Goal: Task Accomplishment & Management: Manage account settings

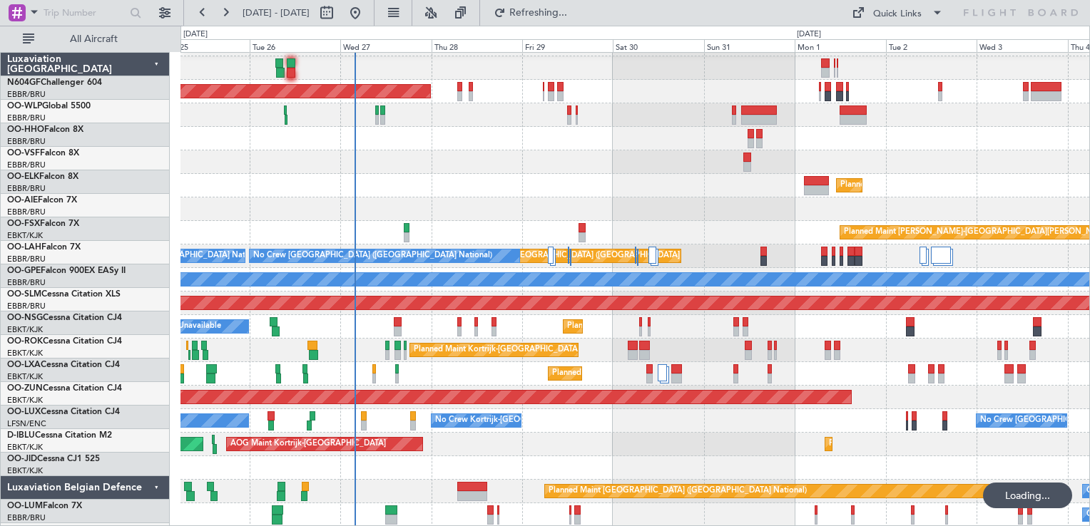
scroll to position [20, 0]
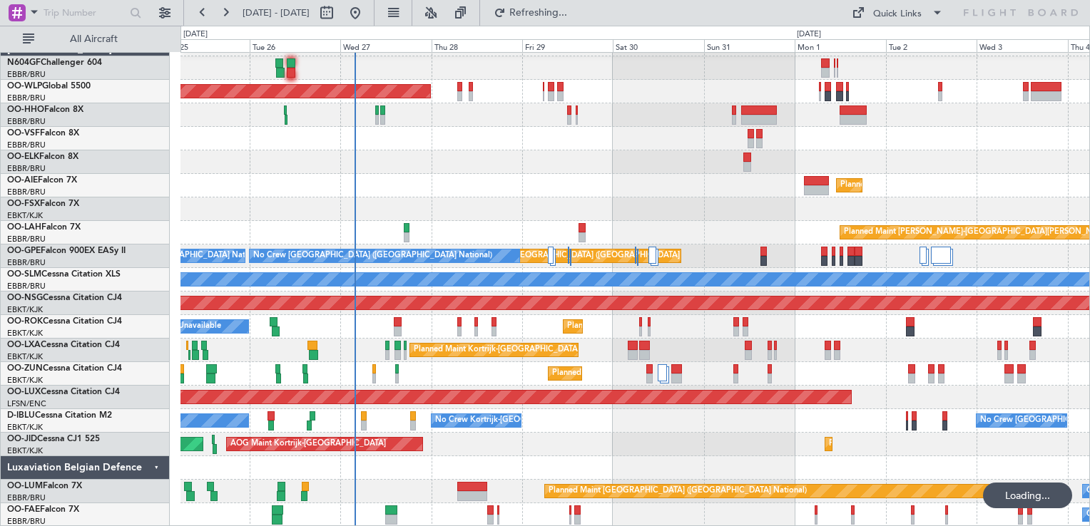
click at [804, 329] on div "Planned Maint Kortrijk-Wevelgem A/C Unavailable" at bounding box center [634, 327] width 908 height 24
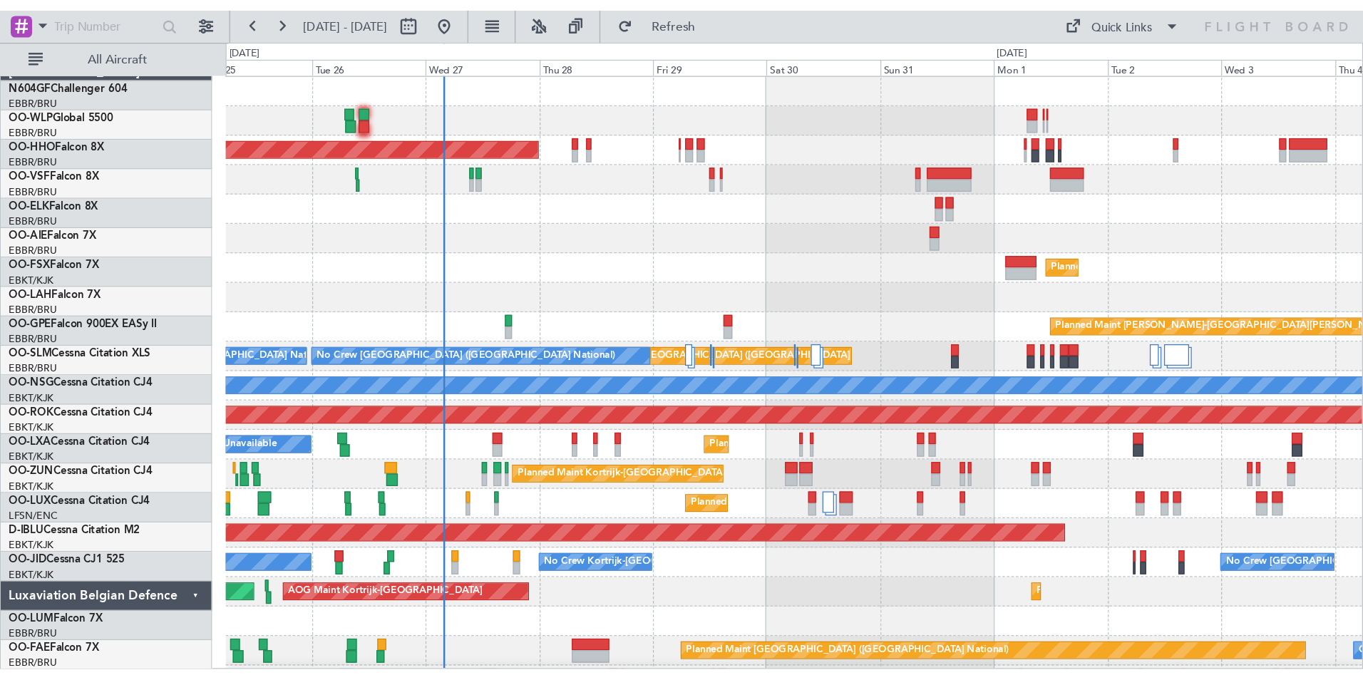
scroll to position [0, 0]
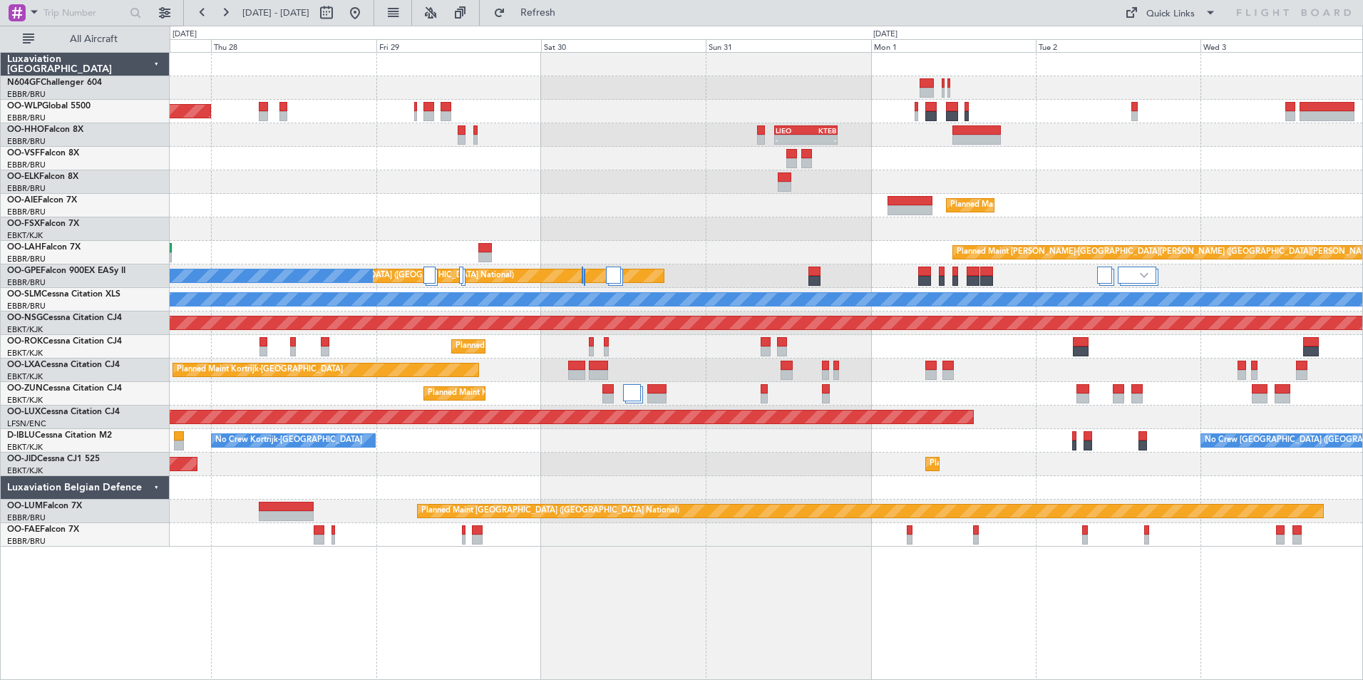
click at [716, 151] on div "Planned Maint Berlin (Brandenburg) - - LIEO 10:00 Z KTEB 19:15 Z Planned Maint …" at bounding box center [766, 300] width 1193 height 494
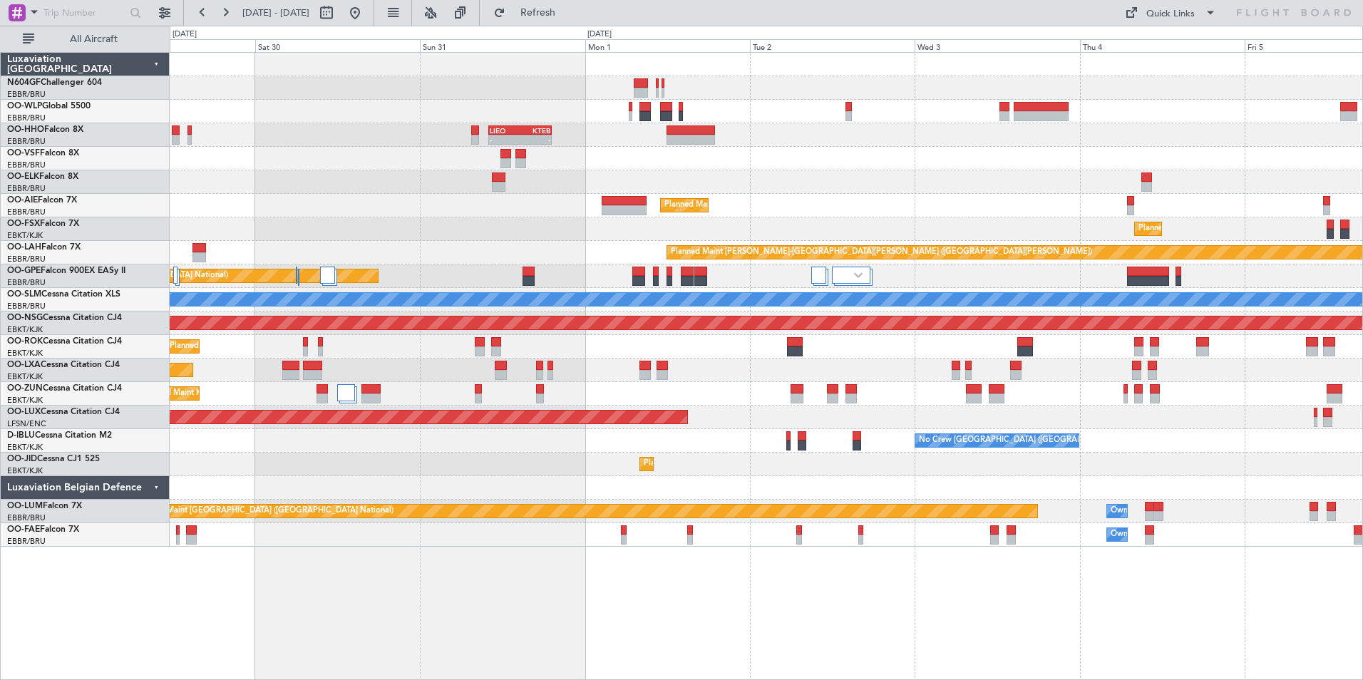
click at [605, 185] on div at bounding box center [766, 182] width 1193 height 24
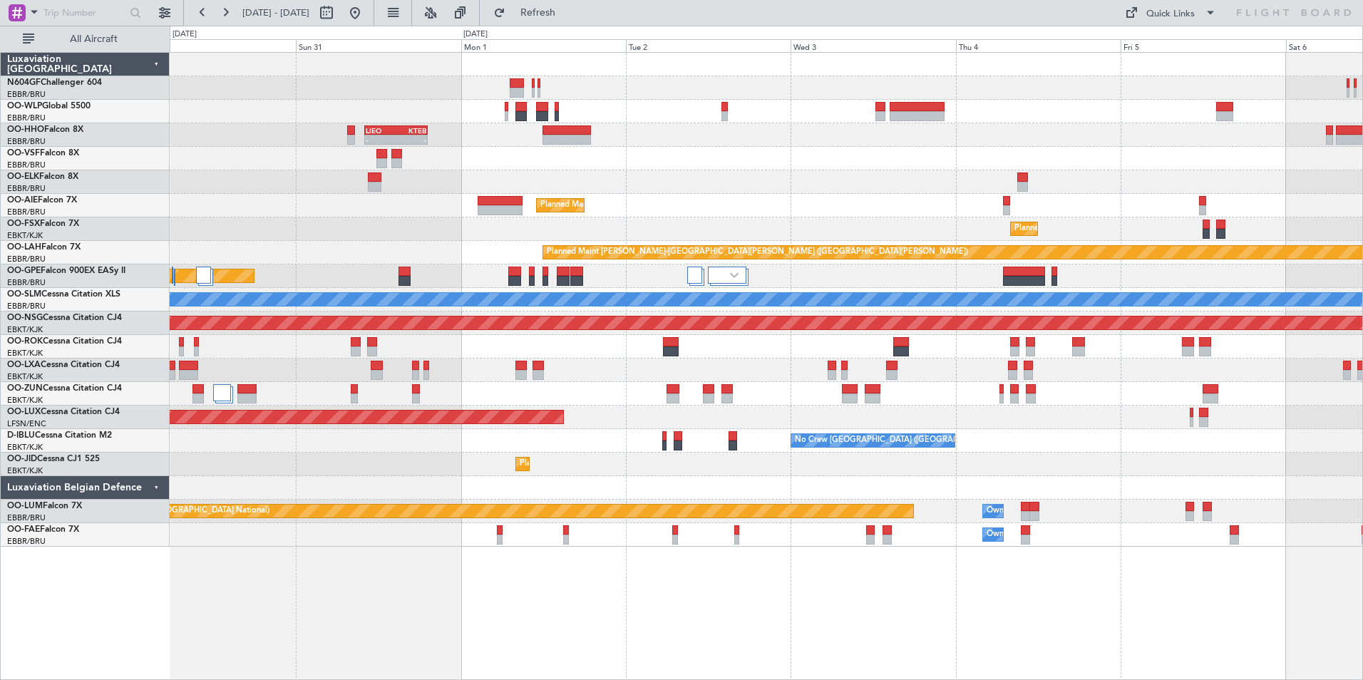
click at [931, 163] on div at bounding box center [766, 159] width 1193 height 24
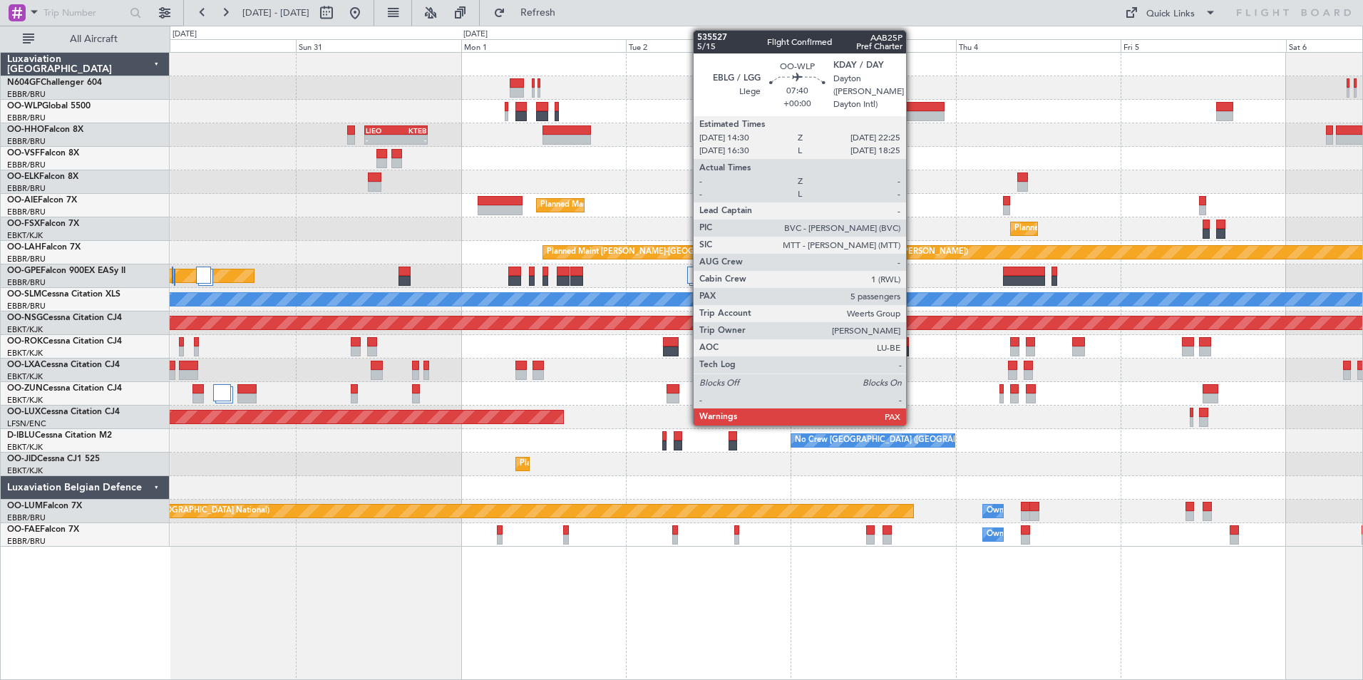
click at [913, 108] on div at bounding box center [917, 107] width 55 height 10
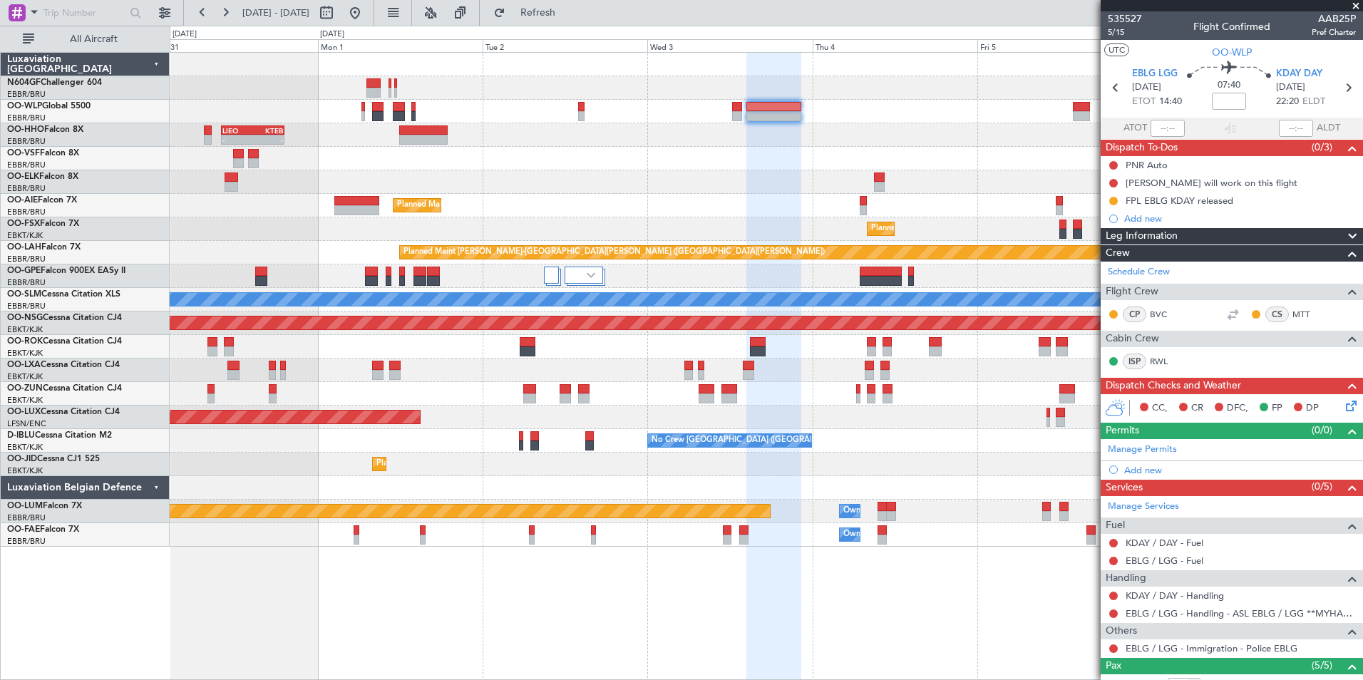
click at [748, 198] on div "Planned Maint [GEOGRAPHIC_DATA] ([GEOGRAPHIC_DATA])" at bounding box center [766, 206] width 1193 height 24
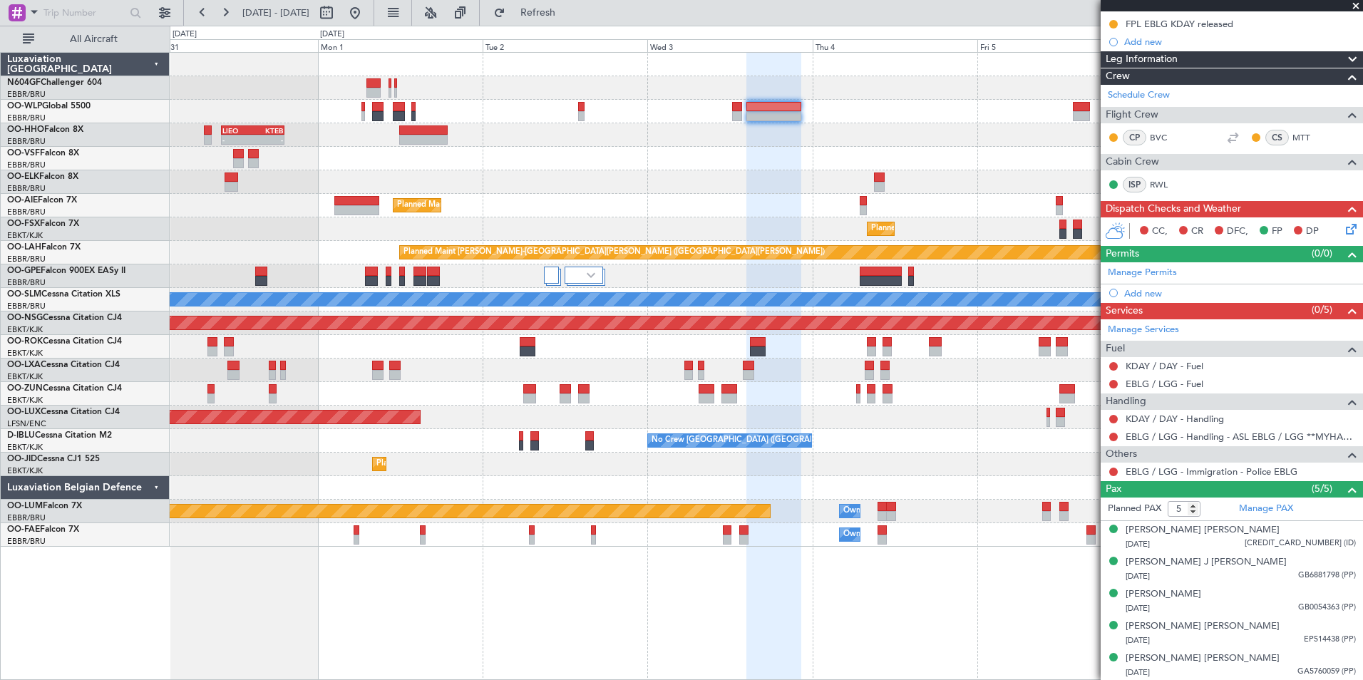
scroll to position [178, 0]
click at [715, 96] on div "- - KAUS 21:00 Z ELLX 06:45 Z - - LIEO 10:00 Z KTEB 19:15 Z Planned Maint Kortr…" at bounding box center [766, 300] width 1193 height 494
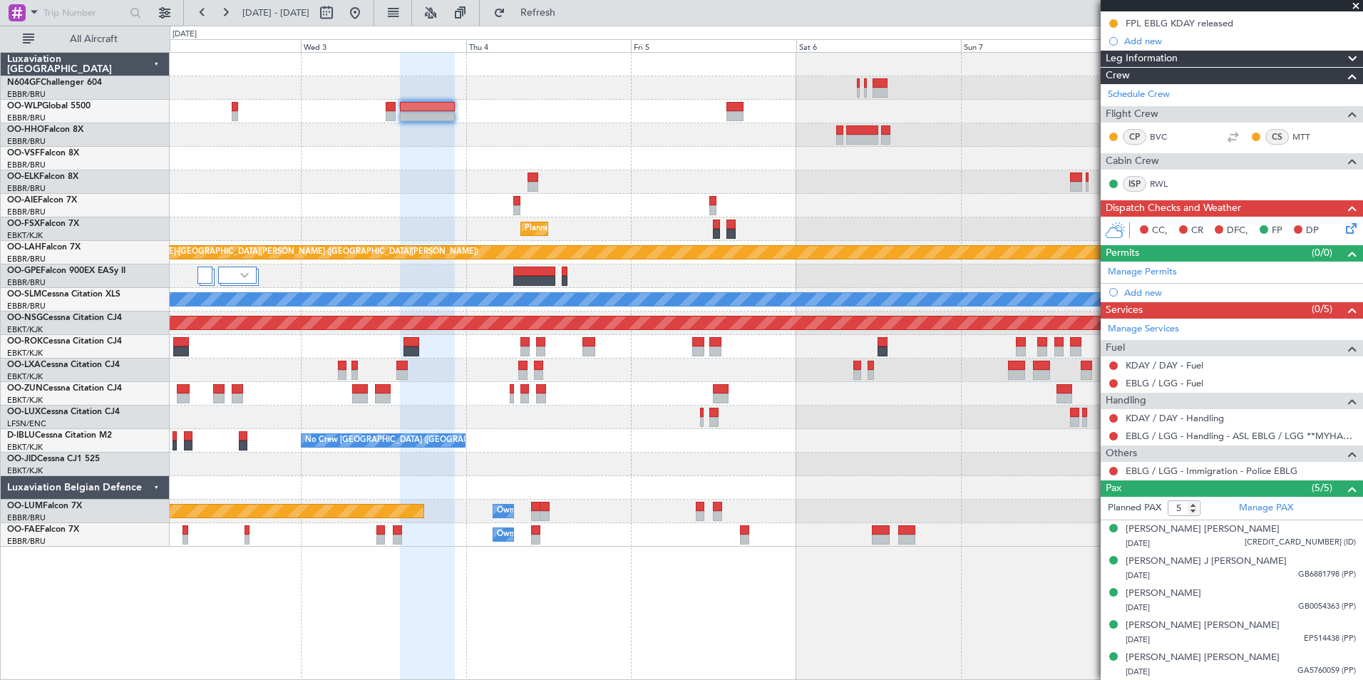
click at [790, 173] on div "Planned Maint Kortrijk-[GEOGRAPHIC_DATA]" at bounding box center [766, 182] width 1193 height 24
click at [905, 151] on div at bounding box center [766, 159] width 1193 height 24
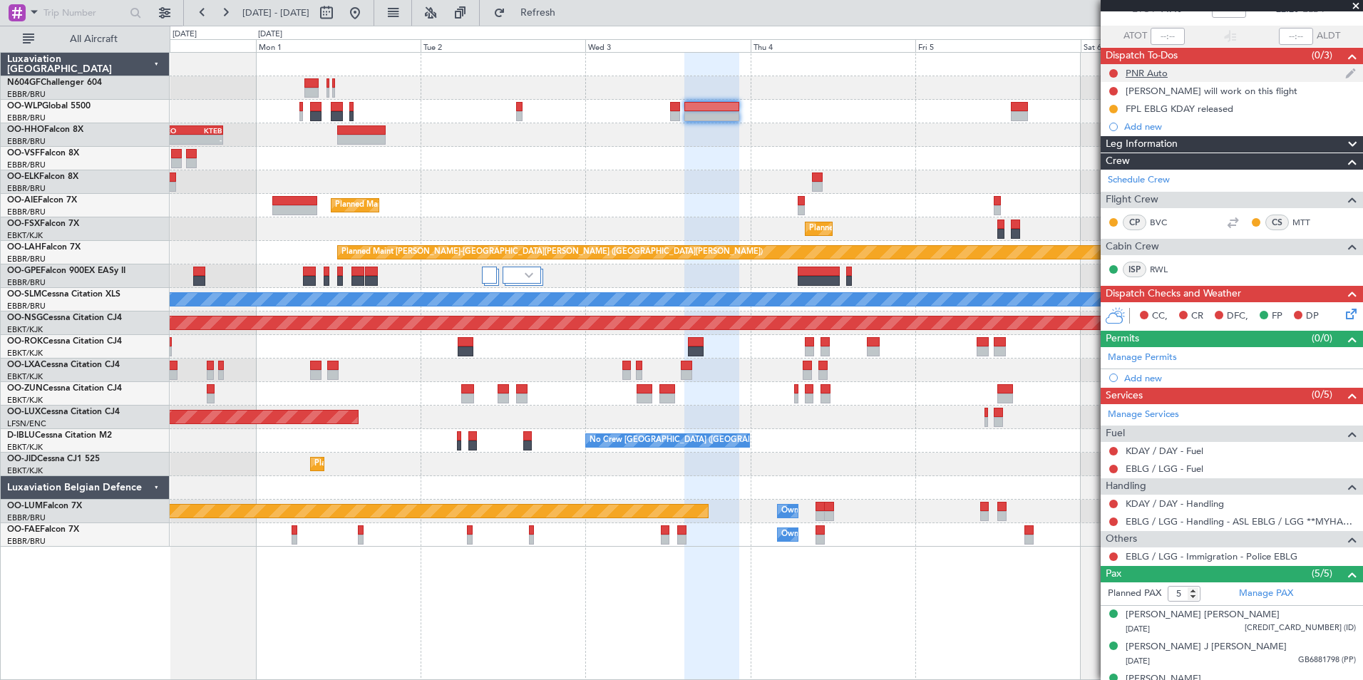
scroll to position [0, 0]
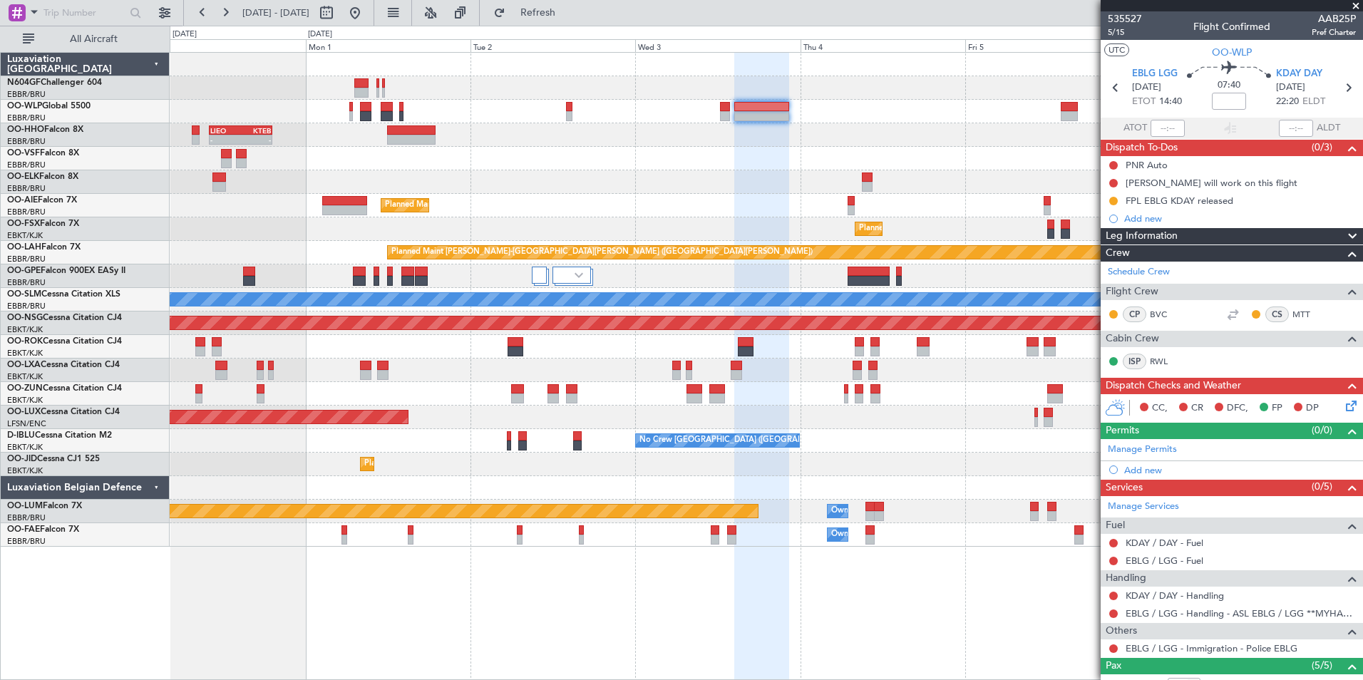
click at [943, 136] on div "- - LIEO 10:00 Z KTEB 19:15 Z" at bounding box center [766, 135] width 1193 height 24
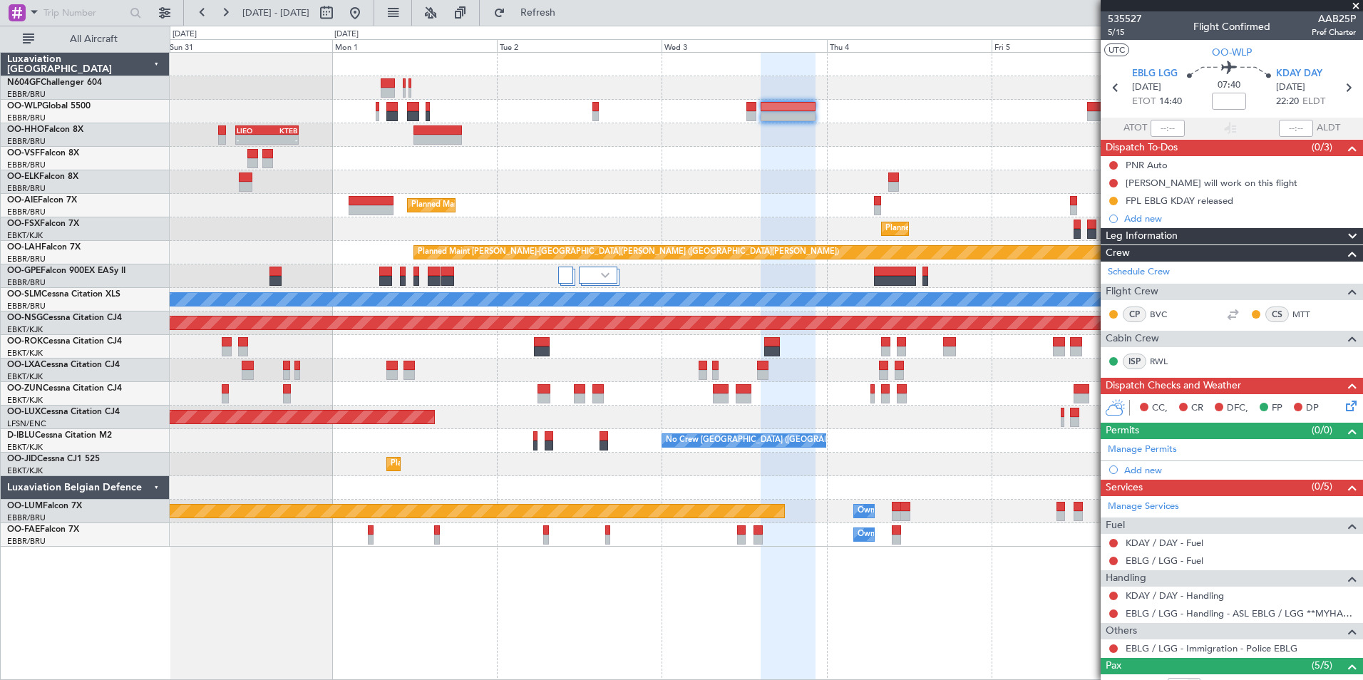
click at [679, 173] on div "Planned Maint Kortrijk-[GEOGRAPHIC_DATA]" at bounding box center [766, 182] width 1193 height 24
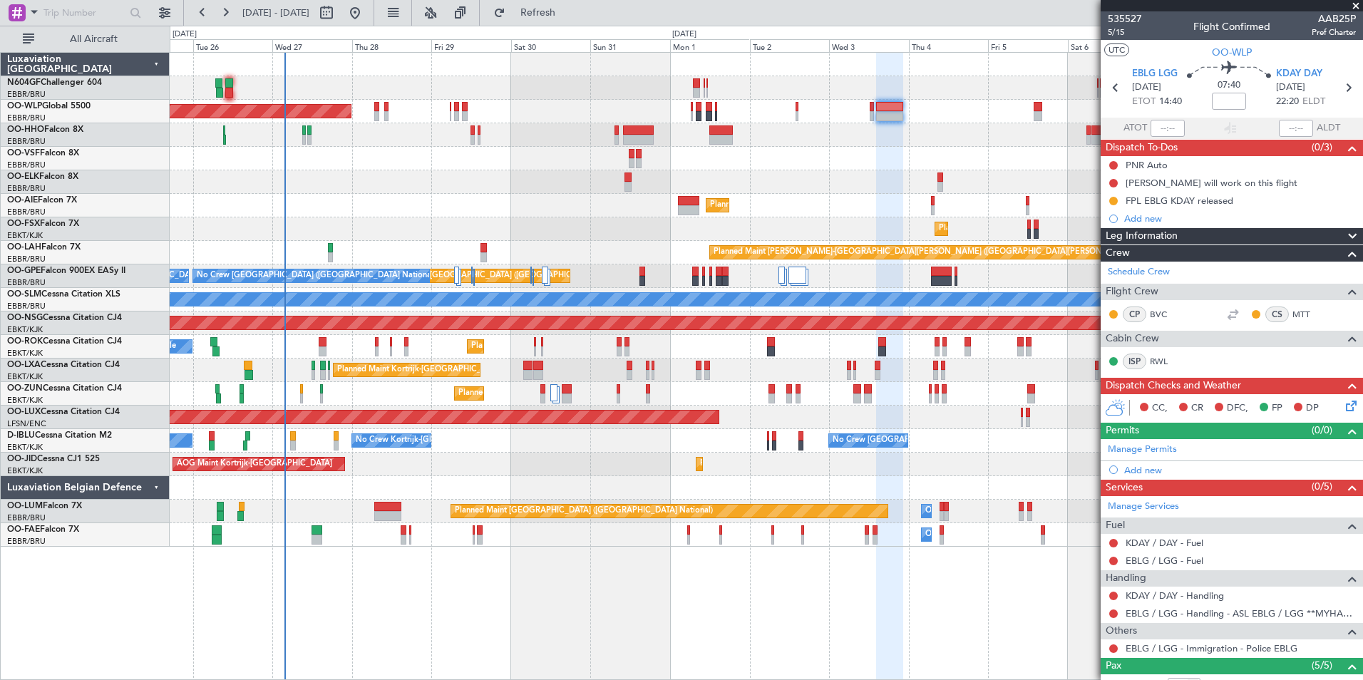
click at [734, 165] on div at bounding box center [766, 159] width 1193 height 24
click at [761, 164] on div at bounding box center [766, 159] width 1193 height 24
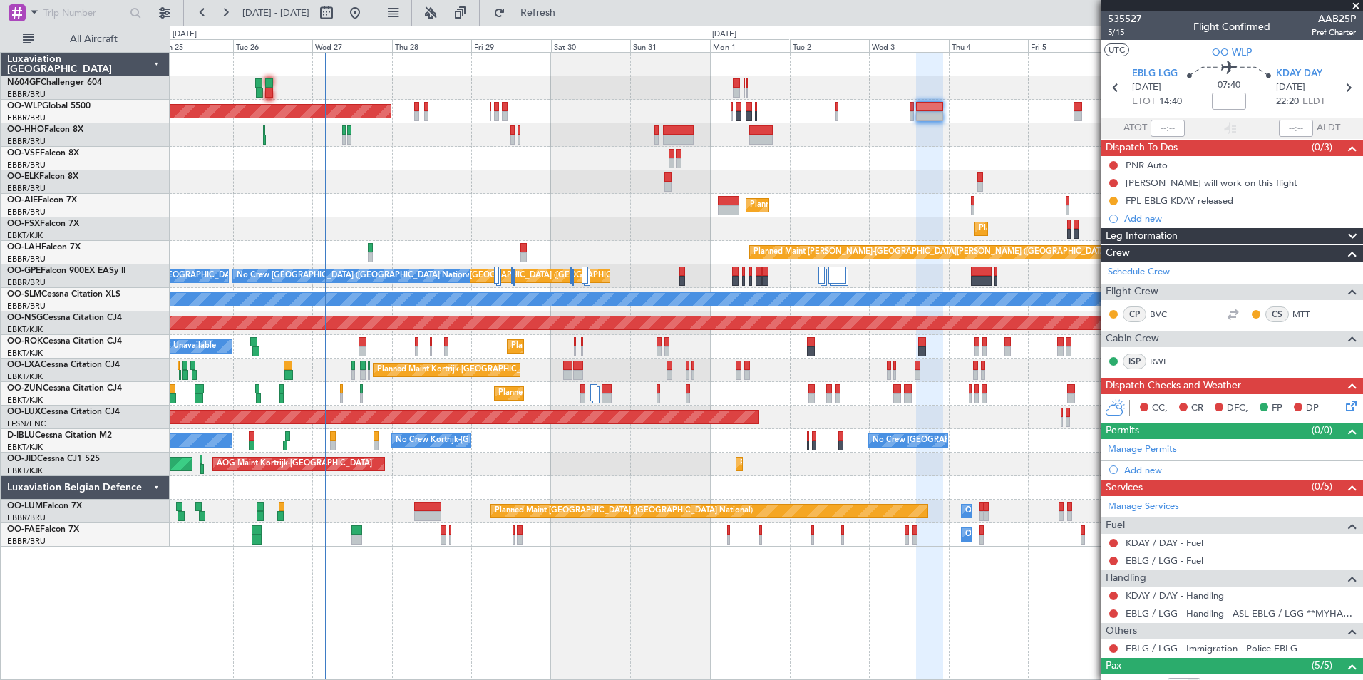
click at [801, 126] on div at bounding box center [766, 135] width 1193 height 24
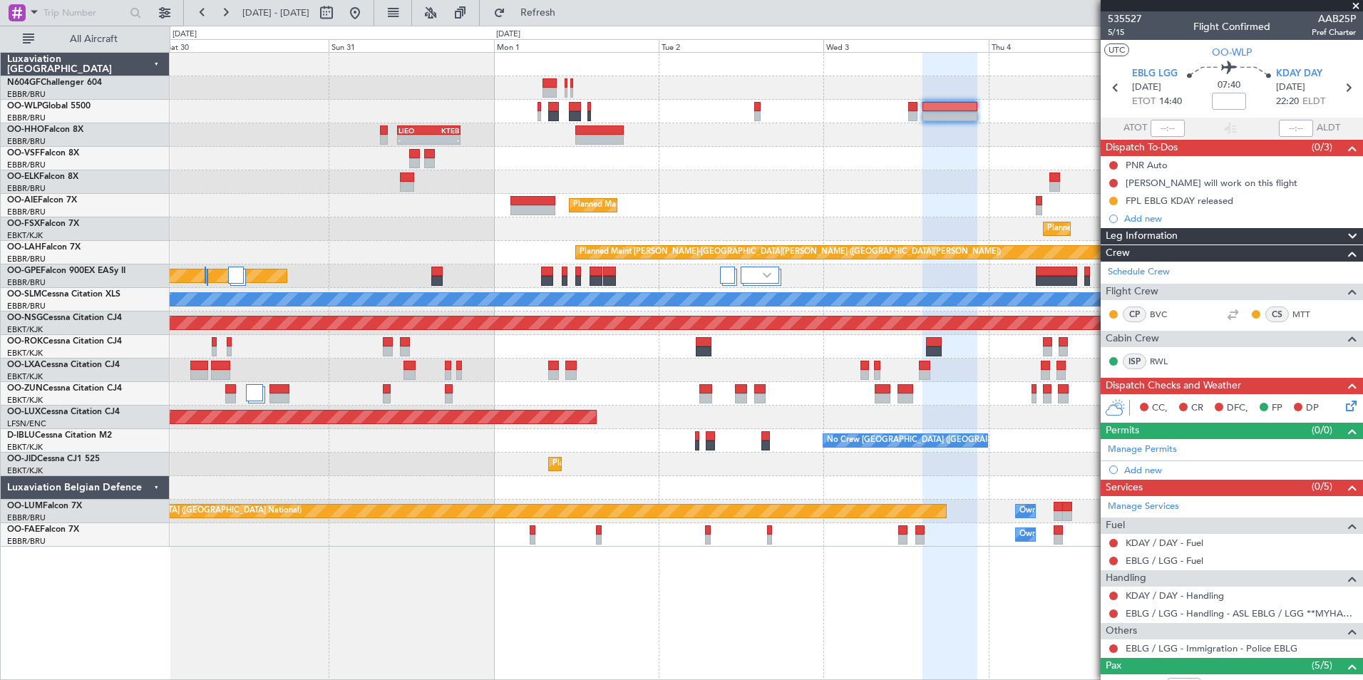
click at [779, 149] on div at bounding box center [766, 159] width 1193 height 24
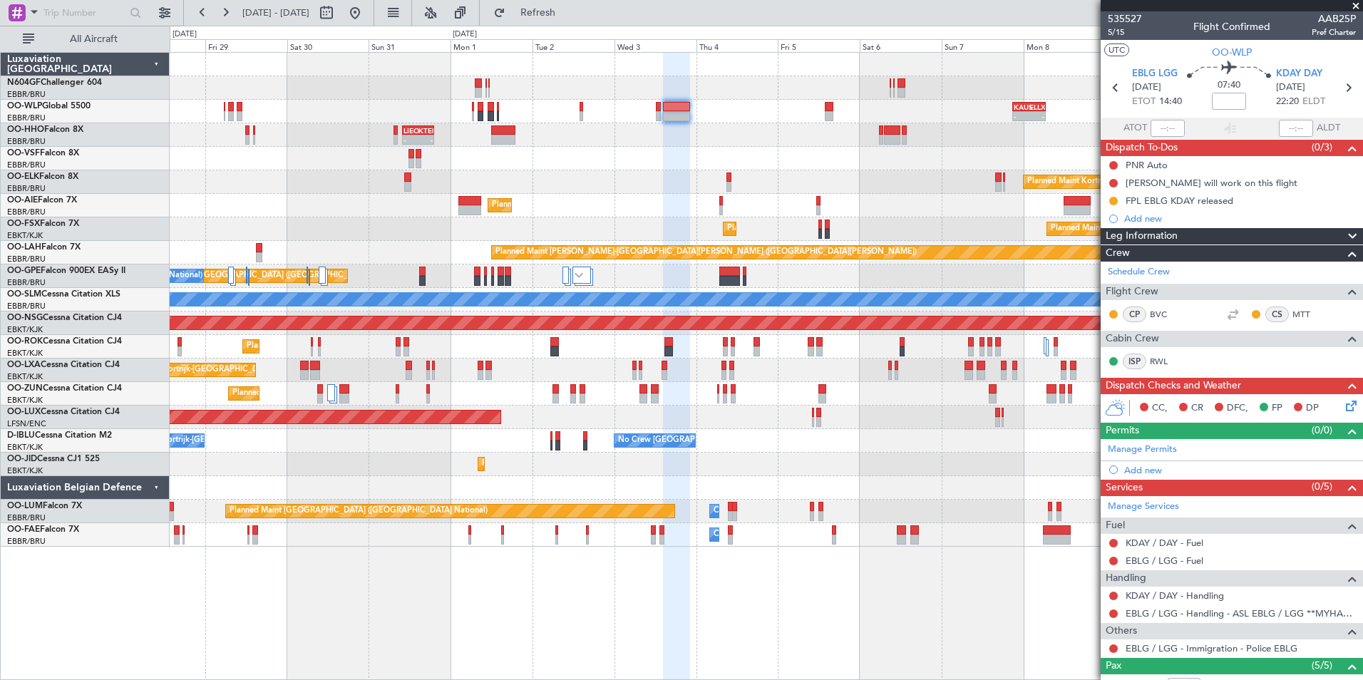
click at [688, 153] on div at bounding box center [766, 159] width 1193 height 24
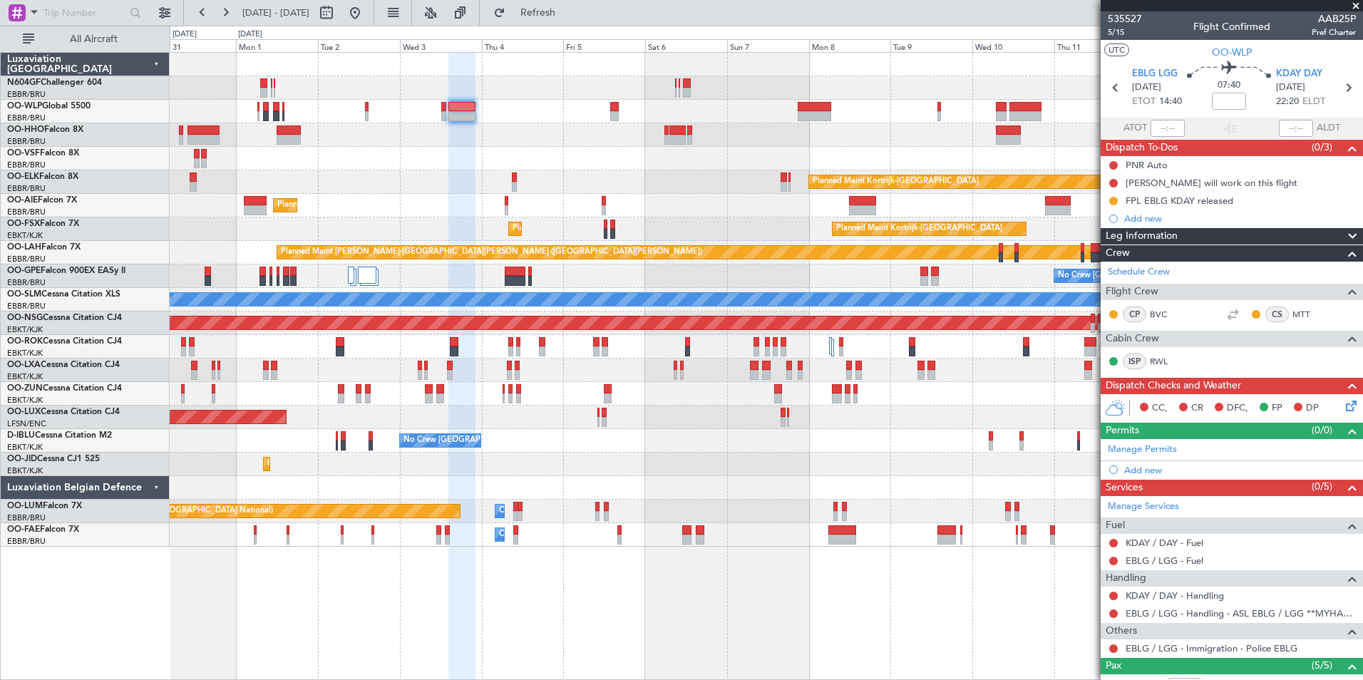
click at [764, 166] on div at bounding box center [766, 159] width 1193 height 24
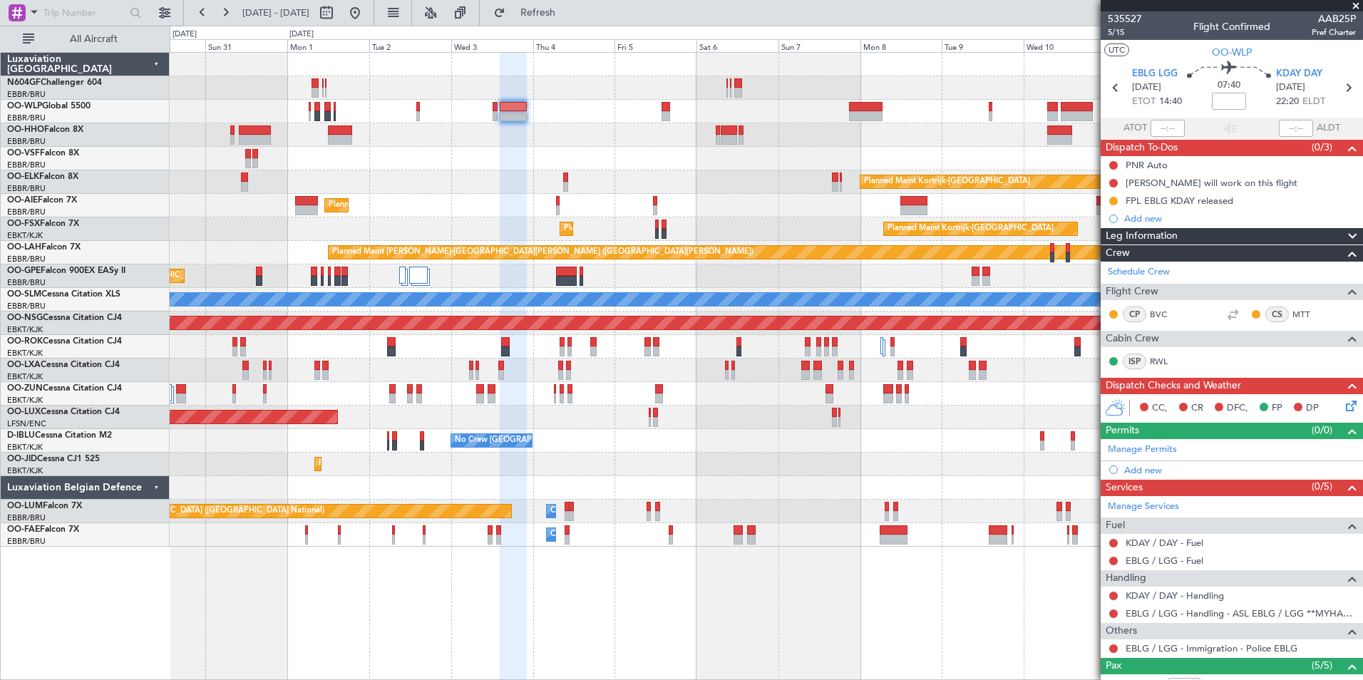
click at [565, 155] on div "Planned Maint Berlin (Brandenburg) Planned Maint Kortrijk-Wevelgem Planned Main…" at bounding box center [766, 300] width 1193 height 494
click at [387, 481] on div "Planned Maint Berlin (Brandenburg) Planned Maint Kortrijk-Wevelgem Planned Main…" at bounding box center [766, 300] width 1193 height 494
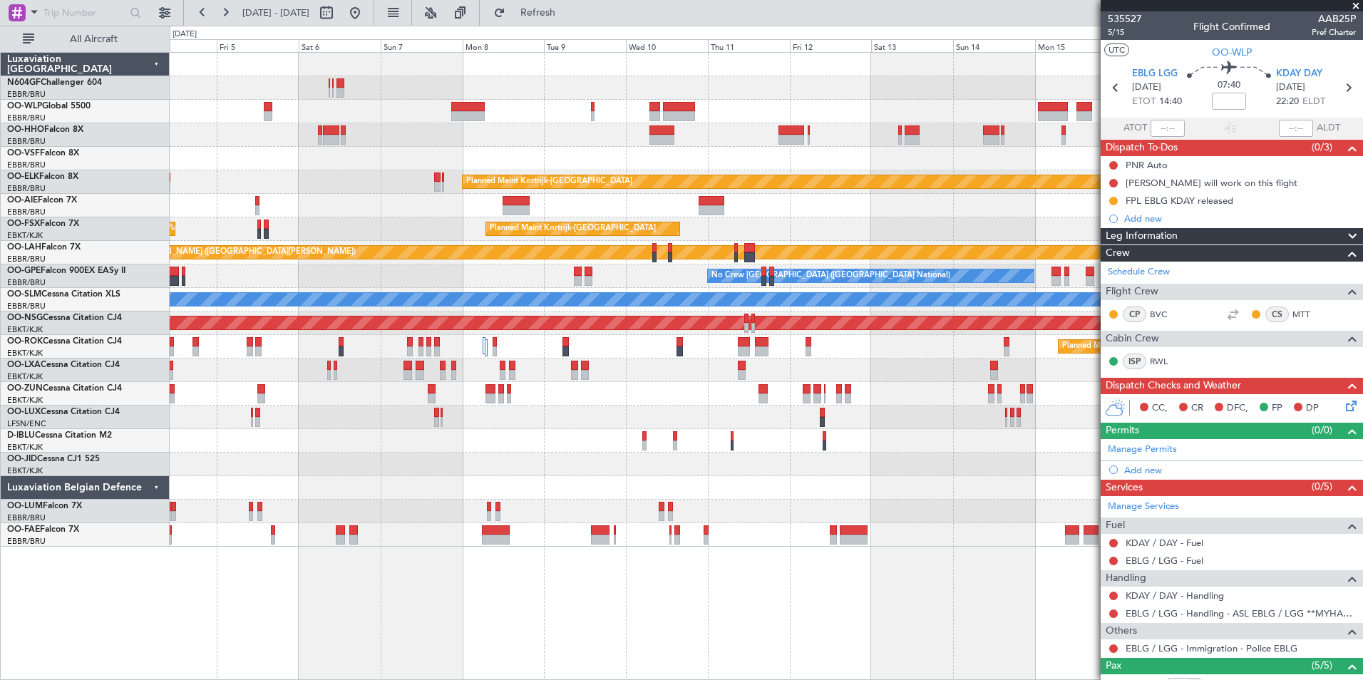
click at [208, 483] on div "Planned Maint Kortrijk-Wevelgem Planned Maint London (Farnborough) Planned Main…" at bounding box center [766, 300] width 1193 height 494
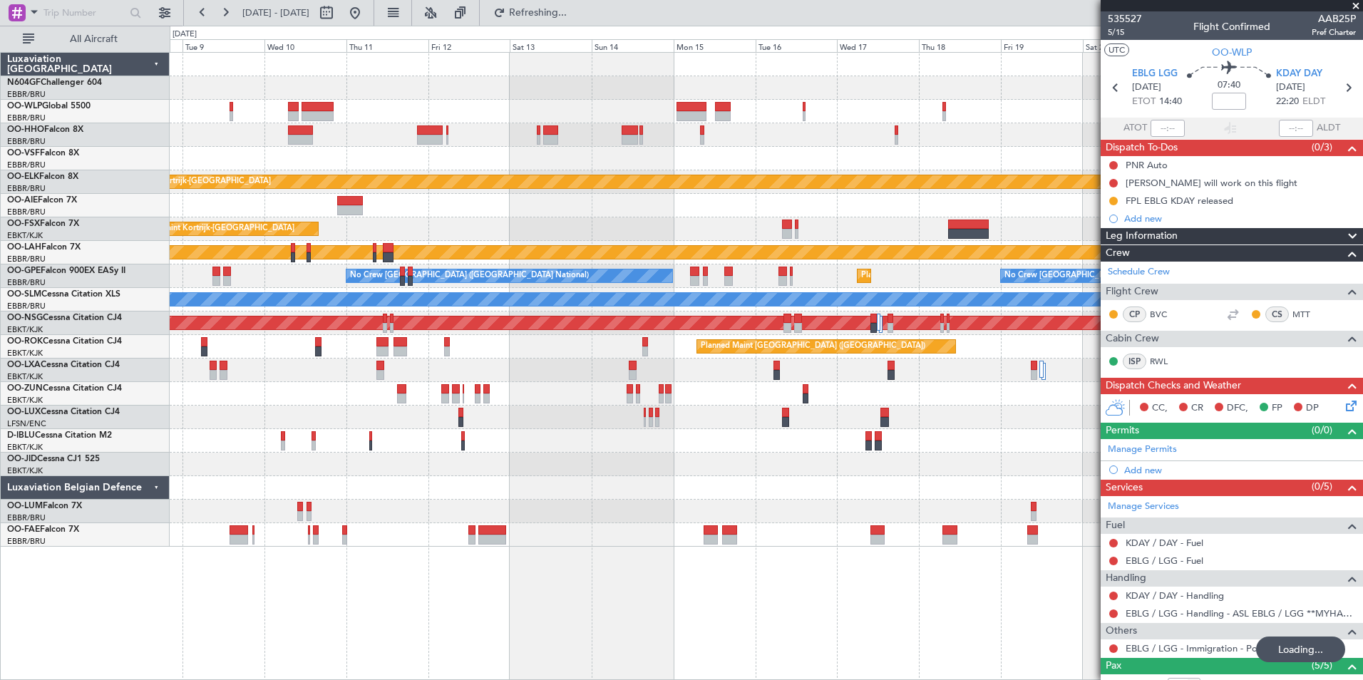
click at [537, 483] on div "Planned Maint Kortrijk-Wevelgem Planned Maint Kortrijk-Wevelgem Planned Maint A…" at bounding box center [766, 300] width 1193 height 494
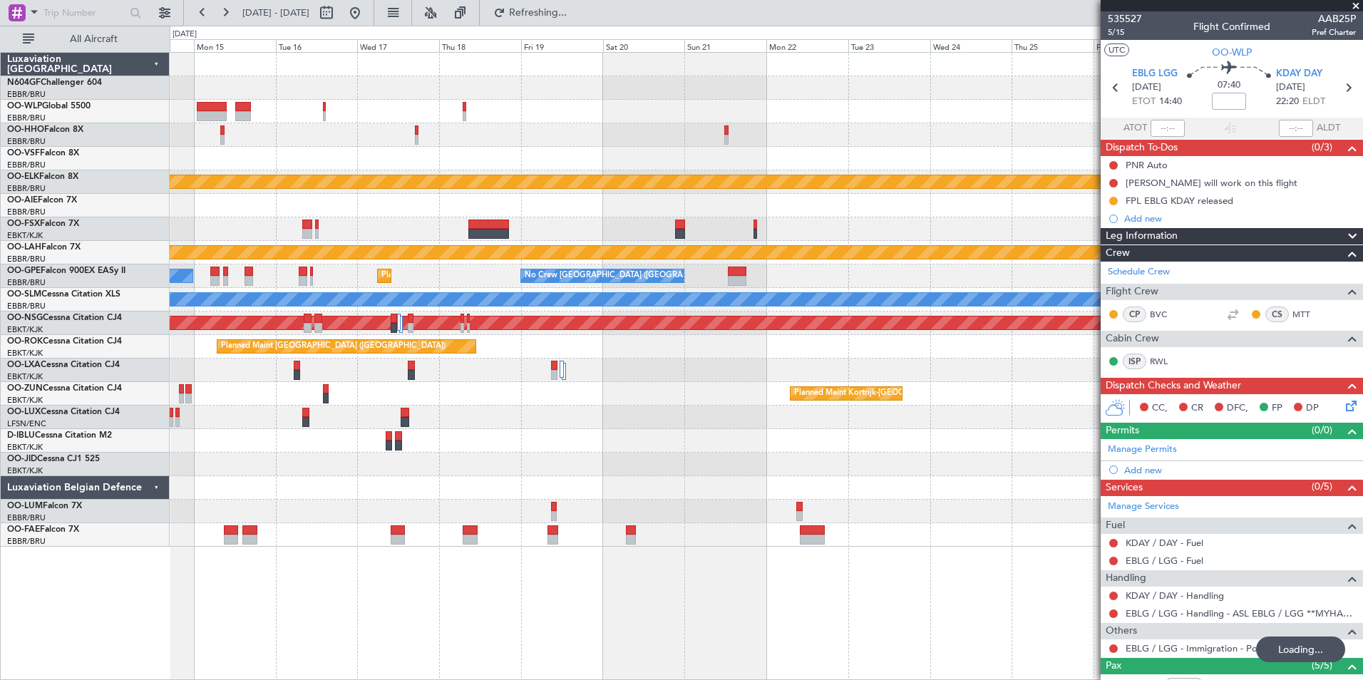
click at [491, 493] on div "Planned Maint Kortrijk-Wevelgem Planned Maint Alton-st Louis (St Louis Regl) No…" at bounding box center [766, 300] width 1193 height 494
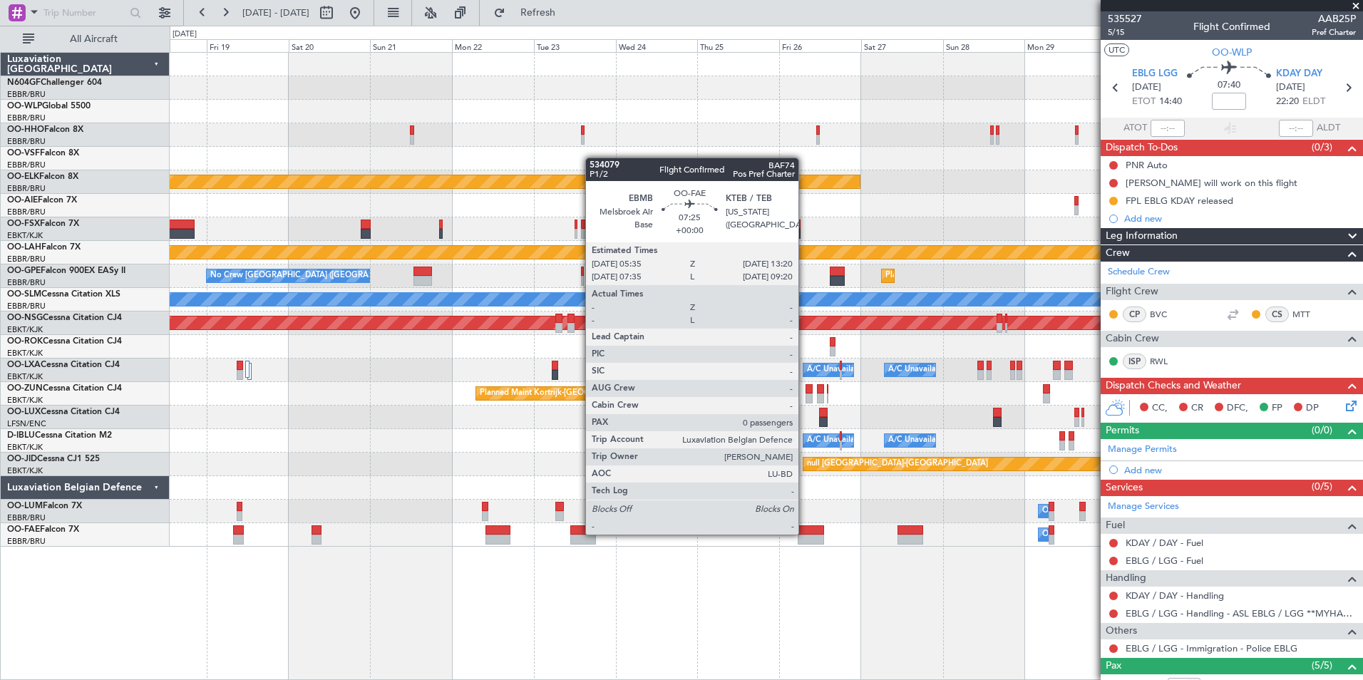
click at [817, 526] on div "Planned Maint Kortrijk-Wevelgem Planned Maint Alton-st Louis (St Louis Regl) No…" at bounding box center [767, 366] width 1194 height 628
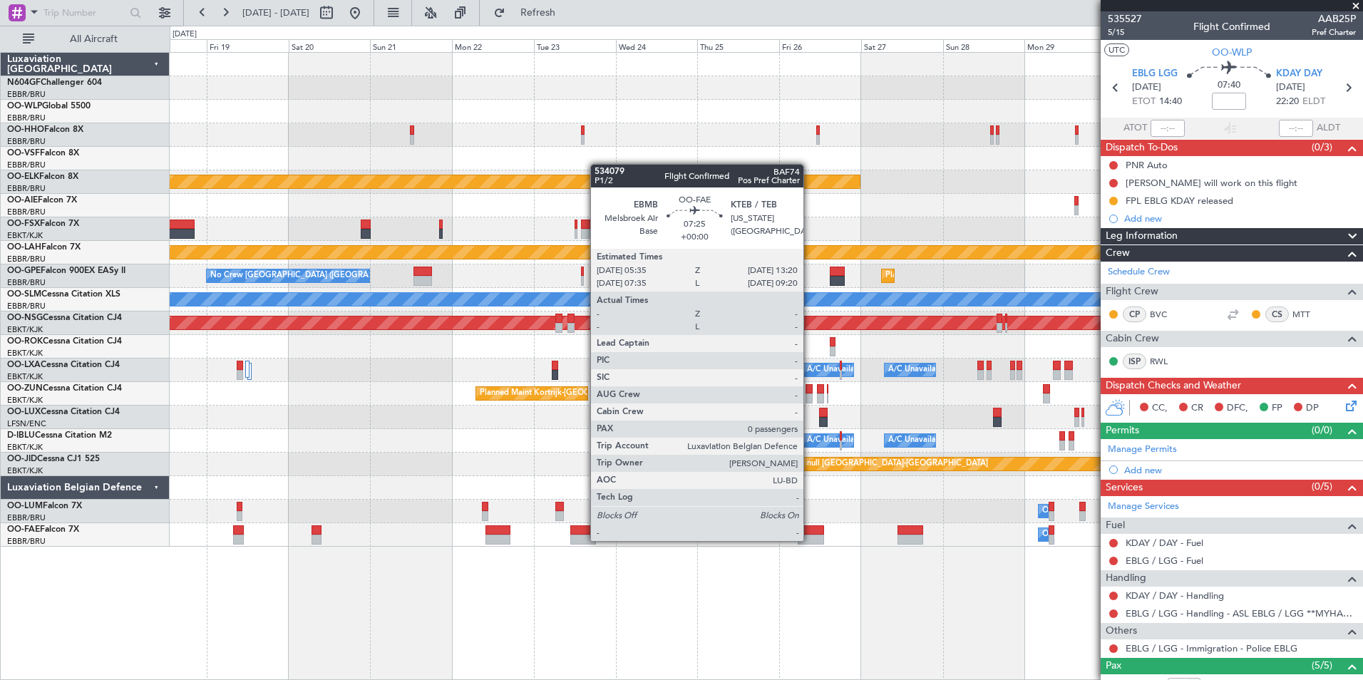
click at [810, 526] on div at bounding box center [811, 540] width 27 height 10
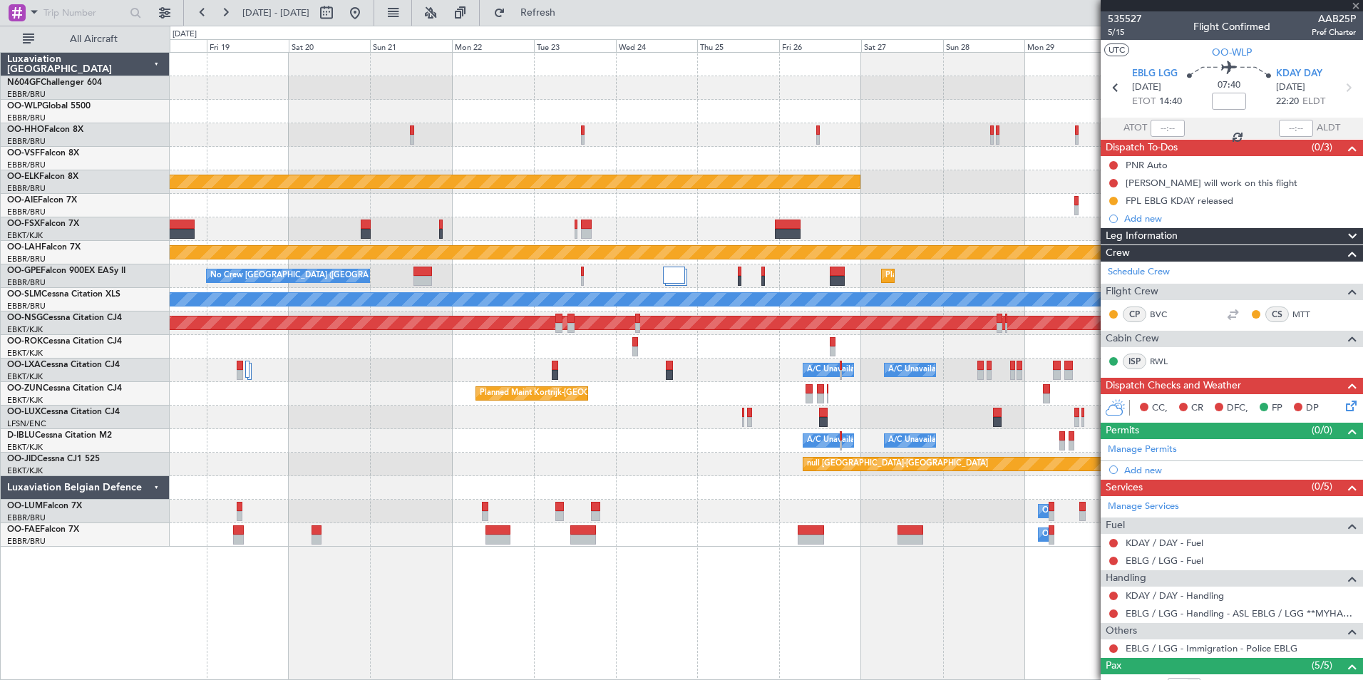
type input "0"
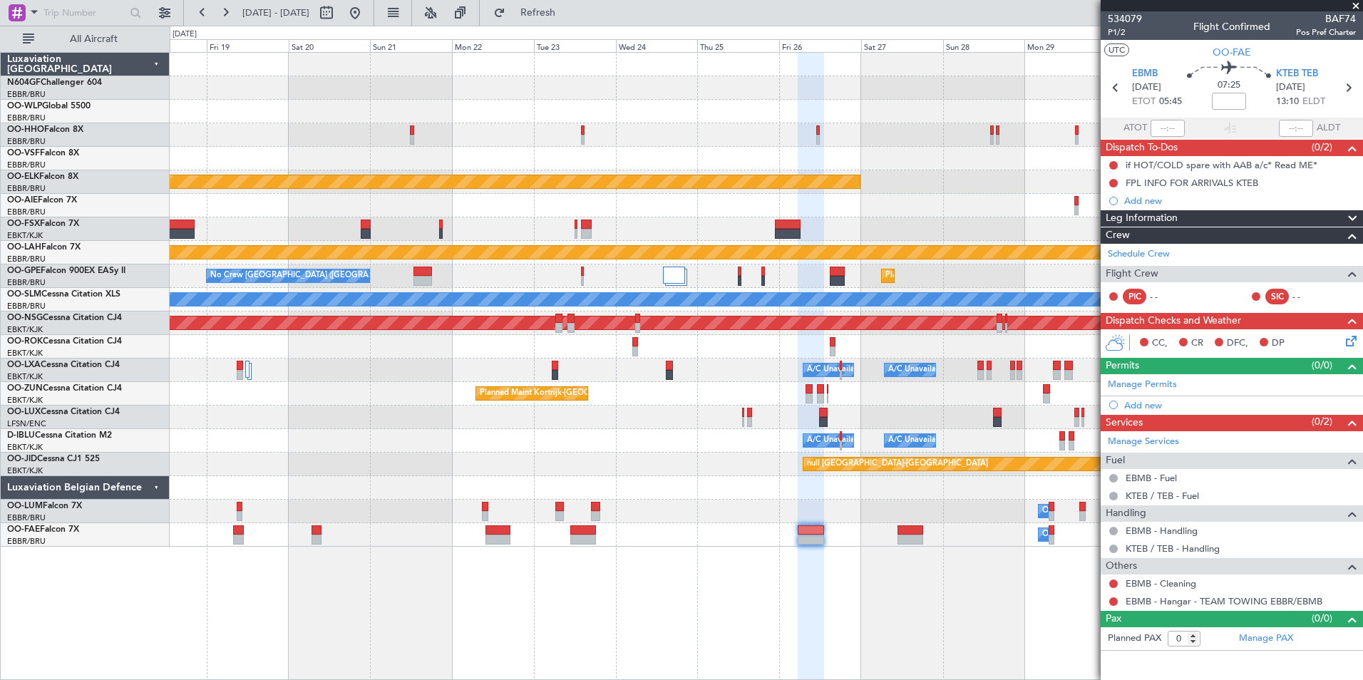
click at [1089, 6] on span at bounding box center [1356, 6] width 14 height 13
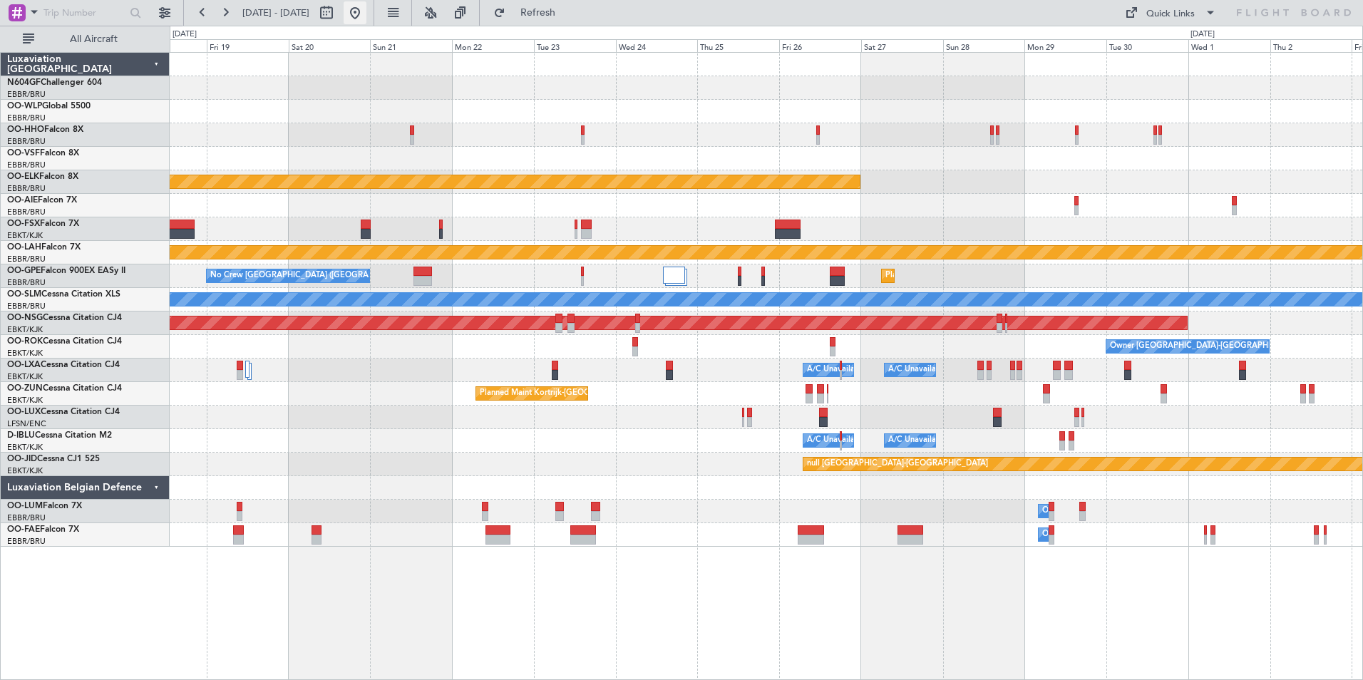
click at [367, 15] on button at bounding box center [355, 12] width 23 height 23
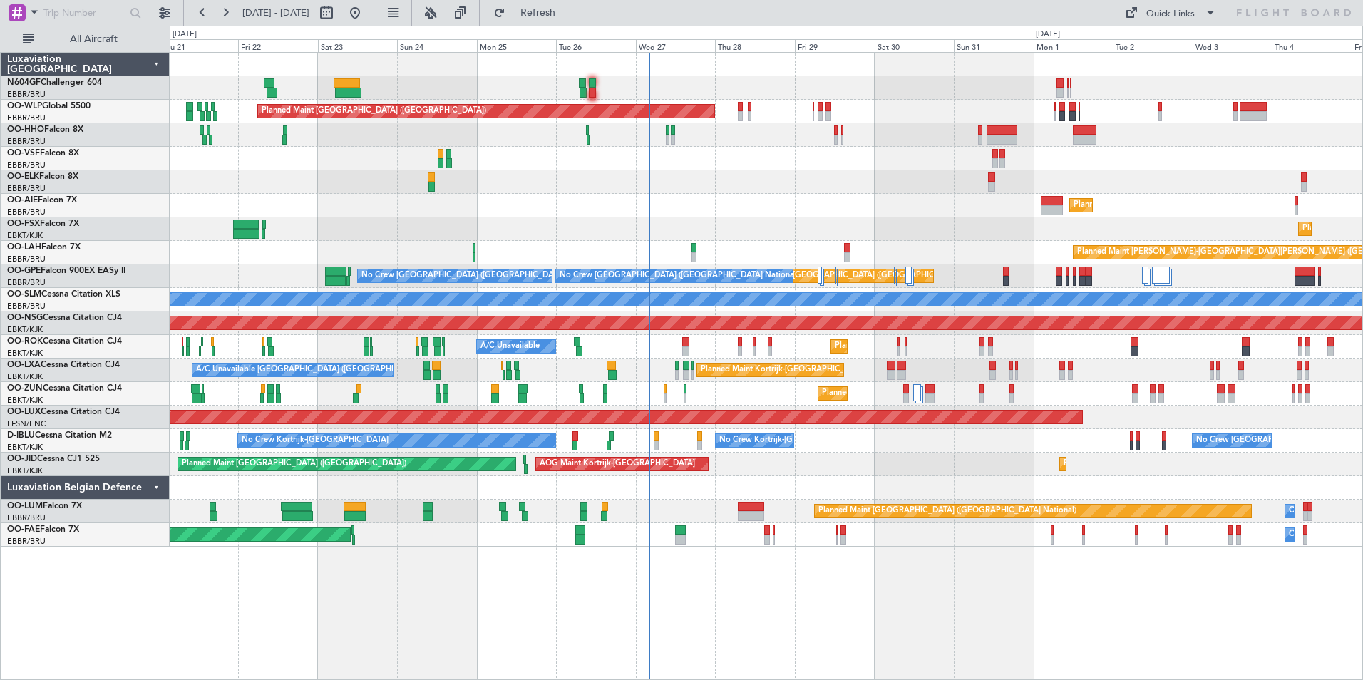
click at [673, 211] on div "Planned Maint Berlin (Brandenburg) AOG Maint Geneva (Cointrin) Planned Maint Ko…" at bounding box center [766, 300] width 1193 height 494
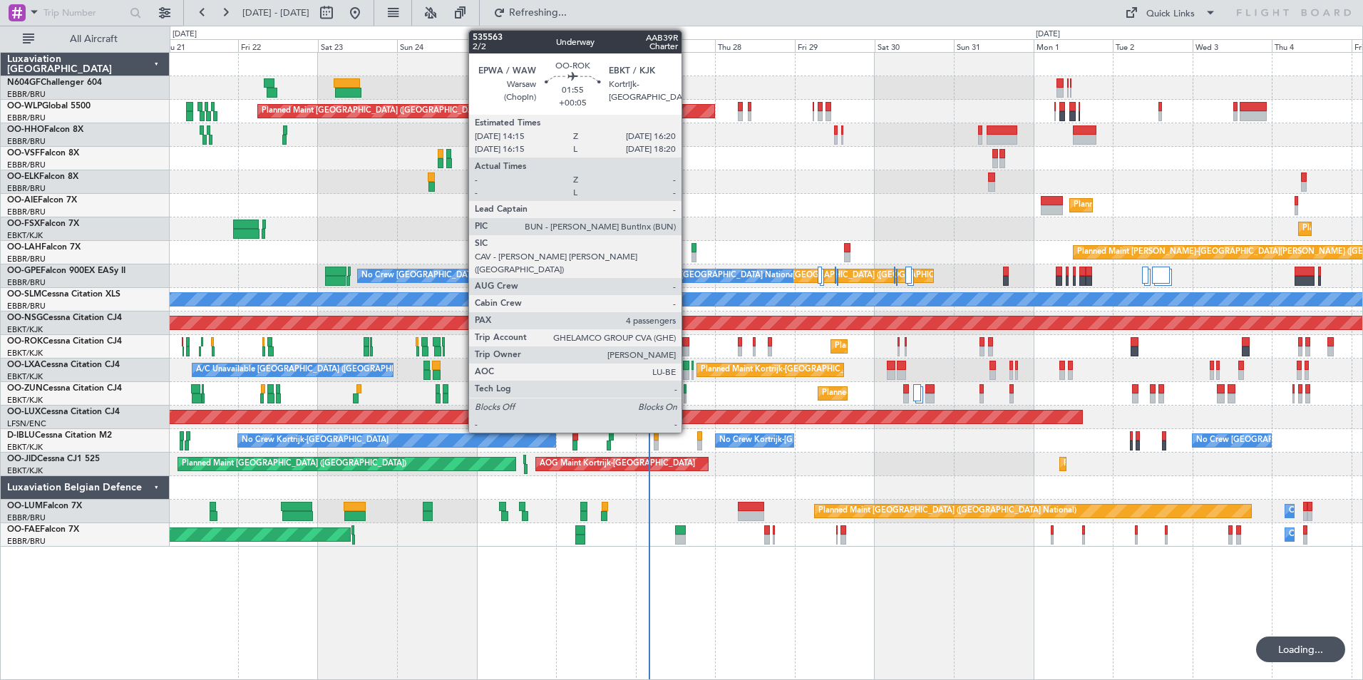
click at [688, 352] on div at bounding box center [685, 352] width 7 height 10
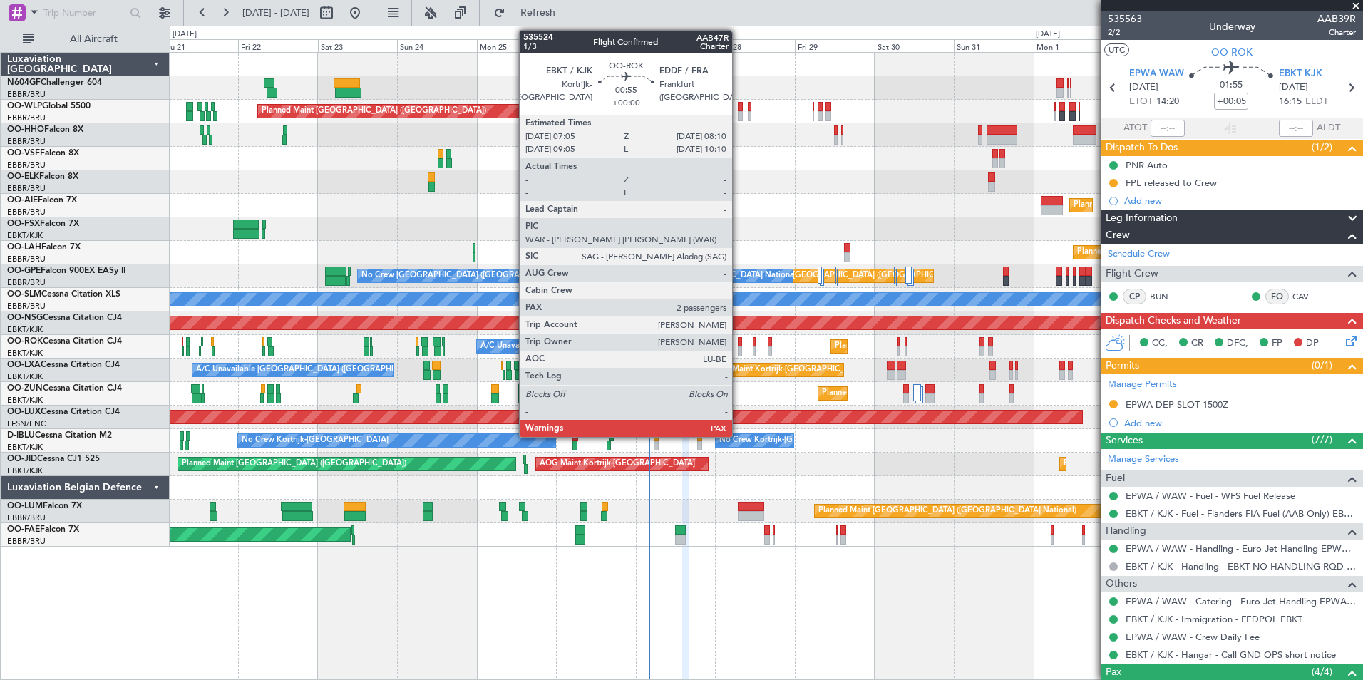
click at [739, 342] on div at bounding box center [740, 342] width 4 height 10
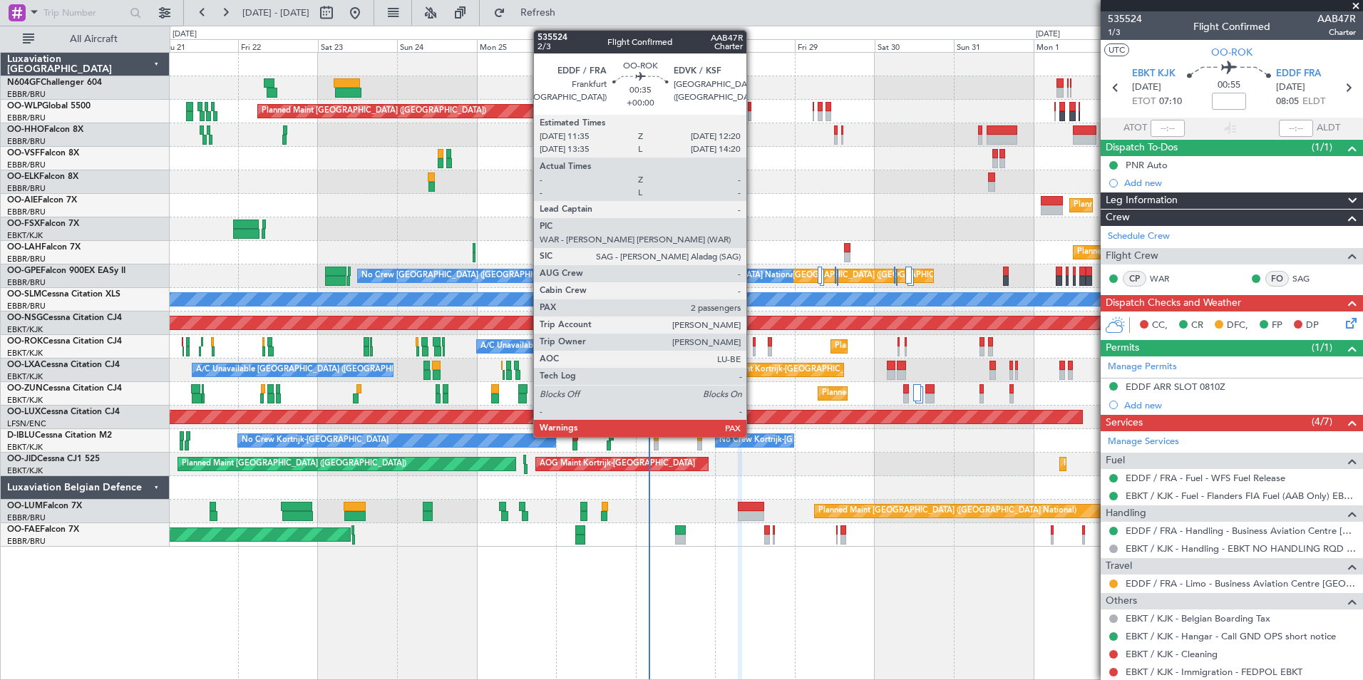
click at [753, 342] on div at bounding box center [754, 342] width 3 height 10
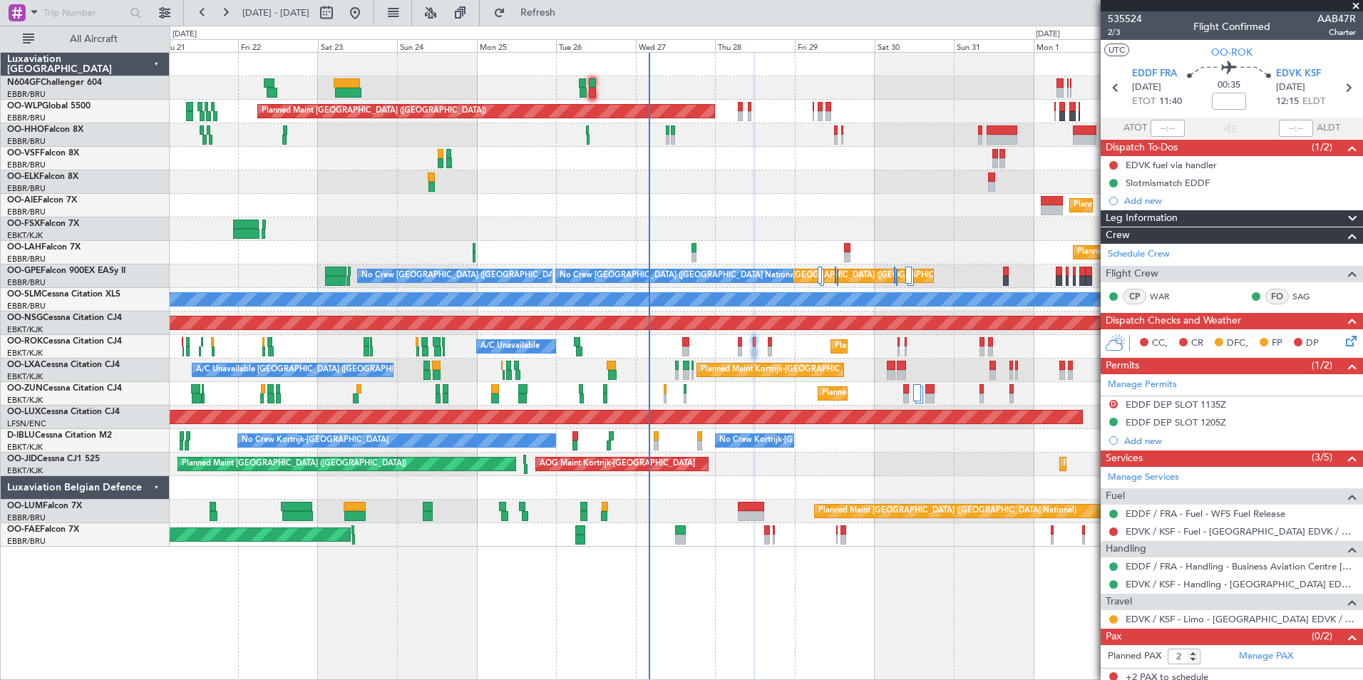
click at [728, 349] on div "Planned Maint Kortrijk-Wevelgem A/C Unavailable" at bounding box center [766, 347] width 1193 height 24
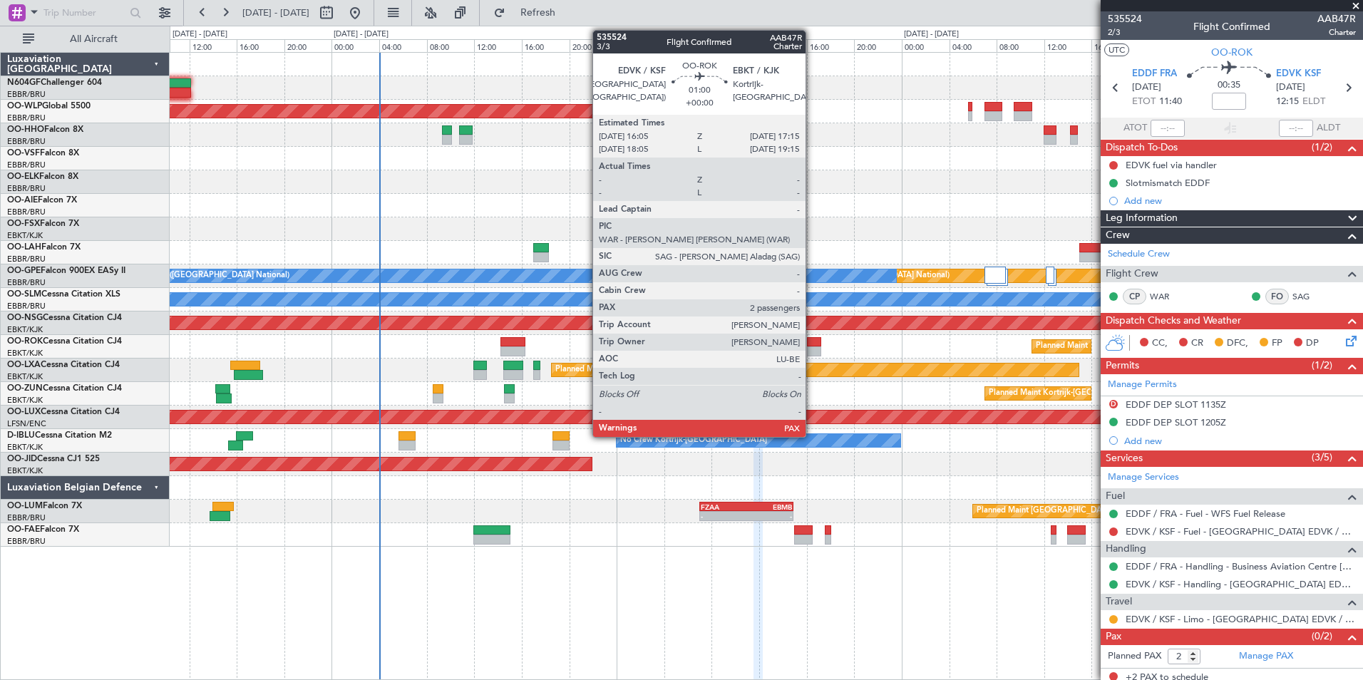
click at [812, 349] on div at bounding box center [814, 352] width 14 height 10
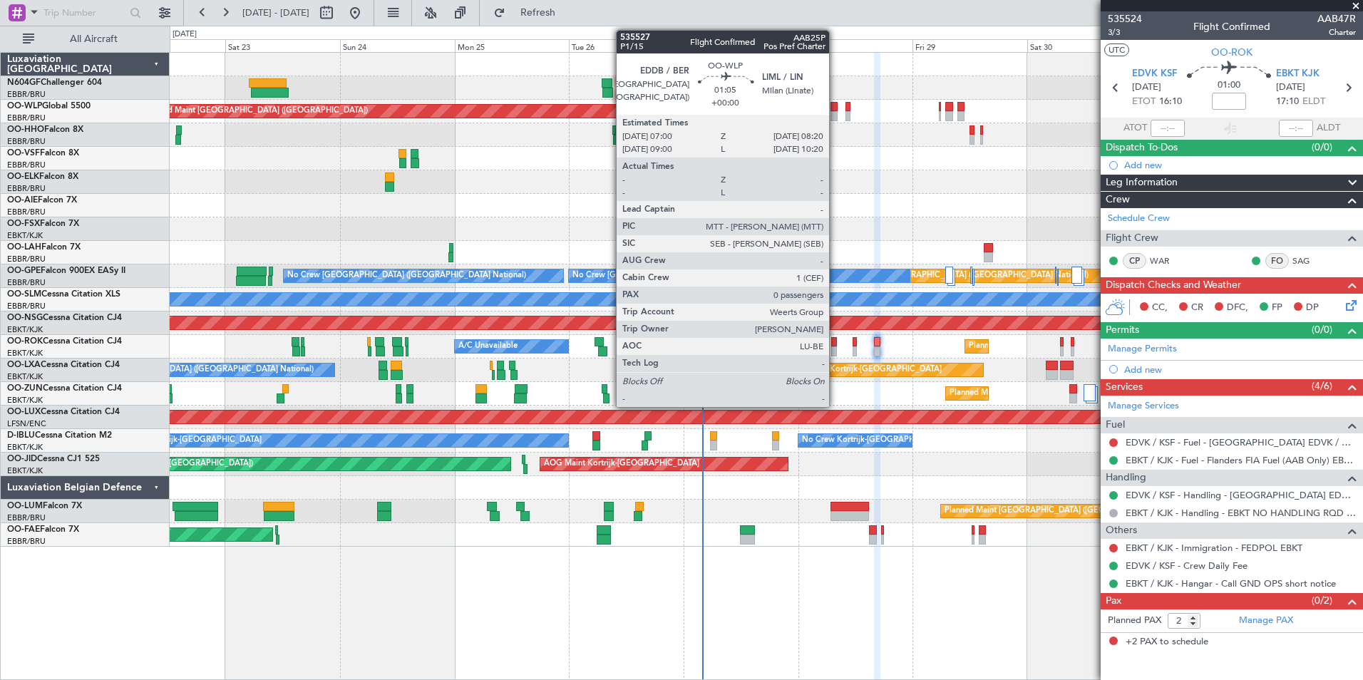
click at [836, 108] on div at bounding box center [834, 107] width 6 height 10
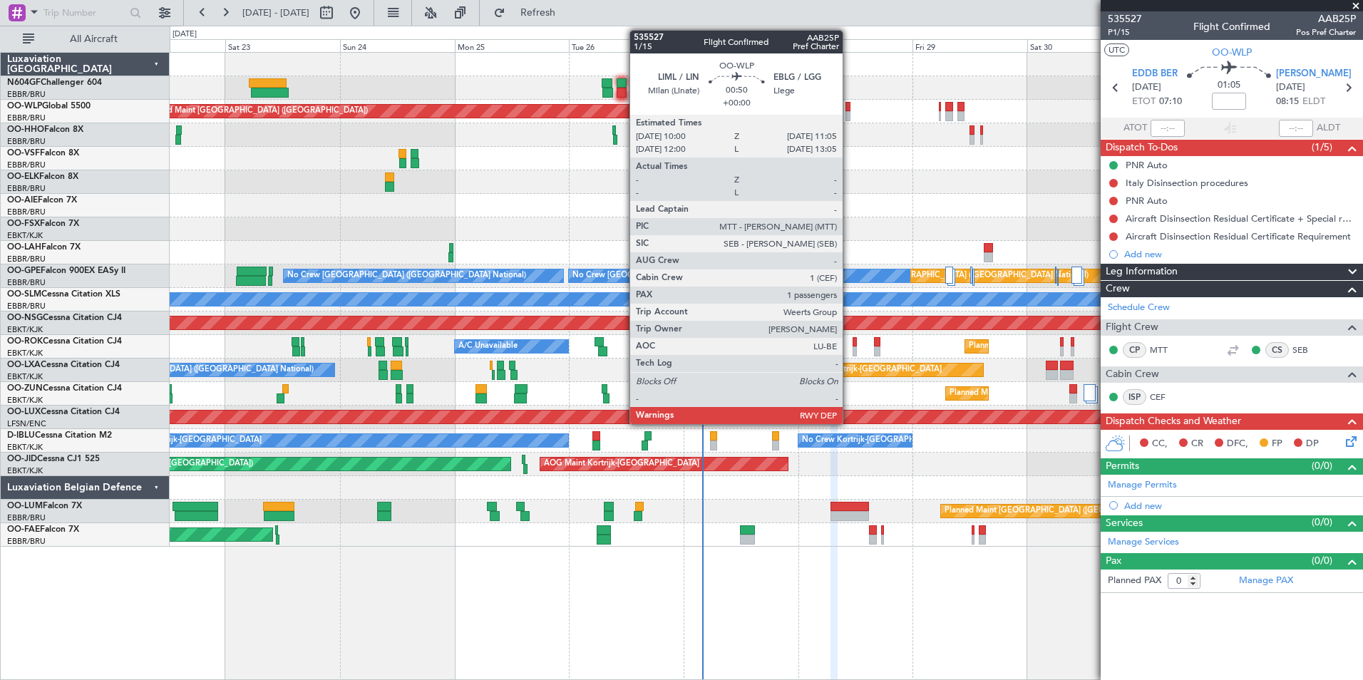
click at [849, 113] on div at bounding box center [849, 116] width 6 height 10
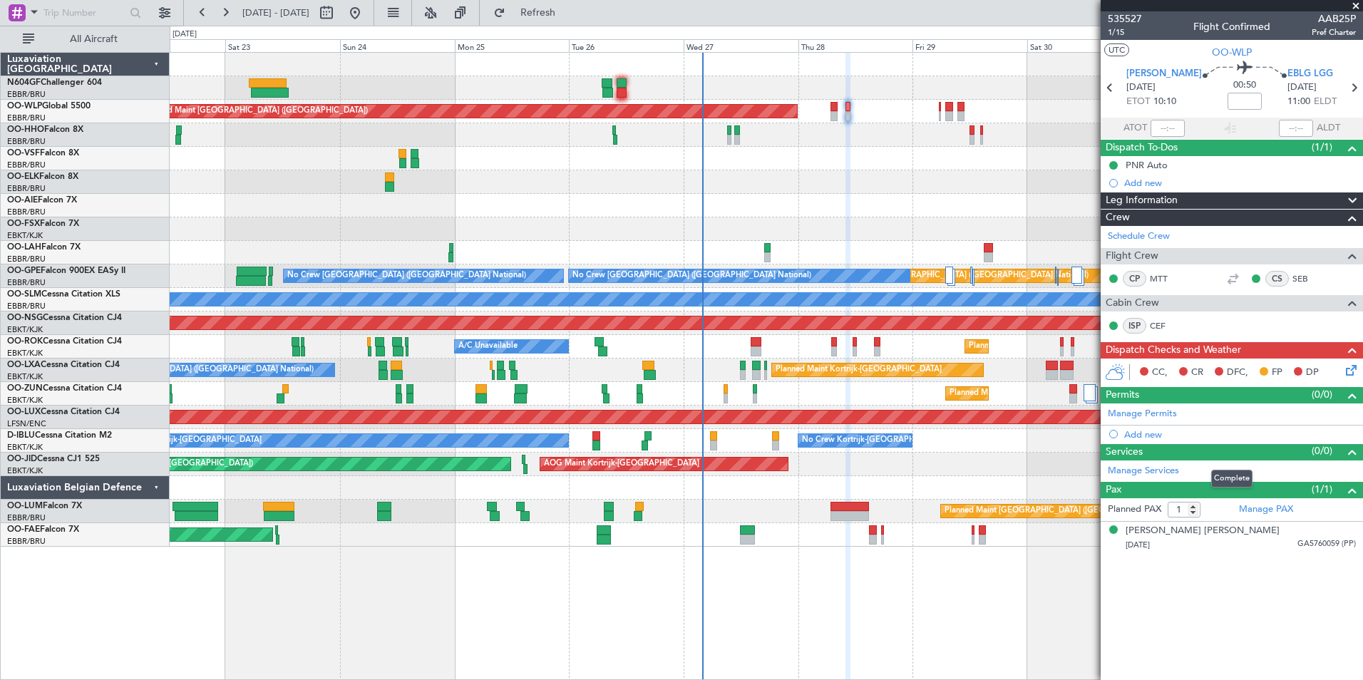
click at [1089, 450] on span at bounding box center [1352, 452] width 17 height 17
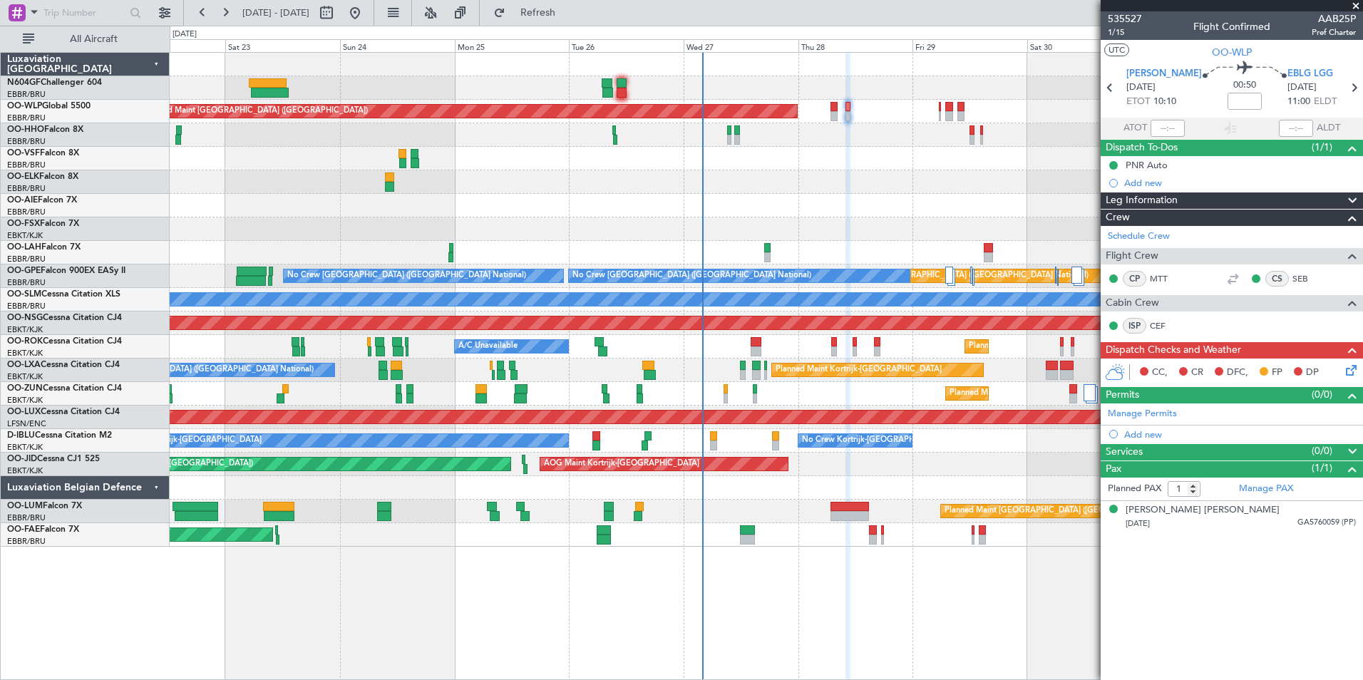
click at [1089, 450] on span at bounding box center [1352, 452] width 17 height 17
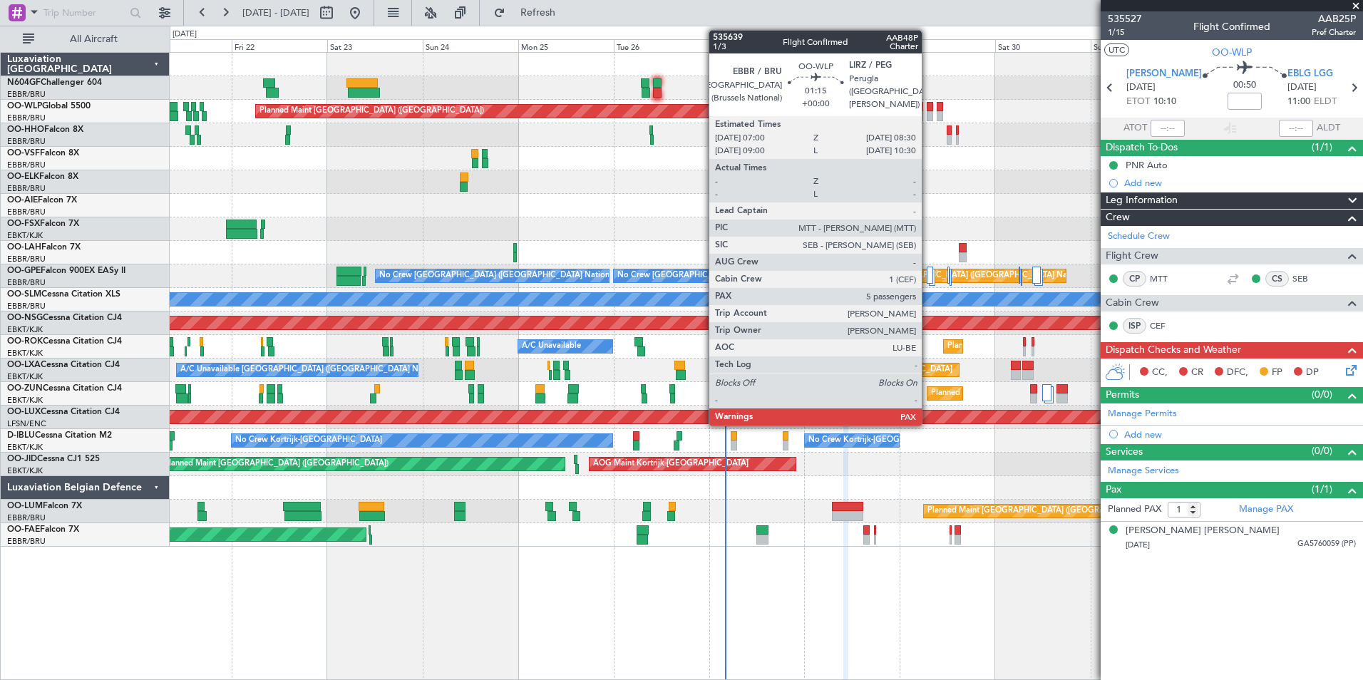
click at [931, 76] on div at bounding box center [766, 88] width 1193 height 24
click at [932, 116] on div at bounding box center [930, 116] width 6 height 10
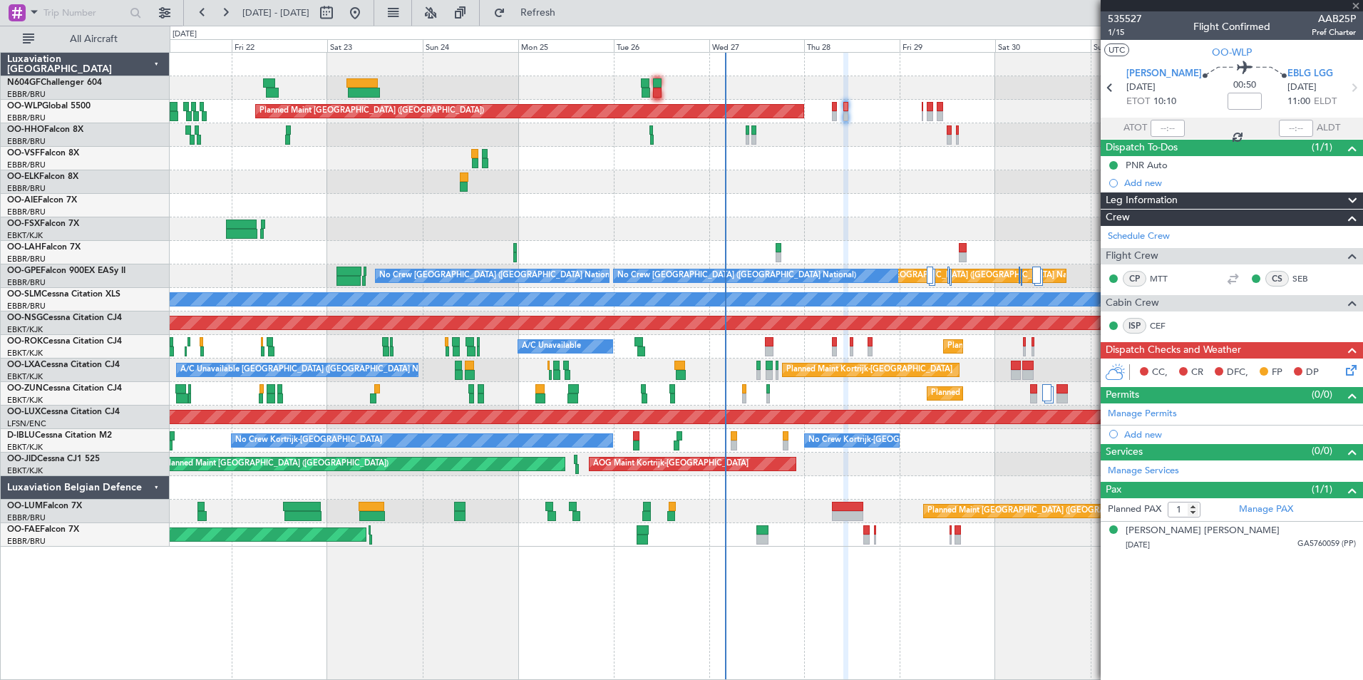
type input "5"
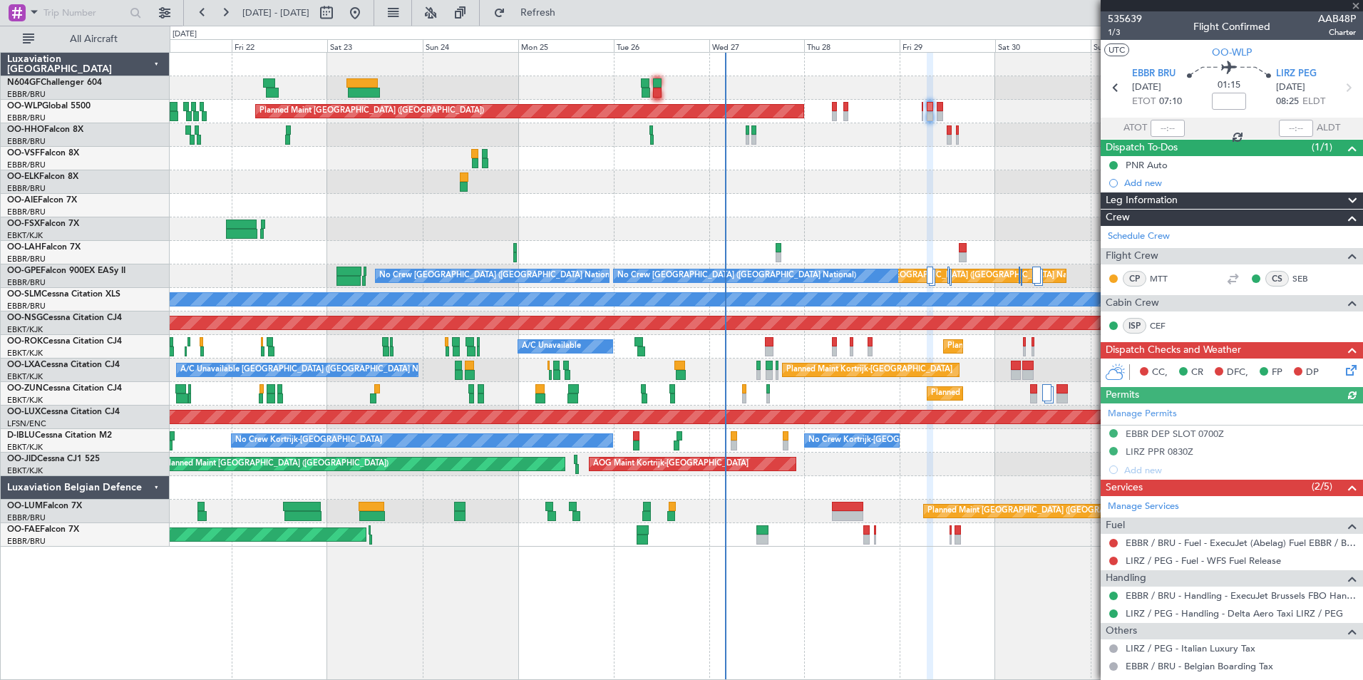
click at [851, 199] on div "Planned Maint [GEOGRAPHIC_DATA] ([GEOGRAPHIC_DATA])" at bounding box center [766, 206] width 1193 height 24
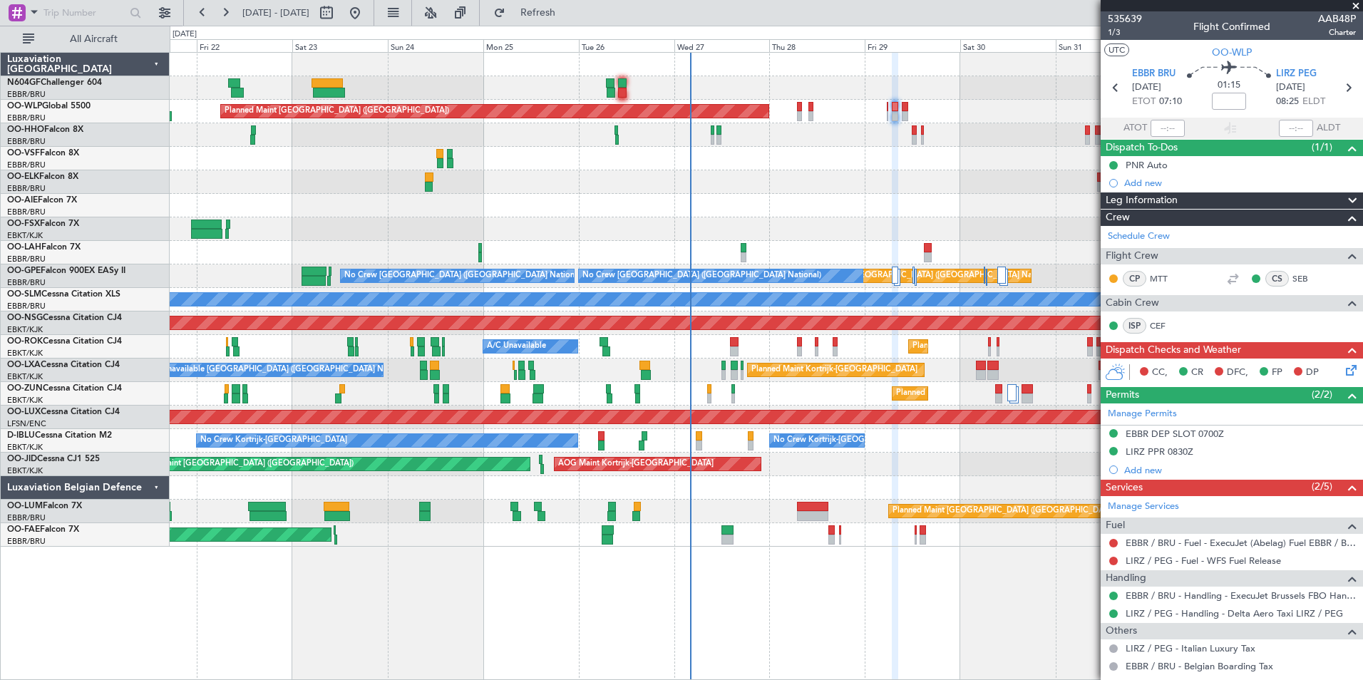
click at [936, 186] on div at bounding box center [766, 182] width 1193 height 24
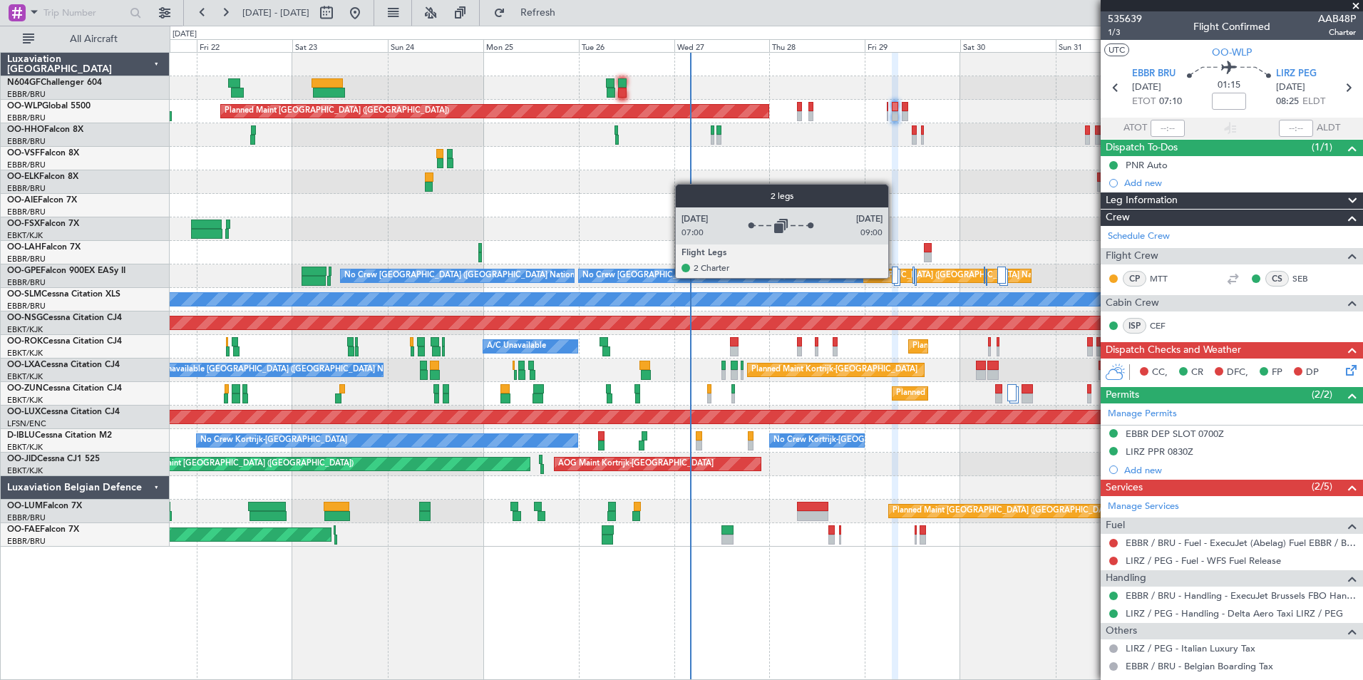
click at [895, 277] on div at bounding box center [895, 275] width 6 height 17
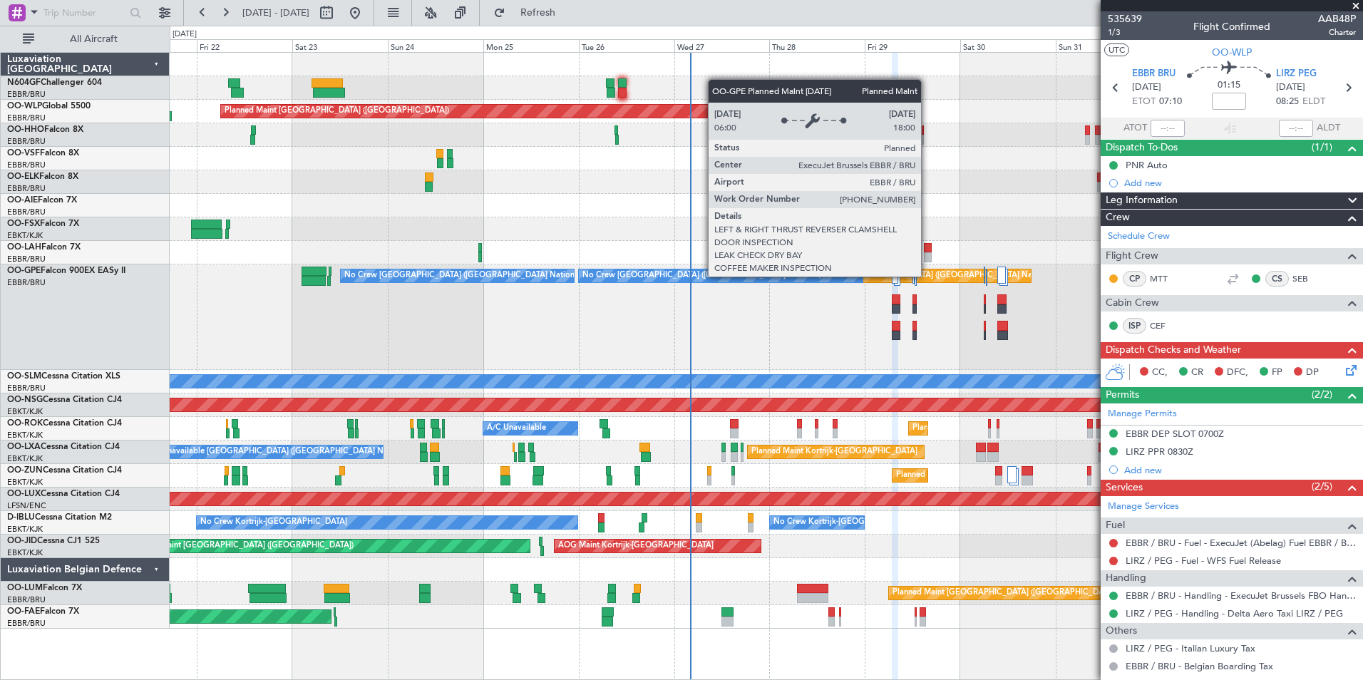
click at [928, 276] on div "Planned Maint [GEOGRAPHIC_DATA] ([GEOGRAPHIC_DATA] National)" at bounding box center [926, 275] width 258 height 21
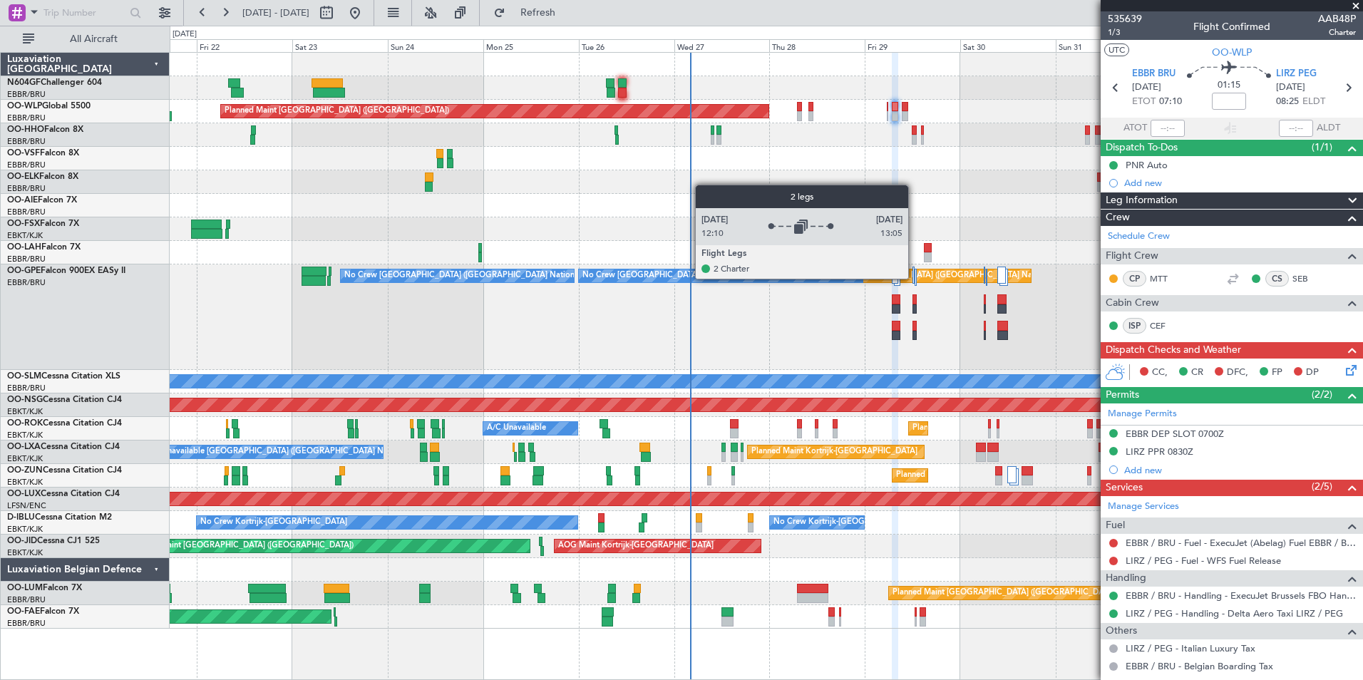
click at [915, 278] on div at bounding box center [916, 277] width 2 height 17
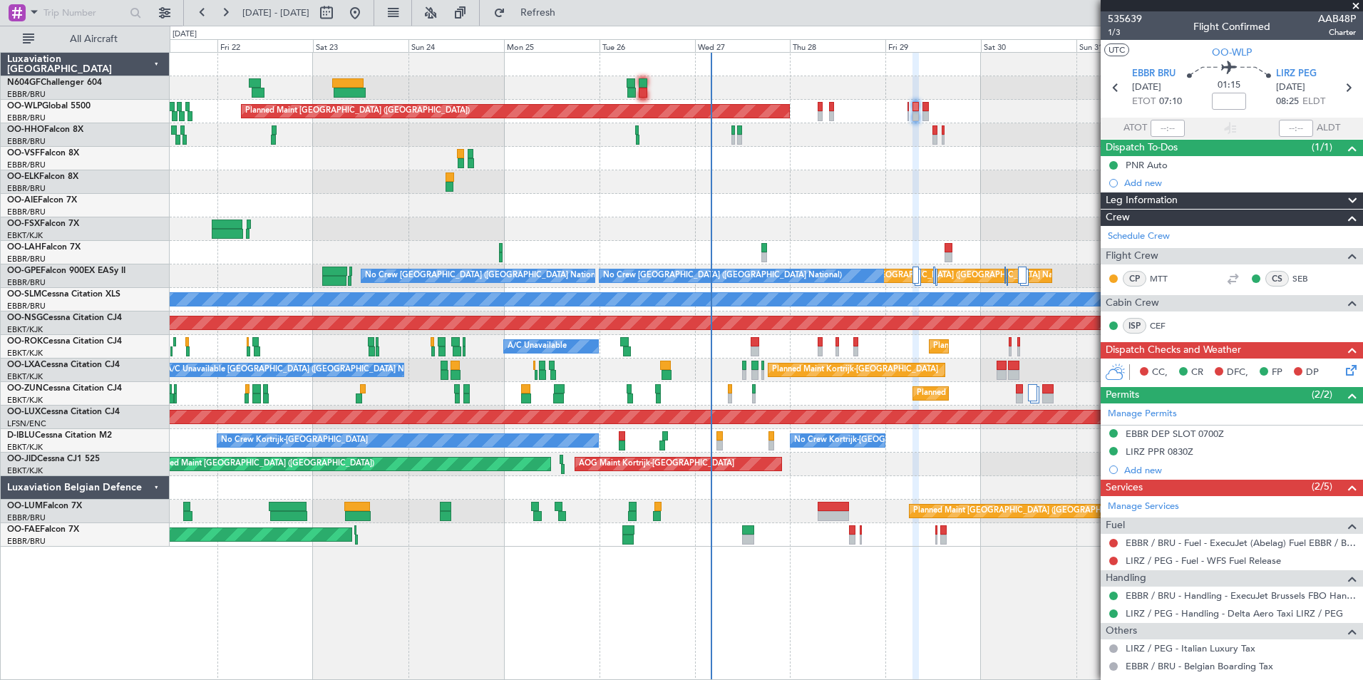
click at [810, 217] on div "Planned Maint Kortrijk-Wevelgem Planned Maint Kortrijk-Wevelgem" at bounding box center [766, 229] width 1193 height 24
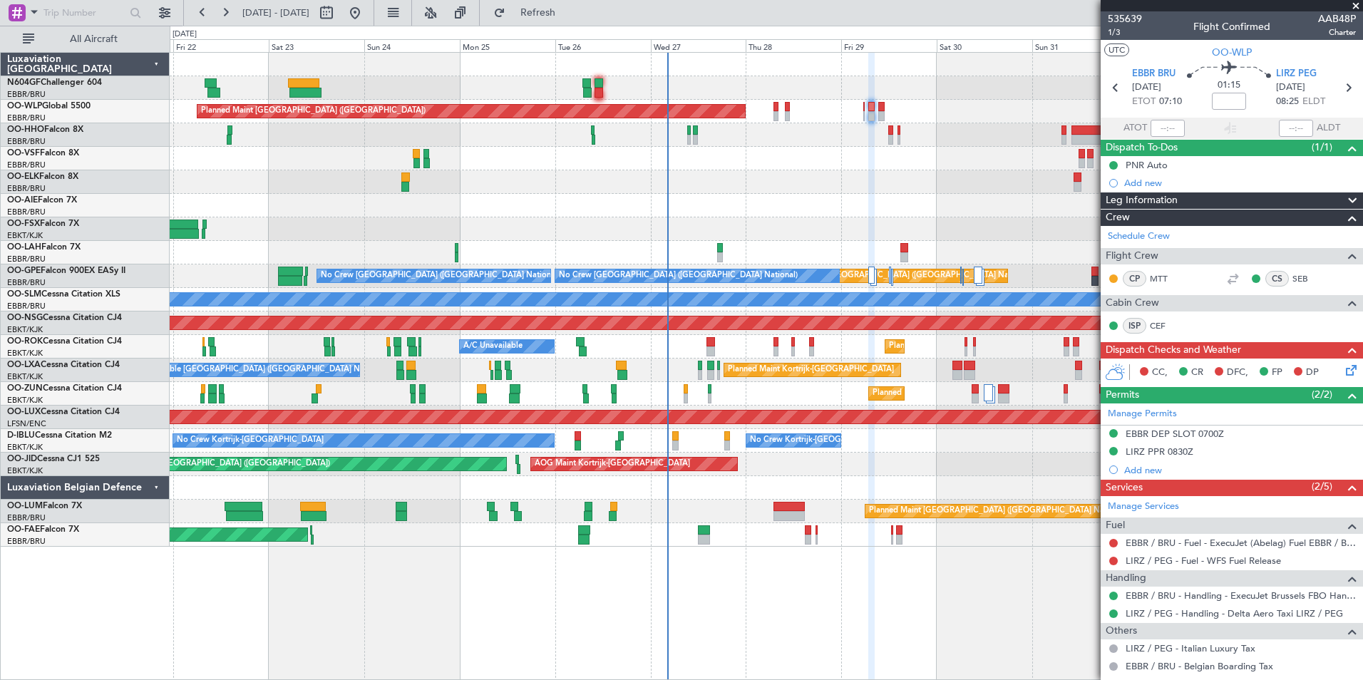
click at [536, 167] on div "Planned Maint Berlin (Brandenburg) Planned Maint London (Farnborough) Planned M…" at bounding box center [766, 300] width 1193 height 494
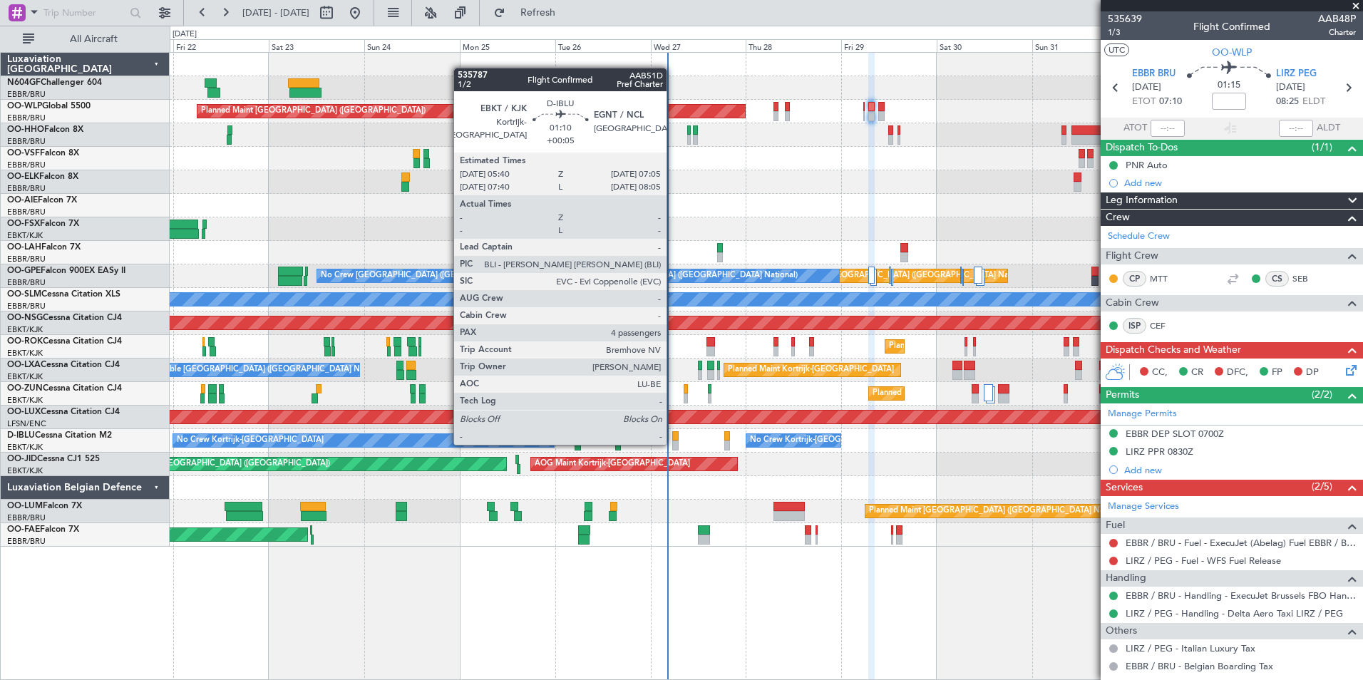
click at [673, 444] on div at bounding box center [675, 446] width 6 height 10
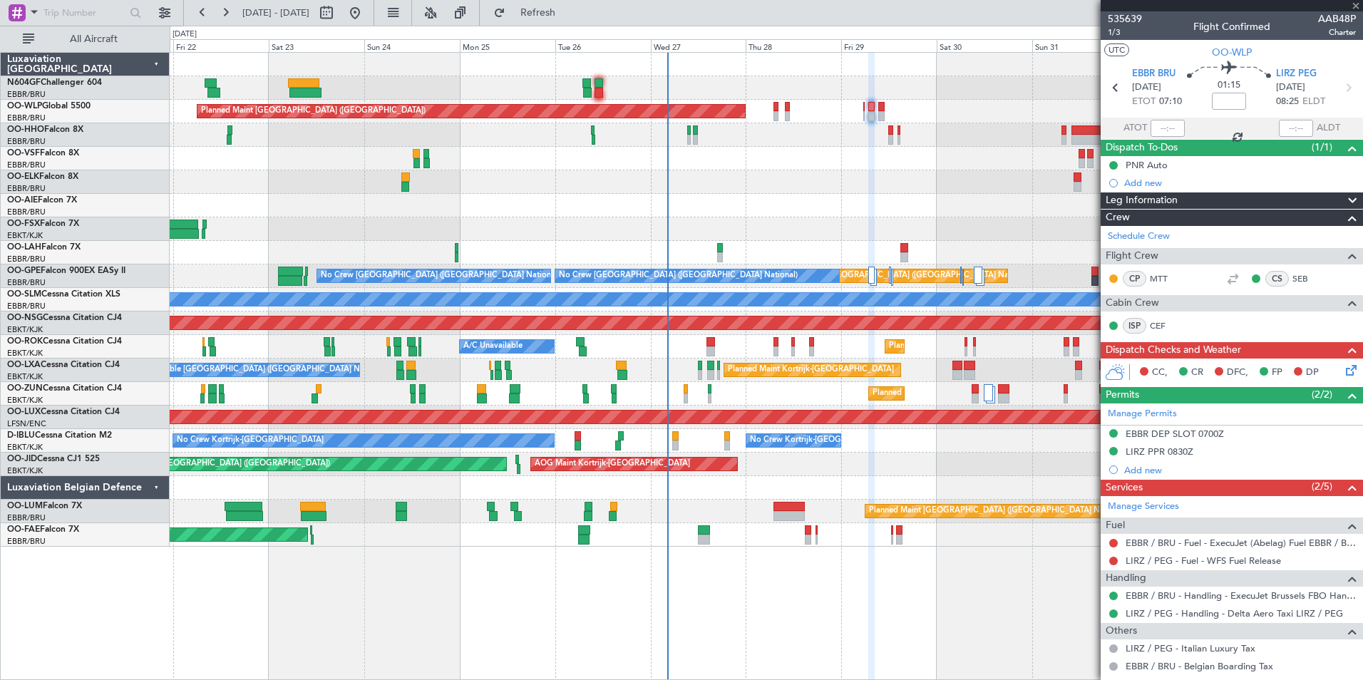
type input "+00:05"
type input "4"
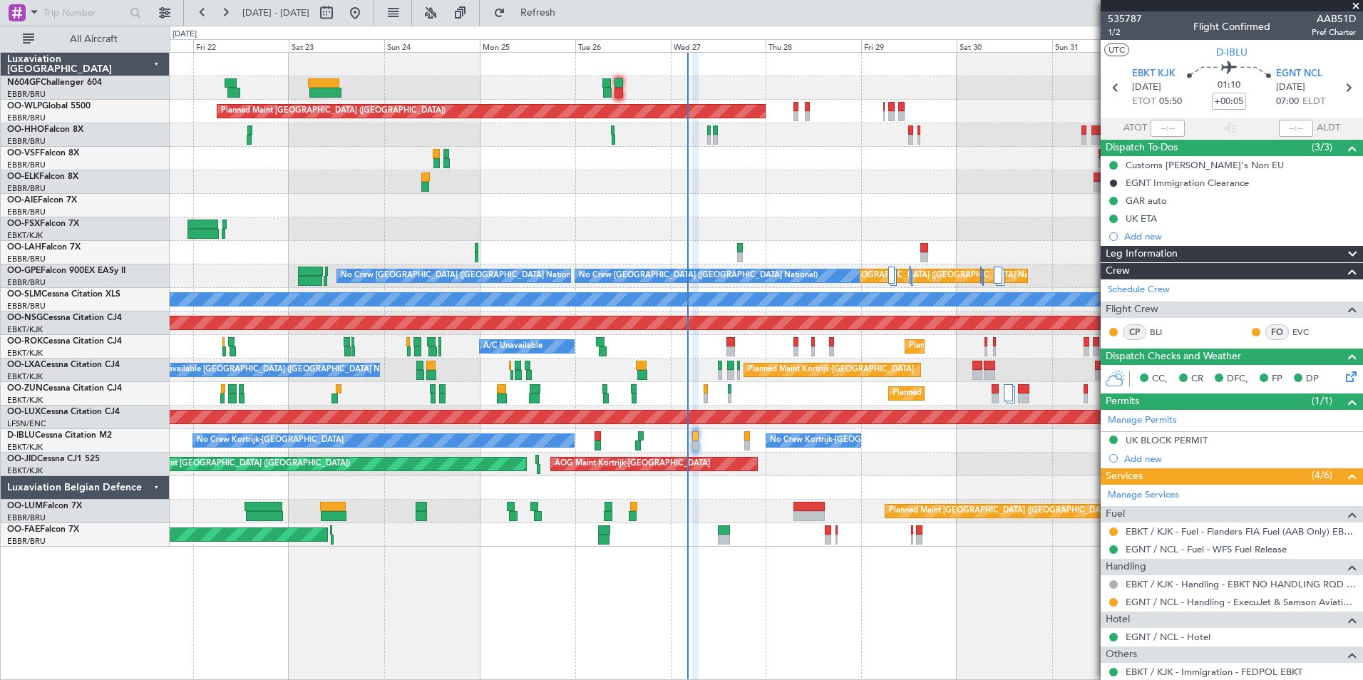
click at [710, 446] on div "No Crew Brussels (Brussels National) No Crew Kortrijk-Wevelgem No Crew Kortrijk…" at bounding box center [766, 441] width 1193 height 24
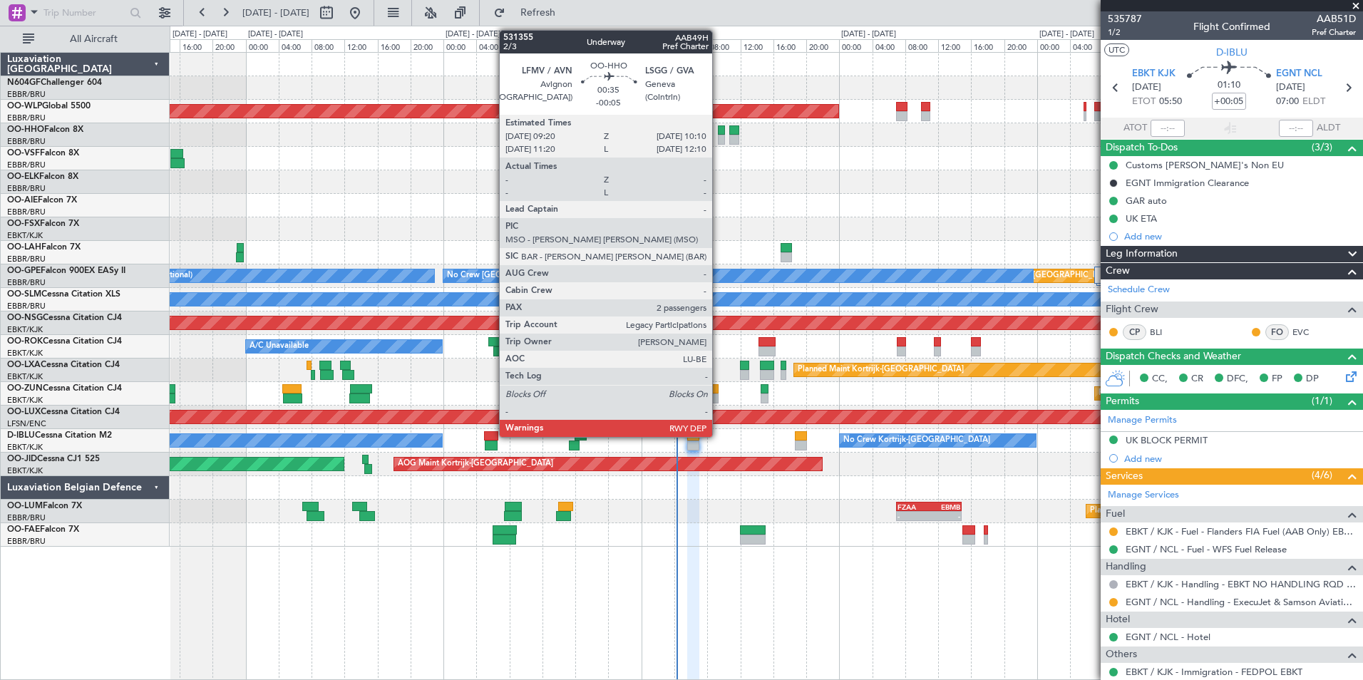
click at [719, 133] on div at bounding box center [721, 131] width 7 height 10
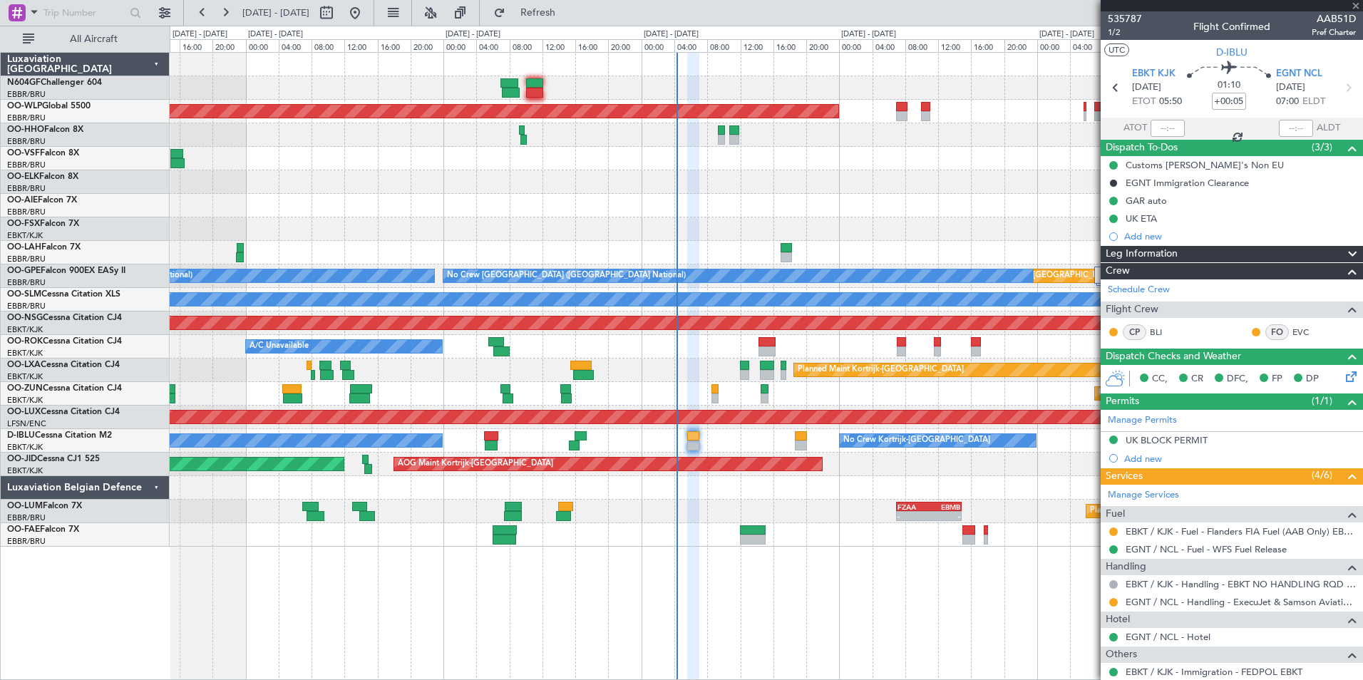
type input "-00:05"
type input "2"
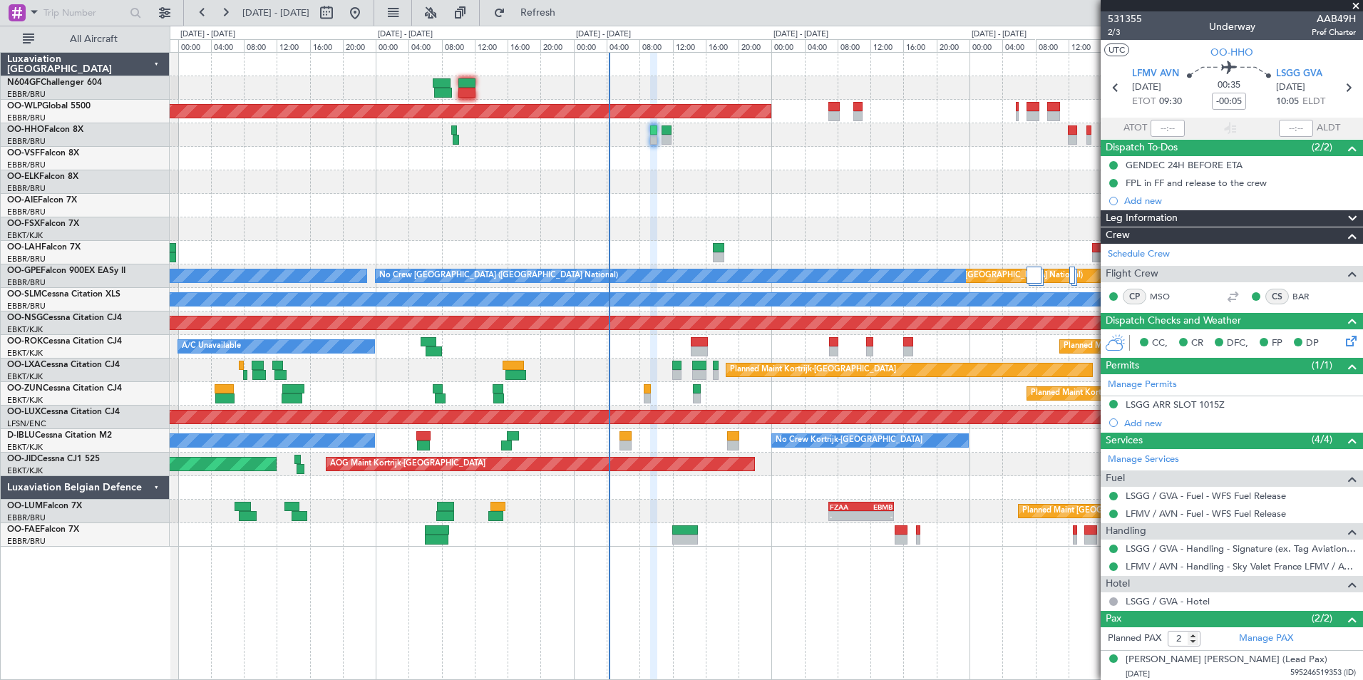
click at [840, 201] on div "05:25 Z 13:20 Z LGSA 05:00 Z FZQA 12:50 Z Planned Maint Berlin (Brandenburg) - …" at bounding box center [766, 300] width 1193 height 494
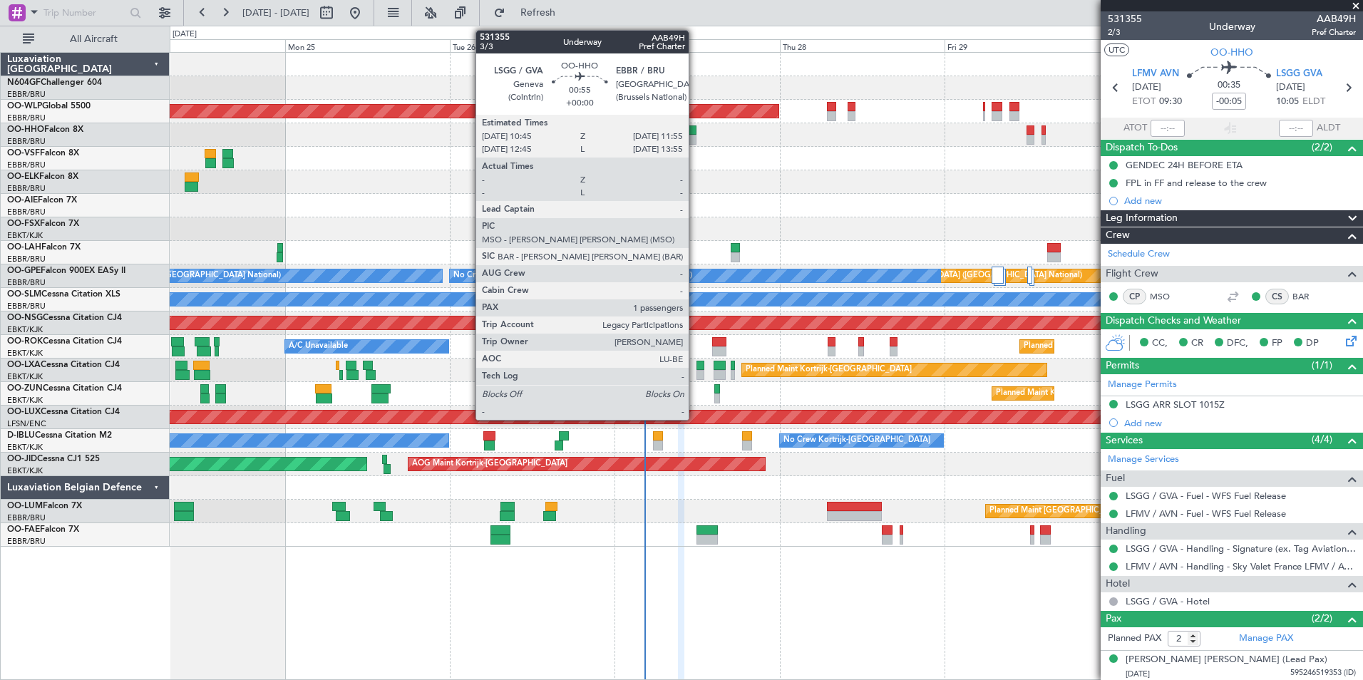
click at [695, 138] on div at bounding box center [692, 140] width 9 height 10
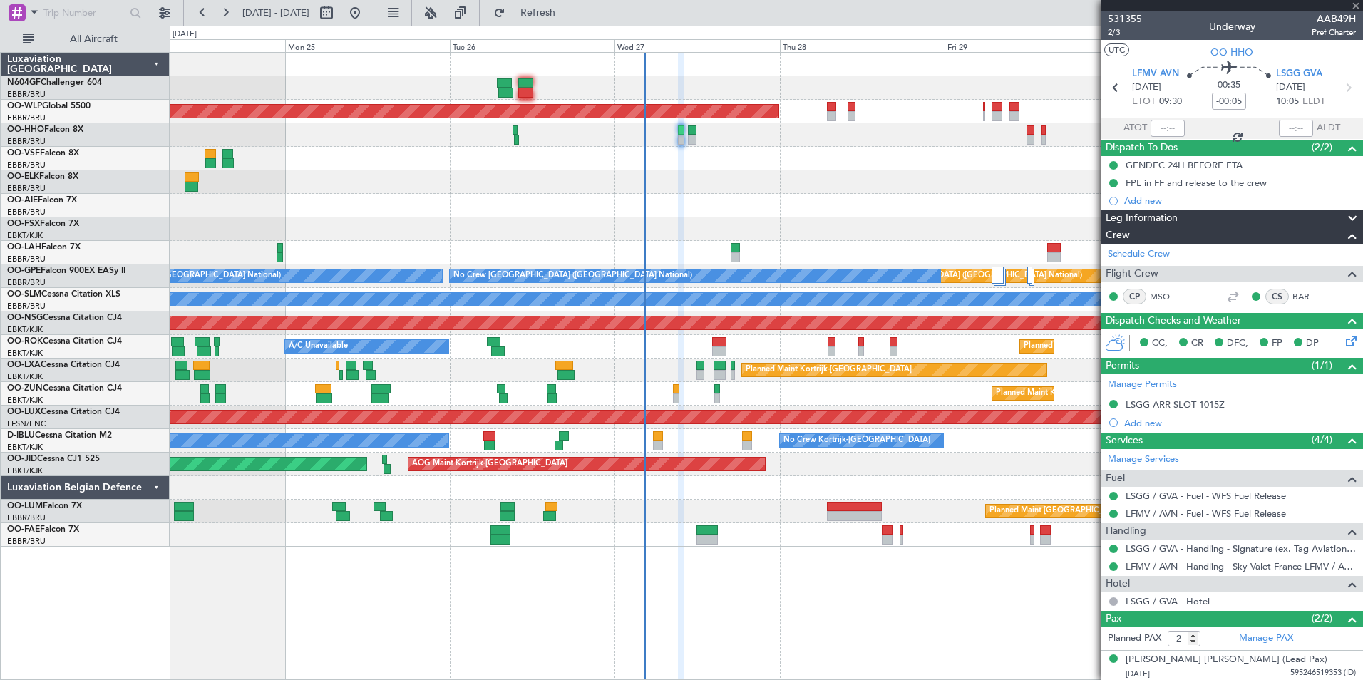
type input "1"
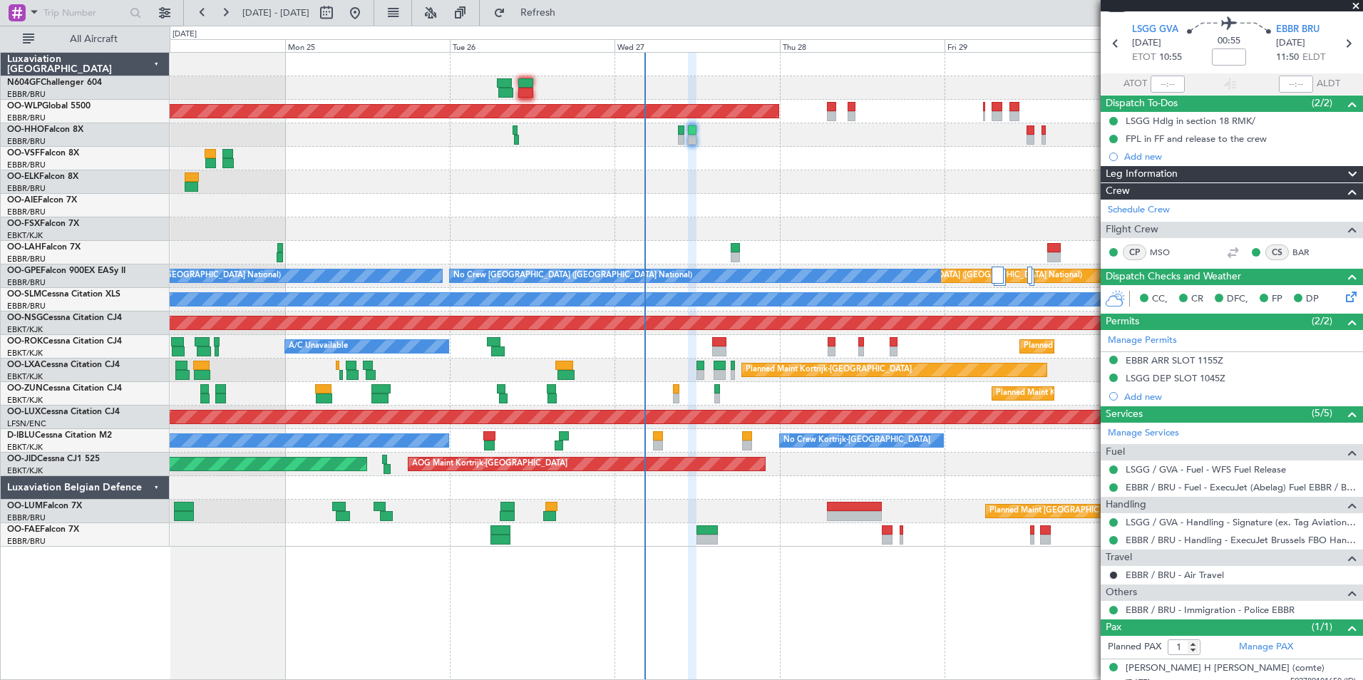
scroll to position [55, 0]
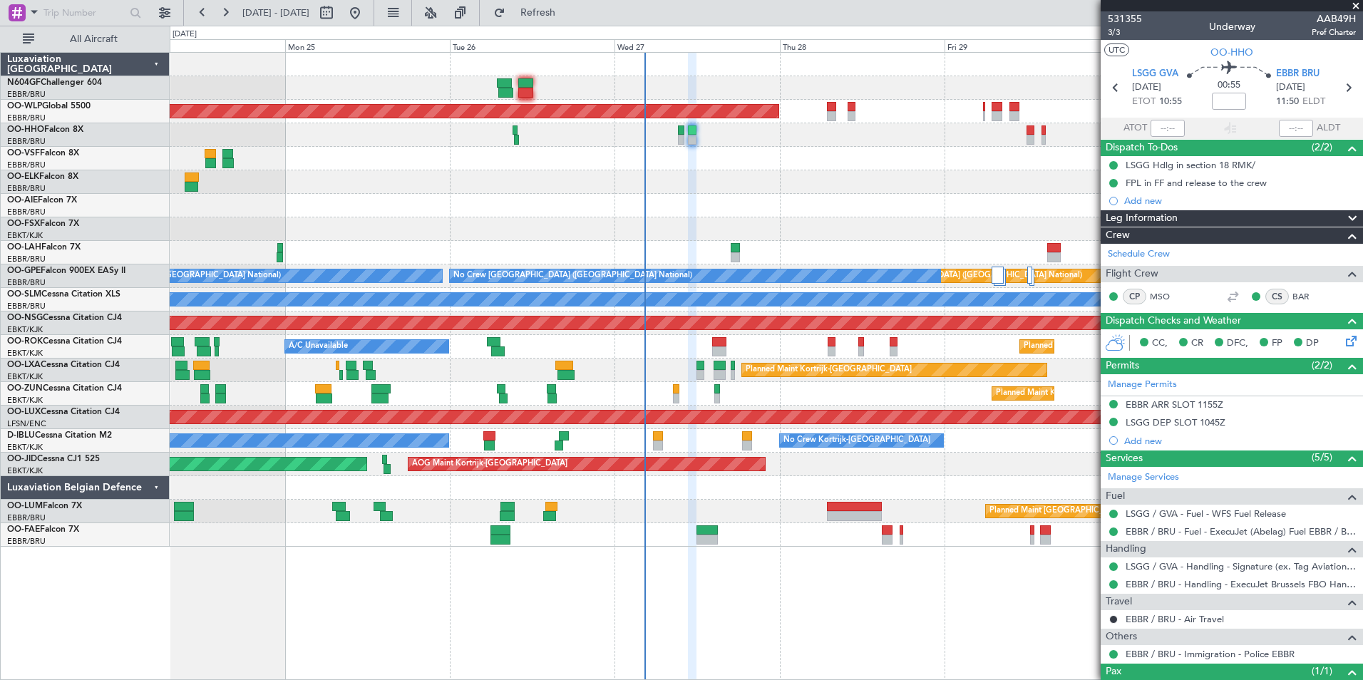
scroll to position [55, 0]
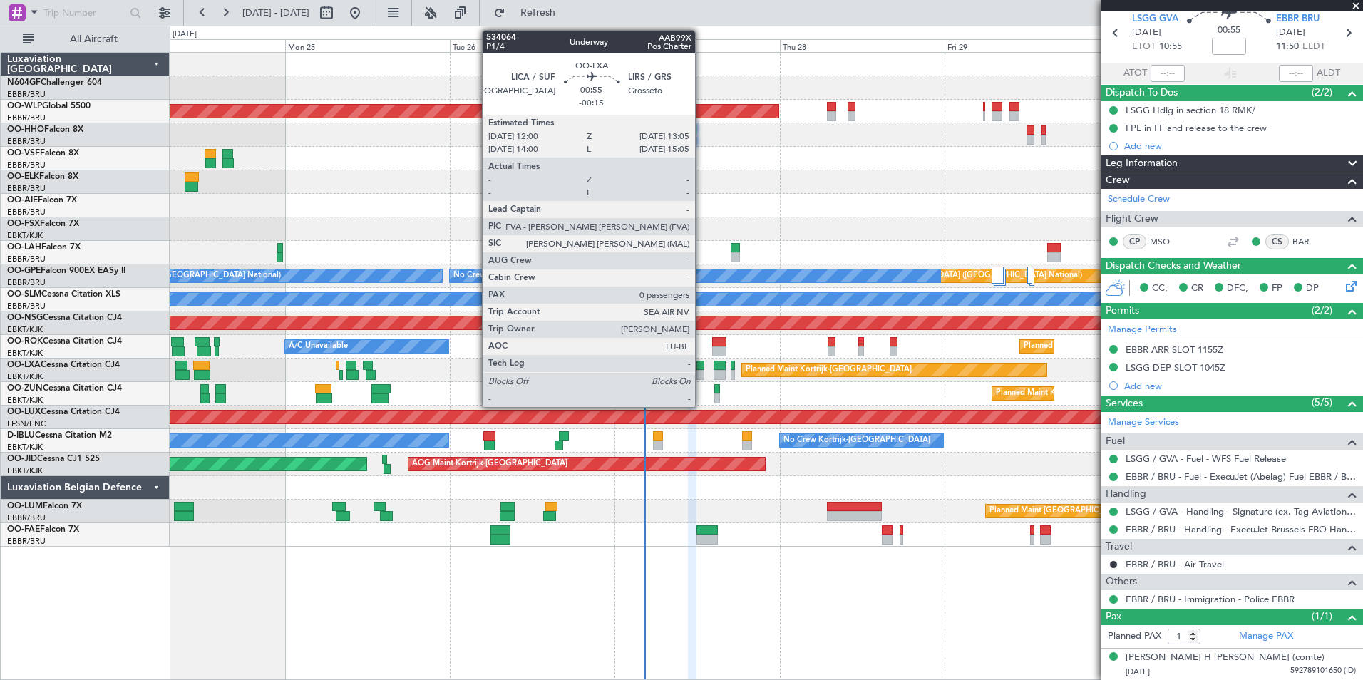
click at [702, 369] on div at bounding box center [701, 366] width 8 height 10
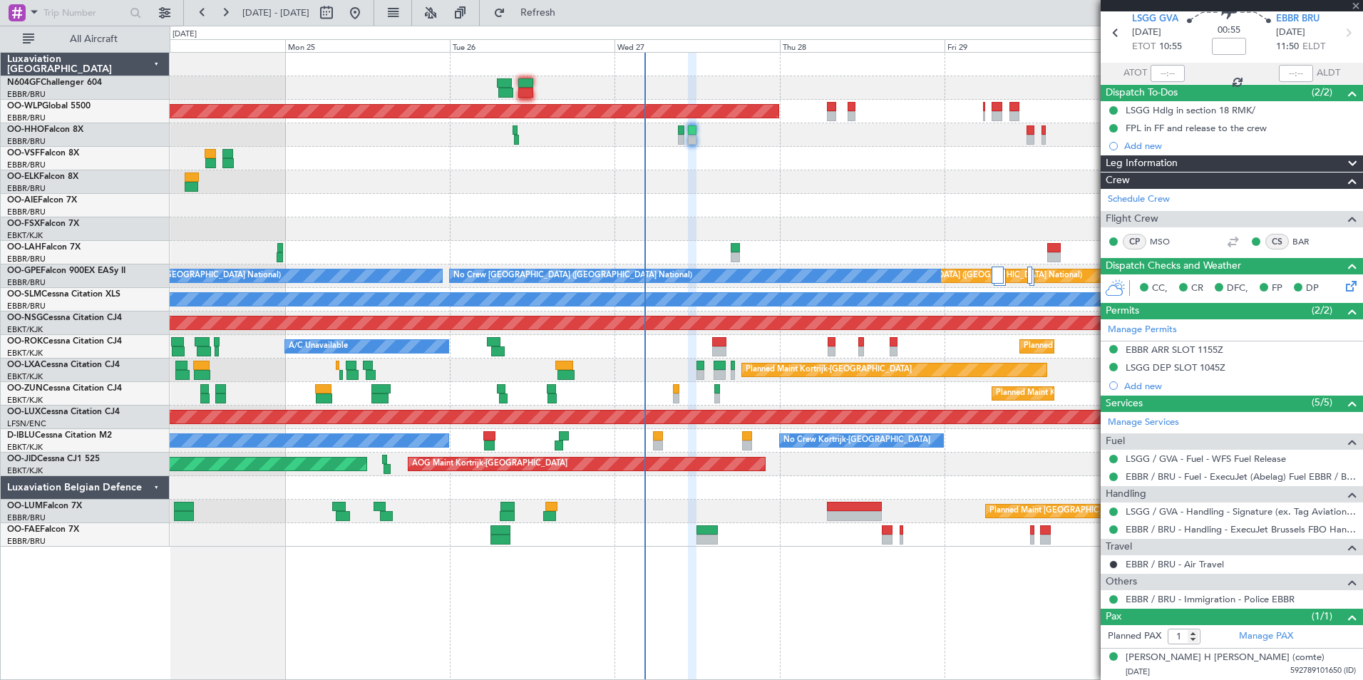
type input "-00:15"
type input "0"
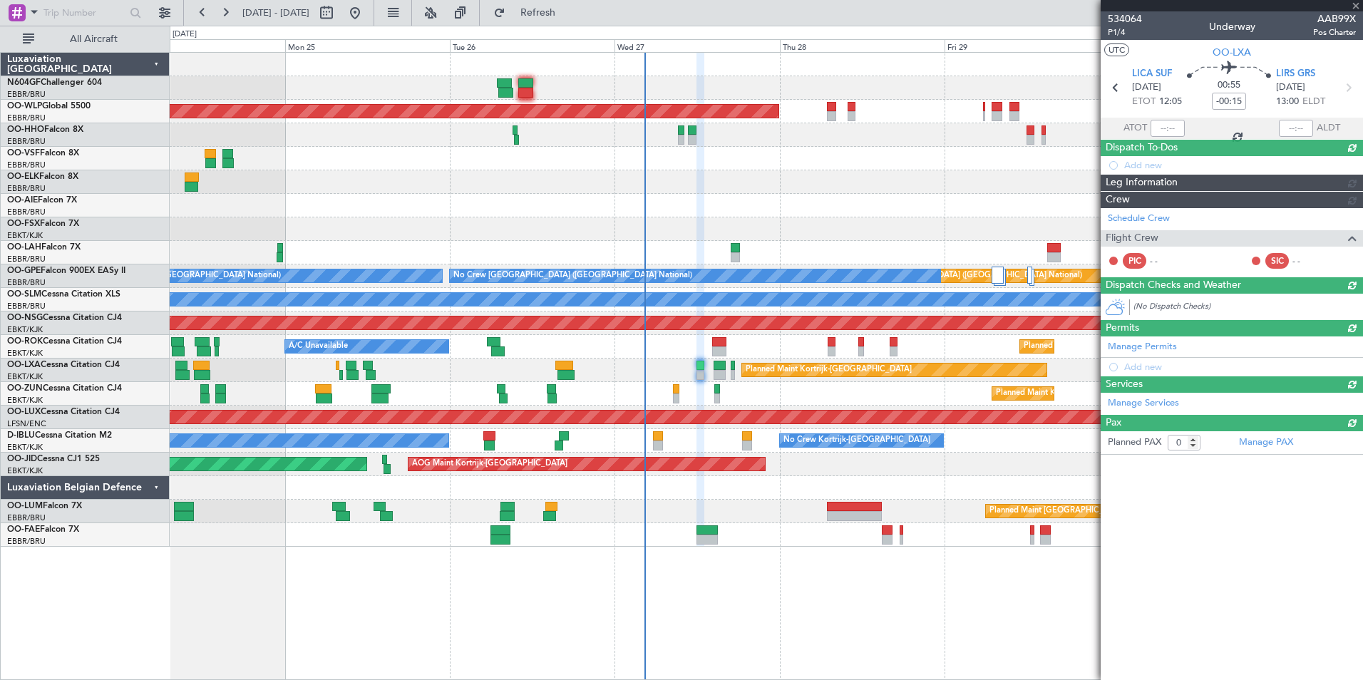
scroll to position [0, 0]
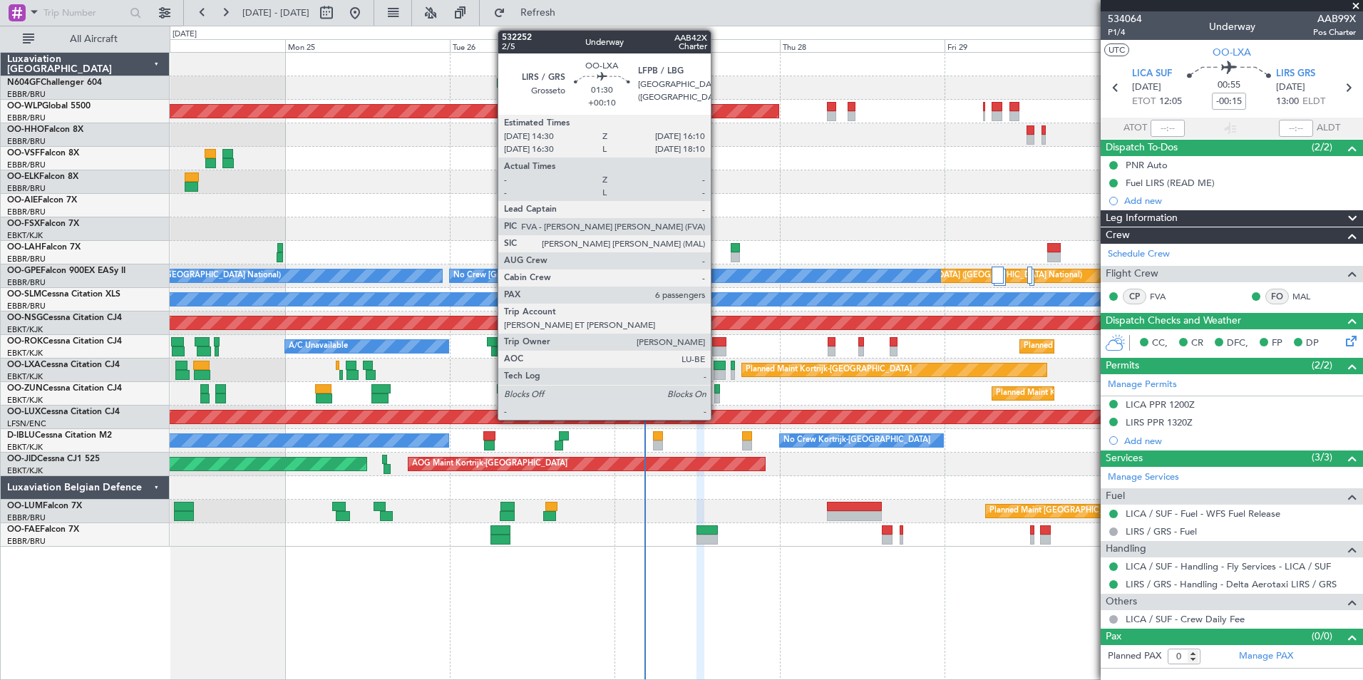
click at [717, 361] on div at bounding box center [720, 366] width 12 height 10
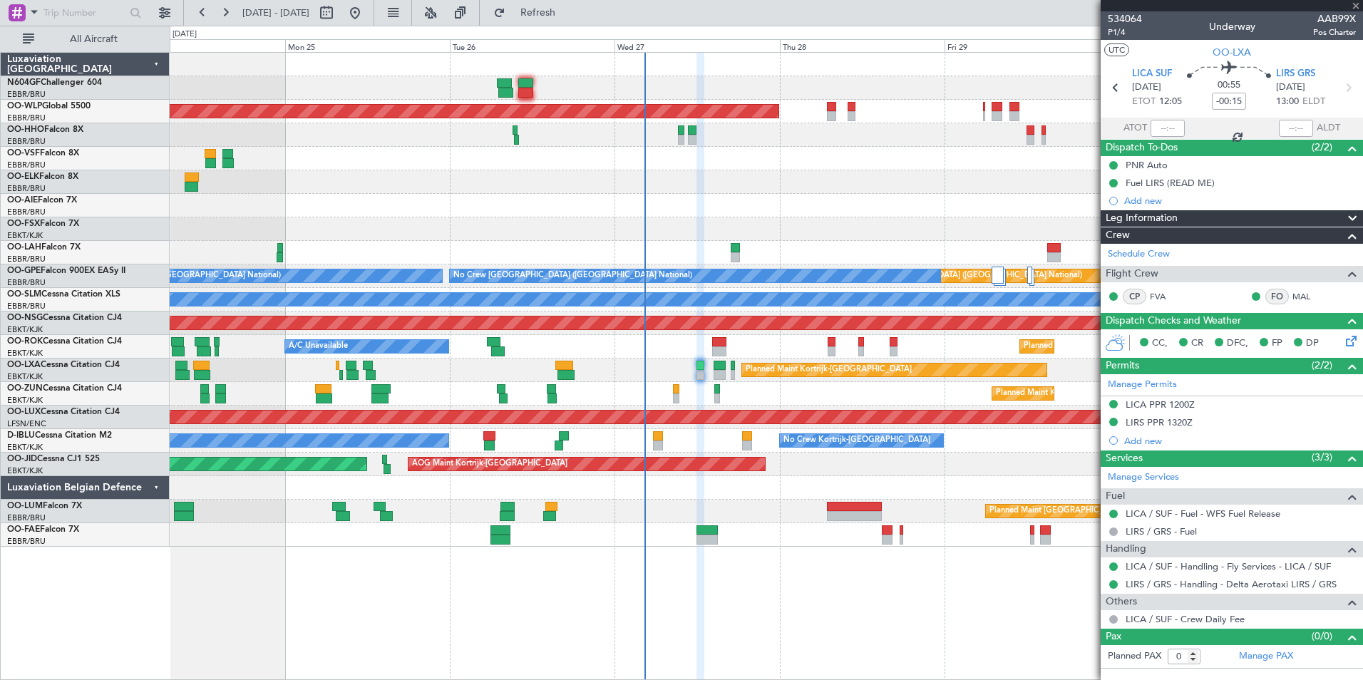
type input "+00:10"
type input "6"
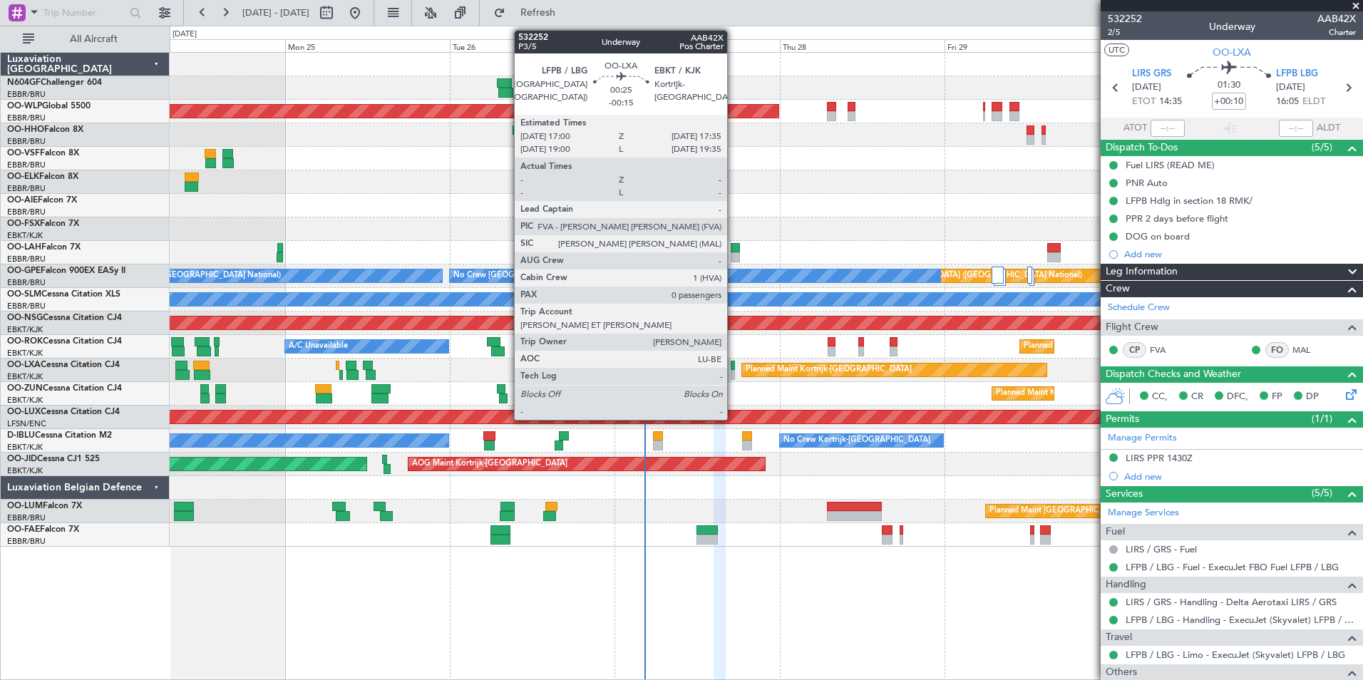
click at [734, 368] on div at bounding box center [733, 366] width 4 height 10
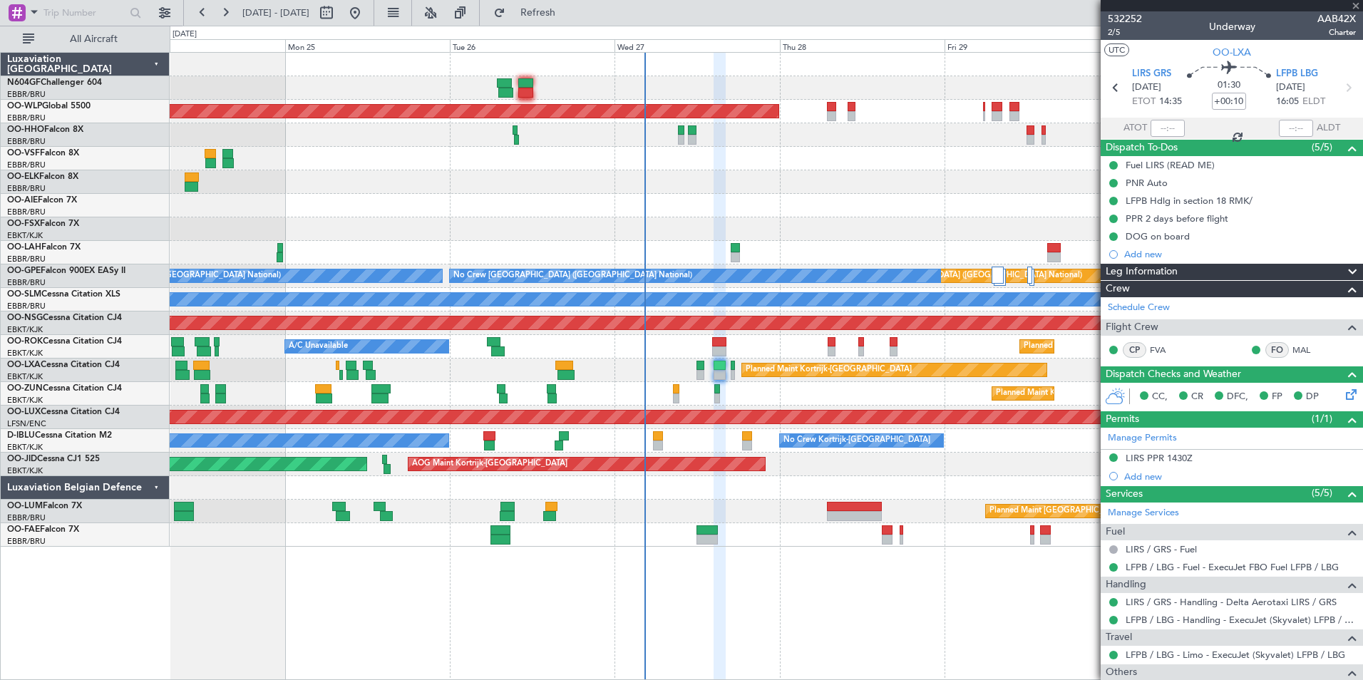
type input "-00:15"
type input "0"
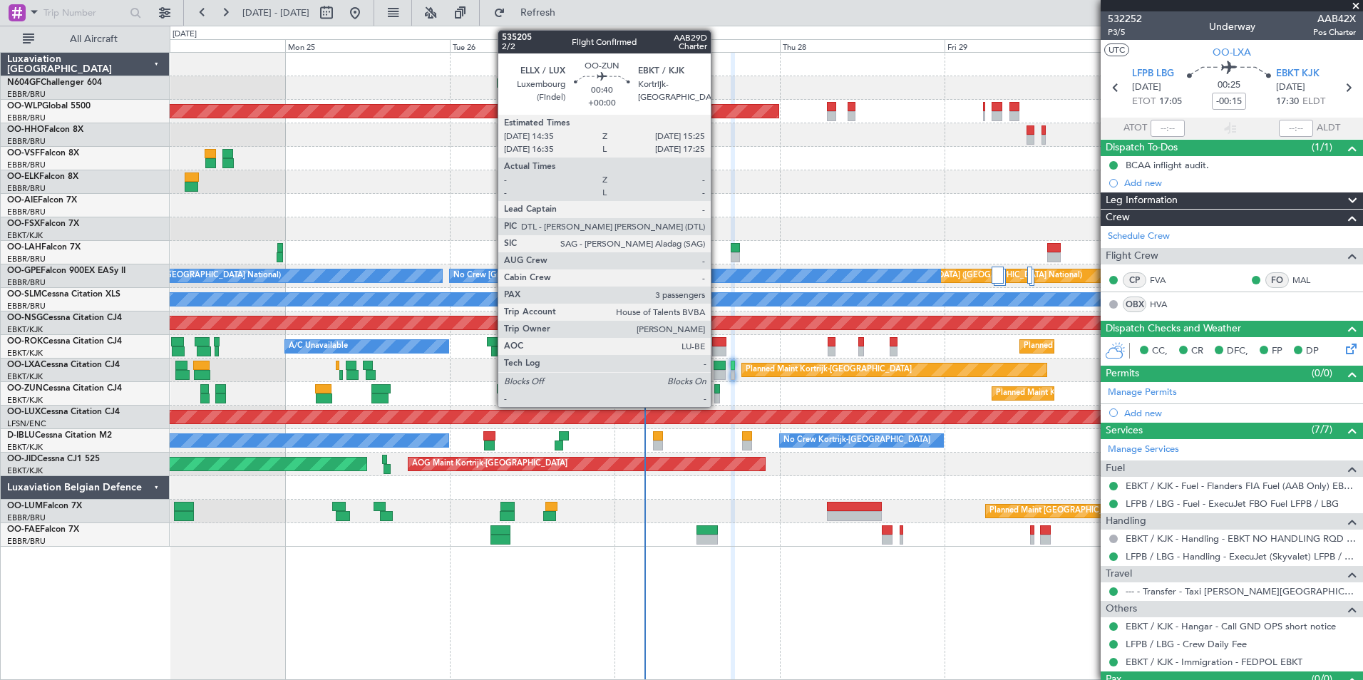
click at [717, 390] on div at bounding box center [718, 389] width 6 height 10
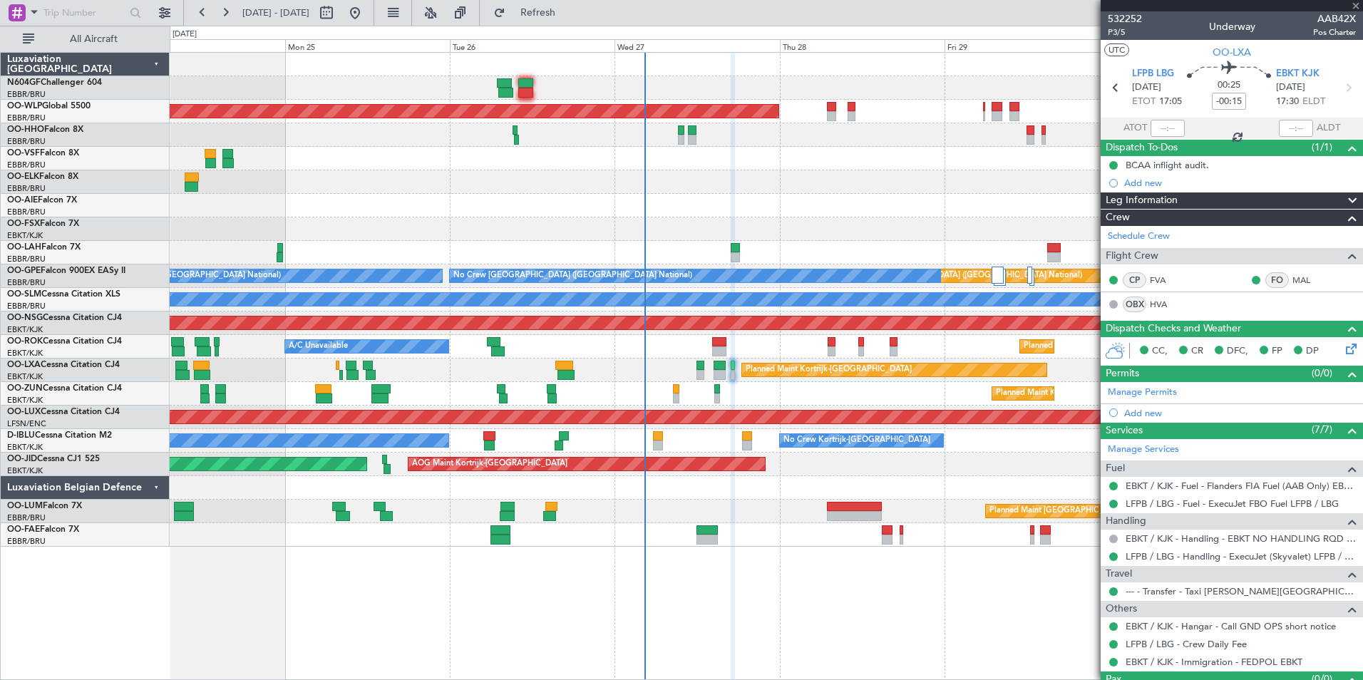
type input "3"
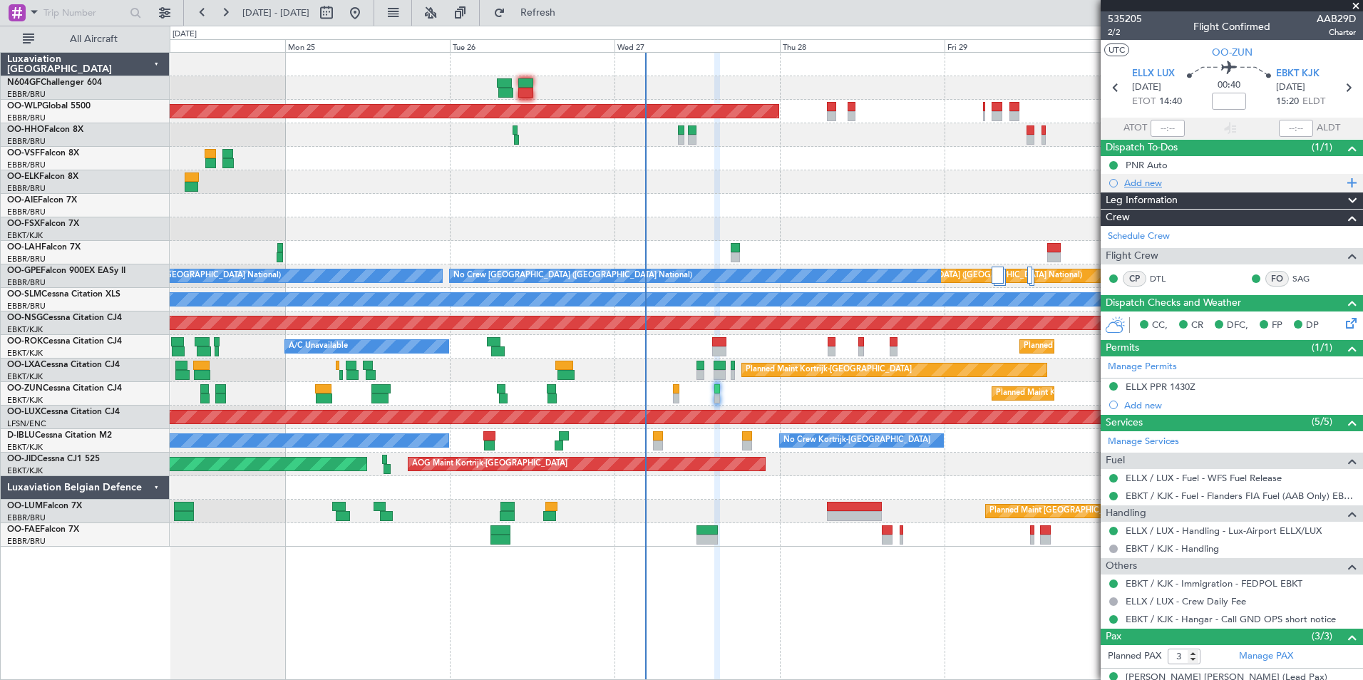
click at [1162, 182] on div "Add new" at bounding box center [1234, 183] width 219 height 12
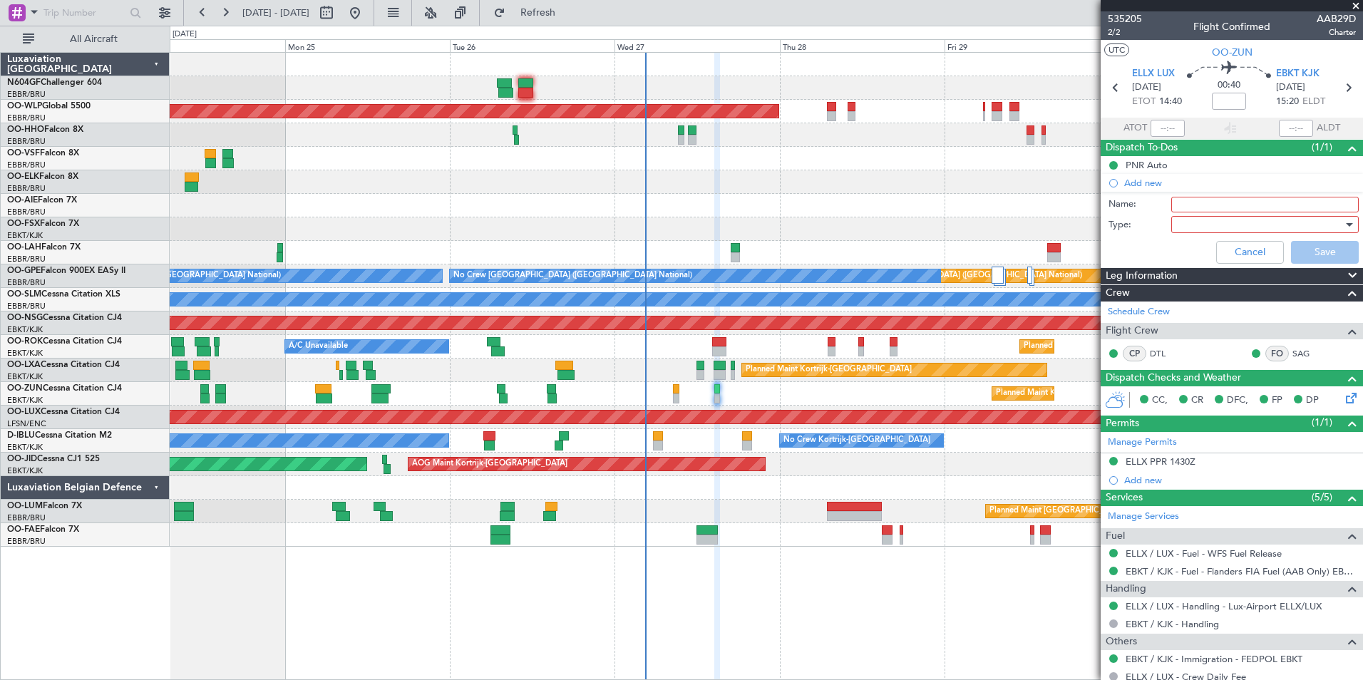
click at [1187, 205] on input "Name:" at bounding box center [1266, 205] width 188 height 16
type input "N"
click at [1222, 246] on button "Cancel" at bounding box center [1251, 252] width 68 height 23
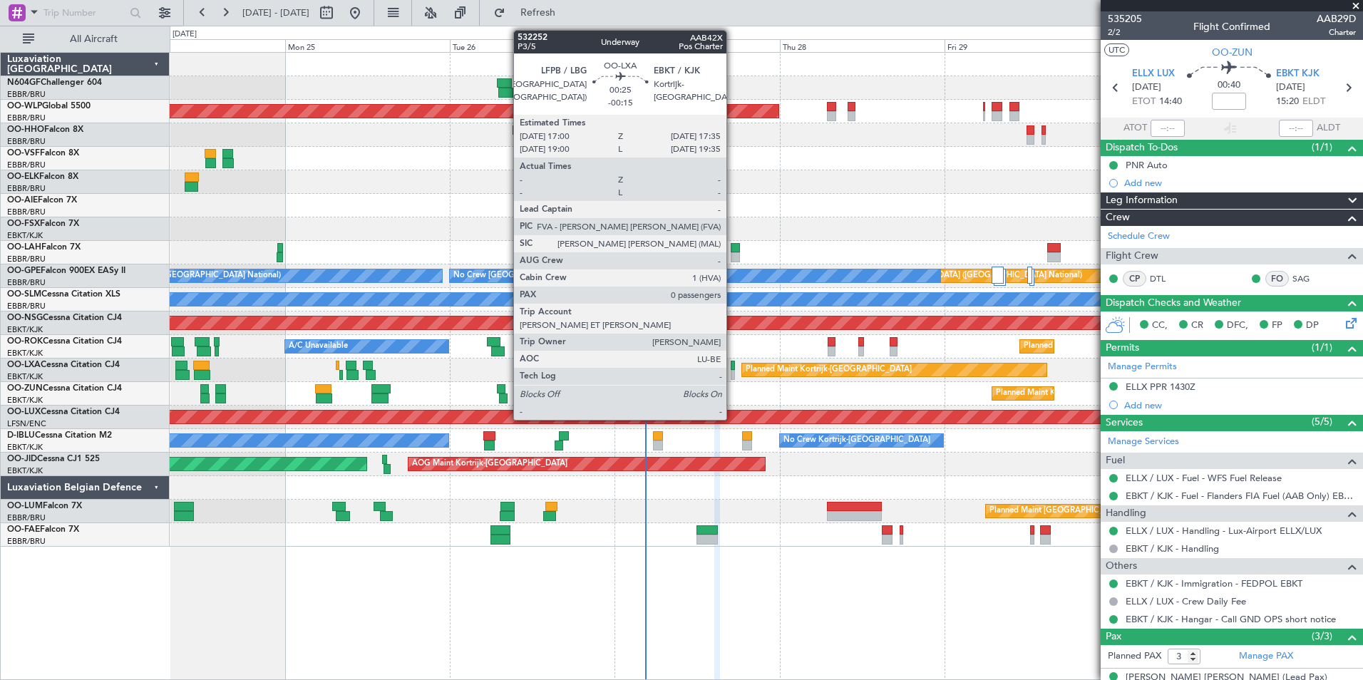
click at [733, 368] on div at bounding box center [733, 366] width 4 height 10
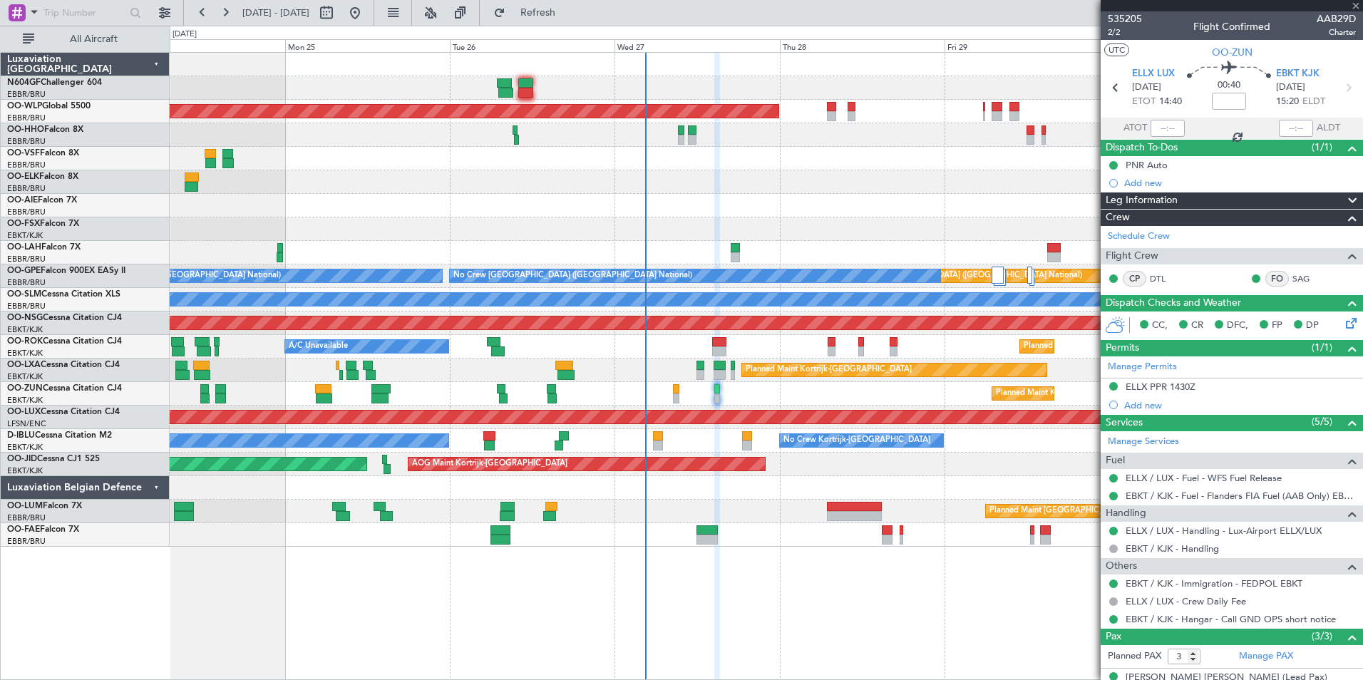
type input "-00:15"
type input "0"
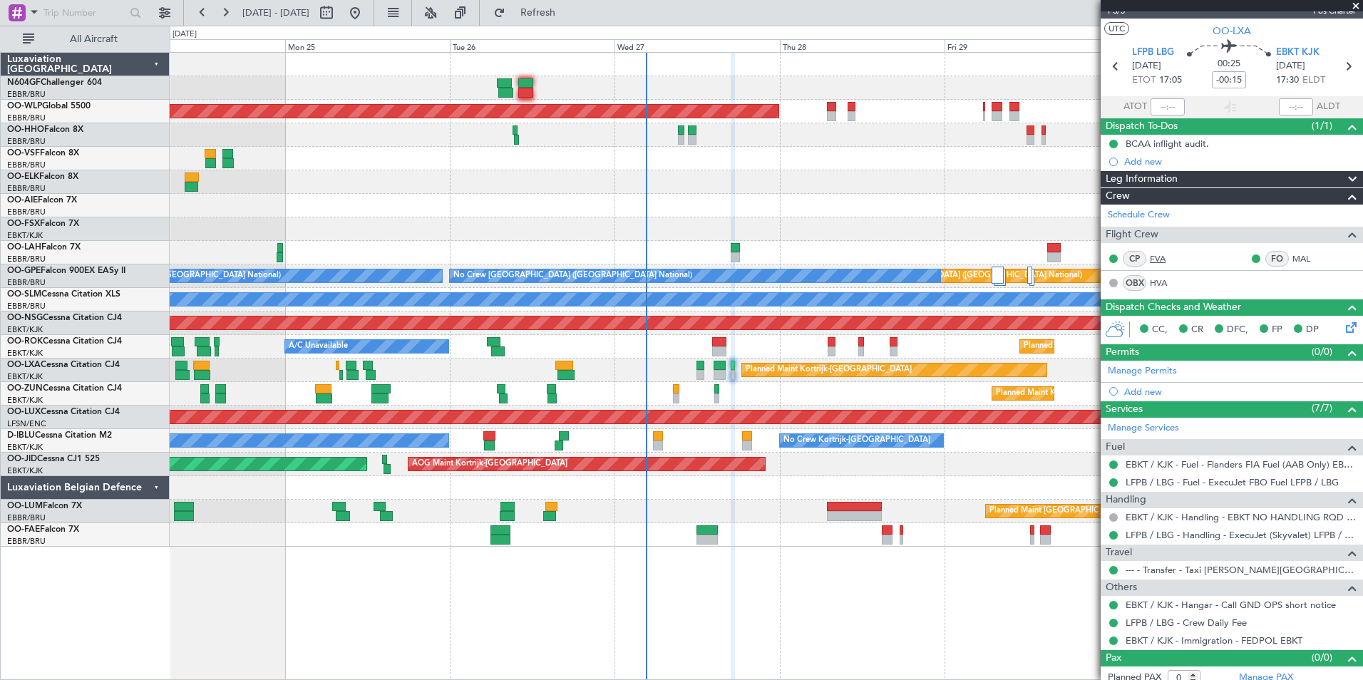
scroll to position [31, 0]
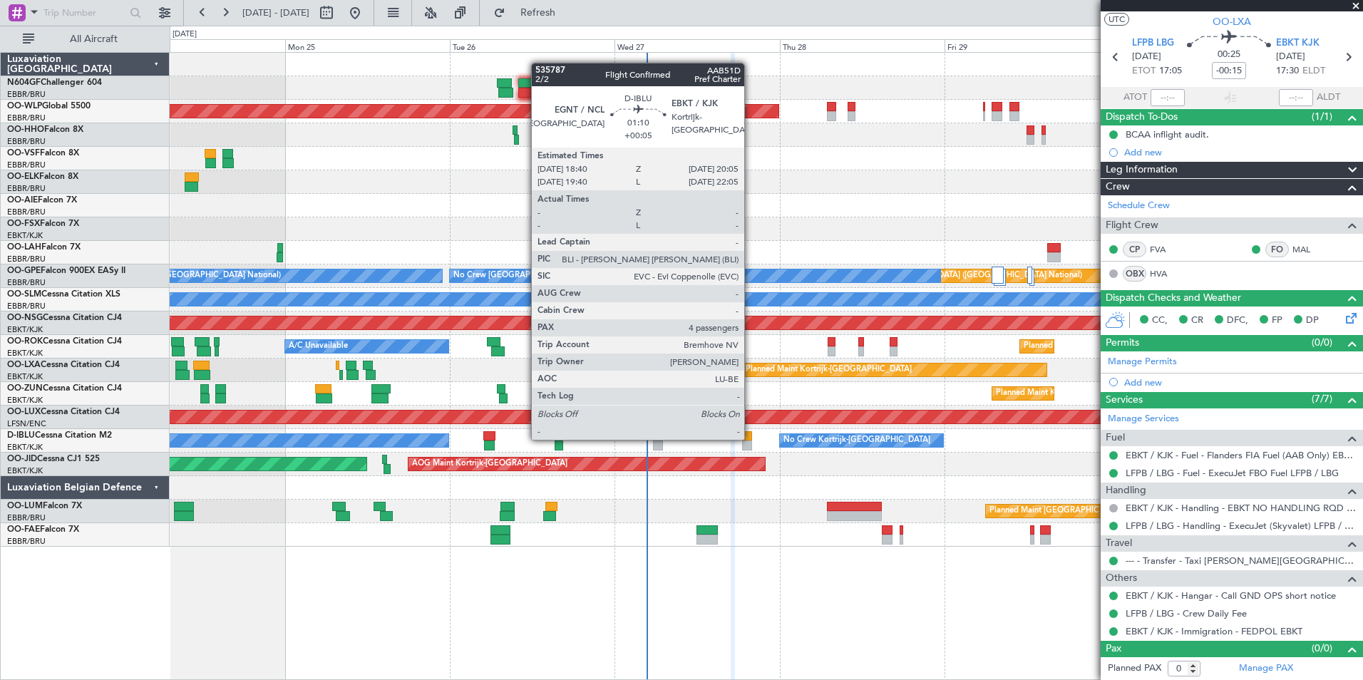
click at [751, 439] on div at bounding box center [747, 436] width 10 height 10
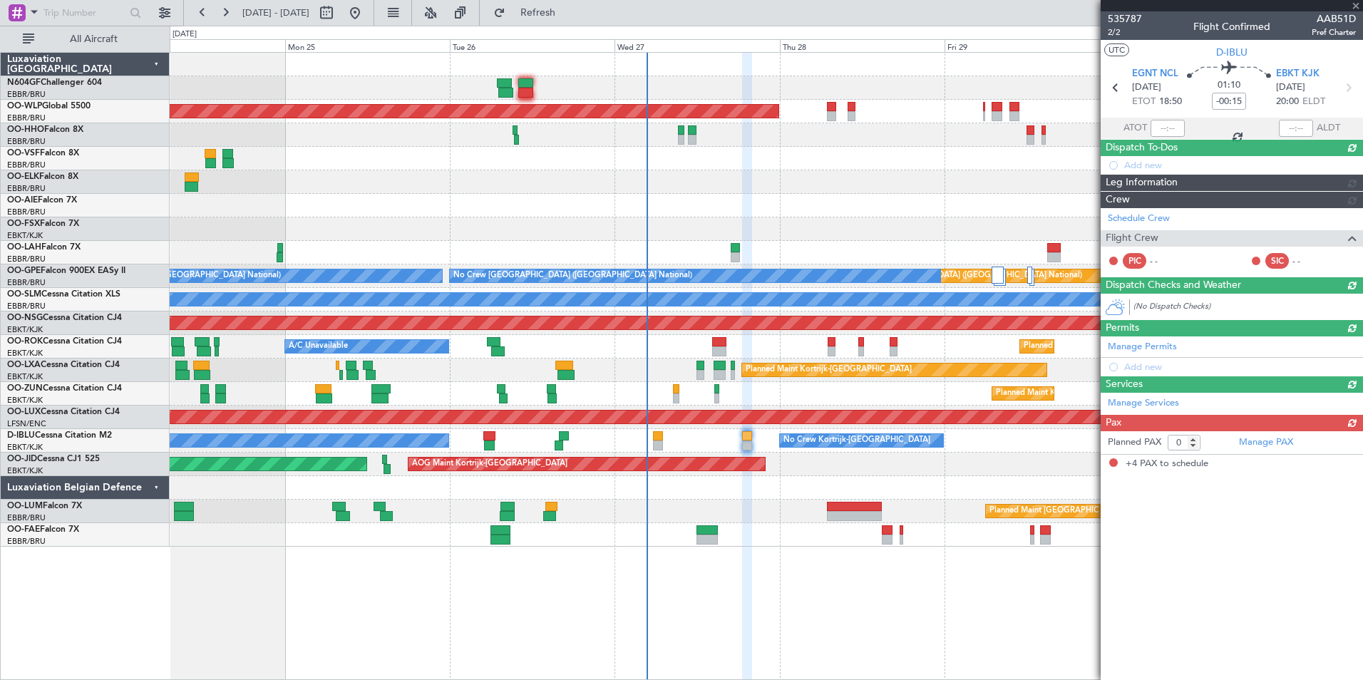
type input "+00:05"
type input "4"
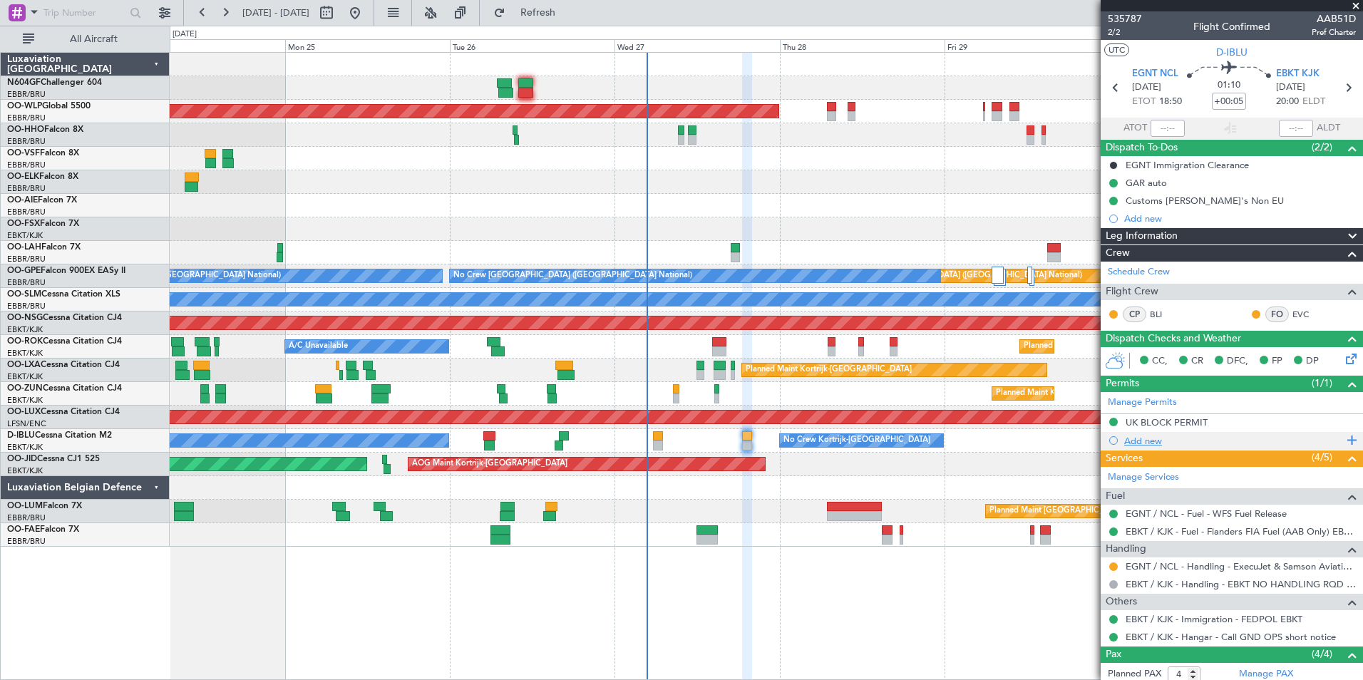
click at [1147, 442] on div "Add new" at bounding box center [1234, 441] width 219 height 12
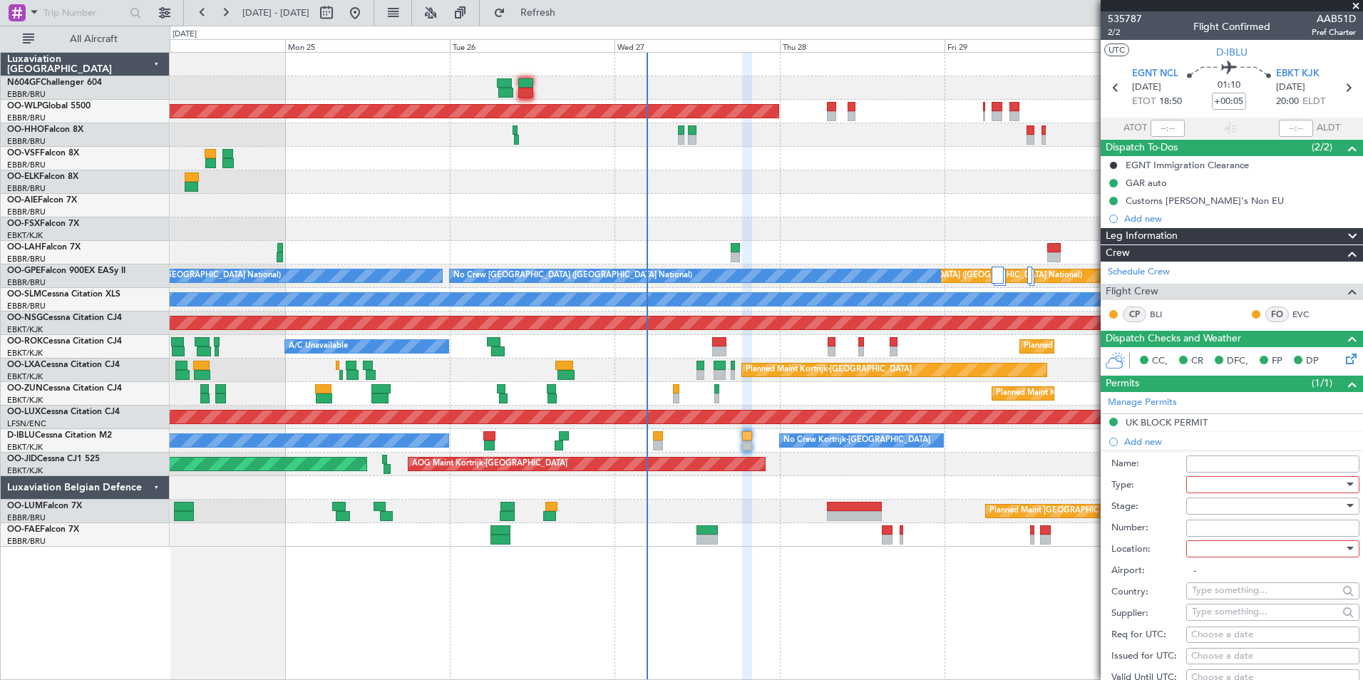
click at [1219, 461] on input "Name:" at bounding box center [1273, 464] width 173 height 17
click at [1160, 463] on label "Name:" at bounding box center [1149, 464] width 75 height 14
click at [1187, 463] on input "Name:" at bounding box center [1273, 464] width 173 height 17
click at [1214, 479] on div at bounding box center [1268, 484] width 152 height 21
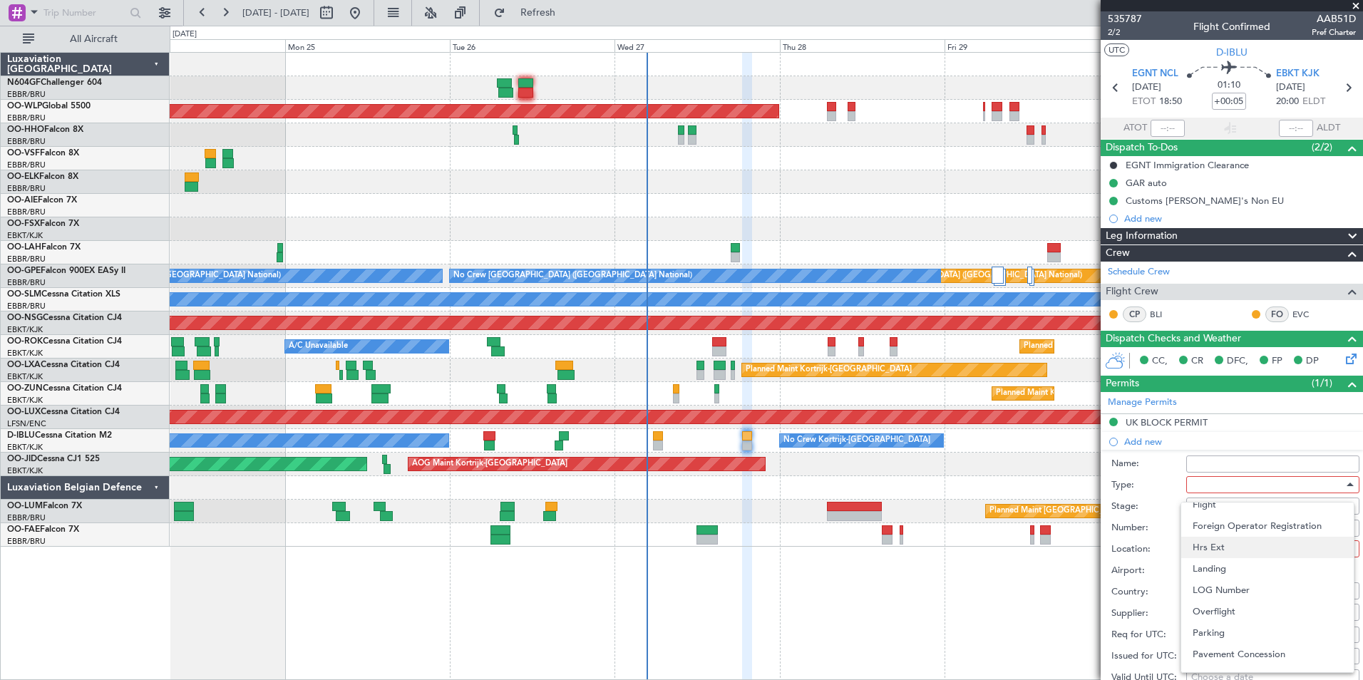
click at [1231, 547] on span "Hrs Ext" at bounding box center [1268, 547] width 150 height 21
click at [1224, 510] on div at bounding box center [1268, 506] width 152 height 21
click at [1227, 553] on span "Not Requested" at bounding box center [1268, 556] width 150 height 21
click at [1223, 546] on div at bounding box center [1268, 548] width 152 height 21
click at [1225, 619] on span "Arrival" at bounding box center [1268, 620] width 150 height 21
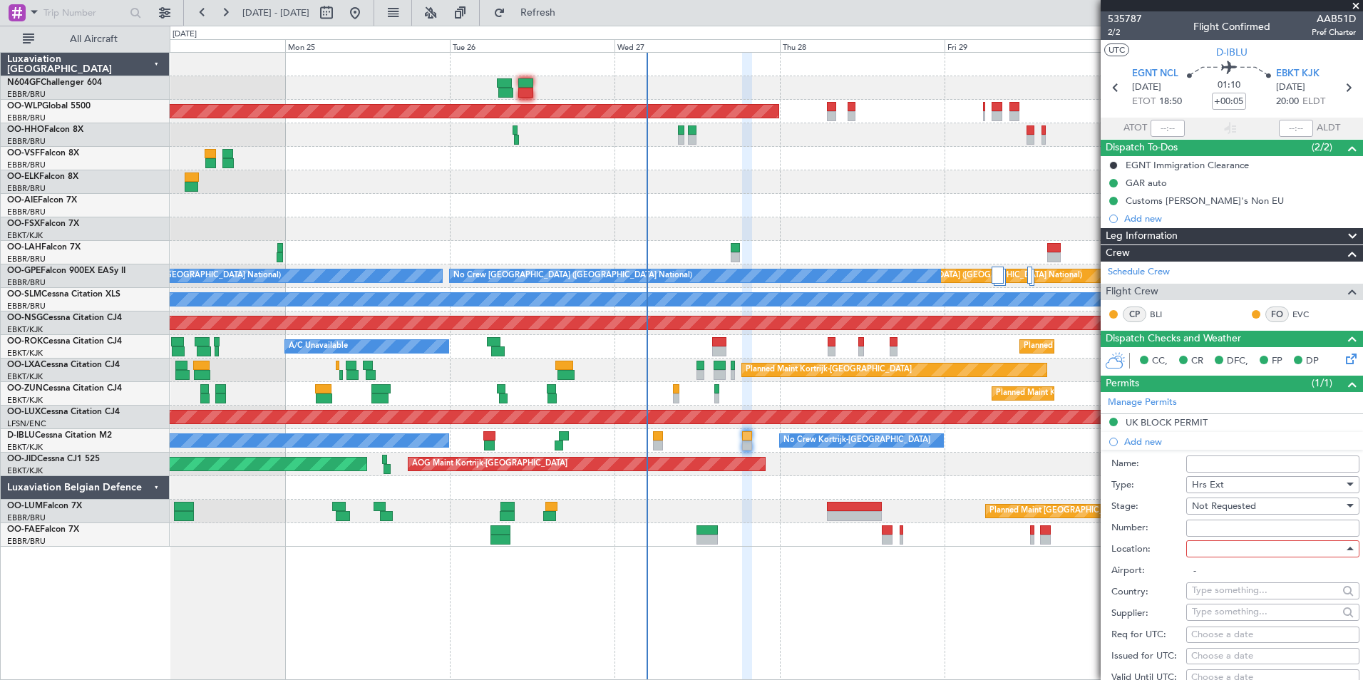
type input "EBKT / KJK"
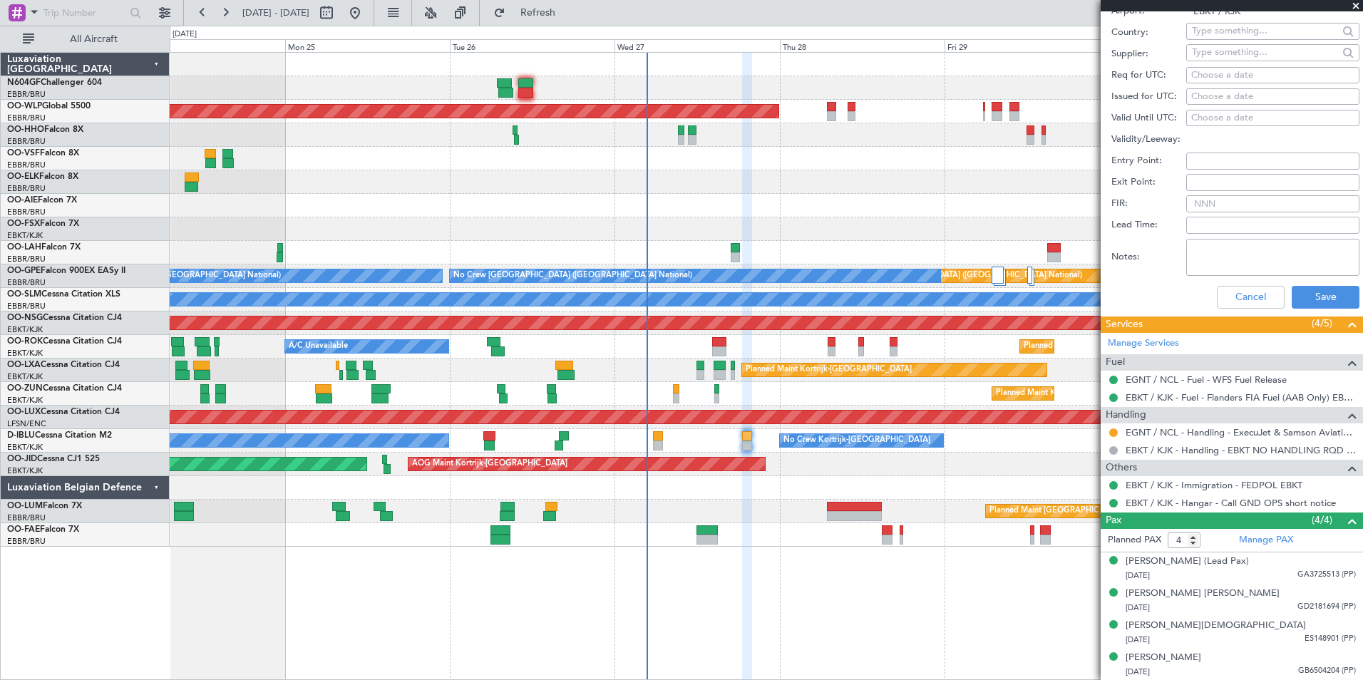
scroll to position [346, 0]
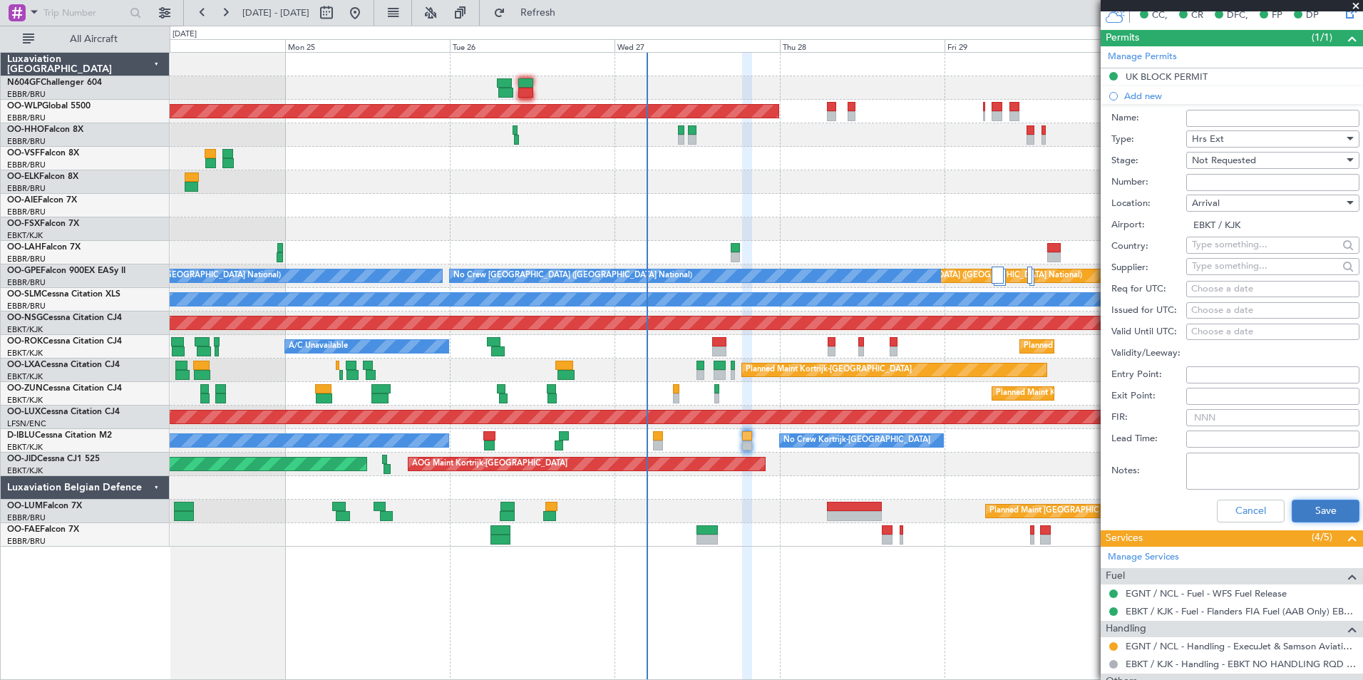
click at [1306, 506] on button "Save" at bounding box center [1326, 511] width 68 height 23
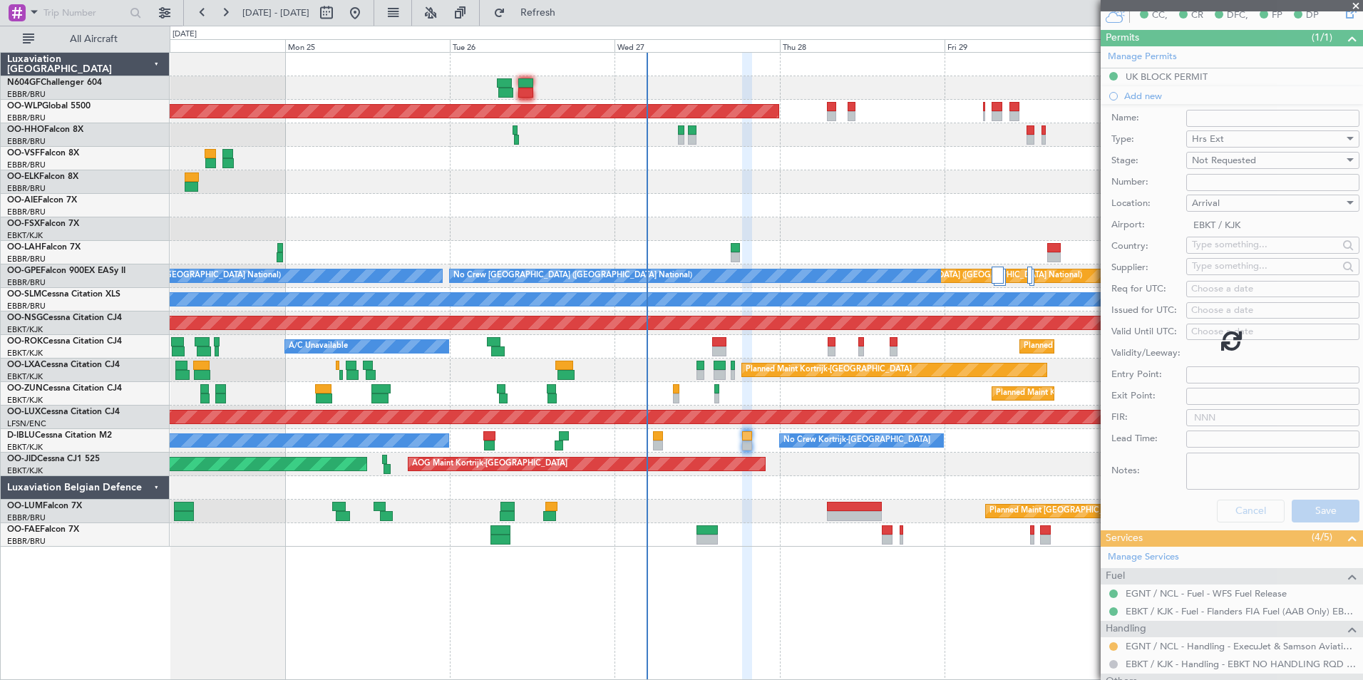
scroll to position [152, 0]
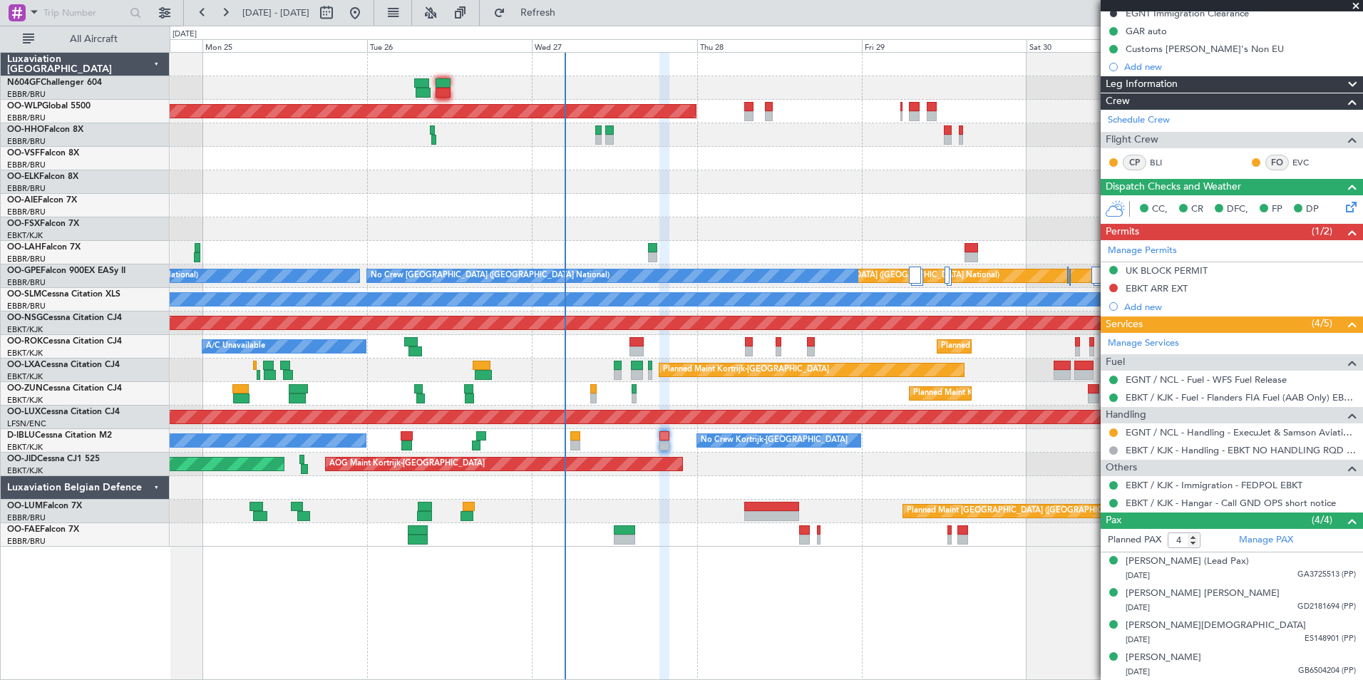
click at [548, 200] on div "Planned Maint [GEOGRAPHIC_DATA] ([GEOGRAPHIC_DATA])" at bounding box center [766, 206] width 1193 height 24
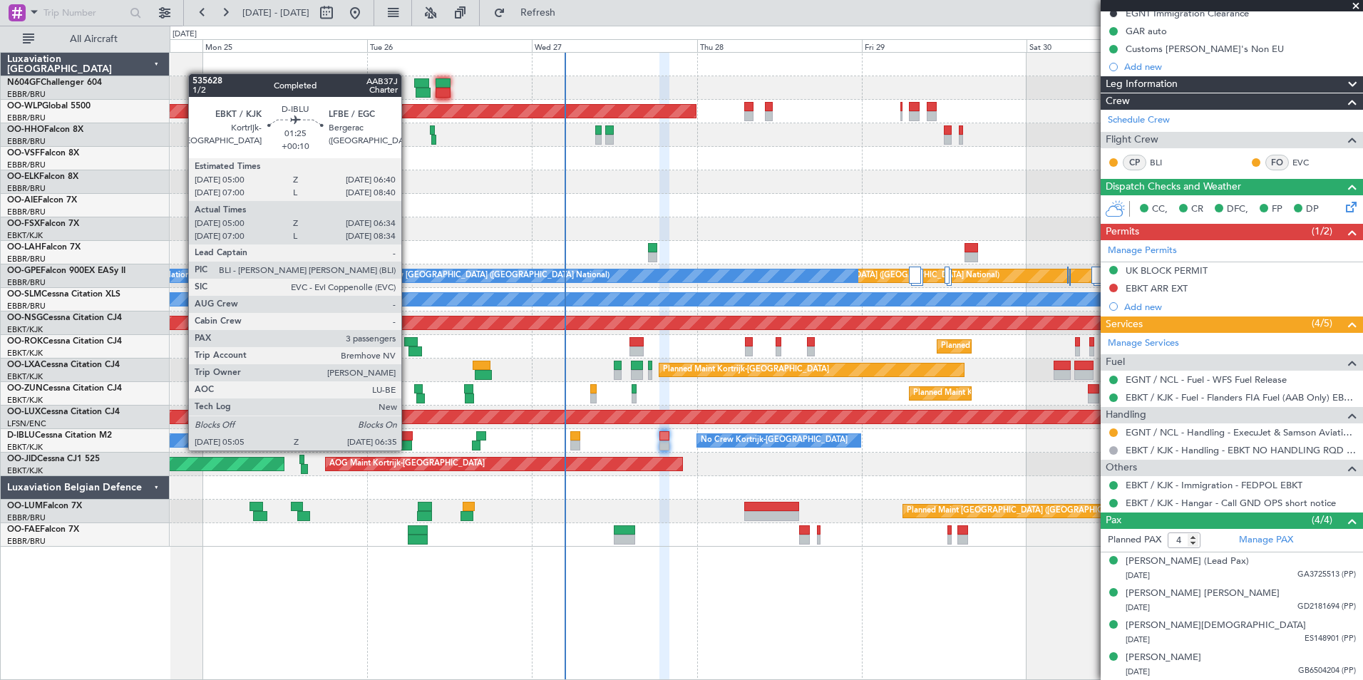
click at [408, 449] on div at bounding box center [406, 446] width 11 height 10
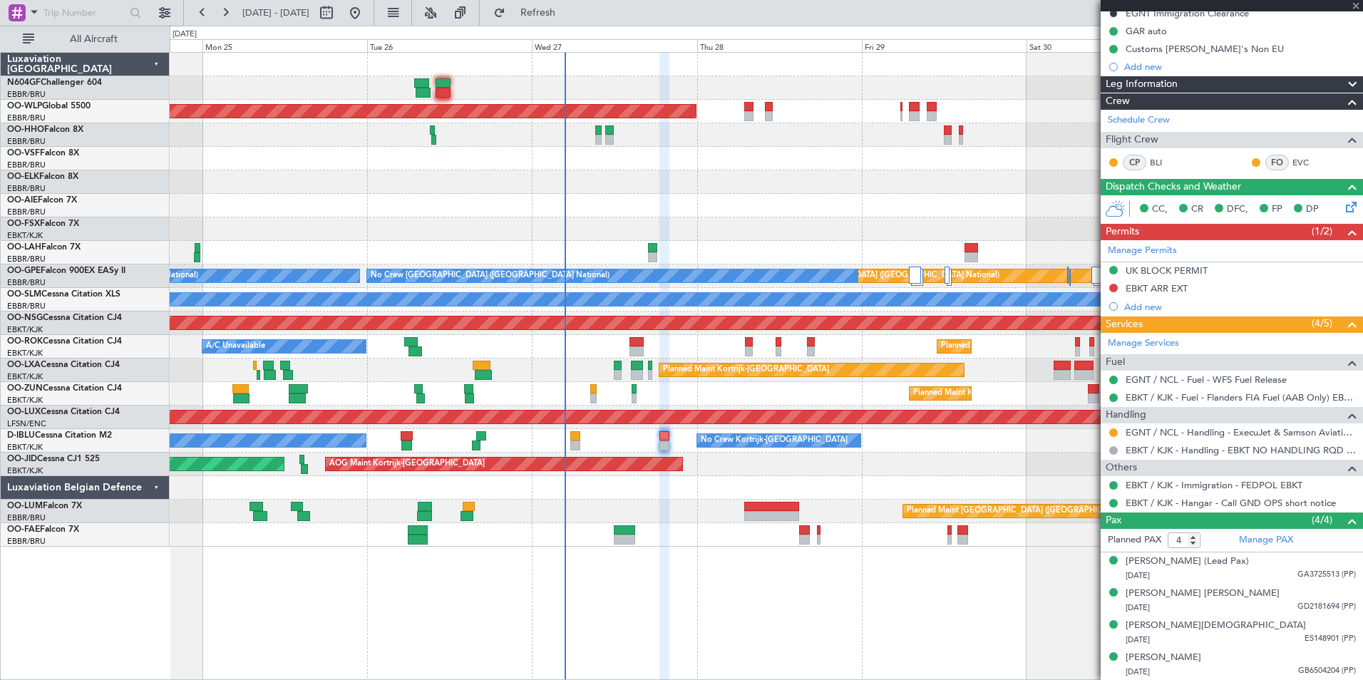
type input "+00:10"
type input "05:10"
type input "06:29"
type input "3"
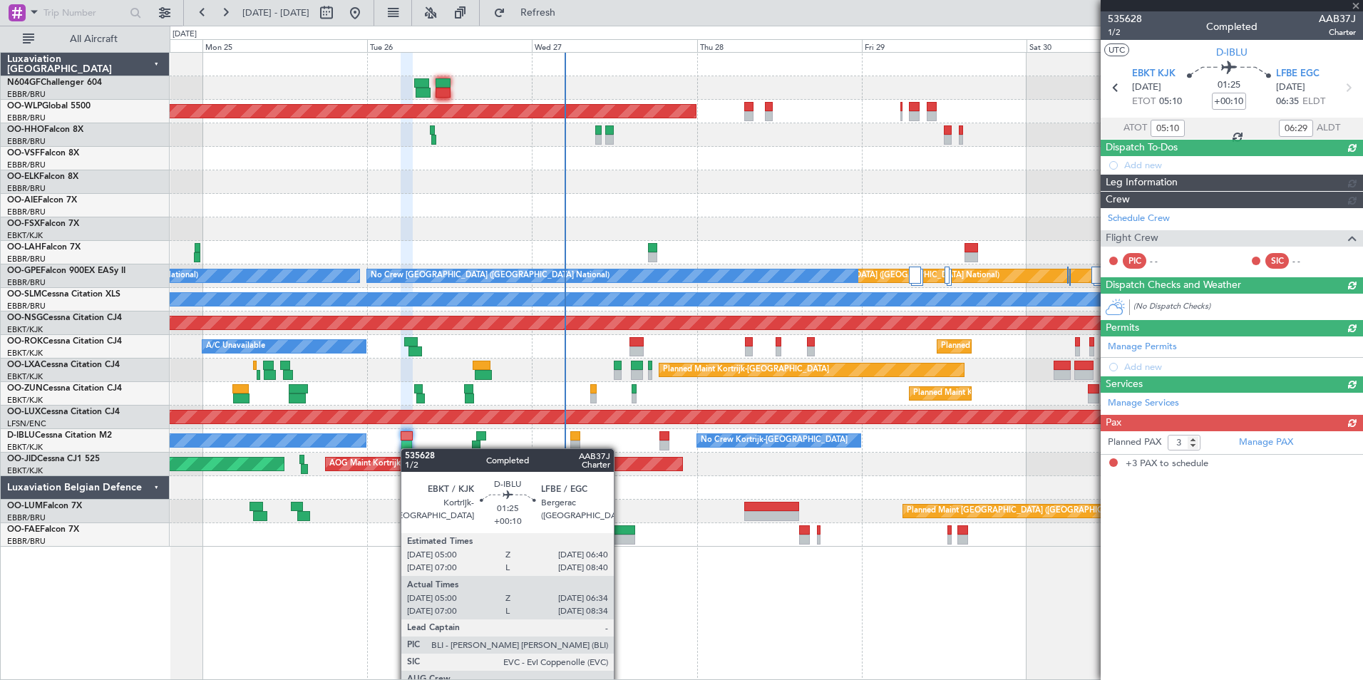
scroll to position [0, 0]
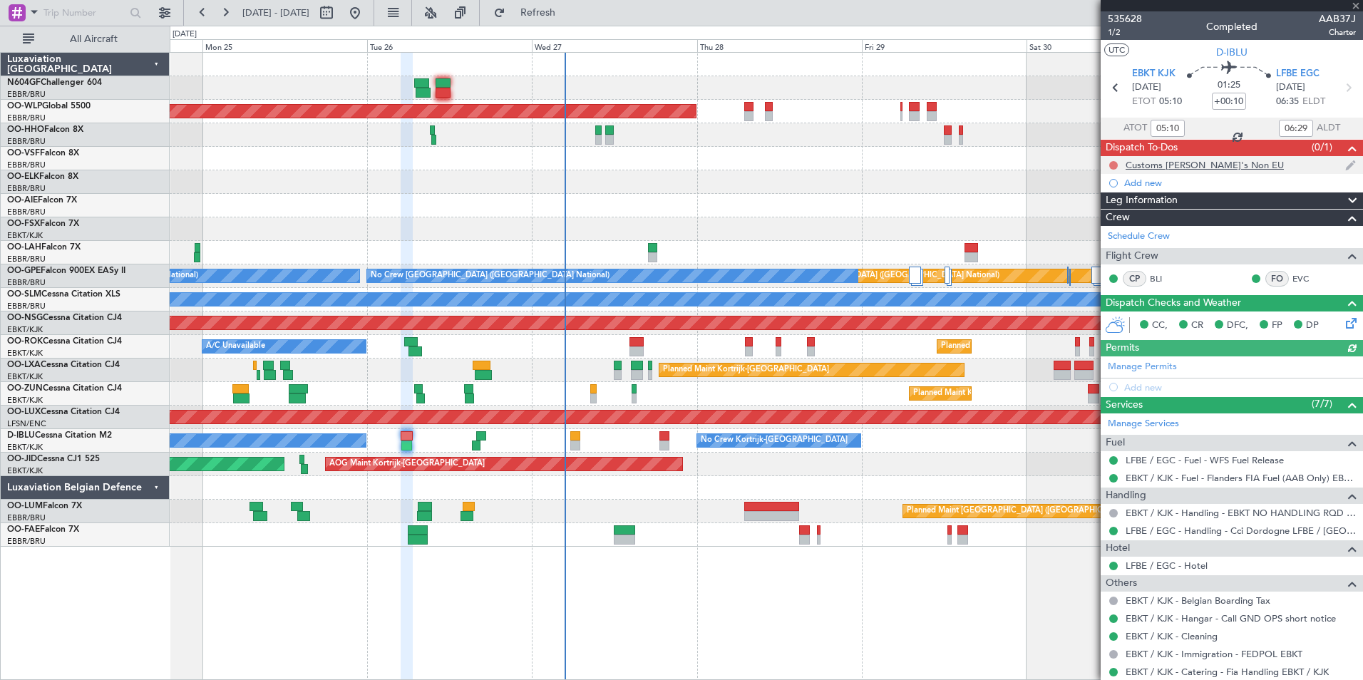
click at [1114, 163] on button at bounding box center [1114, 165] width 9 height 9
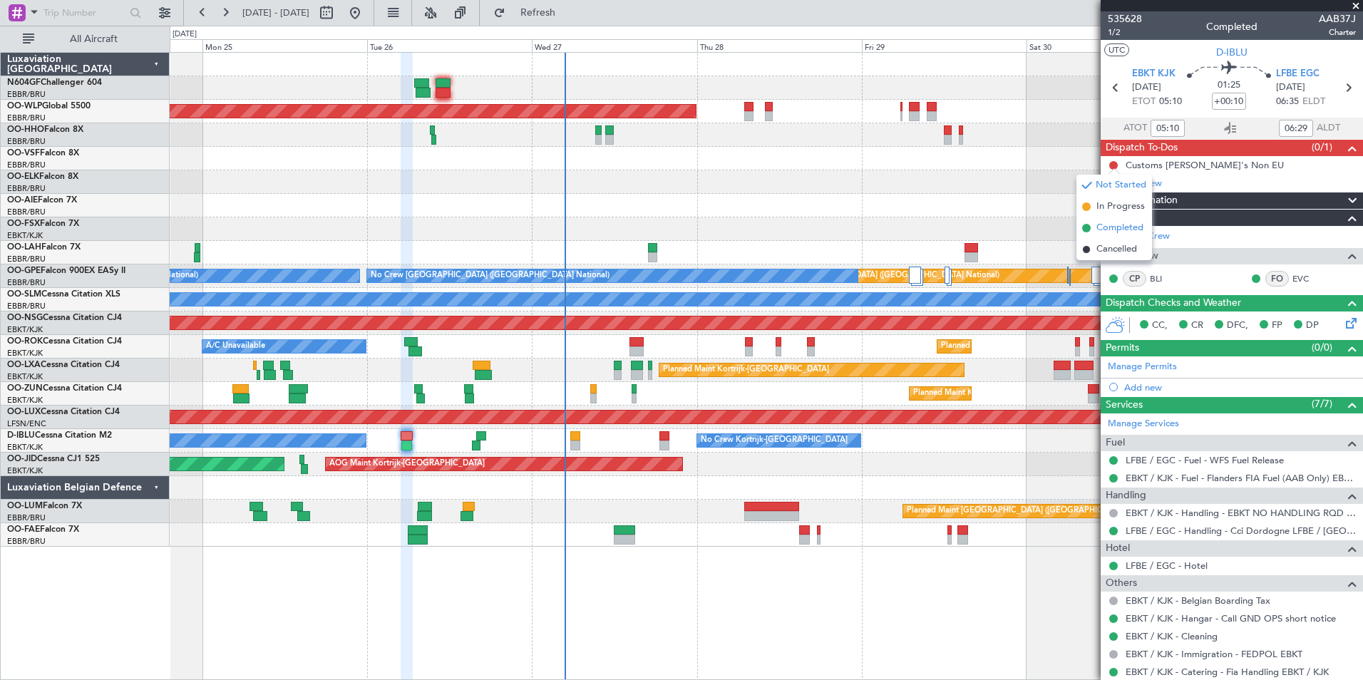
click at [1125, 220] on li "Completed" at bounding box center [1115, 227] width 76 height 21
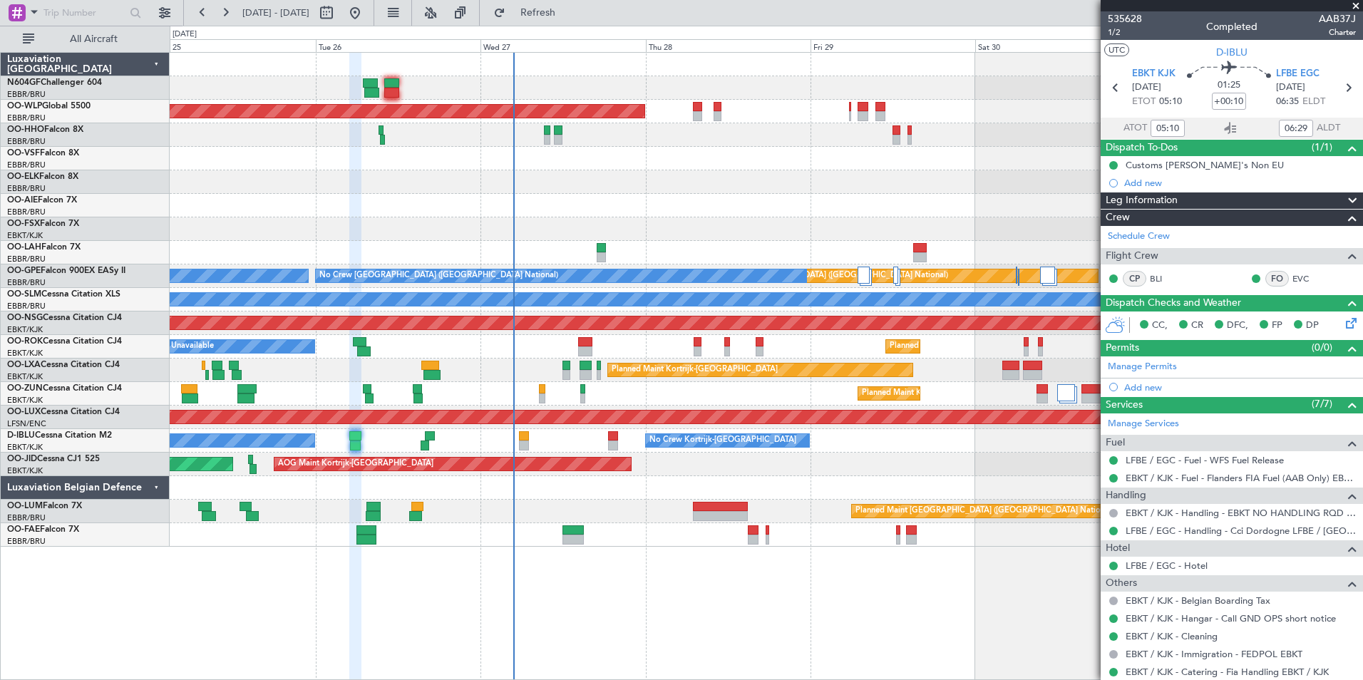
click at [675, 179] on div at bounding box center [766, 182] width 1193 height 24
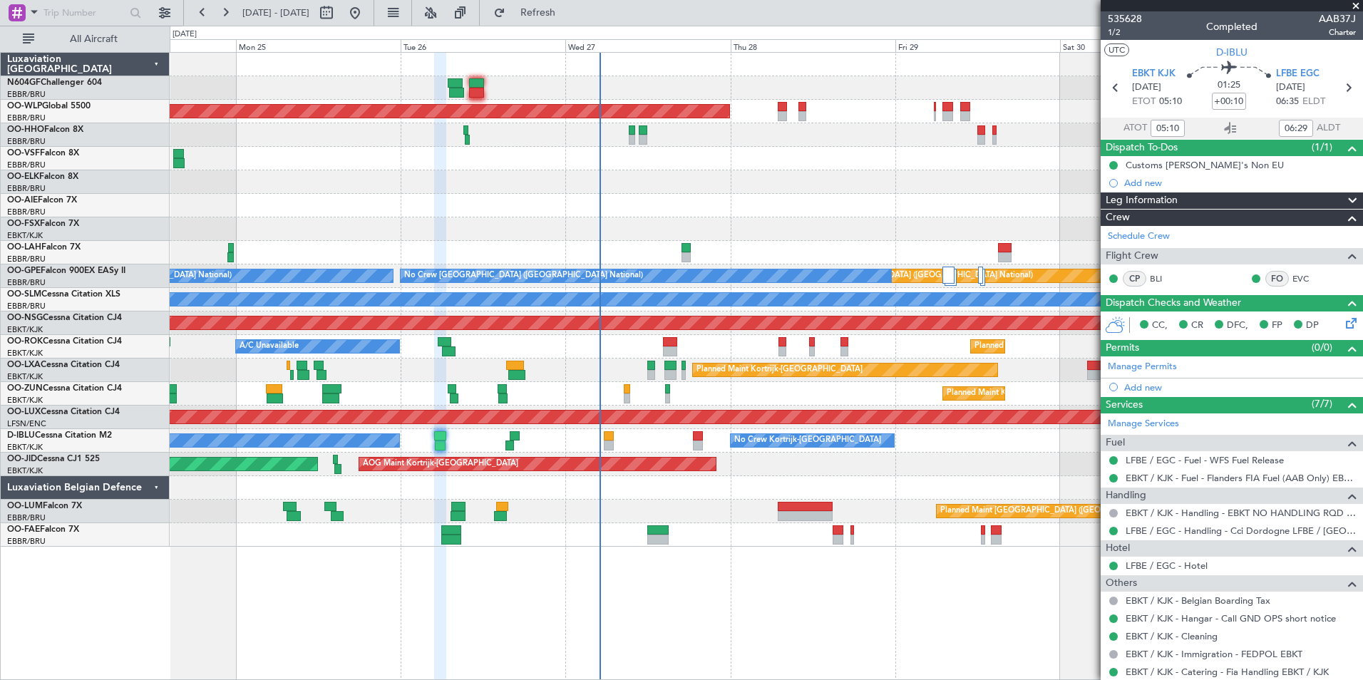
click at [619, 224] on div at bounding box center [766, 229] width 1193 height 24
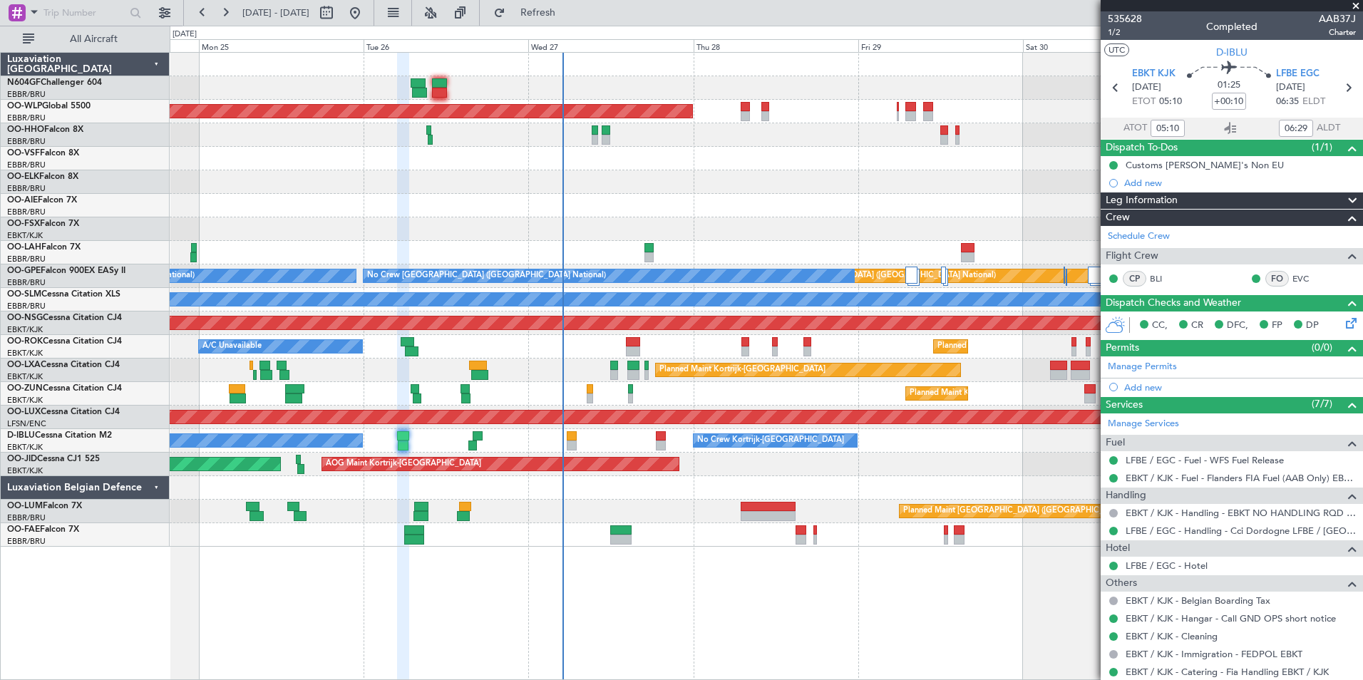
click at [644, 211] on div "Planned Maint Berlin (Brandenburg) - - LIEO 10:00 Z KTEB 19:15 Z Planned Maint …" at bounding box center [766, 300] width 1193 height 494
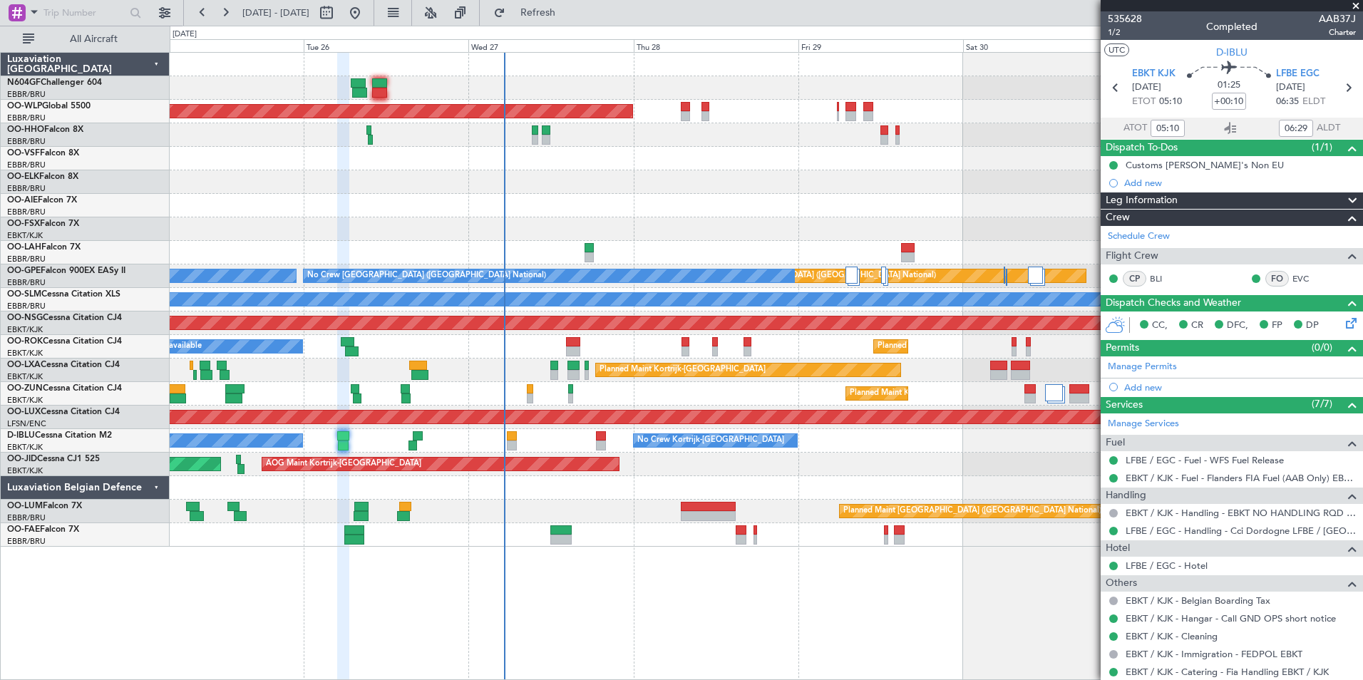
click at [504, 369] on div "Planned Maint Kortrijk-Wevelgem A/C Unavailable Brussels (Brussels National)" at bounding box center [766, 371] width 1193 height 24
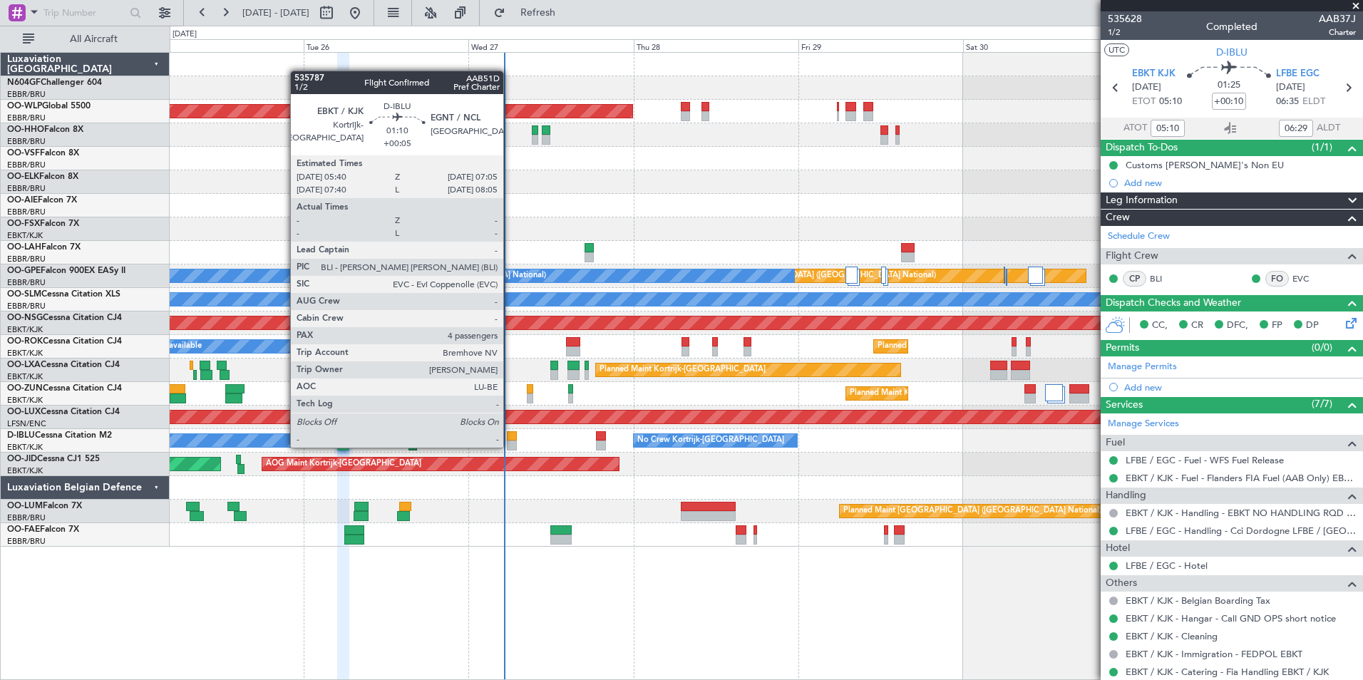
click at [510, 446] on div at bounding box center [512, 446] width 10 height 10
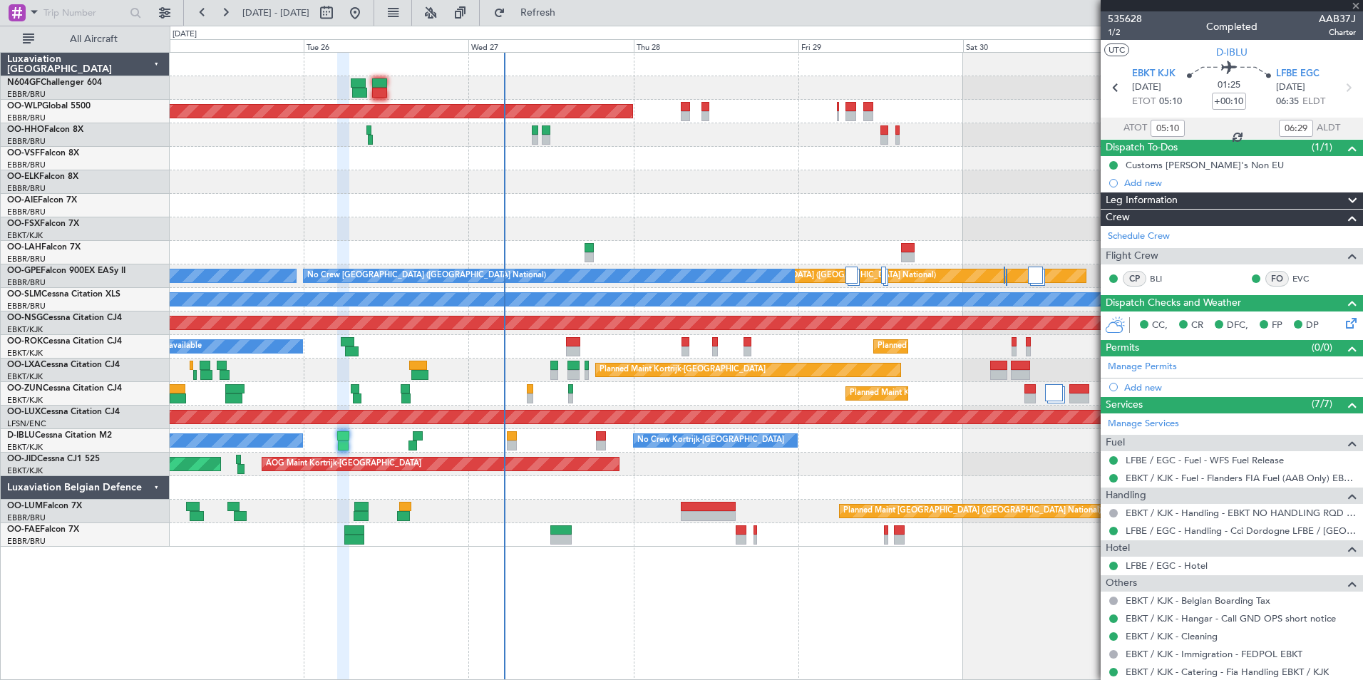
type input "+00:05"
type input "4"
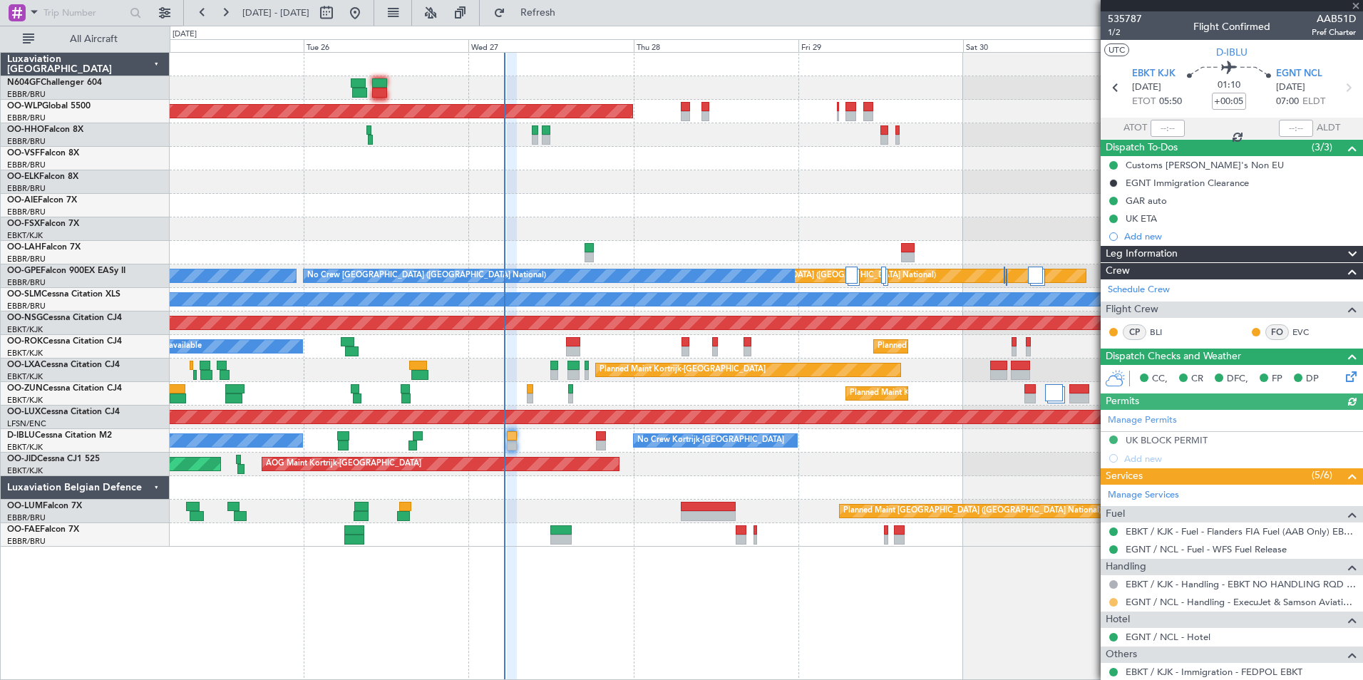
click at [1115, 600] on button at bounding box center [1114, 602] width 9 height 9
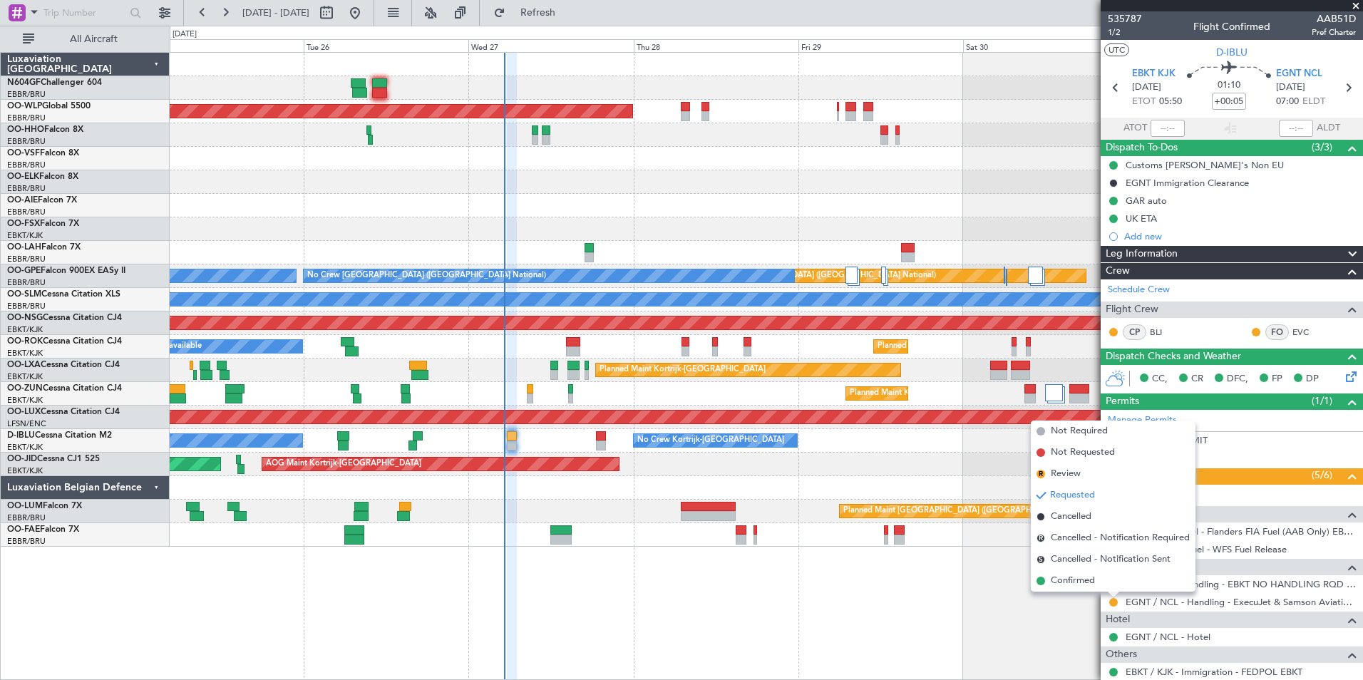
click at [1051, 613] on div "Planned Maint Berlin (Brandenburg) - - LIEO 10:00 Z KTEB 19:15 Z Planned Maint …" at bounding box center [767, 366] width 1194 height 628
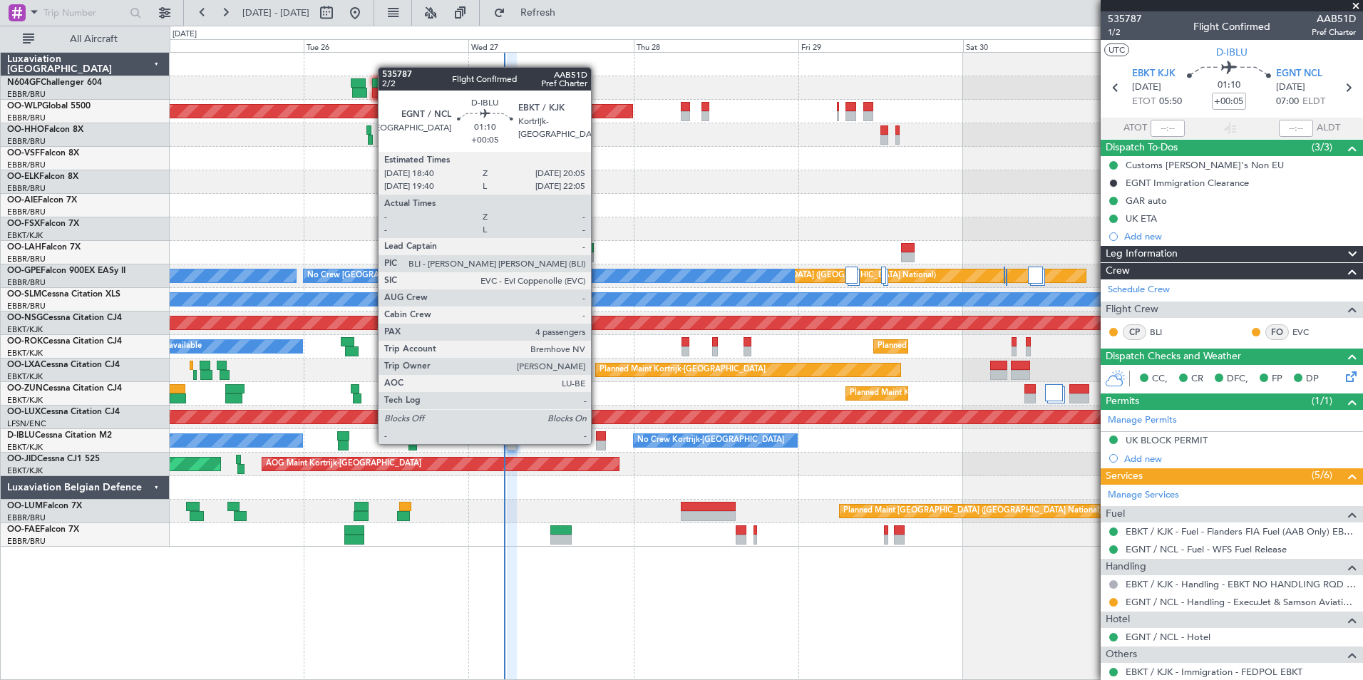
click at [598, 442] on div at bounding box center [601, 446] width 10 height 10
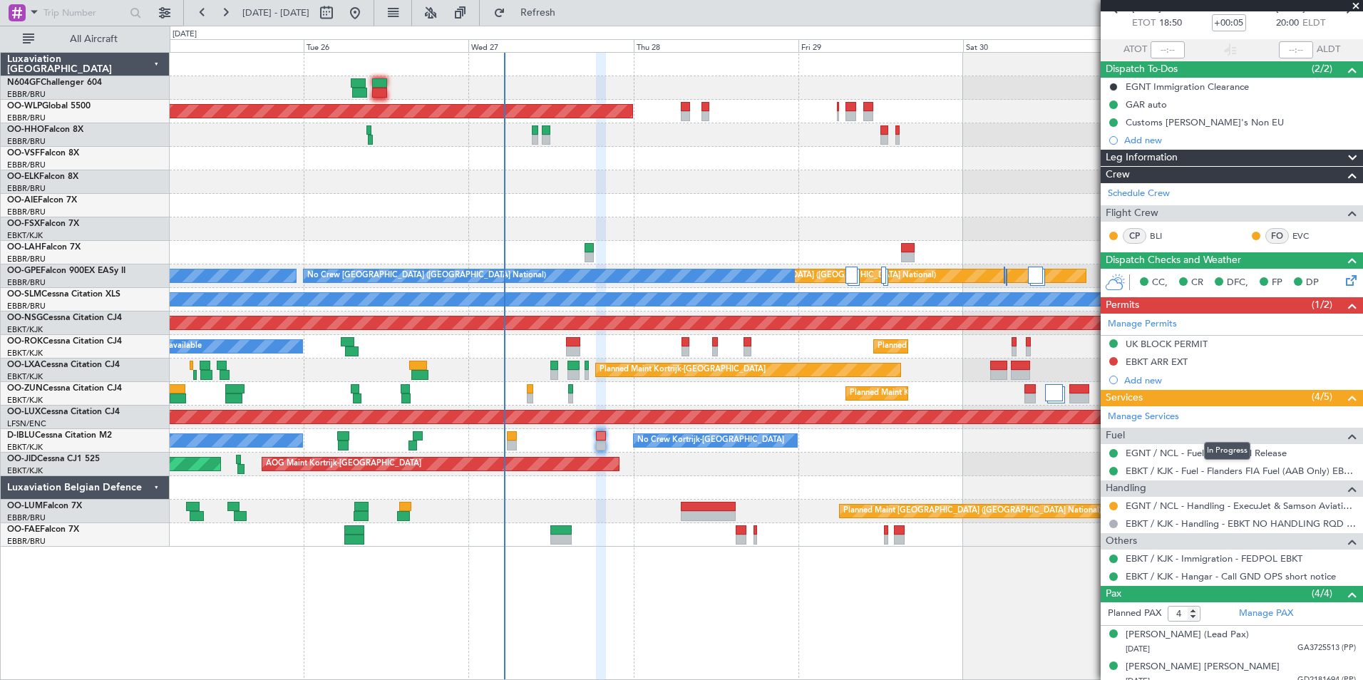
scroll to position [9, 0]
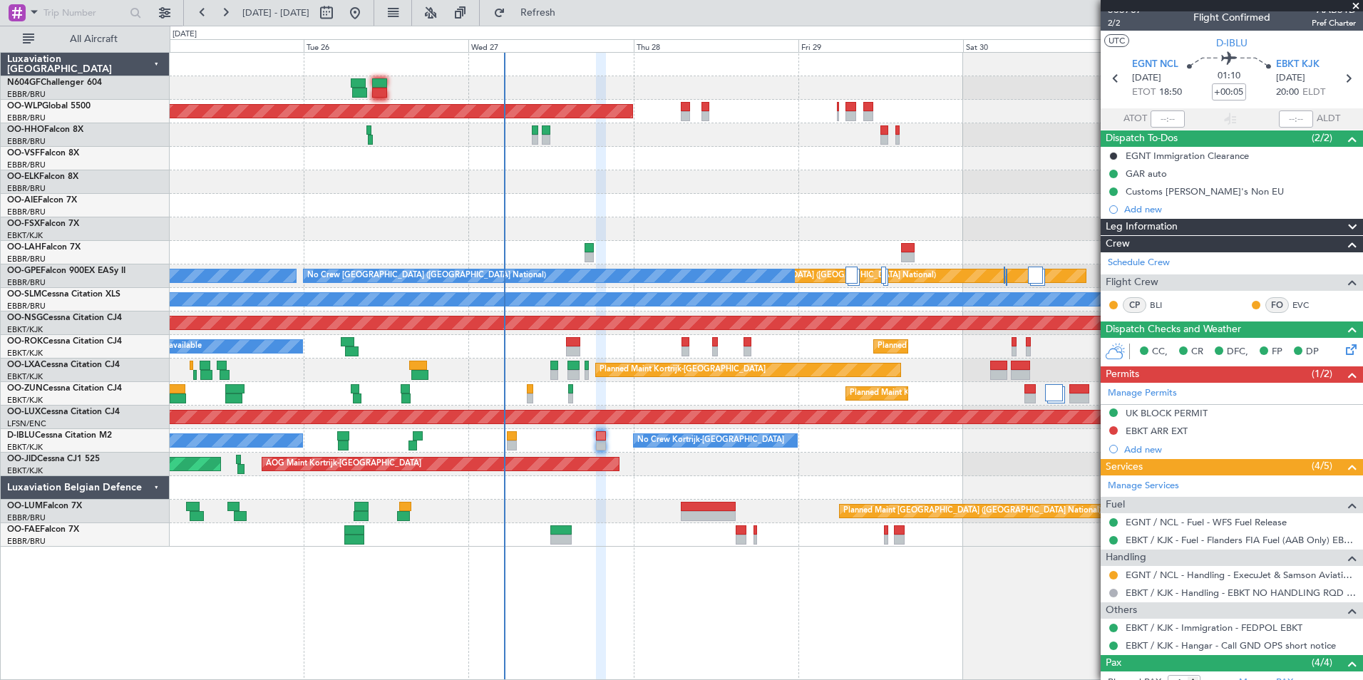
click at [690, 205] on div "Planned Maint [GEOGRAPHIC_DATA] ([GEOGRAPHIC_DATA])" at bounding box center [766, 206] width 1193 height 24
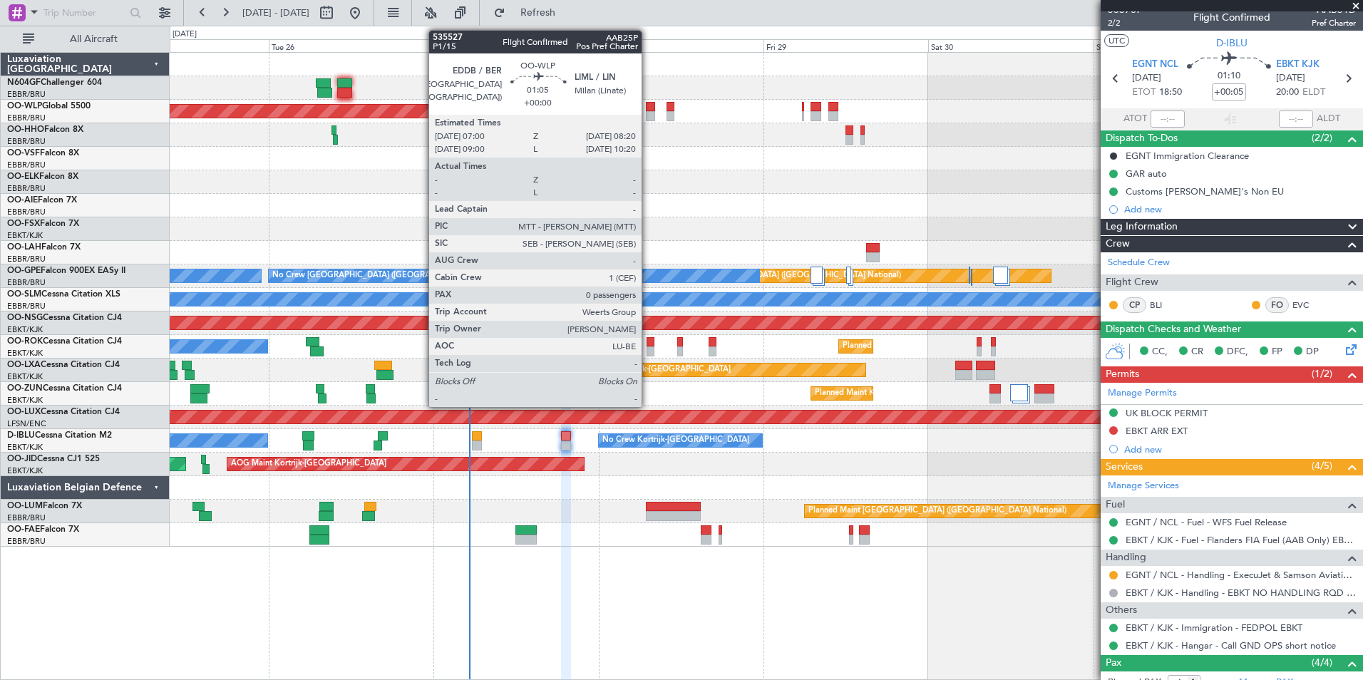
click at [648, 115] on div at bounding box center [650, 116] width 9 height 10
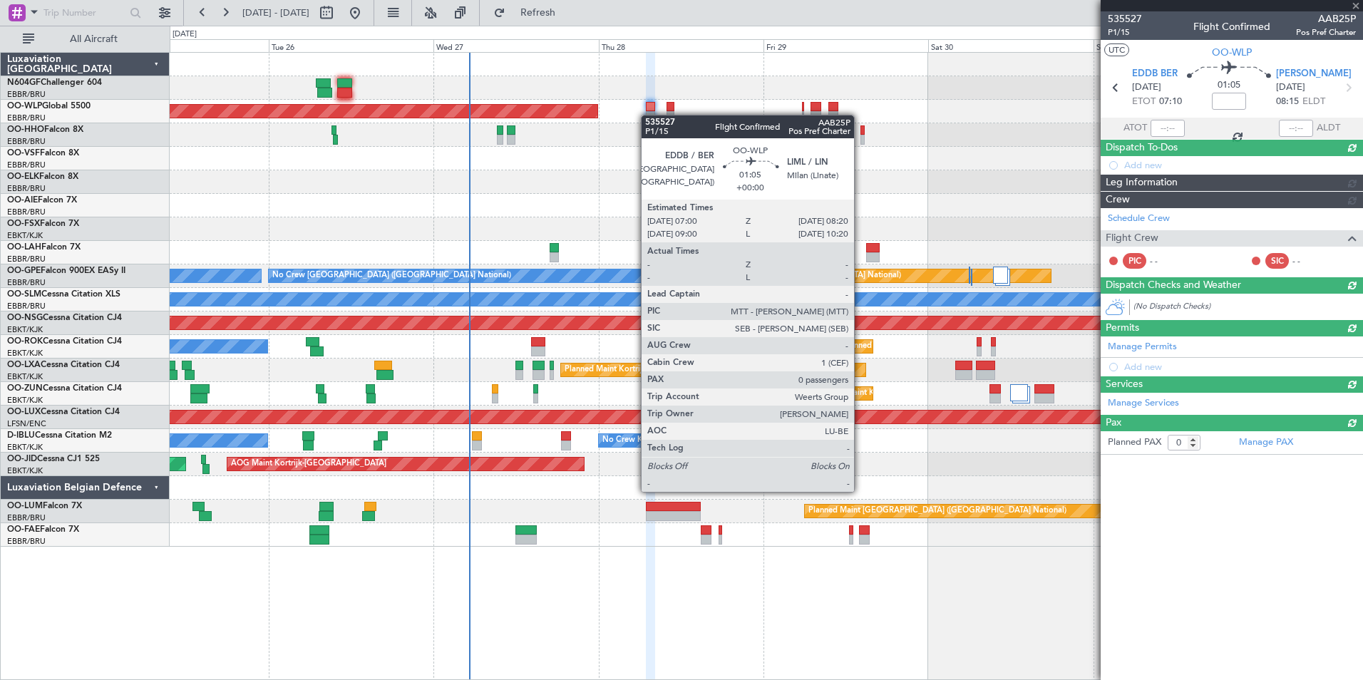
scroll to position [0, 0]
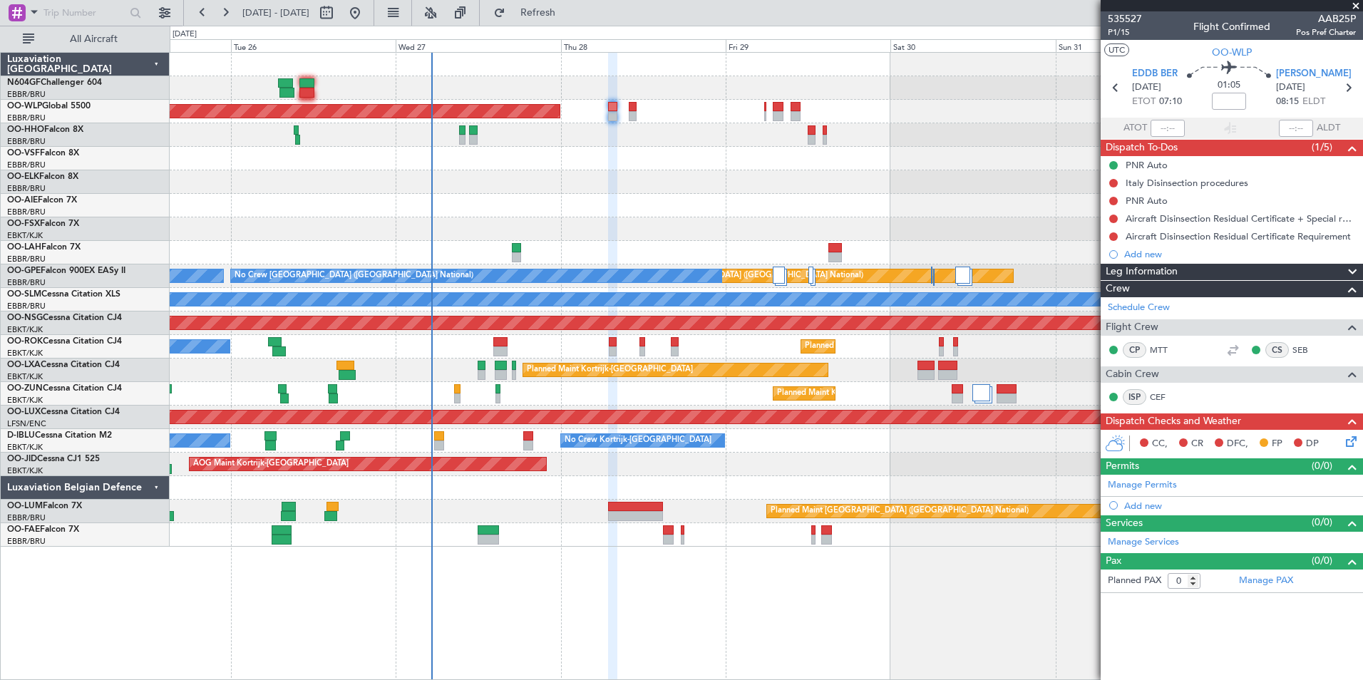
click at [732, 179] on div "Planned Maint Berlin (Brandenburg) - - LIEO 10:00 Z KTEB 19:15 Z Planned Maint …" at bounding box center [766, 300] width 1193 height 494
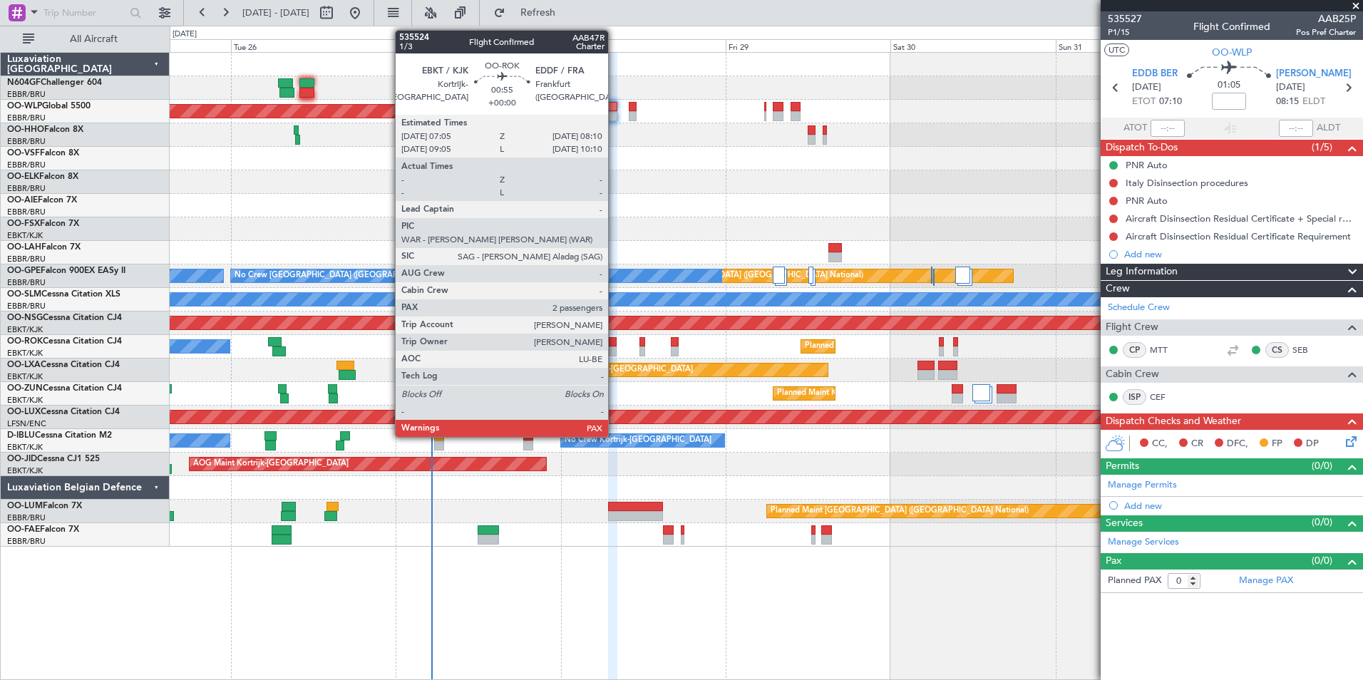
click at [615, 353] on div at bounding box center [613, 352] width 8 height 10
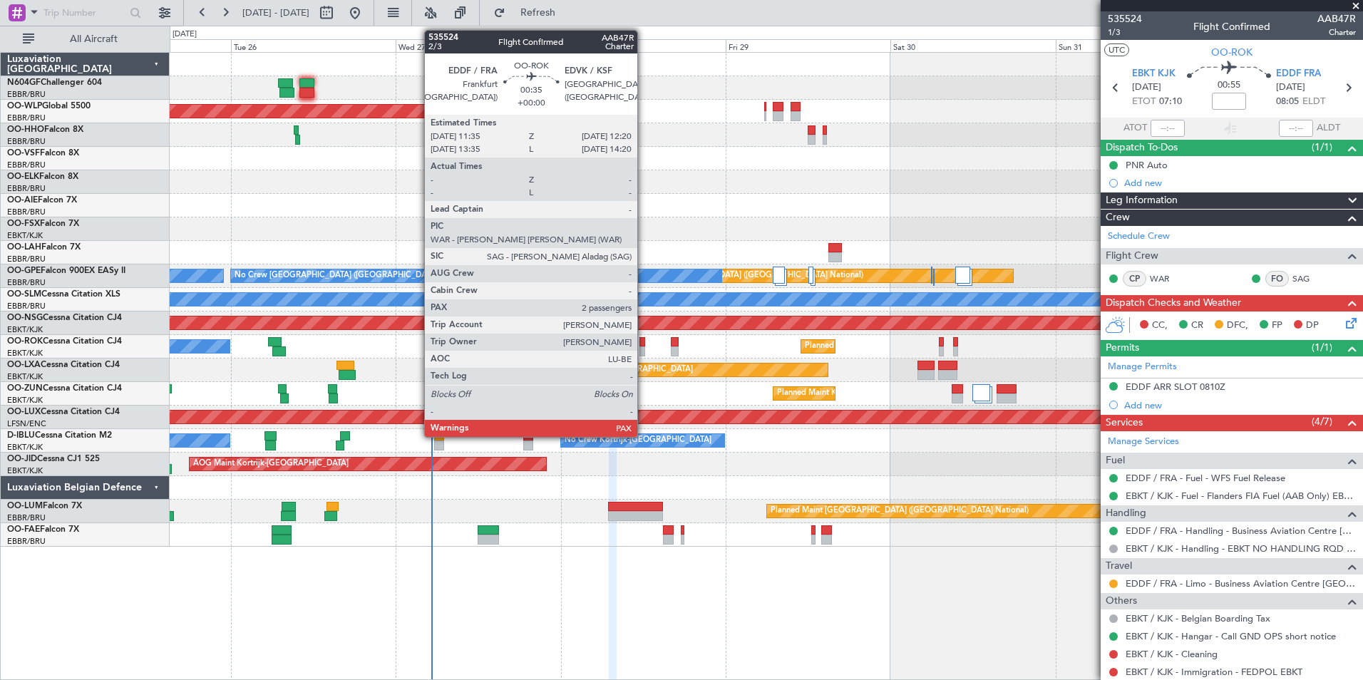
click at [644, 342] on div at bounding box center [643, 342] width 6 height 10
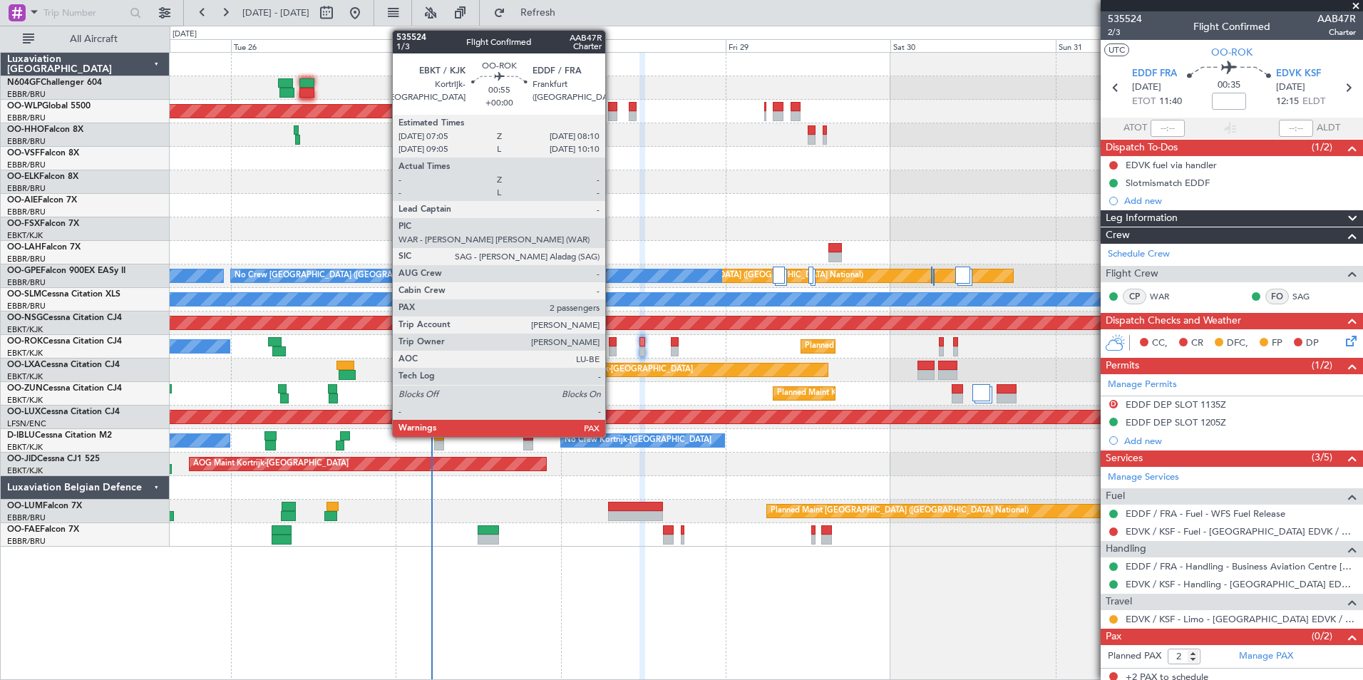
click at [612, 348] on div at bounding box center [613, 352] width 8 height 10
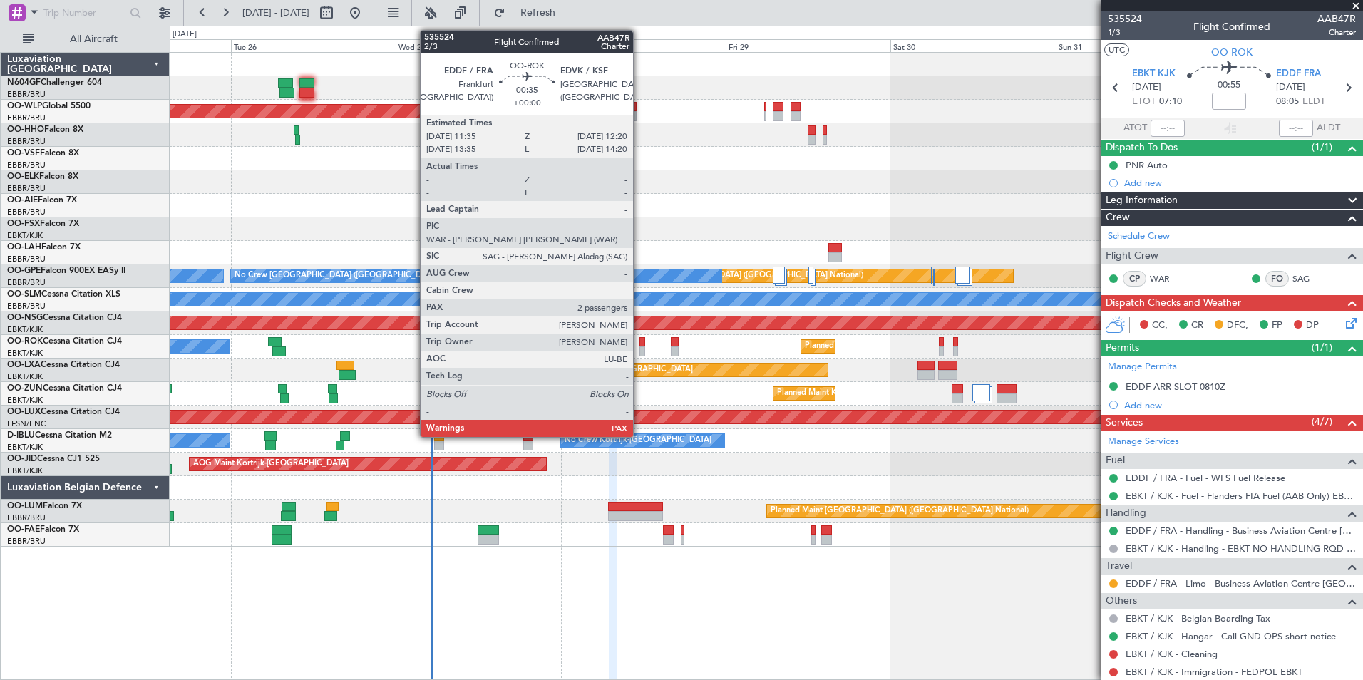
click at [640, 346] on div at bounding box center [643, 342] width 6 height 10
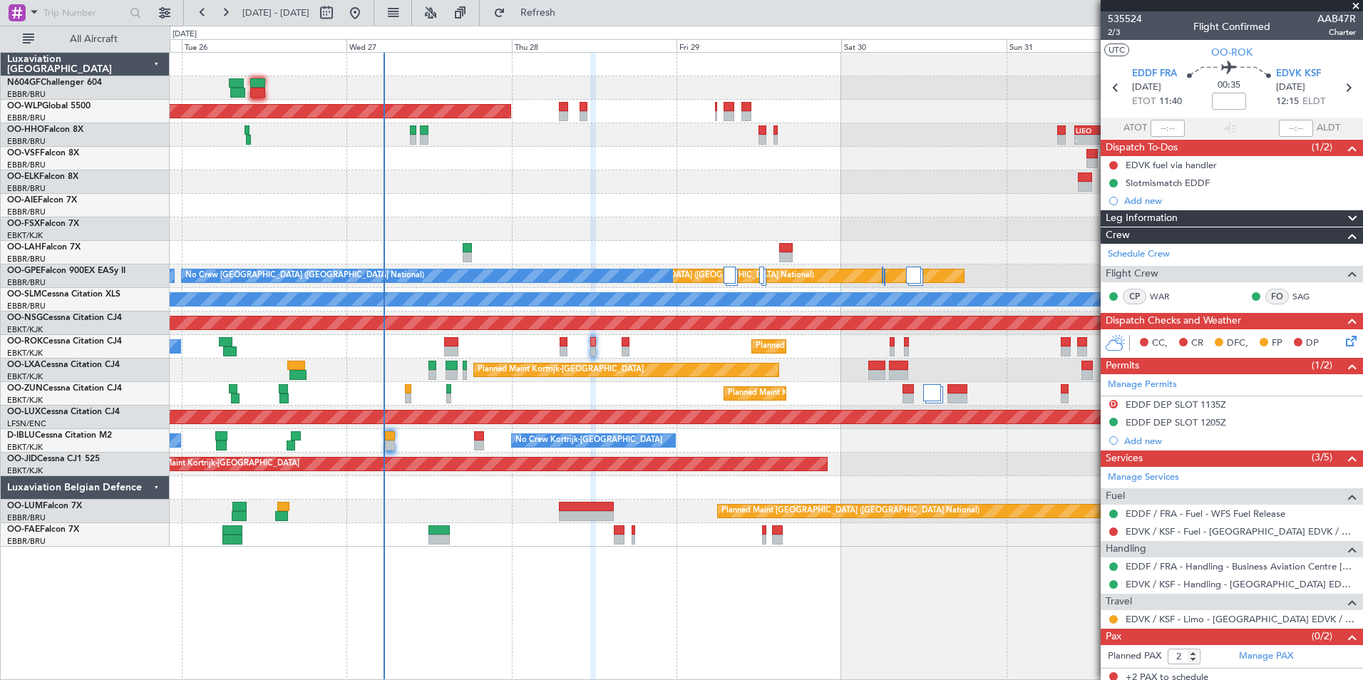
click at [564, 183] on div "Planned Maint Berlin (Brandenburg) - - LIEO 10:00 Z KTEB 19:15 Z Planned Maint …" at bounding box center [766, 300] width 1193 height 494
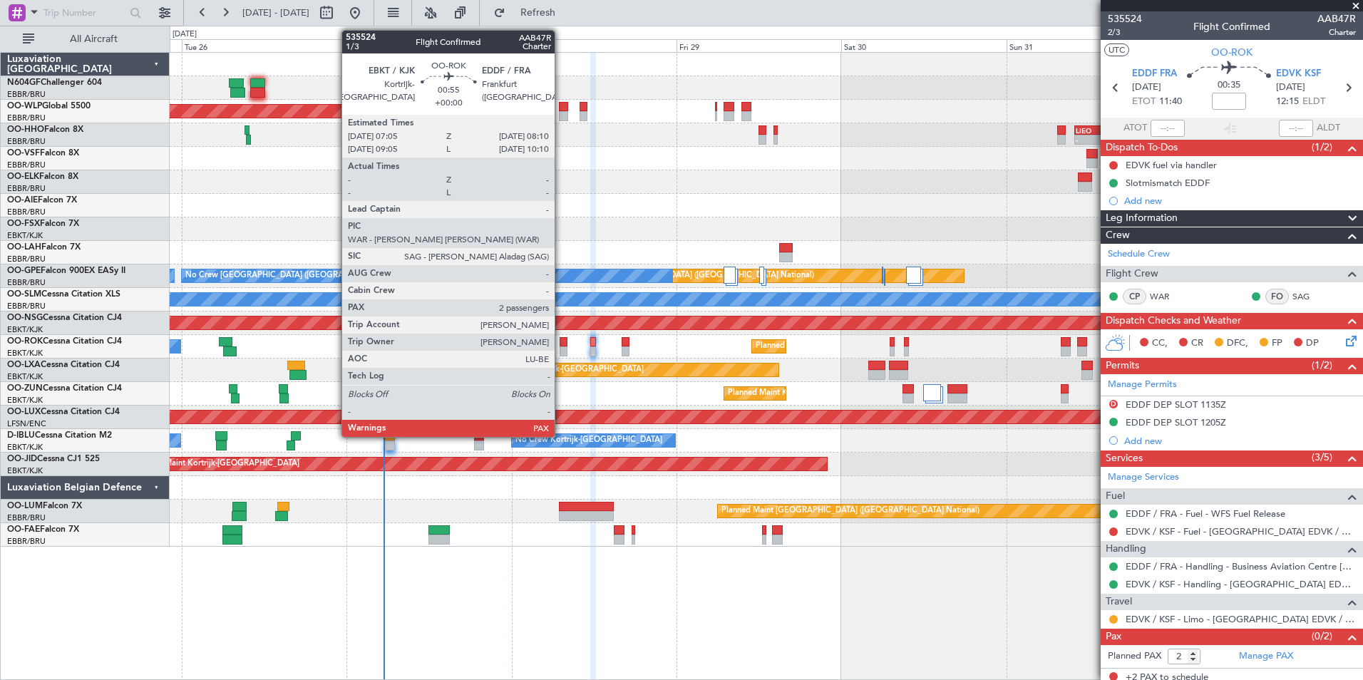
click at [561, 344] on div at bounding box center [564, 342] width 8 height 10
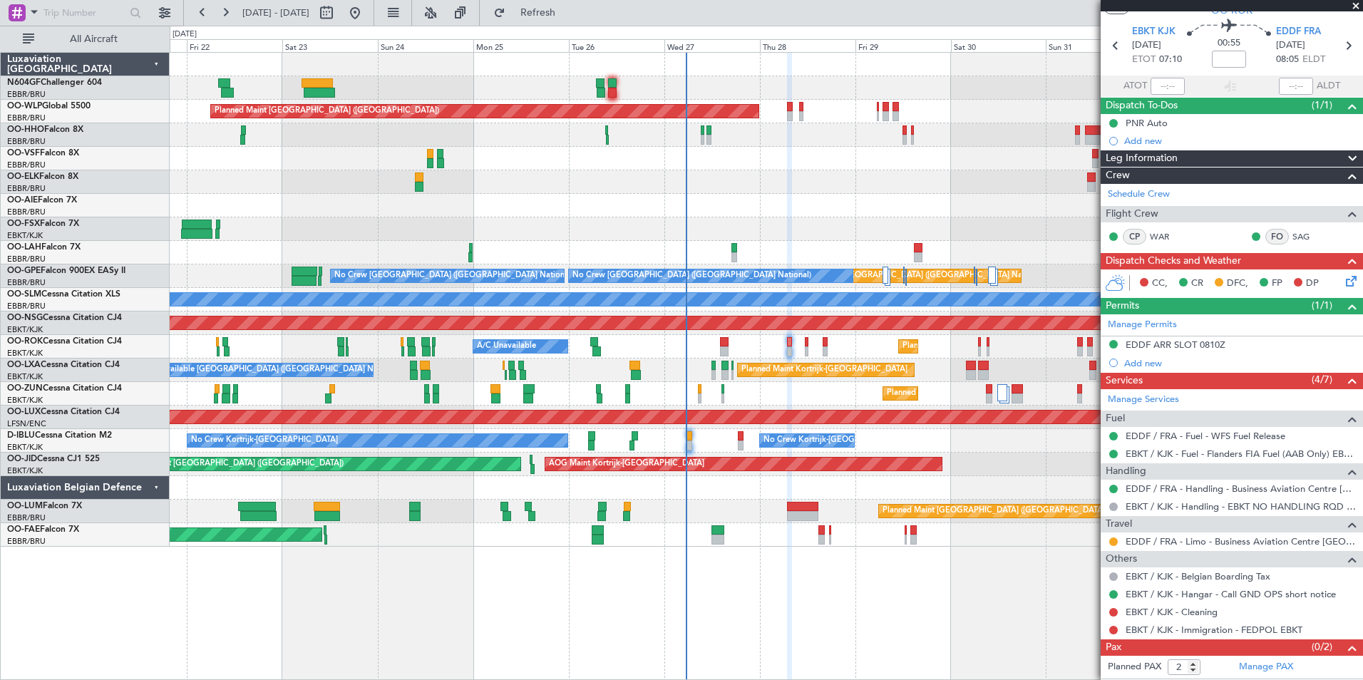
scroll to position [59, 0]
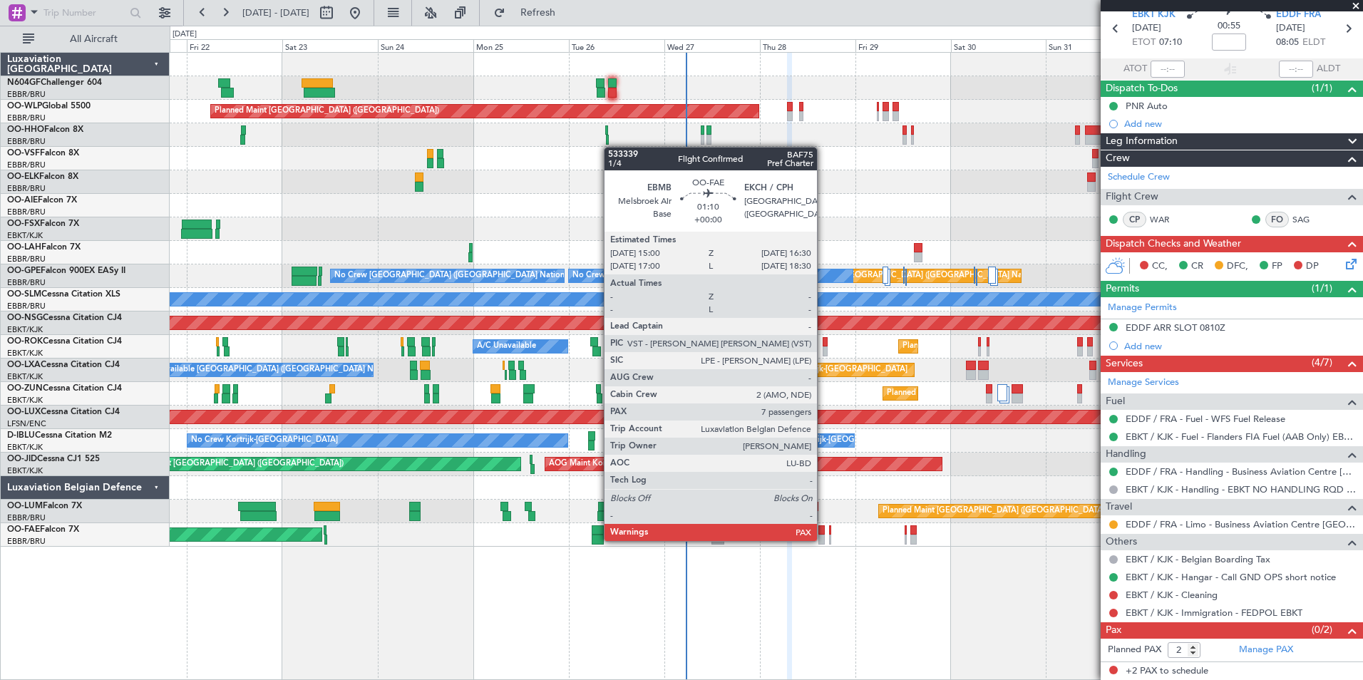
click at [824, 540] on div at bounding box center [822, 540] width 6 height 10
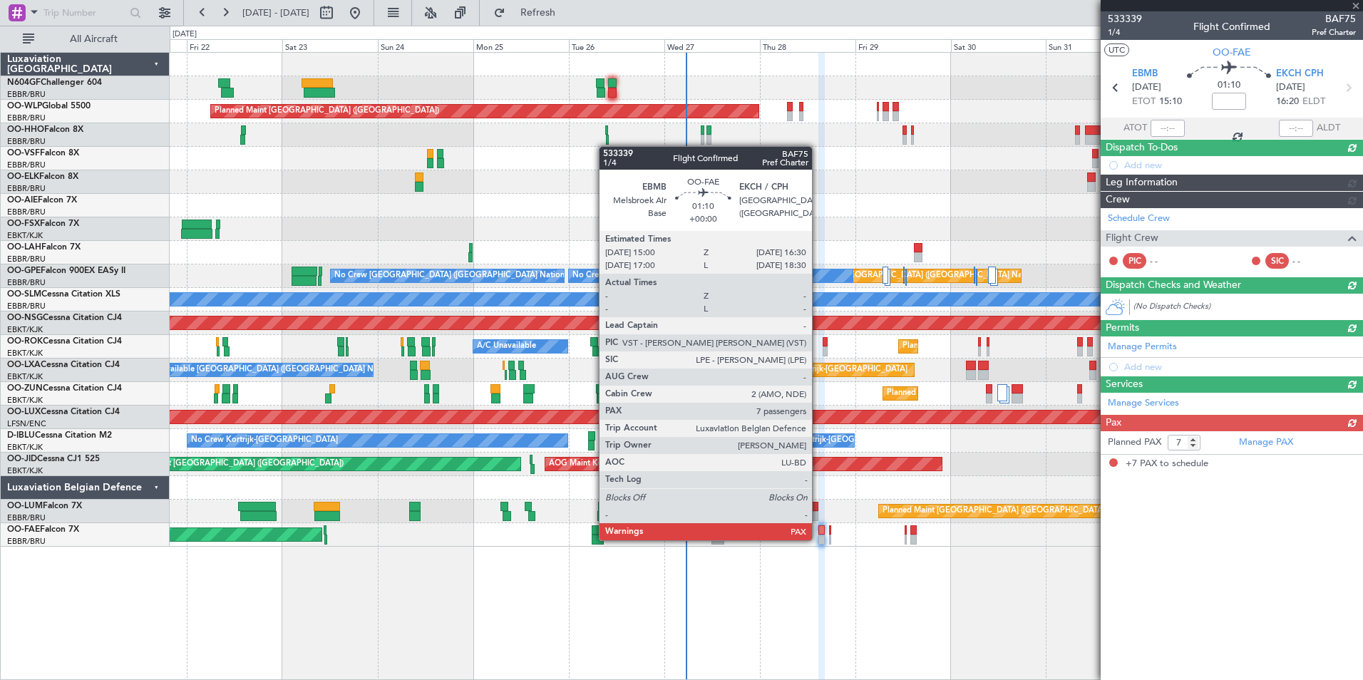
scroll to position [0, 0]
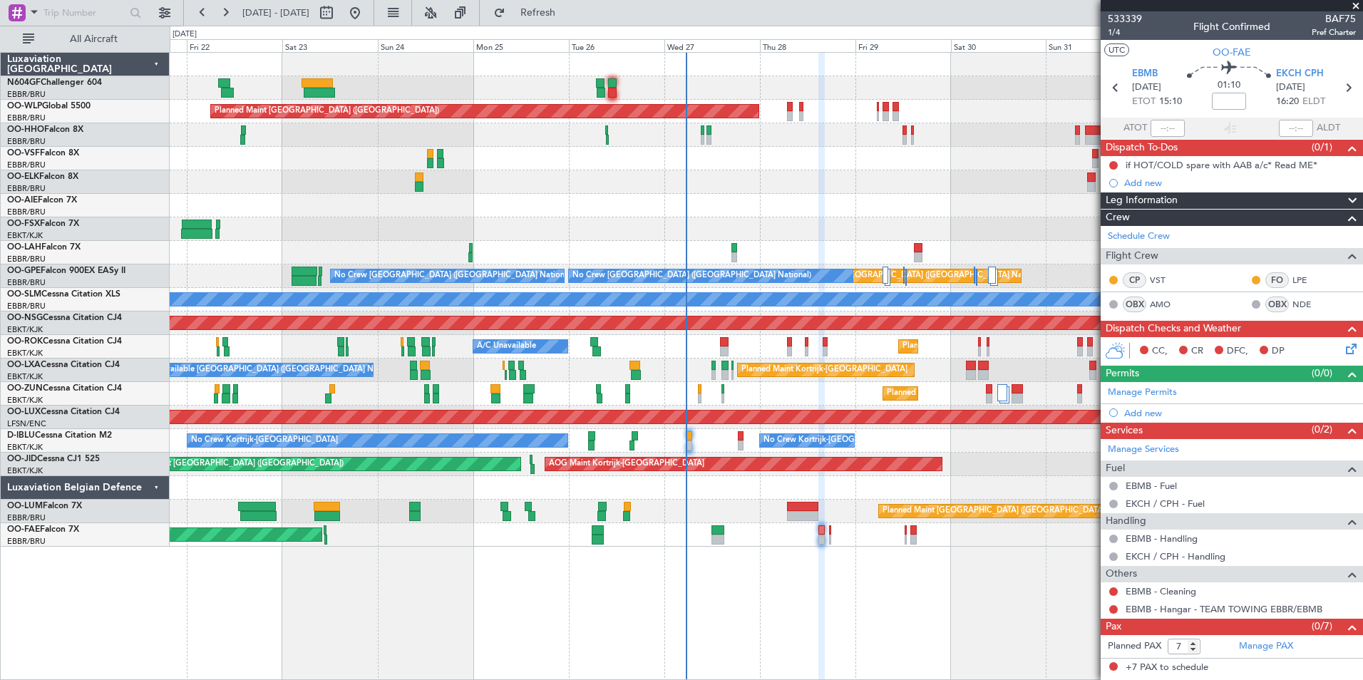
click at [787, 114] on div at bounding box center [790, 116] width 6 height 10
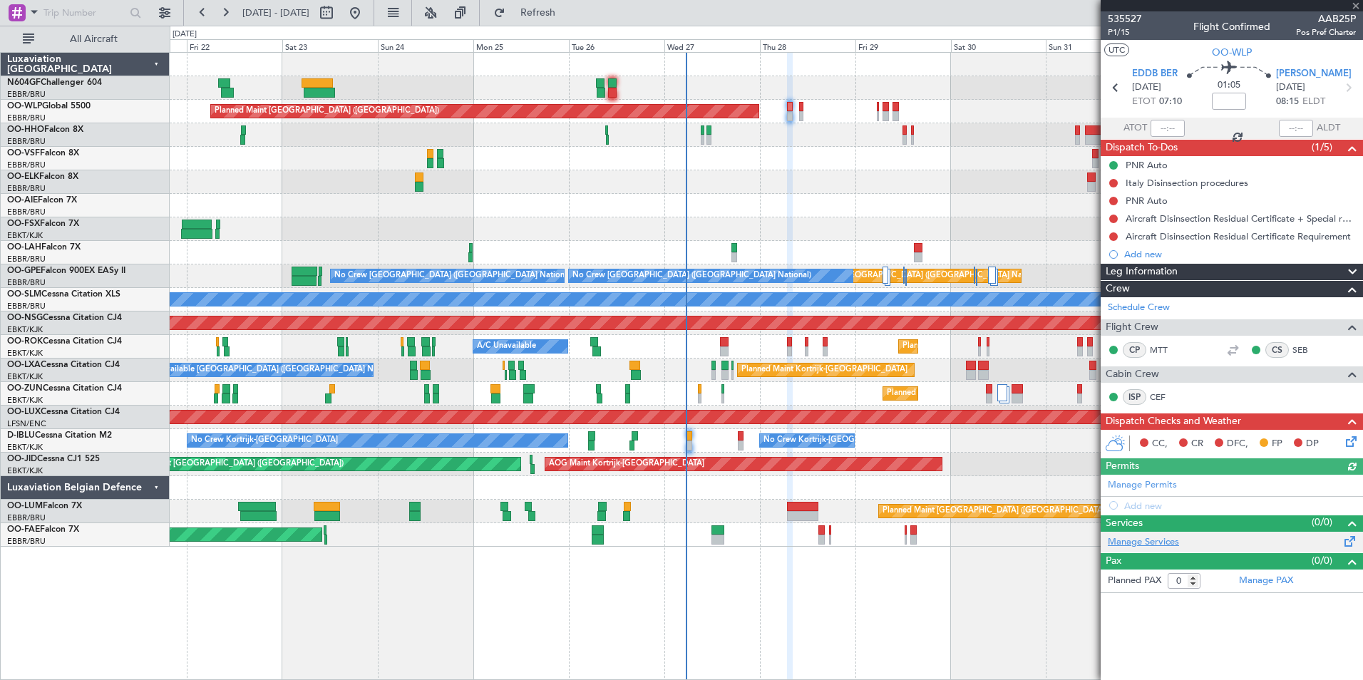
click at [1156, 539] on link "Manage Services" at bounding box center [1143, 543] width 71 height 14
click at [556, 16] on span "Refresh" at bounding box center [538, 13] width 60 height 10
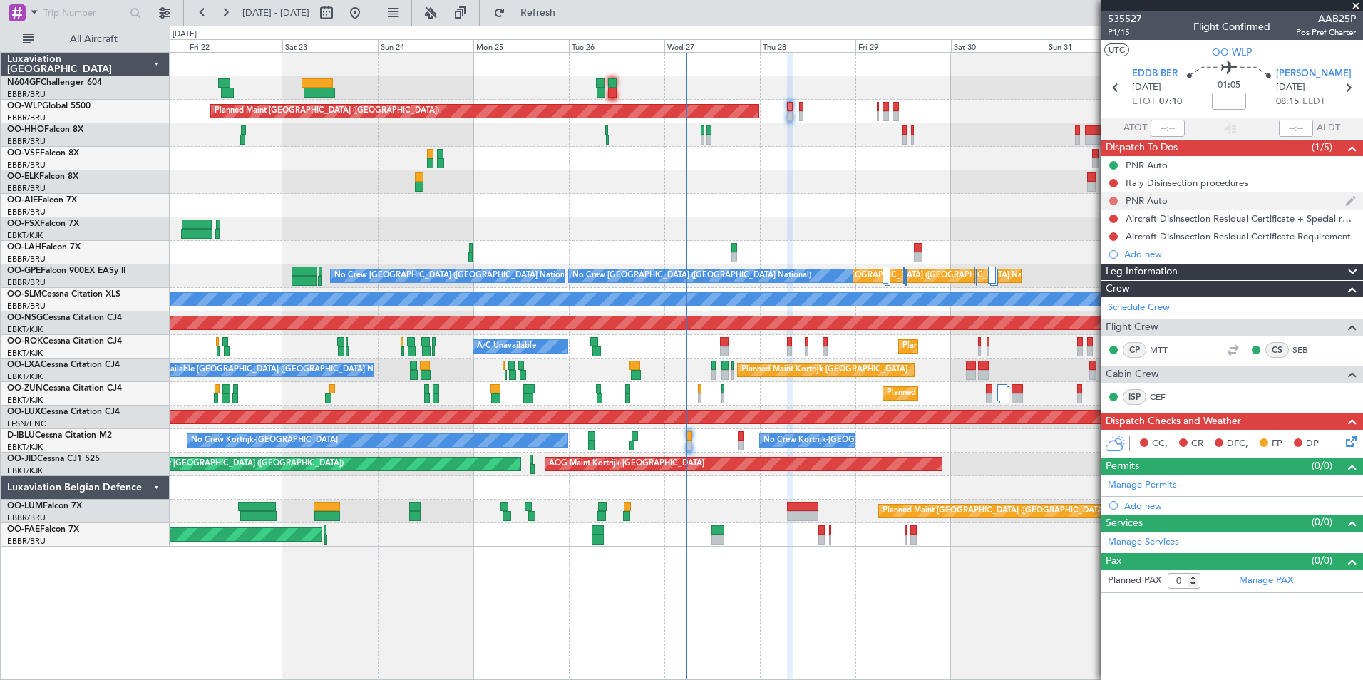
click at [1113, 202] on button at bounding box center [1114, 201] width 9 height 9
click at [1115, 265] on span "Completed" at bounding box center [1120, 264] width 47 height 14
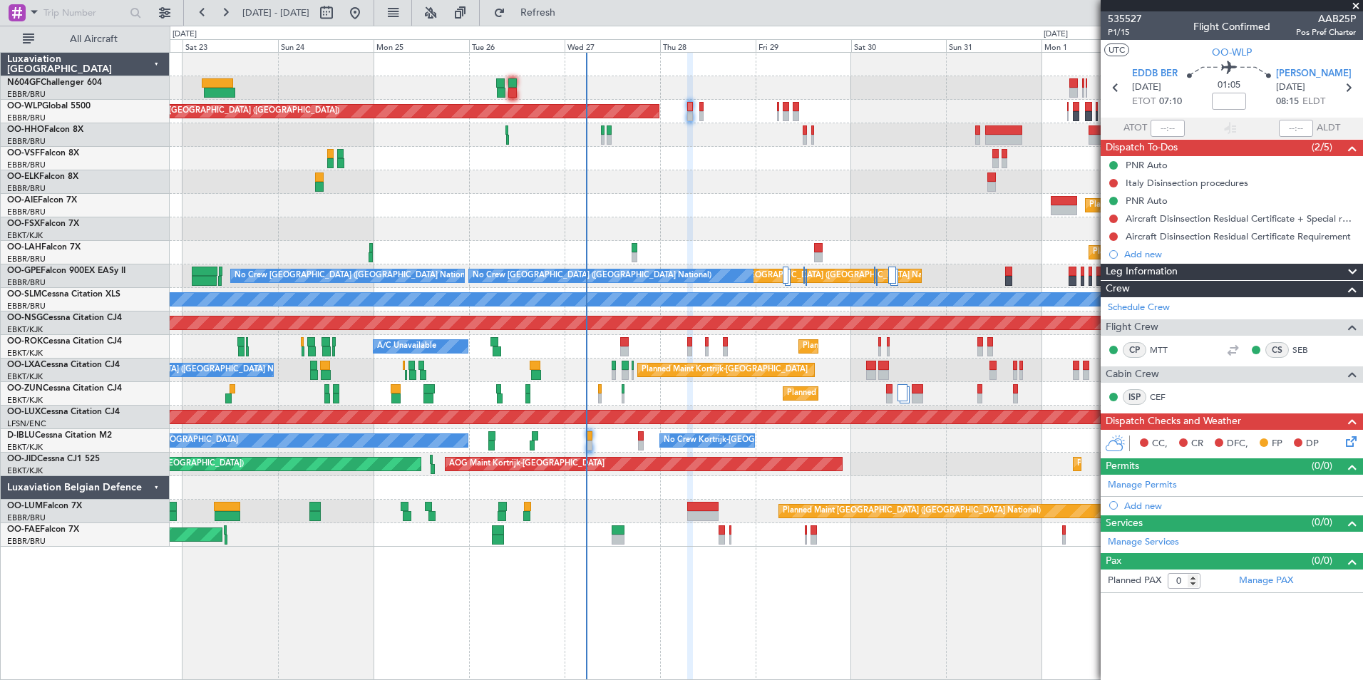
click at [849, 205] on div "Planned Maint [GEOGRAPHIC_DATA] ([GEOGRAPHIC_DATA])" at bounding box center [766, 206] width 1193 height 24
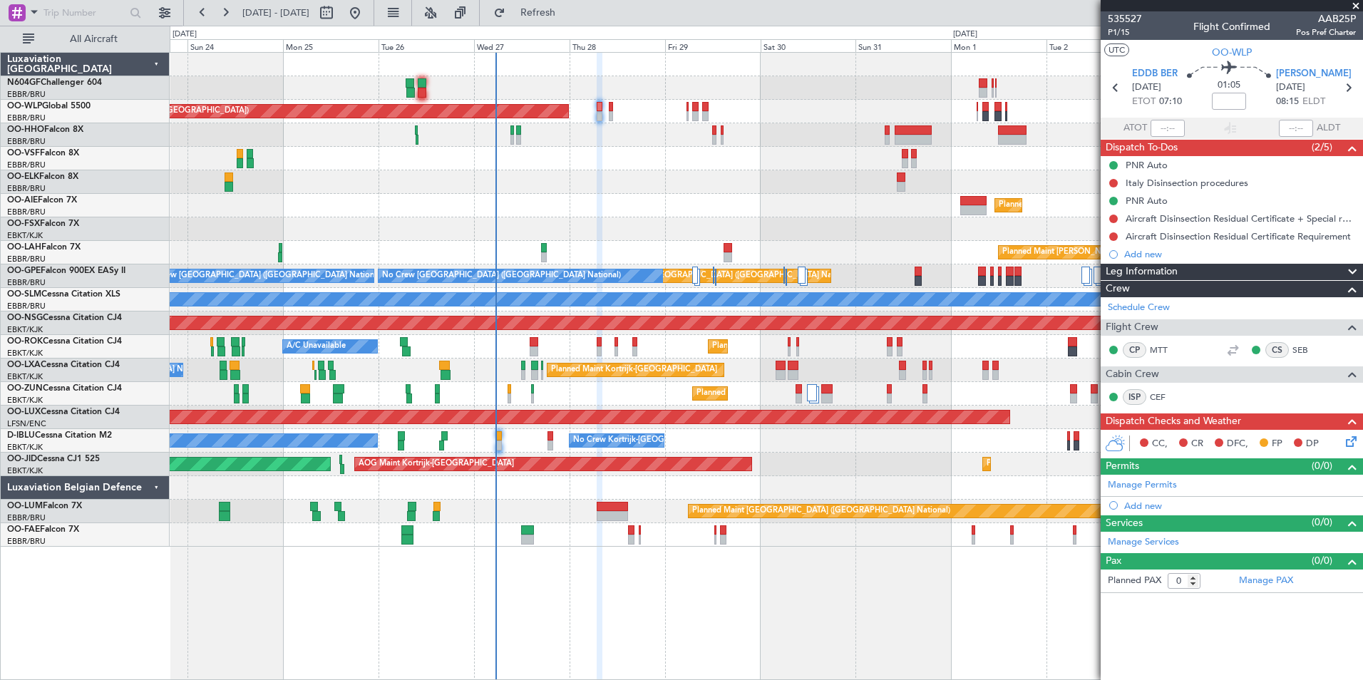
click at [638, 165] on div "Planned Maint Berlin (Brandenburg) Planned Maint Kortrijk-Wevelgem Planned Main…" at bounding box center [766, 300] width 1193 height 494
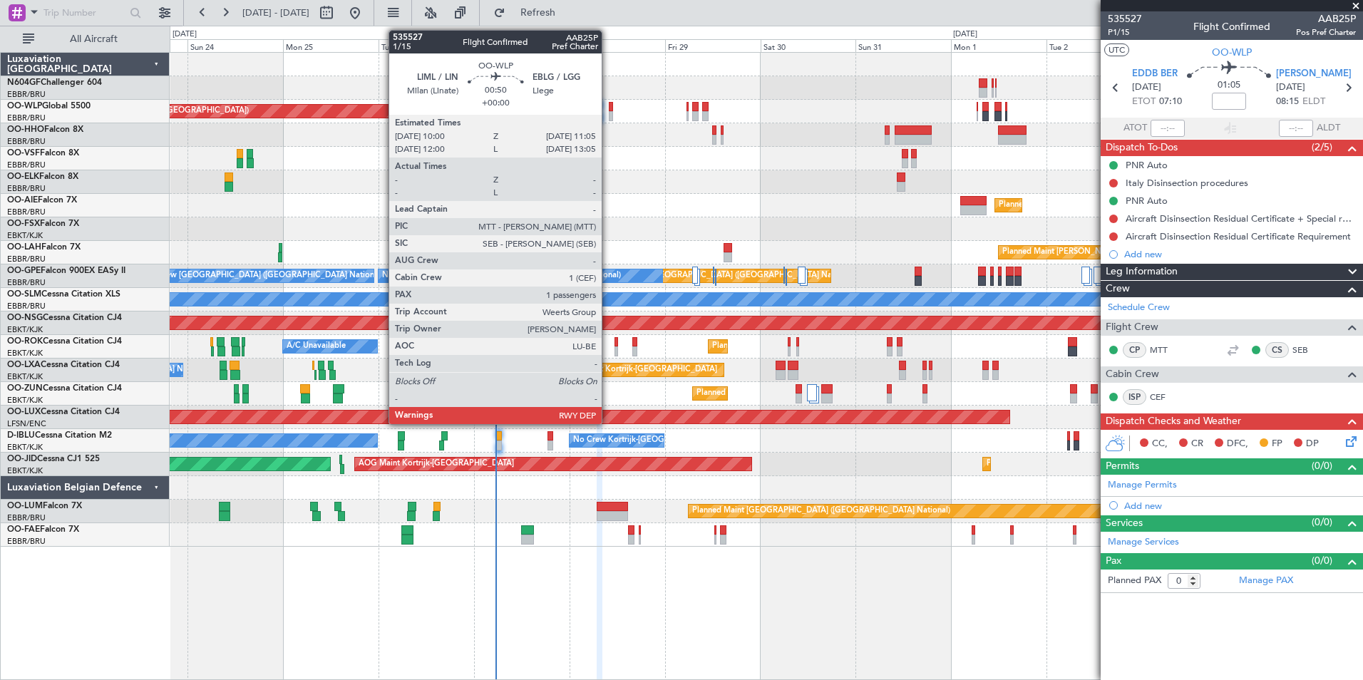
click at [609, 111] on div at bounding box center [611, 116] width 5 height 10
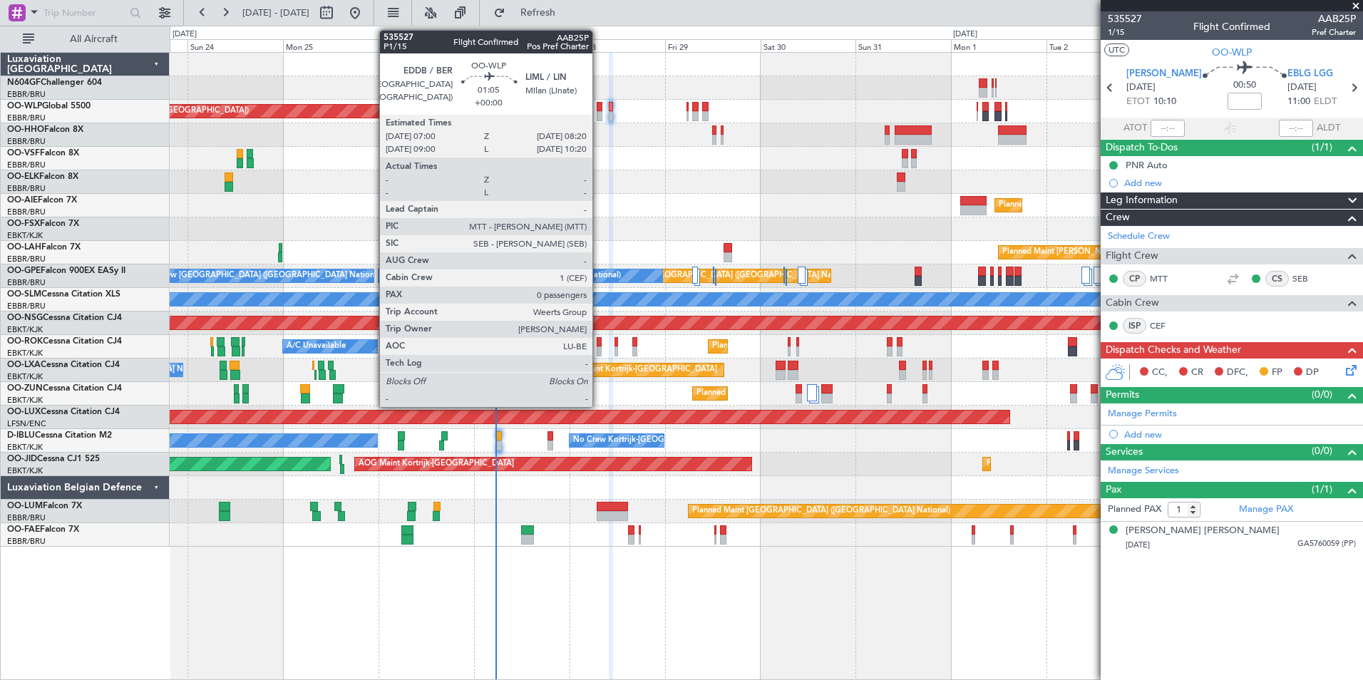
click at [599, 116] on div at bounding box center [600, 116] width 6 height 10
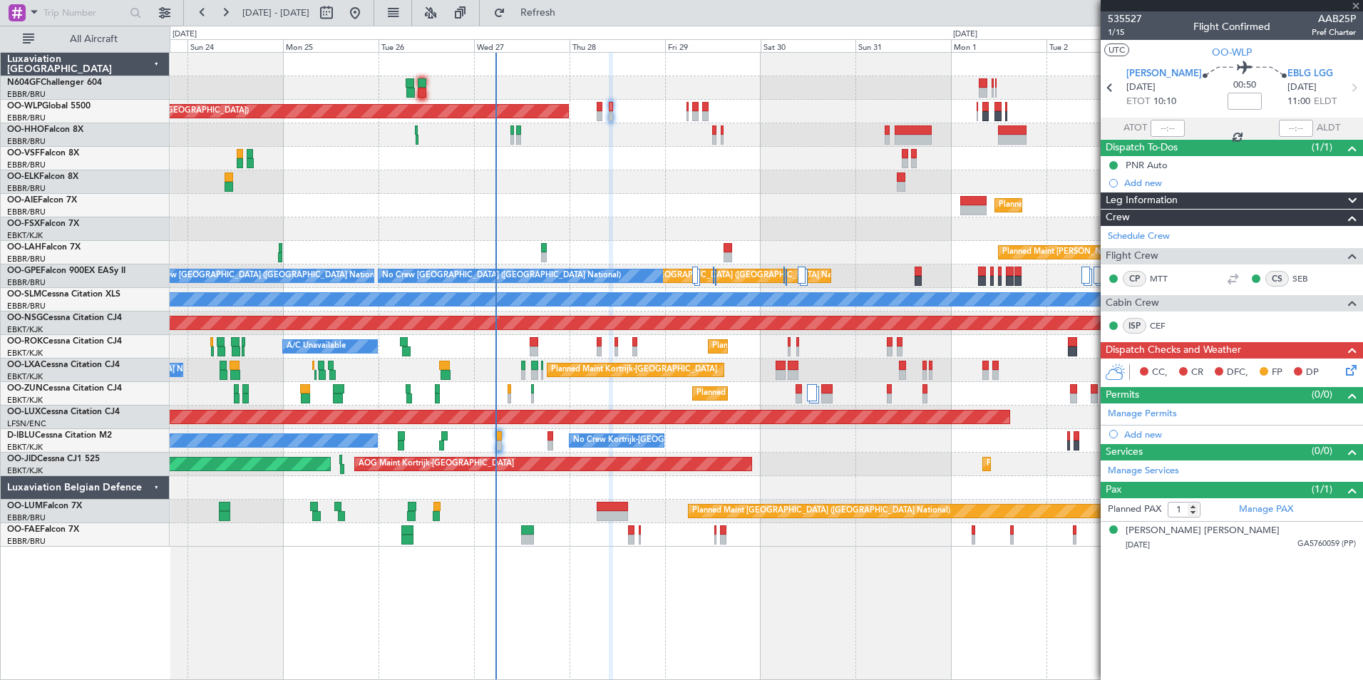
type input "0"
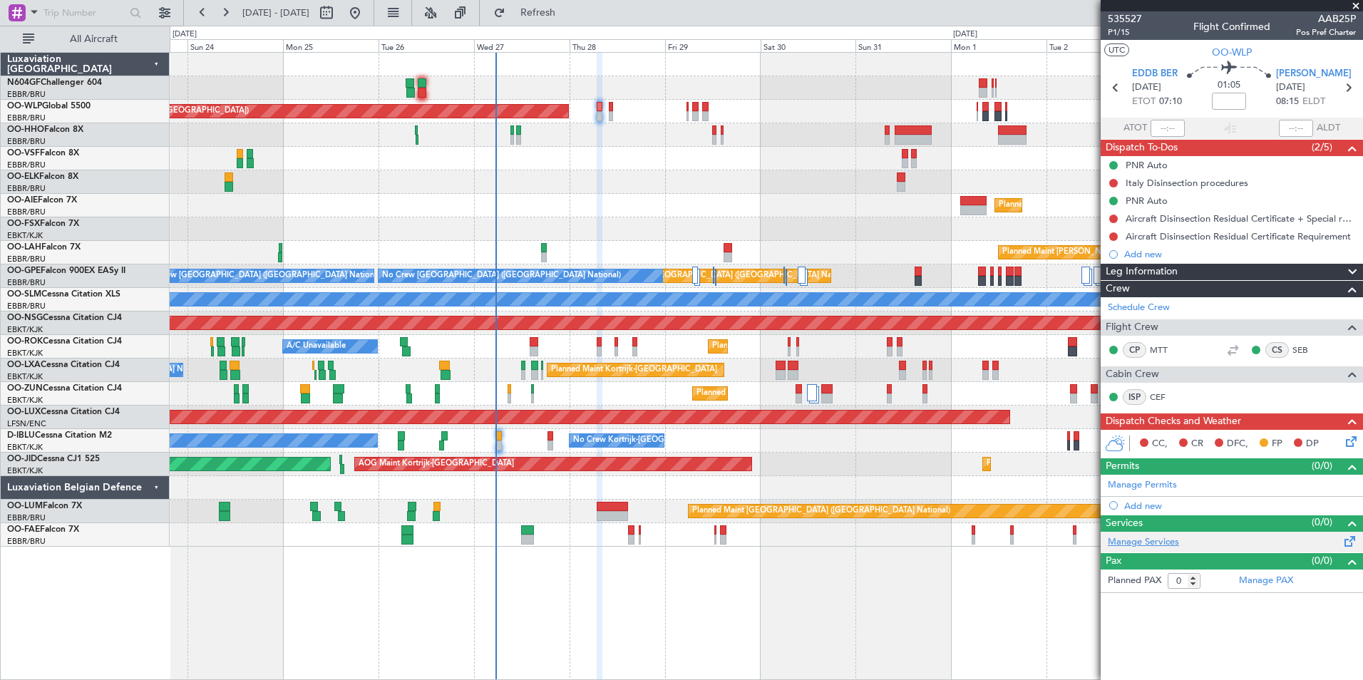
click at [1163, 543] on link "Manage Services" at bounding box center [1143, 543] width 71 height 14
click at [568, 8] on span "Refresh" at bounding box center [538, 13] width 60 height 10
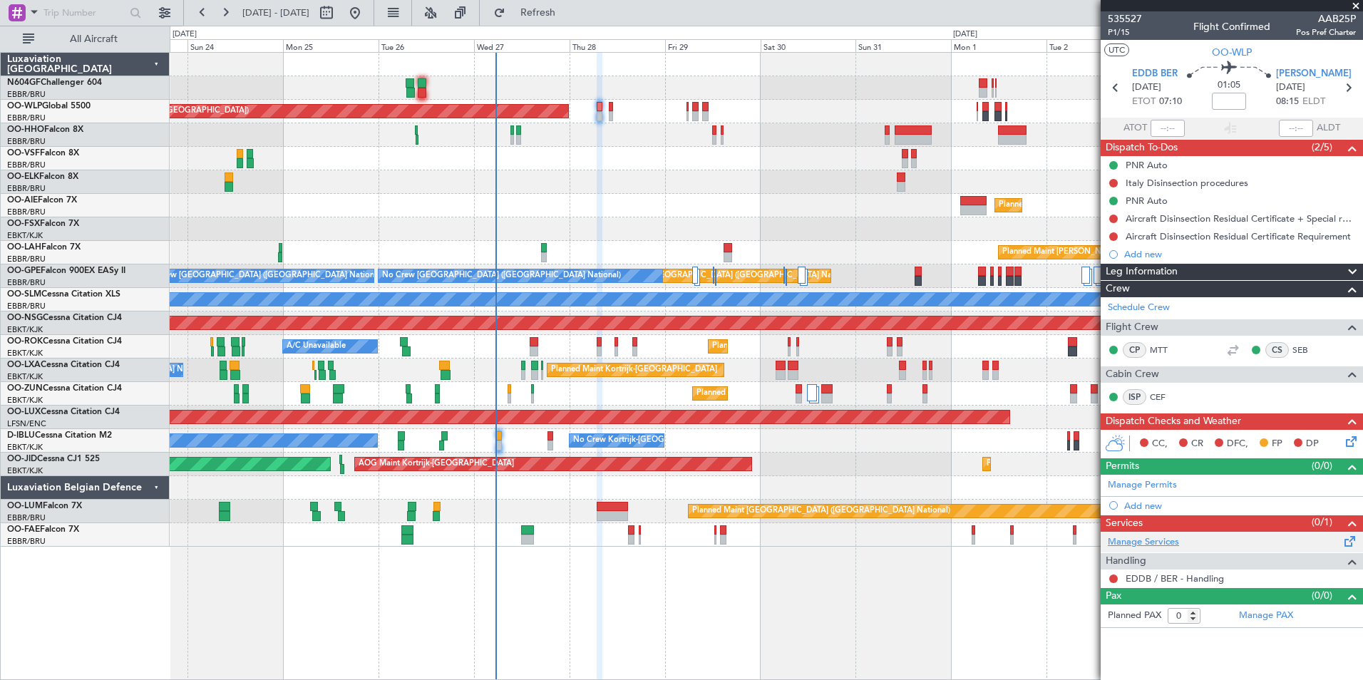
click at [1137, 543] on link "Manage Services" at bounding box center [1143, 543] width 71 height 14
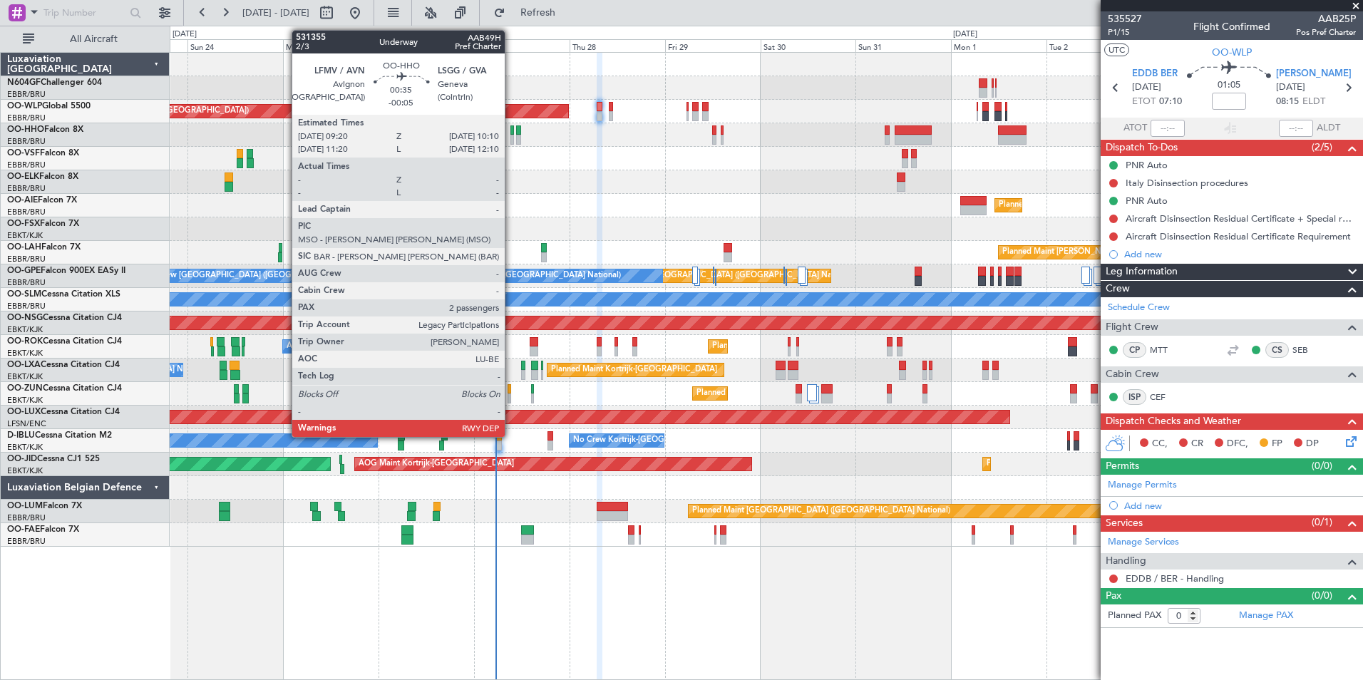
click at [511, 135] on div at bounding box center [513, 140] width 4 height 10
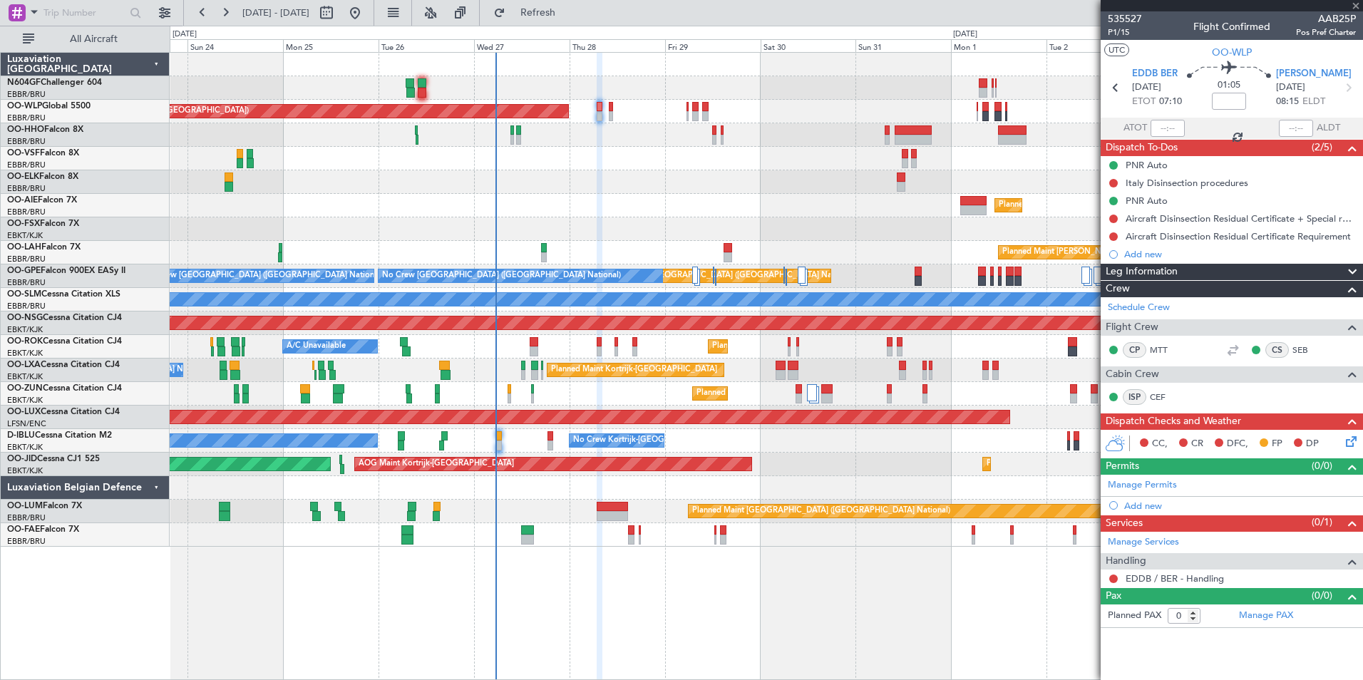
type input "-00:05"
type input "2"
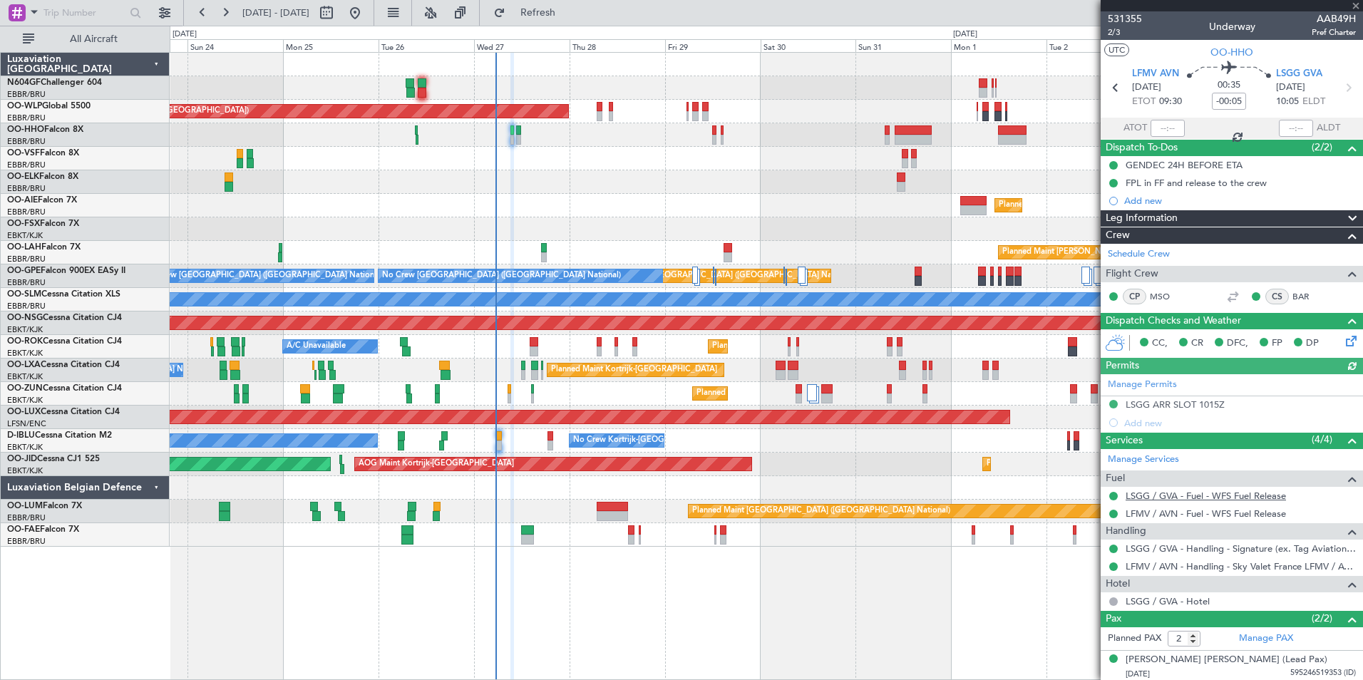
click at [1184, 494] on link "LSGG / GVA - Fuel - WFS Fuel Release" at bounding box center [1206, 496] width 160 height 12
click at [568, 17] on span "Refresh" at bounding box center [538, 13] width 60 height 10
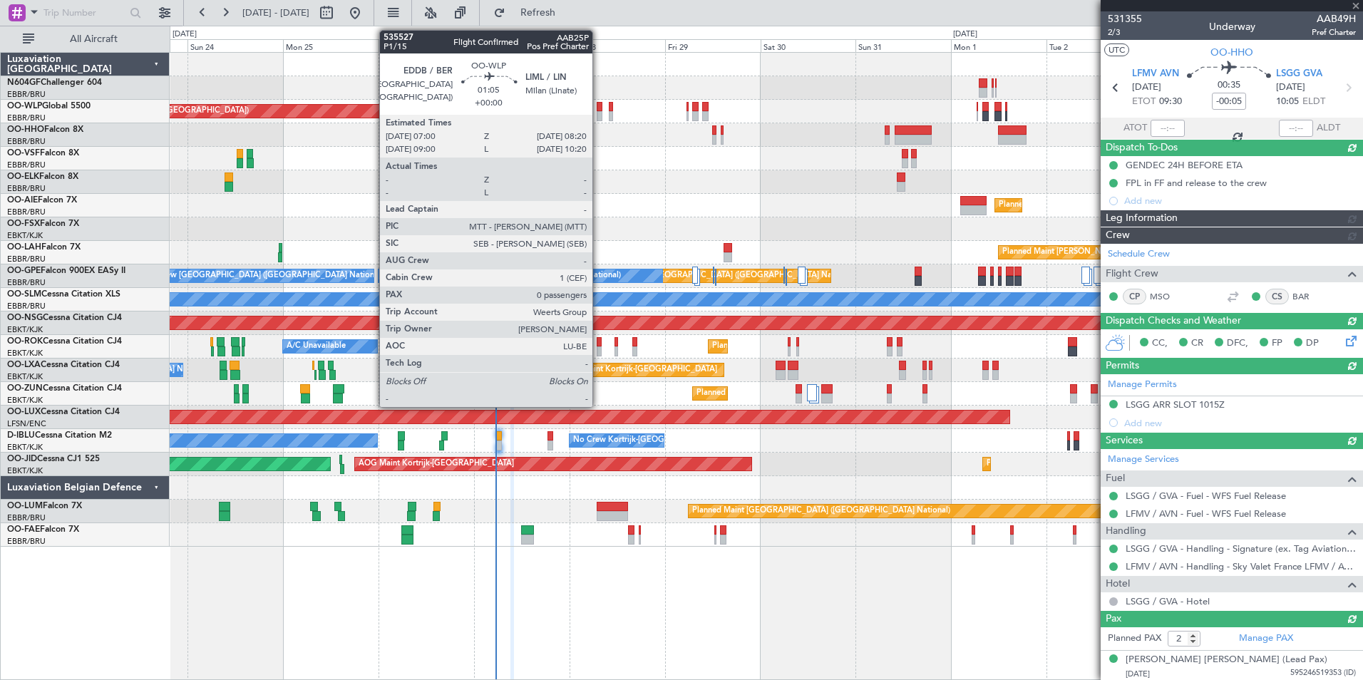
click at [599, 112] on div at bounding box center [600, 116] width 6 height 10
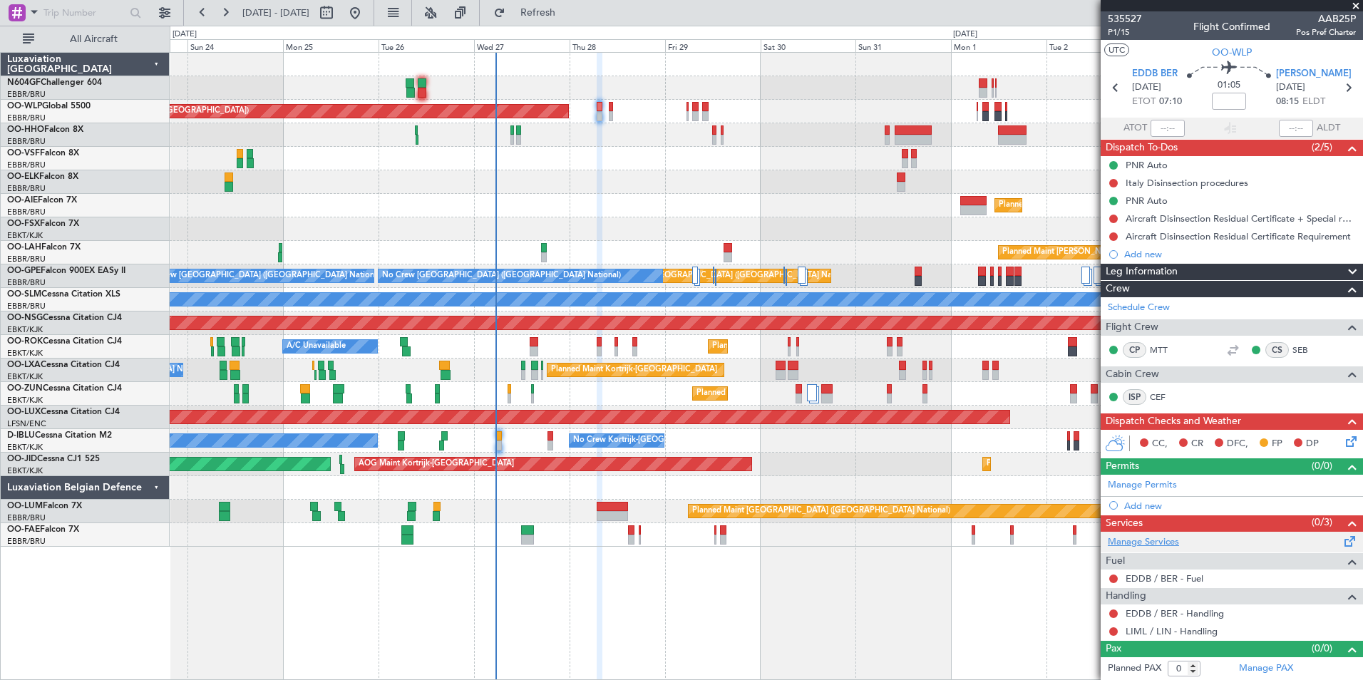
click at [1140, 546] on link "Manage Services" at bounding box center [1143, 543] width 71 height 14
click at [541, 9] on button "Refresh" at bounding box center [530, 12] width 86 height 23
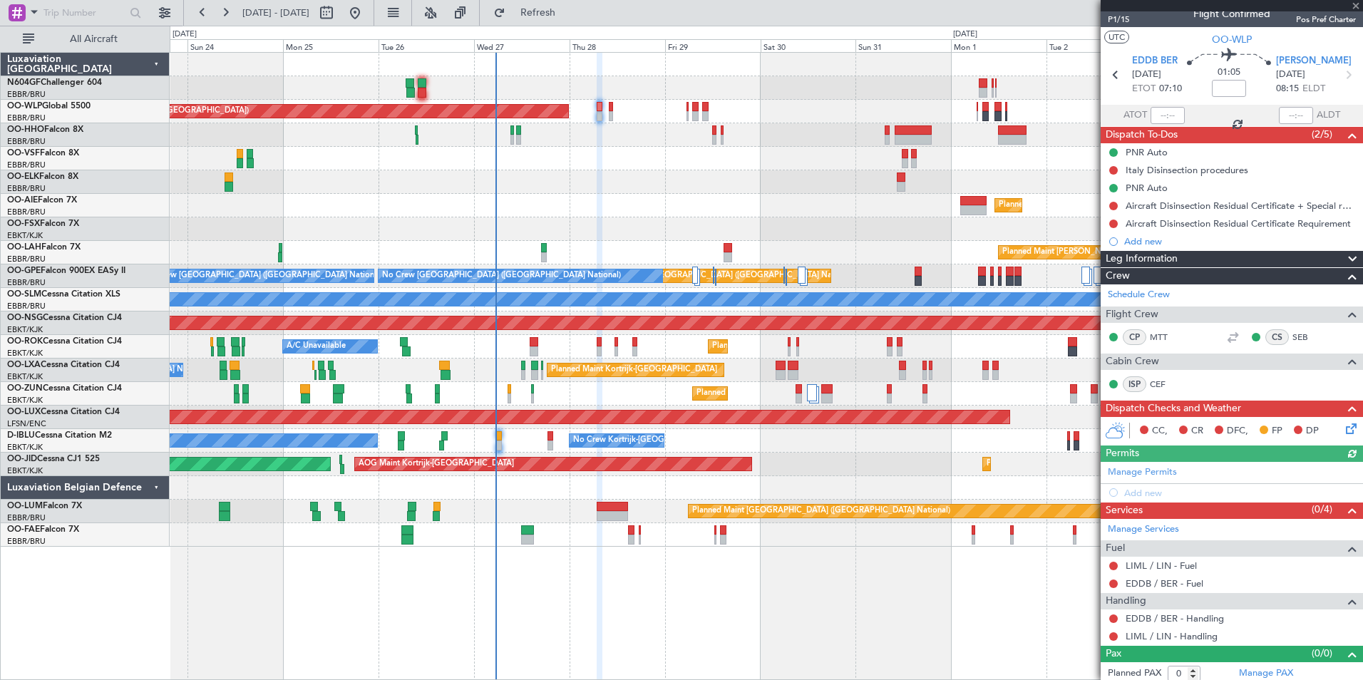
scroll to position [18, 0]
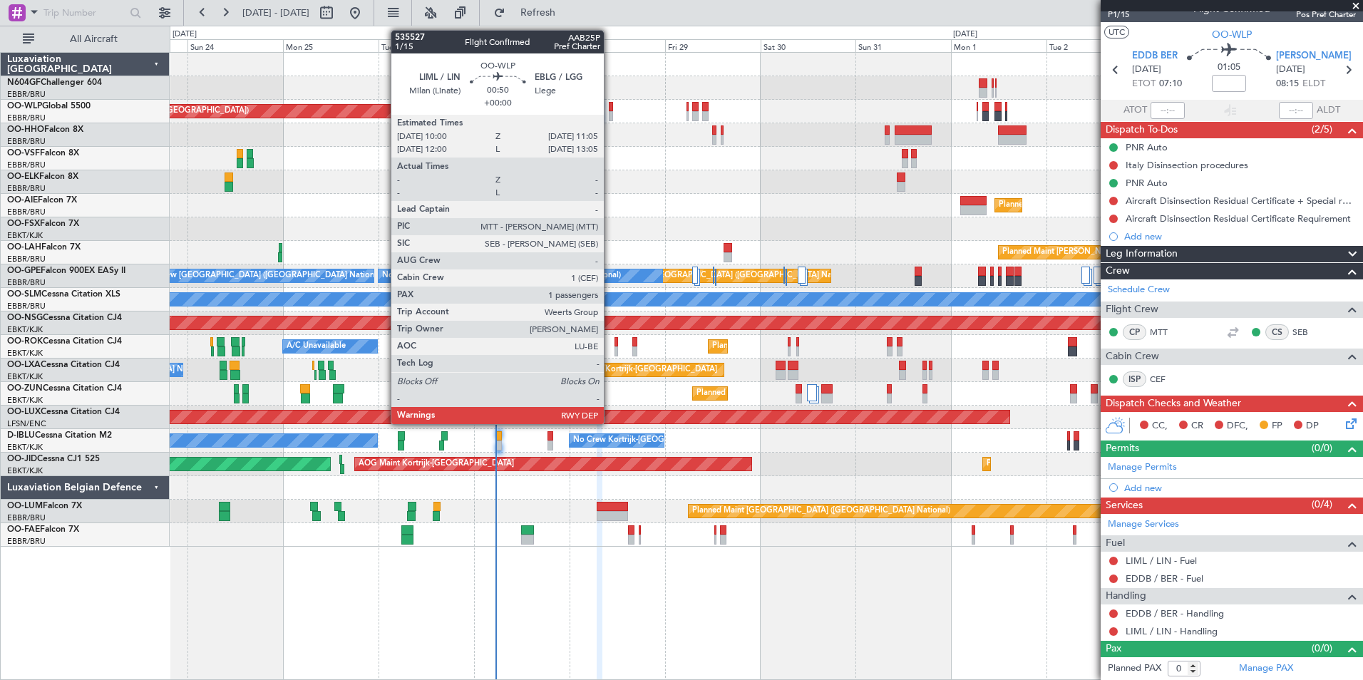
click at [610, 111] on div at bounding box center [611, 116] width 5 height 10
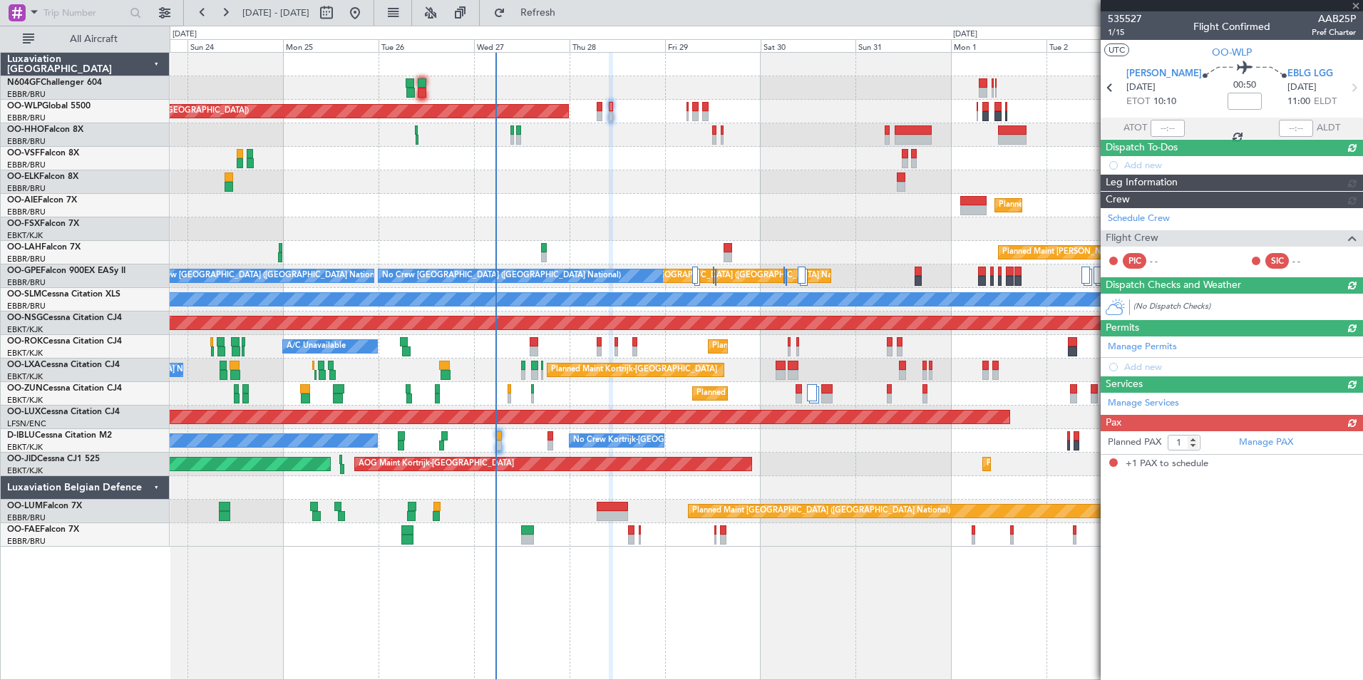
scroll to position [0, 0]
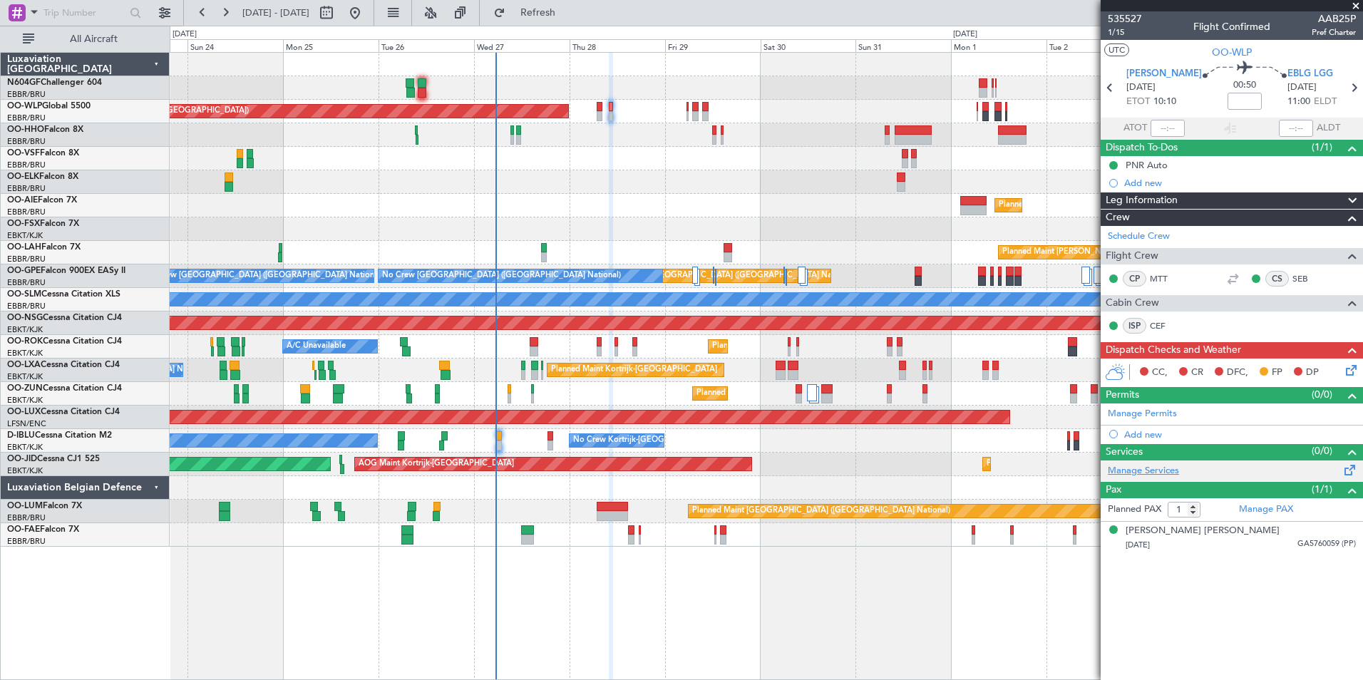
click at [1131, 471] on link "Manage Services" at bounding box center [1143, 471] width 71 height 14
click at [543, 16] on button "Refresh" at bounding box center [530, 12] width 86 height 23
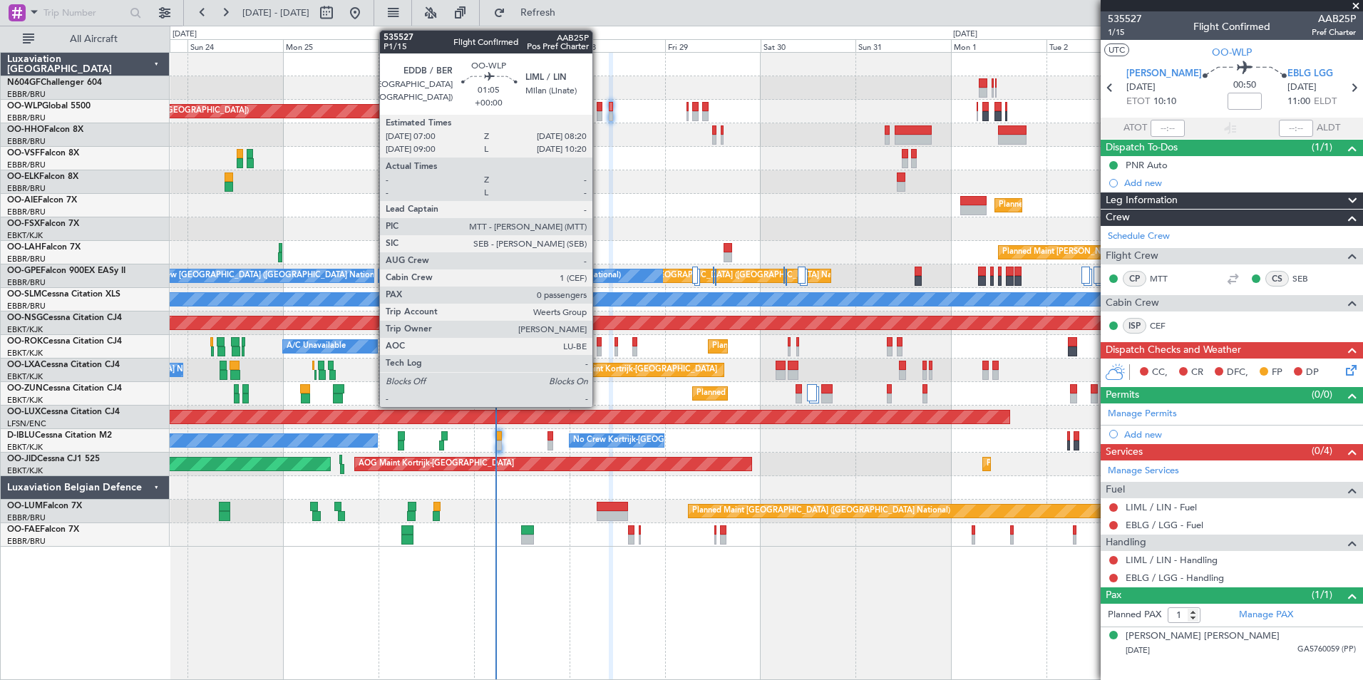
click at [599, 118] on div at bounding box center [600, 116] width 6 height 10
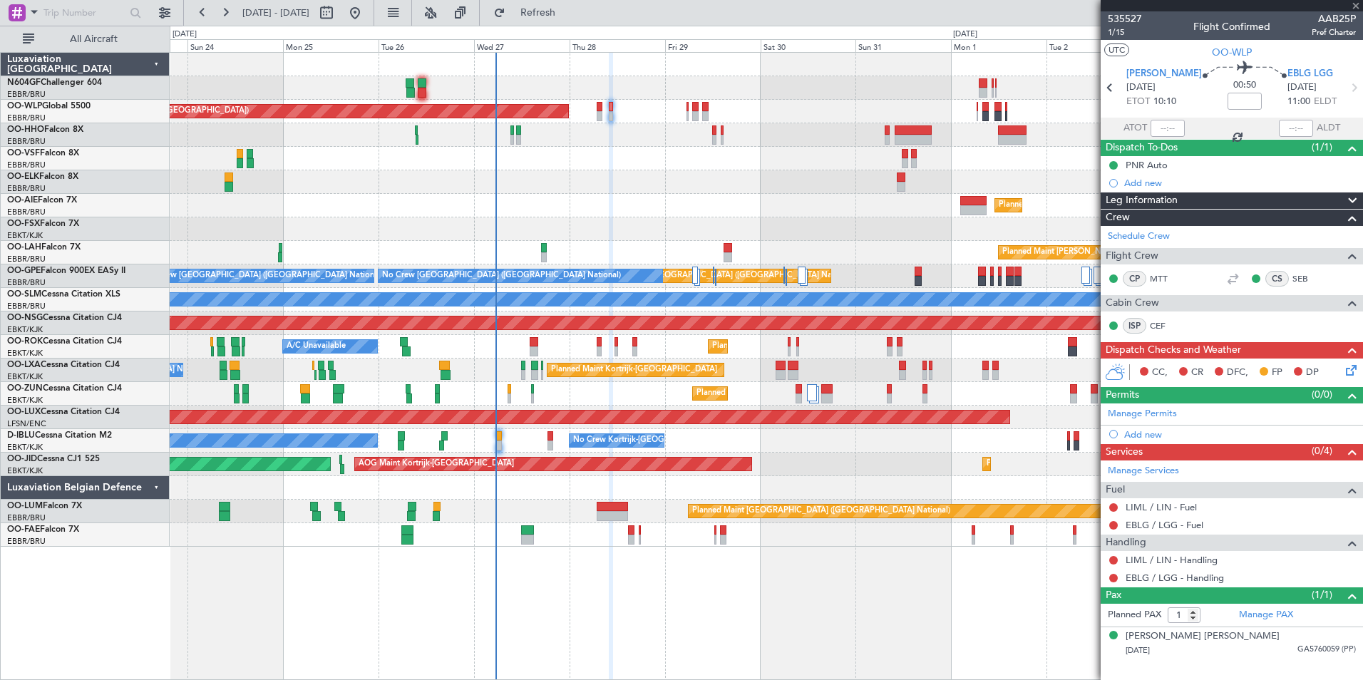
type input "0"
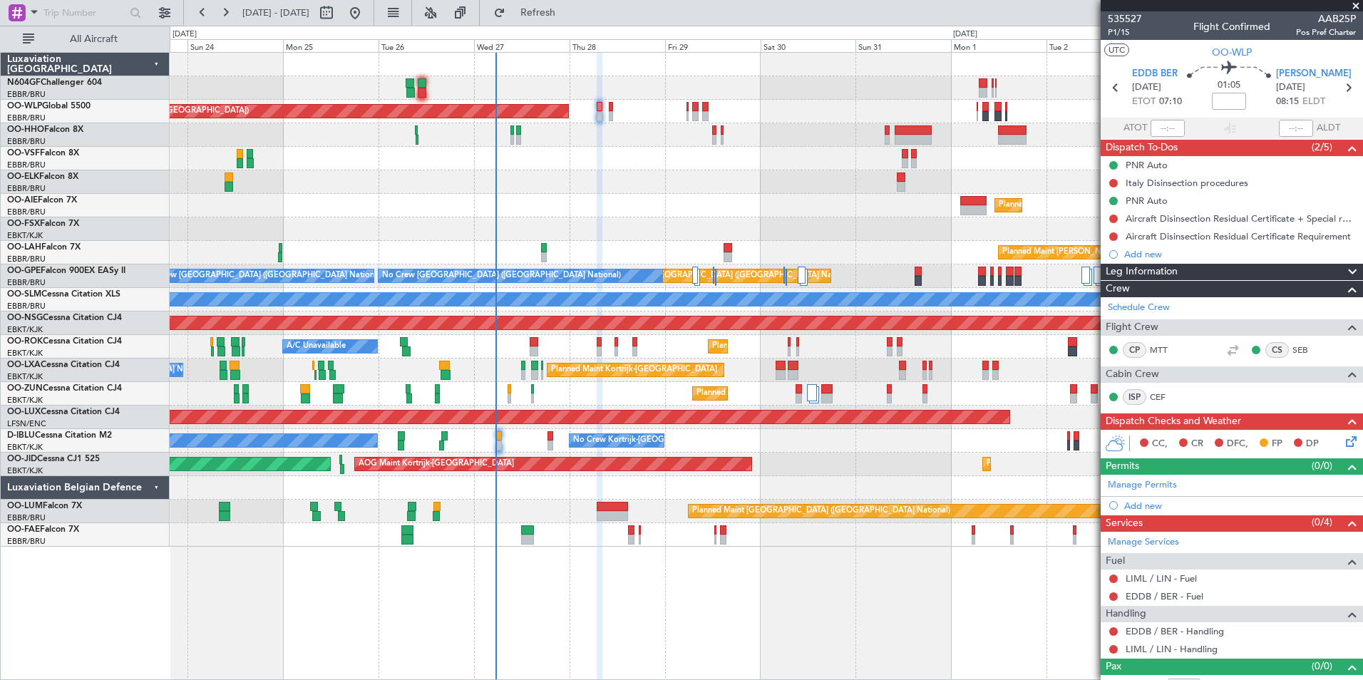
click at [1343, 442] on icon at bounding box center [1348, 439] width 11 height 11
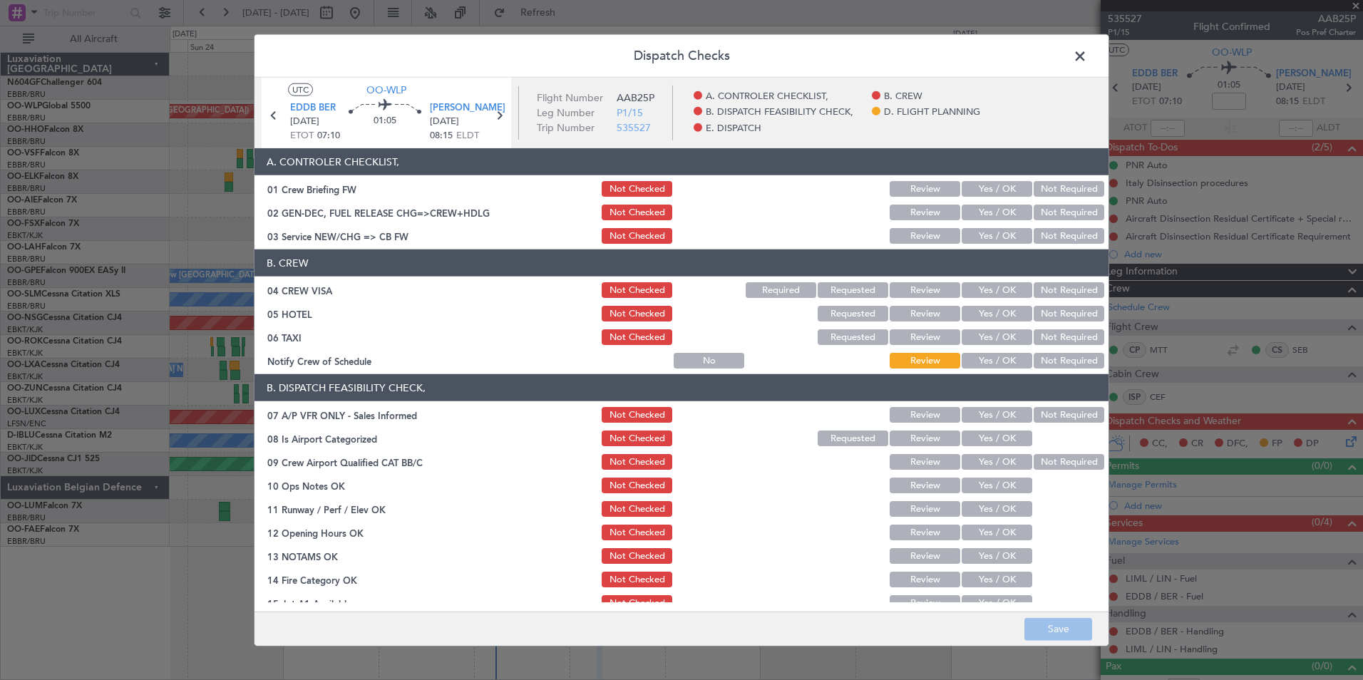
click at [973, 239] on button "Yes / OK" at bounding box center [997, 236] width 71 height 16
click at [1035, 285] on button "Not Required" at bounding box center [1069, 290] width 71 height 16
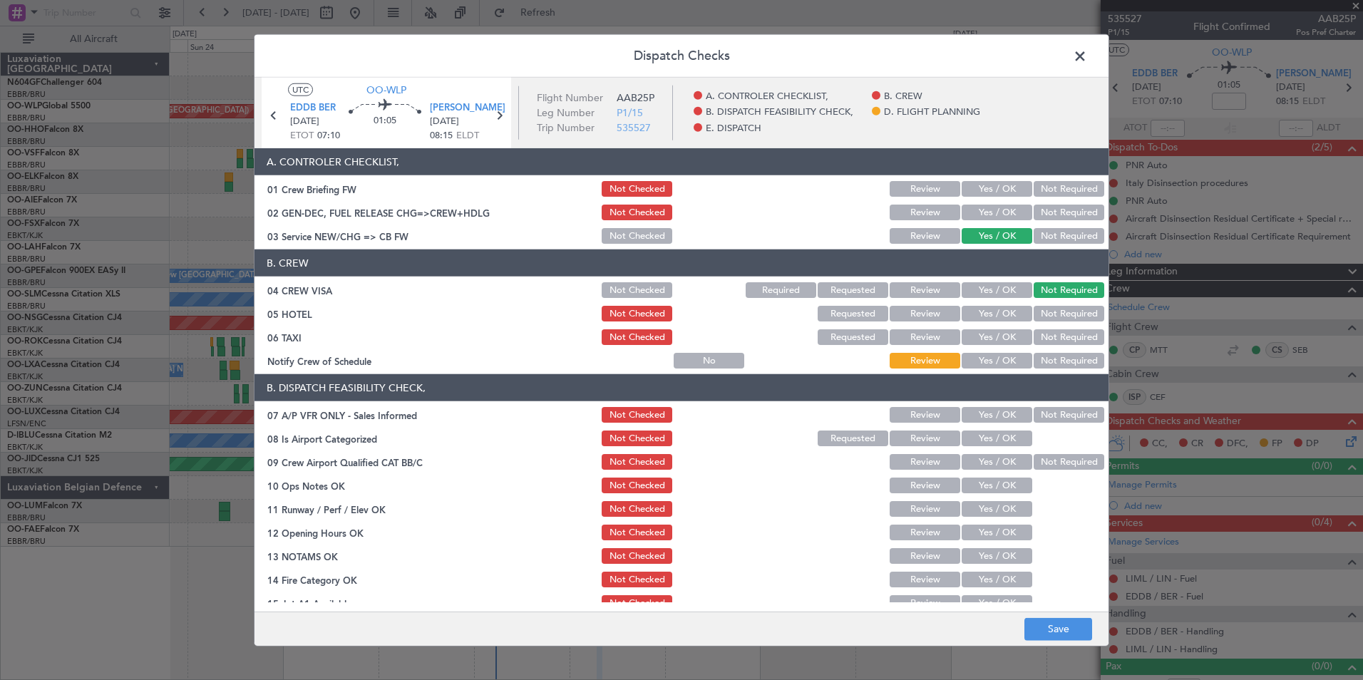
click at [1041, 317] on button "Not Required" at bounding box center [1069, 314] width 71 height 16
click at [1042, 344] on button "Not Required" at bounding box center [1069, 337] width 71 height 16
click at [1000, 362] on button "Yes / OK" at bounding box center [997, 361] width 71 height 16
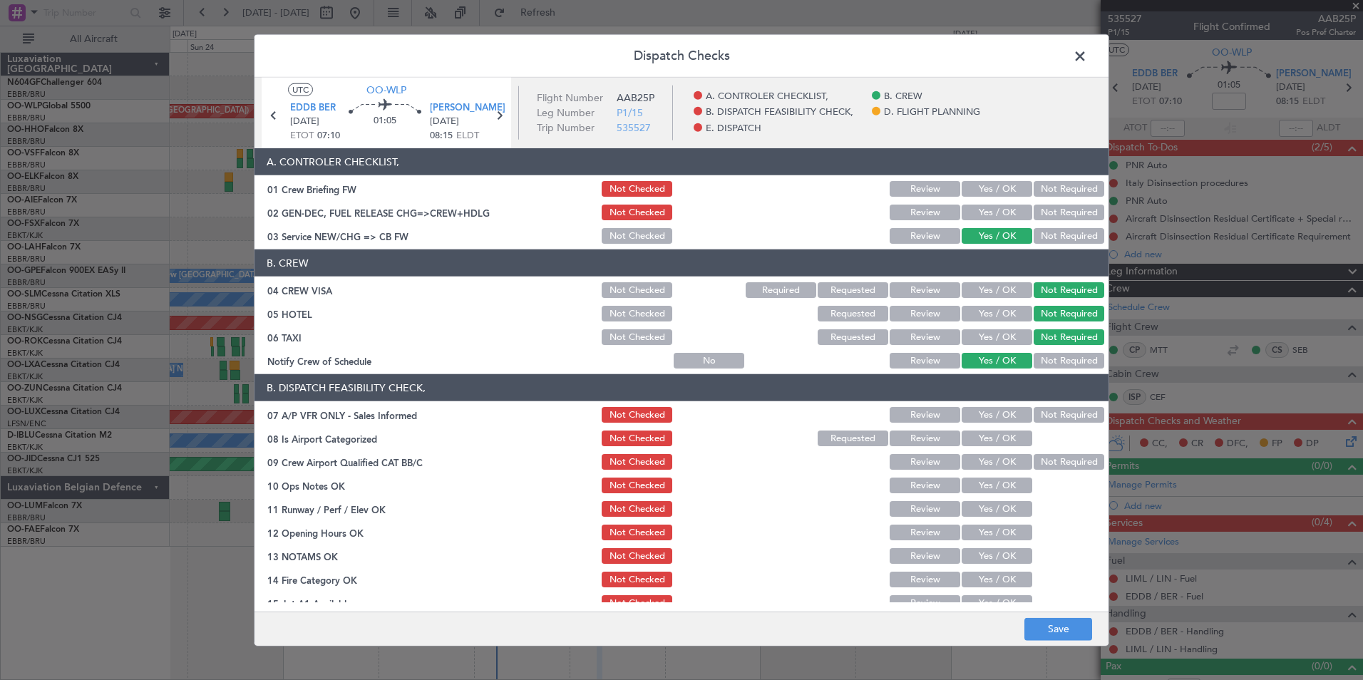
click at [1040, 417] on button "Not Required" at bounding box center [1069, 415] width 71 height 16
click at [1008, 429] on div "Yes / OK" at bounding box center [996, 439] width 72 height 20
click at [991, 436] on button "Yes / OK" at bounding box center [997, 439] width 71 height 16
click at [1048, 453] on div "Not Required" at bounding box center [1068, 462] width 72 height 20
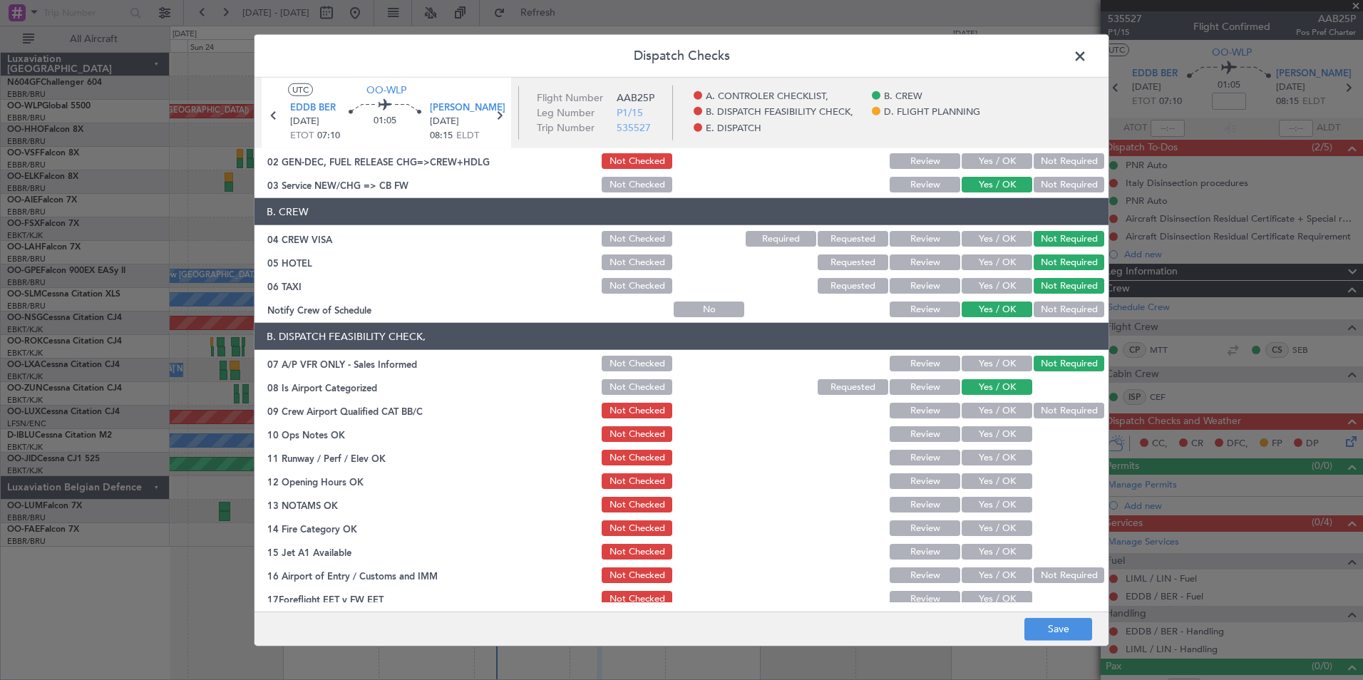
scroll to position [71, 0]
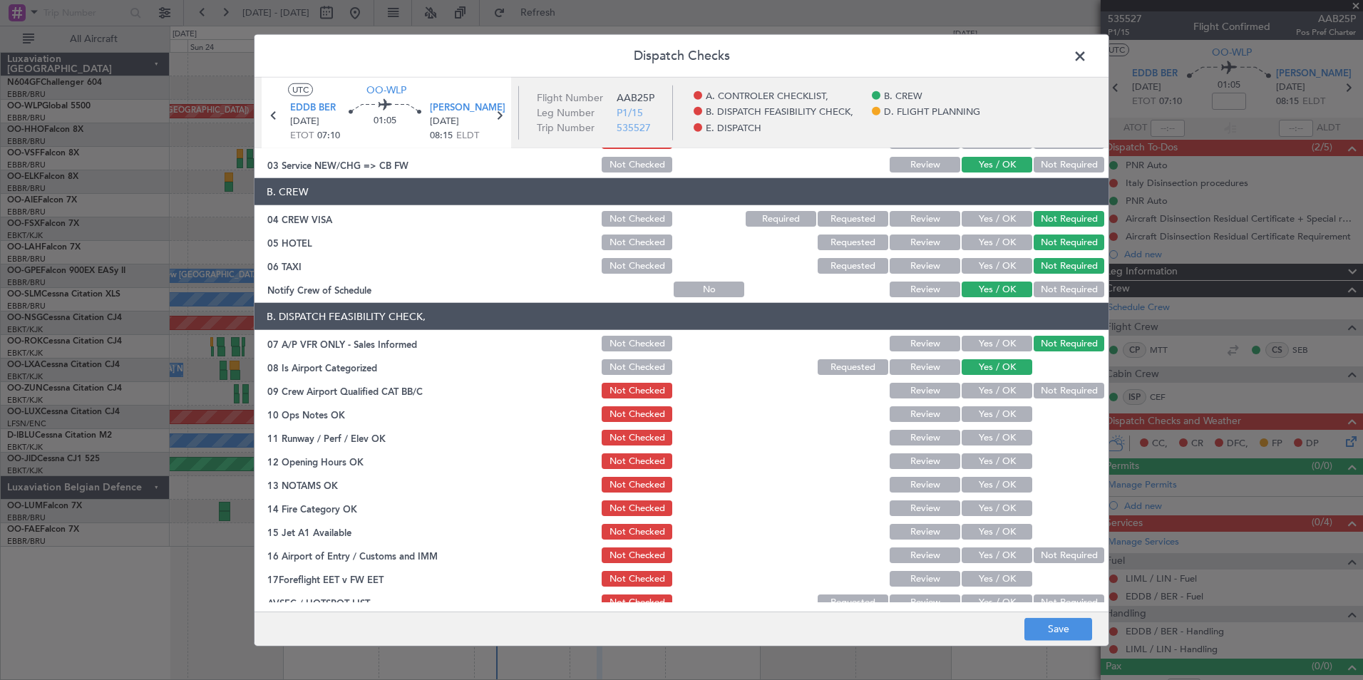
click at [1050, 393] on button "Not Required" at bounding box center [1069, 391] width 71 height 16
click at [1003, 411] on button "Yes / OK" at bounding box center [997, 414] width 71 height 16
click at [994, 439] on button "Yes / OK" at bounding box center [997, 438] width 71 height 16
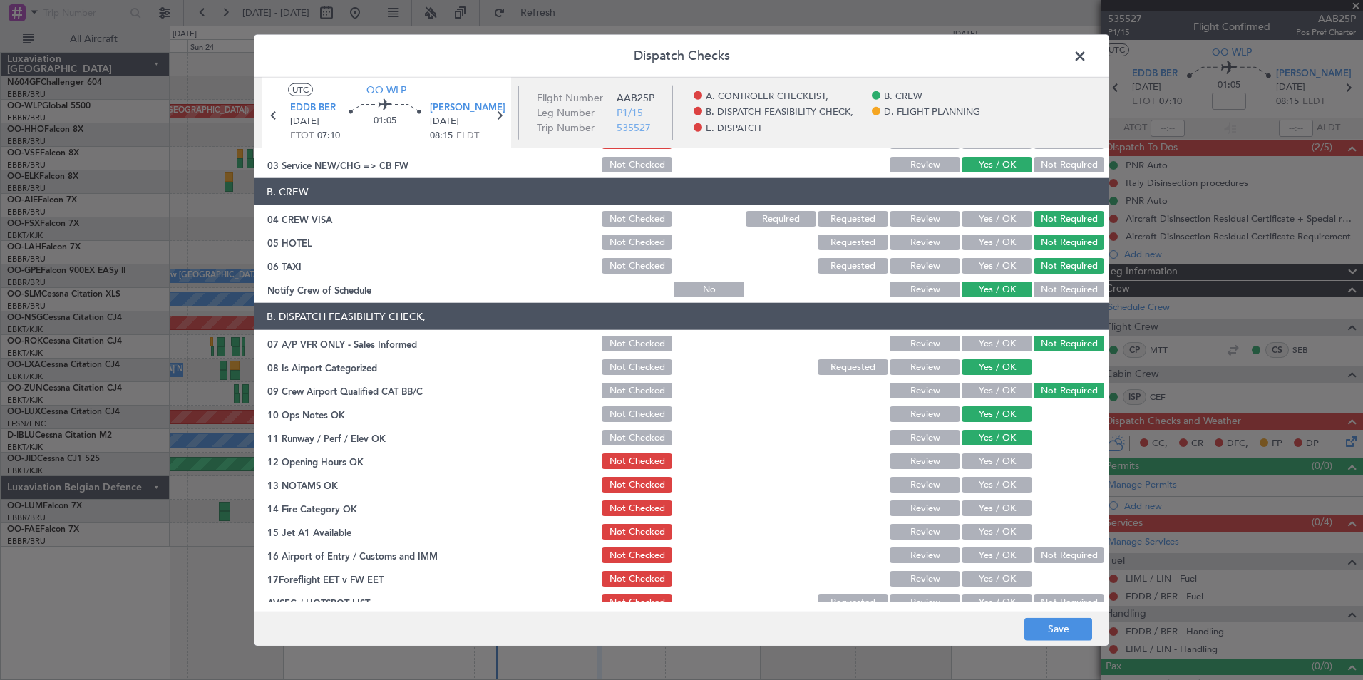
drag, startPoint x: 993, startPoint y: 460, endPoint x: 993, endPoint y: 474, distance: 14.3
click at [993, 461] on button "Yes / OK" at bounding box center [997, 462] width 71 height 16
click at [993, 478] on button "Yes / OK" at bounding box center [997, 485] width 71 height 16
click at [991, 498] on section "B. DISPATCH FEASIBILITY CHECK, 07 A/P VFR ONLY - Sales Informed Not Checked Rev…" at bounding box center [682, 457] width 854 height 309
click at [993, 509] on button "Yes / OK" at bounding box center [997, 509] width 71 height 16
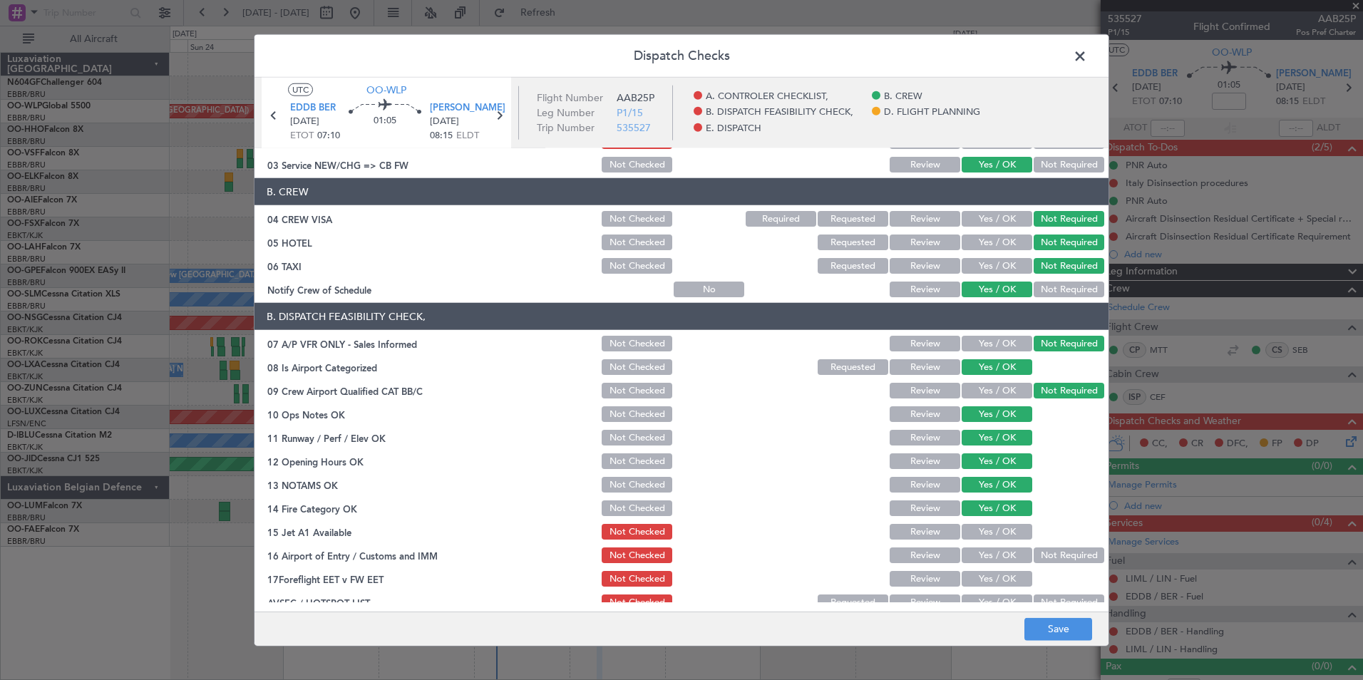
drag, startPoint x: 1001, startPoint y: 526, endPoint x: 1007, endPoint y: 532, distance: 8.6
click at [1001, 526] on button "Yes / OK" at bounding box center [997, 532] width 71 height 16
click at [1041, 555] on button "Not Required" at bounding box center [1069, 556] width 71 height 16
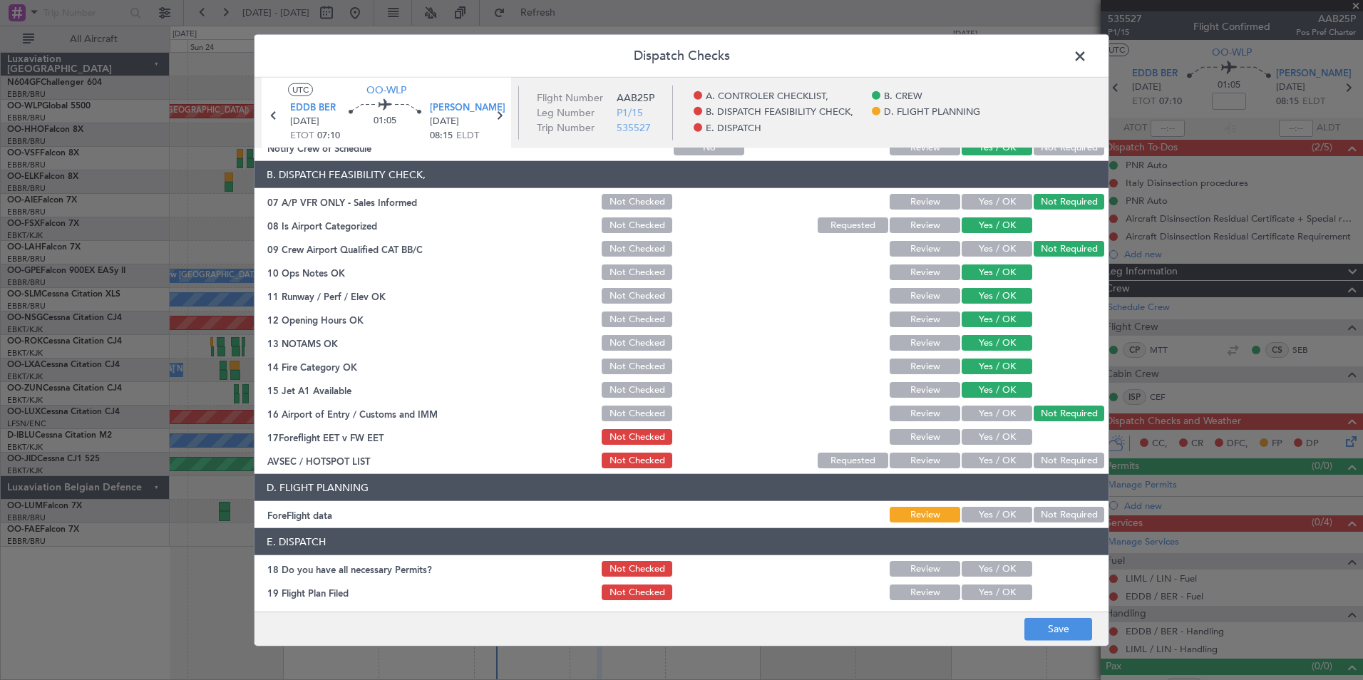
scroll to position [214, 0]
click at [989, 463] on button "Yes / OK" at bounding box center [997, 460] width 71 height 16
click at [982, 515] on button "Yes / OK" at bounding box center [997, 514] width 71 height 16
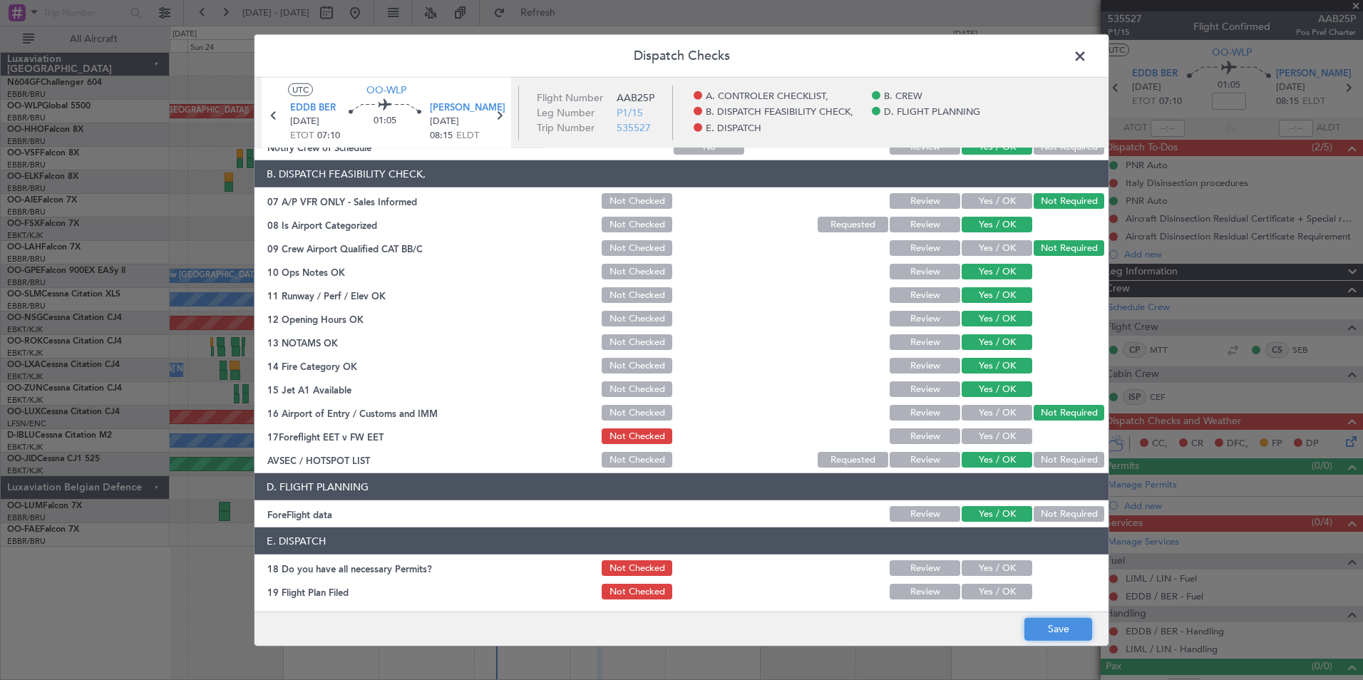
click at [1040, 618] on button "Save" at bounding box center [1059, 629] width 68 height 23
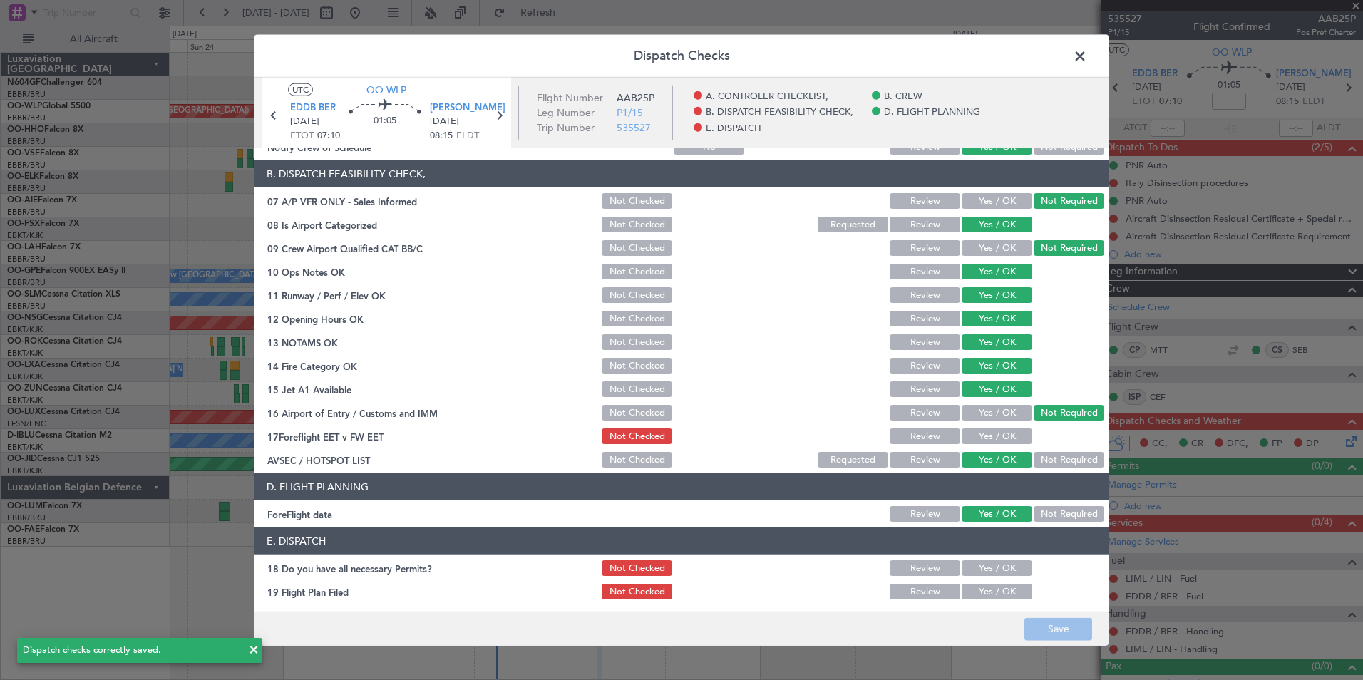
click at [1087, 64] on span at bounding box center [1087, 60] width 0 height 29
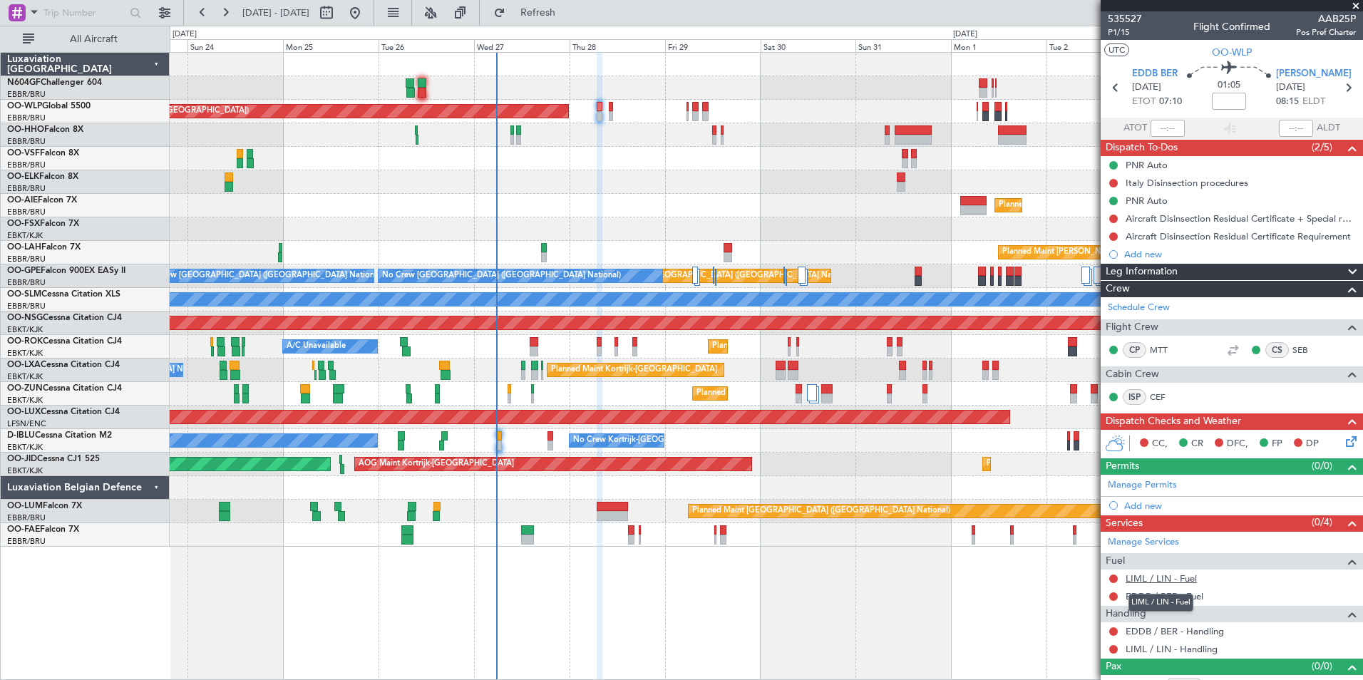
click at [1147, 578] on link "LIML / LIN - Fuel" at bounding box center [1161, 579] width 71 height 12
click at [551, 23] on button "Refresh" at bounding box center [530, 12] width 86 height 23
click at [1179, 593] on link "EDDB / BER - Fuel" at bounding box center [1165, 596] width 78 height 12
click at [562, 18] on button "Refresh" at bounding box center [530, 12] width 86 height 23
click at [1144, 628] on link "EDDB / BER - Handling" at bounding box center [1175, 631] width 98 height 12
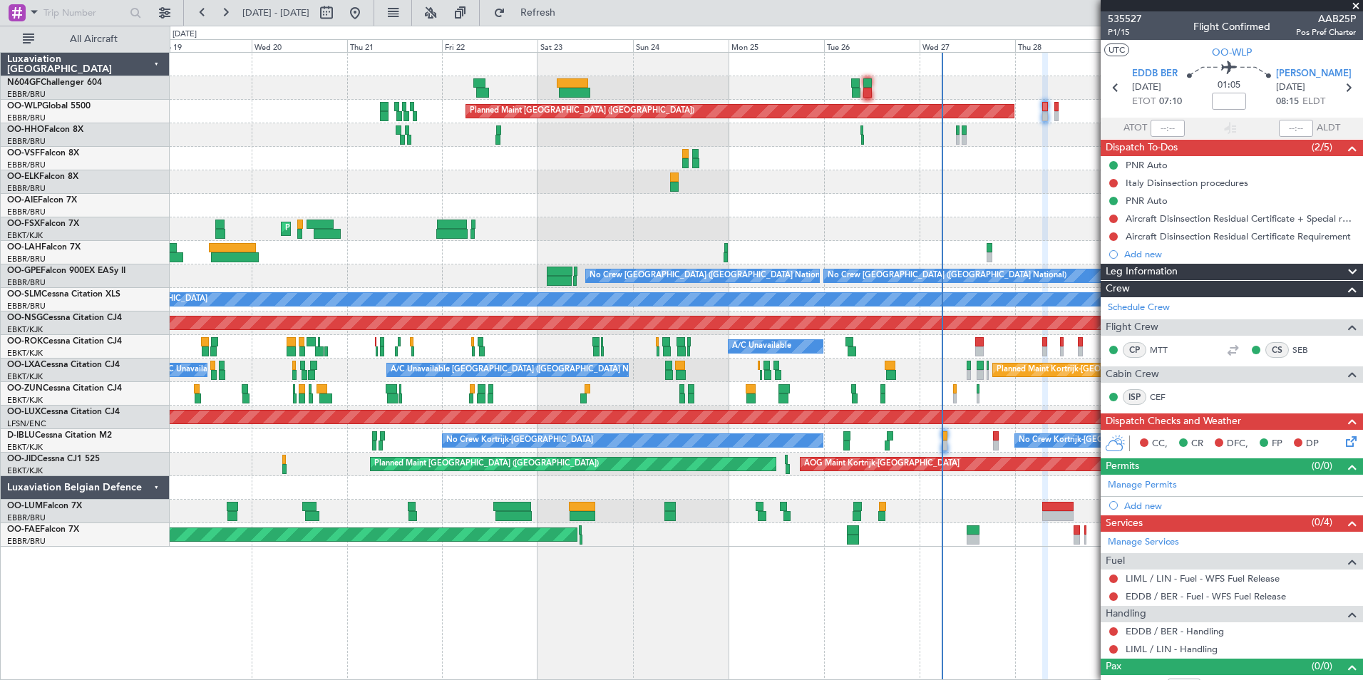
click at [723, 217] on div "Planned Maint Kortrijk-[GEOGRAPHIC_DATA]" at bounding box center [766, 229] width 1193 height 24
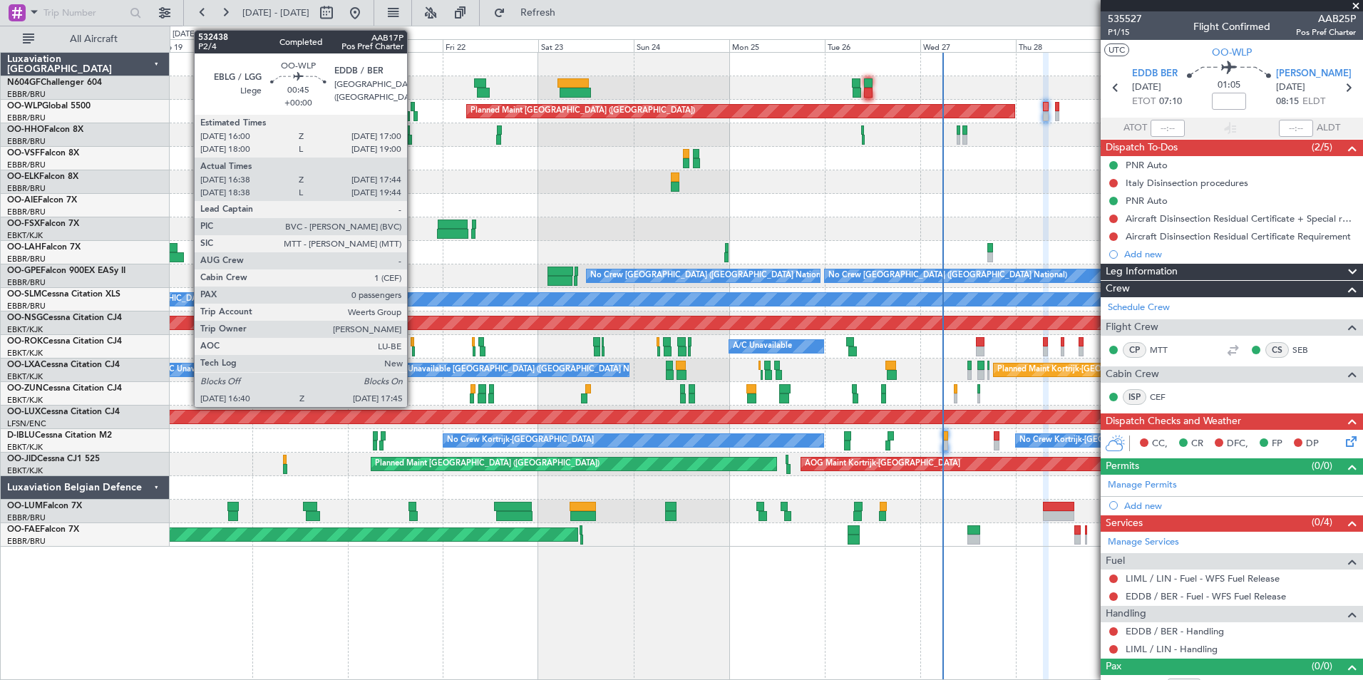
click at [414, 111] on div at bounding box center [413, 107] width 4 height 10
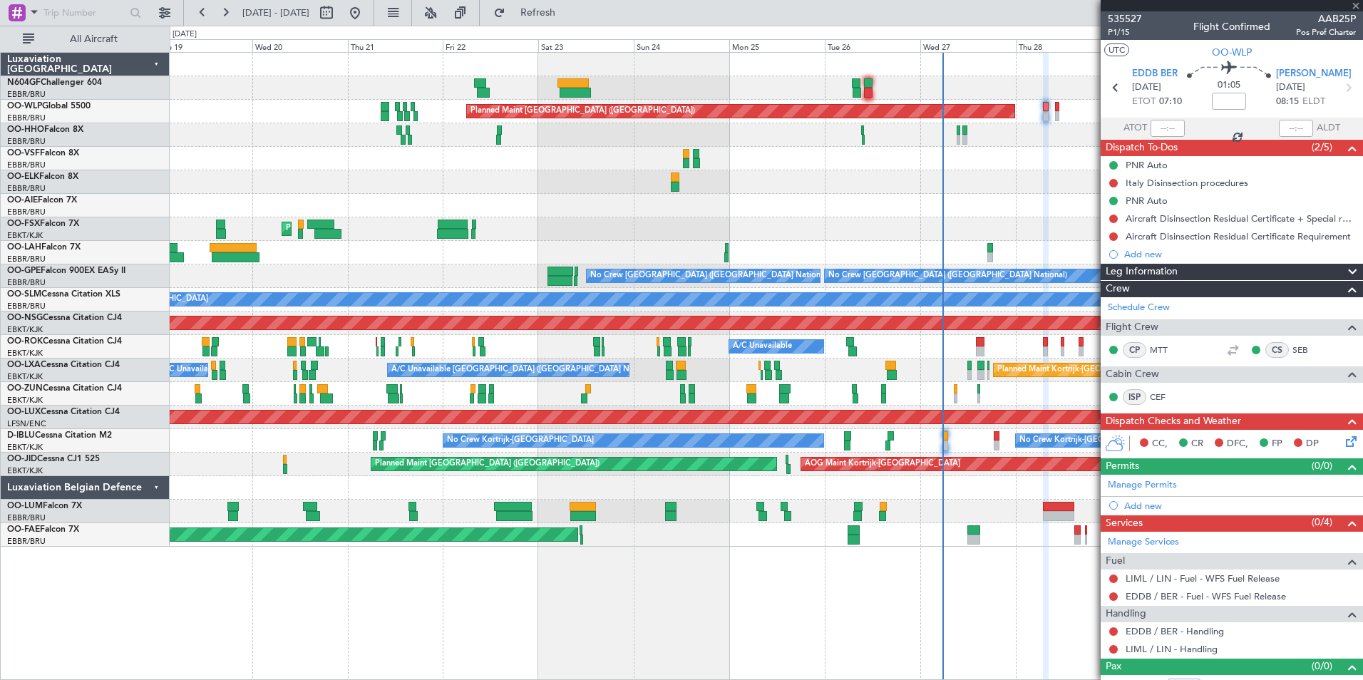
type input "16:48"
type input "17:39"
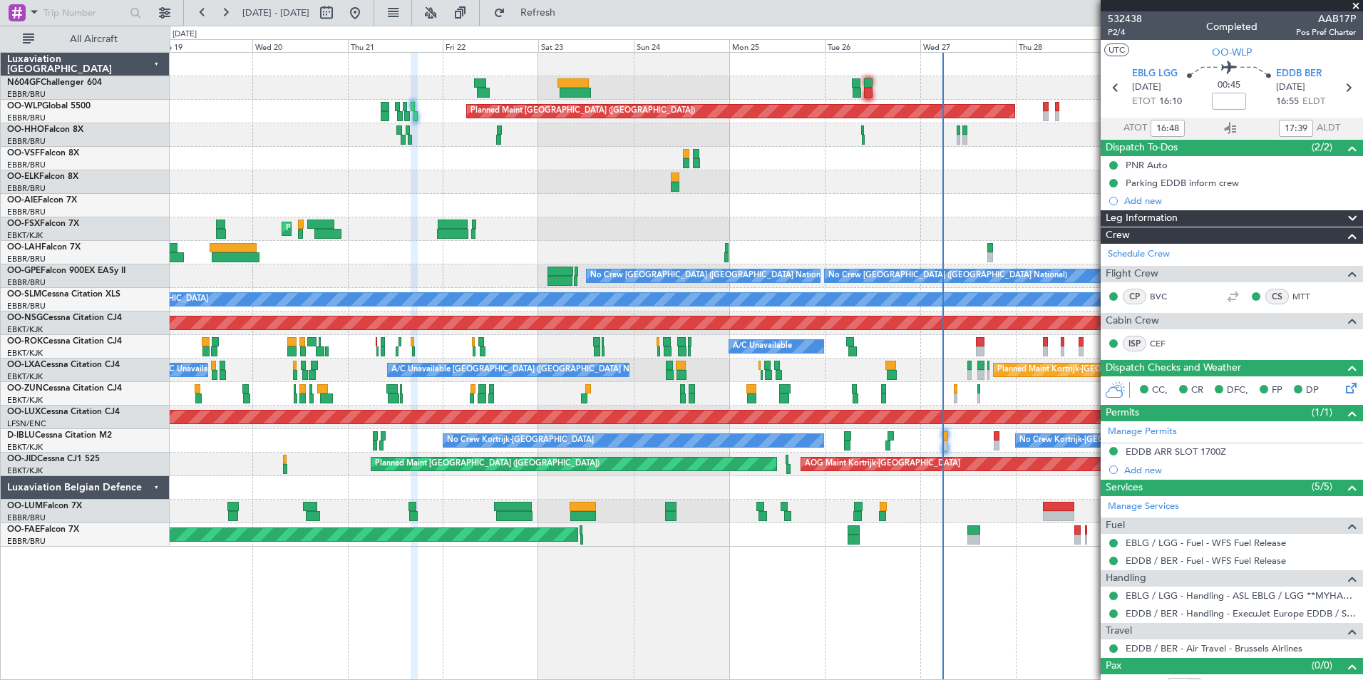
click at [493, 207] on div "Planned Maint Berlin (Brandenburg) AOG Maint Geneva (Cointrin) Planned Maint Lo…" at bounding box center [766, 300] width 1193 height 494
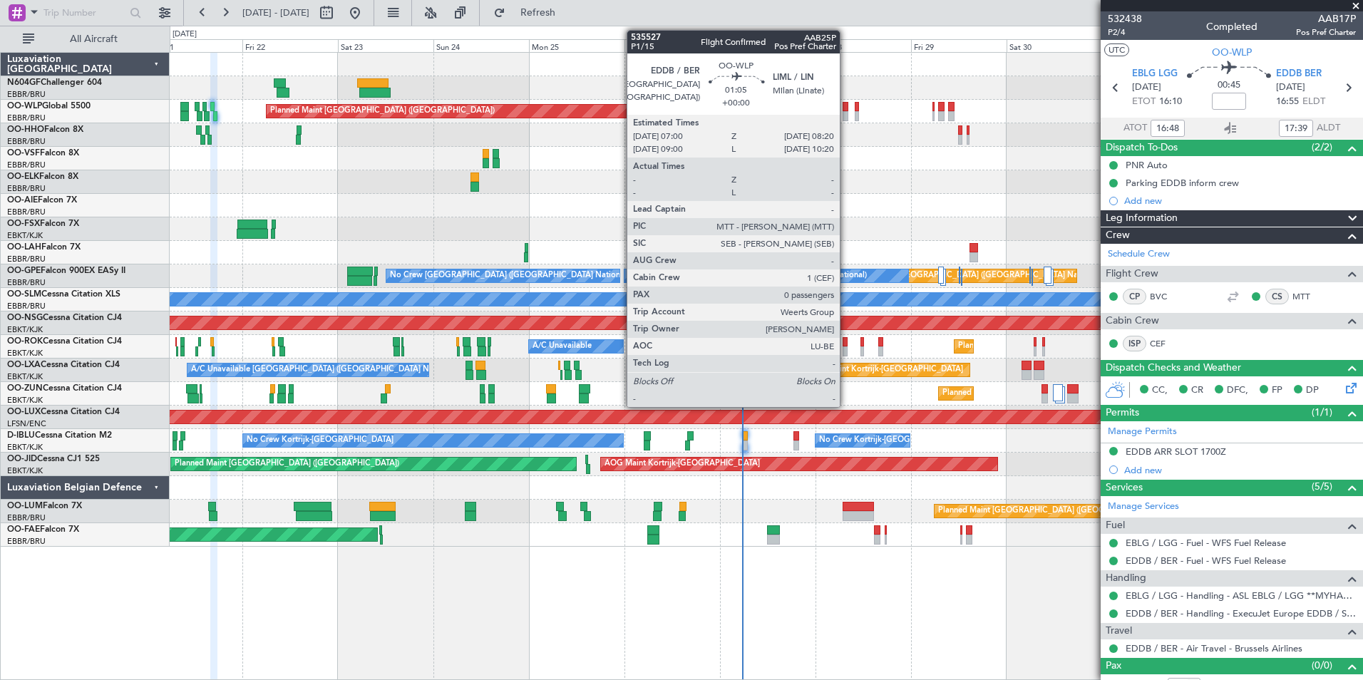
click at [846, 111] on div at bounding box center [846, 116] width 6 height 10
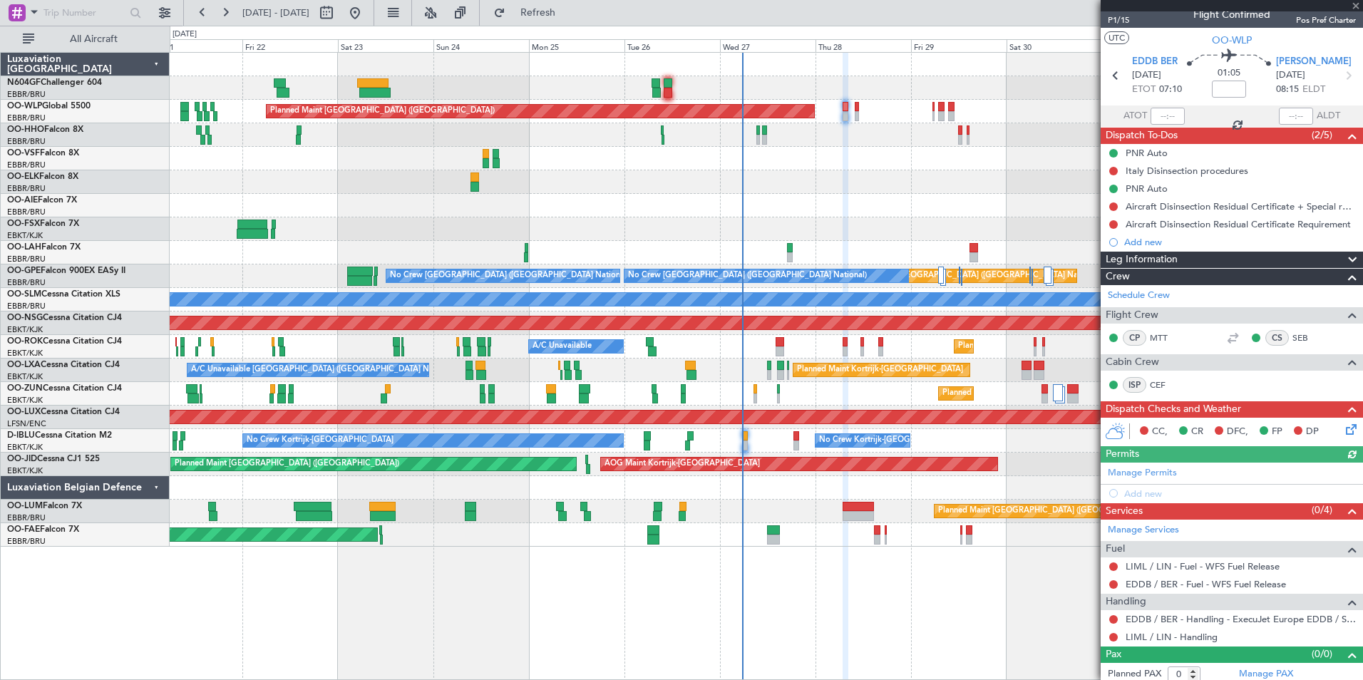
scroll to position [18, 0]
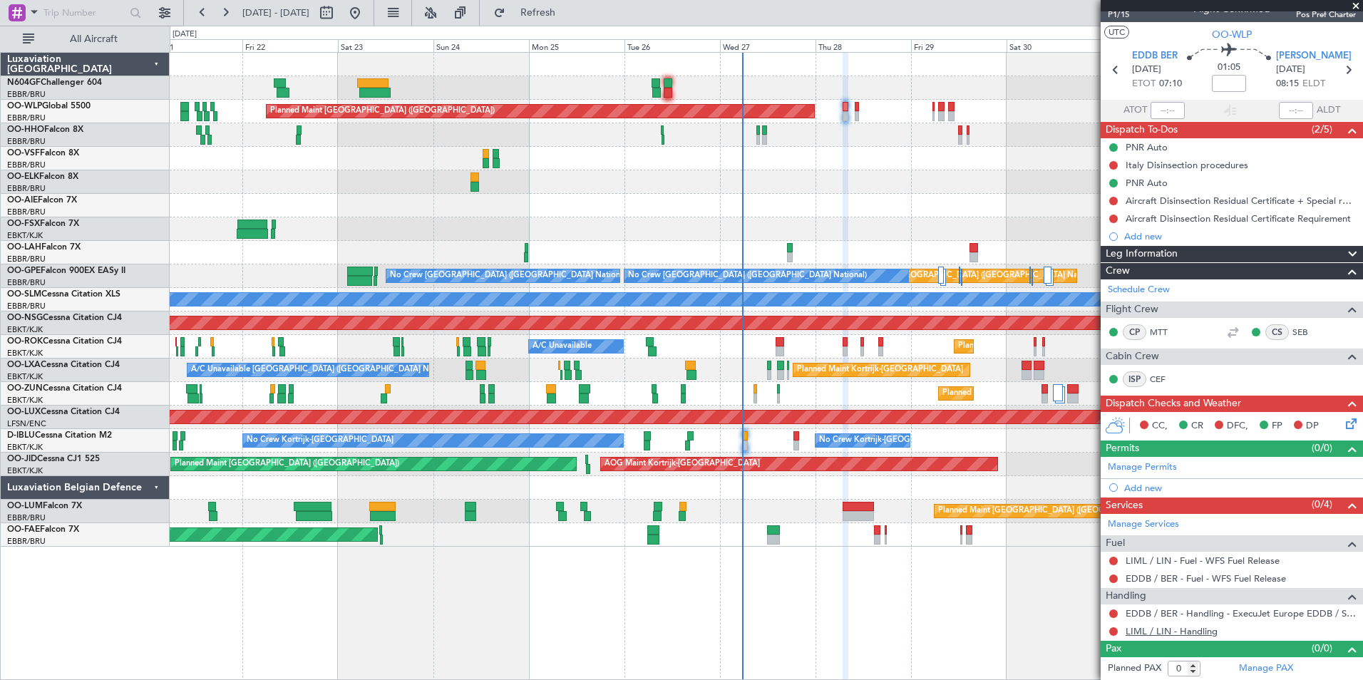
click at [1150, 628] on link "LIML / LIN - Handling" at bounding box center [1172, 631] width 92 height 12
click at [595, 153] on div at bounding box center [766, 159] width 1193 height 24
click at [568, 11] on span "Refresh" at bounding box center [538, 13] width 60 height 10
click at [802, 201] on div "Planned Maint [GEOGRAPHIC_DATA] ([GEOGRAPHIC_DATA])" at bounding box center [766, 206] width 1193 height 24
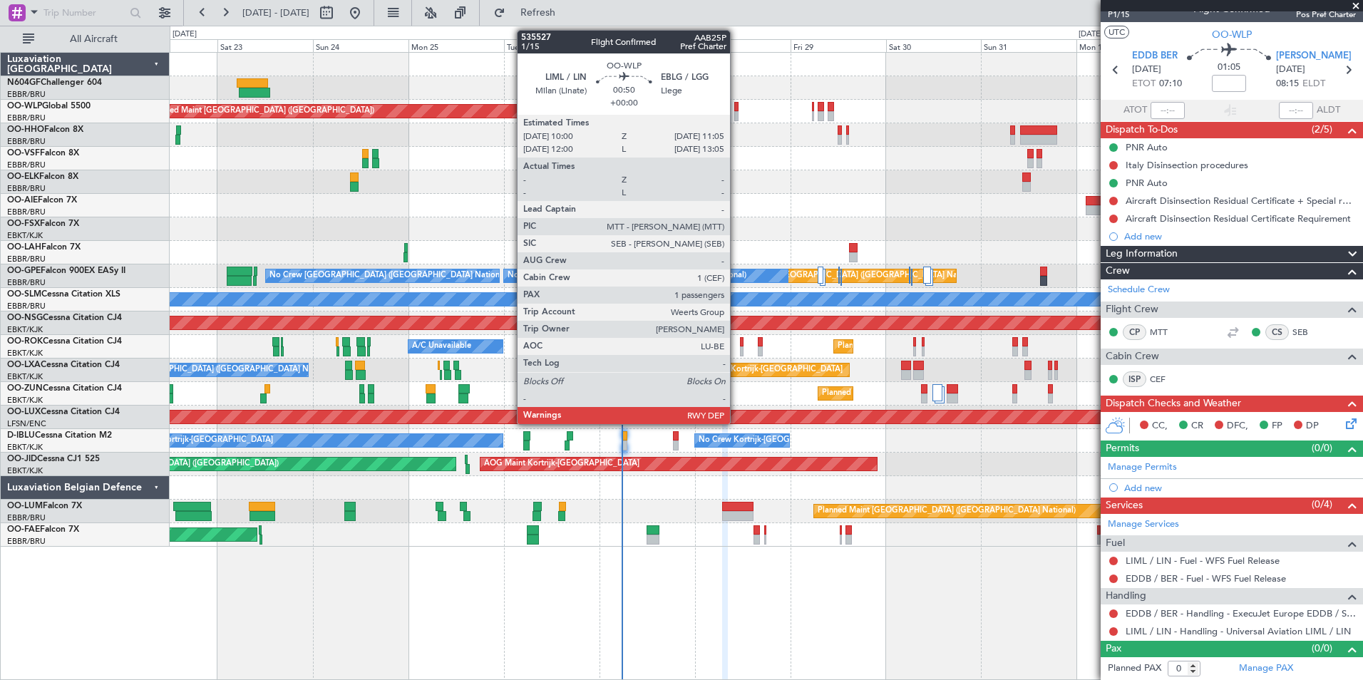
click at [737, 110] on div at bounding box center [737, 107] width 5 height 10
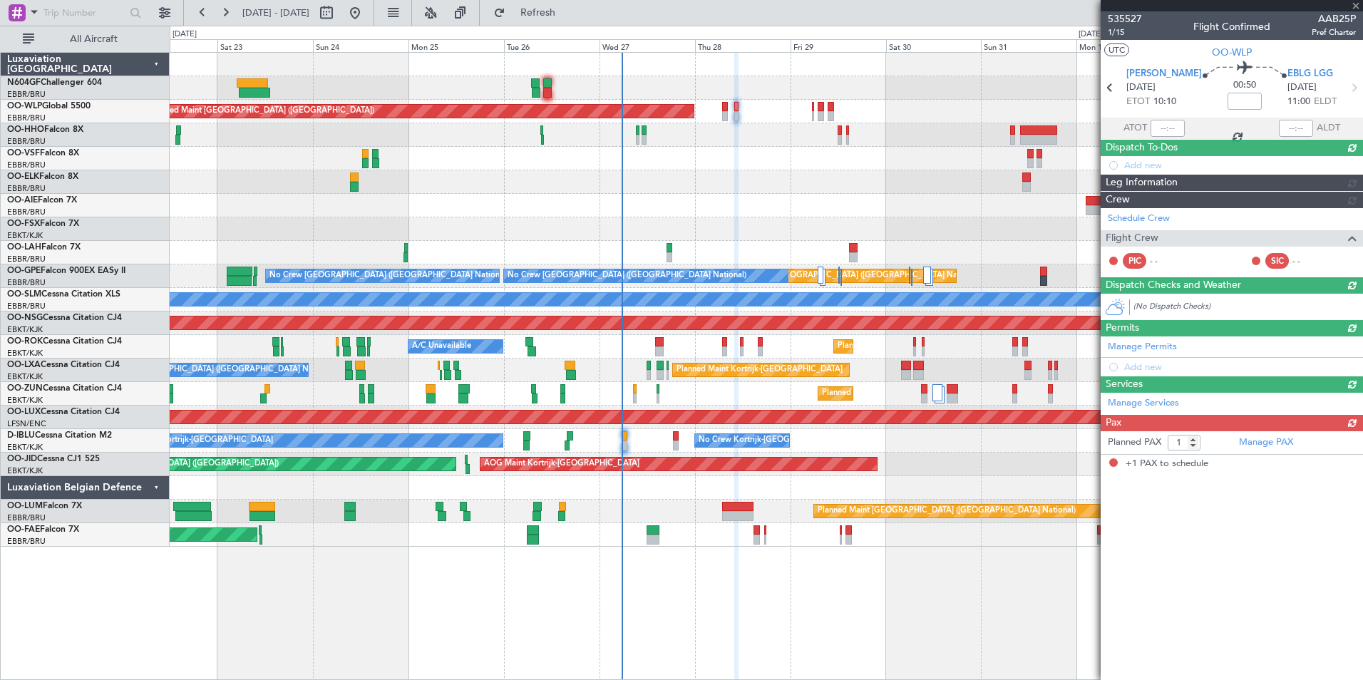
scroll to position [0, 0]
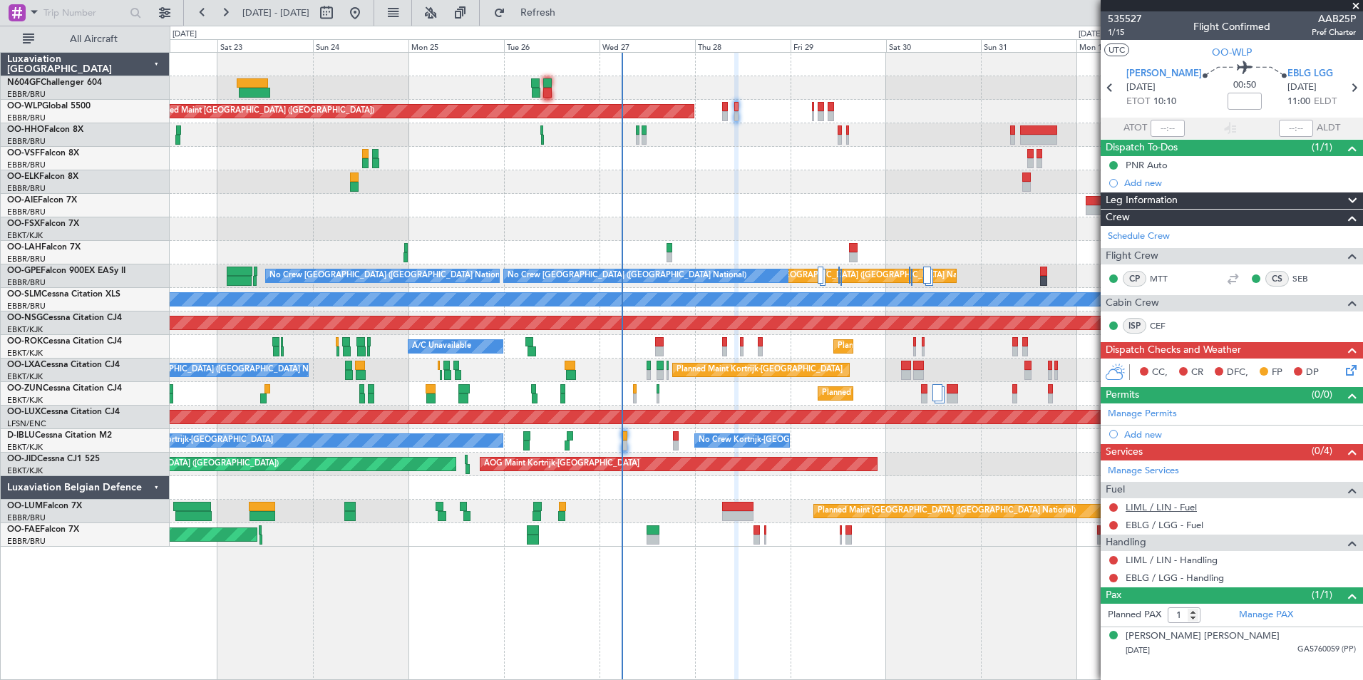
click at [1179, 504] on link "LIML / LIN - Fuel" at bounding box center [1161, 507] width 71 height 12
click at [568, 16] on span "Refresh" at bounding box center [538, 13] width 60 height 10
click at [1167, 521] on link "EBLG / LGG - Fuel" at bounding box center [1165, 525] width 78 height 12
click at [558, 20] on button "Refresh" at bounding box center [530, 12] width 86 height 23
click at [1150, 558] on link "LIML / LIN - Handling" at bounding box center [1172, 560] width 92 height 12
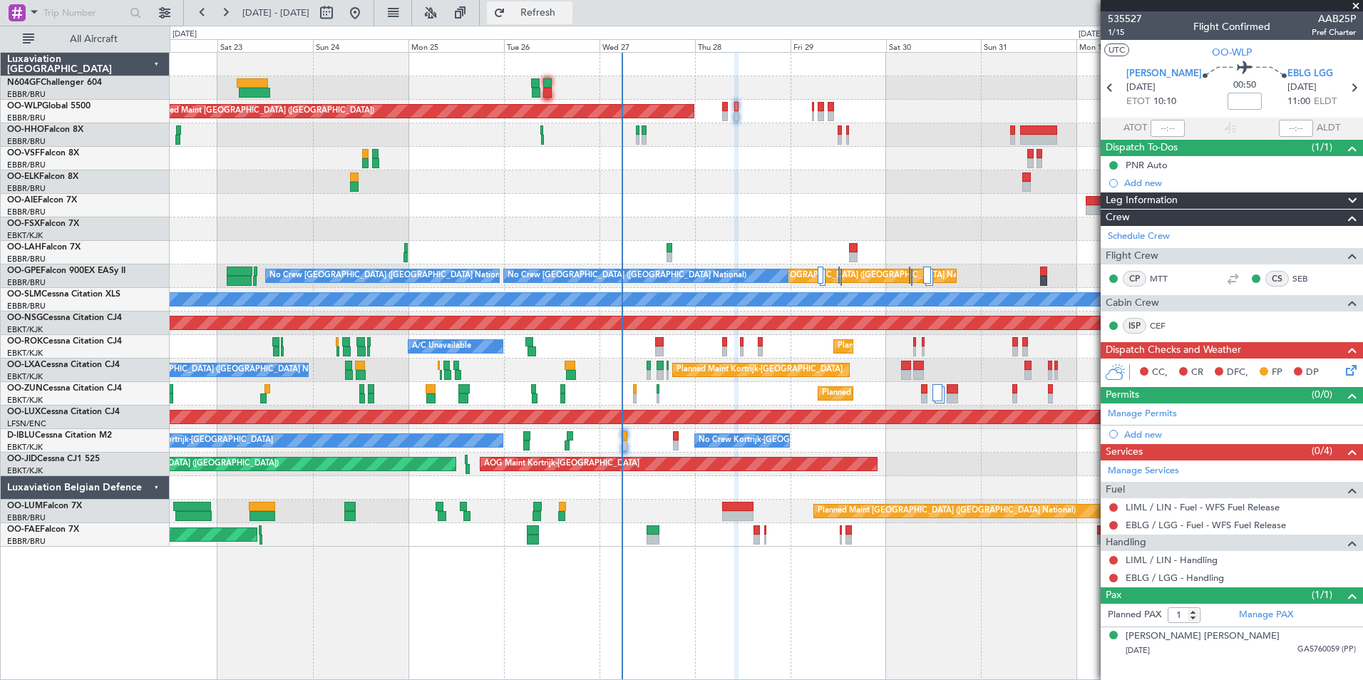
click at [540, 9] on button "Refresh" at bounding box center [530, 12] width 86 height 23
click at [1210, 578] on link "EBLG / LGG - Handling" at bounding box center [1175, 578] width 98 height 12
click at [556, 15] on span "Refresh" at bounding box center [538, 13] width 60 height 10
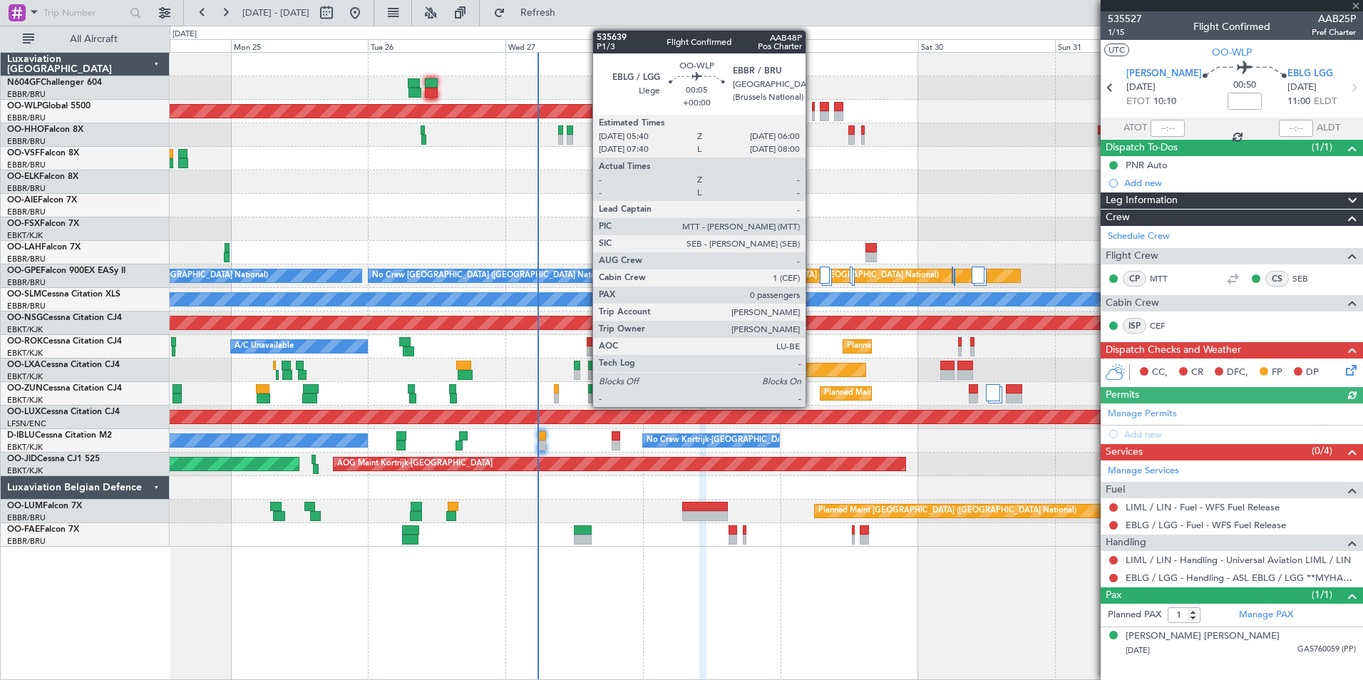
click at [812, 109] on div at bounding box center [813, 107] width 2 height 10
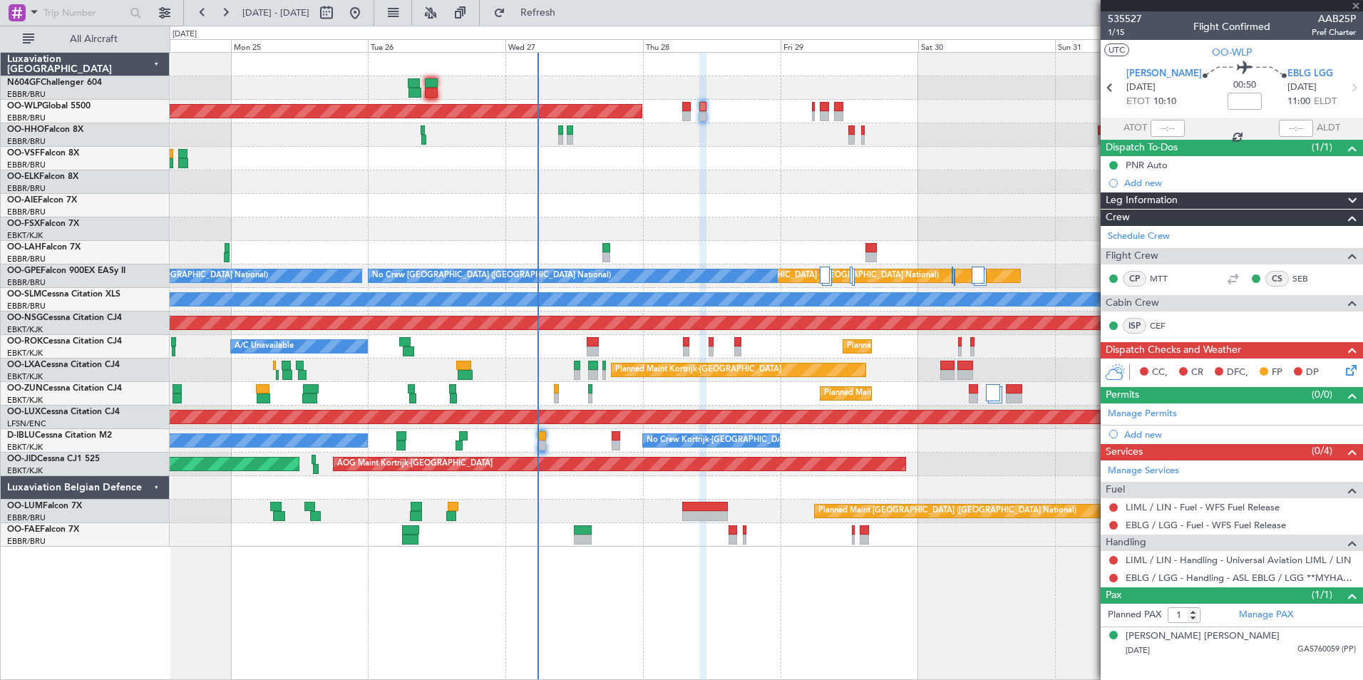
type input "0"
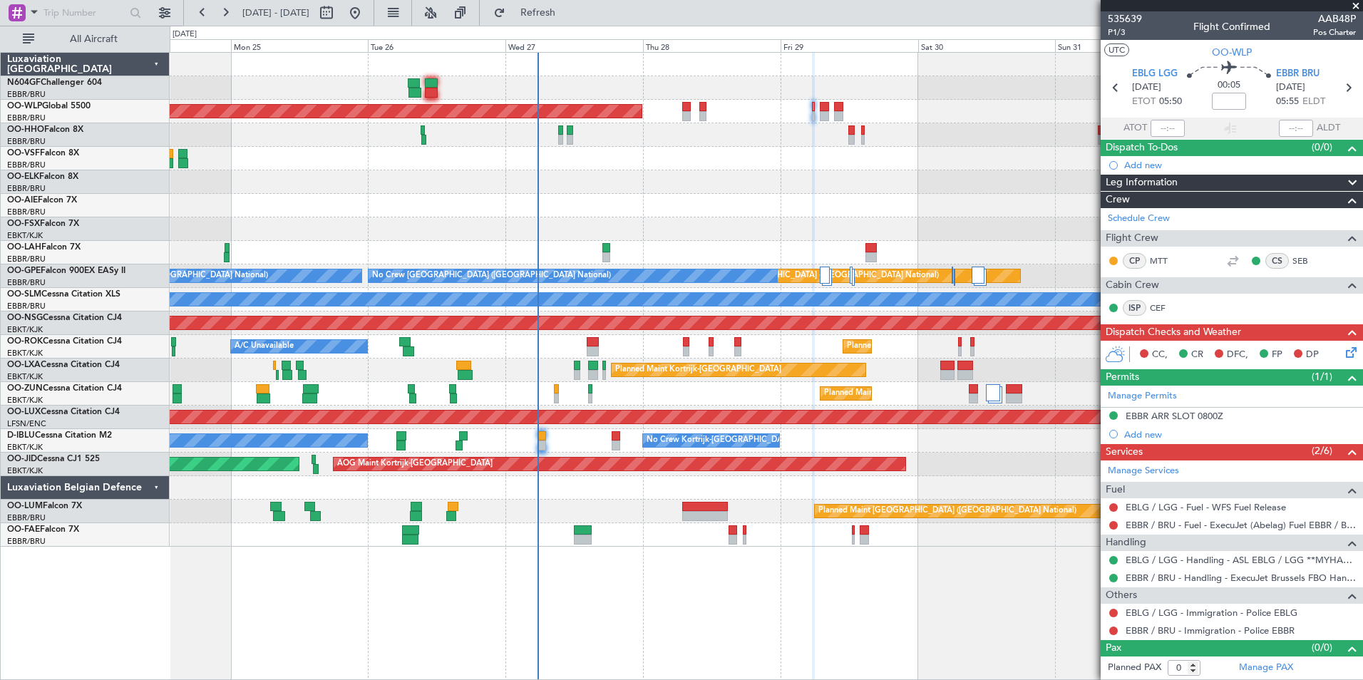
click at [747, 175] on div at bounding box center [766, 182] width 1193 height 24
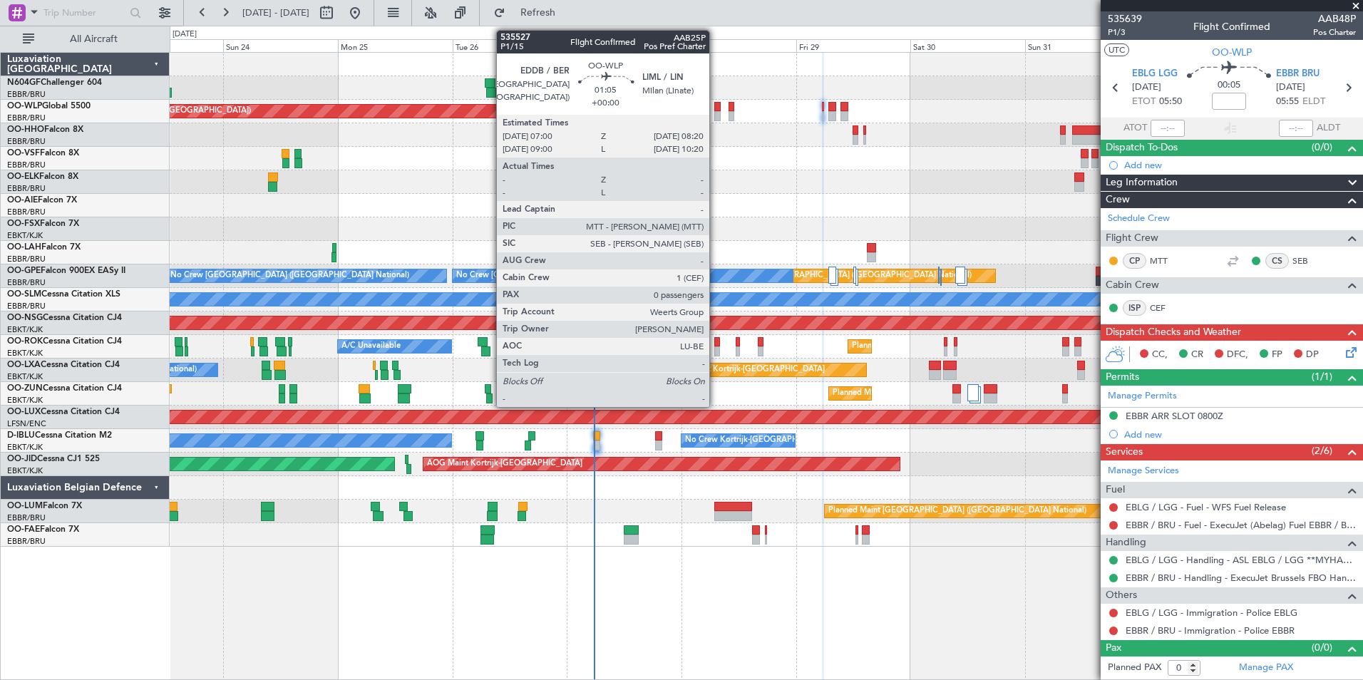
click at [716, 111] on div at bounding box center [718, 107] width 6 height 10
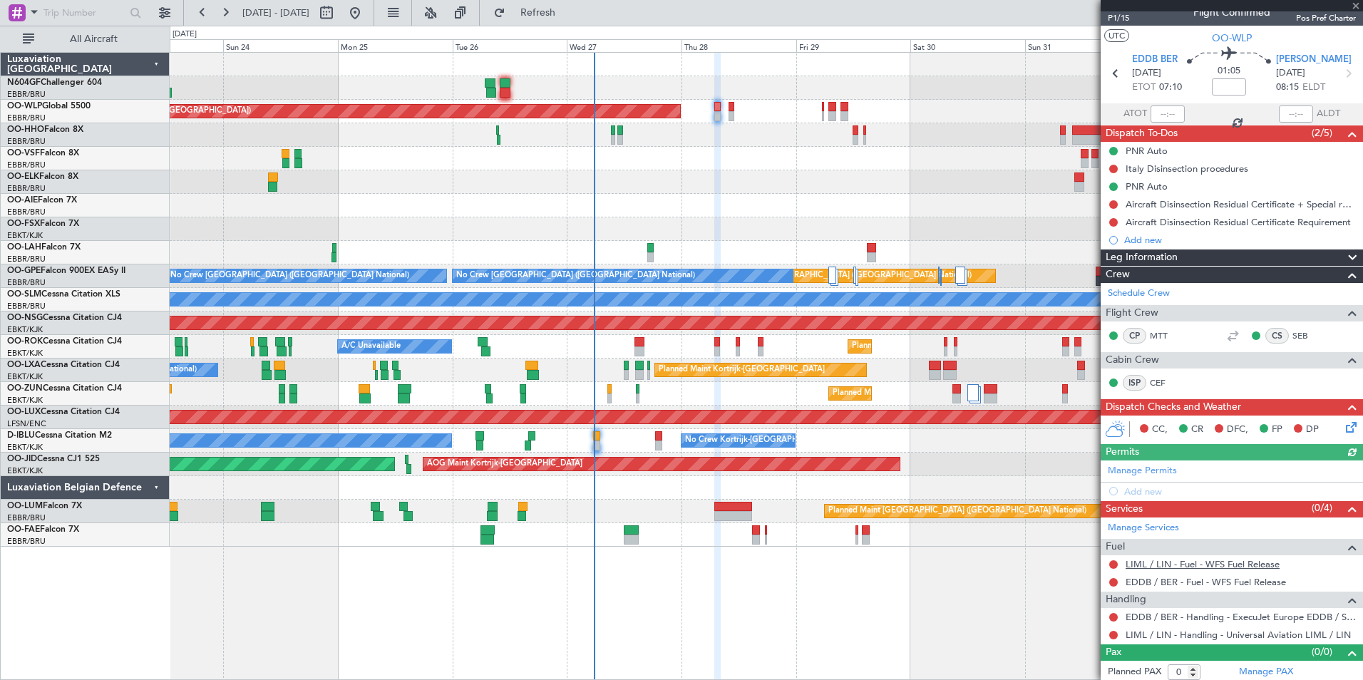
scroll to position [18, 0]
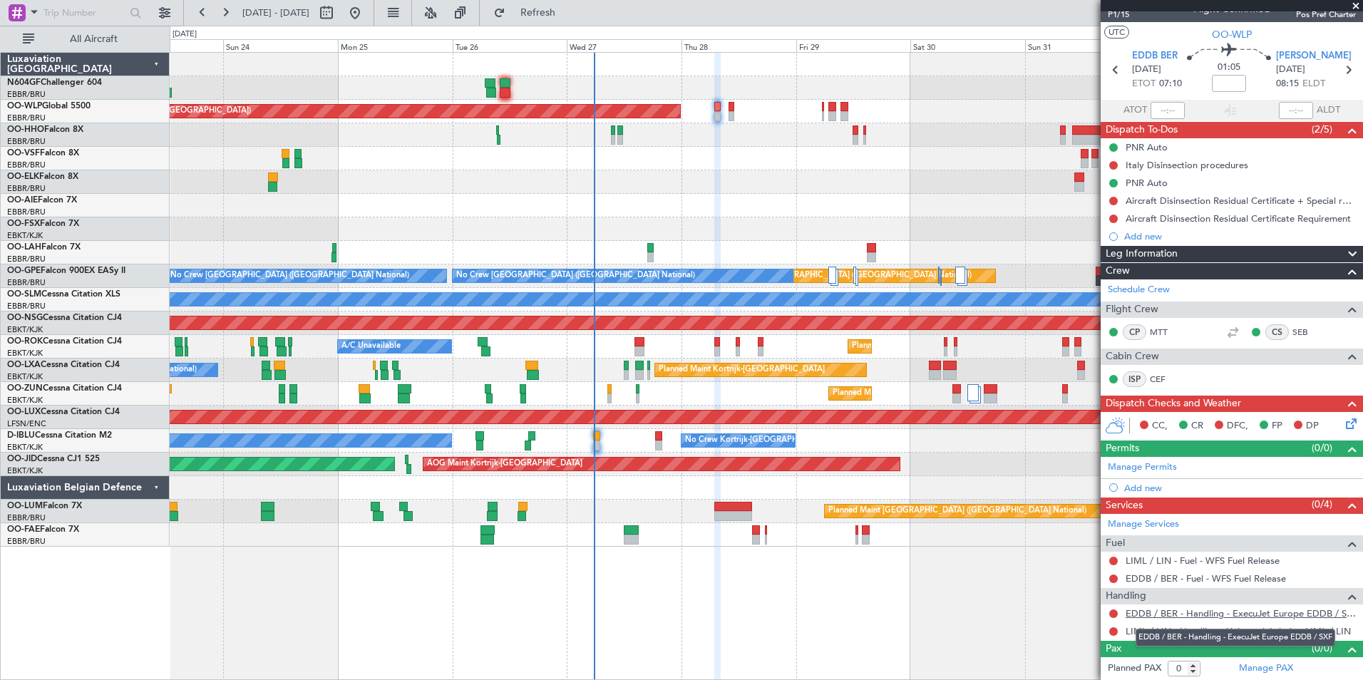
click at [1165, 610] on link "EDDB / BER - Handling - ExecuJet Europe EDDB / SXF" at bounding box center [1241, 614] width 230 height 12
click at [558, 24] on fb-refresh-button "Refresh" at bounding box center [530, 13] width 100 height 26
click at [552, 9] on button "Refresh" at bounding box center [530, 12] width 86 height 23
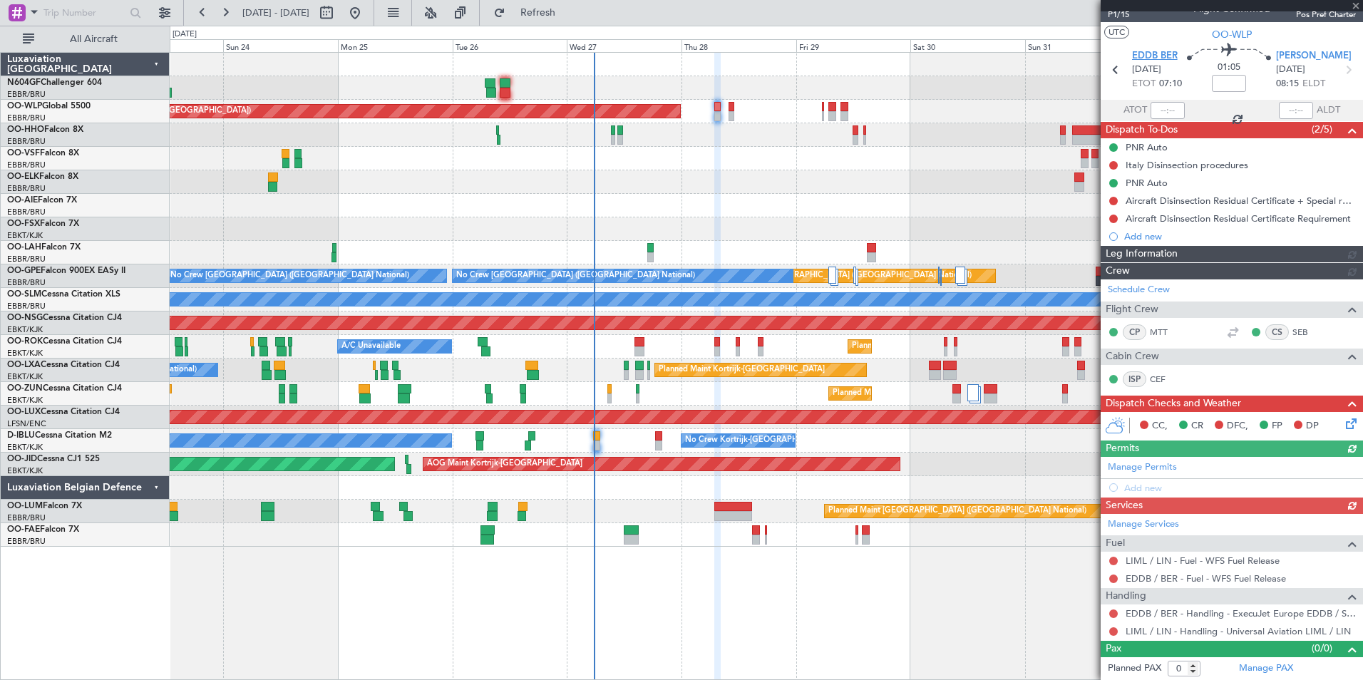
click at [1137, 53] on span "EDDB BER" at bounding box center [1155, 56] width 46 height 14
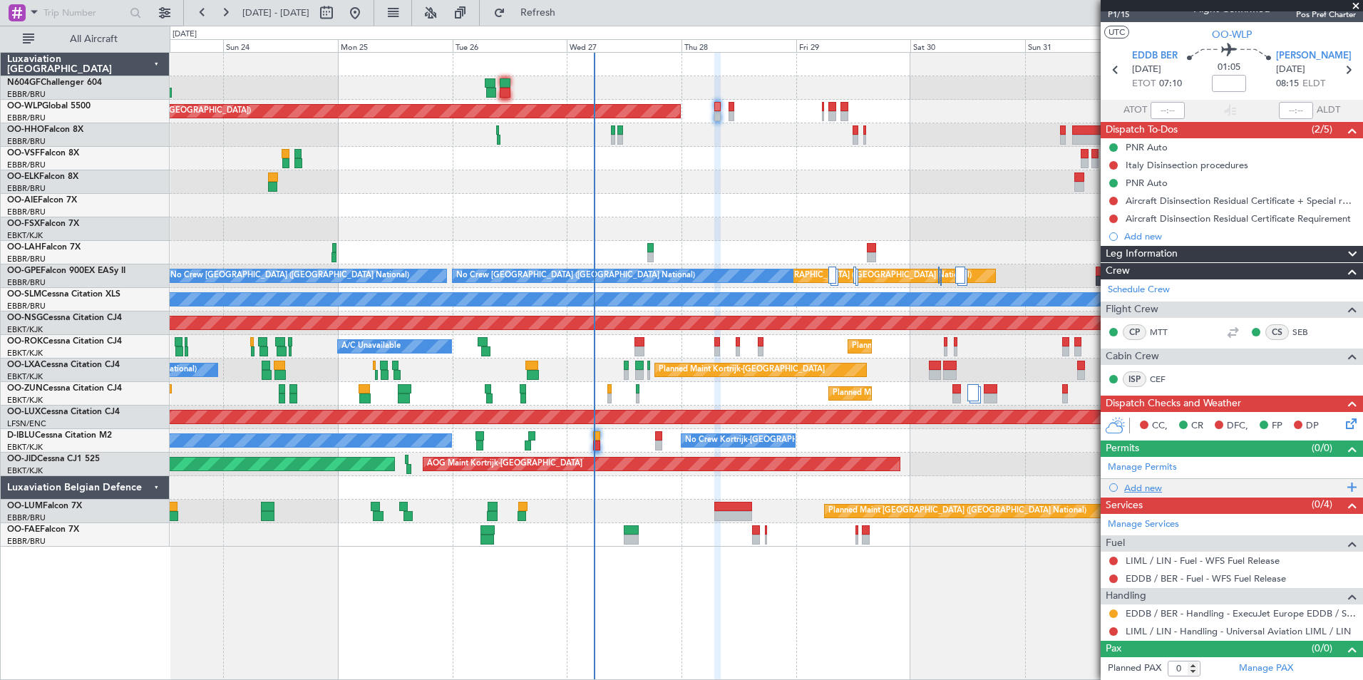
click at [1152, 483] on div "Add new" at bounding box center [1234, 488] width 219 height 12
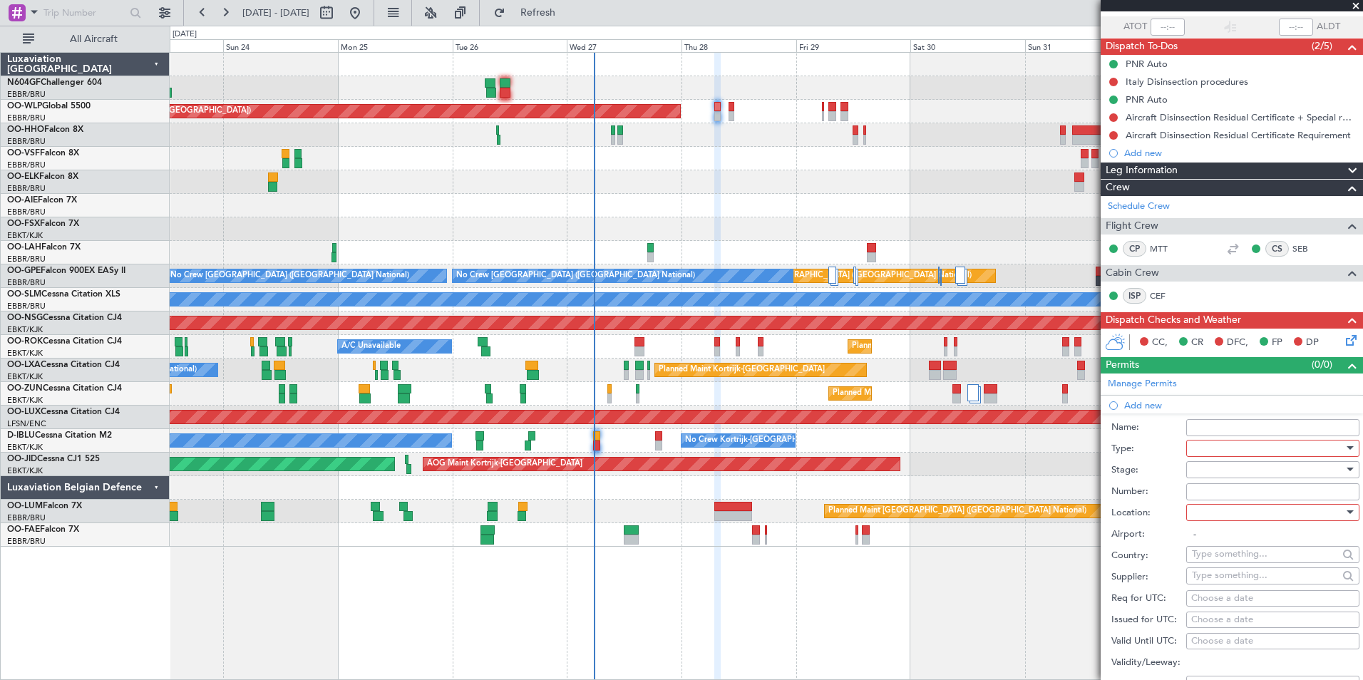
scroll to position [160, 0]
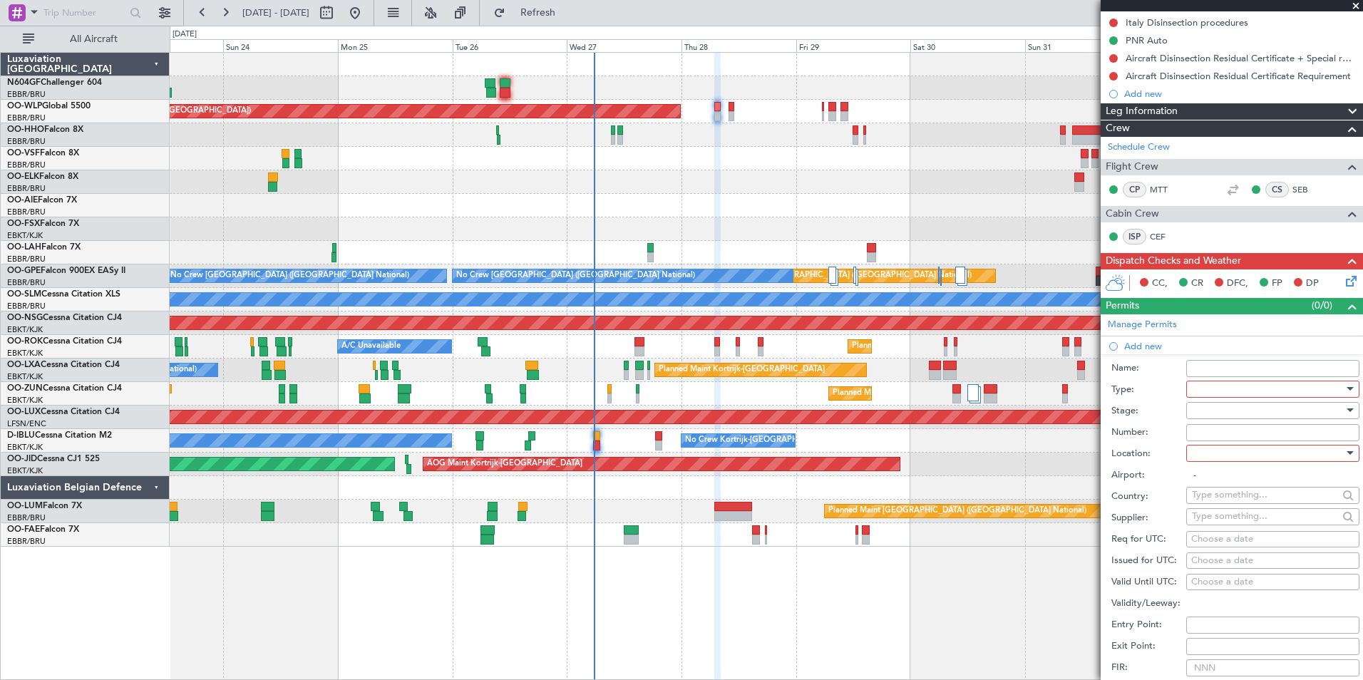
click at [1215, 396] on div at bounding box center [1268, 389] width 152 height 21
click at [1235, 514] on span "Slot" at bounding box center [1268, 523] width 150 height 21
click at [1240, 408] on div at bounding box center [1268, 410] width 152 height 21
click at [1240, 498] on span "Requested" at bounding box center [1268, 503] width 150 height 21
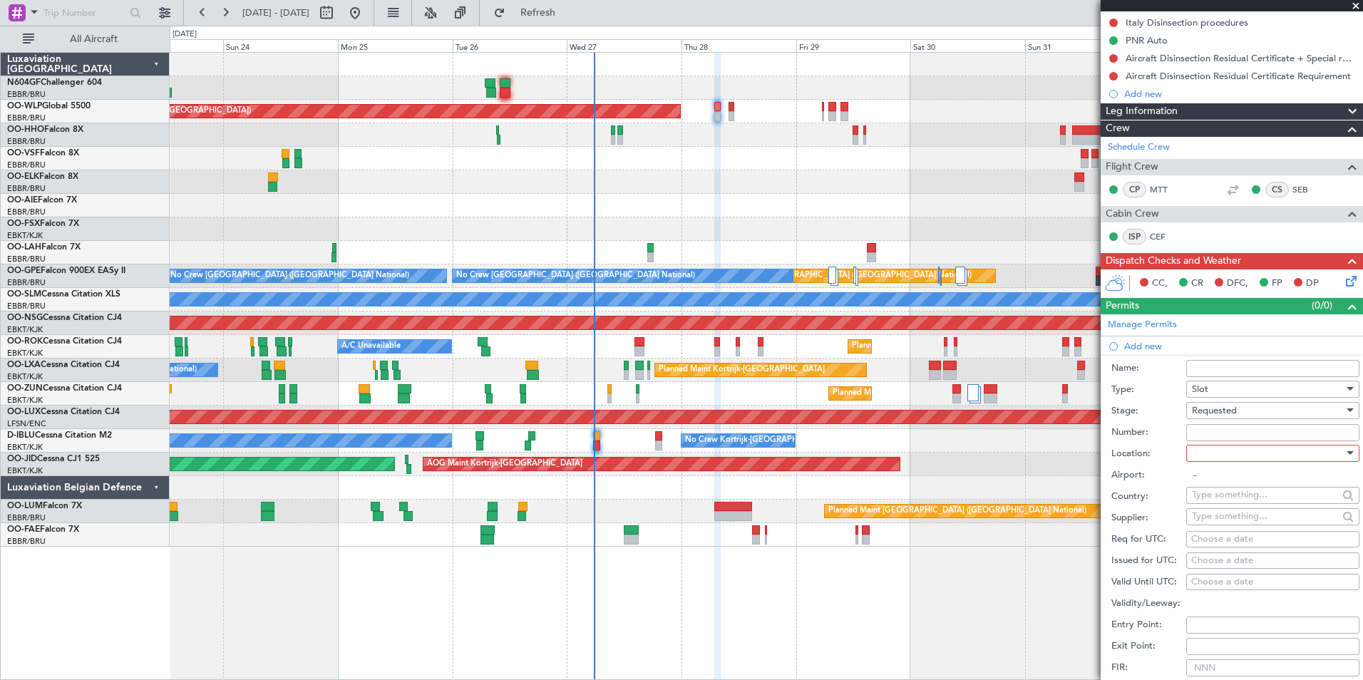
click at [1236, 452] on div at bounding box center [1268, 453] width 152 height 21
click at [1228, 480] on span "Departure" at bounding box center [1268, 481] width 150 height 21
type input "EDDB / BER"
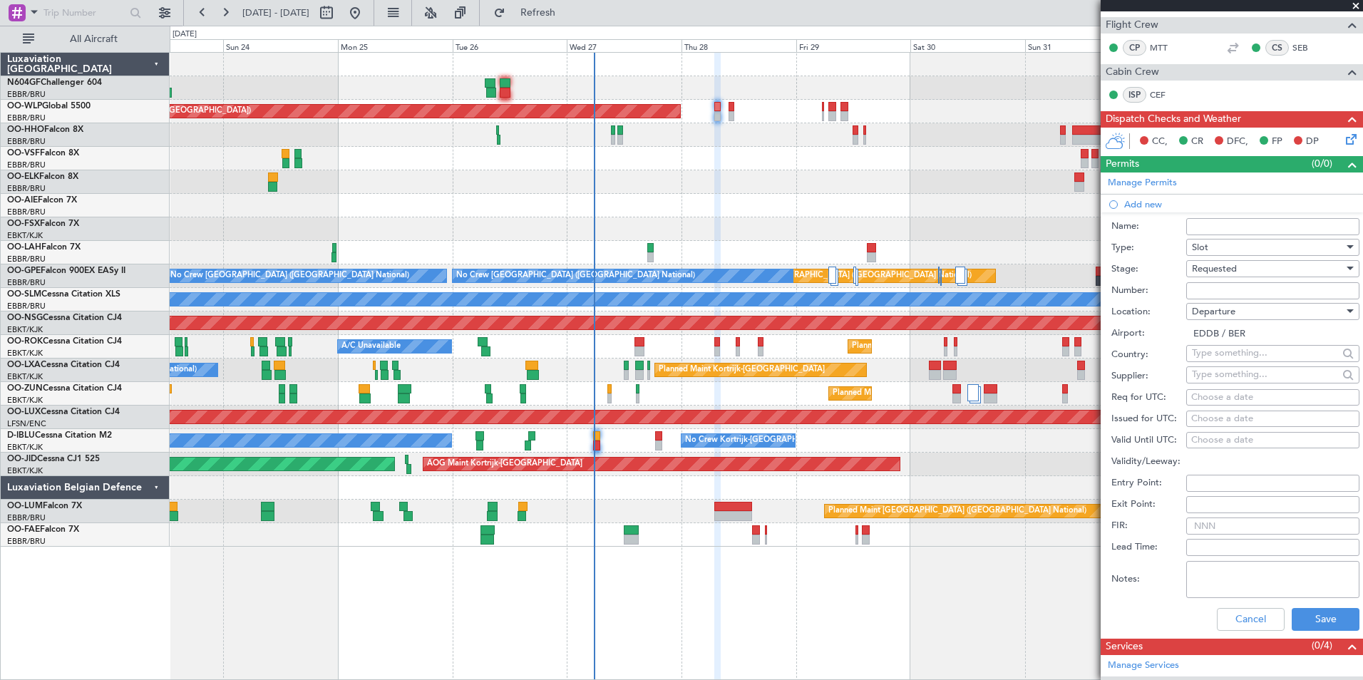
scroll to position [303, 0]
click at [1212, 395] on div "Choose a date" at bounding box center [1273, 397] width 163 height 14
select select "8"
select select "2025"
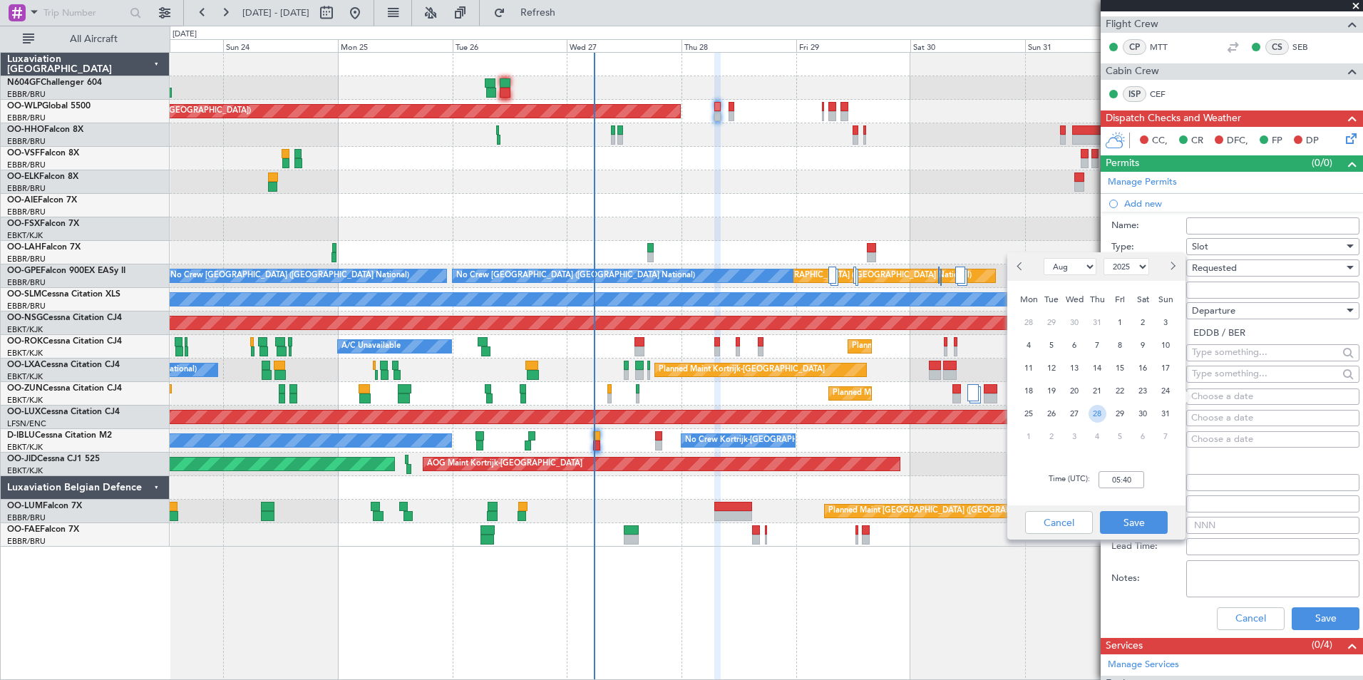
click at [1098, 412] on span "28" at bounding box center [1098, 414] width 18 height 18
click at [1132, 474] on input "00:00" at bounding box center [1122, 479] width 46 height 17
type input "07:00"
click at [1160, 473] on div "Time (UTC): 07:00" at bounding box center [1097, 479] width 178 height 51
click at [1149, 526] on button "Save" at bounding box center [1134, 522] width 68 height 23
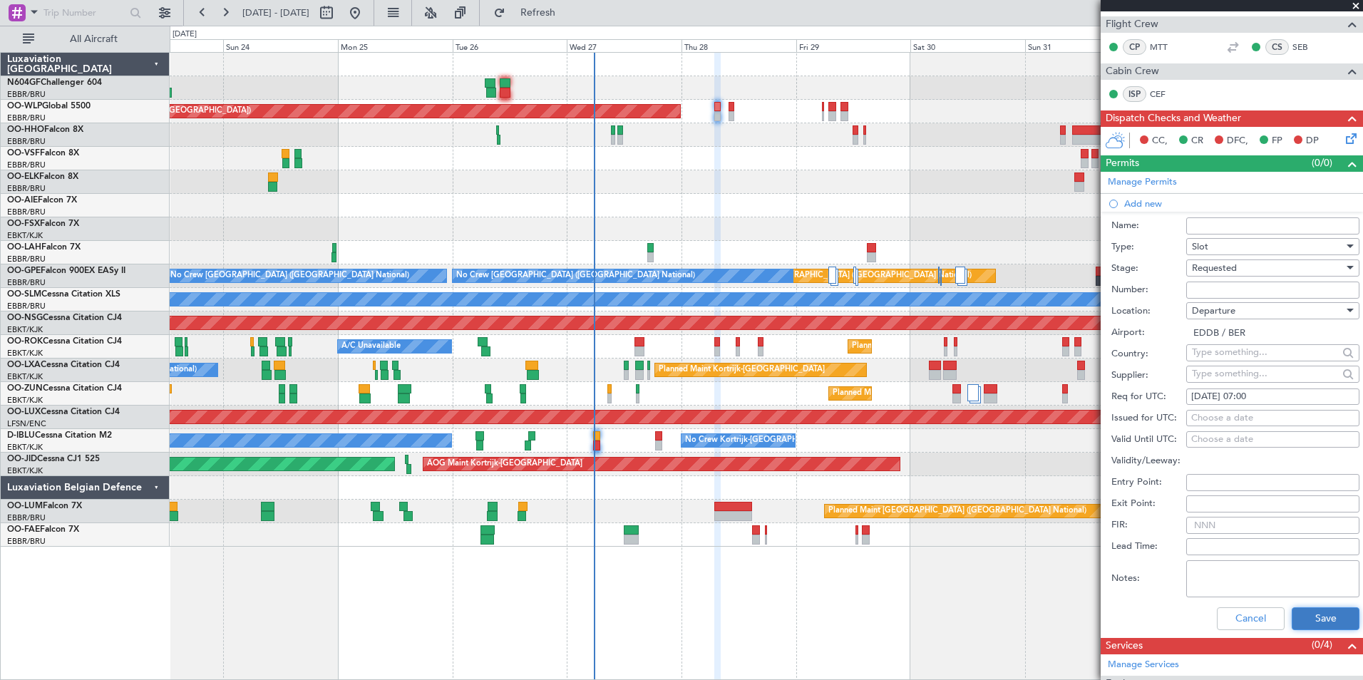
click at [1316, 610] on button "Save" at bounding box center [1326, 619] width 68 height 23
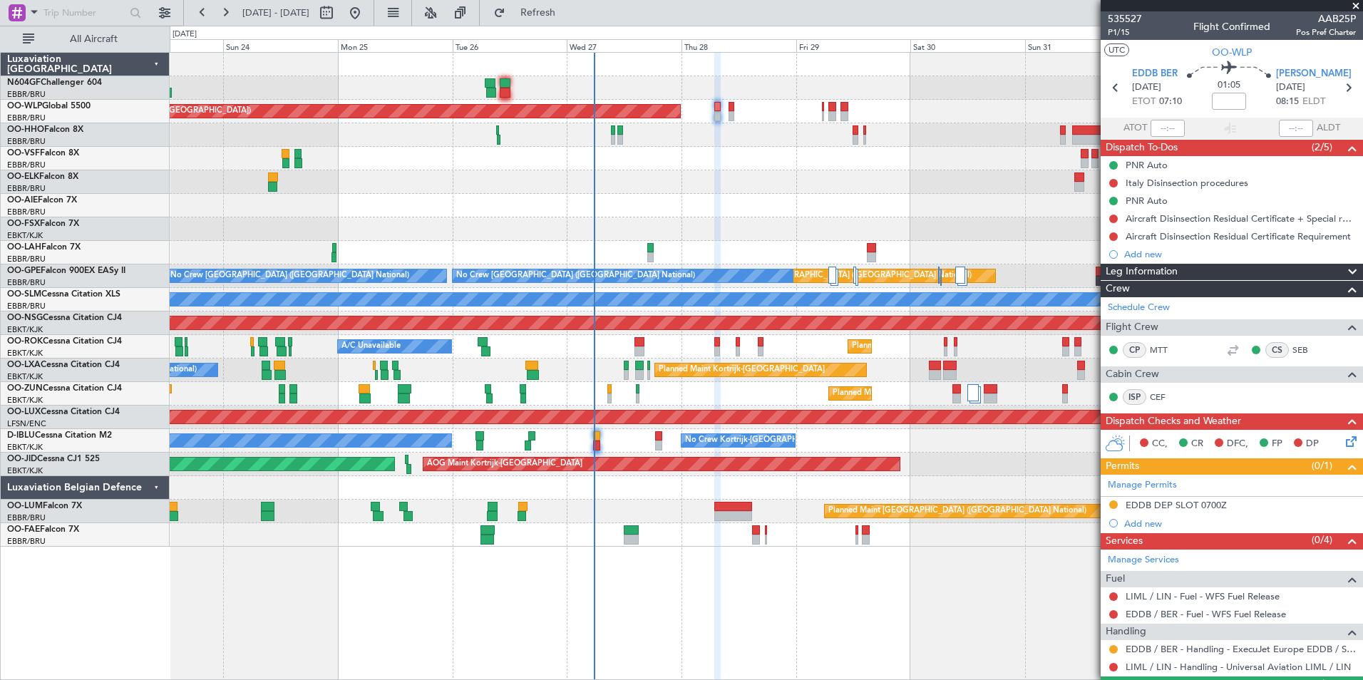
scroll to position [36, 0]
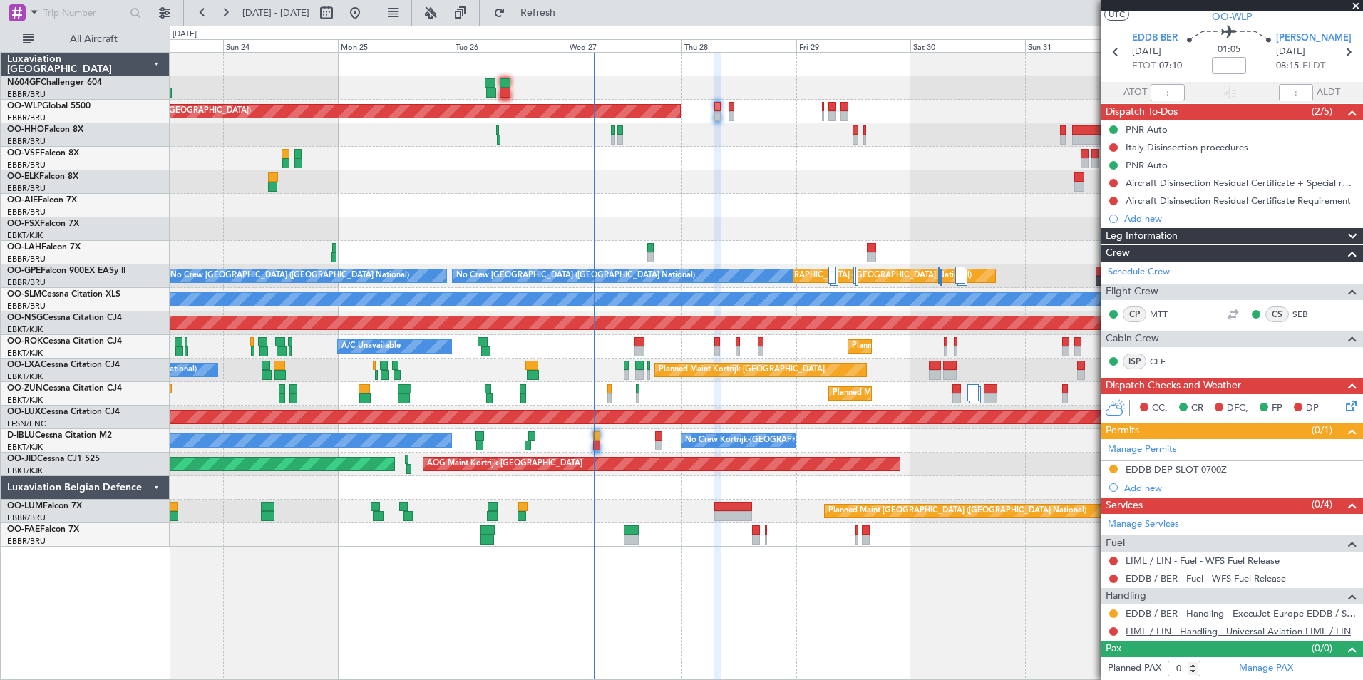
click at [1142, 635] on link "LIML / LIN - Handling - Universal Aviation LIML / LIN" at bounding box center [1238, 631] width 225 height 12
click at [553, 5] on button "Refresh" at bounding box center [530, 12] width 86 height 23
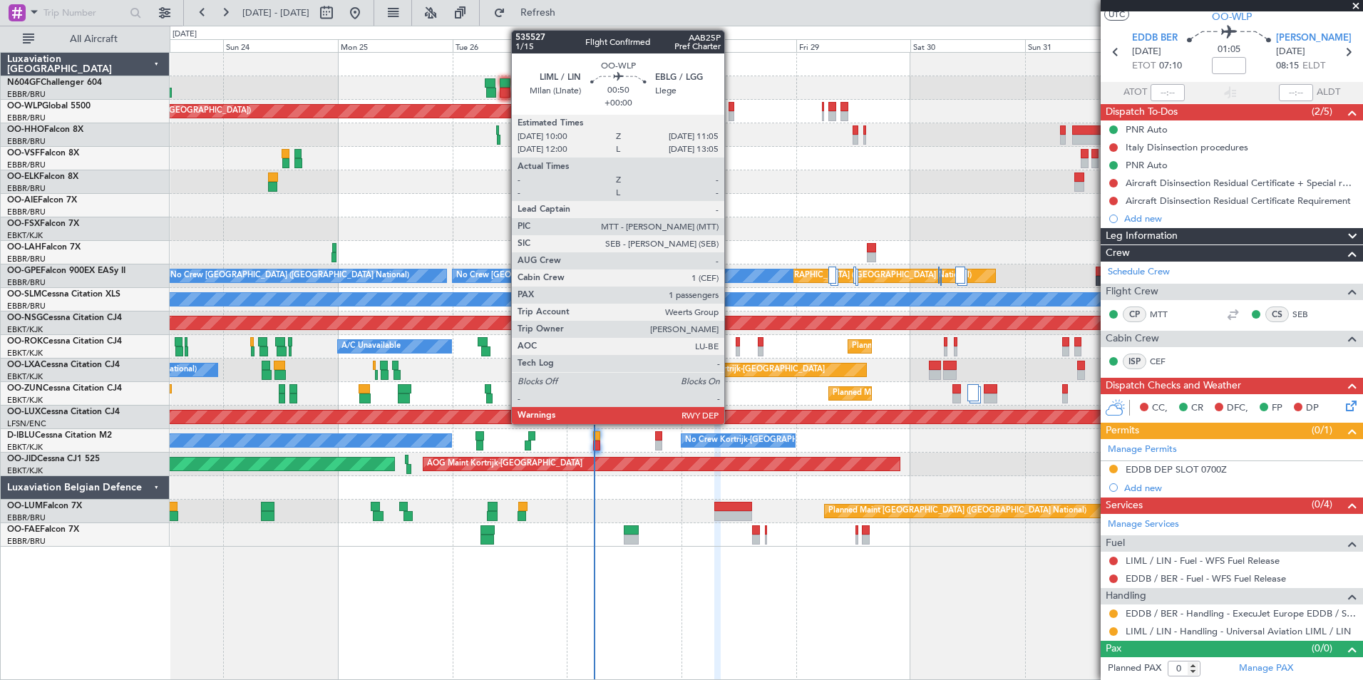
click at [731, 111] on div at bounding box center [732, 116] width 6 height 10
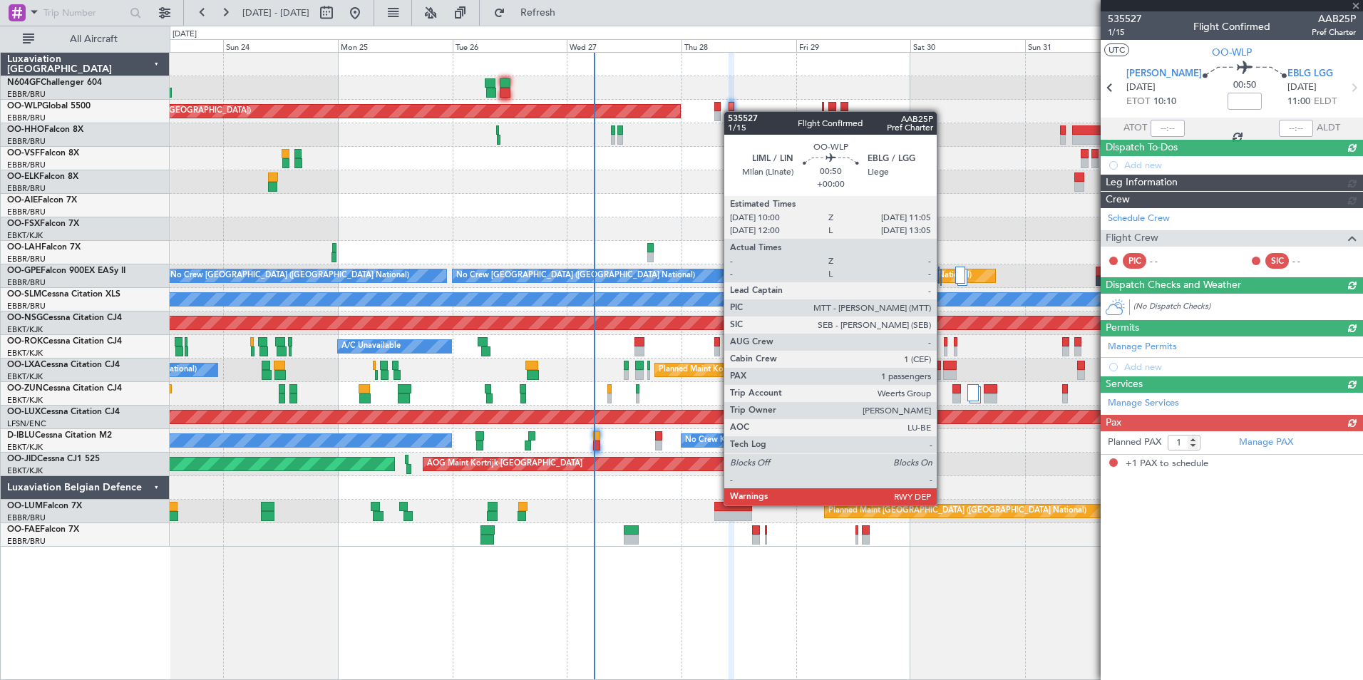
scroll to position [0, 0]
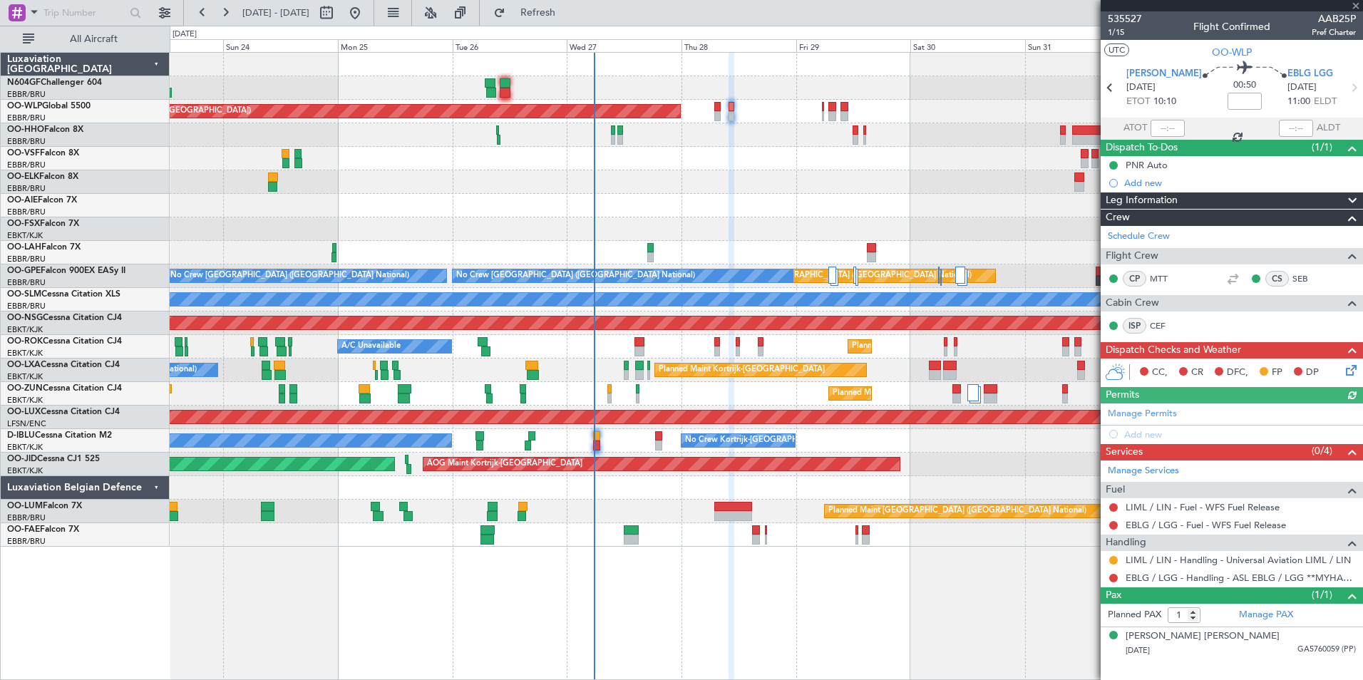
click at [1353, 374] on icon at bounding box center [1348, 367] width 11 height 11
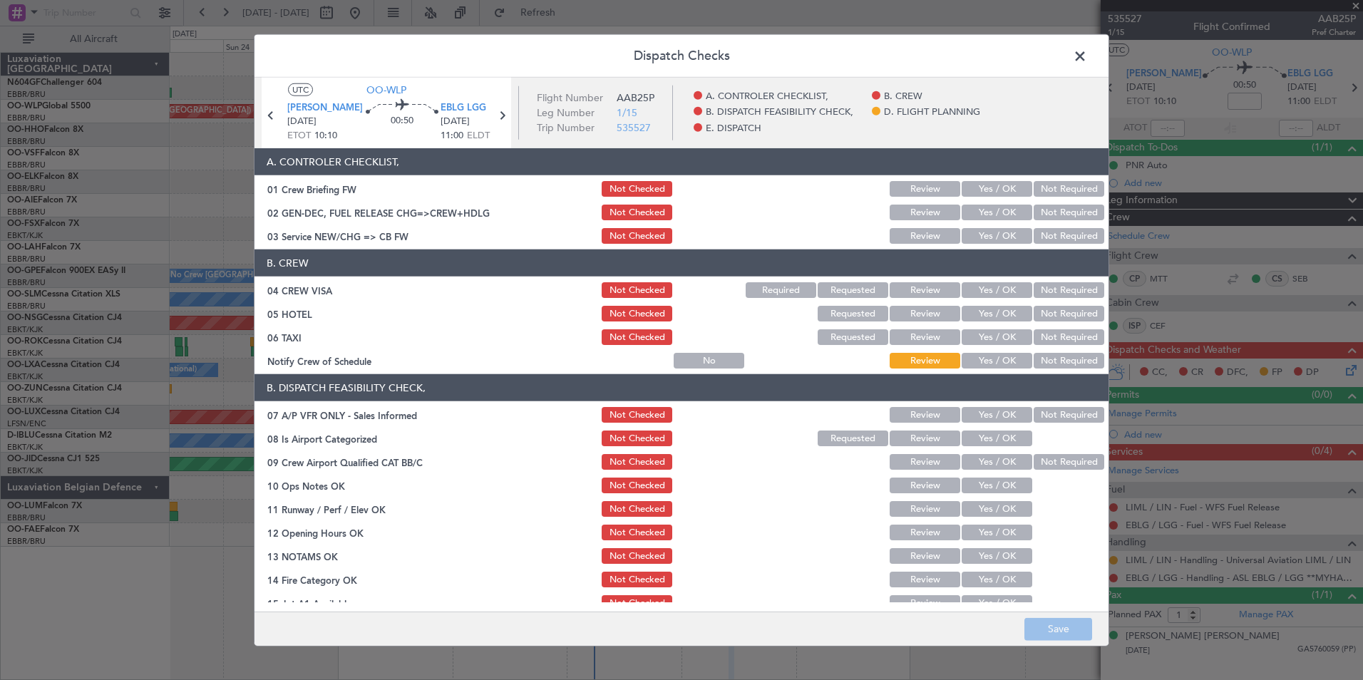
click at [986, 235] on button "Yes / OK" at bounding box center [997, 236] width 71 height 16
click at [1045, 283] on section "B. CREW 04 CREW VISA Not Checked Required Requested Review Yes / OK Not Require…" at bounding box center [682, 310] width 854 height 121
click at [1045, 289] on button "Not Required" at bounding box center [1069, 290] width 71 height 16
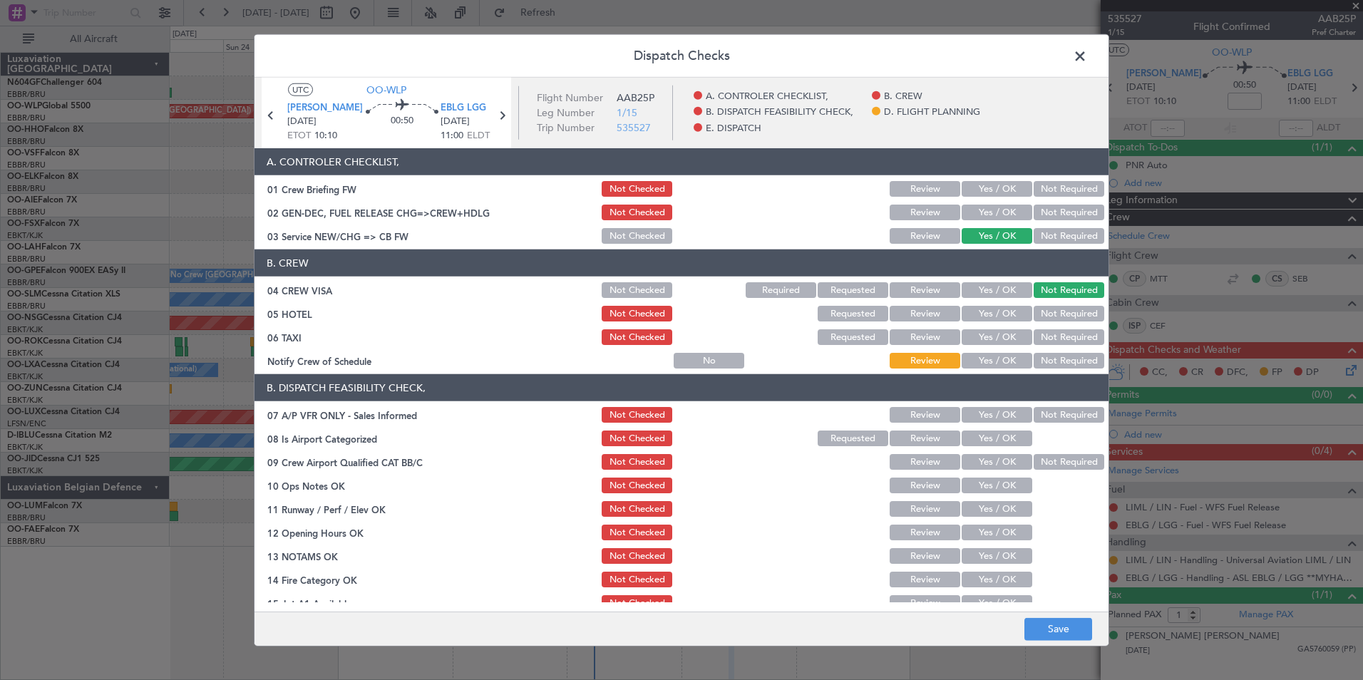
click at [1047, 306] on button "Not Required" at bounding box center [1069, 314] width 71 height 16
click at [1047, 332] on button "Not Required" at bounding box center [1069, 337] width 71 height 16
click at [998, 365] on button "Yes / OK" at bounding box center [997, 361] width 71 height 16
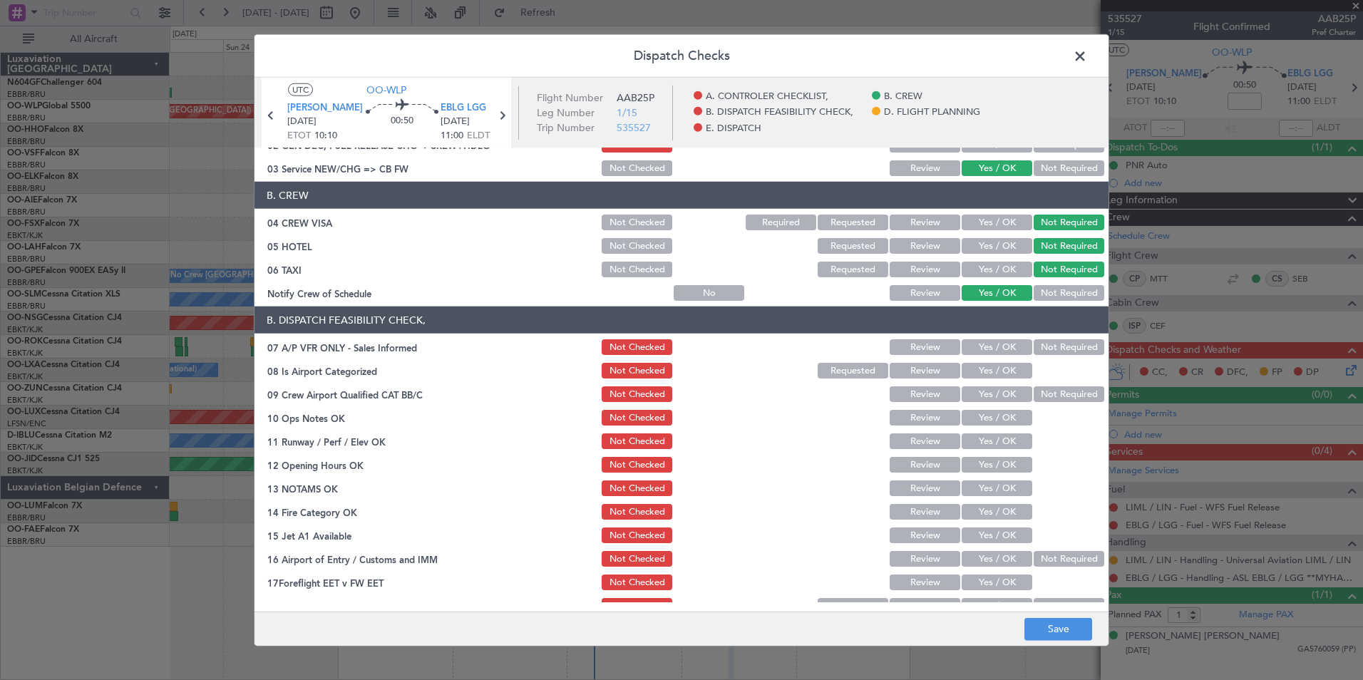
scroll to position [143, 0]
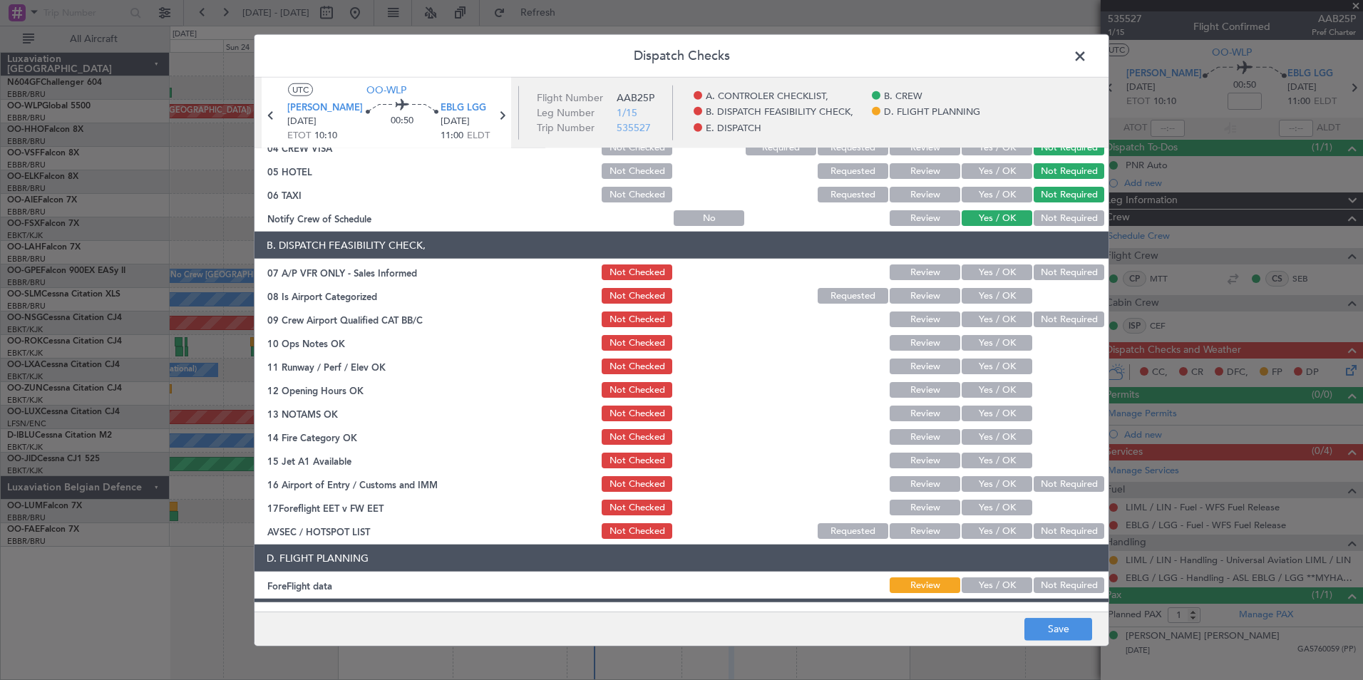
click at [1040, 280] on div "Not Required" at bounding box center [1068, 272] width 72 height 20
click at [1034, 277] on button "Not Required" at bounding box center [1069, 273] width 71 height 16
click at [1003, 295] on button "Yes / OK" at bounding box center [997, 296] width 71 height 16
click at [1040, 321] on button "Not Required" at bounding box center [1069, 320] width 71 height 16
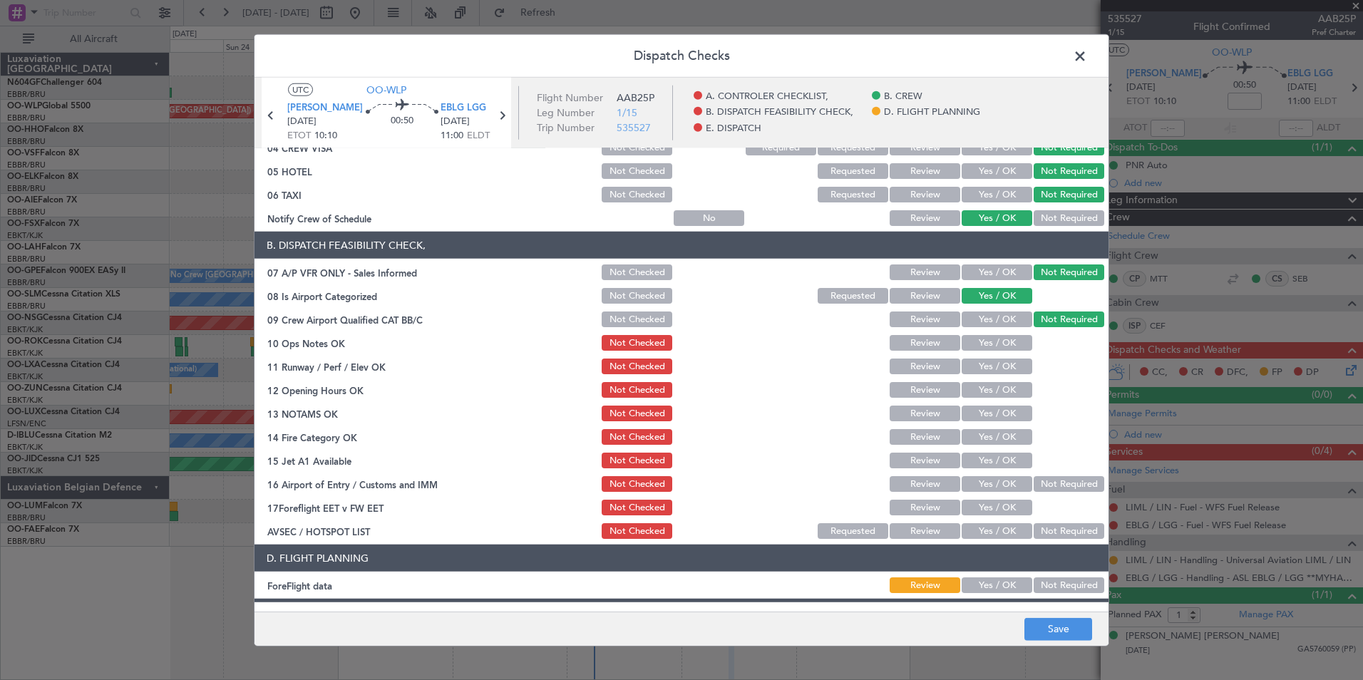
click at [1008, 342] on button "Yes / OK" at bounding box center [997, 343] width 71 height 16
click at [1001, 372] on button "Yes / OK" at bounding box center [997, 367] width 71 height 16
click at [1001, 389] on button "Yes / OK" at bounding box center [997, 390] width 71 height 16
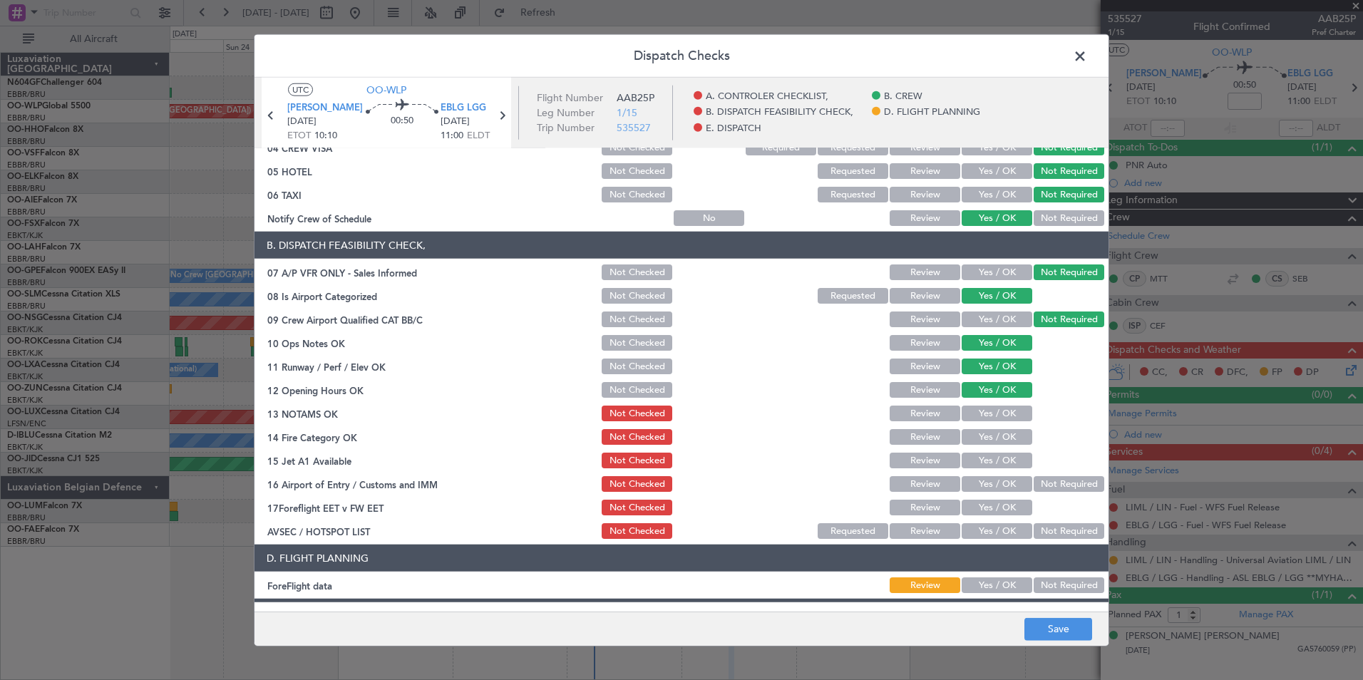
click at [997, 415] on button "Yes / OK" at bounding box center [997, 414] width 71 height 16
click at [1001, 436] on button "Yes / OK" at bounding box center [997, 437] width 71 height 16
click at [1006, 459] on button "Yes / OK" at bounding box center [997, 461] width 71 height 16
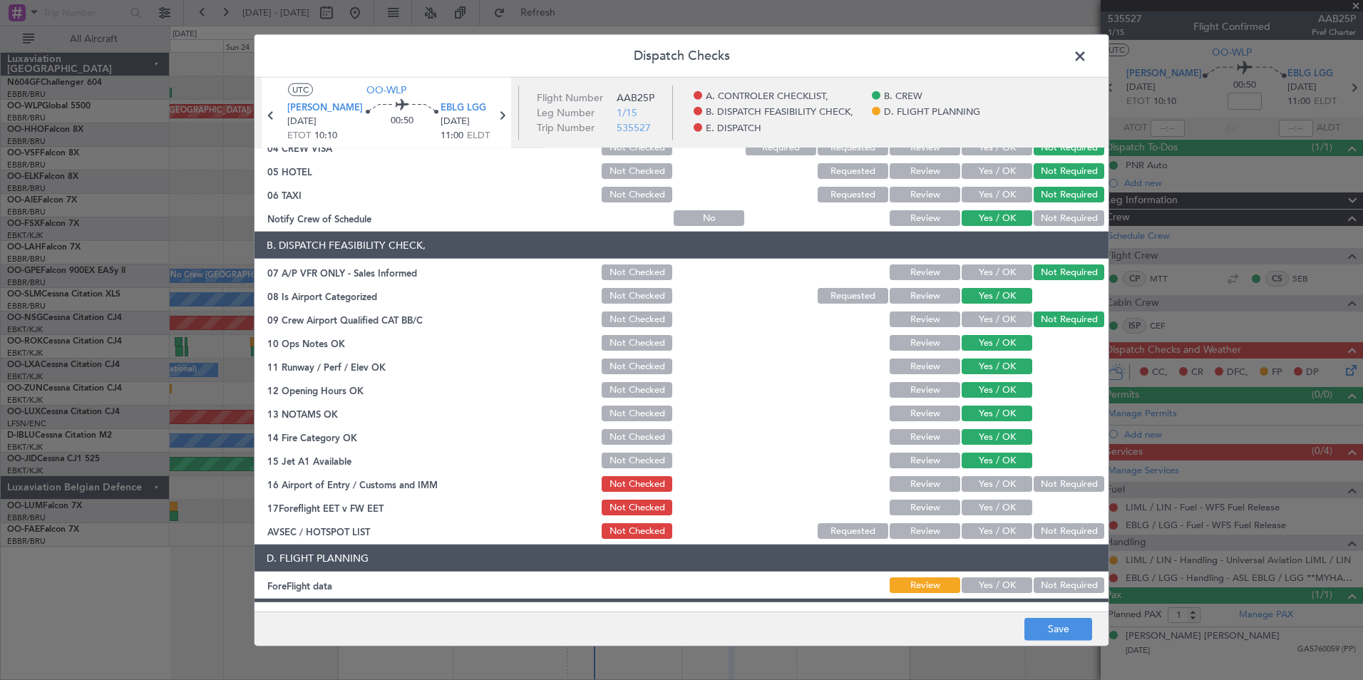
click at [1034, 481] on button "Not Required" at bounding box center [1069, 484] width 71 height 16
click at [991, 532] on button "Yes / OK" at bounding box center [997, 531] width 71 height 16
click at [1007, 580] on button "Yes / OK" at bounding box center [997, 586] width 71 height 16
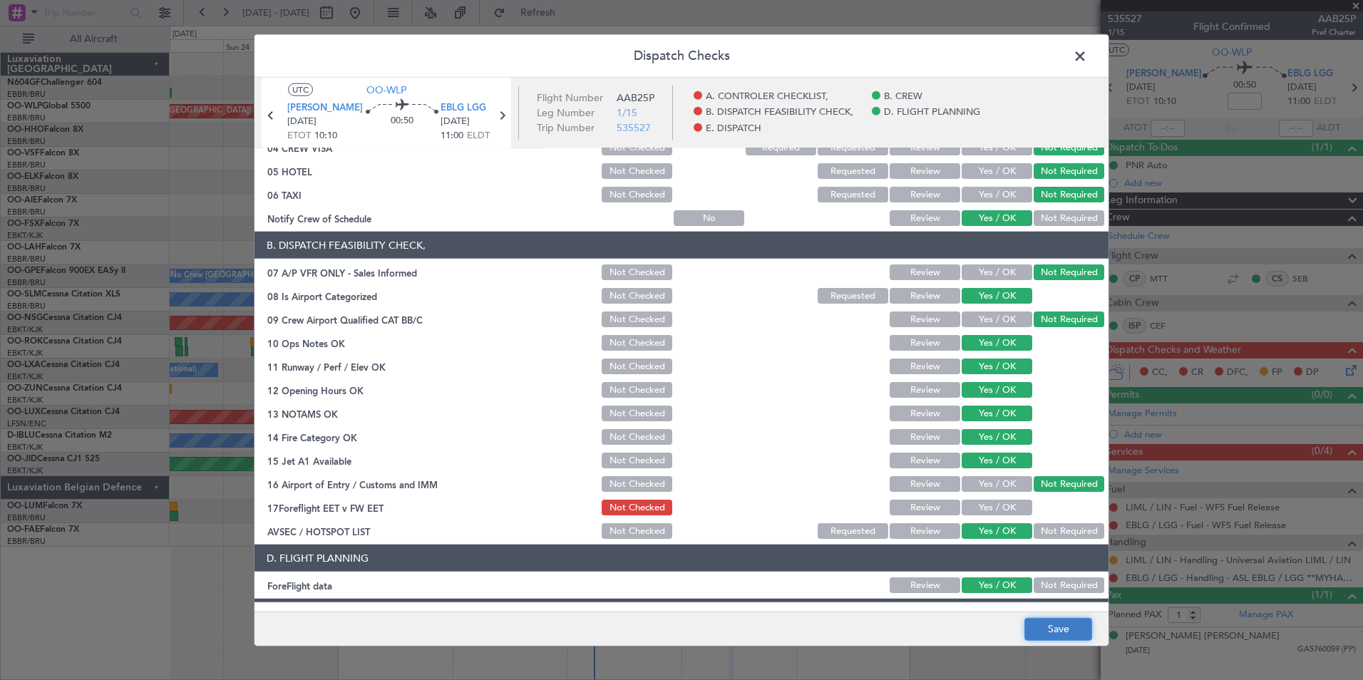
click at [1050, 631] on button "Save" at bounding box center [1059, 629] width 68 height 23
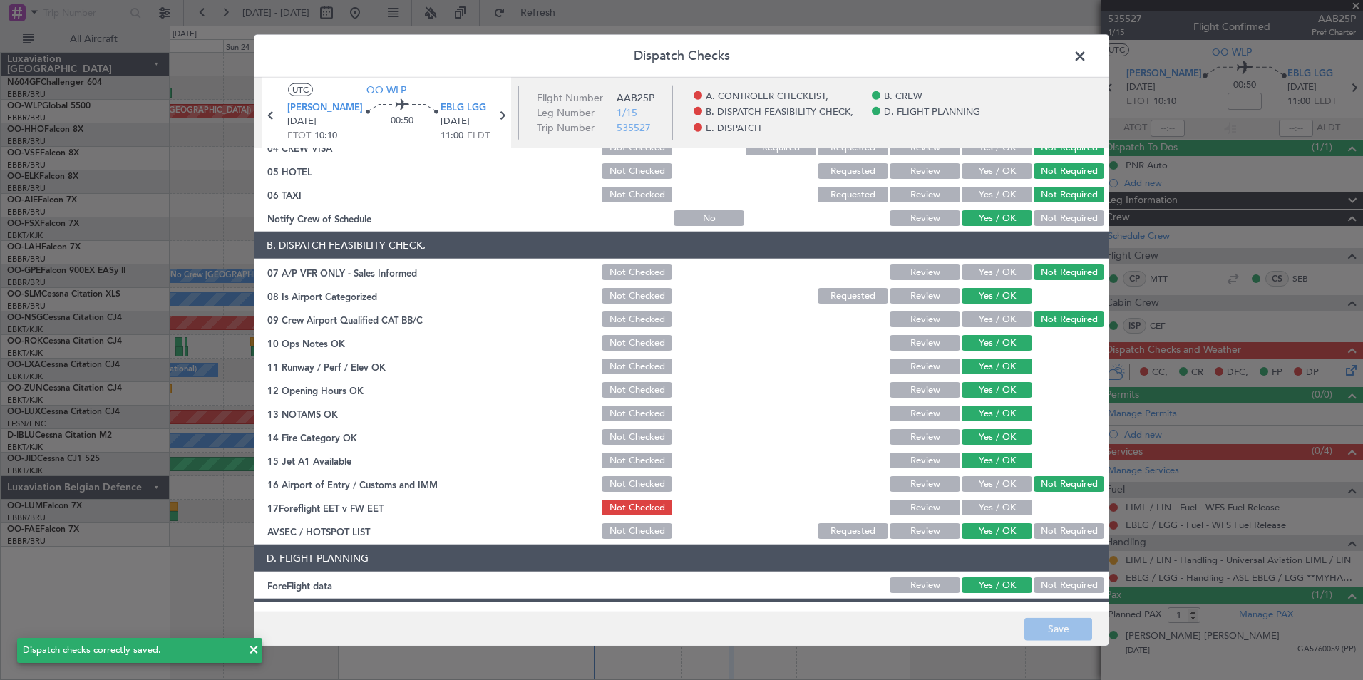
click at [1087, 54] on span at bounding box center [1087, 60] width 0 height 29
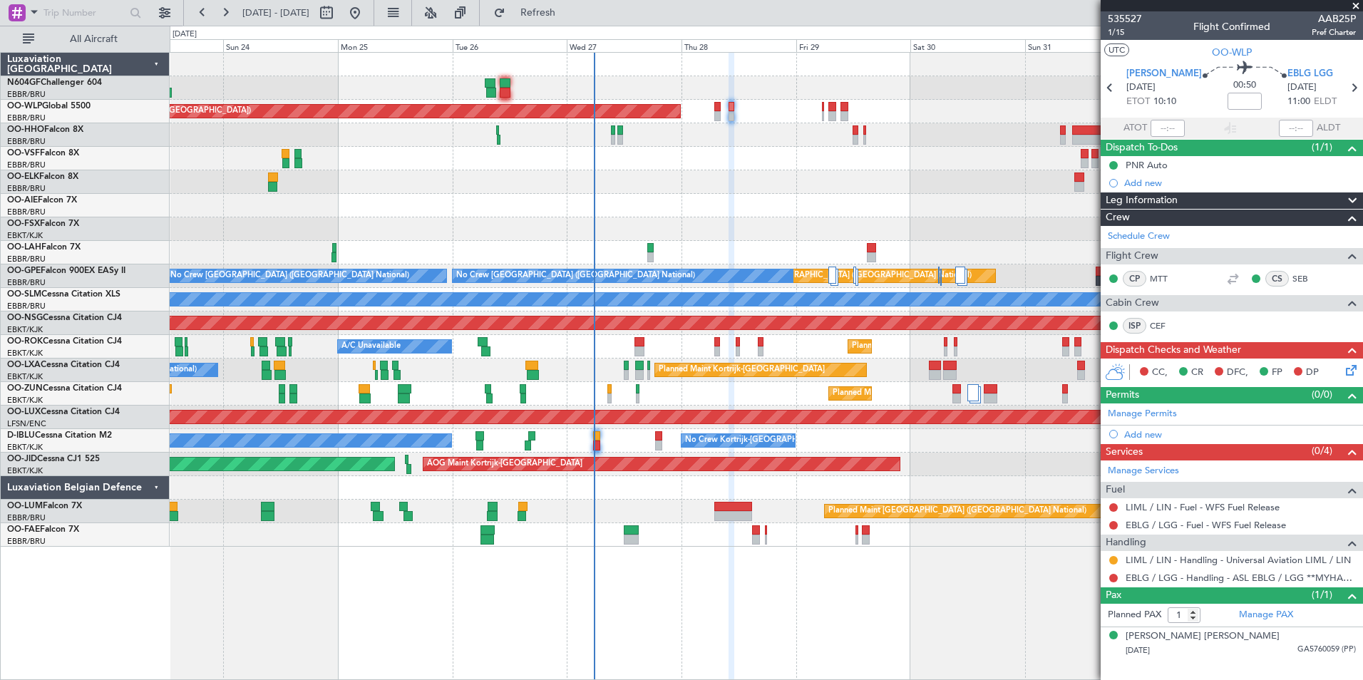
click at [1109, 575] on div at bounding box center [1113, 578] width 11 height 11
click at [1115, 575] on button at bounding box center [1114, 578] width 9 height 9
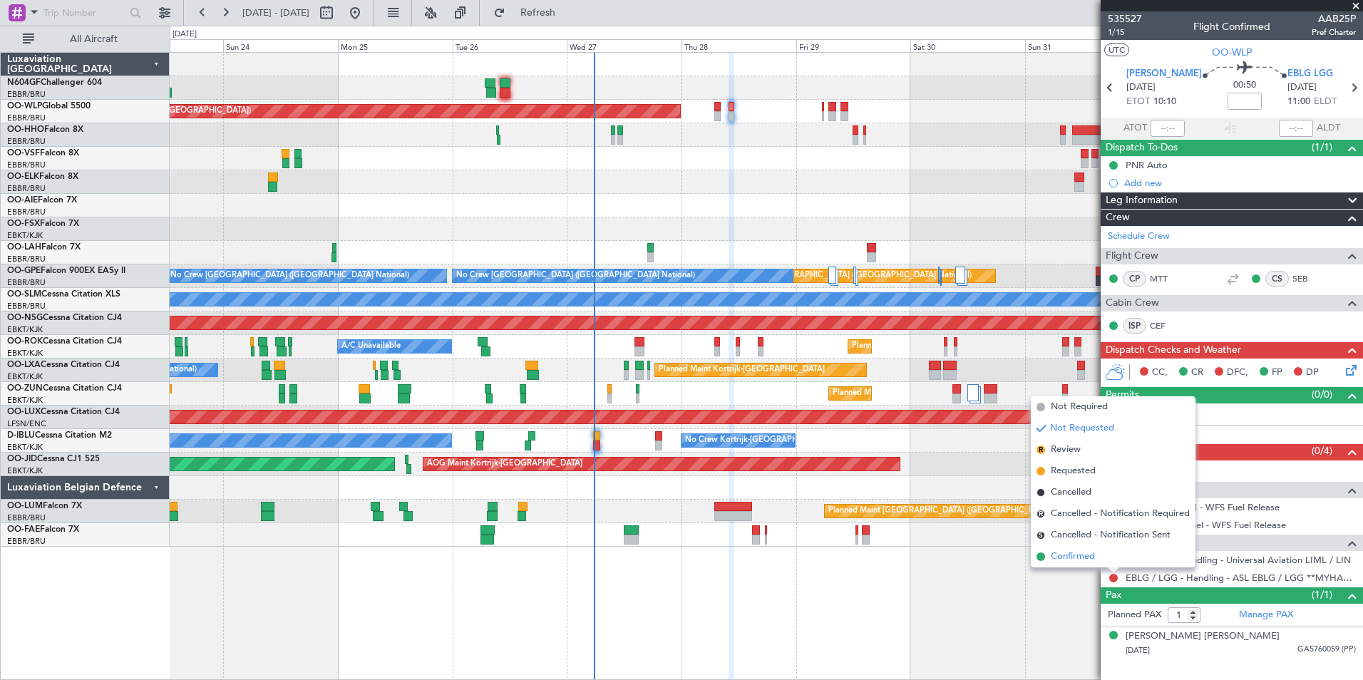
click at [1085, 550] on span "Confirmed" at bounding box center [1073, 557] width 44 height 14
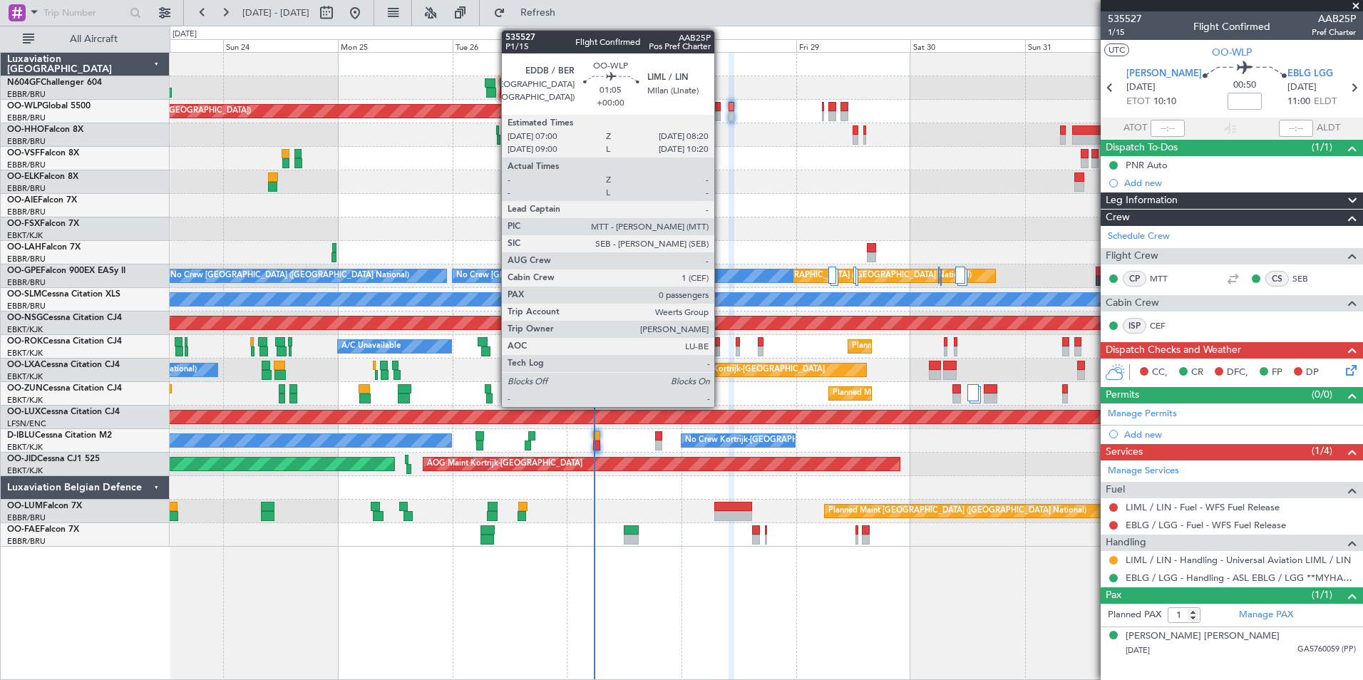
click at [717, 108] on div at bounding box center [718, 107] width 6 height 10
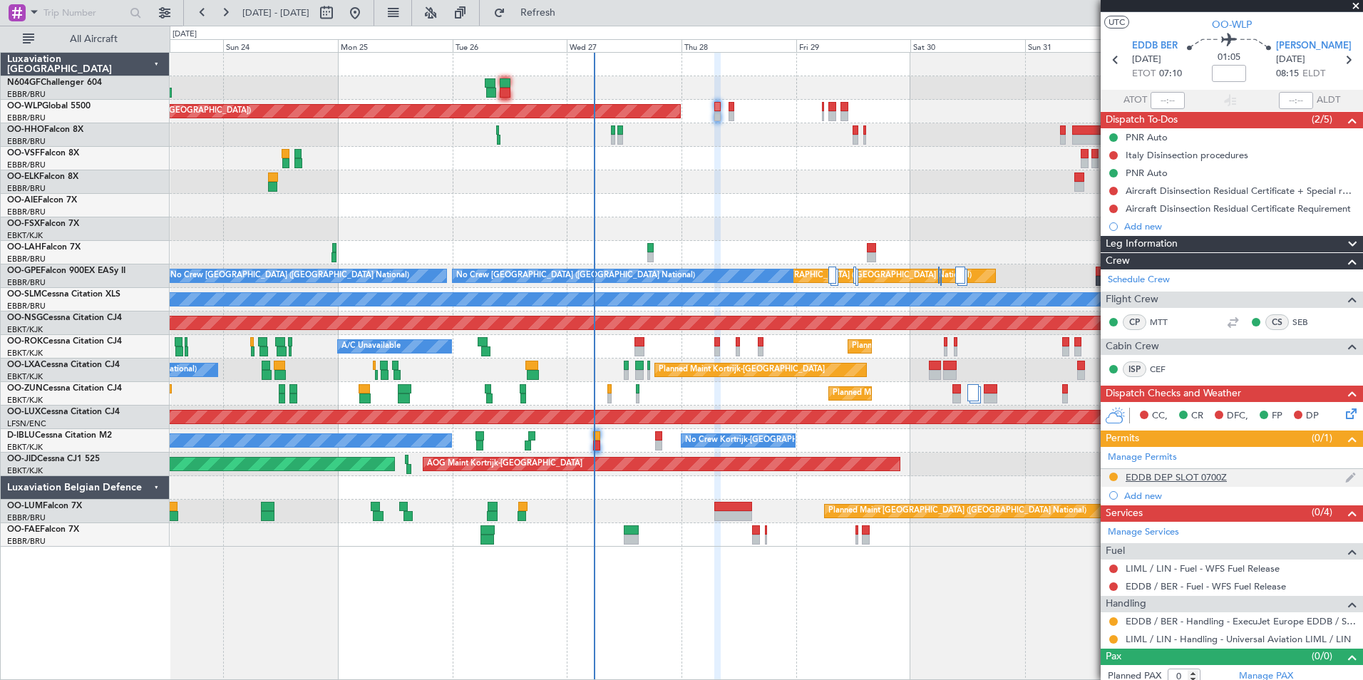
scroll to position [36, 0]
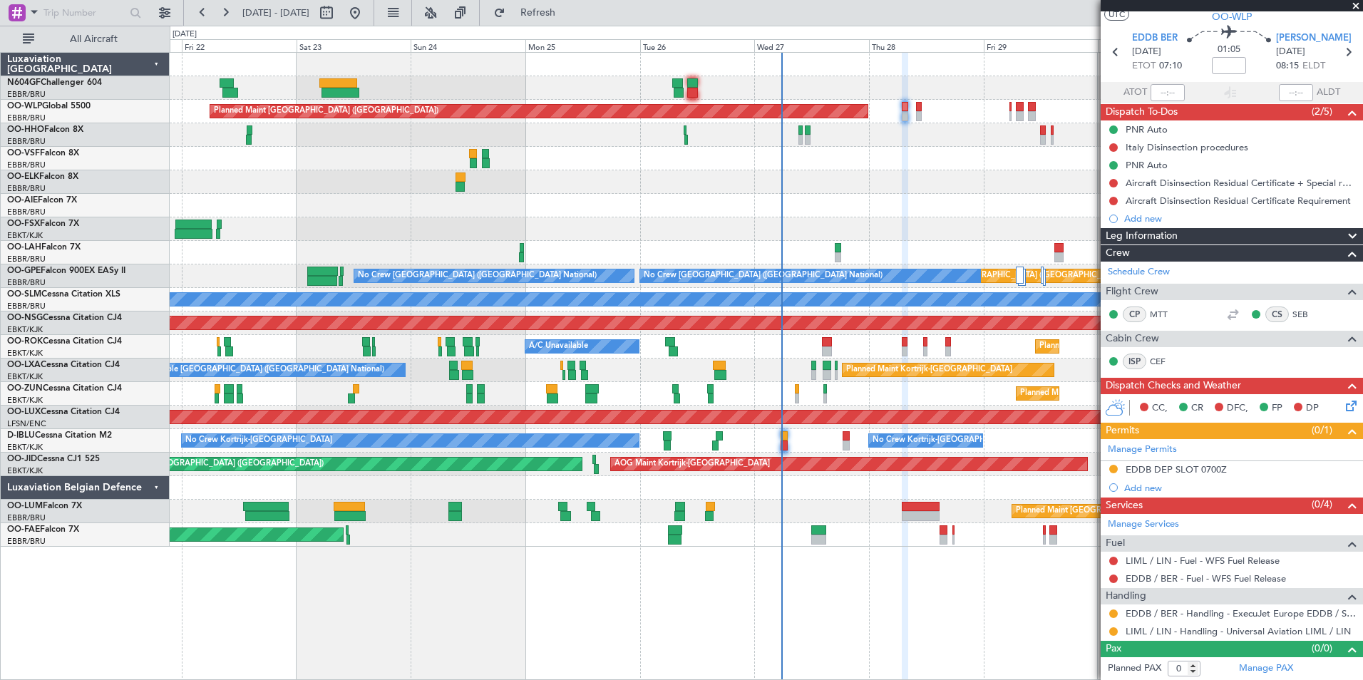
click at [824, 215] on div "Planned Maint Berlin (Brandenburg) Planned Maint London (Farnborough) Planned M…" at bounding box center [766, 300] width 1193 height 494
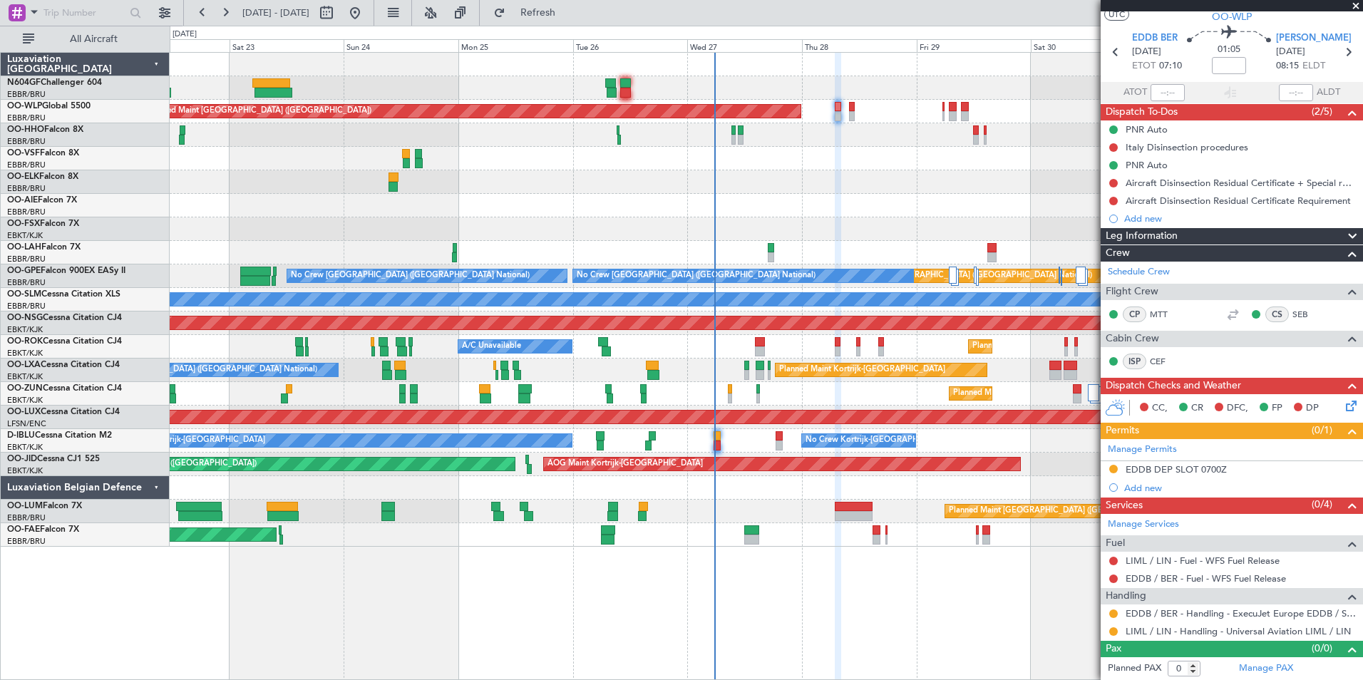
click at [647, 187] on div at bounding box center [766, 182] width 1193 height 24
click at [1152, 578] on link "EDDB / BER - Fuel - WFS Fuel Release" at bounding box center [1206, 579] width 160 height 12
click at [535, 6] on button "Refresh" at bounding box center [530, 12] width 86 height 23
click at [1158, 558] on link "LIML / LIN - Fuel - WFS Fuel Release" at bounding box center [1203, 561] width 154 height 12
click at [565, 4] on button "Refresh" at bounding box center [530, 12] width 86 height 23
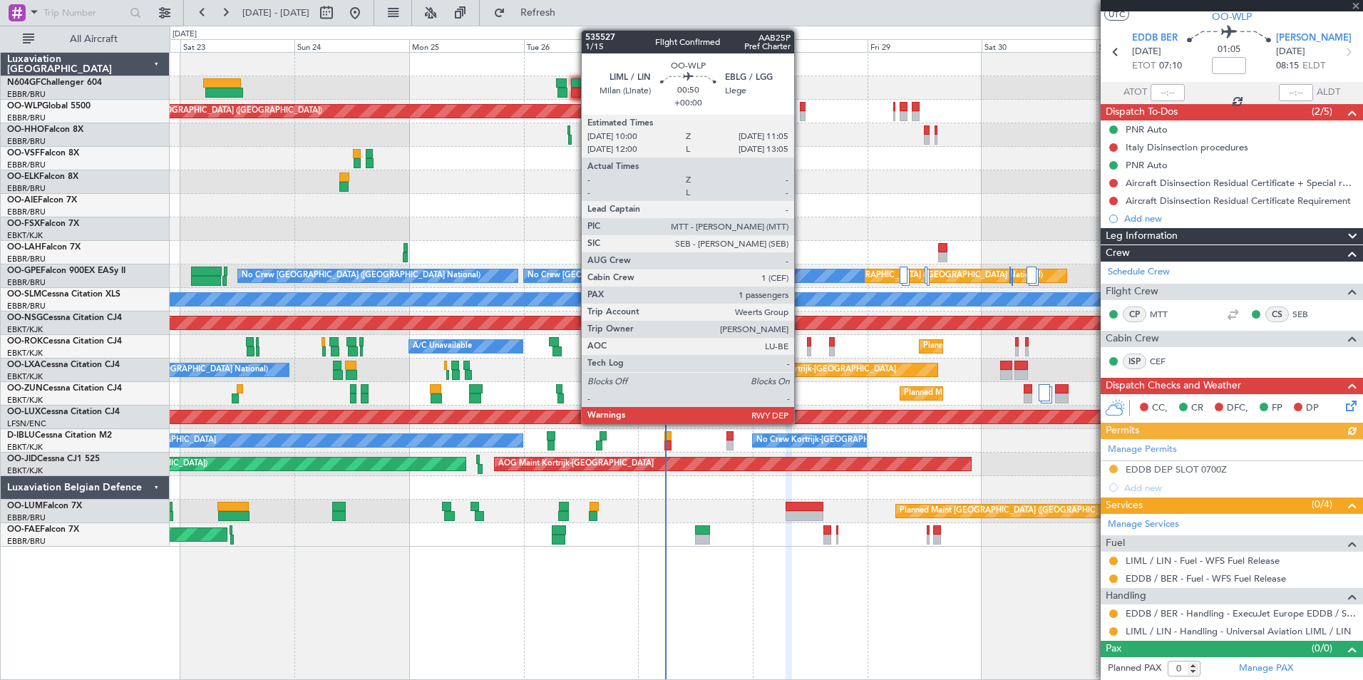
click at [801, 116] on div at bounding box center [803, 116] width 6 height 10
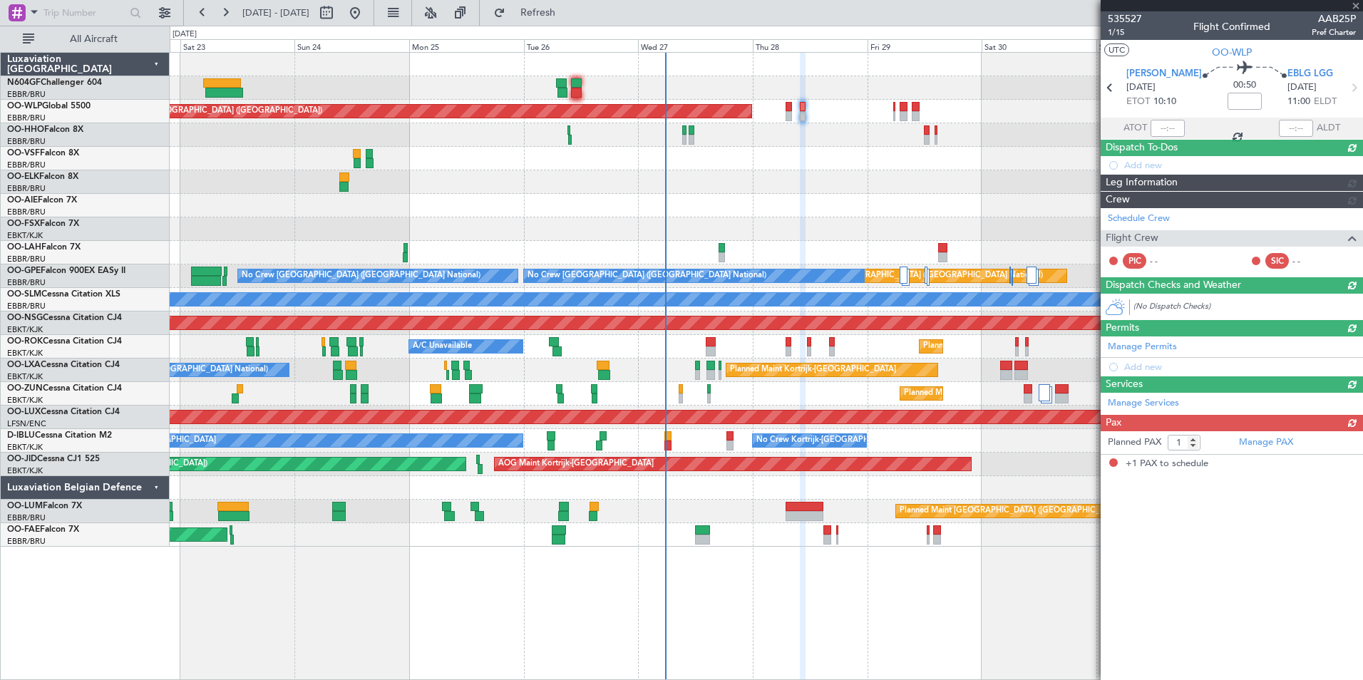
scroll to position [0, 0]
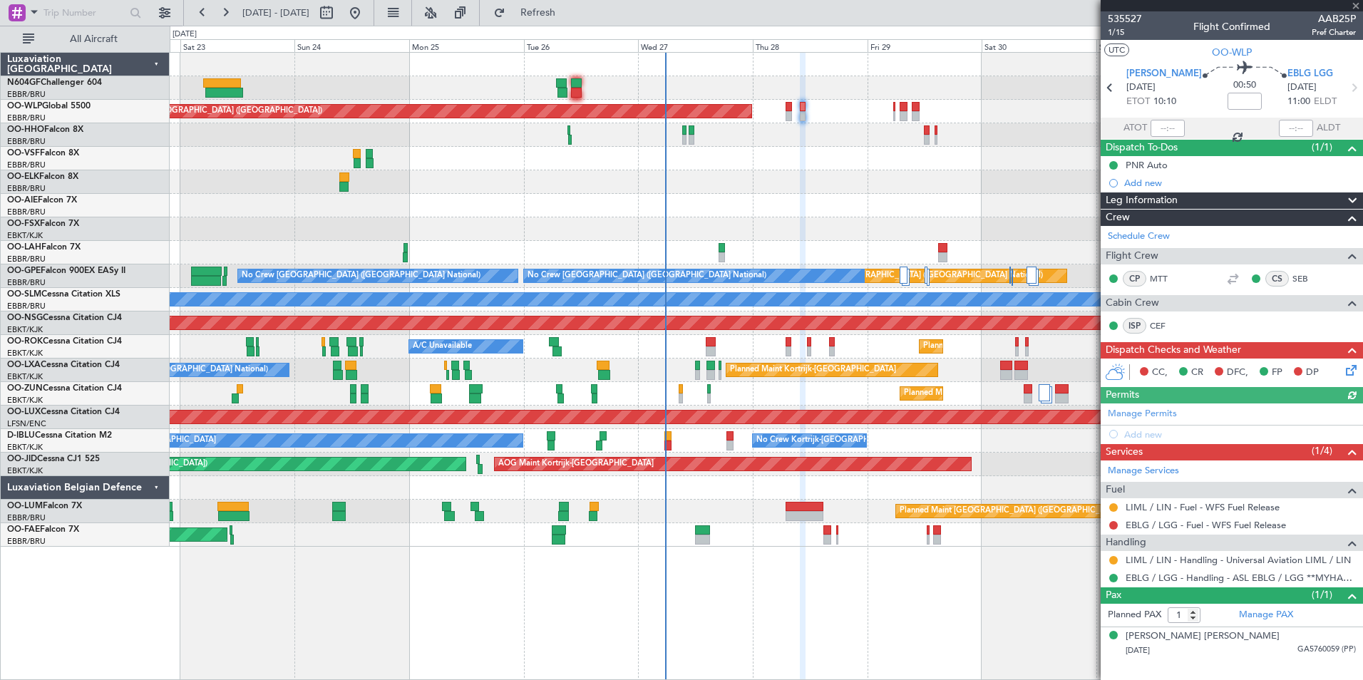
click at [896, 116] on div "Planned Maint [GEOGRAPHIC_DATA] ([GEOGRAPHIC_DATA])" at bounding box center [766, 112] width 1193 height 24
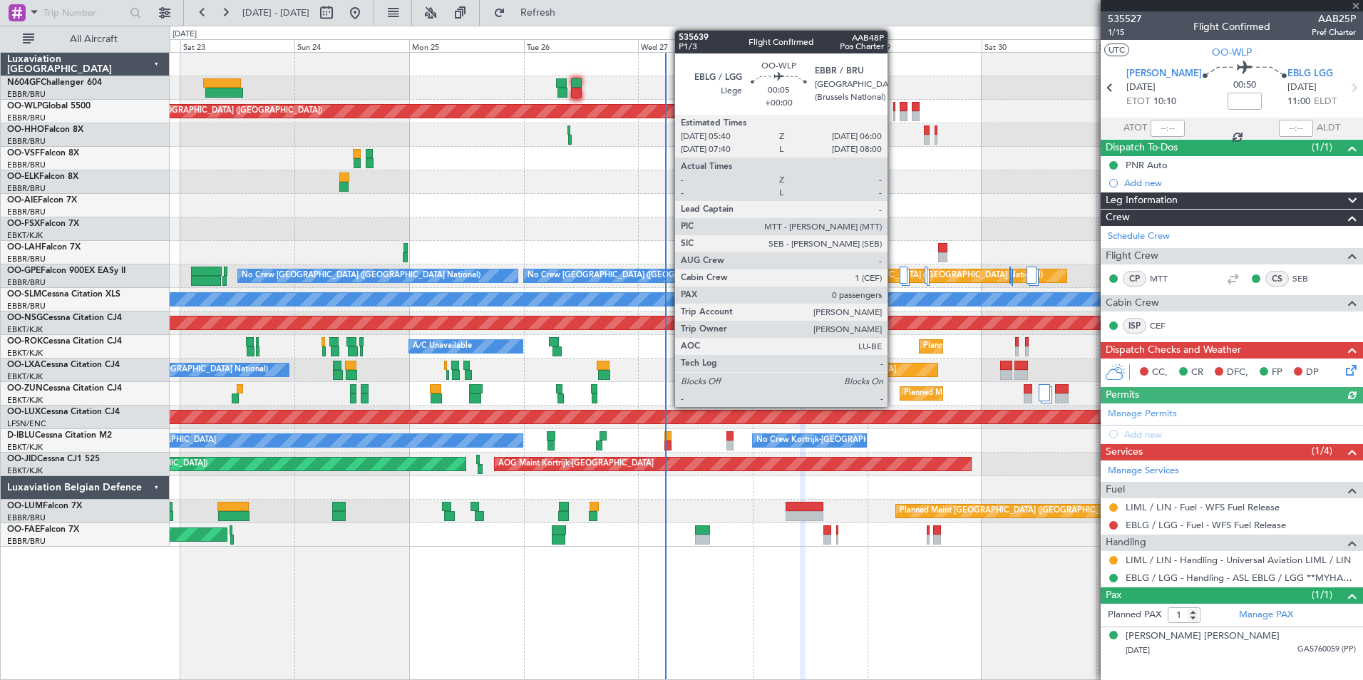
click at [894, 116] on div at bounding box center [895, 116] width 2 height 10
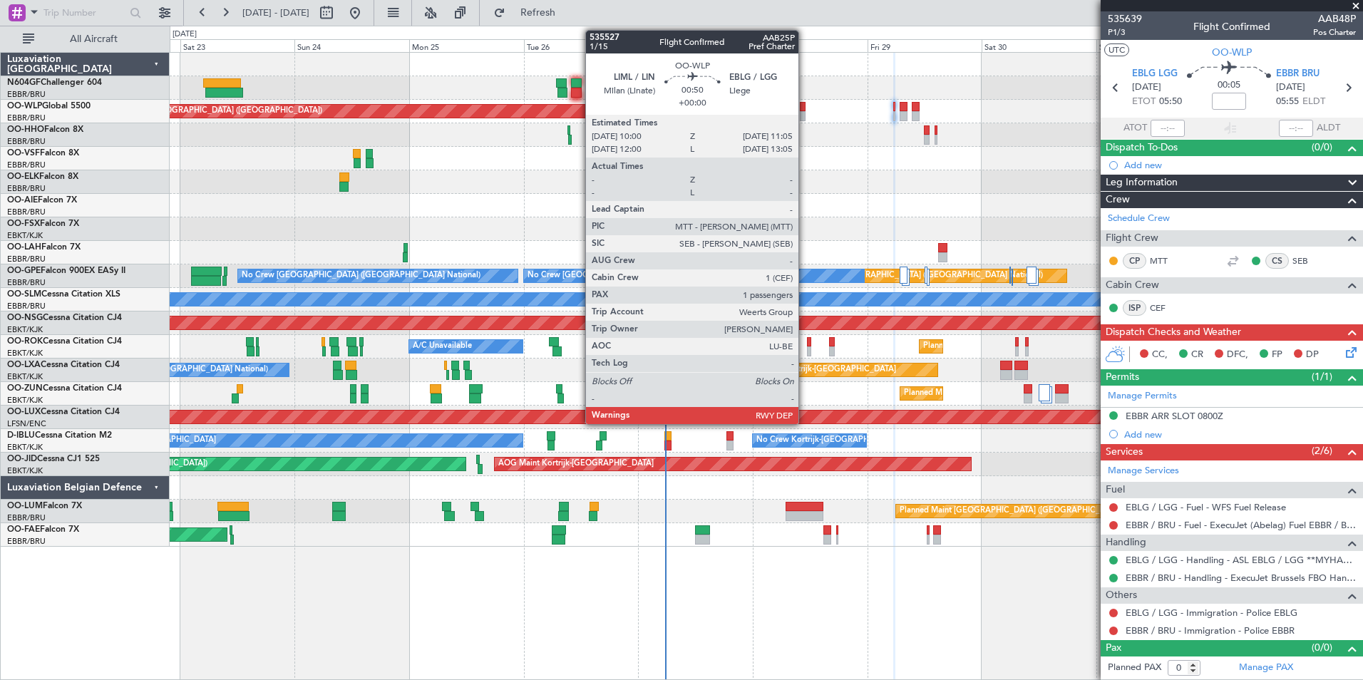
click at [805, 113] on div at bounding box center [803, 116] width 6 height 10
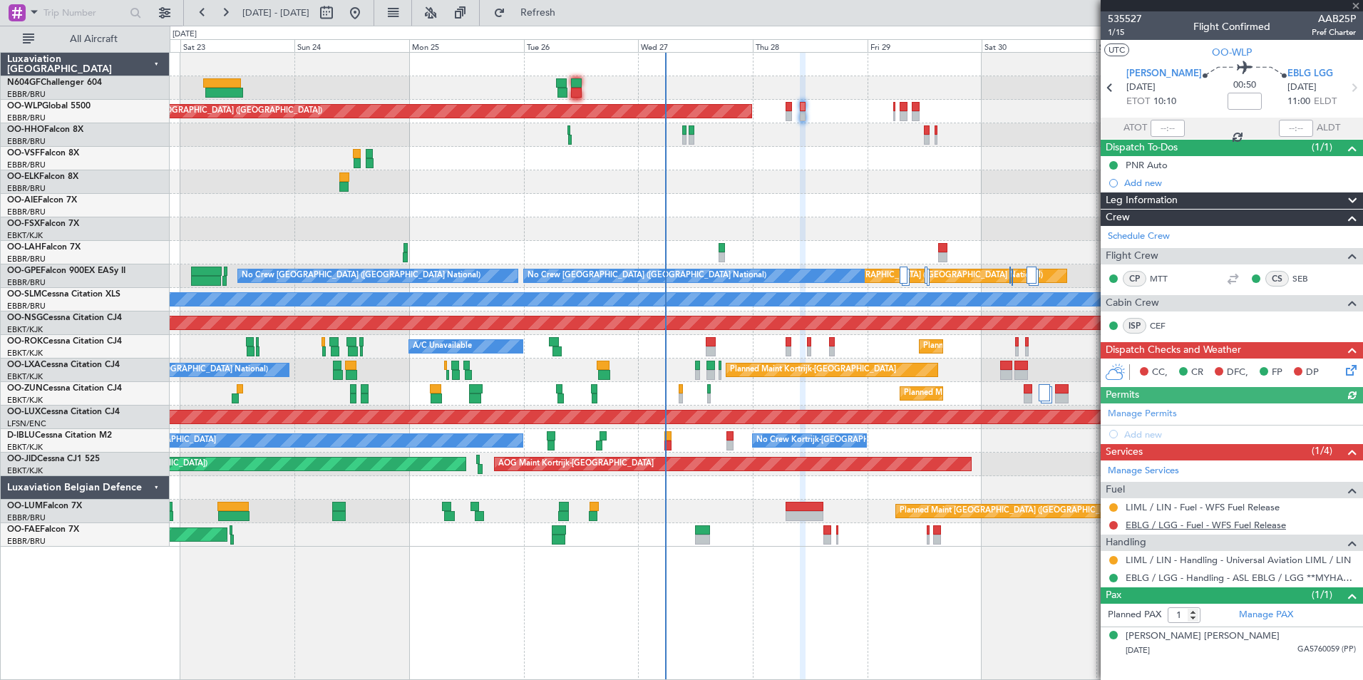
click at [1180, 520] on link "EBLG / LGG - Fuel - WFS Fuel Release" at bounding box center [1206, 525] width 160 height 12
click at [568, 11] on span "Refresh" at bounding box center [538, 13] width 60 height 10
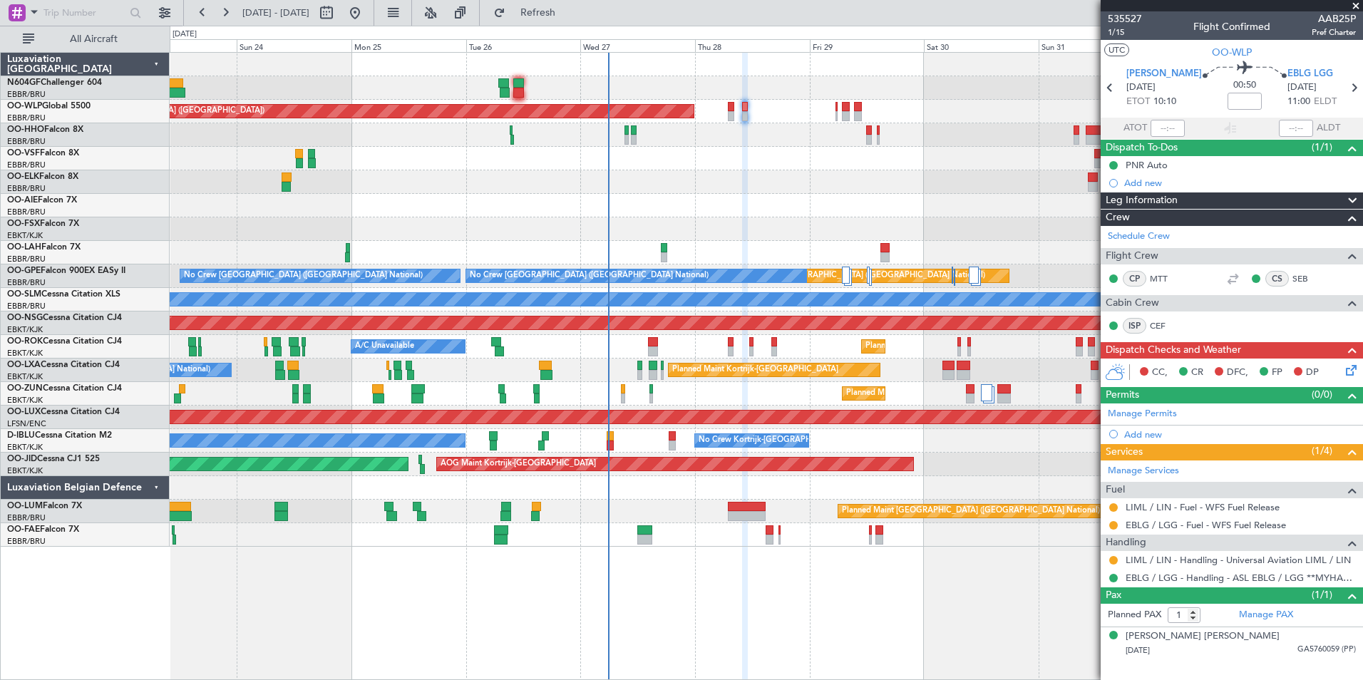
click at [527, 183] on div "Planned Maint Berlin (Brandenburg) Planned Maint London (Farnborough) Planned M…" at bounding box center [766, 300] width 1193 height 494
click at [635, 185] on div "Planned Maint Berlin (Brandenburg) Planned Maint London (Farnborough) Planned M…" at bounding box center [766, 300] width 1193 height 494
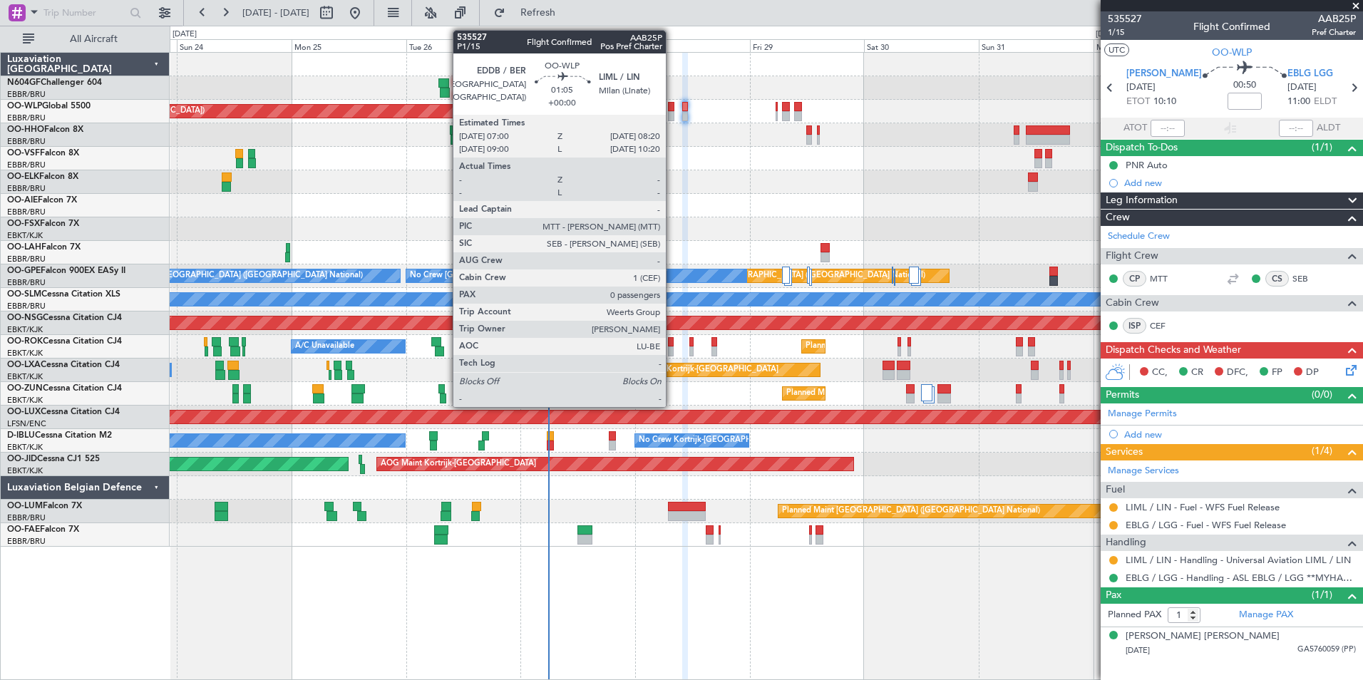
click at [672, 110] on div at bounding box center [671, 107] width 6 height 10
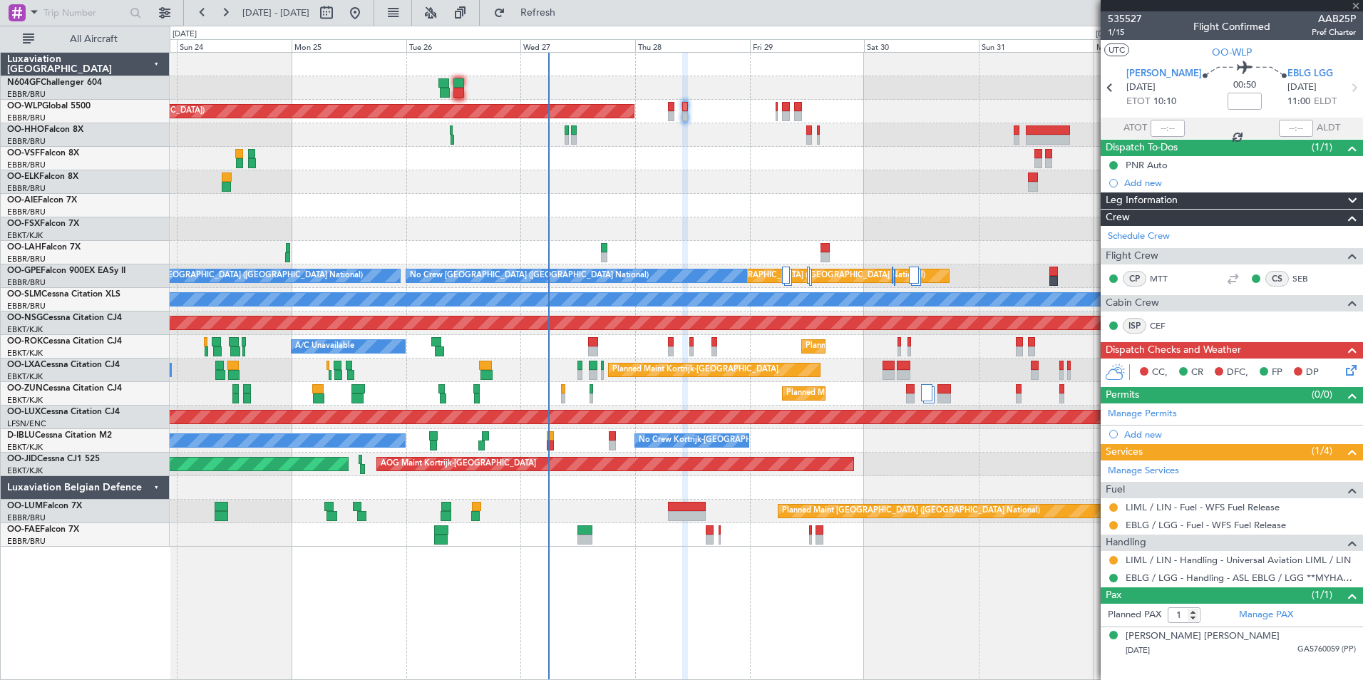
type input "0"
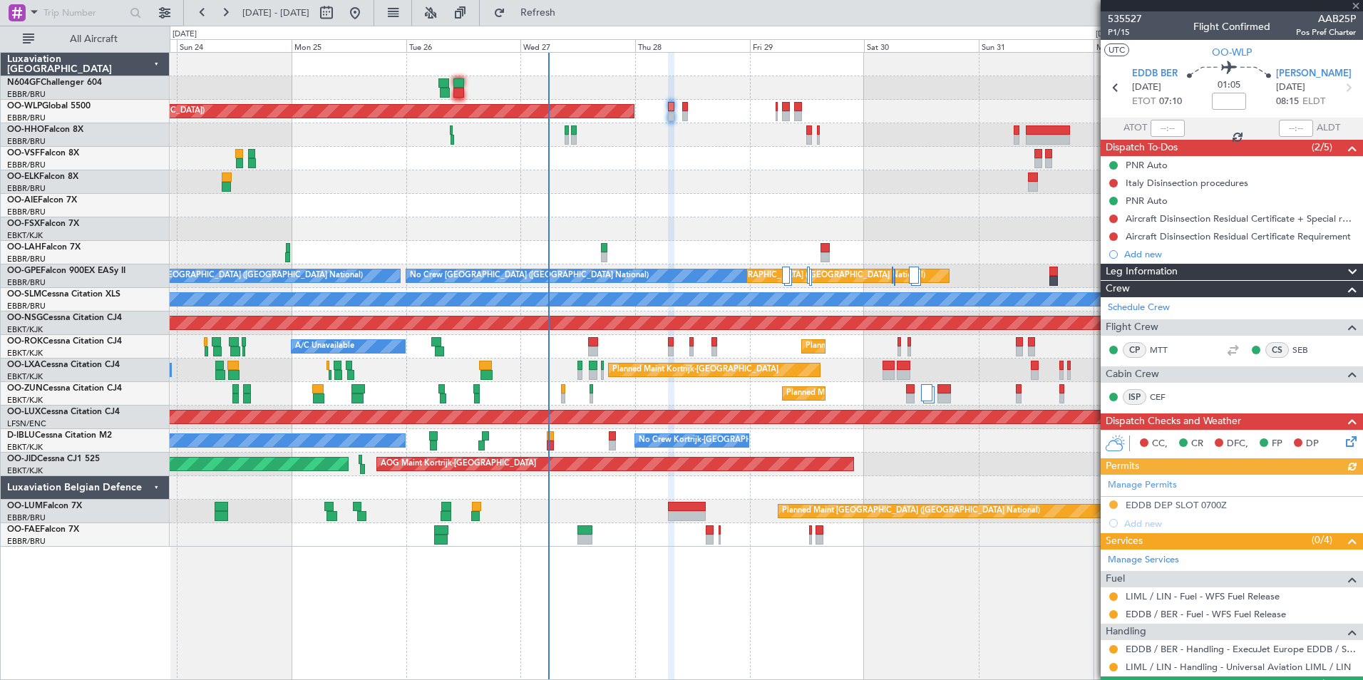
scroll to position [36, 0]
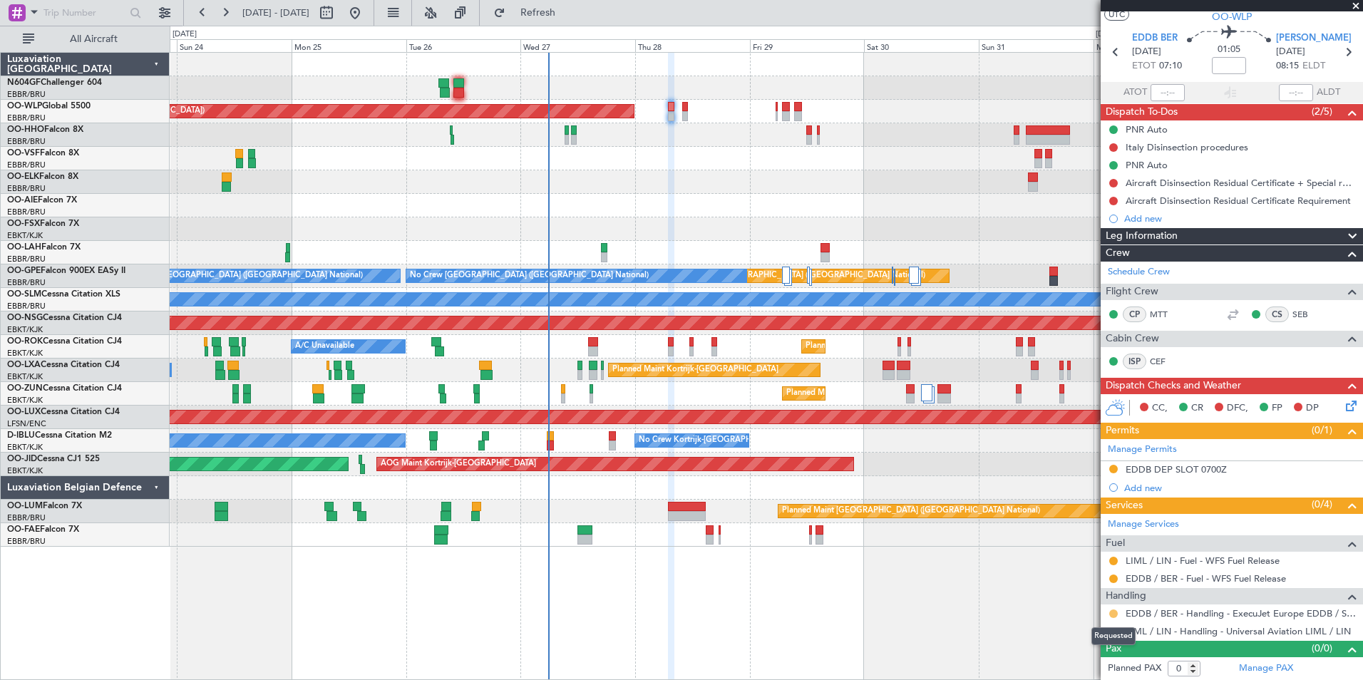
click at [1113, 615] on button at bounding box center [1114, 614] width 9 height 9
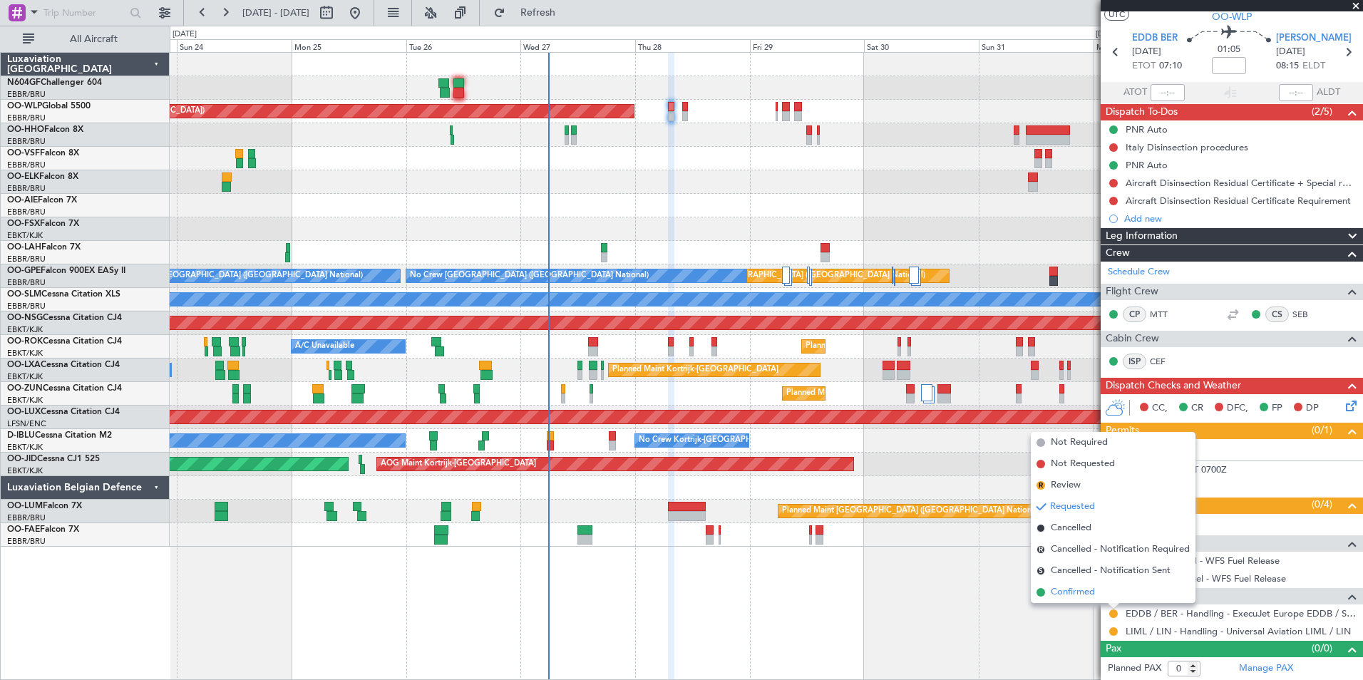
click at [1100, 593] on li "Confirmed" at bounding box center [1113, 592] width 165 height 21
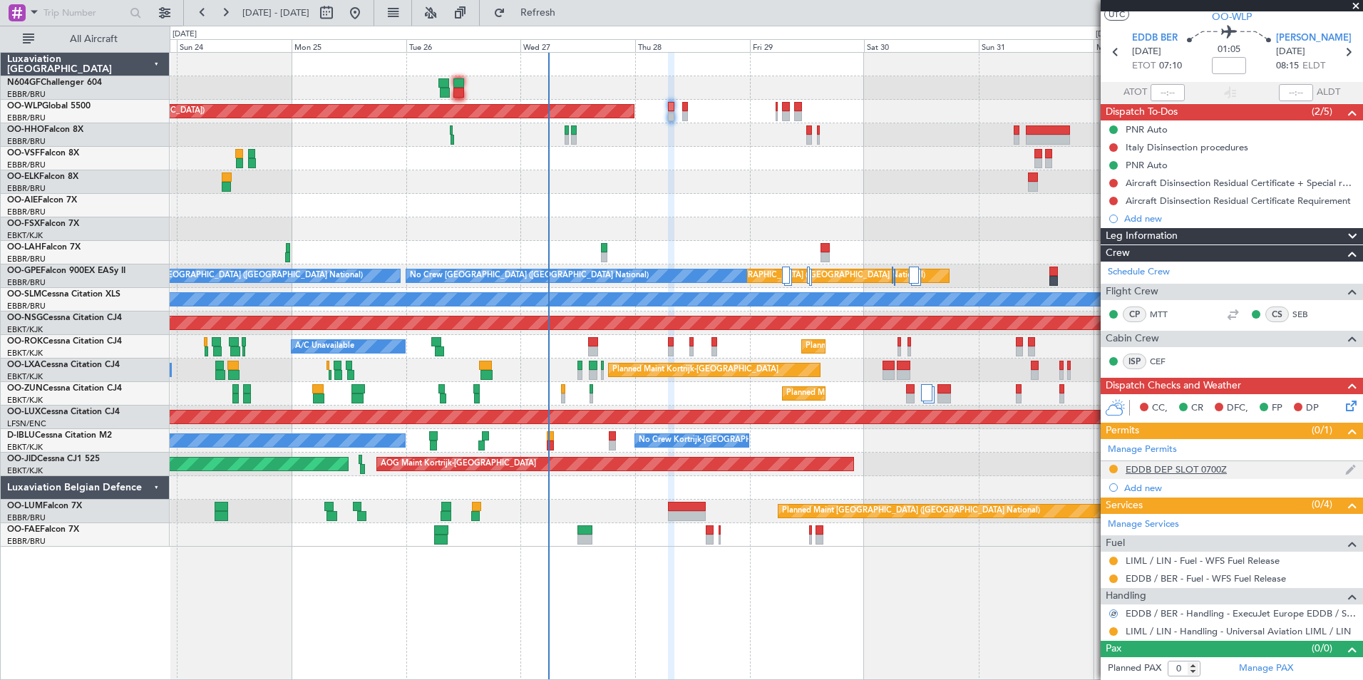
click at [1203, 474] on div "EDDB DEP SLOT 0700Z" at bounding box center [1176, 470] width 101 height 12
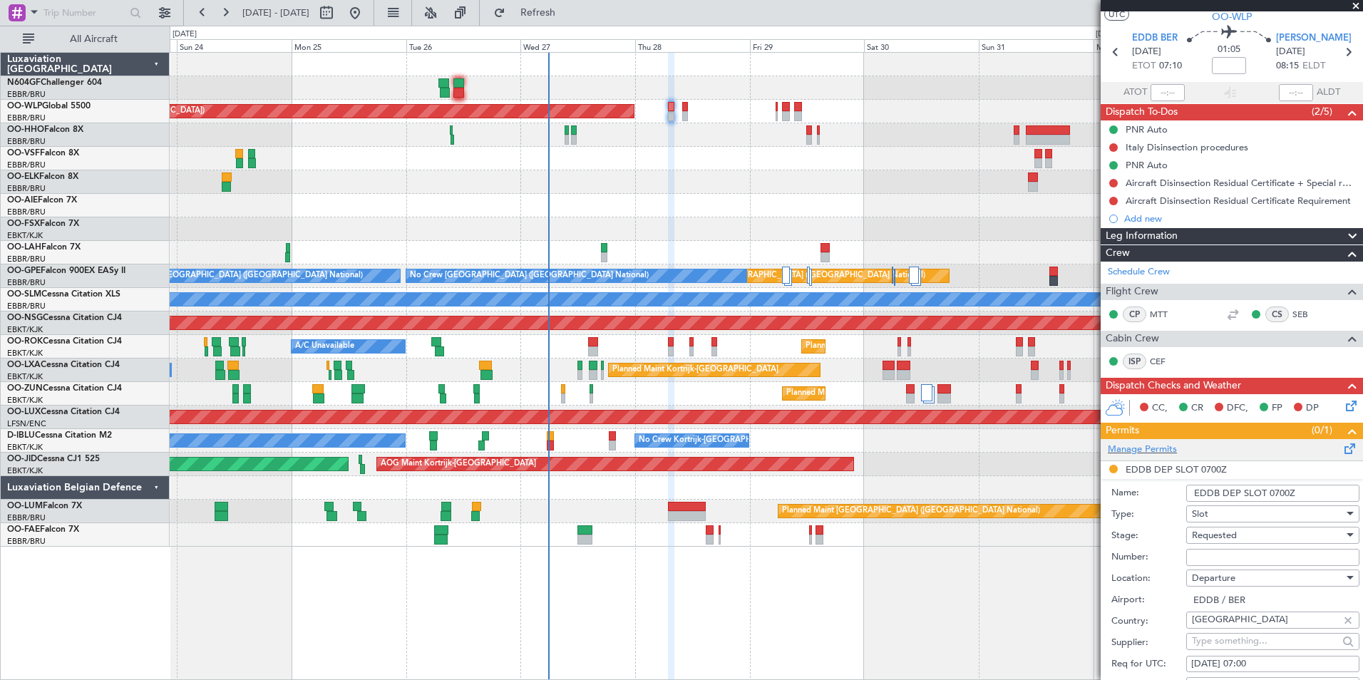
scroll to position [107, 0]
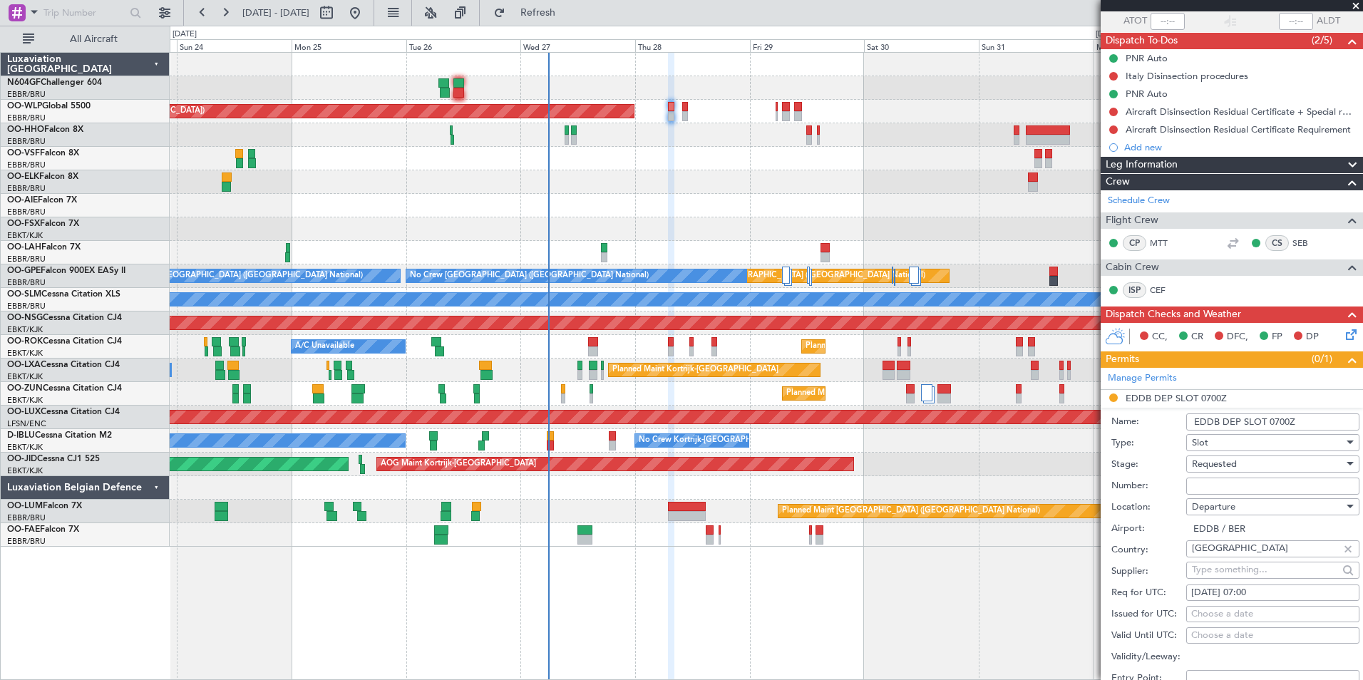
click at [1218, 486] on input "Number:" at bounding box center [1273, 486] width 173 height 17
paste input "ASLEDDB2708251582"
type input "ASLEDDB2708251582"
click at [1243, 467] on div "Requested" at bounding box center [1268, 464] width 152 height 21
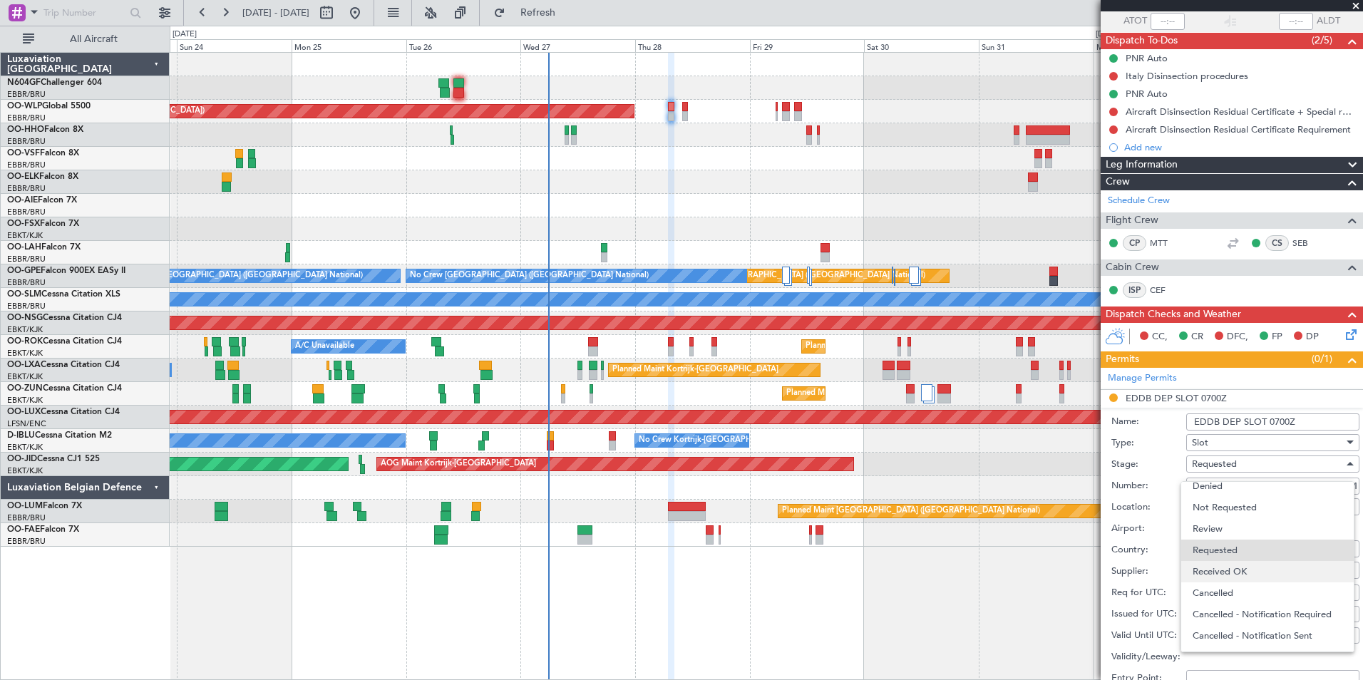
click at [1235, 565] on span "Received OK" at bounding box center [1268, 571] width 150 height 21
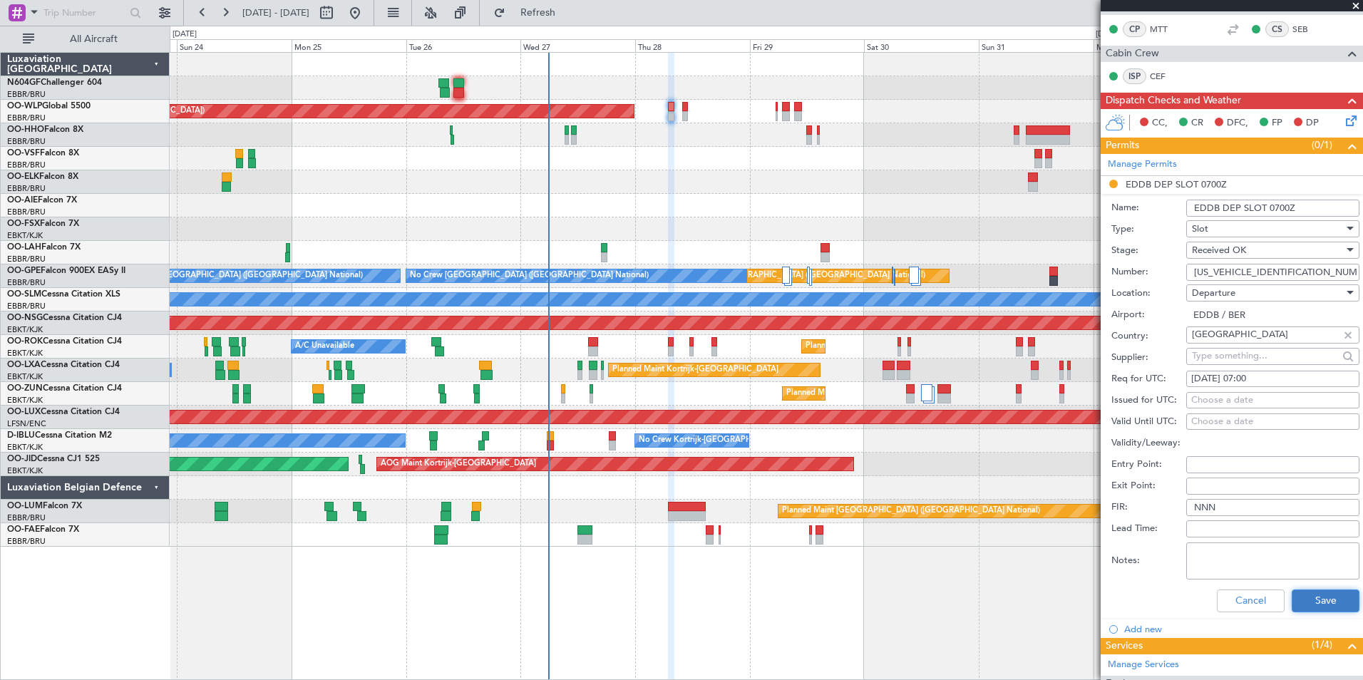
click at [1305, 595] on button "Save" at bounding box center [1326, 601] width 68 height 23
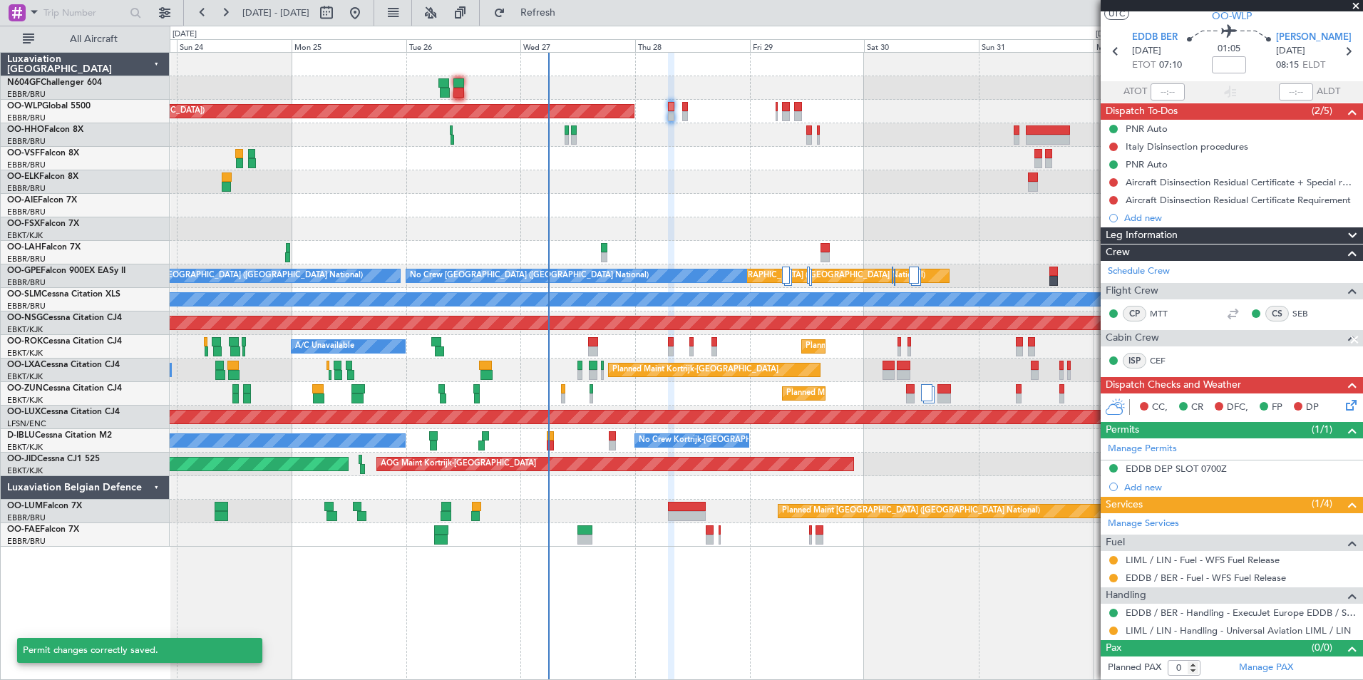
scroll to position [36, 0]
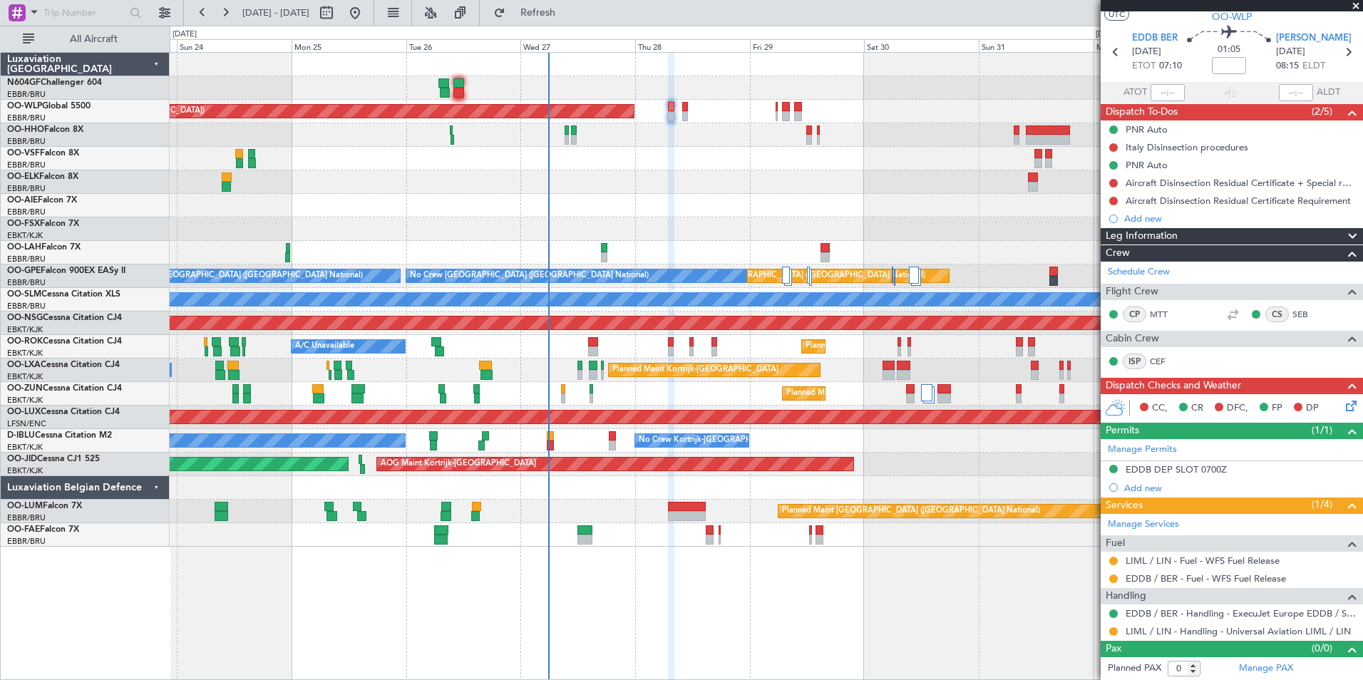
click at [675, 169] on div "Planned Maint Berlin (Brandenburg) Planned Maint London (Farnborough) Planned M…" at bounding box center [766, 300] width 1193 height 494
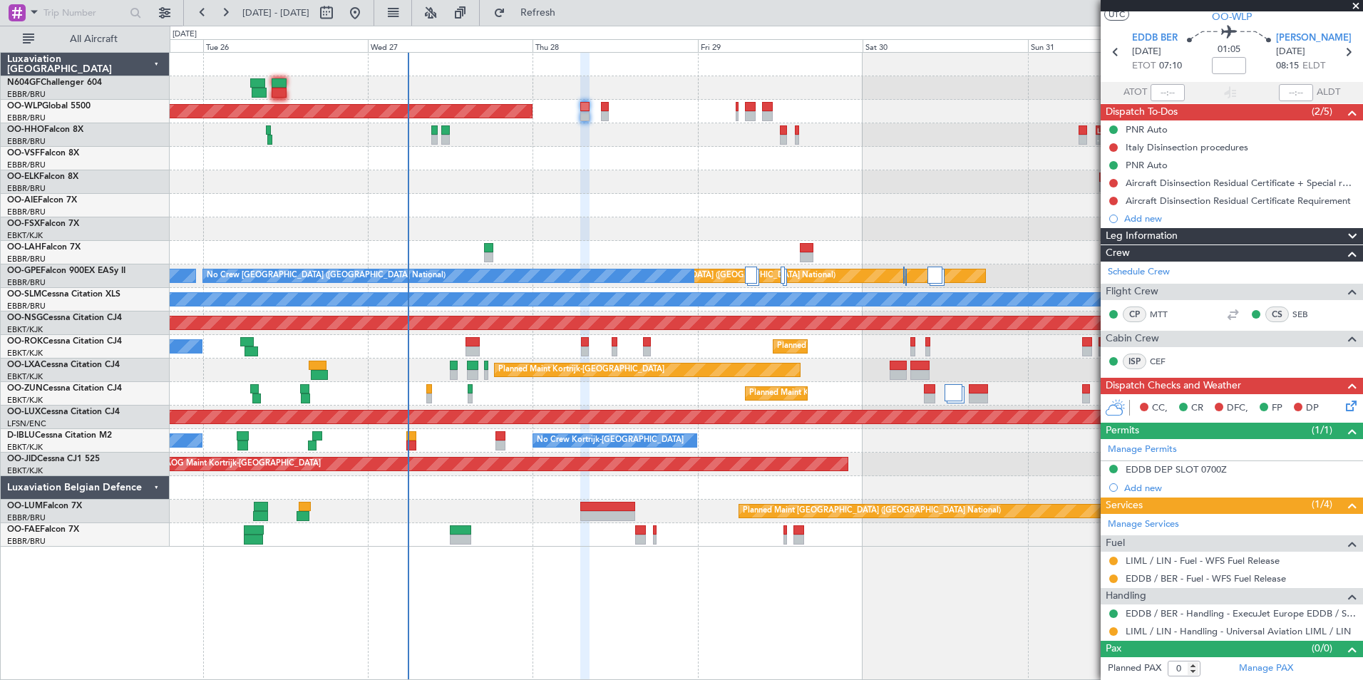
click at [644, 584] on div "Planned Maint Berlin (Brandenburg) - - LIEO 10:00 Z KTEB 19:15 Z Planned Maint …" at bounding box center [767, 366] width 1194 height 628
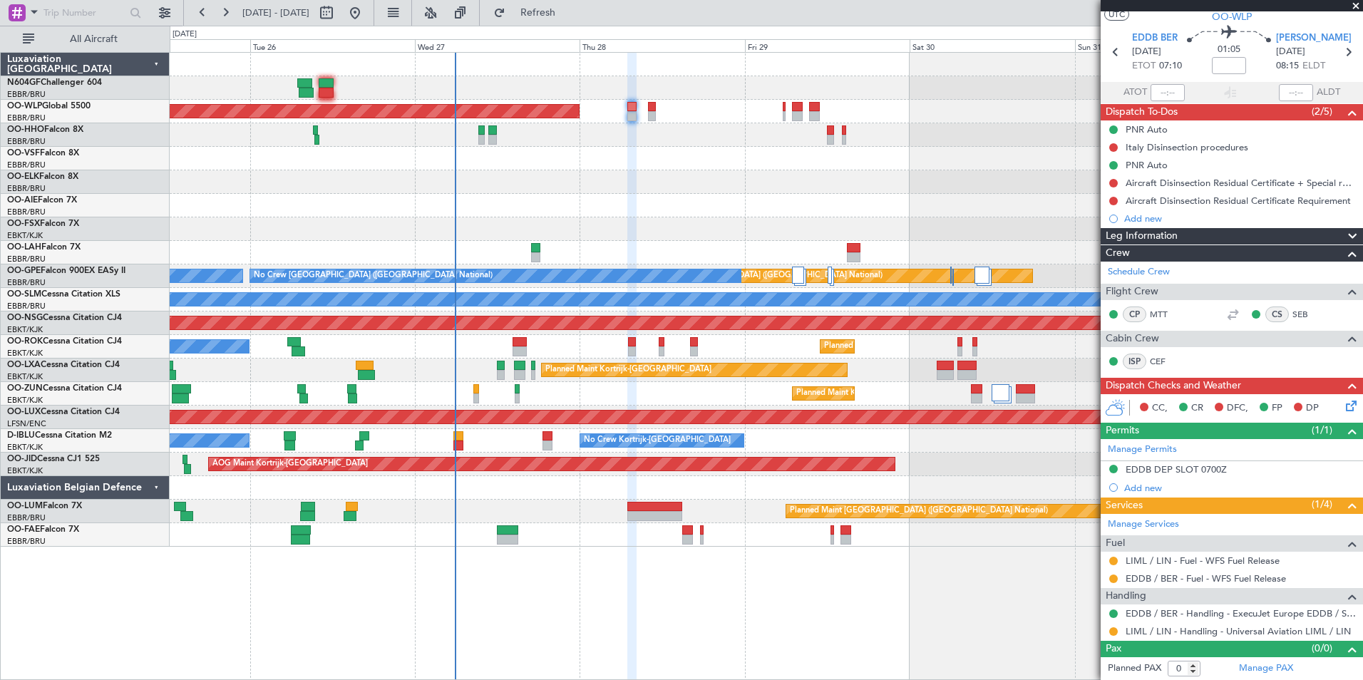
click at [628, 556] on div at bounding box center [632, 367] width 9 height 628
click at [379, 207] on div "Planned Maint [GEOGRAPHIC_DATA] ([GEOGRAPHIC_DATA])" at bounding box center [766, 206] width 1193 height 24
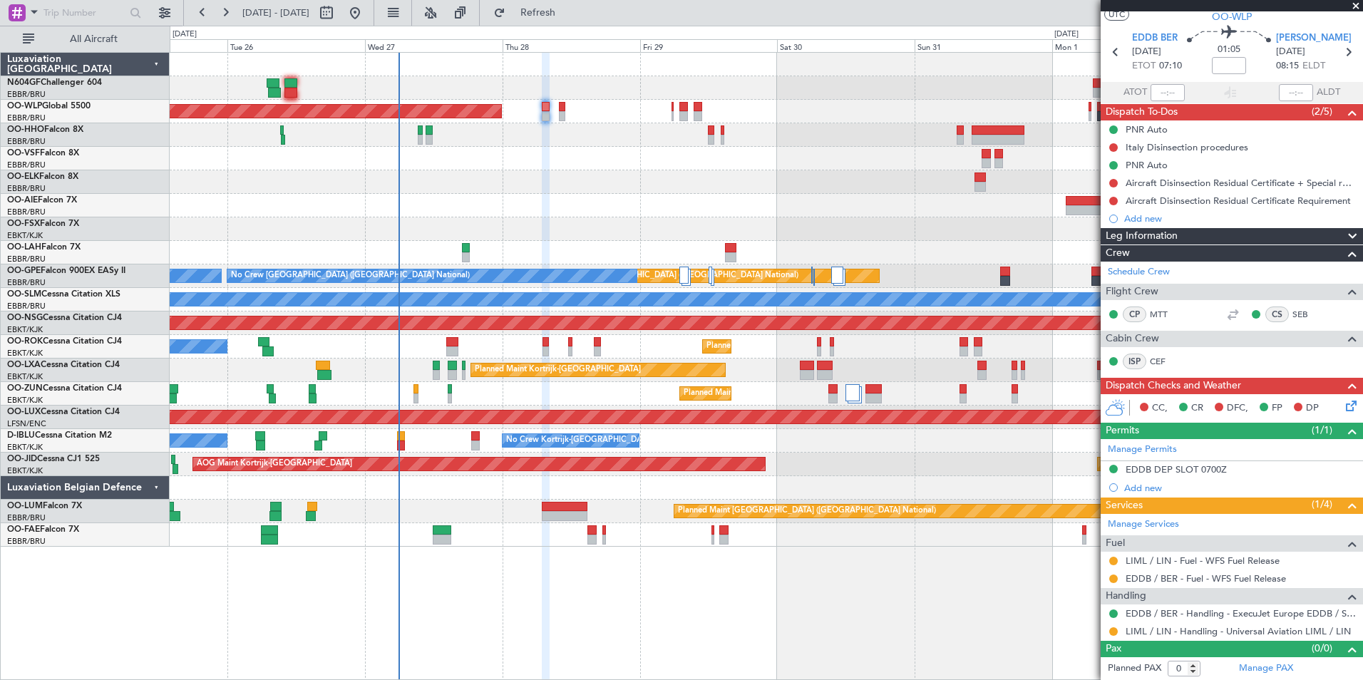
click at [435, 358] on div "Planned Maint Kortrijk-Wevelgem A/C Unavailable" at bounding box center [766, 347] width 1193 height 24
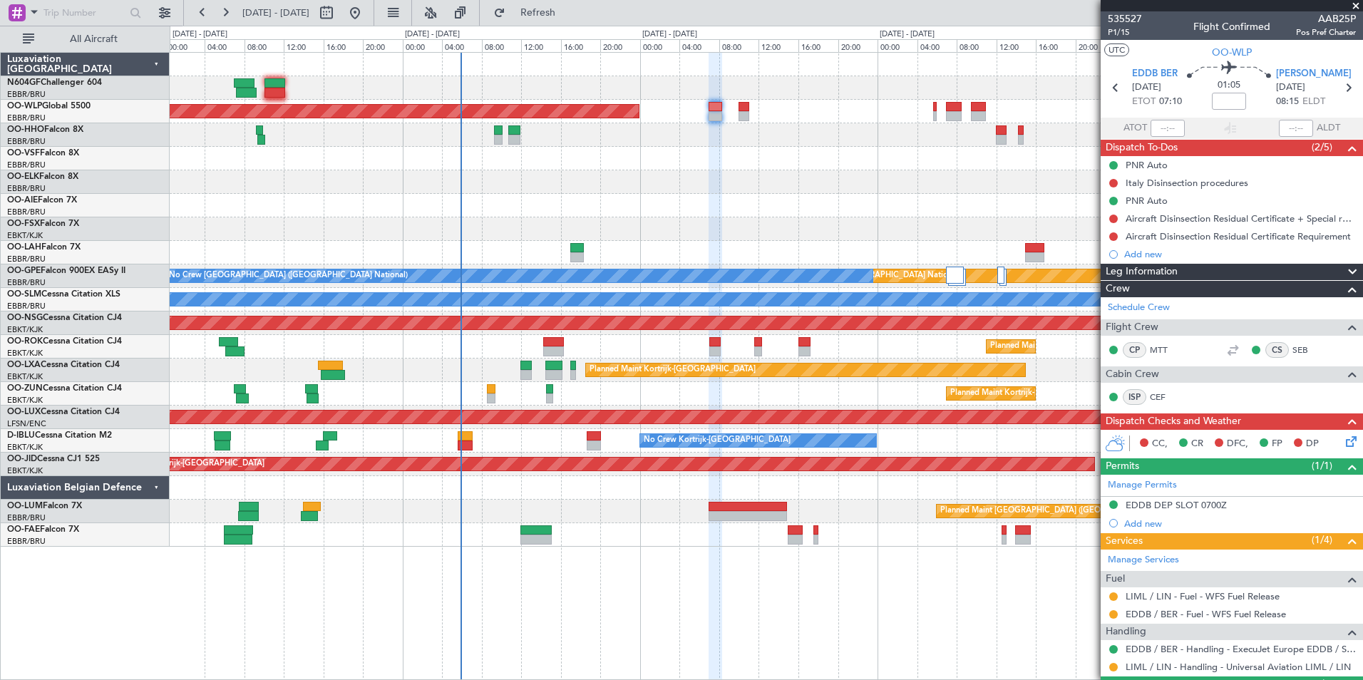
scroll to position [36, 0]
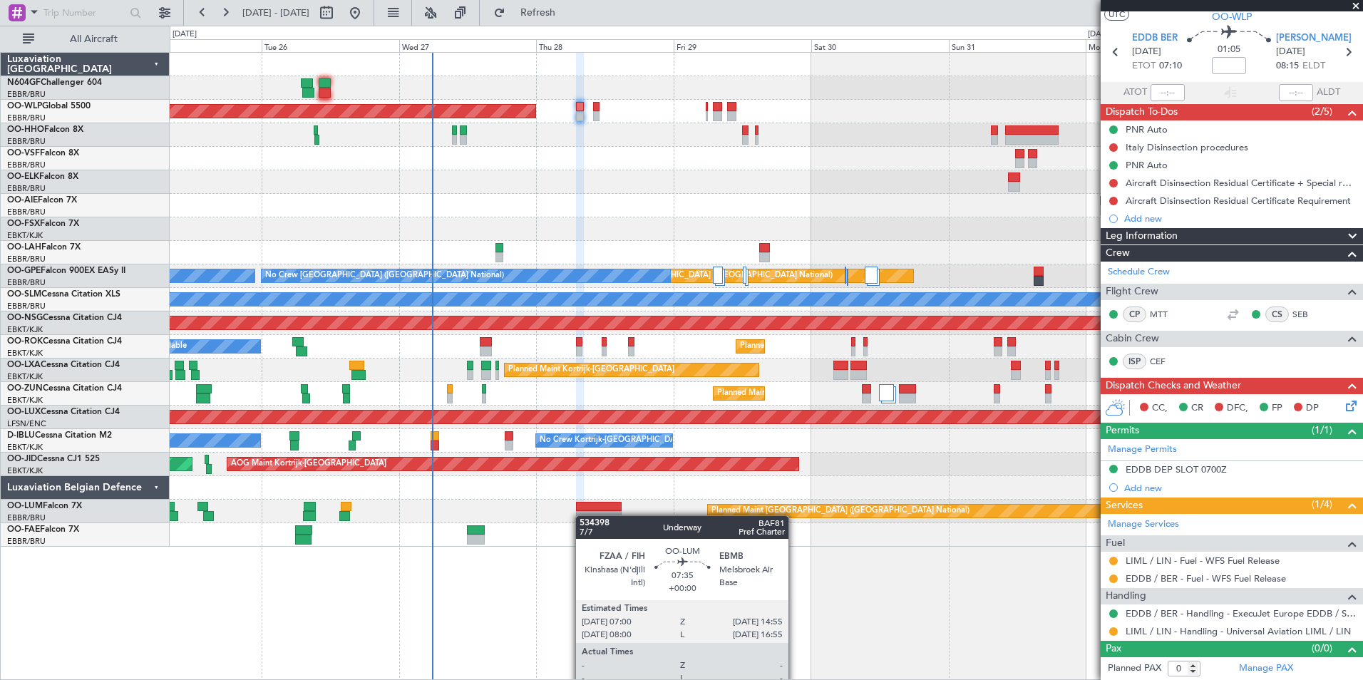
click at [582, 516] on div "Planned Maint Berlin (Brandenburg) Planned Maint London (Farnborough) Planned M…" at bounding box center [766, 300] width 1193 height 494
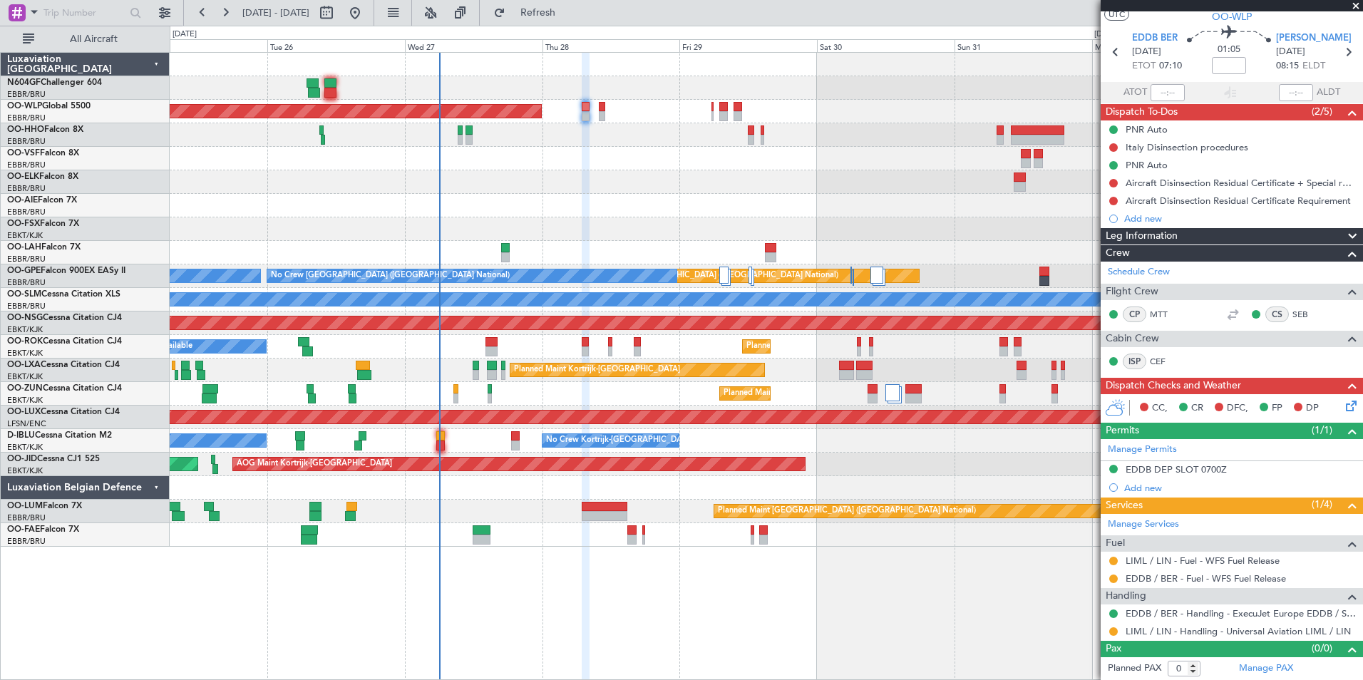
click at [598, 187] on div at bounding box center [766, 182] width 1193 height 24
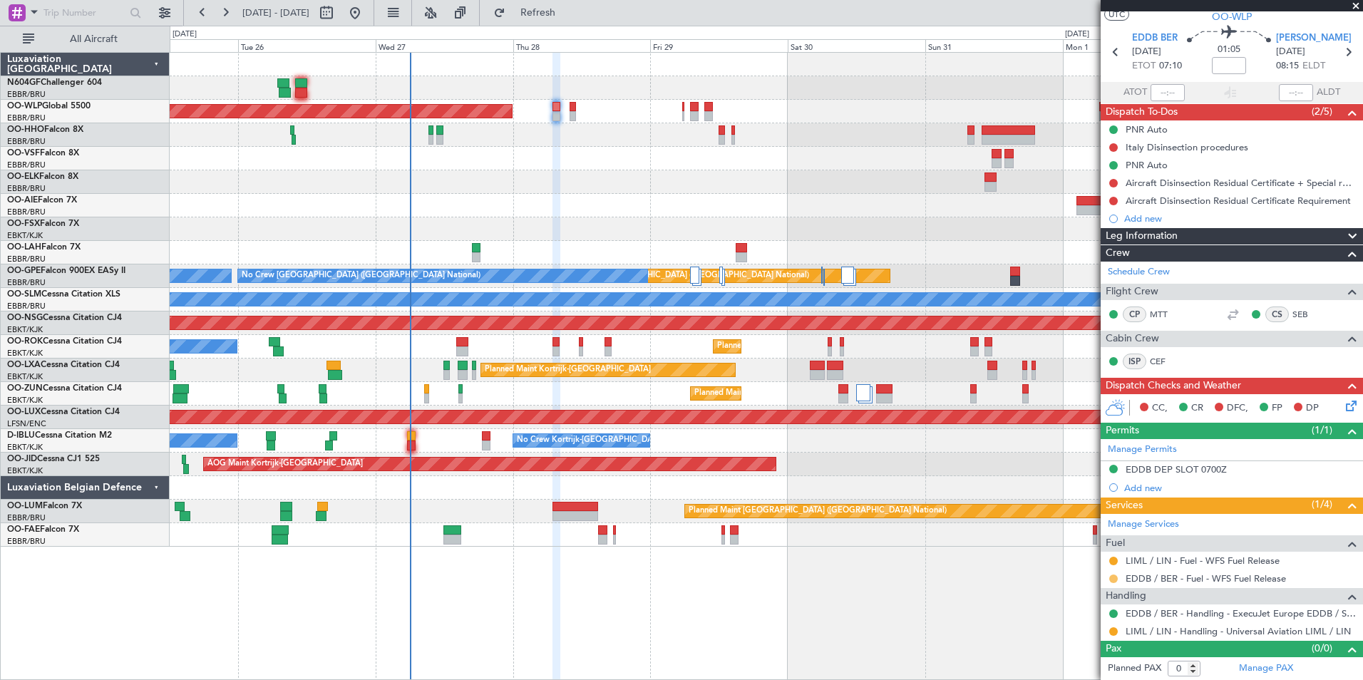
click at [1114, 580] on button at bounding box center [1114, 579] width 9 height 9
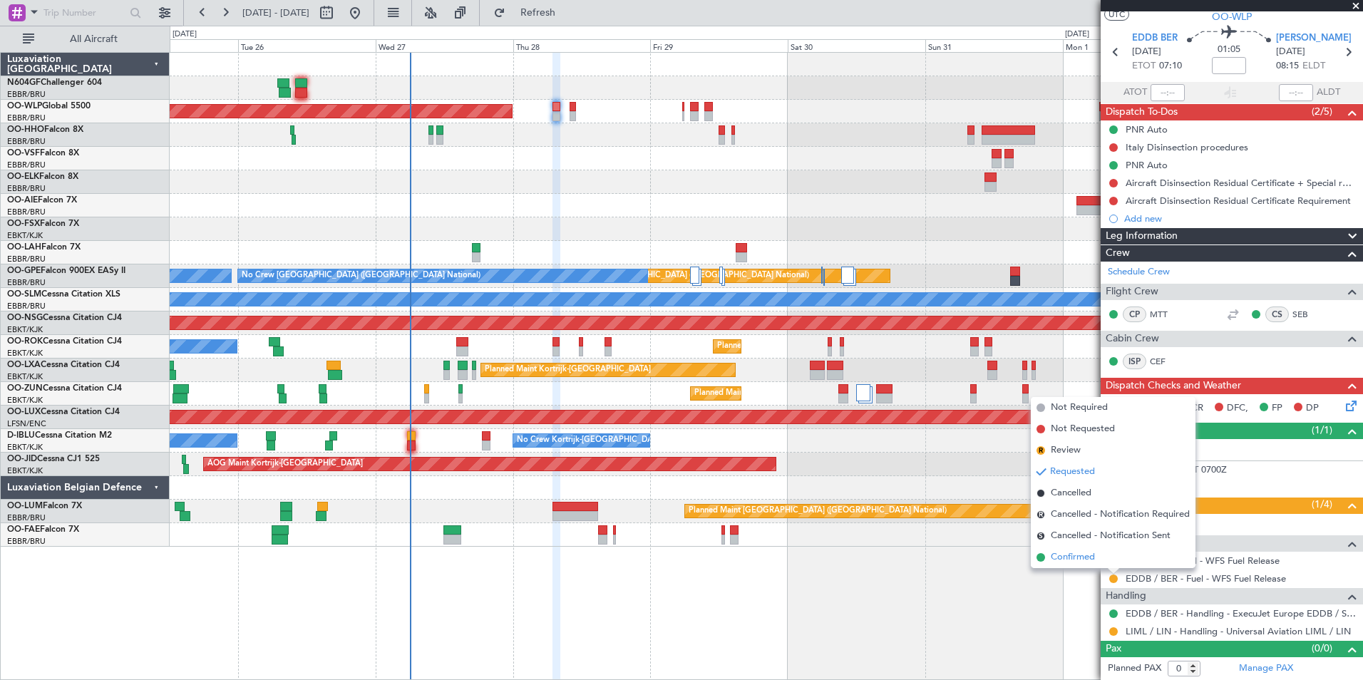
click at [1090, 555] on span "Confirmed" at bounding box center [1073, 558] width 44 height 14
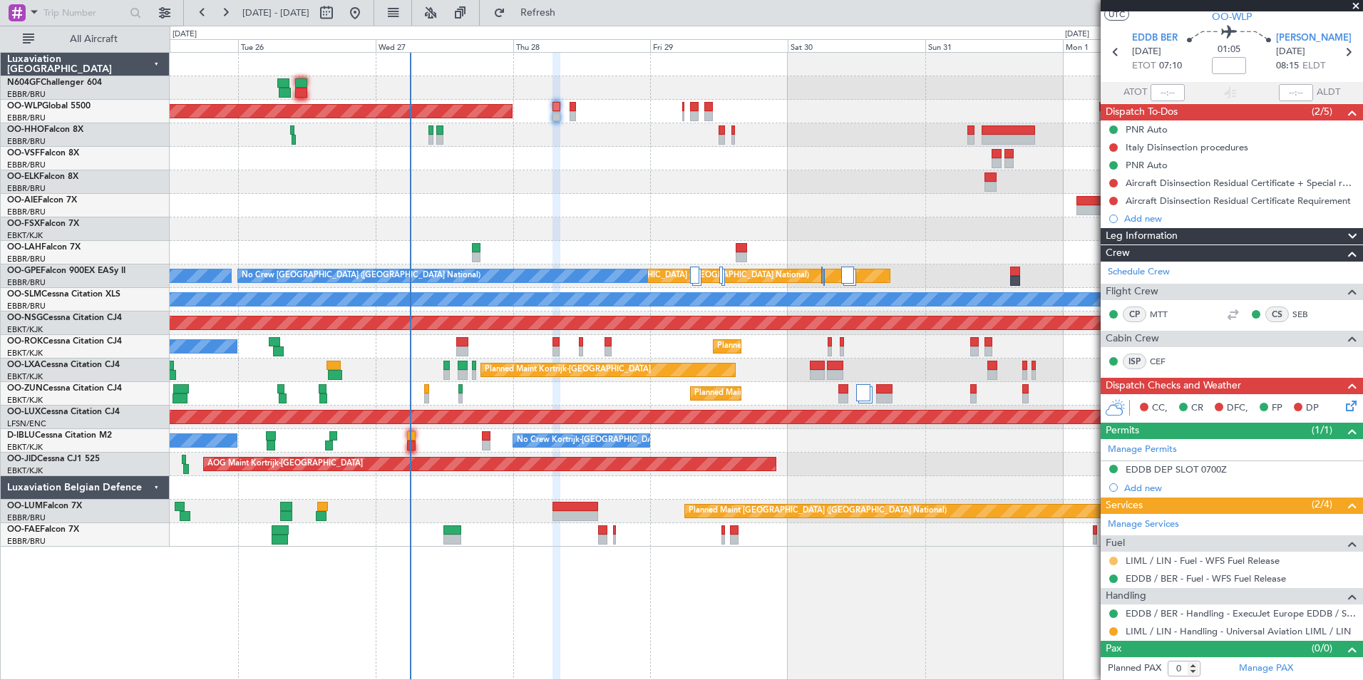
click at [1113, 563] on button at bounding box center [1114, 561] width 9 height 9
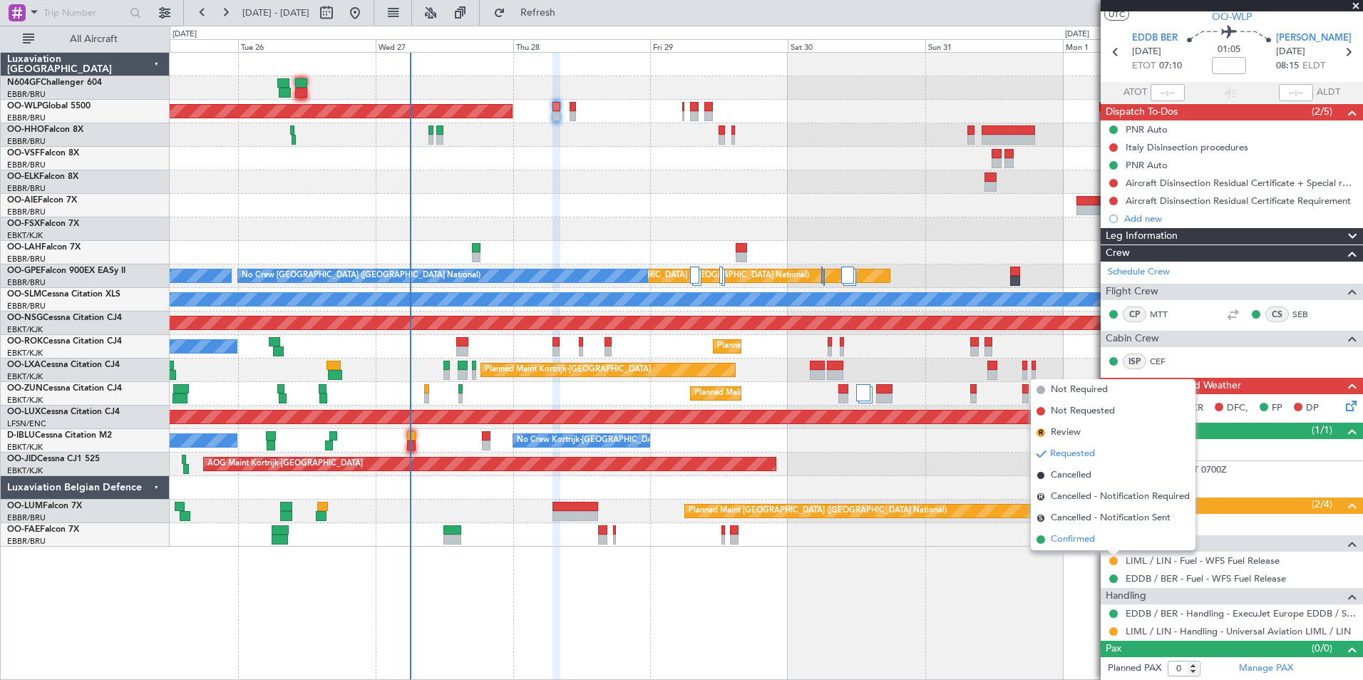
click at [1093, 538] on span "Confirmed" at bounding box center [1073, 540] width 44 height 14
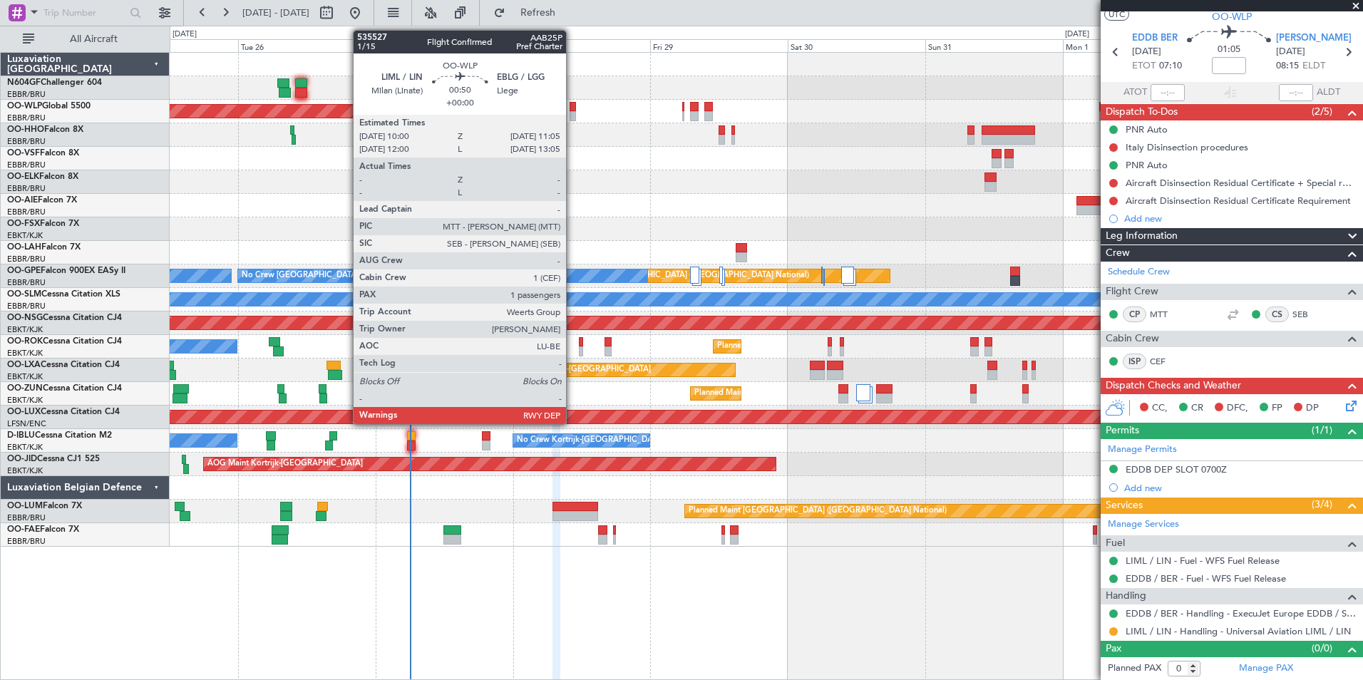
click at [573, 116] on div at bounding box center [573, 116] width 6 height 10
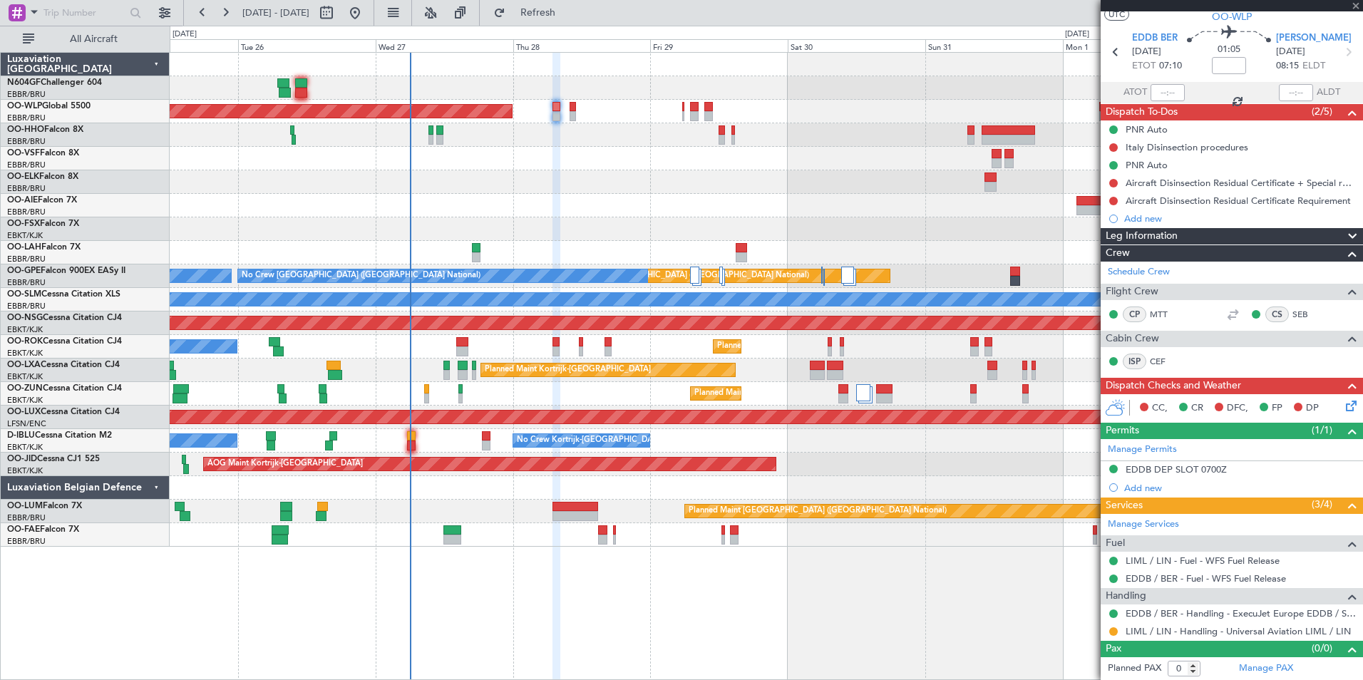
type input "1"
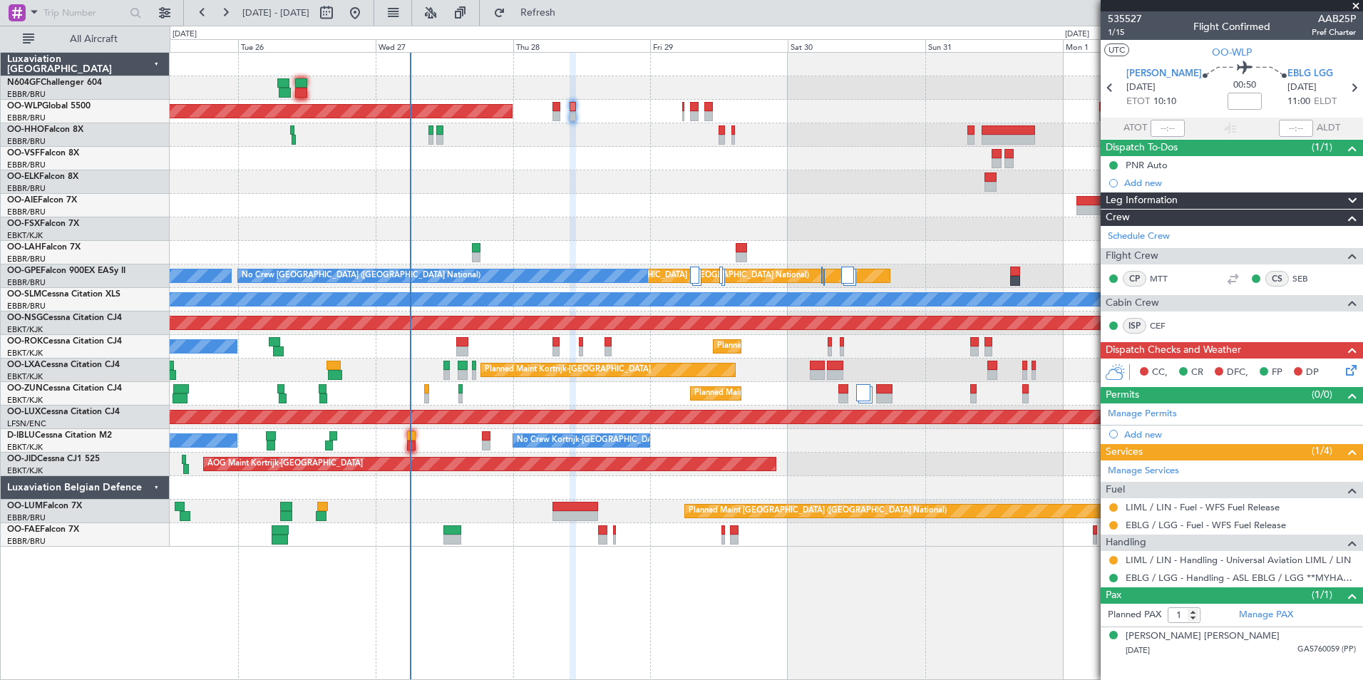
click at [1118, 559] on div at bounding box center [1113, 560] width 11 height 11
click at [1112, 556] on button at bounding box center [1114, 560] width 9 height 9
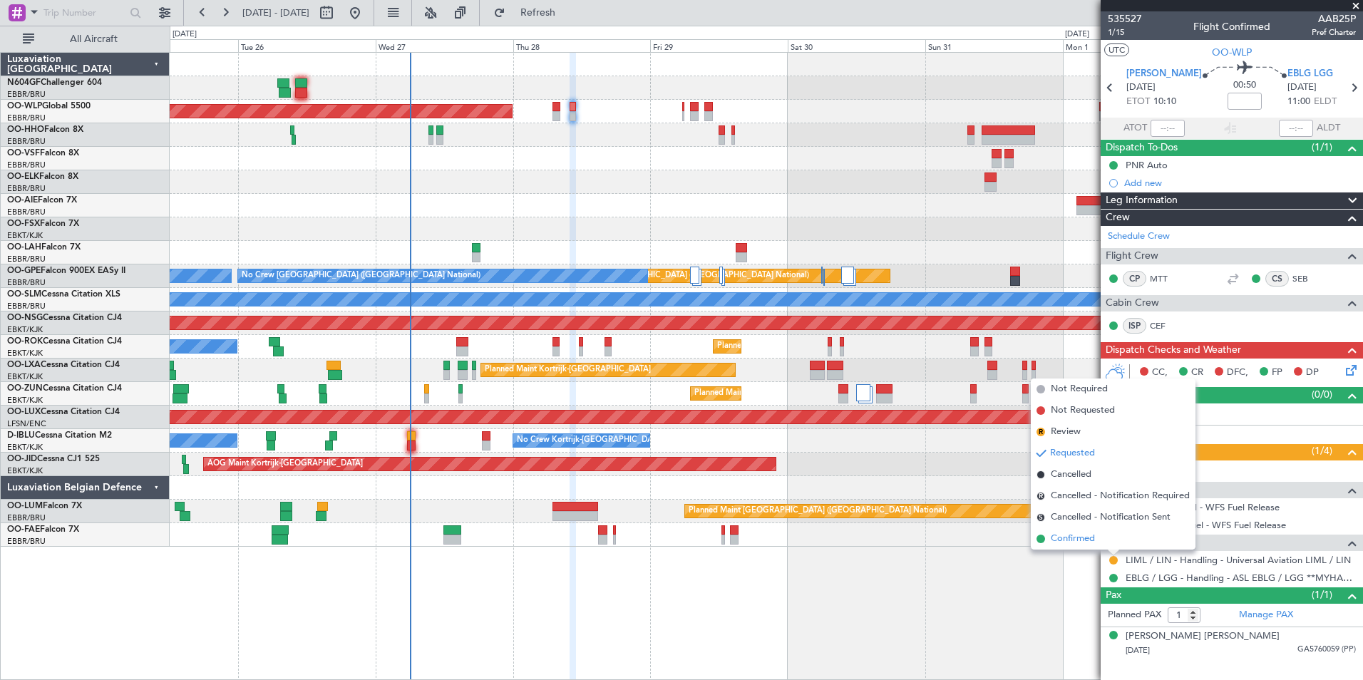
click at [1087, 542] on span "Confirmed" at bounding box center [1073, 539] width 44 height 14
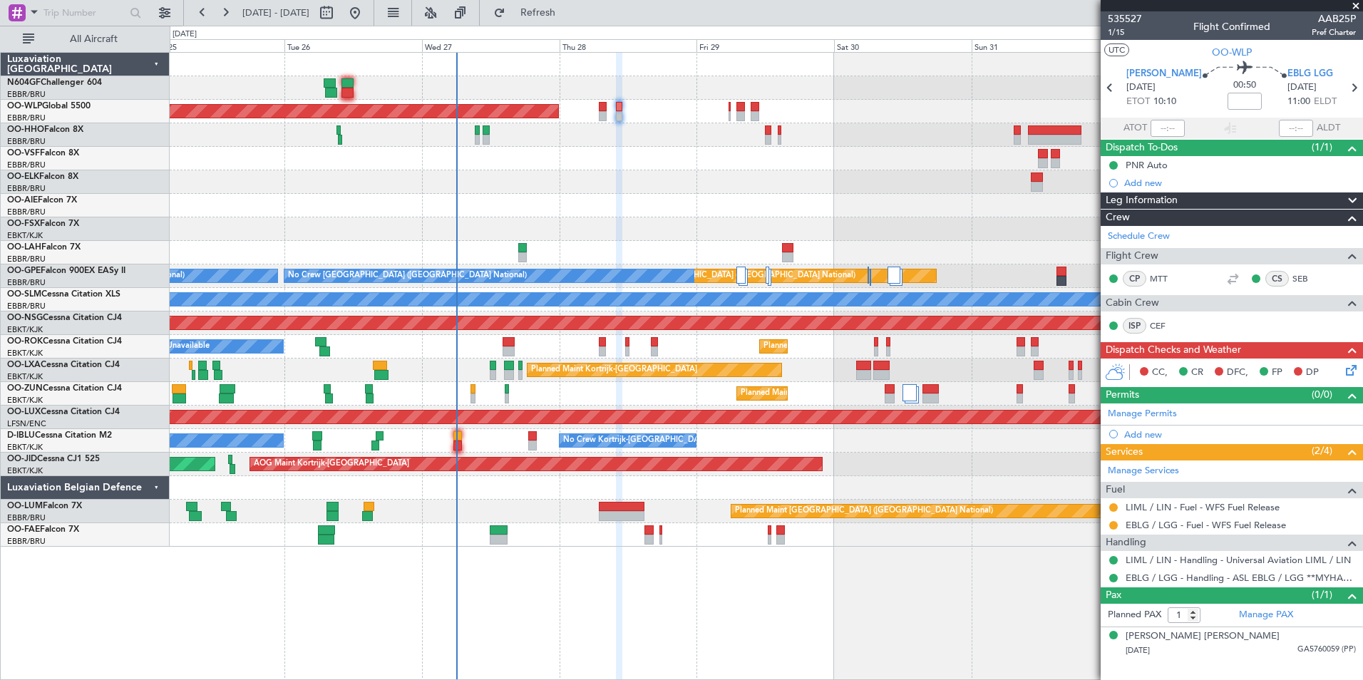
click at [605, 232] on div "Planned Maint Kortrijk-[GEOGRAPHIC_DATA]" at bounding box center [766, 229] width 1193 height 24
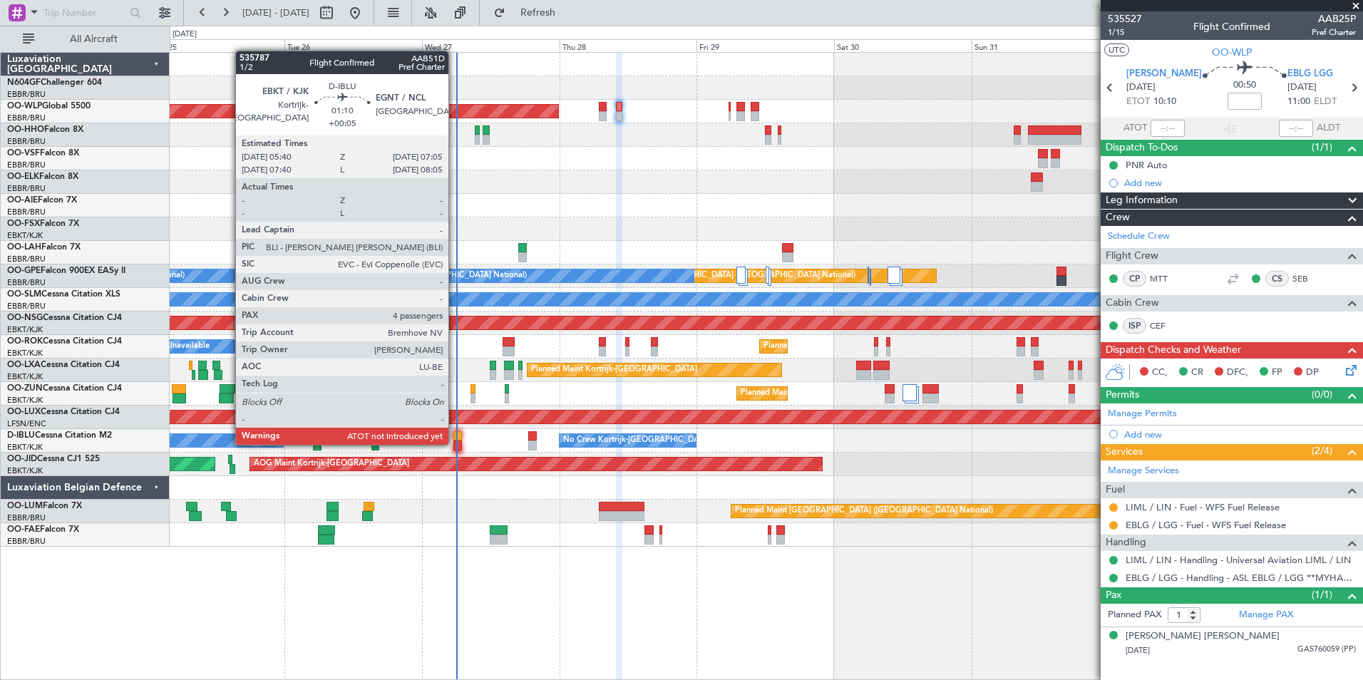
click at [455, 444] on div at bounding box center [458, 446] width 9 height 10
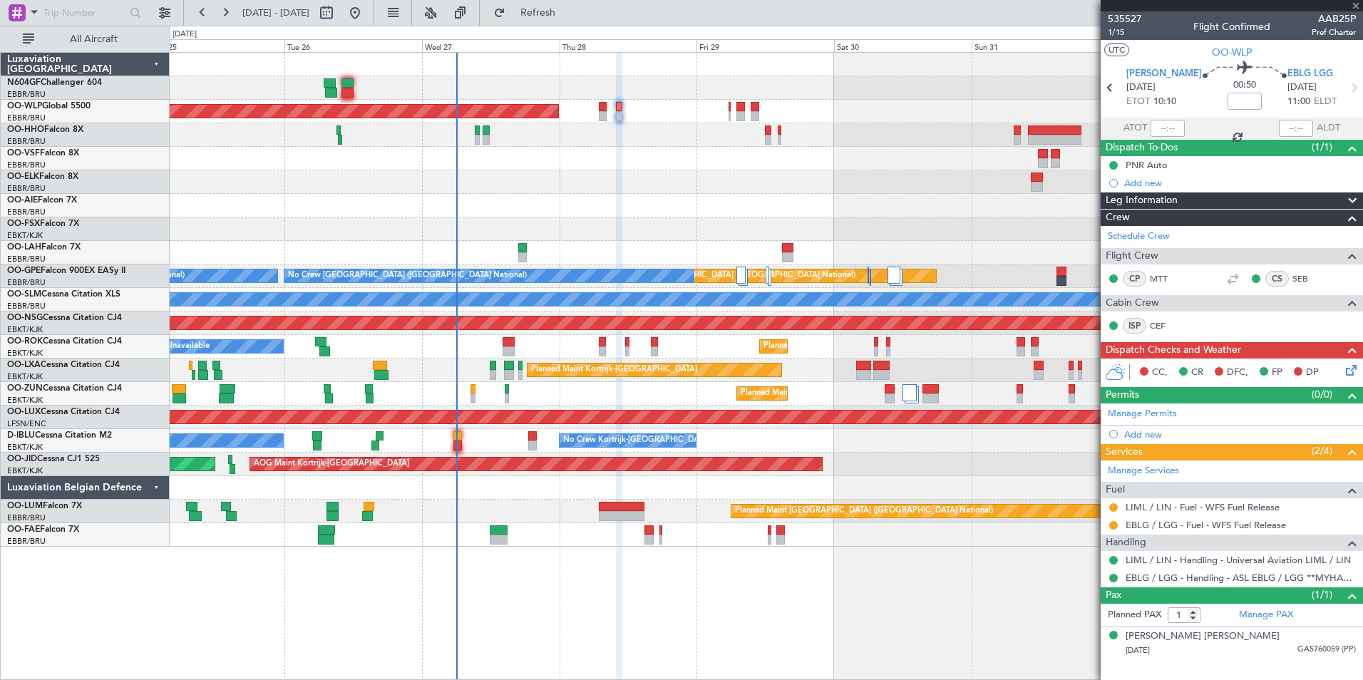
type input "+00:05"
type input "4"
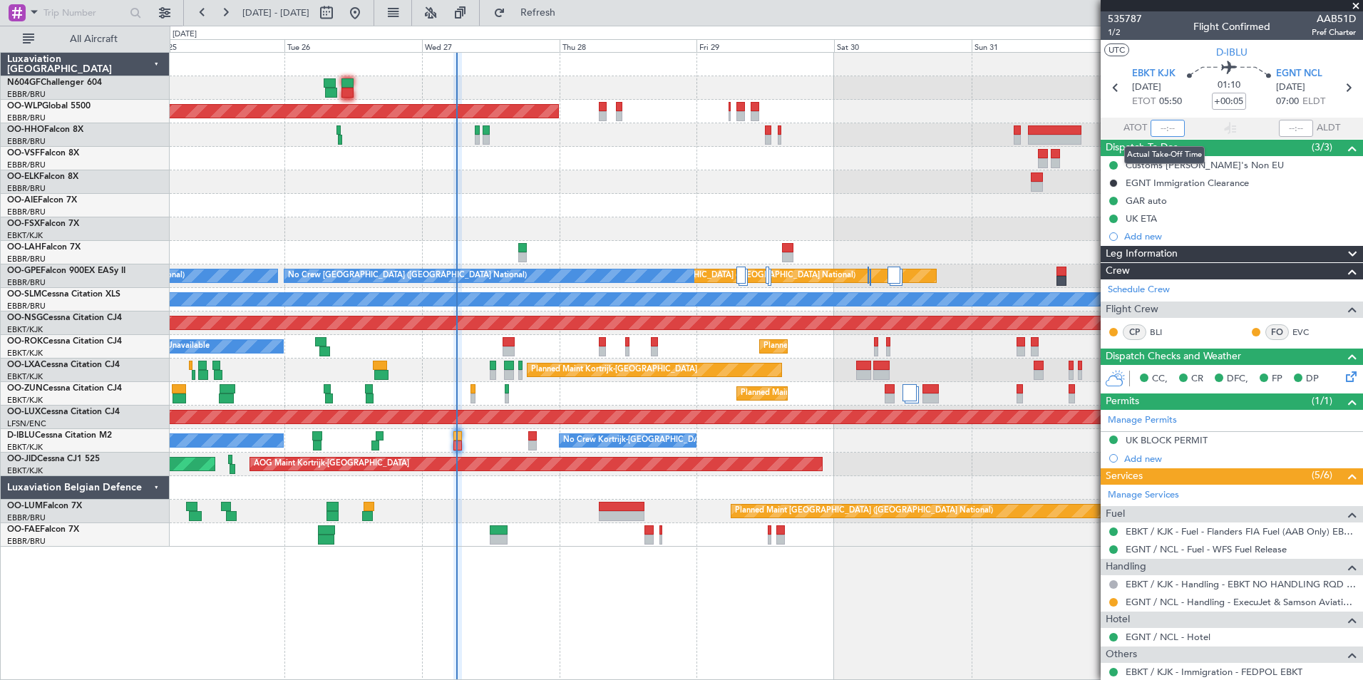
click at [1169, 129] on input "text" at bounding box center [1168, 128] width 34 height 17
type input "05:57"
click at [1164, 48] on section "UTC D-IBLU" at bounding box center [1232, 50] width 262 height 21
click at [585, 178] on div at bounding box center [766, 182] width 1193 height 24
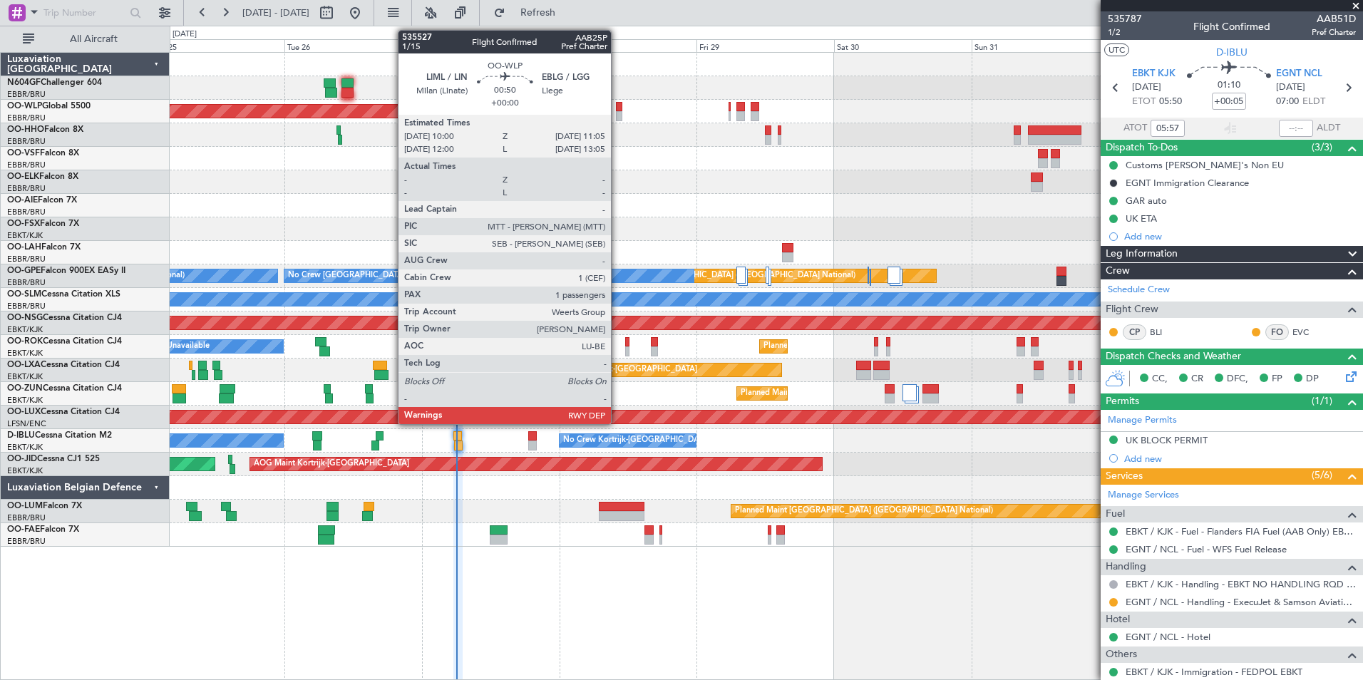
click at [618, 112] on div at bounding box center [619, 116] width 6 height 10
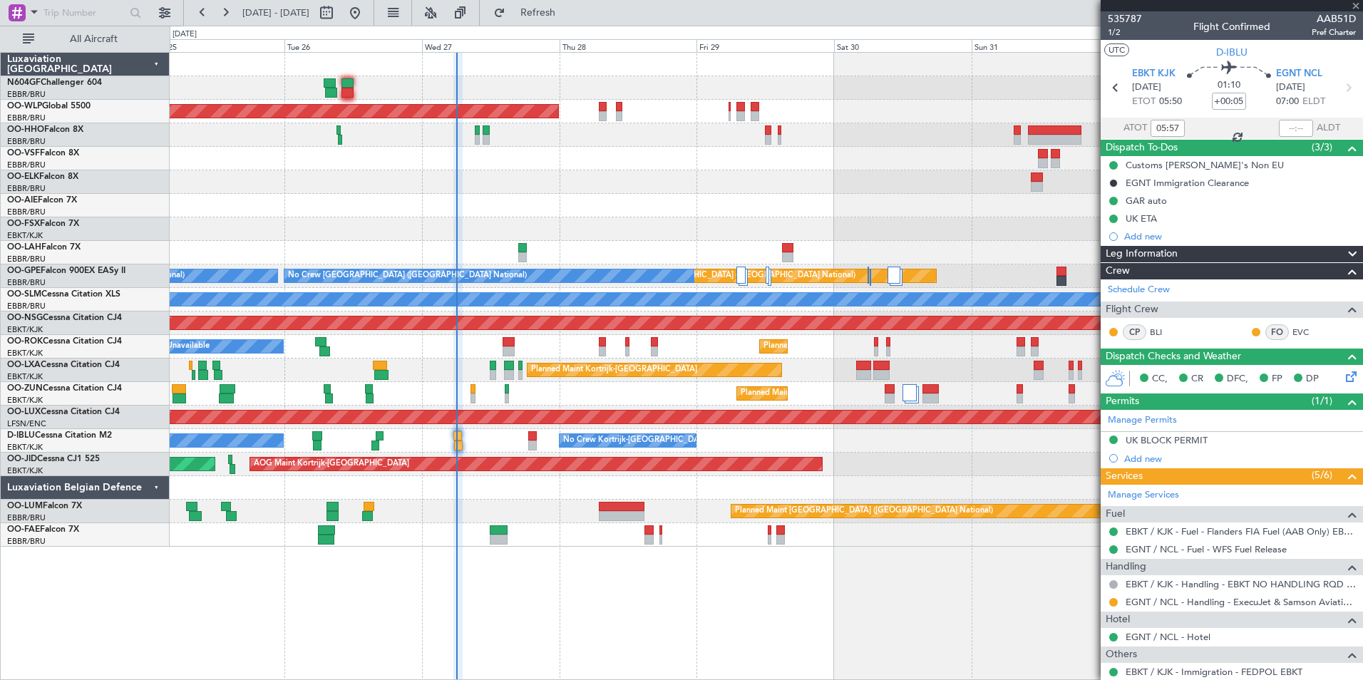
type input "1"
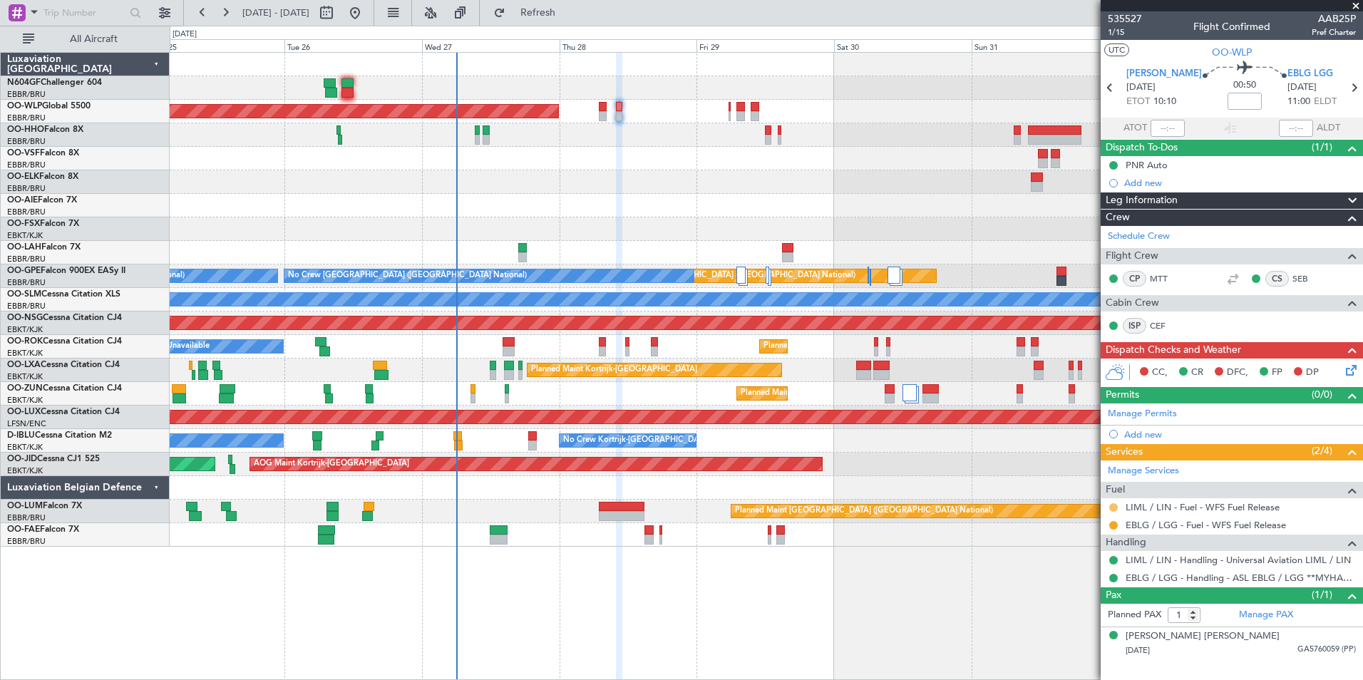
click at [1115, 505] on button at bounding box center [1114, 507] width 9 height 9
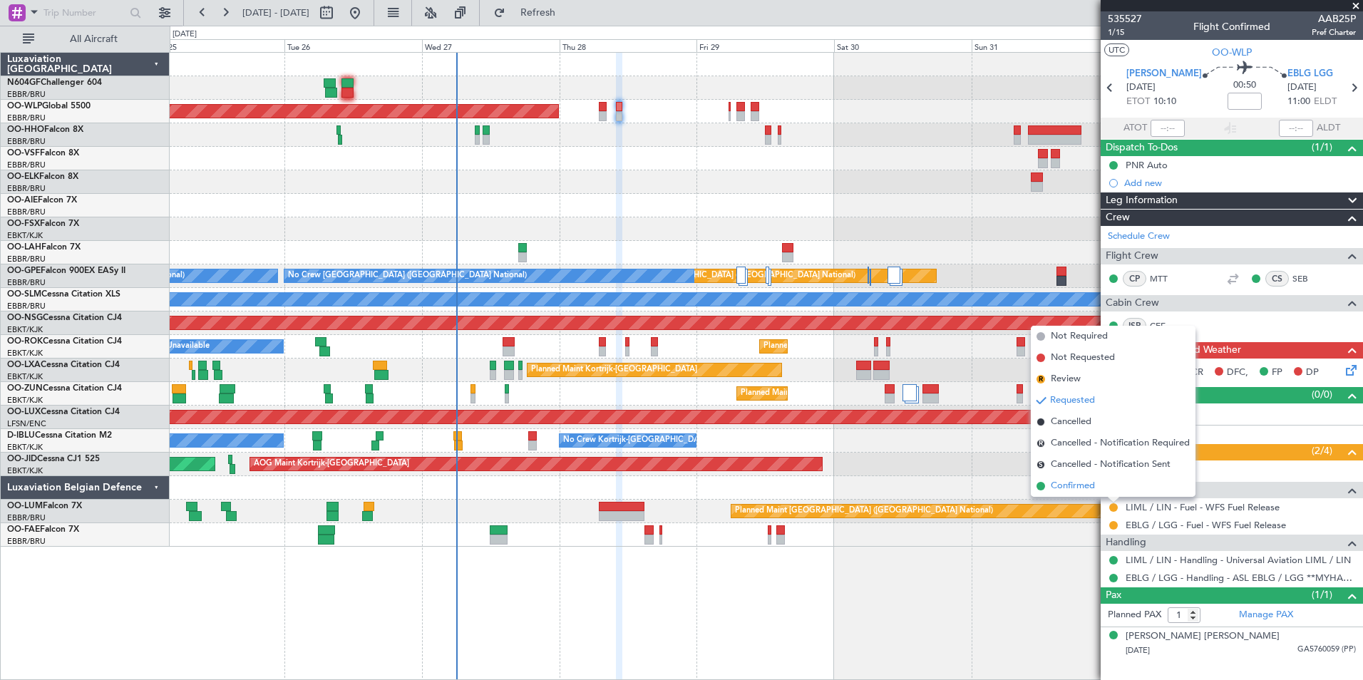
click at [1092, 491] on span "Confirmed" at bounding box center [1073, 486] width 44 height 14
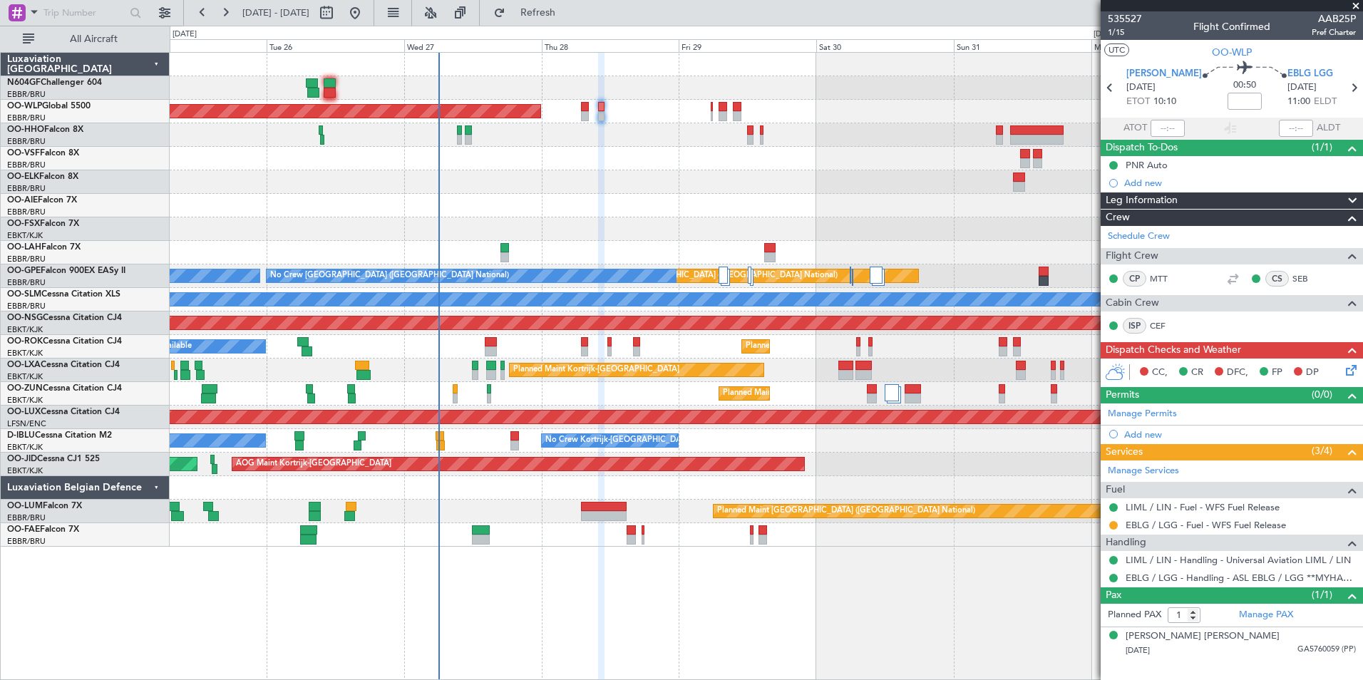
click at [546, 180] on div "Planned Maint Berlin (Brandenburg) Planned Maint London (Farnborough) Planned M…" at bounding box center [766, 300] width 1193 height 494
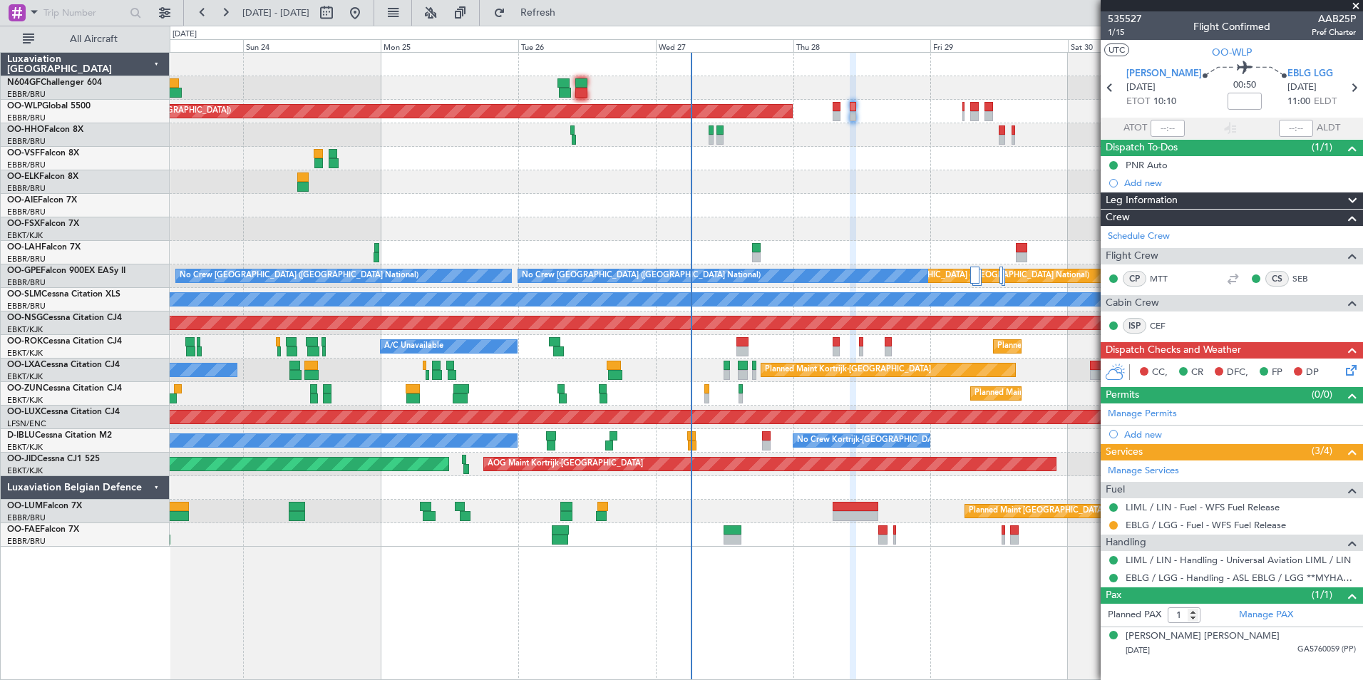
click at [732, 169] on div at bounding box center [766, 159] width 1193 height 24
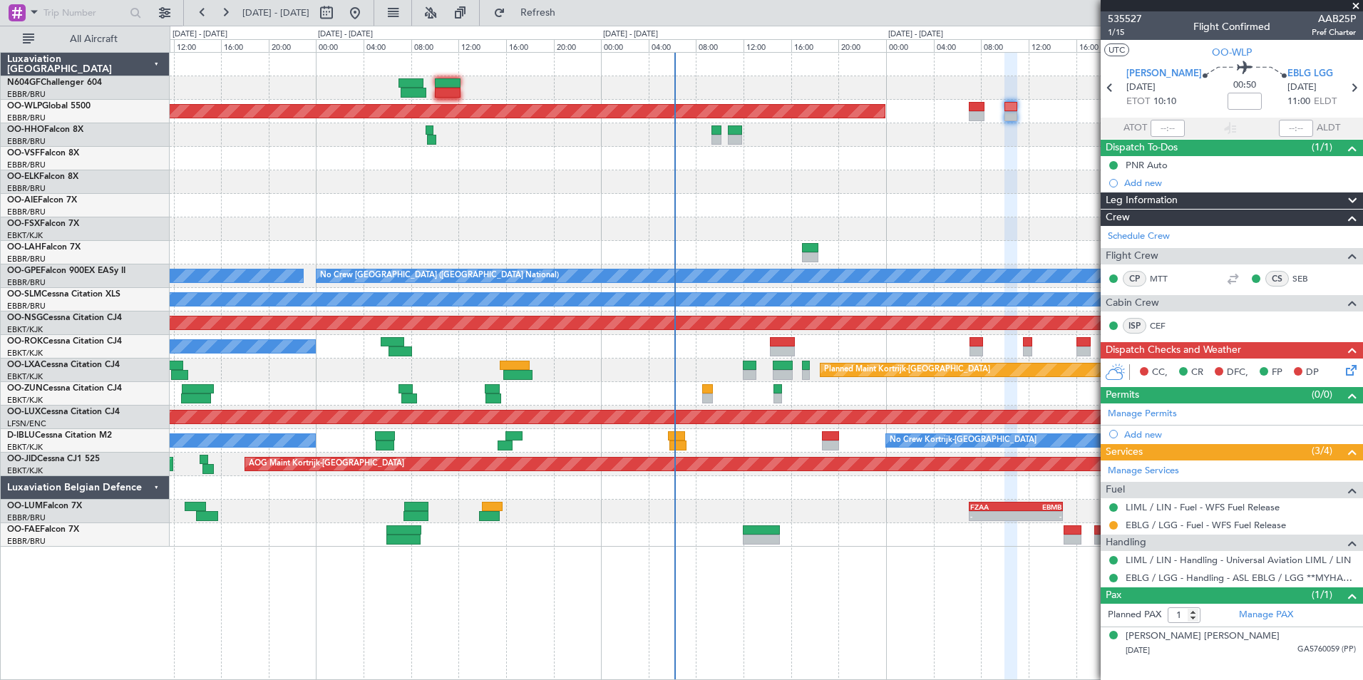
click at [688, 436] on div "No Crew Kortrijk-Wevelgem No Crew Kortrijk-Wevelgem" at bounding box center [766, 441] width 1193 height 24
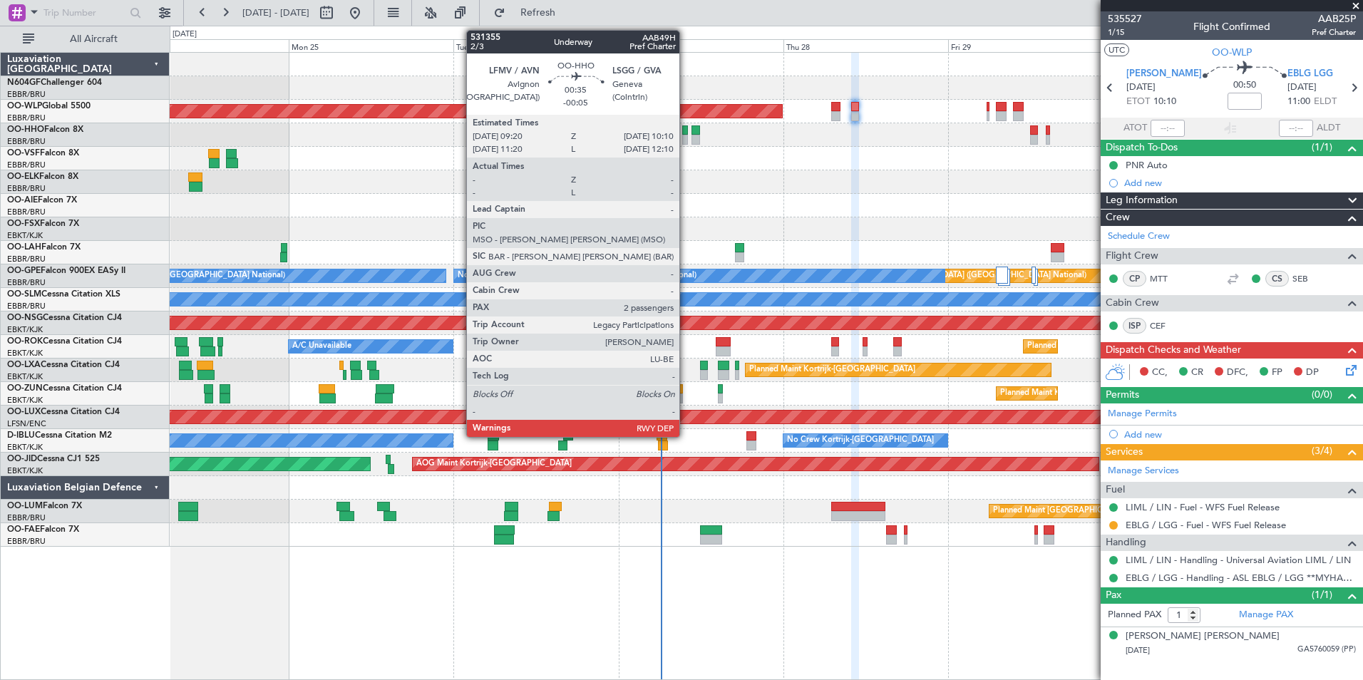
click at [686, 130] on div at bounding box center [685, 131] width 6 height 10
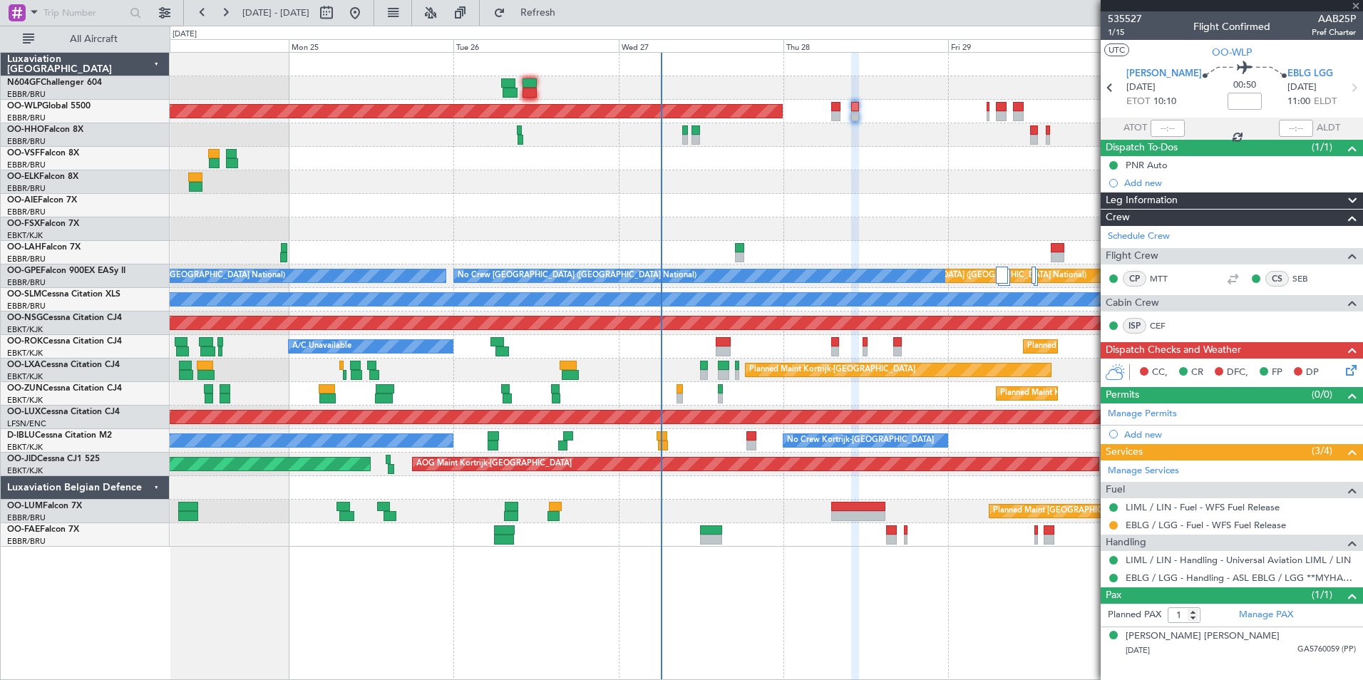
type input "-00:05"
type input "2"
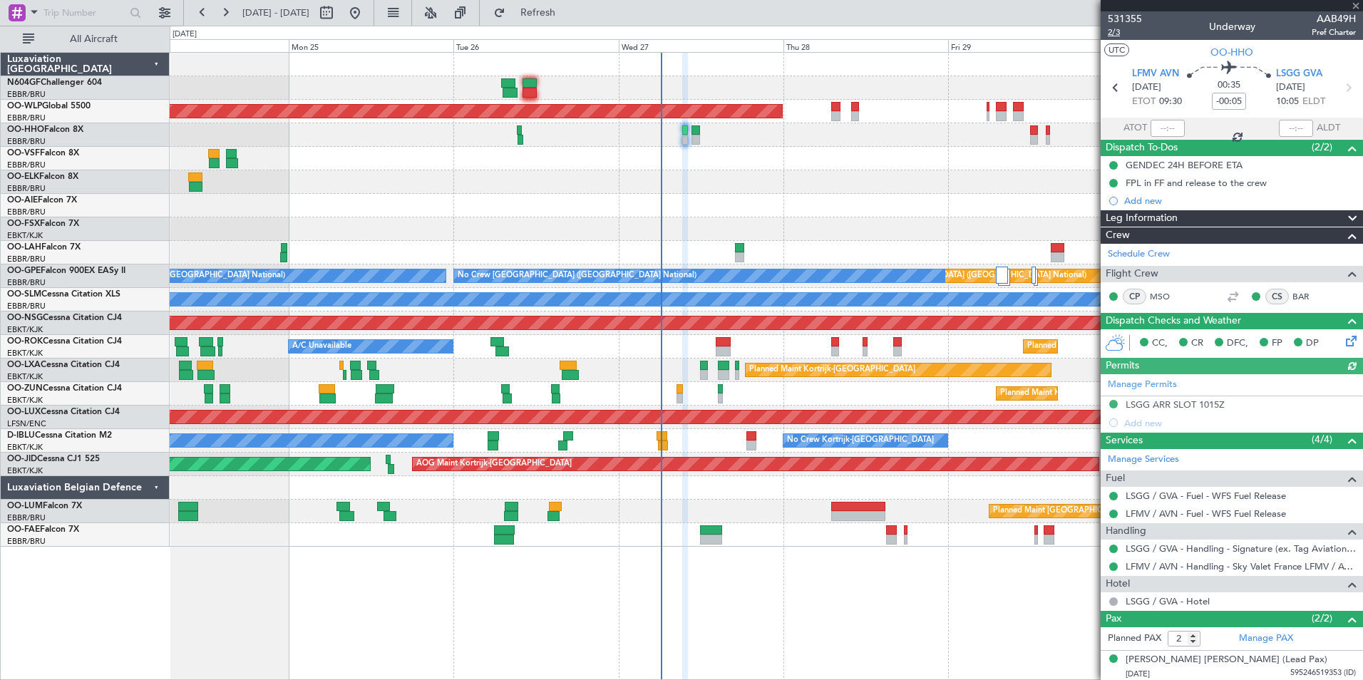
click at [1117, 35] on span "2/3" at bounding box center [1125, 32] width 34 height 12
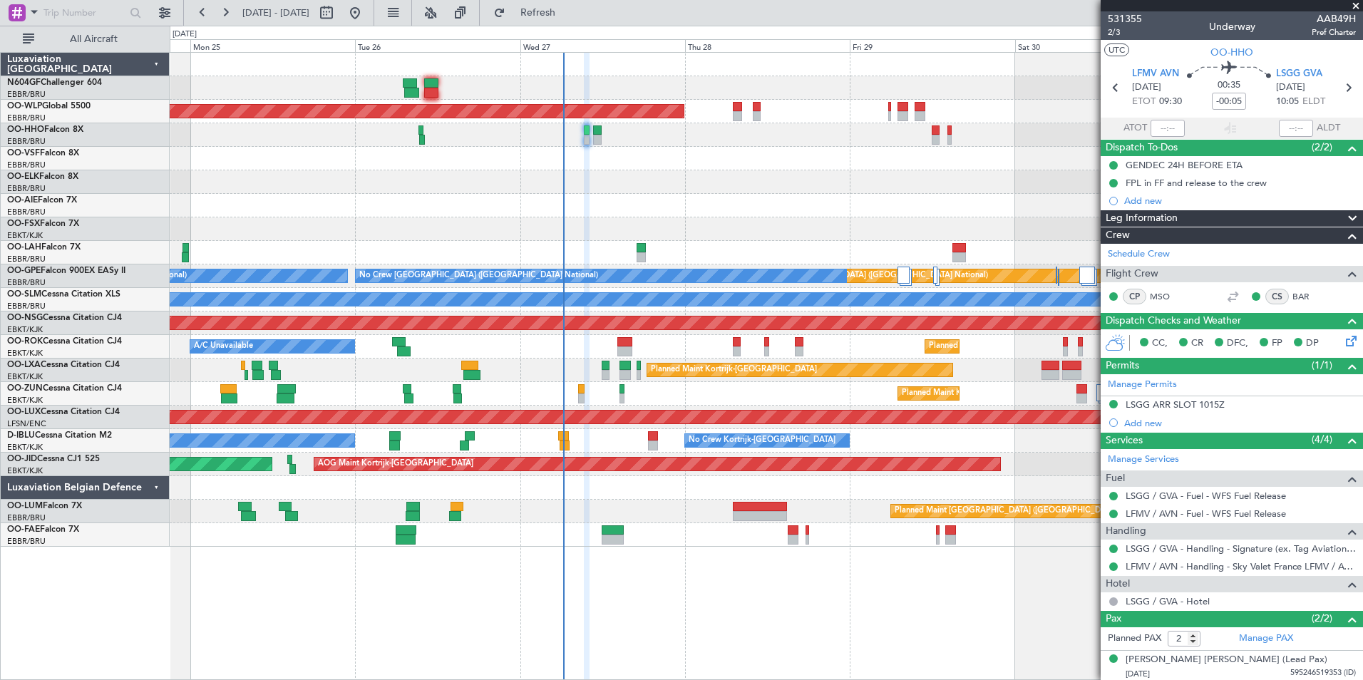
click at [459, 198] on div "Planned Maint Berlin (Brandenburg) - - LIEO 10:00 Z KTEB 19:15 Z Planned Maint …" at bounding box center [766, 300] width 1193 height 494
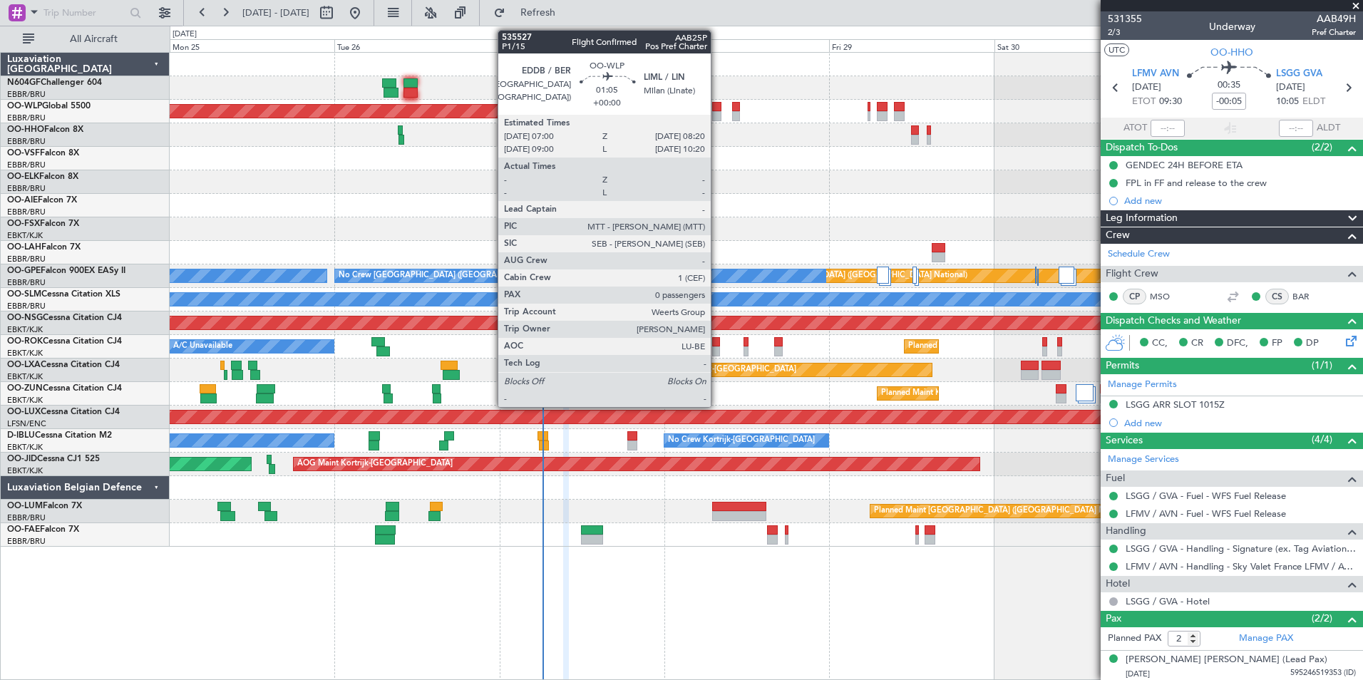
click at [717, 110] on div at bounding box center [716, 107] width 9 height 10
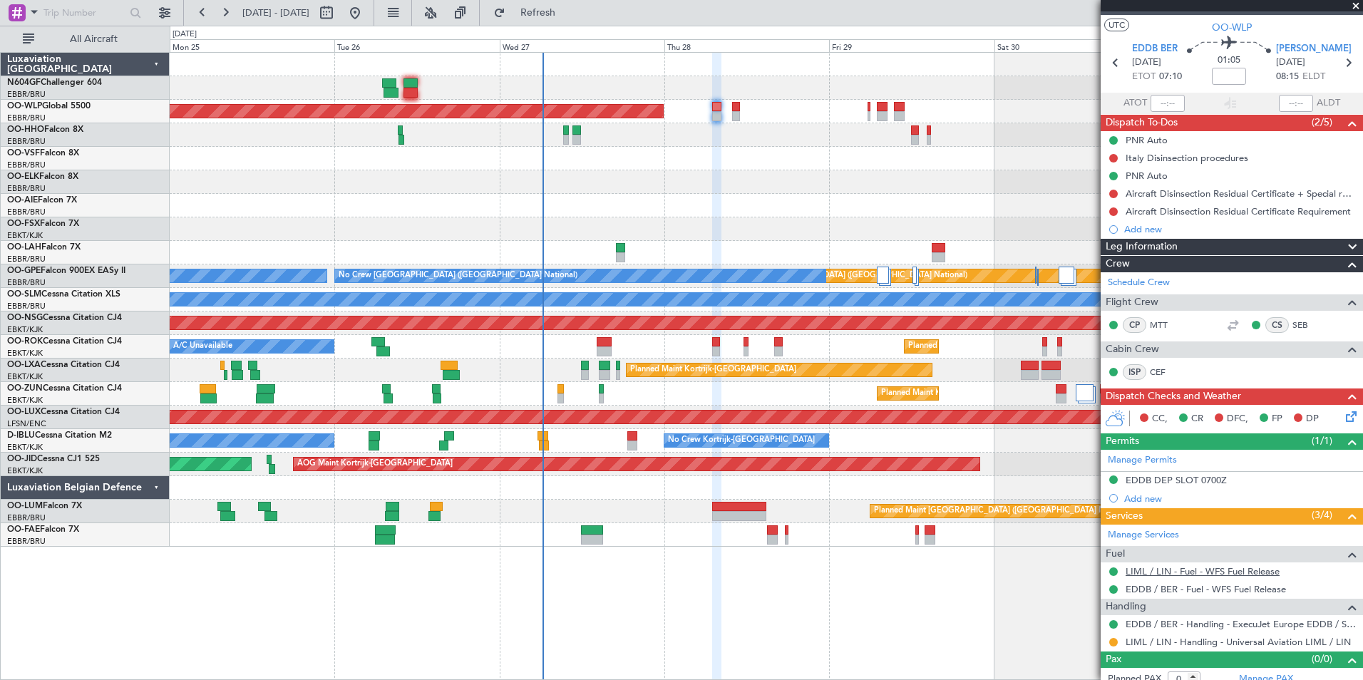
scroll to position [36, 0]
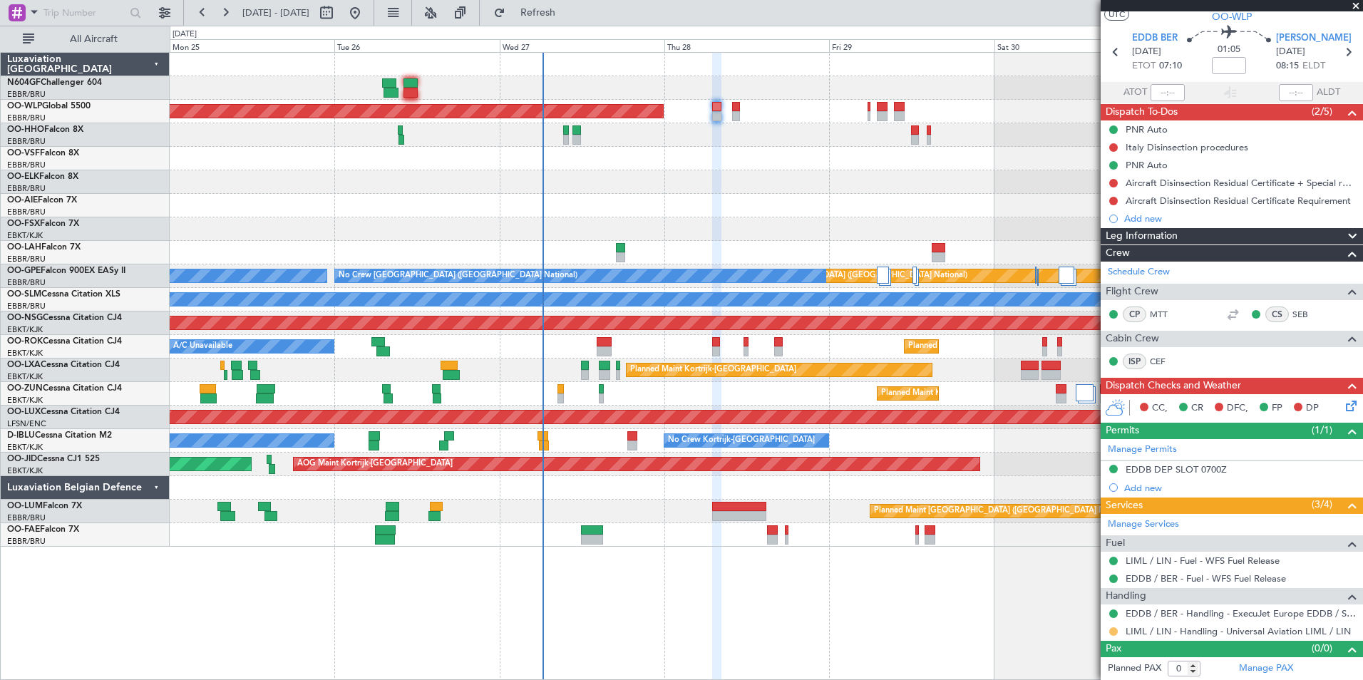
click at [1112, 630] on button at bounding box center [1114, 632] width 9 height 9
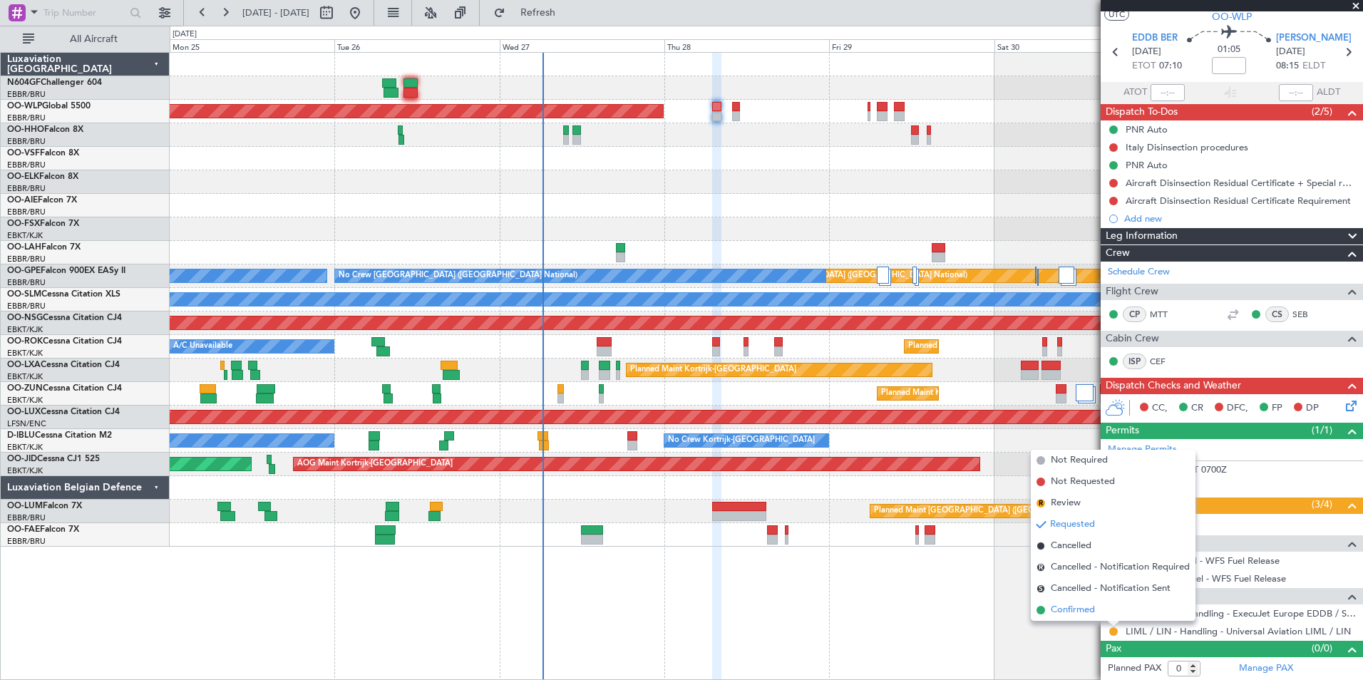
click at [1082, 609] on span "Confirmed" at bounding box center [1073, 610] width 44 height 14
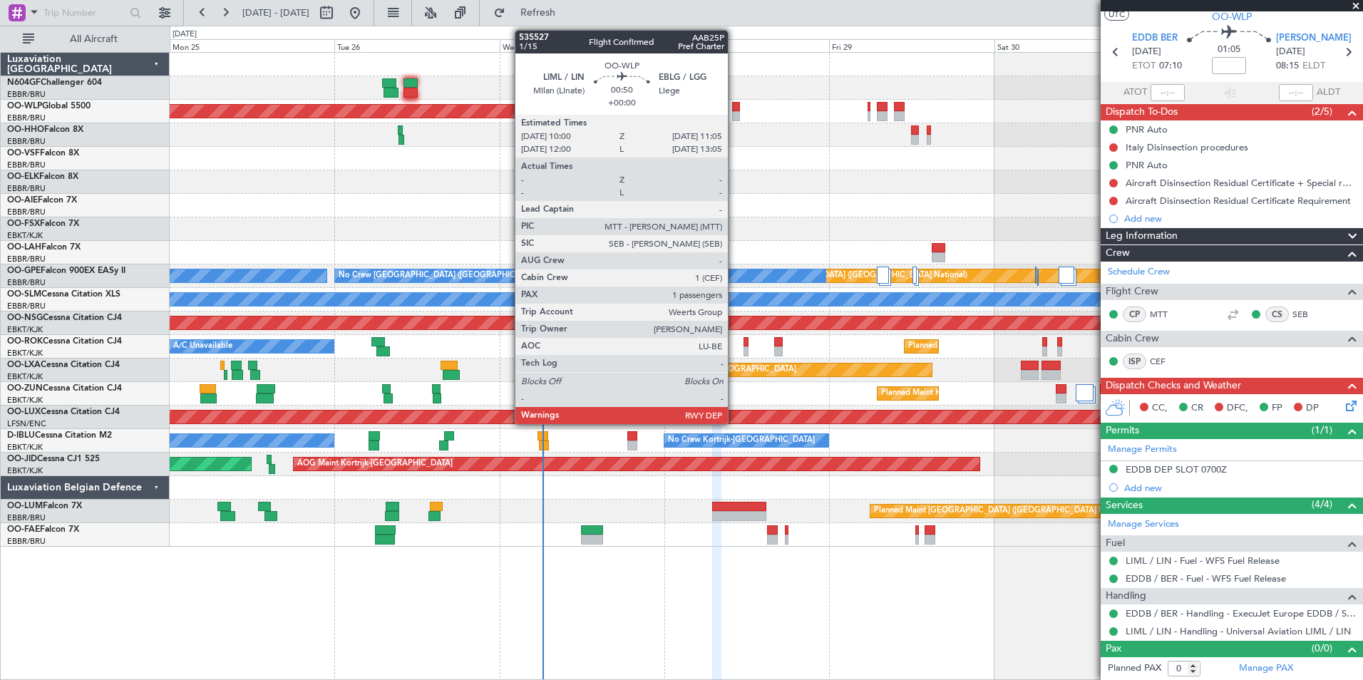
click at [735, 111] on div at bounding box center [736, 107] width 8 height 10
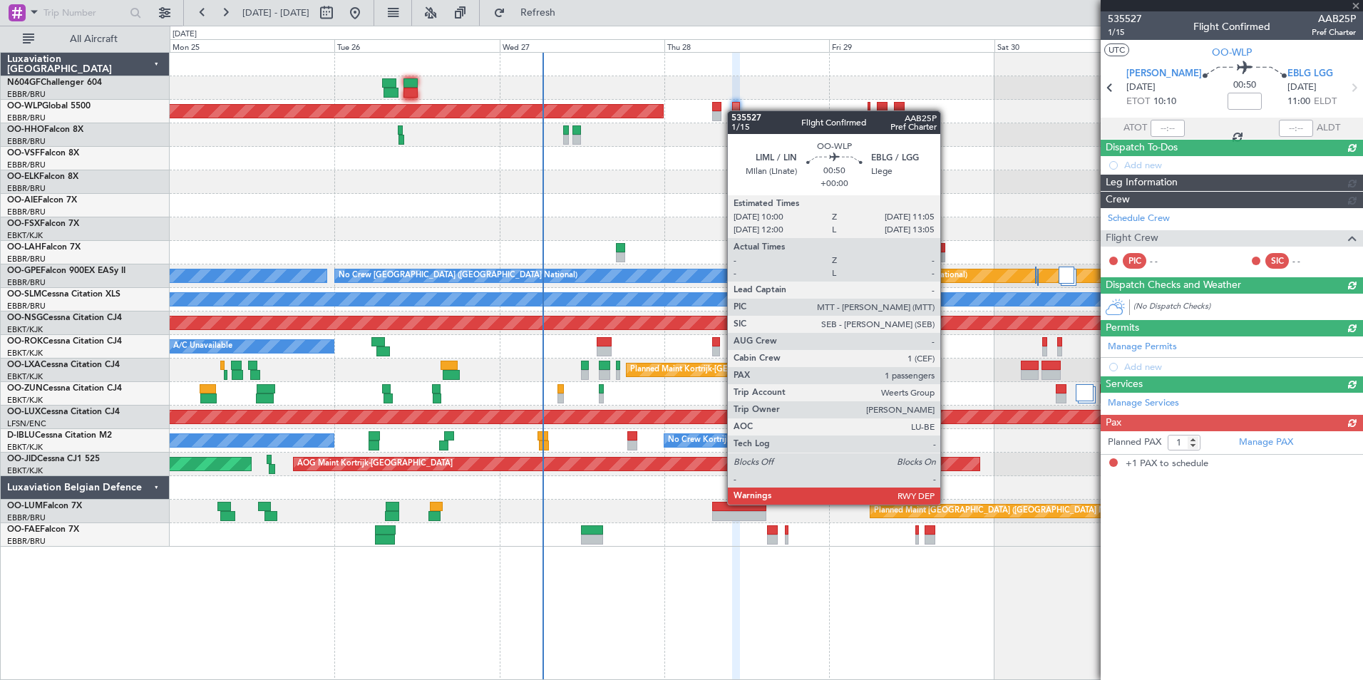
scroll to position [0, 0]
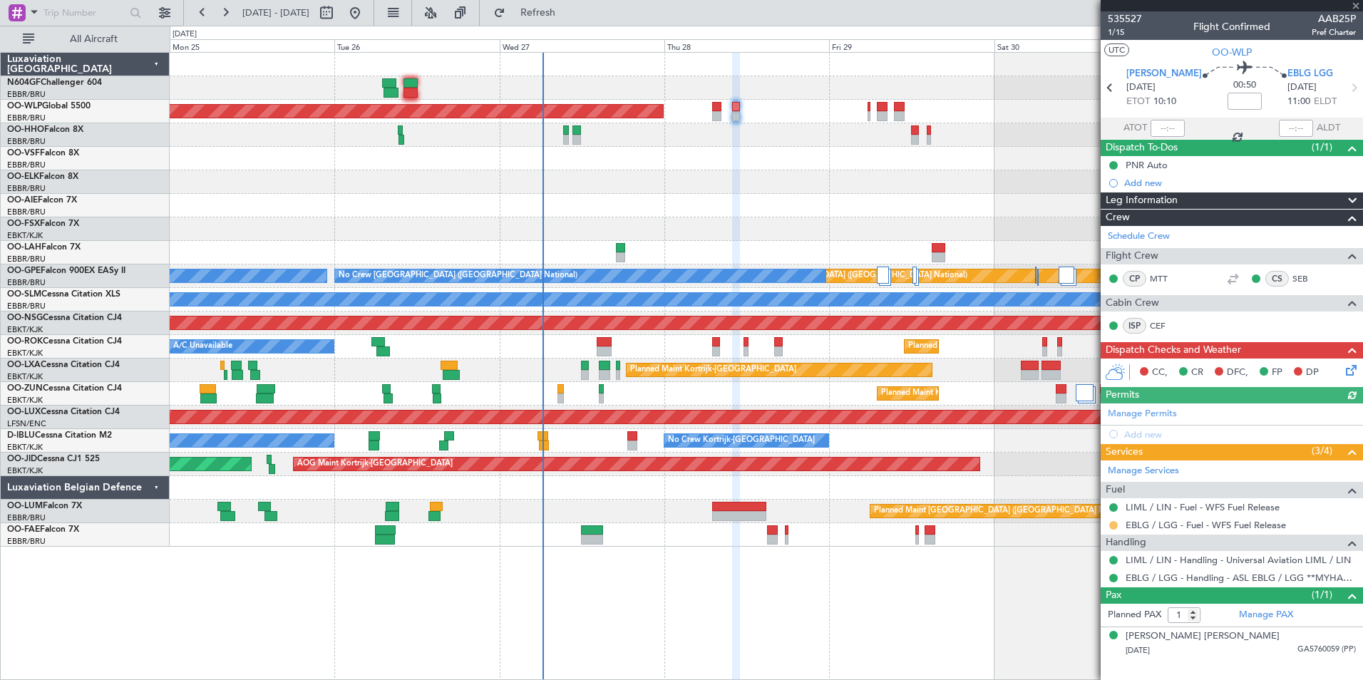
click at [1111, 528] on button at bounding box center [1114, 525] width 9 height 9
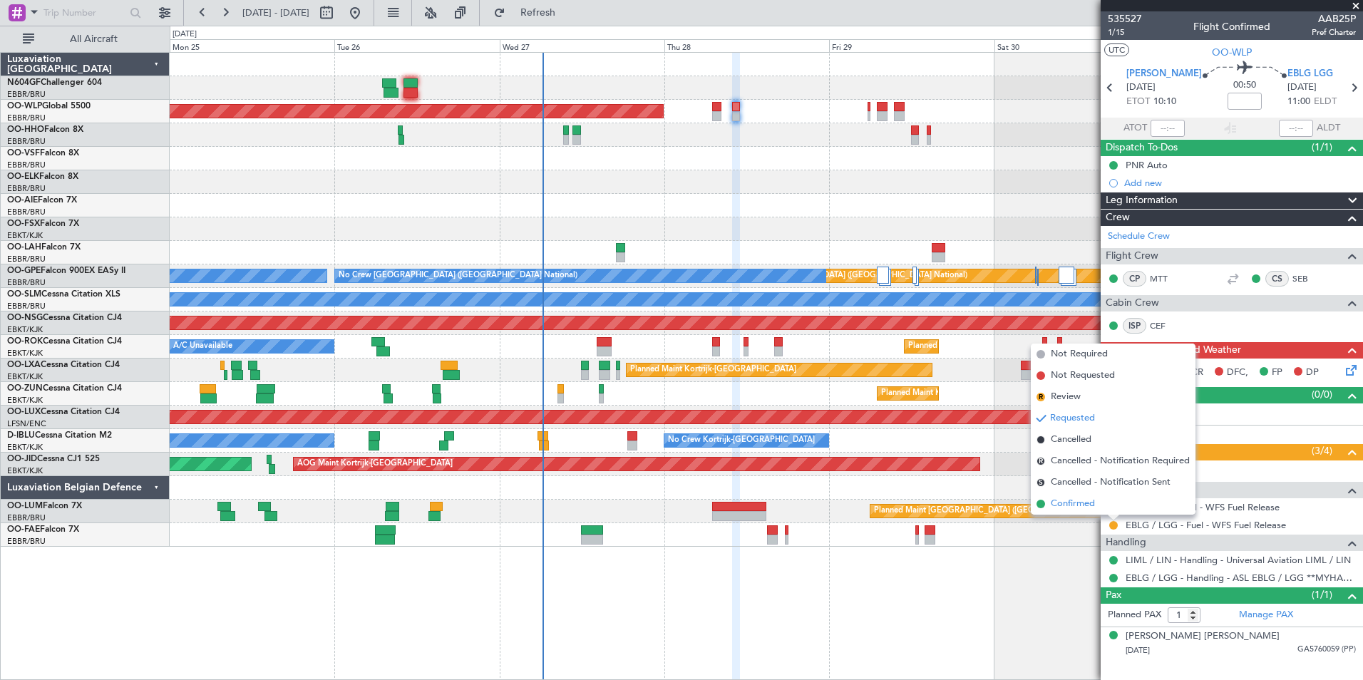
click at [1082, 499] on span "Confirmed" at bounding box center [1073, 504] width 44 height 14
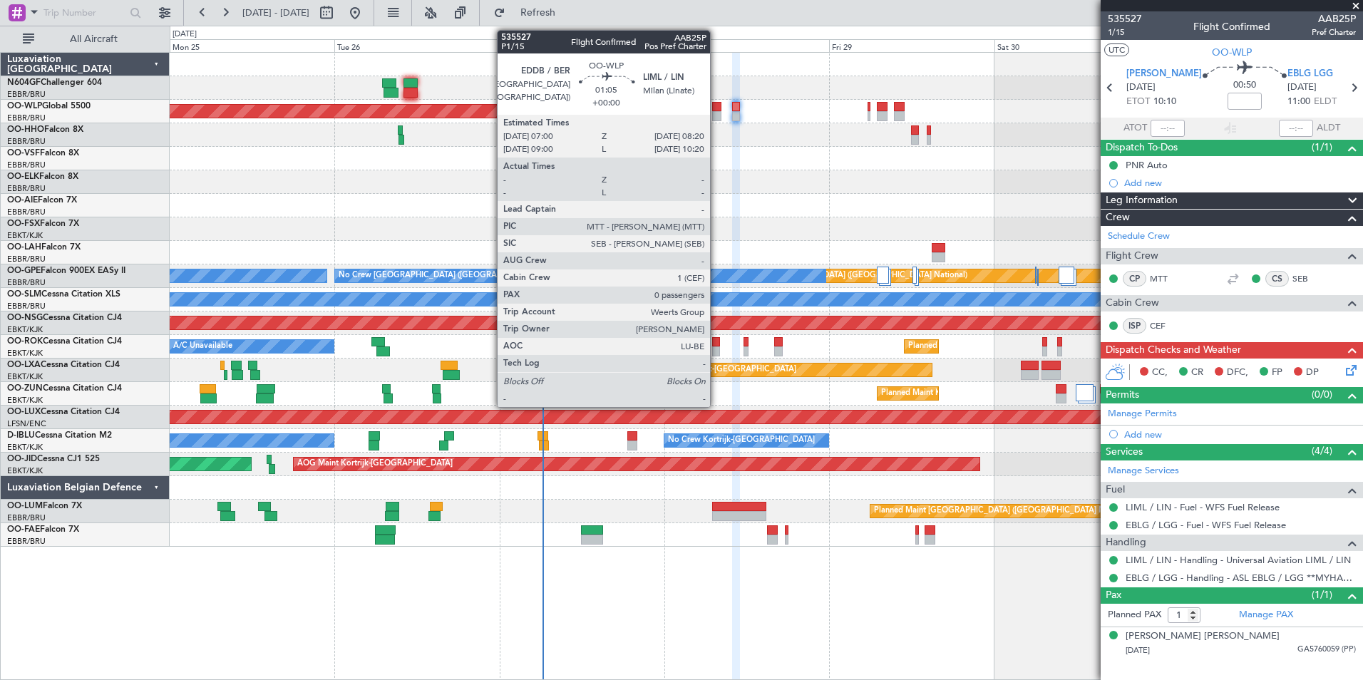
click at [717, 114] on div at bounding box center [716, 116] width 9 height 10
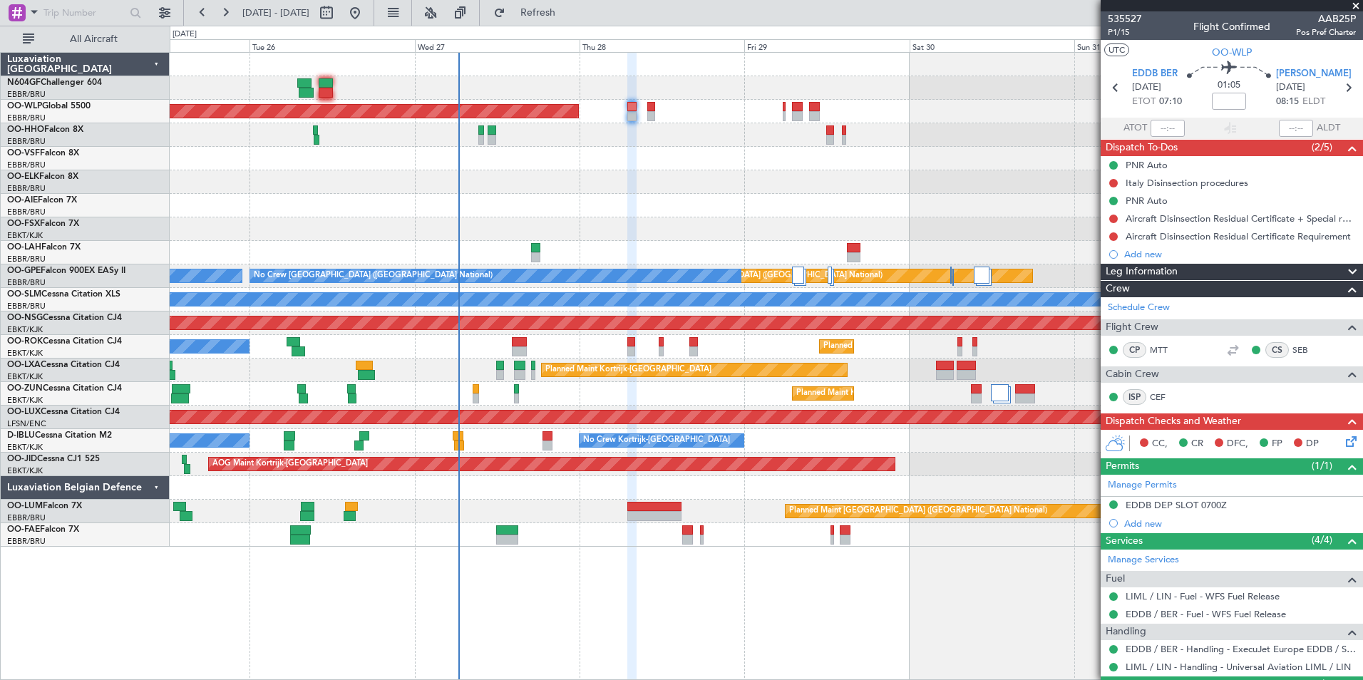
click at [548, 148] on div at bounding box center [766, 159] width 1193 height 24
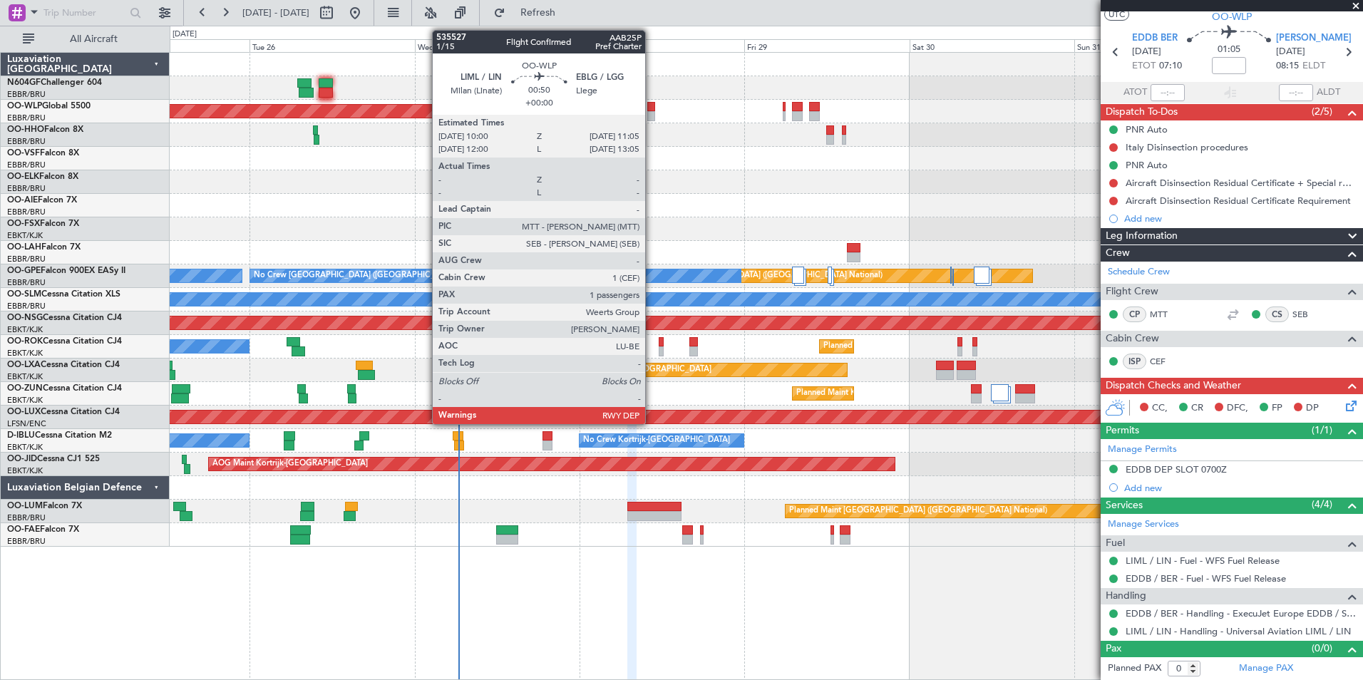
click at [652, 113] on div at bounding box center [652, 116] width 8 height 10
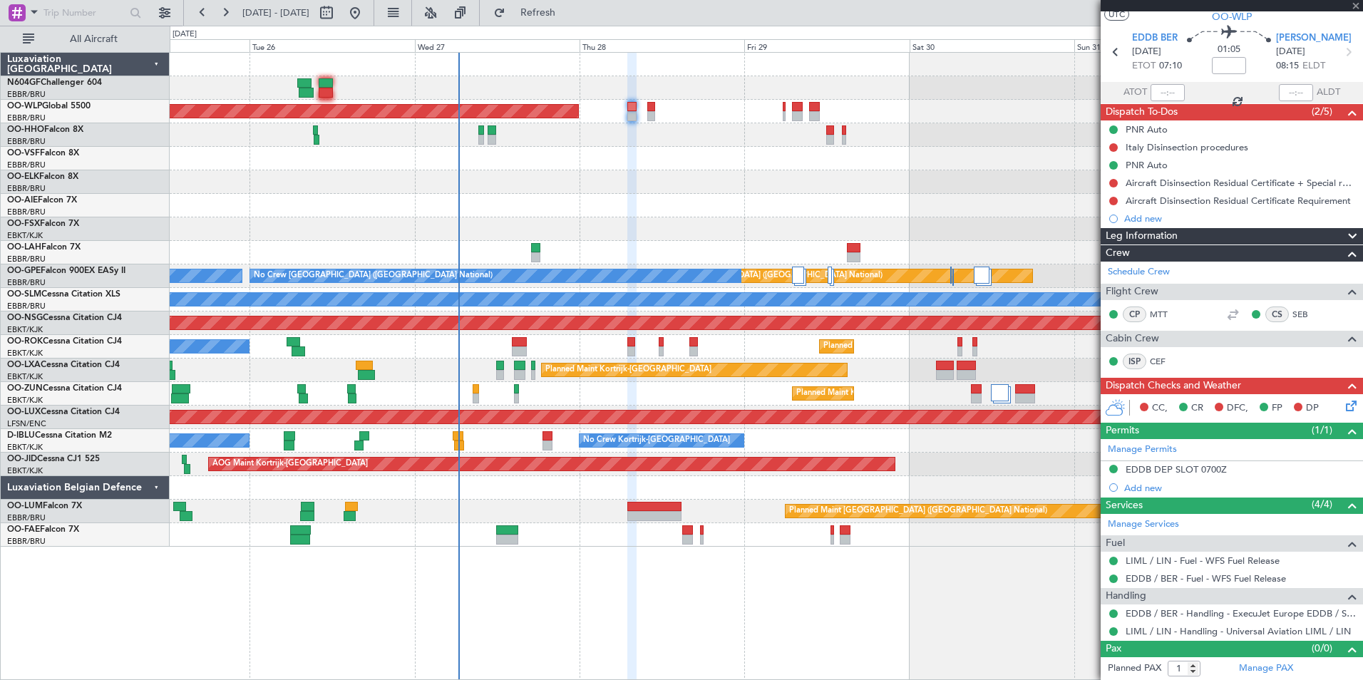
scroll to position [0, 0]
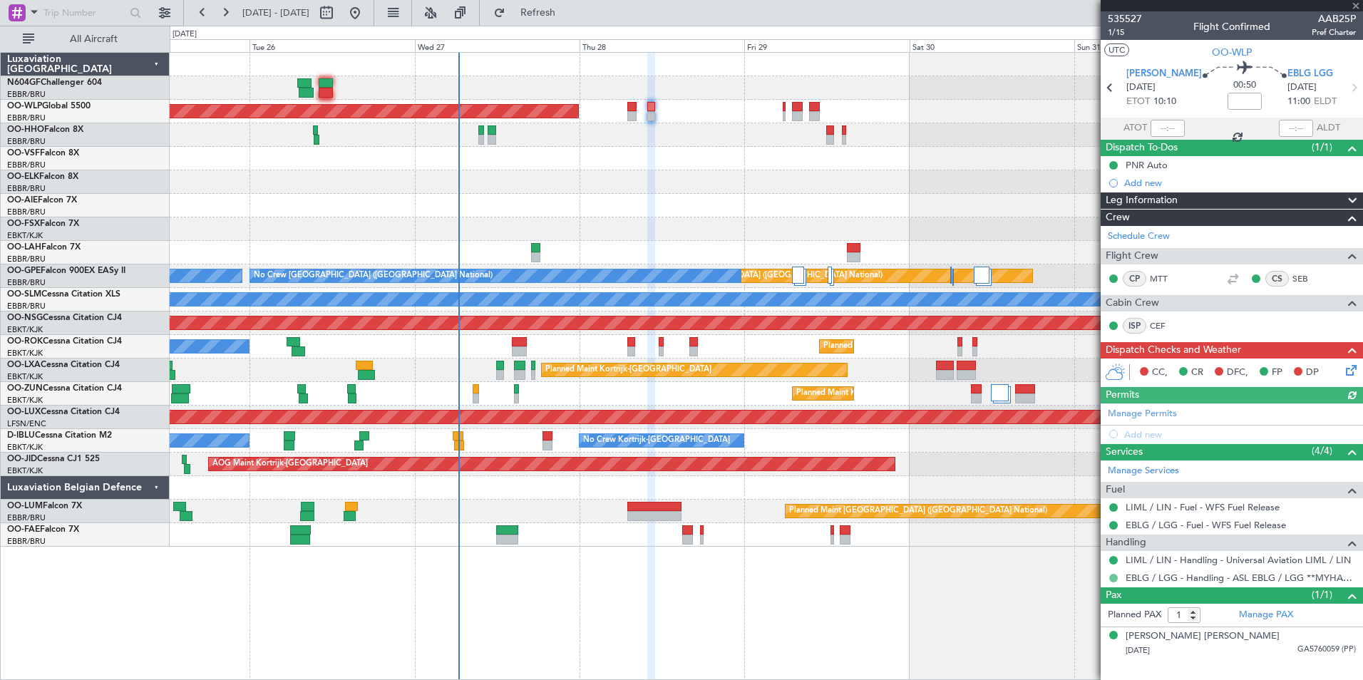
click at [1113, 579] on button at bounding box center [1114, 578] width 9 height 9
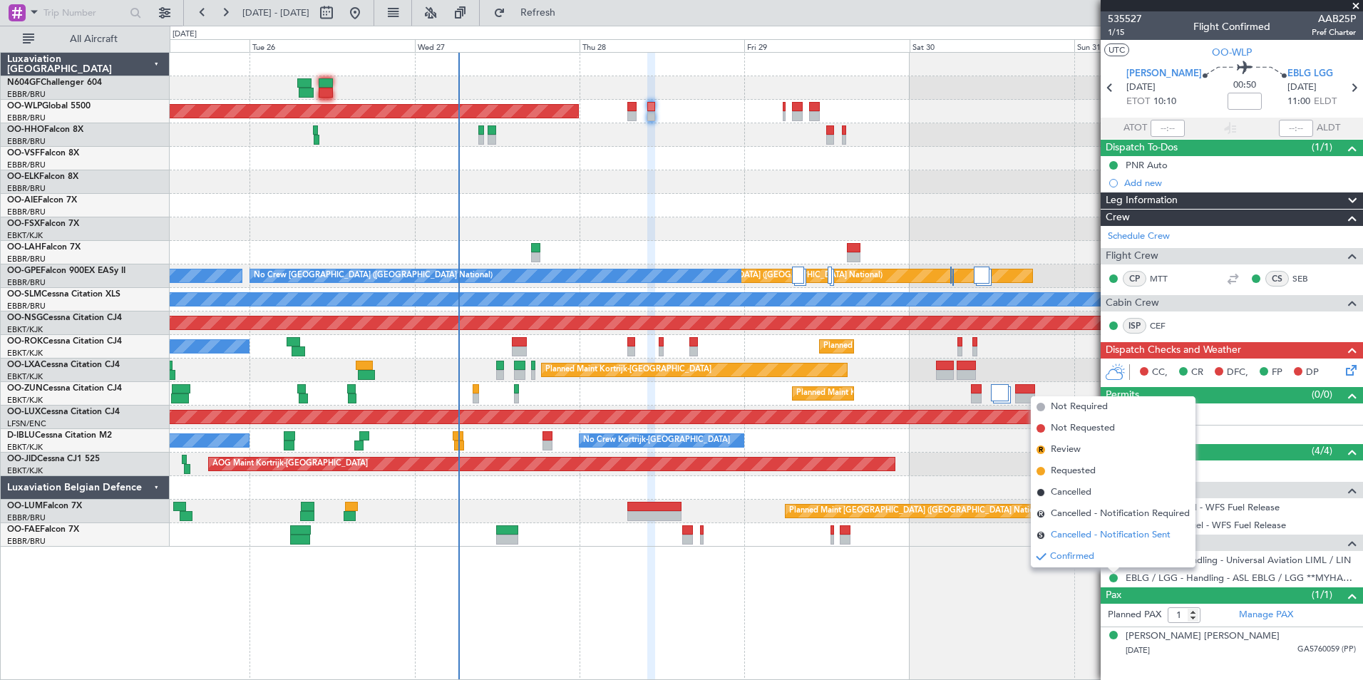
click at [1105, 531] on span "Cancelled - Notification Sent" at bounding box center [1111, 535] width 120 height 14
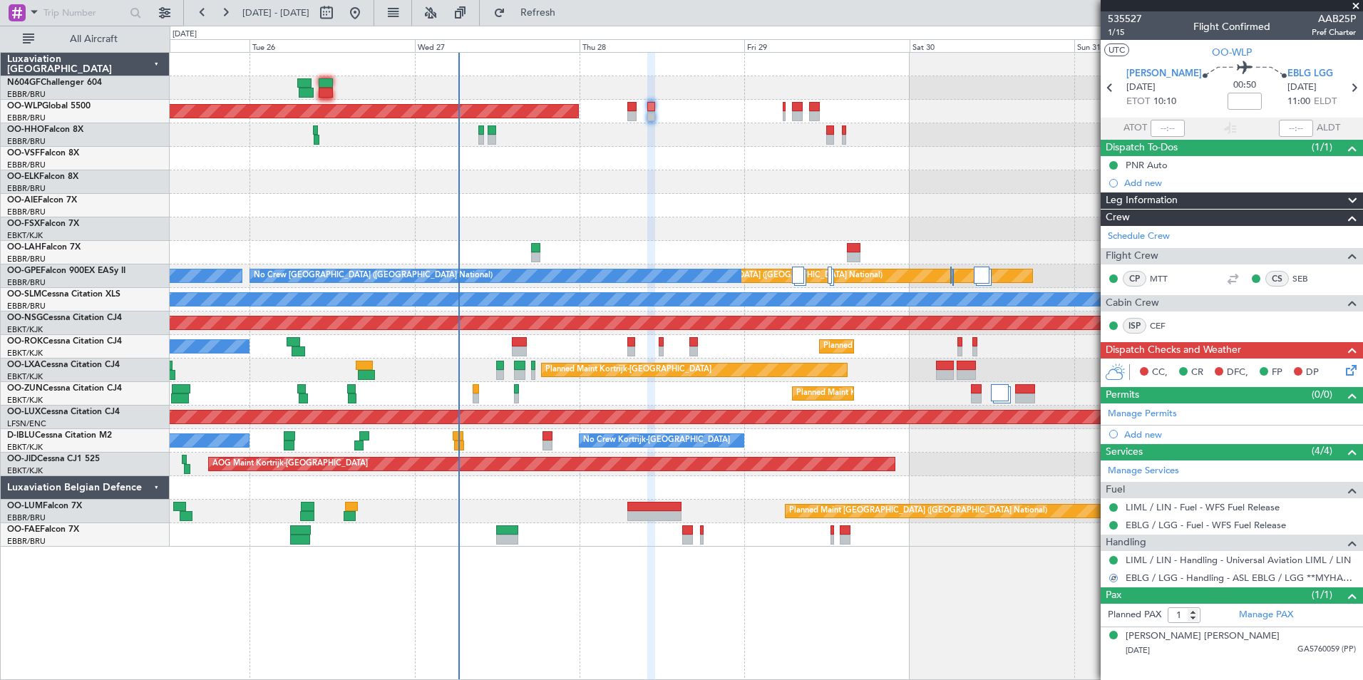
click at [783, 89] on div at bounding box center [766, 88] width 1193 height 24
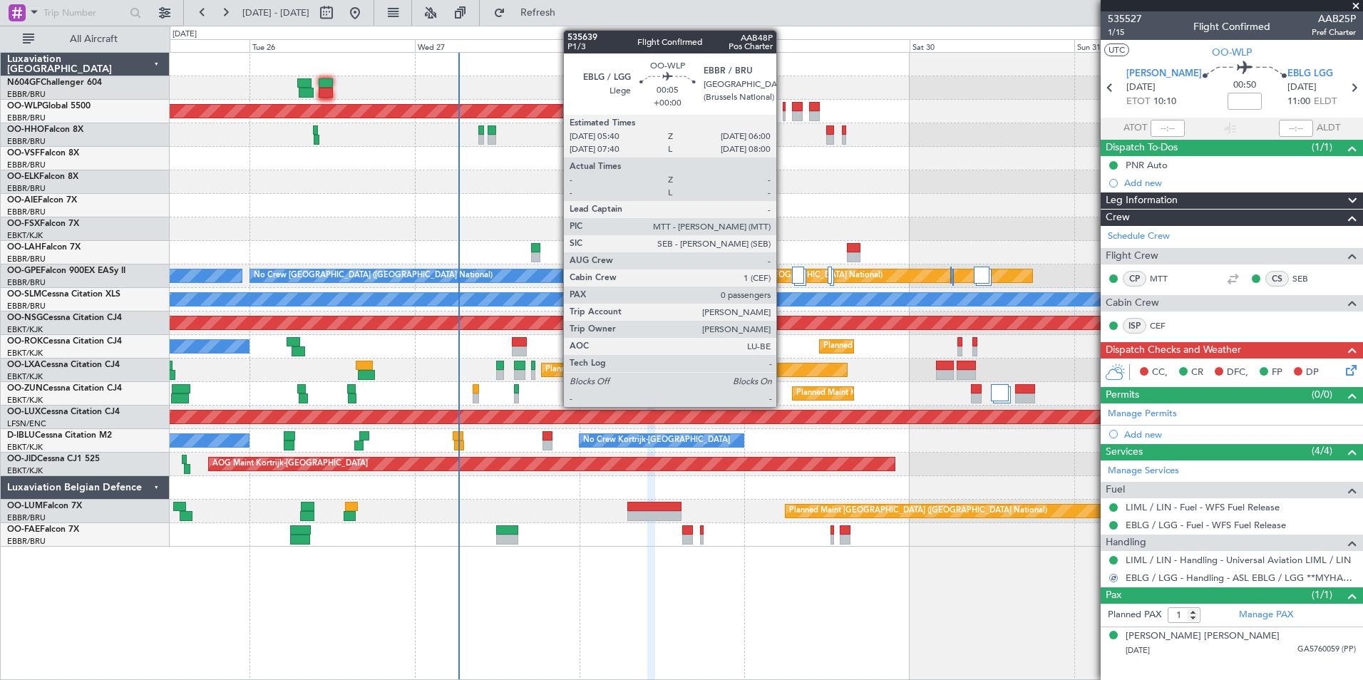
click at [783, 104] on div at bounding box center [784, 107] width 3 height 10
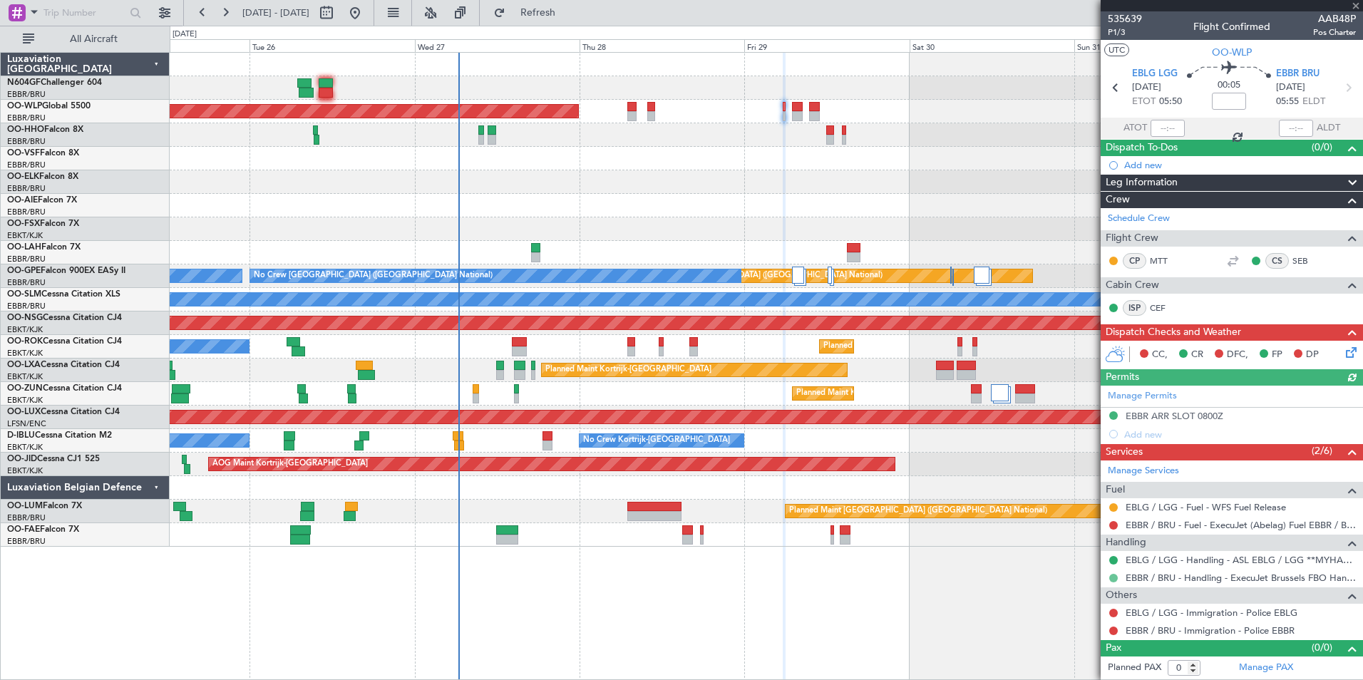
click at [1113, 577] on button at bounding box center [1114, 578] width 9 height 9
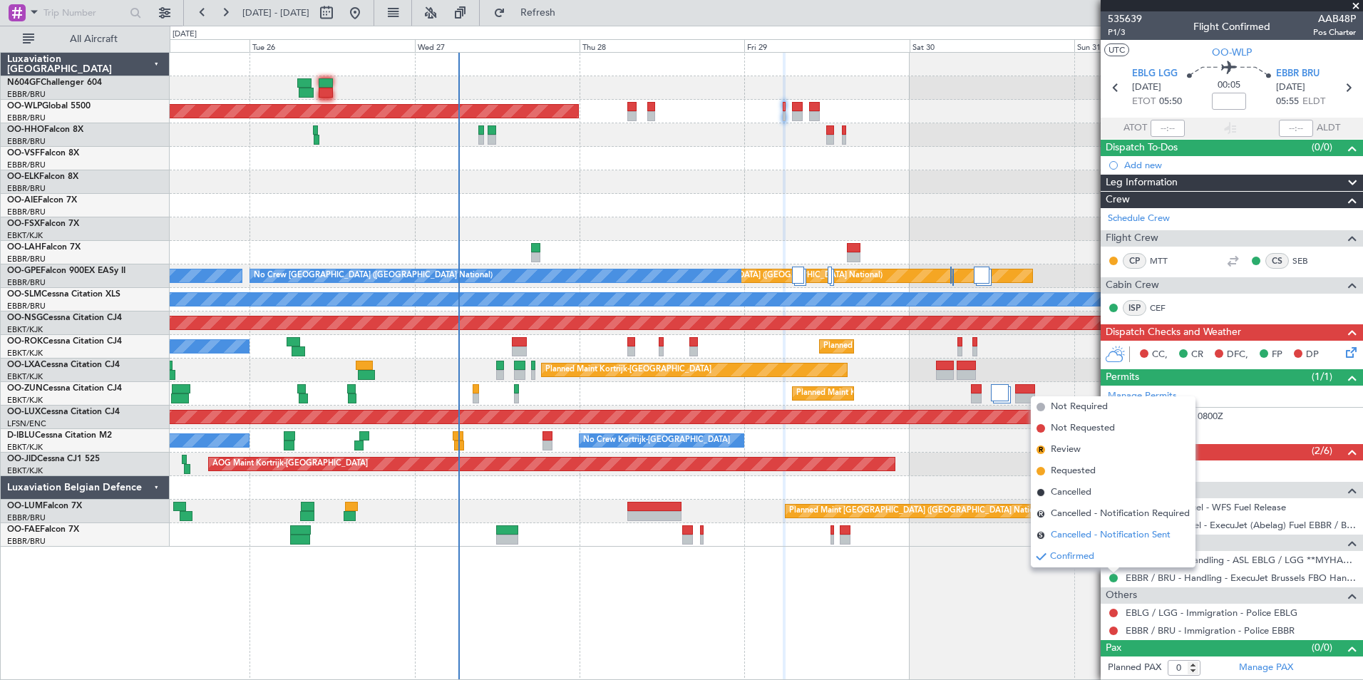
click at [1110, 533] on span "Cancelled - Notification Sent" at bounding box center [1111, 535] width 120 height 14
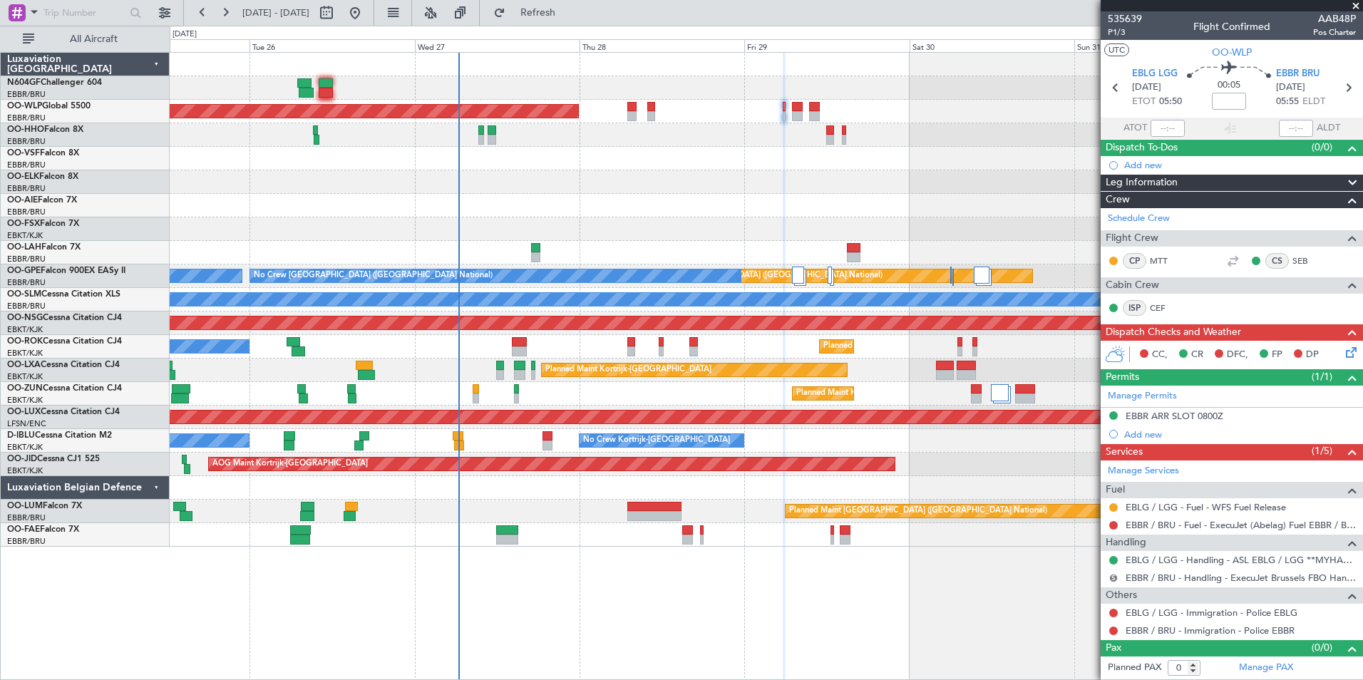
click at [1112, 575] on button "S" at bounding box center [1114, 578] width 9 height 9
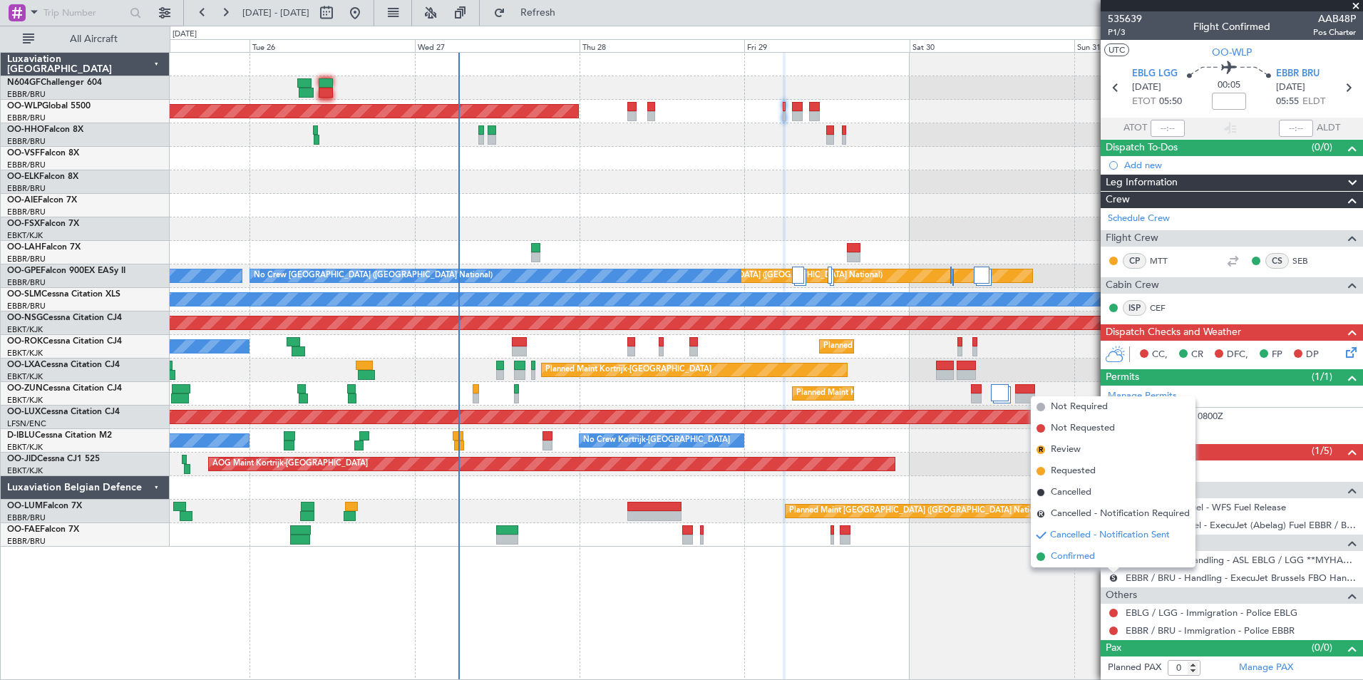
click at [1085, 556] on span "Confirmed" at bounding box center [1073, 557] width 44 height 14
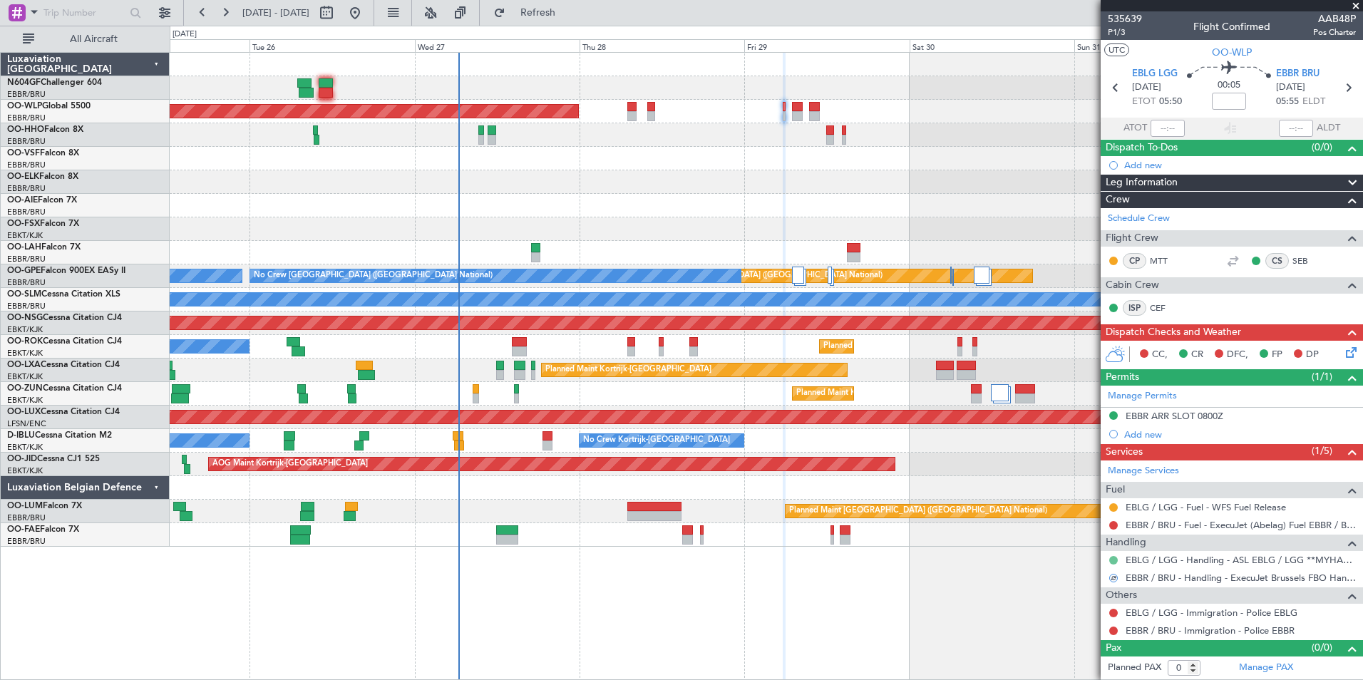
click at [1117, 558] on button at bounding box center [1114, 560] width 9 height 9
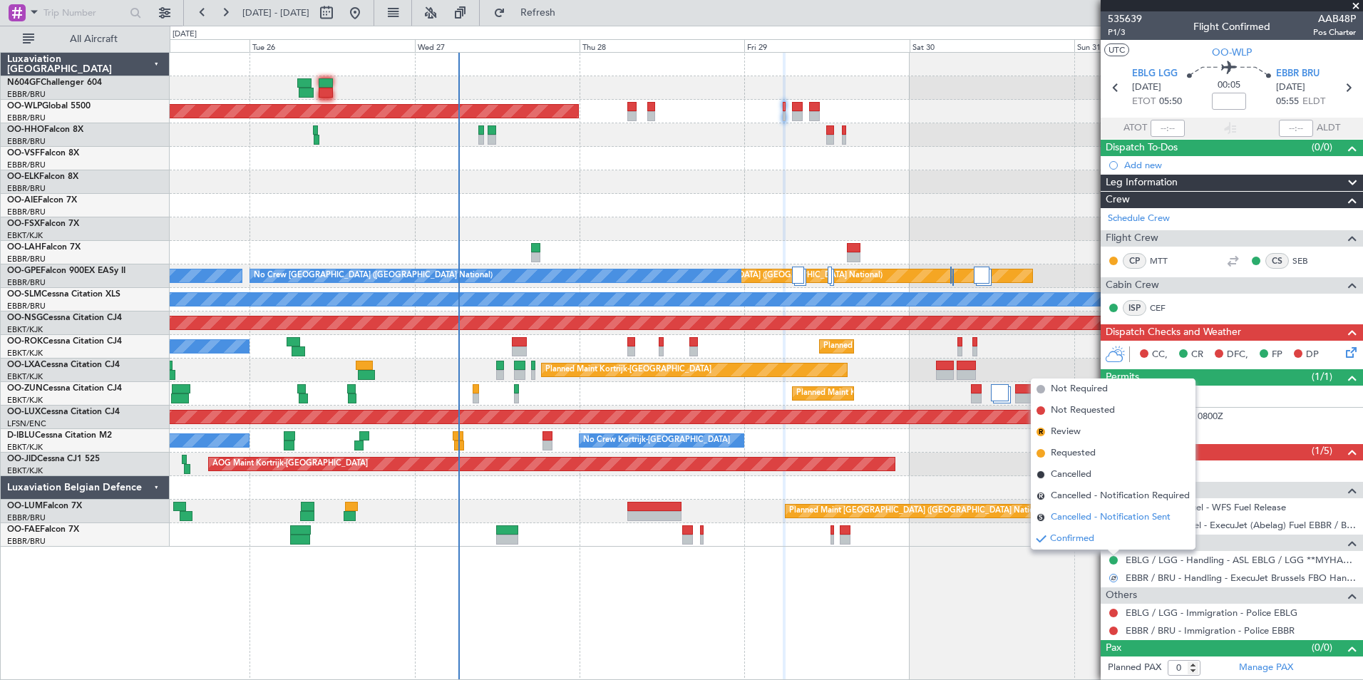
click at [1080, 511] on span "Cancelled - Notification Sent" at bounding box center [1111, 518] width 120 height 14
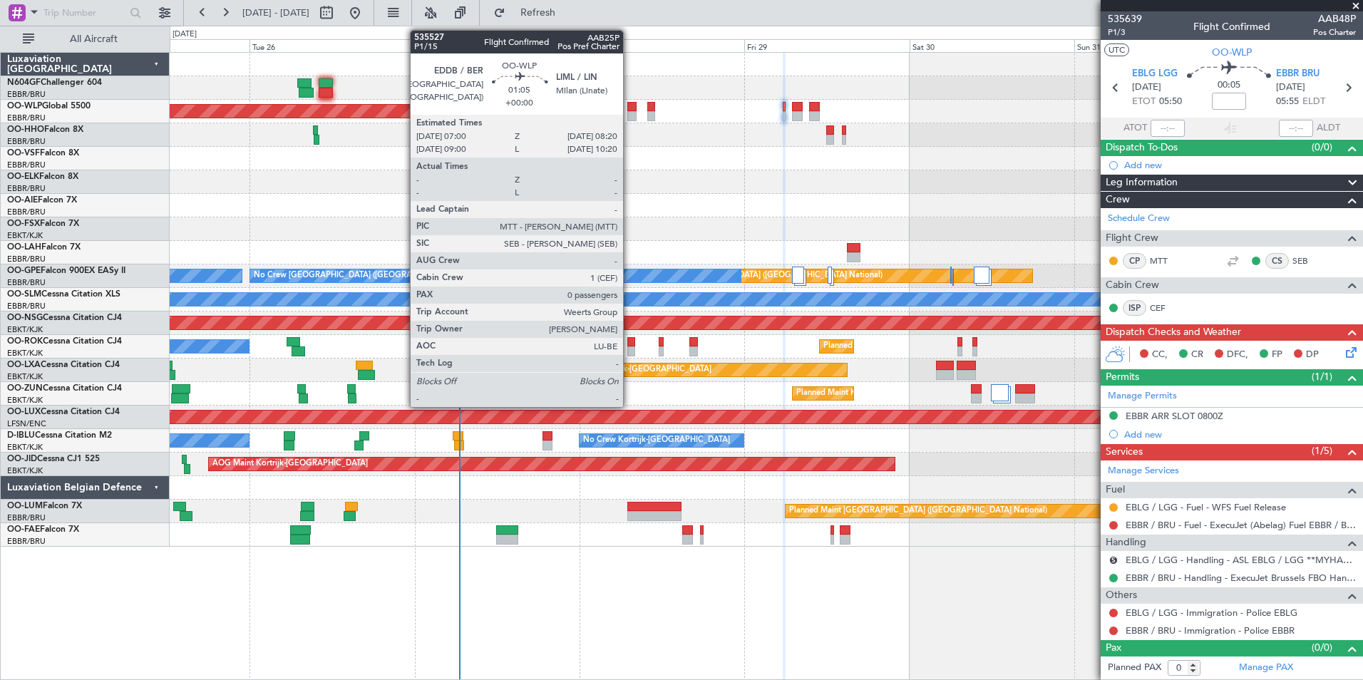
click at [630, 117] on div at bounding box center [632, 116] width 9 height 10
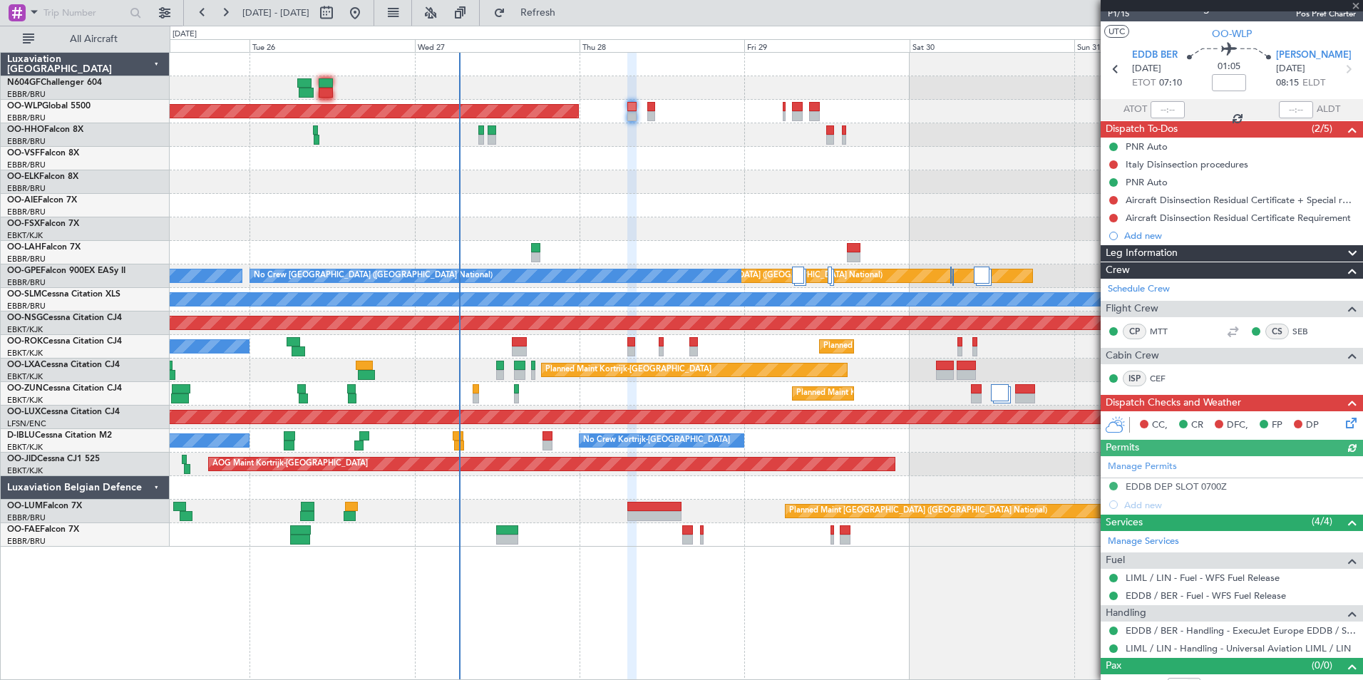
scroll to position [36, 0]
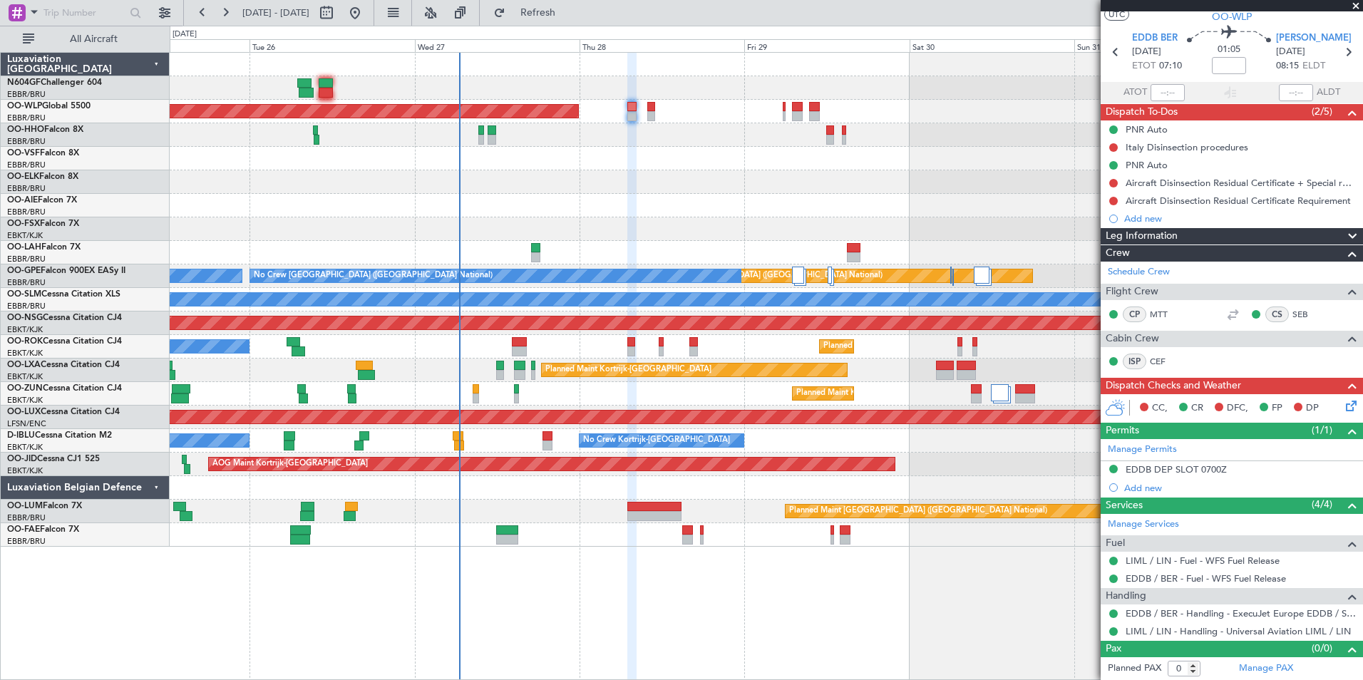
click at [1108, 612] on div at bounding box center [1113, 613] width 11 height 11
click at [1116, 615] on button at bounding box center [1114, 614] width 9 height 9
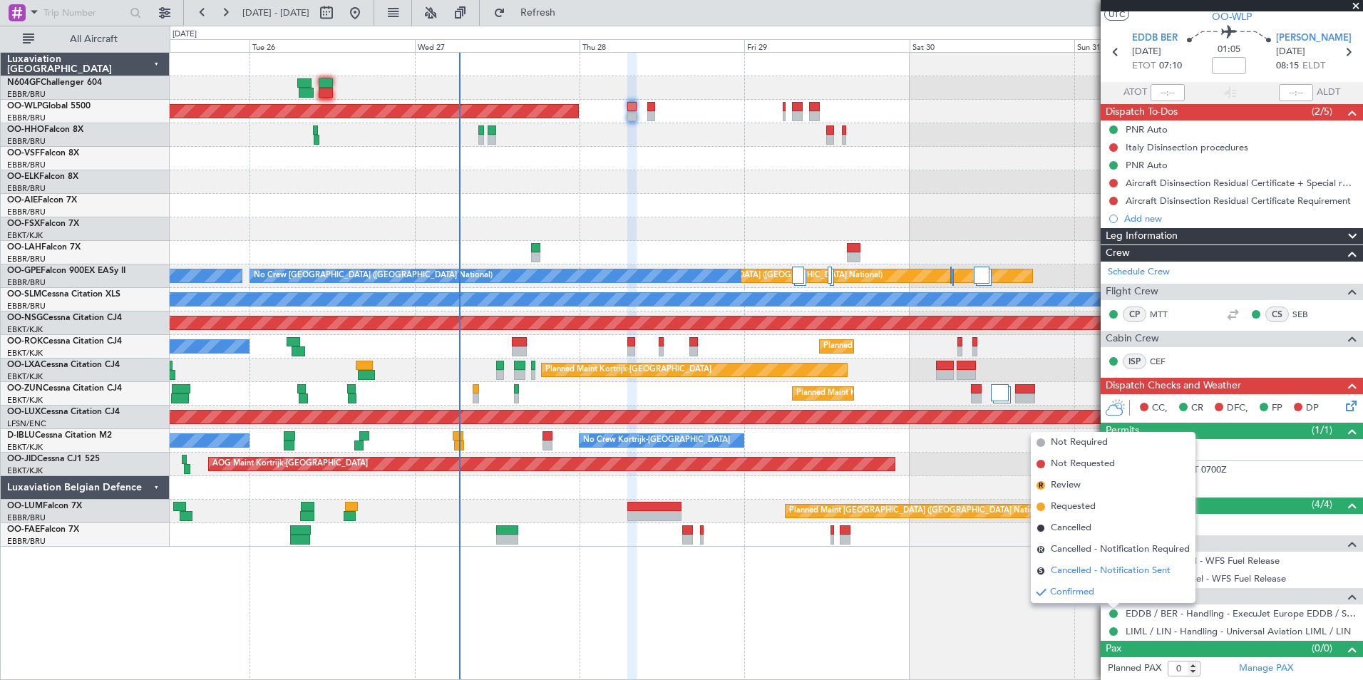
click at [1098, 567] on span "Cancelled - Notification Sent" at bounding box center [1111, 571] width 120 height 14
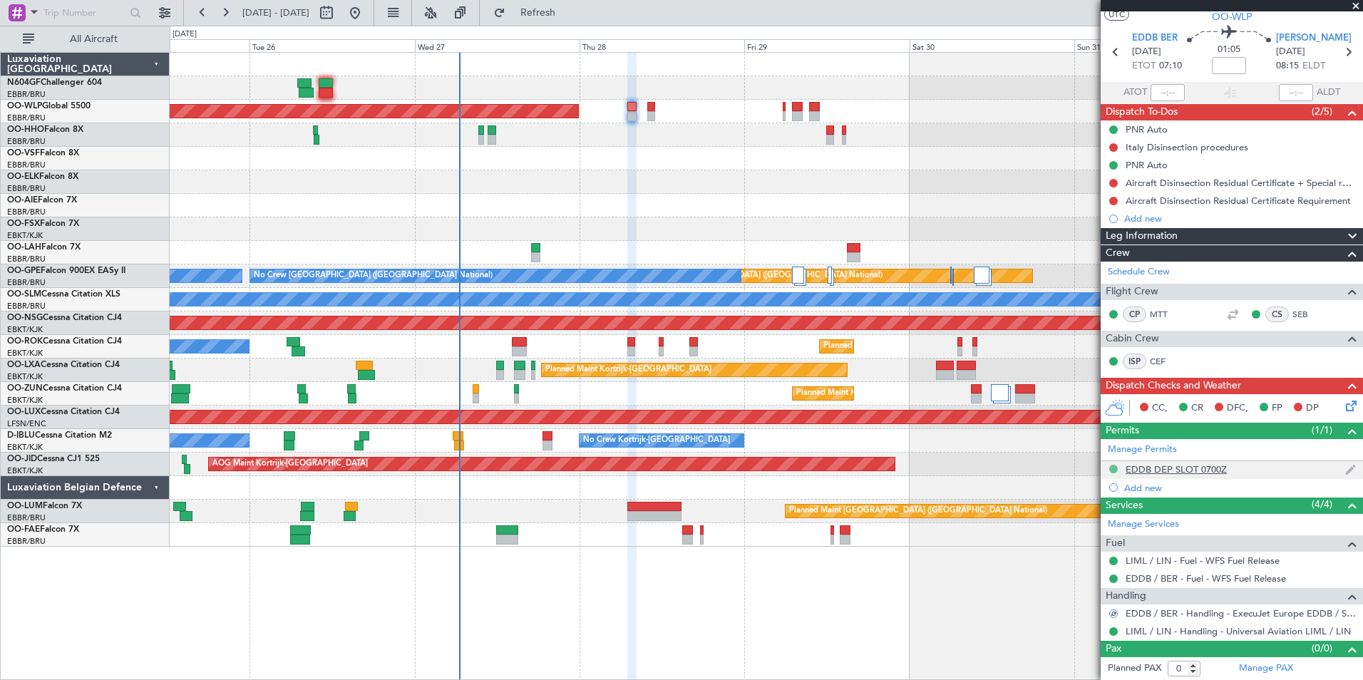
click at [1112, 467] on button at bounding box center [1114, 469] width 9 height 9
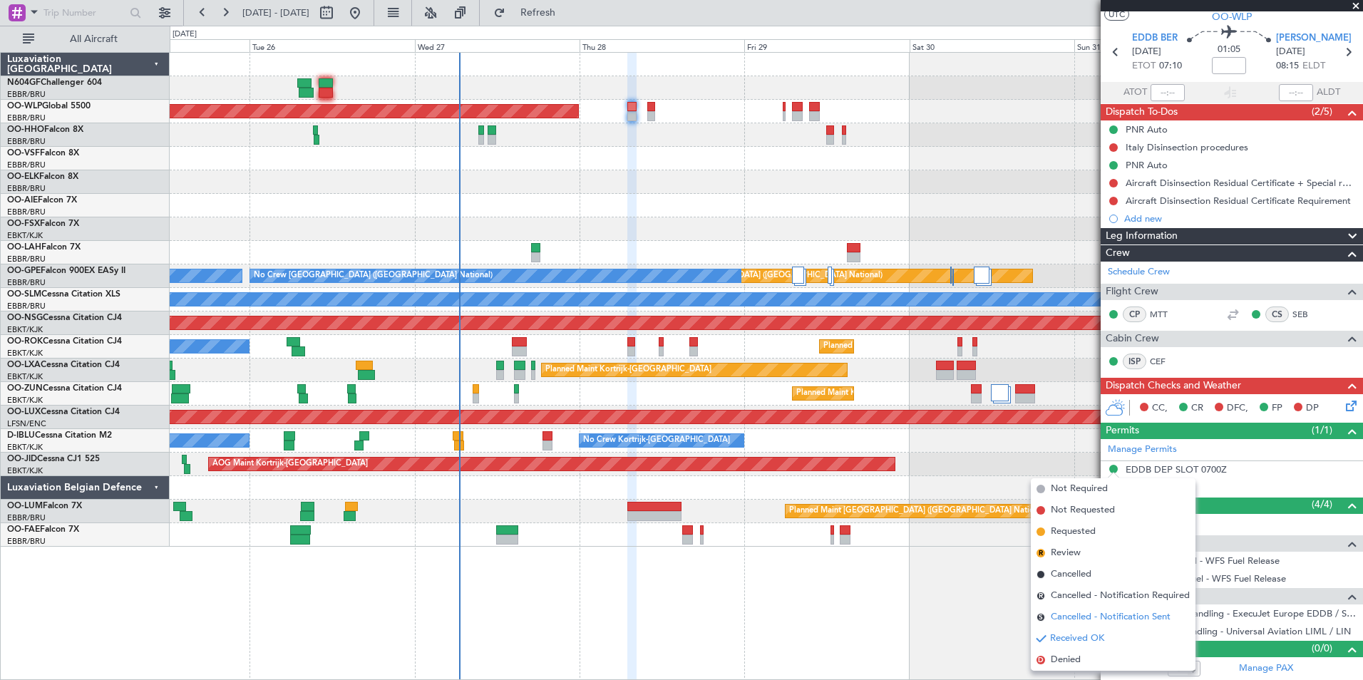
click at [1095, 613] on span "Cancelled - Notification Sent" at bounding box center [1111, 617] width 120 height 14
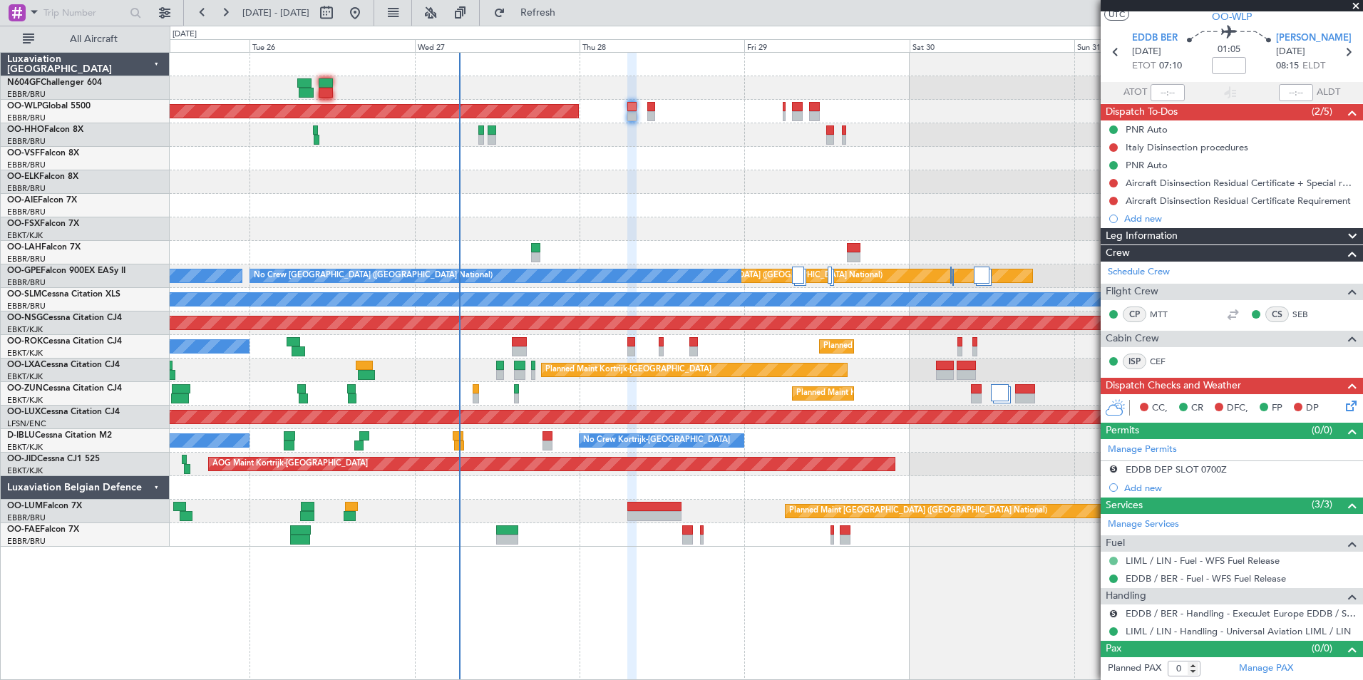
click at [1115, 559] on button at bounding box center [1114, 561] width 9 height 9
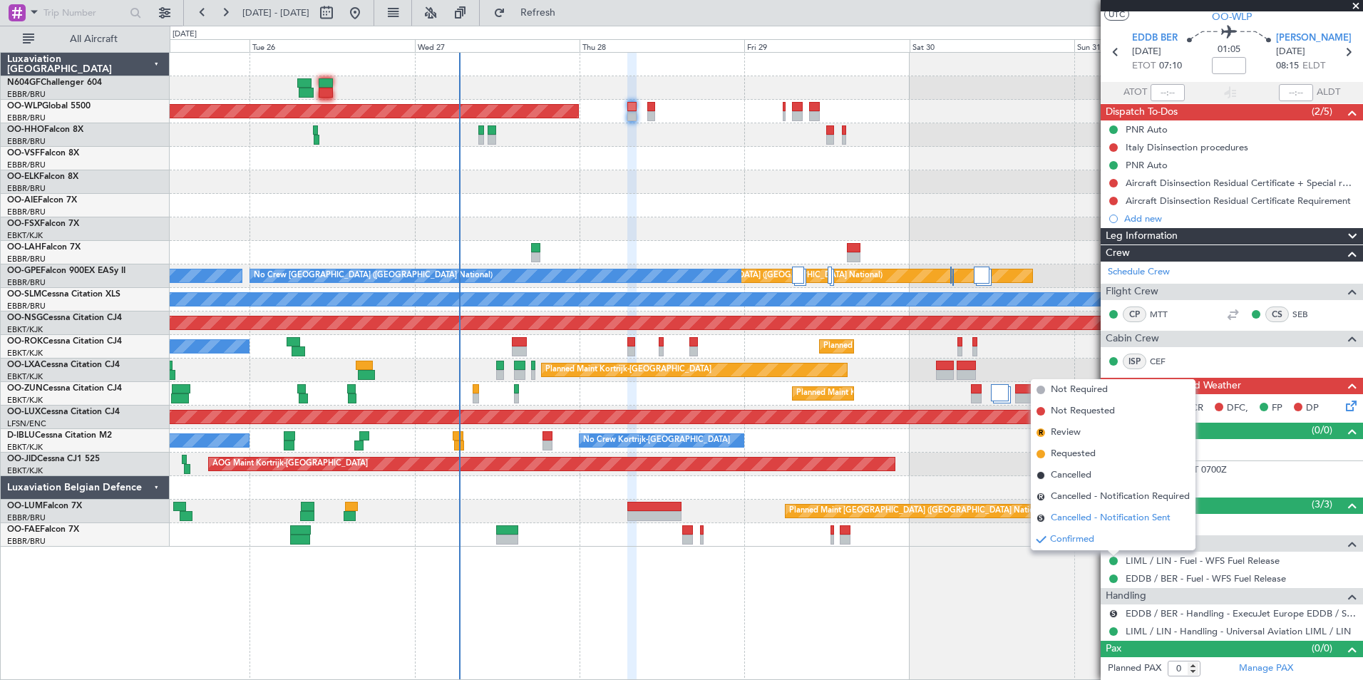
click at [1071, 511] on li "S Cancelled - Notification Sent" at bounding box center [1113, 518] width 165 height 21
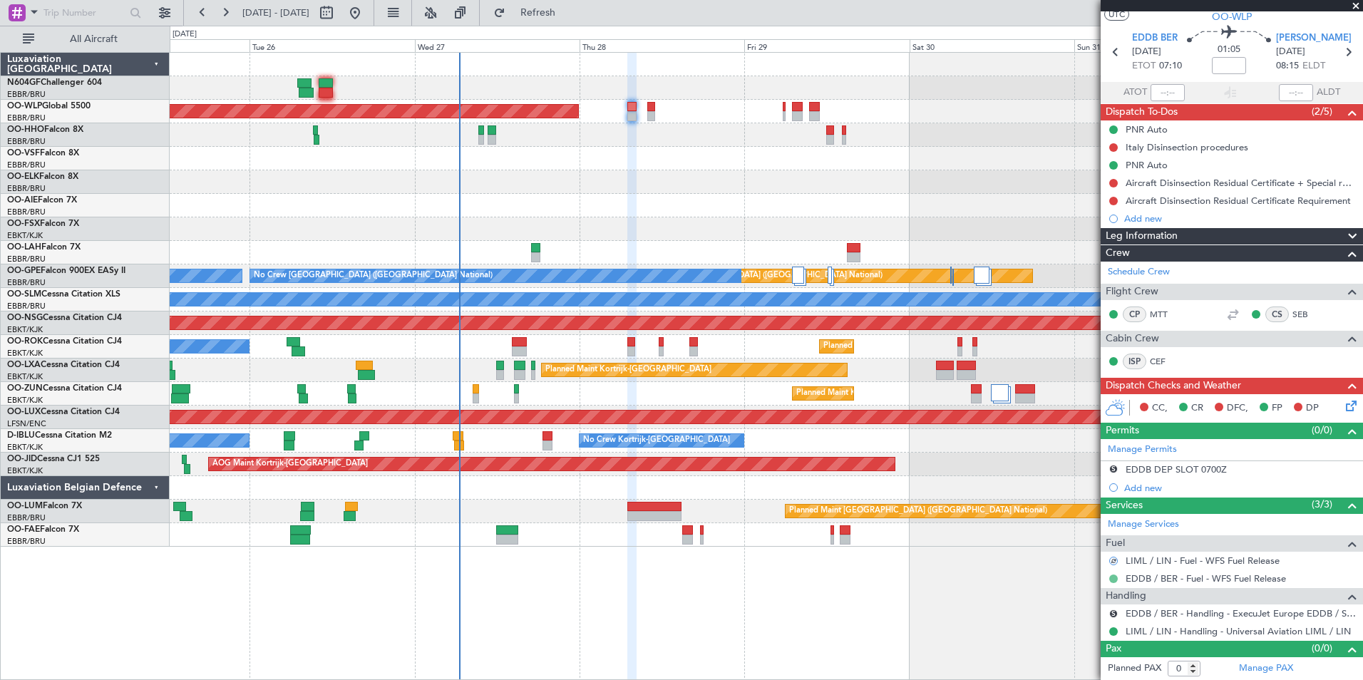
click at [1115, 576] on button at bounding box center [1114, 579] width 9 height 9
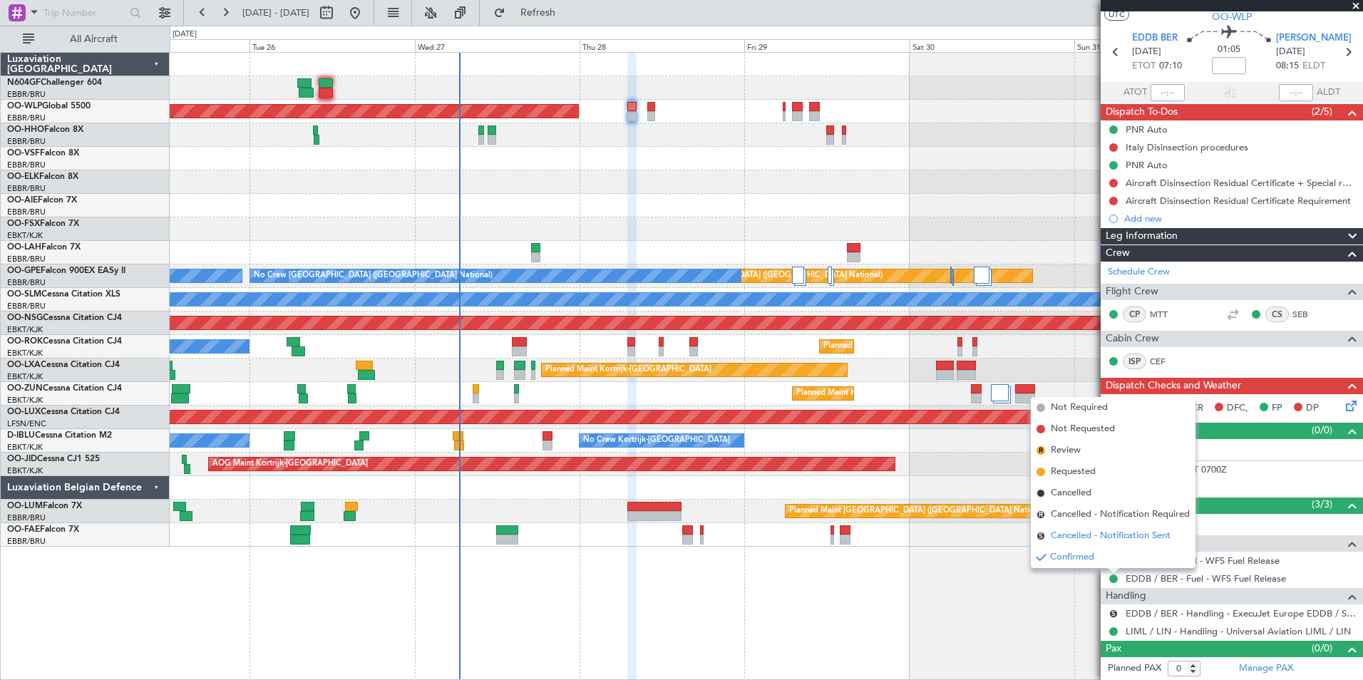
click at [1073, 533] on span "Cancelled - Notification Sent" at bounding box center [1111, 536] width 120 height 14
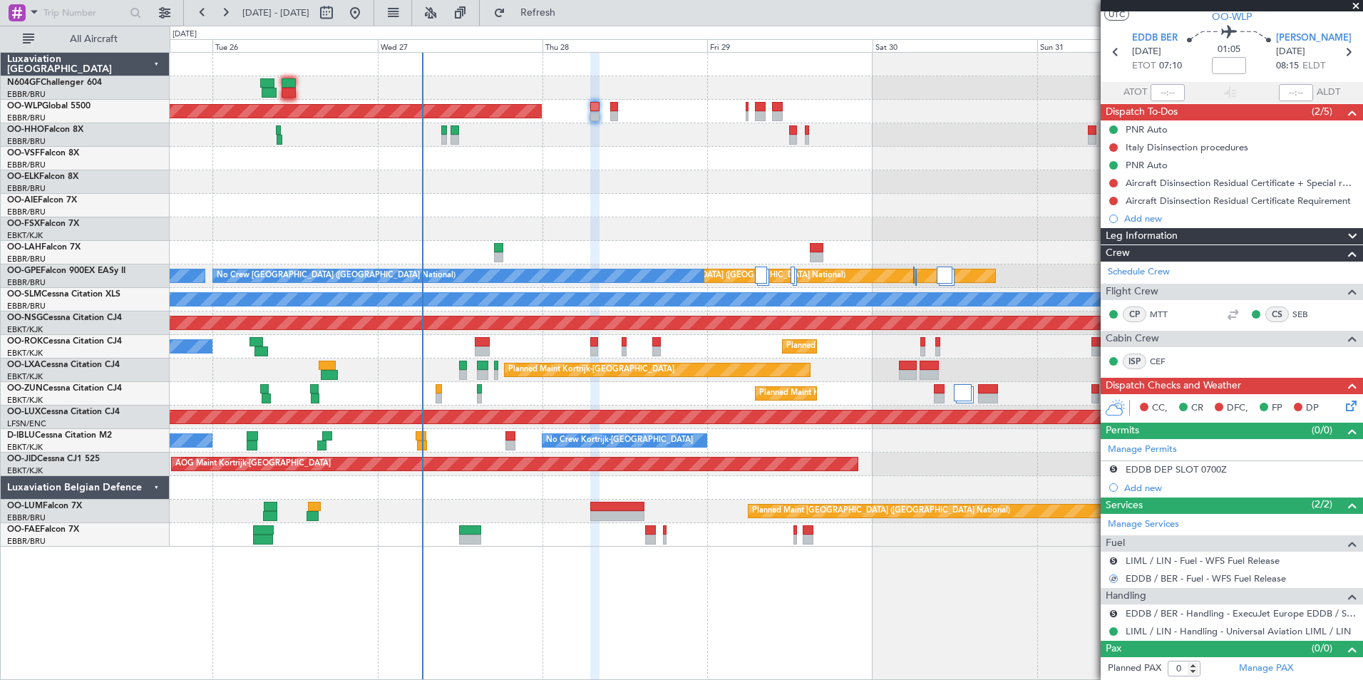
click at [673, 149] on div at bounding box center [766, 159] width 1193 height 24
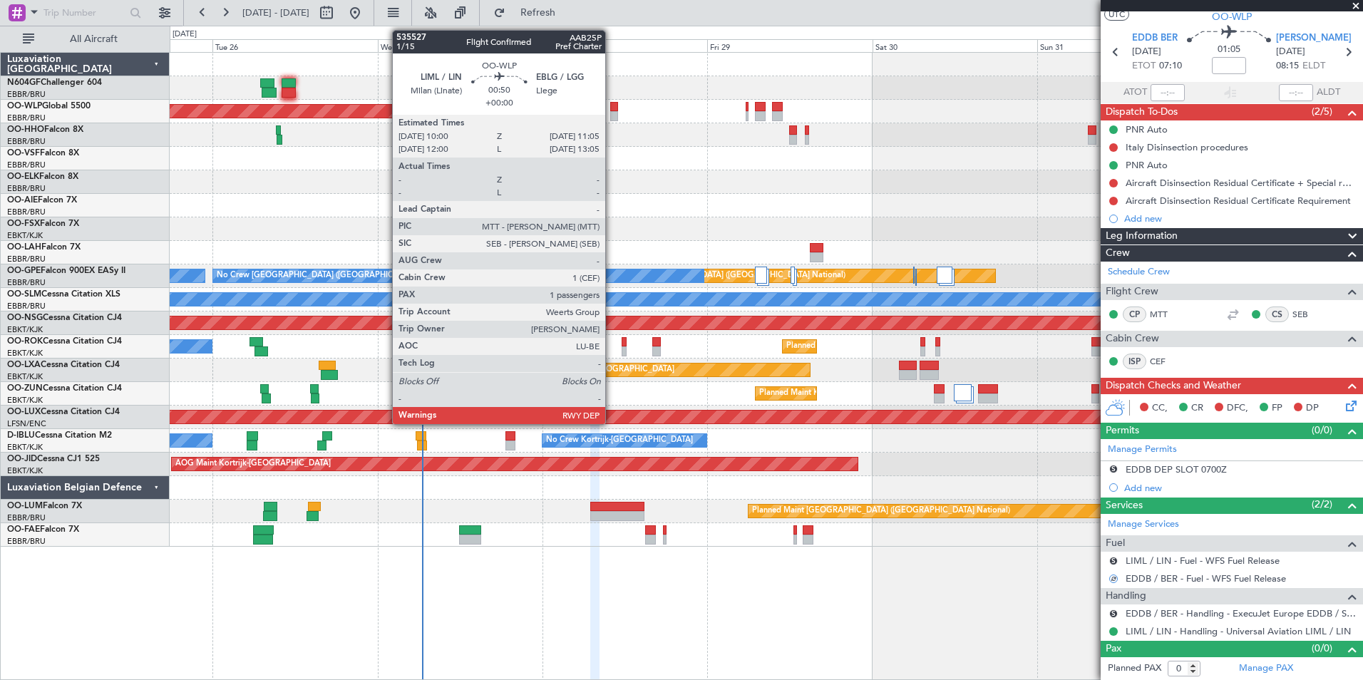
click at [612, 114] on div at bounding box center [614, 116] width 8 height 10
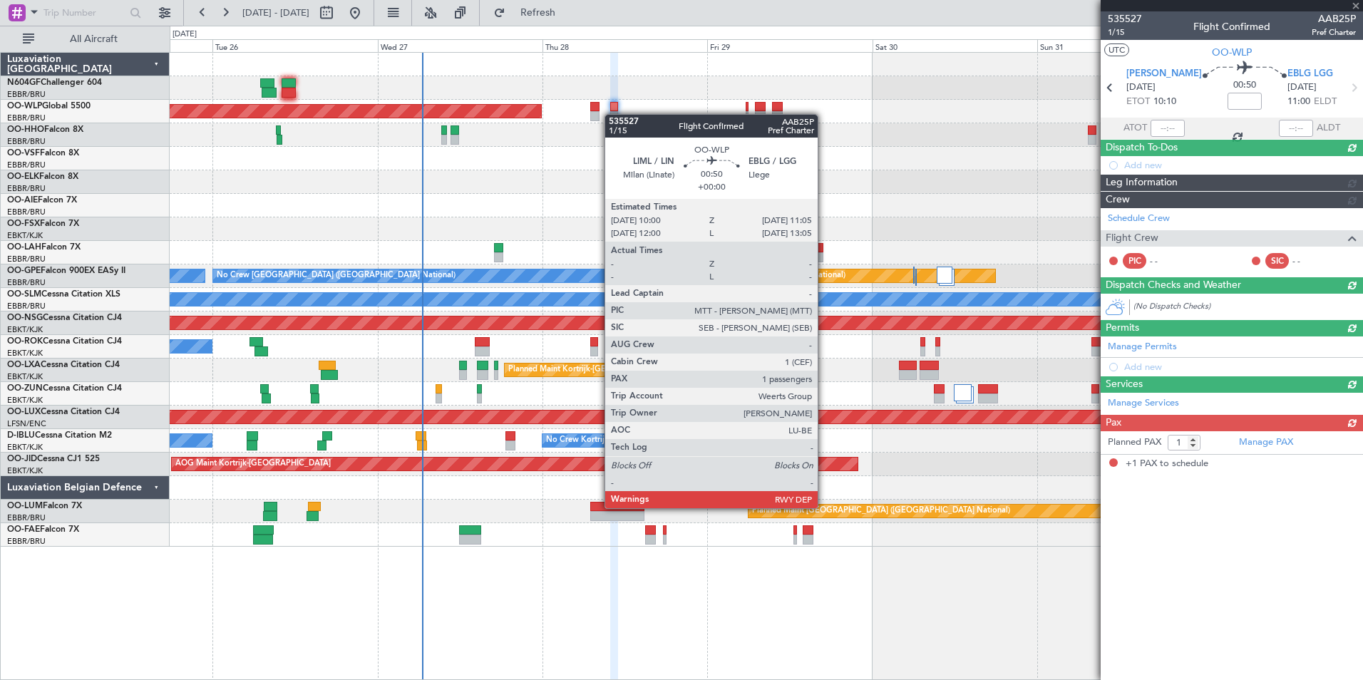
scroll to position [0, 0]
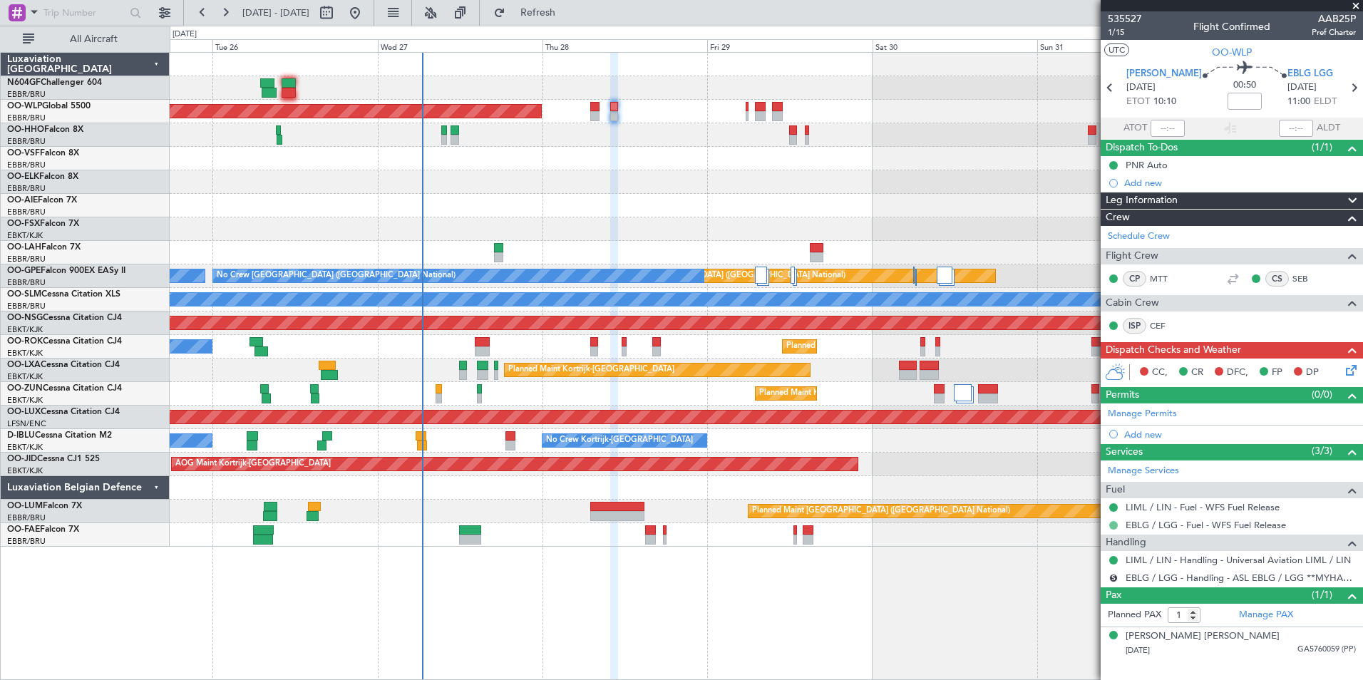
click at [1115, 521] on button at bounding box center [1114, 525] width 9 height 9
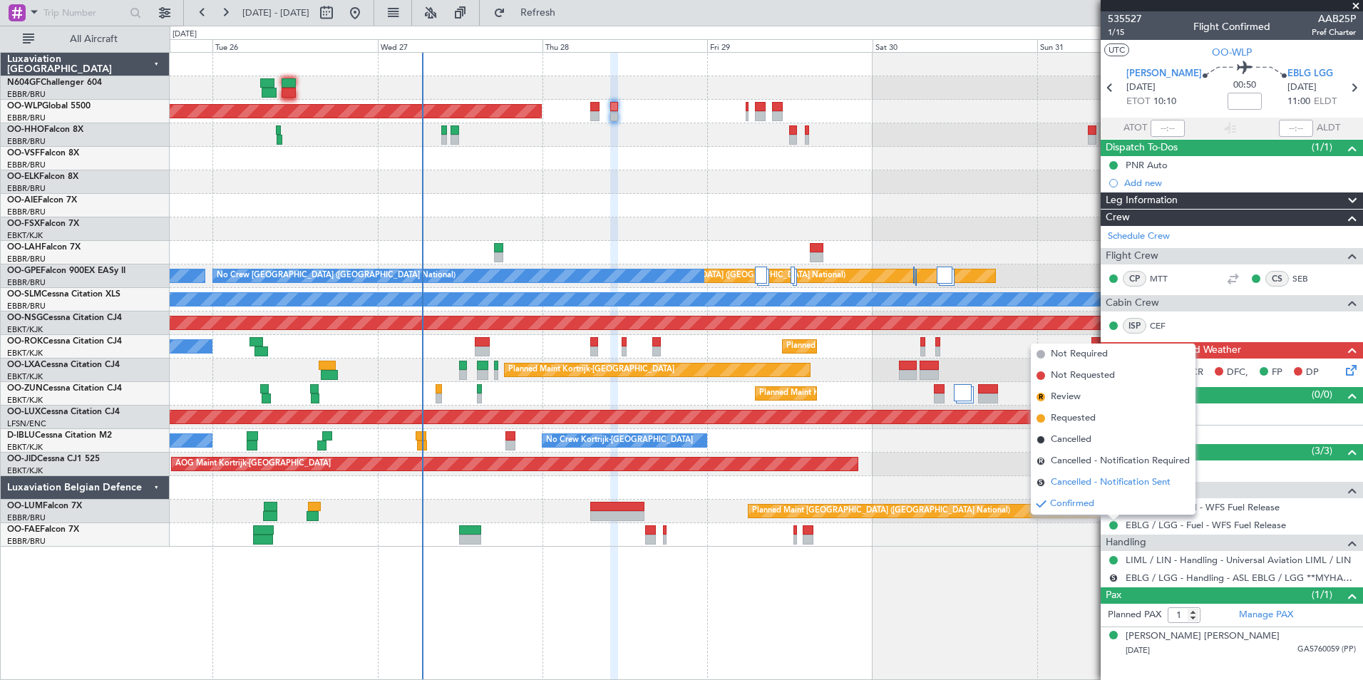
click at [1087, 481] on span "Cancelled - Notification Sent" at bounding box center [1111, 483] width 120 height 14
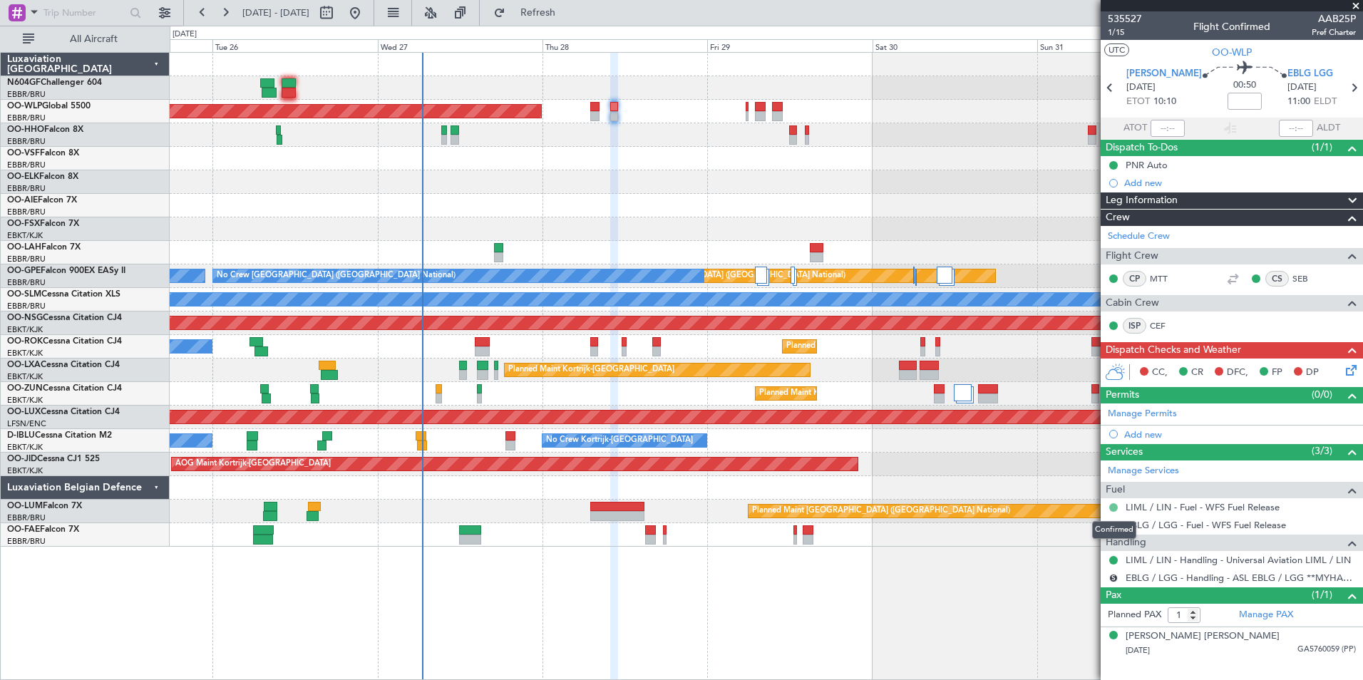
click at [1112, 510] on button at bounding box center [1114, 507] width 9 height 9
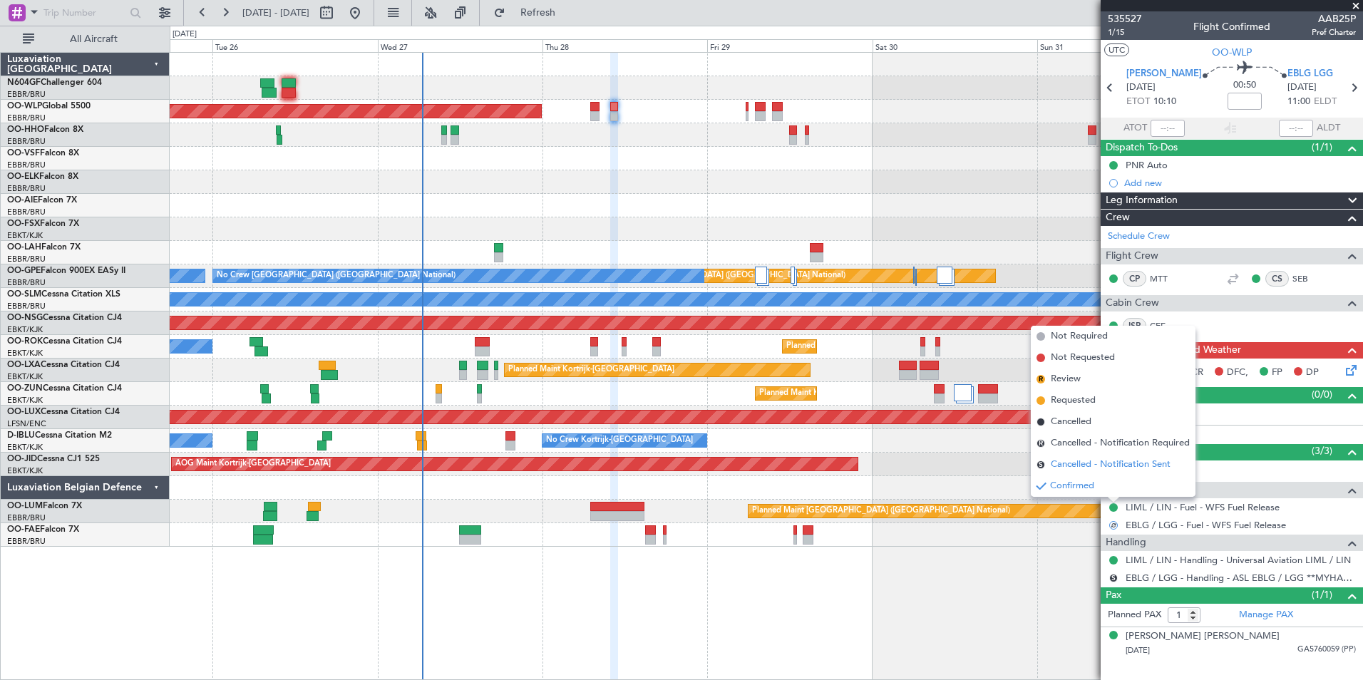
click at [1068, 466] on span "Cancelled - Notification Sent" at bounding box center [1111, 465] width 120 height 14
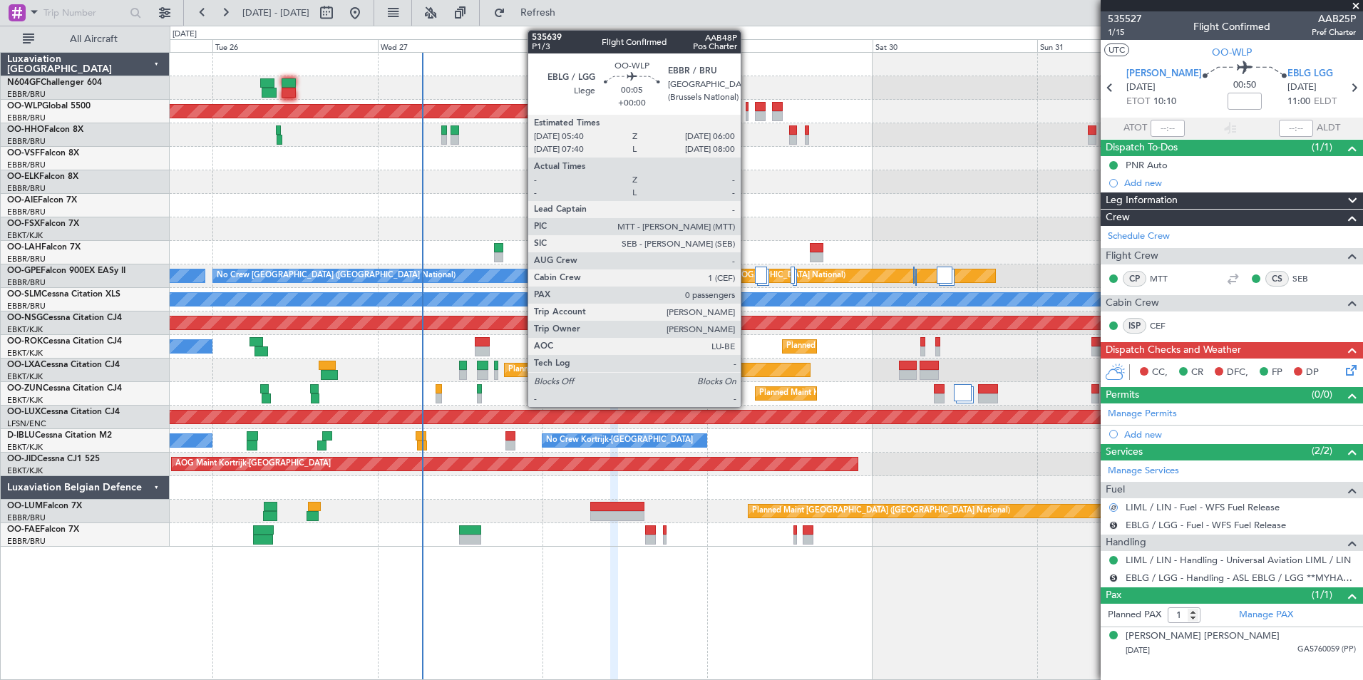
click at [747, 114] on div at bounding box center [747, 116] width 3 height 10
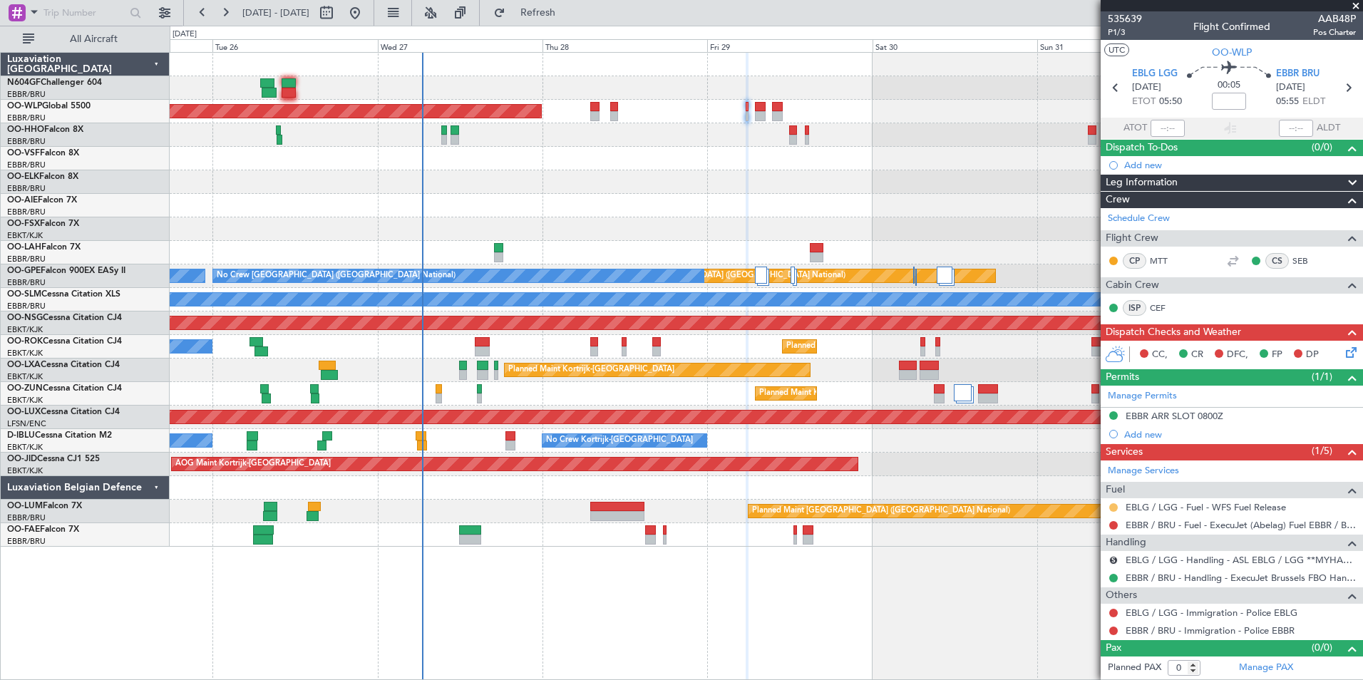
click at [1117, 506] on button at bounding box center [1114, 507] width 9 height 9
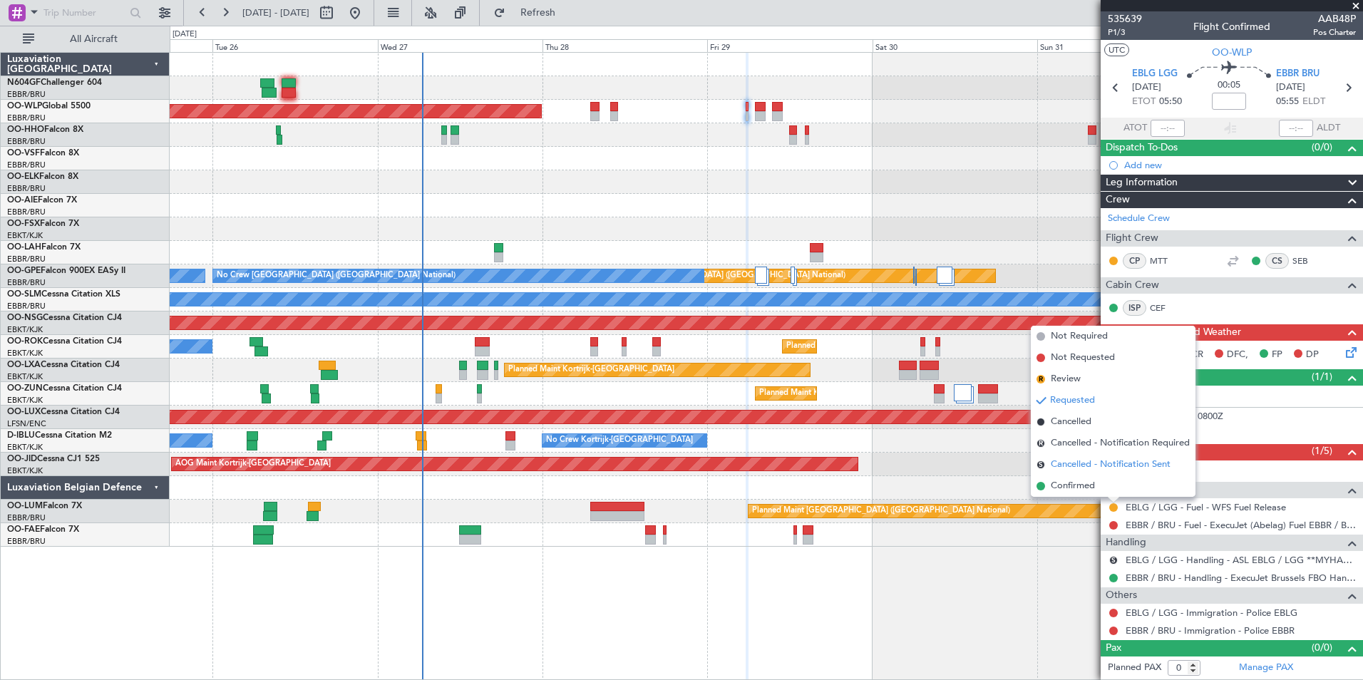
click at [1085, 462] on span "Cancelled - Notification Sent" at bounding box center [1111, 465] width 120 height 14
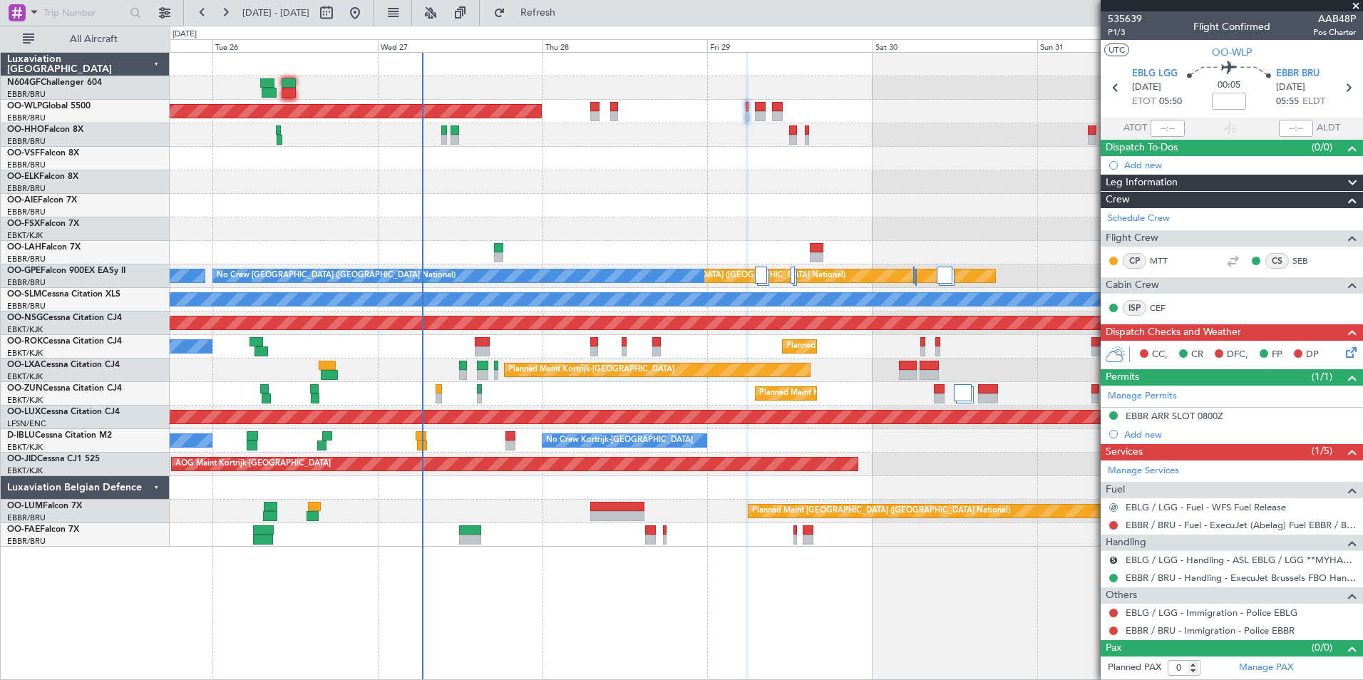
click at [588, 112] on div "Planned Maint [GEOGRAPHIC_DATA] ([GEOGRAPHIC_DATA])" at bounding box center [766, 112] width 1193 height 24
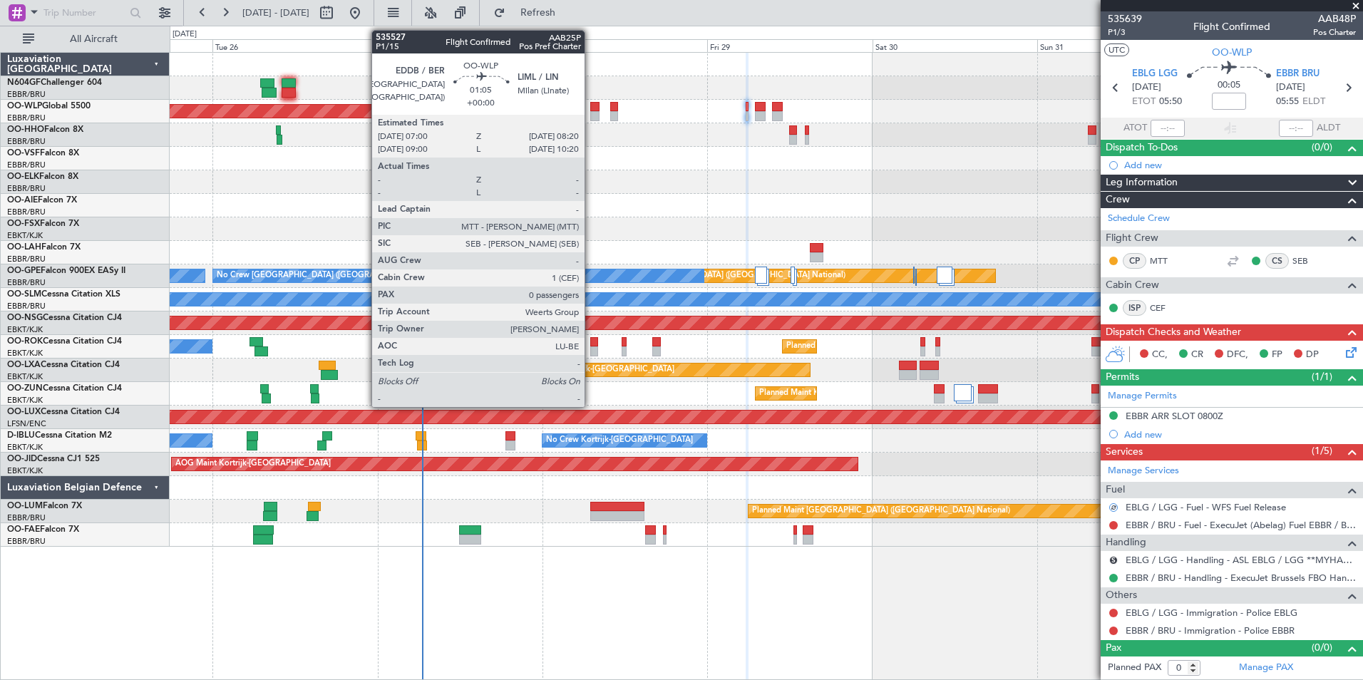
click at [593, 112] on div at bounding box center [594, 116] width 9 height 10
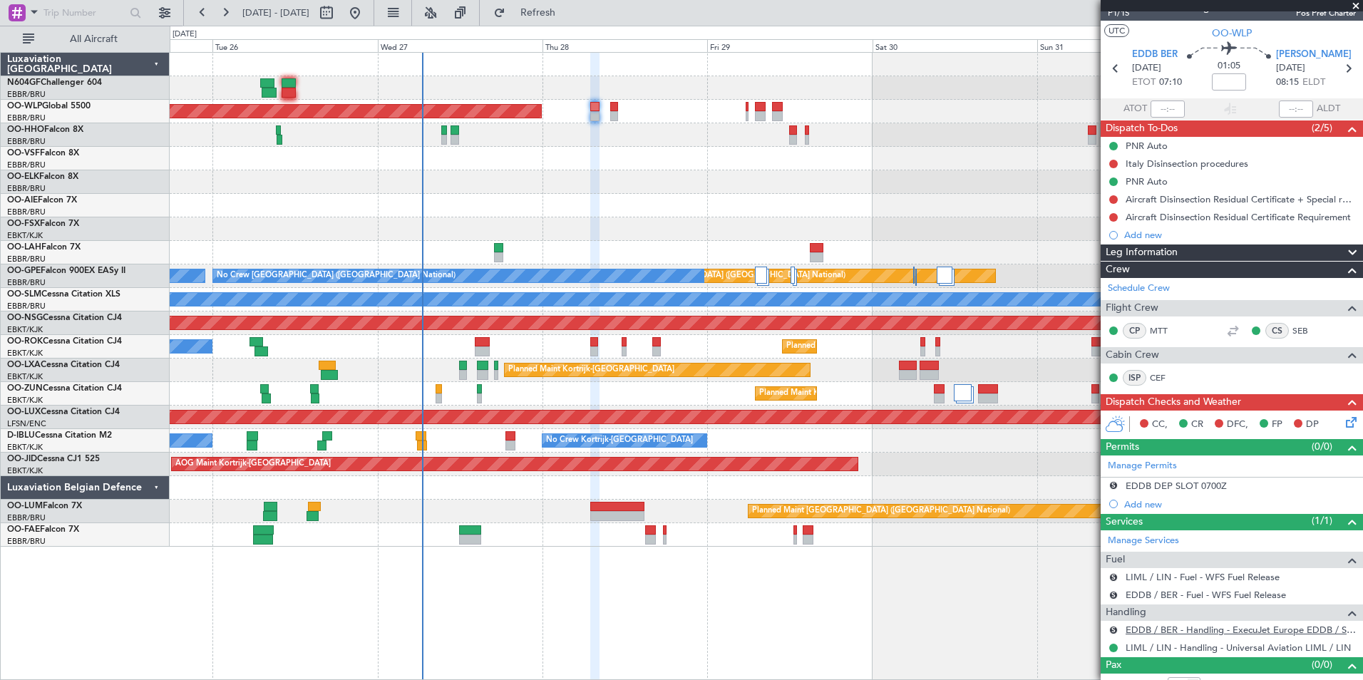
scroll to position [36, 0]
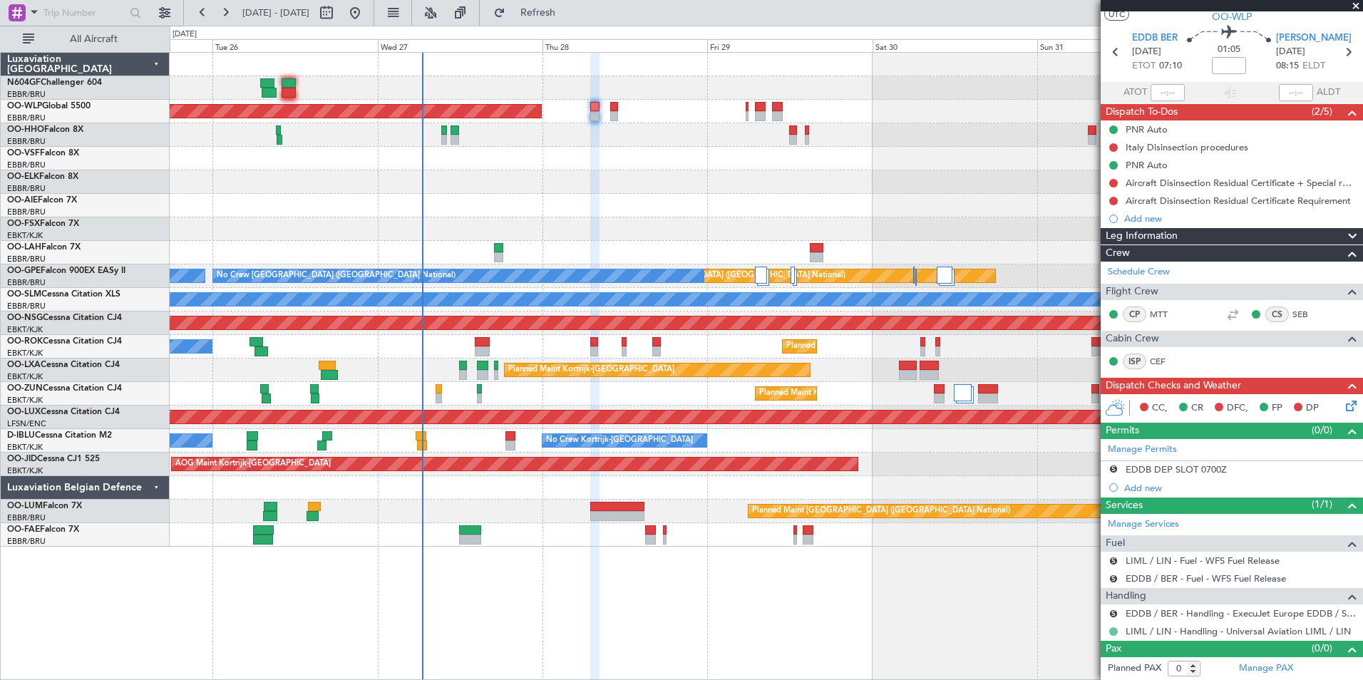
click at [1114, 630] on button at bounding box center [1114, 632] width 9 height 9
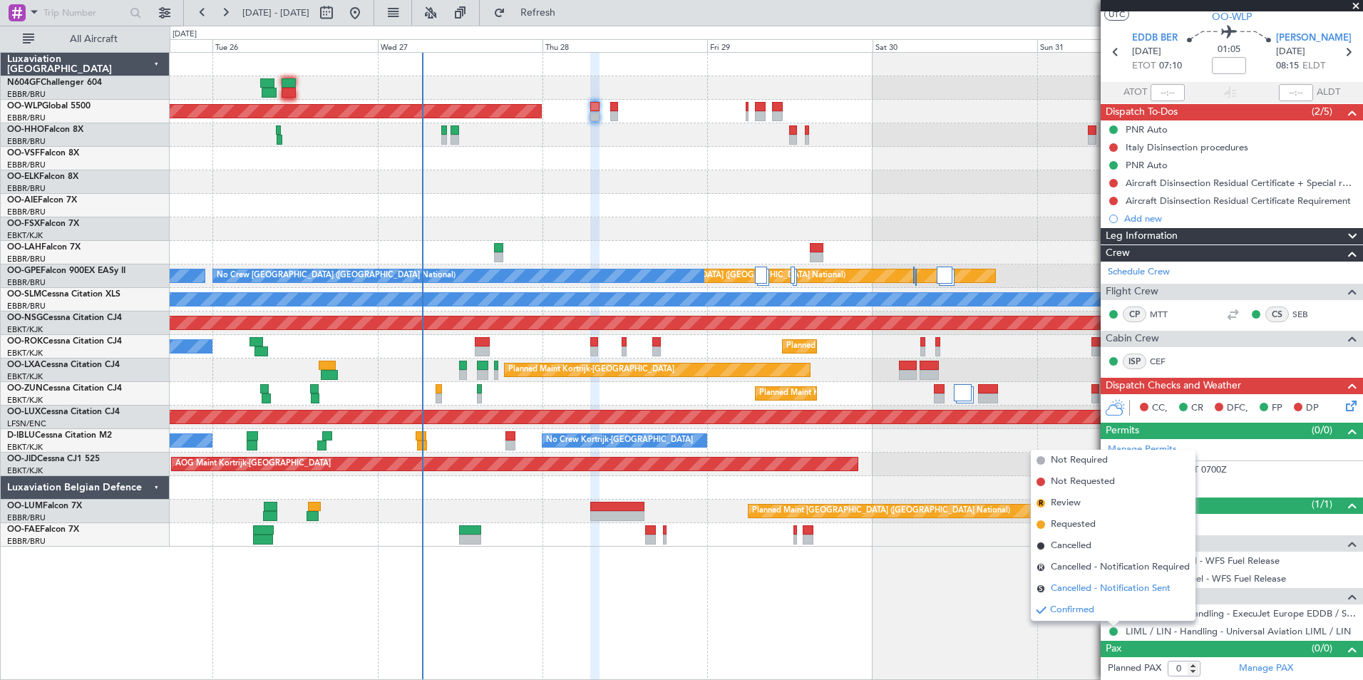
click at [1053, 592] on span "Cancelled - Notification Sent" at bounding box center [1111, 589] width 120 height 14
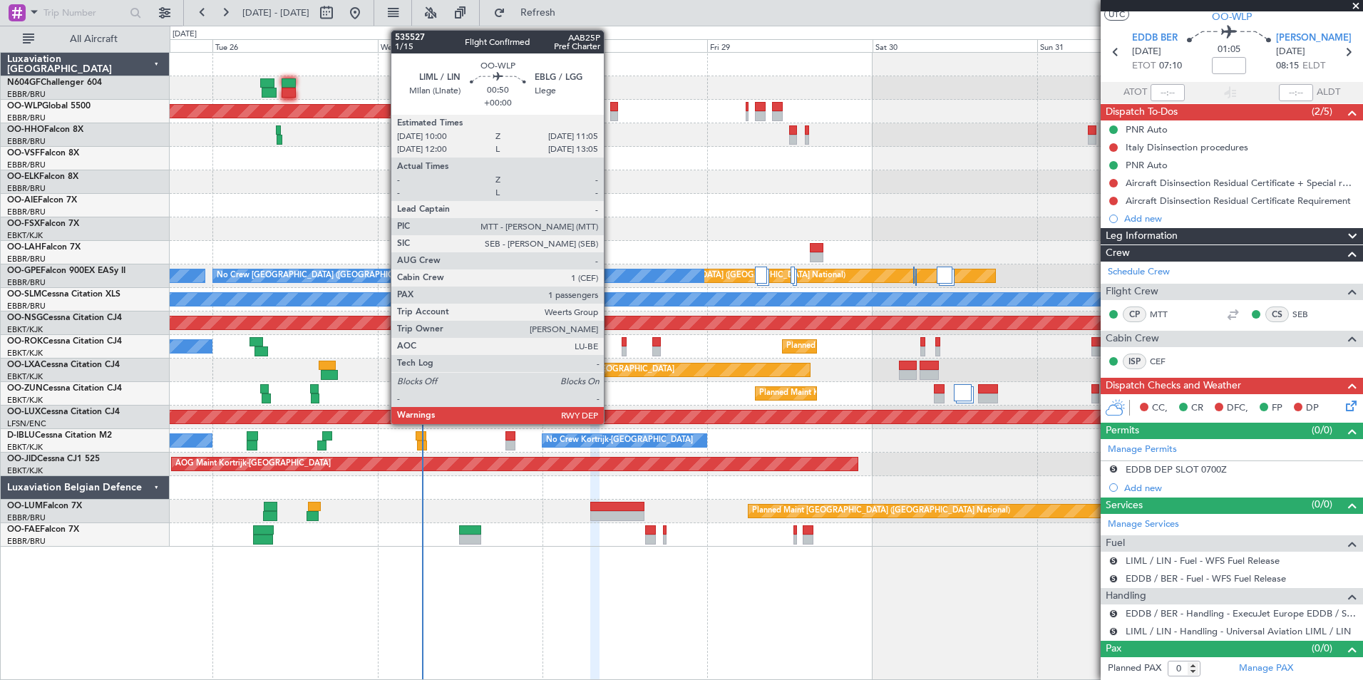
click at [610, 113] on div at bounding box center [614, 116] width 8 height 10
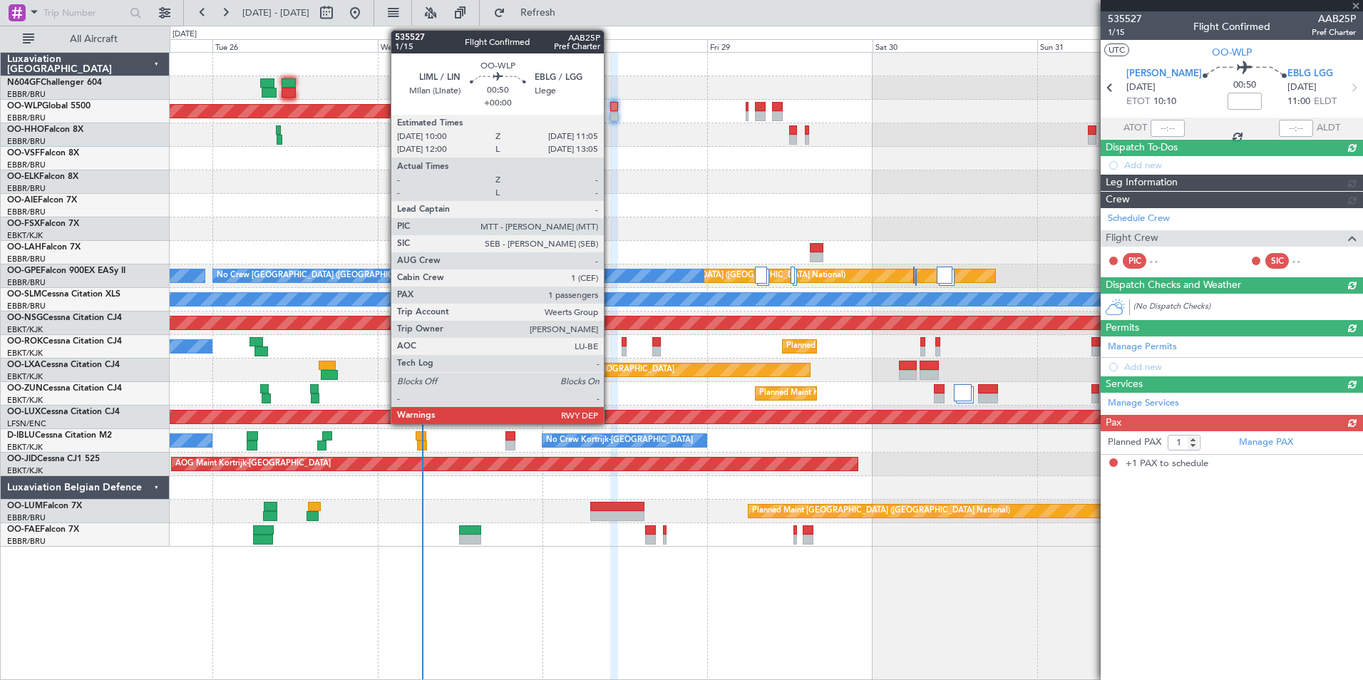
scroll to position [0, 0]
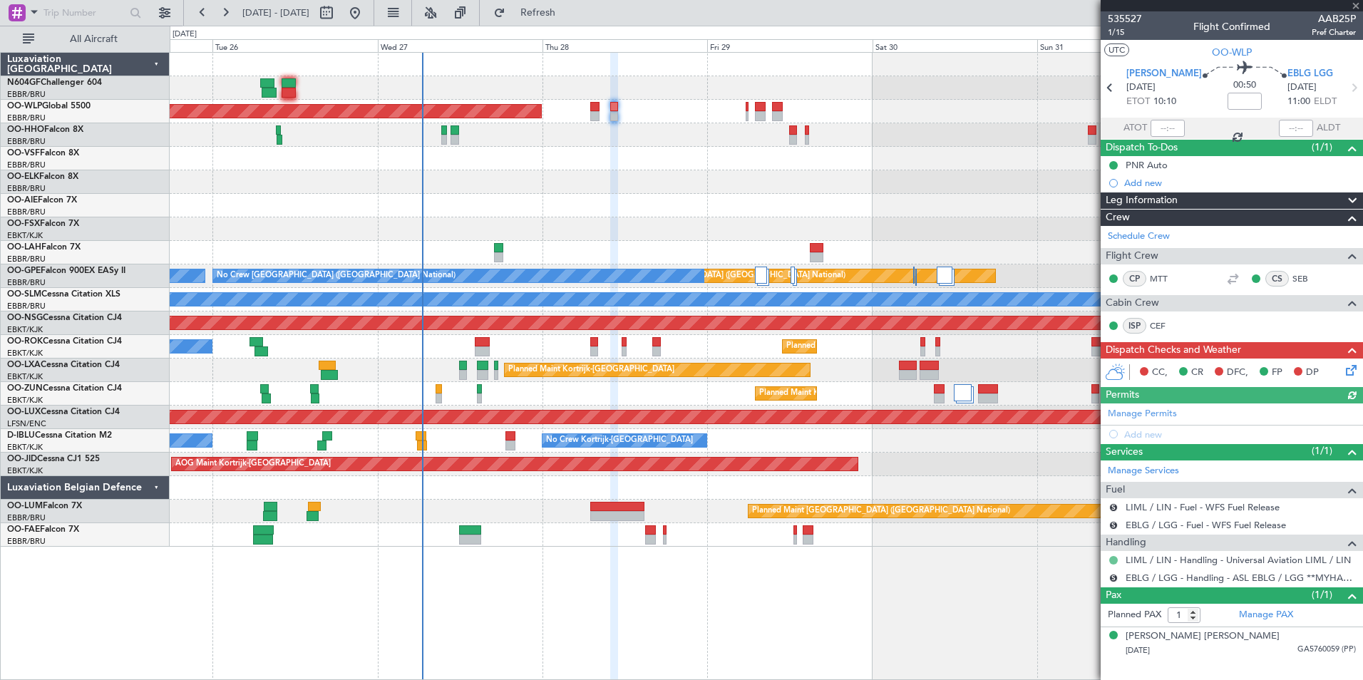
click at [1115, 560] on button at bounding box center [1114, 560] width 9 height 9
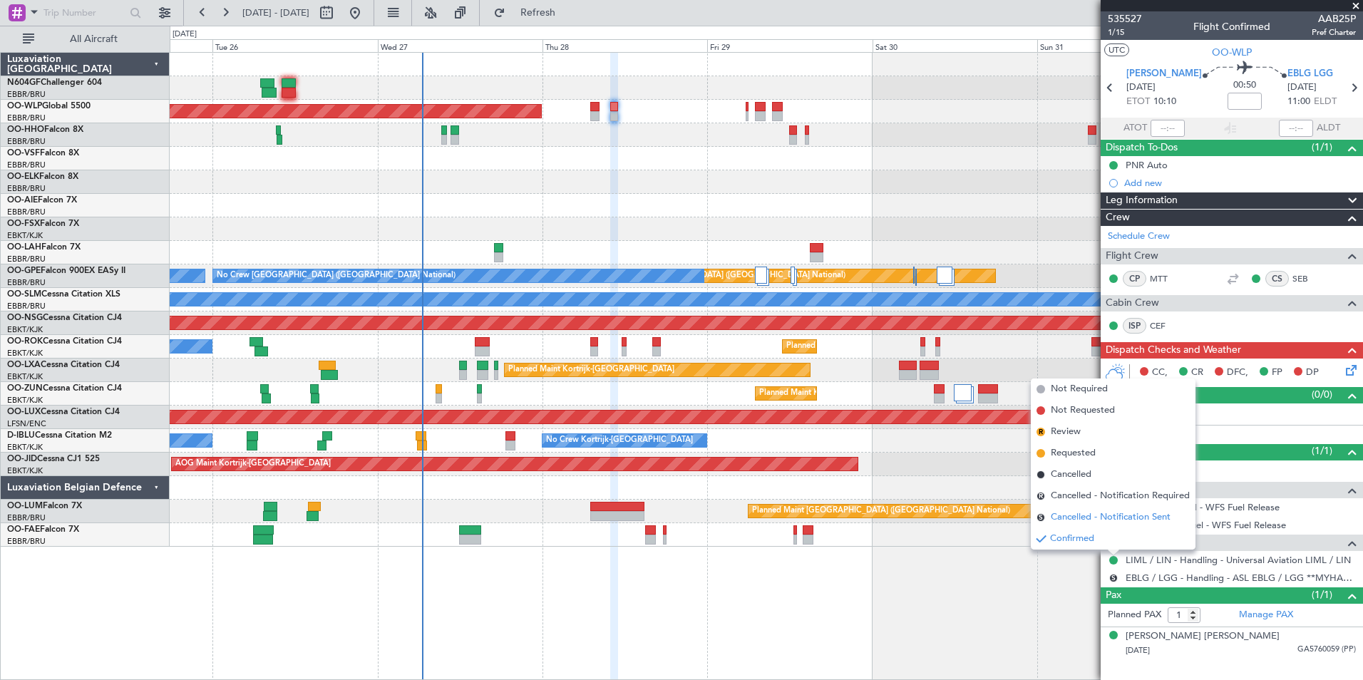
click at [1064, 517] on span "Cancelled - Notification Sent" at bounding box center [1111, 518] width 120 height 14
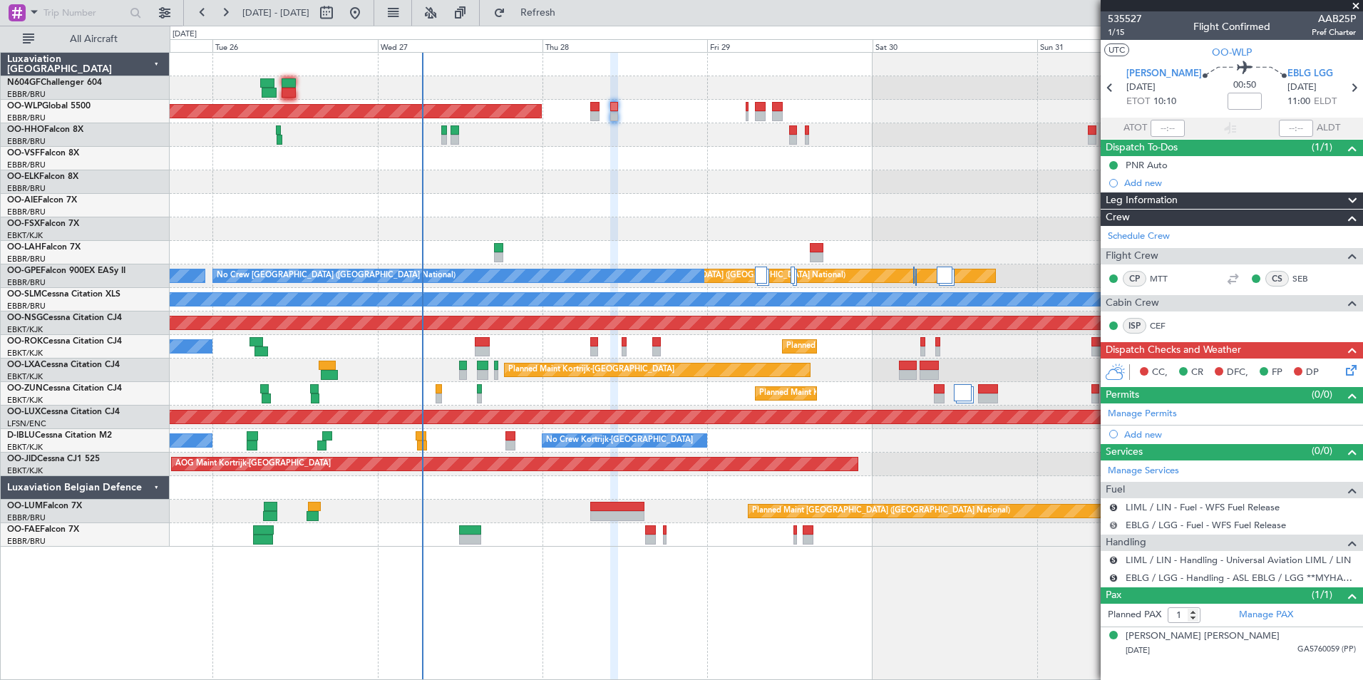
click at [1113, 527] on button "S" at bounding box center [1114, 525] width 9 height 9
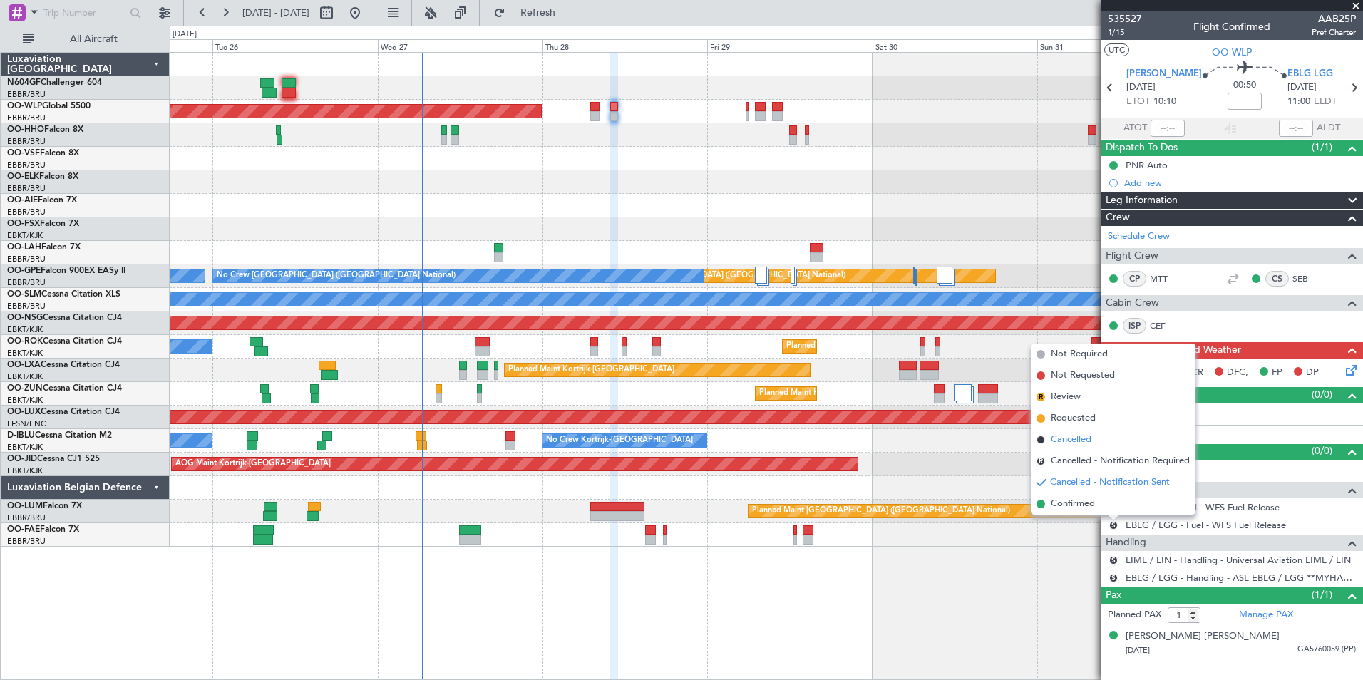
click at [1064, 446] on span "Cancelled" at bounding box center [1071, 440] width 41 height 14
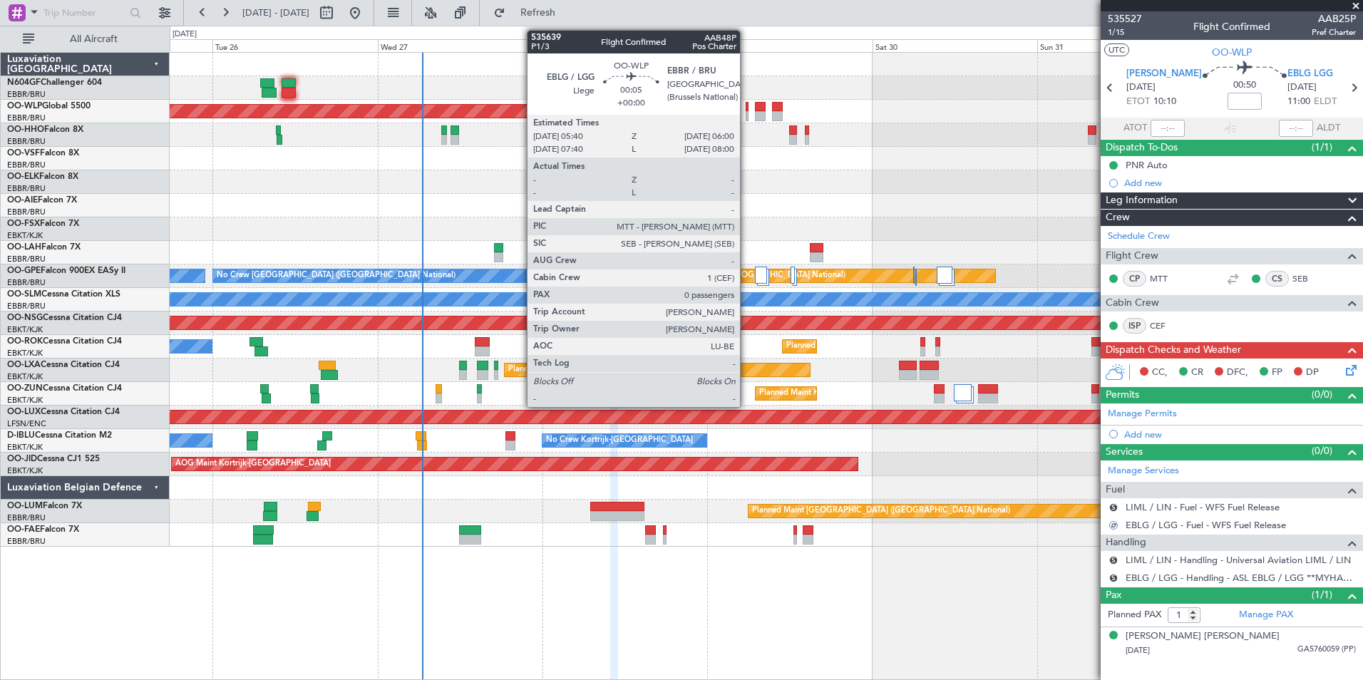
click at [747, 115] on div at bounding box center [747, 116] width 3 height 10
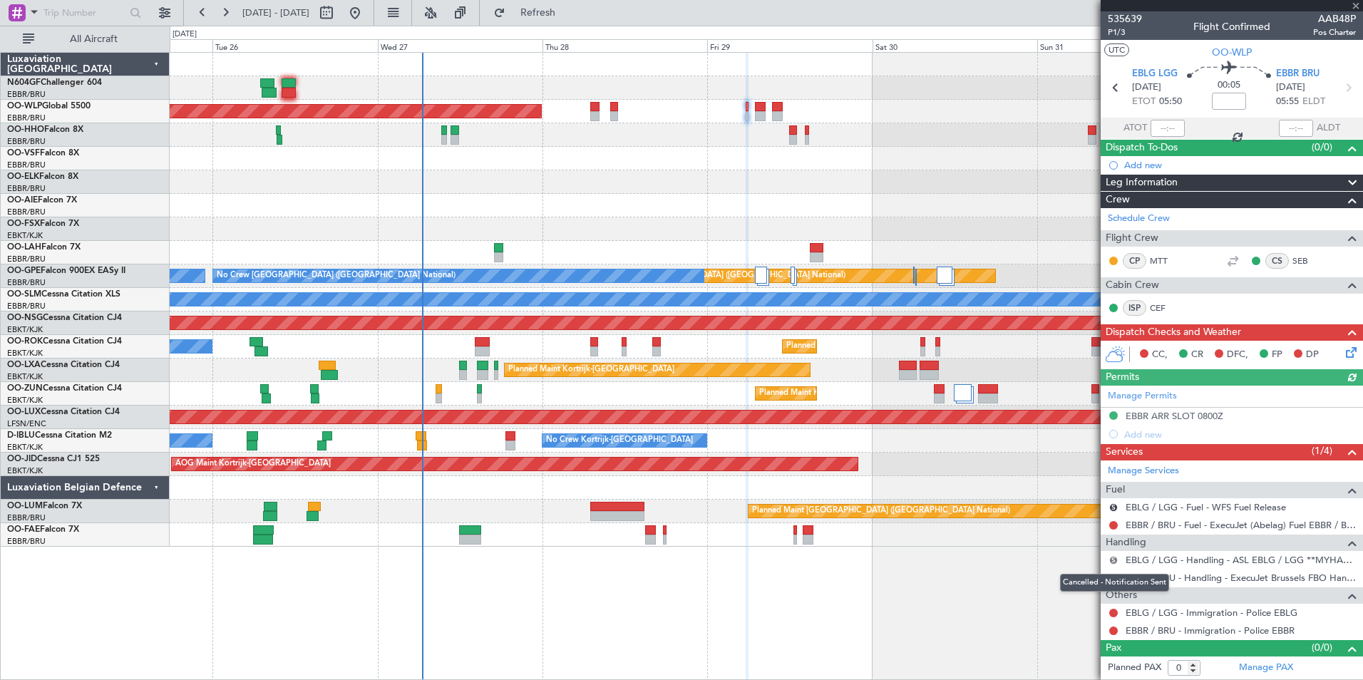
click at [1113, 561] on button "S" at bounding box center [1114, 560] width 9 height 9
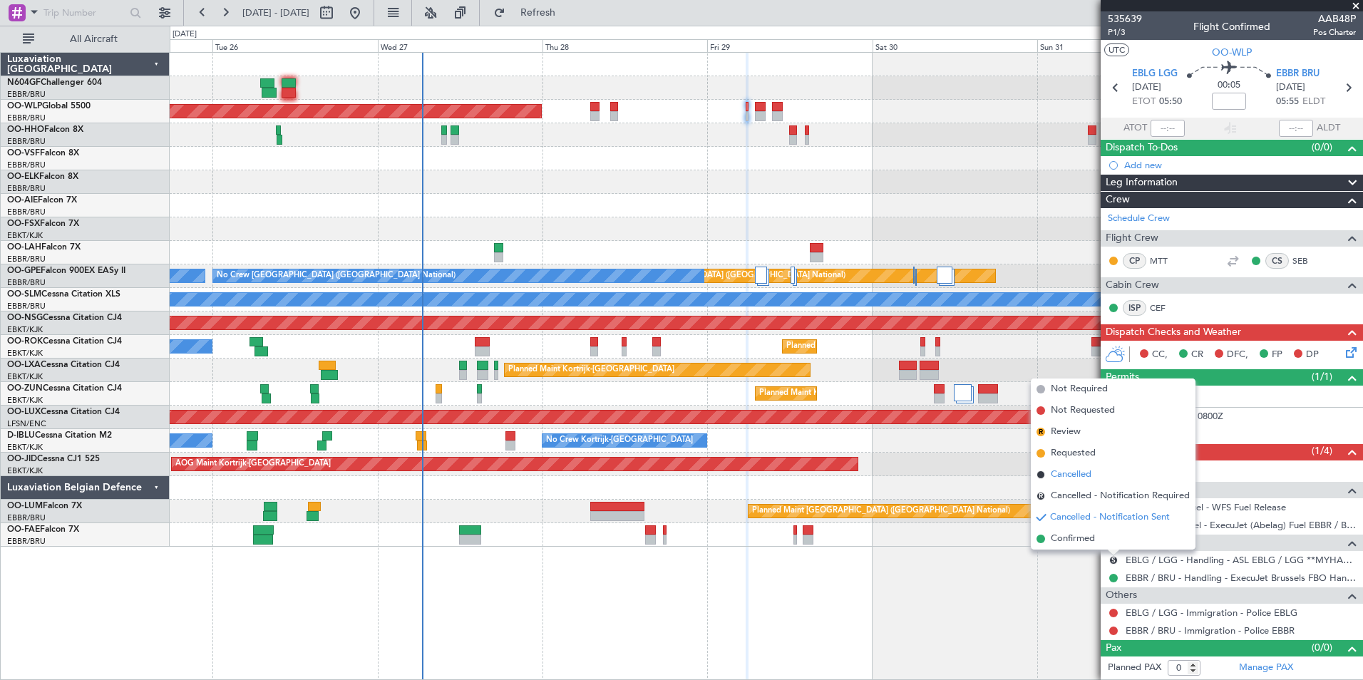
click at [1090, 466] on li "Cancelled" at bounding box center [1113, 474] width 165 height 21
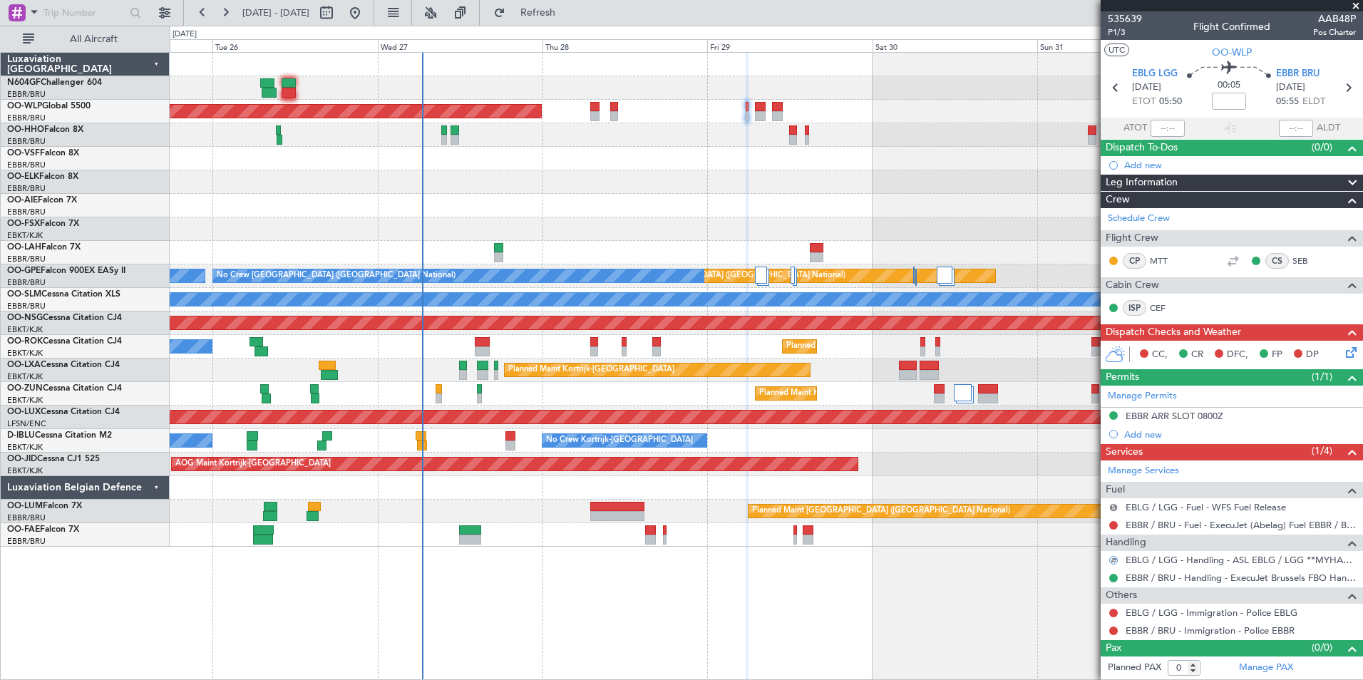
click at [1114, 504] on button "S" at bounding box center [1114, 507] width 9 height 9
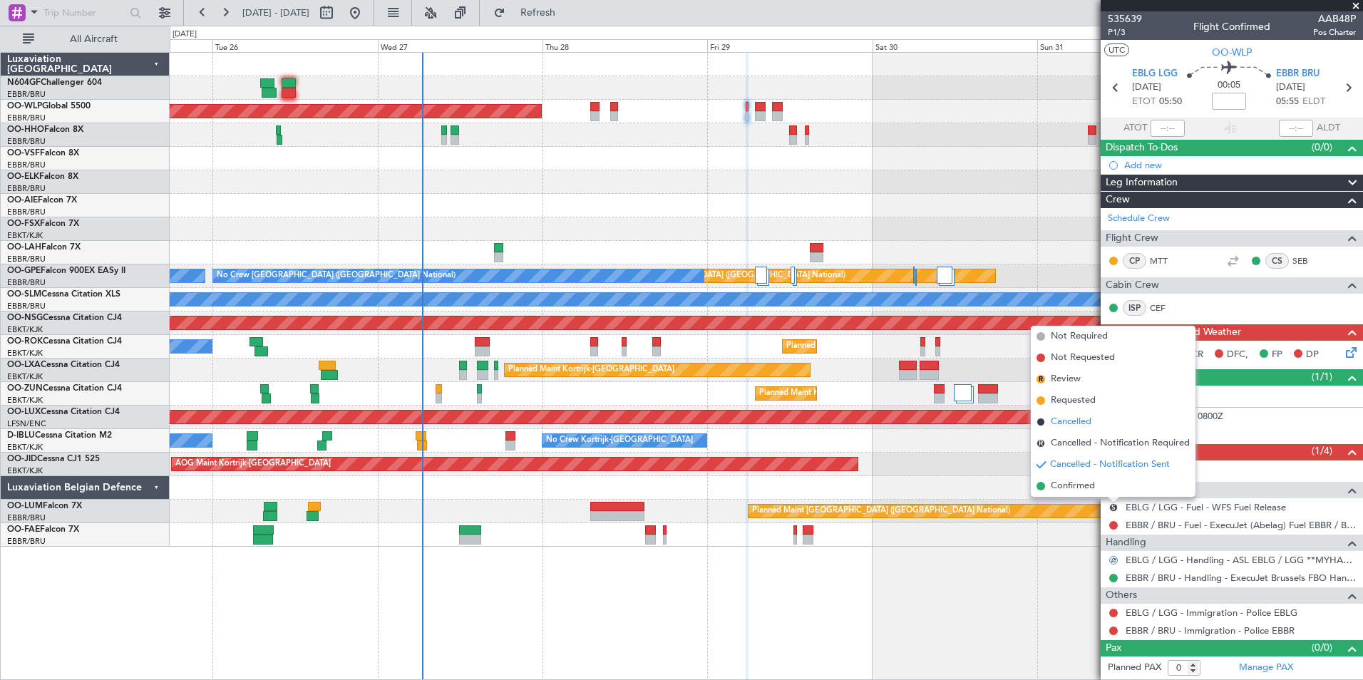
click at [1073, 421] on span "Cancelled" at bounding box center [1071, 422] width 41 height 14
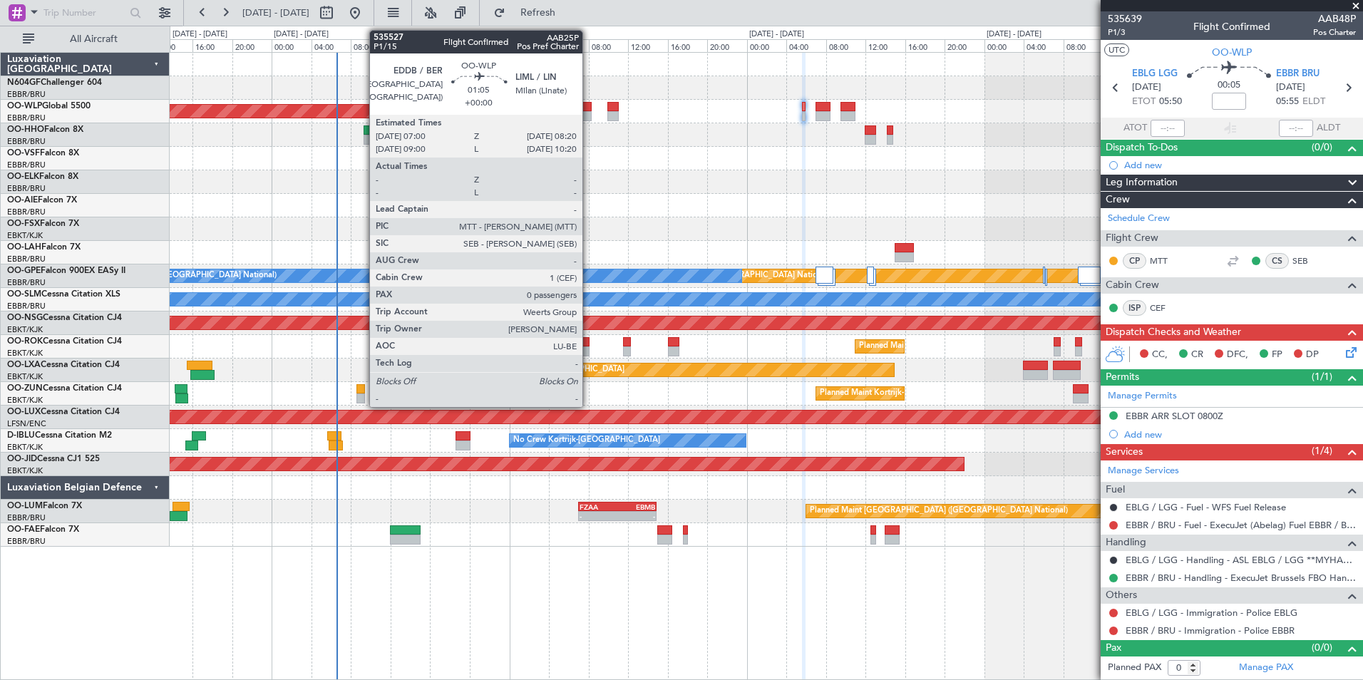
click at [585, 113] on div at bounding box center [585, 116] width 14 height 10
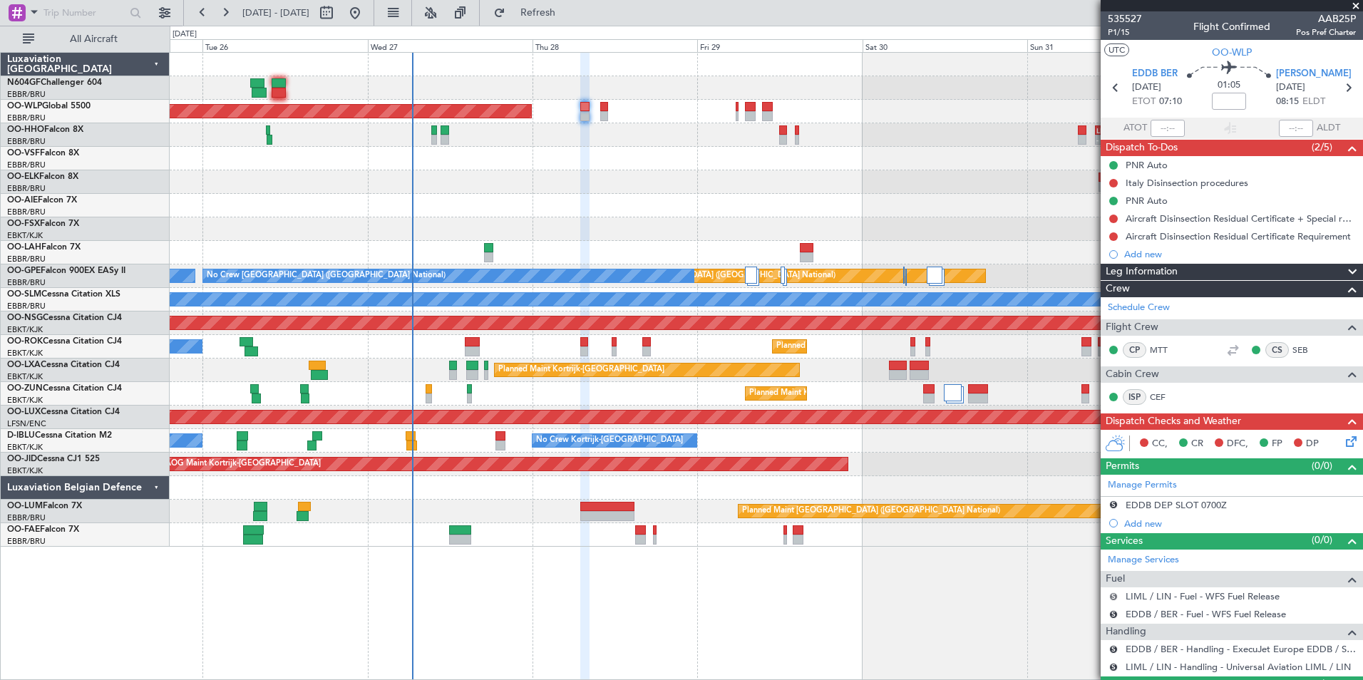
click at [1115, 593] on button "S" at bounding box center [1114, 597] width 9 height 9
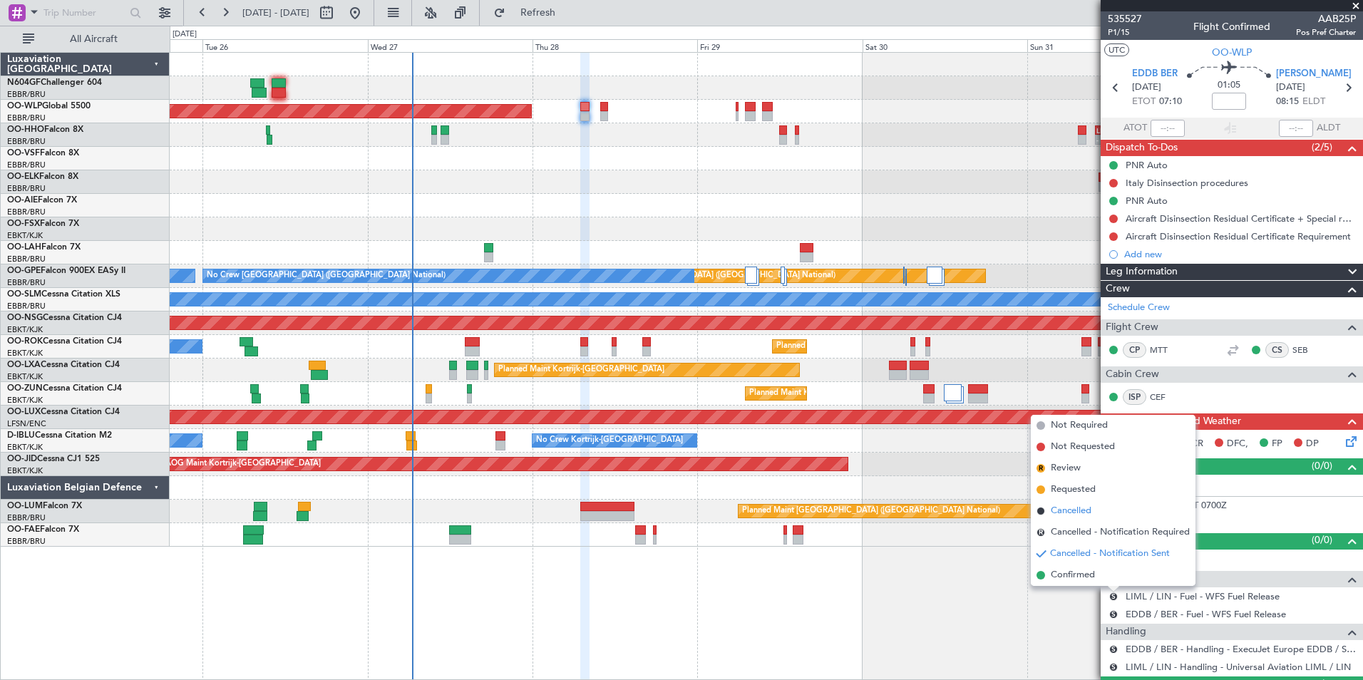
click at [1084, 521] on li "Cancelled" at bounding box center [1113, 511] width 165 height 21
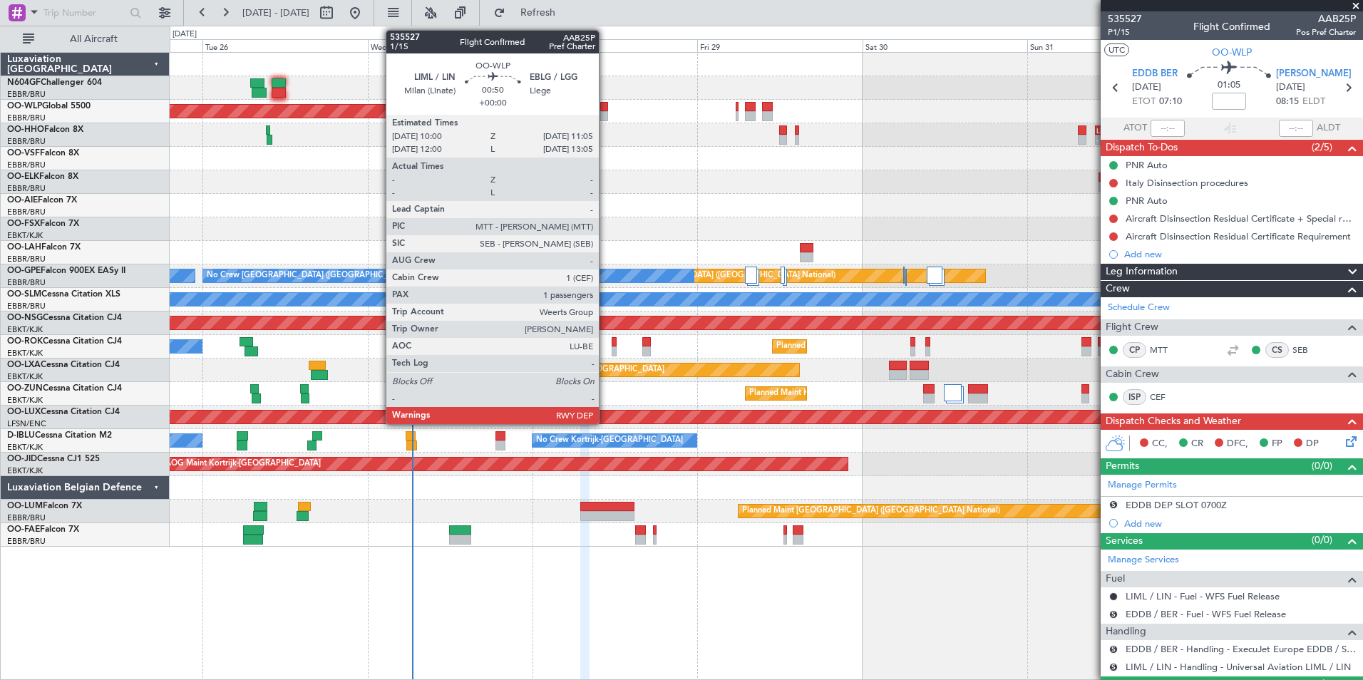
click at [605, 106] on div at bounding box center [604, 107] width 8 height 10
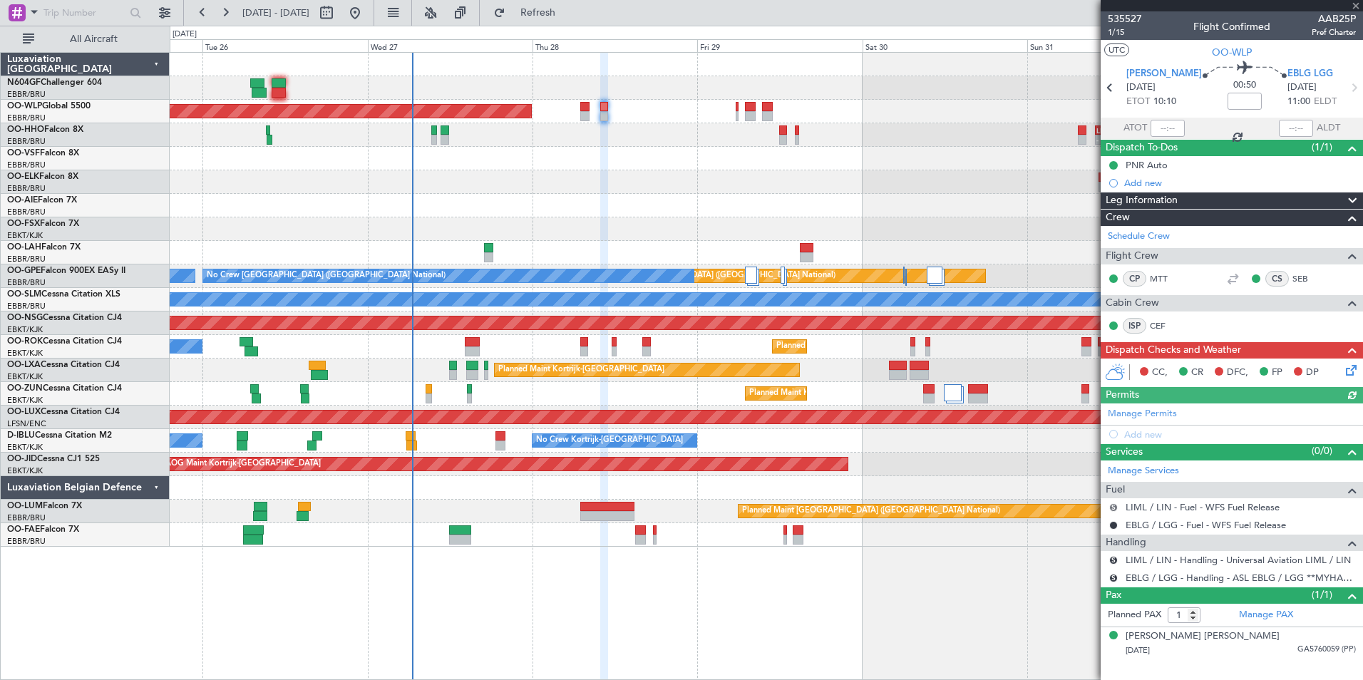
click at [1115, 503] on button "S" at bounding box center [1114, 507] width 9 height 9
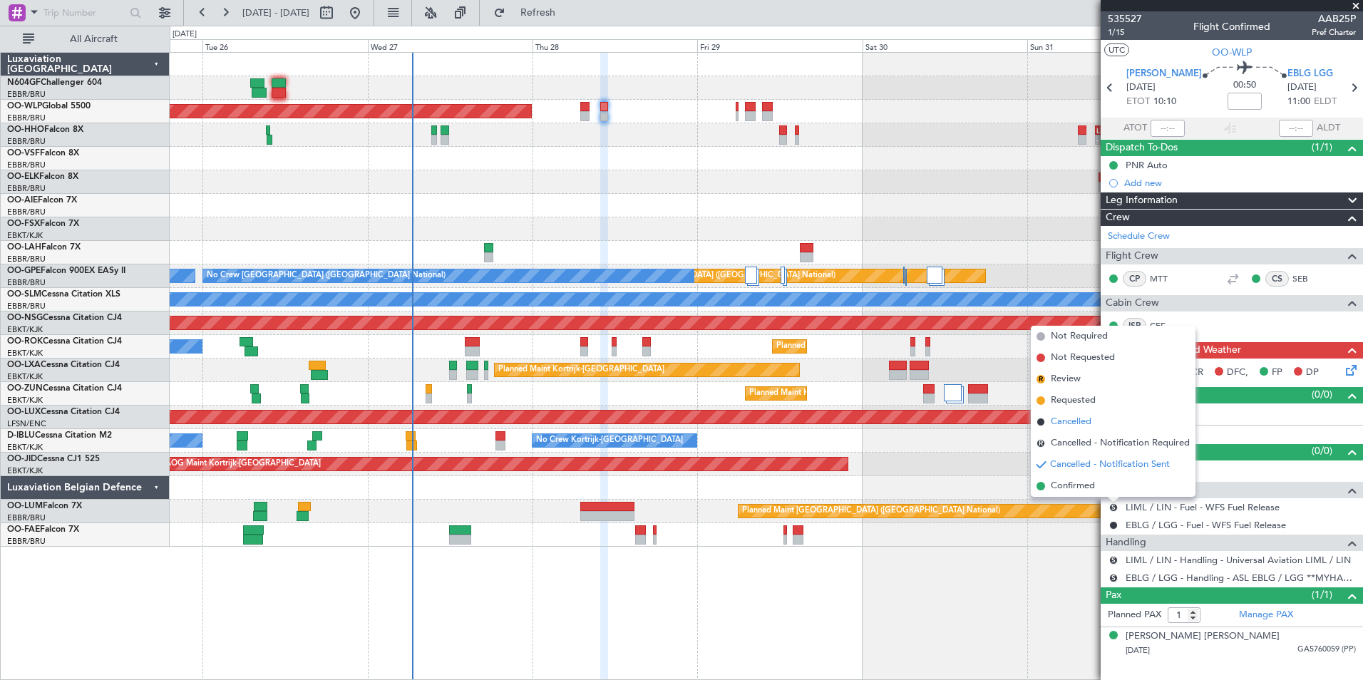
click at [1085, 424] on span "Cancelled" at bounding box center [1071, 422] width 41 height 14
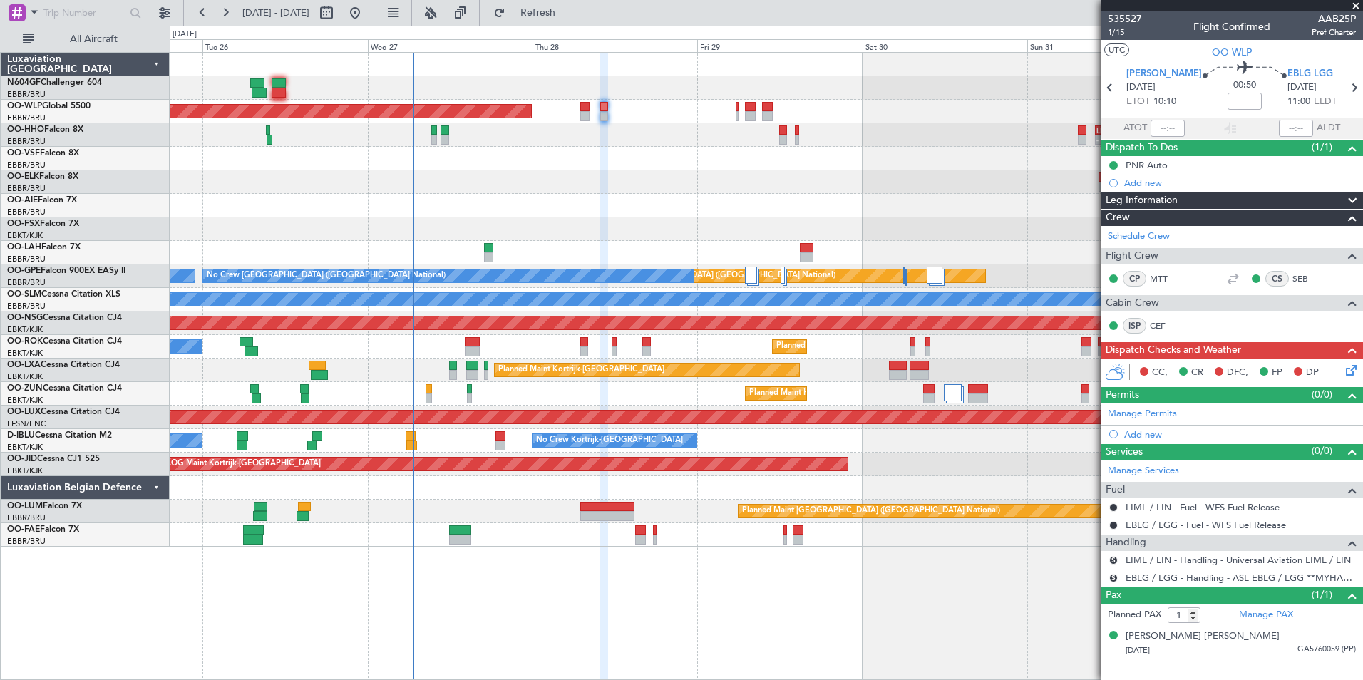
click at [595, 565] on div "Planned Maint Berlin (Brandenburg) - - LIEO 10:00 Z KTEB 19:15 Z Planned Maint …" at bounding box center [767, 366] width 1194 height 628
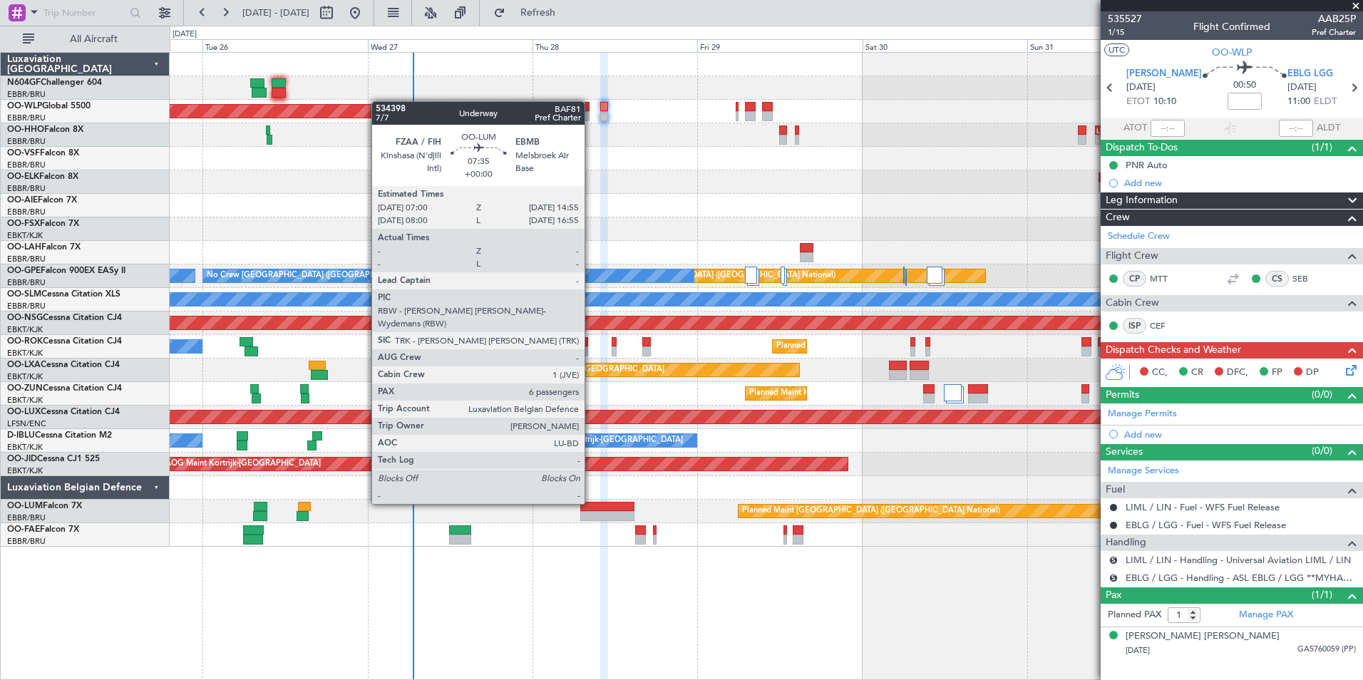
click at [591, 503] on div at bounding box center [607, 507] width 55 height 10
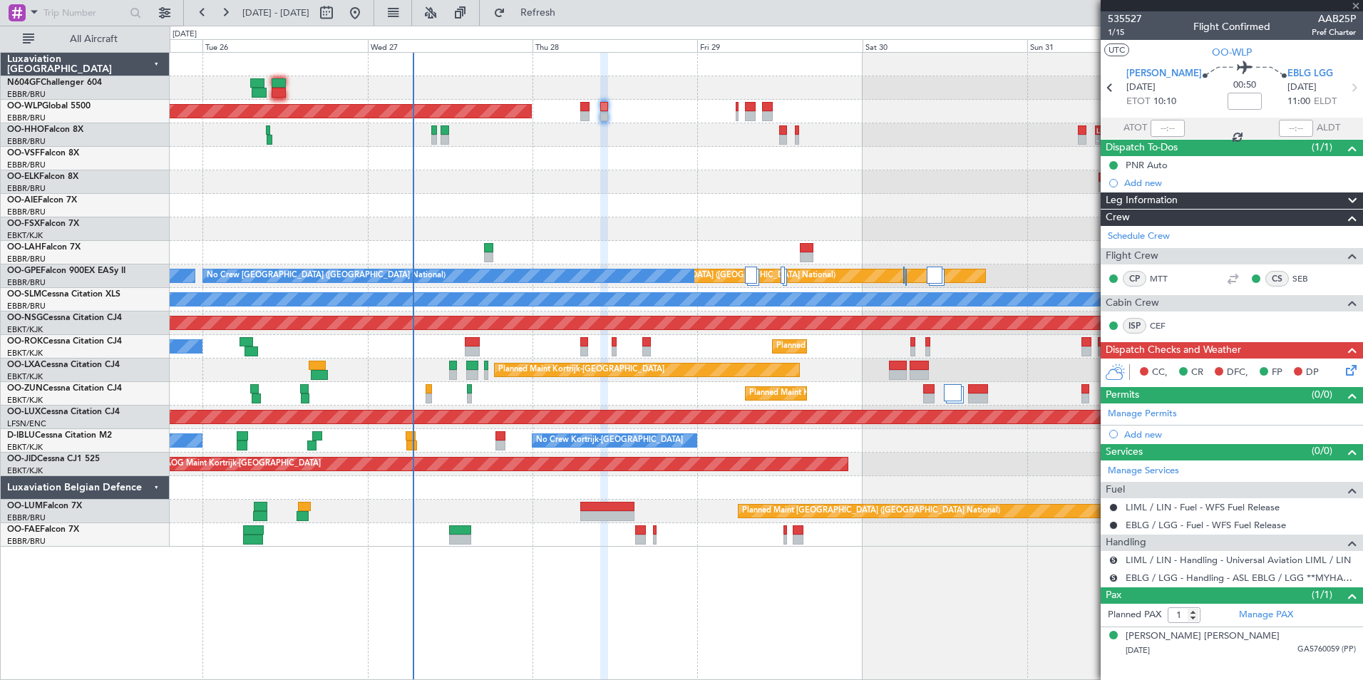
type input "6"
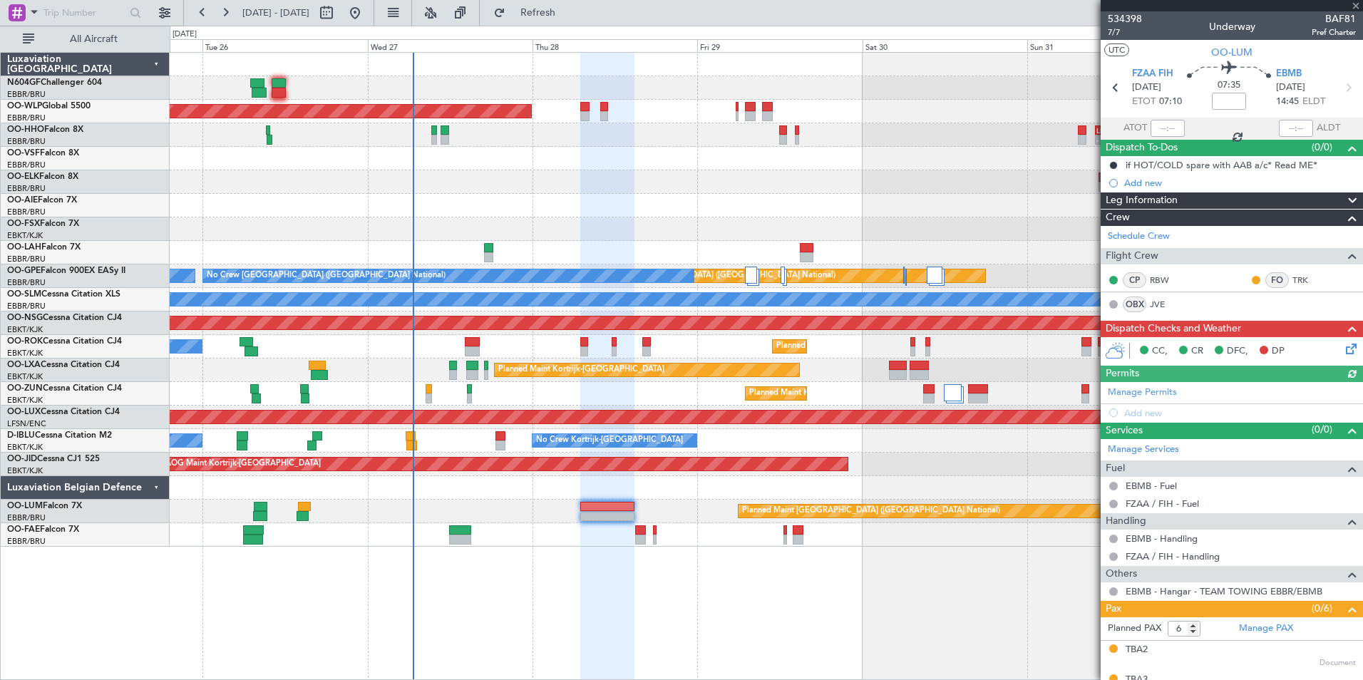
scroll to position [140, 0]
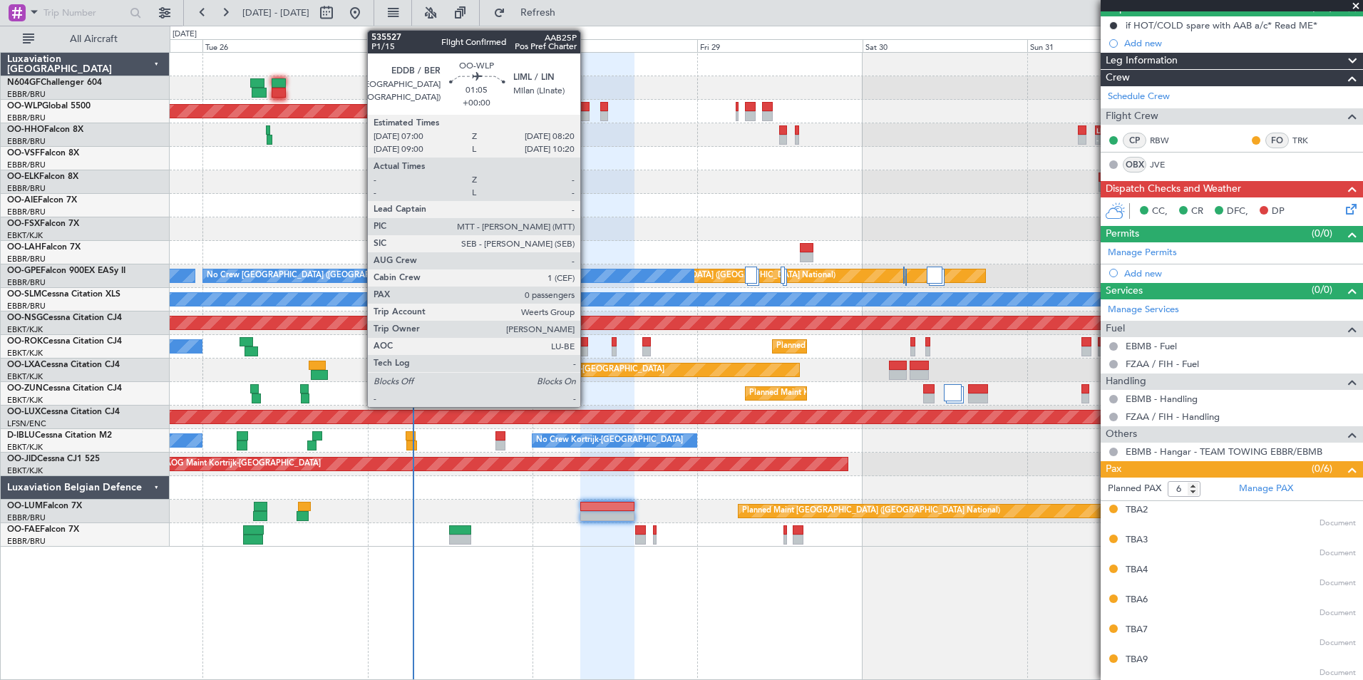
click at [585, 109] on div at bounding box center [584, 107] width 9 height 10
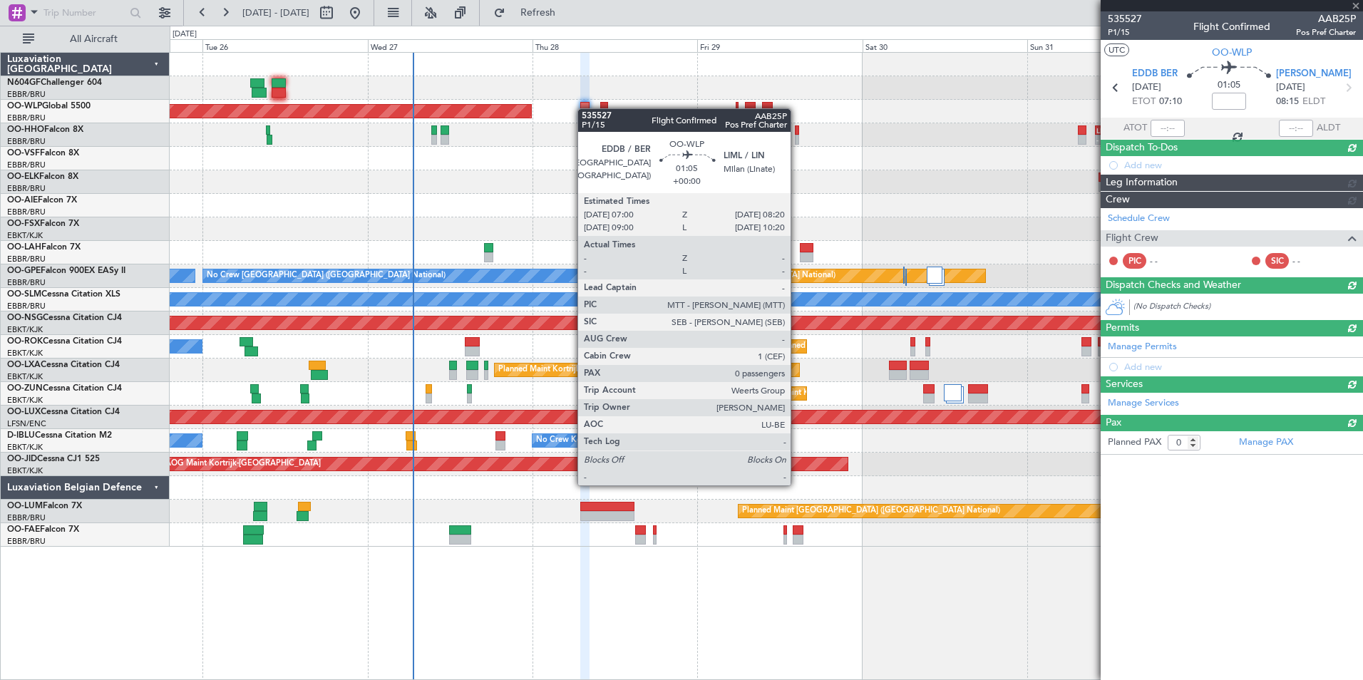
scroll to position [0, 0]
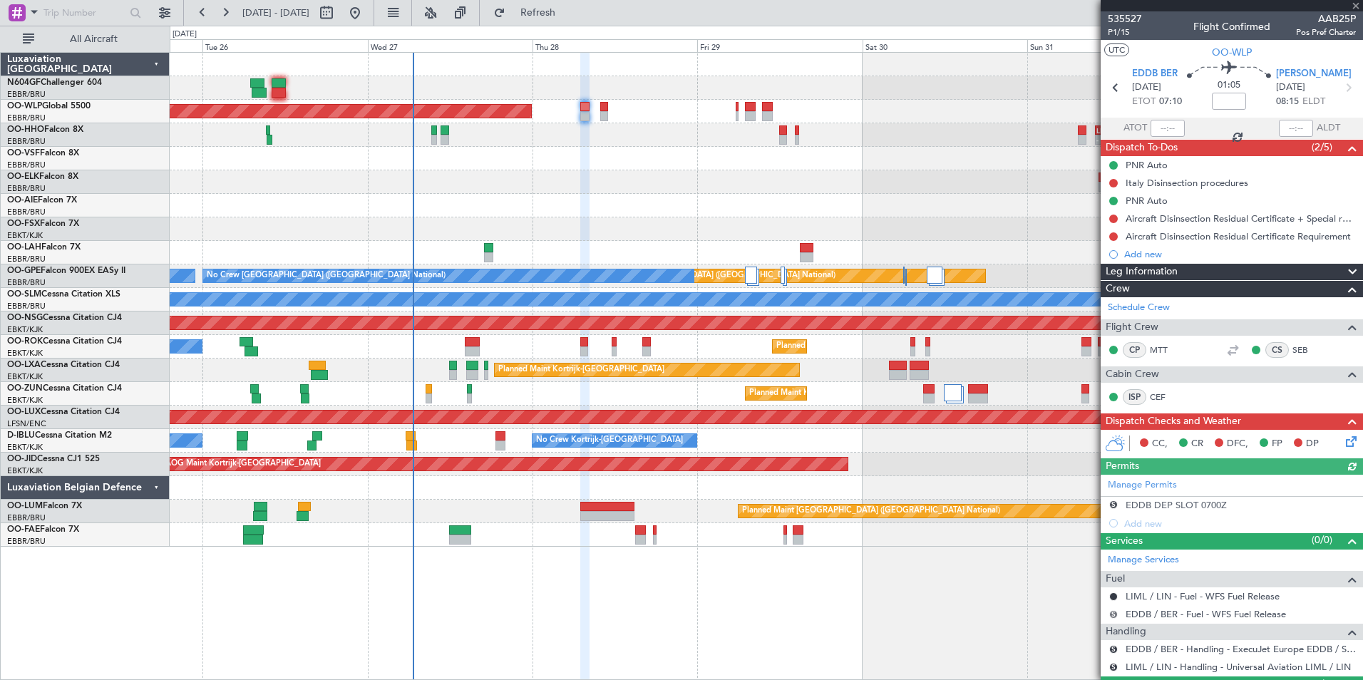
click at [1115, 614] on button "S" at bounding box center [1114, 614] width 9 height 9
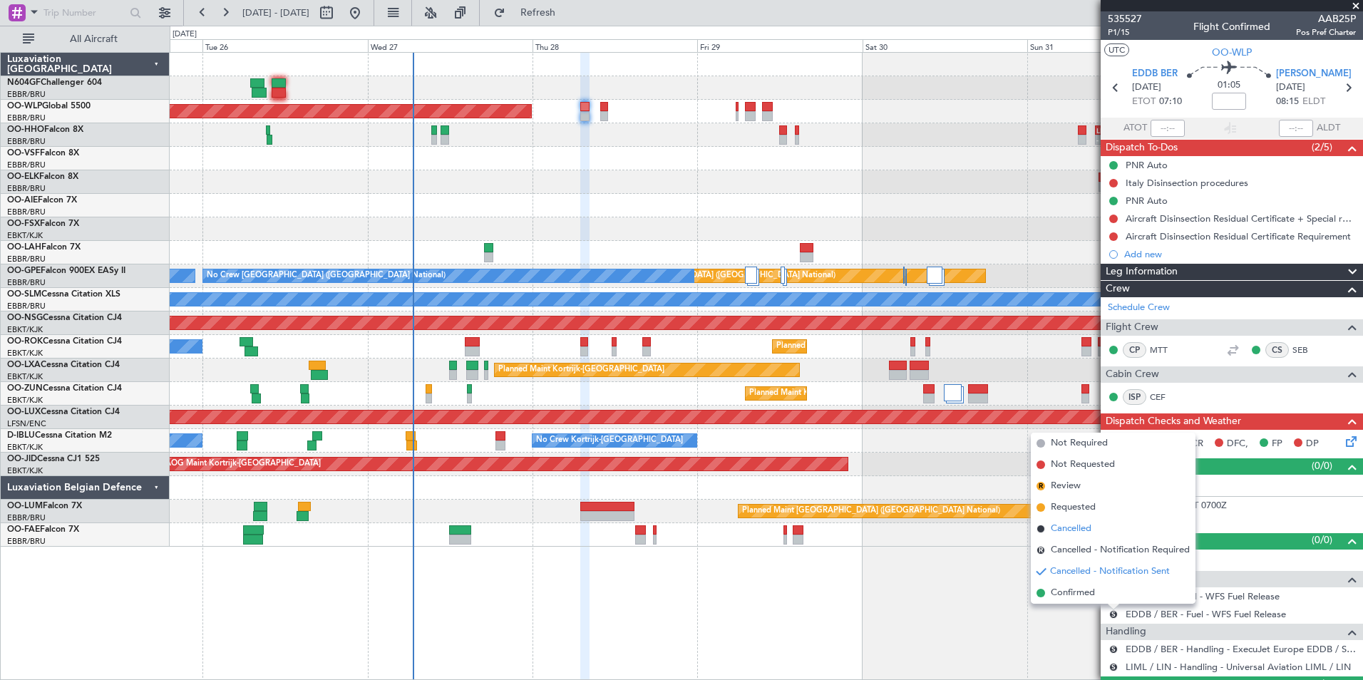
click at [1082, 531] on span "Cancelled" at bounding box center [1071, 529] width 41 height 14
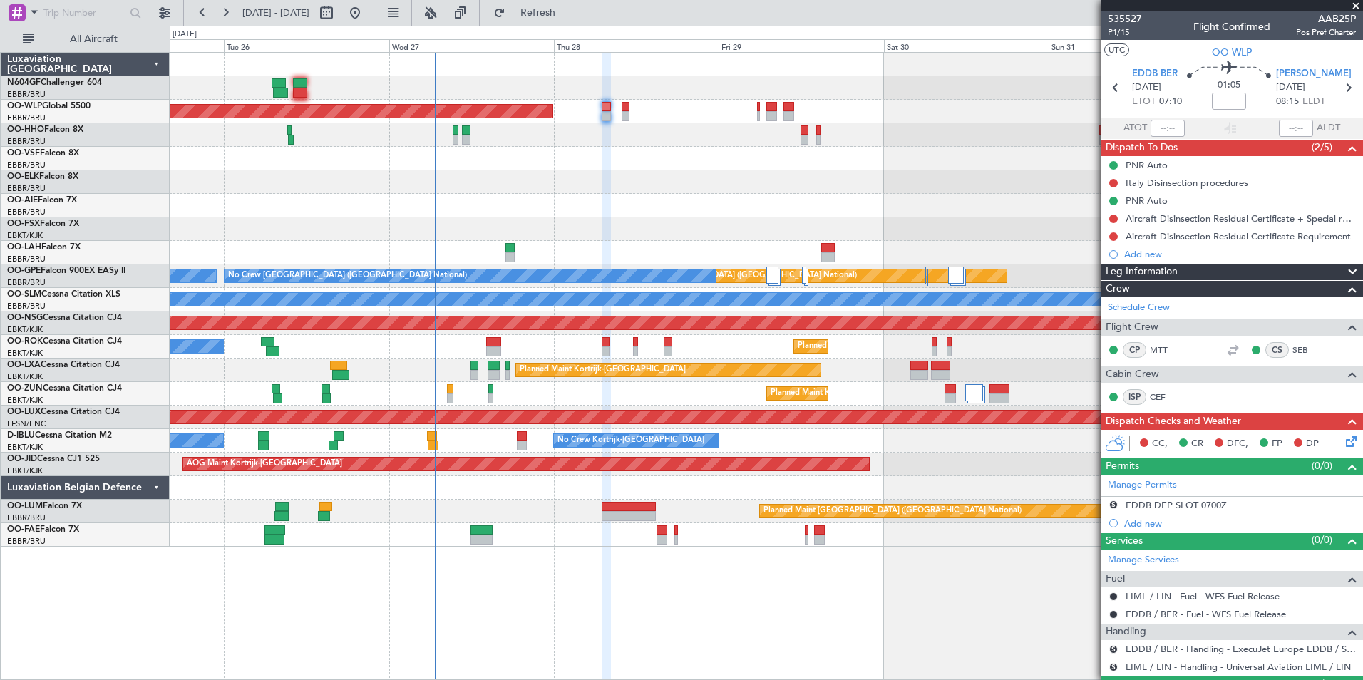
click at [524, 352] on div "Planned Maint Kortrijk-[GEOGRAPHIC_DATA] A/C Unavailable" at bounding box center [766, 347] width 1193 height 24
click at [518, 339] on div "Planned Maint Kortrijk-[GEOGRAPHIC_DATA] A/C Unavailable" at bounding box center [766, 347] width 1193 height 24
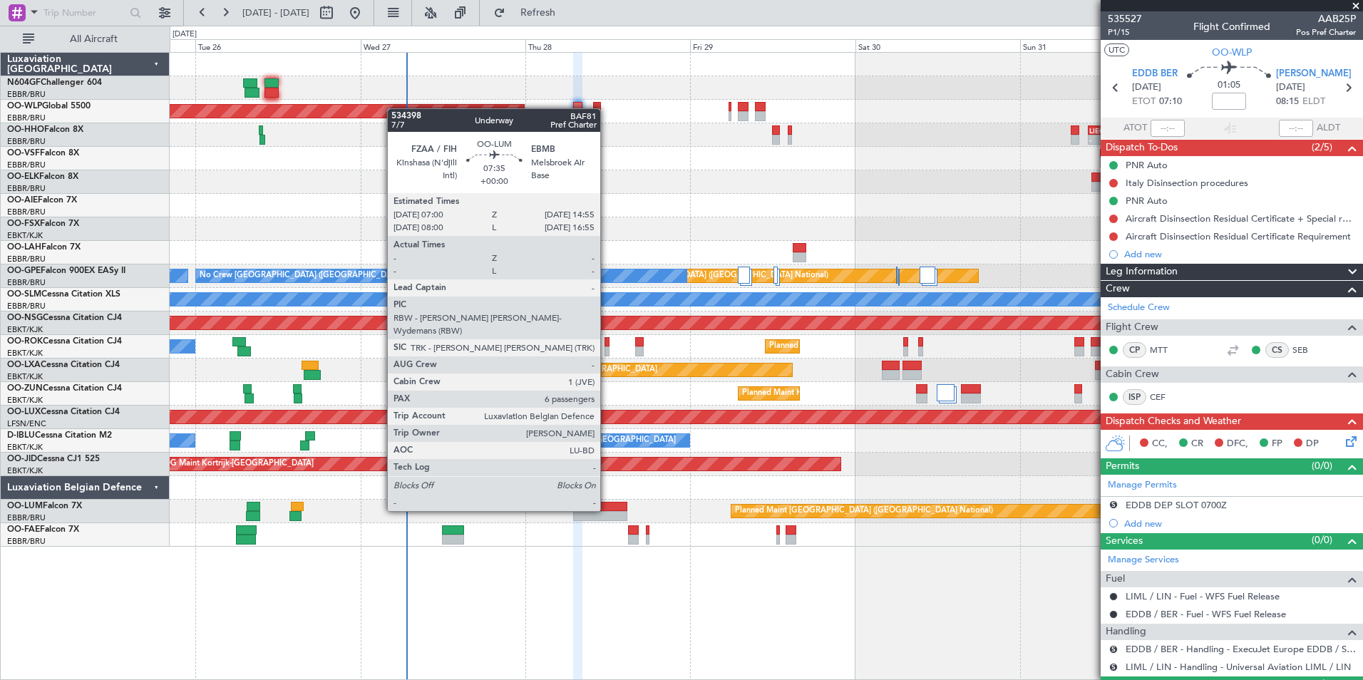
click at [607, 510] on div at bounding box center [600, 507] width 55 height 10
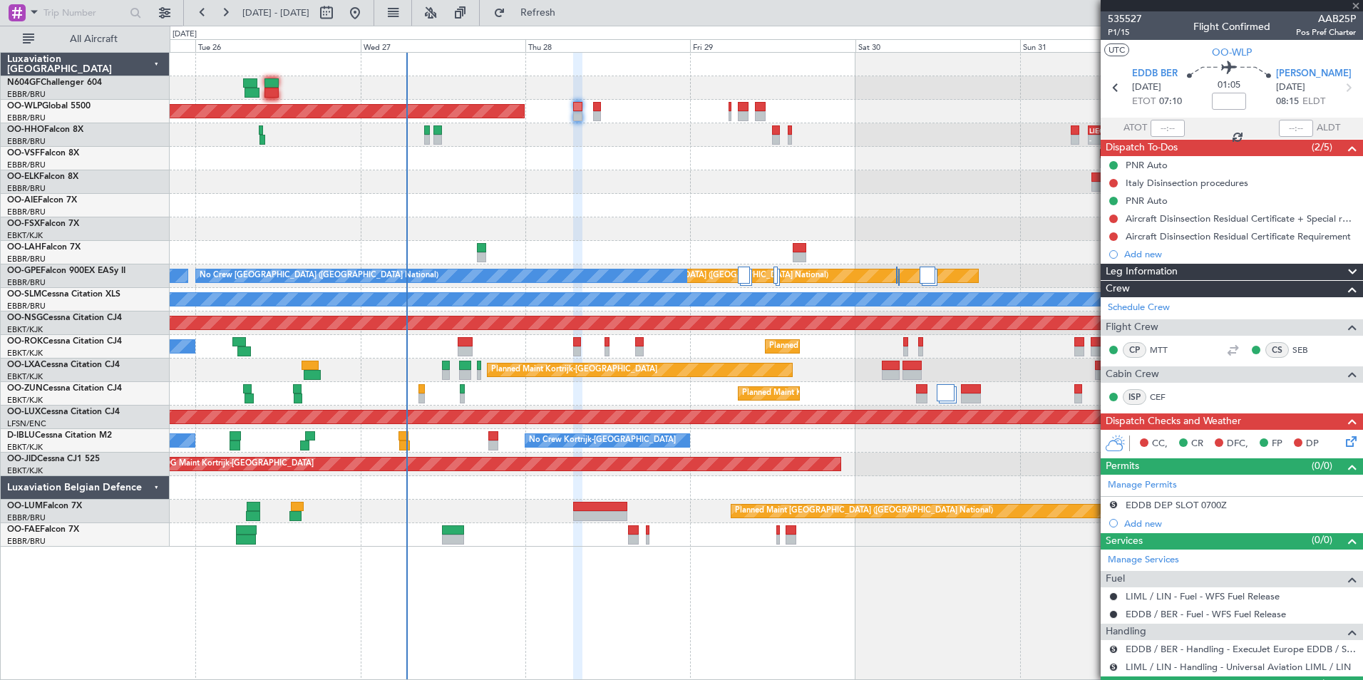
type input "6"
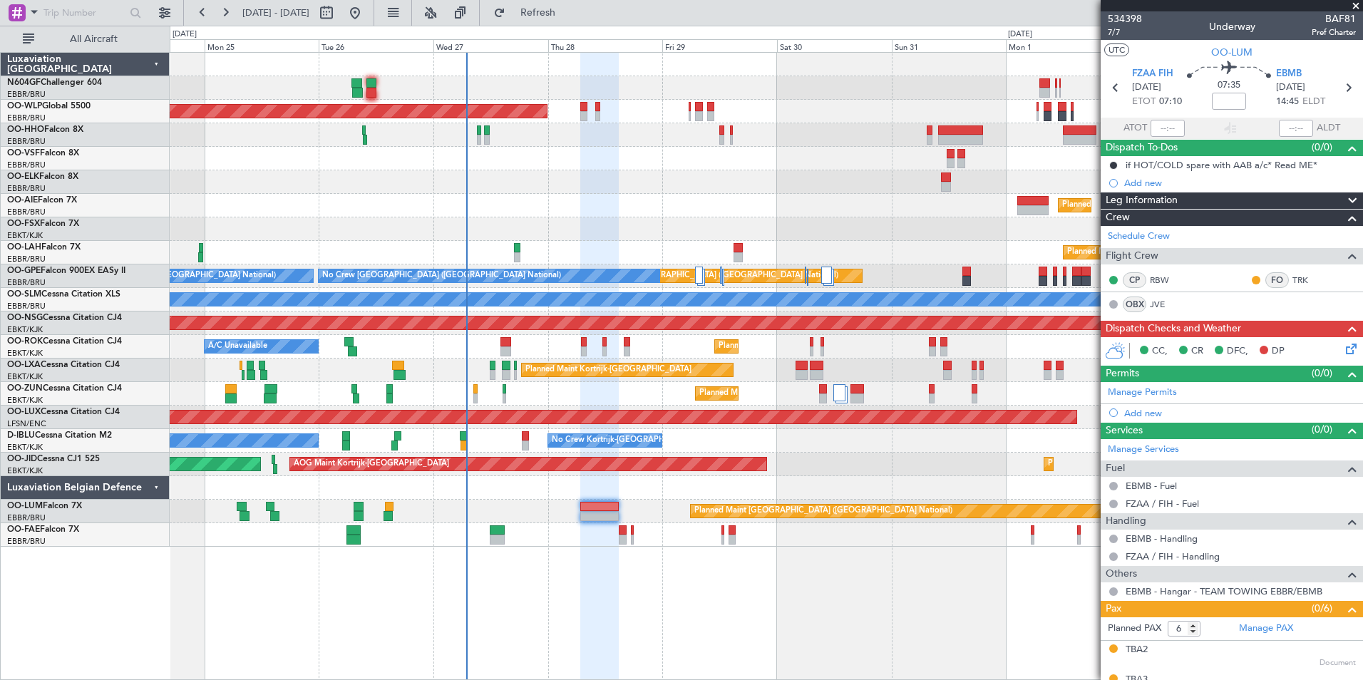
click at [1343, 349] on icon at bounding box center [1348, 346] width 11 height 11
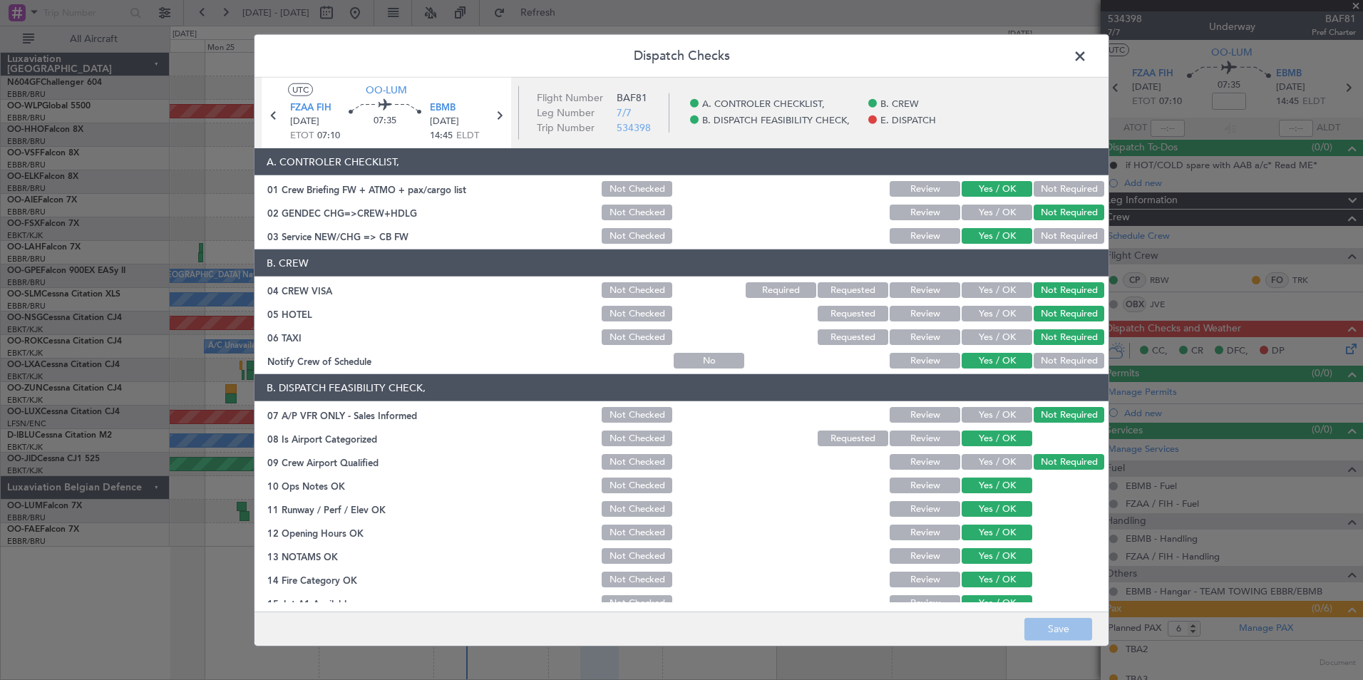
scroll to position [210, 0]
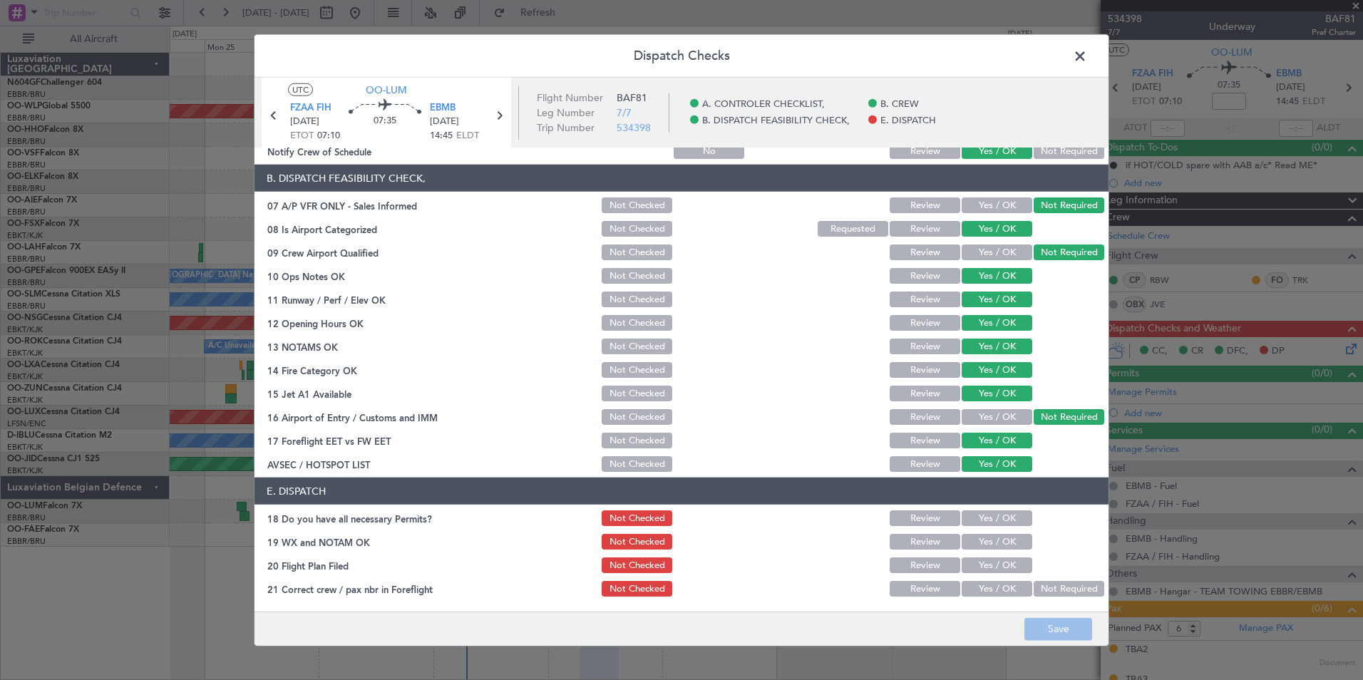
click at [976, 516] on button "Yes / OK" at bounding box center [997, 519] width 71 height 16
click at [985, 541] on button "Yes / OK" at bounding box center [997, 542] width 71 height 16
click at [991, 562] on button "Yes / OK" at bounding box center [997, 566] width 71 height 16
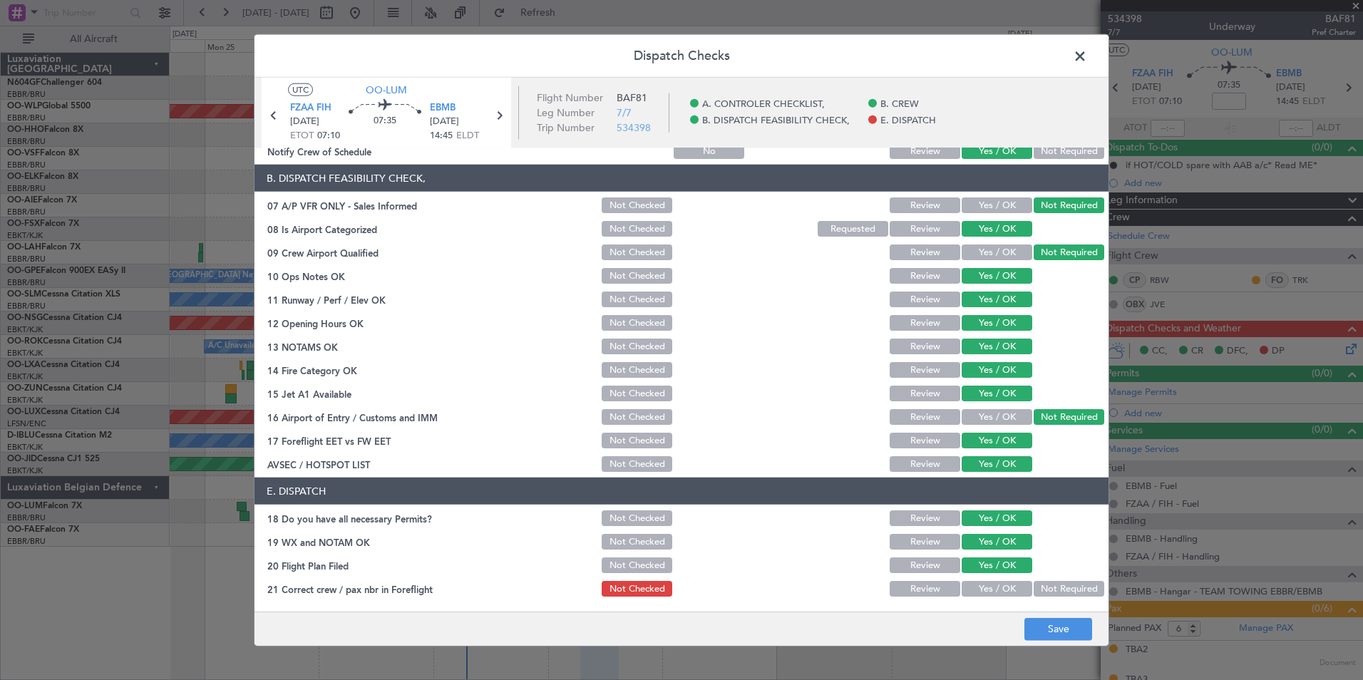
click at [993, 588] on button "Yes / OK" at bounding box center [997, 589] width 71 height 16
click at [1059, 630] on button "Save" at bounding box center [1059, 629] width 68 height 23
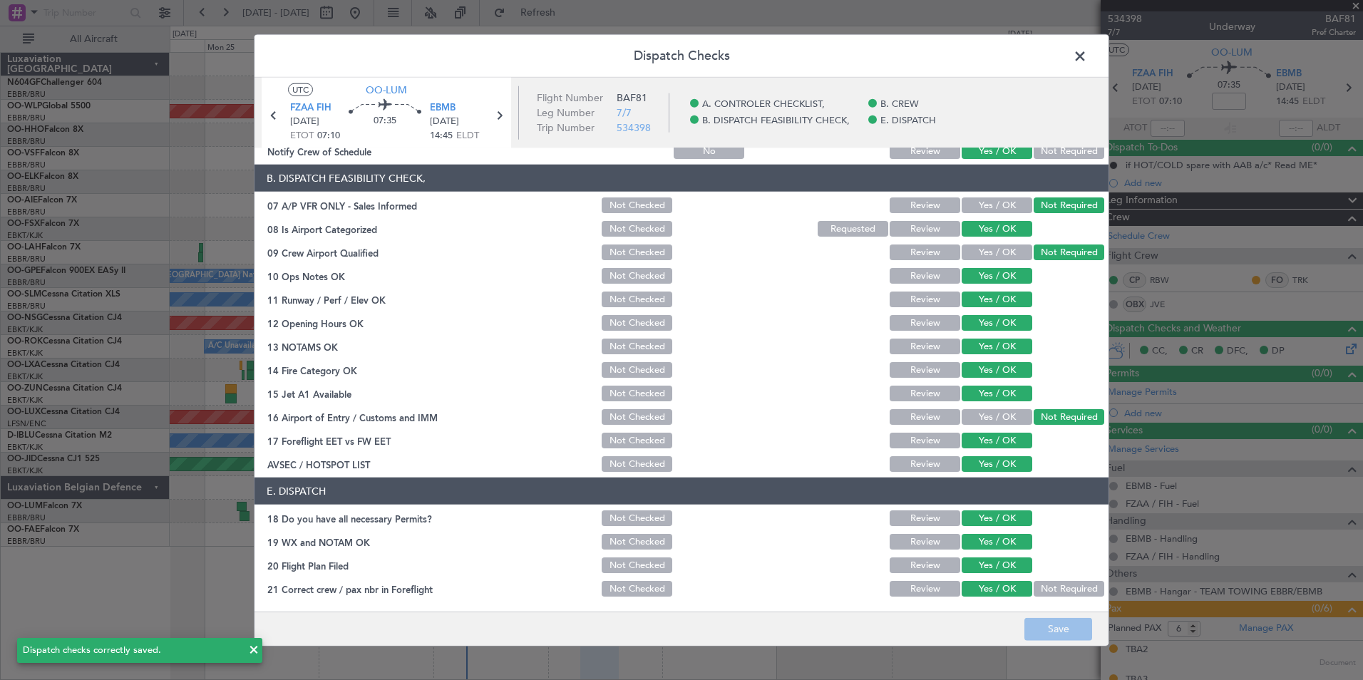
click at [1087, 61] on span at bounding box center [1087, 60] width 0 height 29
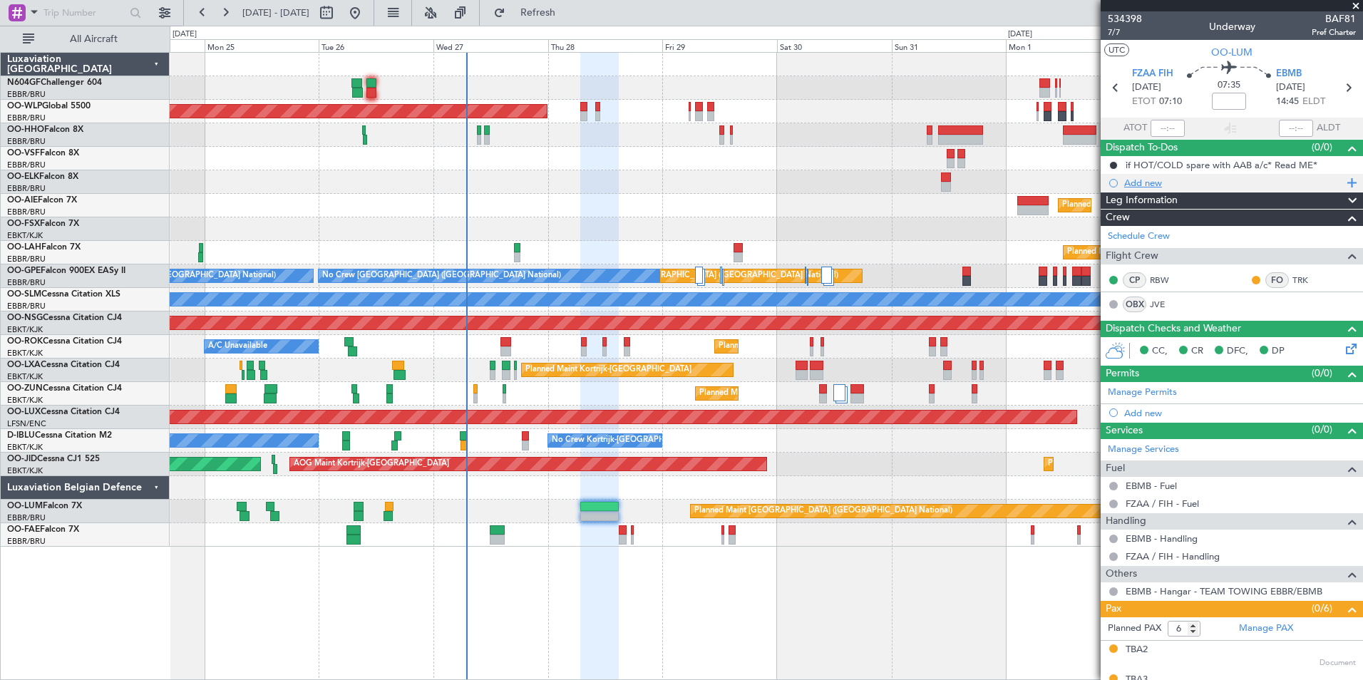
click at [1130, 185] on div "Add new" at bounding box center [1234, 183] width 219 height 12
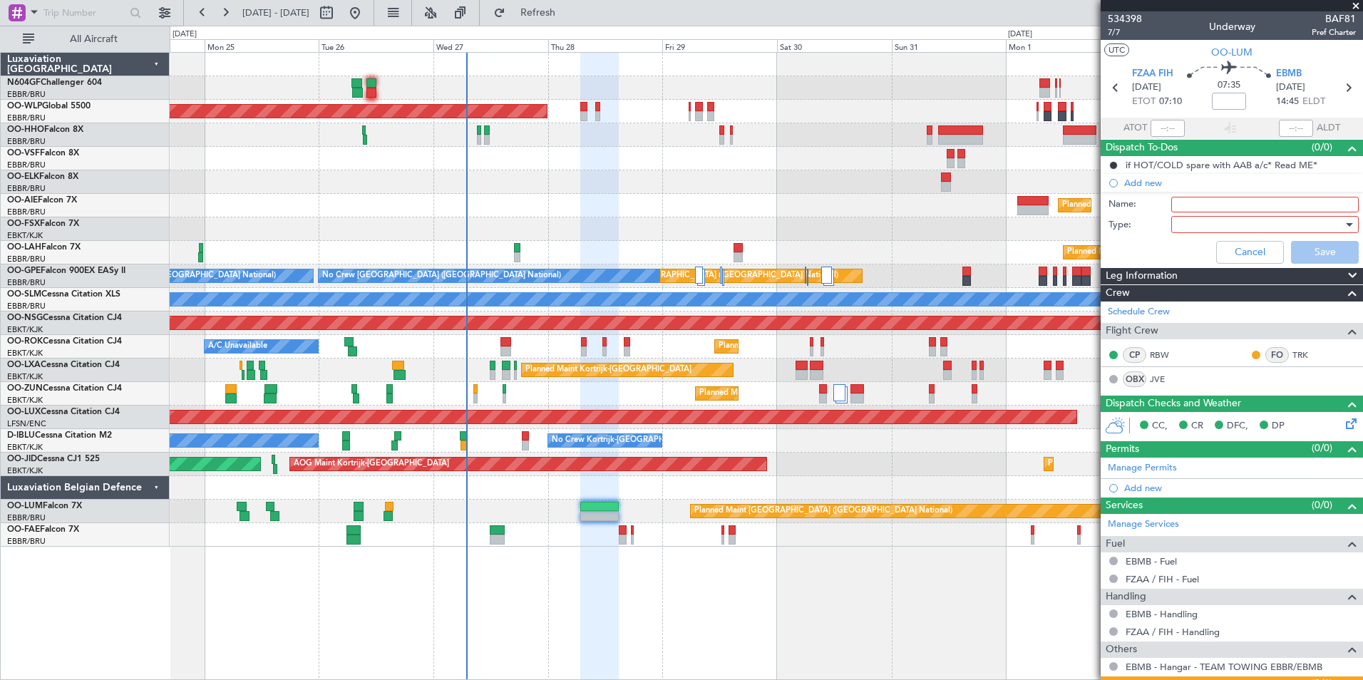
click at [1188, 207] on input "Name:" at bounding box center [1266, 205] width 188 height 16
click at [1294, 206] on input "Scheduled to be filed at 13:00Z" at bounding box center [1266, 205] width 188 height 16
click at [1291, 205] on input "Scheduled to be filed at 13:00Z" at bounding box center [1266, 205] width 188 height 16
type input "Scheduled to be filed at 09:00Z"
click at [1219, 219] on div at bounding box center [1260, 224] width 166 height 21
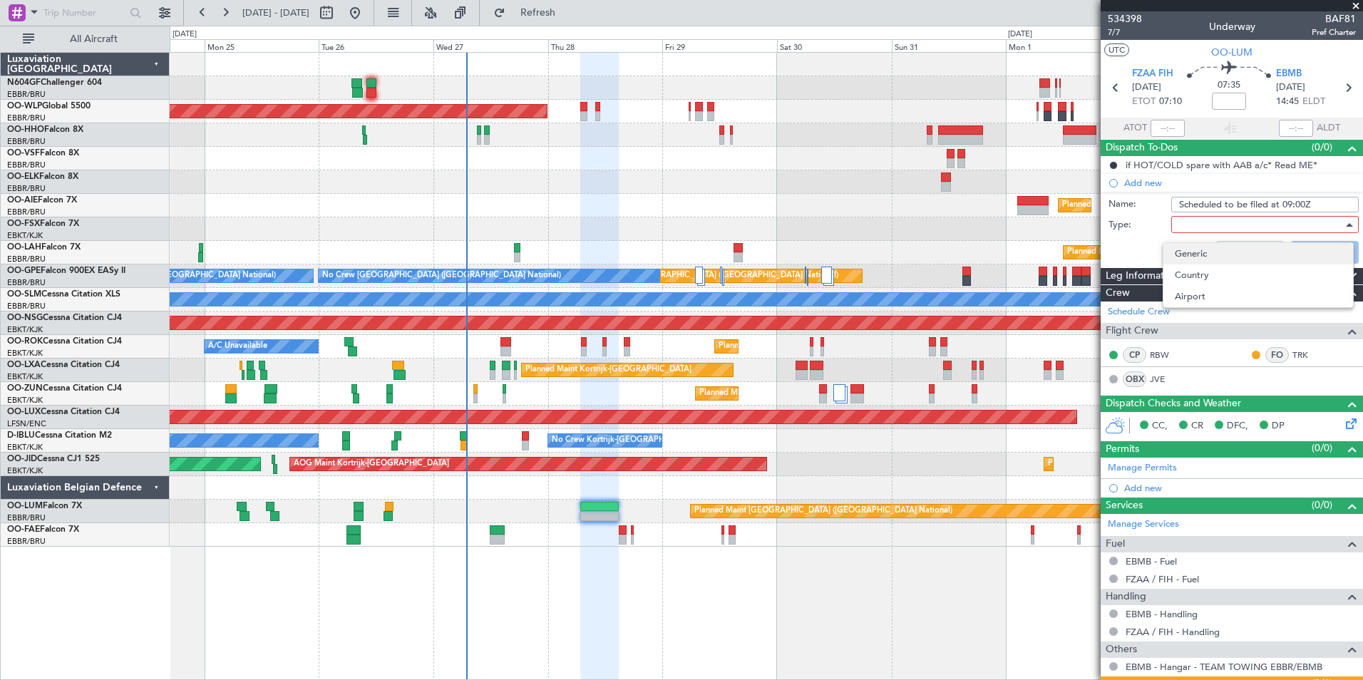
click at [1199, 257] on span "Generic" at bounding box center [1258, 253] width 167 height 21
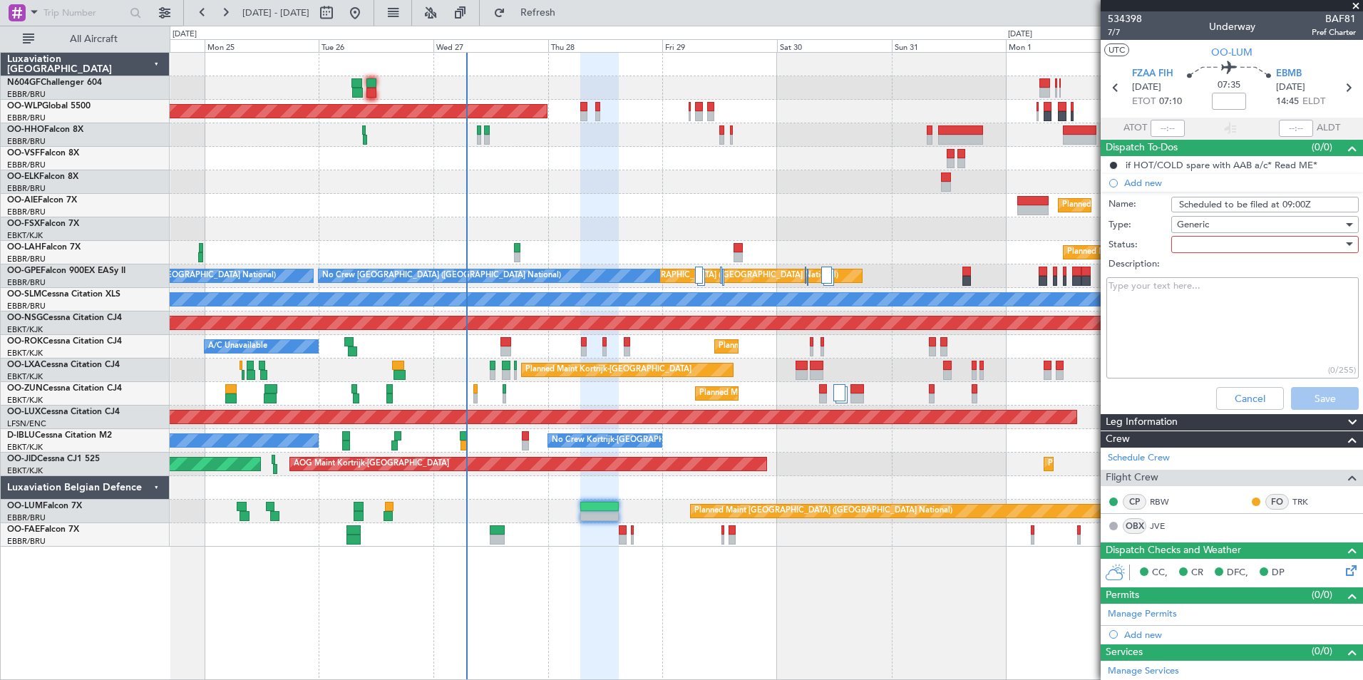
click at [1196, 250] on div at bounding box center [1260, 244] width 166 height 21
click at [1204, 299] on span "In Progress" at bounding box center [1258, 294] width 167 height 21
click at [1299, 397] on button "Save" at bounding box center [1325, 398] width 68 height 23
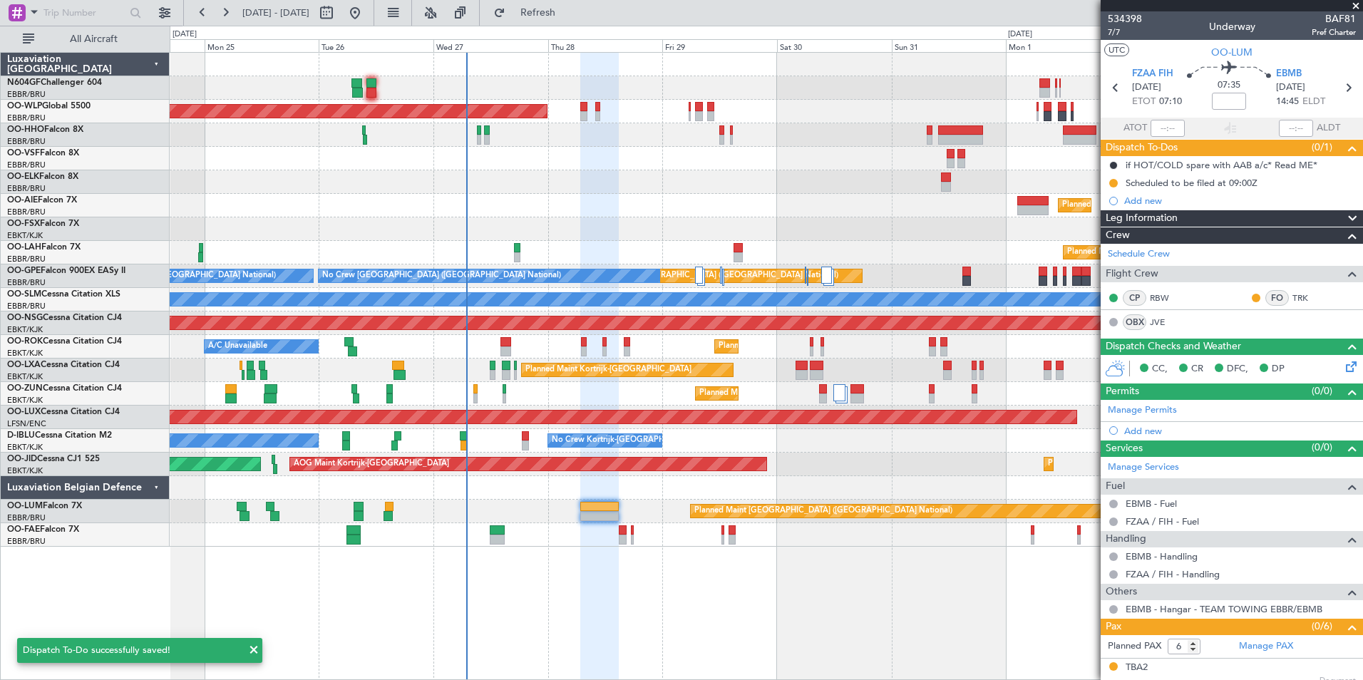
click at [618, 562] on div at bounding box center [599, 367] width 38 height 628
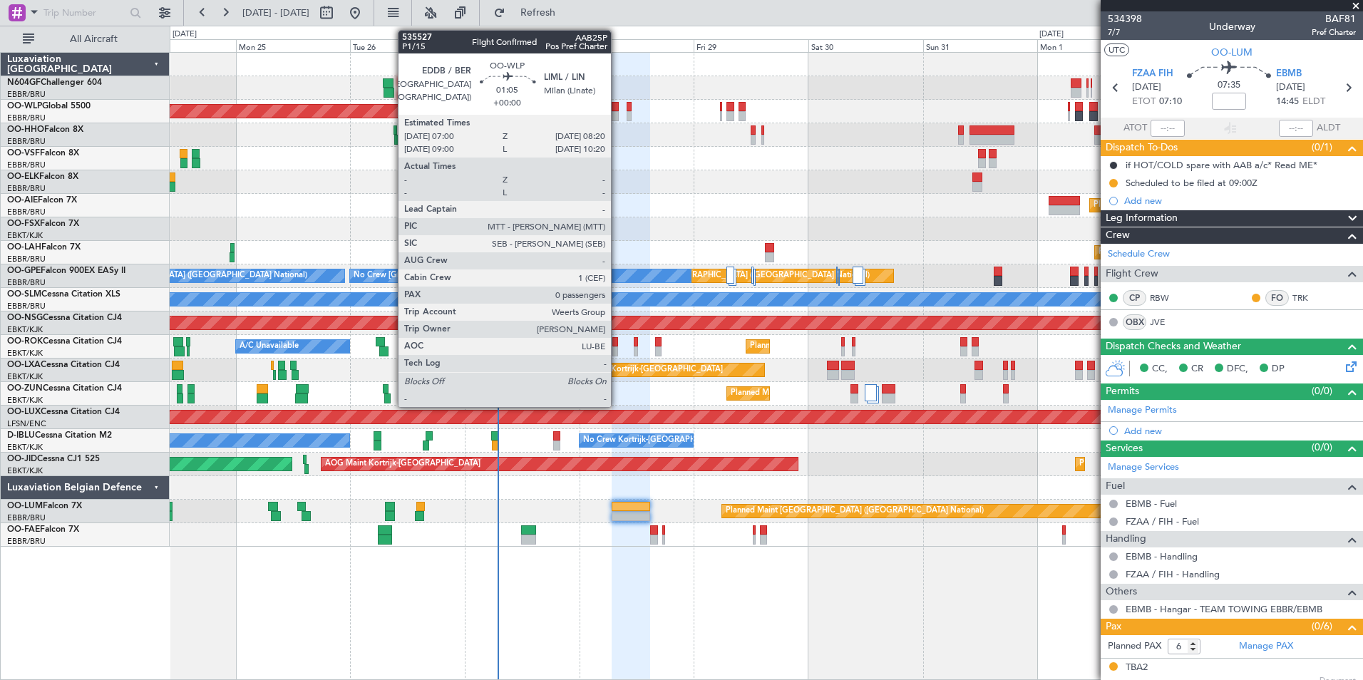
click at [618, 103] on div at bounding box center [615, 107] width 6 height 10
click at [615, 109] on div at bounding box center [615, 107] width 6 height 10
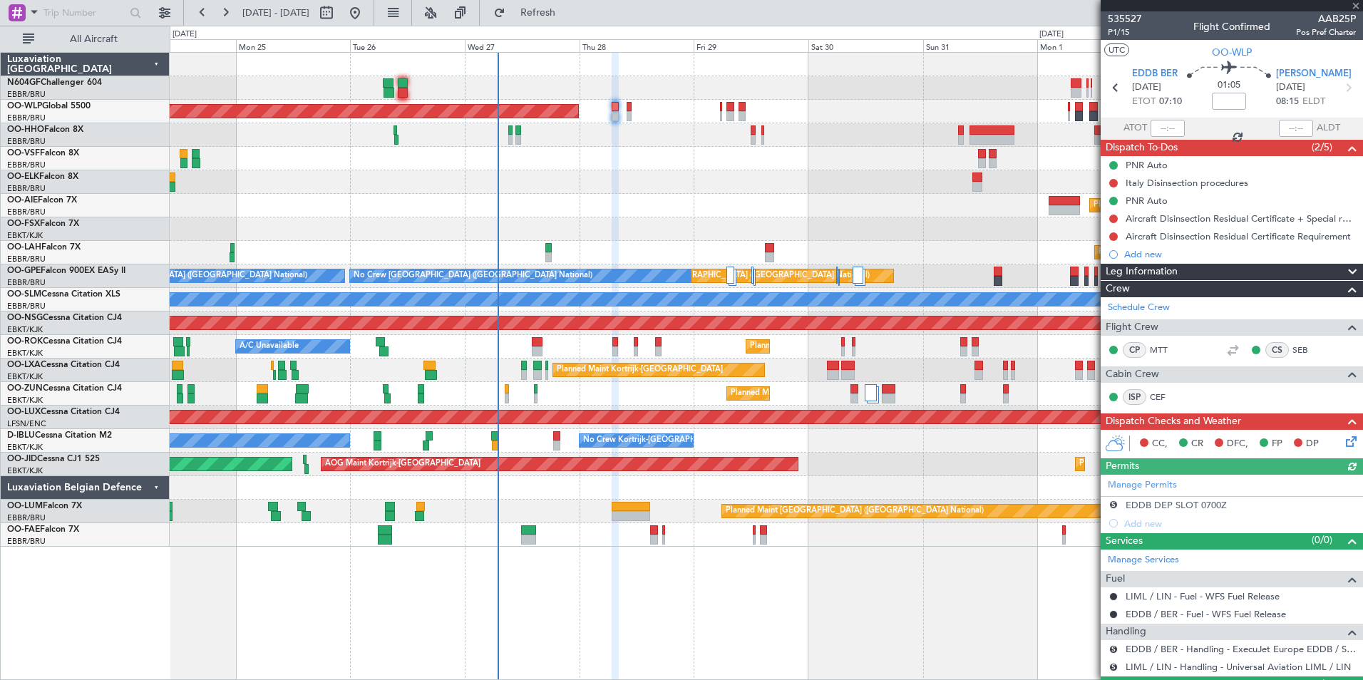
click at [1114, 505] on div "Manage Permits S EDDB DEP SLOT 0700Z Add new" at bounding box center [1232, 504] width 262 height 58
click at [1114, 505] on button "S" at bounding box center [1114, 505] width 9 height 9
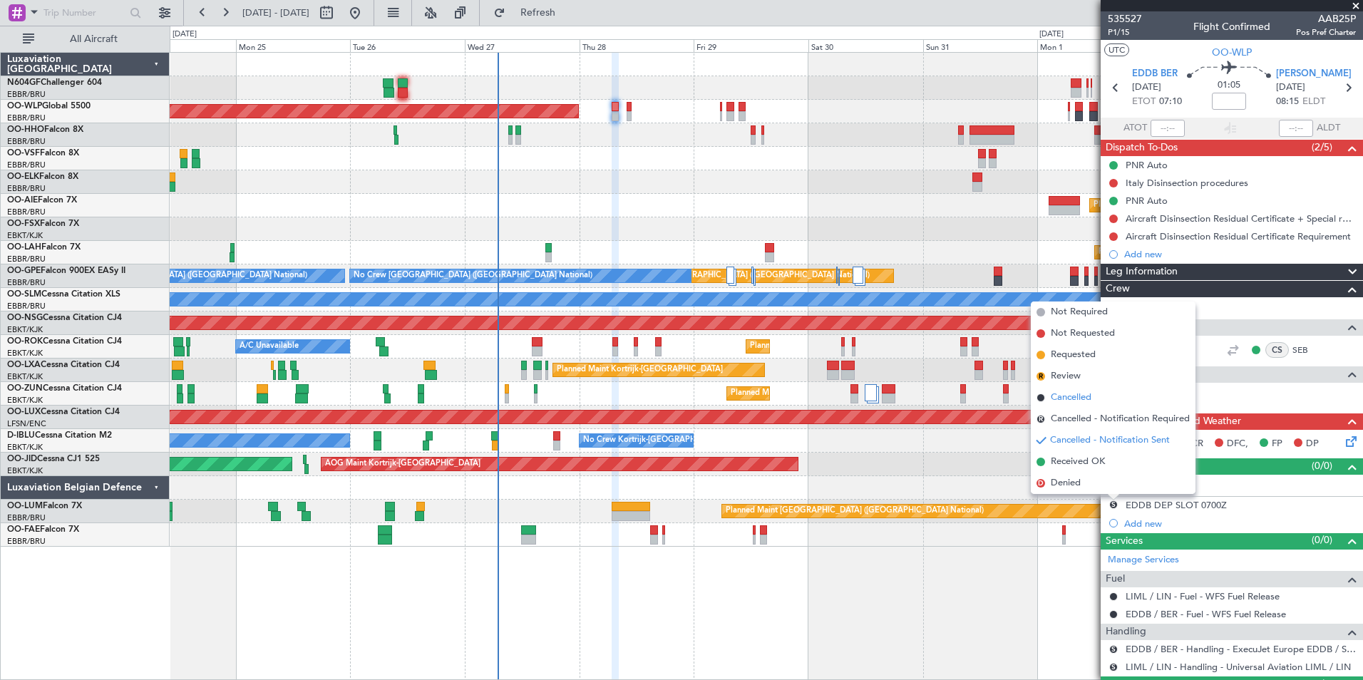
click at [1087, 394] on span "Cancelled" at bounding box center [1071, 398] width 41 height 14
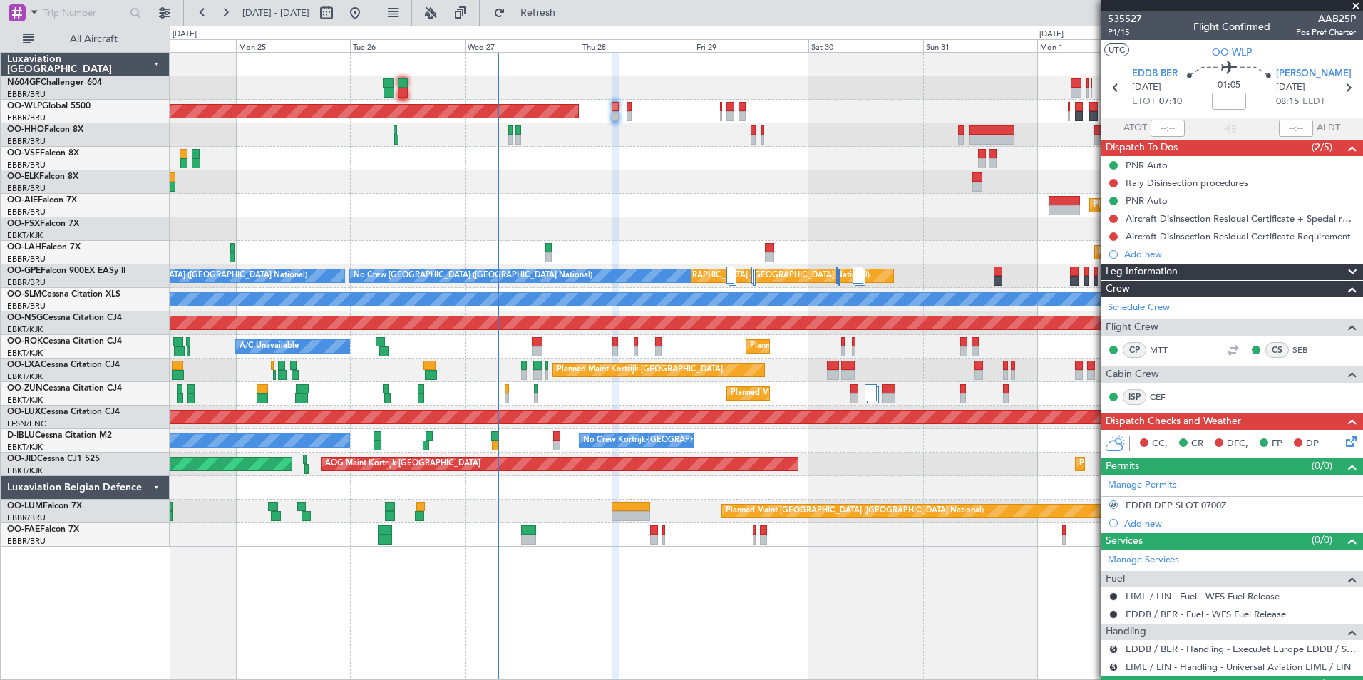
scroll to position [36, 0]
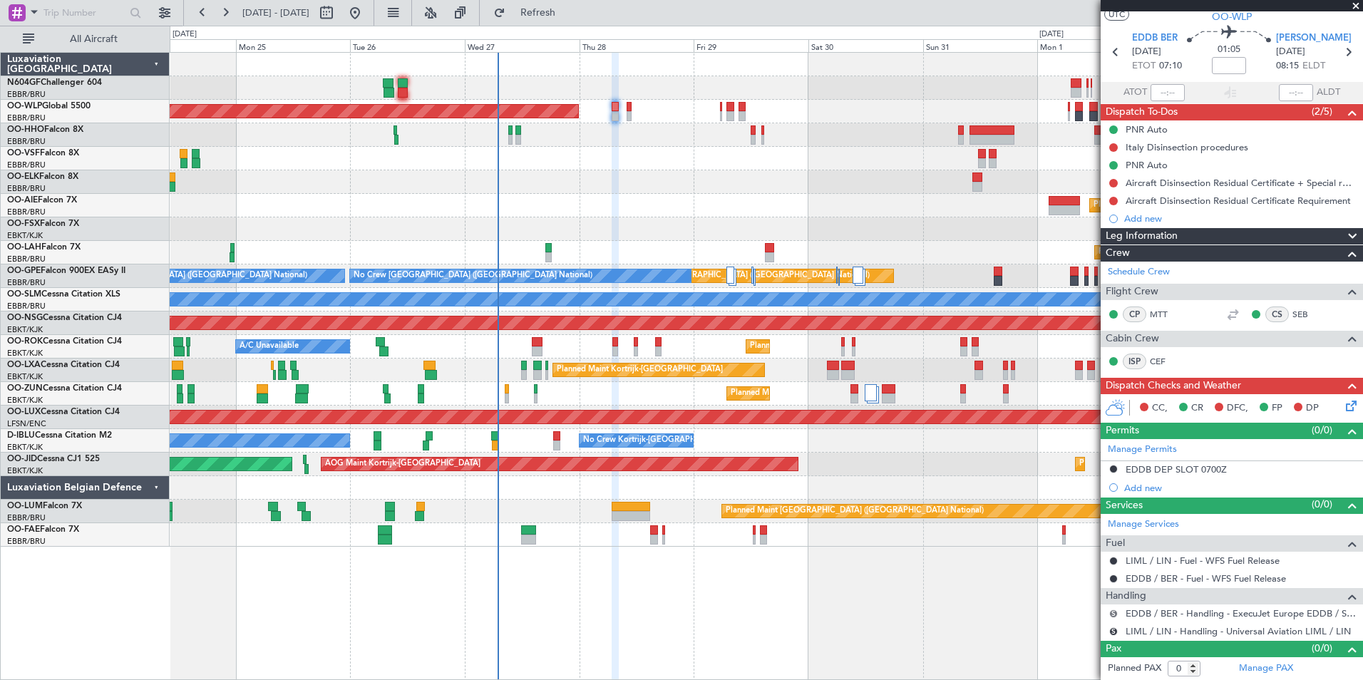
click at [1114, 610] on button "S" at bounding box center [1114, 614] width 9 height 9
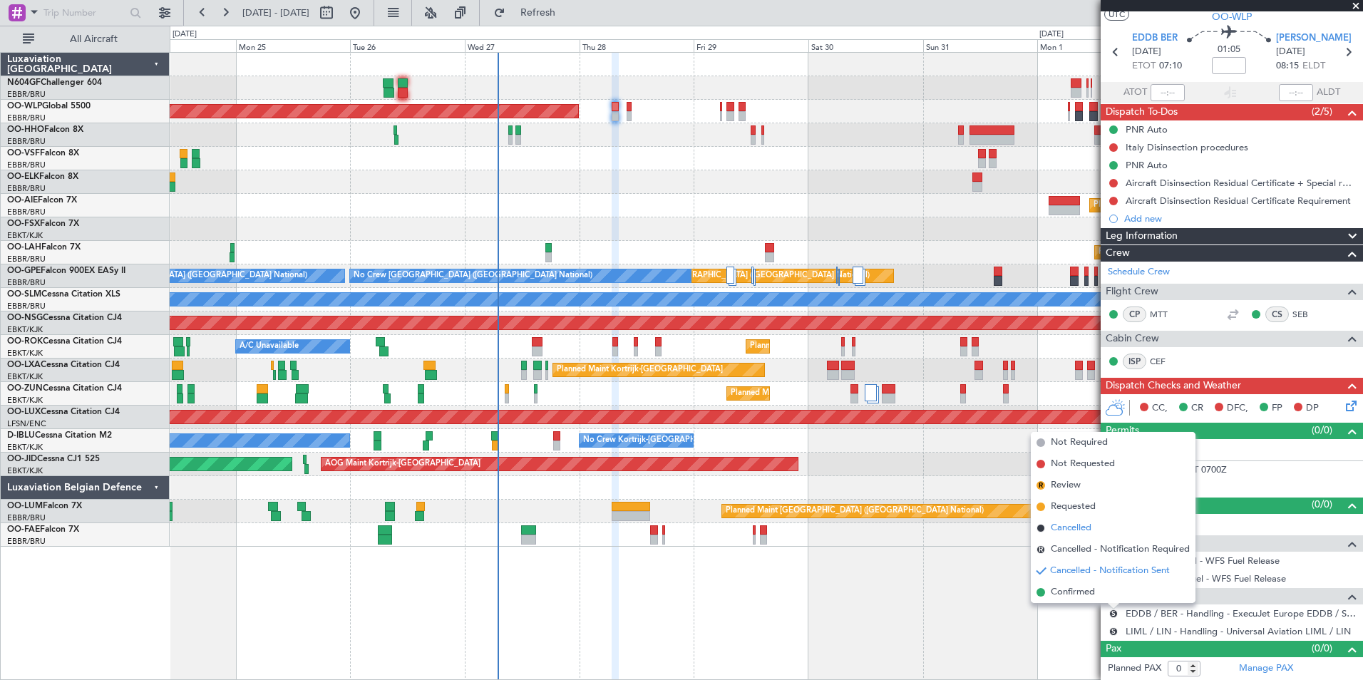
click at [1079, 521] on span "Cancelled" at bounding box center [1071, 528] width 41 height 14
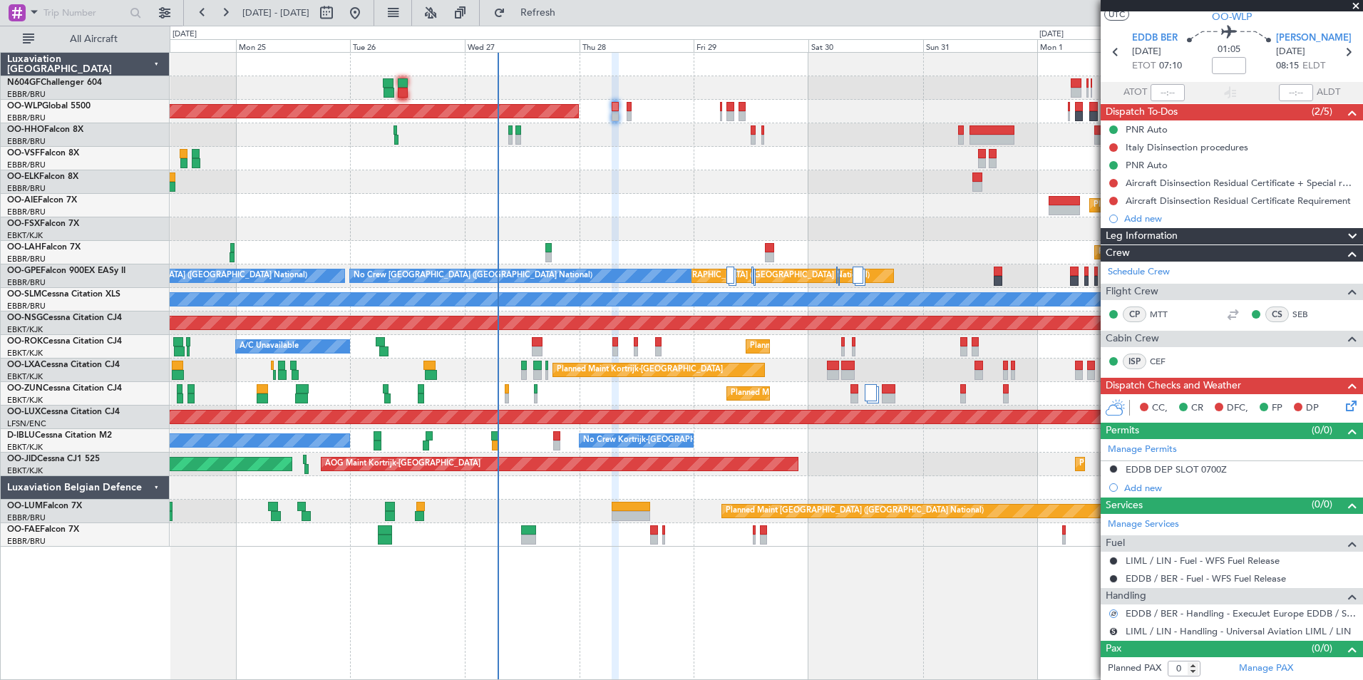
click at [1114, 625] on mat-tooltip-component "Cancelled - Notification Sent" at bounding box center [1114, 608] width 129 height 38
click at [1115, 630] on button "S" at bounding box center [1114, 632] width 9 height 9
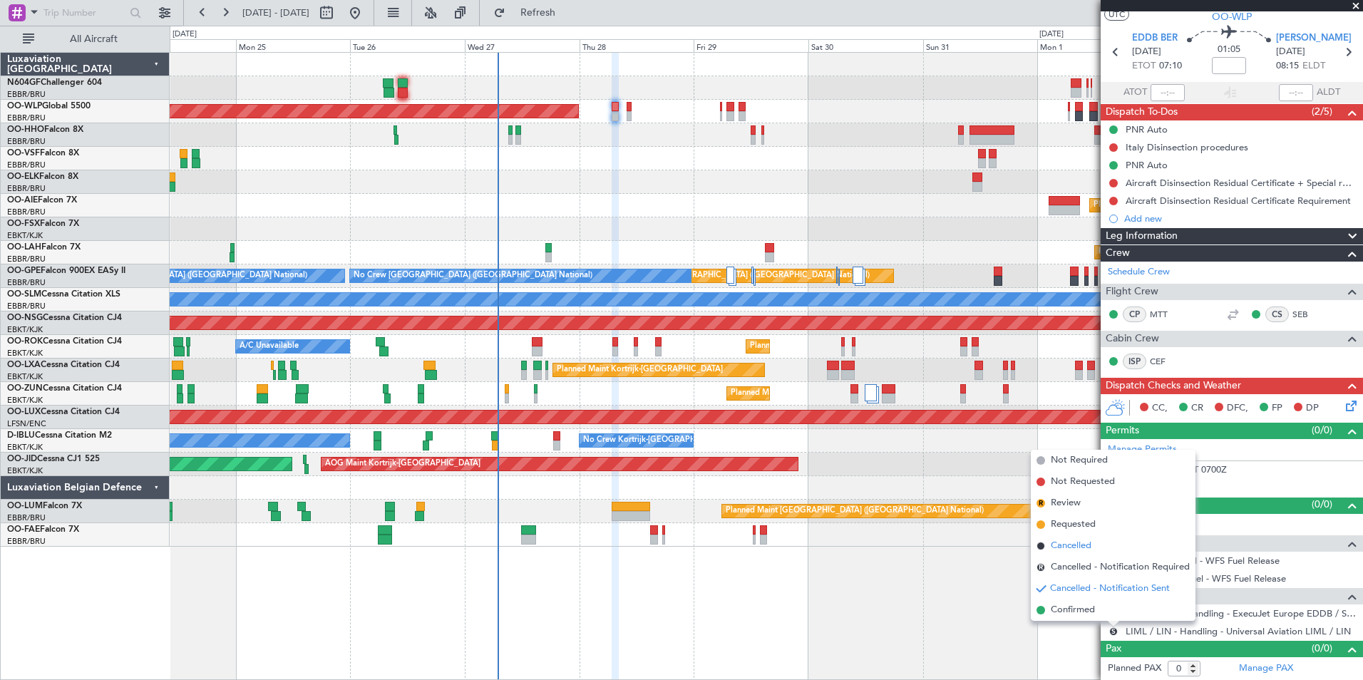
click at [1060, 546] on span "Cancelled" at bounding box center [1071, 546] width 41 height 14
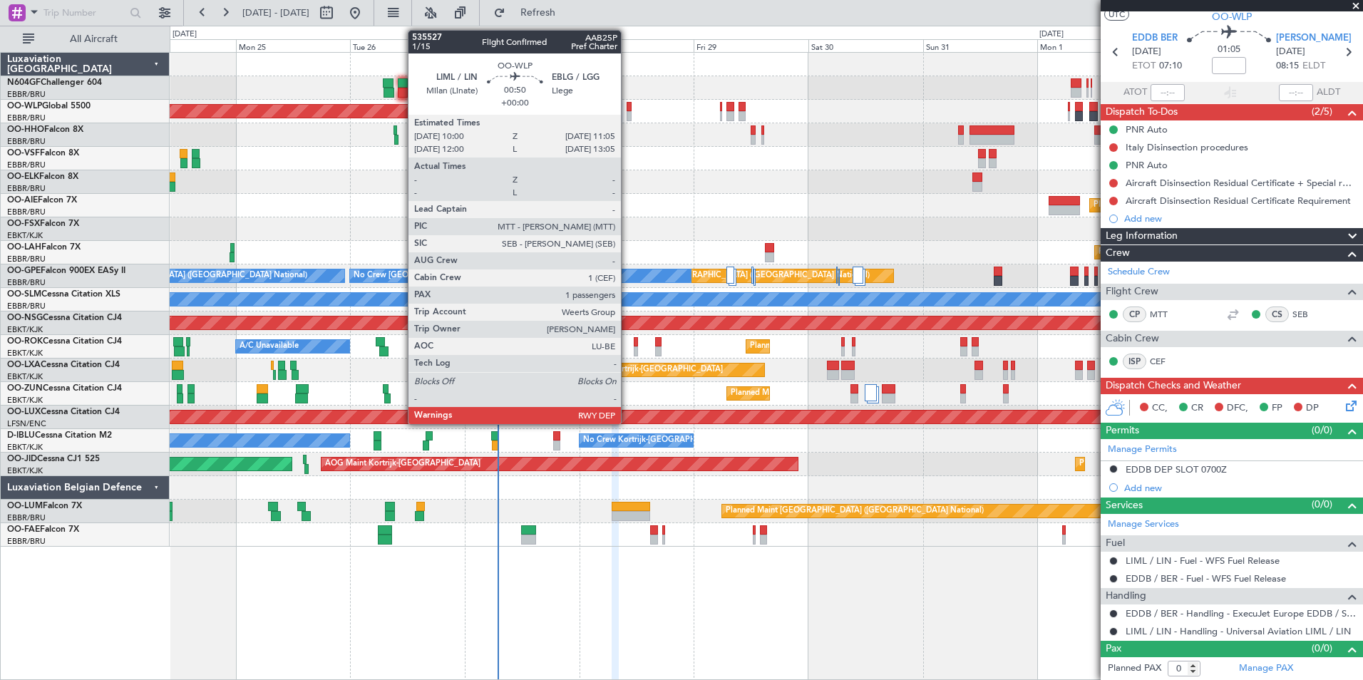
click at [628, 117] on div at bounding box center [630, 116] width 6 height 10
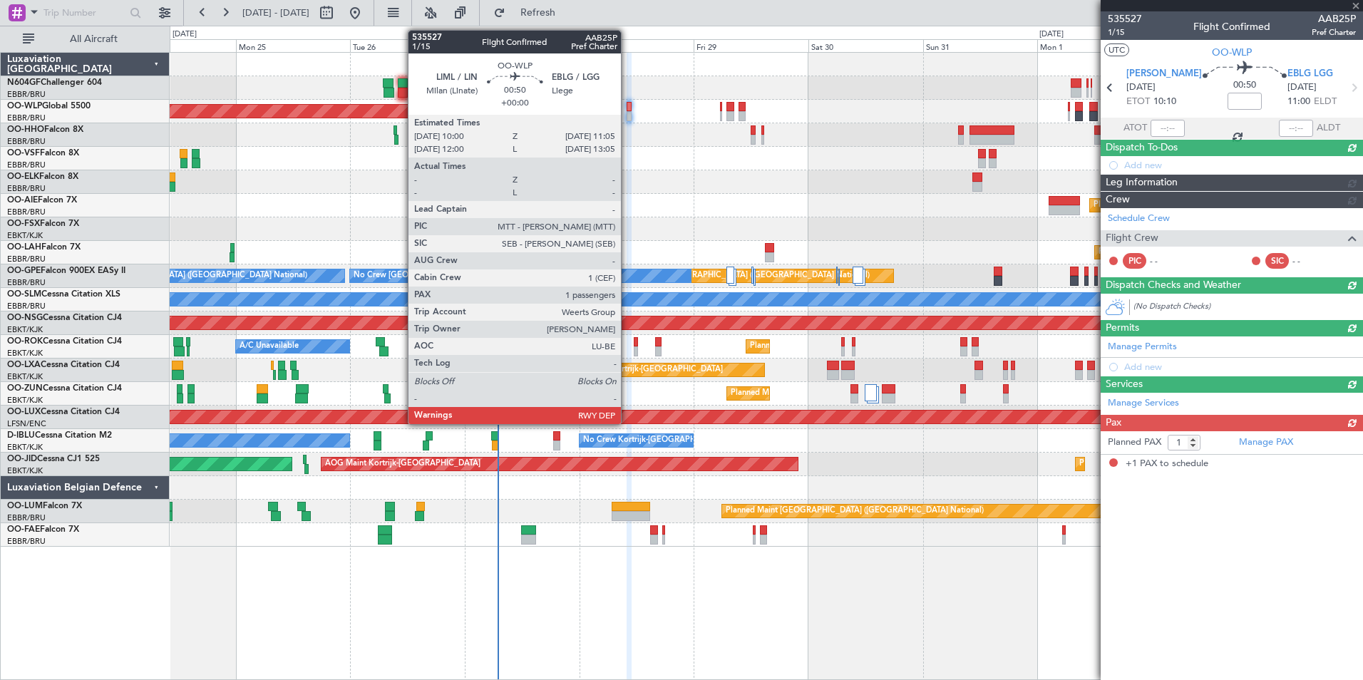
scroll to position [0, 0]
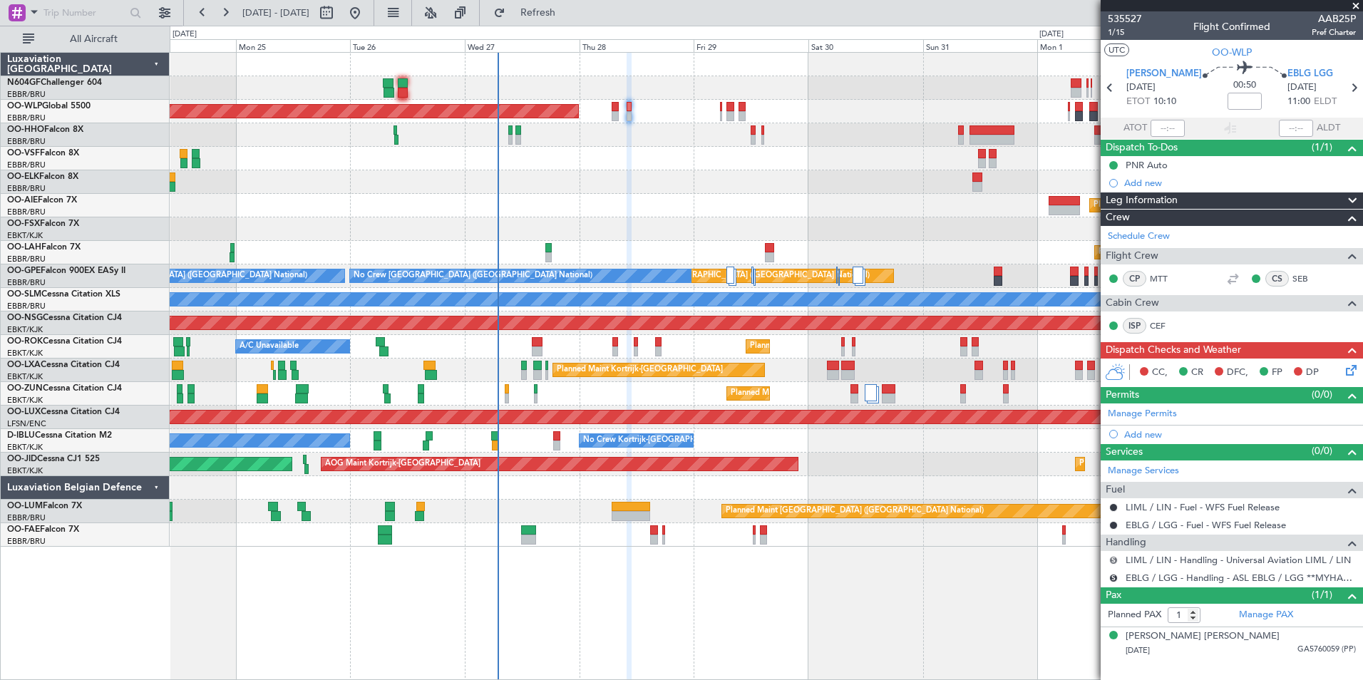
click at [1112, 561] on button "S" at bounding box center [1114, 560] width 9 height 9
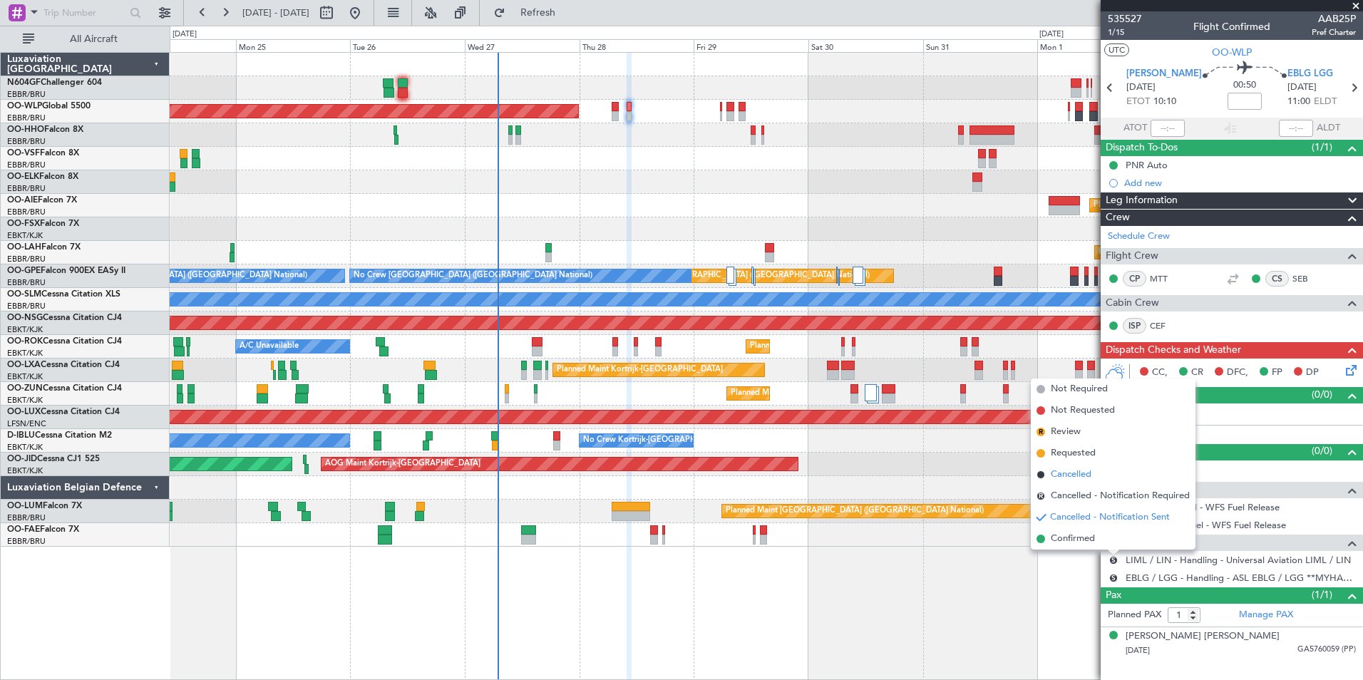
click at [1085, 467] on li "Cancelled" at bounding box center [1113, 474] width 165 height 21
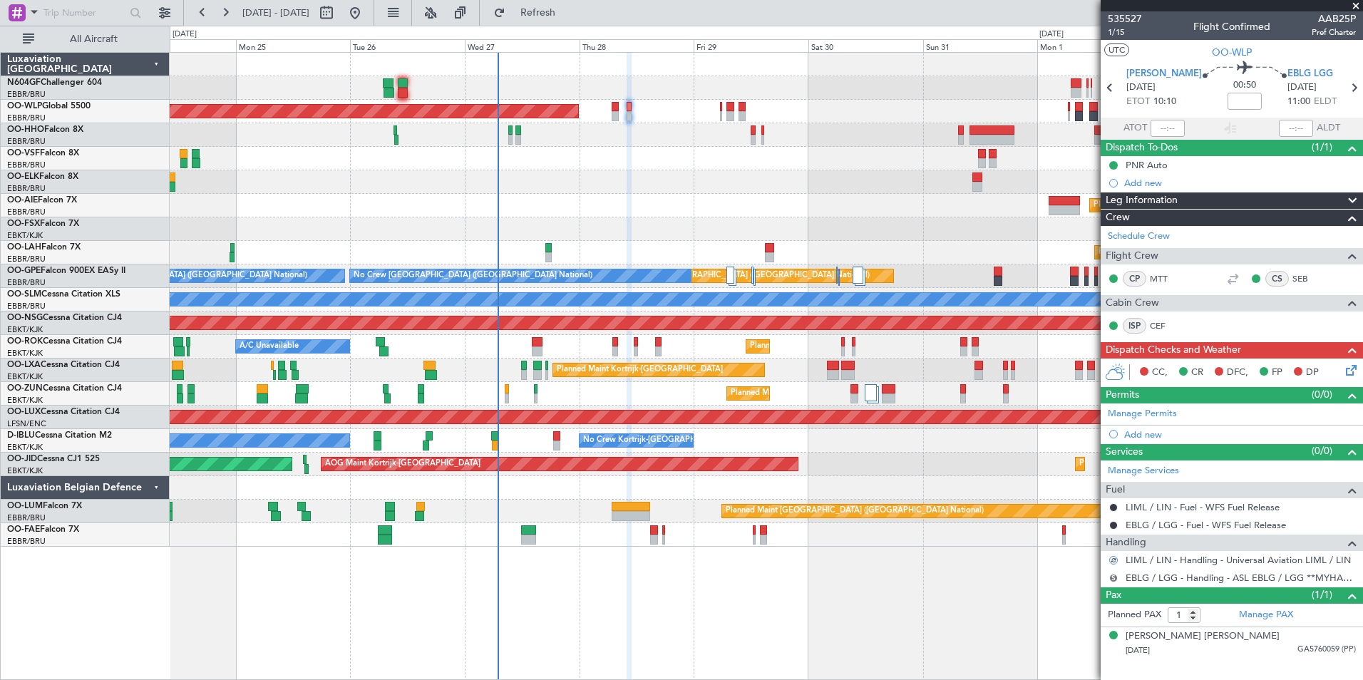
click at [1113, 578] on button "S" at bounding box center [1114, 578] width 9 height 9
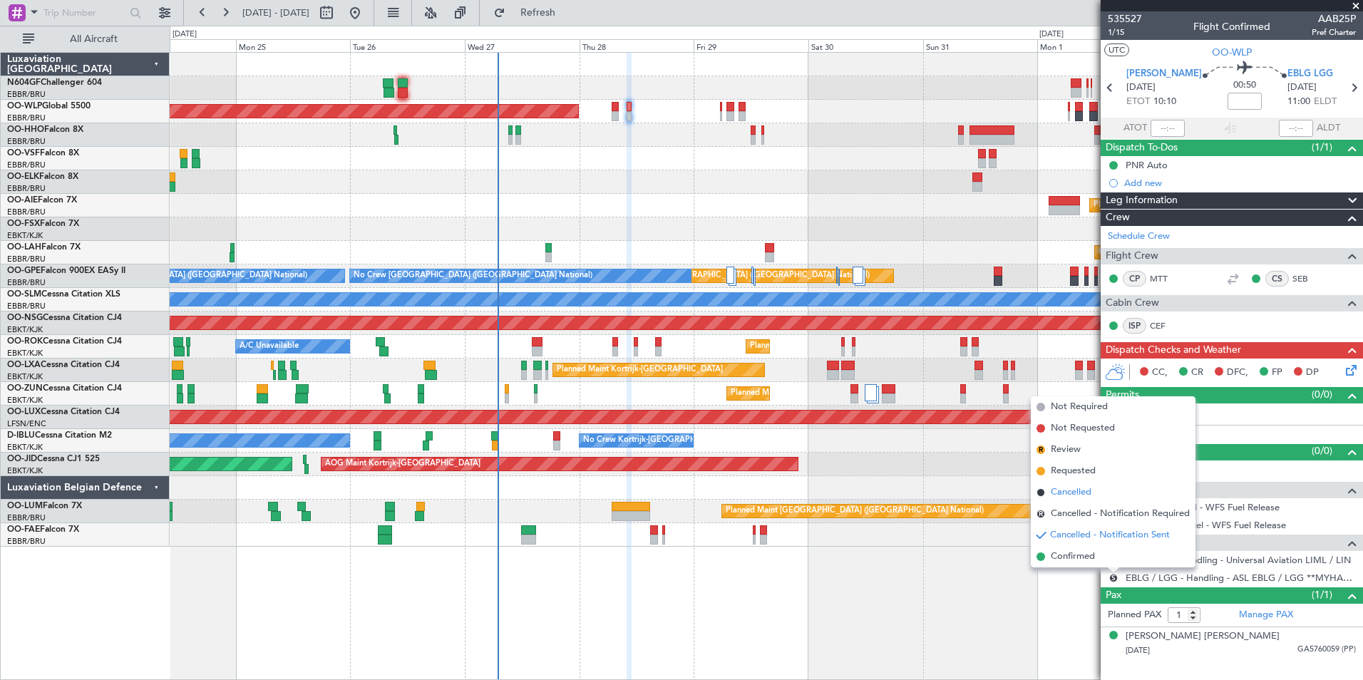
click at [1097, 496] on li "Cancelled" at bounding box center [1113, 492] width 165 height 21
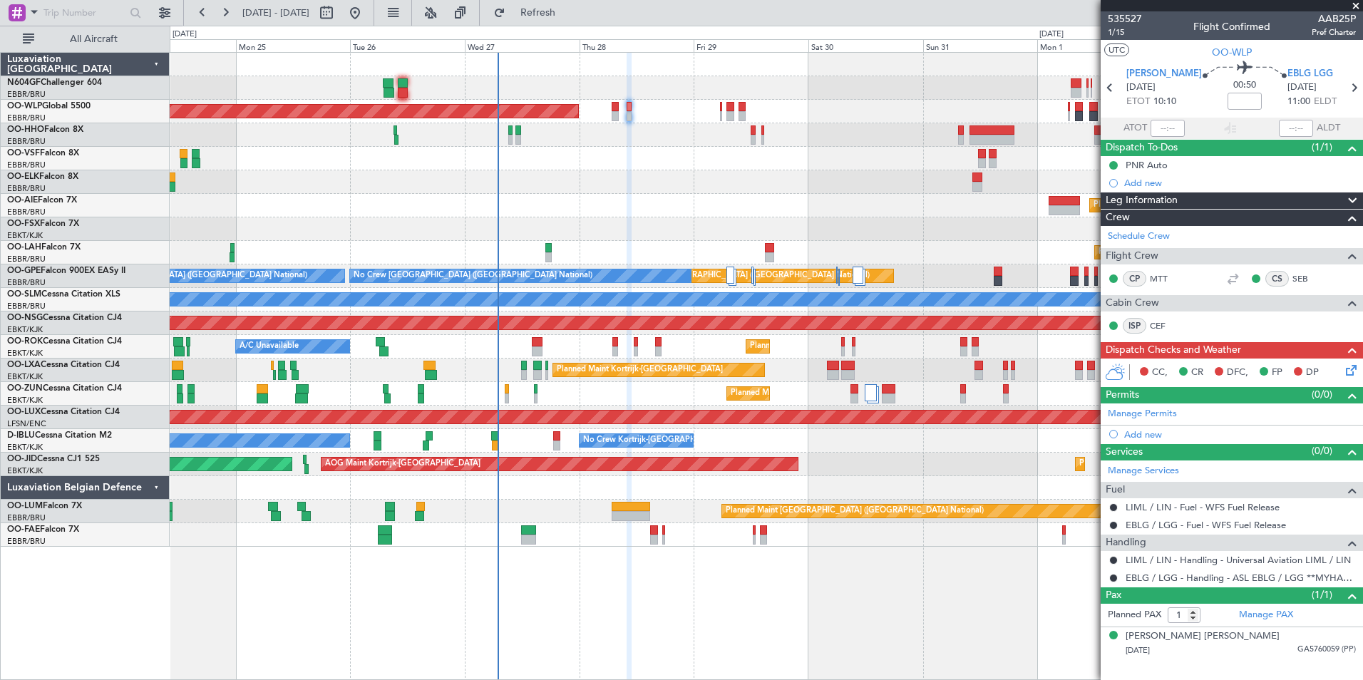
click at [720, 177] on div at bounding box center [766, 182] width 1193 height 24
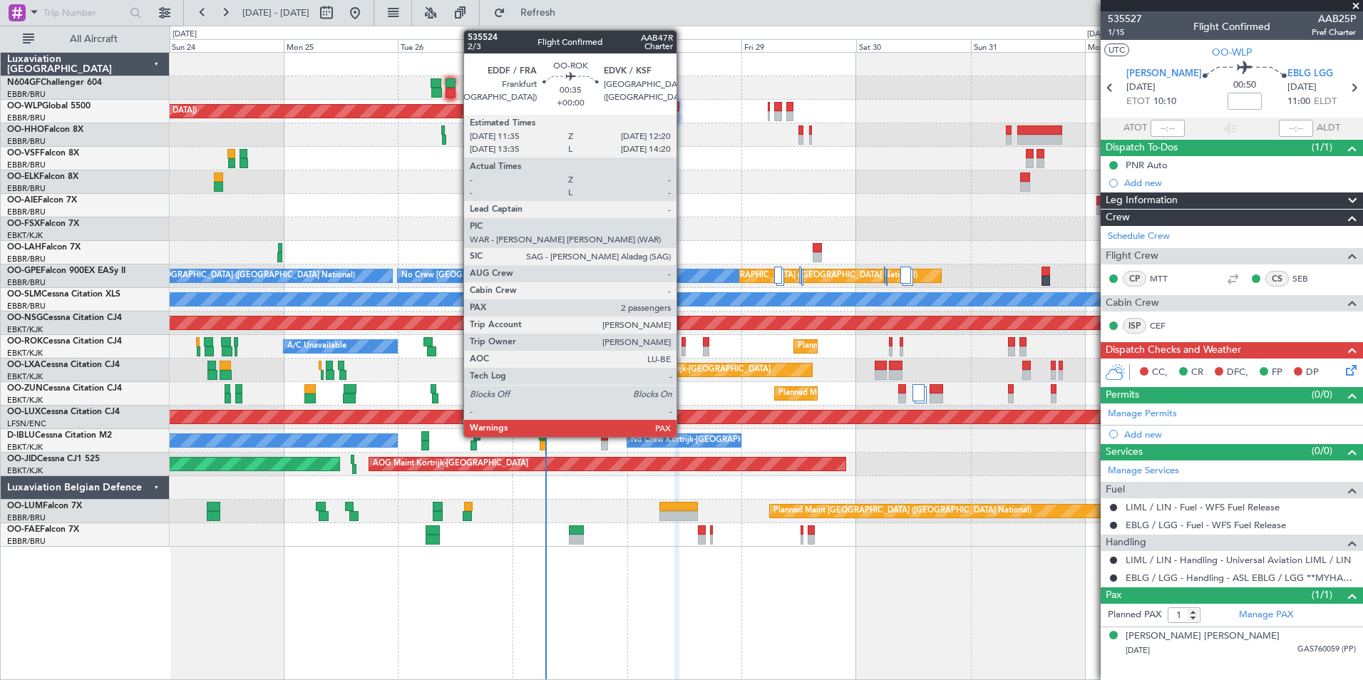
click at [683, 344] on div at bounding box center [684, 342] width 4 height 10
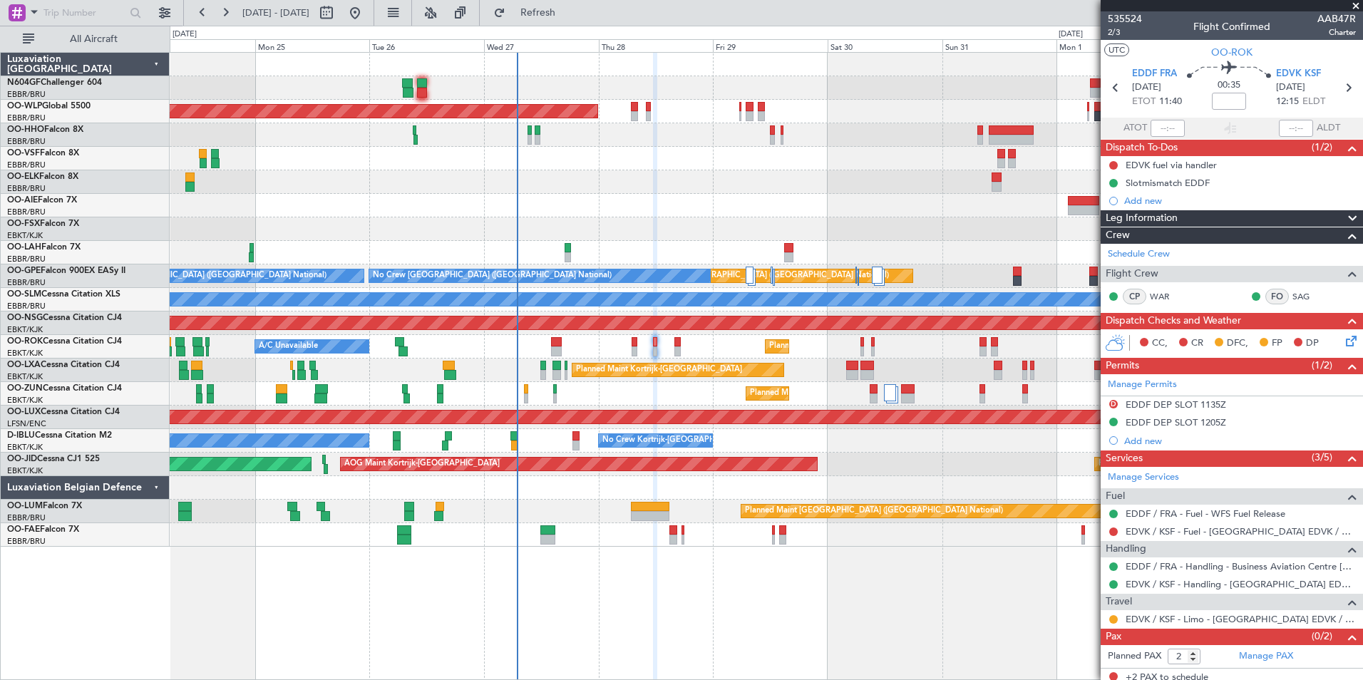
click at [583, 347] on div "Planned Maint Kortrijk-Wevelgem A/C Unavailable" at bounding box center [766, 347] width 1193 height 24
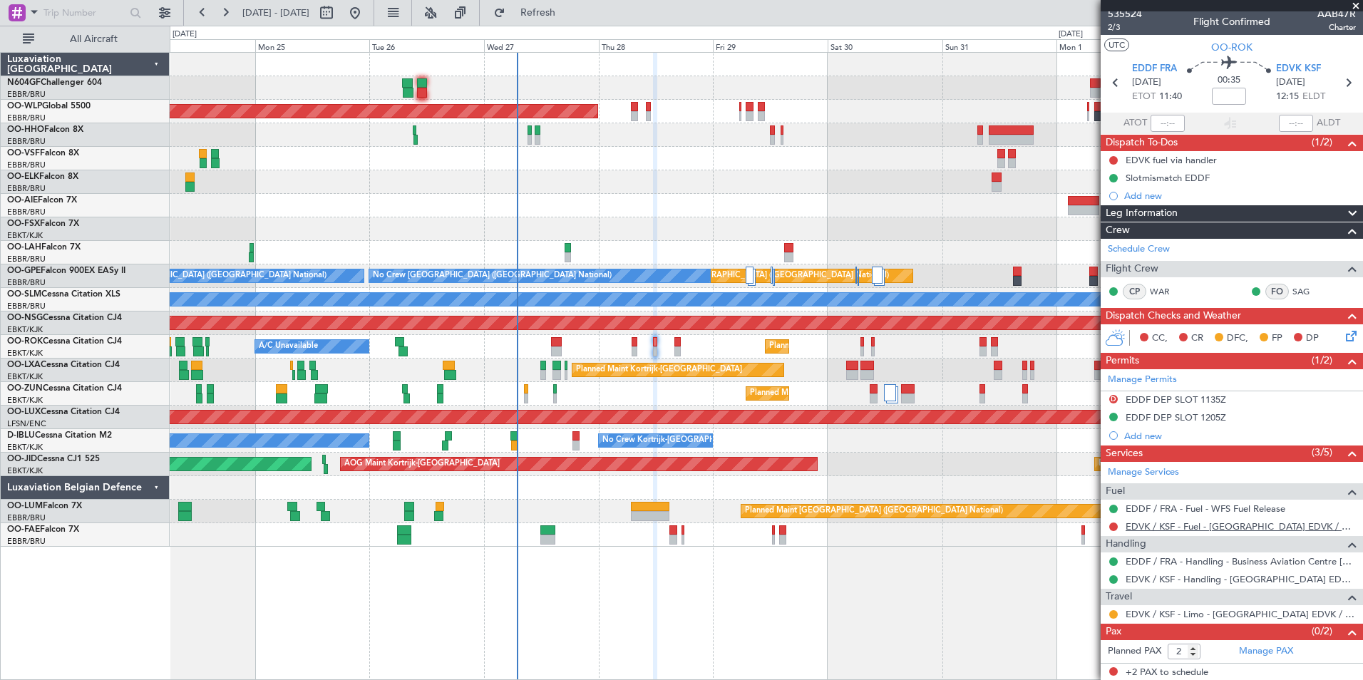
scroll to position [6, 0]
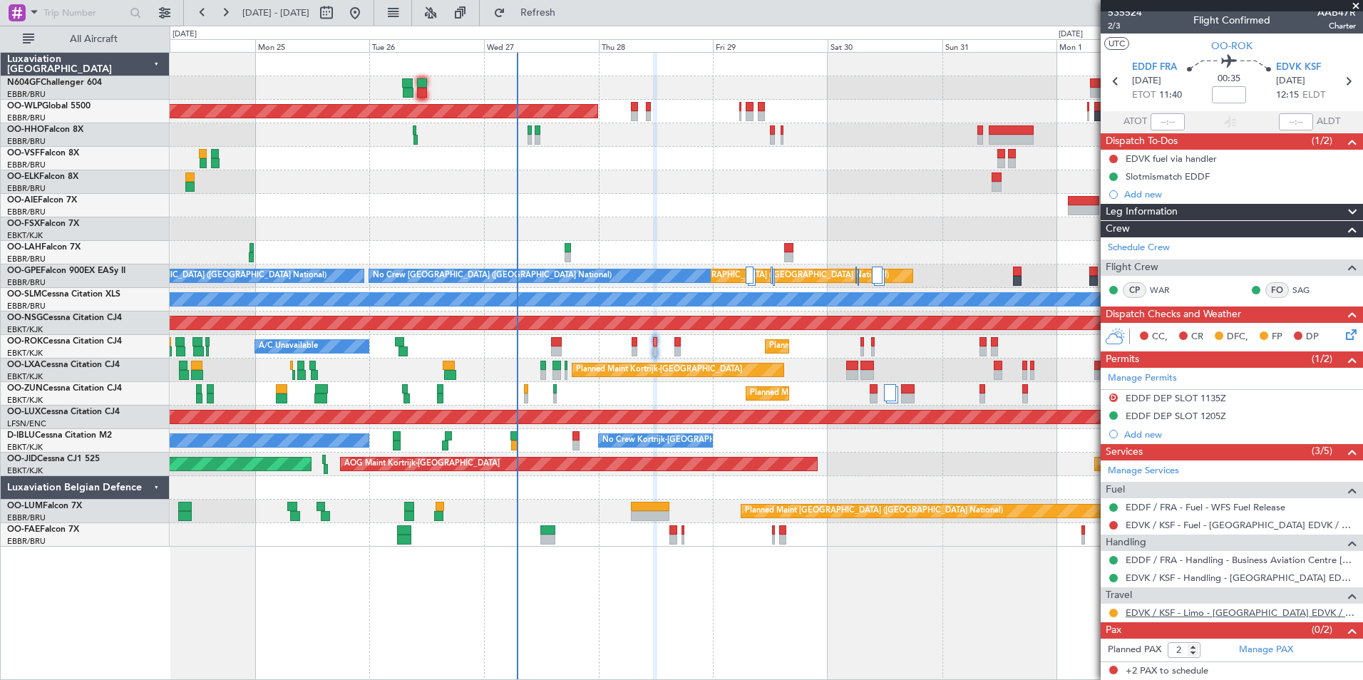
click at [1202, 607] on link "EDVK / KSF - Limo - Kassel Airport EDVK / KSF" at bounding box center [1241, 613] width 230 height 12
click at [663, 390] on div "Planned Maint Kortrijk-[GEOGRAPHIC_DATA]" at bounding box center [766, 394] width 1193 height 24
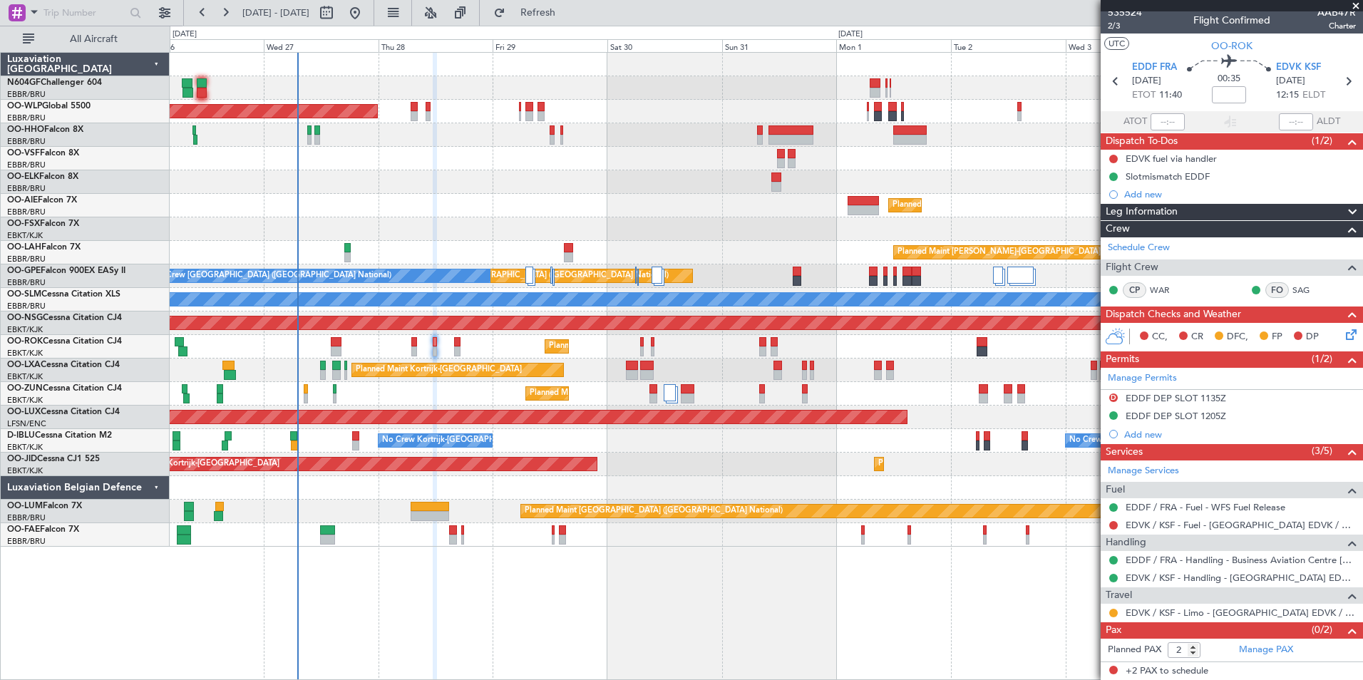
click at [495, 177] on div "Planned Maint Berlin (Brandenburg) Planned Maint Kortrijk-Wevelgem Planned Main…" at bounding box center [766, 300] width 1193 height 494
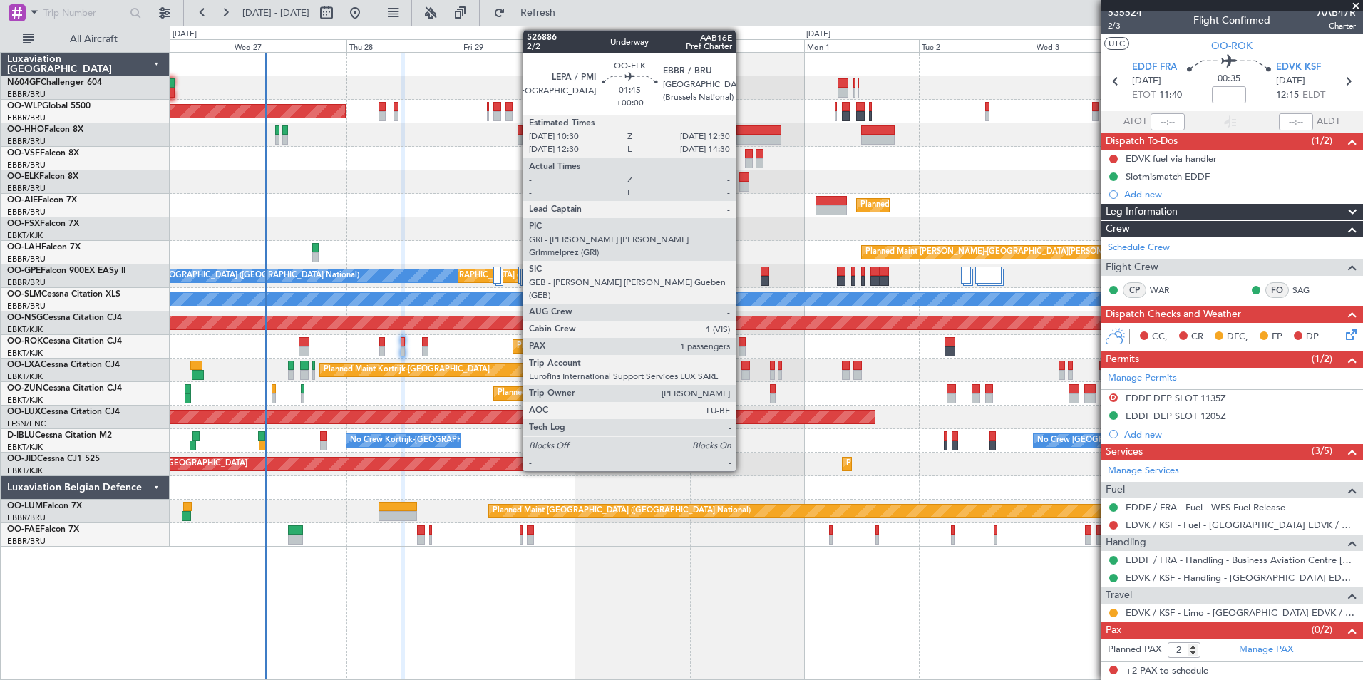
click at [742, 186] on div at bounding box center [744, 187] width 10 height 10
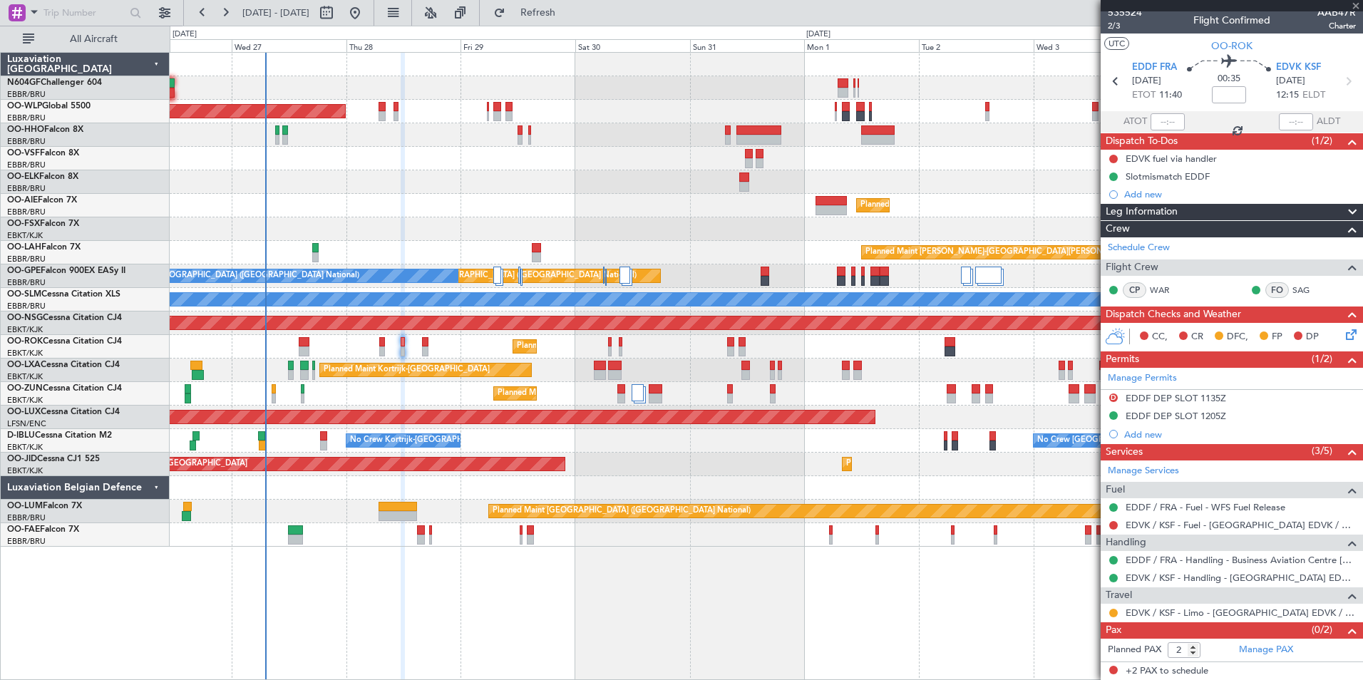
type input "1"
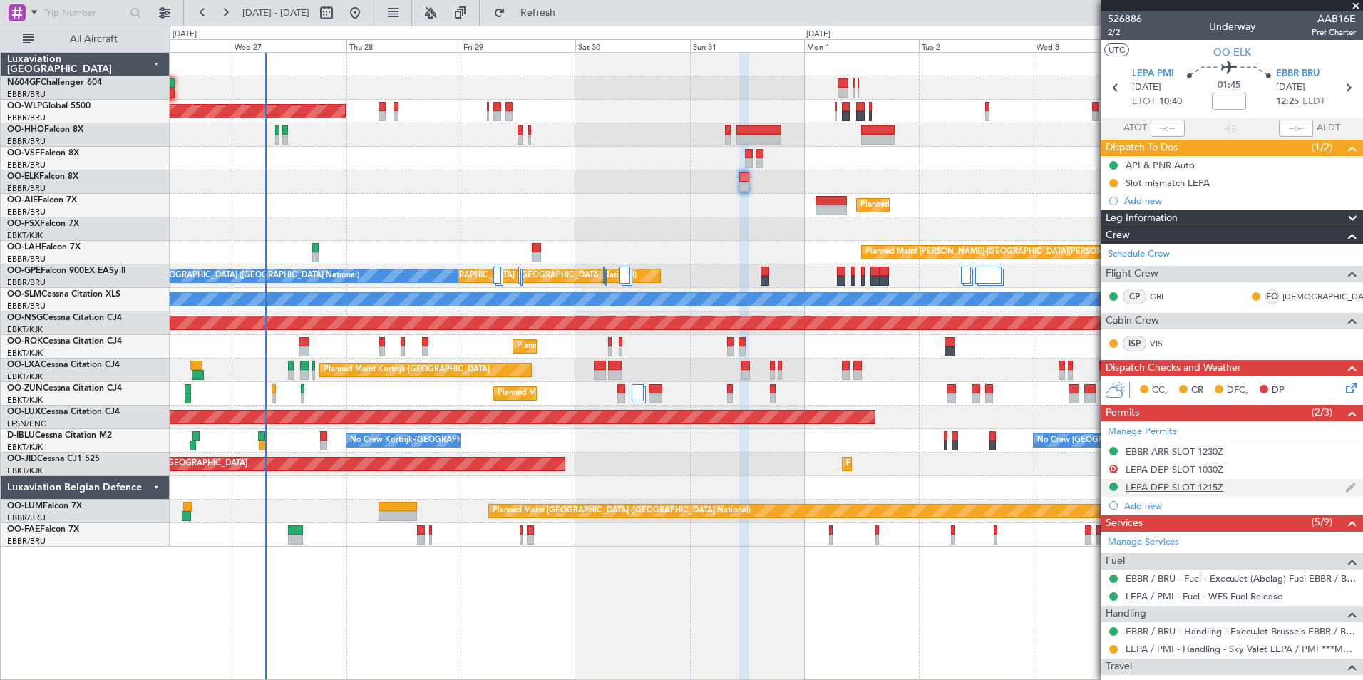
click at [1147, 488] on div "LEPA DEP SLOT 1215Z" at bounding box center [1175, 487] width 98 height 12
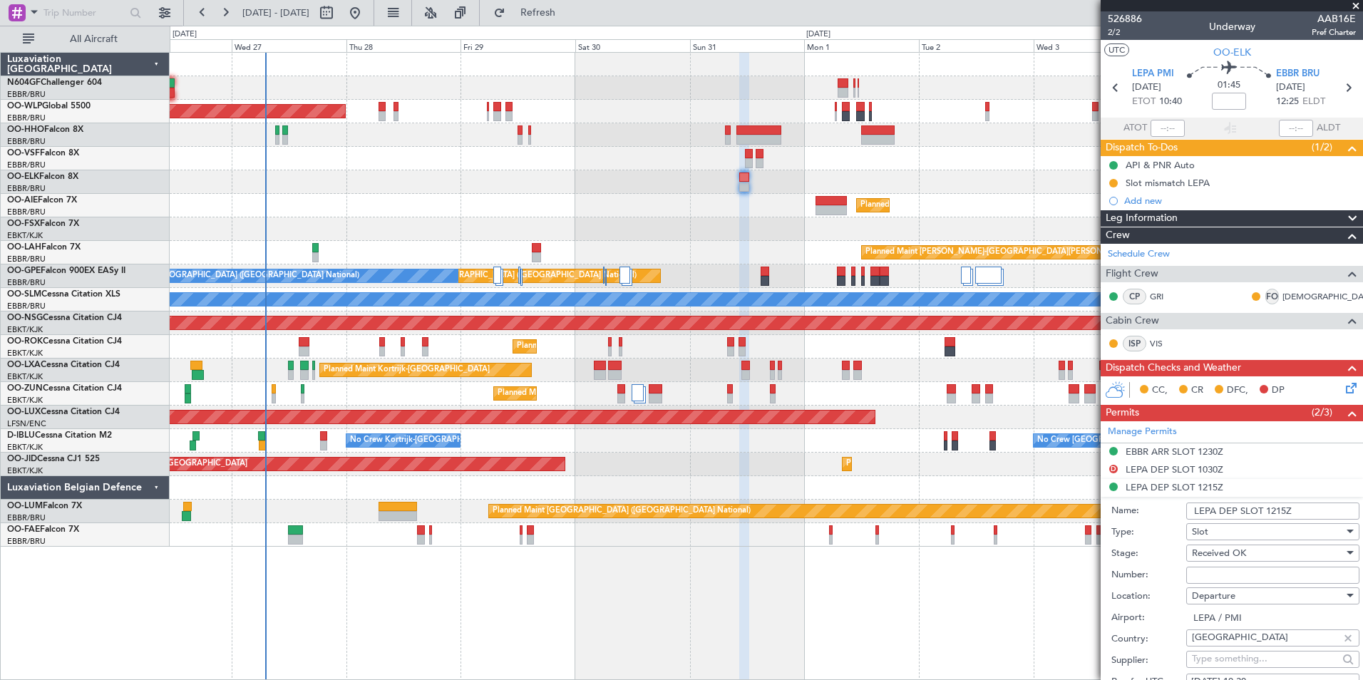
scroll to position [214, 0]
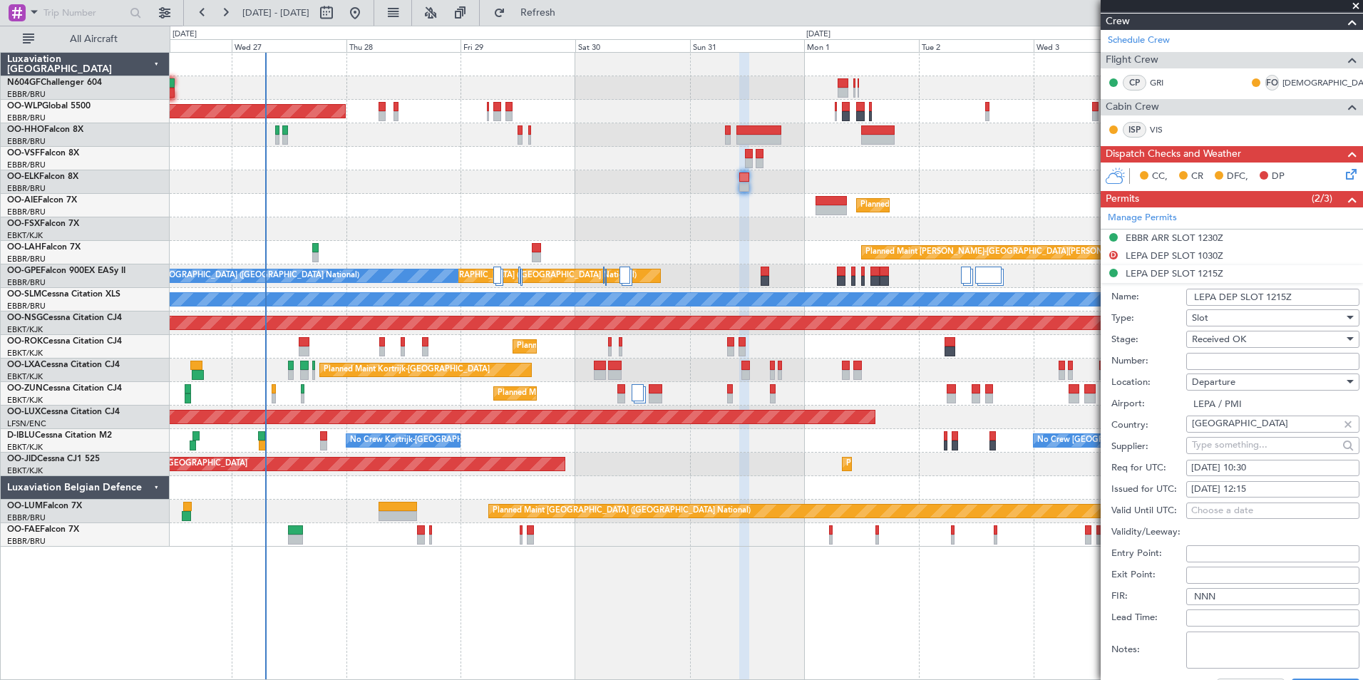
click at [1276, 487] on div "31/08/2025 12:15" at bounding box center [1273, 490] width 163 height 14
select select "8"
select select "2025"
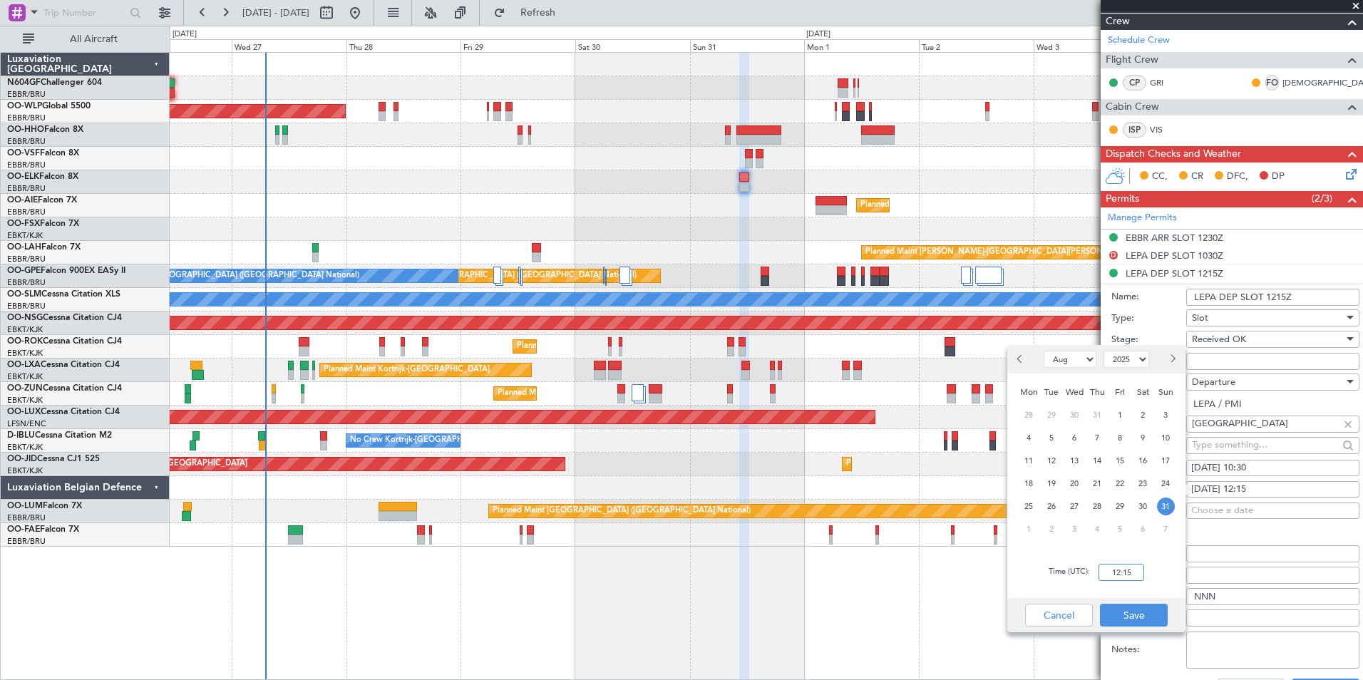
click at [1125, 578] on input "12:15" at bounding box center [1122, 572] width 46 height 17
type input "10:25"
click at [1161, 573] on div "Time (UTC): 10:25" at bounding box center [1097, 572] width 178 height 51
click at [1132, 614] on button "Save" at bounding box center [1134, 615] width 68 height 23
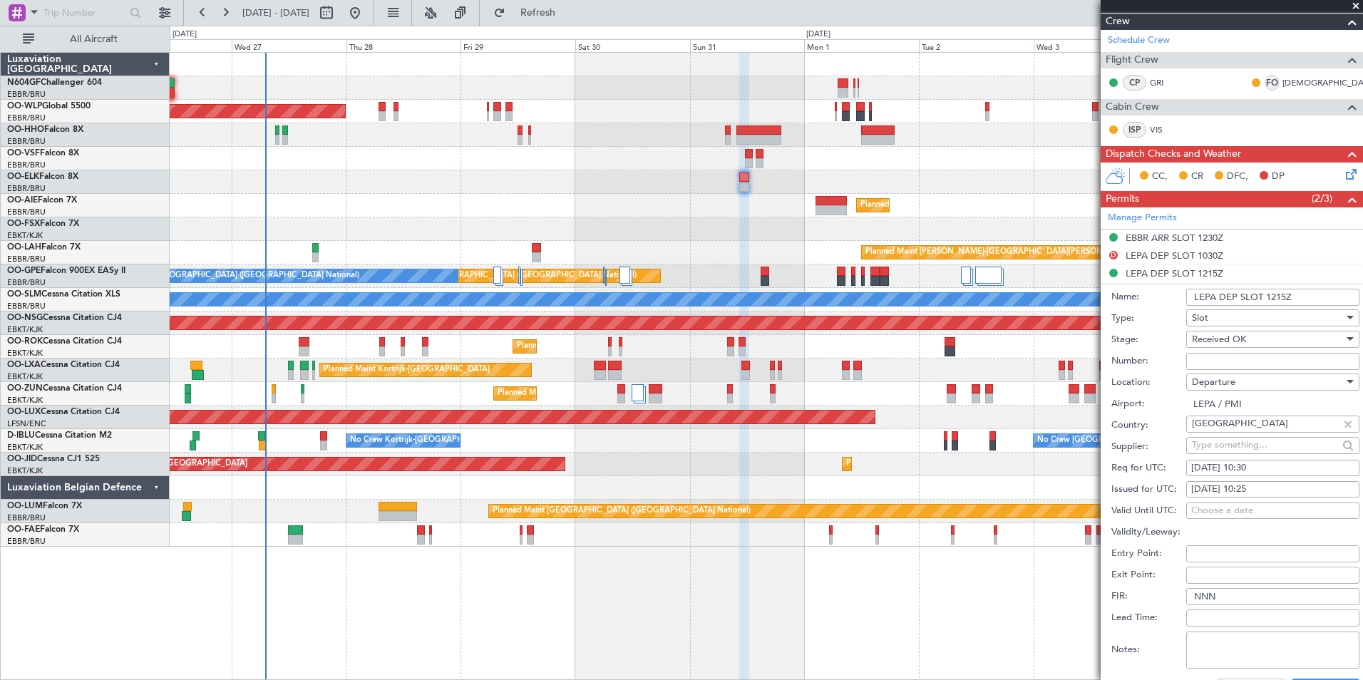
scroll to position [357, 0]
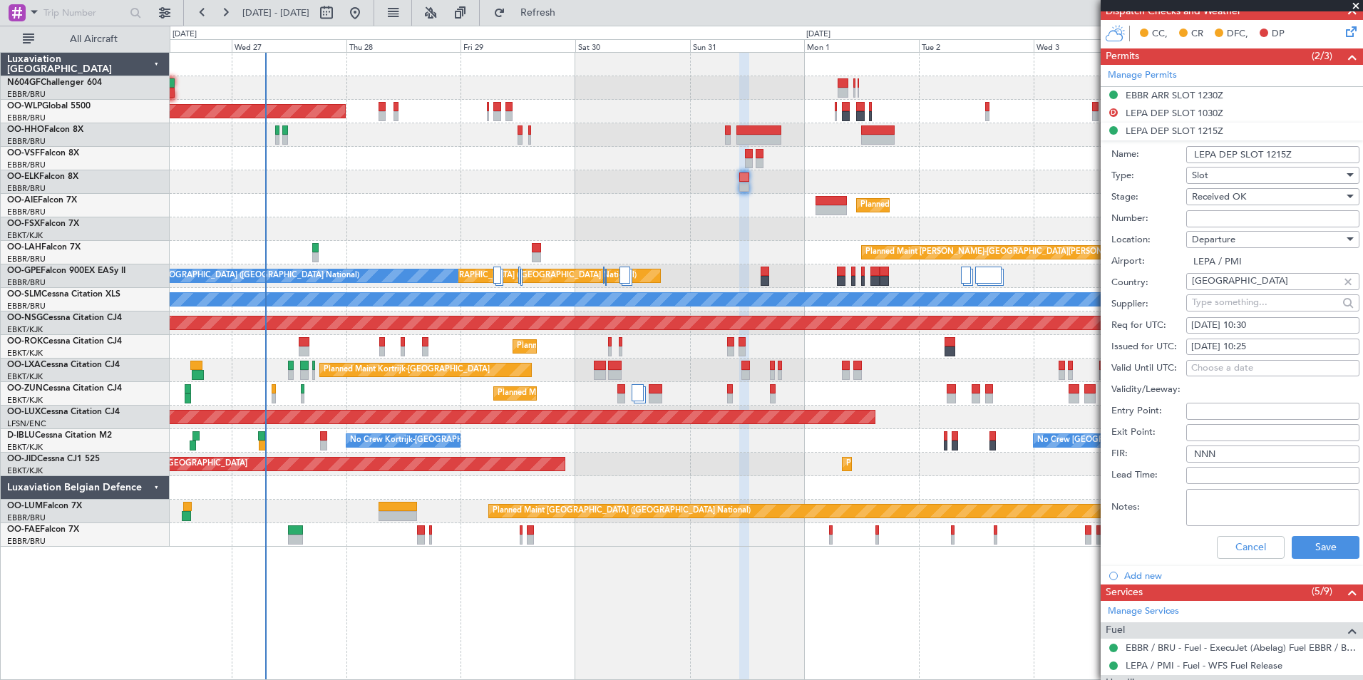
click at [1212, 219] on input "Number:" at bounding box center [1273, 218] width 173 height 17
type input "Approved"
click at [1318, 551] on button "Save" at bounding box center [1326, 547] width 68 height 23
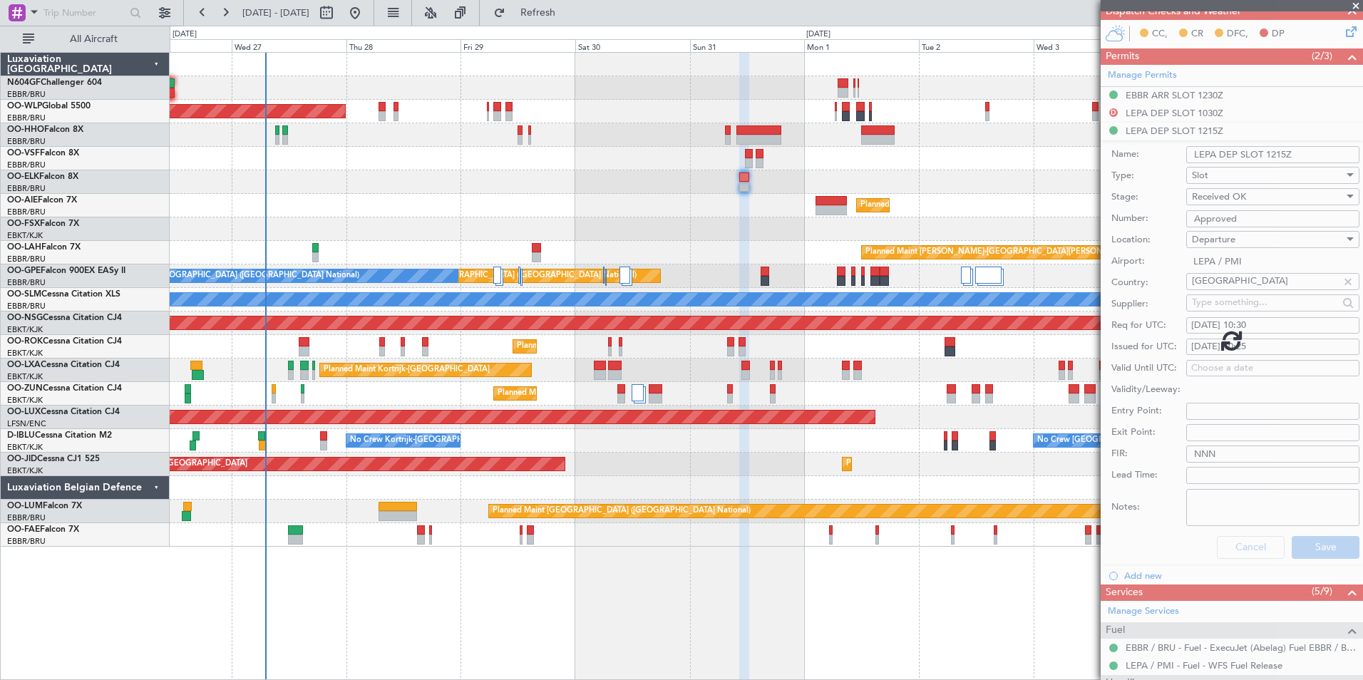
scroll to position [191, 0]
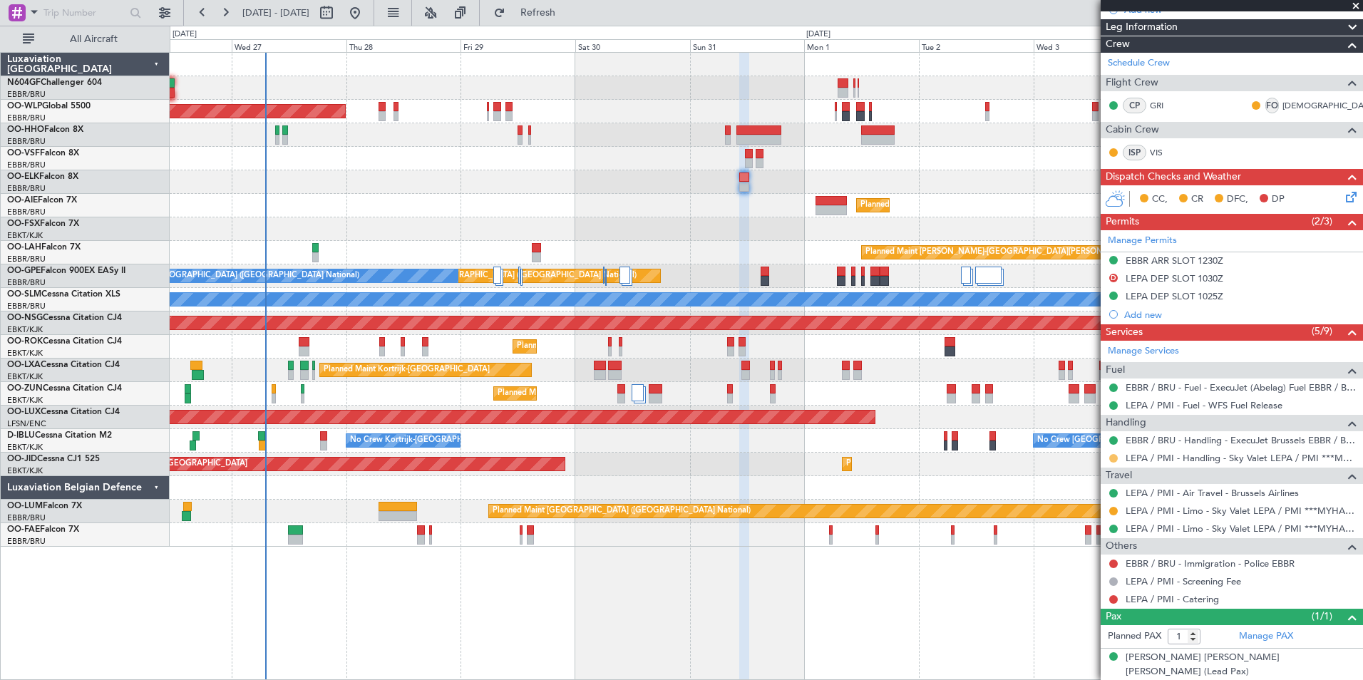
click at [1112, 455] on button at bounding box center [1114, 458] width 9 height 9
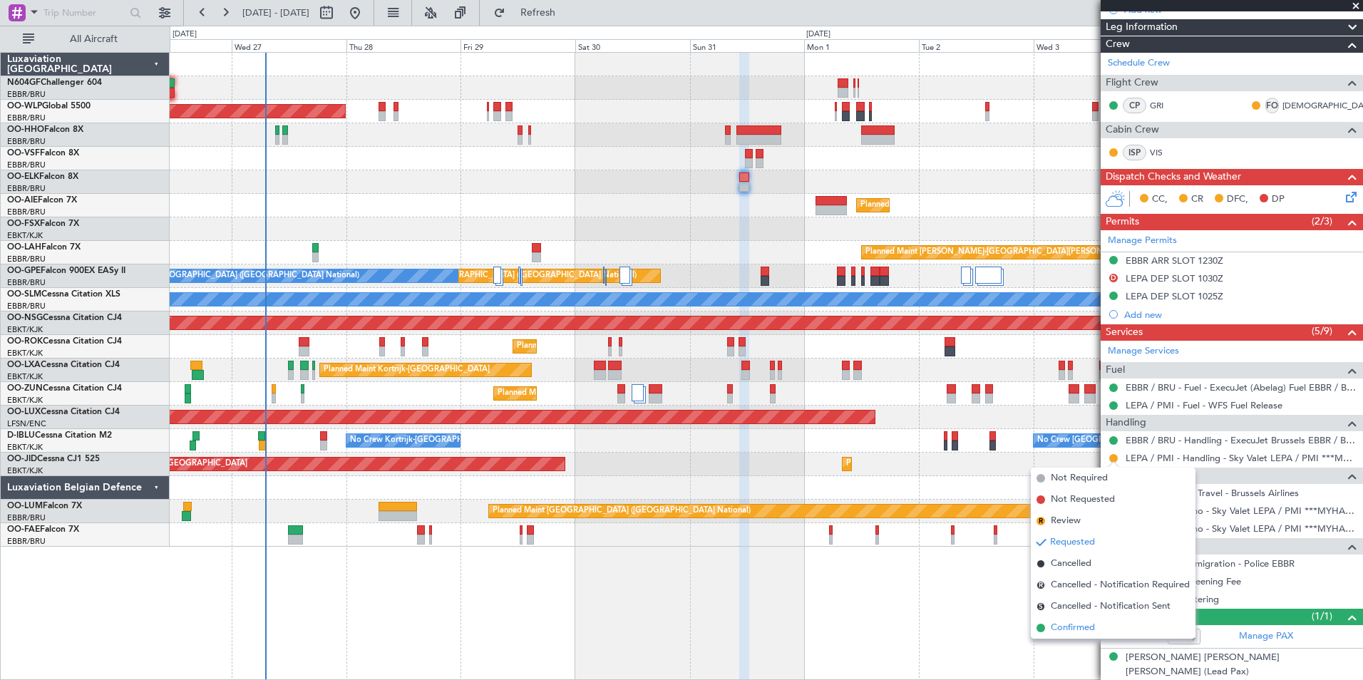
click at [1068, 628] on span "Confirmed" at bounding box center [1073, 628] width 44 height 14
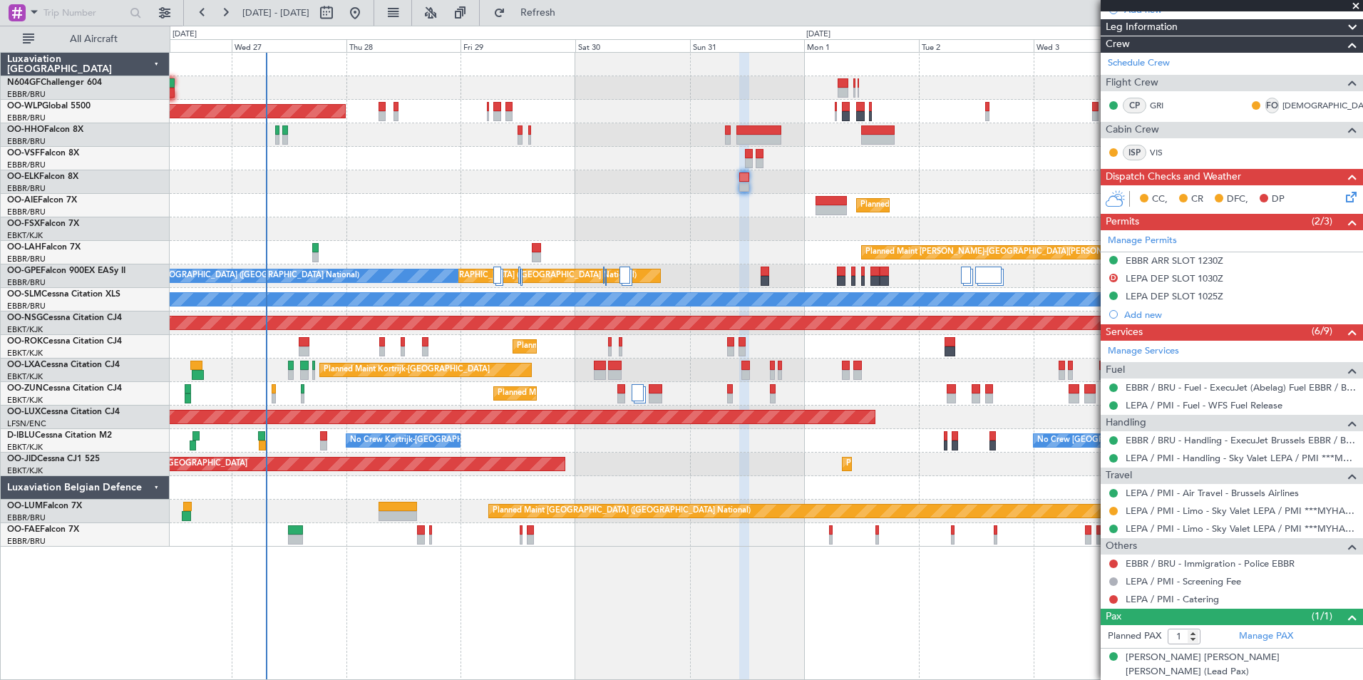
click at [670, 173] on div "Planned Maint Kortrijk-[GEOGRAPHIC_DATA]" at bounding box center [766, 182] width 1193 height 24
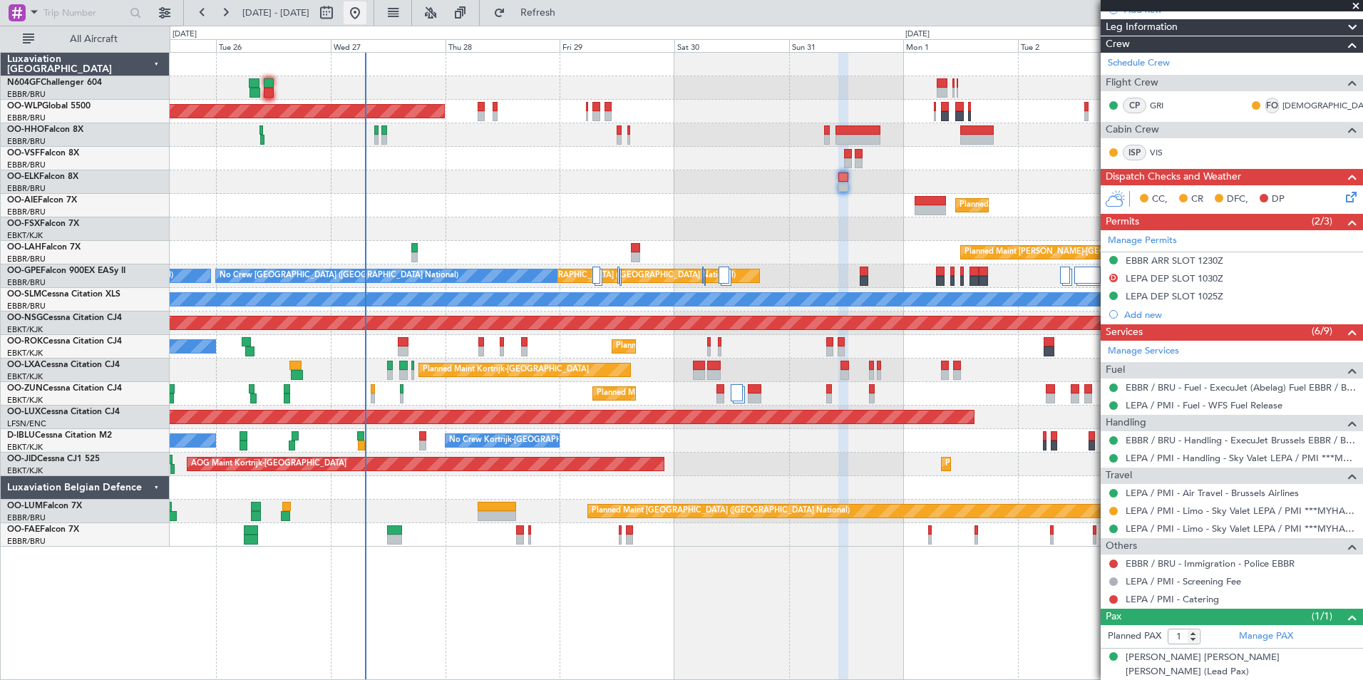
click at [367, 17] on button at bounding box center [355, 12] width 23 height 23
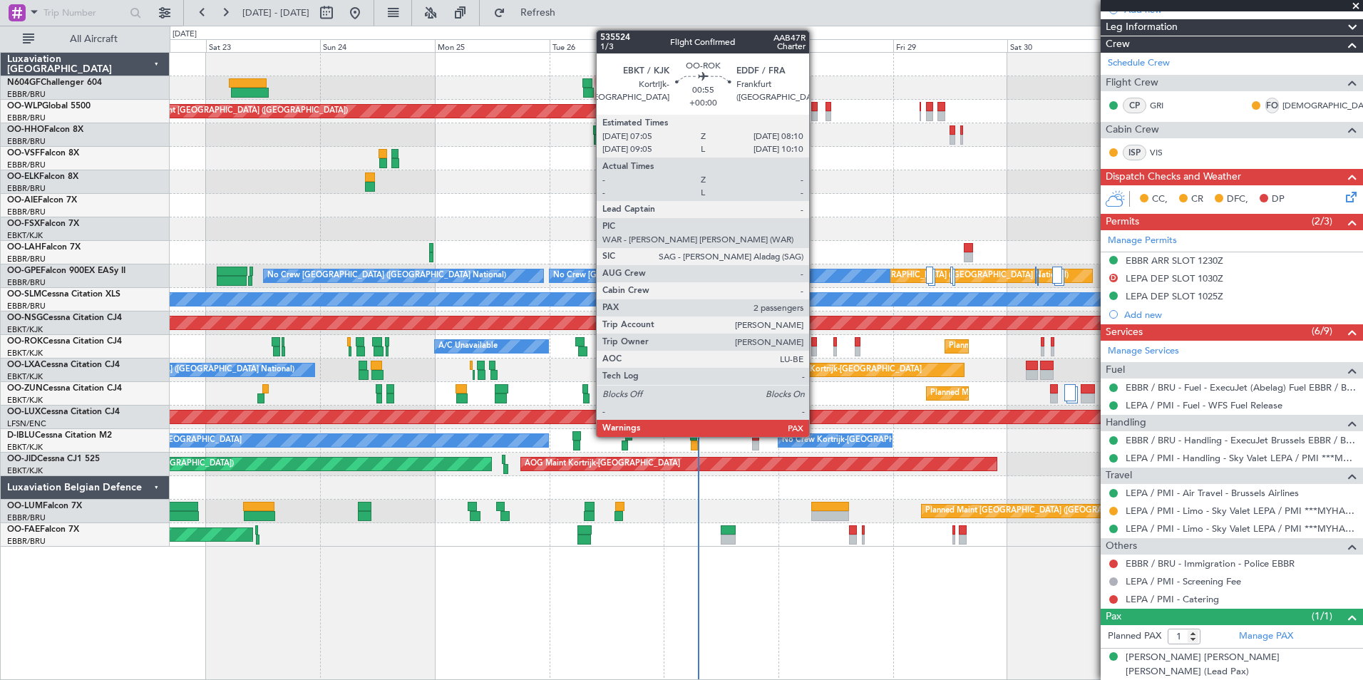
click at [816, 349] on div at bounding box center [815, 352] width 6 height 10
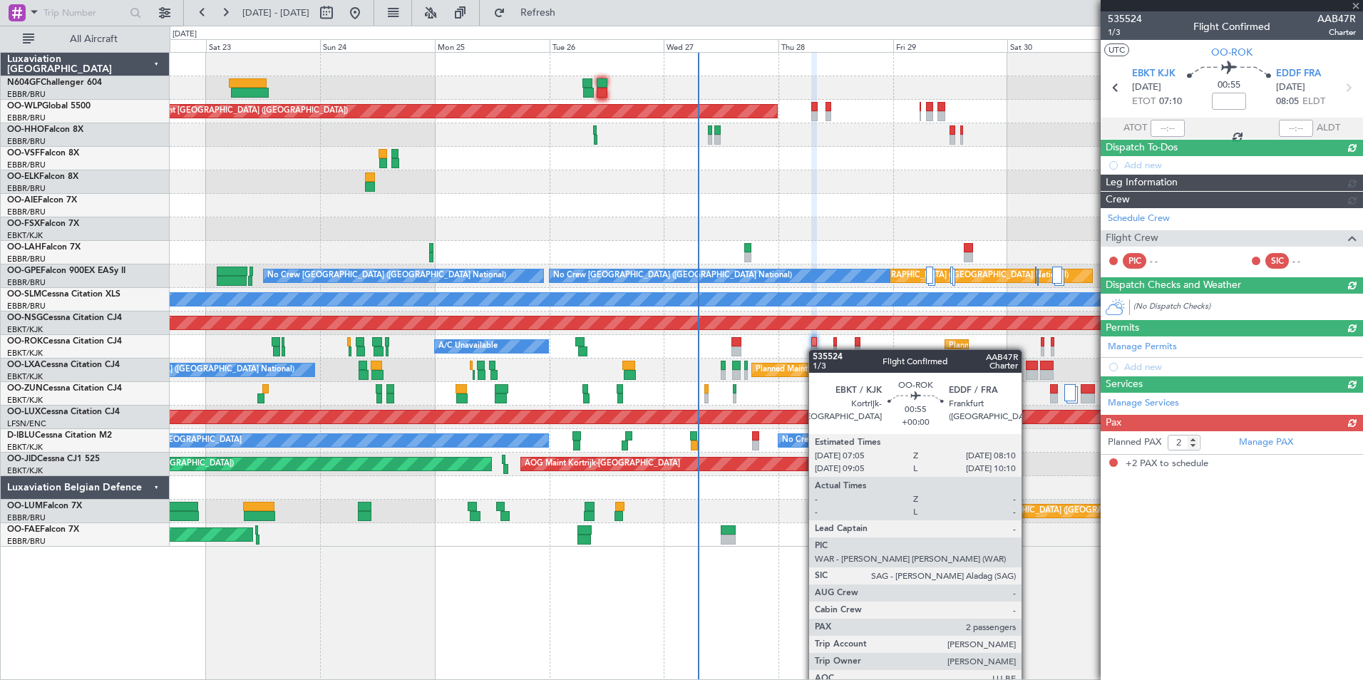
scroll to position [0, 0]
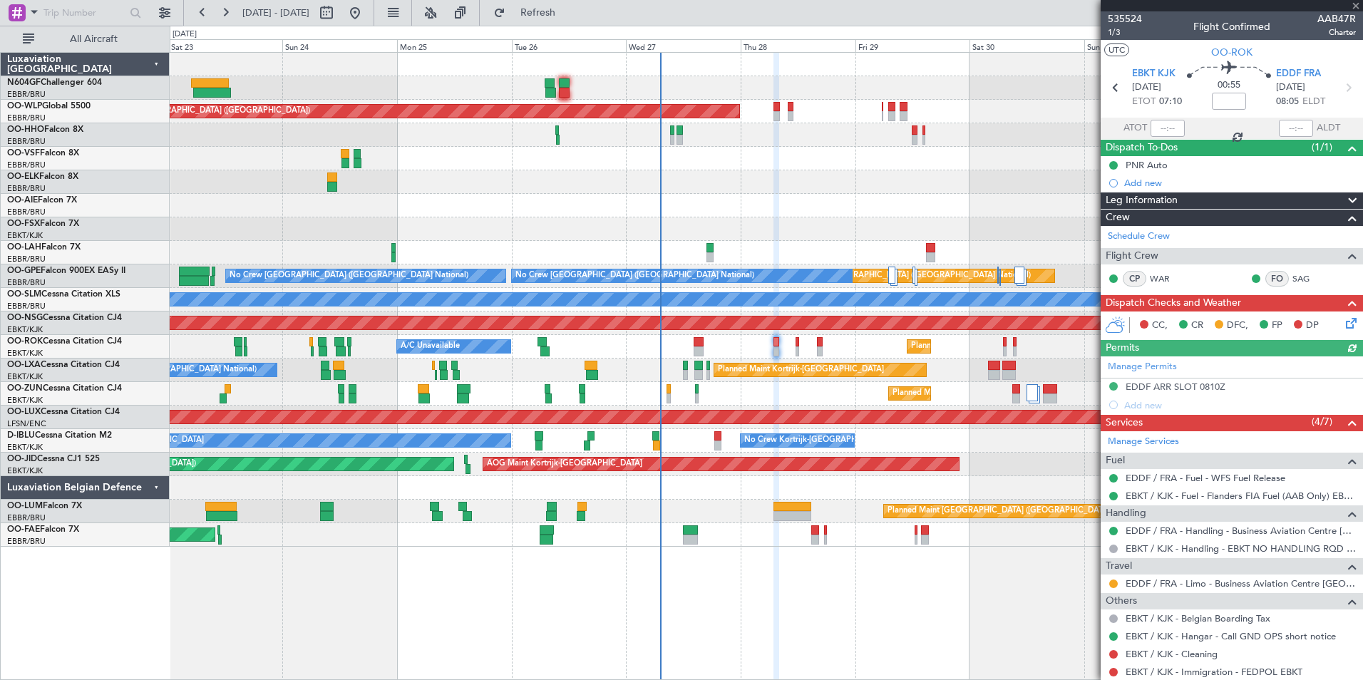
click at [787, 393] on div "Planned Maint Kortrijk-[GEOGRAPHIC_DATA]" at bounding box center [766, 394] width 1193 height 24
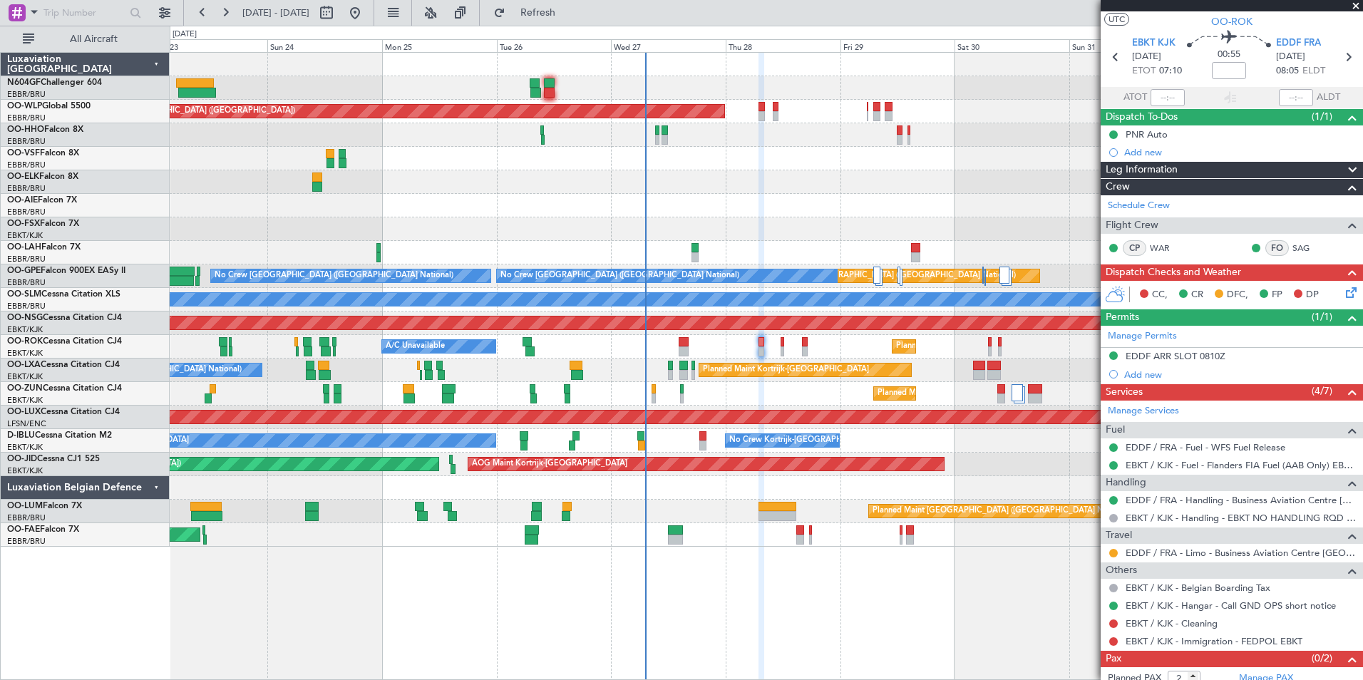
scroll to position [59, 0]
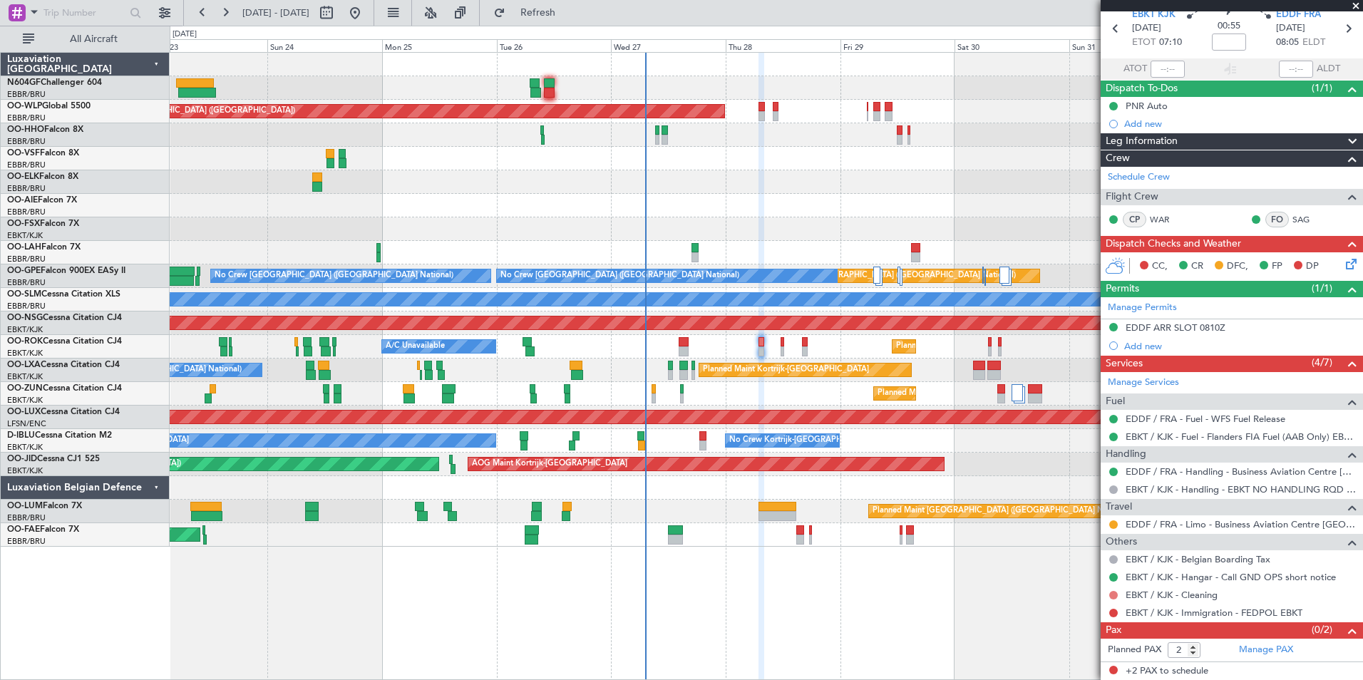
click at [1113, 593] on button at bounding box center [1114, 595] width 9 height 9
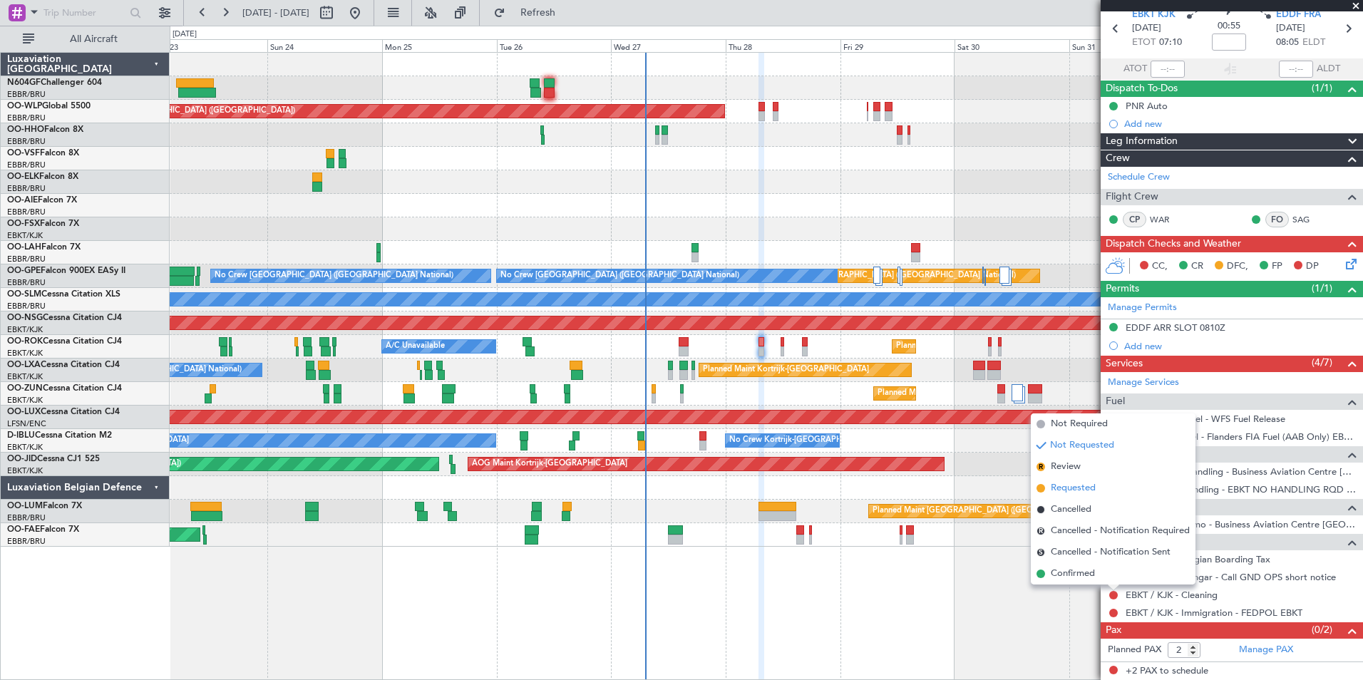
click at [1075, 490] on span "Requested" at bounding box center [1073, 488] width 45 height 14
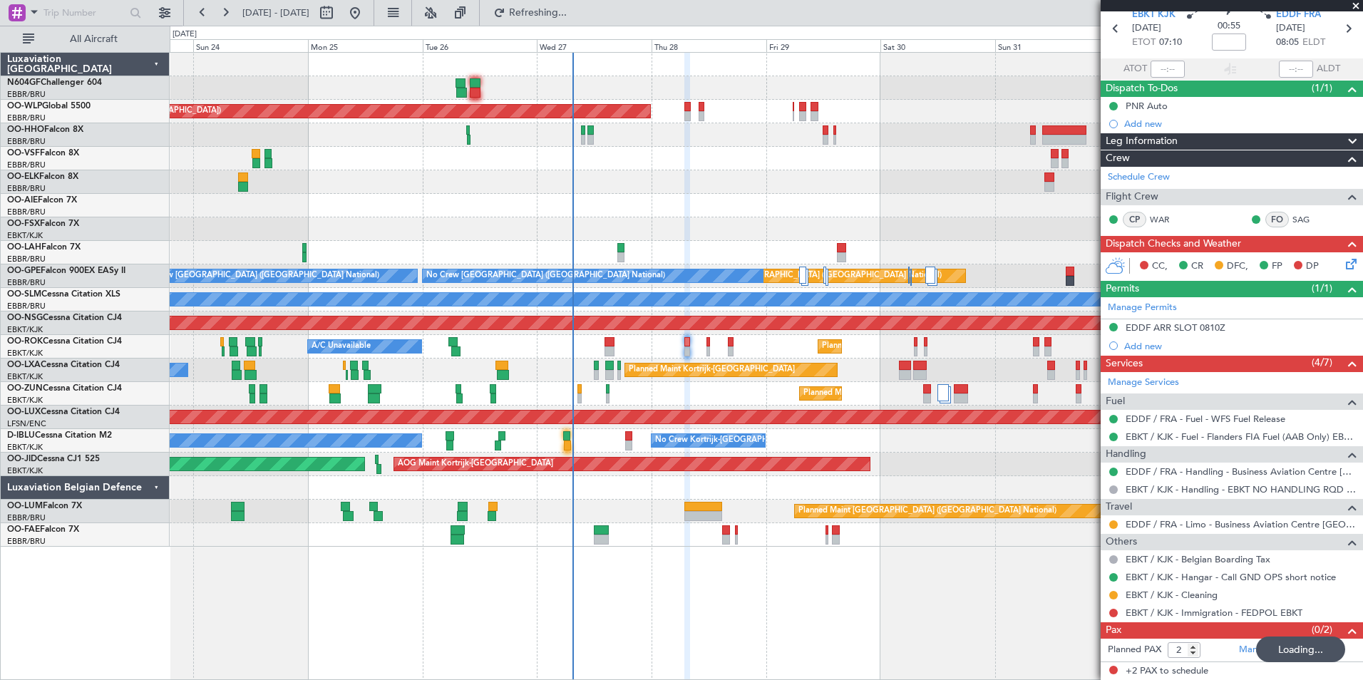
click at [628, 177] on div "Planned Maint Berlin (Brandenburg) Planned Maint London (Farnborough) Planned M…" at bounding box center [766, 300] width 1193 height 494
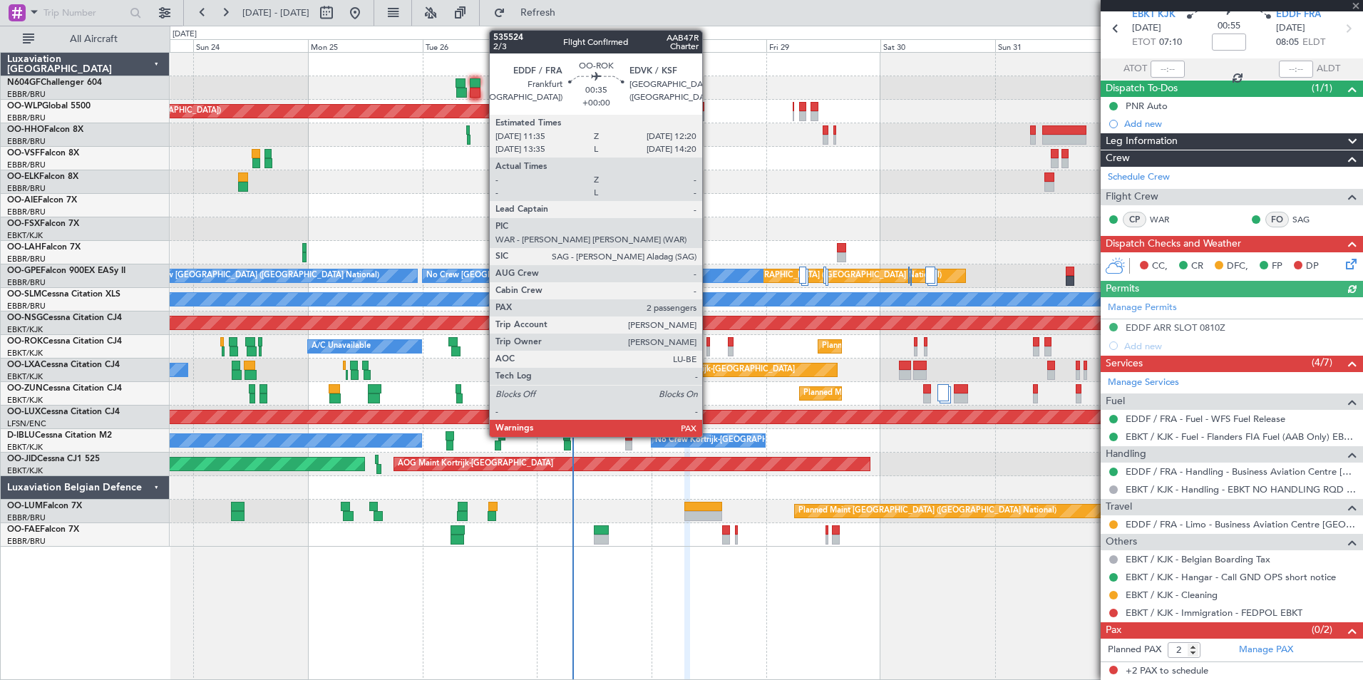
click at [709, 348] on div at bounding box center [709, 352] width 4 height 10
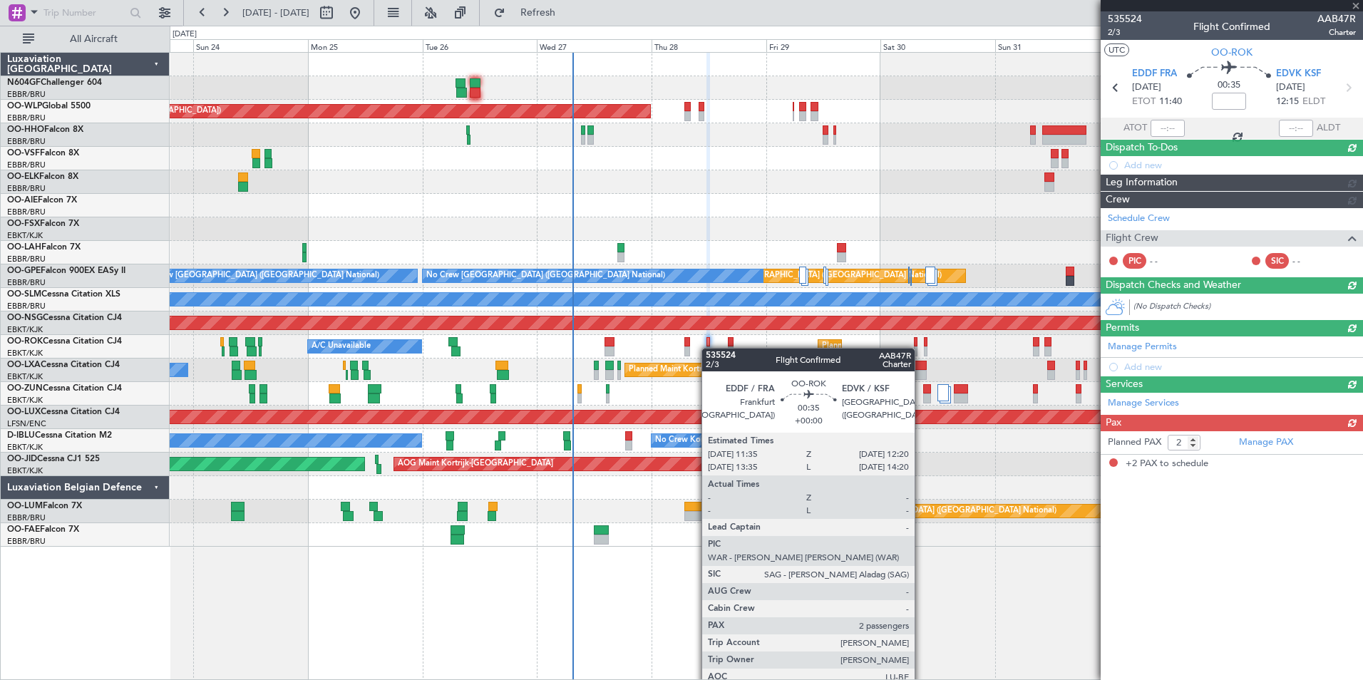
scroll to position [0, 0]
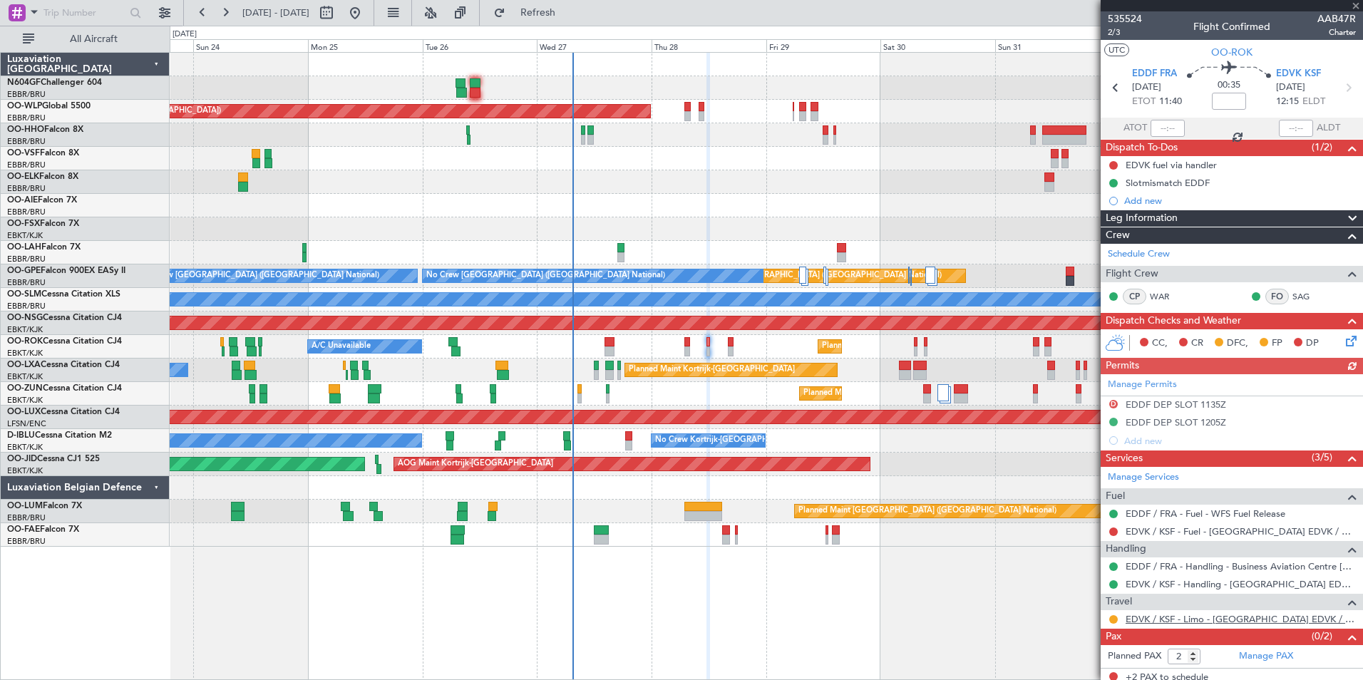
click at [1173, 623] on link "EDVK / KSF - Limo - [GEOGRAPHIC_DATA] EDVK / KSF" at bounding box center [1241, 619] width 230 height 12
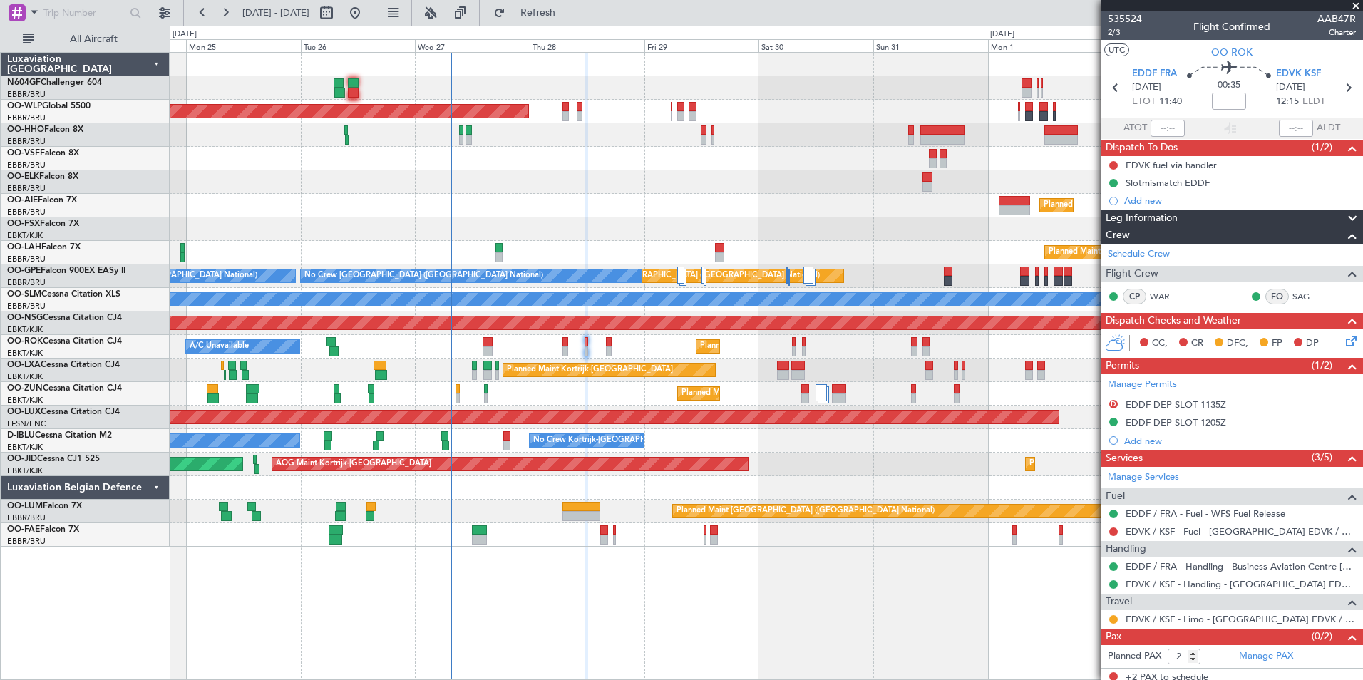
click at [533, 514] on div "Planned Maint Brussels (Brussels National) Owner Melsbroek Air Base" at bounding box center [766, 512] width 1193 height 24
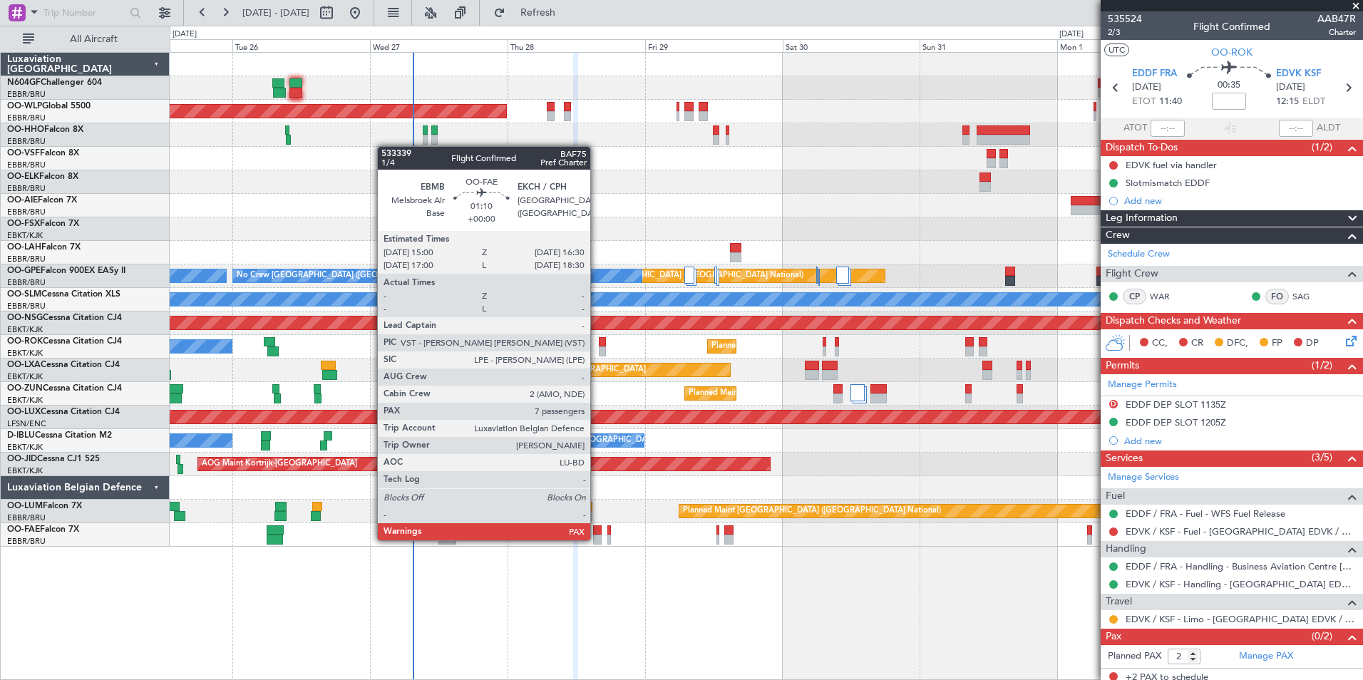
click at [597, 539] on div at bounding box center [597, 540] width 9 height 10
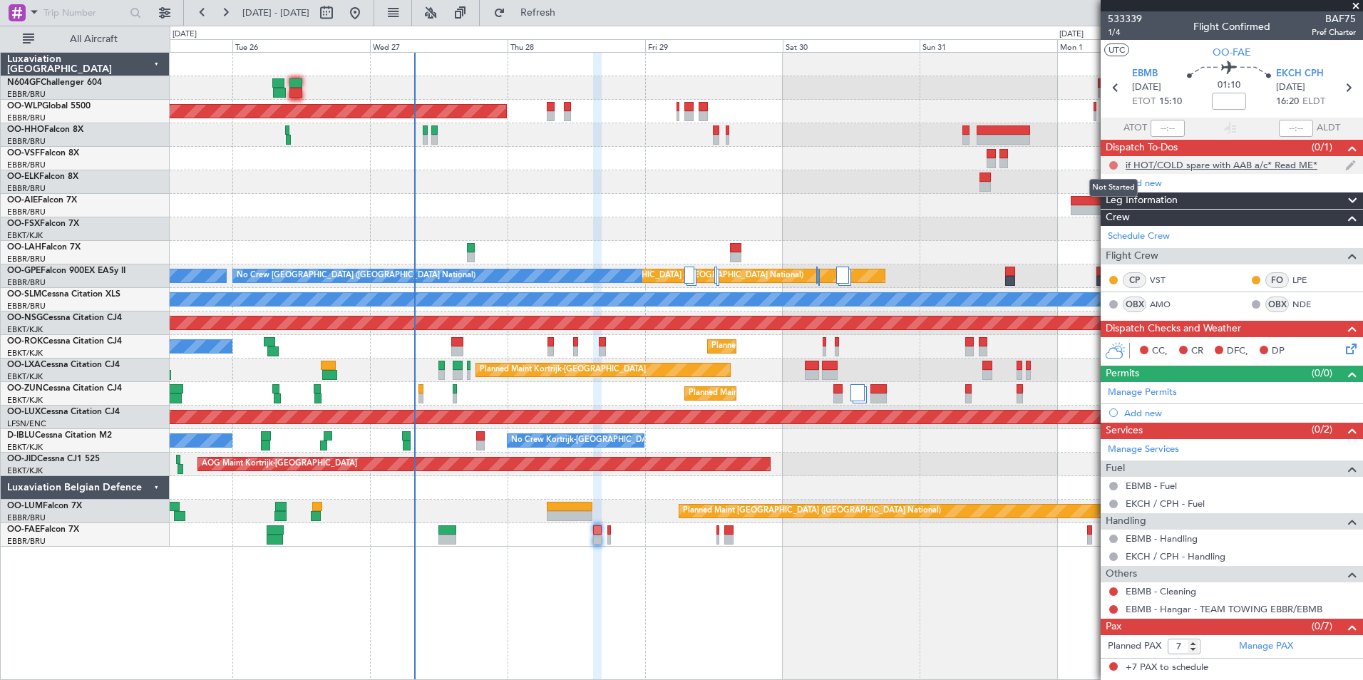
click at [1113, 164] on button at bounding box center [1114, 165] width 9 height 9
click at [1106, 249] on span "Cancelled" at bounding box center [1117, 249] width 41 height 14
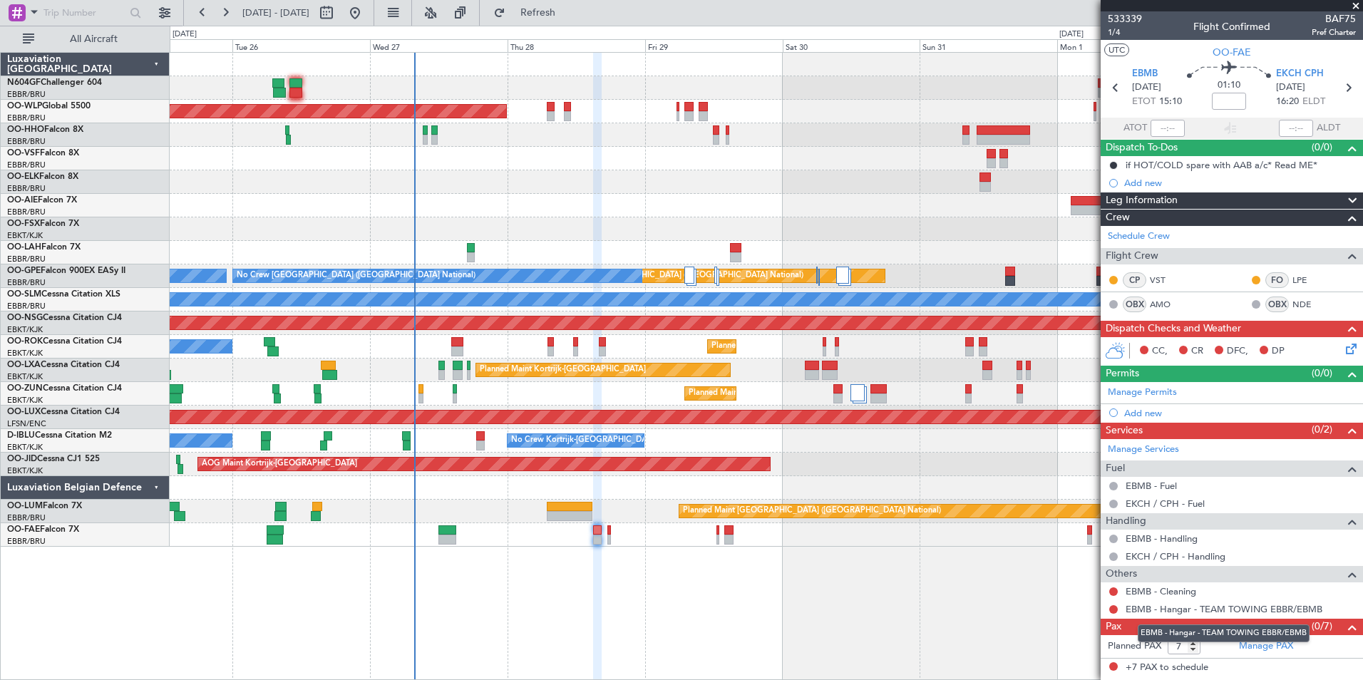
click at [1254, 648] on mat-tooltip-component "EBMB - Hangar - TEAM TOWING EBBR/EBMB" at bounding box center [1224, 634] width 192 height 38
click at [1254, 640] on link "Manage PAX" at bounding box center [1266, 647] width 54 height 14
click at [539, 22] on button "Refresh" at bounding box center [530, 12] width 86 height 23
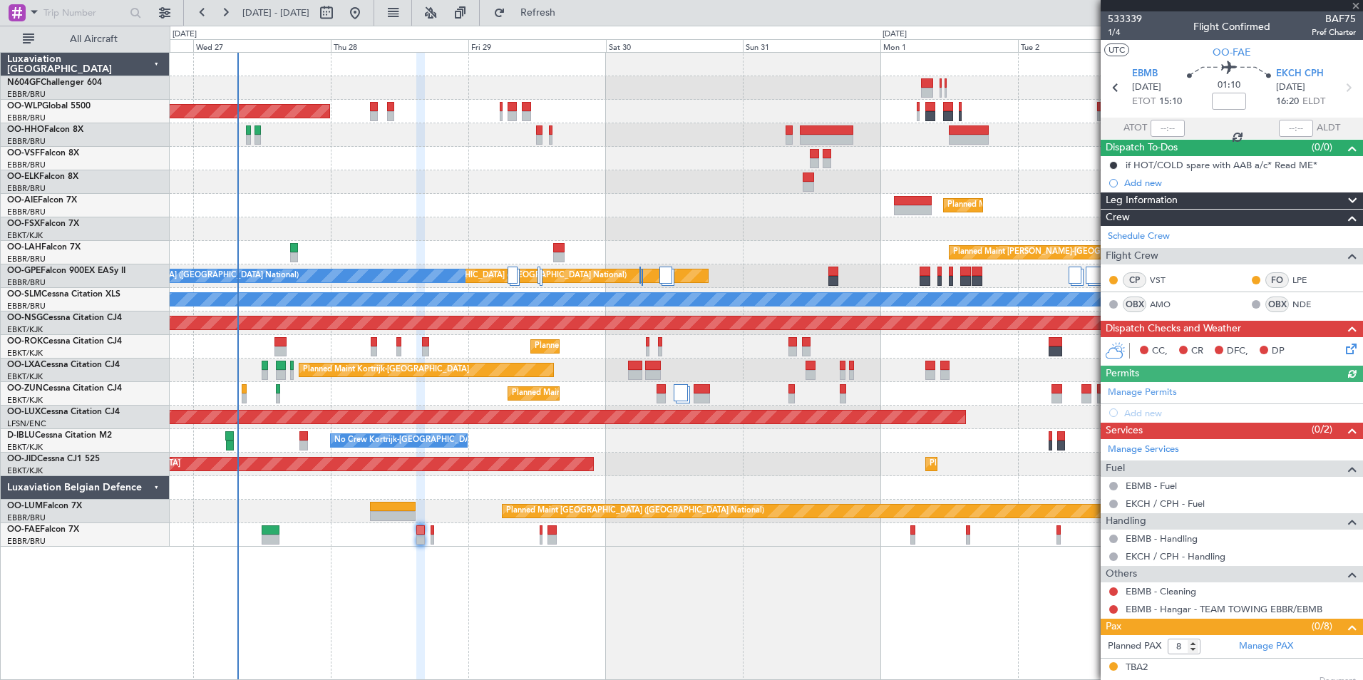
click at [758, 561] on div "Planned Maint Berlin (Brandenburg) Planned Maint London (Farnborough) Planned M…" at bounding box center [767, 366] width 1194 height 628
click at [668, 541] on div "Owner Melsbroek Air Base" at bounding box center [766, 535] width 1193 height 24
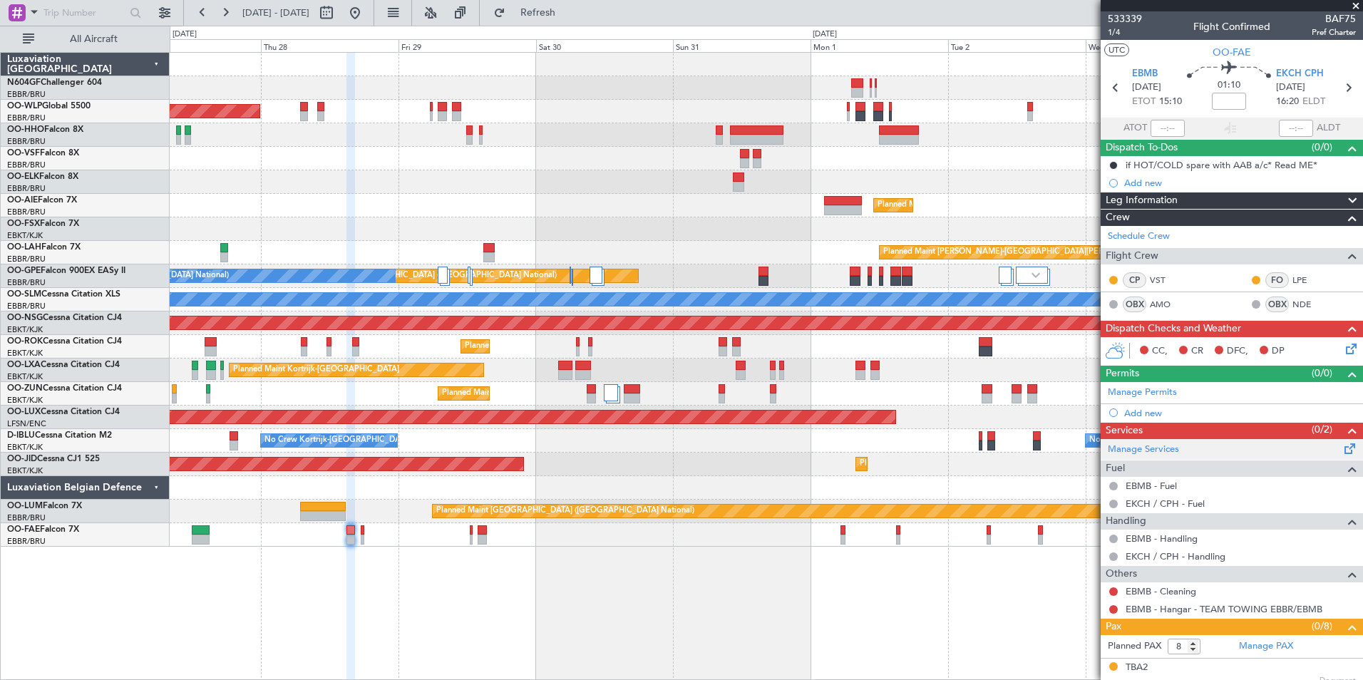
scroll to position [217, 0]
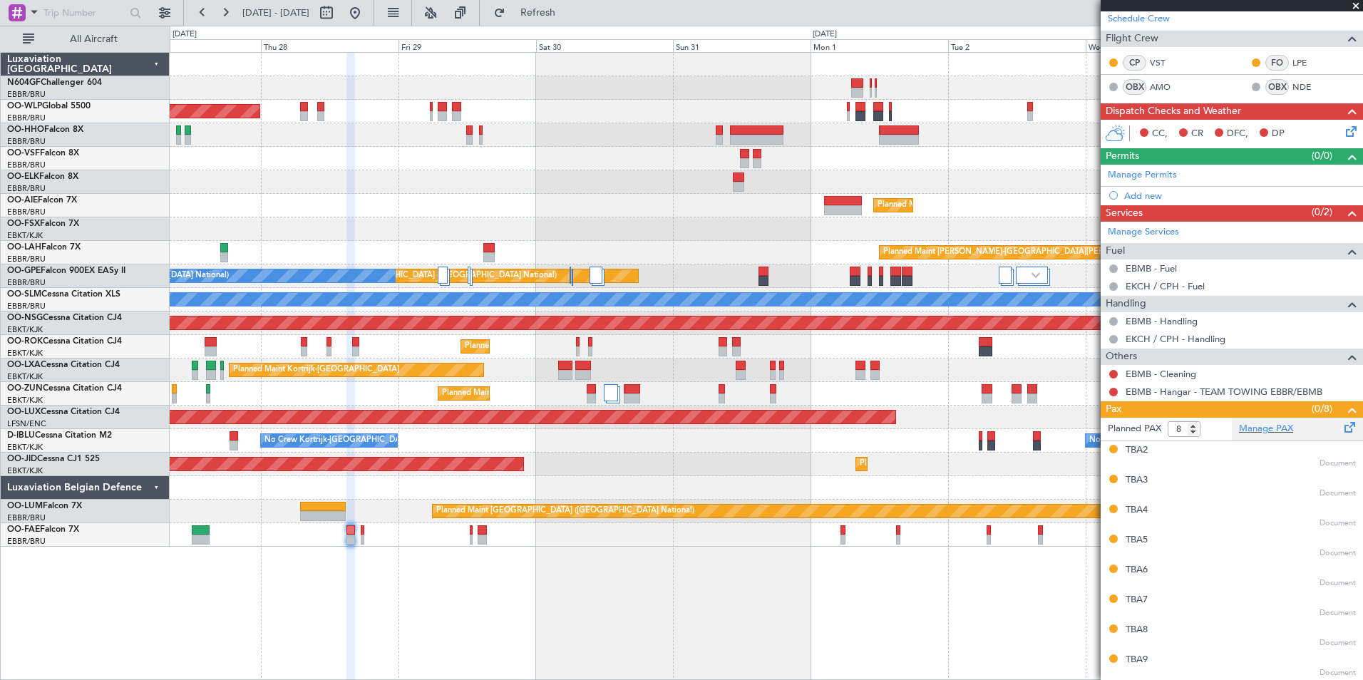
click at [1233, 434] on div "Manage PAX" at bounding box center [1297, 429] width 131 height 23
click at [533, 14] on button "Refresh" at bounding box center [530, 12] width 86 height 23
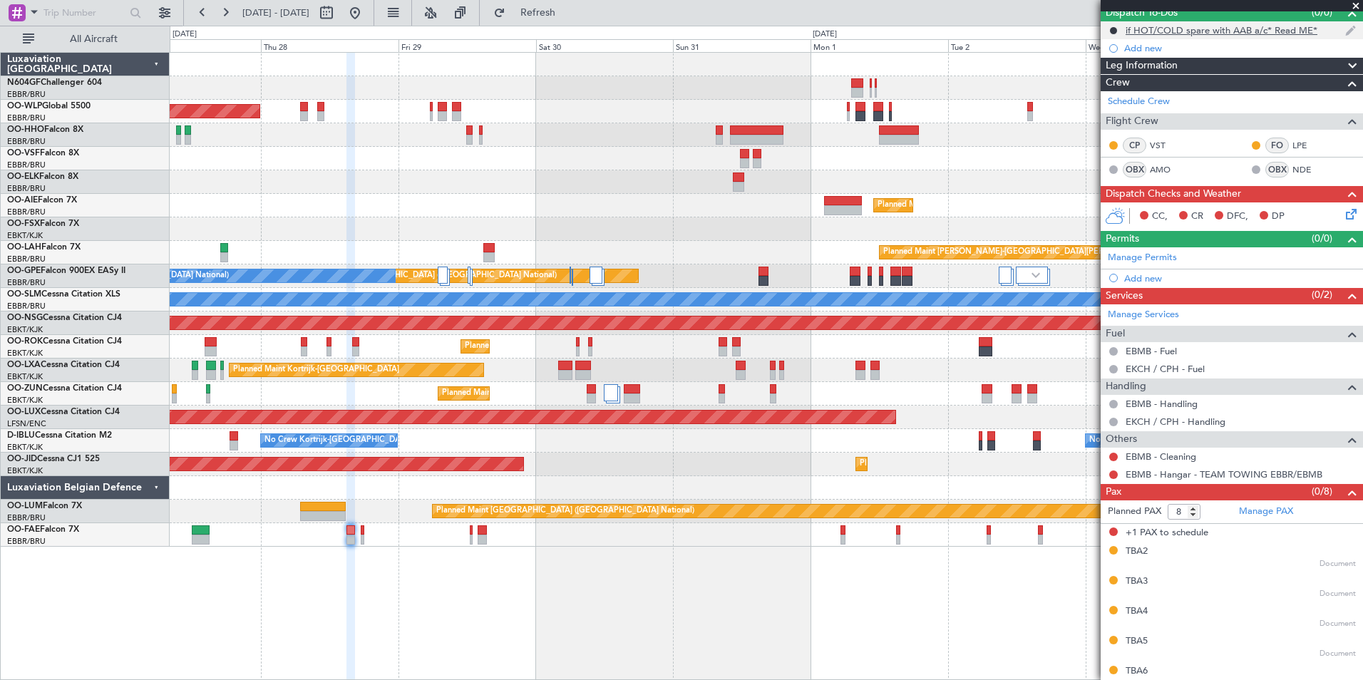
scroll to position [0, 0]
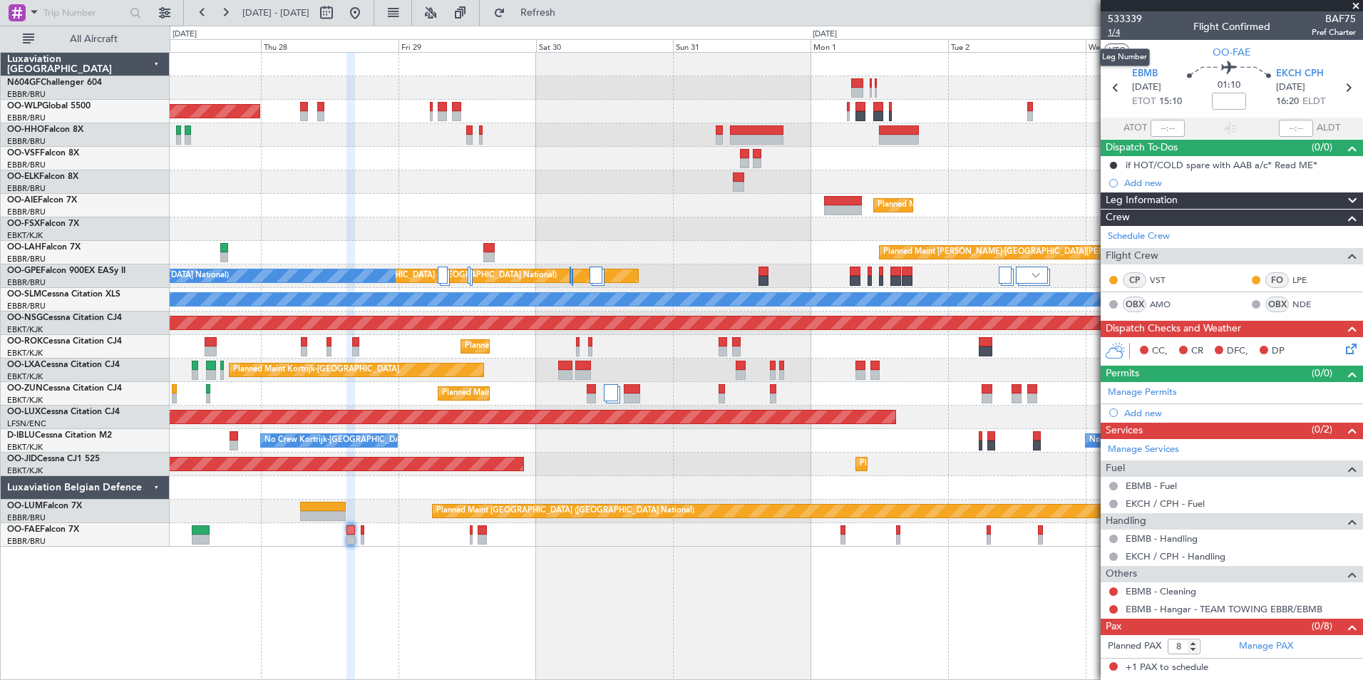
click at [1127, 31] on span "1/4" at bounding box center [1125, 32] width 34 height 12
click at [541, 13] on button "Refresh" at bounding box center [530, 12] width 86 height 23
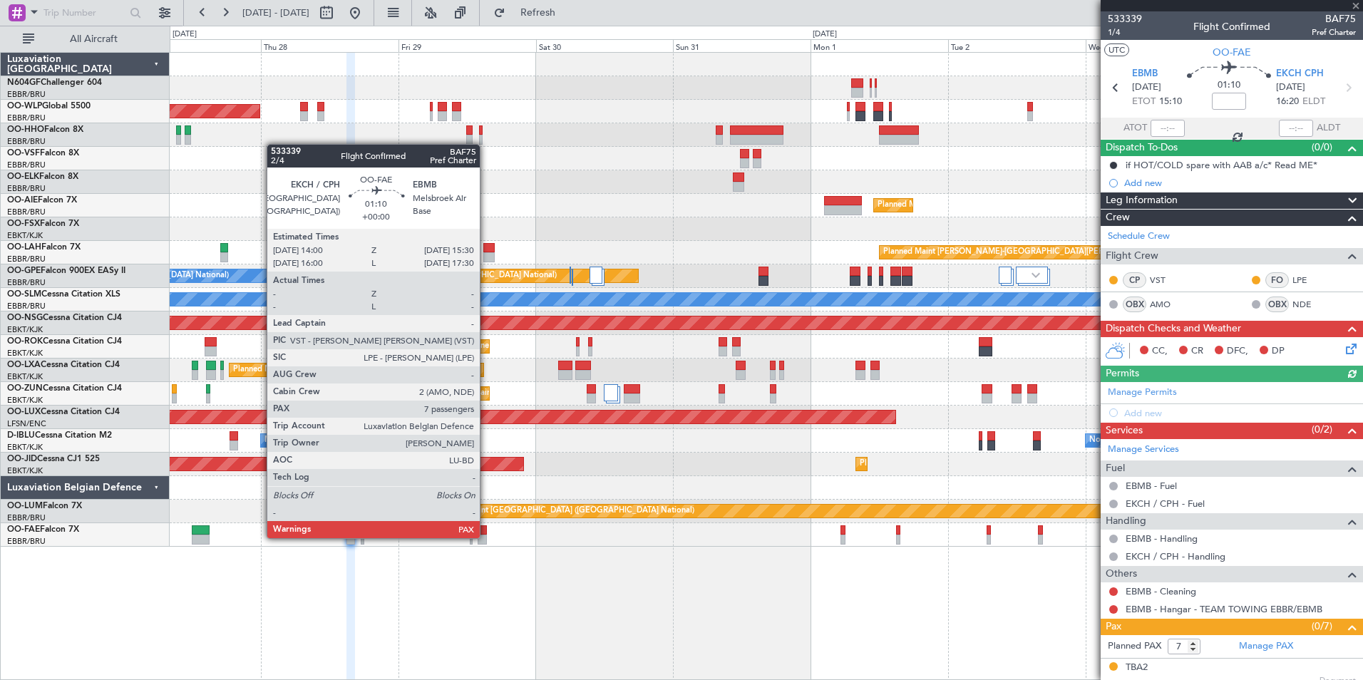
click at [486, 537] on div at bounding box center [482, 540] width 9 height 10
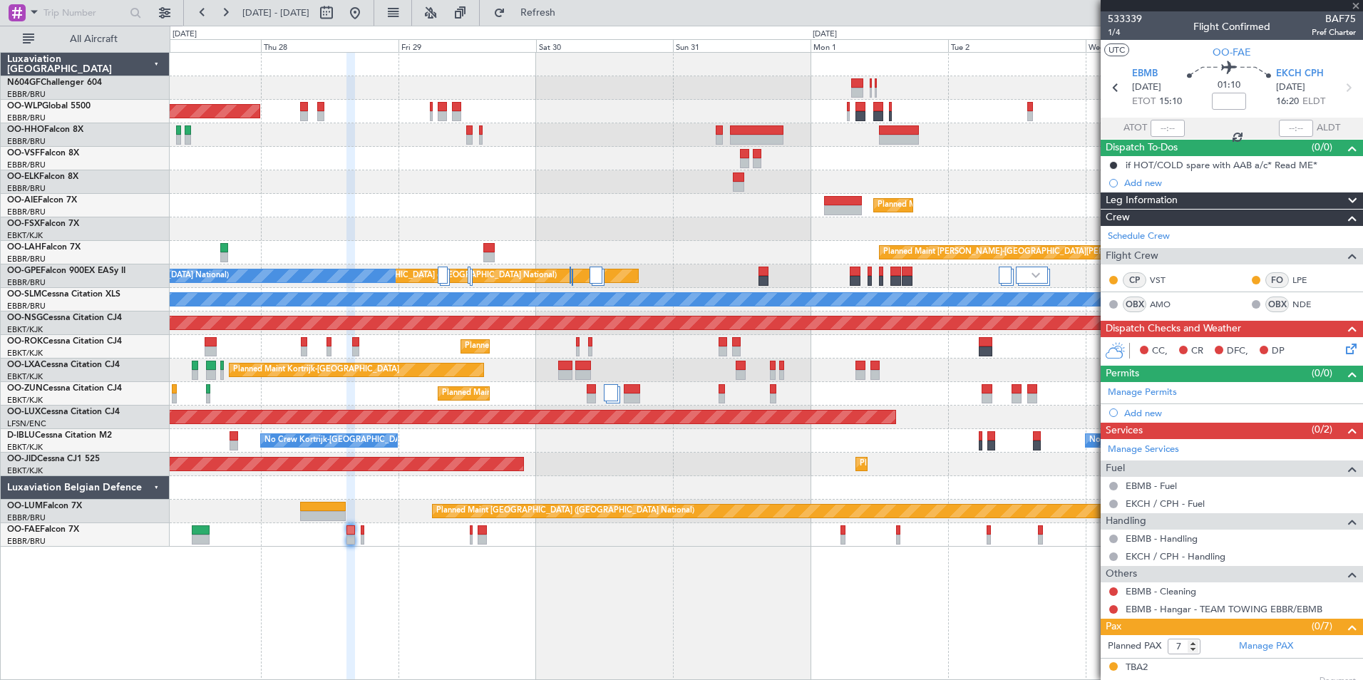
type input "8"
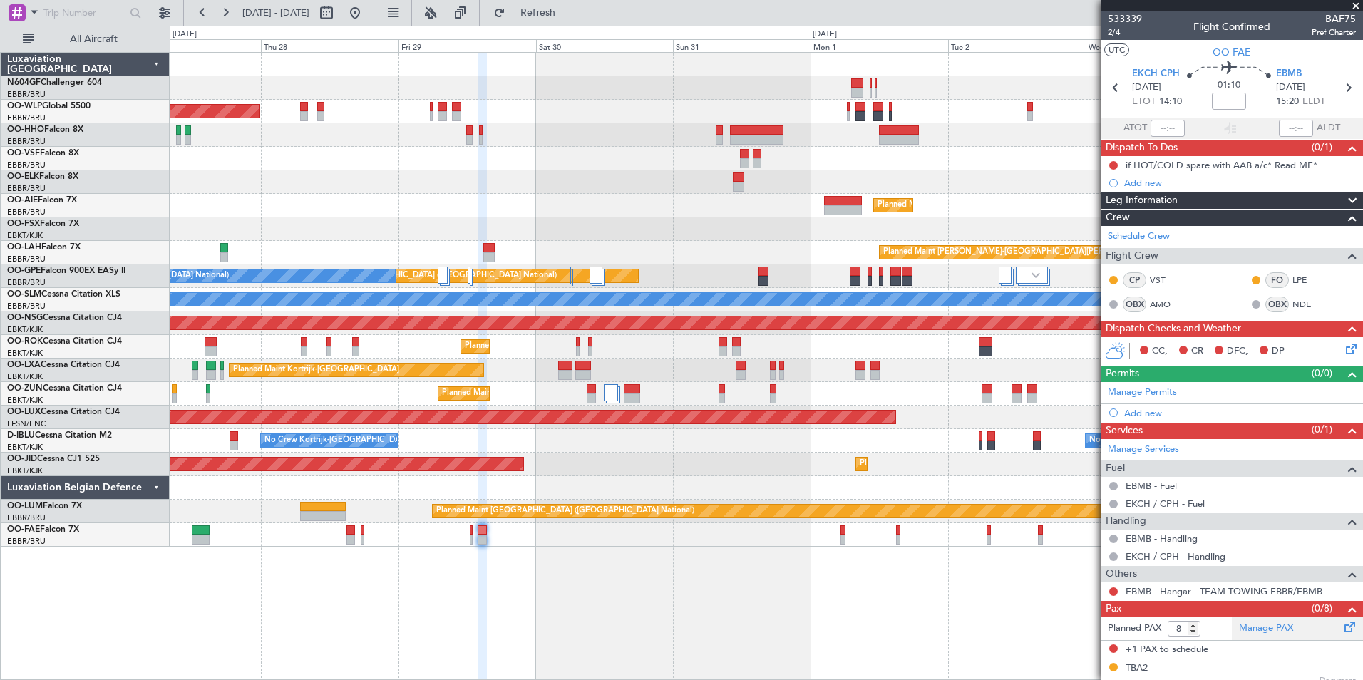
click at [1244, 625] on link "Manage PAX" at bounding box center [1266, 629] width 54 height 14
click at [1126, 34] on span "2/4" at bounding box center [1125, 32] width 34 height 12
click at [552, 9] on button "Refresh" at bounding box center [530, 12] width 86 height 23
type input "7"
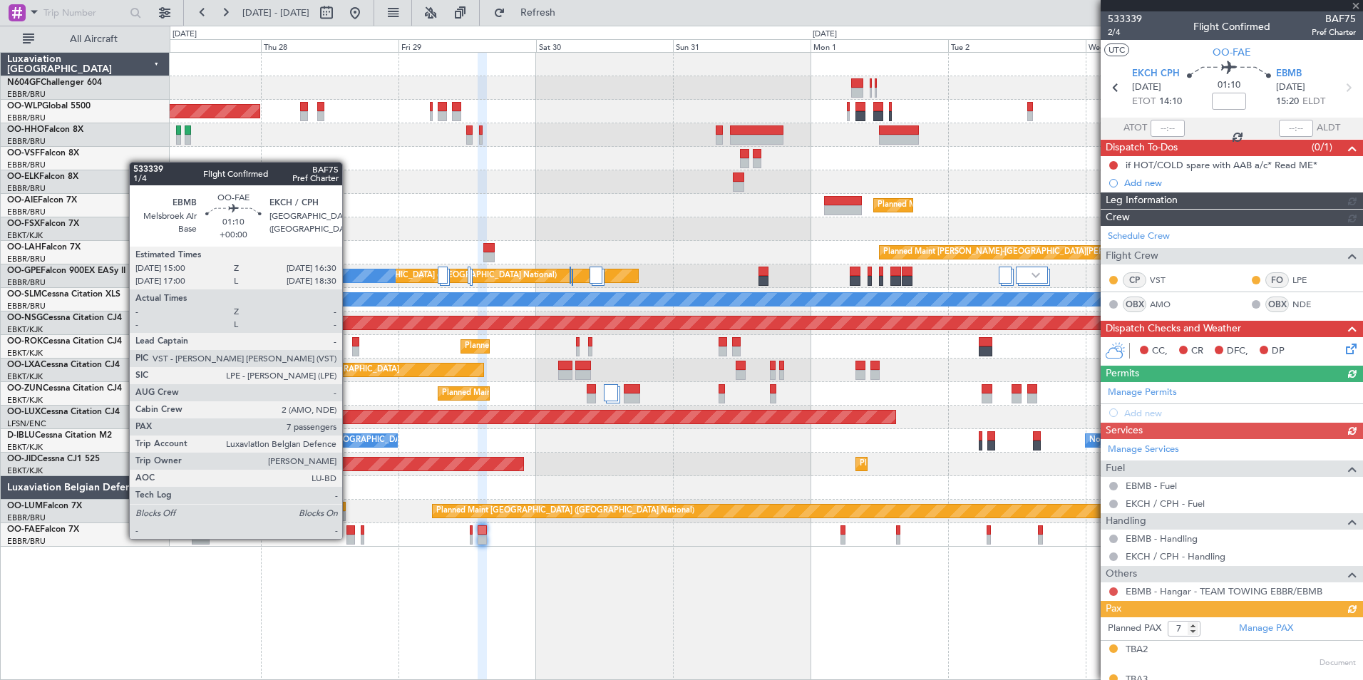
click at [349, 538] on div at bounding box center [351, 540] width 9 height 10
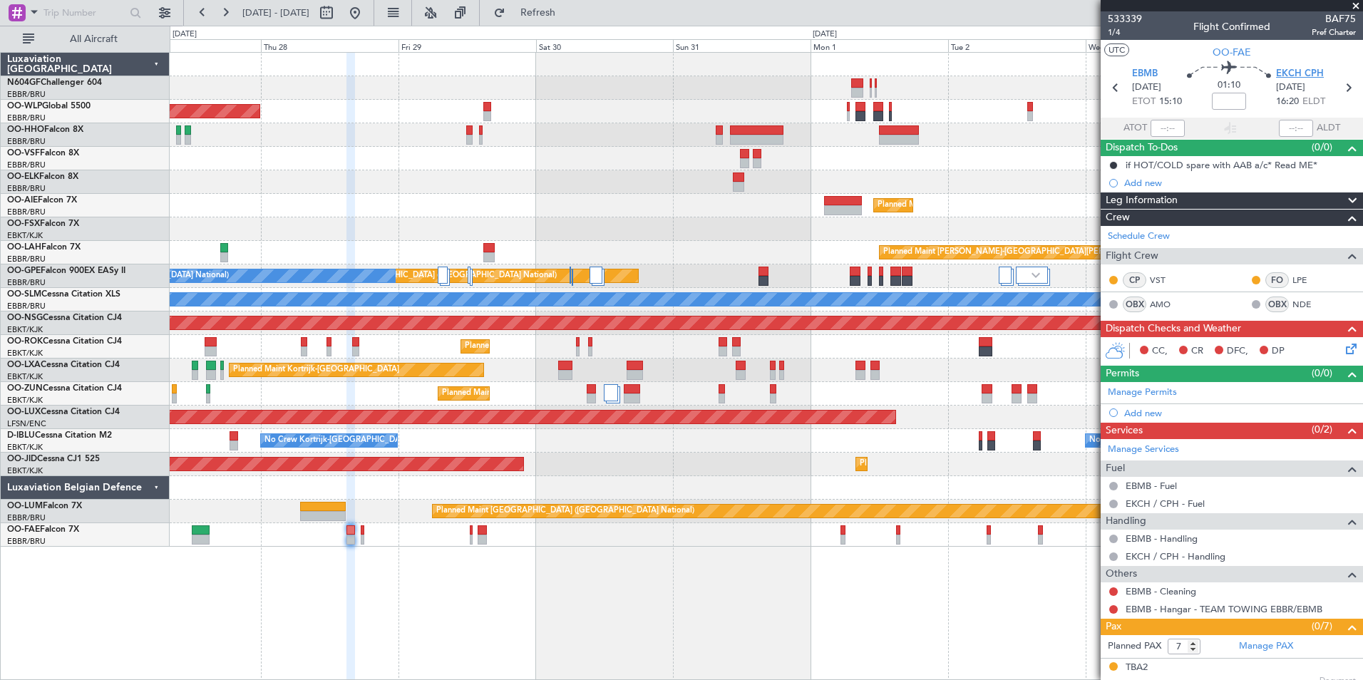
click at [1301, 75] on span "EKCH CPH" at bounding box center [1300, 74] width 48 height 14
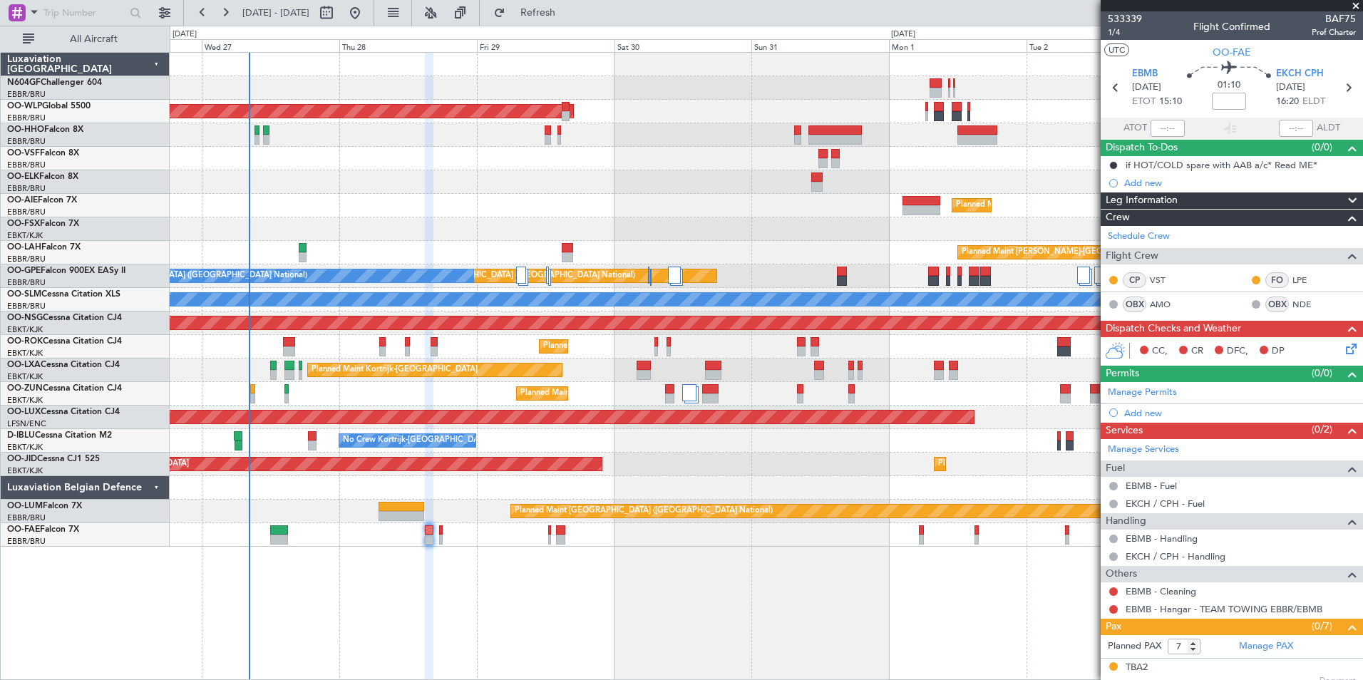
click at [531, 158] on div at bounding box center [766, 159] width 1193 height 24
click at [1343, 350] on icon at bounding box center [1348, 346] width 11 height 11
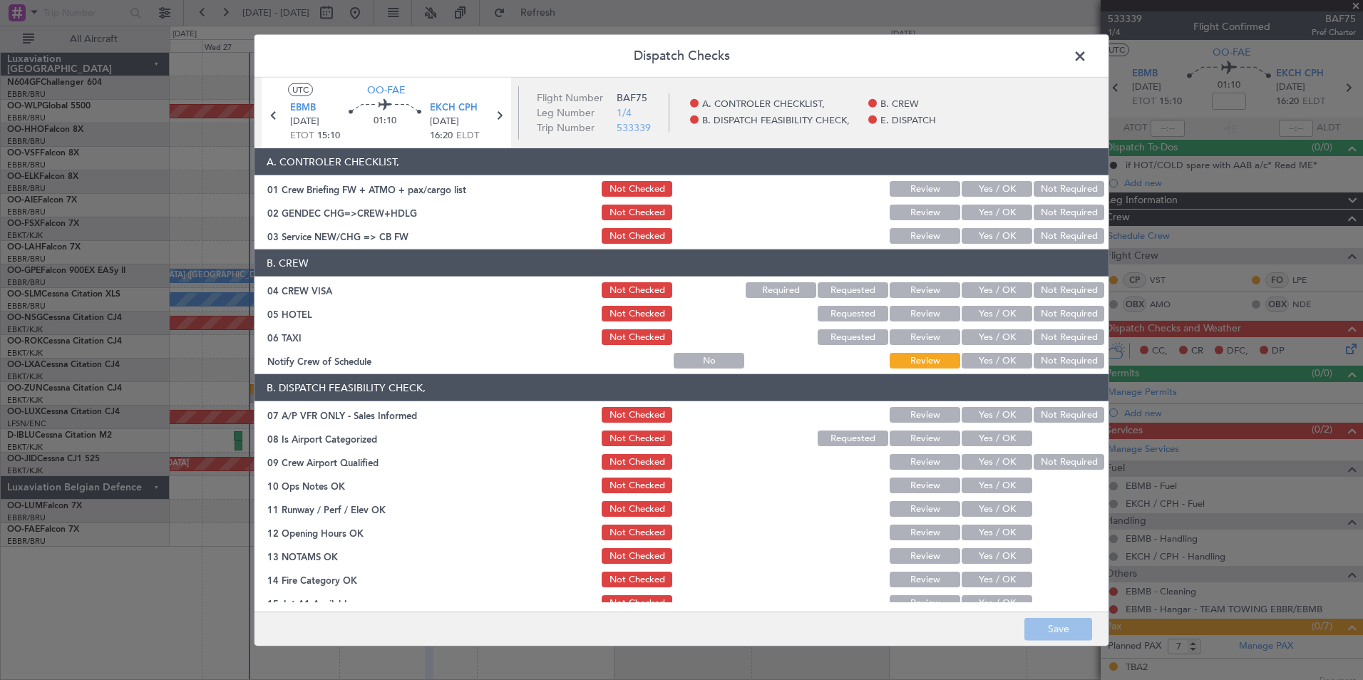
click at [1038, 213] on button "Not Required" at bounding box center [1069, 213] width 71 height 16
click at [993, 234] on button "Yes / OK" at bounding box center [997, 236] width 71 height 16
click at [1038, 287] on button "Not Required" at bounding box center [1069, 290] width 71 height 16
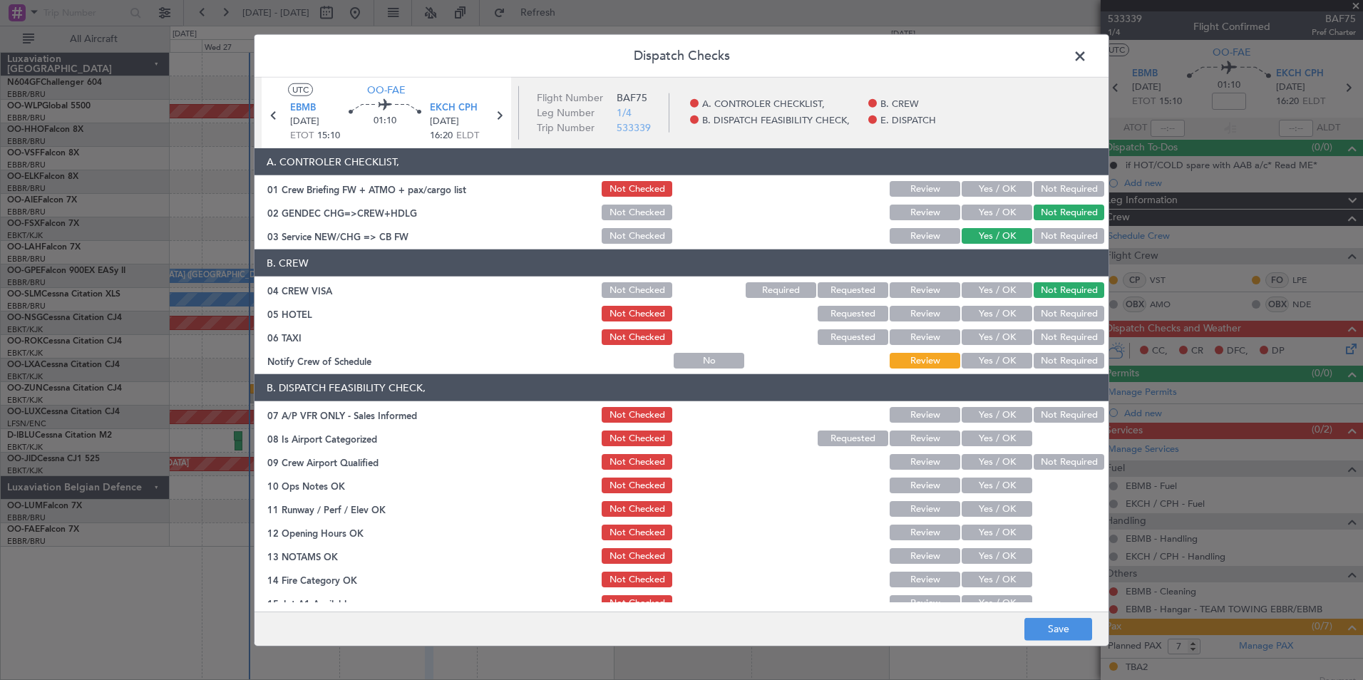
click at [1041, 310] on button "Not Required" at bounding box center [1069, 314] width 71 height 16
click at [1042, 328] on div "Not Required" at bounding box center [1068, 337] width 72 height 20
click at [1032, 345] on div "Not Required" at bounding box center [1068, 337] width 72 height 20
click at [1034, 343] on button "Not Required" at bounding box center [1069, 337] width 71 height 16
click at [1012, 359] on button "Yes / OK" at bounding box center [997, 361] width 71 height 16
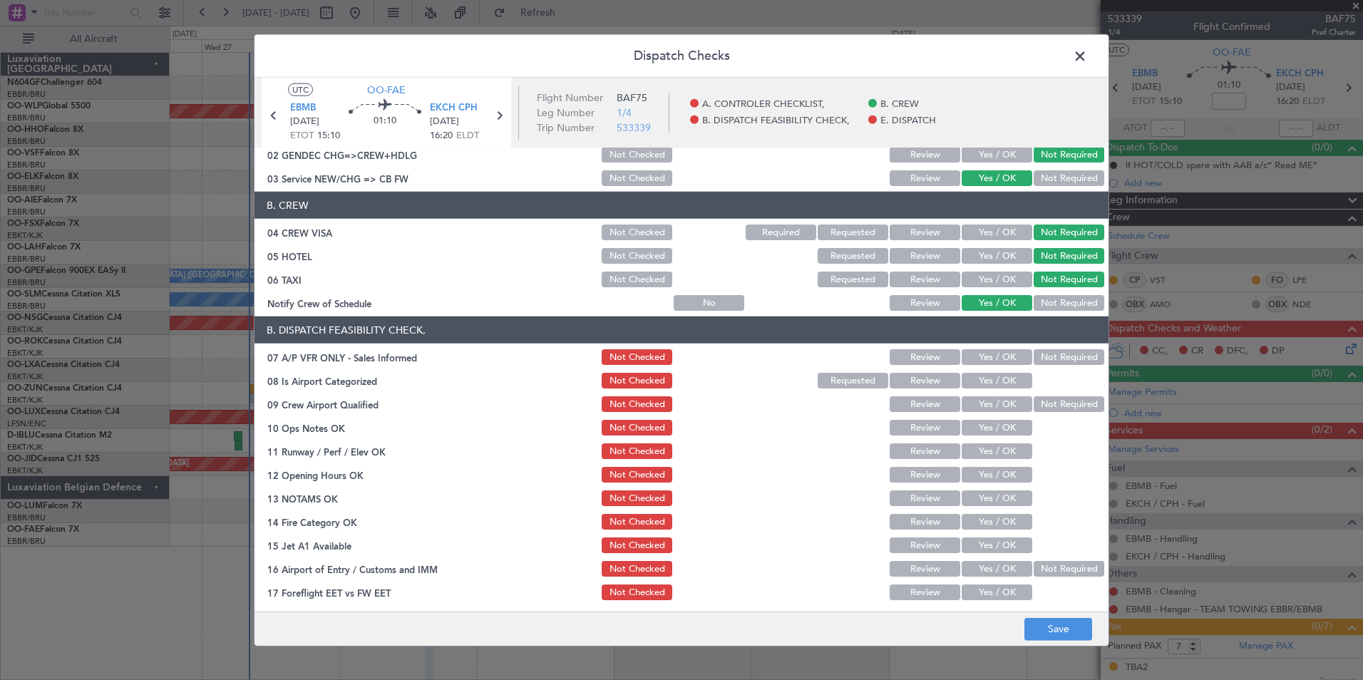
scroll to position [71, 0]
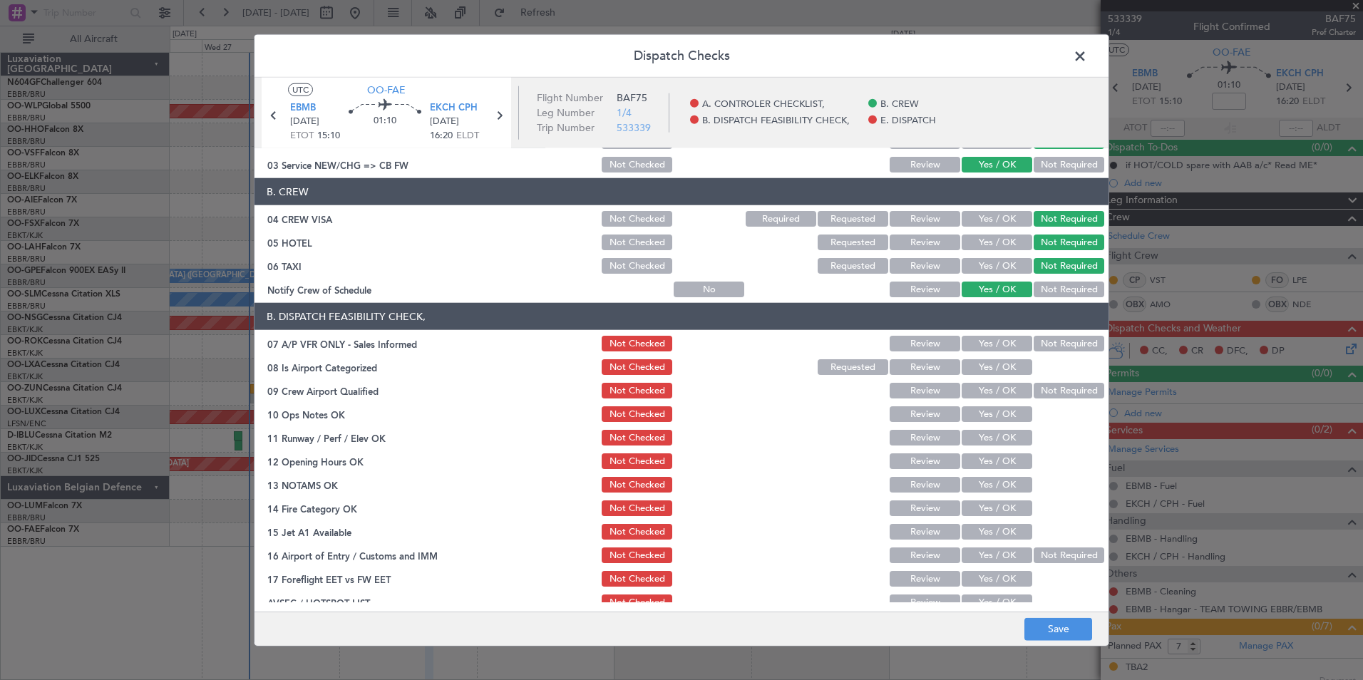
click at [1035, 332] on section "B. DISPATCH FEASIBILITY CHECK, 07 A/P VFR ONLY - Sales Informed Not Checked Rev…" at bounding box center [682, 457] width 854 height 309
click at [1037, 344] on button "Not Required" at bounding box center [1069, 344] width 71 height 16
click at [1032, 367] on div at bounding box center [1068, 367] width 72 height 20
click at [1014, 368] on button "Yes / OK" at bounding box center [997, 367] width 71 height 16
click at [1038, 391] on button "Not Required" at bounding box center [1069, 391] width 71 height 16
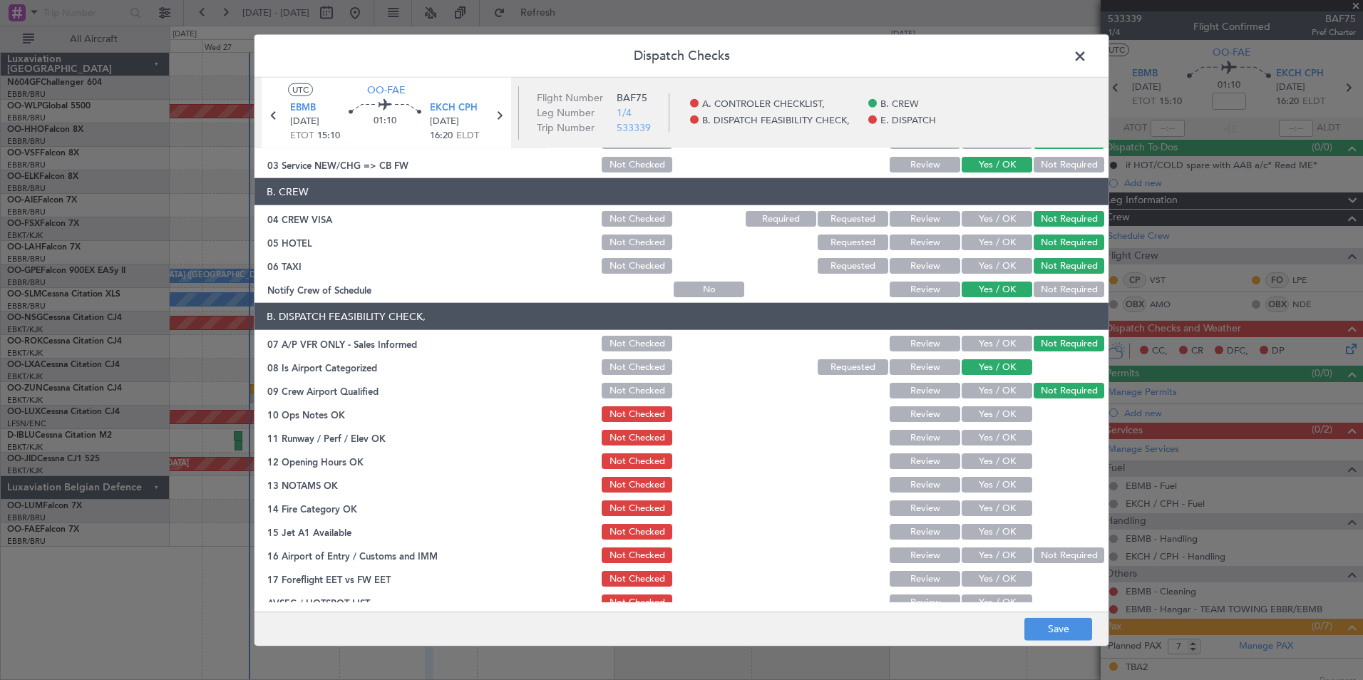
click at [1005, 409] on button "Yes / OK" at bounding box center [997, 414] width 71 height 16
click at [987, 439] on button "Yes / OK" at bounding box center [997, 438] width 71 height 16
click at [986, 484] on button "Yes / OK" at bounding box center [997, 485] width 71 height 16
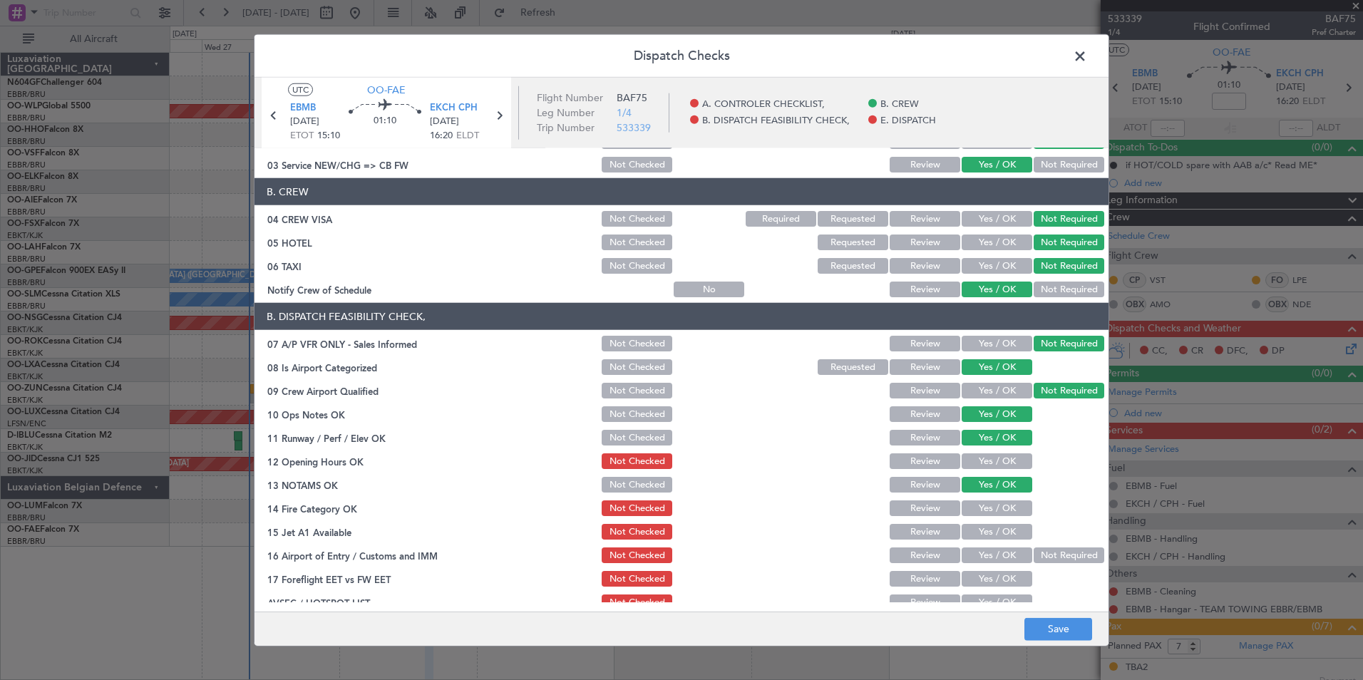
click at [978, 459] on button "Yes / OK" at bounding box center [997, 462] width 71 height 16
click at [989, 518] on section "B. DISPATCH FEASIBILITY CHECK, 07 A/P VFR ONLY - Sales Informed Not Checked Rev…" at bounding box center [682, 457] width 854 height 309
click at [989, 501] on button "Yes / OK" at bounding box center [997, 509] width 71 height 16
click at [996, 528] on button "Yes / OK" at bounding box center [997, 532] width 71 height 16
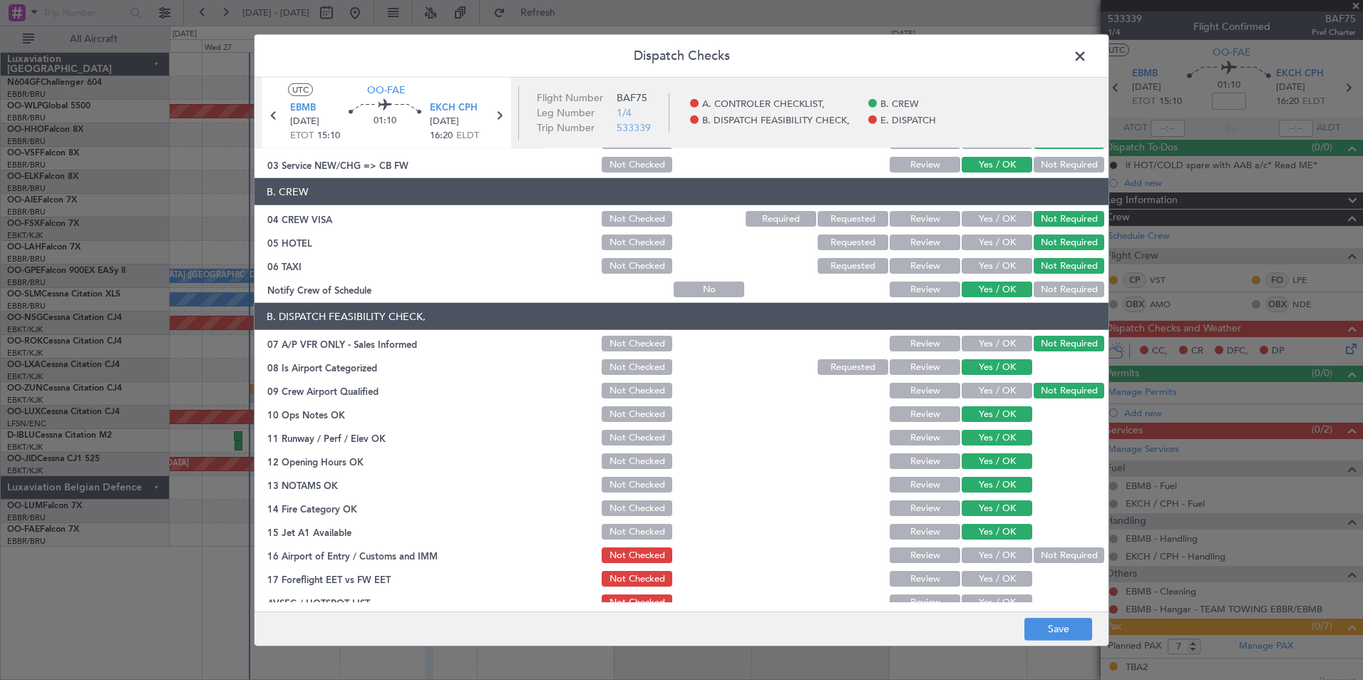
click at [1039, 557] on button "Not Required" at bounding box center [1069, 556] width 71 height 16
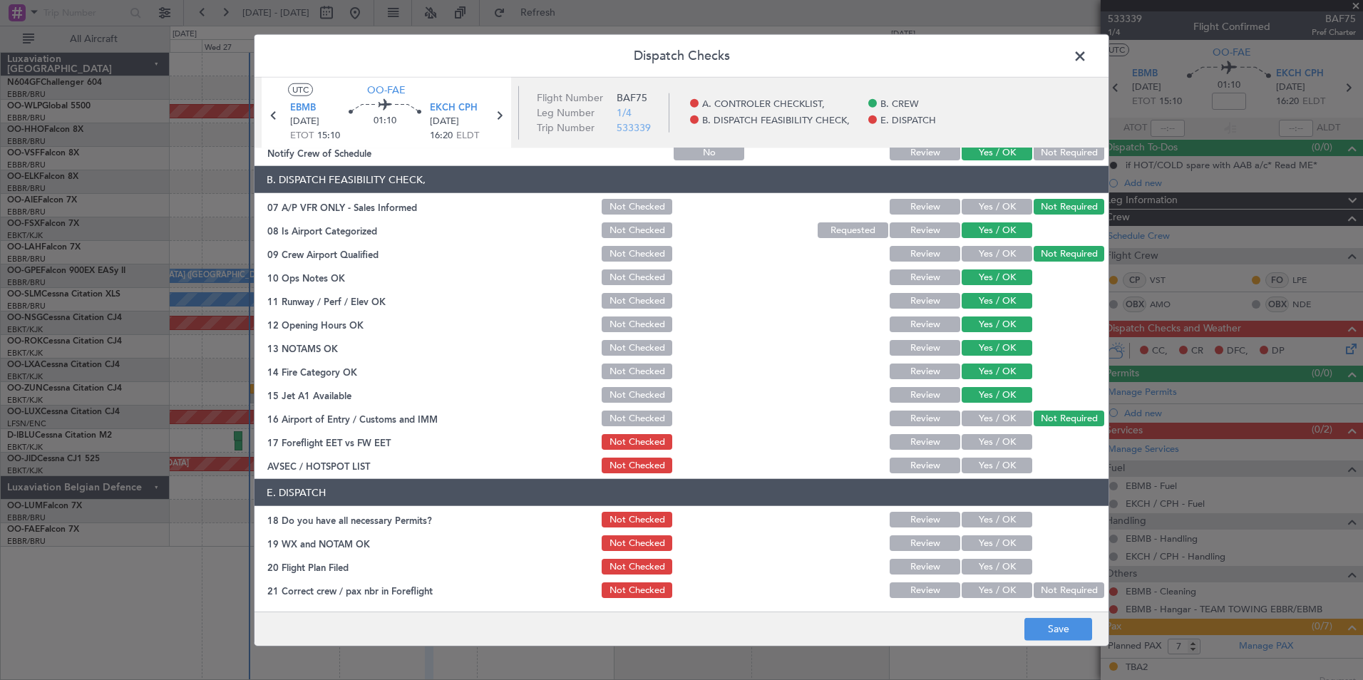
scroll to position [210, 0]
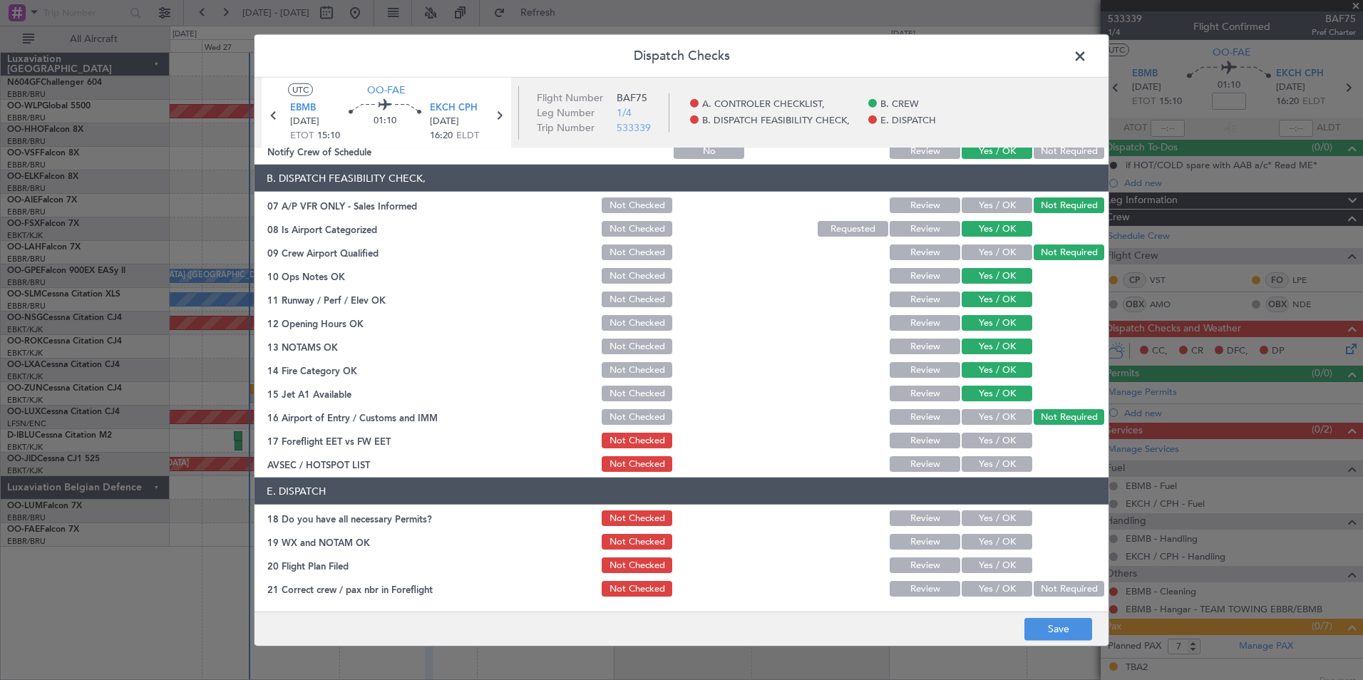
click at [1012, 441] on button "Yes / OK" at bounding box center [997, 441] width 71 height 16
click at [987, 459] on button "Yes / OK" at bounding box center [997, 464] width 71 height 16
click at [1032, 630] on button "Save" at bounding box center [1059, 629] width 68 height 23
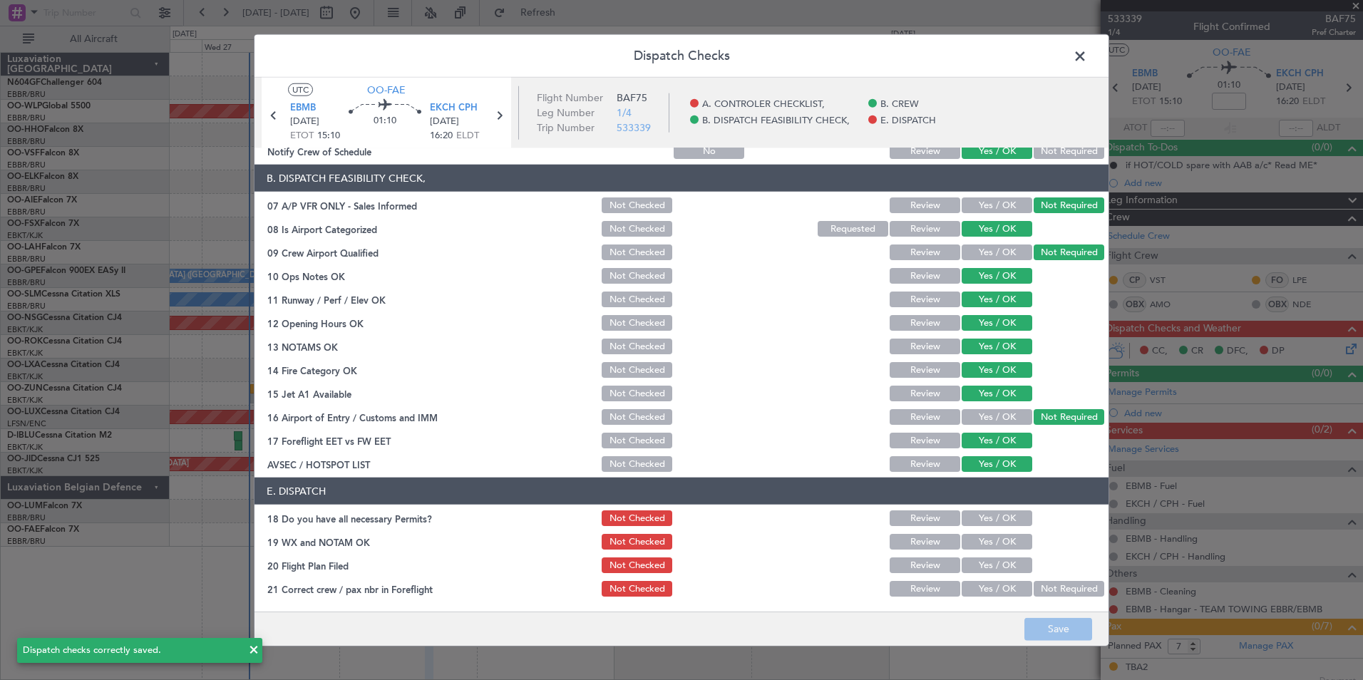
click at [984, 520] on button "Yes / OK" at bounding box center [997, 519] width 71 height 16
click at [990, 541] on button "Yes / OK" at bounding box center [997, 542] width 71 height 16
drag, startPoint x: 989, startPoint y: 560, endPoint x: 986, endPoint y: 583, distance: 23.0
click at [988, 563] on button "Yes / OK" at bounding box center [997, 566] width 71 height 16
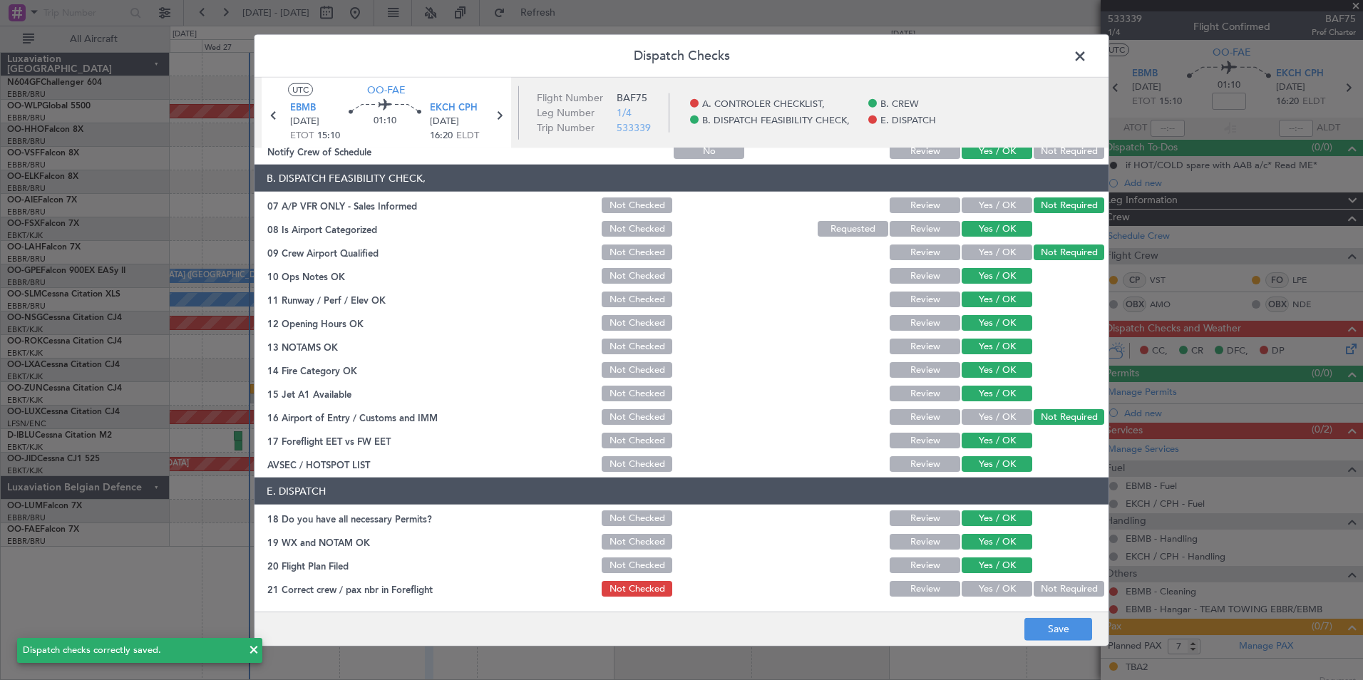
click at [986, 586] on button "Yes / OK" at bounding box center [997, 589] width 71 height 16
click at [1028, 627] on button "Save" at bounding box center [1059, 629] width 68 height 23
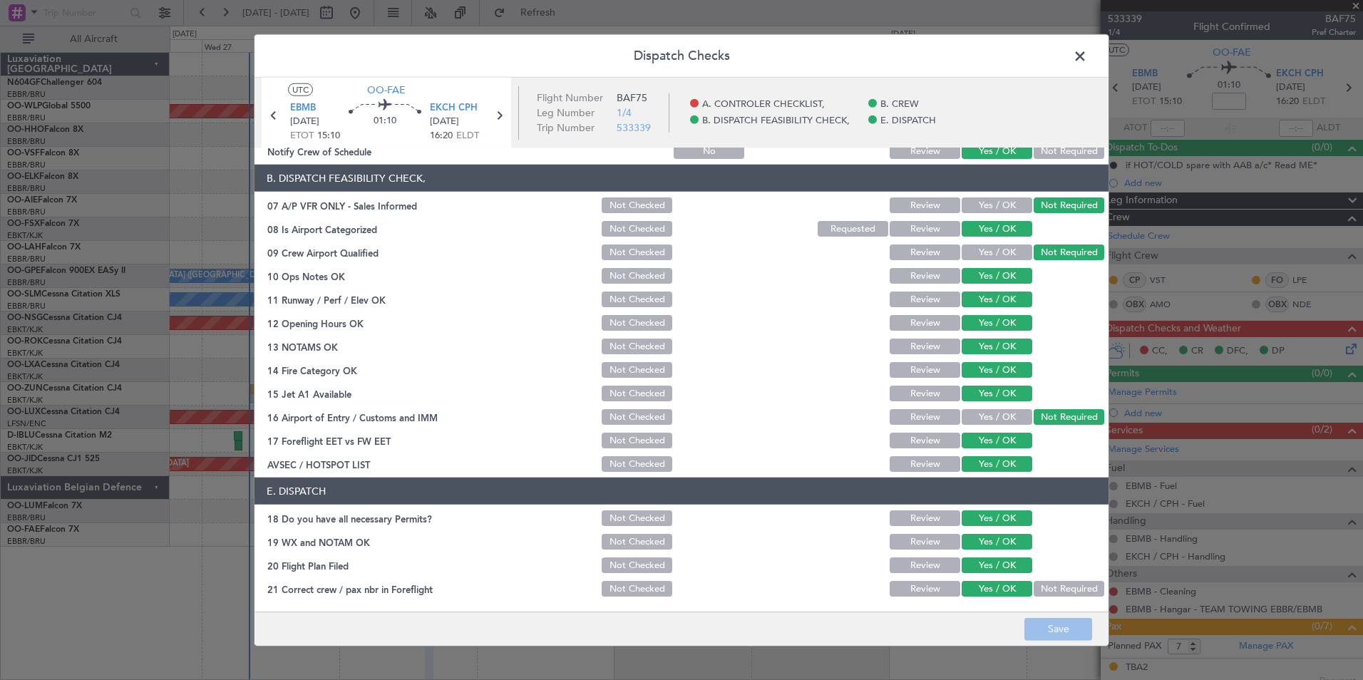
drag, startPoint x: 1082, startPoint y: 51, endPoint x: 1106, endPoint y: 49, distance: 24.3
click at [1087, 51] on span at bounding box center [1087, 60] width 0 height 29
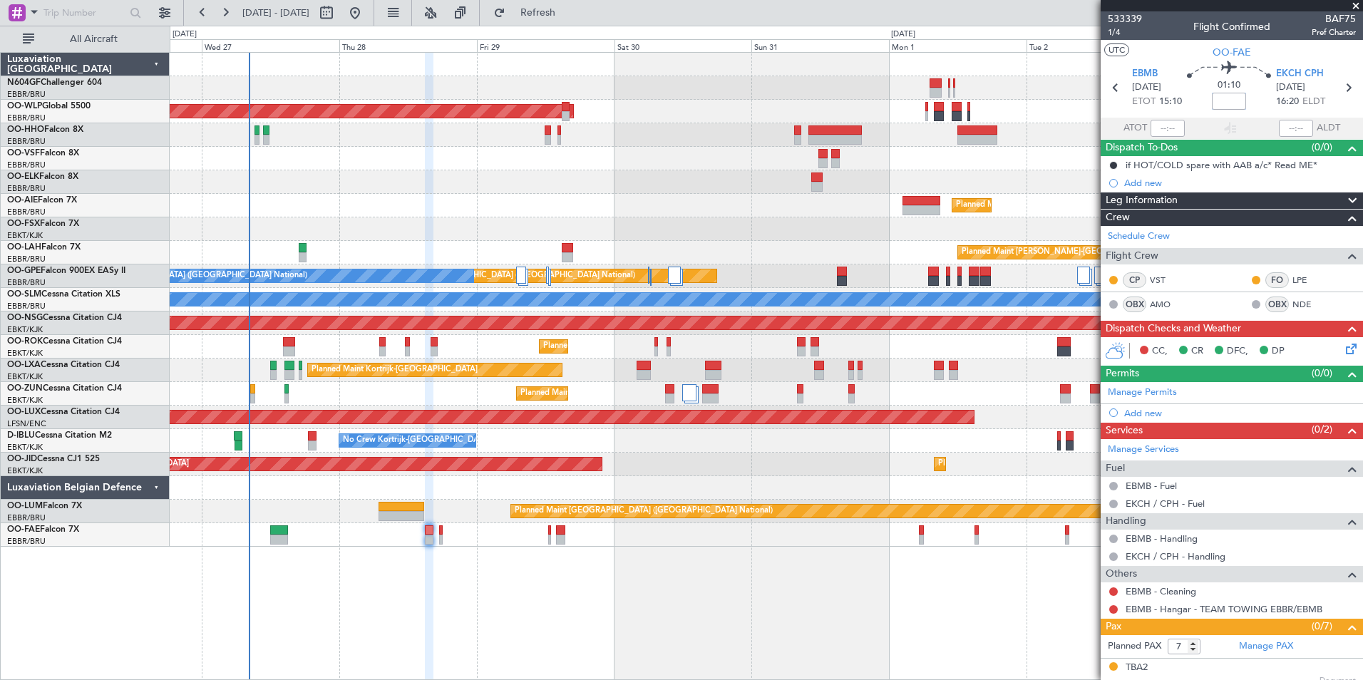
click at [1218, 100] on input at bounding box center [1229, 101] width 34 height 17
type input "-00:05"
click at [1182, 53] on section "UTC OO-FAE" at bounding box center [1232, 50] width 262 height 21
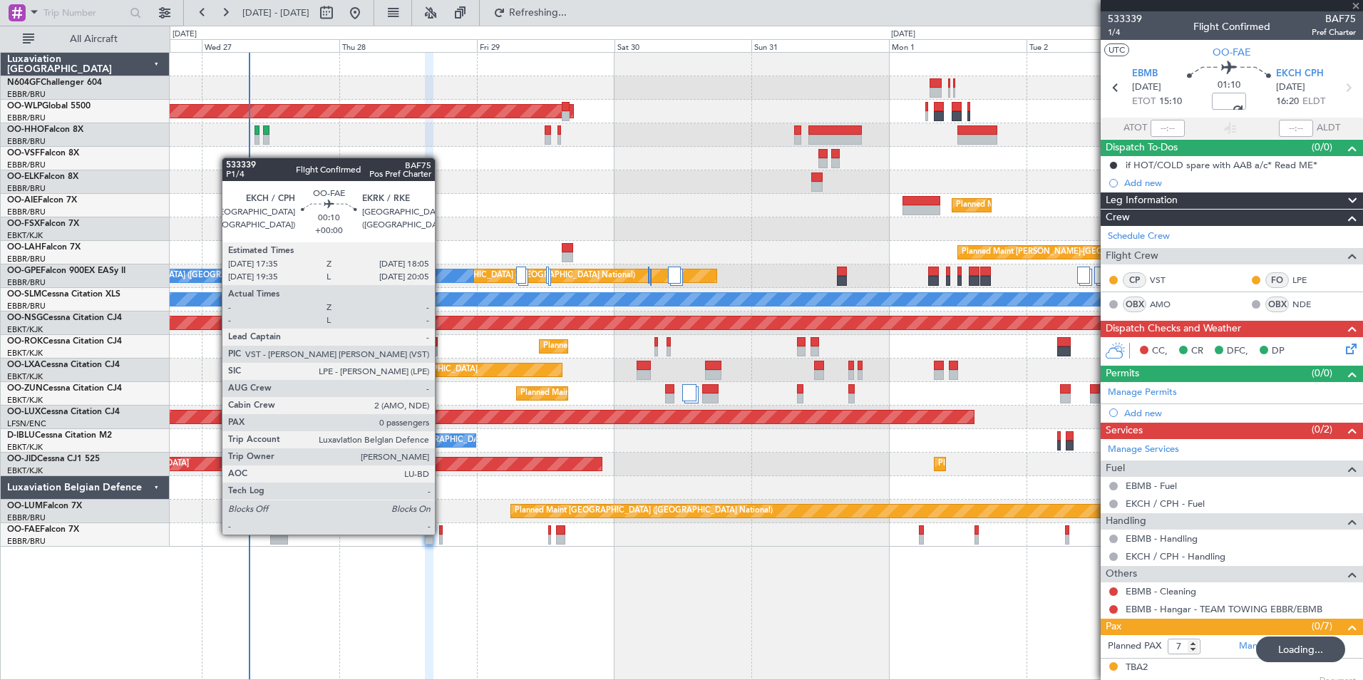
click at [441, 533] on div at bounding box center [441, 531] width 4 height 10
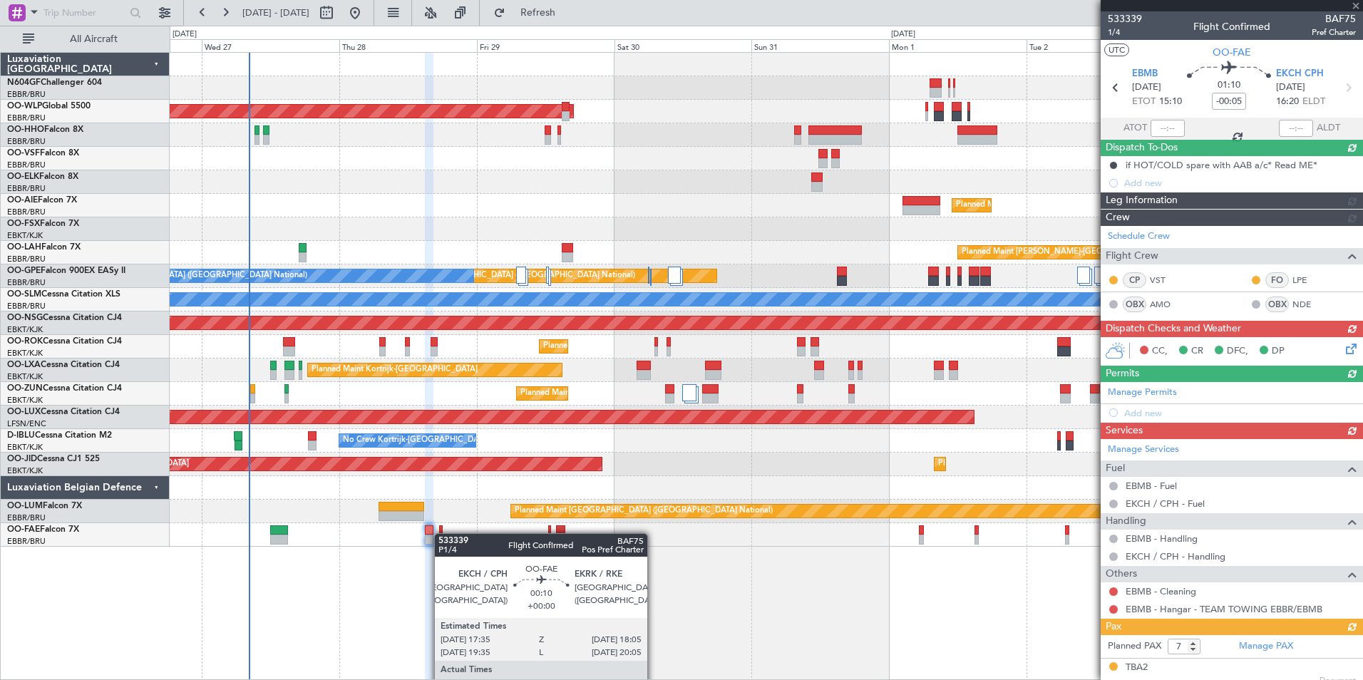
type input "0"
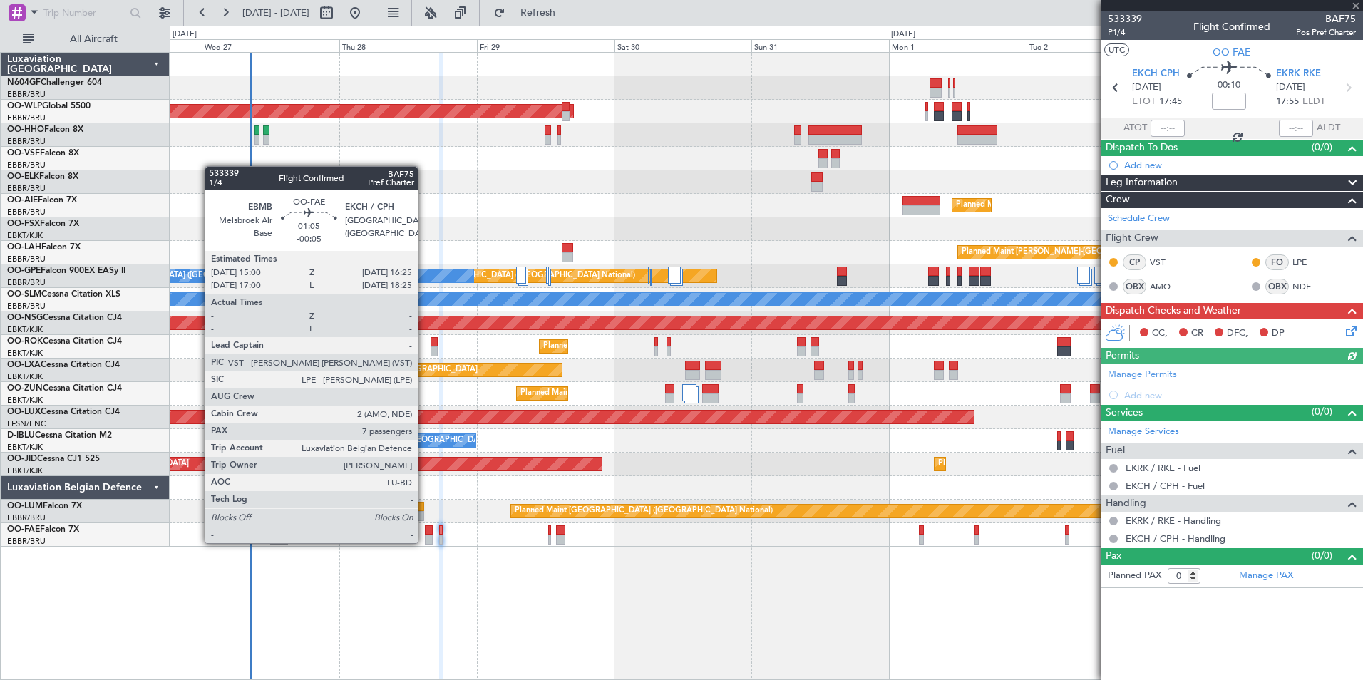
click at [425, 542] on div at bounding box center [429, 540] width 9 height 10
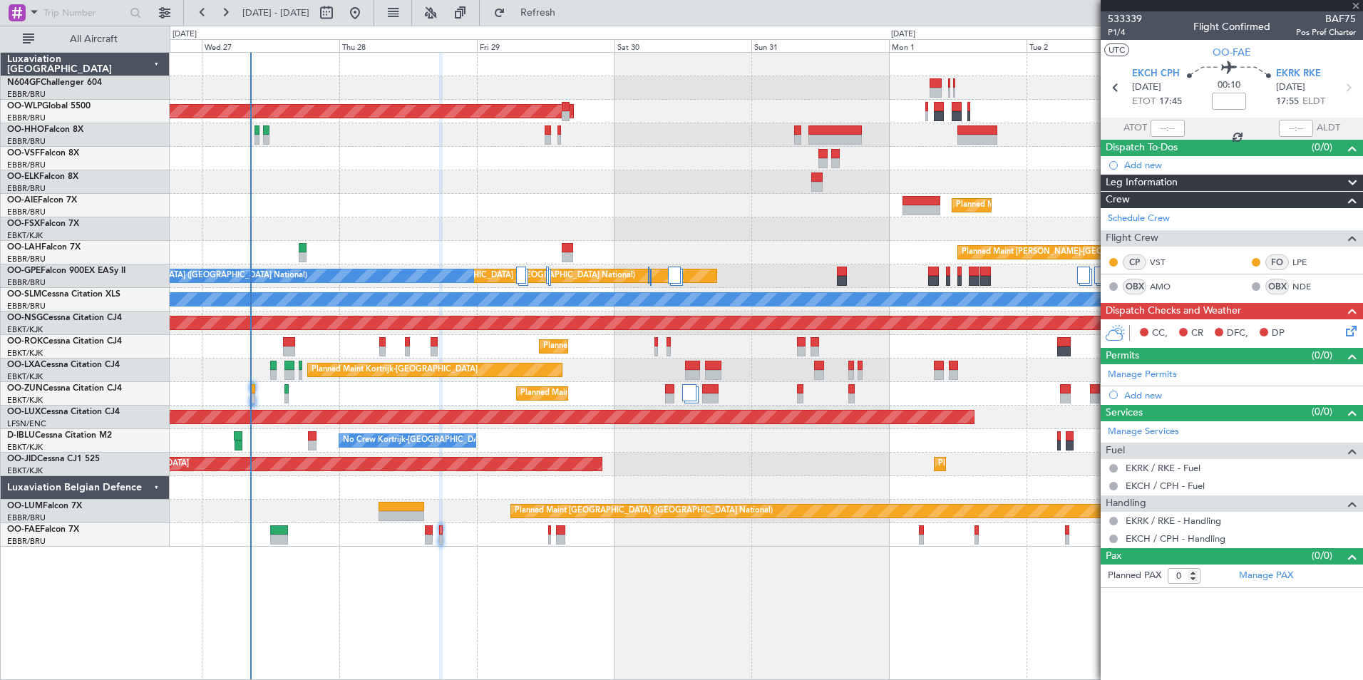
type input "-00:05"
type input "7"
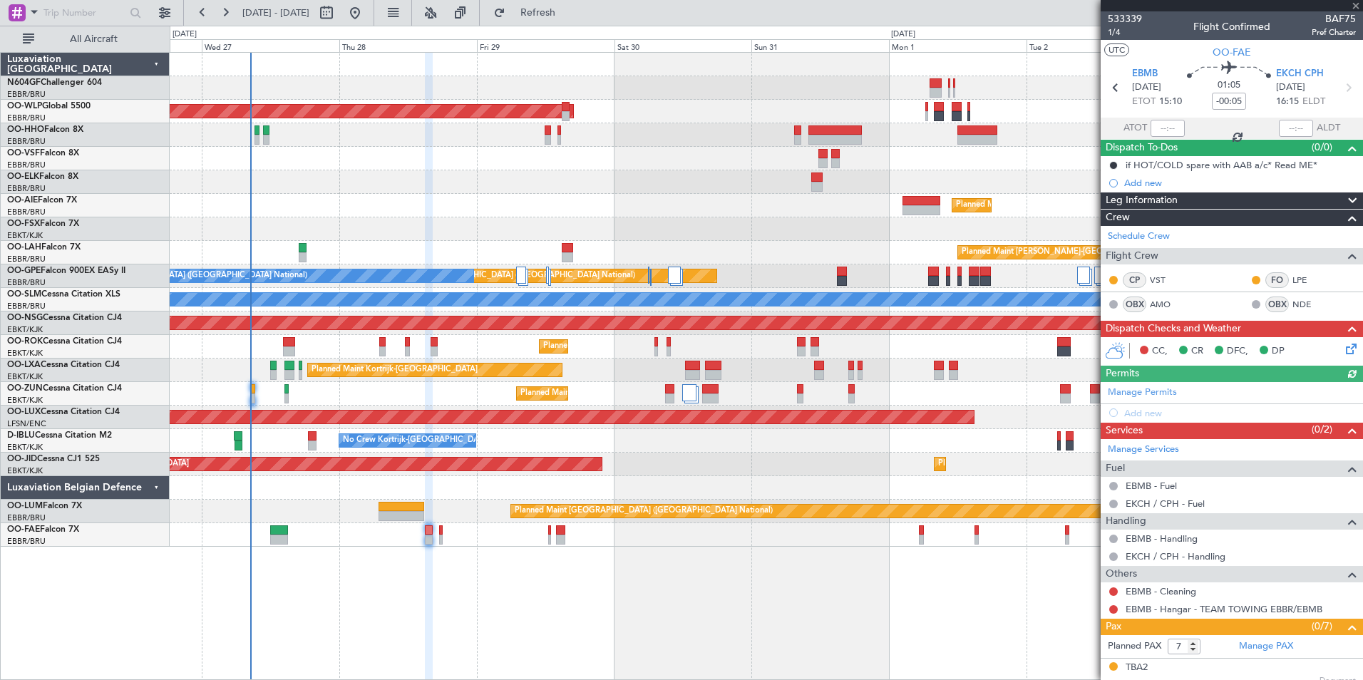
click at [1343, 349] on icon at bounding box center [1348, 346] width 11 height 11
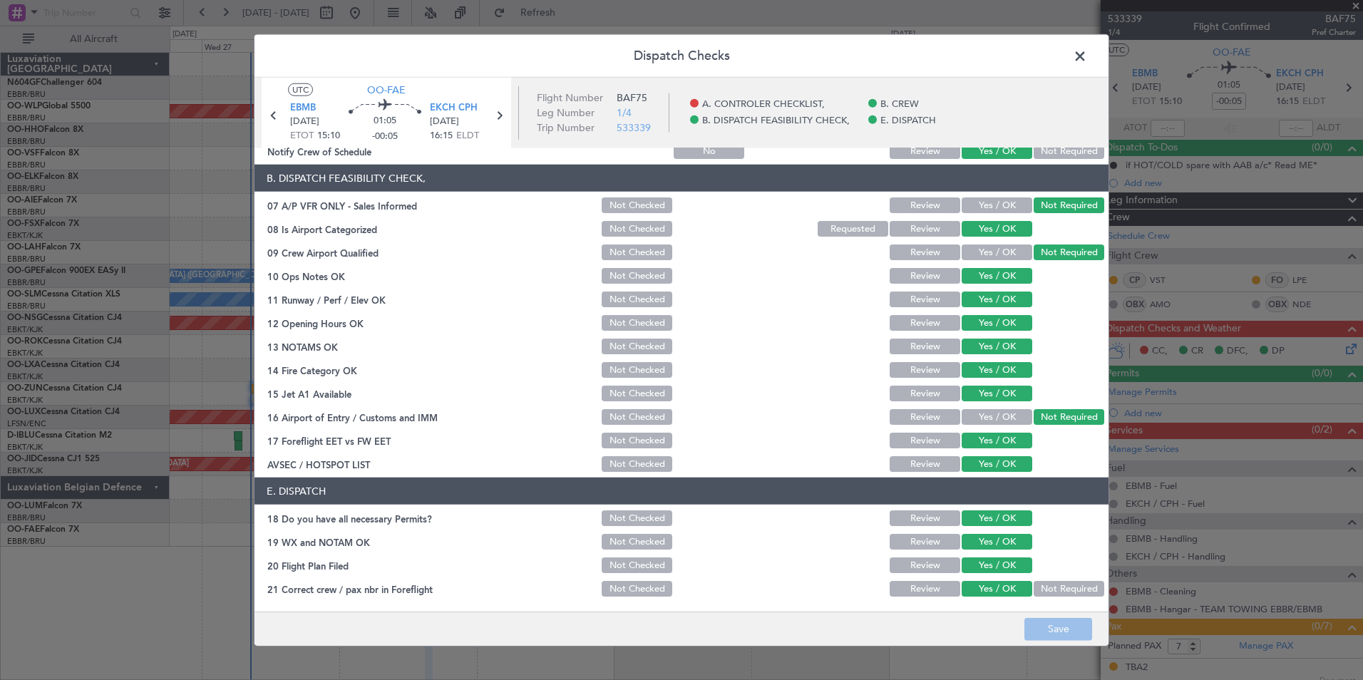
click at [1070, 44] on header "Dispatch Checks" at bounding box center [682, 56] width 854 height 43
click at [1087, 48] on span at bounding box center [1087, 60] width 0 height 29
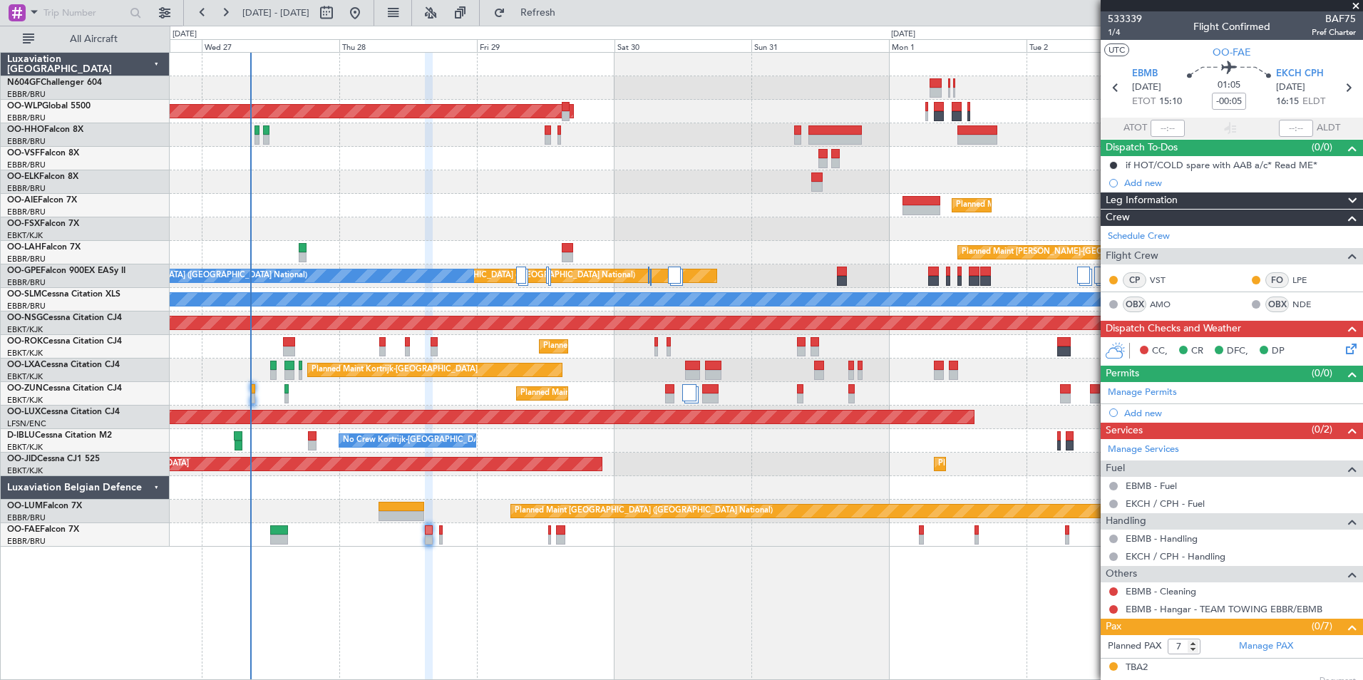
click at [439, 538] on div "Owner Melsbroek Air Base" at bounding box center [766, 535] width 1193 height 24
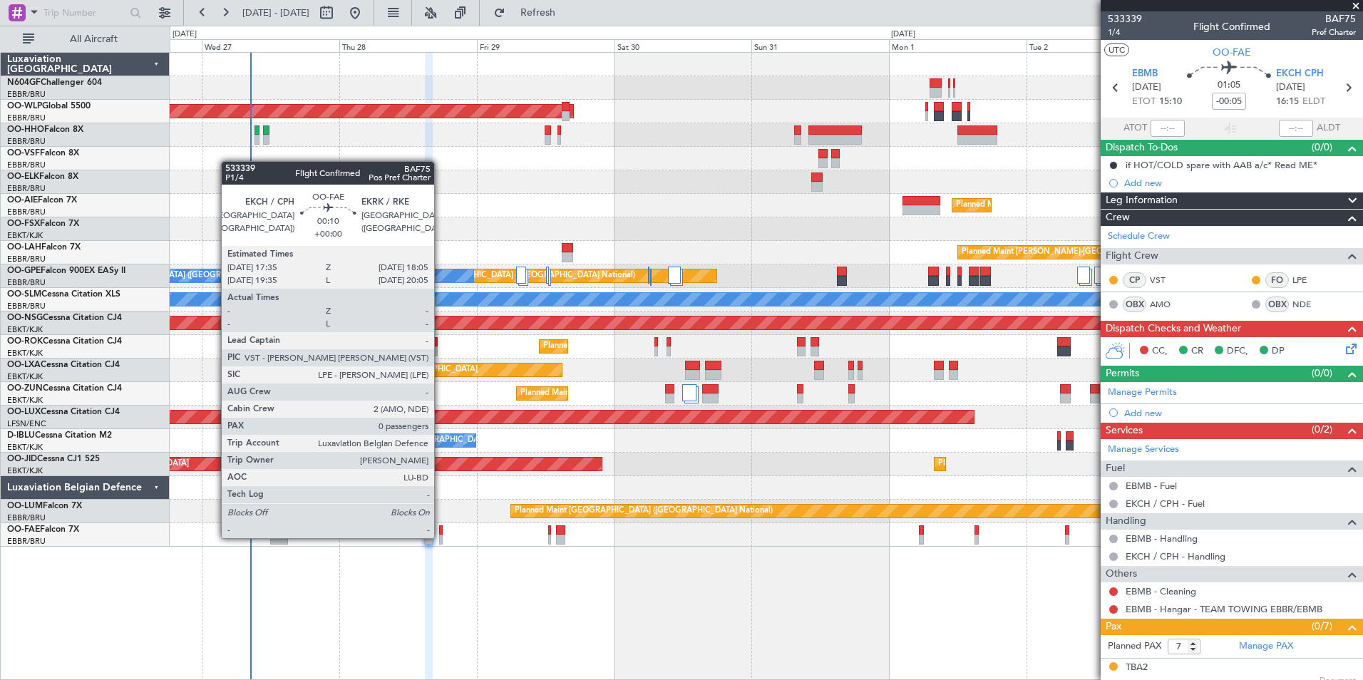
click at [441, 537] on div at bounding box center [441, 540] width 4 height 10
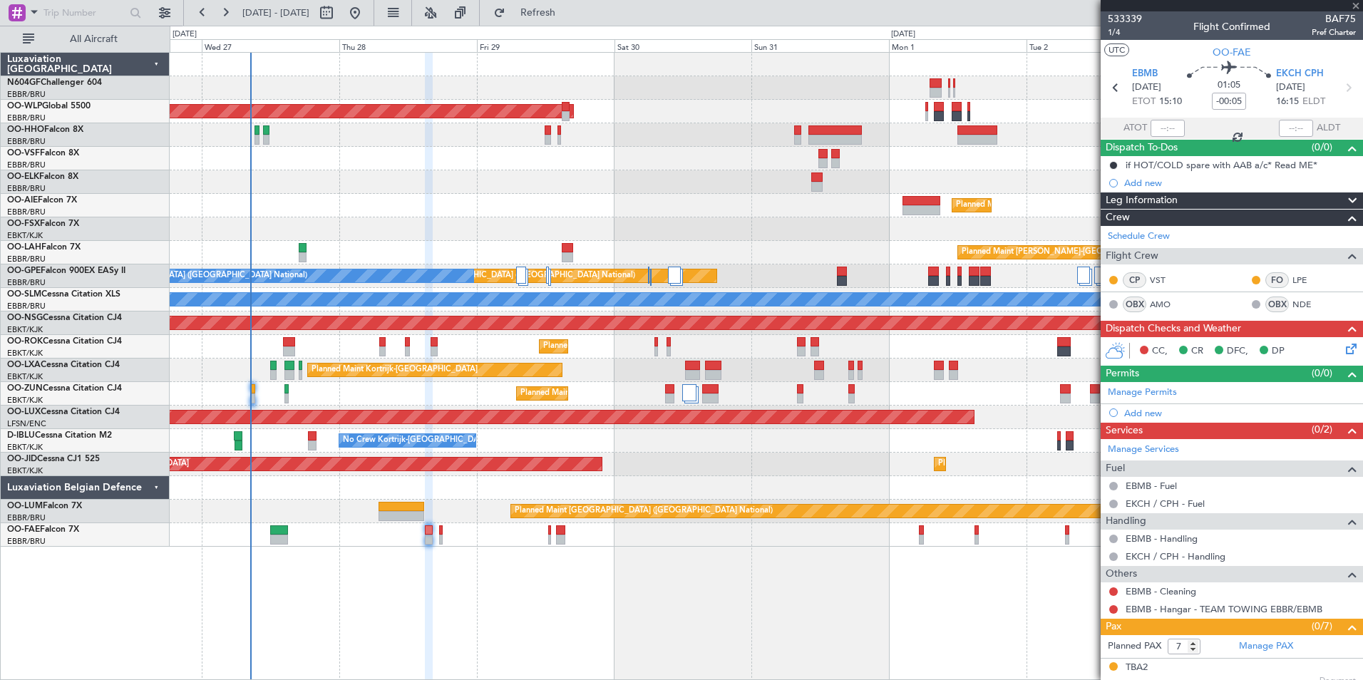
type input "0"
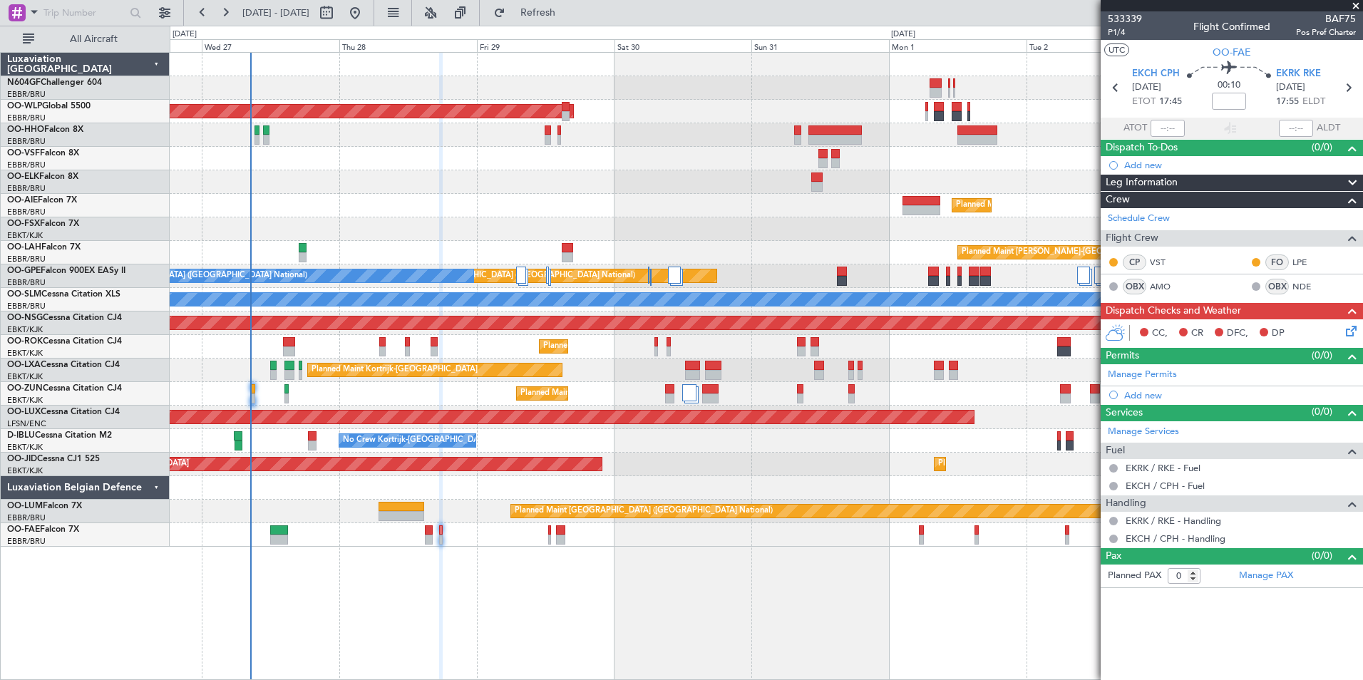
click at [1343, 334] on icon at bounding box center [1348, 328] width 11 height 11
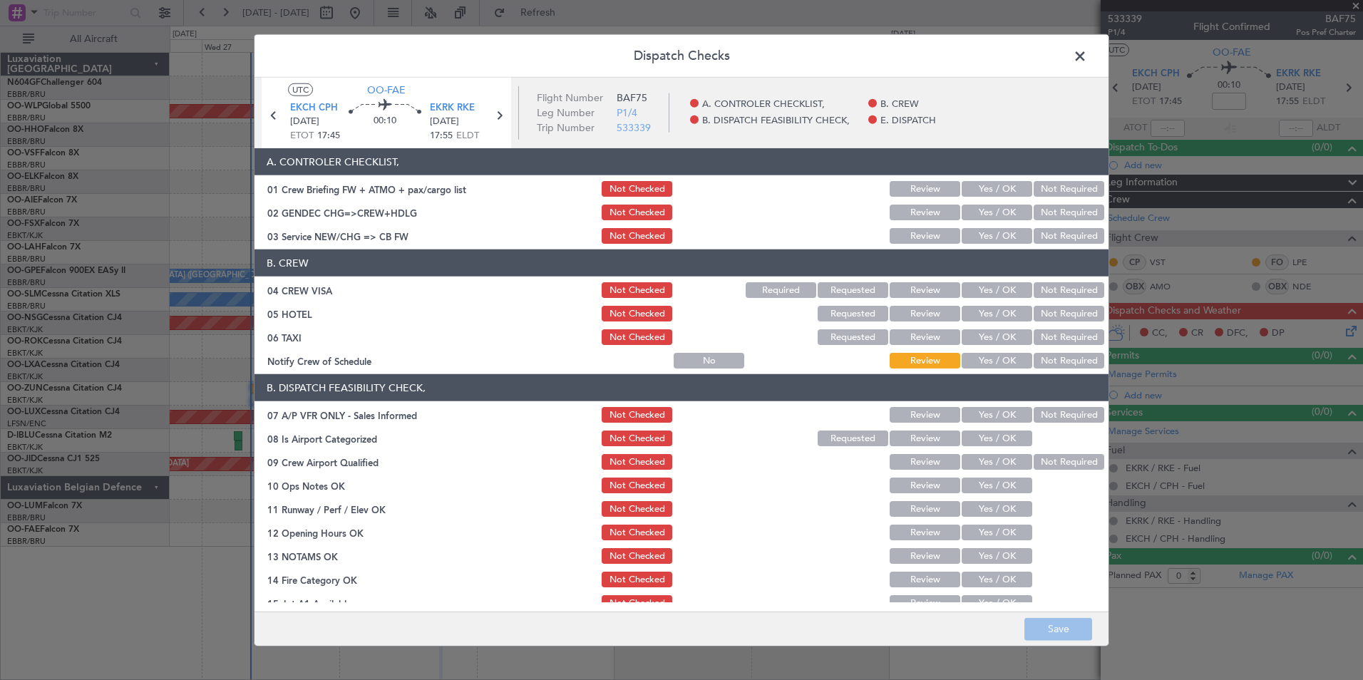
click at [1034, 213] on button "Not Required" at bounding box center [1069, 213] width 71 height 16
click at [987, 237] on button "Yes / OK" at bounding box center [997, 236] width 71 height 16
click at [1045, 282] on button "Not Required" at bounding box center [1069, 290] width 71 height 16
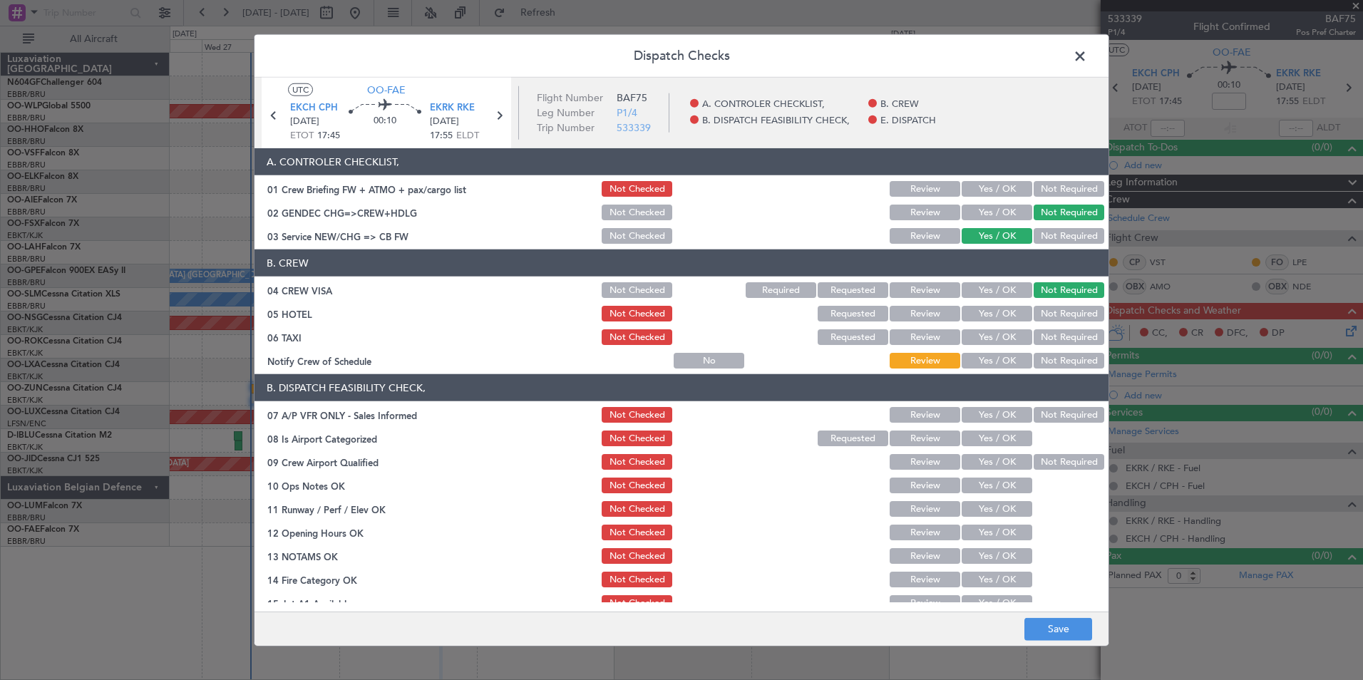
click at [1048, 315] on button "Not Required" at bounding box center [1069, 314] width 71 height 16
click at [1048, 339] on button "Not Required" at bounding box center [1069, 337] width 71 height 16
click at [988, 357] on button "Yes / OK" at bounding box center [997, 361] width 71 height 16
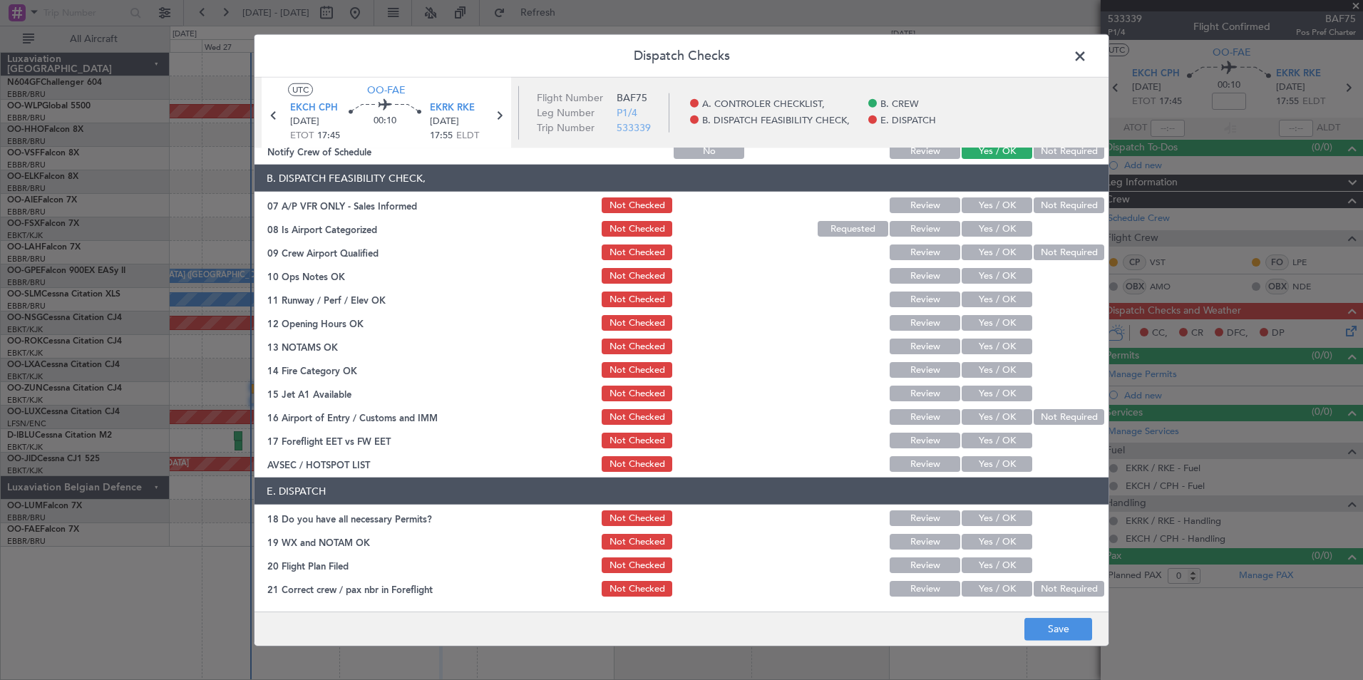
click at [1043, 210] on button "Not Required" at bounding box center [1069, 206] width 71 height 16
click at [1000, 234] on button "Yes / OK" at bounding box center [997, 229] width 71 height 16
click at [1034, 251] on button "Not Required" at bounding box center [1069, 253] width 71 height 16
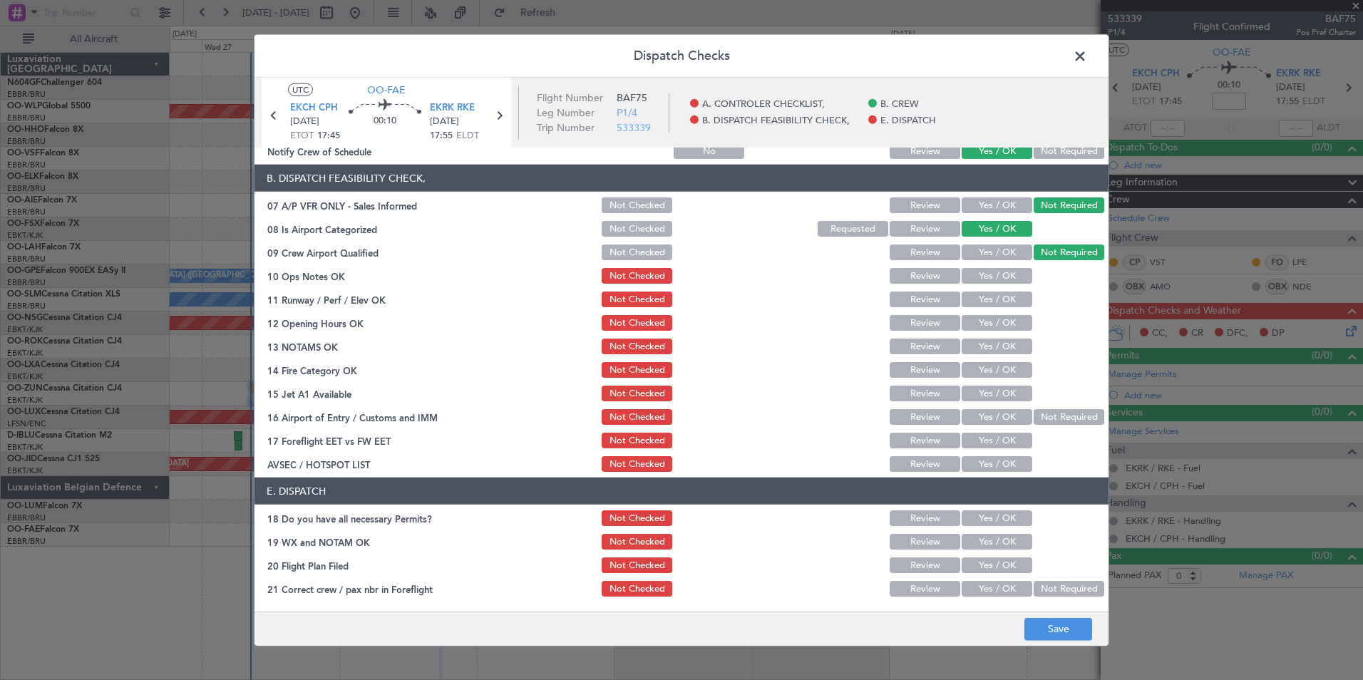
click at [1004, 280] on button "Yes / OK" at bounding box center [997, 276] width 71 height 16
click at [991, 312] on section "B. DISPATCH FEASIBILITY CHECK, 07 A/P VFR ONLY - Sales Informed Not Checked Rev…" at bounding box center [682, 319] width 854 height 309
click at [988, 302] on button "Yes / OK" at bounding box center [997, 300] width 71 height 16
click at [982, 319] on button "Yes / OK" at bounding box center [997, 323] width 71 height 16
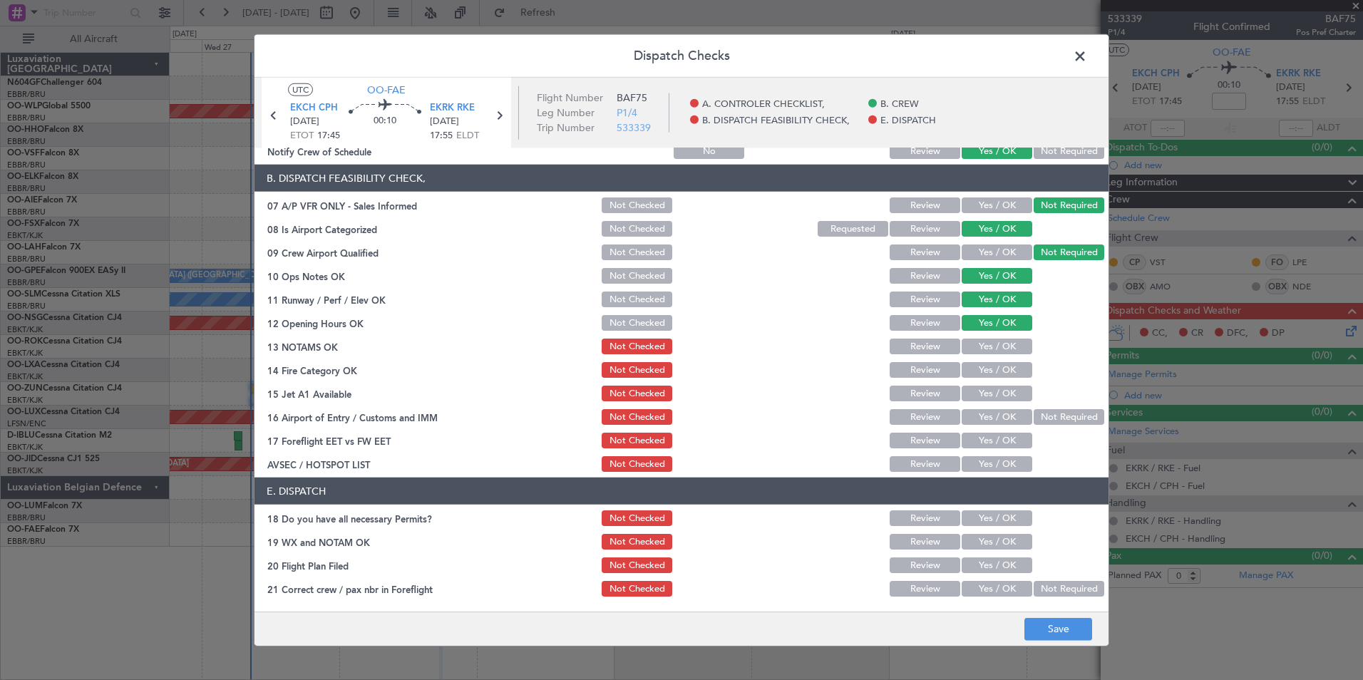
drag, startPoint x: 984, startPoint y: 349, endPoint x: 986, endPoint y: 361, distance: 12.2
click at [985, 352] on button "Yes / OK" at bounding box center [997, 347] width 71 height 16
click at [988, 369] on button "Yes / OK" at bounding box center [997, 370] width 71 height 16
click at [1005, 393] on button "Yes / OK" at bounding box center [997, 394] width 71 height 16
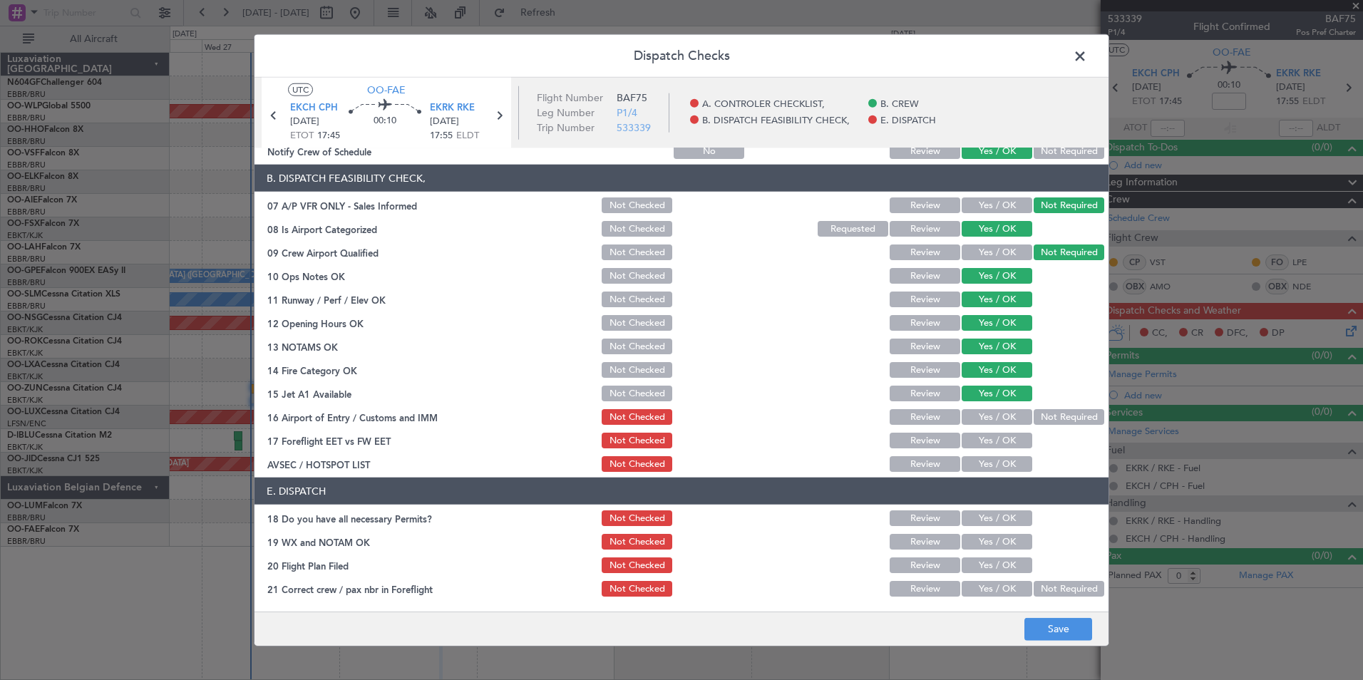
click at [1043, 414] on button "Not Required" at bounding box center [1069, 417] width 71 height 16
click at [991, 439] on button "Yes / OK" at bounding box center [997, 441] width 71 height 16
click at [990, 458] on button "Yes / OK" at bounding box center [997, 464] width 71 height 16
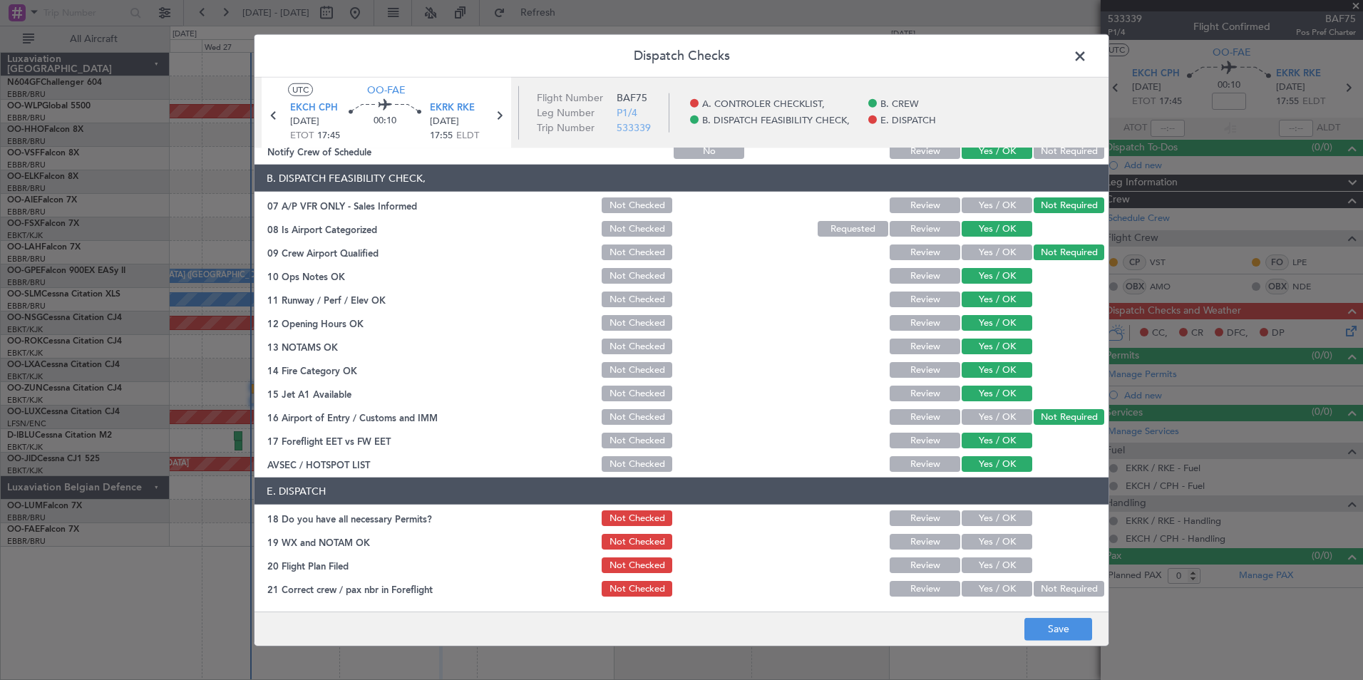
click at [995, 514] on button "Yes / OK" at bounding box center [997, 519] width 71 height 16
click at [986, 543] on button "Yes / OK" at bounding box center [997, 542] width 71 height 16
click at [987, 558] on button "Yes / OK" at bounding box center [997, 566] width 71 height 16
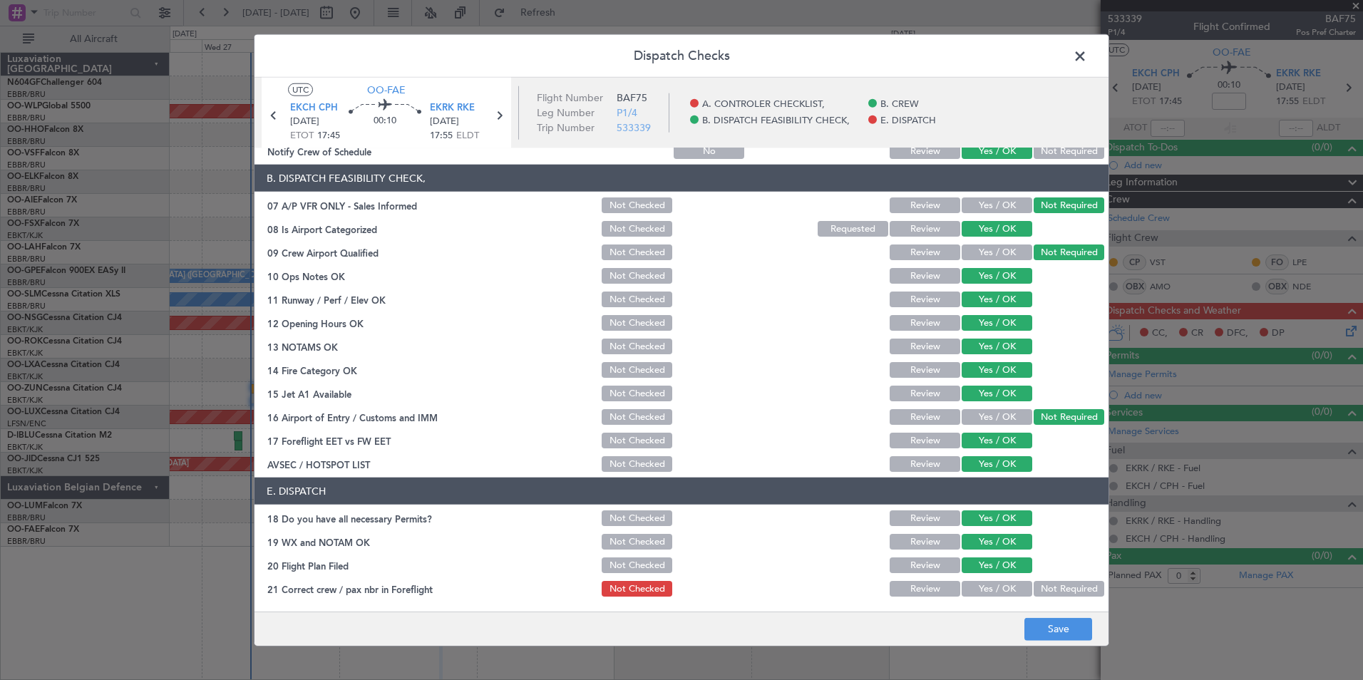
click at [999, 603] on main "UTC OO-FAE EKCH CPH 28/08/2025 ETOT 17:45 00:10 EKRK RKE 28/08/2025 17:55 ELDT …" at bounding box center [682, 348] width 854 height 540
click at [995, 595] on button "Yes / OK" at bounding box center [997, 589] width 71 height 16
click at [1047, 633] on button "Save" at bounding box center [1059, 629] width 68 height 23
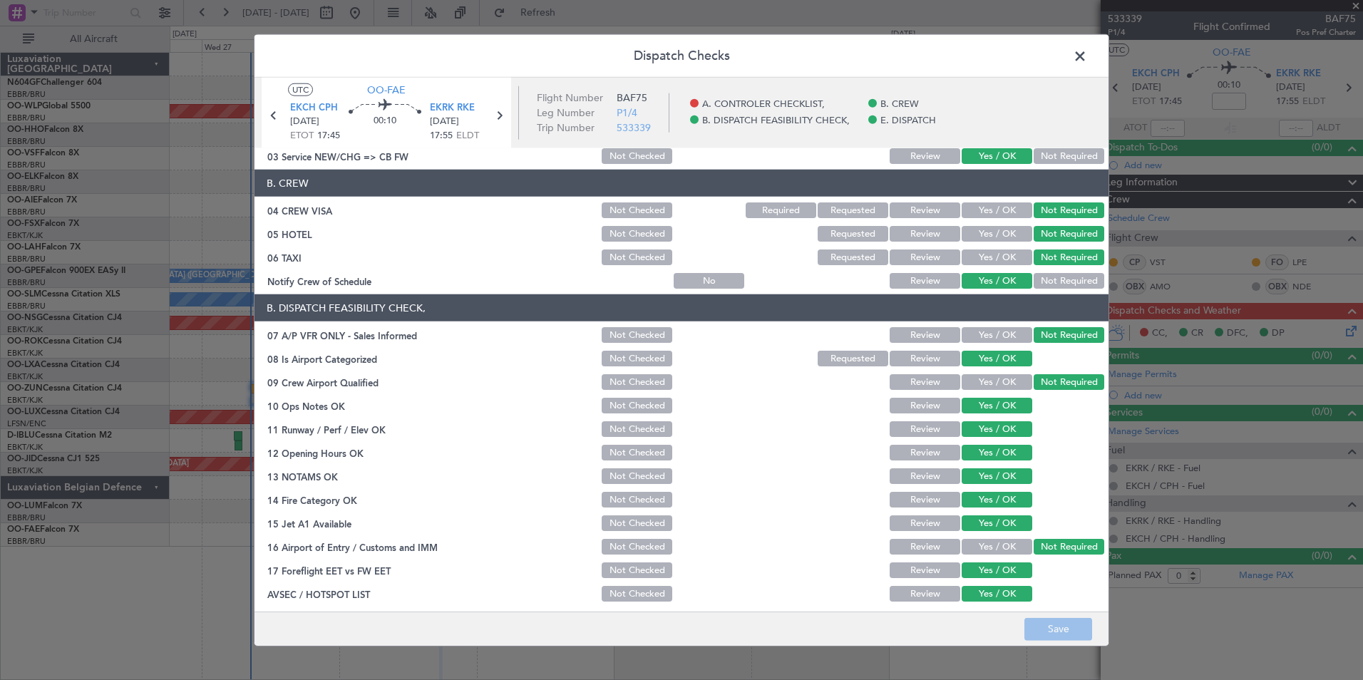
scroll to position [0, 0]
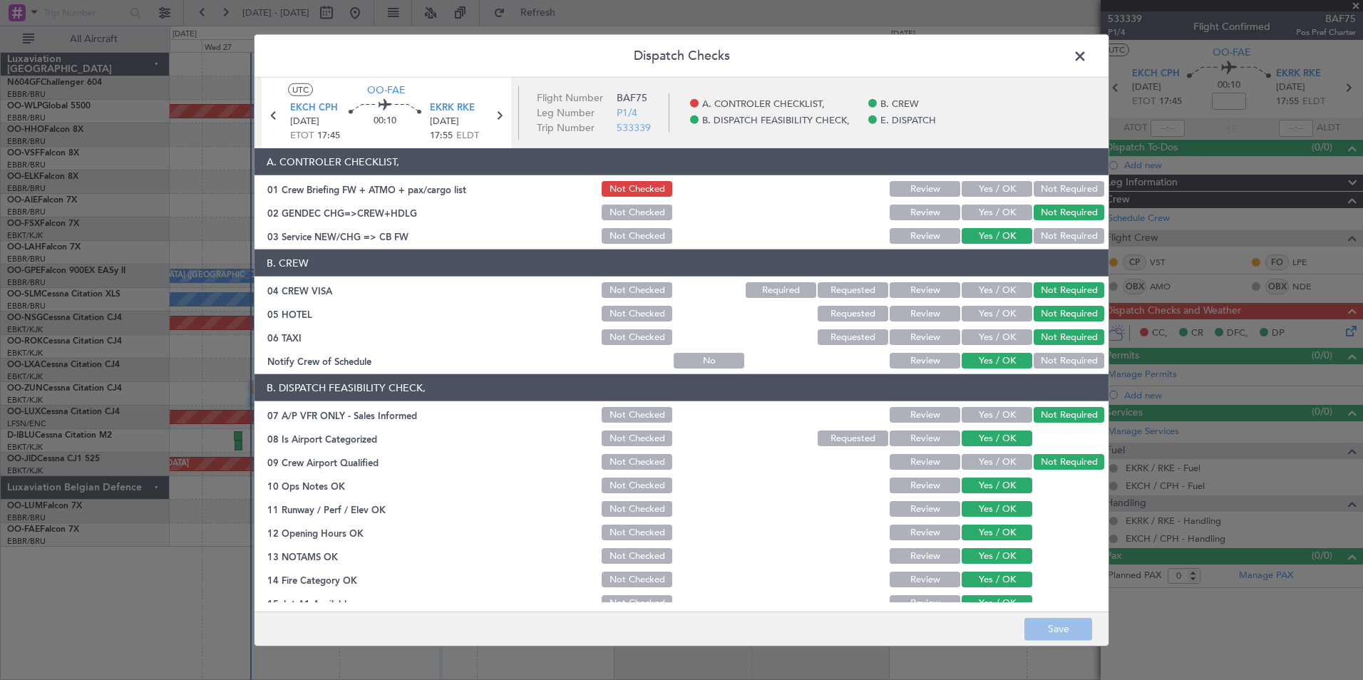
drag, startPoint x: 1082, startPoint y: 57, endPoint x: 1072, endPoint y: 68, distance: 15.2
click at [1087, 57] on span at bounding box center [1087, 60] width 0 height 29
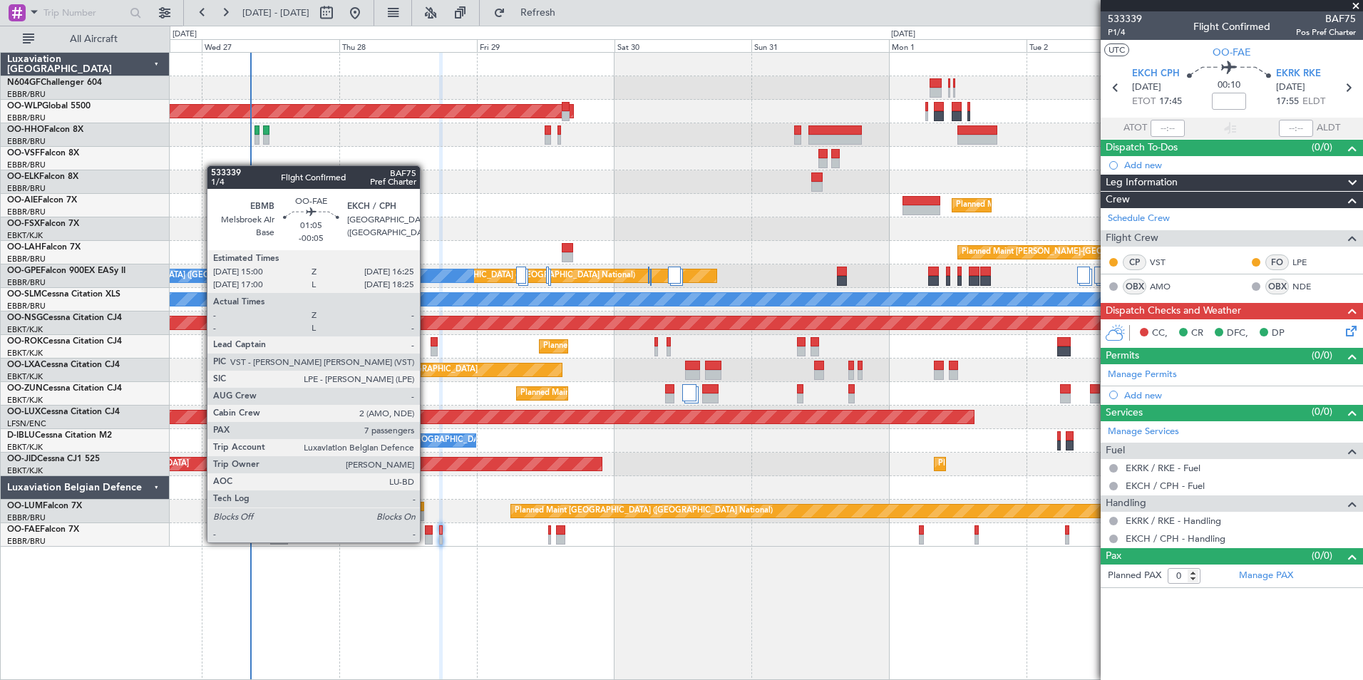
click at [426, 541] on div at bounding box center [429, 540] width 9 height 10
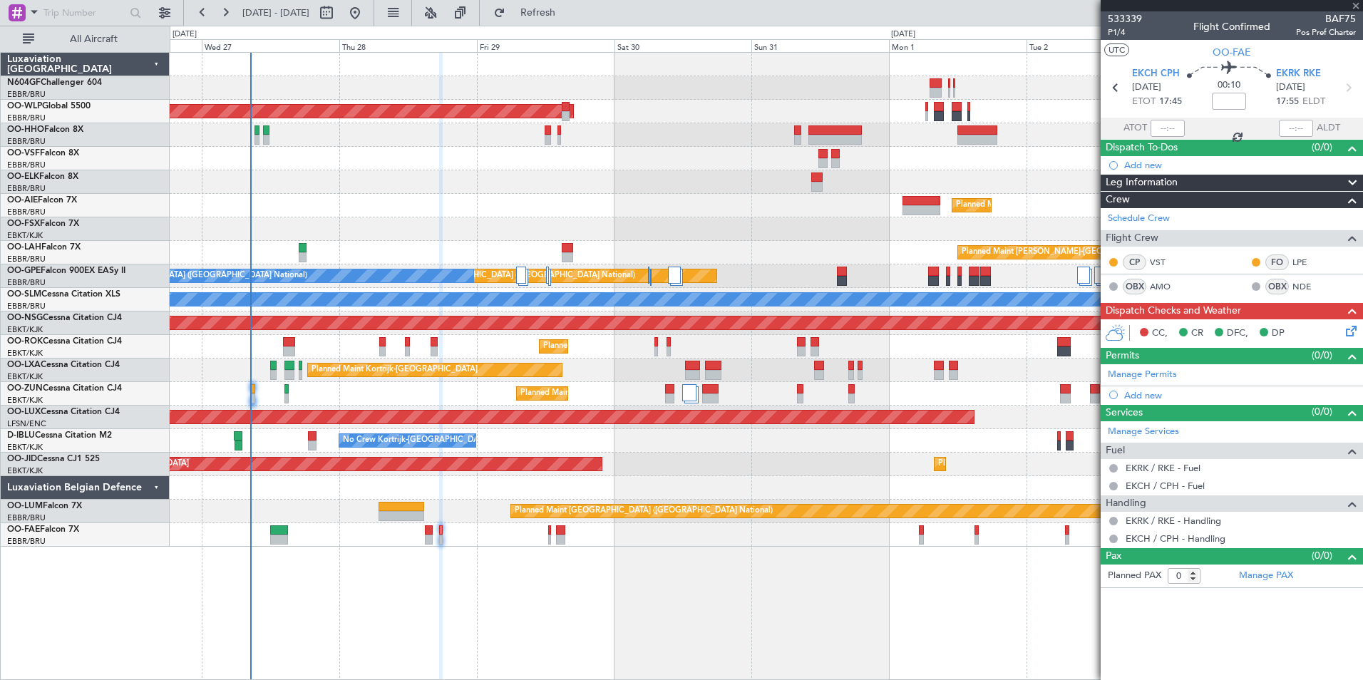
type input "-00:05"
type input "7"
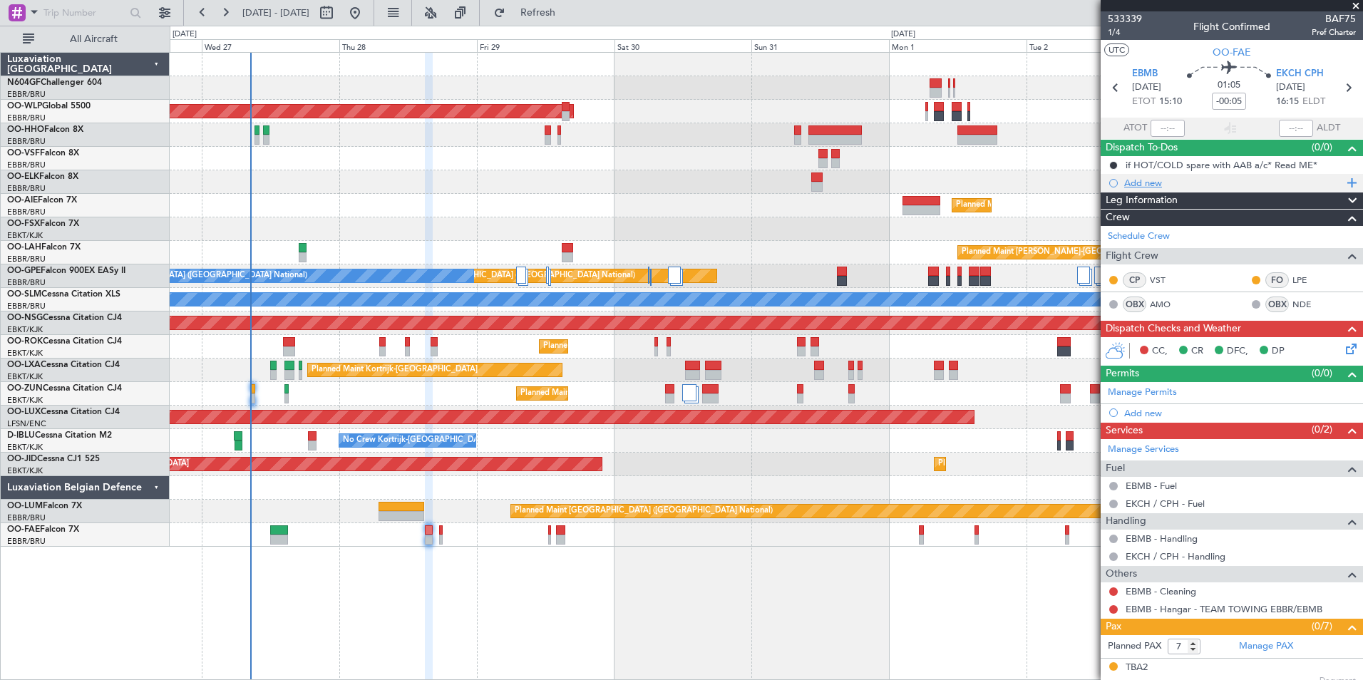
click at [1147, 186] on div "Add new" at bounding box center [1234, 183] width 219 height 12
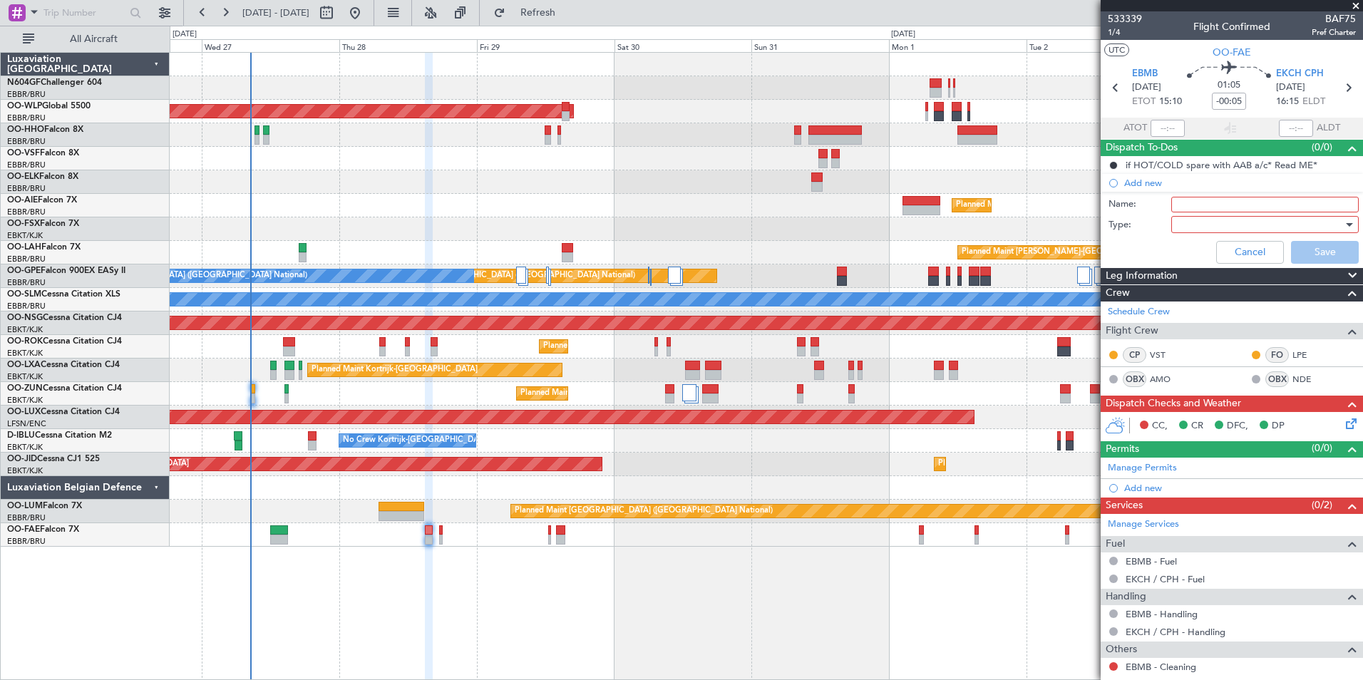
click at [1199, 203] on input "Name:" at bounding box center [1266, 205] width 188 height 16
type input "SLOT EKCH"
click at [1204, 223] on div at bounding box center [1260, 224] width 166 height 21
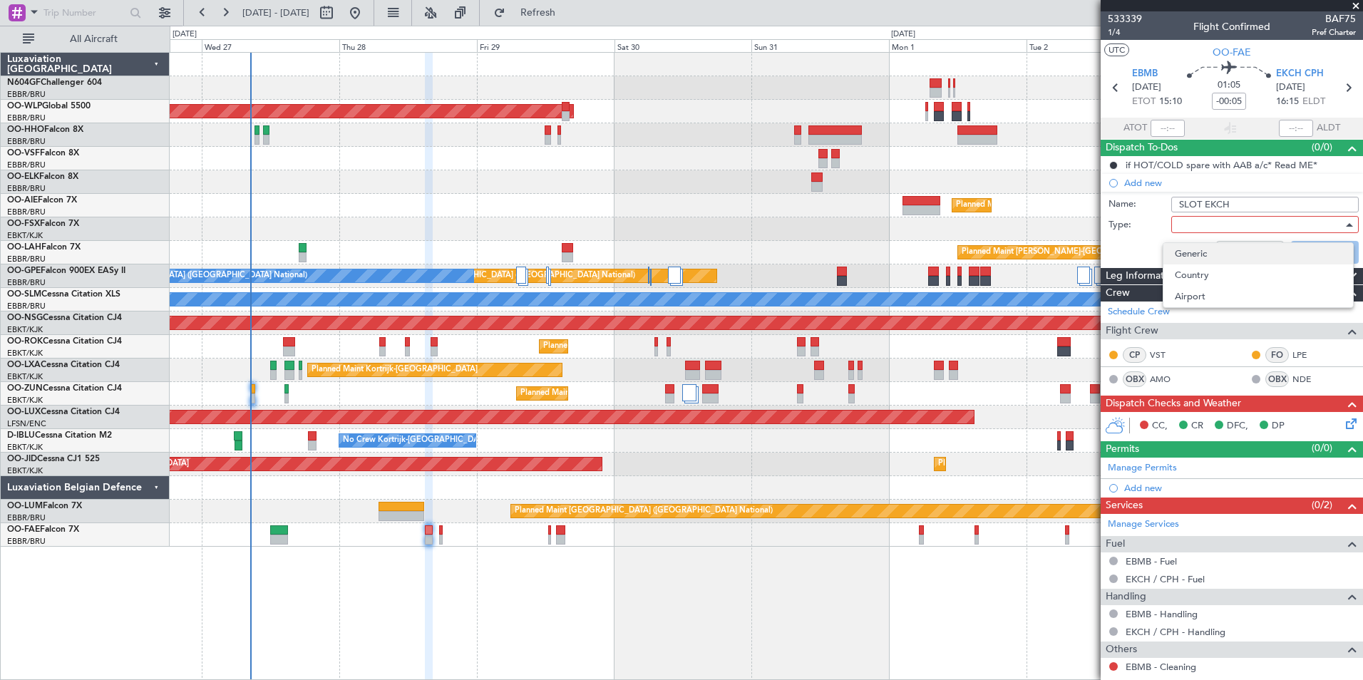
click at [1187, 253] on span "Generic" at bounding box center [1258, 253] width 167 height 21
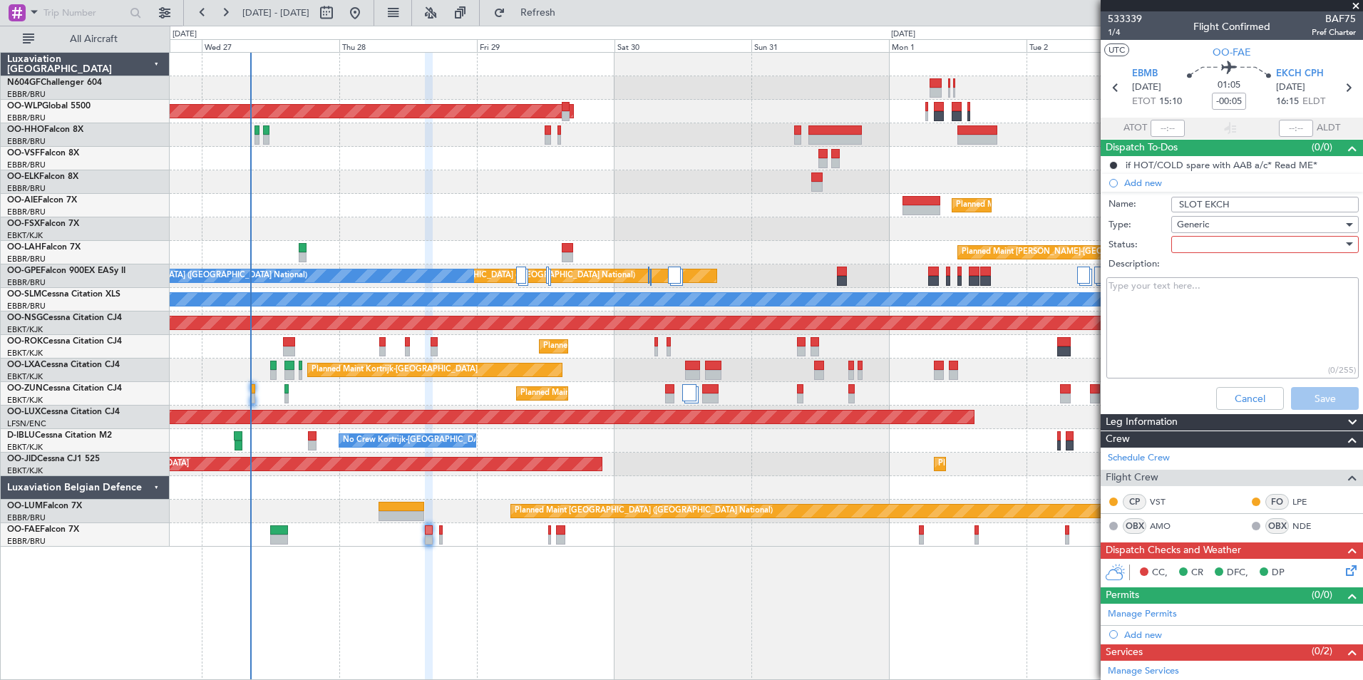
click at [1183, 251] on div at bounding box center [1260, 244] width 166 height 21
click at [1186, 289] on span "In Progress" at bounding box center [1258, 294] width 167 height 21
click at [1133, 295] on textarea "Description:" at bounding box center [1233, 328] width 252 height 102
type textarea "Slot requested in EKCH. Army should send us and updated Atmo with the Slot ID. …"
click at [1321, 404] on button "Save" at bounding box center [1325, 398] width 68 height 23
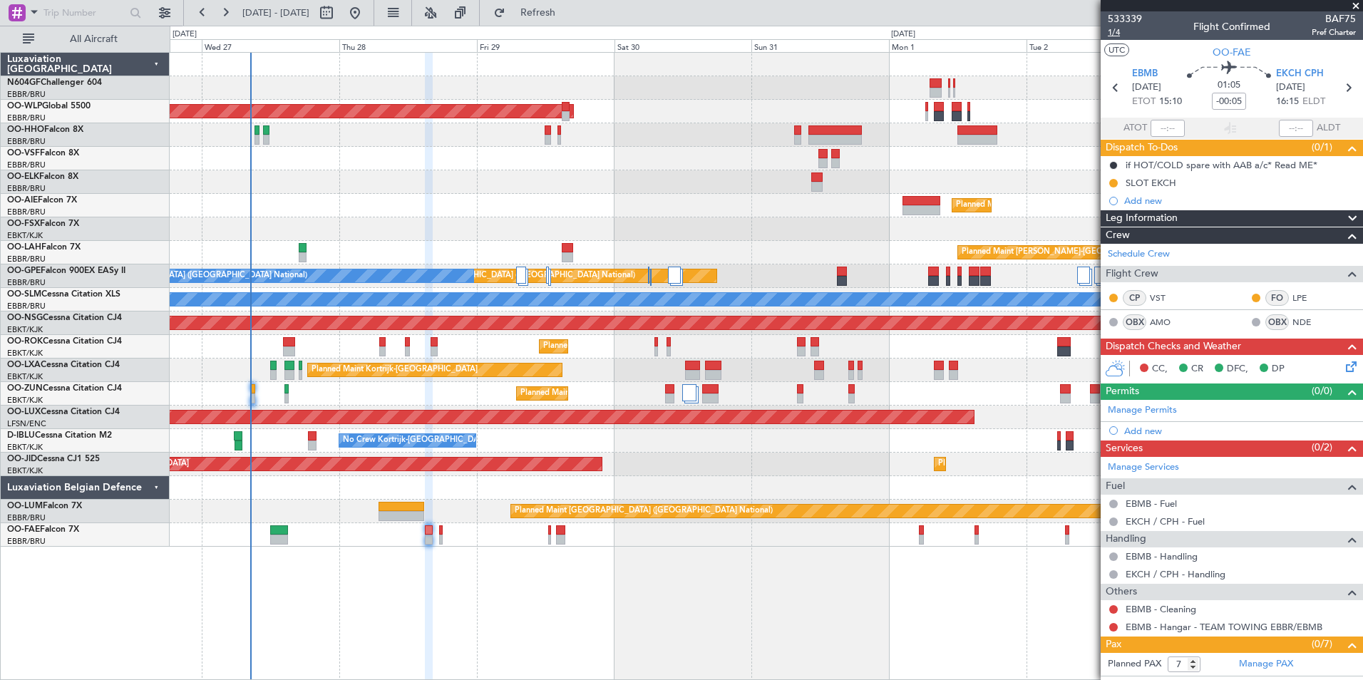
click at [1118, 36] on span "1/4" at bounding box center [1125, 32] width 34 height 12
click at [1294, 67] on span "EKCH CPH" at bounding box center [1300, 74] width 48 height 14
click at [438, 540] on div "Owner Melsbroek Air Base" at bounding box center [766, 535] width 1193 height 24
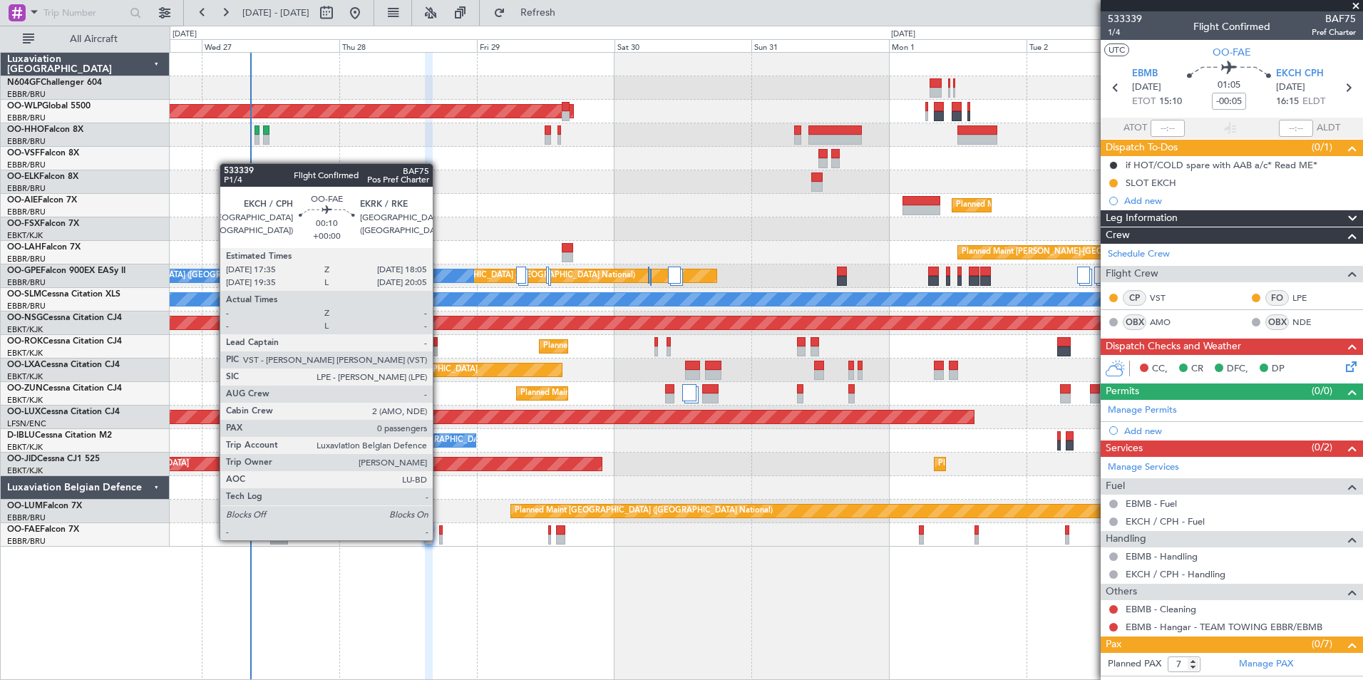
click at [439, 539] on div at bounding box center [441, 540] width 4 height 10
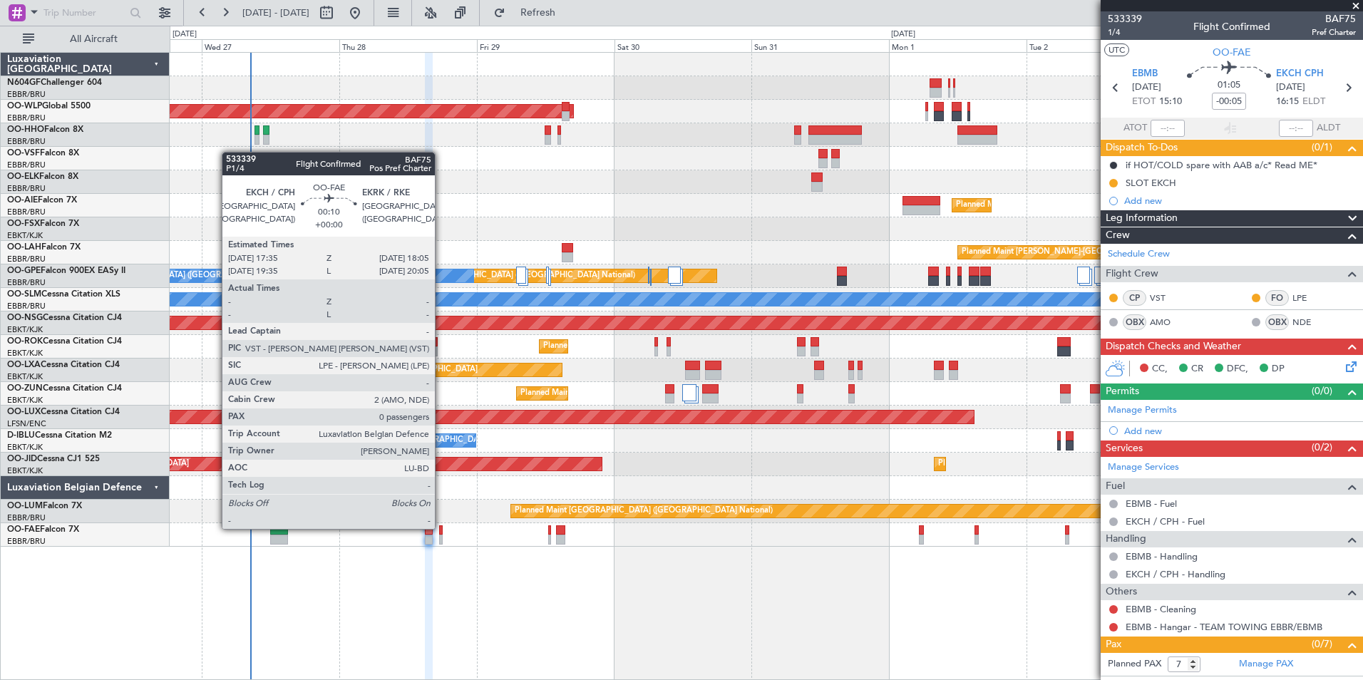
click at [441, 528] on div at bounding box center [441, 531] width 4 height 10
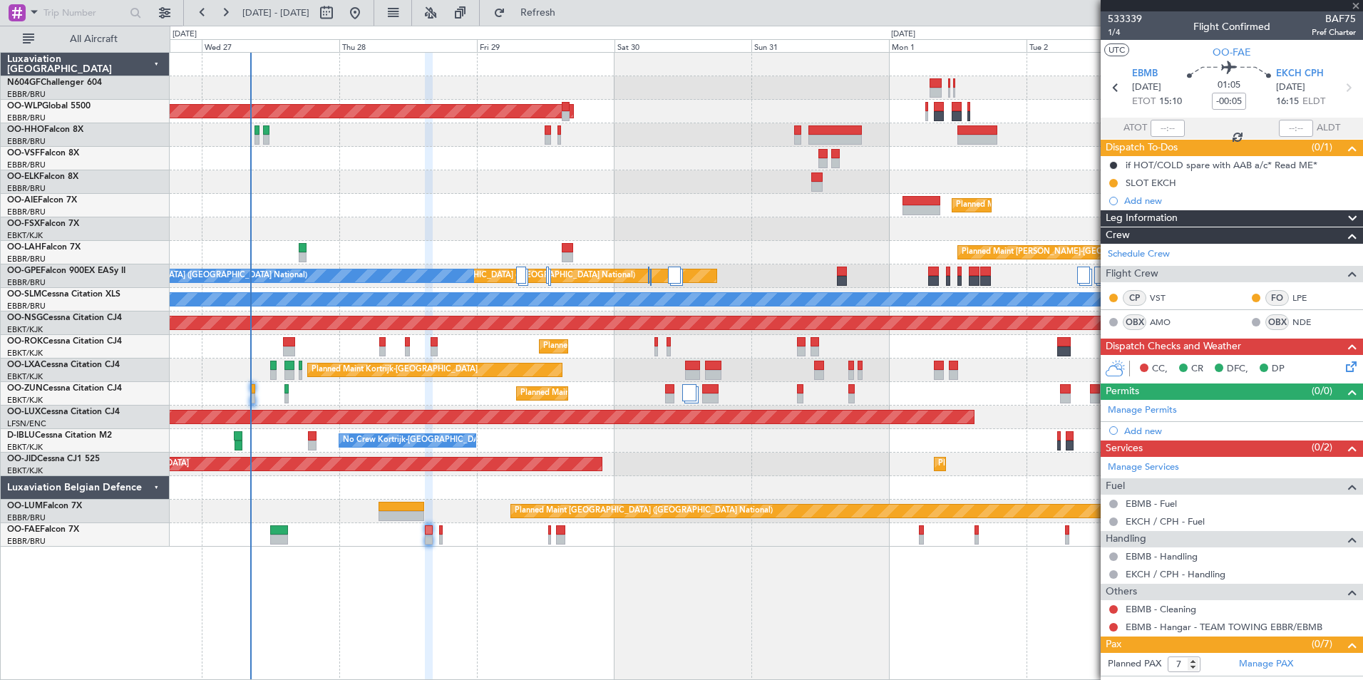
type input "0"
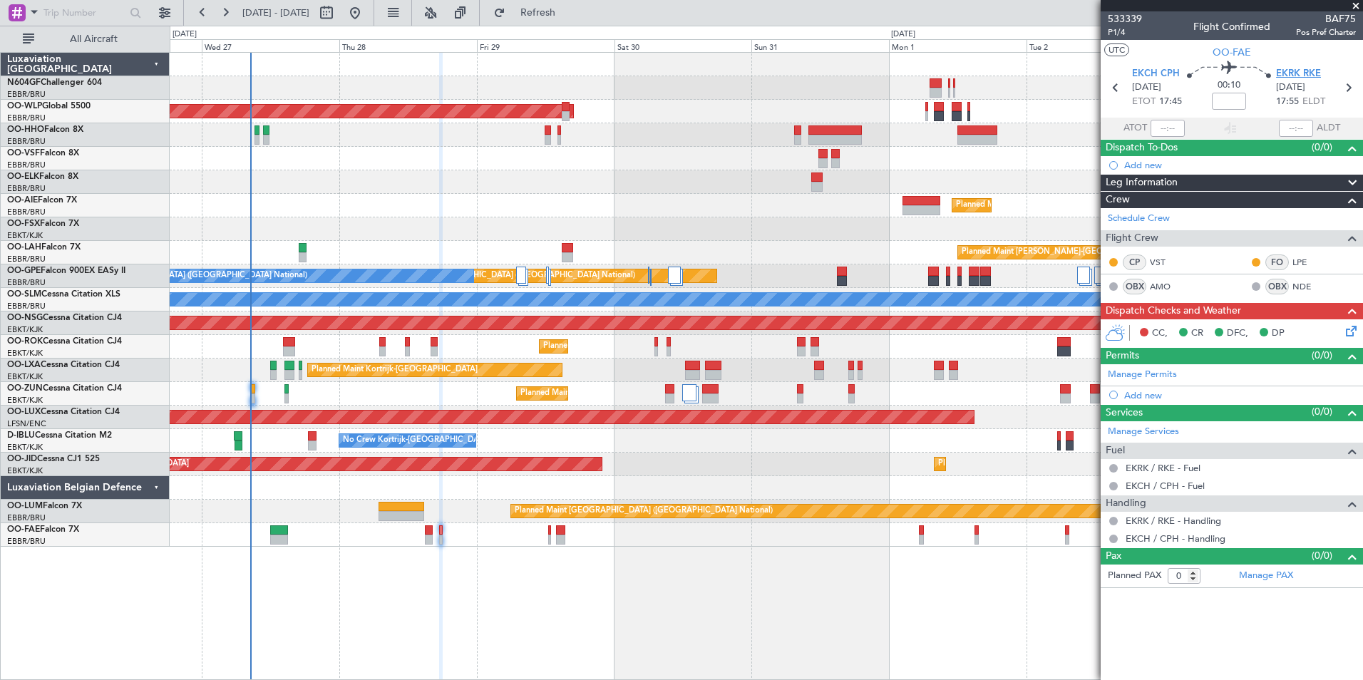
click at [1284, 78] on span "EKRK RKE" at bounding box center [1298, 74] width 45 height 14
click at [1241, 107] on input at bounding box center [1229, 101] width 34 height 17
click at [1173, 49] on section "UTC OO-FAE" at bounding box center [1232, 50] width 262 height 21
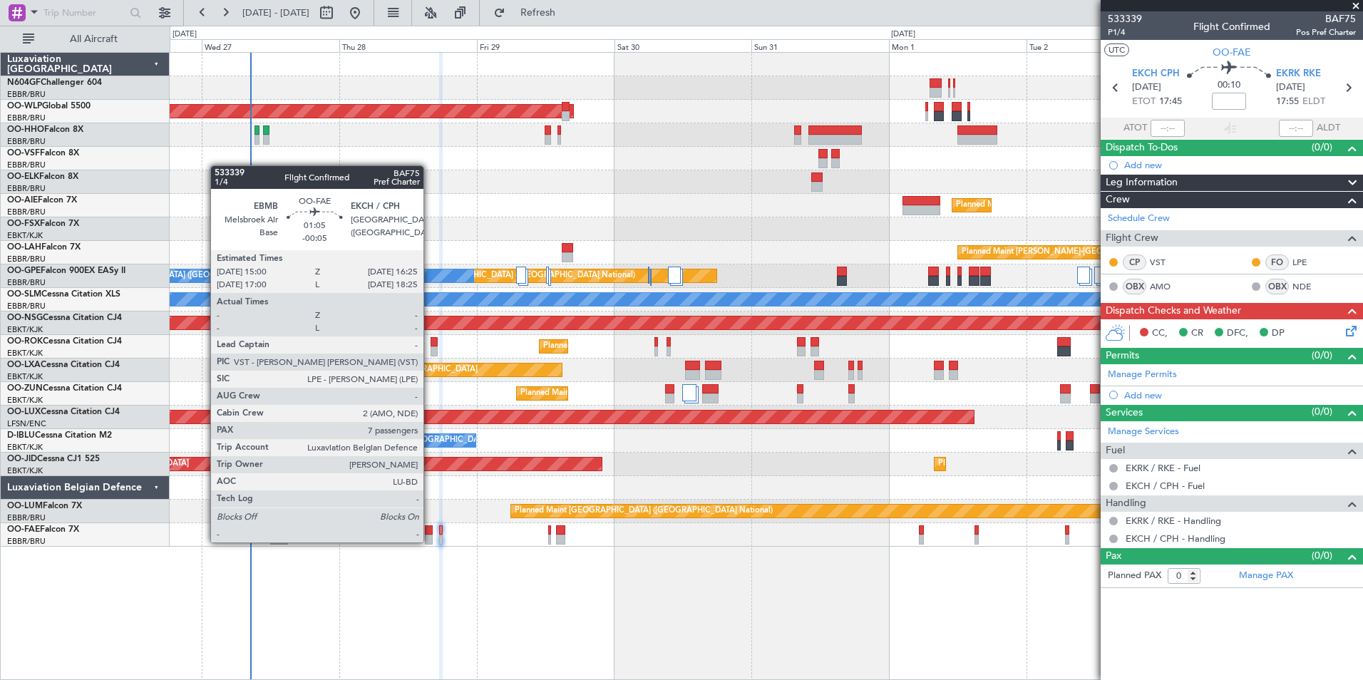
click at [430, 541] on div at bounding box center [429, 540] width 9 height 10
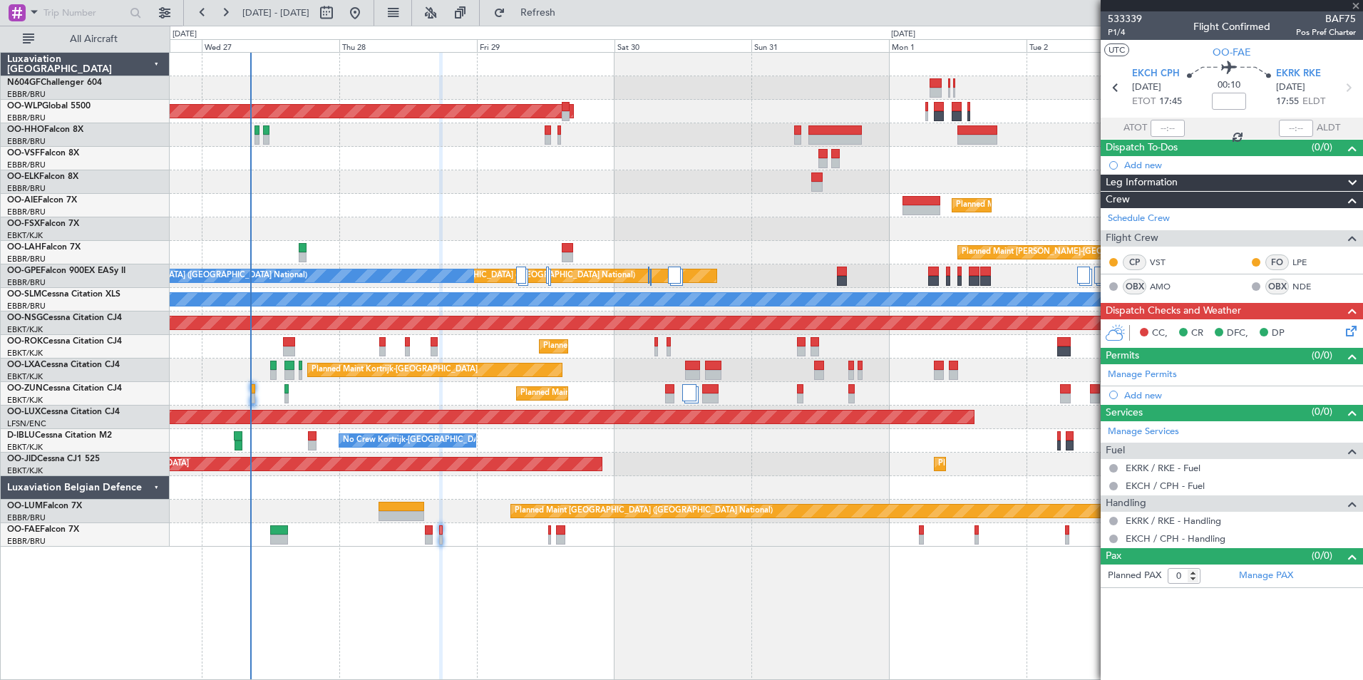
type input "-00:05"
type input "7"
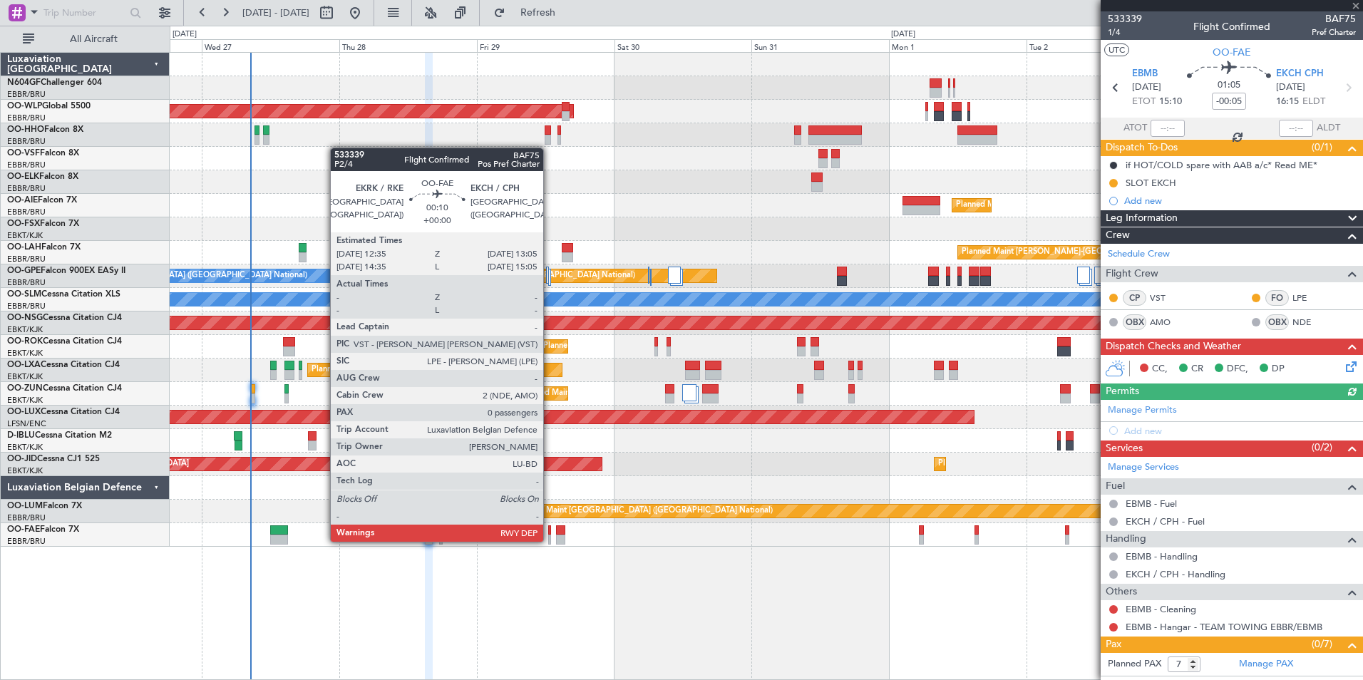
click at [550, 541] on div at bounding box center [550, 540] width 4 height 10
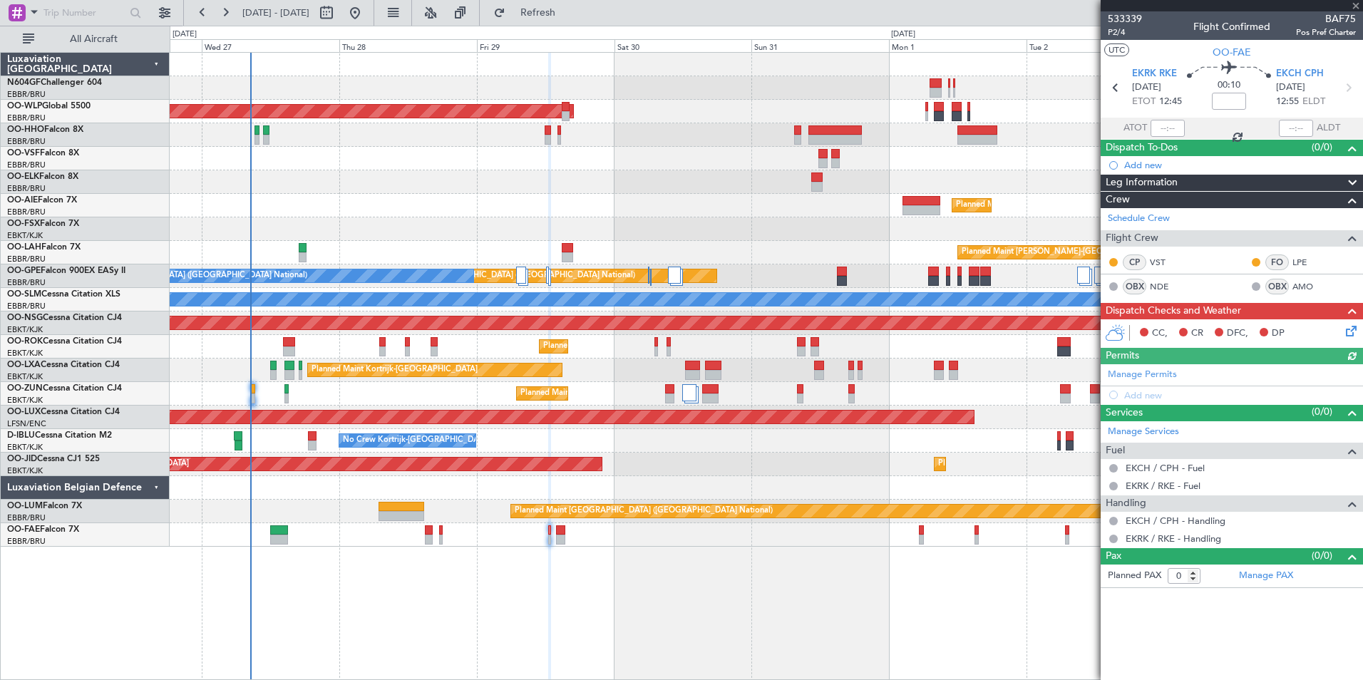
click at [1346, 330] on icon at bounding box center [1348, 328] width 11 height 11
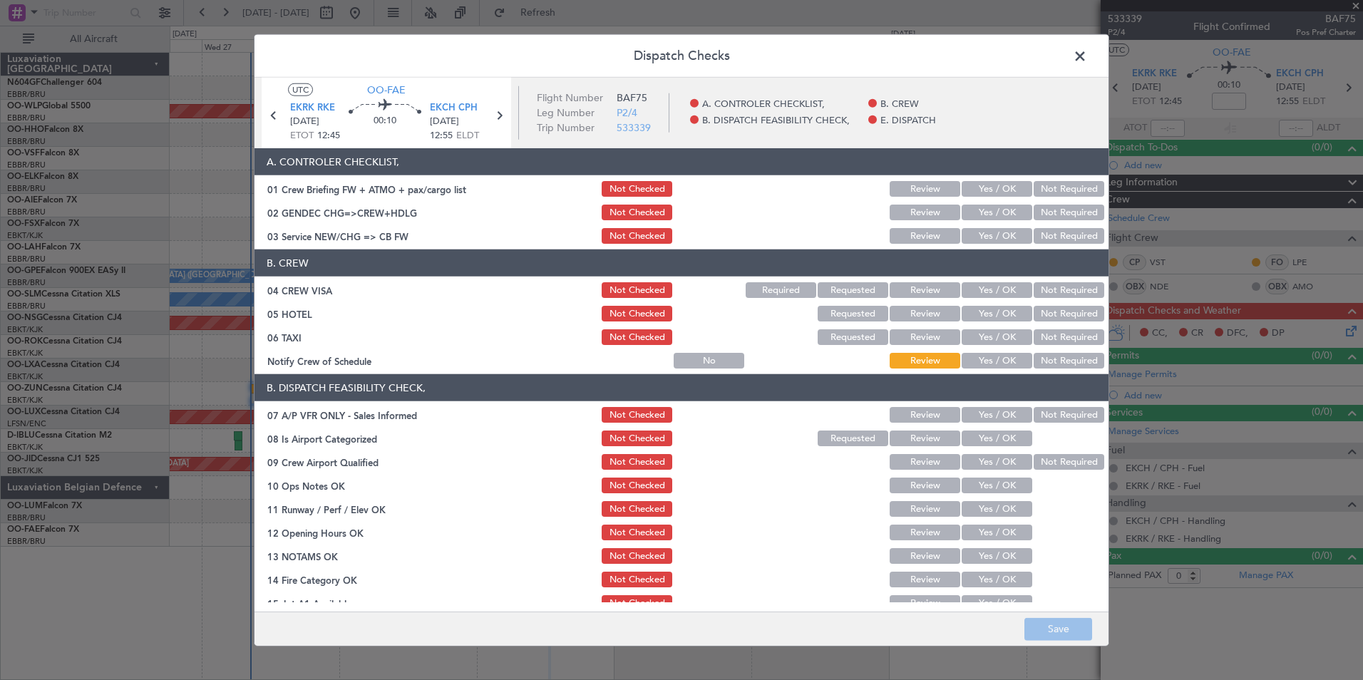
click at [1041, 219] on button "Not Required" at bounding box center [1069, 213] width 71 height 16
click at [1003, 231] on button "Yes / OK" at bounding box center [997, 236] width 71 height 16
drag, startPoint x: 1048, startPoint y: 285, endPoint x: 1050, endPoint y: 294, distance: 8.7
click at [1049, 285] on button "Not Required" at bounding box center [1069, 290] width 71 height 16
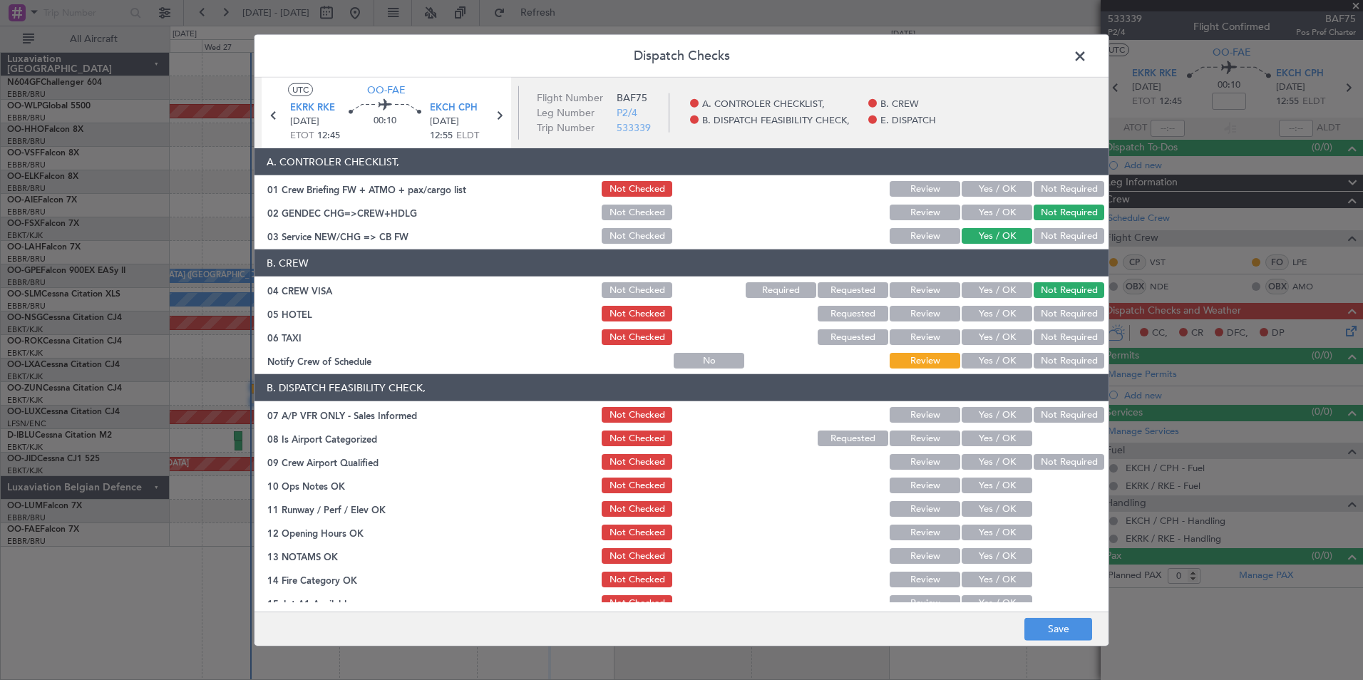
click at [1050, 309] on button "Not Required" at bounding box center [1069, 314] width 71 height 16
click at [1045, 333] on button "Not Required" at bounding box center [1069, 337] width 71 height 16
click at [984, 376] on header "B. DISPATCH FEASIBILITY CHECK," at bounding box center [682, 387] width 854 height 27
click at [985, 360] on button "Yes / OK" at bounding box center [997, 361] width 71 height 16
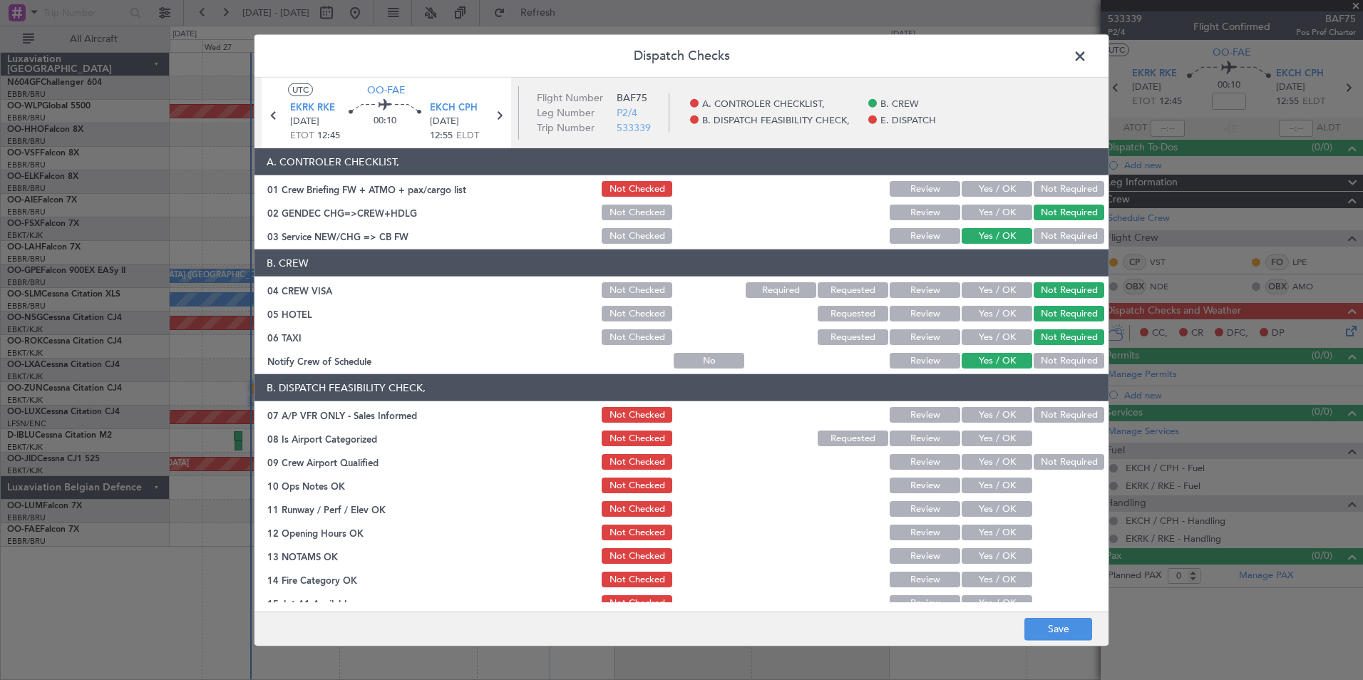
click at [1061, 421] on button "Not Required" at bounding box center [1069, 415] width 71 height 16
click at [997, 444] on button "Yes / OK" at bounding box center [997, 439] width 71 height 16
click at [1034, 467] on button "Not Required" at bounding box center [1069, 462] width 71 height 16
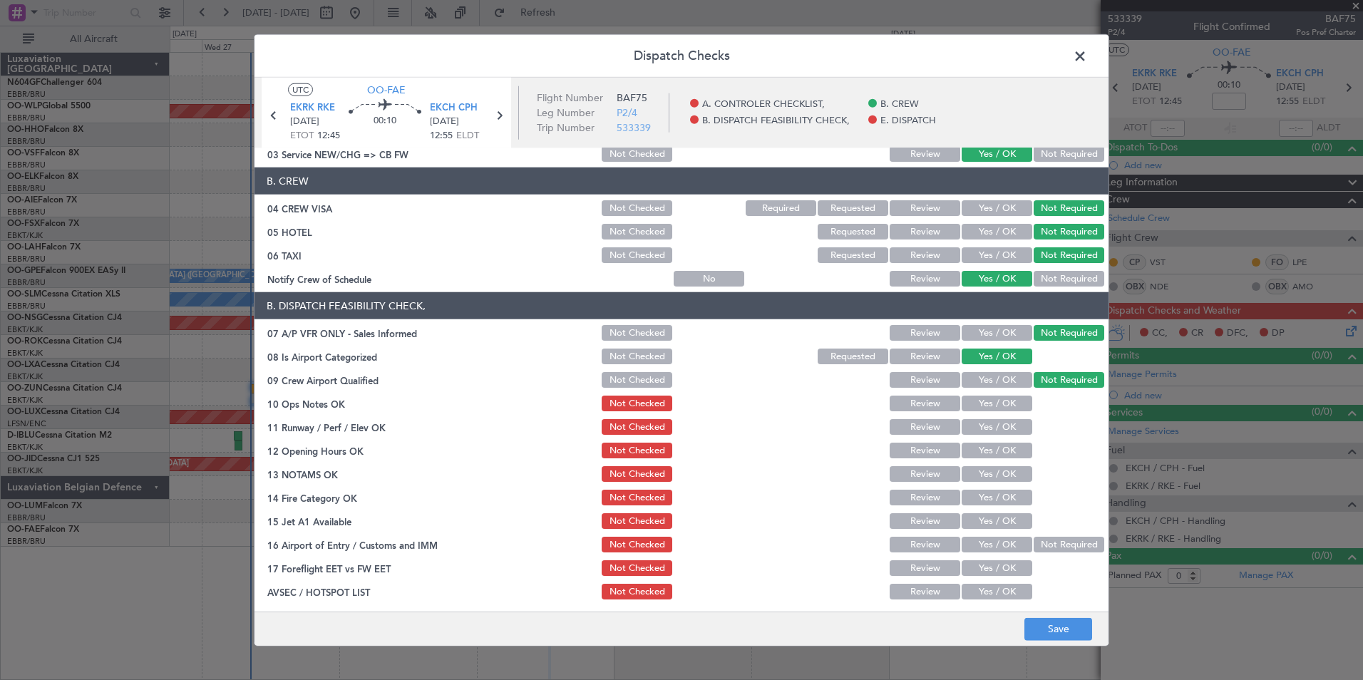
scroll to position [143, 0]
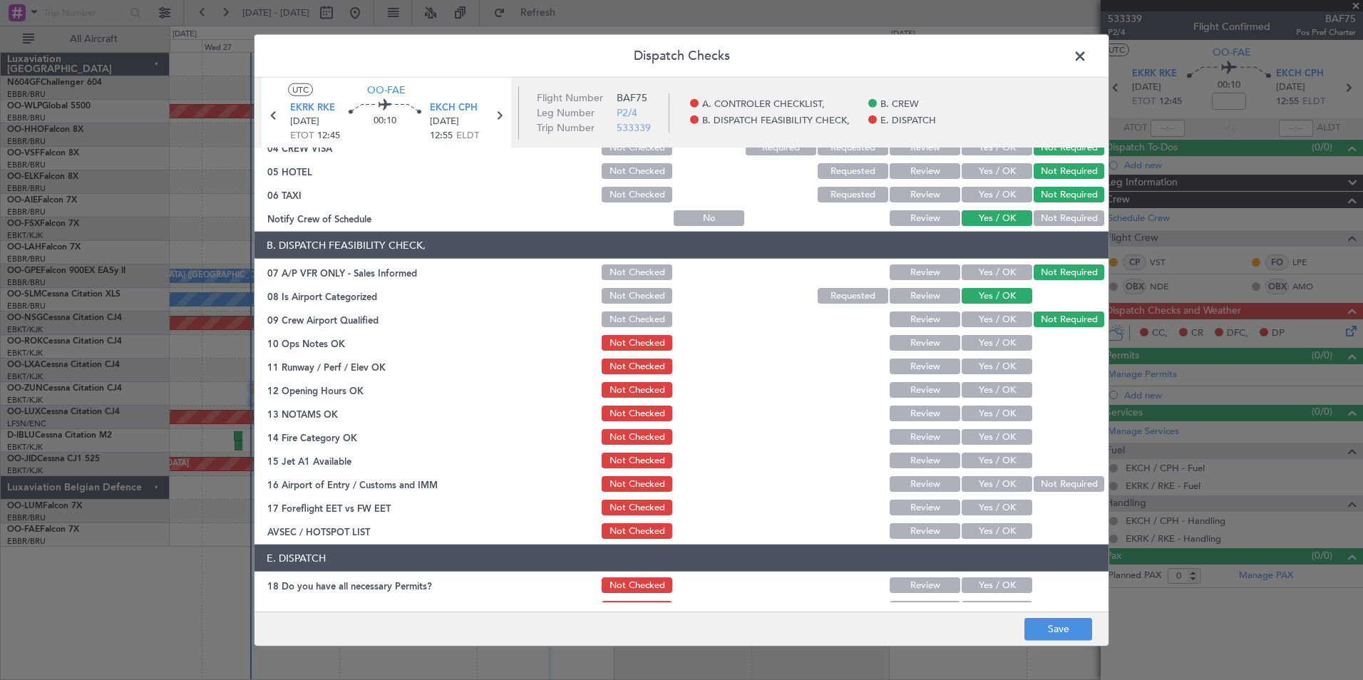
click at [997, 344] on button "Yes / OK" at bounding box center [997, 343] width 71 height 16
click at [993, 367] on button "Yes / OK" at bounding box center [997, 367] width 71 height 16
click at [992, 387] on button "Yes / OK" at bounding box center [997, 390] width 71 height 16
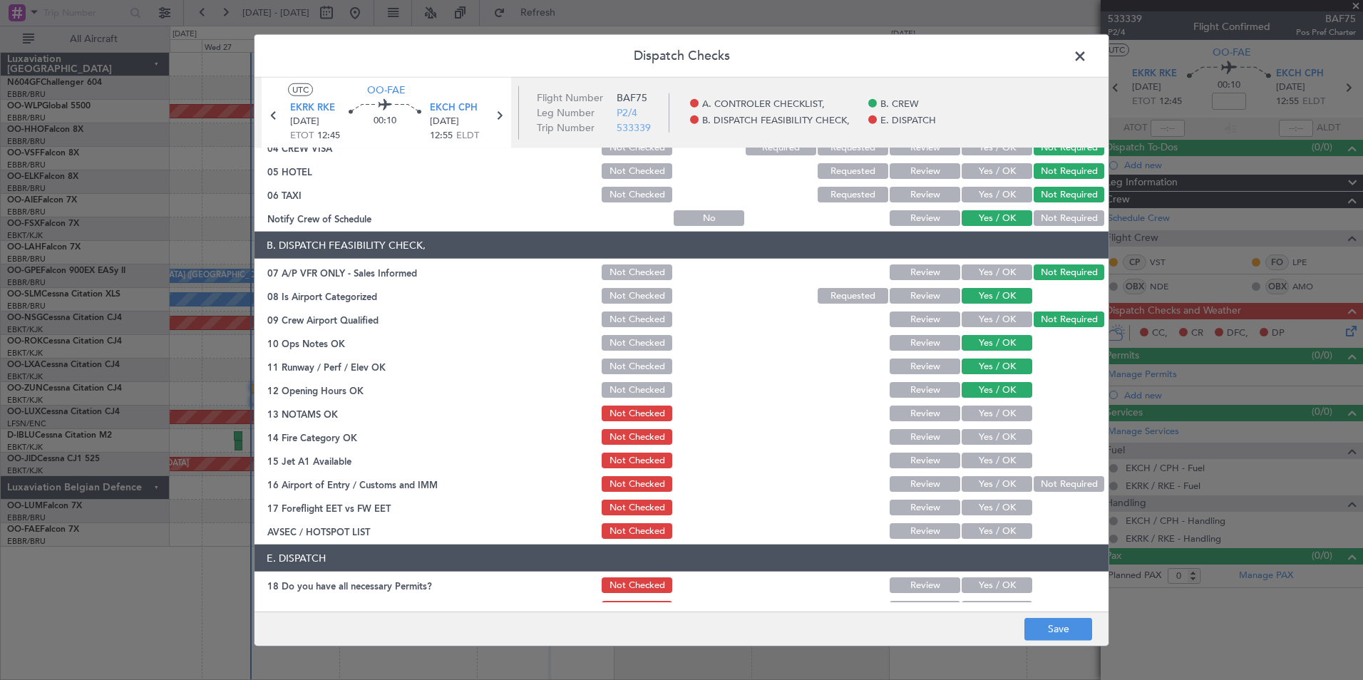
drag, startPoint x: 992, startPoint y: 404, endPoint x: 991, endPoint y: 431, distance: 27.1
click at [992, 405] on div "Yes / OK" at bounding box center [996, 414] width 72 height 20
click at [991, 432] on button "Yes / OK" at bounding box center [997, 437] width 71 height 16
drag, startPoint x: 986, startPoint y: 409, endPoint x: 991, endPoint y: 447, distance: 38.8
click at [986, 413] on button "Yes / OK" at bounding box center [997, 414] width 71 height 16
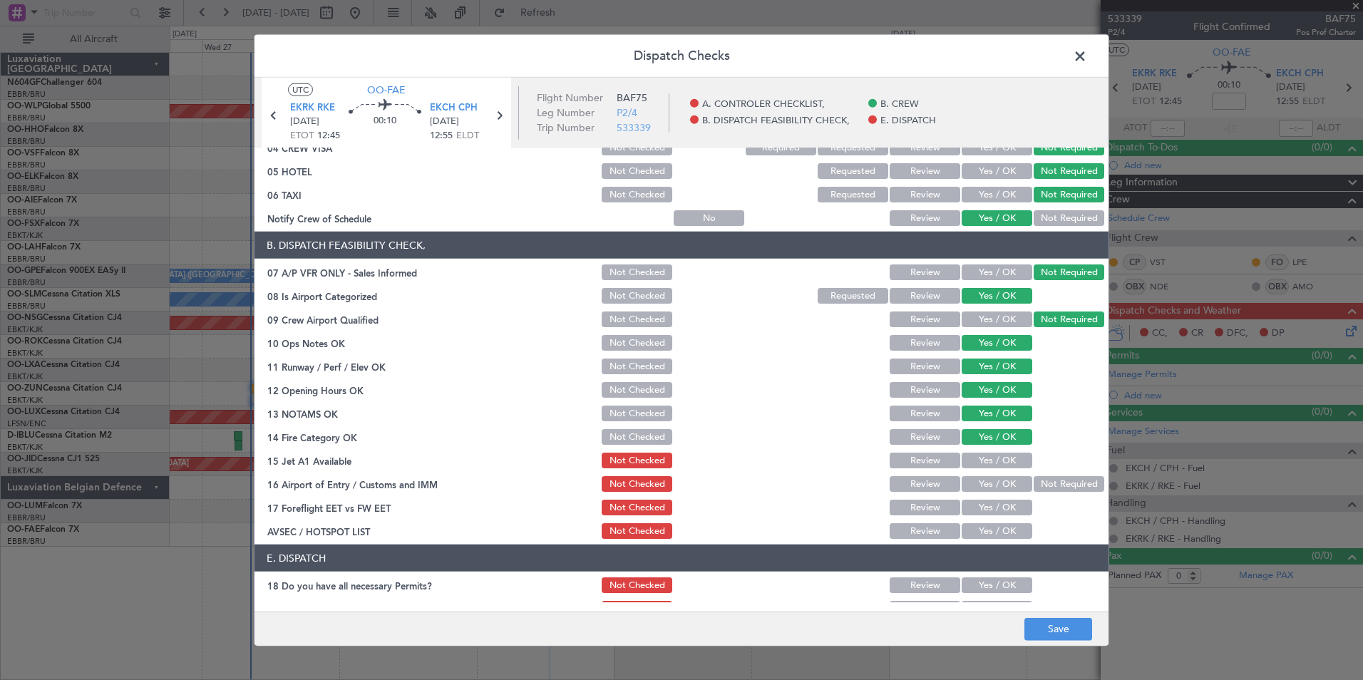
click at [993, 459] on button "Yes / OK" at bounding box center [997, 461] width 71 height 16
drag, startPoint x: 1040, startPoint y: 493, endPoint x: 1050, endPoint y: 513, distance: 21.7
click at [1050, 513] on div at bounding box center [1068, 508] width 72 height 20
drag, startPoint x: 1038, startPoint y: 491, endPoint x: 1033, endPoint y: 486, distance: 7.6
click at [1034, 486] on button "Not Required" at bounding box center [1069, 484] width 71 height 16
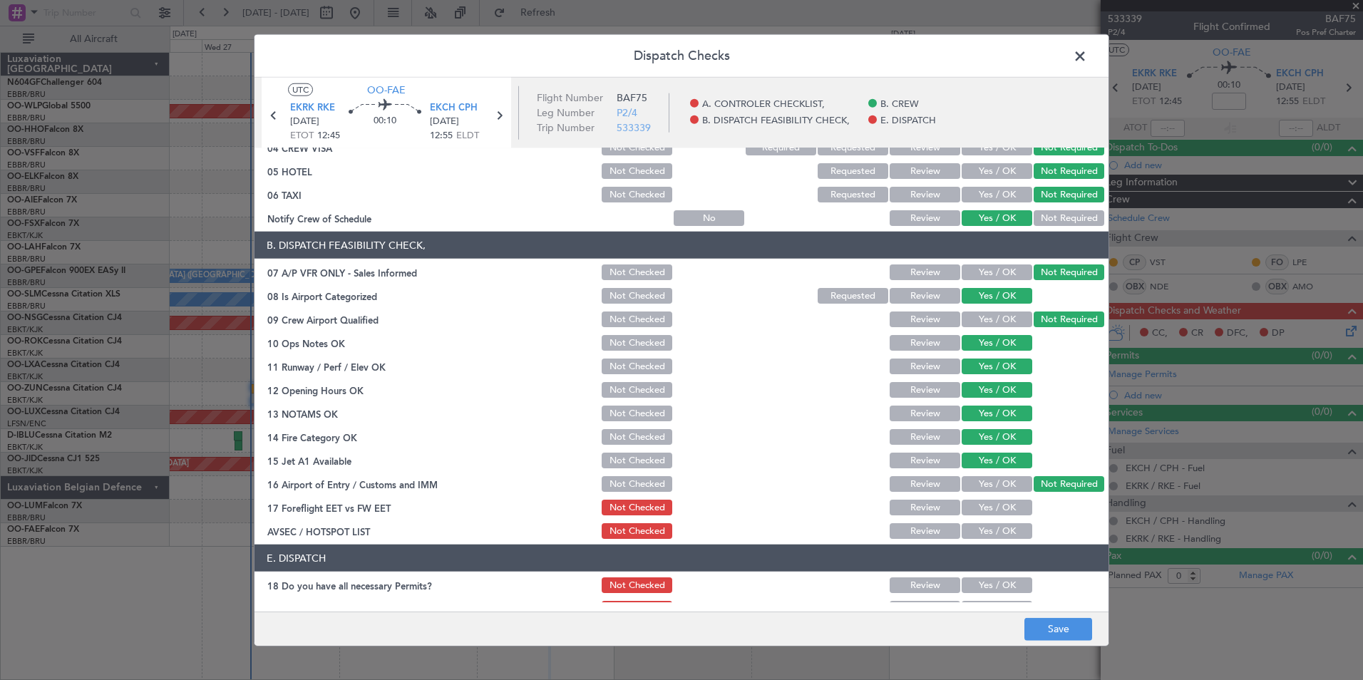
click at [999, 501] on button "Yes / OK" at bounding box center [997, 508] width 71 height 16
click at [988, 532] on button "Yes / OK" at bounding box center [997, 531] width 71 height 16
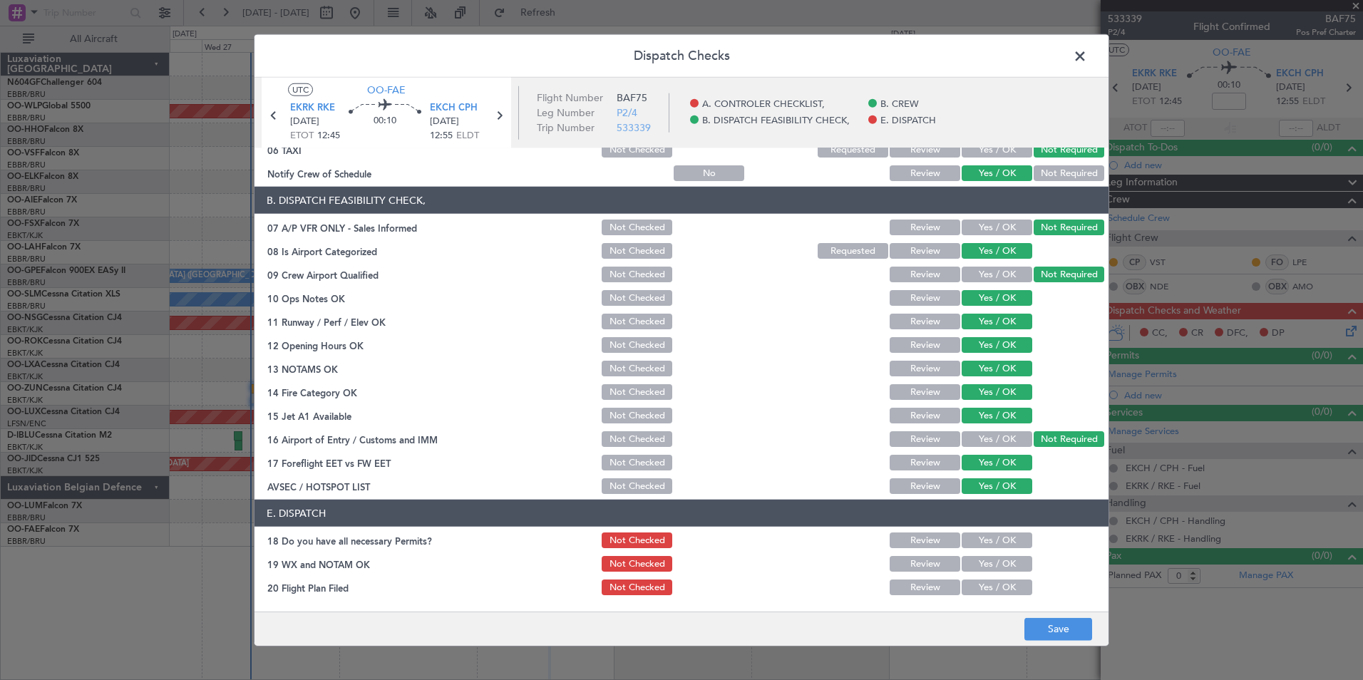
scroll to position [210, 0]
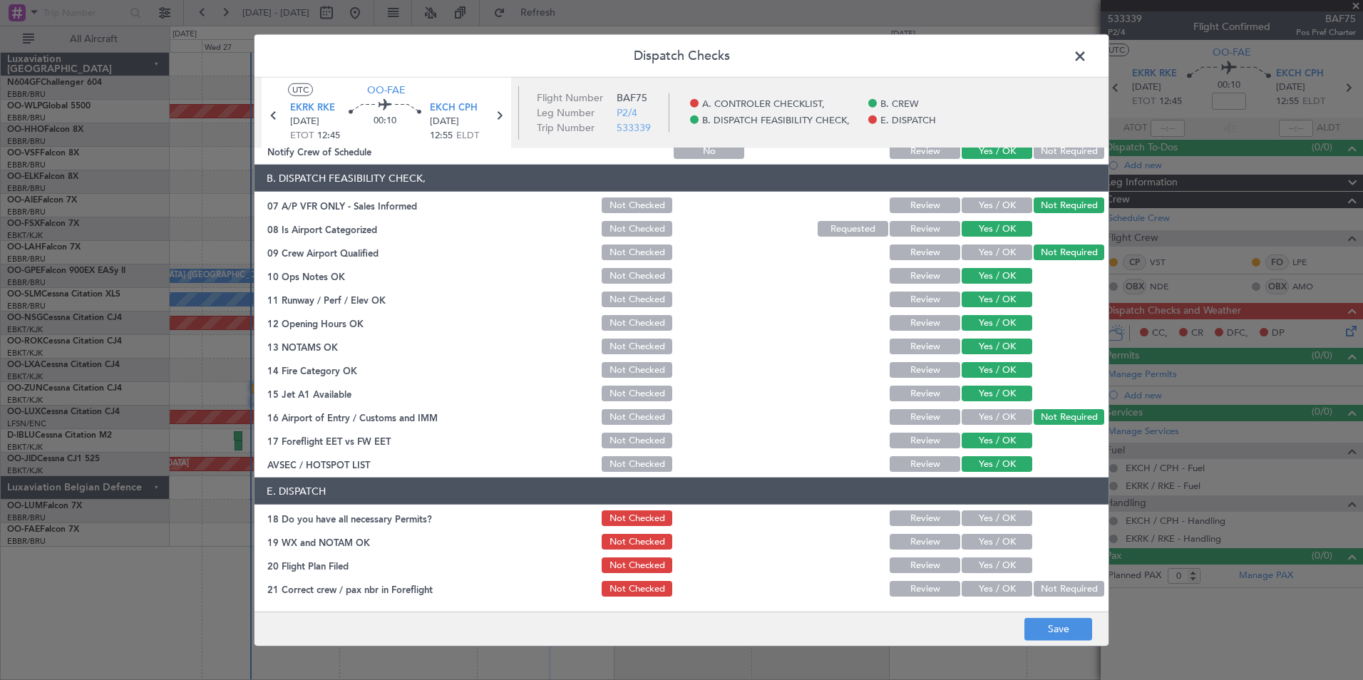
click at [650, 432] on div "Not Checked" at bounding box center [636, 441] width 72 height 20
click at [647, 439] on button "Not Checked" at bounding box center [637, 441] width 71 height 16
click at [1064, 627] on button "Save" at bounding box center [1059, 629] width 68 height 23
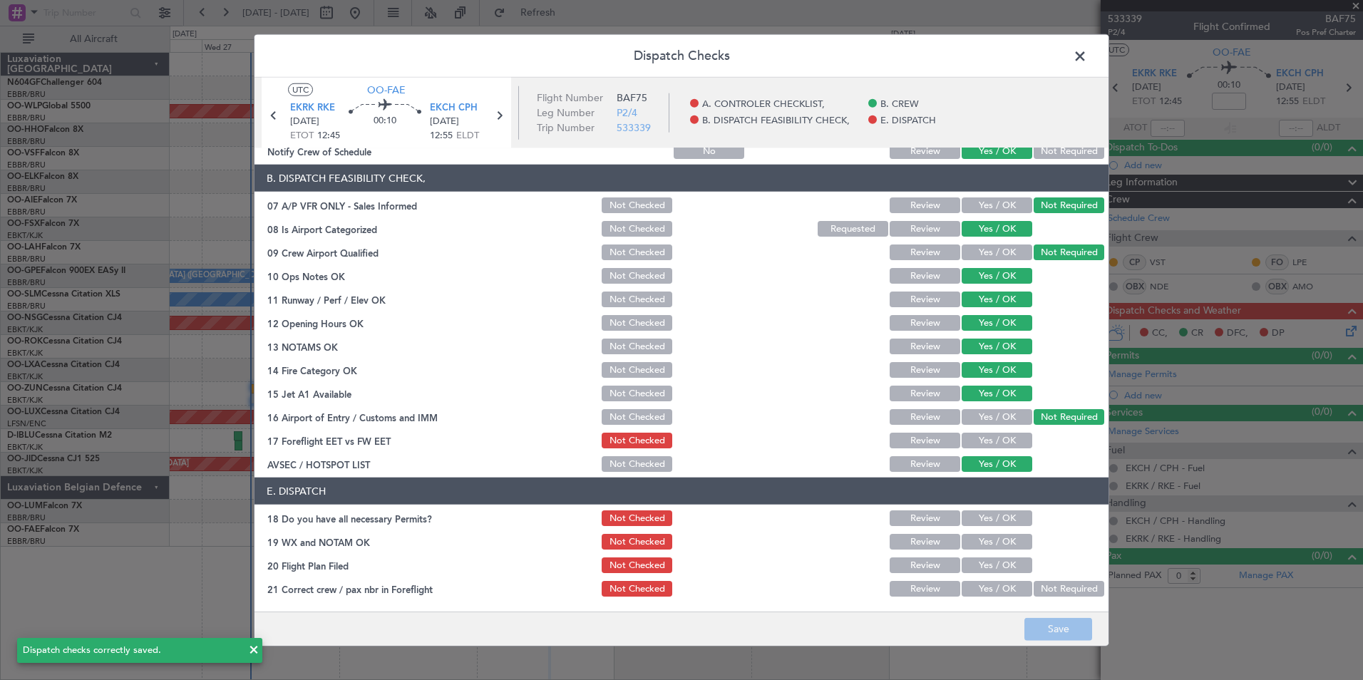
click at [1087, 53] on span at bounding box center [1087, 60] width 0 height 29
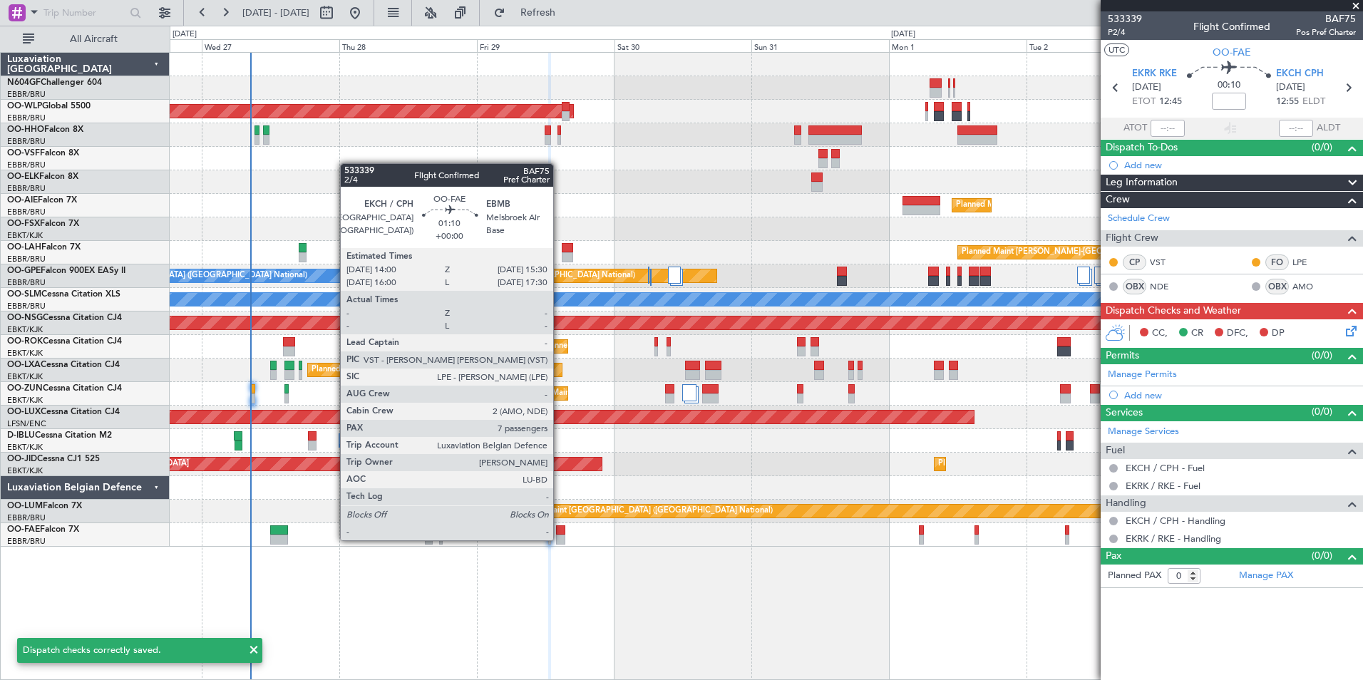
click at [560, 539] on div at bounding box center [560, 540] width 9 height 10
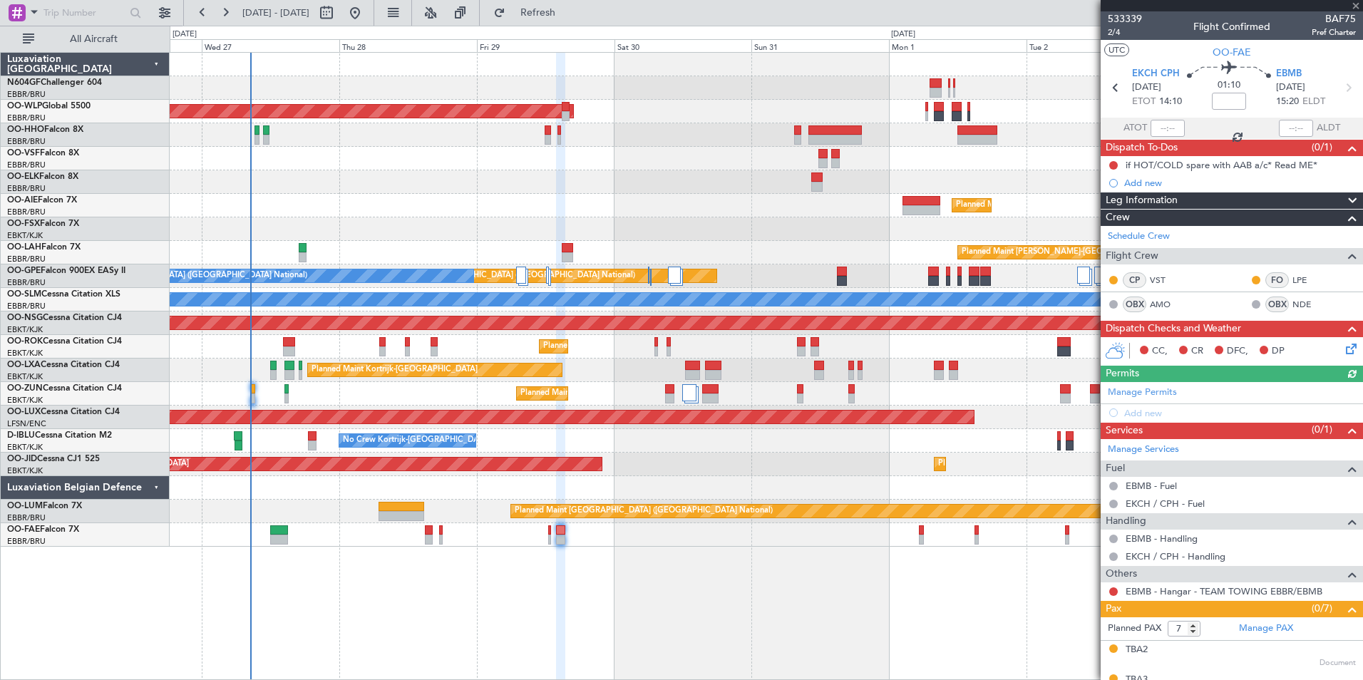
click at [1343, 350] on icon at bounding box center [1348, 346] width 11 height 11
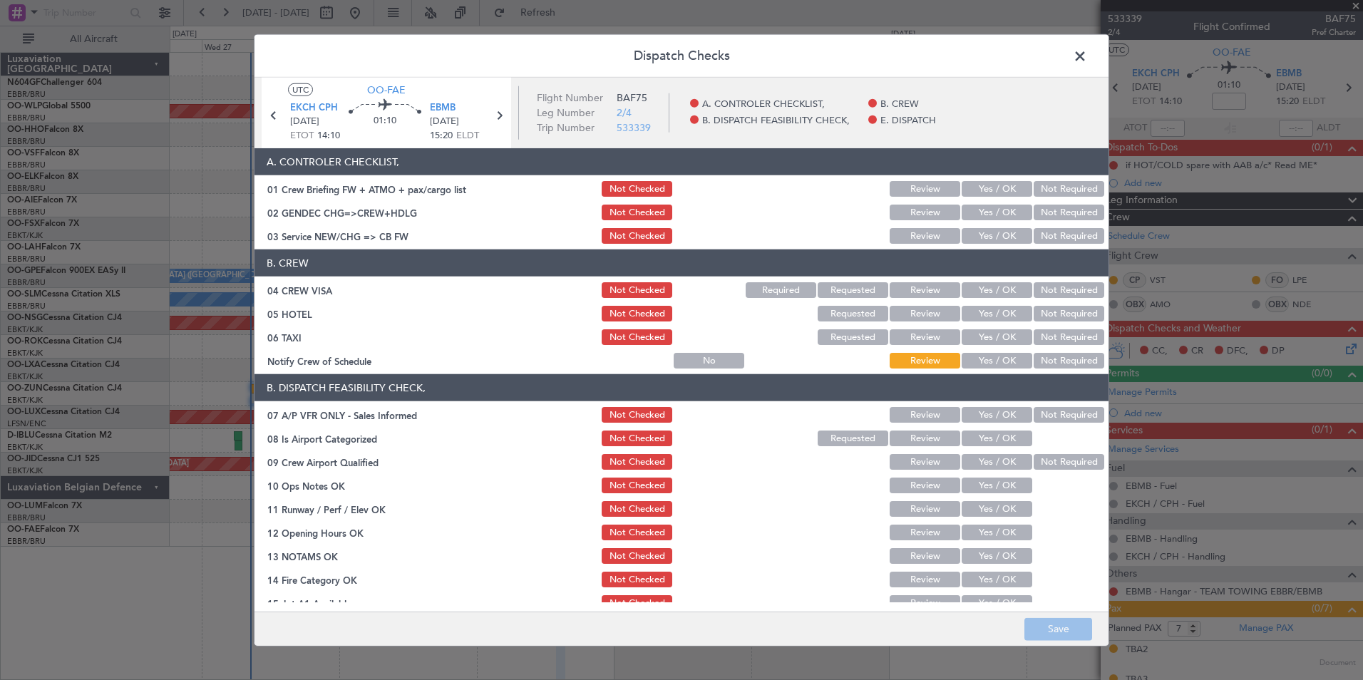
click at [988, 236] on button "Yes / OK" at bounding box center [997, 236] width 71 height 16
click at [1051, 207] on button "Not Required" at bounding box center [1069, 213] width 71 height 16
drag, startPoint x: 1049, startPoint y: 280, endPoint x: 1051, endPoint y: 295, distance: 14.4
click at [1050, 281] on div "Not Required" at bounding box center [1068, 290] width 72 height 20
click at [1051, 295] on button "Not Required" at bounding box center [1069, 290] width 71 height 16
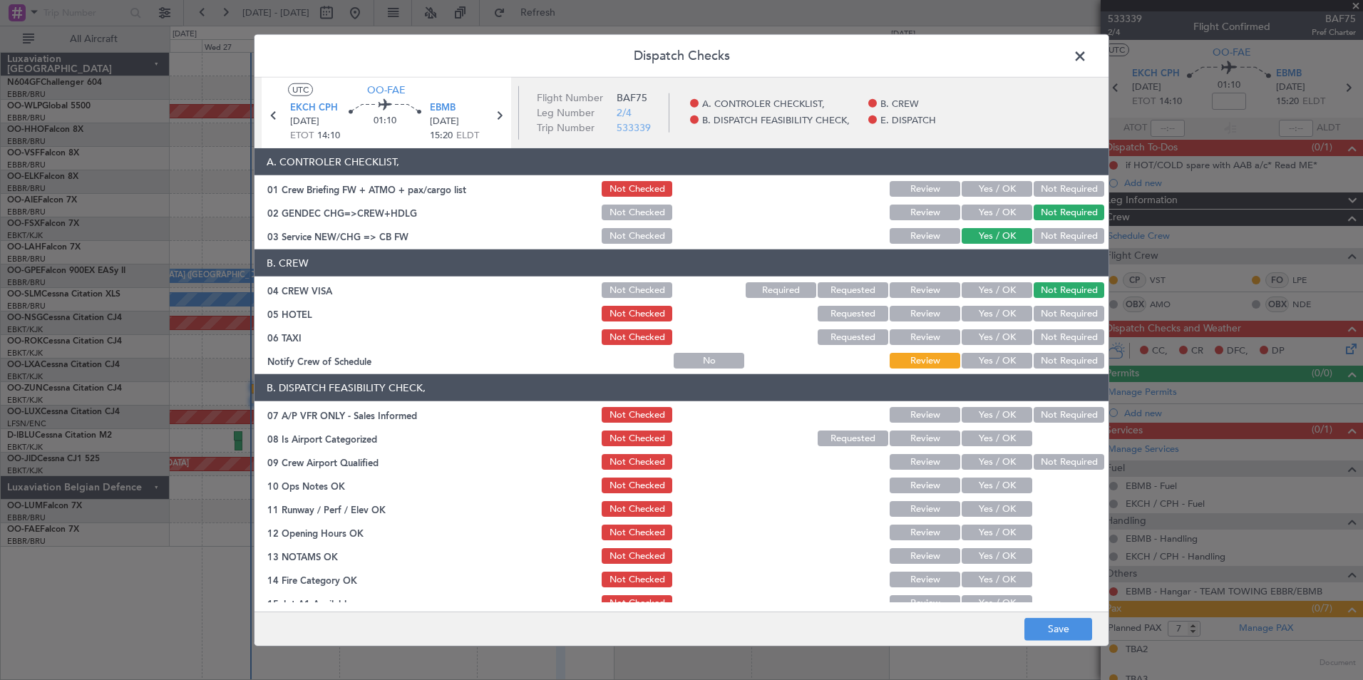
click at [1050, 319] on button "Not Required" at bounding box center [1069, 314] width 71 height 16
click at [1050, 339] on button "Not Required" at bounding box center [1069, 337] width 71 height 16
click at [1003, 365] on button "Yes / OK" at bounding box center [997, 361] width 71 height 16
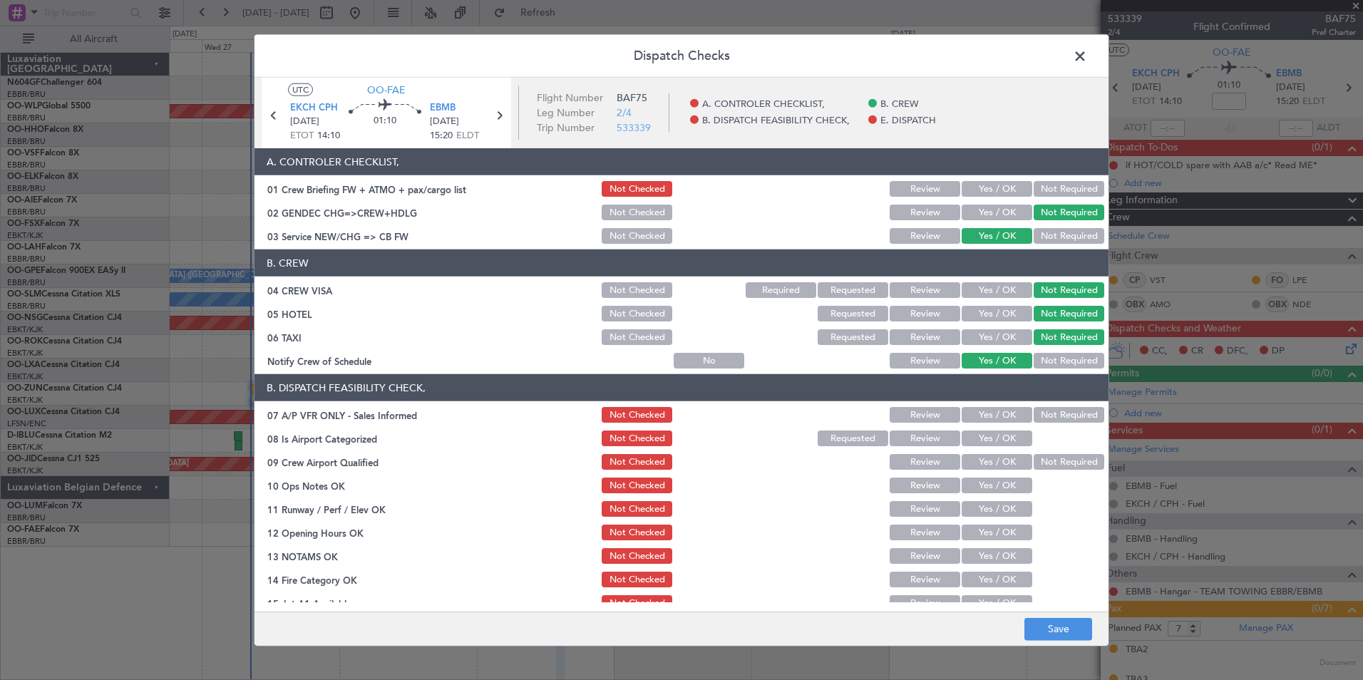
click at [1048, 413] on button "Not Required" at bounding box center [1069, 415] width 71 height 16
drag, startPoint x: 1004, startPoint y: 439, endPoint x: 1023, endPoint y: 454, distance: 24.8
click at [1004, 441] on button "Yes / OK" at bounding box center [997, 439] width 71 height 16
click at [1037, 462] on button "Not Required" at bounding box center [1069, 462] width 71 height 16
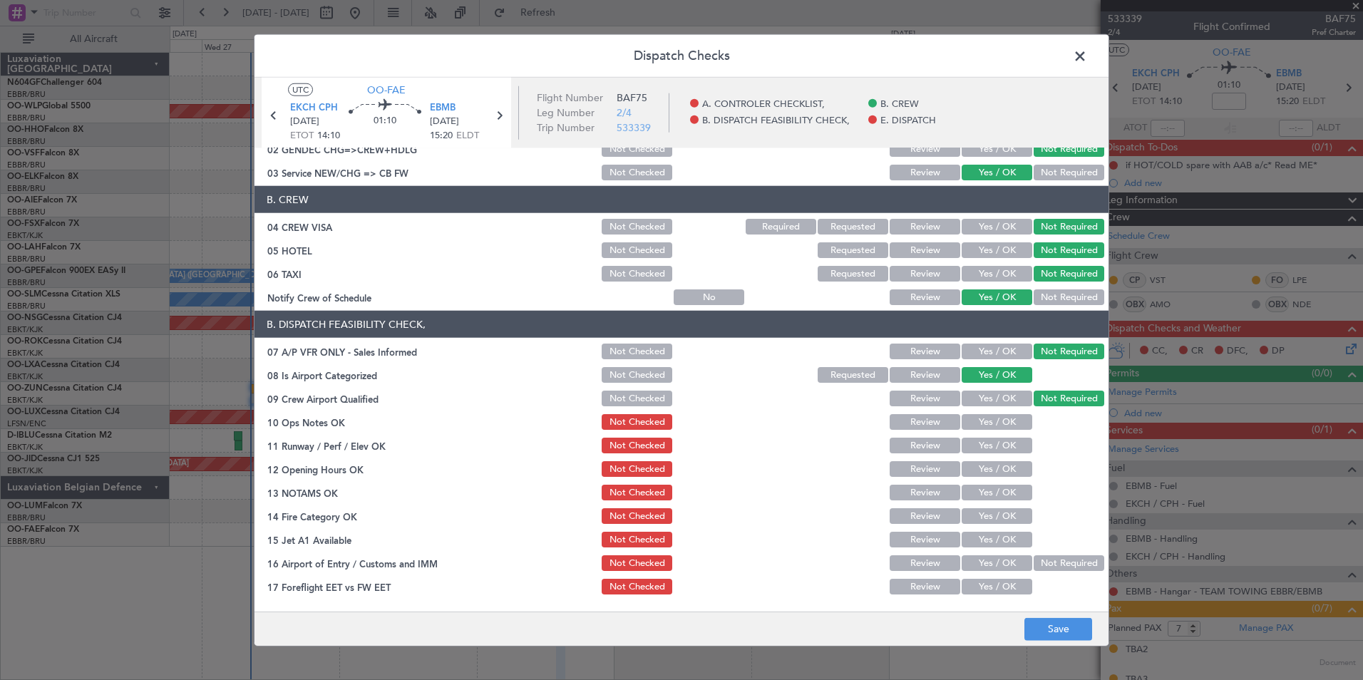
scroll to position [143, 0]
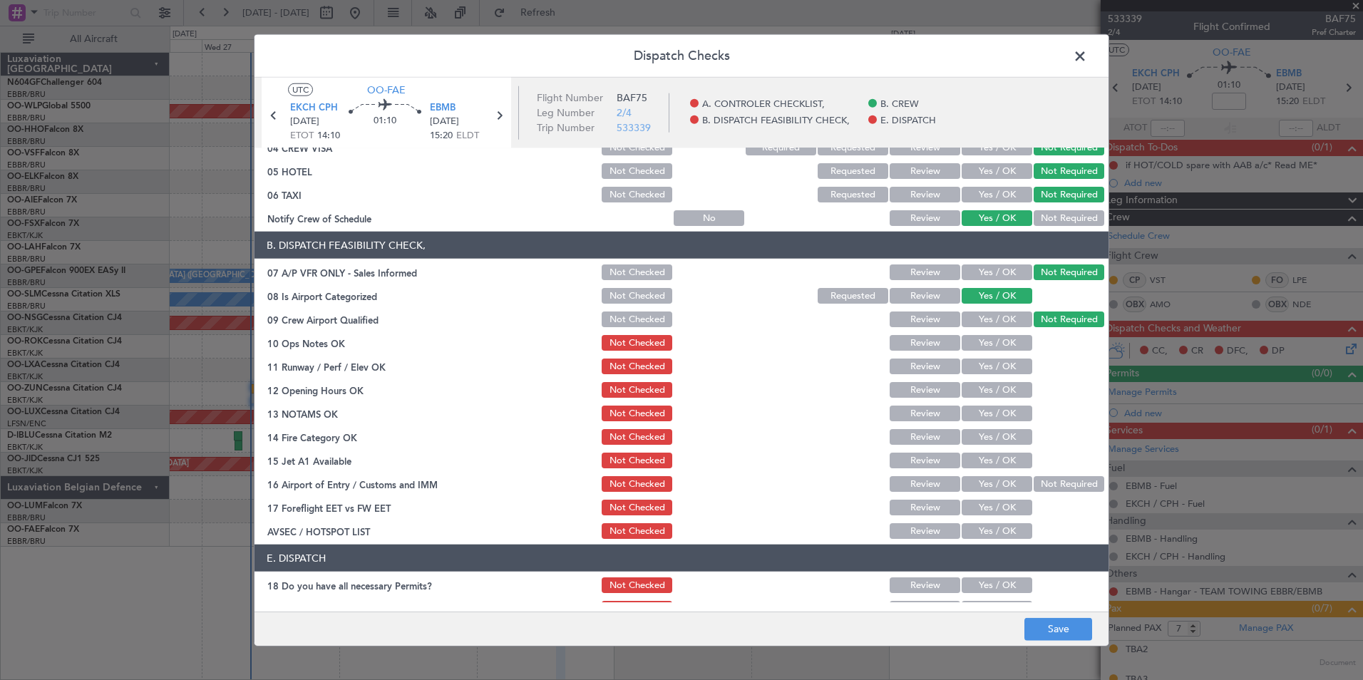
click at [992, 346] on button "Yes / OK" at bounding box center [997, 343] width 71 height 16
click at [990, 372] on button "Yes / OK" at bounding box center [997, 367] width 71 height 16
click at [988, 386] on button "Yes / OK" at bounding box center [997, 390] width 71 height 16
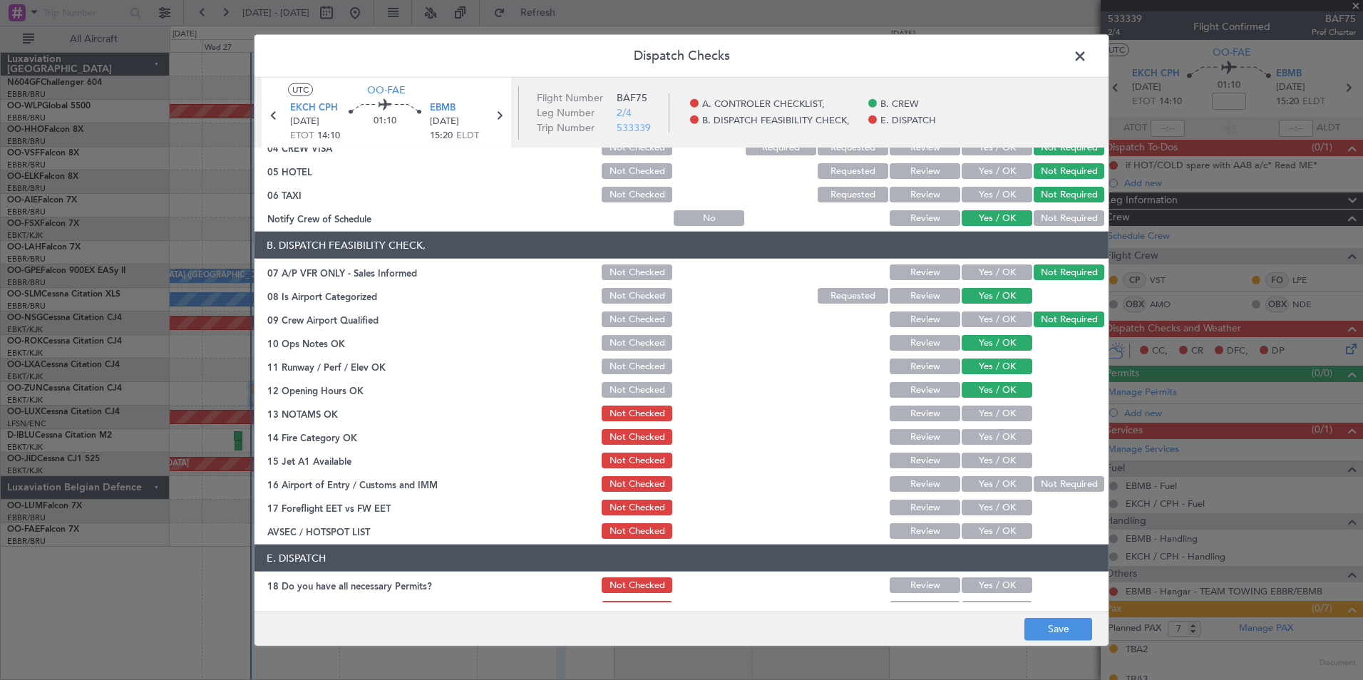
click at [986, 406] on button "Yes / OK" at bounding box center [997, 414] width 71 height 16
click at [995, 434] on button "Yes / OK" at bounding box center [997, 437] width 71 height 16
click at [1009, 451] on div "Yes / OK" at bounding box center [996, 461] width 72 height 20
click at [1013, 460] on button "Yes / OK" at bounding box center [997, 461] width 71 height 16
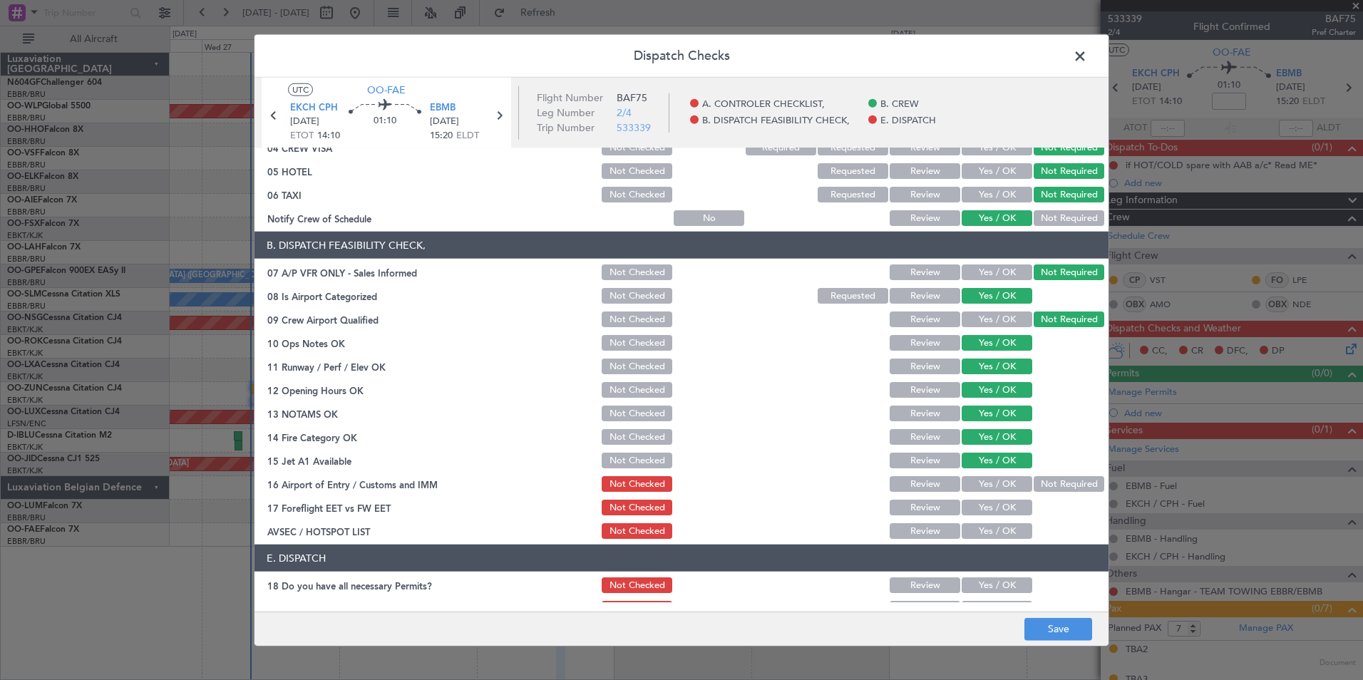
click at [1044, 478] on button "Not Required" at bounding box center [1069, 484] width 71 height 16
click at [1007, 528] on button "Yes / OK" at bounding box center [997, 531] width 71 height 16
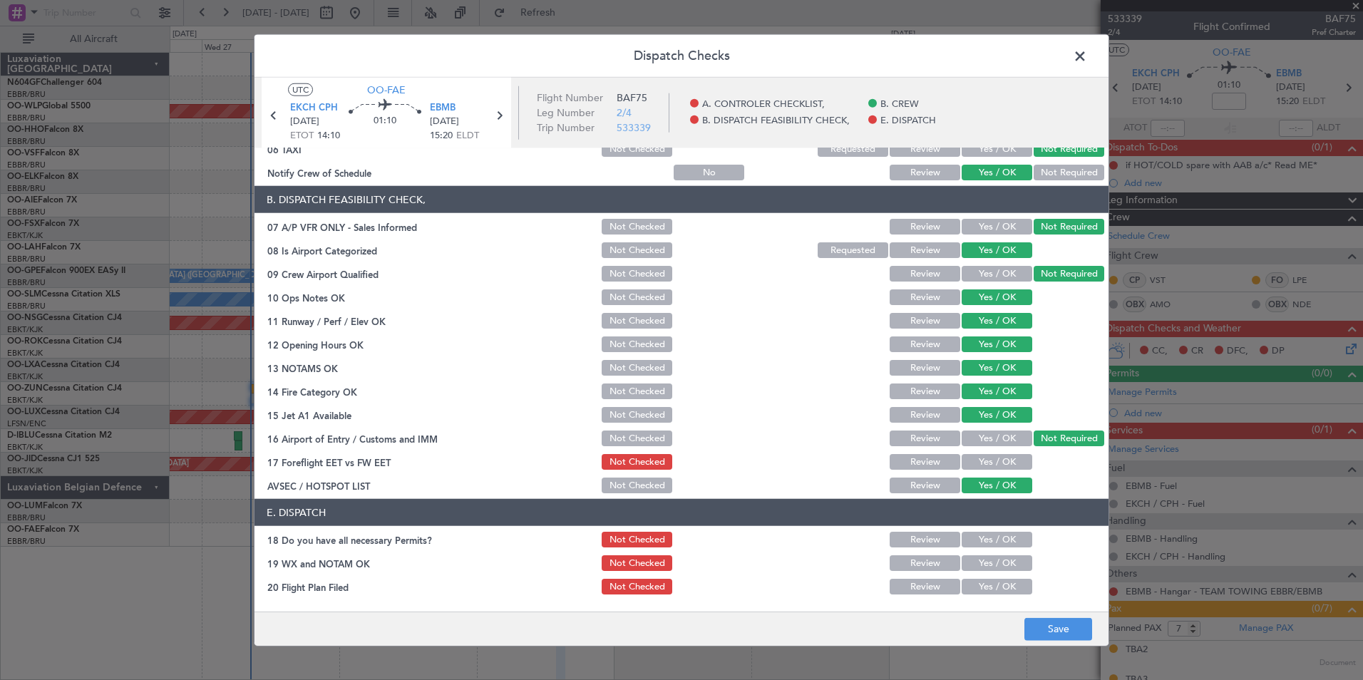
scroll to position [210, 0]
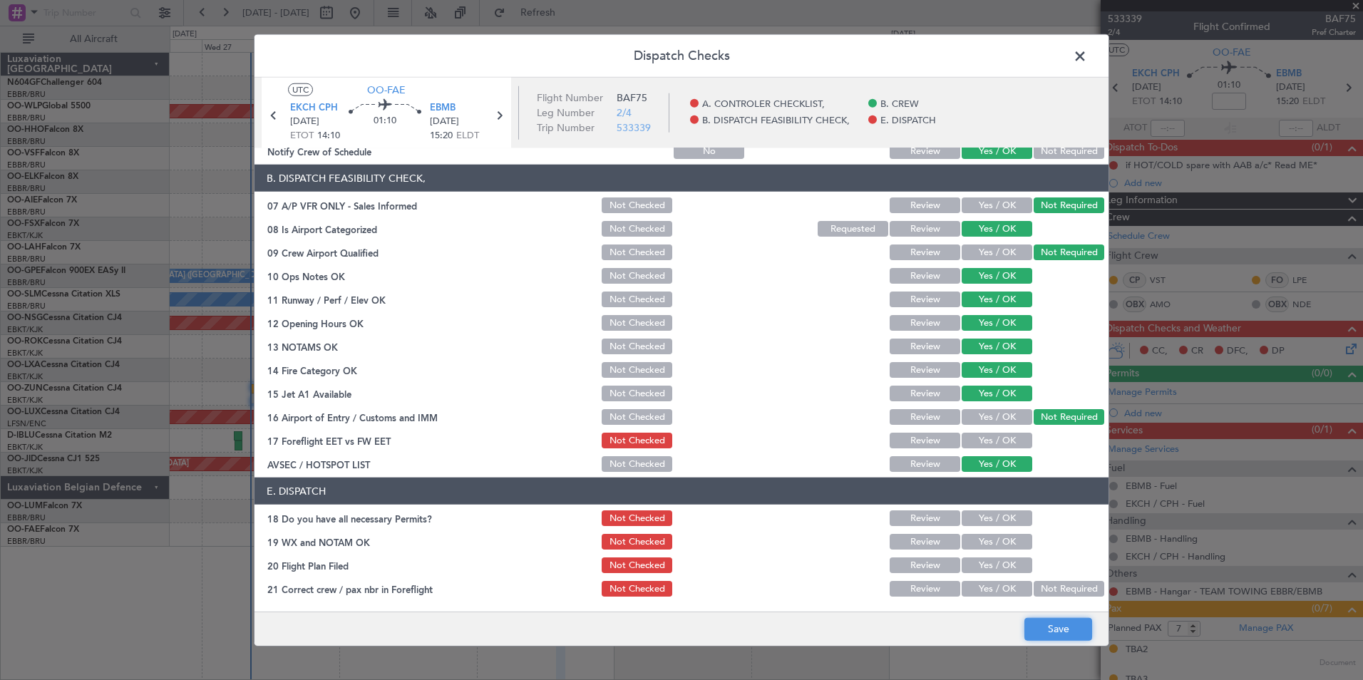
click at [1035, 625] on button "Save" at bounding box center [1059, 629] width 68 height 23
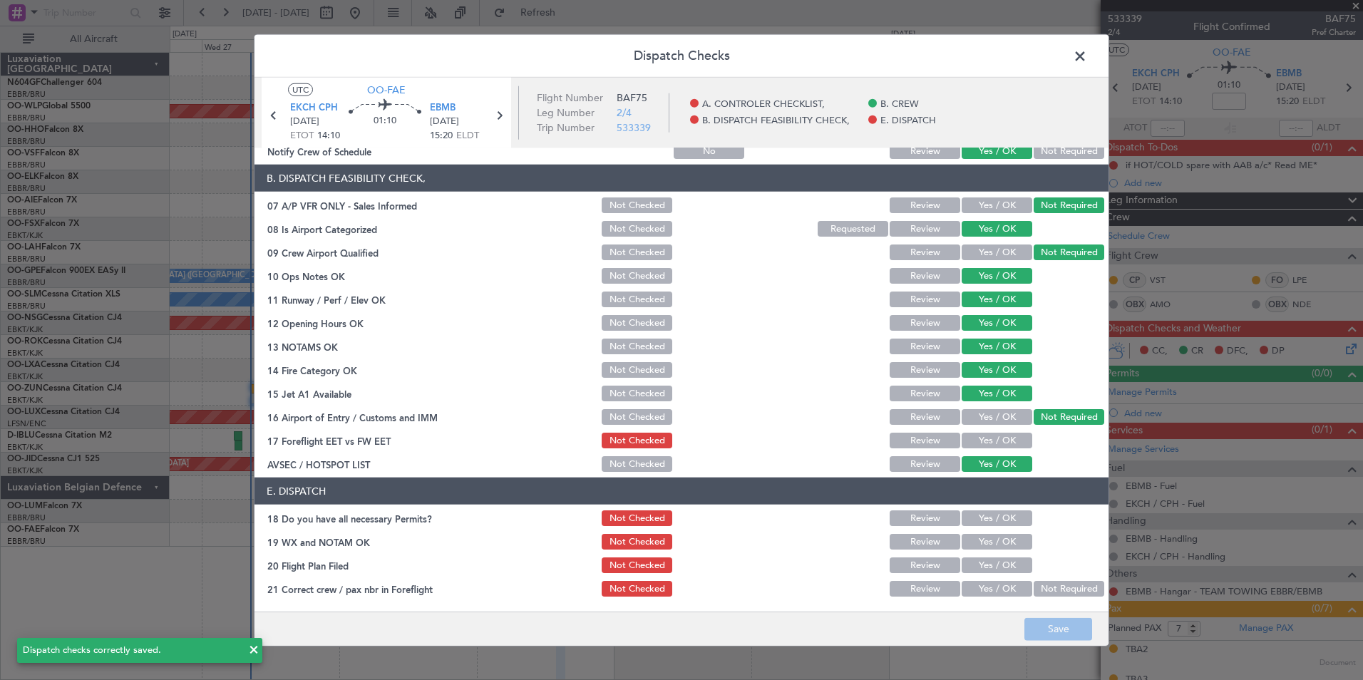
click at [1087, 56] on span at bounding box center [1087, 60] width 0 height 29
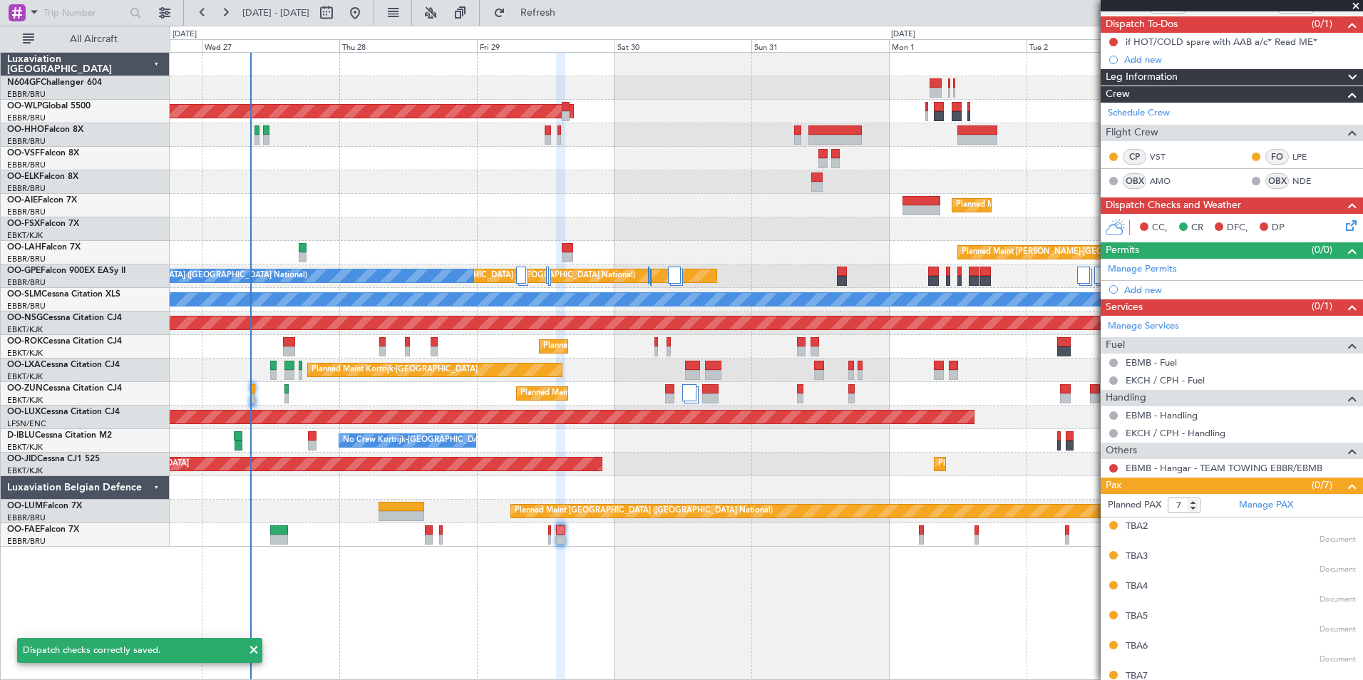
scroll to position [143, 0]
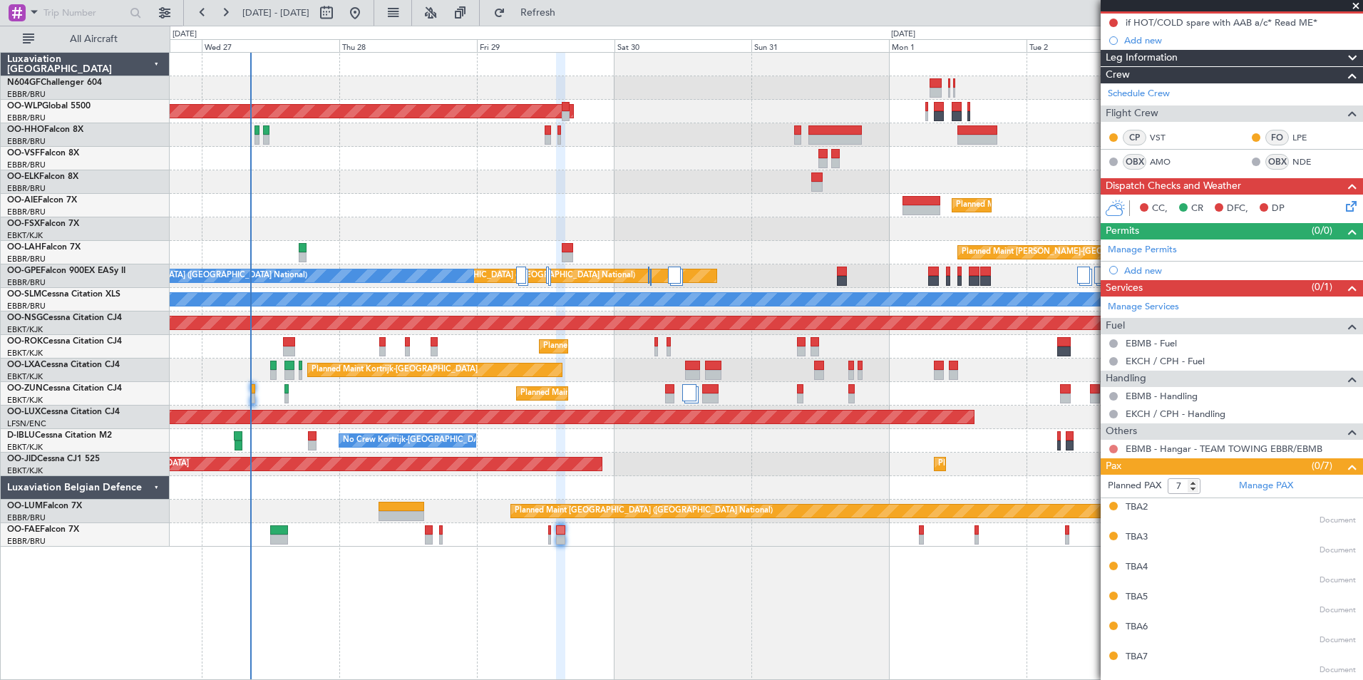
click at [1112, 451] on button at bounding box center [1114, 449] width 9 height 9
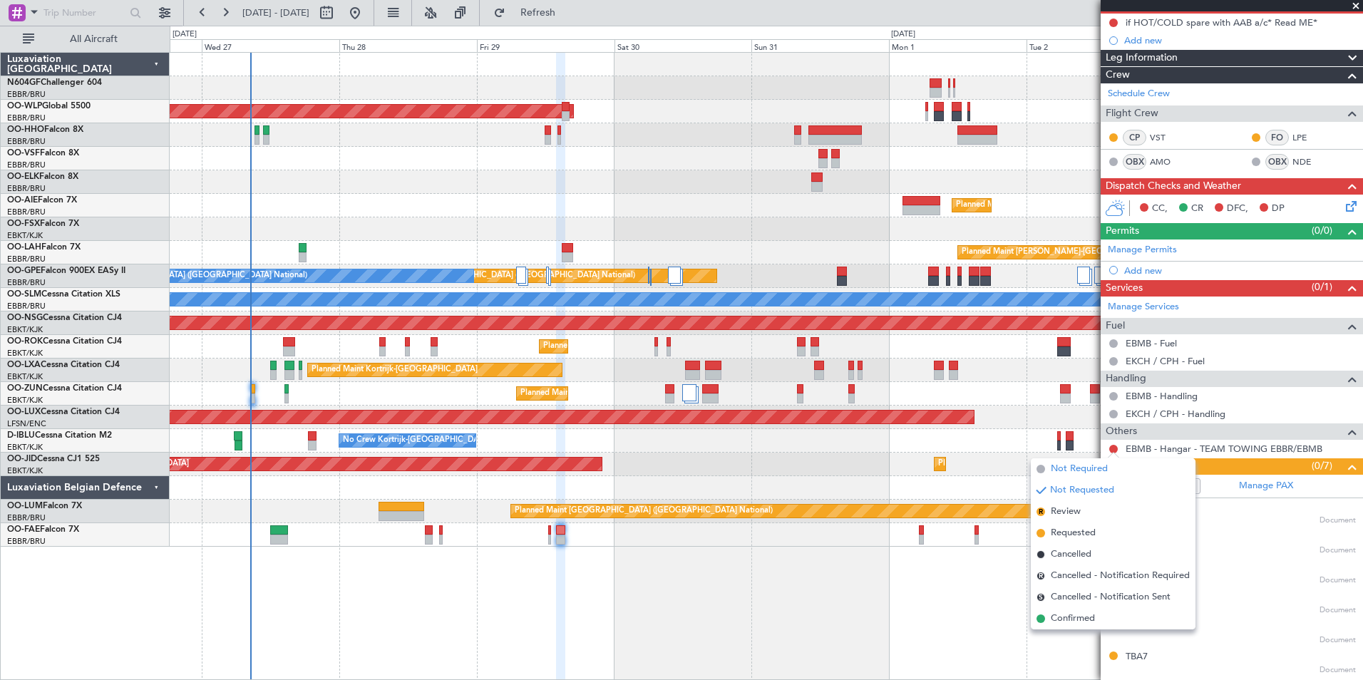
click at [1058, 473] on span "Not Required" at bounding box center [1079, 469] width 57 height 14
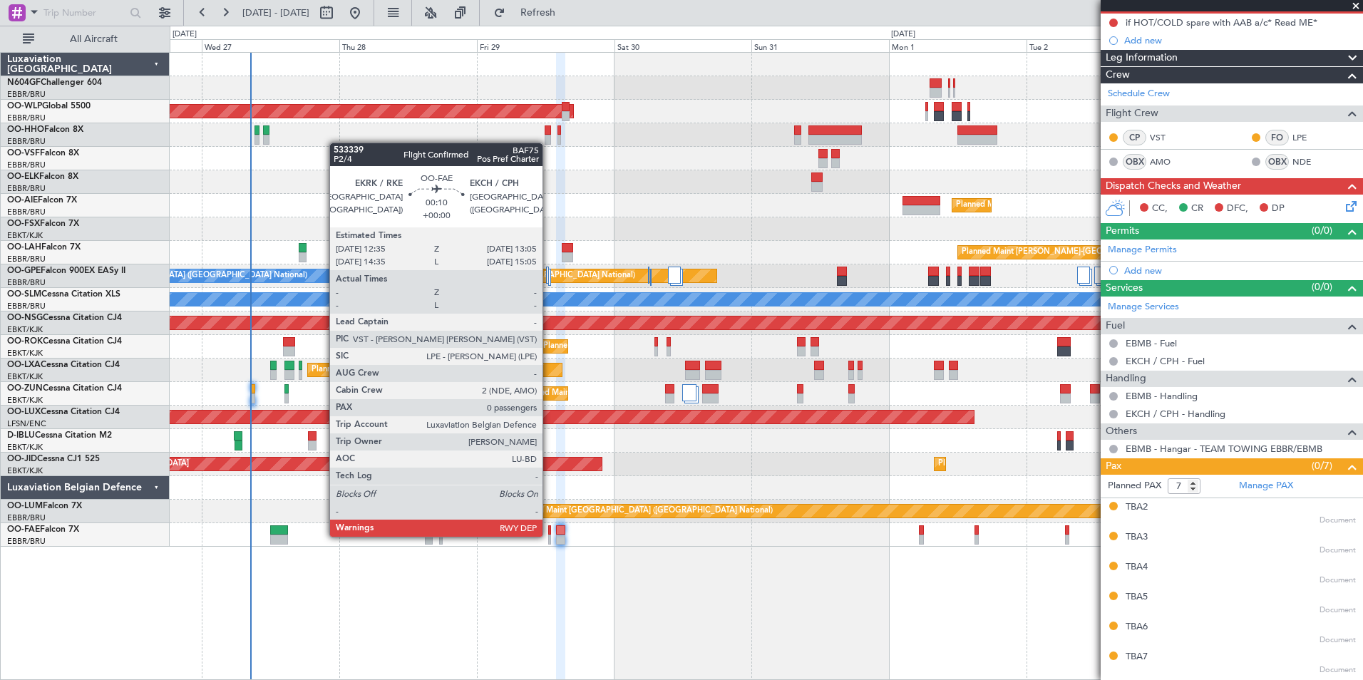
click at [549, 536] on div at bounding box center [550, 540] width 4 height 10
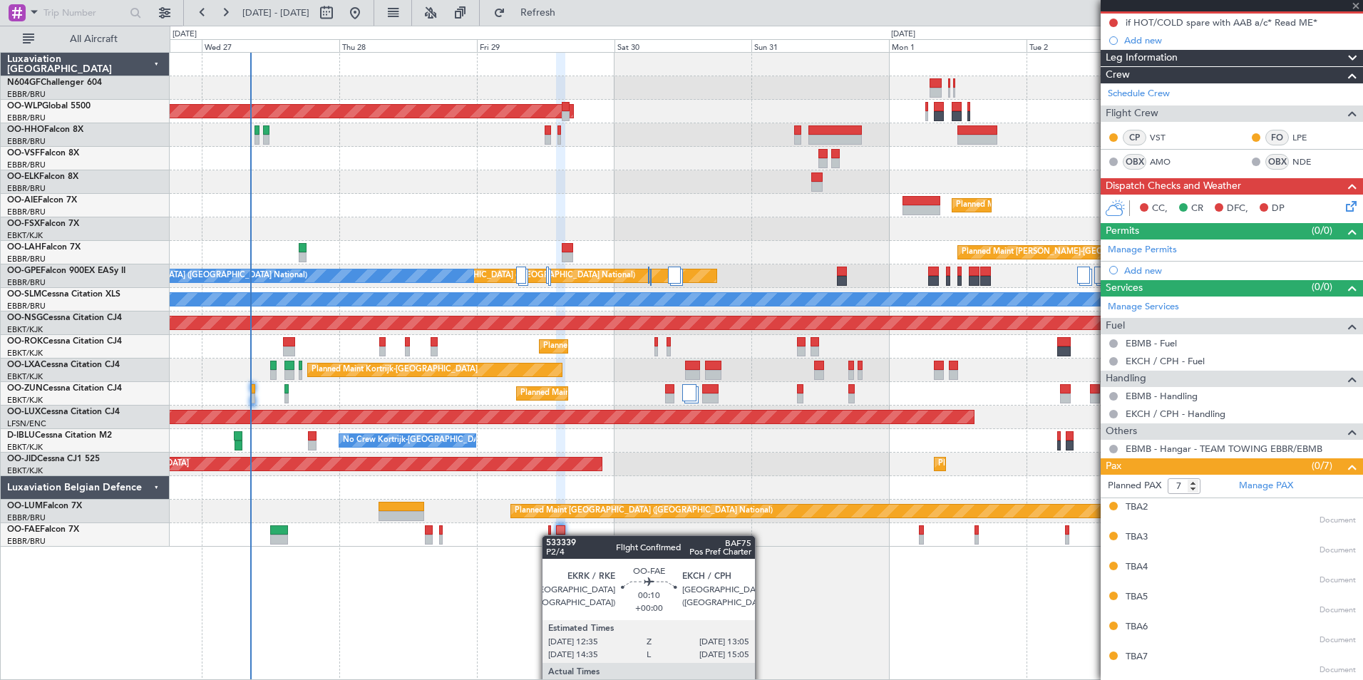
type input "0"
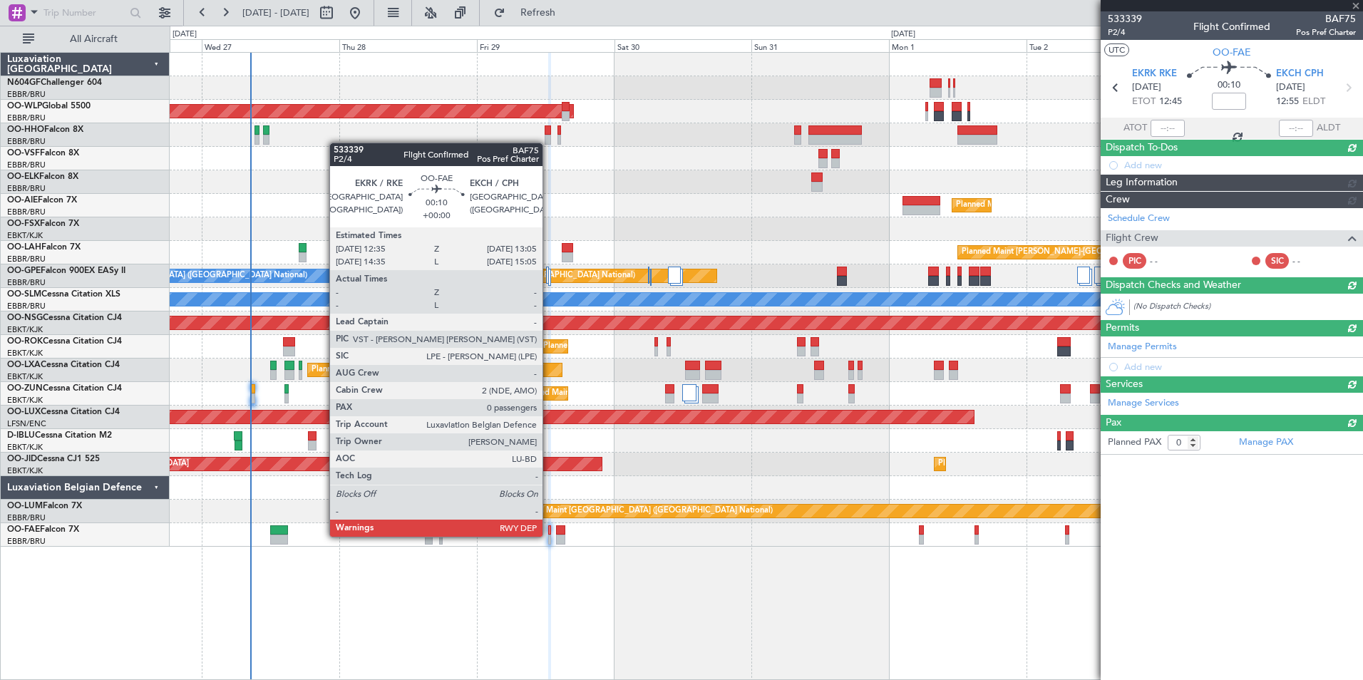
scroll to position [0, 0]
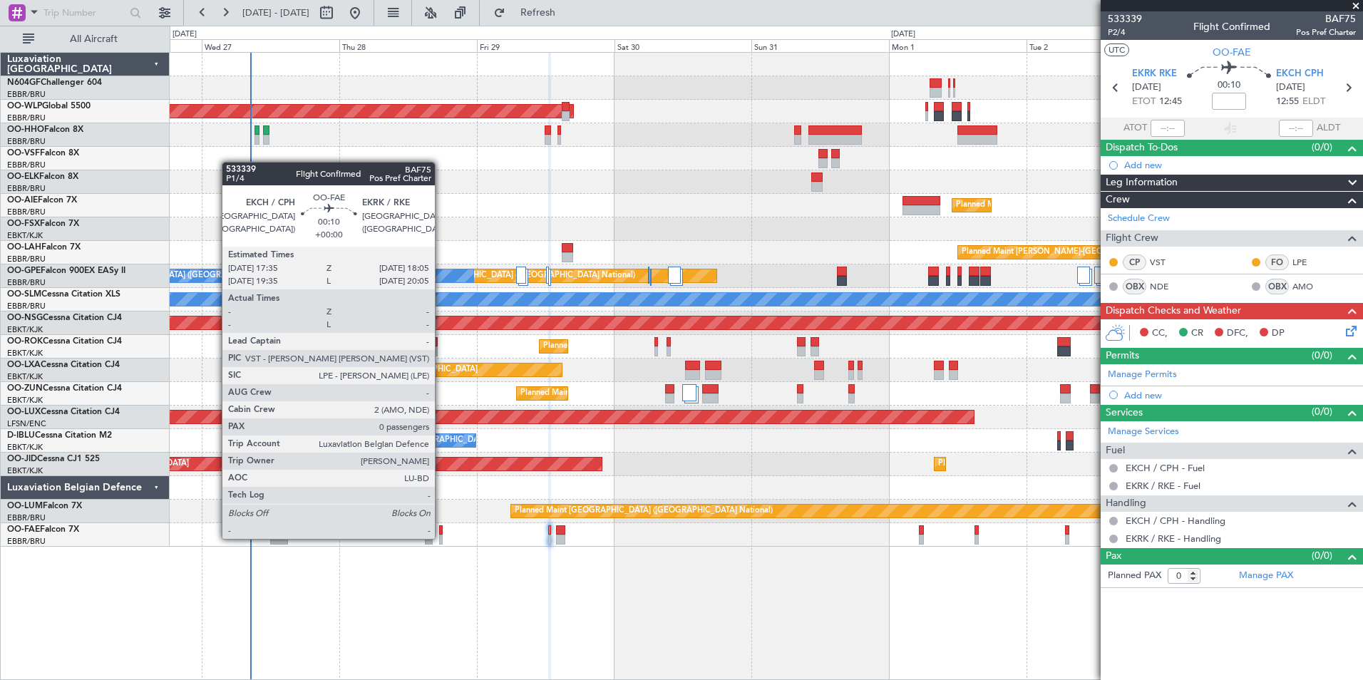
click at [441, 538] on div at bounding box center [441, 540] width 4 height 10
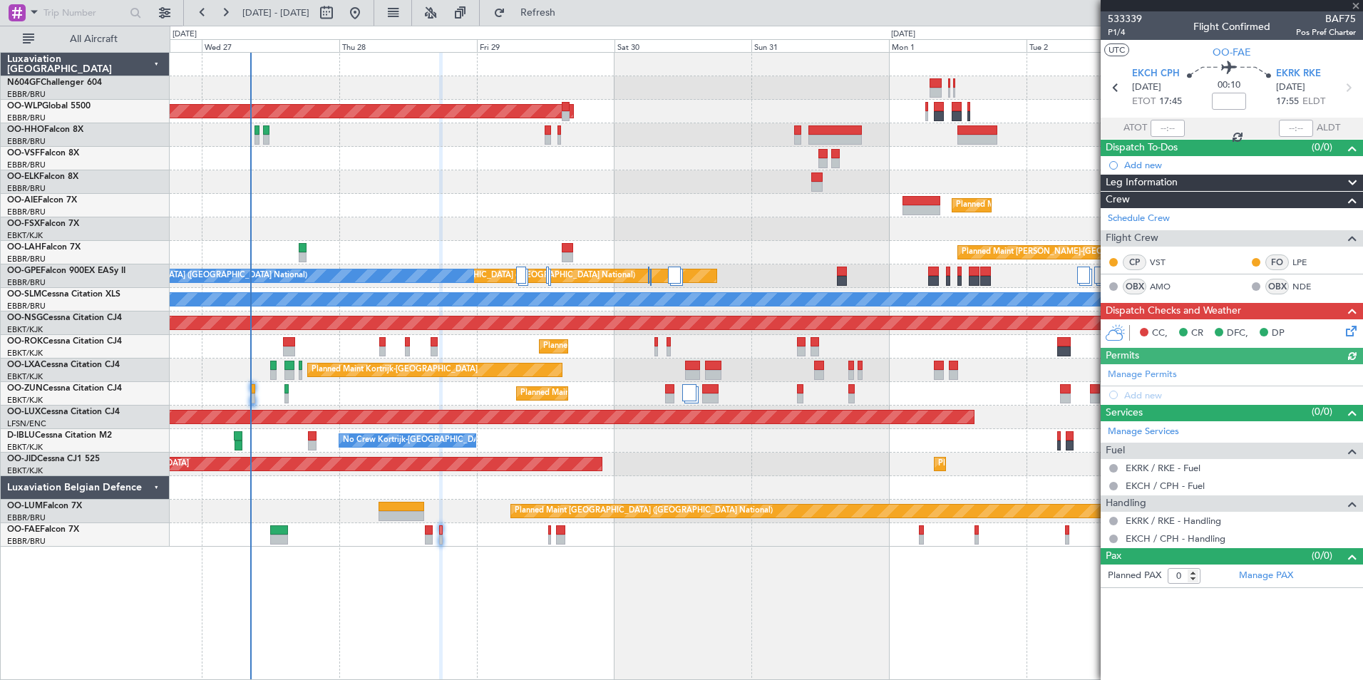
click at [424, 538] on div "Owner Melsbroek Air Base" at bounding box center [766, 535] width 1193 height 24
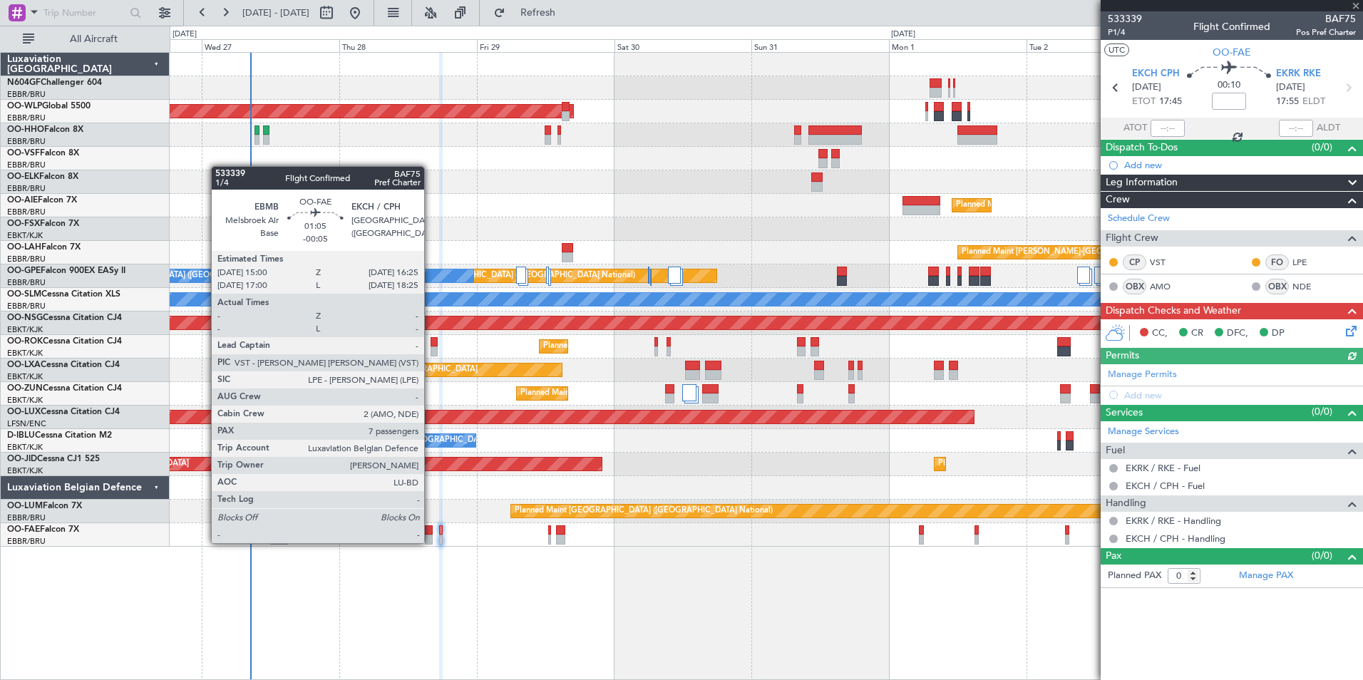
click at [431, 542] on div at bounding box center [429, 540] width 9 height 10
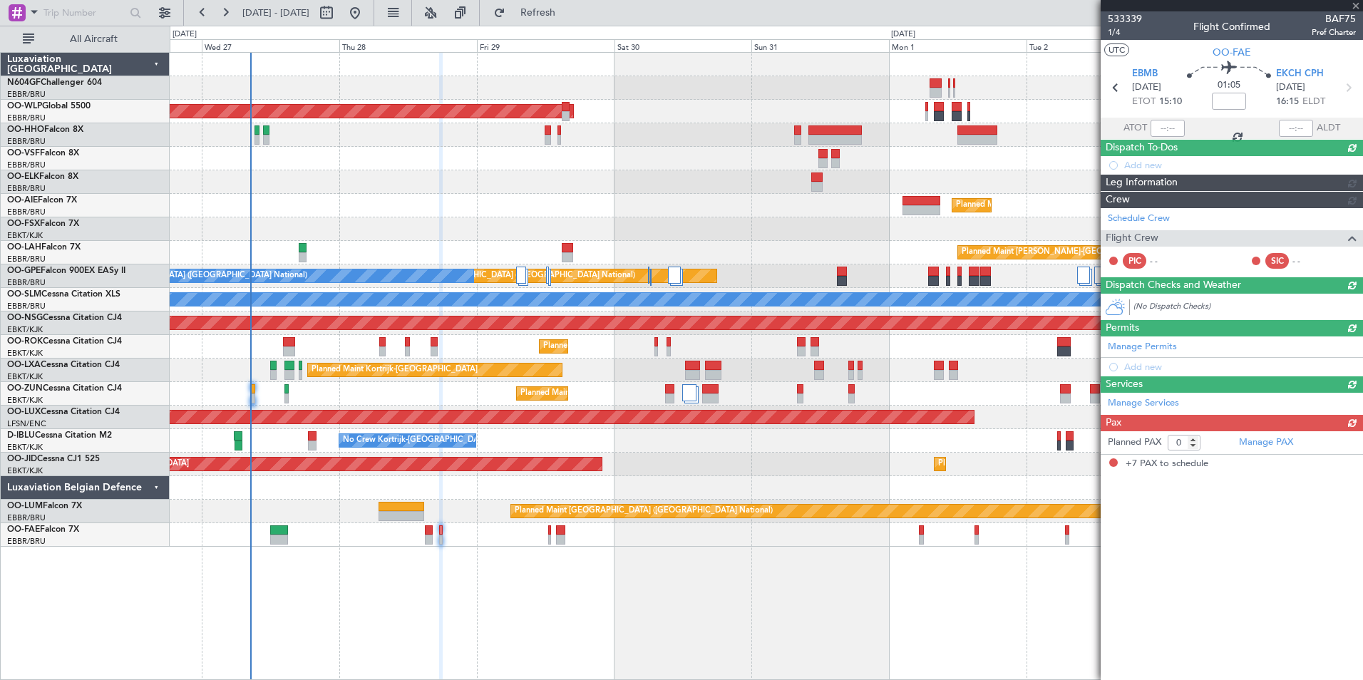
type input "-00:05"
type input "7"
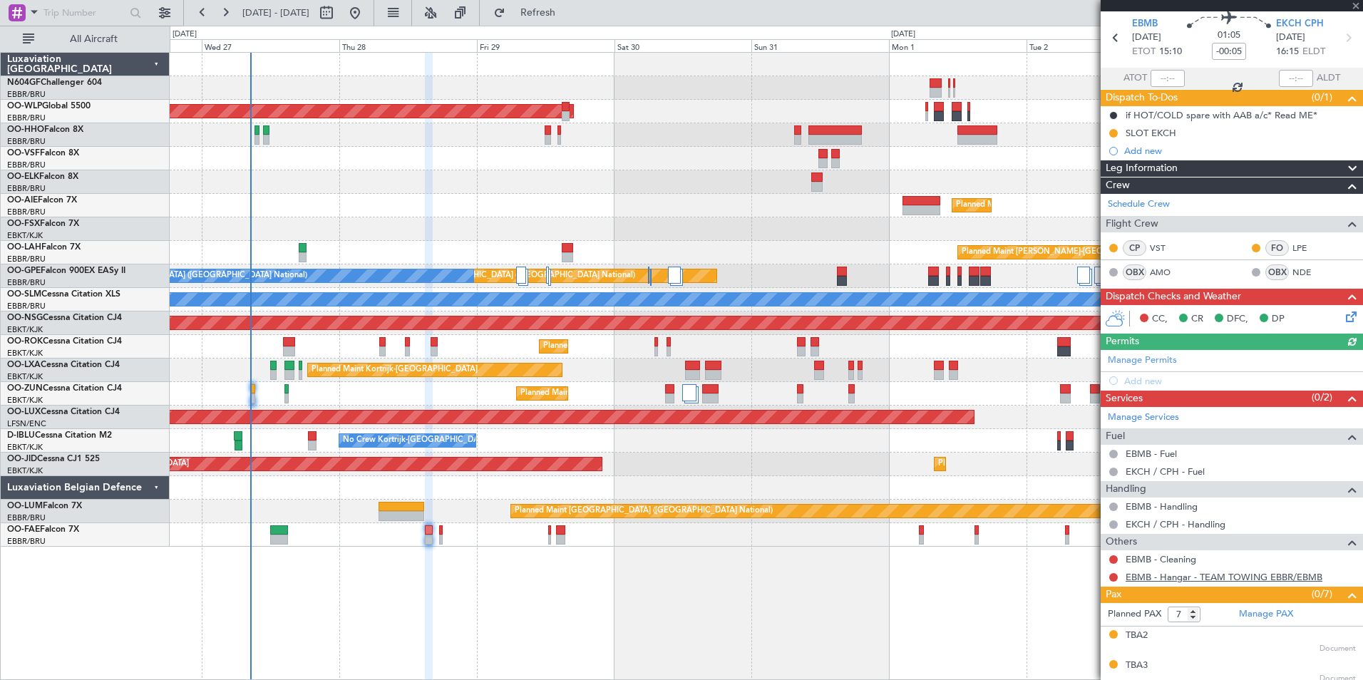
scroll to position [71, 0]
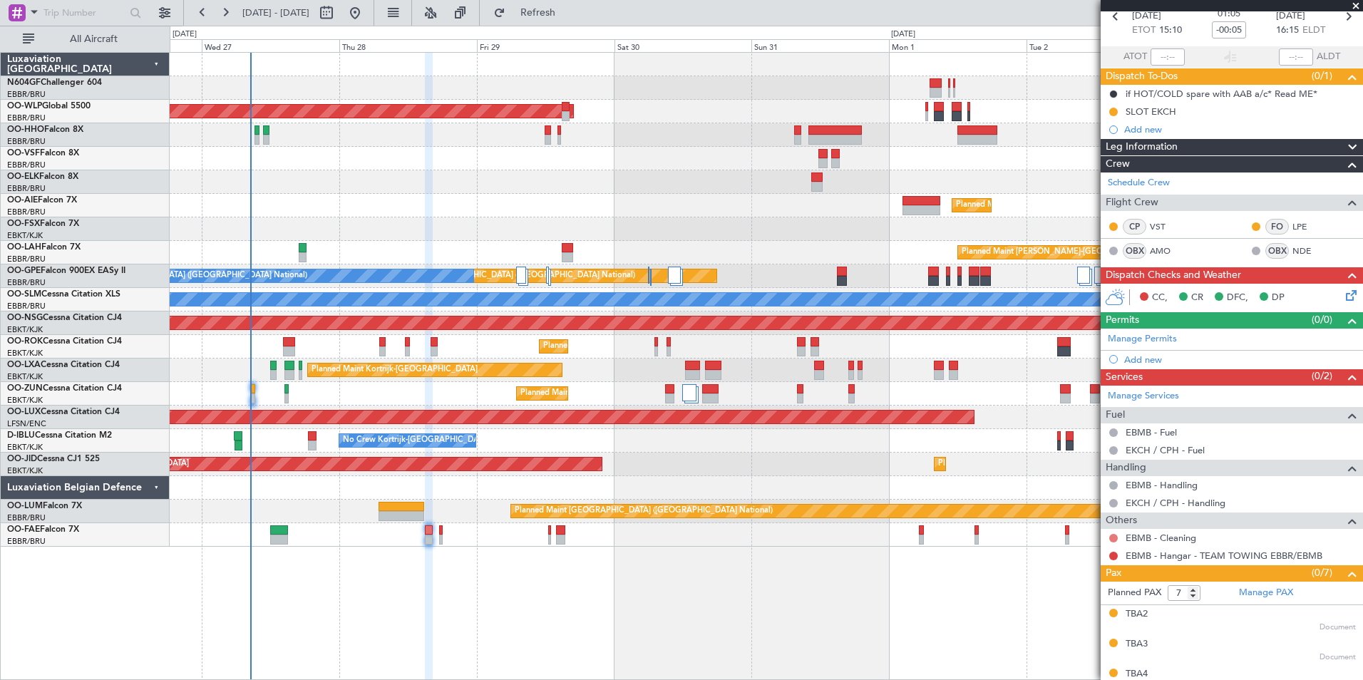
click at [1114, 539] on button at bounding box center [1114, 538] width 9 height 9
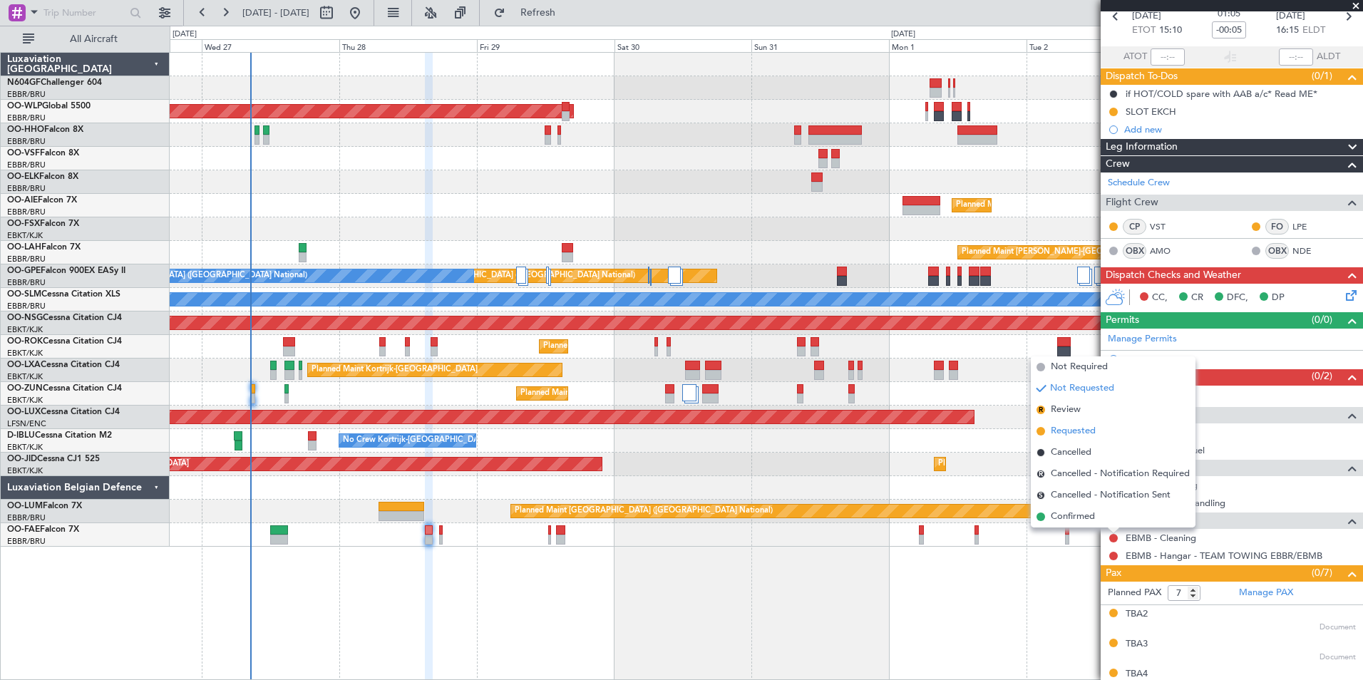
click at [1073, 434] on span "Requested" at bounding box center [1073, 431] width 45 height 14
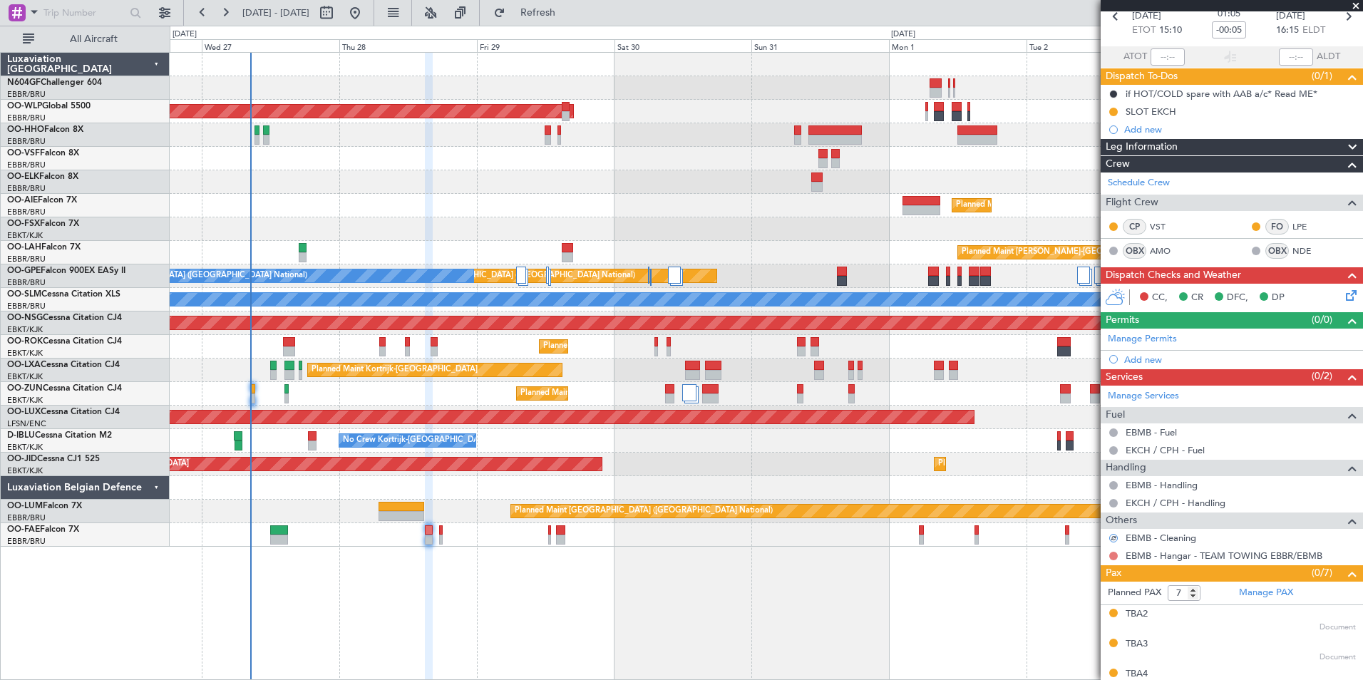
click at [1115, 558] on button at bounding box center [1114, 556] width 9 height 9
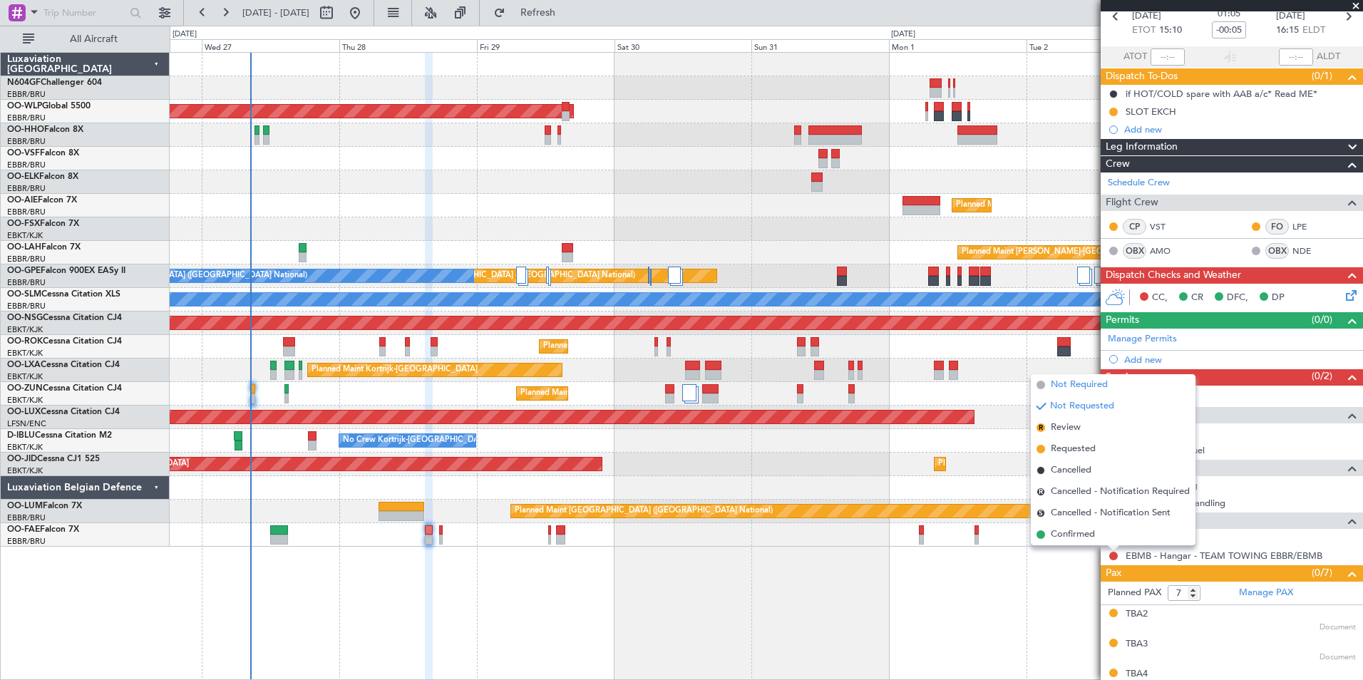
click at [1068, 391] on span "Not Required" at bounding box center [1079, 385] width 57 height 14
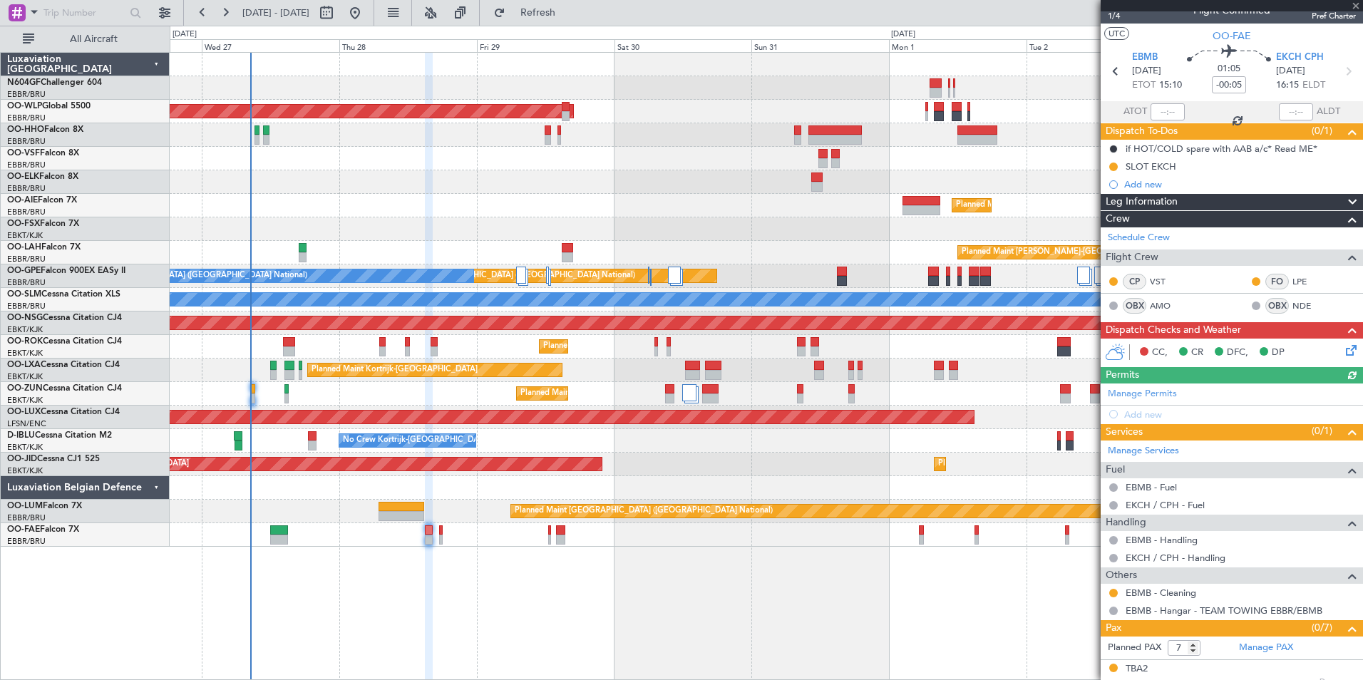
scroll to position [0, 0]
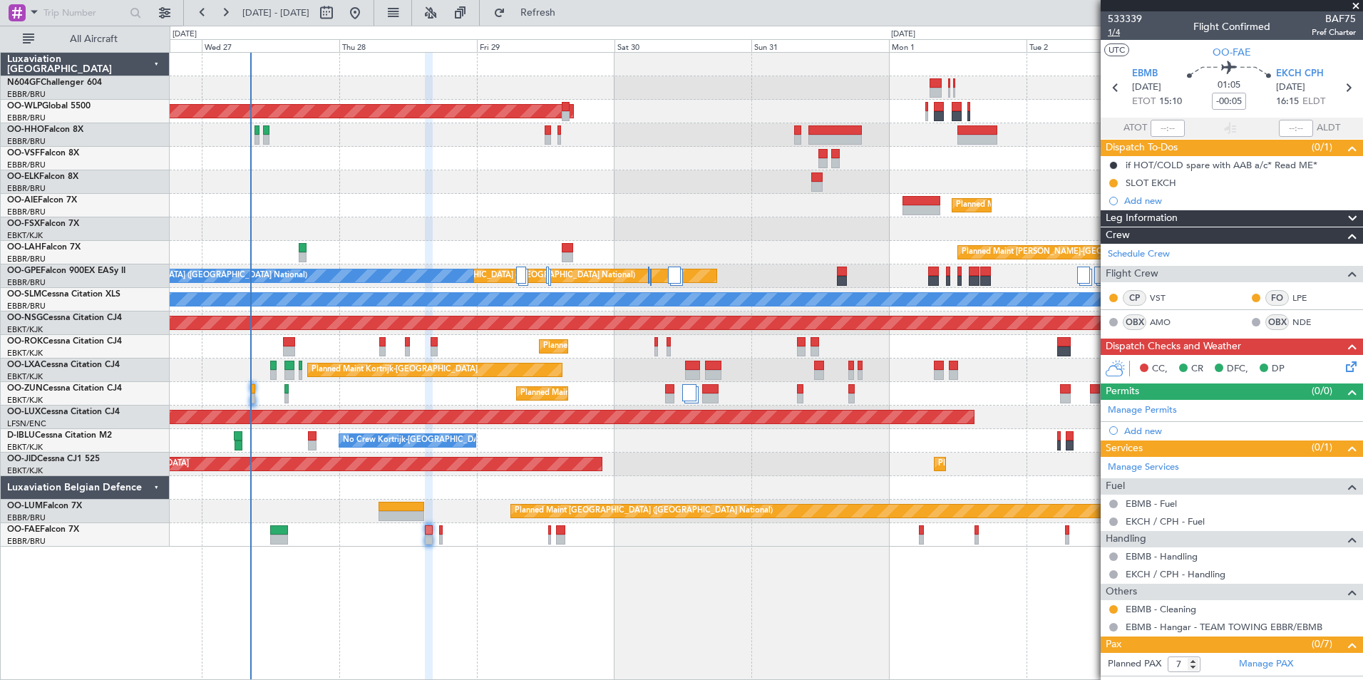
click at [1115, 36] on span "1/4" at bounding box center [1125, 32] width 34 height 12
click at [1343, 367] on icon at bounding box center [1348, 364] width 11 height 11
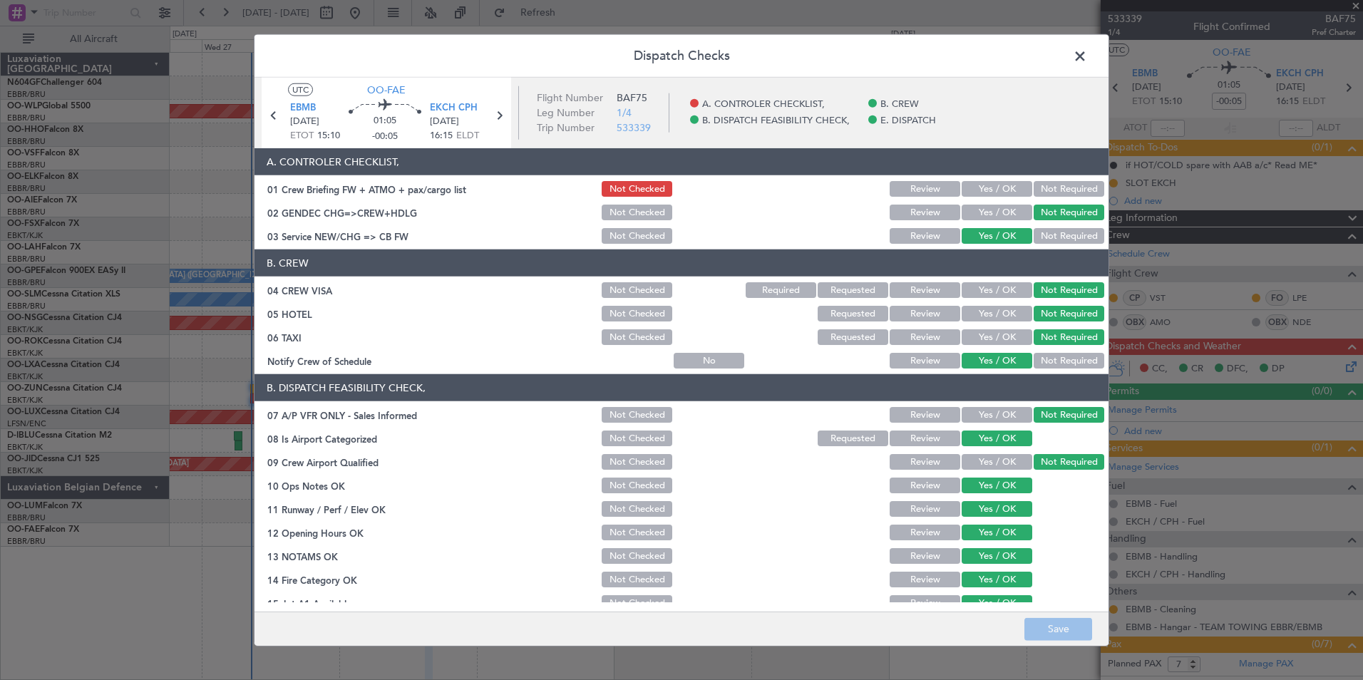
click at [975, 197] on div "Yes / OK" at bounding box center [996, 189] width 72 height 20
click at [976, 194] on button "Yes / OK" at bounding box center [997, 189] width 71 height 16
click at [1057, 615] on footer "Save" at bounding box center [682, 628] width 854 height 34
click at [1057, 621] on button "Save" at bounding box center [1059, 629] width 68 height 23
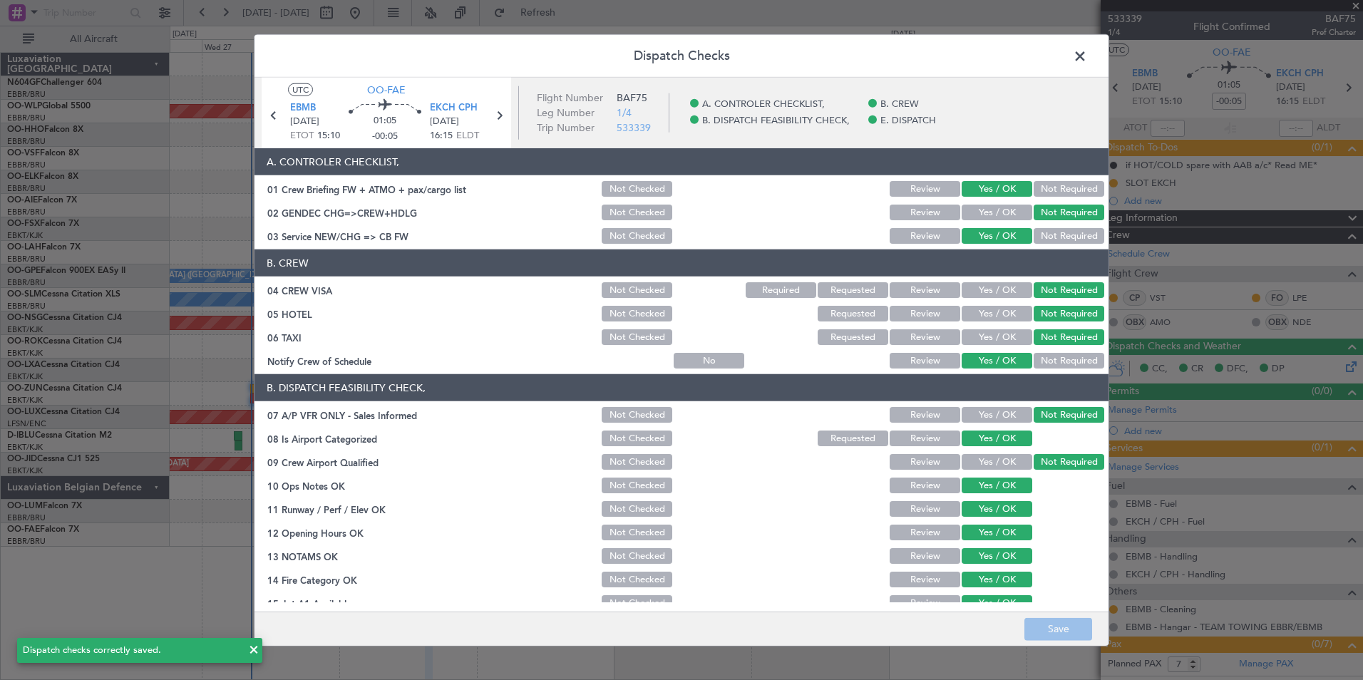
click at [1087, 52] on span at bounding box center [1087, 60] width 0 height 29
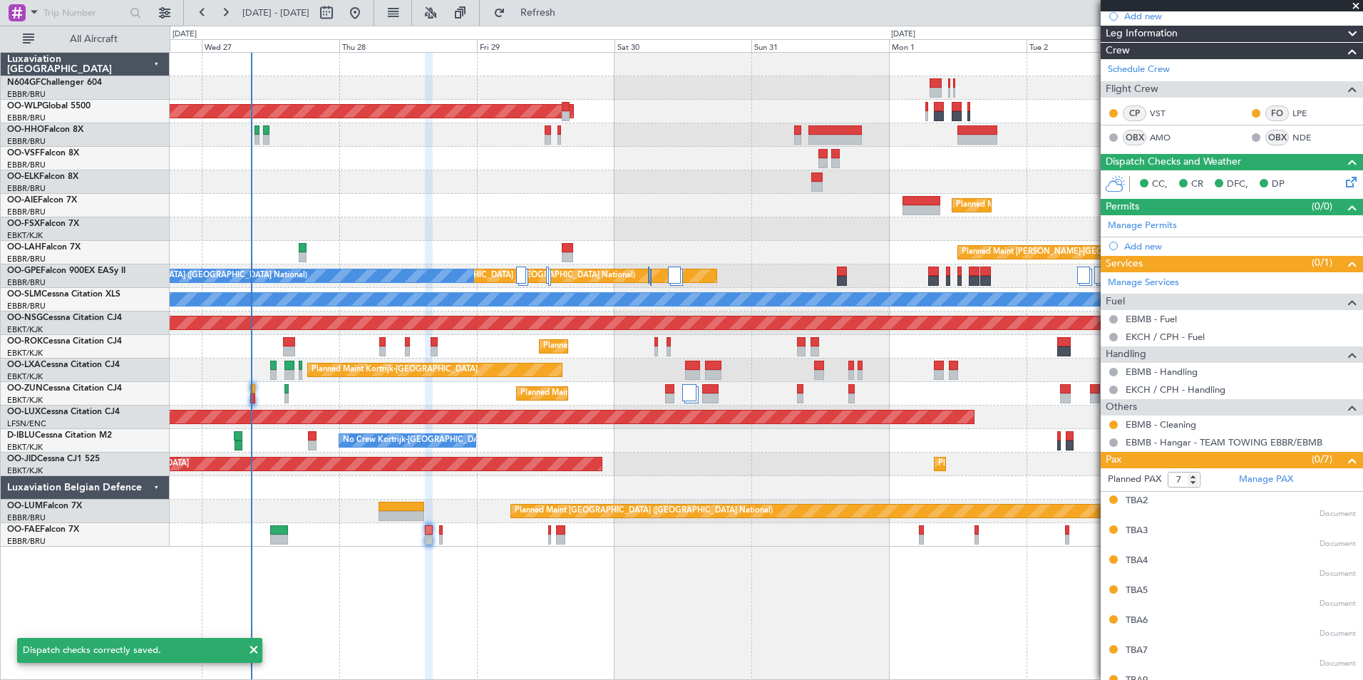
scroll to position [205, 0]
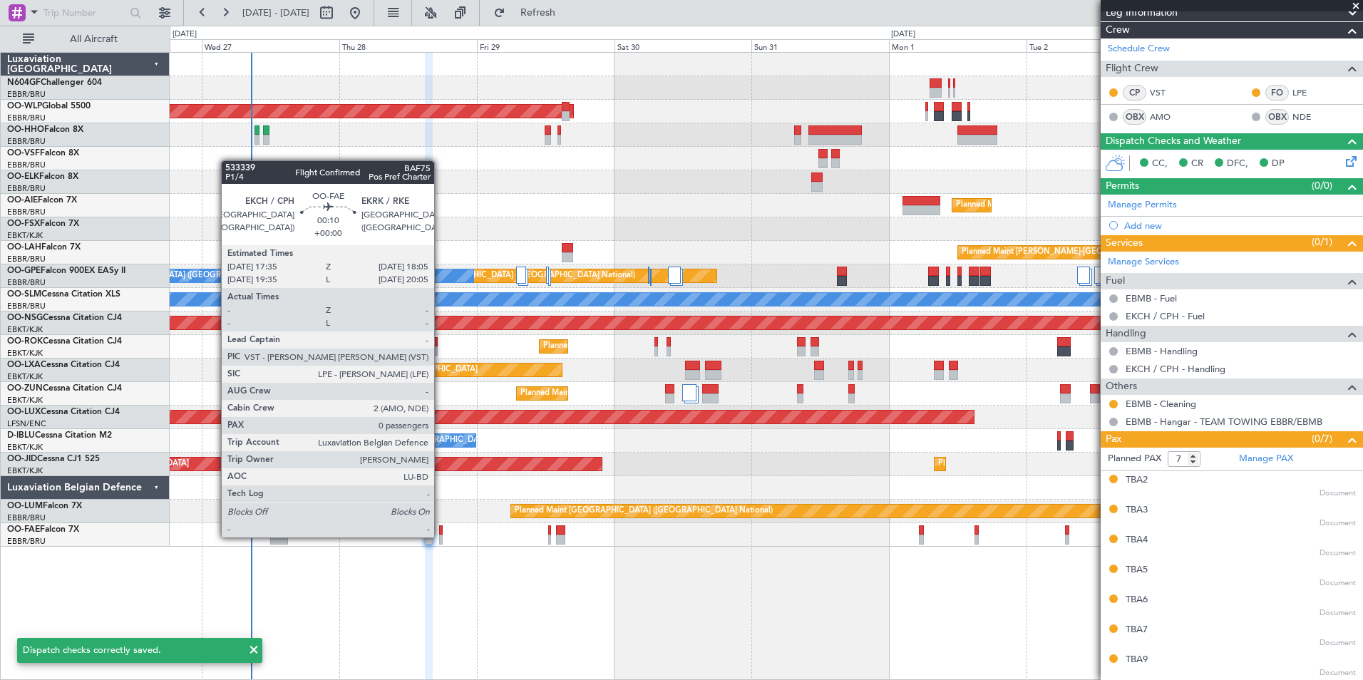
click at [441, 536] on div at bounding box center [441, 540] width 4 height 10
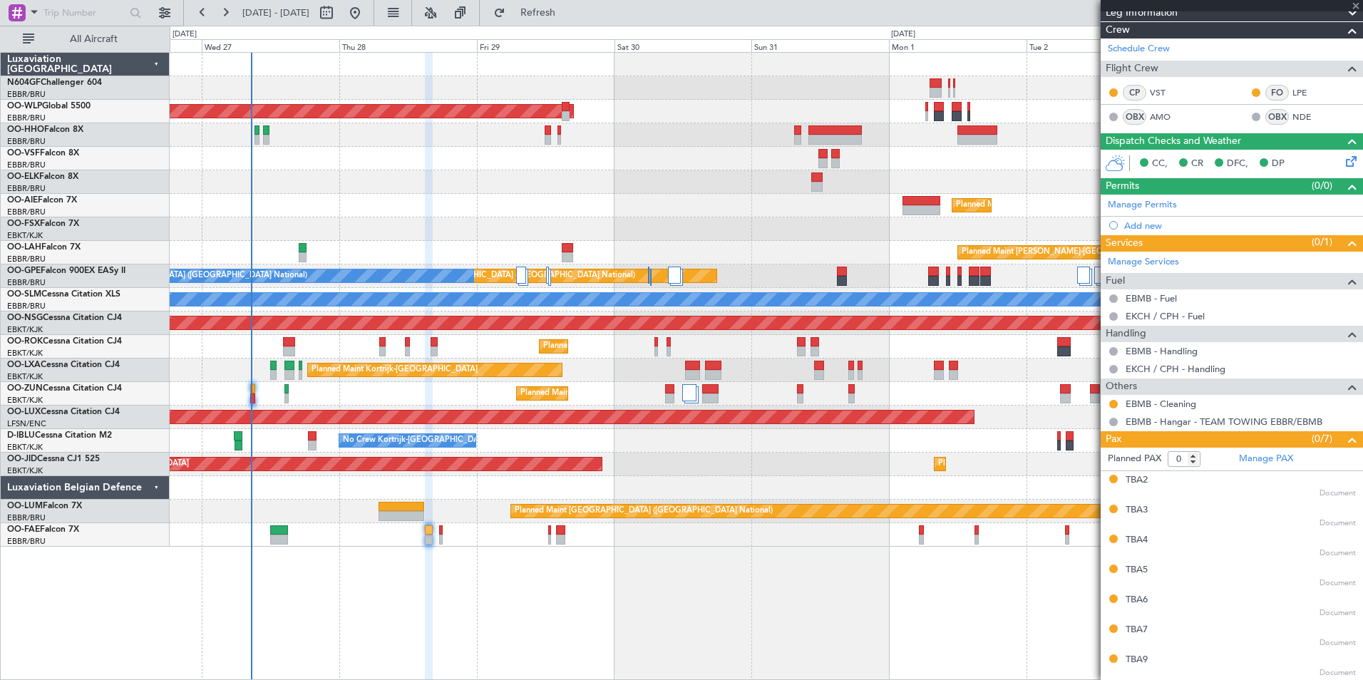
scroll to position [0, 0]
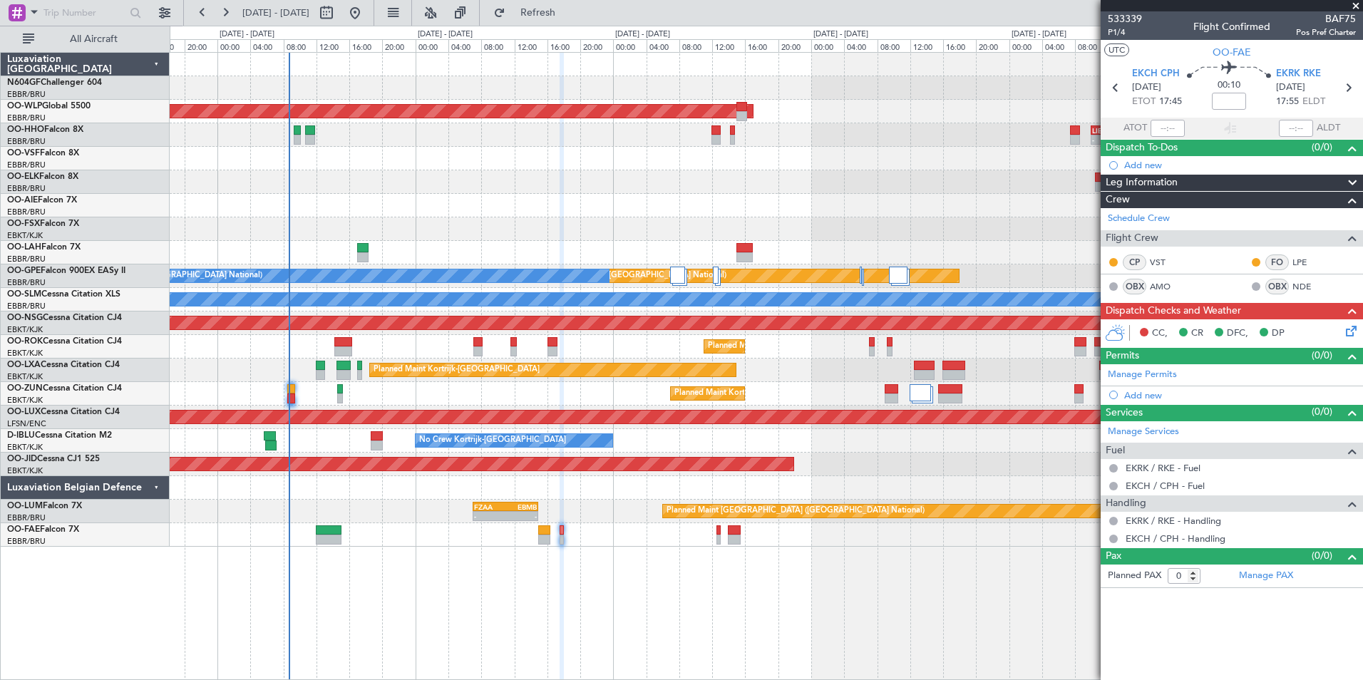
click at [1340, 337] on div "CC, CR DFC, DP" at bounding box center [1239, 333] width 210 height 21
click at [1345, 334] on icon at bounding box center [1348, 328] width 11 height 11
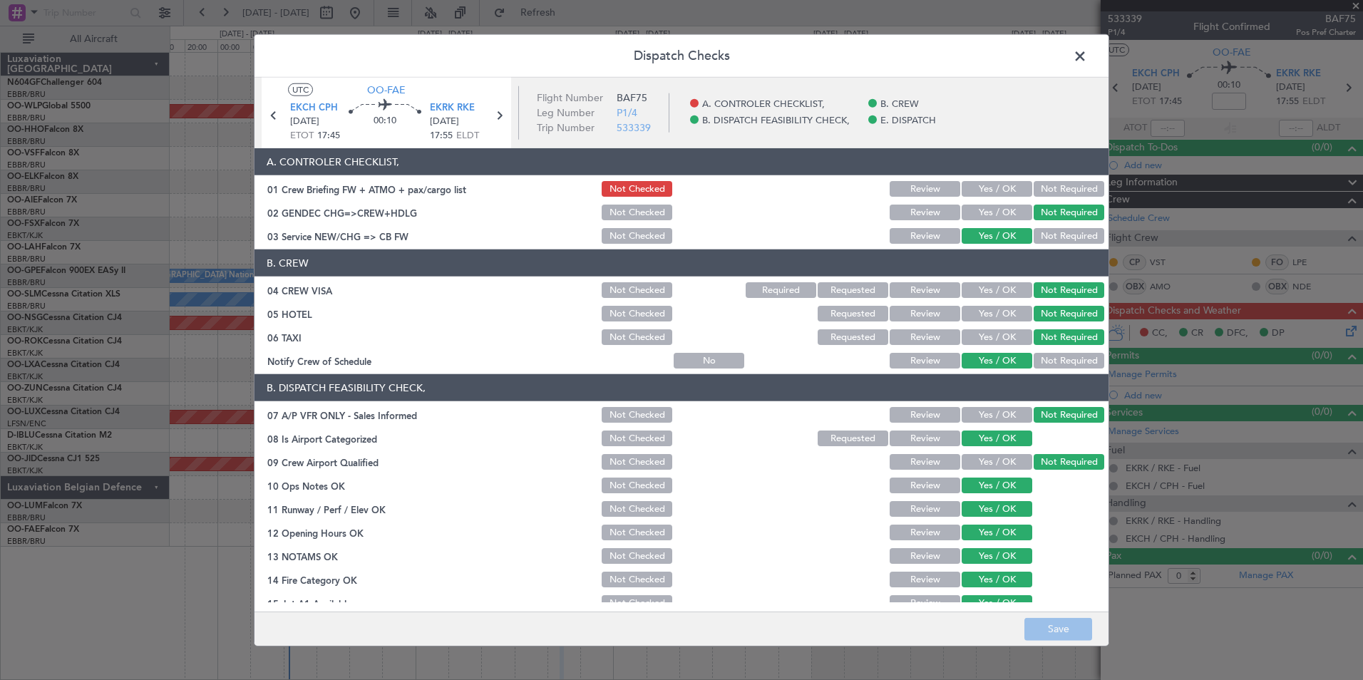
click at [976, 183] on button "Yes / OK" at bounding box center [997, 189] width 71 height 16
click at [1060, 619] on button "Save" at bounding box center [1059, 629] width 68 height 23
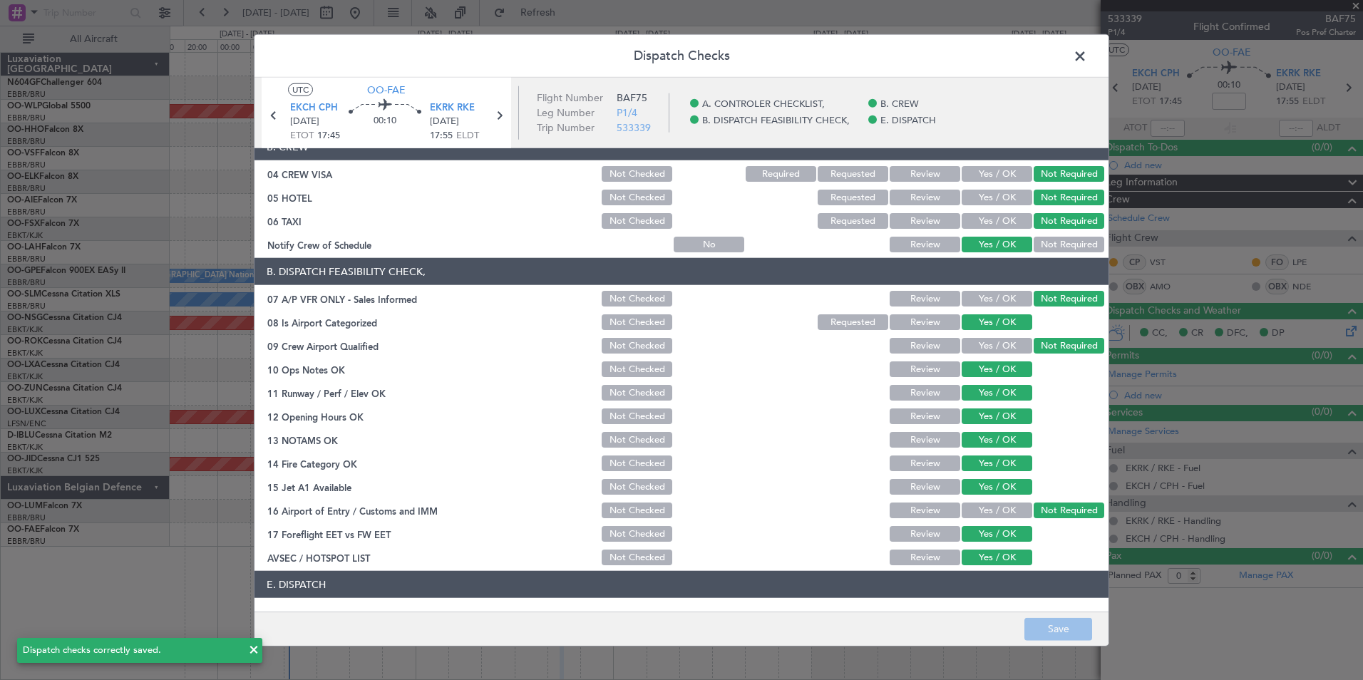
scroll to position [210, 0]
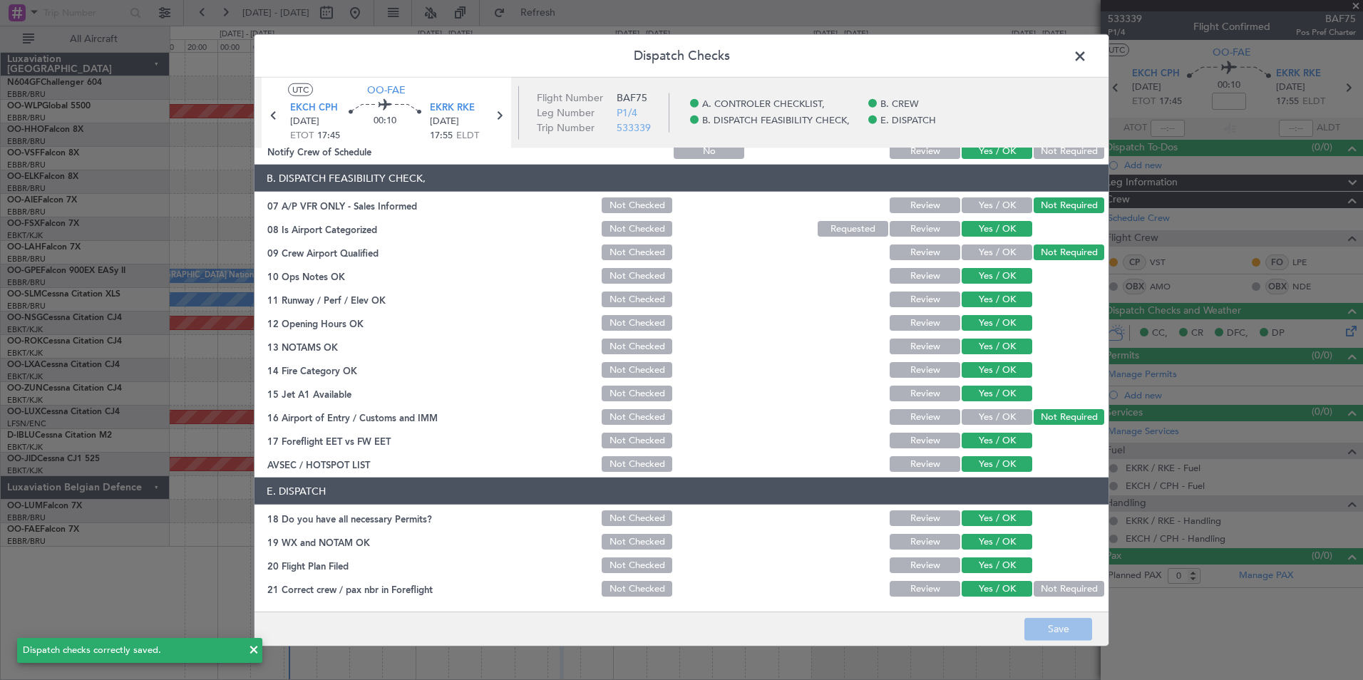
click at [1087, 52] on span at bounding box center [1087, 60] width 0 height 29
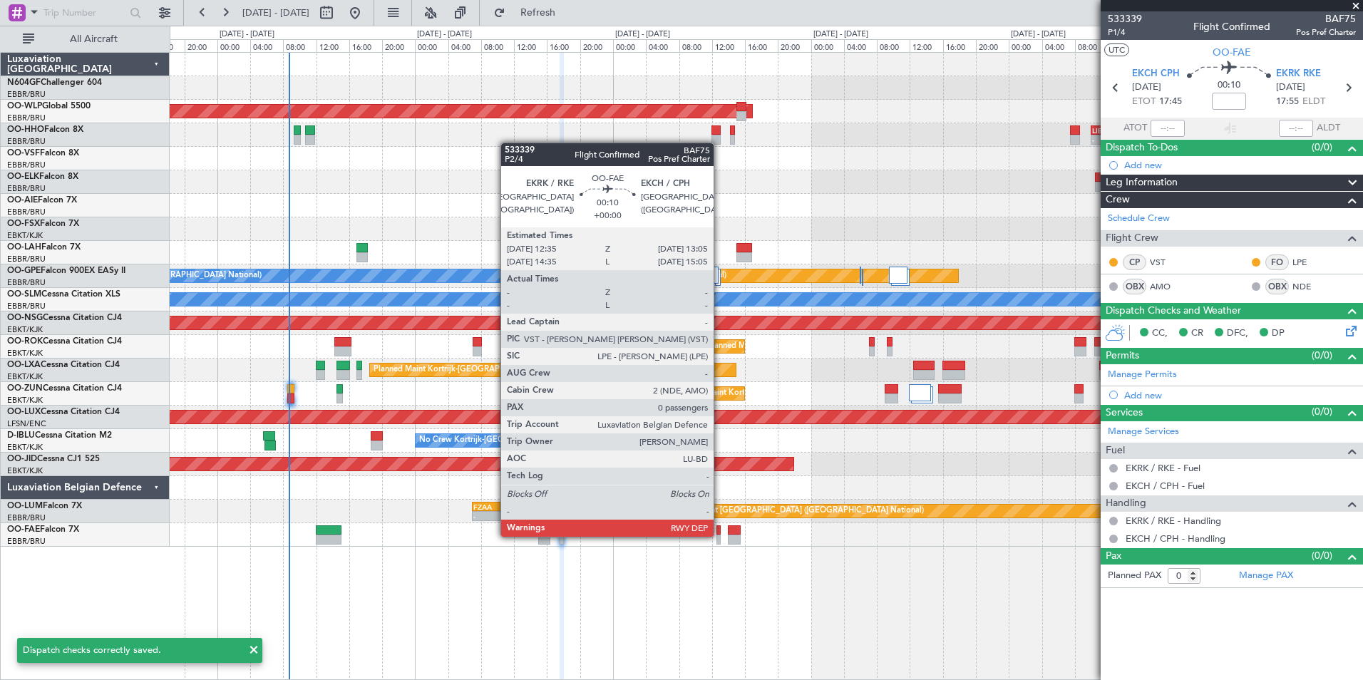
click at [720, 536] on div at bounding box center [719, 540] width 4 height 10
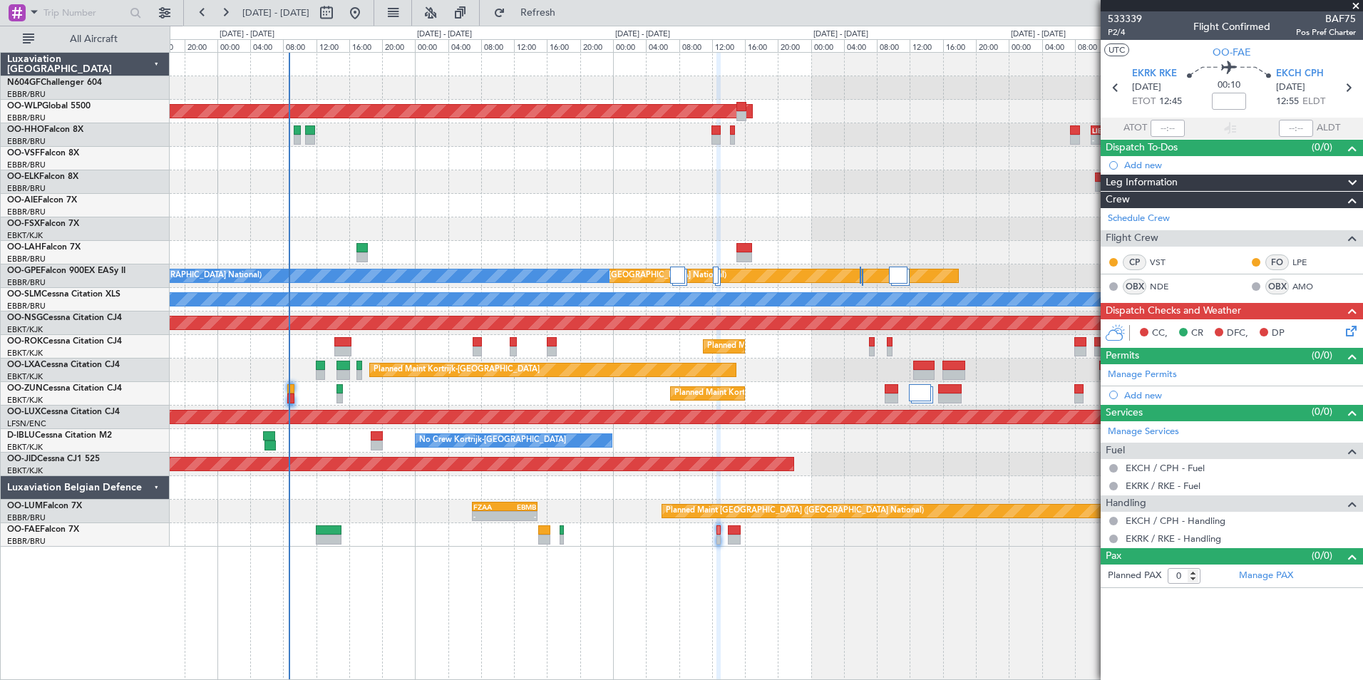
click at [1348, 327] on icon at bounding box center [1348, 328] width 11 height 11
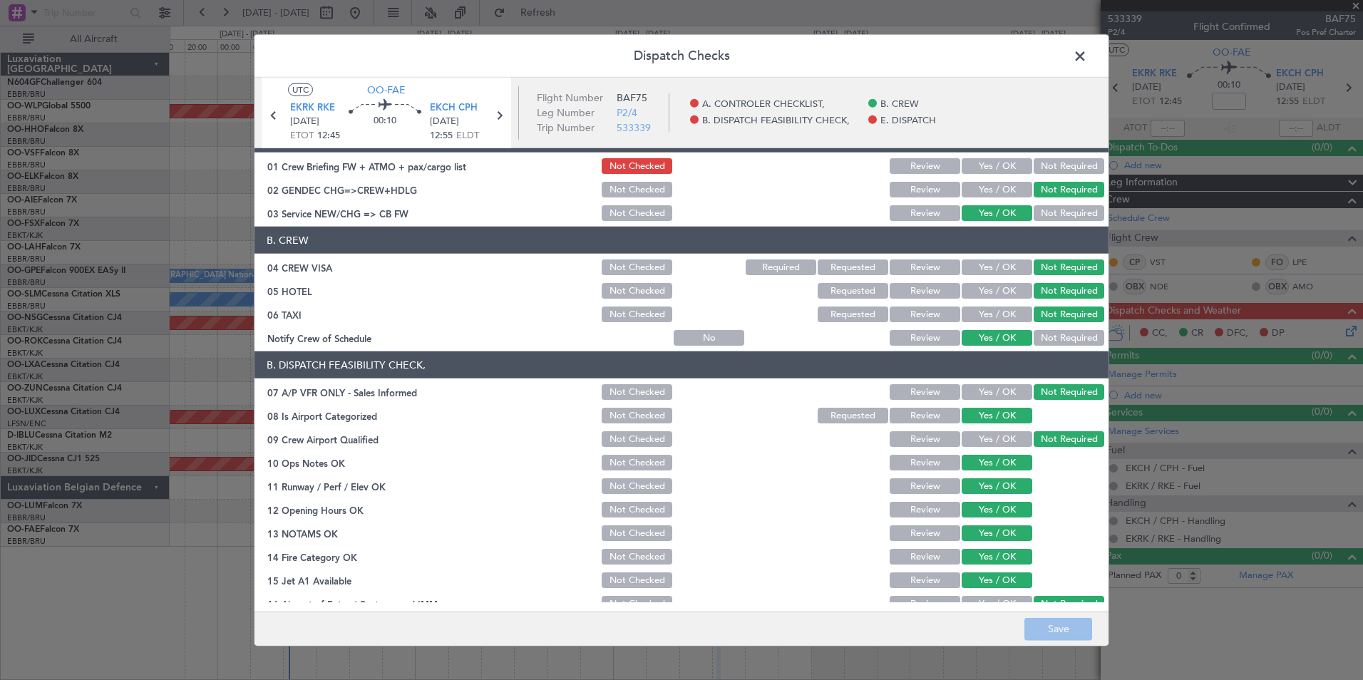
scroll to position [0, 0]
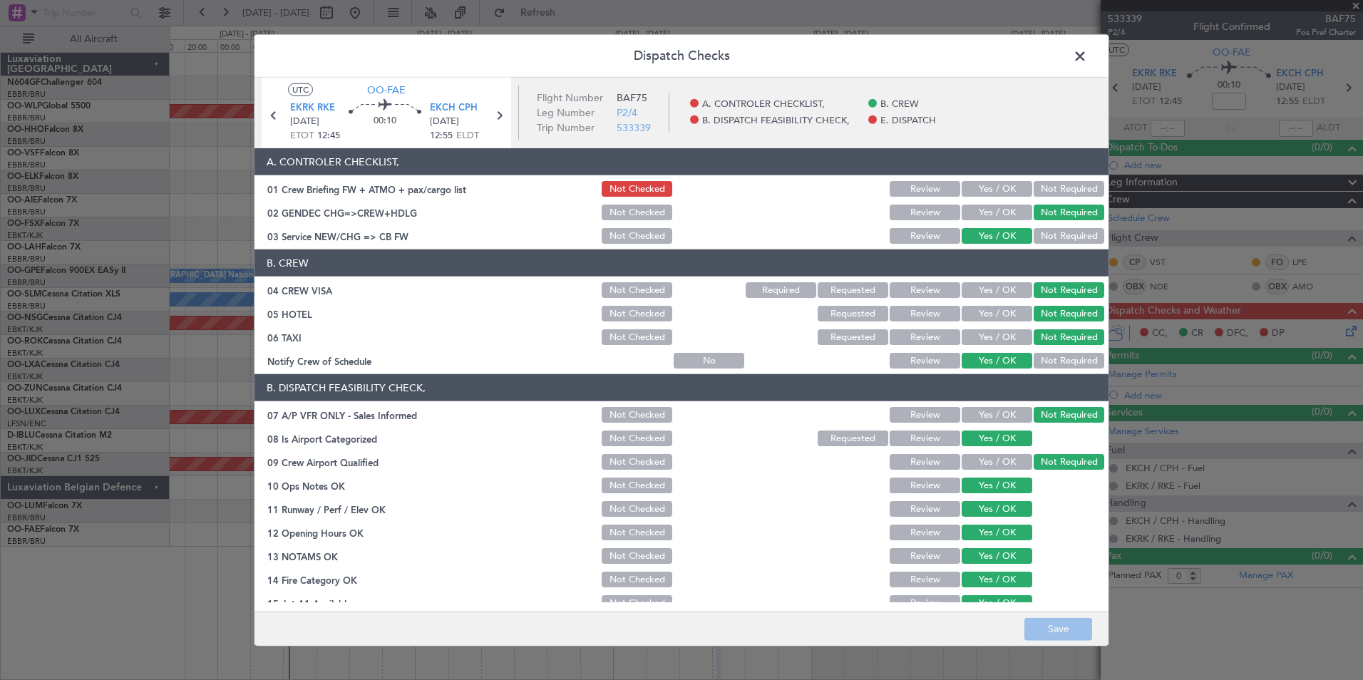
click at [984, 195] on button "Yes / OK" at bounding box center [997, 189] width 71 height 16
click at [1047, 623] on button "Save" at bounding box center [1059, 629] width 68 height 23
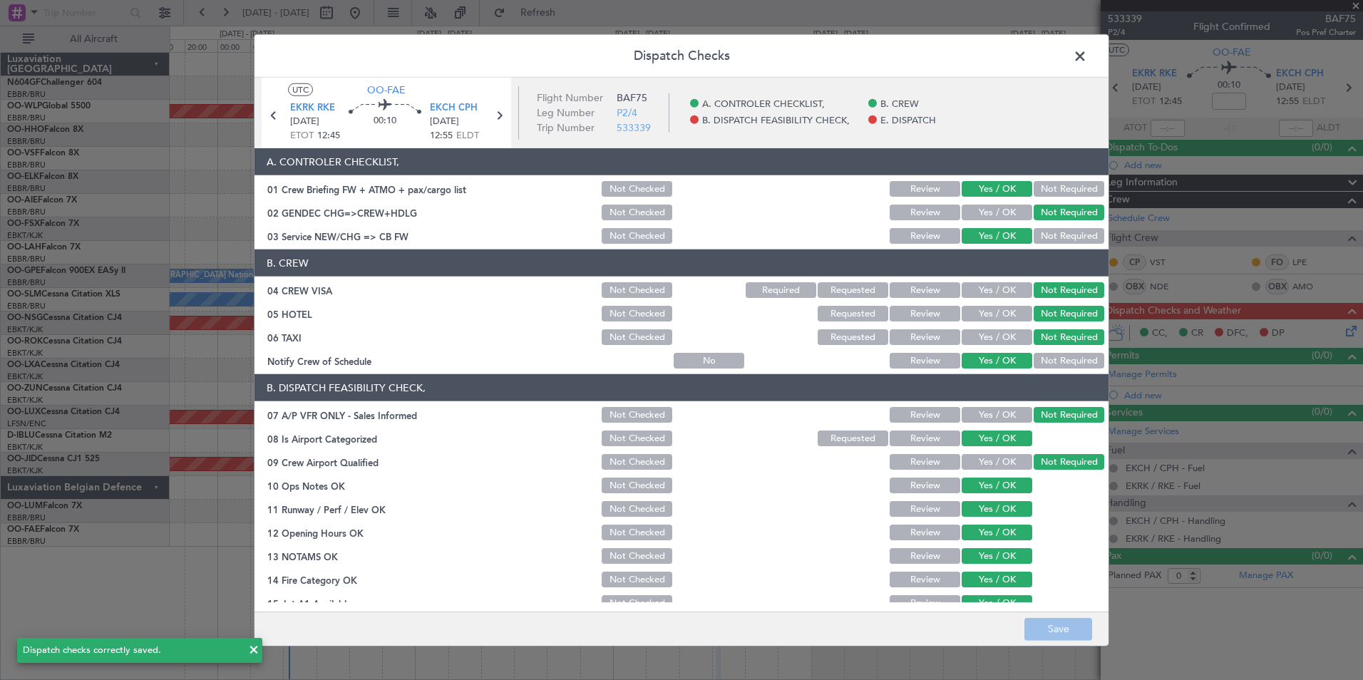
click at [1087, 54] on span at bounding box center [1087, 60] width 0 height 29
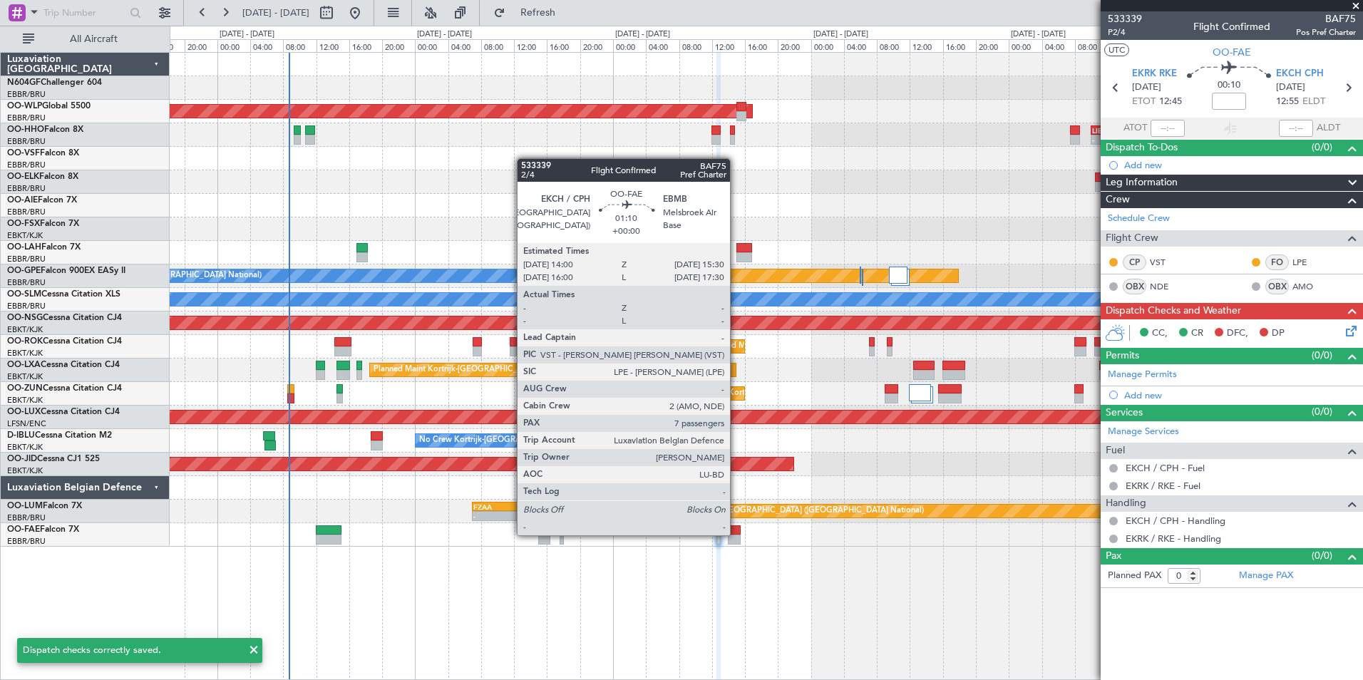
click at [737, 534] on div at bounding box center [734, 531] width 13 height 10
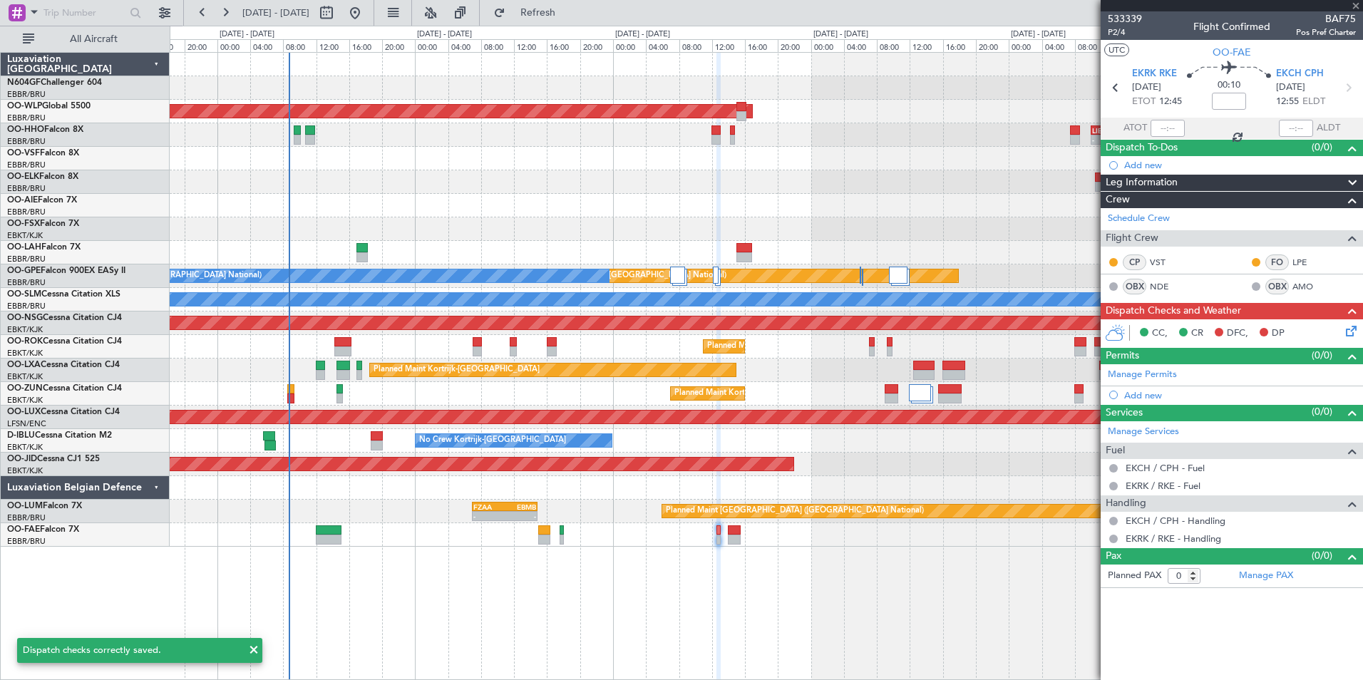
type input "7"
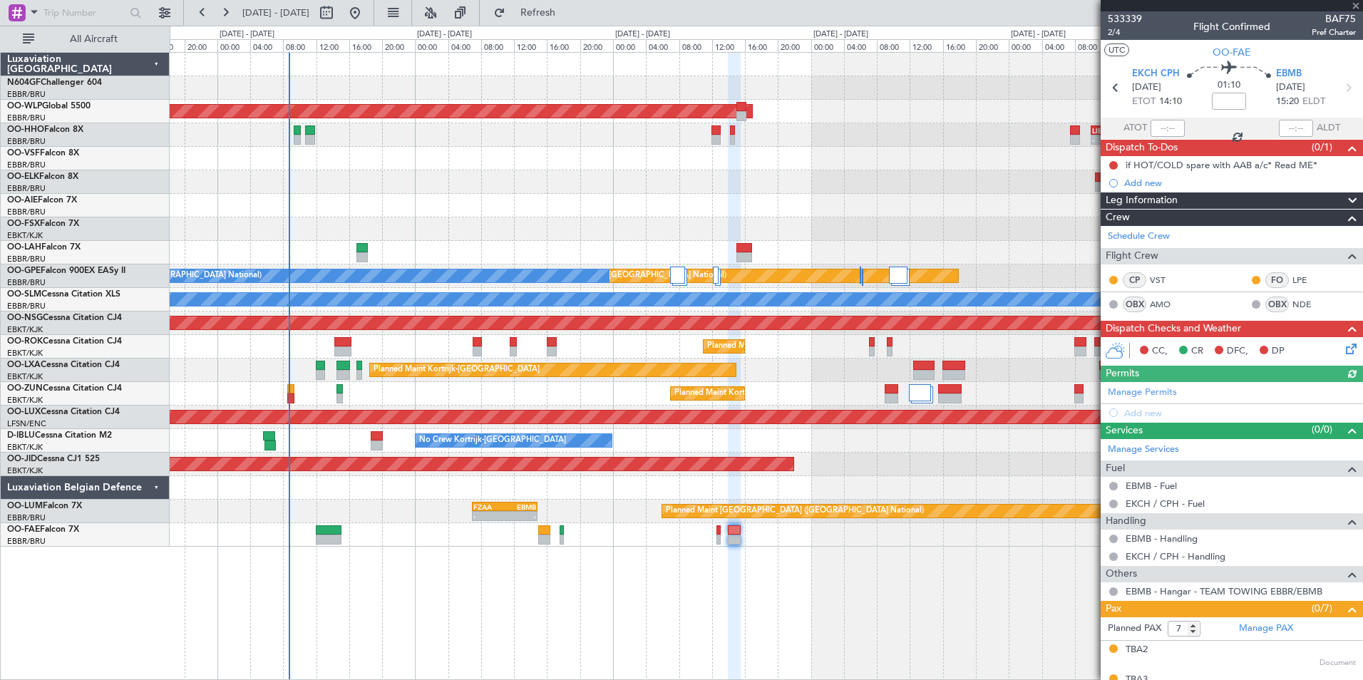
click at [1343, 350] on icon at bounding box center [1348, 346] width 11 height 11
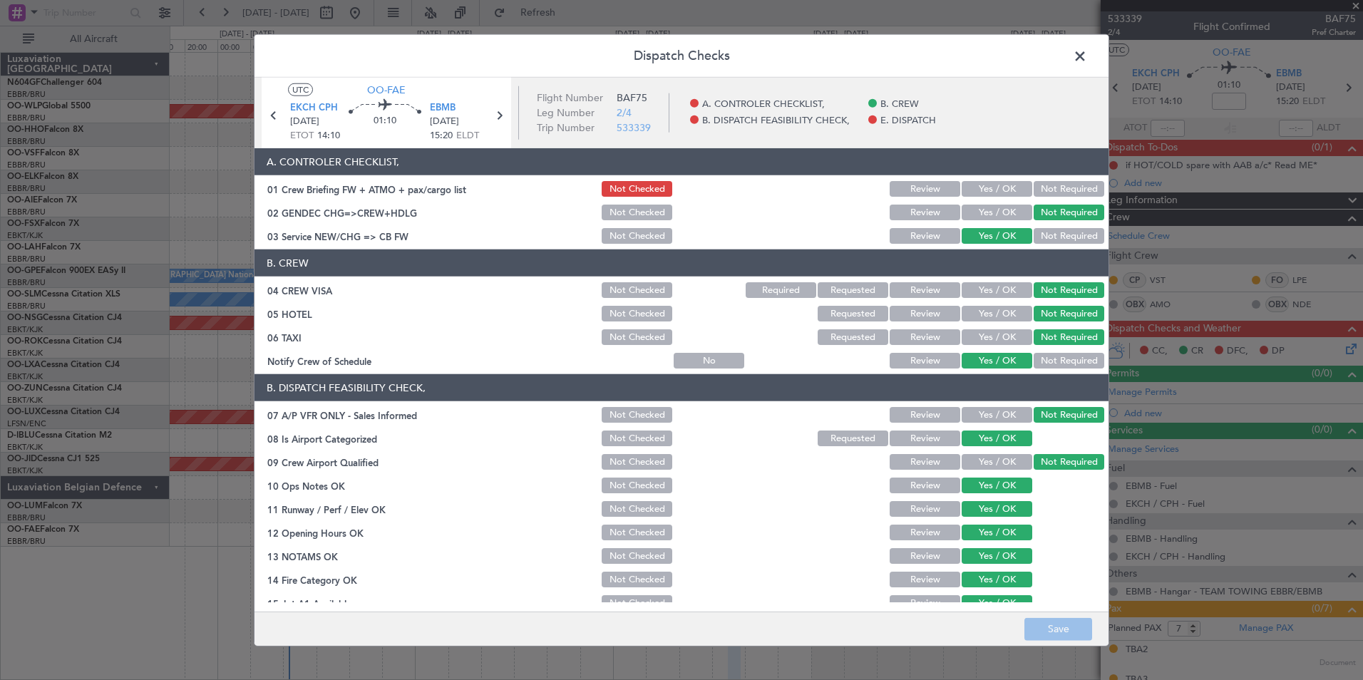
click at [983, 186] on button "Yes / OK" at bounding box center [997, 189] width 71 height 16
click at [1048, 625] on button "Save" at bounding box center [1059, 629] width 68 height 23
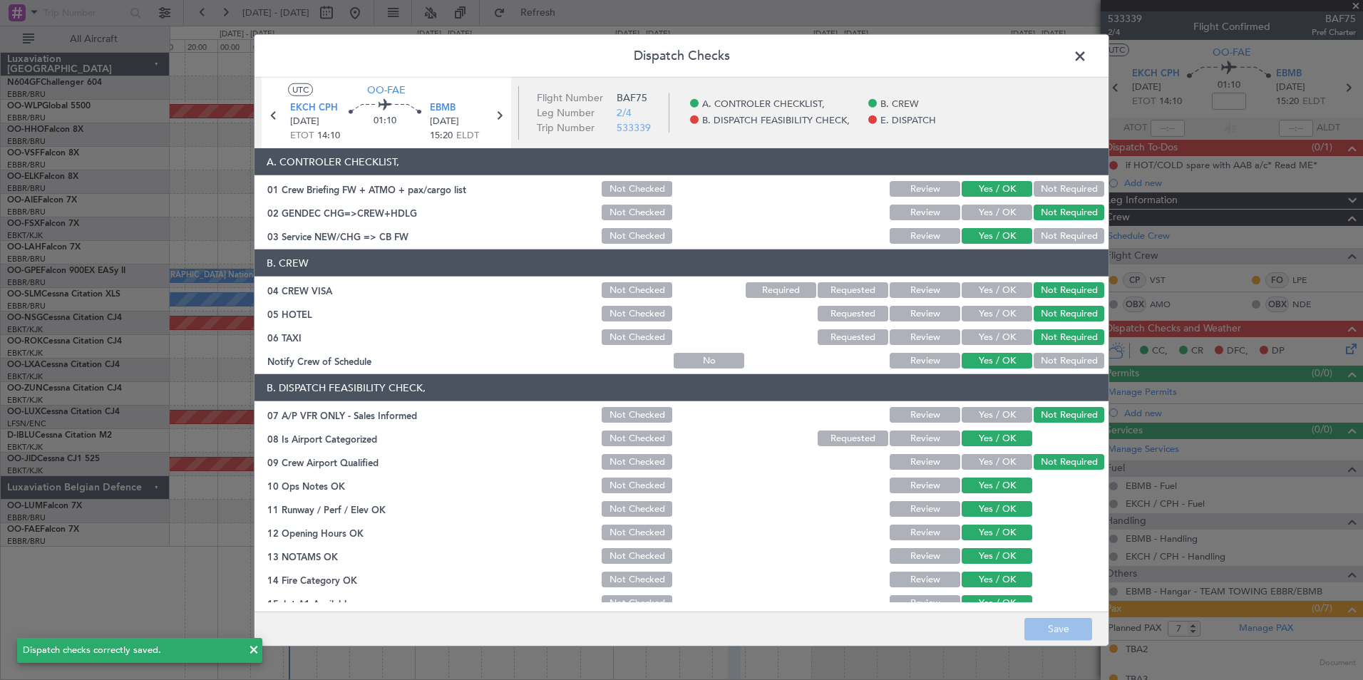
click at [1087, 53] on span at bounding box center [1087, 60] width 0 height 29
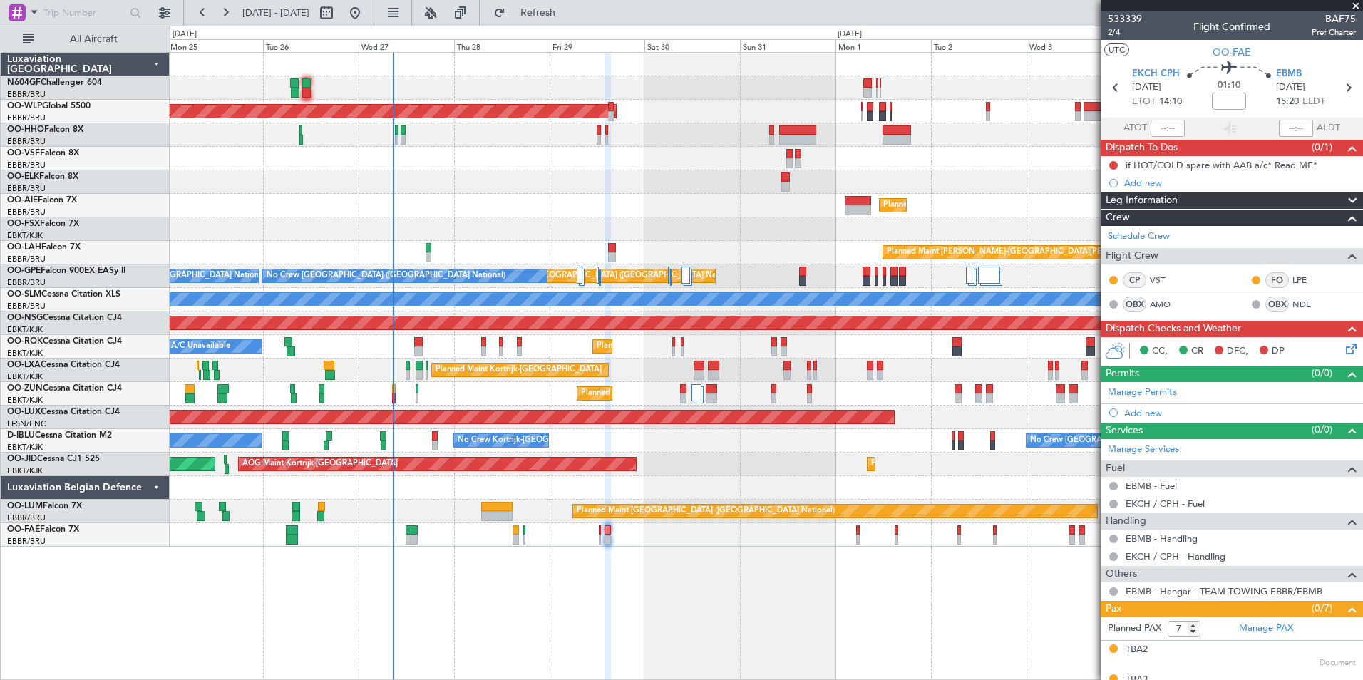
click at [563, 227] on div "Planned Maint Kortrijk-Wevelgem Planned Maint Kortrijk-Wevelgem" at bounding box center [766, 229] width 1193 height 24
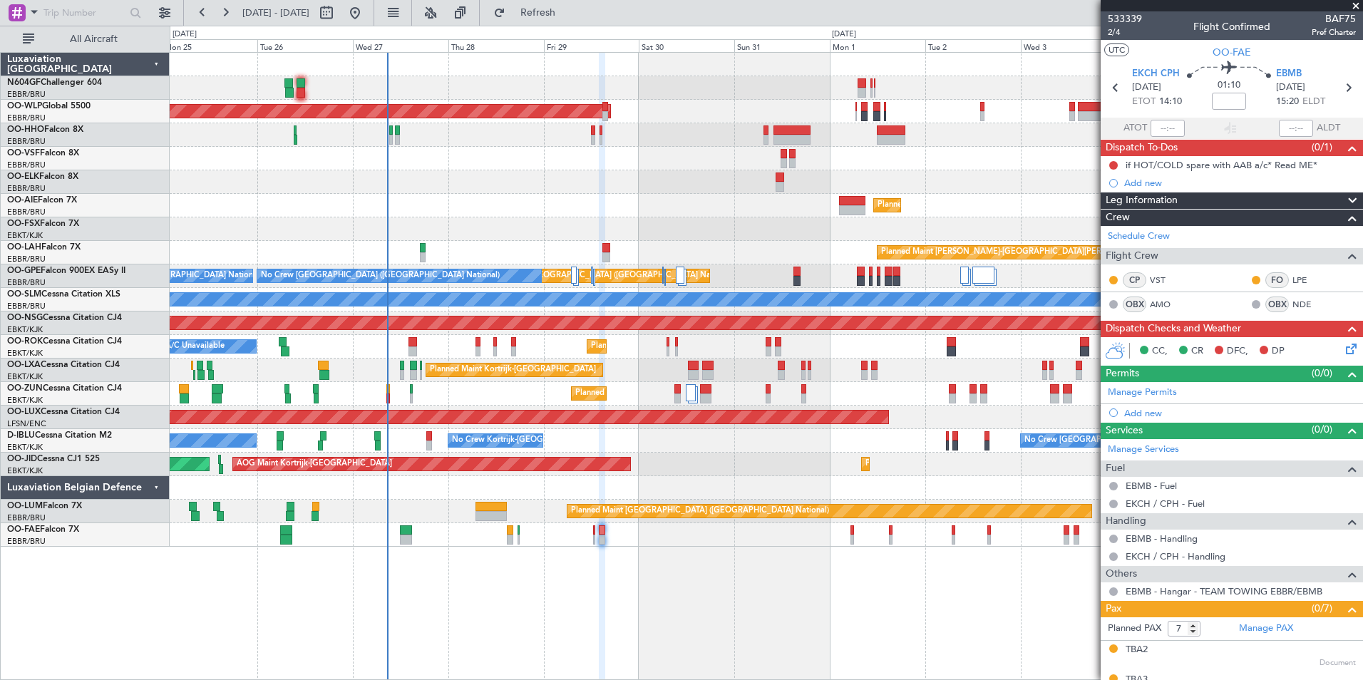
click at [563, 175] on div "Planned Maint Kortrijk-[GEOGRAPHIC_DATA]" at bounding box center [766, 182] width 1193 height 24
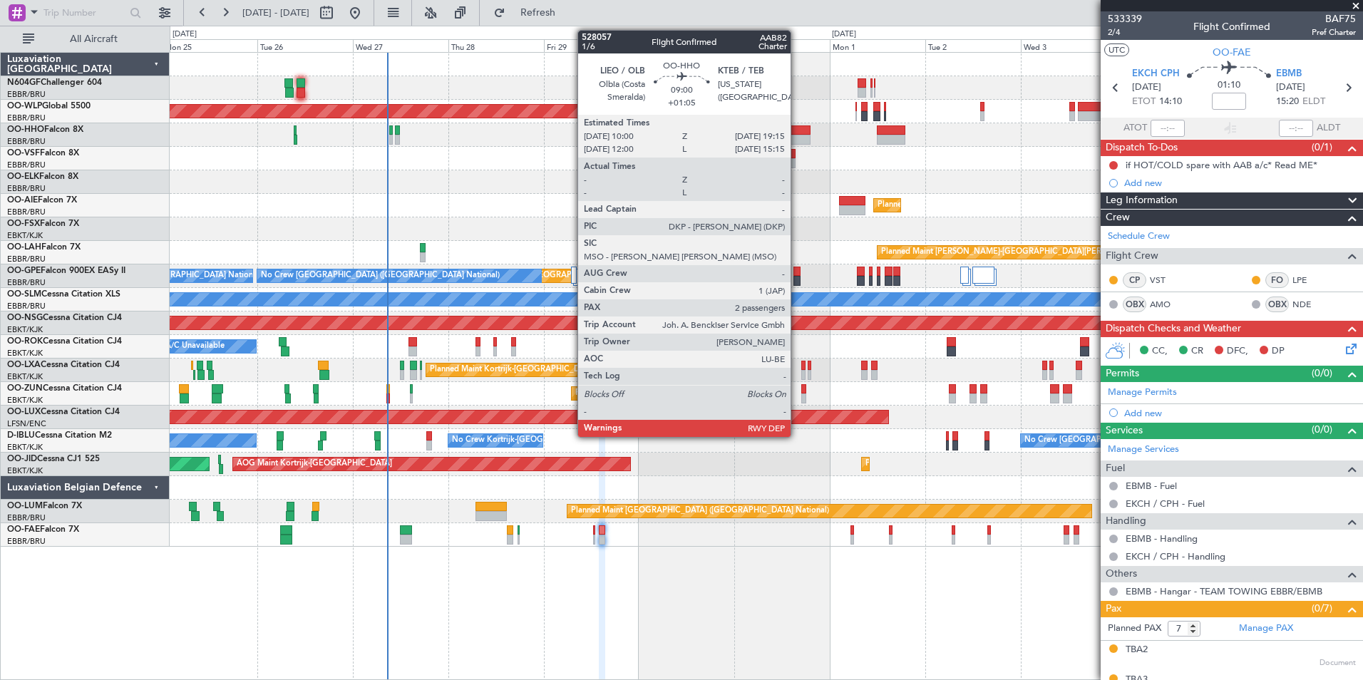
click at [797, 132] on div at bounding box center [792, 131] width 37 height 10
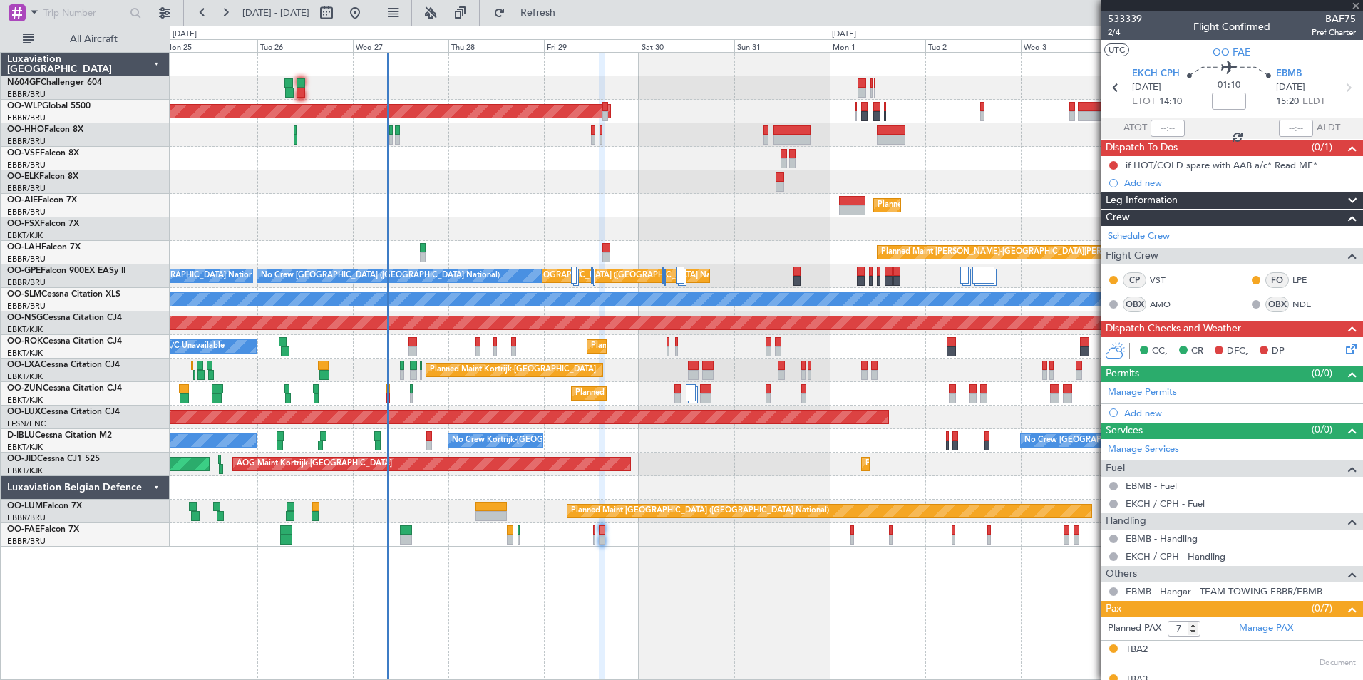
type input "+01:05"
type input "2"
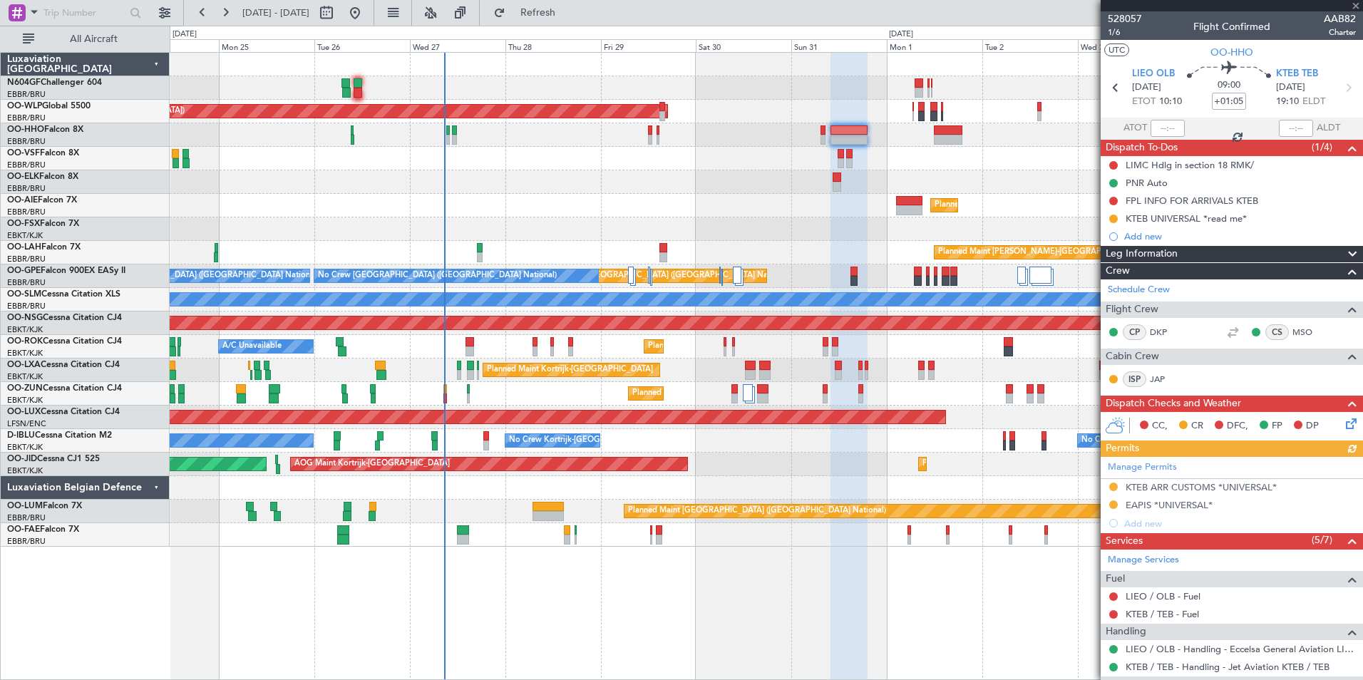
click at [686, 183] on div "Planned Maint Kortrijk-[GEOGRAPHIC_DATA]" at bounding box center [766, 182] width 1193 height 24
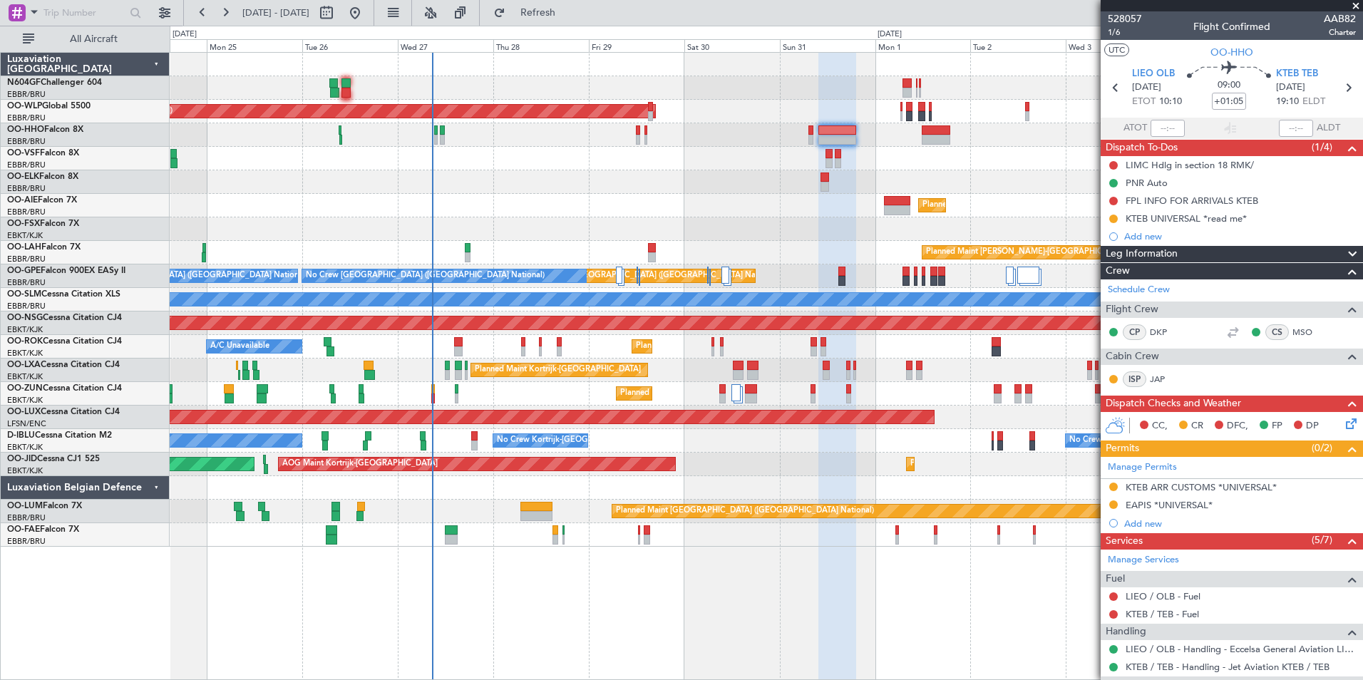
click at [681, 167] on div at bounding box center [766, 159] width 1193 height 24
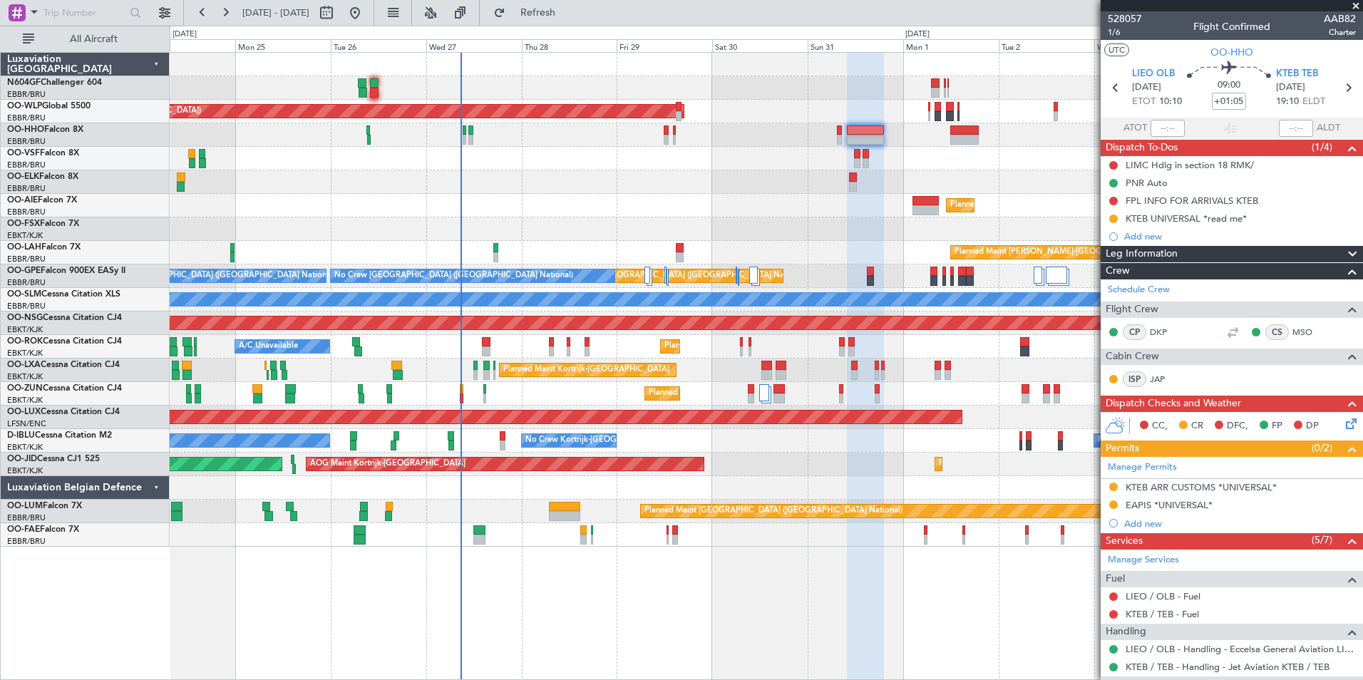
click at [715, 204] on div "Planned Maint [GEOGRAPHIC_DATA] ([GEOGRAPHIC_DATA])" at bounding box center [766, 206] width 1193 height 24
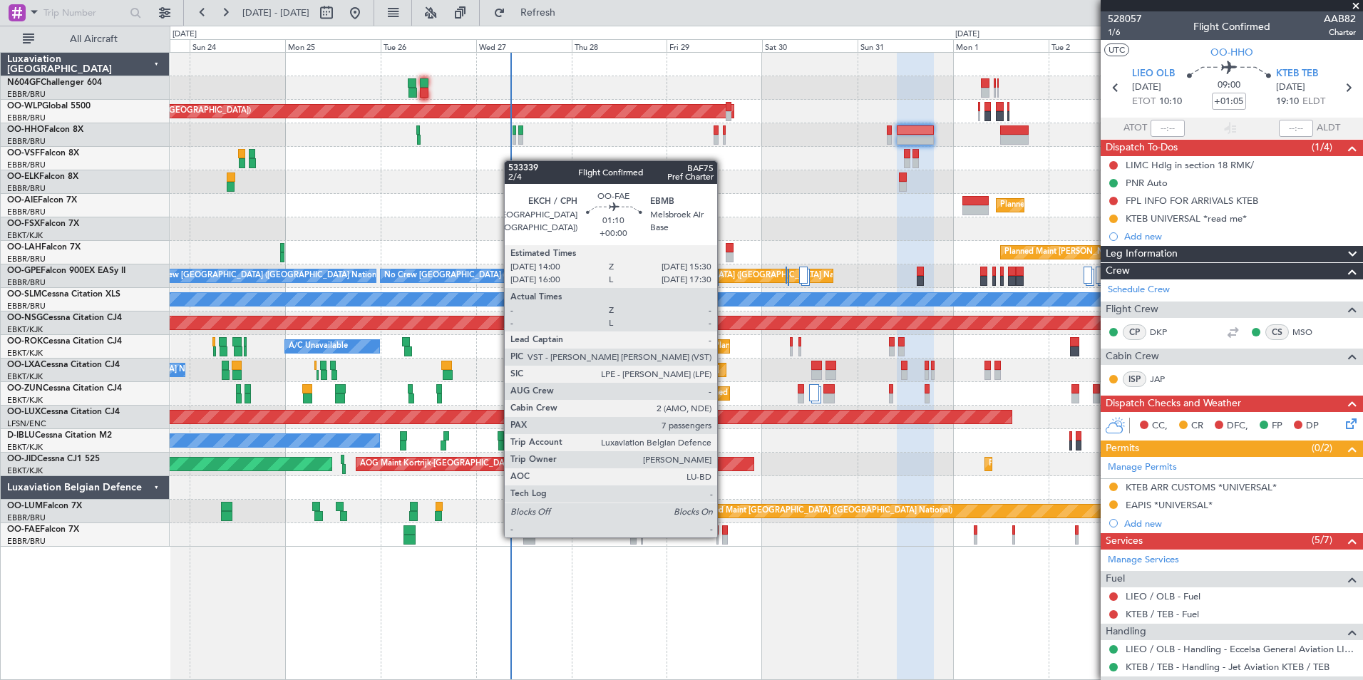
click at [724, 536] on div at bounding box center [725, 540] width 6 height 10
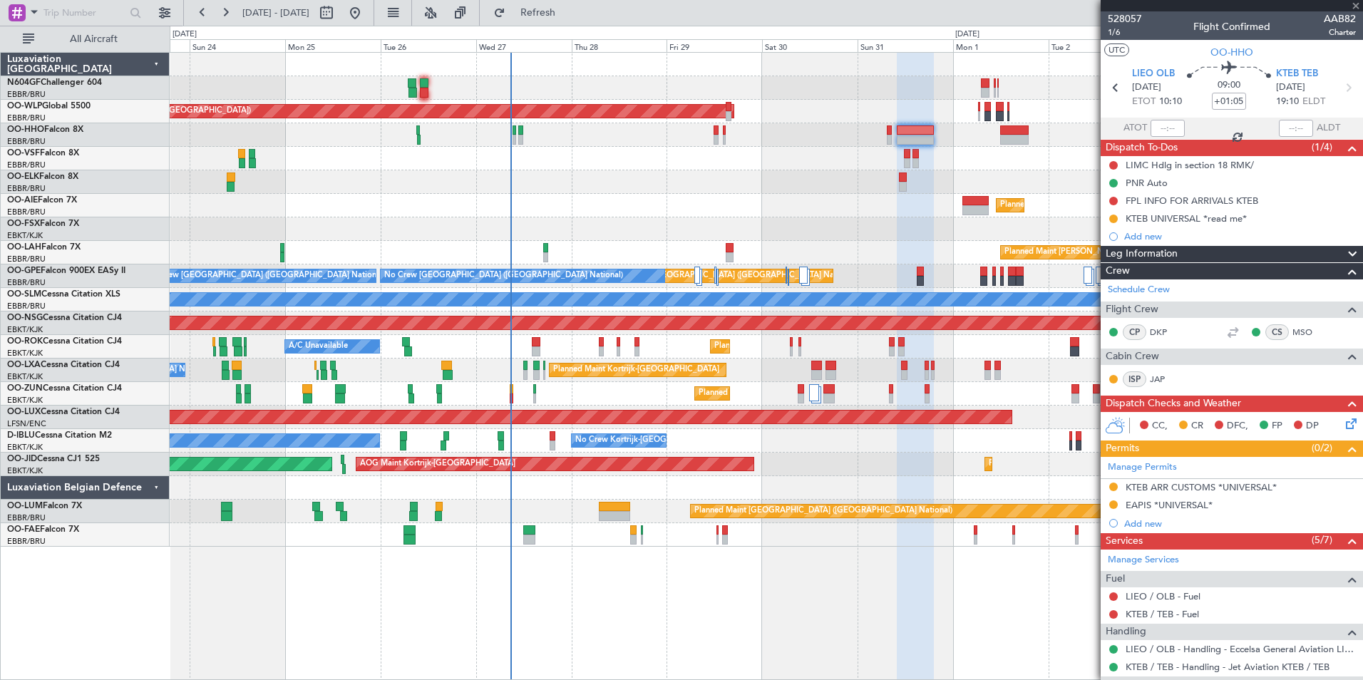
type input "7"
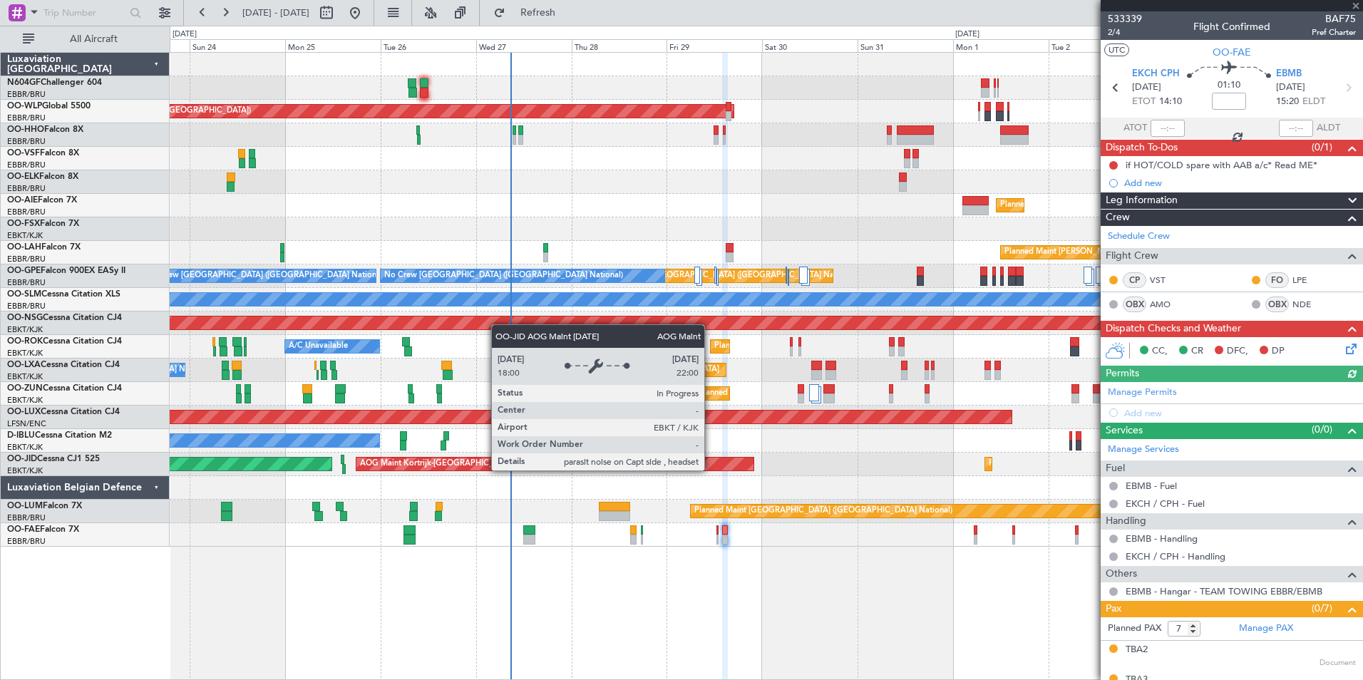
click at [753, 468] on div "AOG Maint Kortrijk-[GEOGRAPHIC_DATA]" at bounding box center [555, 464] width 396 height 13
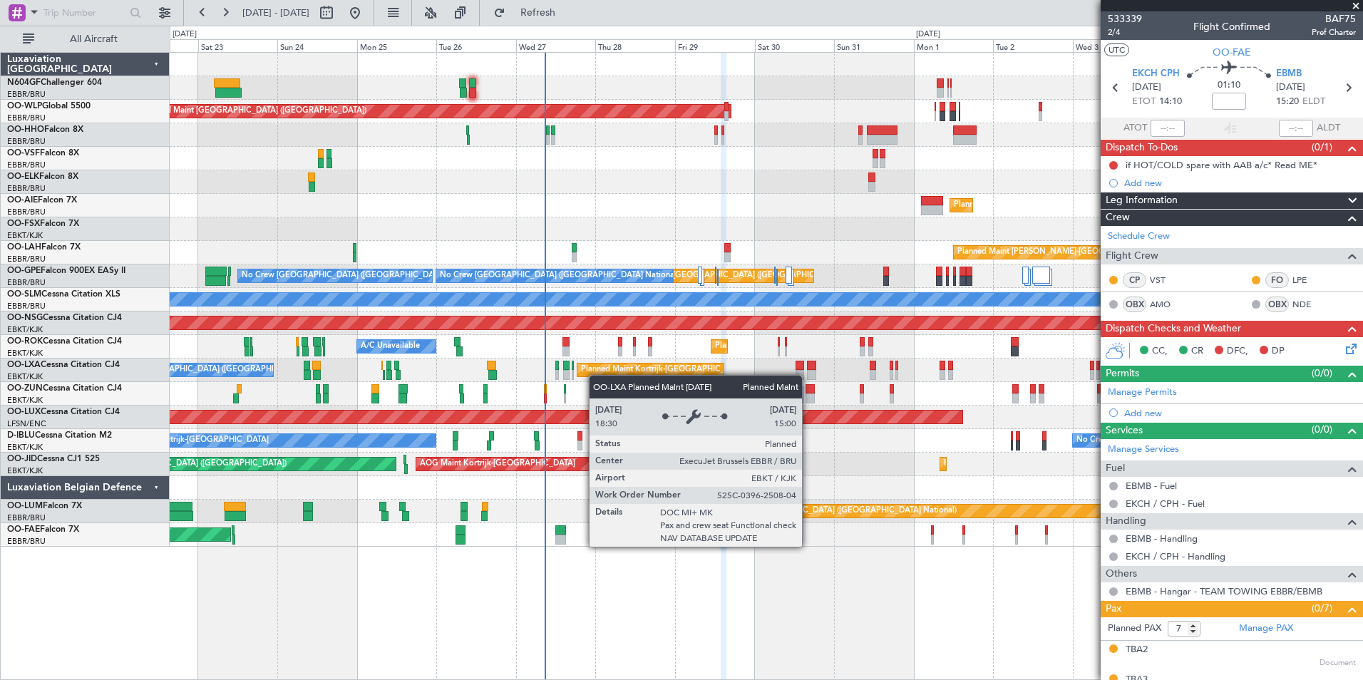
click at [595, 375] on div "Planned Maint Berlin (Brandenburg) Planned Maint Kortrijk-Wevelgem Planned Main…" at bounding box center [766, 300] width 1193 height 494
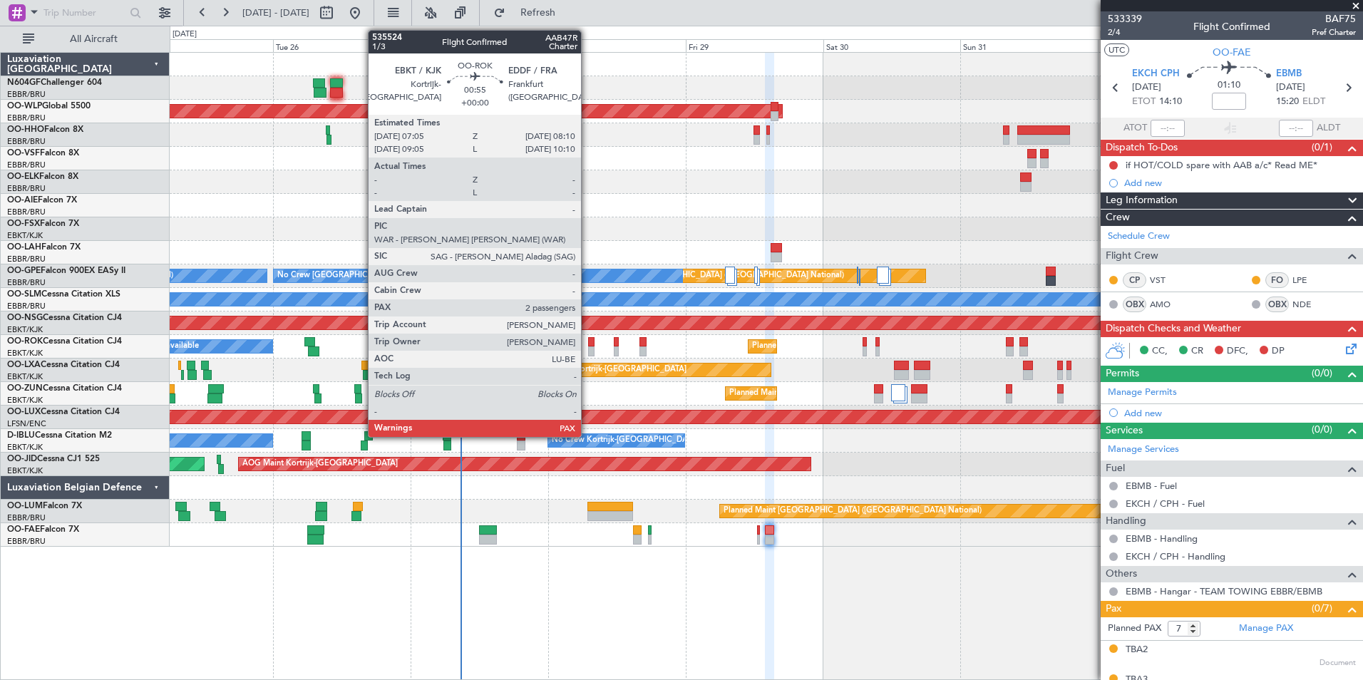
click at [588, 343] on div at bounding box center [591, 342] width 6 height 10
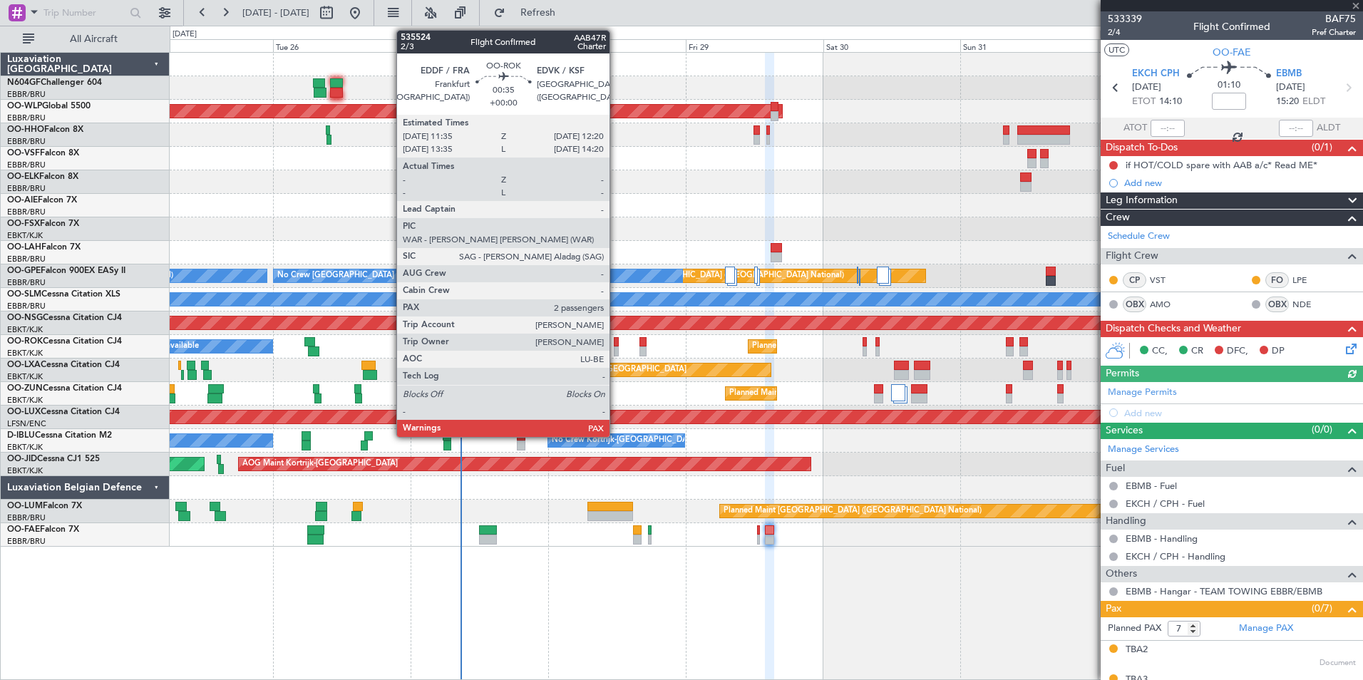
click at [616, 346] on div at bounding box center [616, 342] width 5 height 10
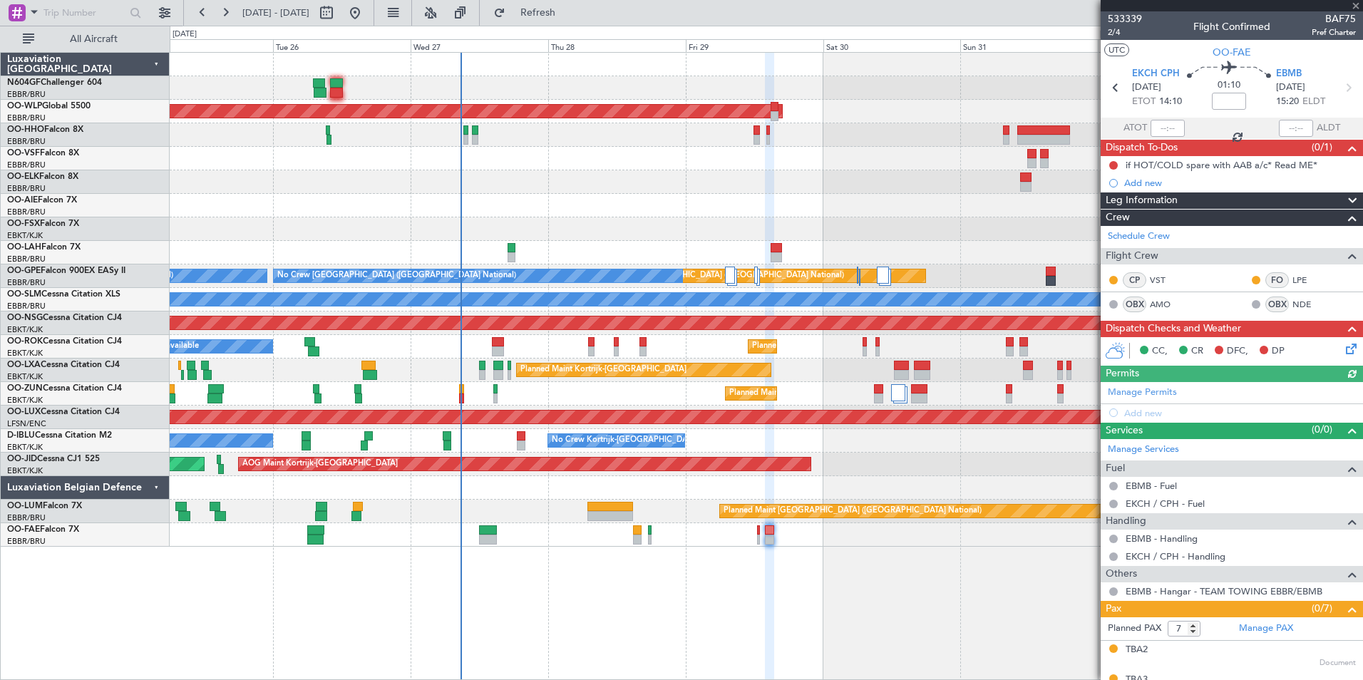
type input "2"
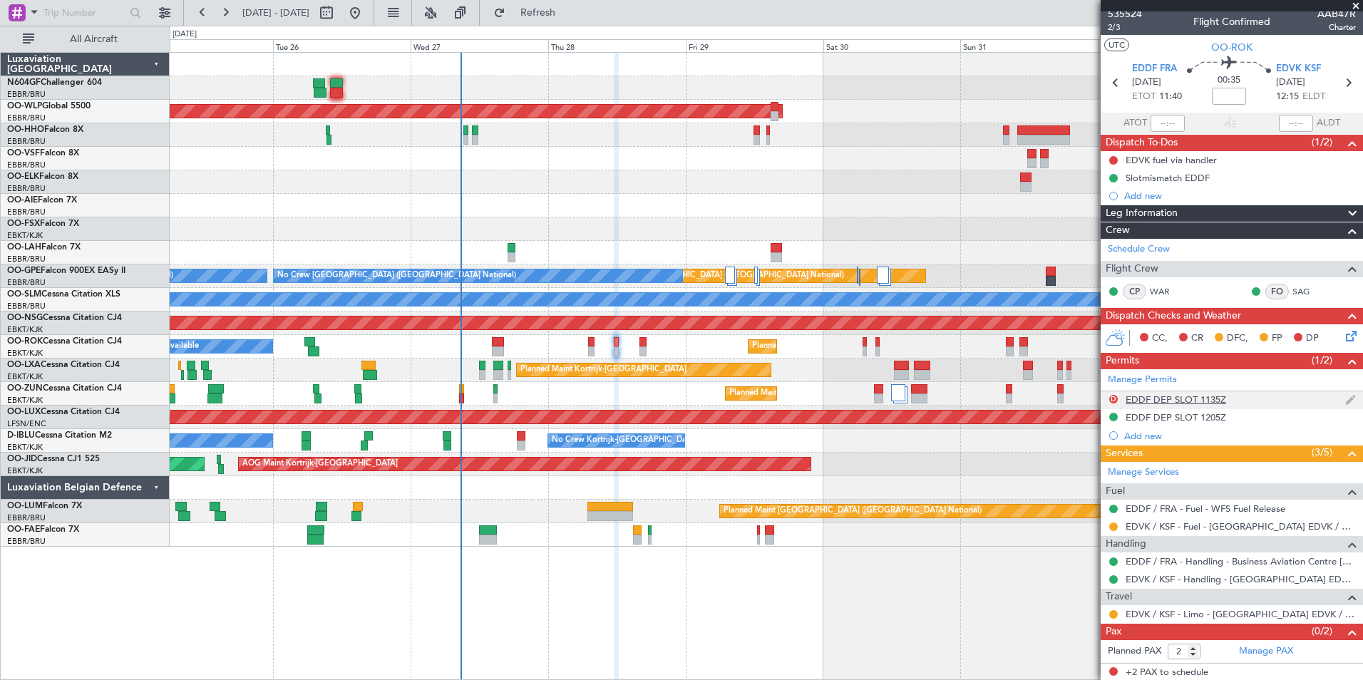
scroll to position [6, 0]
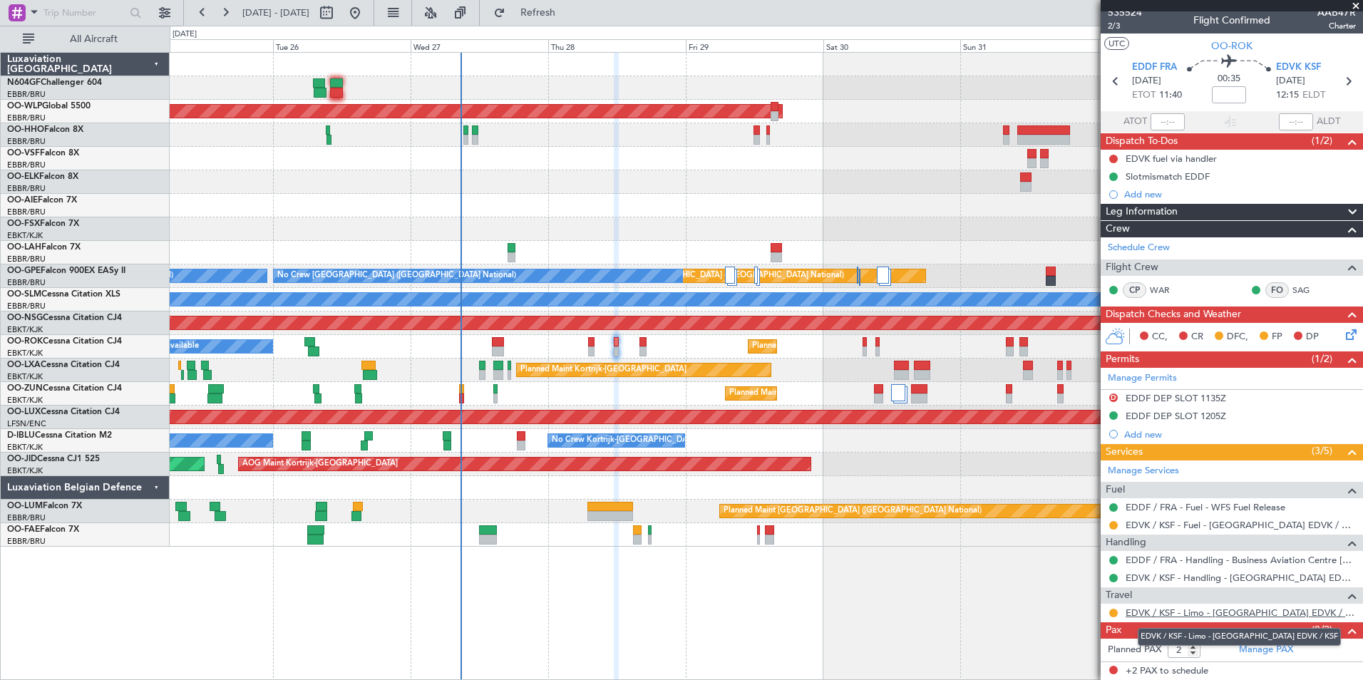
click at [1166, 607] on link "EDVK / KSF - Limo - [GEOGRAPHIC_DATA] EDVK / KSF" at bounding box center [1241, 613] width 230 height 12
click at [567, 5] on button "Refresh" at bounding box center [530, 12] width 86 height 23
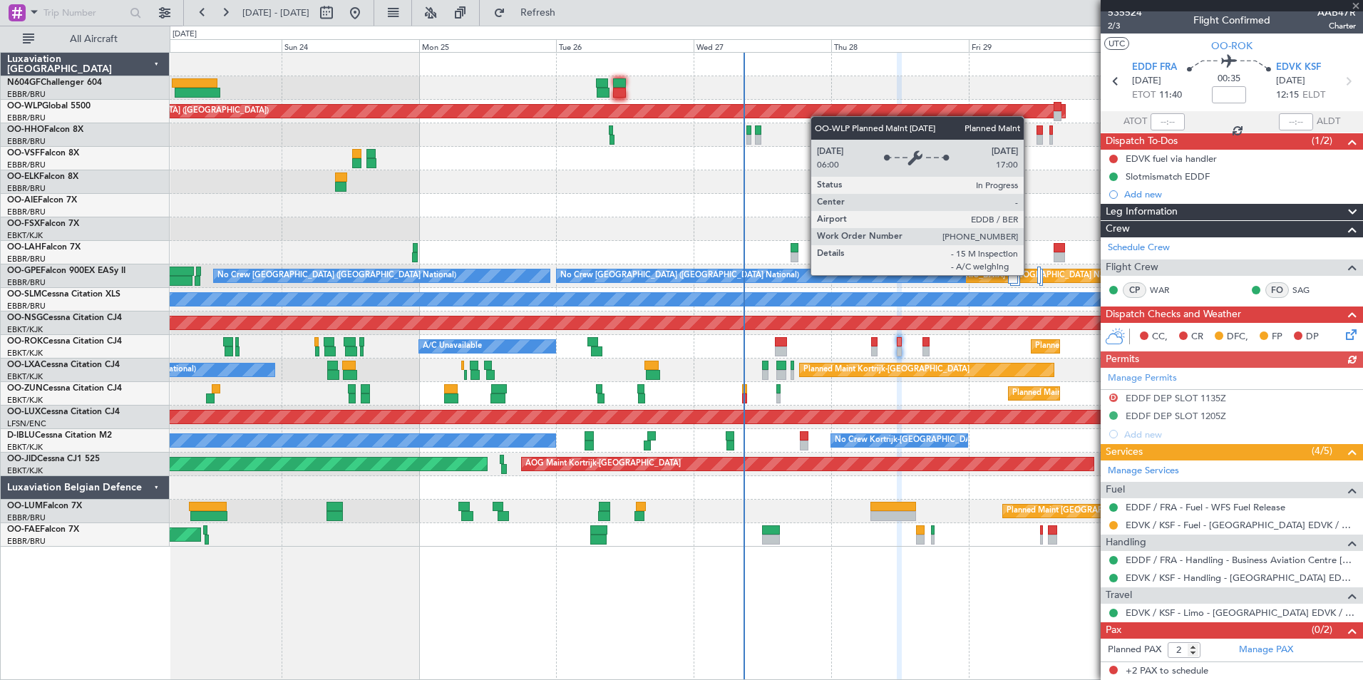
click at [826, 115] on div "Planned Maint [GEOGRAPHIC_DATA] ([GEOGRAPHIC_DATA]) Planned Maint [GEOGRAPHIC_D…" at bounding box center [766, 300] width 1193 height 494
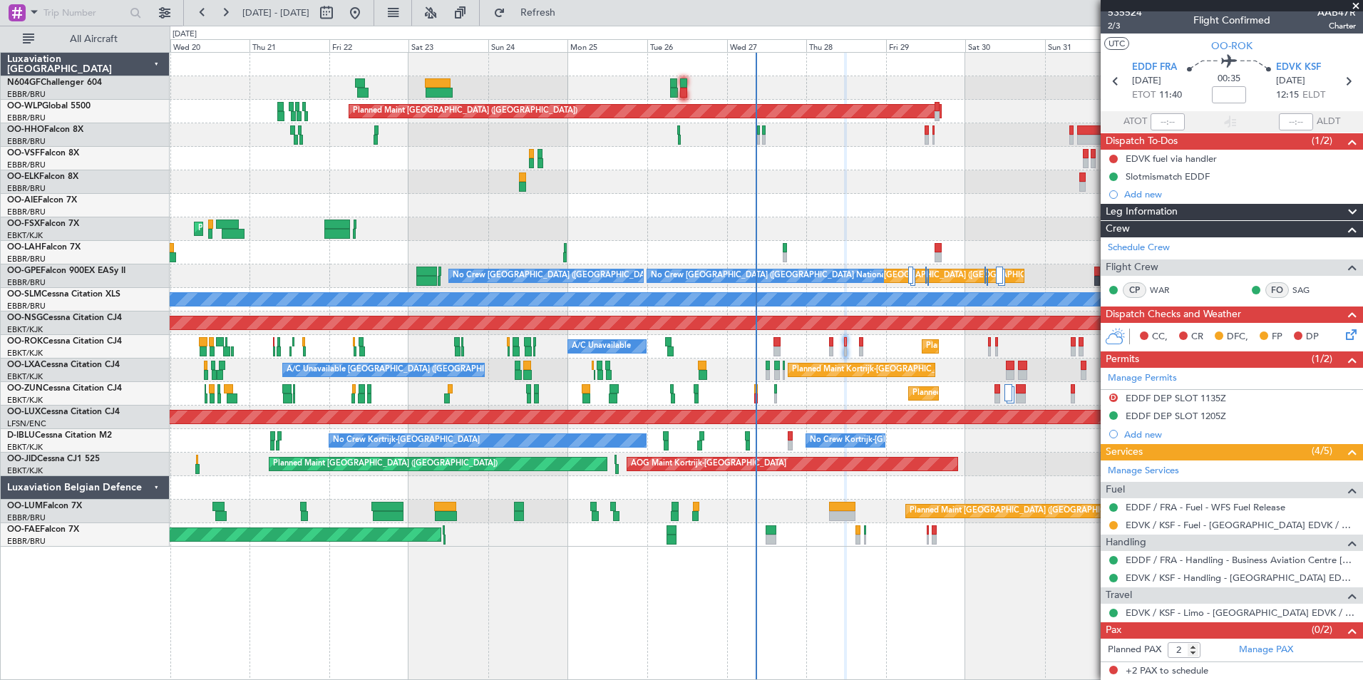
click at [504, 386] on div "Planned Maint Kortrijk-[GEOGRAPHIC_DATA]" at bounding box center [766, 394] width 1193 height 24
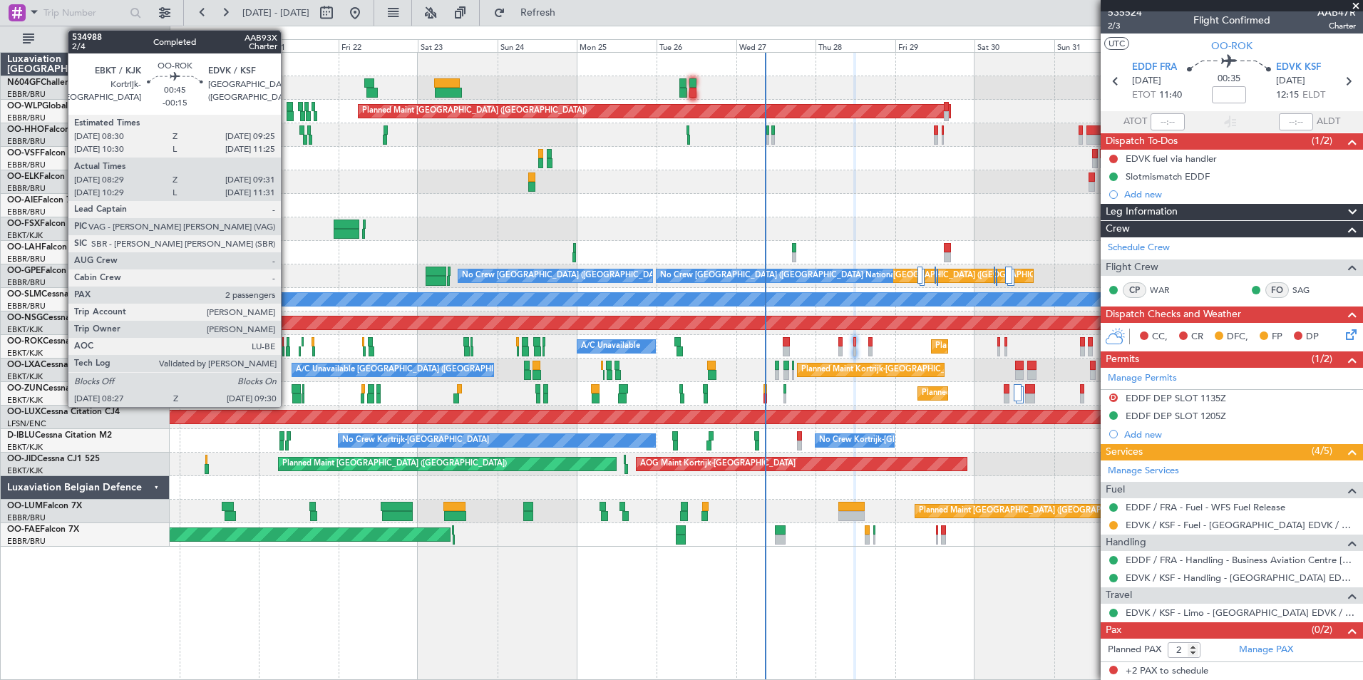
click at [287, 353] on div at bounding box center [288, 352] width 4 height 10
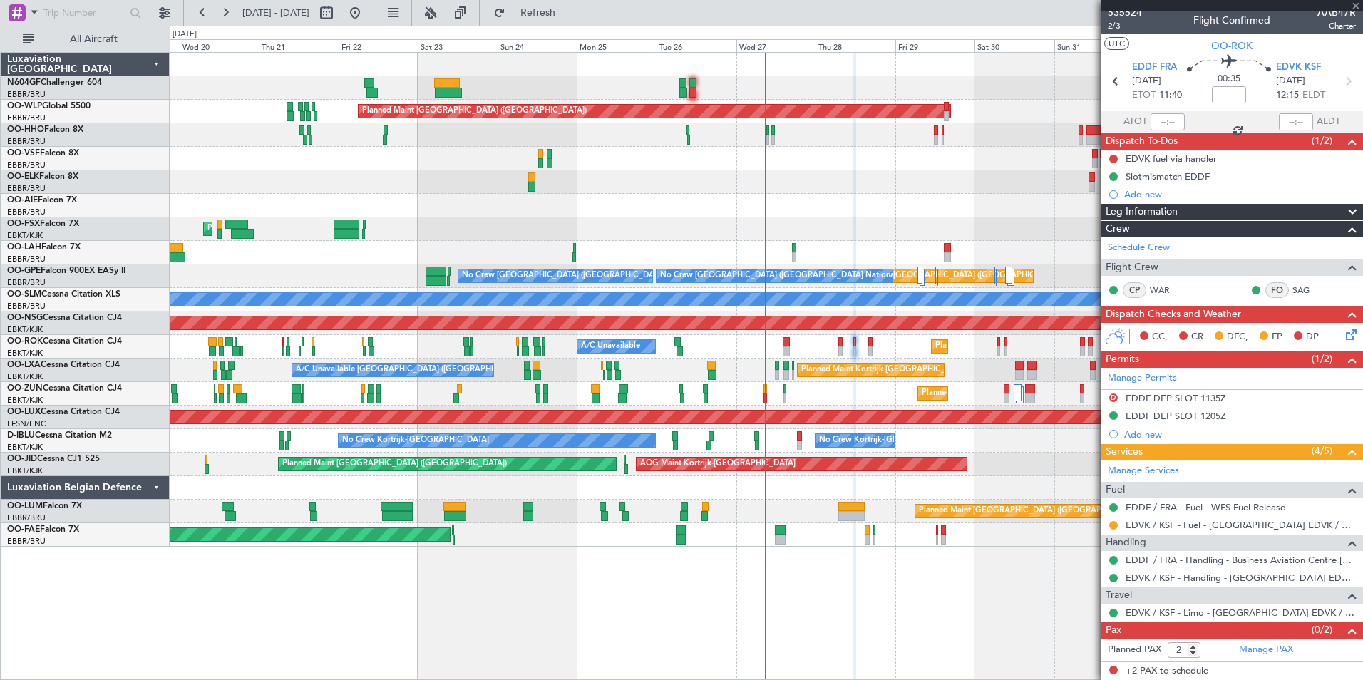
type input "-00:15"
type input "08:34"
type input "09:26"
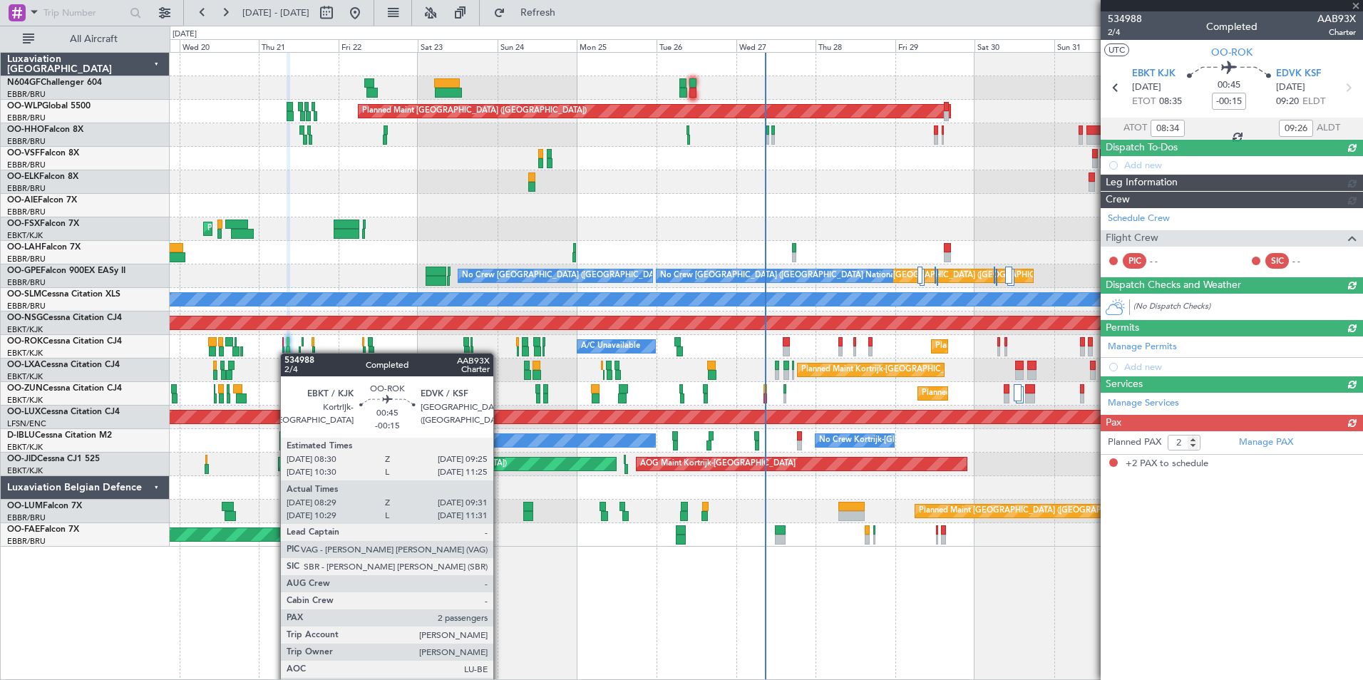
scroll to position [0, 0]
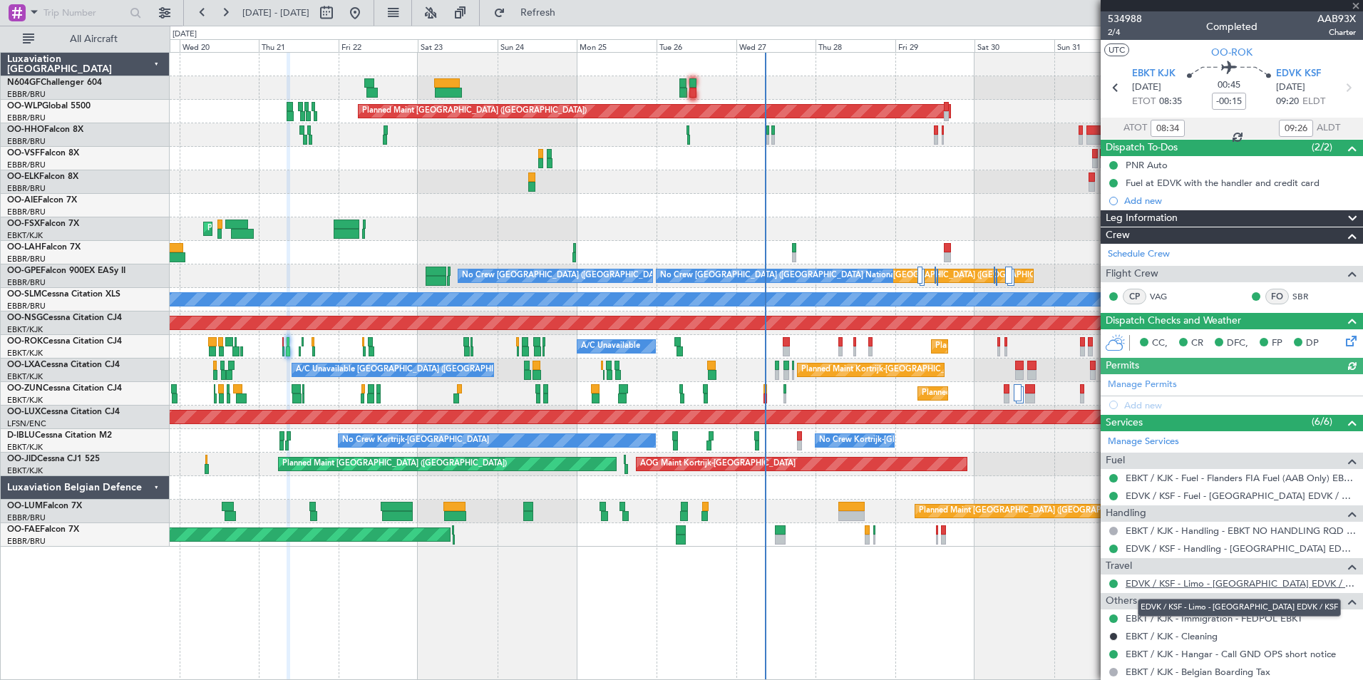
click at [1173, 585] on link "EDVK / KSF - Limo - [GEOGRAPHIC_DATA] EDVK / KSF" at bounding box center [1241, 584] width 230 height 12
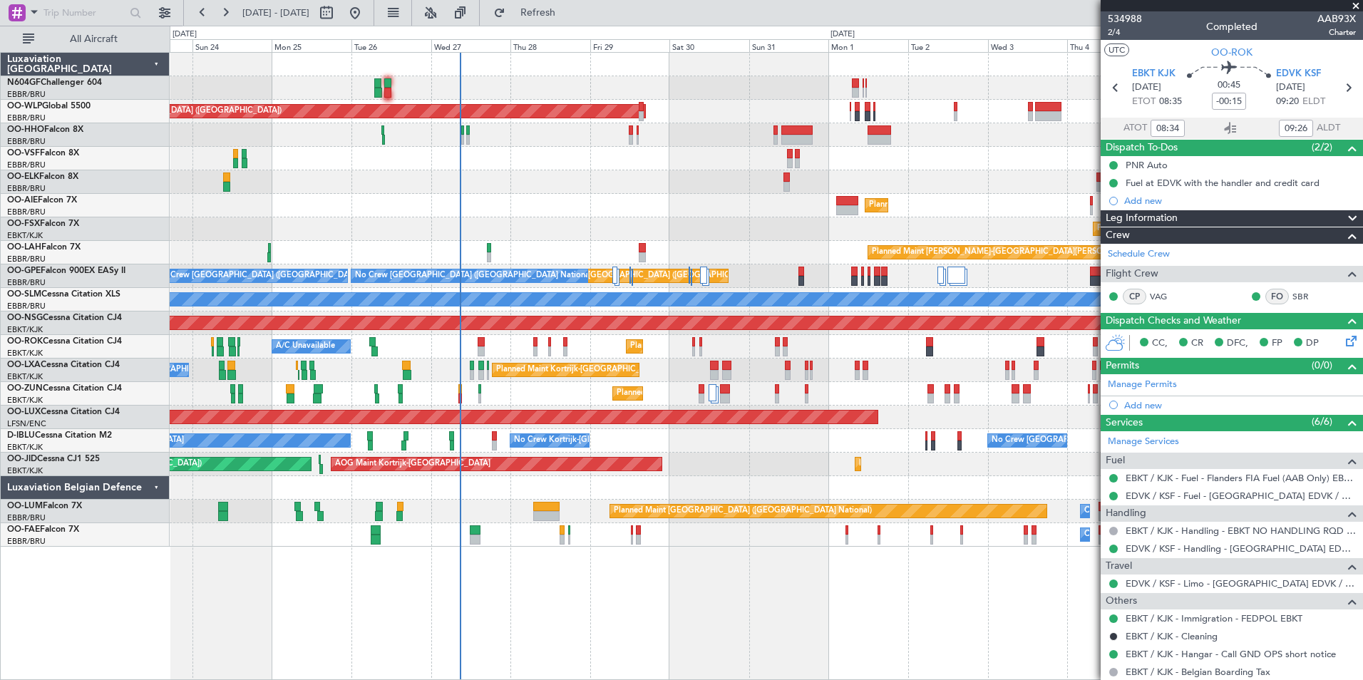
click at [310, 214] on div "Planned Maint [GEOGRAPHIC_DATA] ([GEOGRAPHIC_DATA])" at bounding box center [766, 206] width 1193 height 24
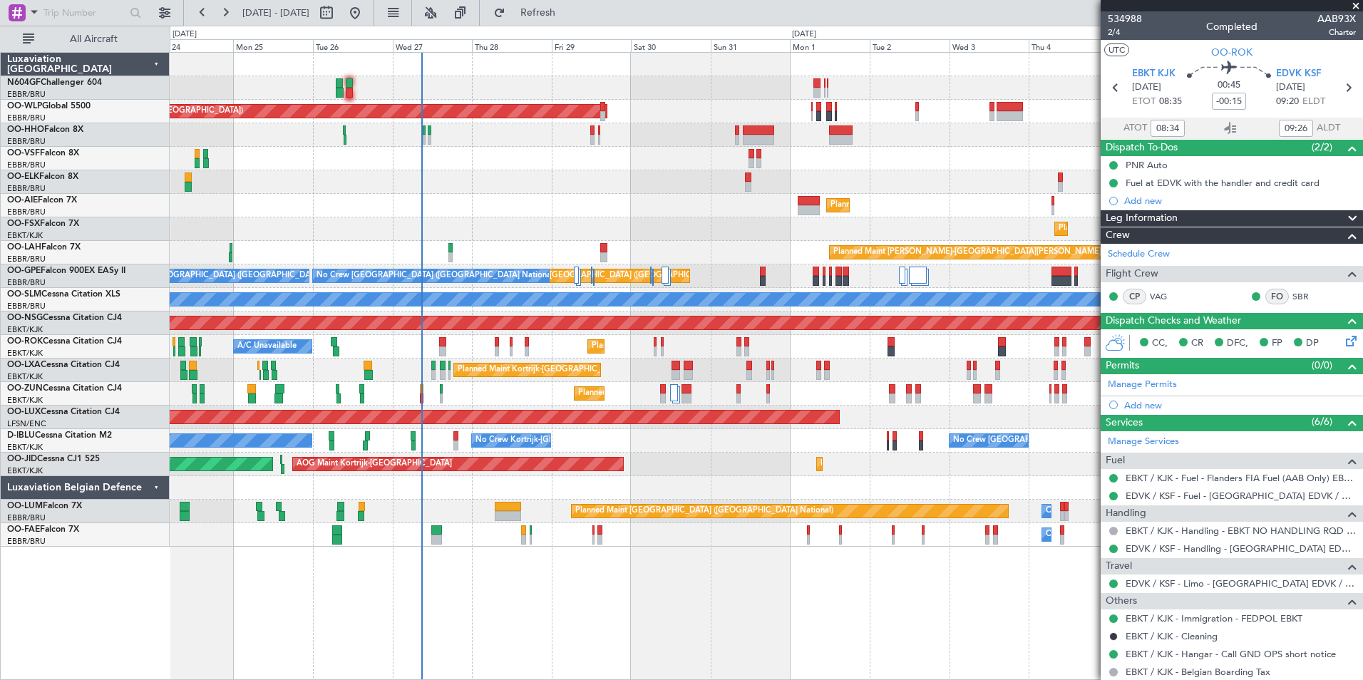
click at [543, 294] on div "Planned Maint [GEOGRAPHIC_DATA] ([GEOGRAPHIC_DATA]) Planned Maint [GEOGRAPHIC_D…" at bounding box center [766, 300] width 1193 height 494
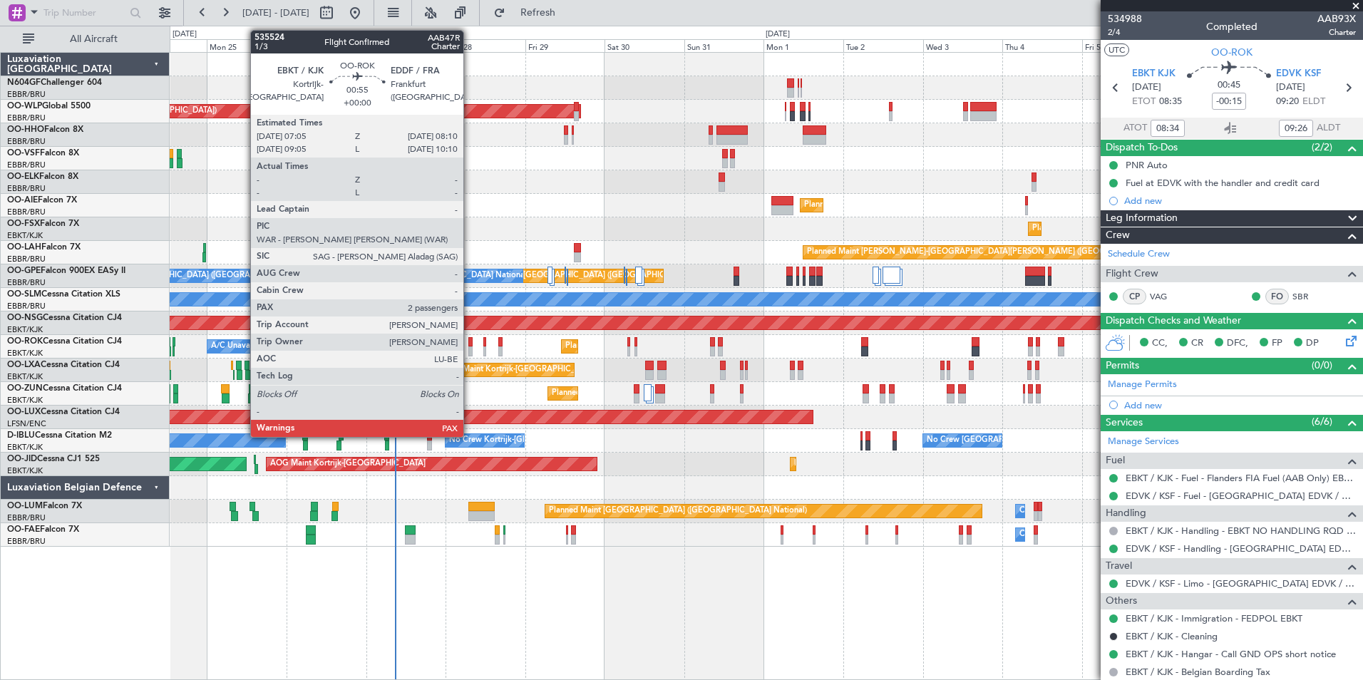
click at [470, 345] on div at bounding box center [471, 342] width 4 height 10
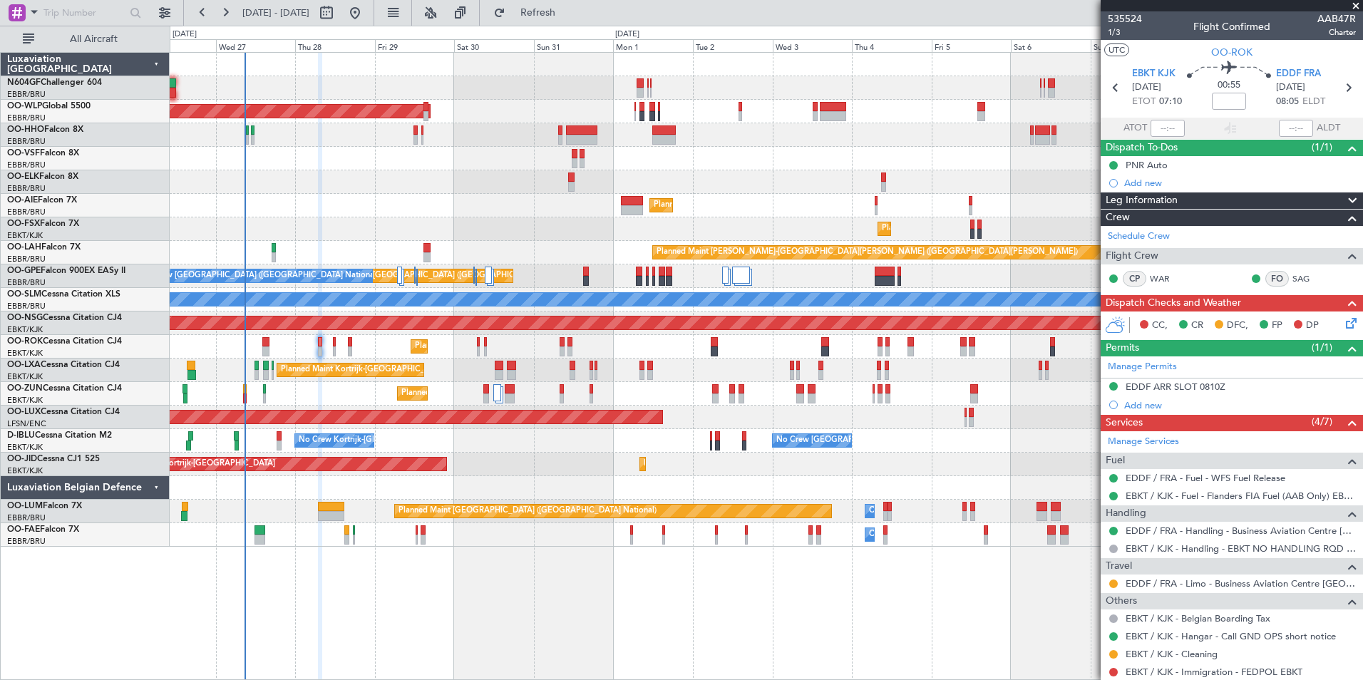
click at [435, 175] on div "Planned Maint [GEOGRAPHIC_DATA] ([GEOGRAPHIC_DATA]) Planned Maint [GEOGRAPHIC_D…" at bounding box center [766, 300] width 1193 height 494
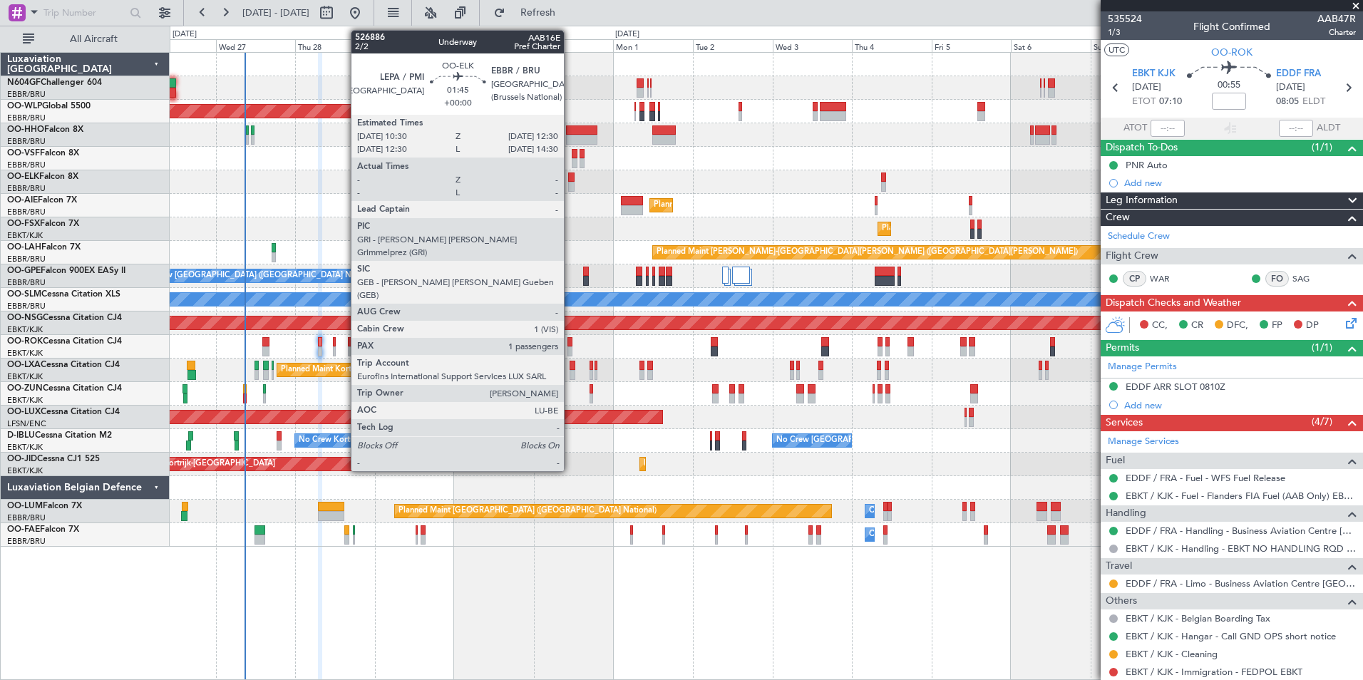
click at [570, 184] on div at bounding box center [571, 187] width 7 height 10
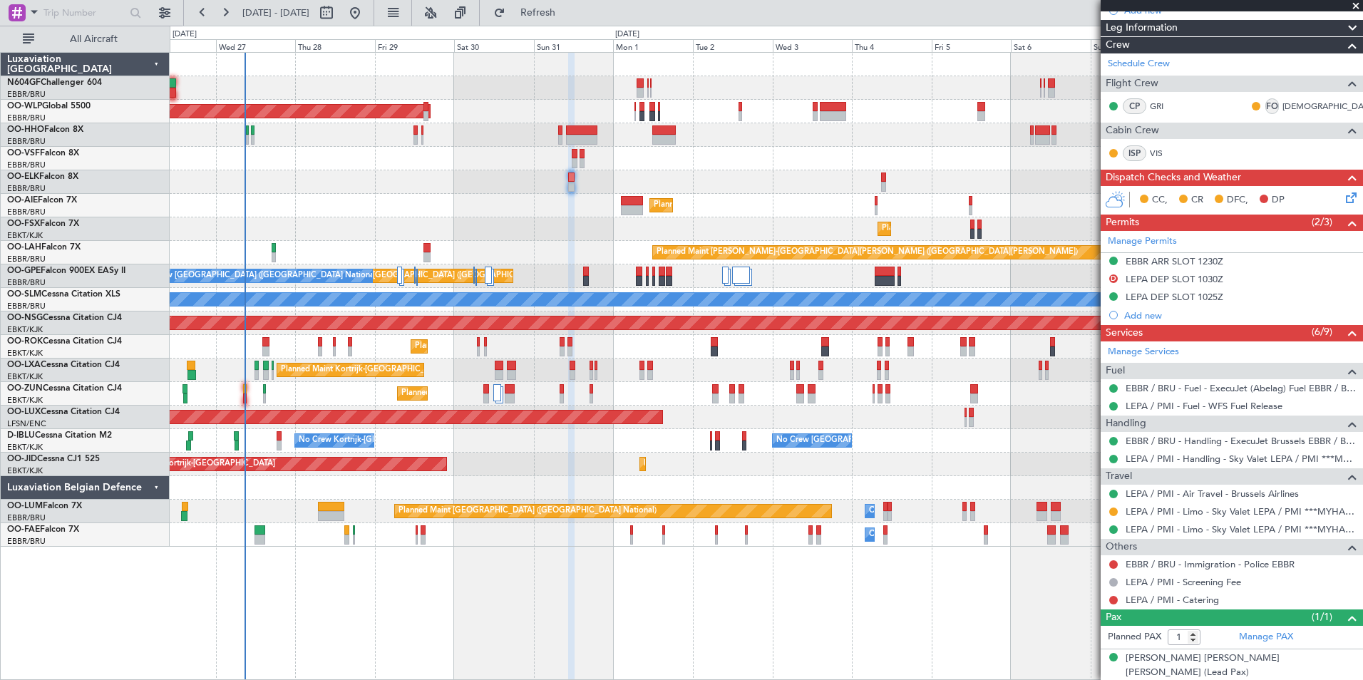
scroll to position [191, 0]
click at [1173, 508] on link "LEPA / PMI - Limo - Sky Valet LEPA / PMI ***MYHANDLING***" at bounding box center [1241, 511] width 230 height 12
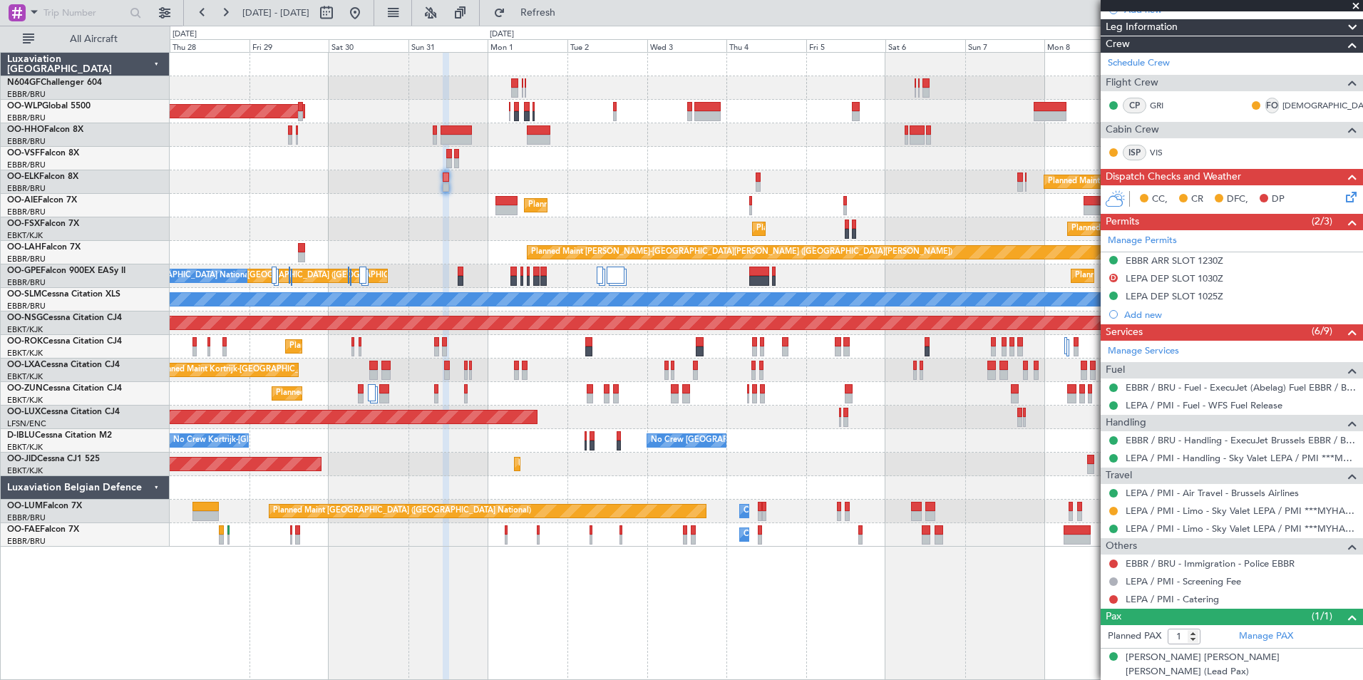
click at [429, 205] on div "Planned Maint [GEOGRAPHIC_DATA] ([GEOGRAPHIC_DATA])" at bounding box center [766, 206] width 1193 height 24
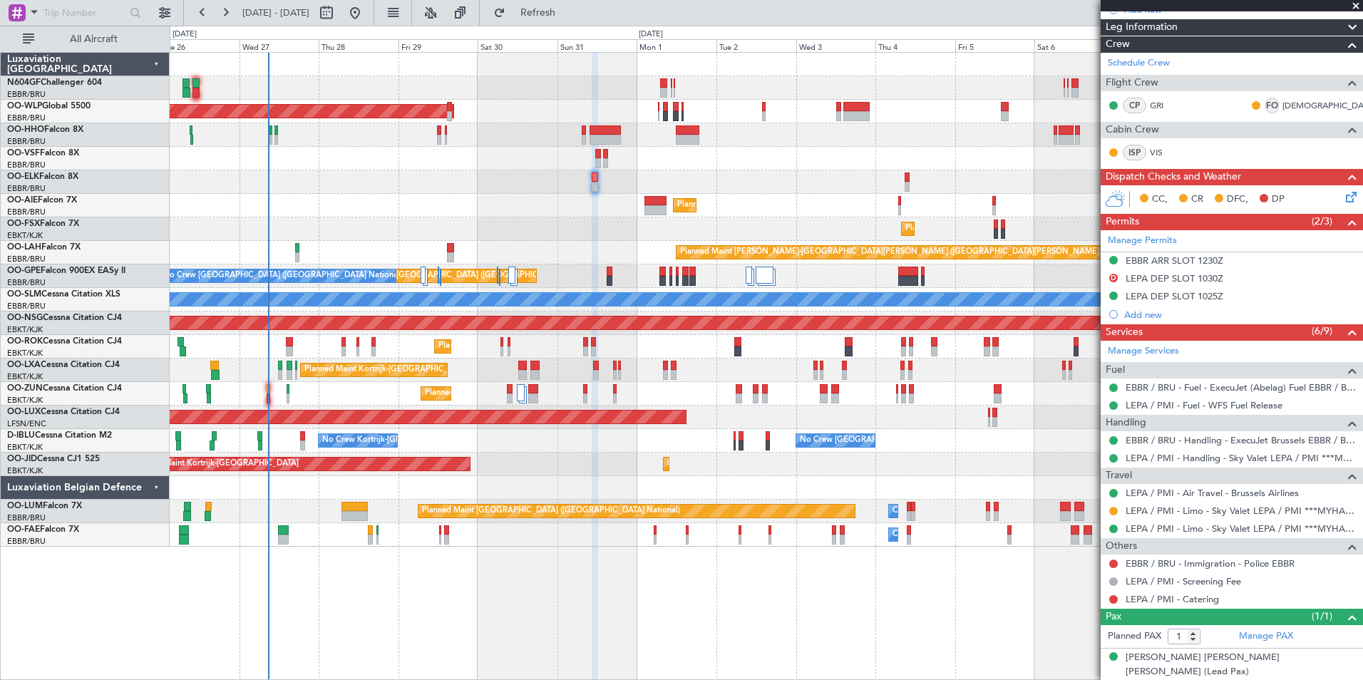
click at [597, 240] on div "Planned Maint [GEOGRAPHIC_DATA] ([GEOGRAPHIC_DATA]) Planned Maint [GEOGRAPHIC_D…" at bounding box center [766, 300] width 1193 height 494
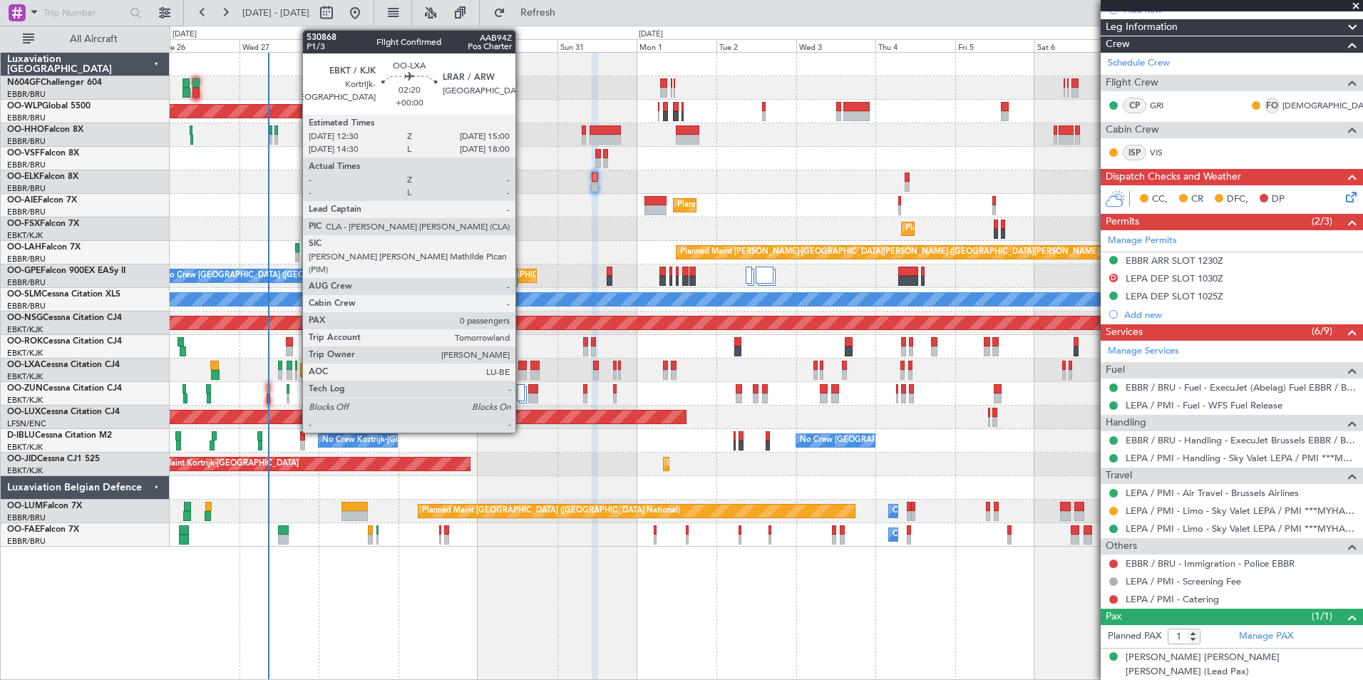
click at [522, 371] on div at bounding box center [522, 375] width 9 height 10
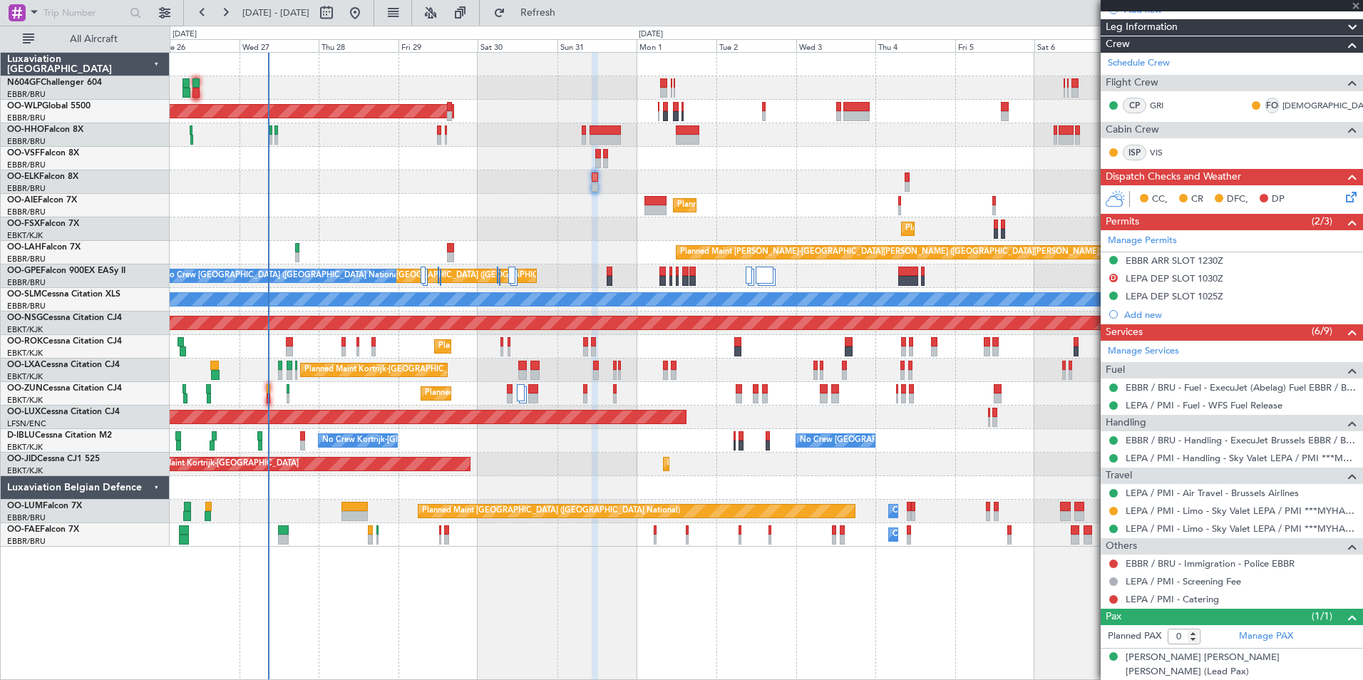
scroll to position [0, 0]
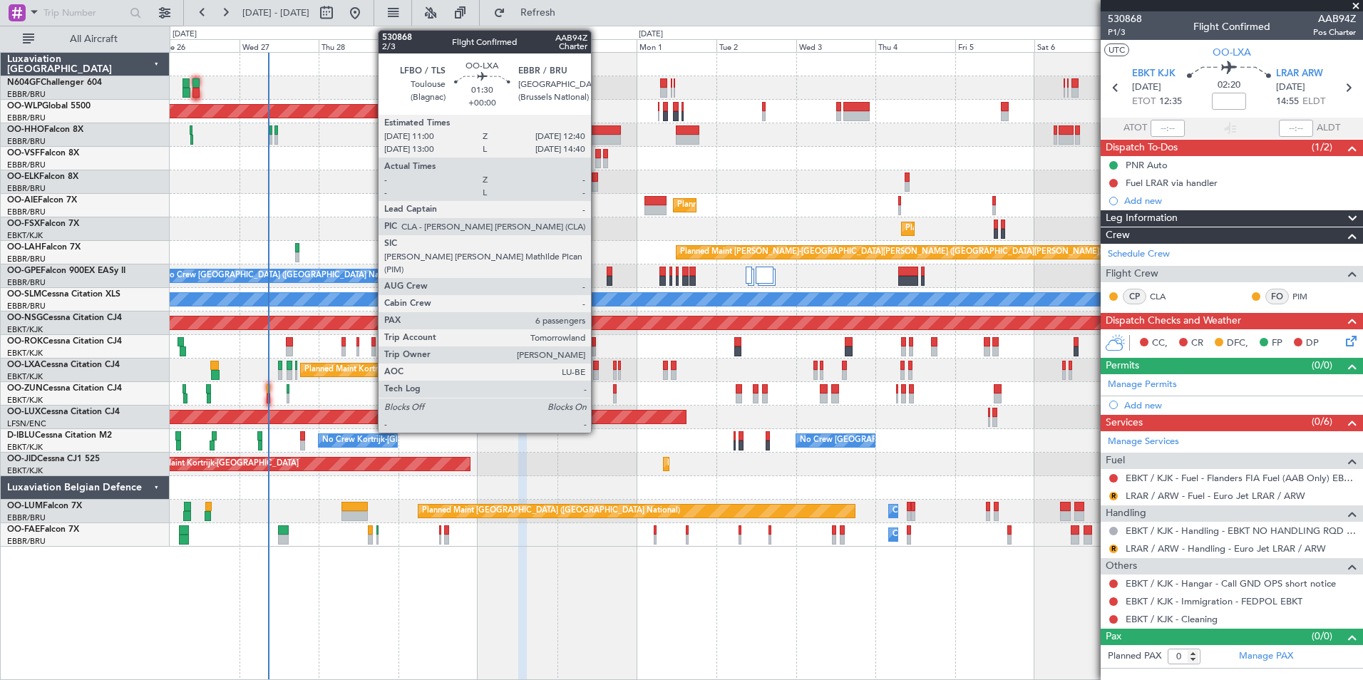
click at [598, 368] on div at bounding box center [596, 366] width 6 height 10
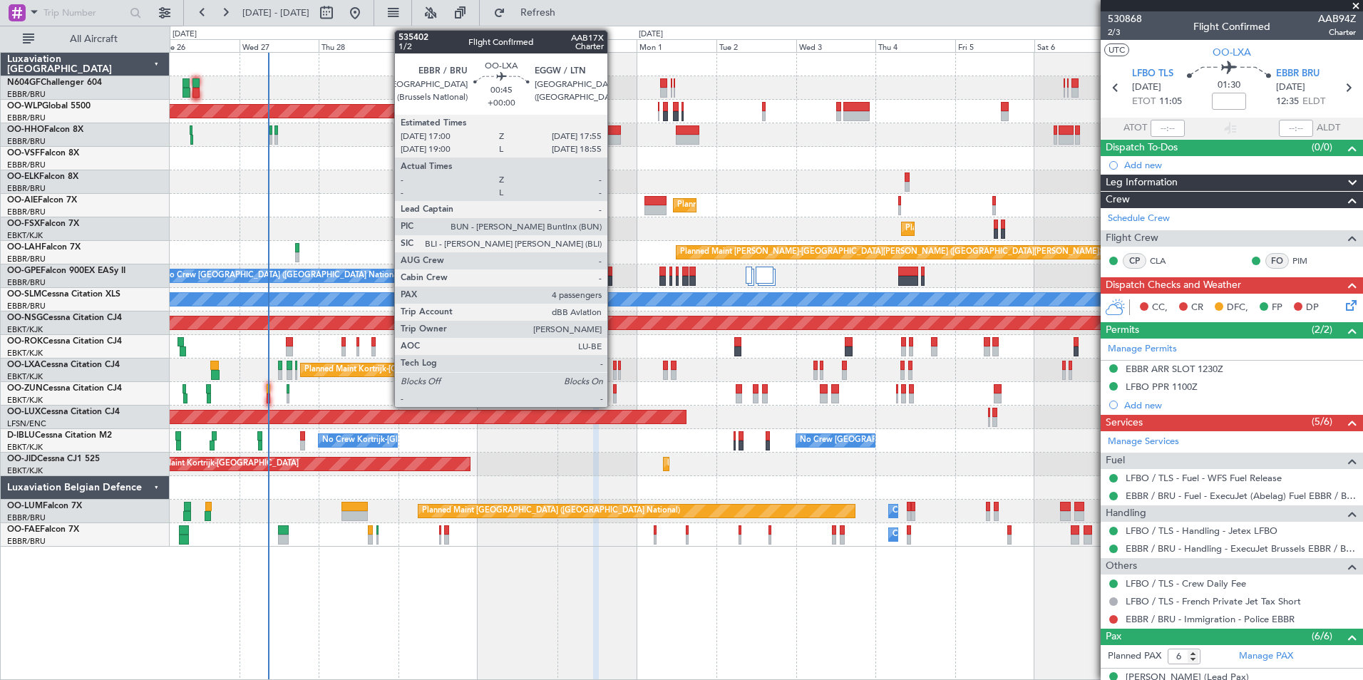
click at [614, 371] on div at bounding box center [615, 375] width 4 height 10
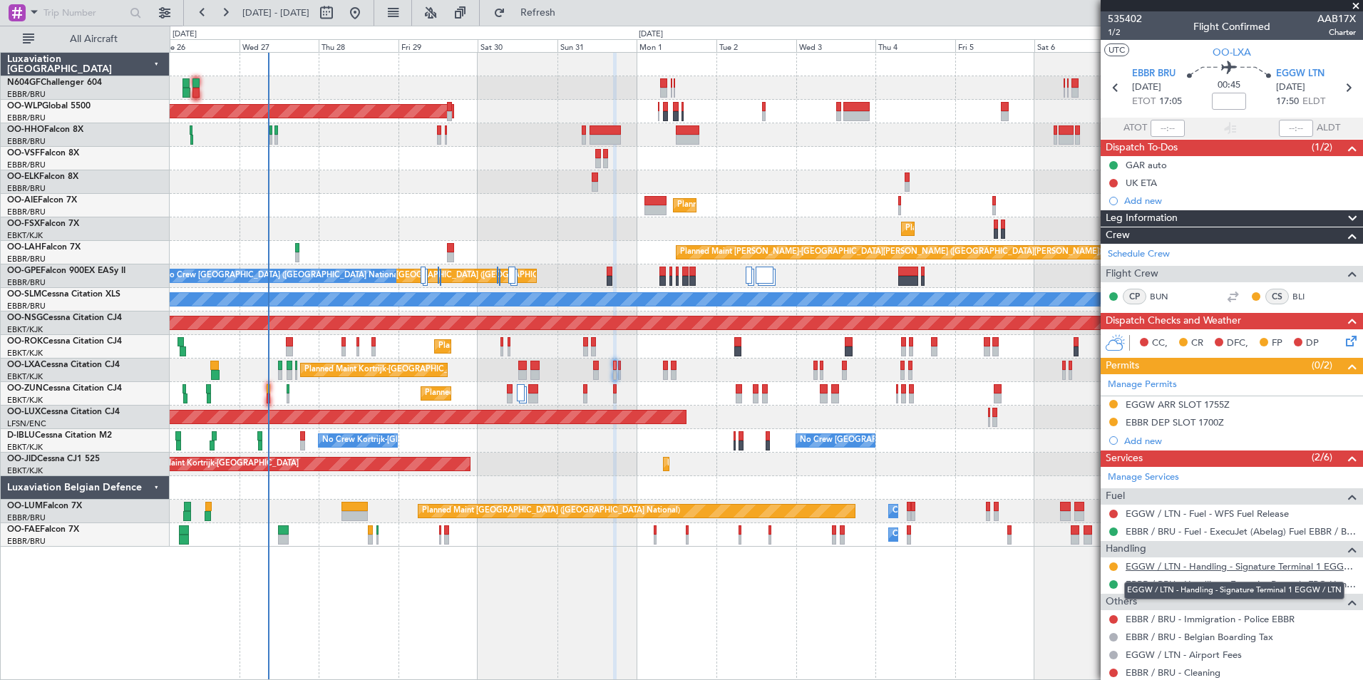
click at [1160, 564] on link "EGGW / LTN - Handling - Signature Terminal 1 EGGW / LTN" at bounding box center [1241, 567] width 230 height 12
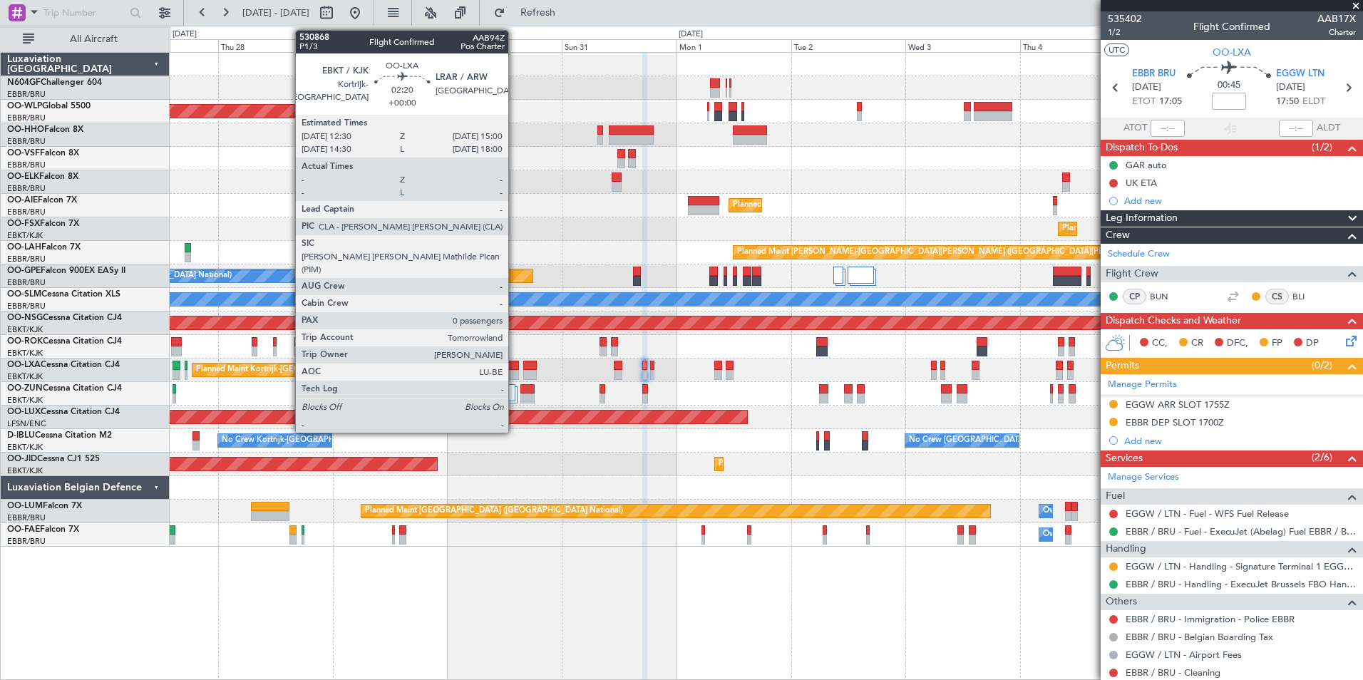
click at [515, 367] on div at bounding box center [512, 366] width 12 height 10
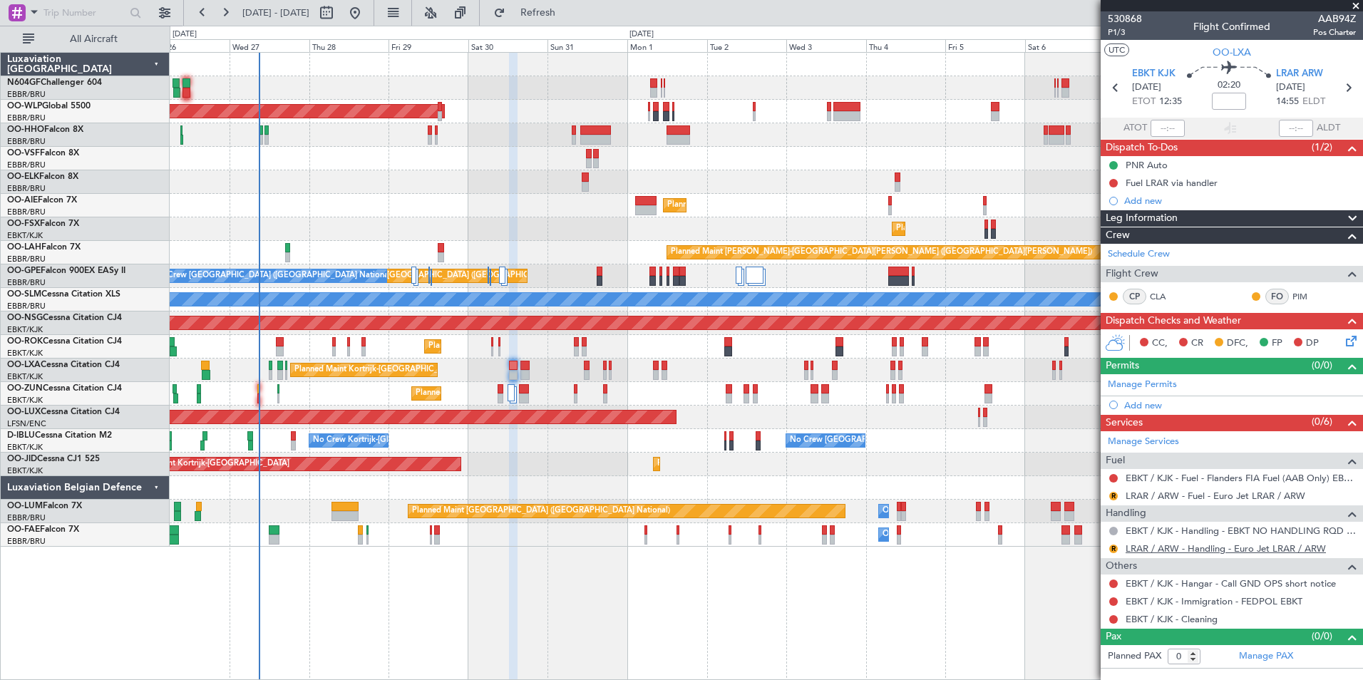
click at [1172, 547] on link "LRAR / ARW - Handling - Euro Jet LRAR / ARW" at bounding box center [1226, 549] width 200 height 12
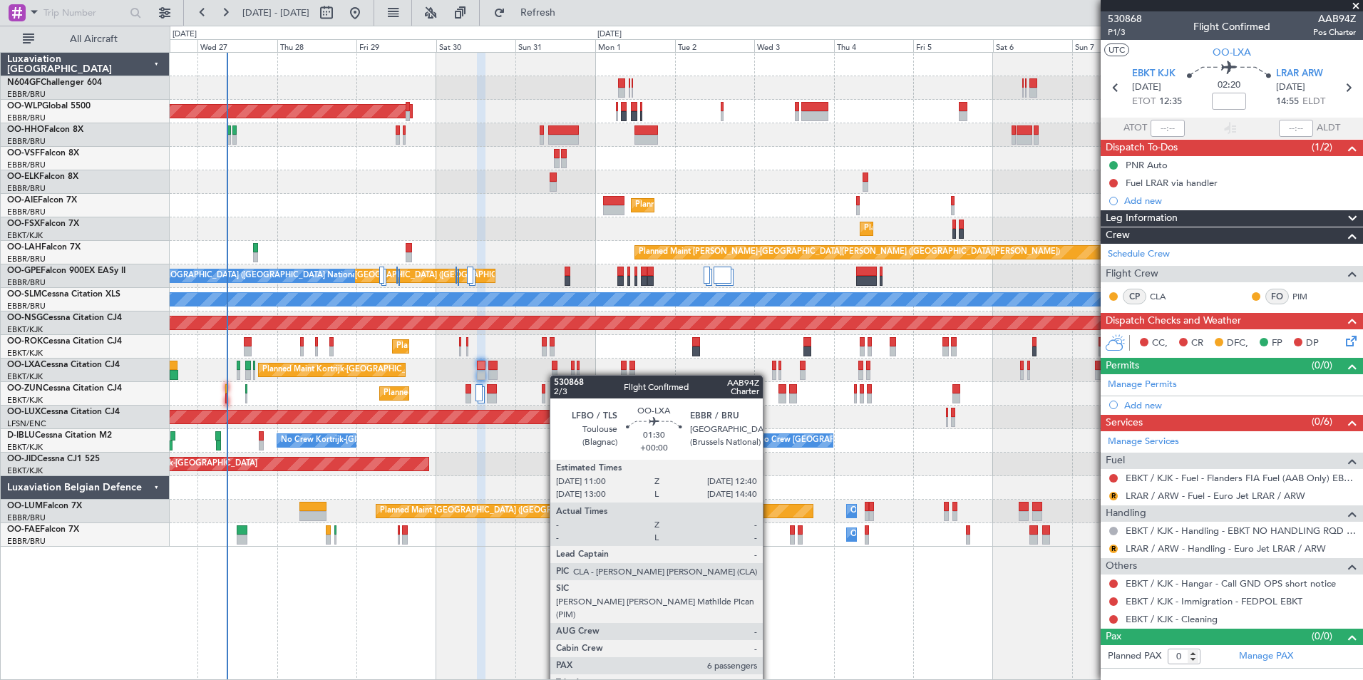
click at [556, 375] on div at bounding box center [555, 375] width 6 height 10
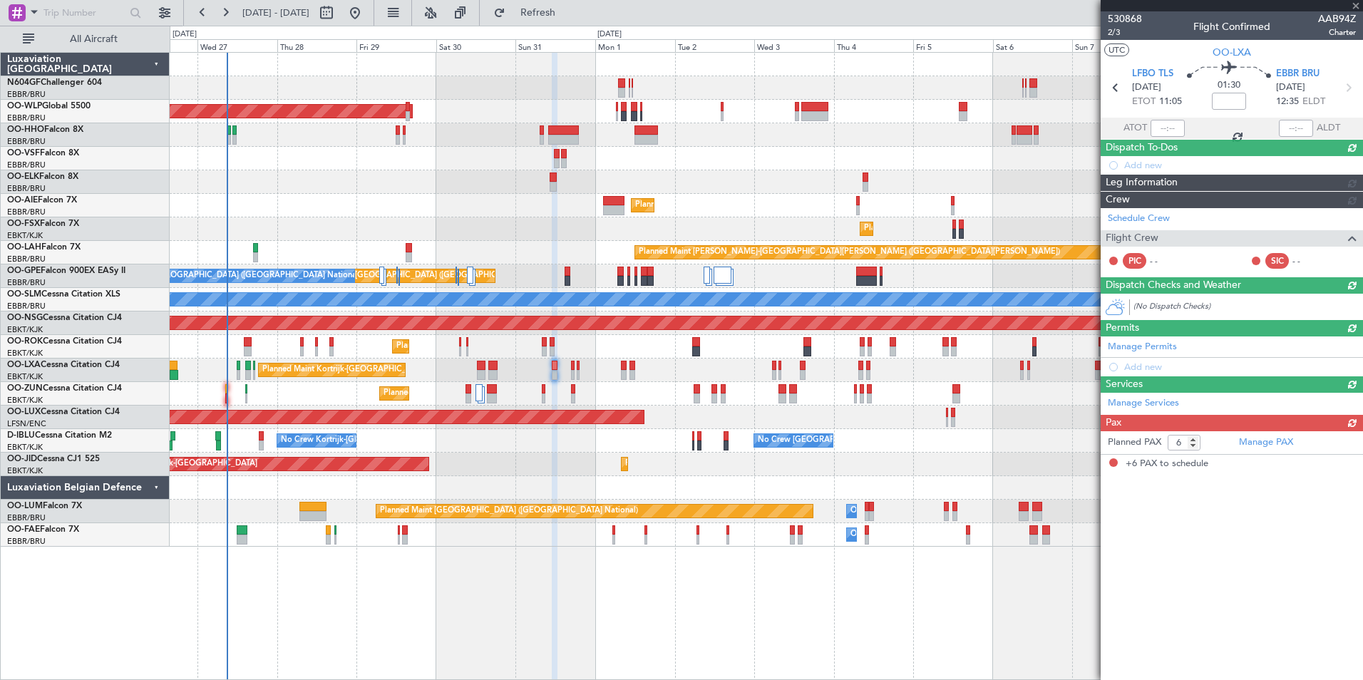
click at [1116, 493] on article "530868 2/3 Flight Confirmed AAB94Z Charter UTC OO-LXA LFBO TLS 31/08/2025 ETOT …" at bounding box center [1232, 345] width 262 height 669
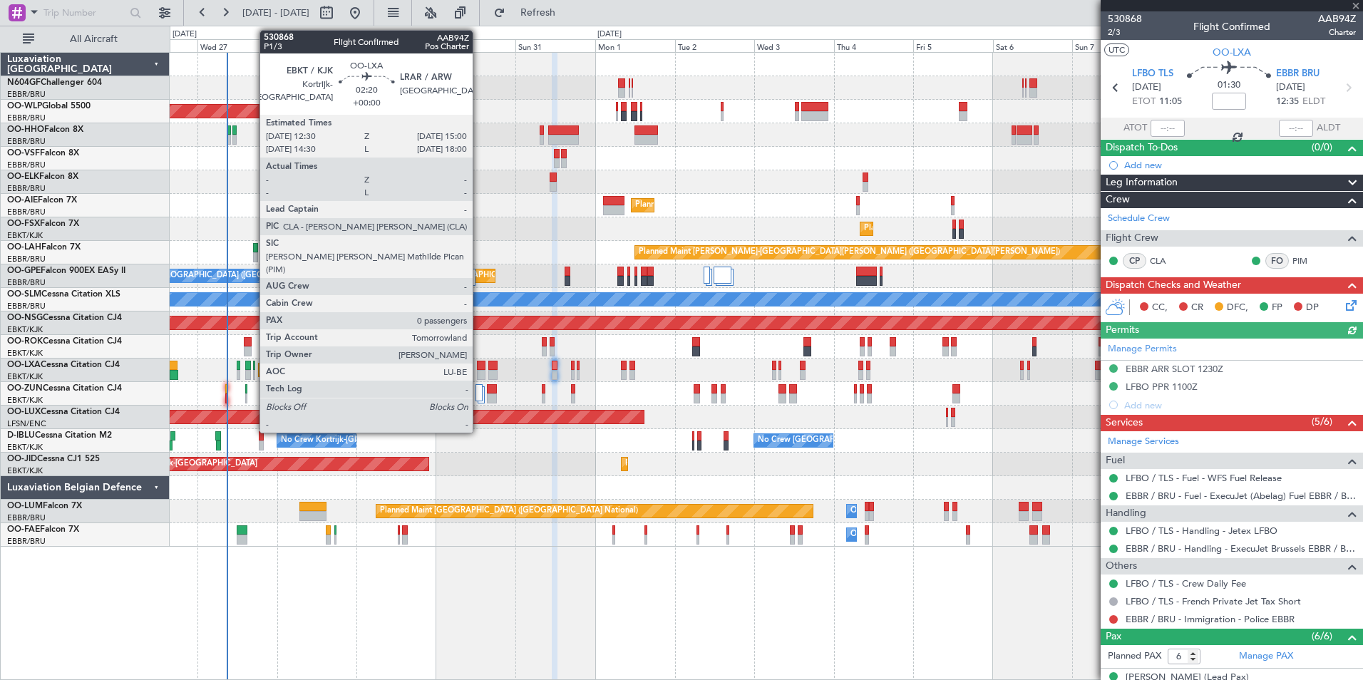
click at [479, 366] on div at bounding box center [481, 366] width 9 height 10
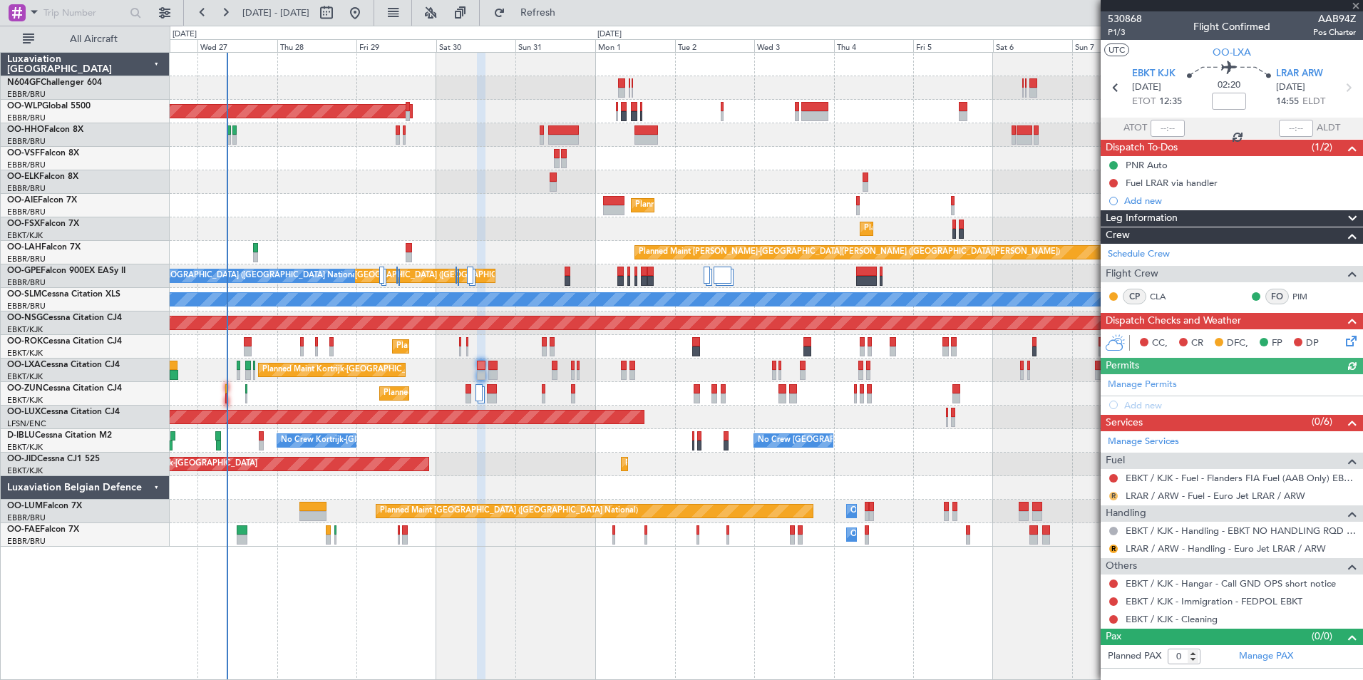
click at [1114, 493] on button "R" at bounding box center [1114, 496] width 9 height 9
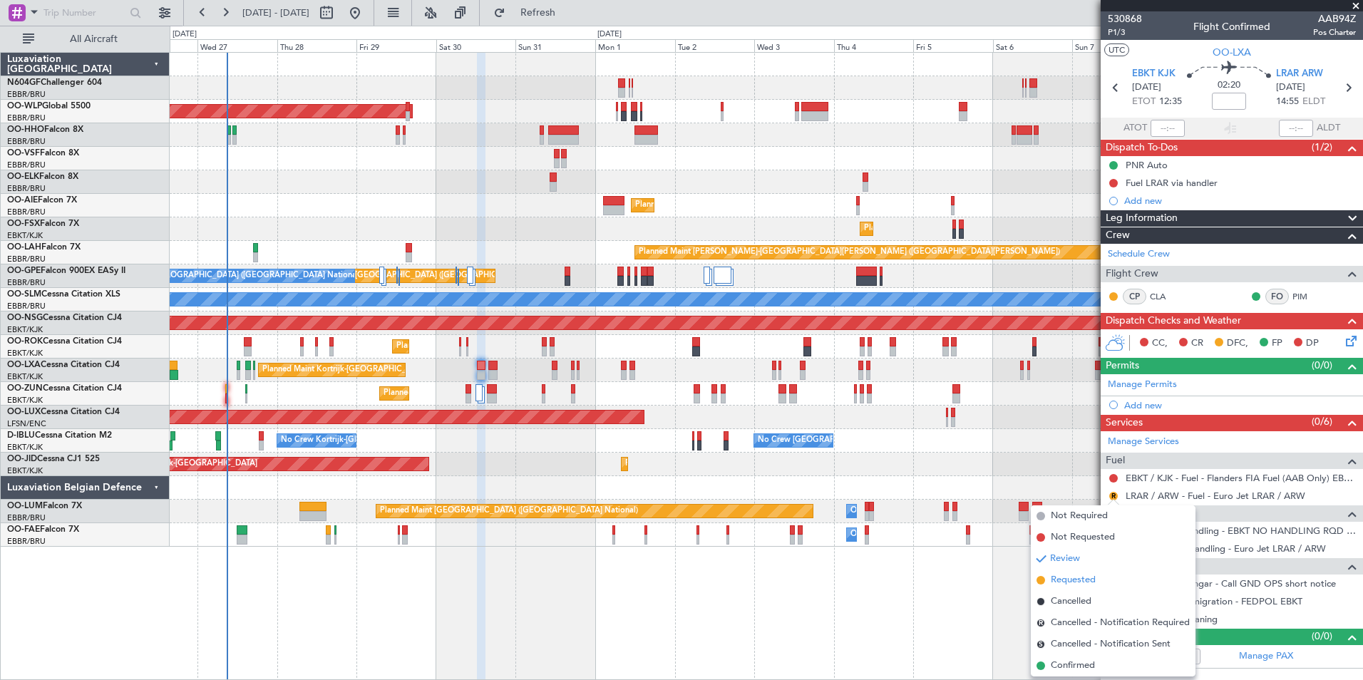
click at [1069, 578] on span "Requested" at bounding box center [1073, 580] width 45 height 14
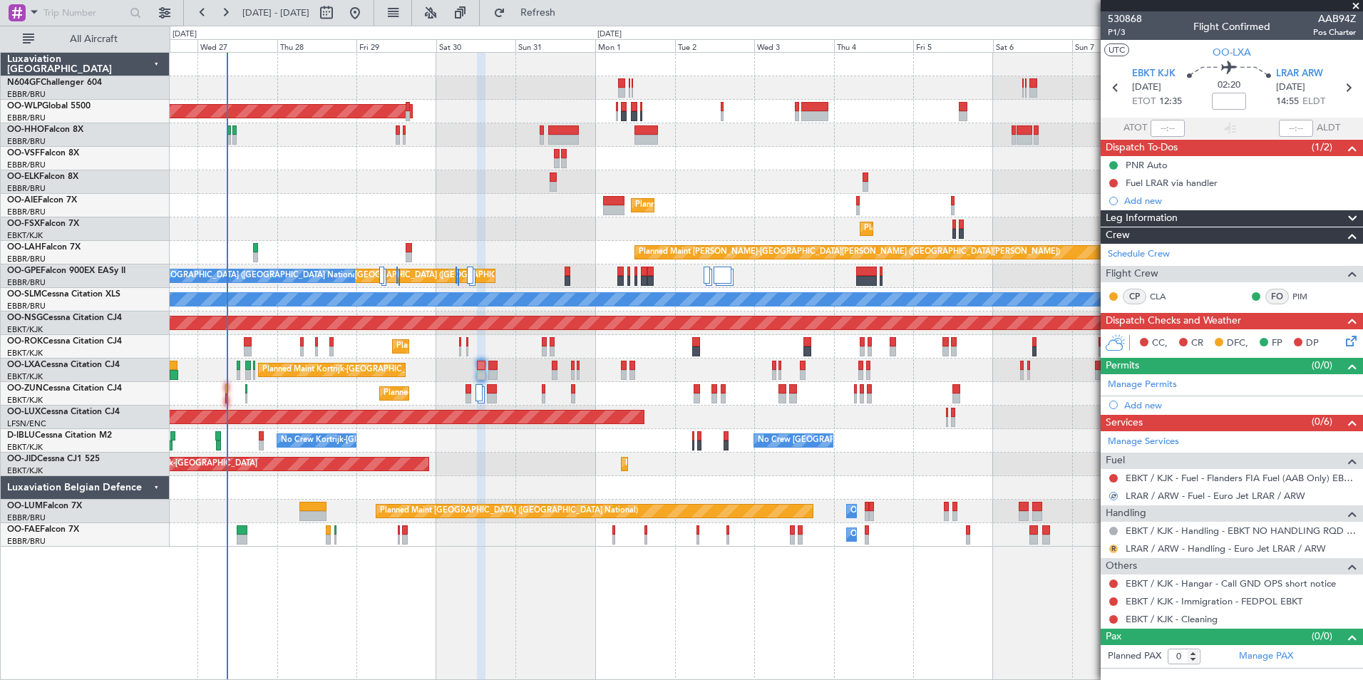
click at [1114, 547] on button "R" at bounding box center [1114, 549] width 9 height 9
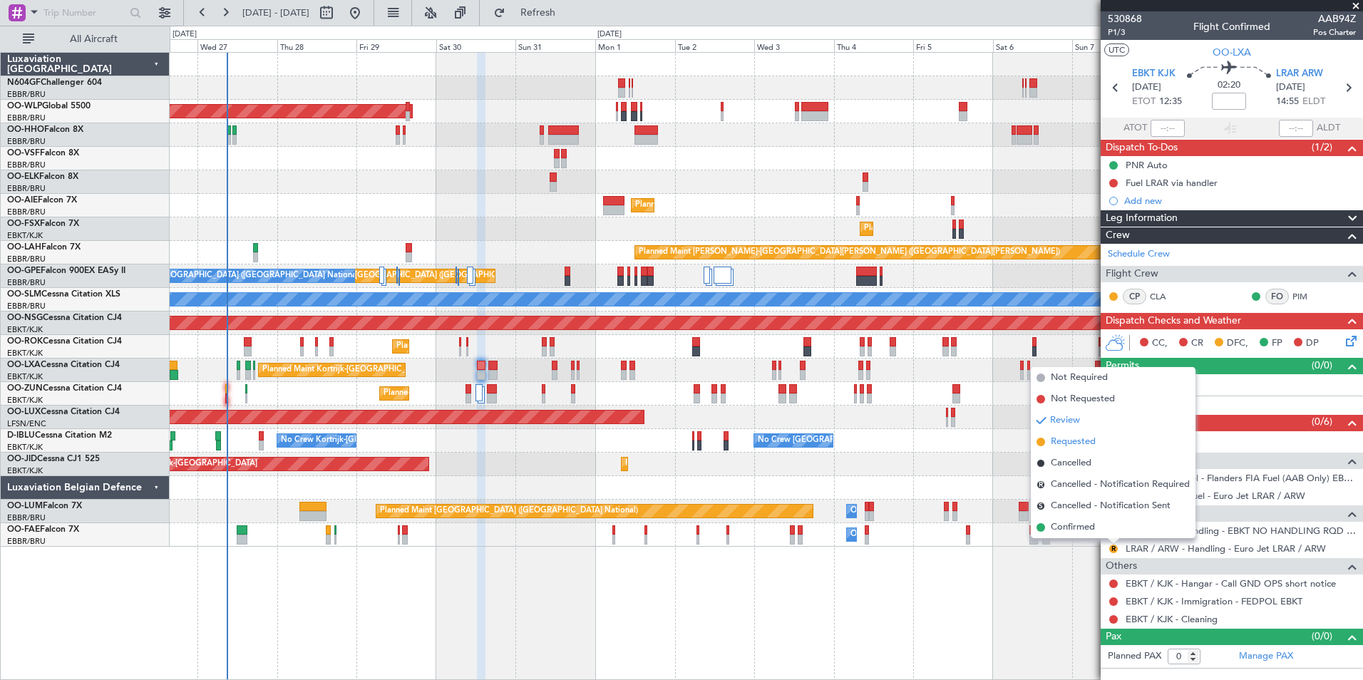
click at [1068, 443] on span "Requested" at bounding box center [1073, 442] width 45 height 14
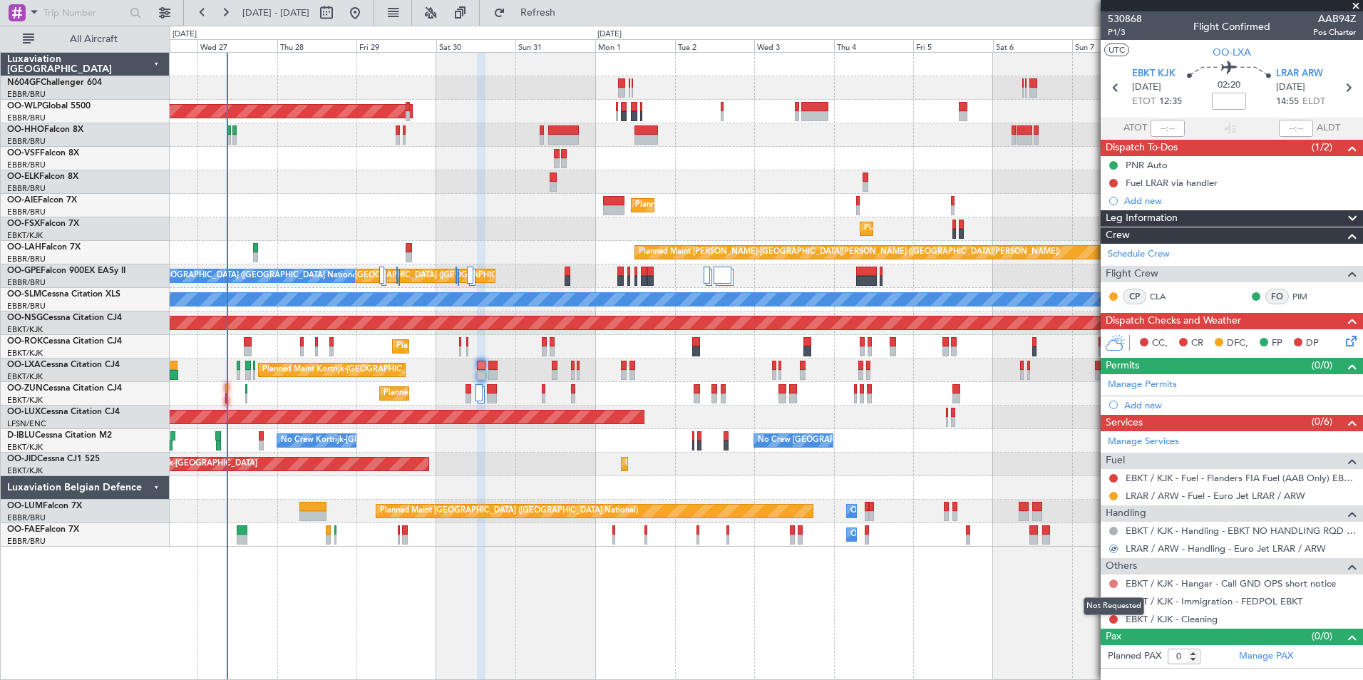
click at [1112, 582] on button at bounding box center [1114, 584] width 9 height 9
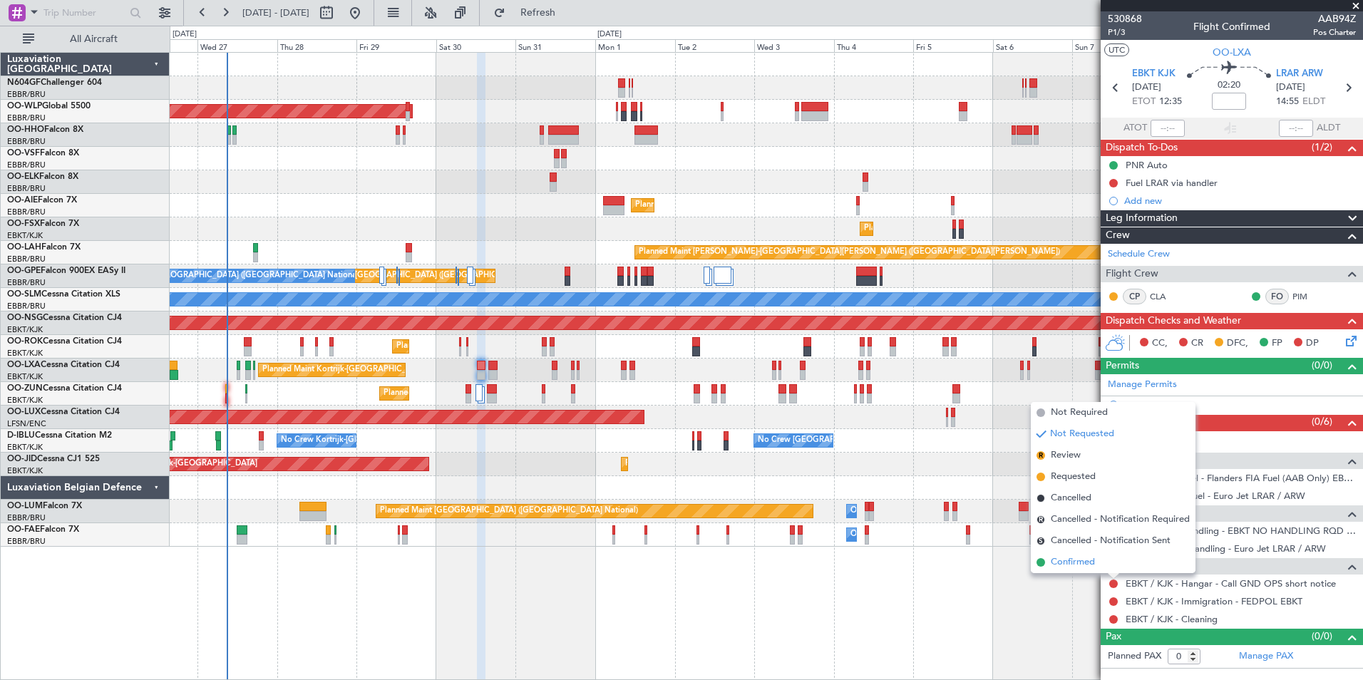
click at [1090, 565] on span "Confirmed" at bounding box center [1073, 563] width 44 height 14
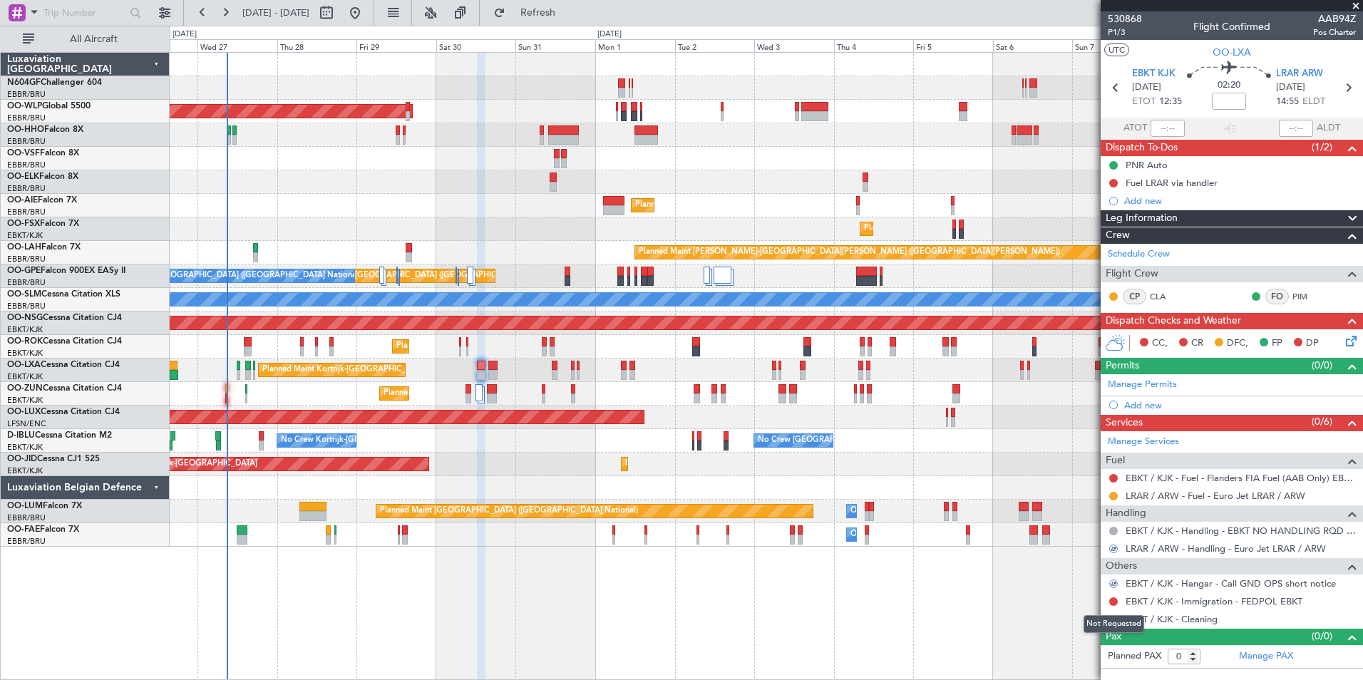
click at [1115, 621] on div "Not Requested" at bounding box center [1114, 624] width 61 height 18
click at [1114, 618] on button at bounding box center [1114, 619] width 9 height 9
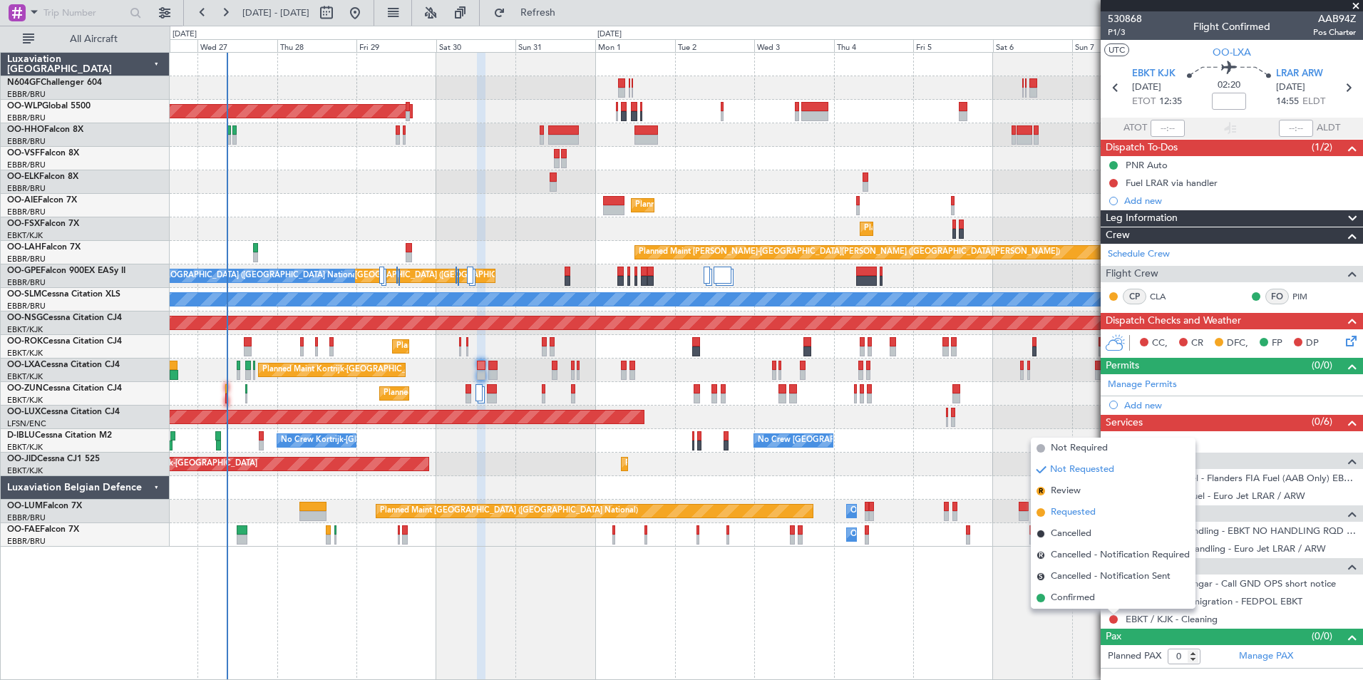
click at [1073, 520] on li "Requested" at bounding box center [1113, 512] width 165 height 21
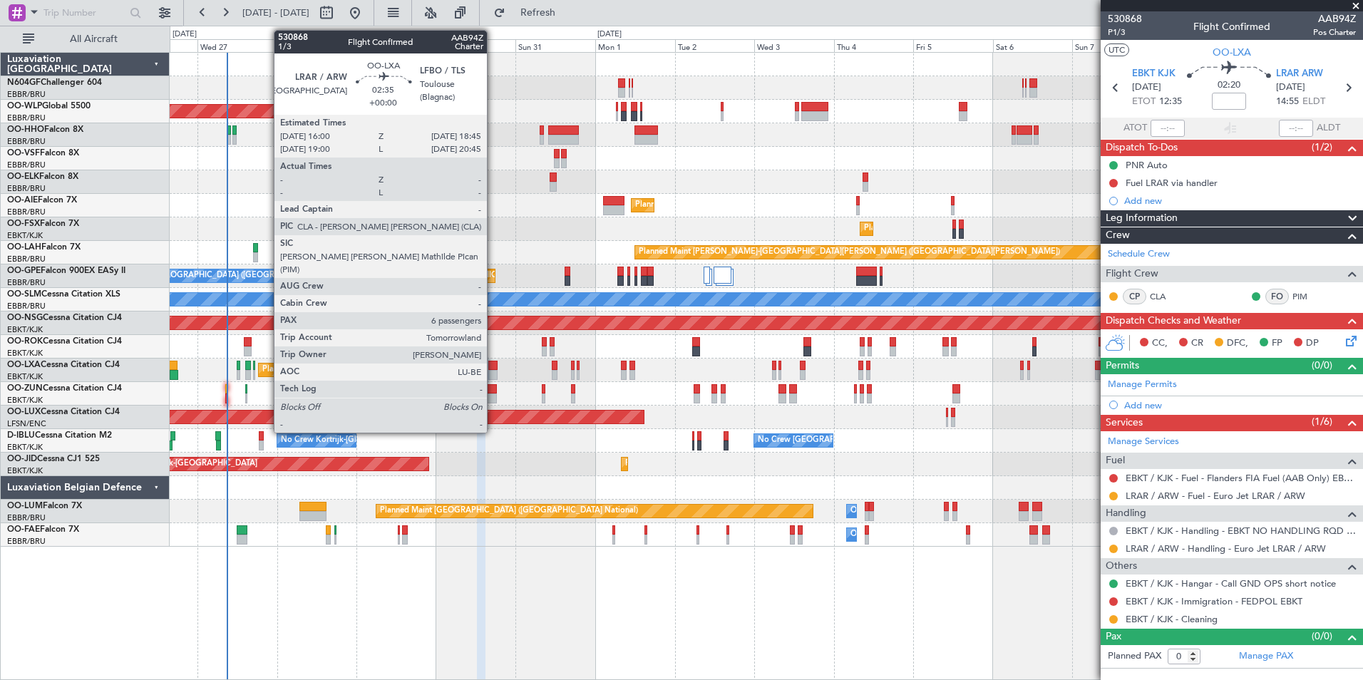
click at [493, 365] on div at bounding box center [492, 366] width 9 height 10
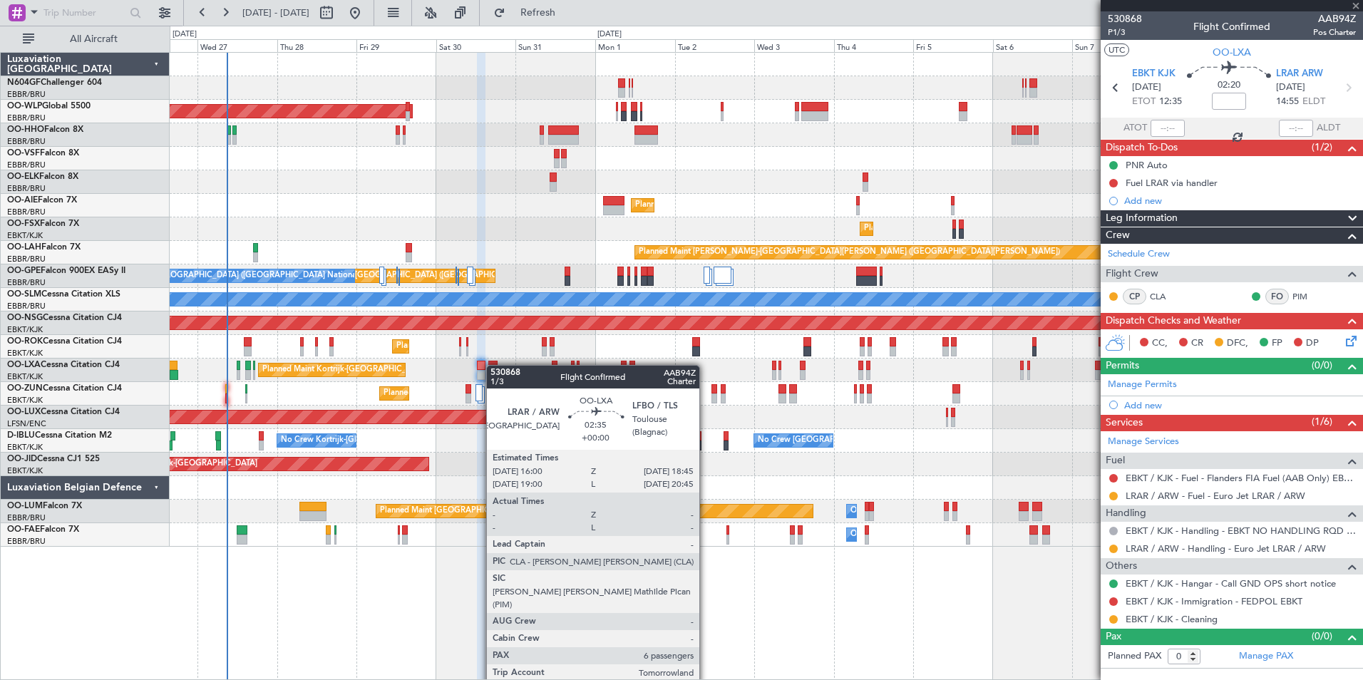
type input "6"
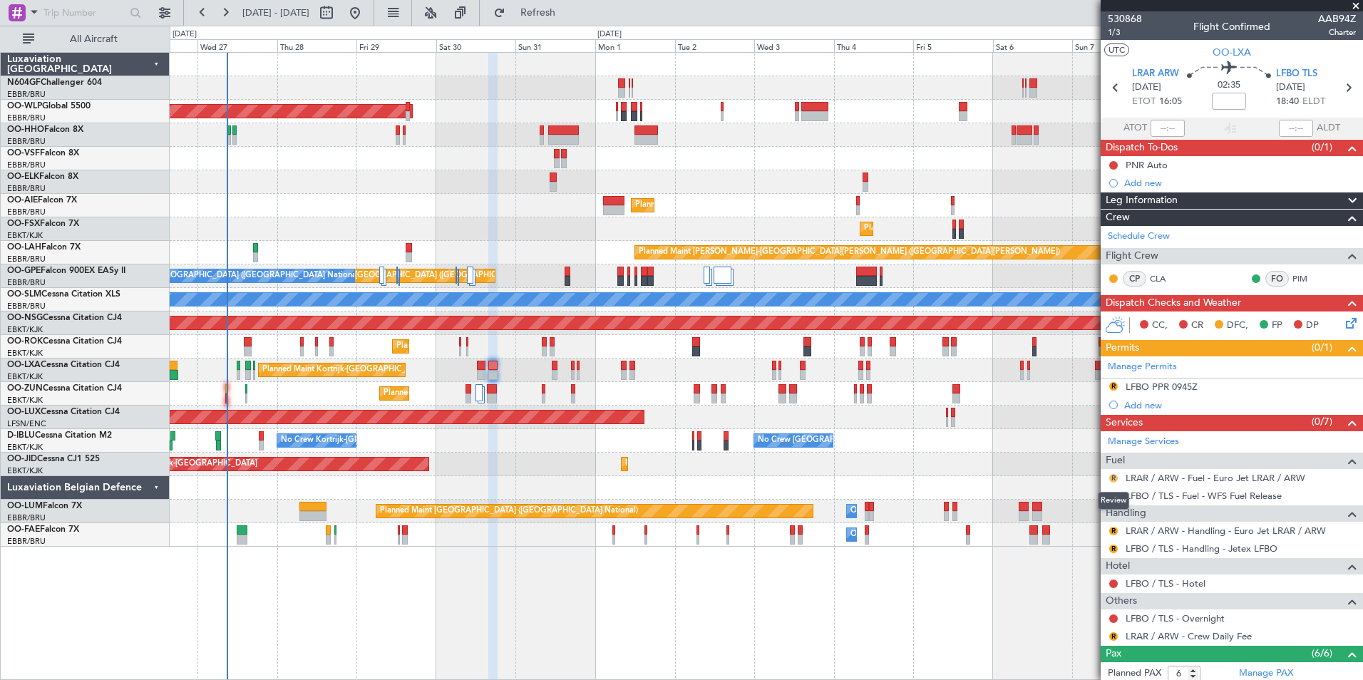
click at [1112, 476] on button "R" at bounding box center [1114, 478] width 9 height 9
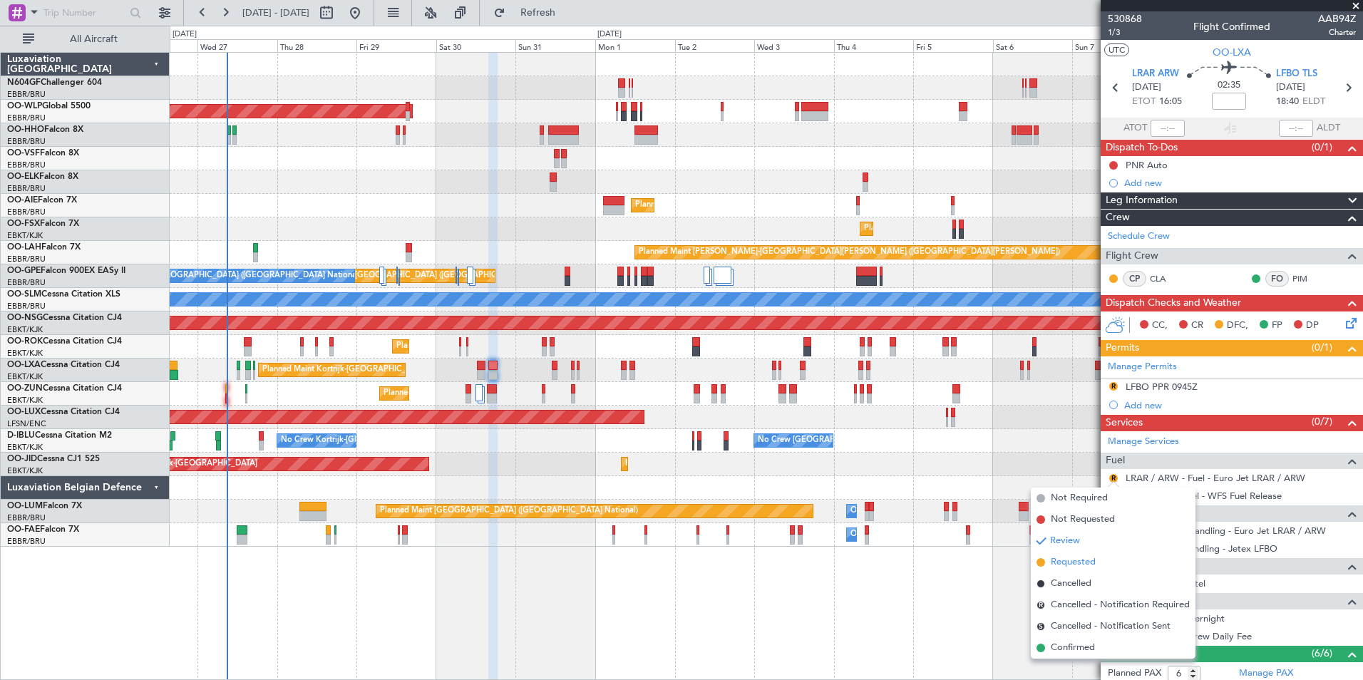
click at [1071, 563] on span "Requested" at bounding box center [1073, 563] width 45 height 14
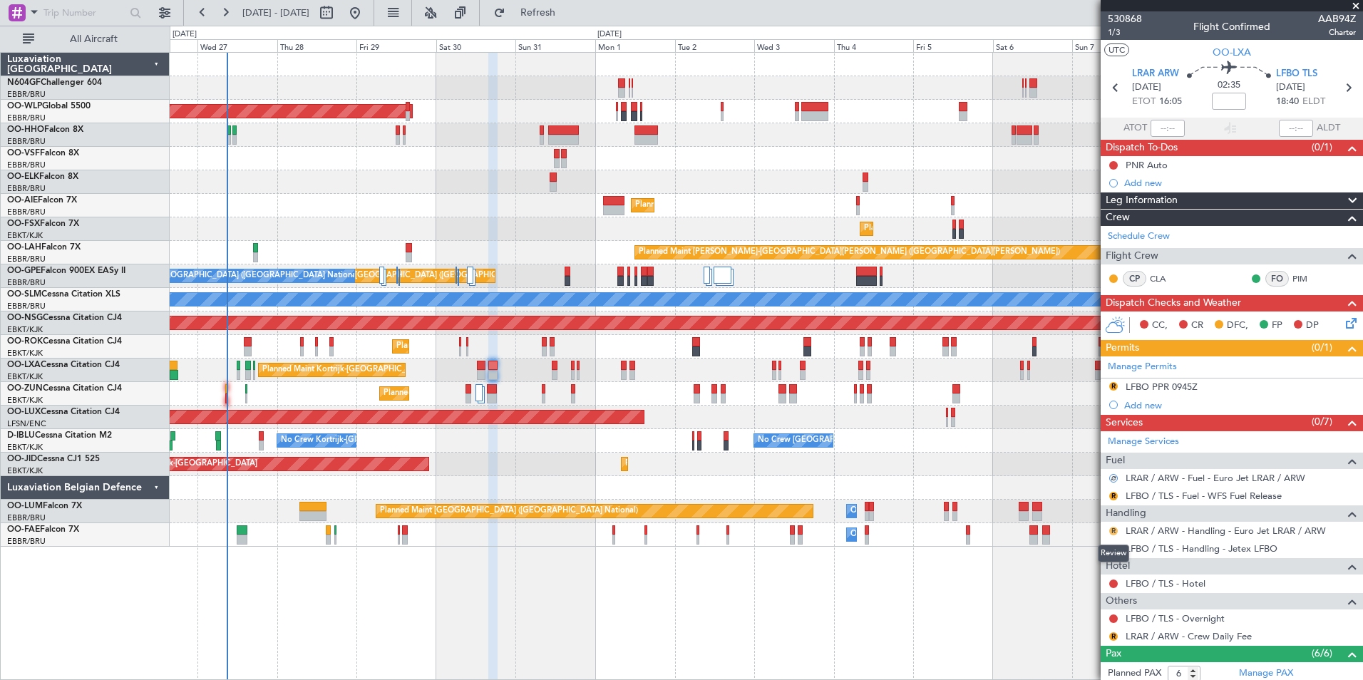
click at [1112, 531] on button "R" at bounding box center [1114, 531] width 9 height 9
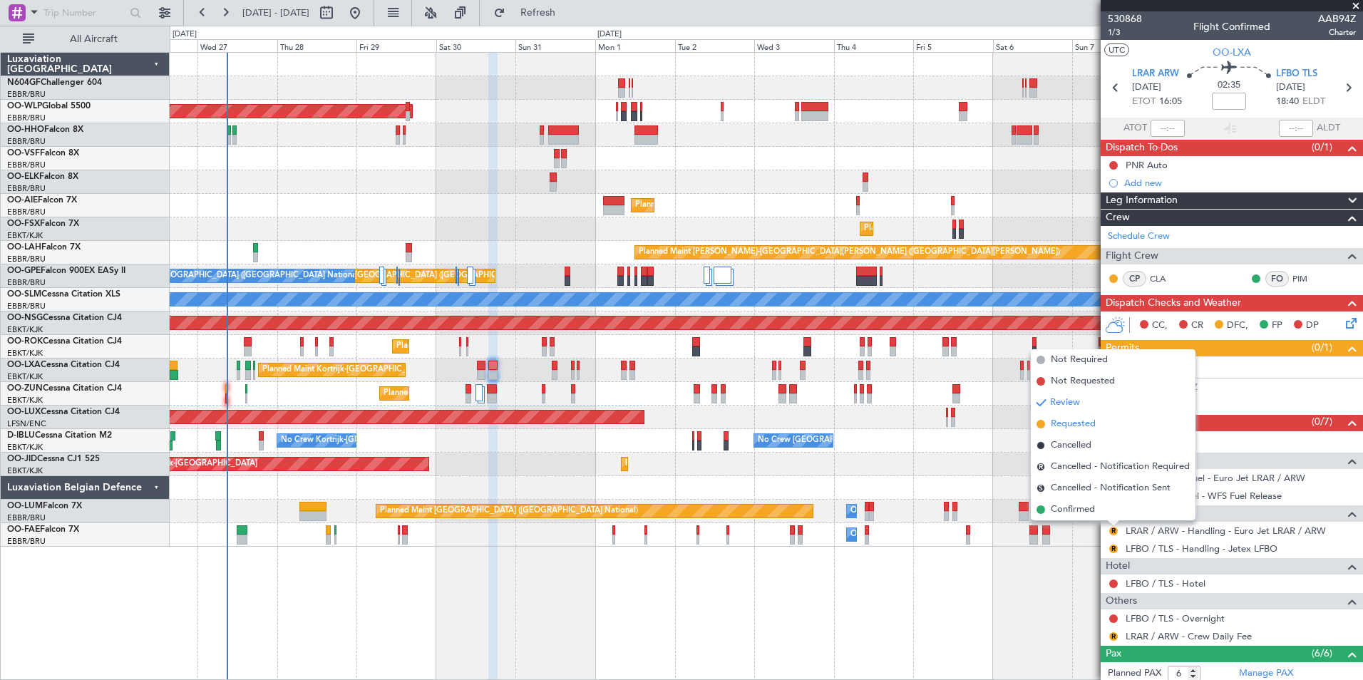
click at [1076, 424] on span "Requested" at bounding box center [1073, 424] width 45 height 14
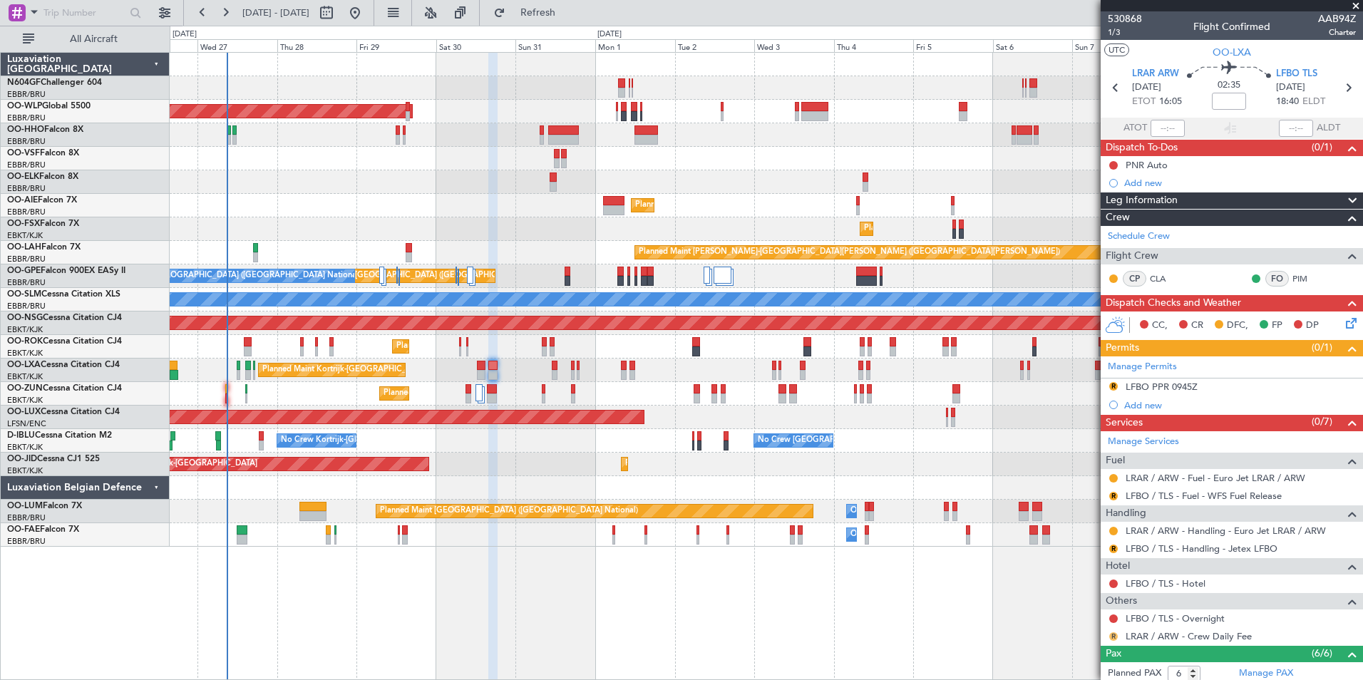
click at [1113, 637] on button "R" at bounding box center [1114, 637] width 9 height 9
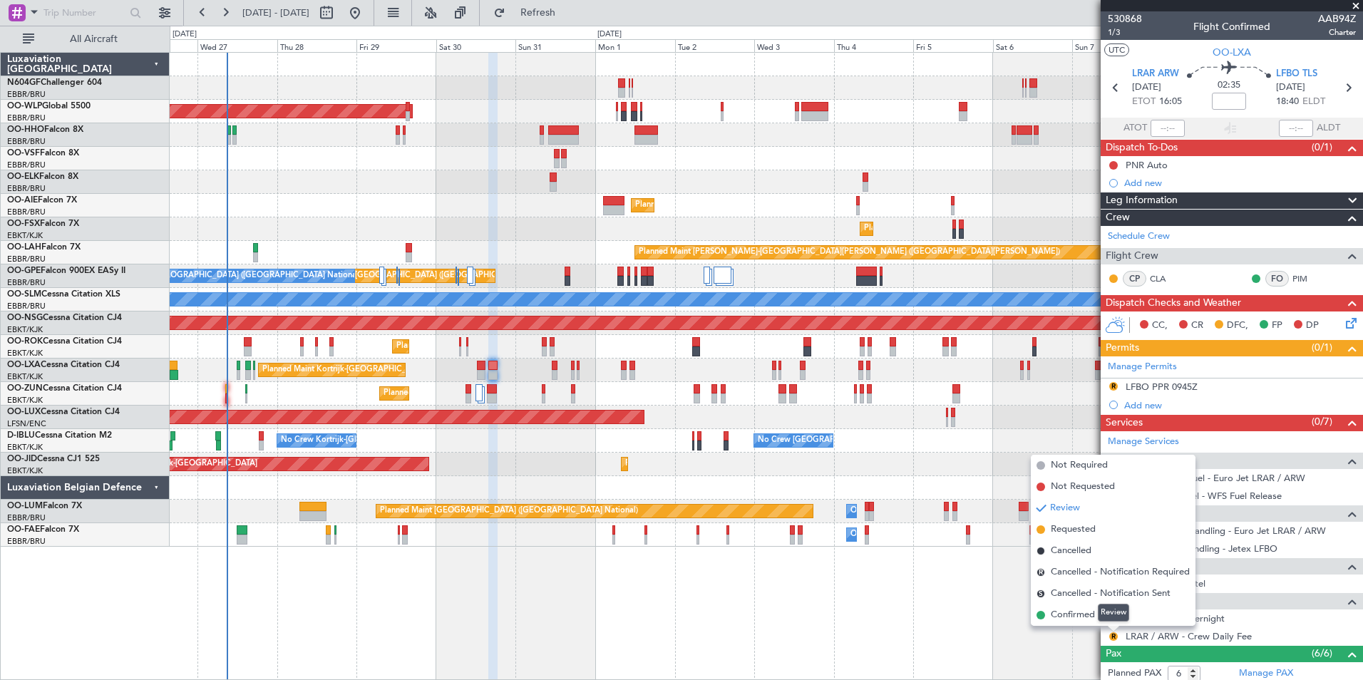
click at [1090, 615] on mat-tooltip-component "Review" at bounding box center [1113, 613] width 51 height 38
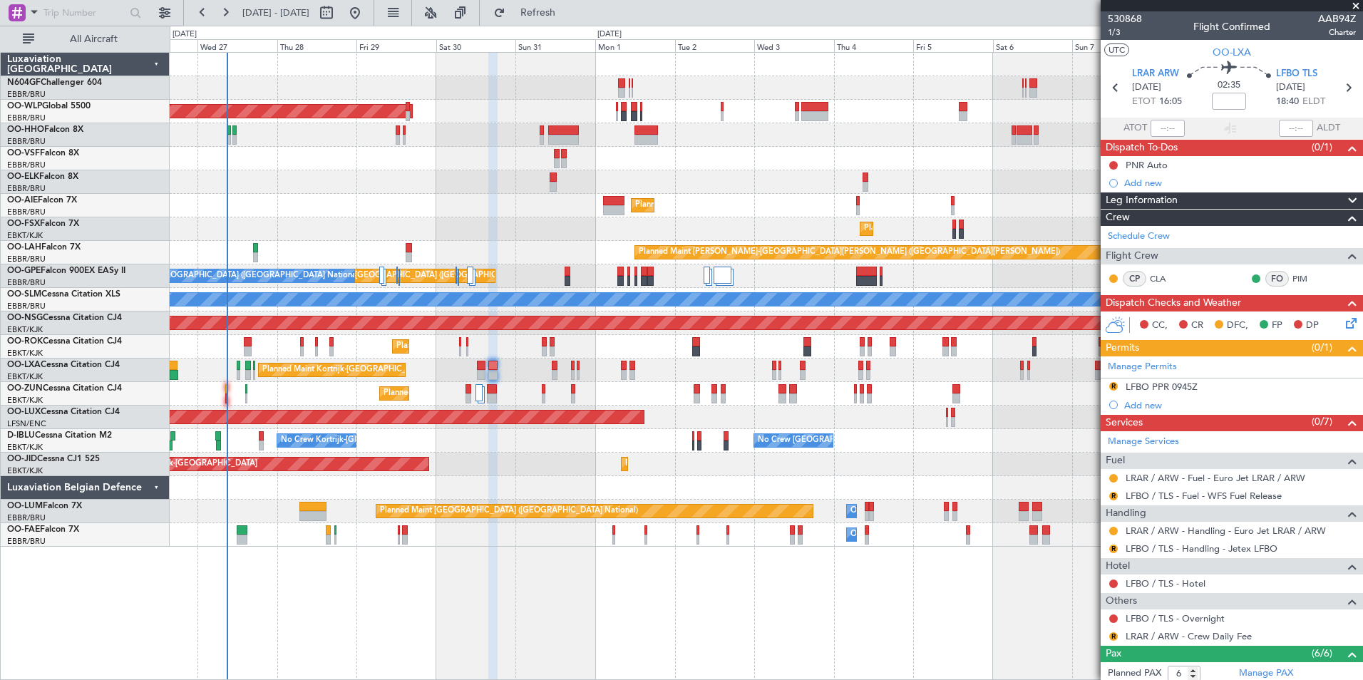
click at [1112, 630] on mat-tooltip-component "Review" at bounding box center [1113, 613] width 51 height 38
click at [1112, 640] on div "R" at bounding box center [1113, 636] width 11 height 11
click at [1113, 637] on button "R" at bounding box center [1114, 637] width 9 height 9
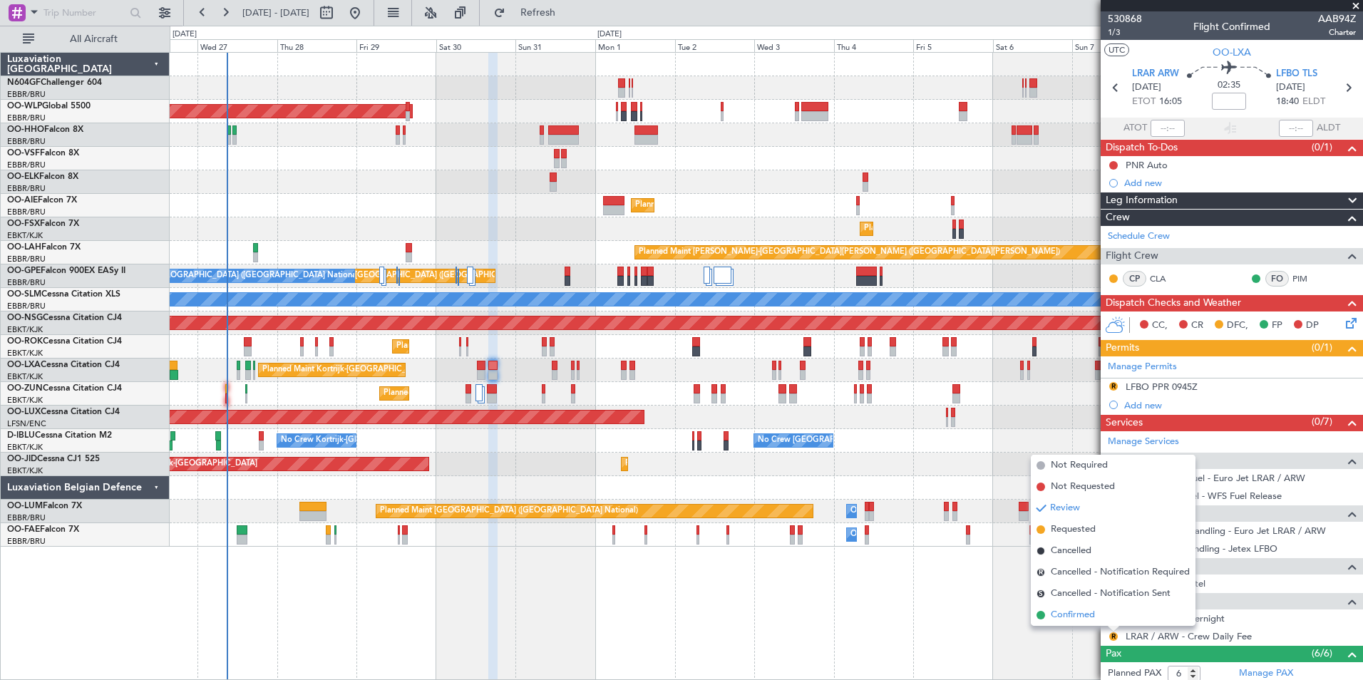
click at [1087, 613] on span "Confirmed" at bounding box center [1073, 615] width 44 height 14
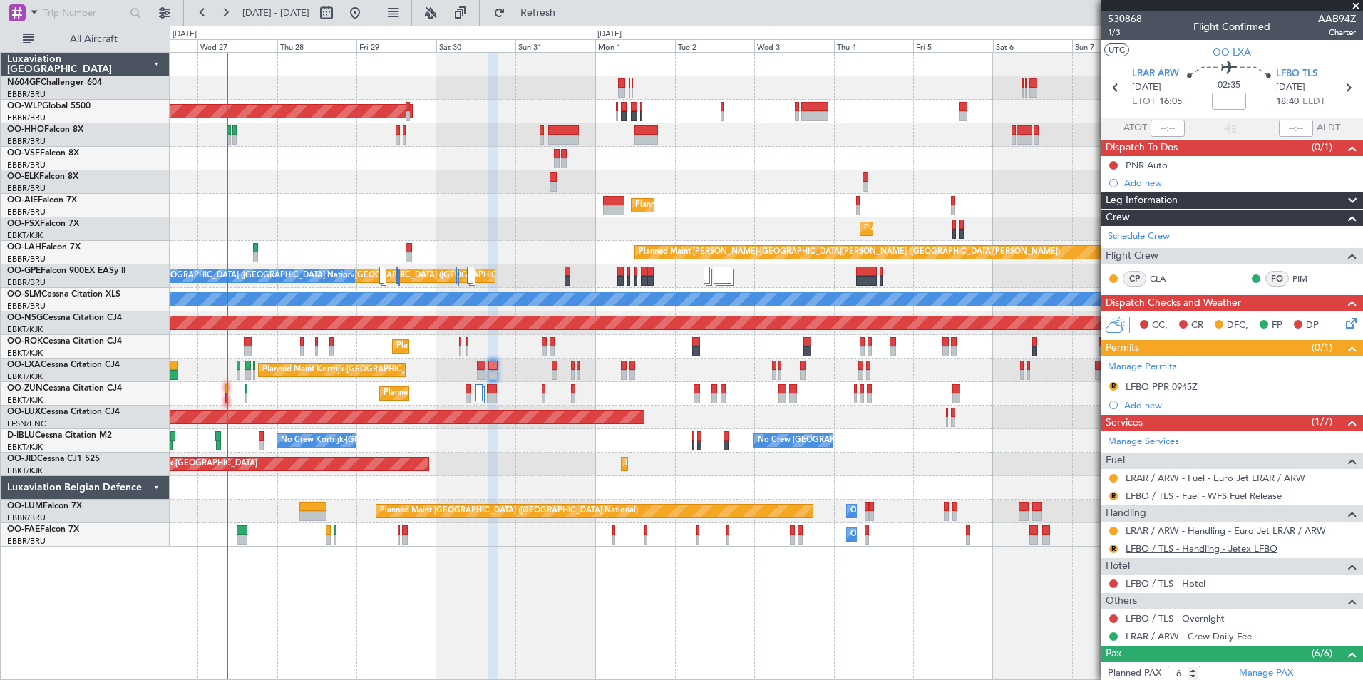
click at [1171, 551] on link "LFBO / TLS - Handling - Jetex LFBO" at bounding box center [1202, 549] width 152 height 12
click at [1115, 550] on button "R" at bounding box center [1114, 549] width 9 height 9
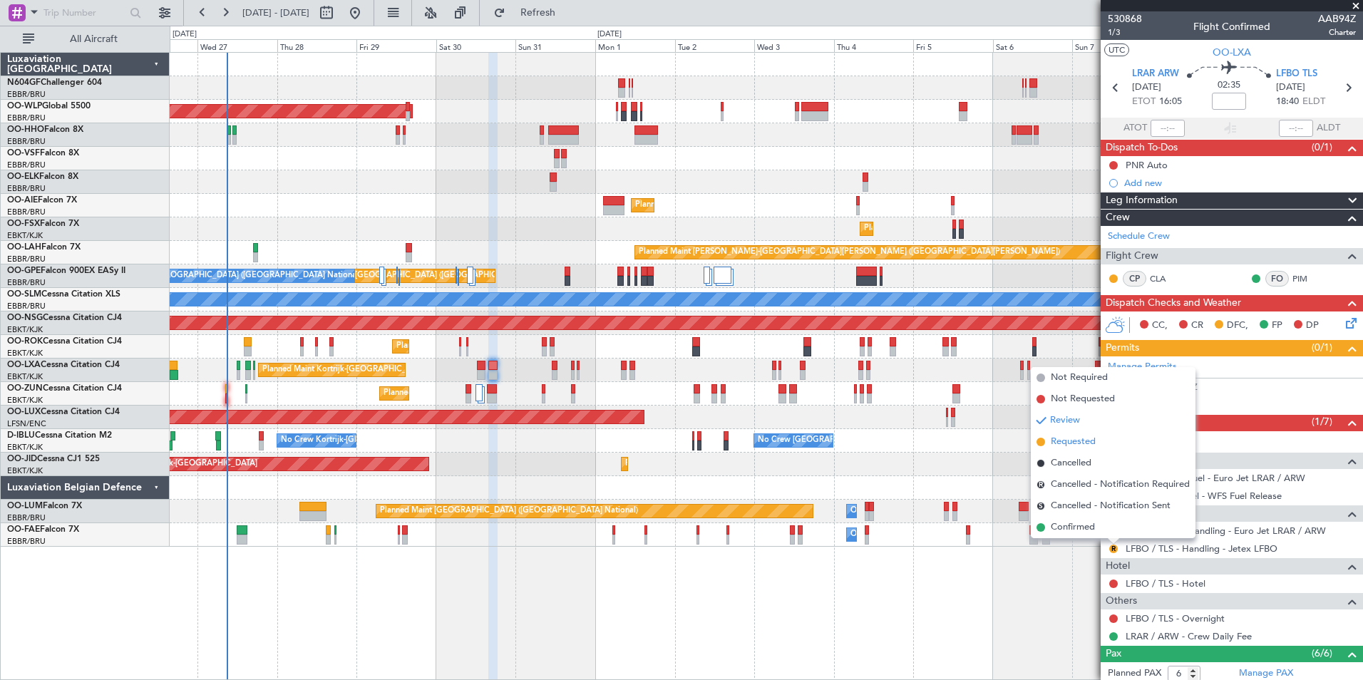
click at [1049, 444] on li "Requested" at bounding box center [1113, 441] width 165 height 21
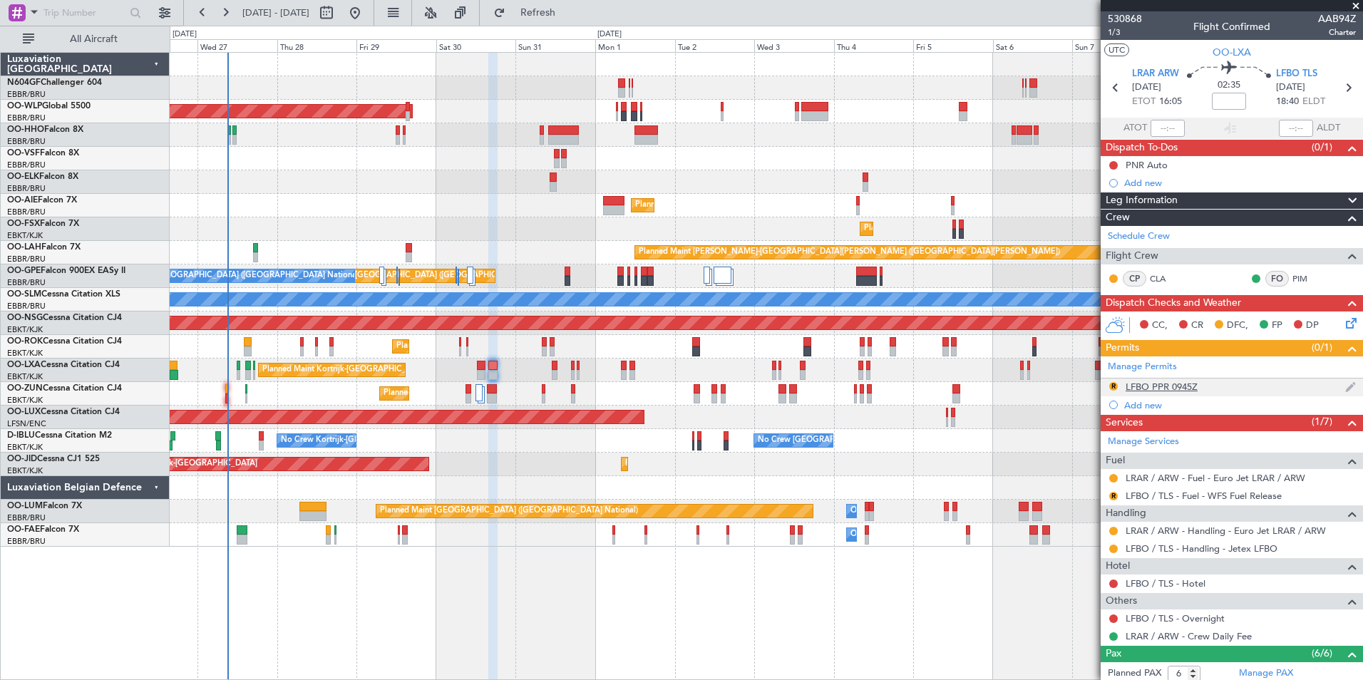
click at [1138, 390] on div "LFBO PPR 0945Z" at bounding box center [1162, 387] width 72 height 12
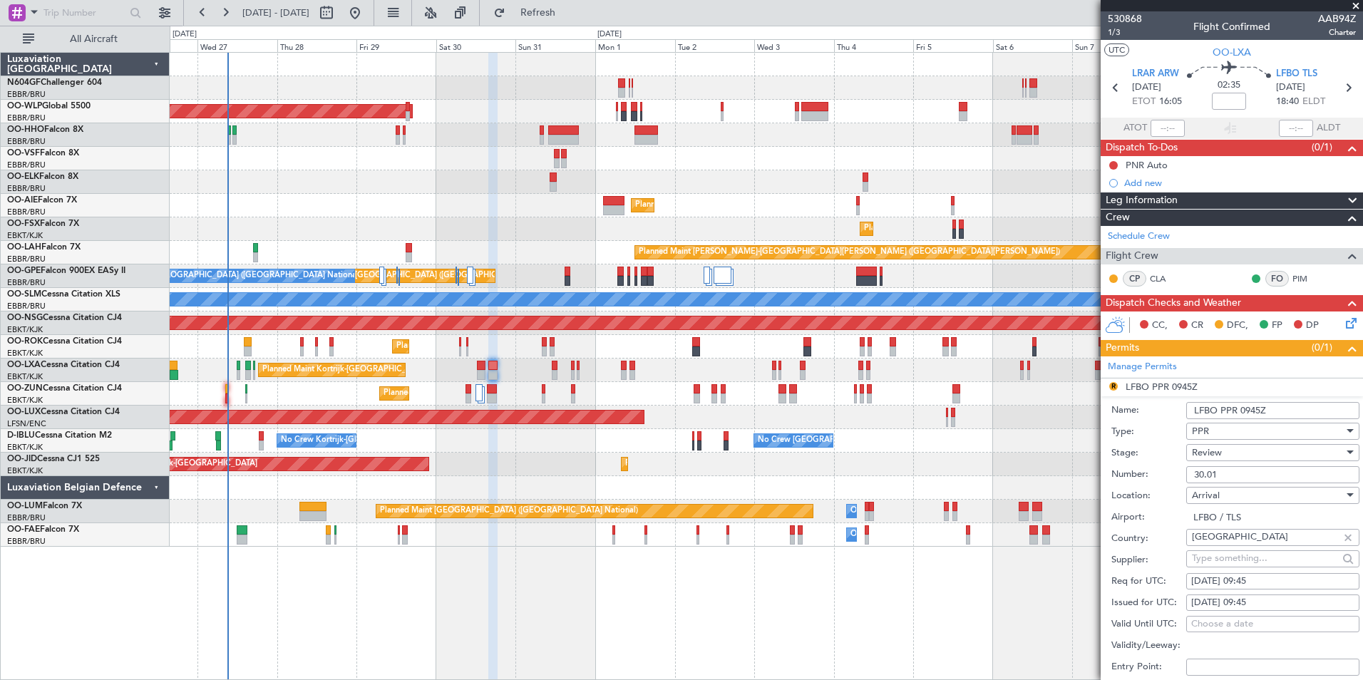
click at [1271, 454] on div "Review" at bounding box center [1268, 452] width 152 height 21
click at [1237, 541] on span "Requested" at bounding box center [1268, 545] width 150 height 21
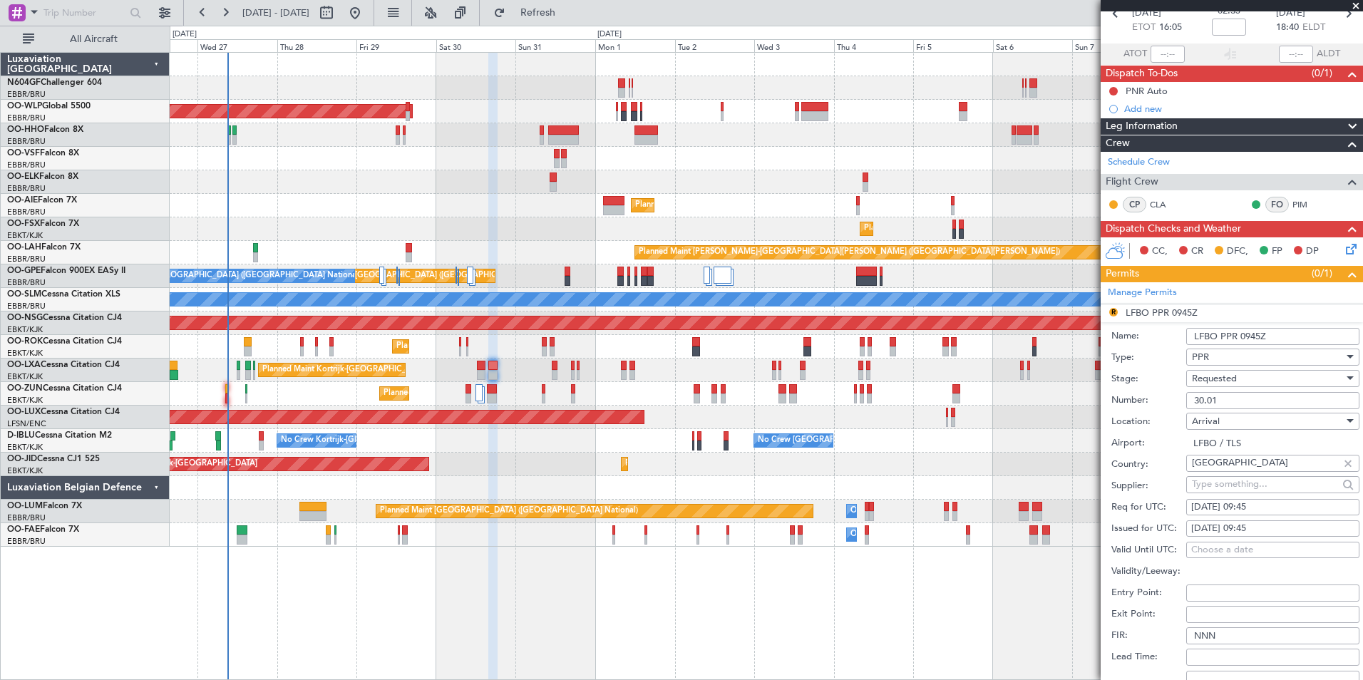
scroll to position [143, 0]
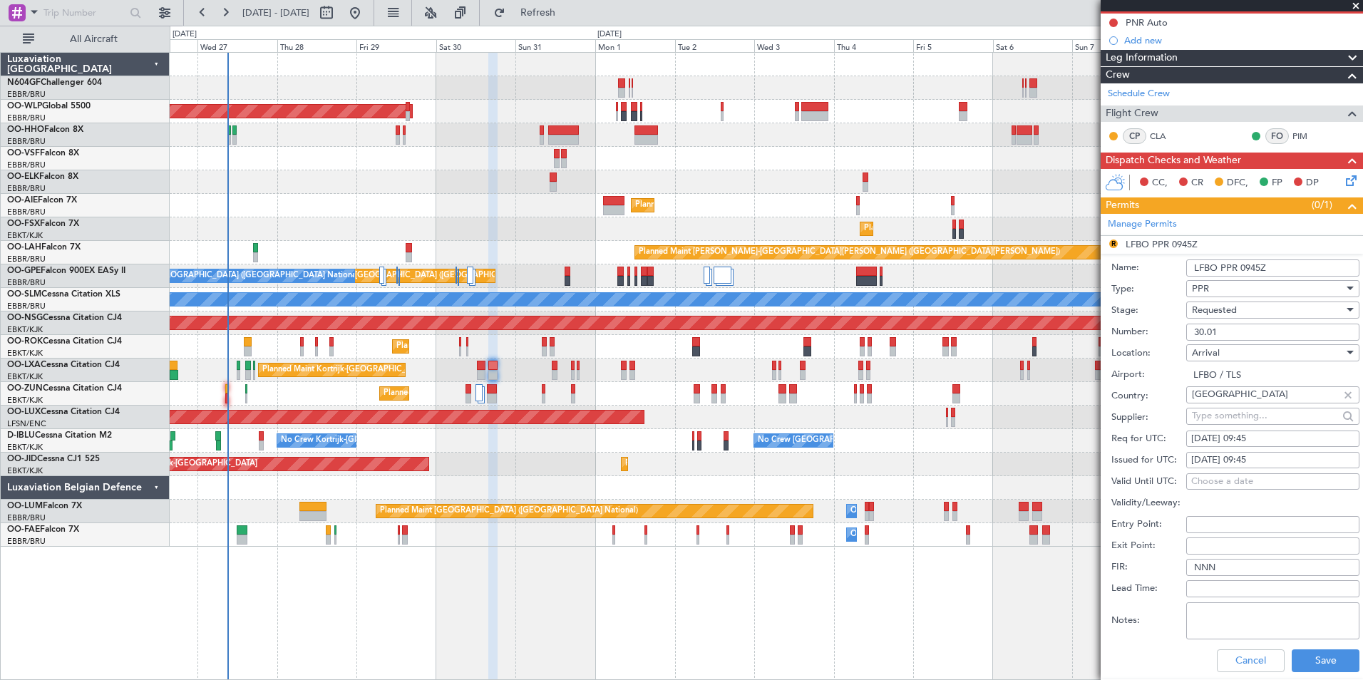
click at [1239, 442] on div "30/08/2025 09:45" at bounding box center [1273, 439] width 163 height 14
select select "8"
select select "2025"
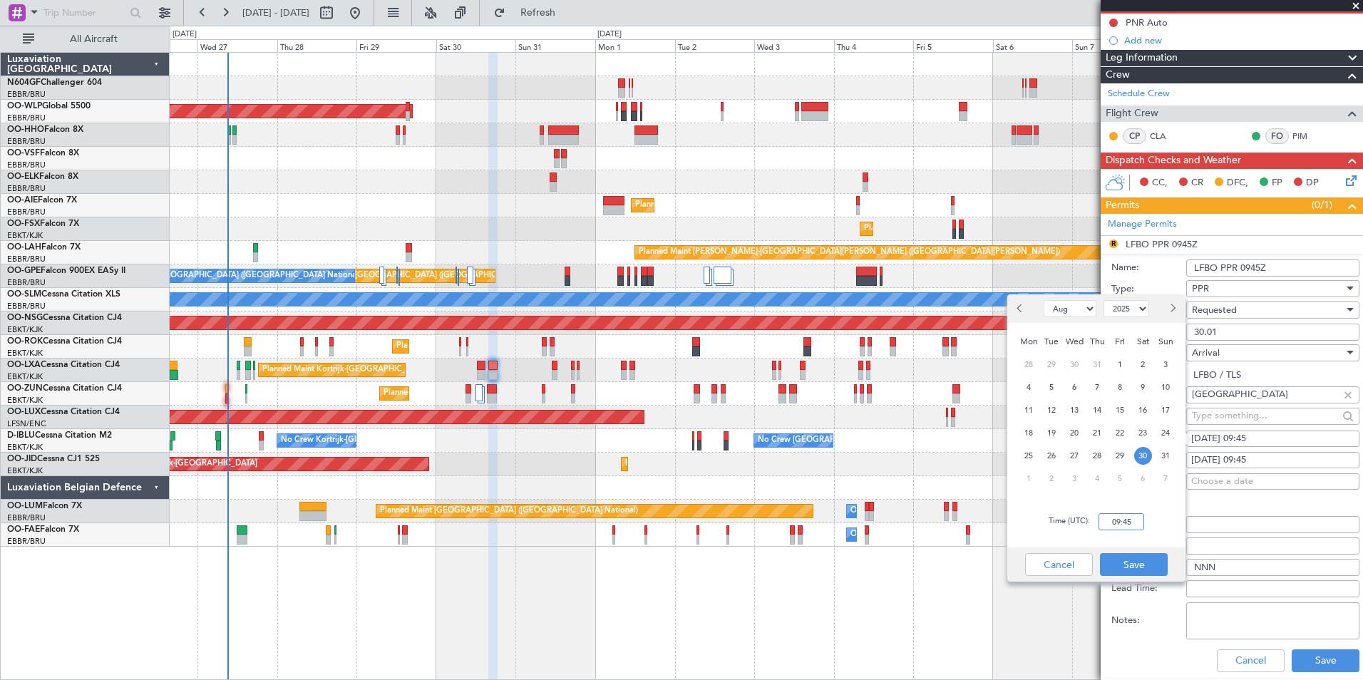
click at [1127, 523] on input "09:45" at bounding box center [1122, 521] width 46 height 17
type input "18:45"
click at [1176, 533] on div "Time (UTC): 18:45" at bounding box center [1097, 521] width 178 height 51
click at [1154, 557] on button "Save" at bounding box center [1134, 564] width 68 height 23
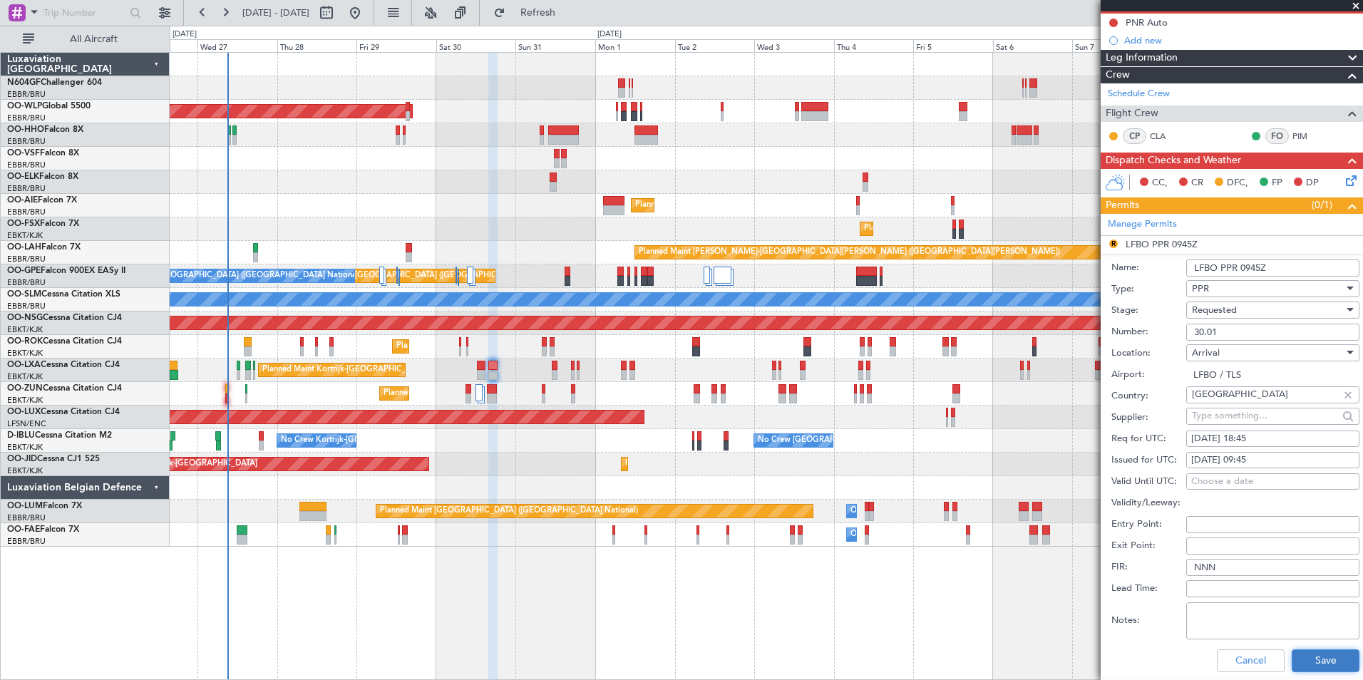
click at [1305, 667] on button "Save" at bounding box center [1326, 661] width 68 height 23
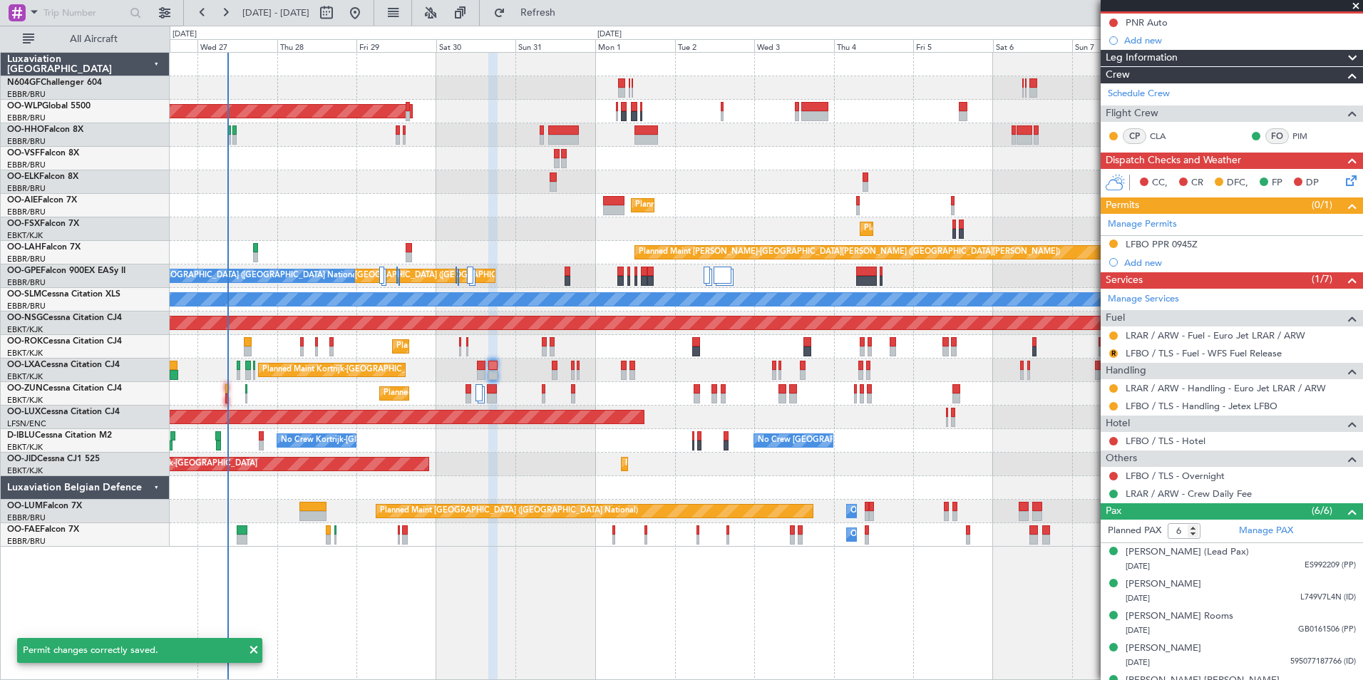
click at [1112, 345] on div "R LFBO / TLS - Fuel - WFS Fuel Release" at bounding box center [1232, 353] width 262 height 18
click at [1114, 350] on button "R" at bounding box center [1114, 353] width 9 height 9
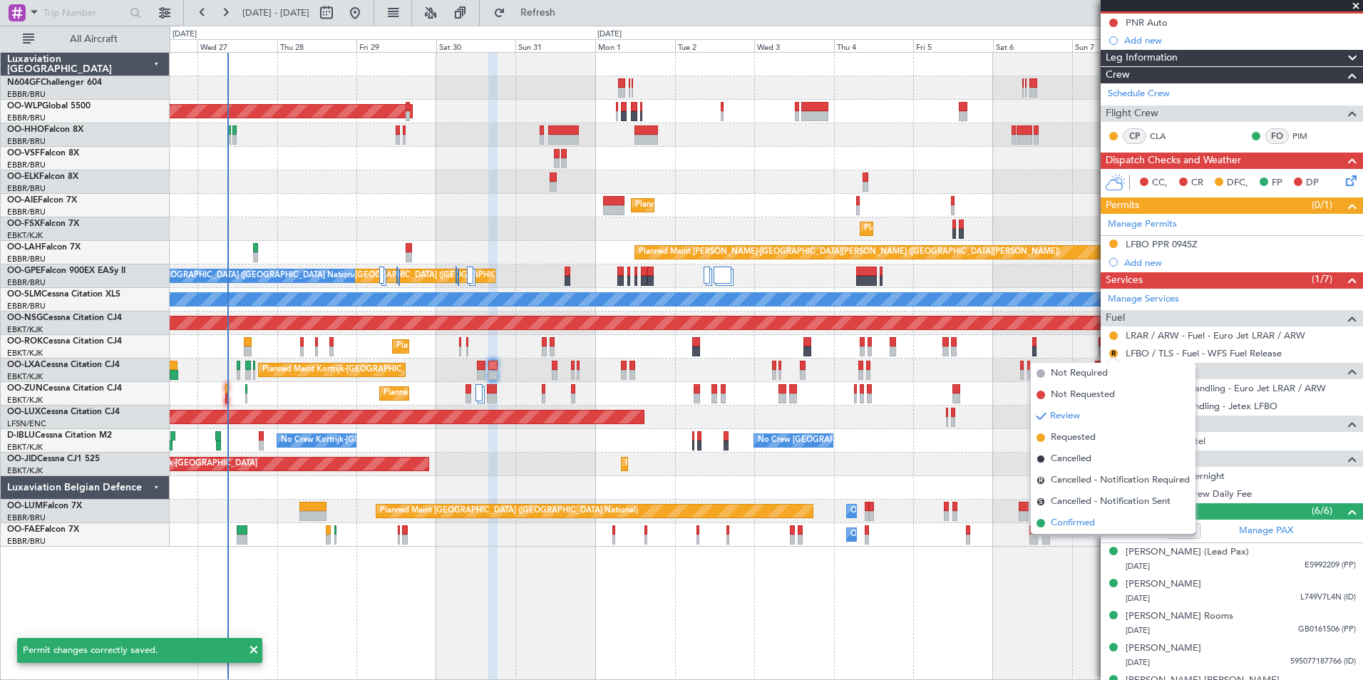
click at [1078, 521] on span "Confirmed" at bounding box center [1073, 523] width 44 height 14
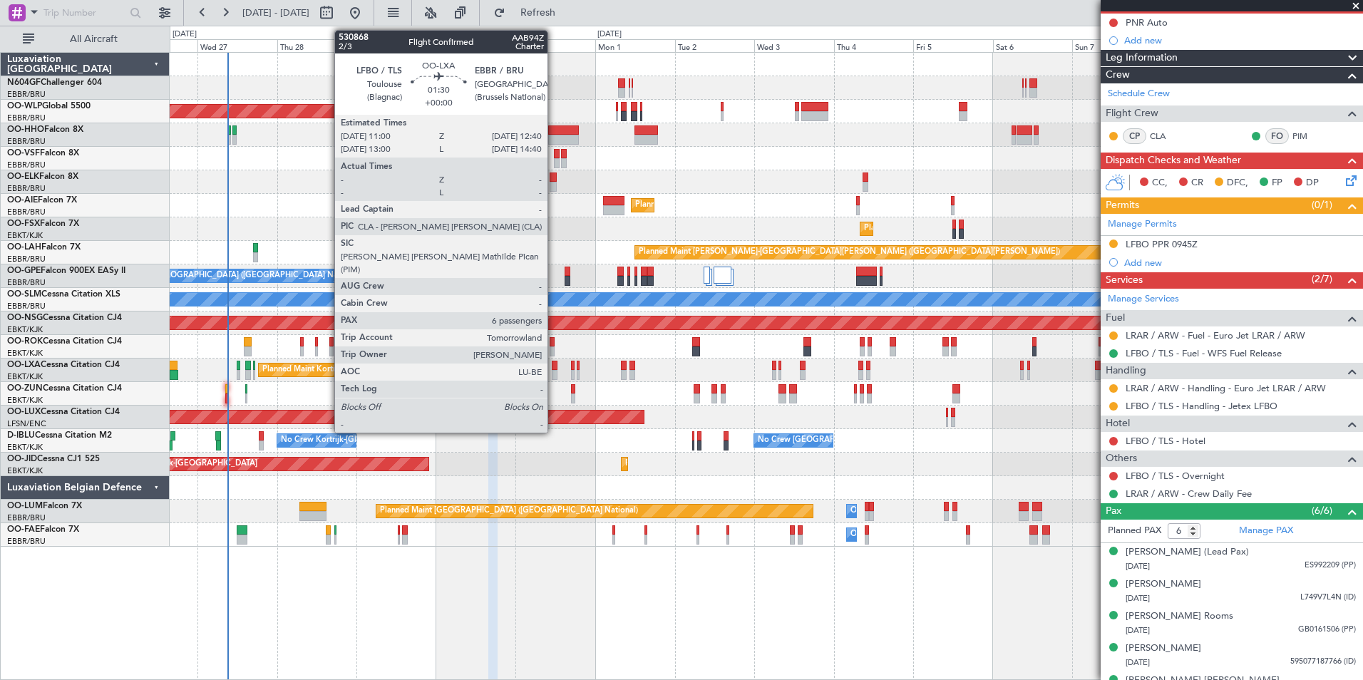
click at [554, 362] on div at bounding box center [555, 366] width 6 height 10
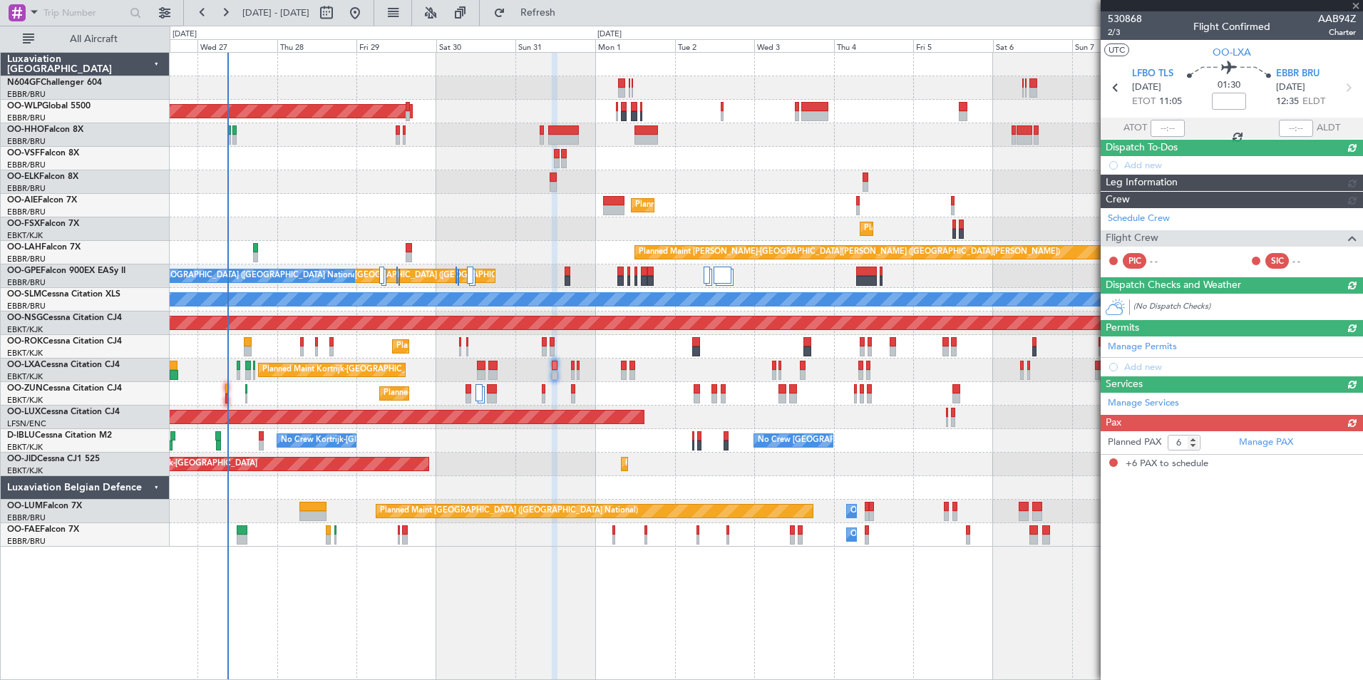
scroll to position [0, 0]
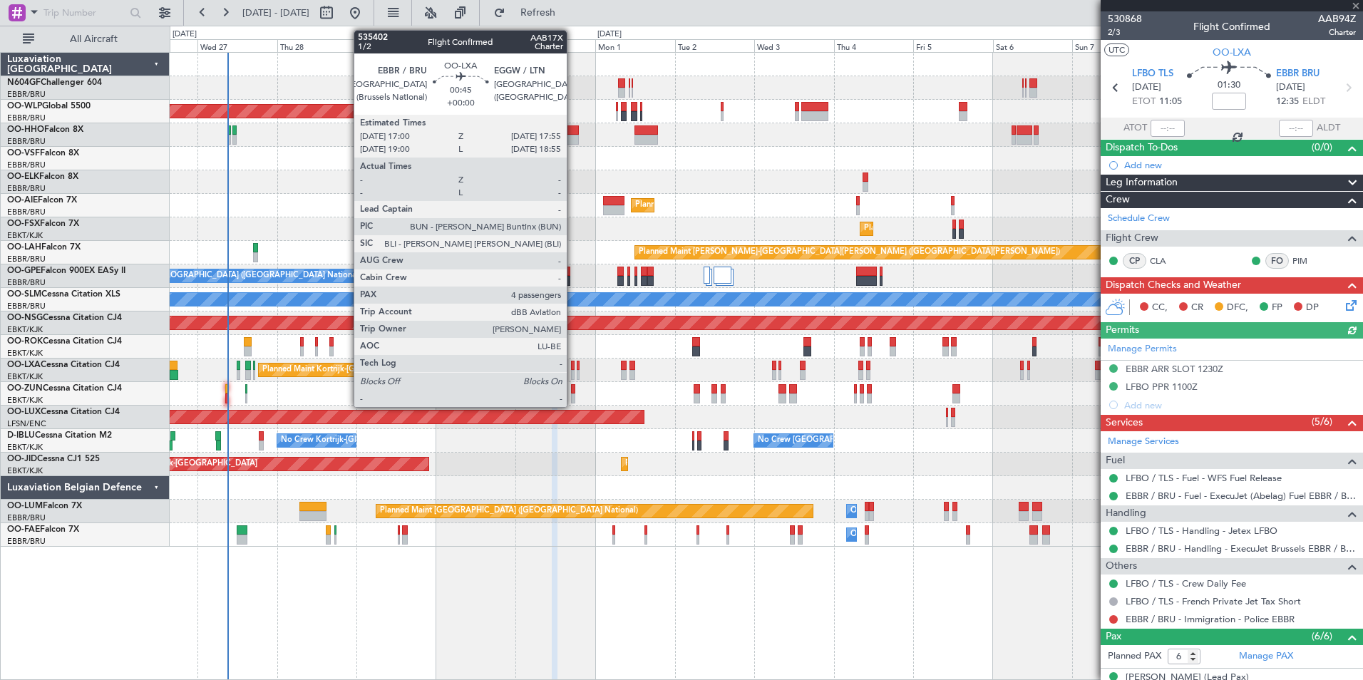
click at [573, 375] on div at bounding box center [573, 375] width 4 height 10
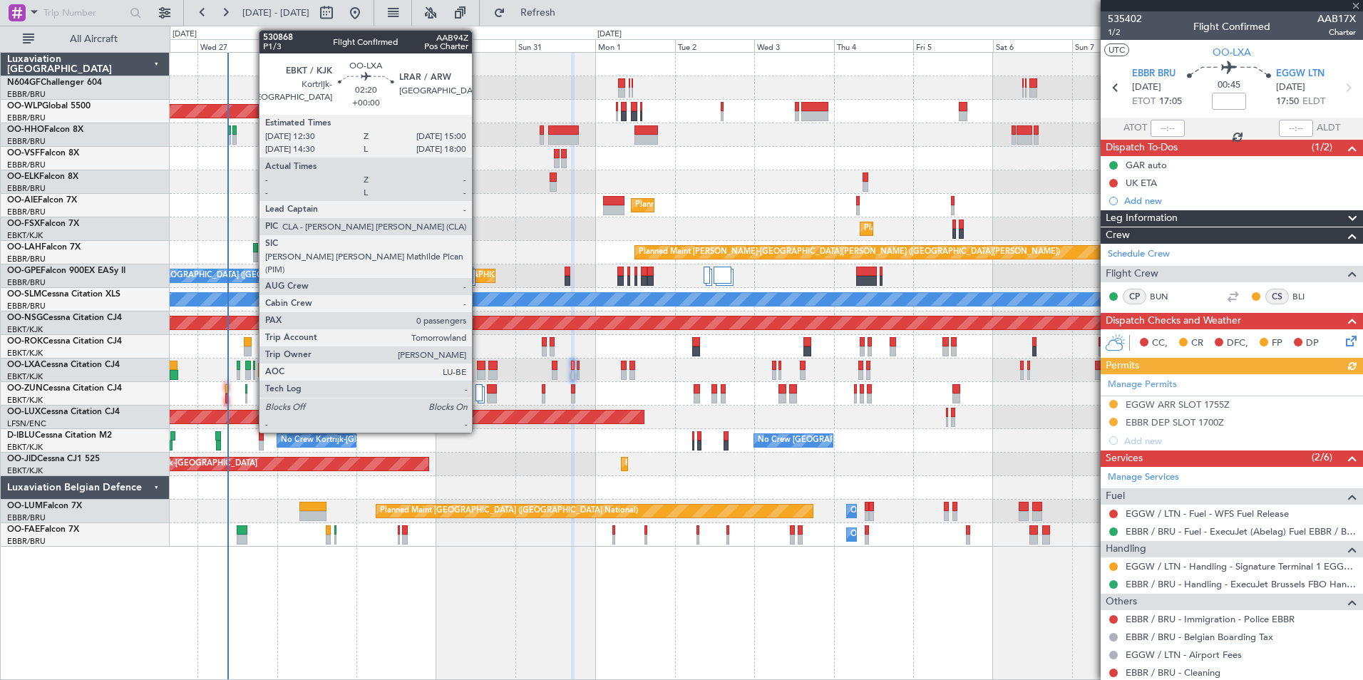
click at [478, 365] on div at bounding box center [481, 366] width 9 height 10
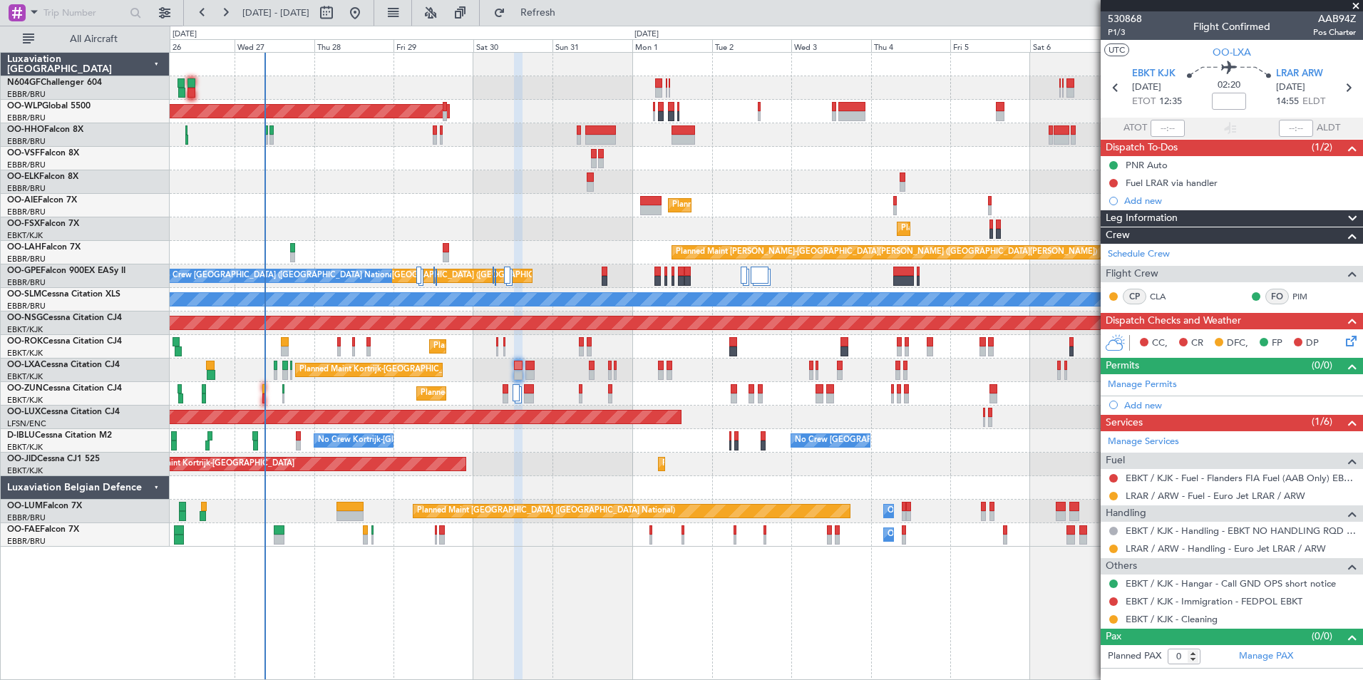
click at [488, 352] on div "Planned Maint Kortrijk-Wevelgem A/C Unavailable" at bounding box center [766, 347] width 1193 height 24
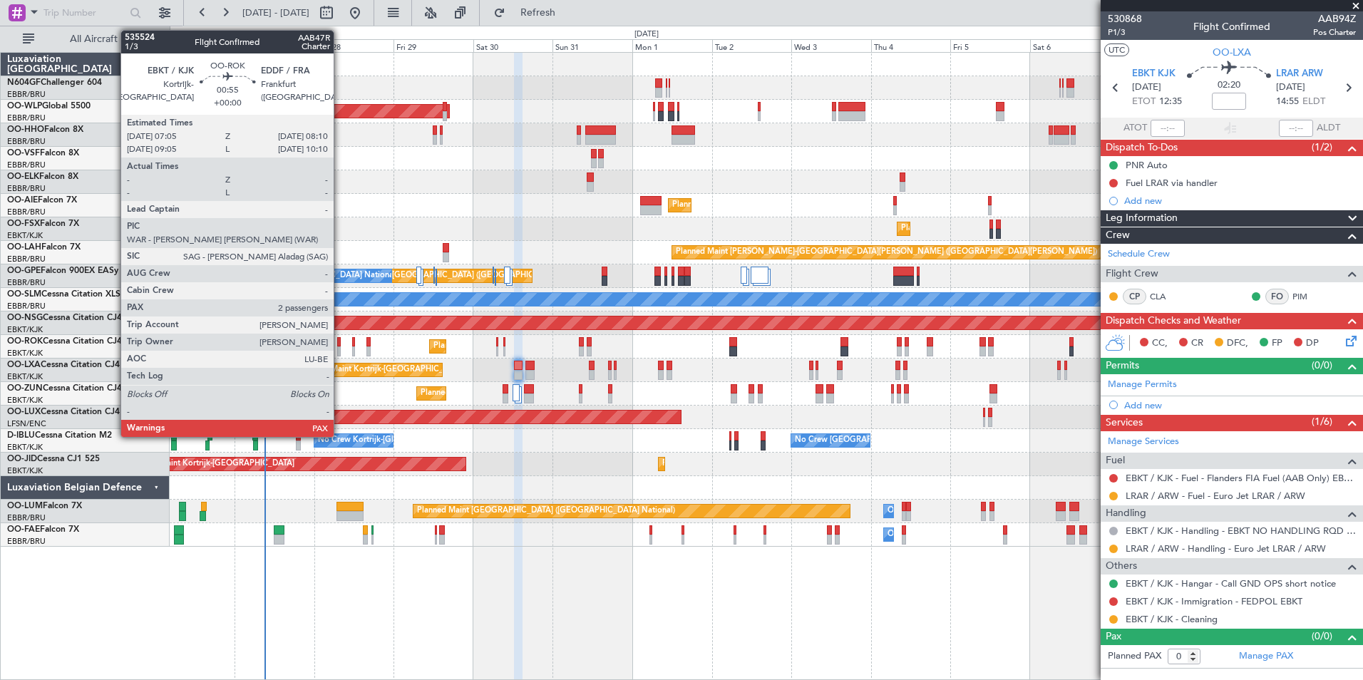
click at [340, 352] on div at bounding box center [339, 352] width 4 height 10
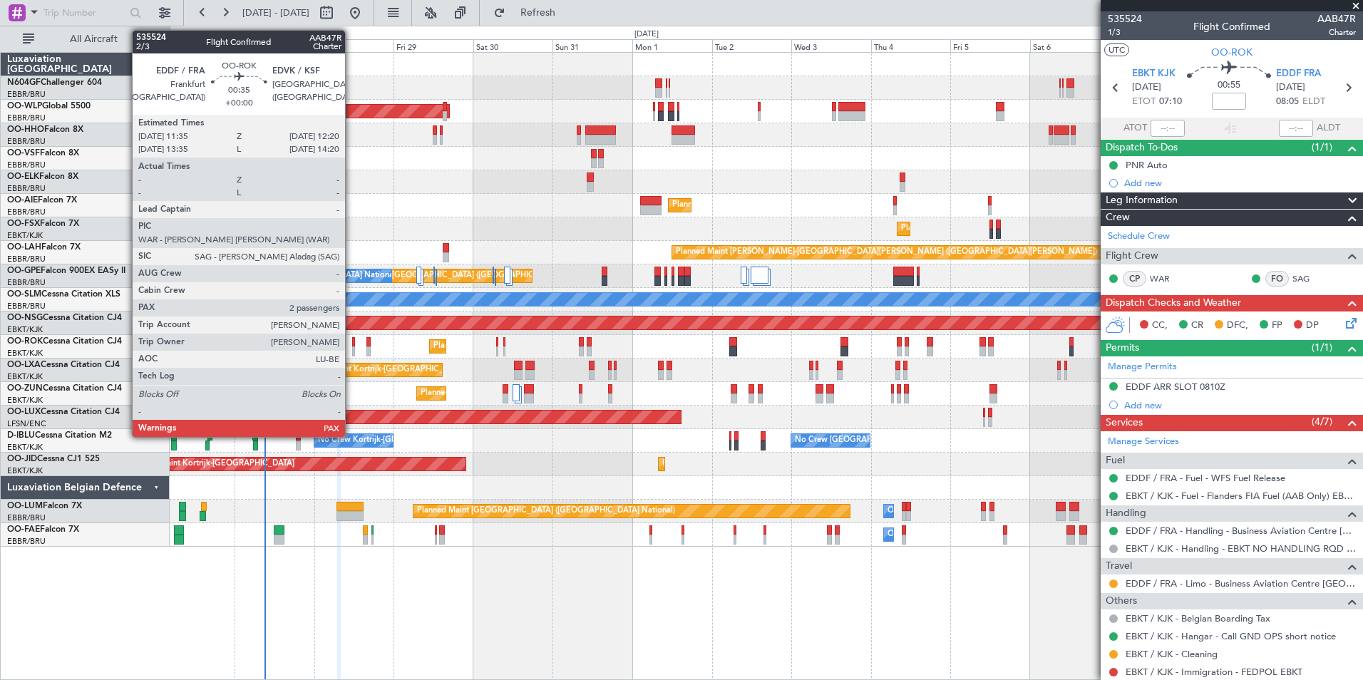
click at [352, 347] on div at bounding box center [353, 352] width 3 height 10
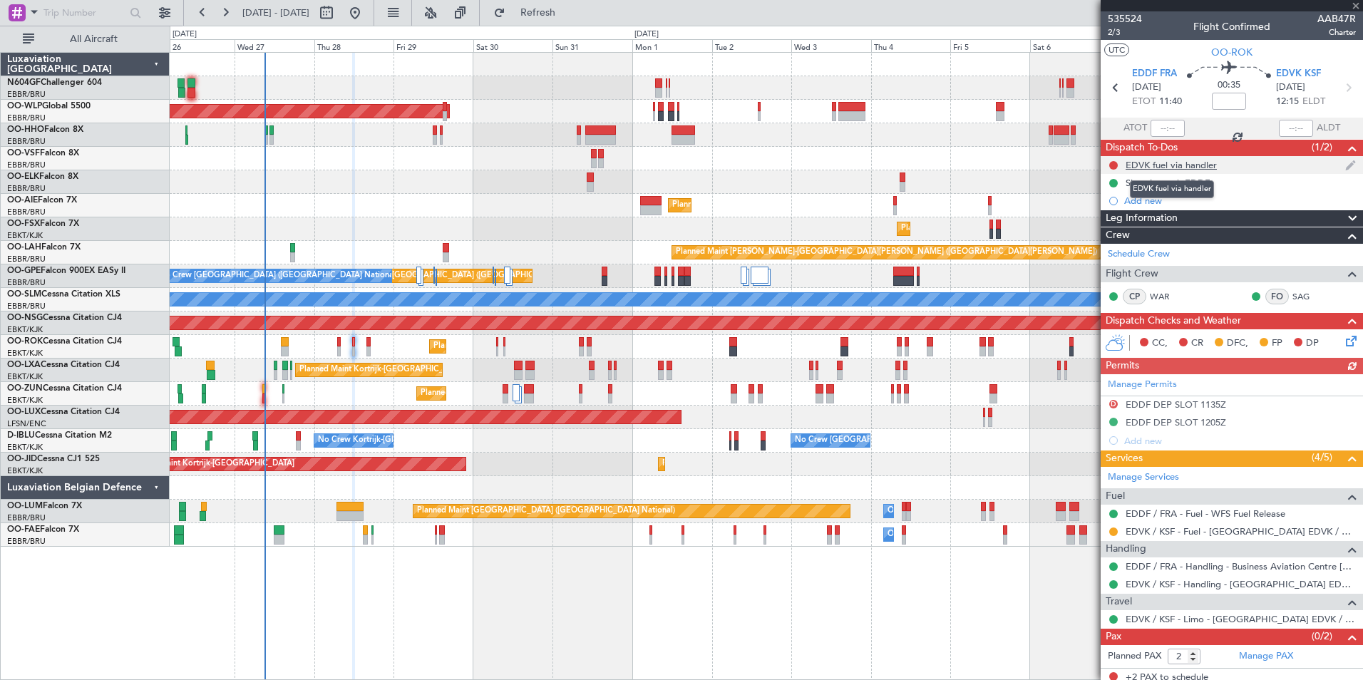
click at [1177, 159] on div "EDVK fuel via handler" at bounding box center [1171, 165] width 91 height 12
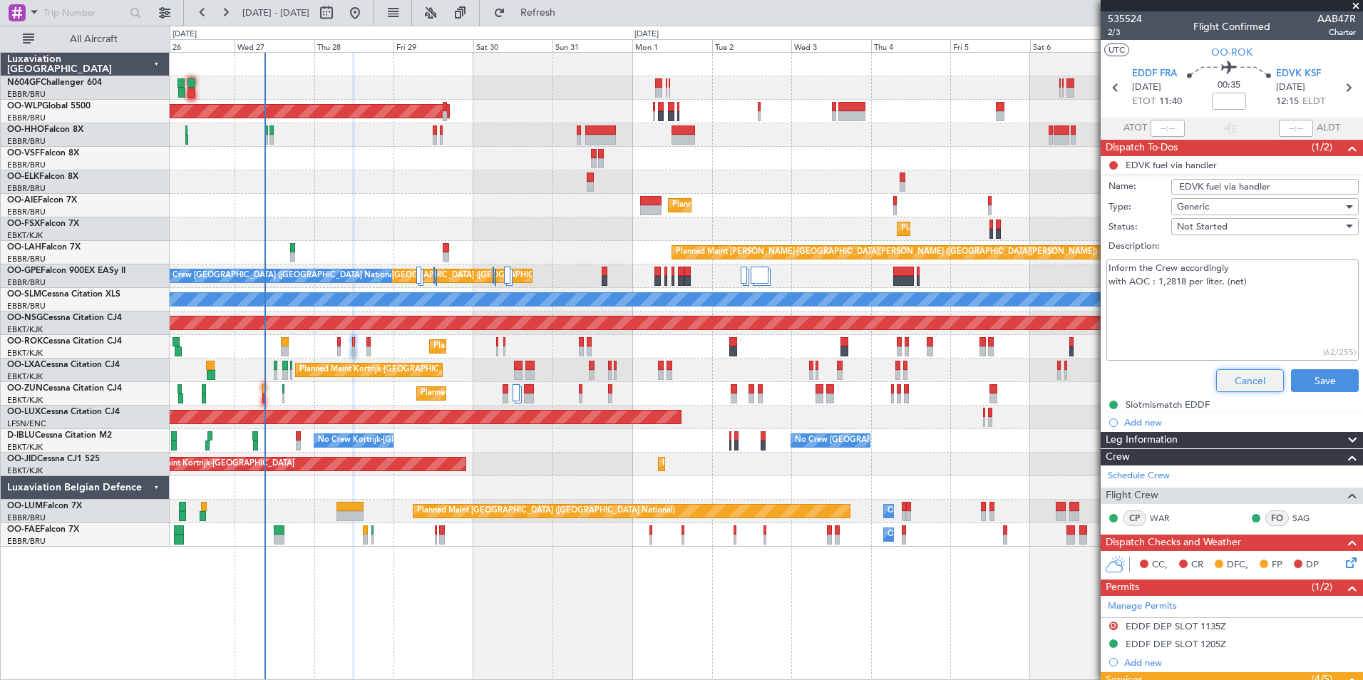
click at [1234, 377] on button "Cancel" at bounding box center [1251, 380] width 68 height 23
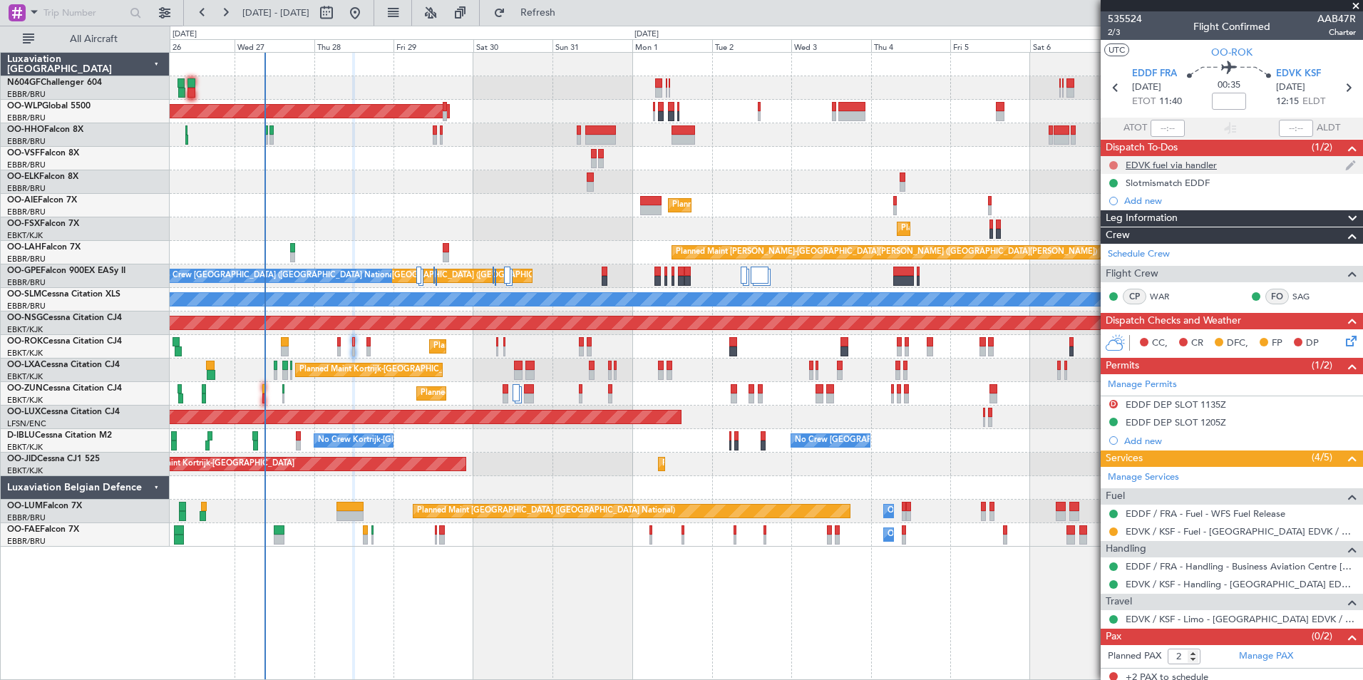
click at [1115, 163] on button at bounding box center [1114, 165] width 9 height 9
click at [1115, 227] on span "Completed" at bounding box center [1120, 228] width 47 height 14
click at [1111, 532] on button at bounding box center [1114, 532] width 9 height 9
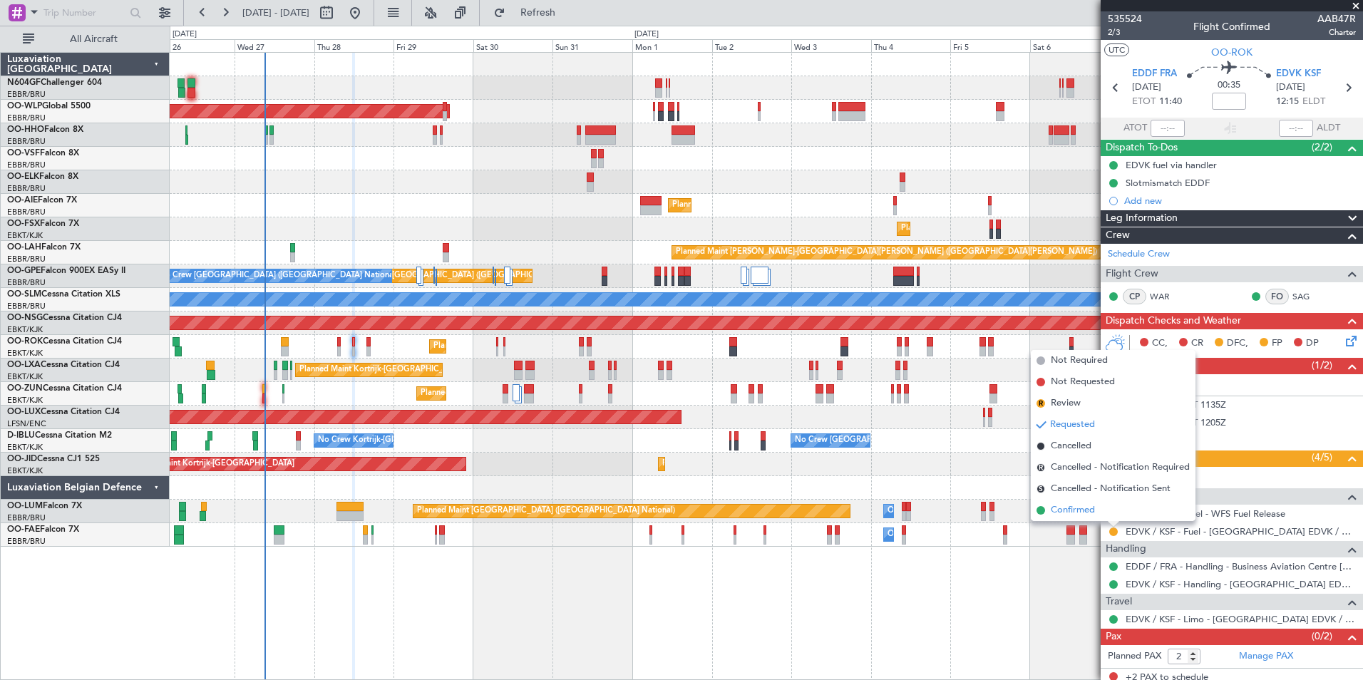
click at [1081, 518] on li "Confirmed" at bounding box center [1113, 510] width 165 height 21
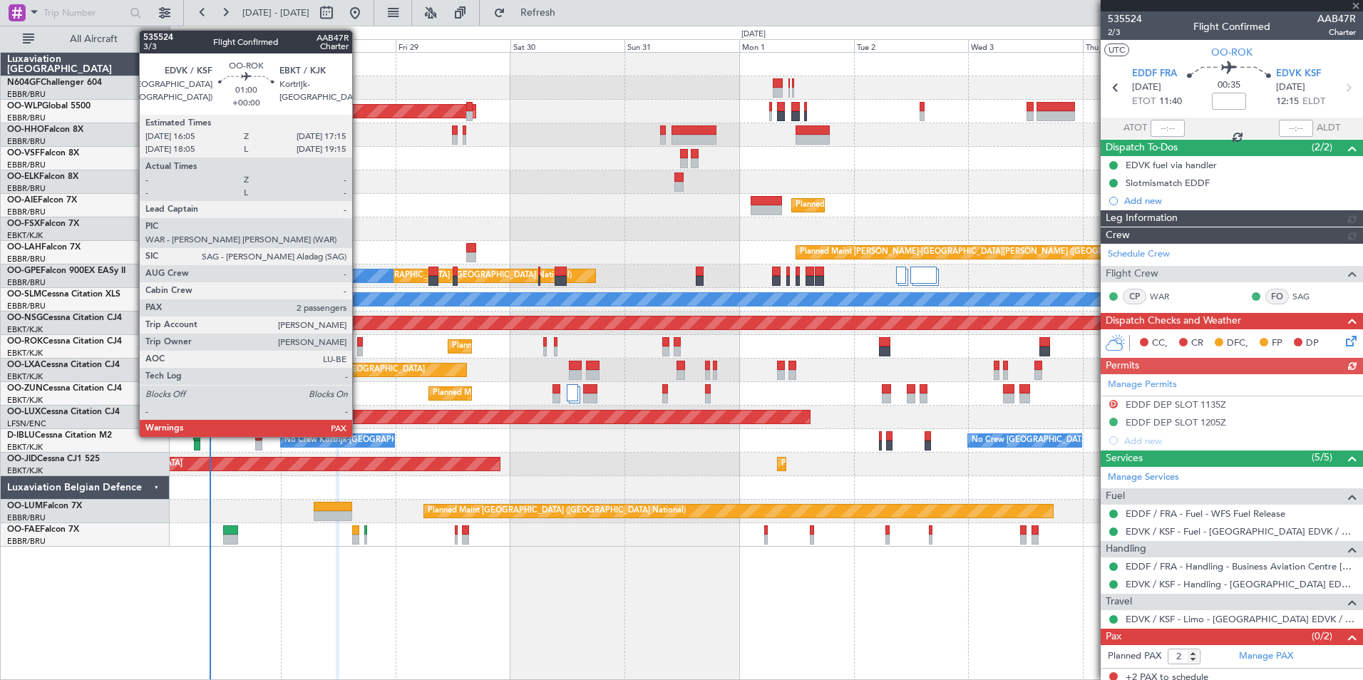
click at [359, 342] on div at bounding box center [360, 342] width 6 height 10
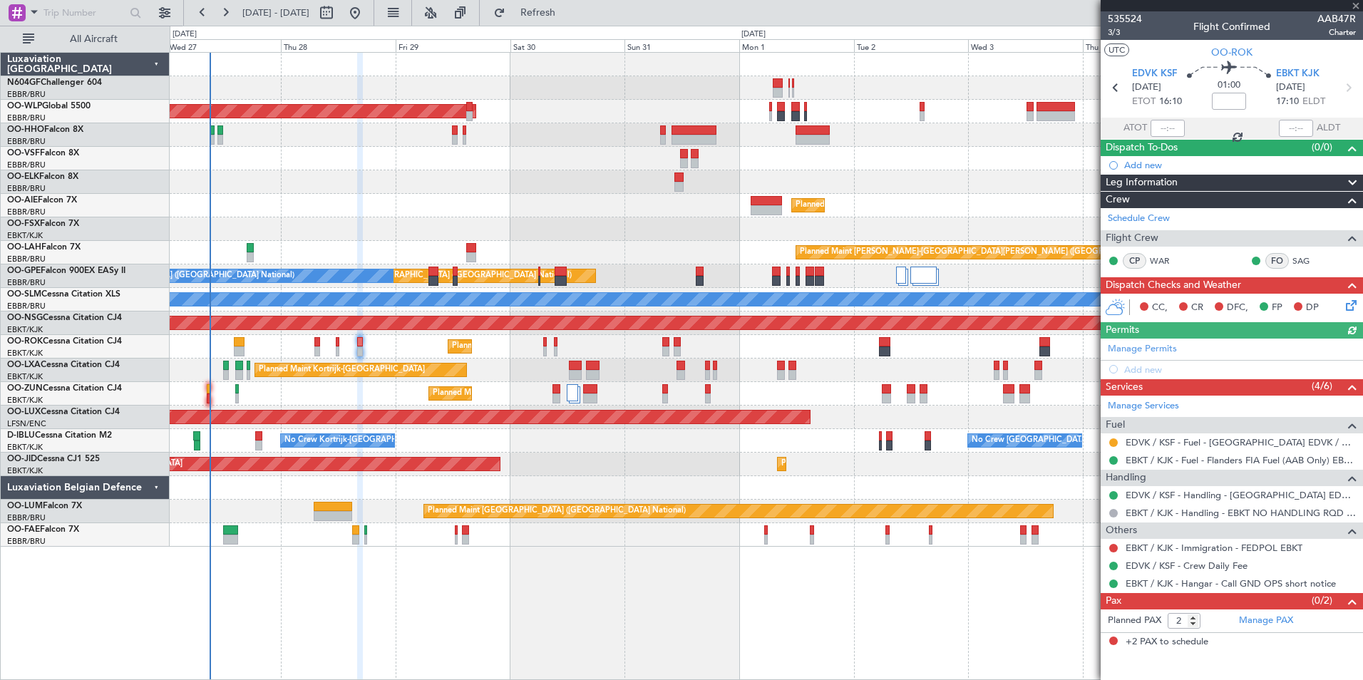
click at [1112, 437] on nimbus-traffic-light at bounding box center [1113, 442] width 11 height 11
click at [1113, 441] on button at bounding box center [1114, 443] width 9 height 9
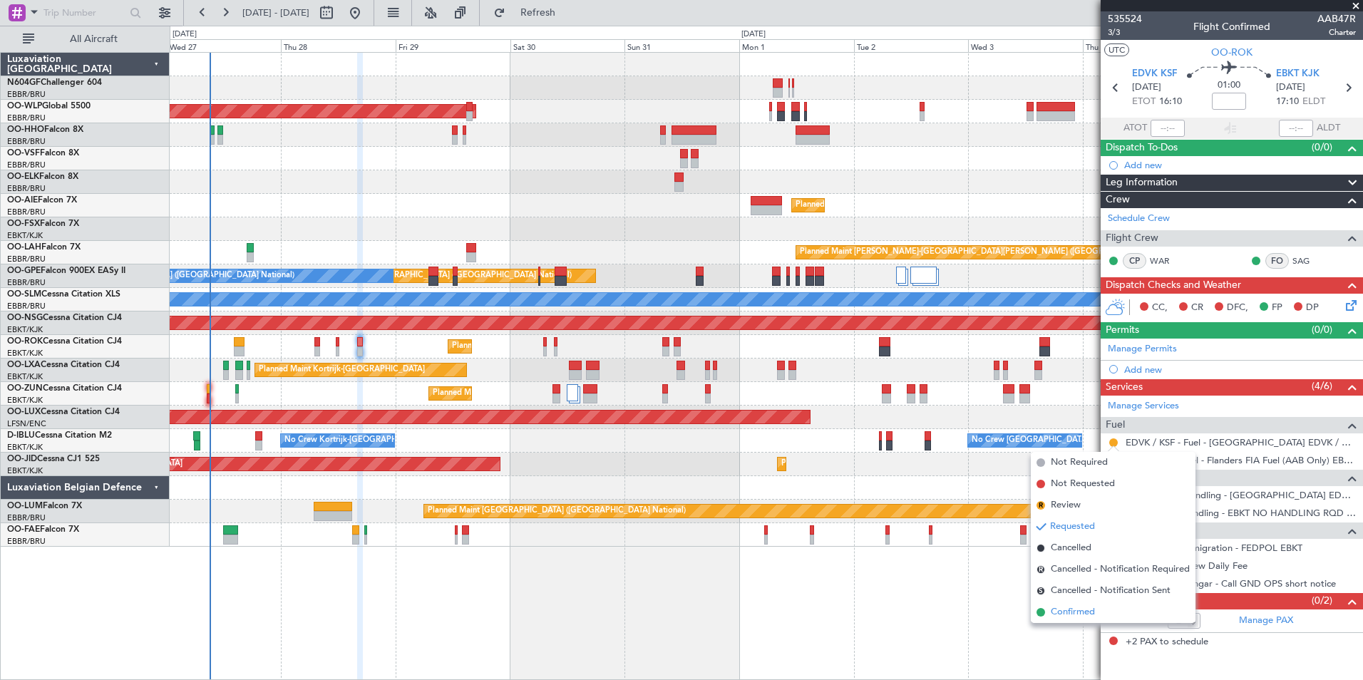
click at [1073, 609] on span "Confirmed" at bounding box center [1073, 612] width 44 height 14
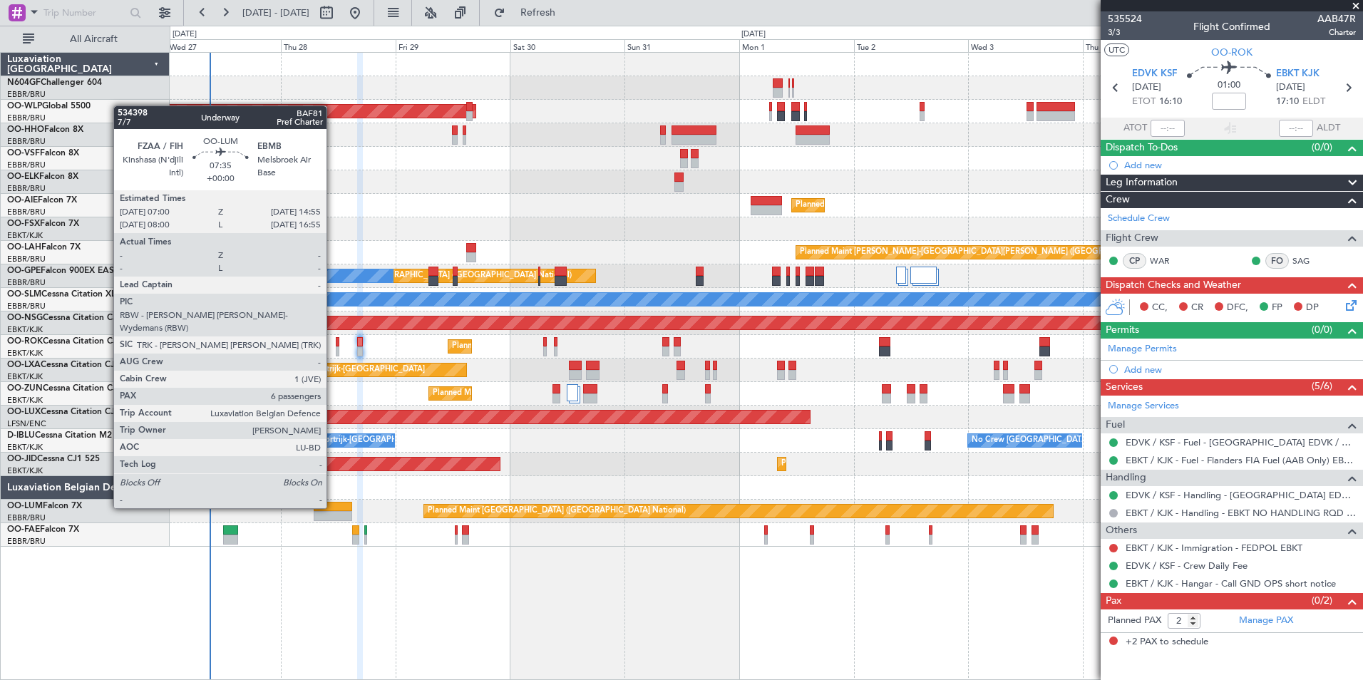
click at [332, 508] on div at bounding box center [333, 507] width 38 height 10
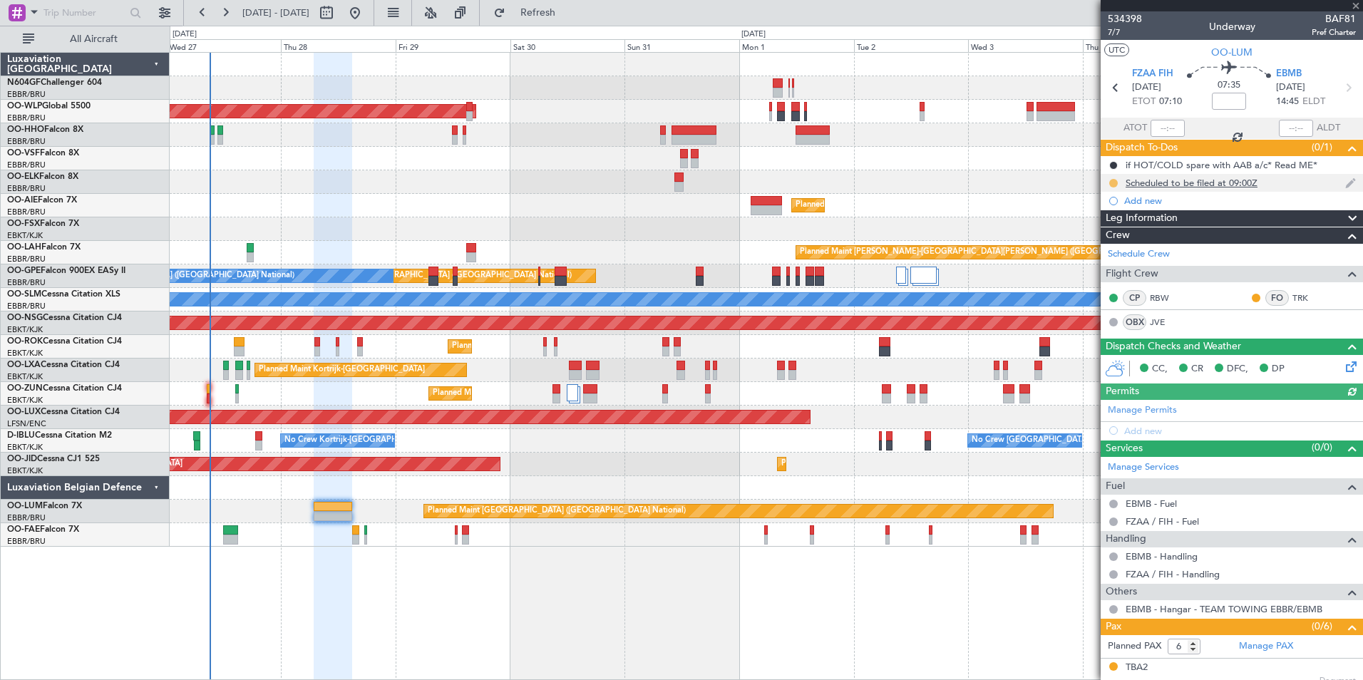
click at [1114, 181] on button at bounding box center [1114, 183] width 9 height 9
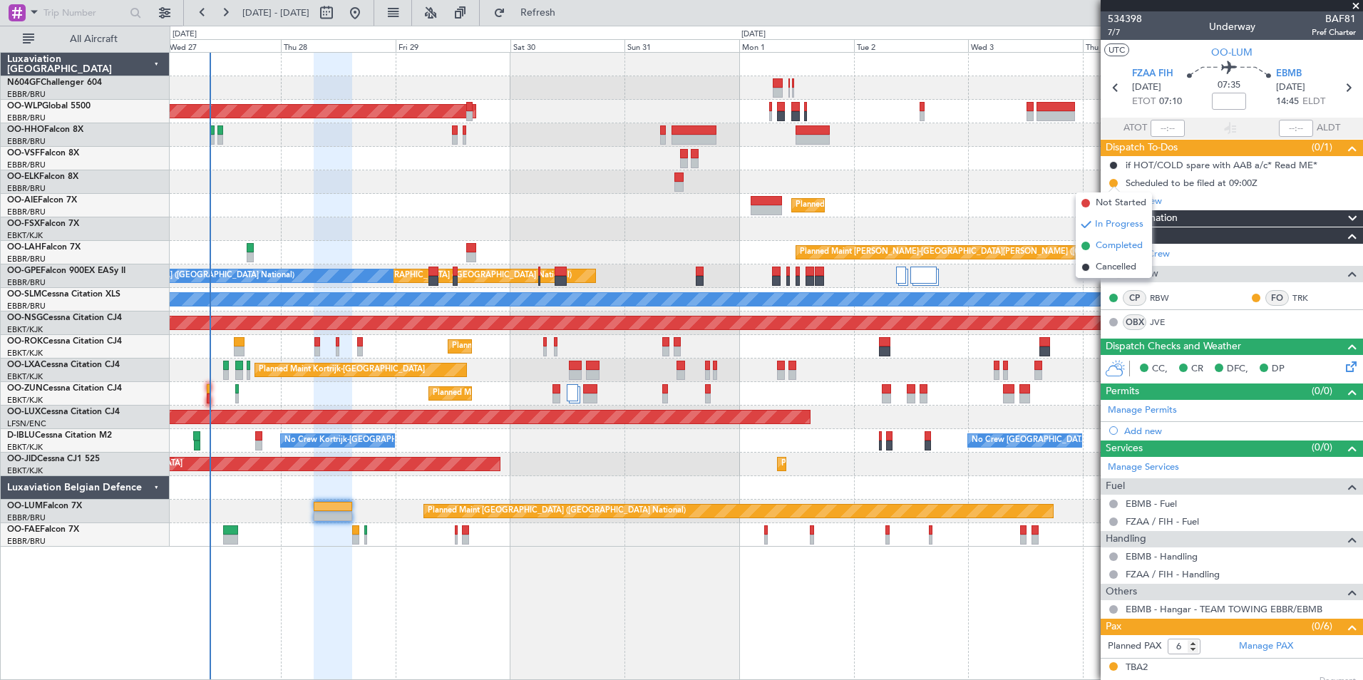
click at [1113, 238] on li "Completed" at bounding box center [1114, 245] width 76 height 21
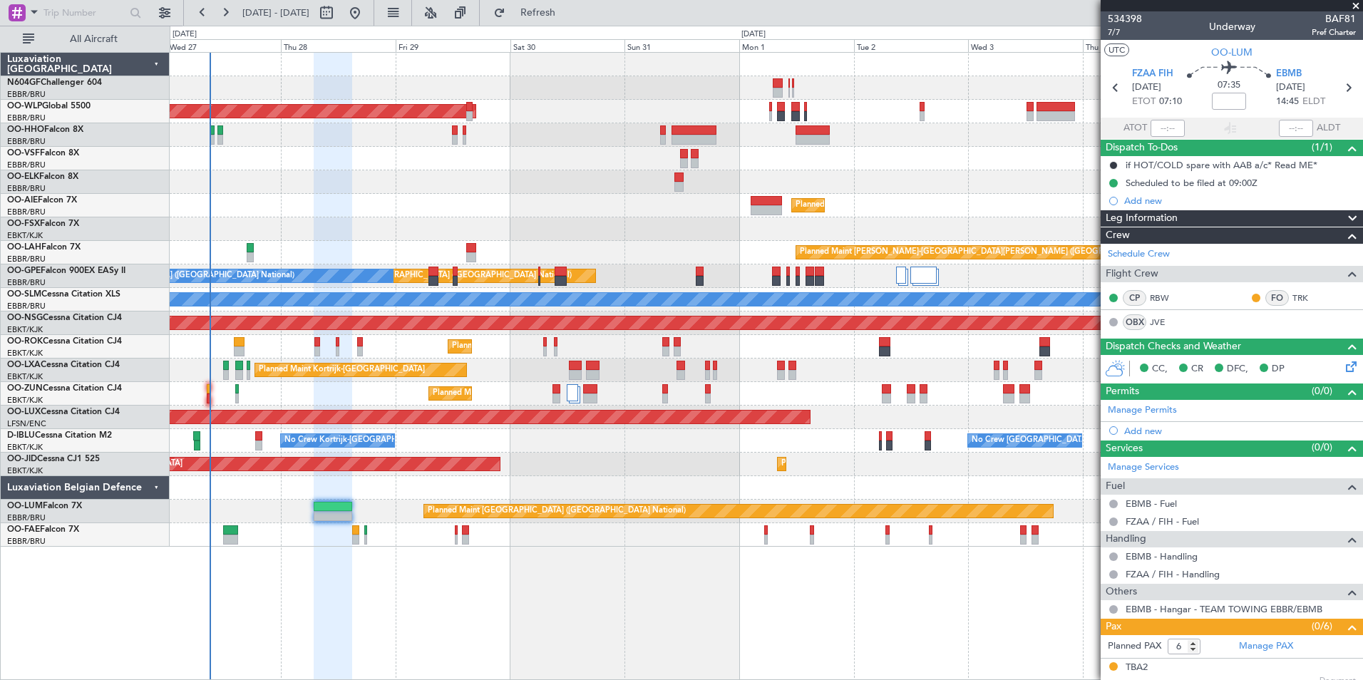
click at [1353, 9] on span at bounding box center [1356, 6] width 14 height 13
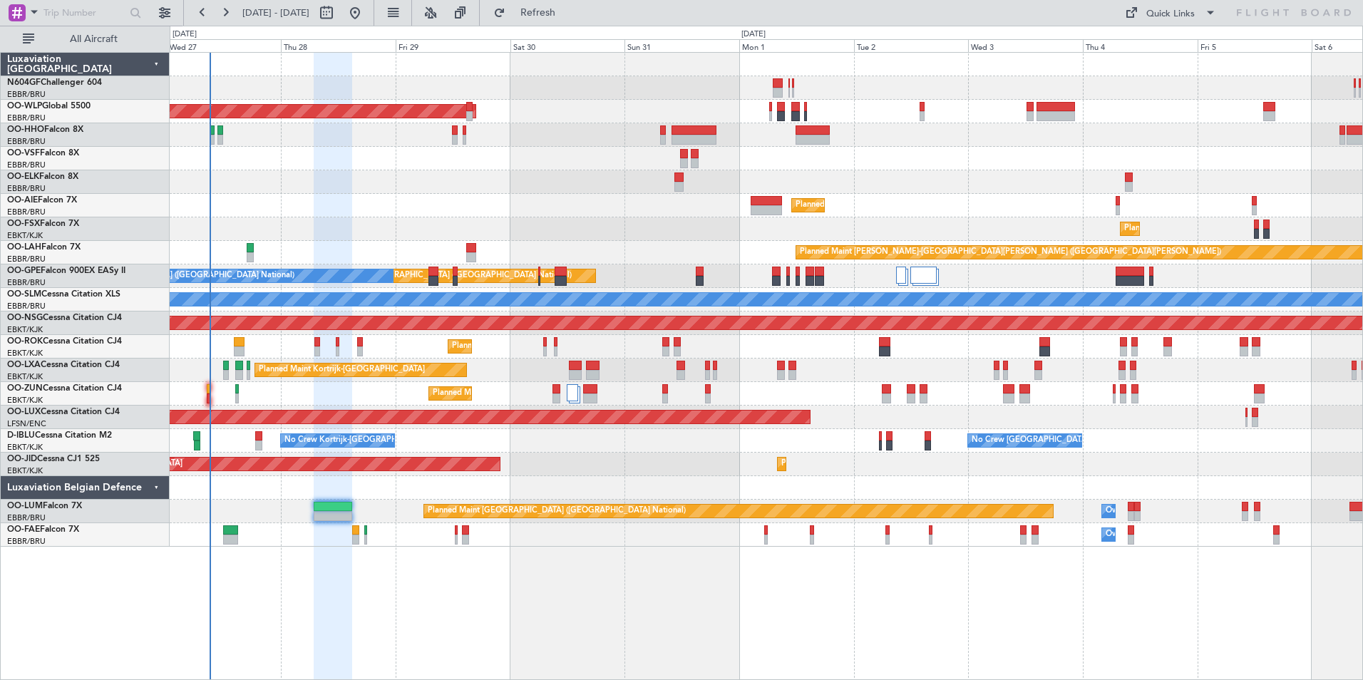
type input "0"
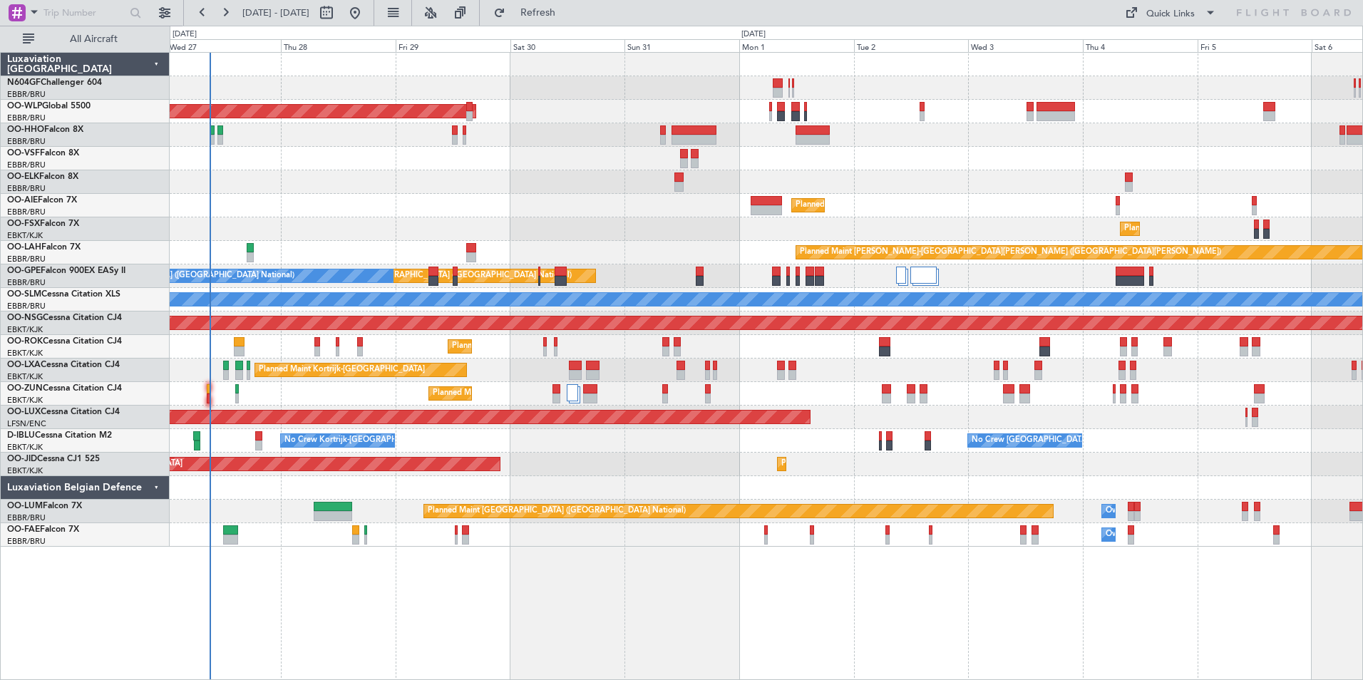
click at [533, 173] on div "Planned Maint Kortrijk-[GEOGRAPHIC_DATA]" at bounding box center [766, 182] width 1193 height 24
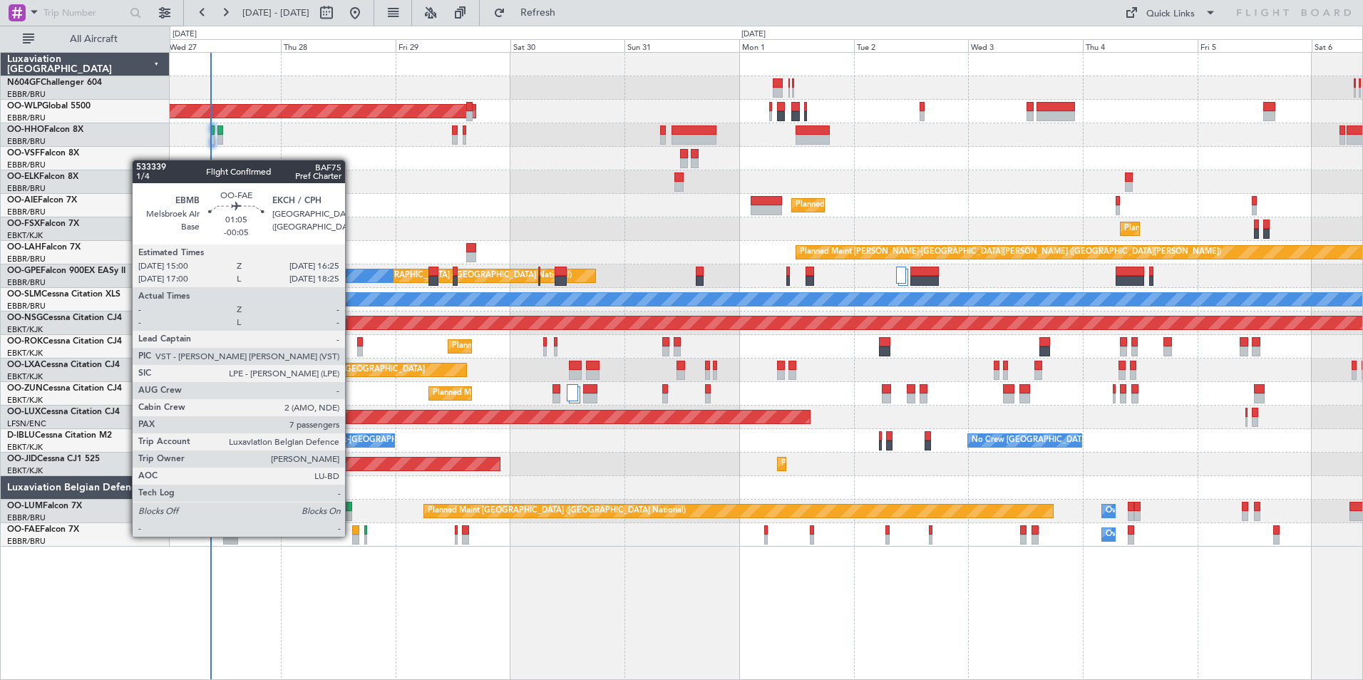
click at [352, 536] on div at bounding box center [355, 540] width 7 height 10
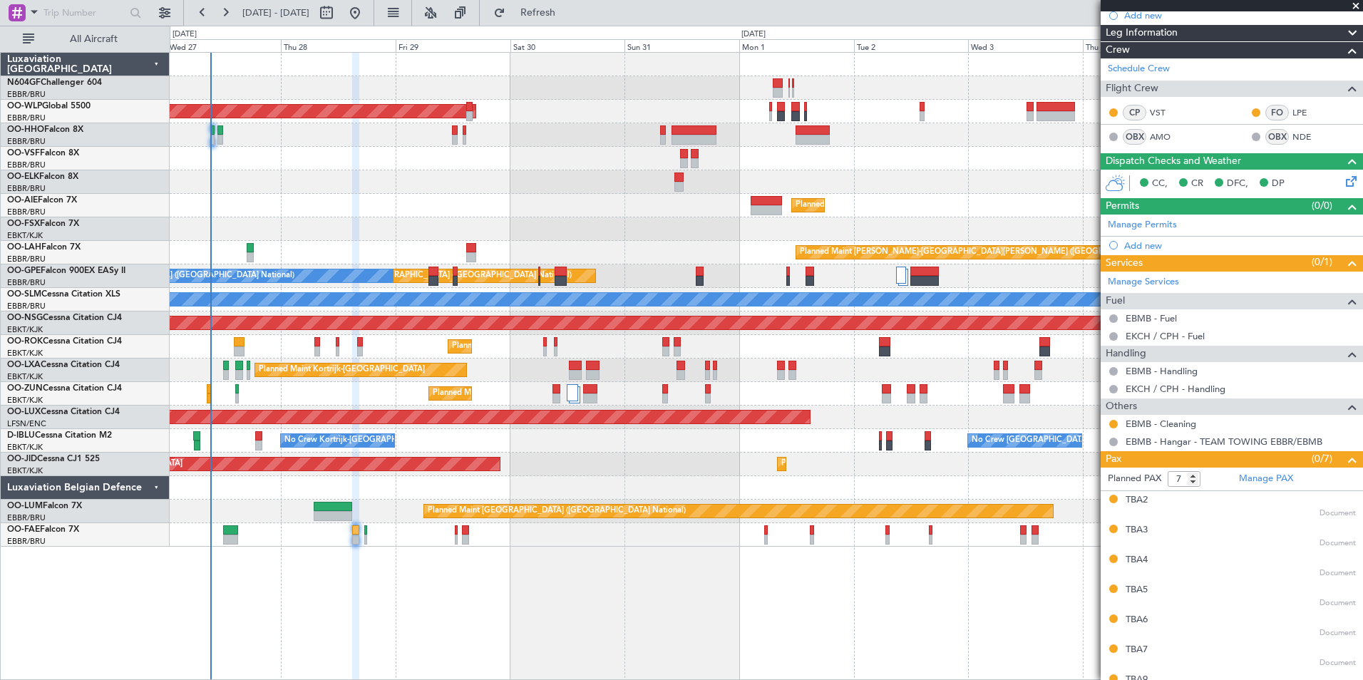
scroll to position [205, 0]
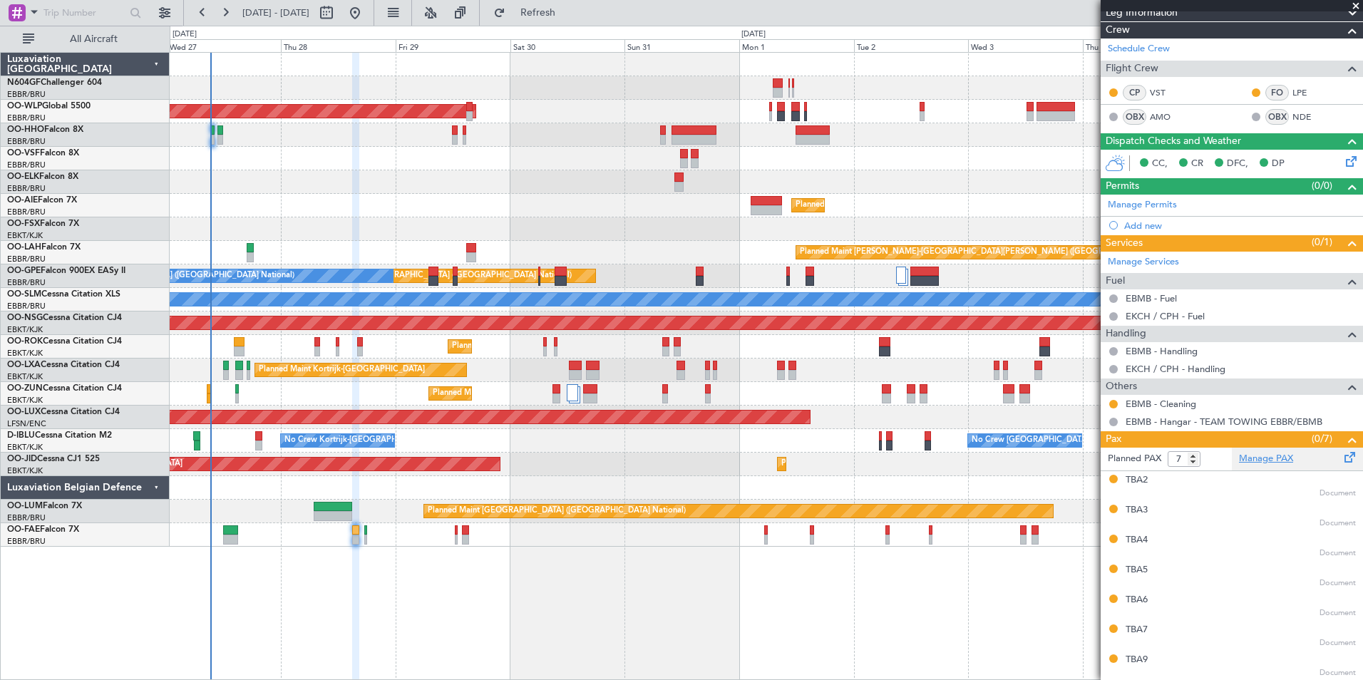
click at [1242, 461] on link "Manage PAX" at bounding box center [1266, 459] width 54 height 14
click at [551, 23] on button "Refresh" at bounding box center [530, 12] width 86 height 23
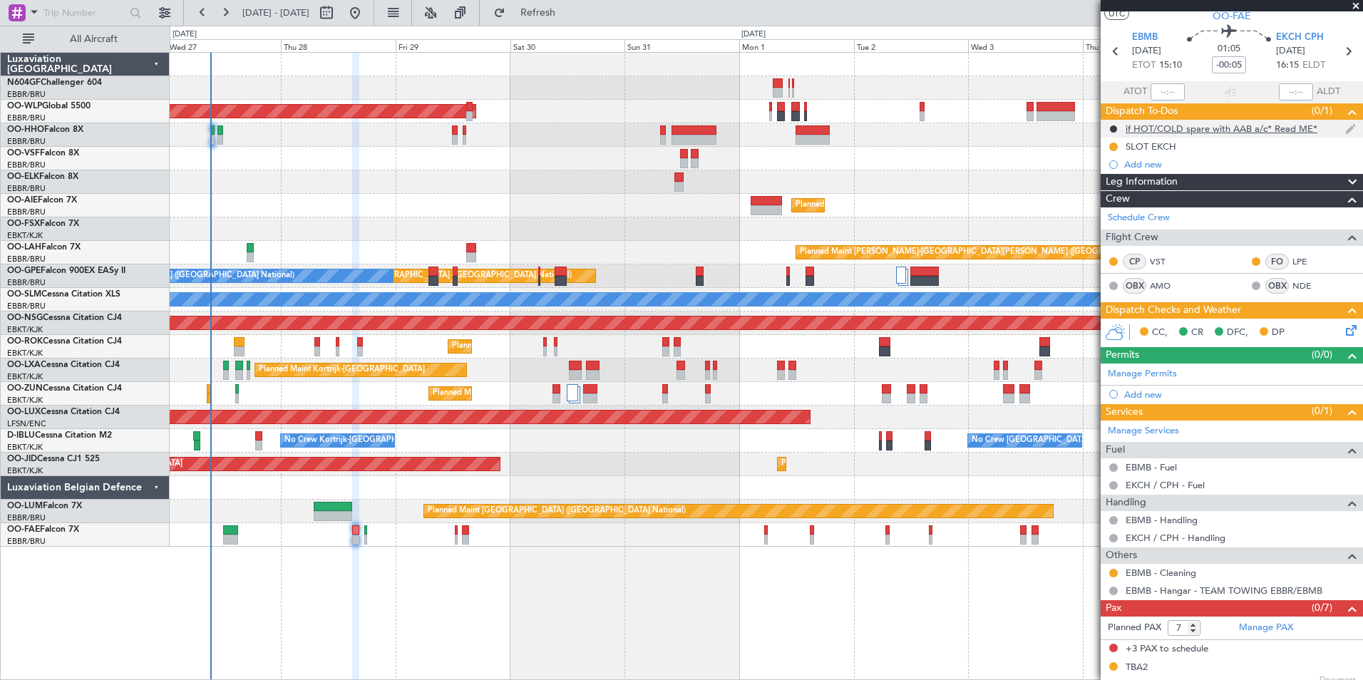
scroll to position [0, 0]
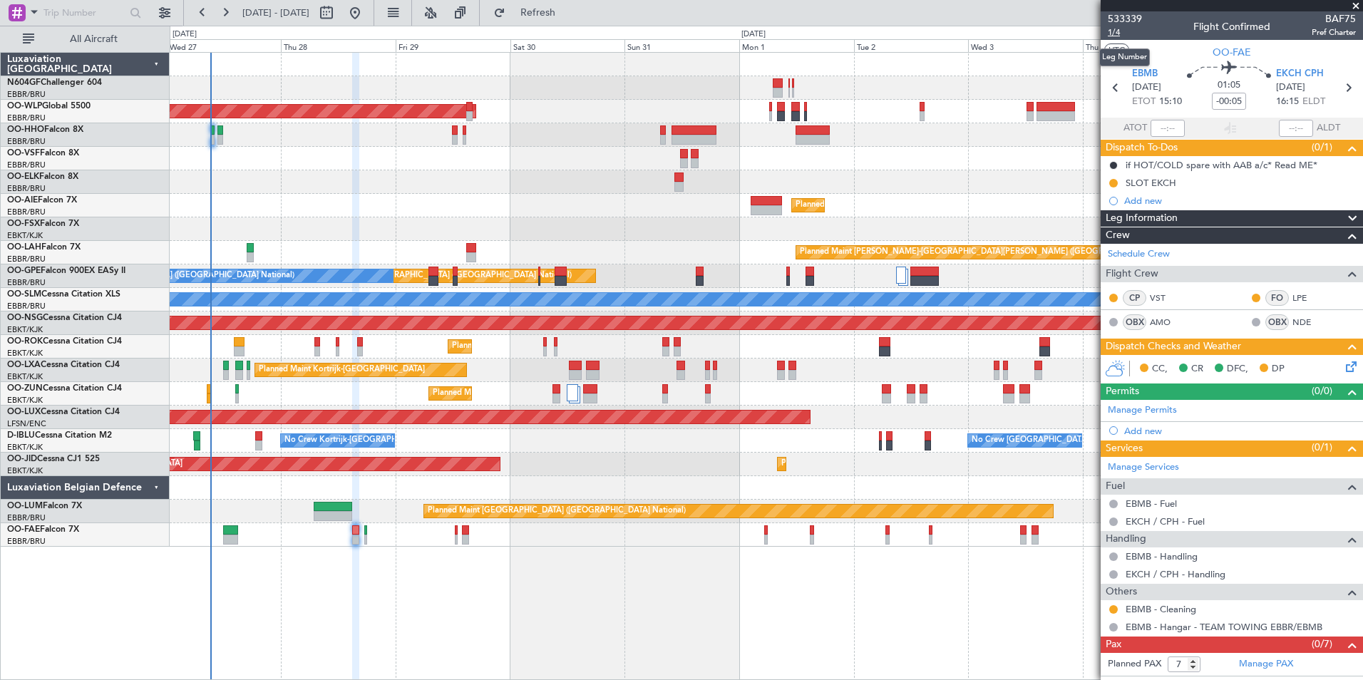
click at [1118, 33] on span "1/4" at bounding box center [1125, 32] width 34 height 12
click at [553, 12] on button "Refresh" at bounding box center [530, 12] width 86 height 23
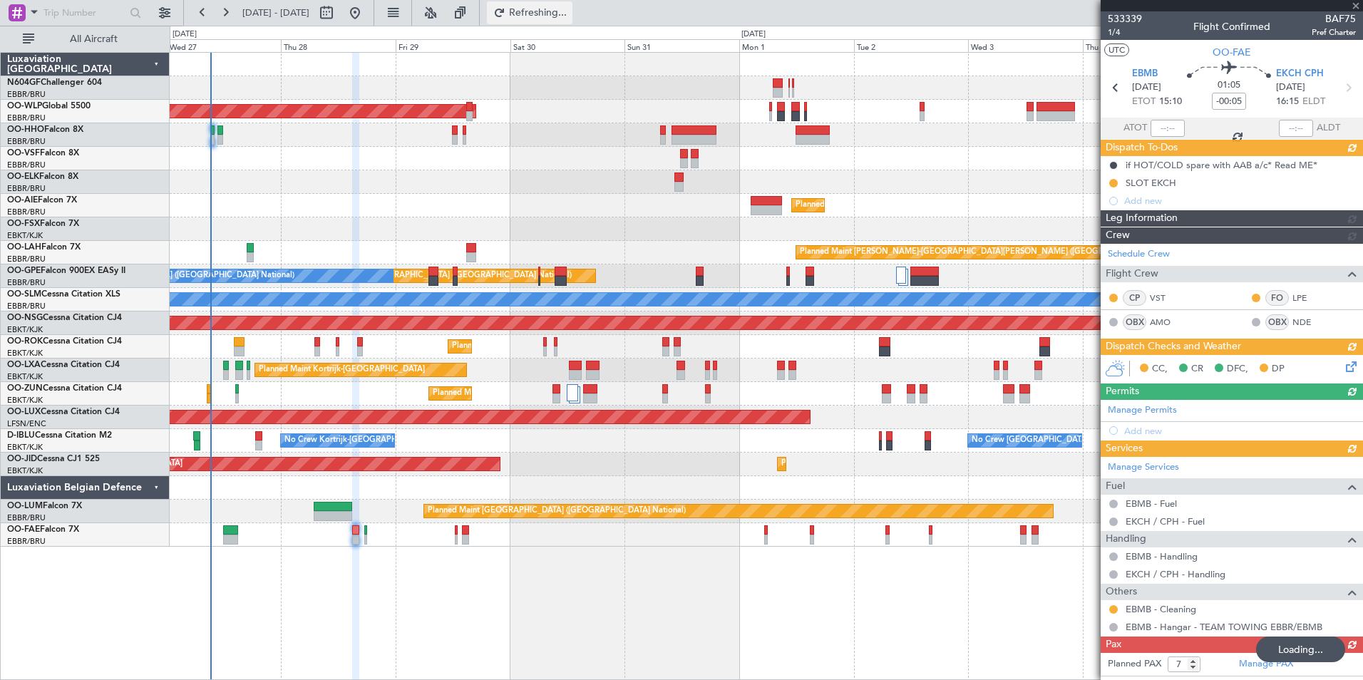
type input "4"
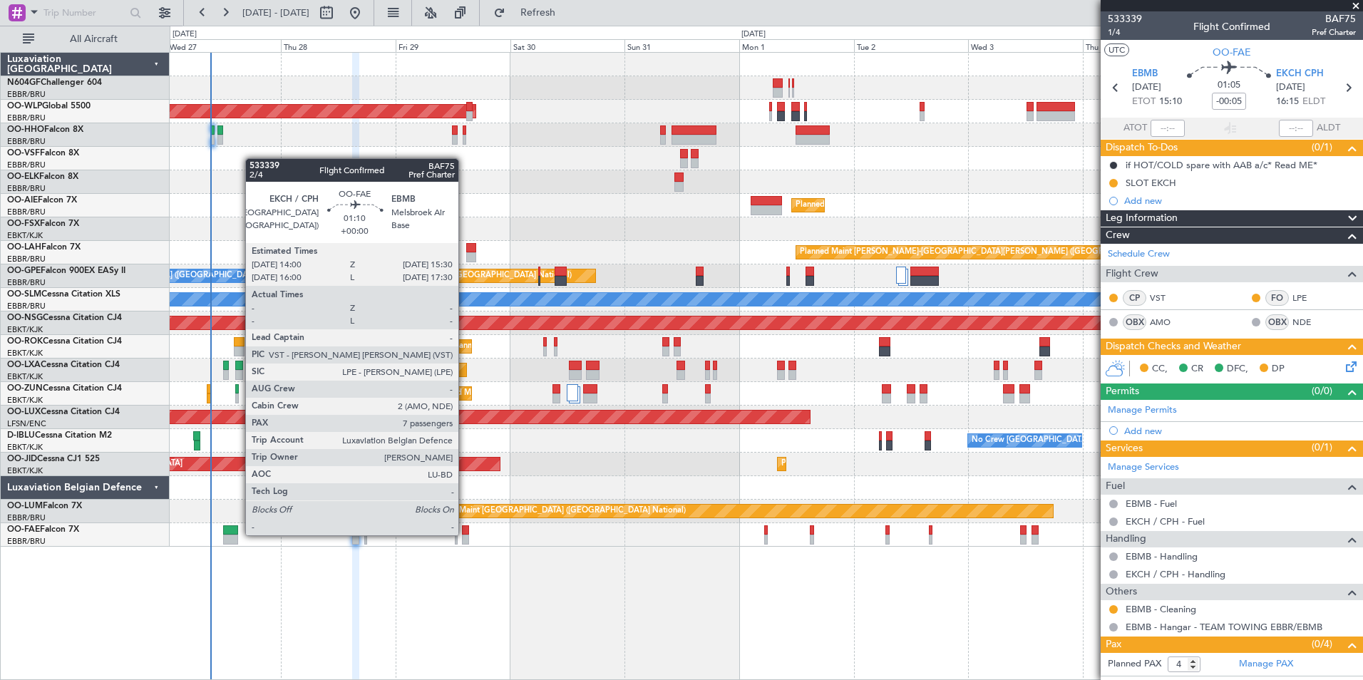
click at [465, 534] on div at bounding box center [466, 531] width 8 height 10
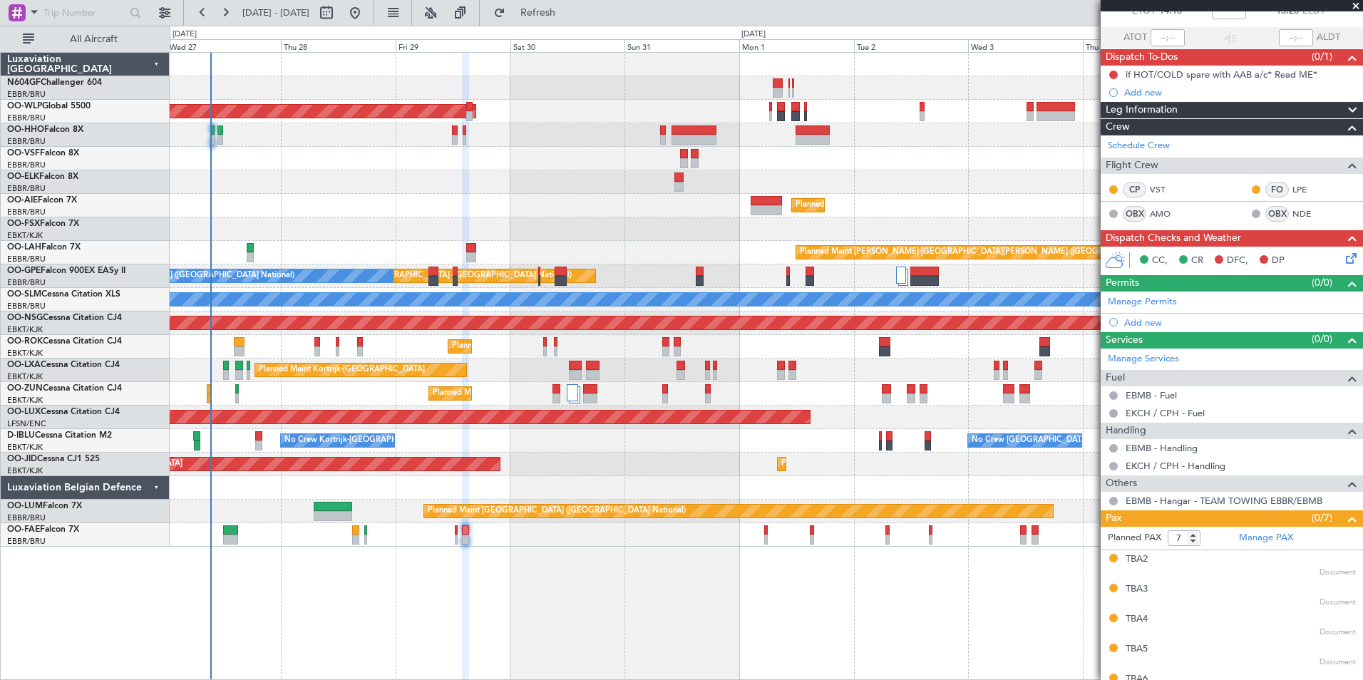
scroll to position [170, 0]
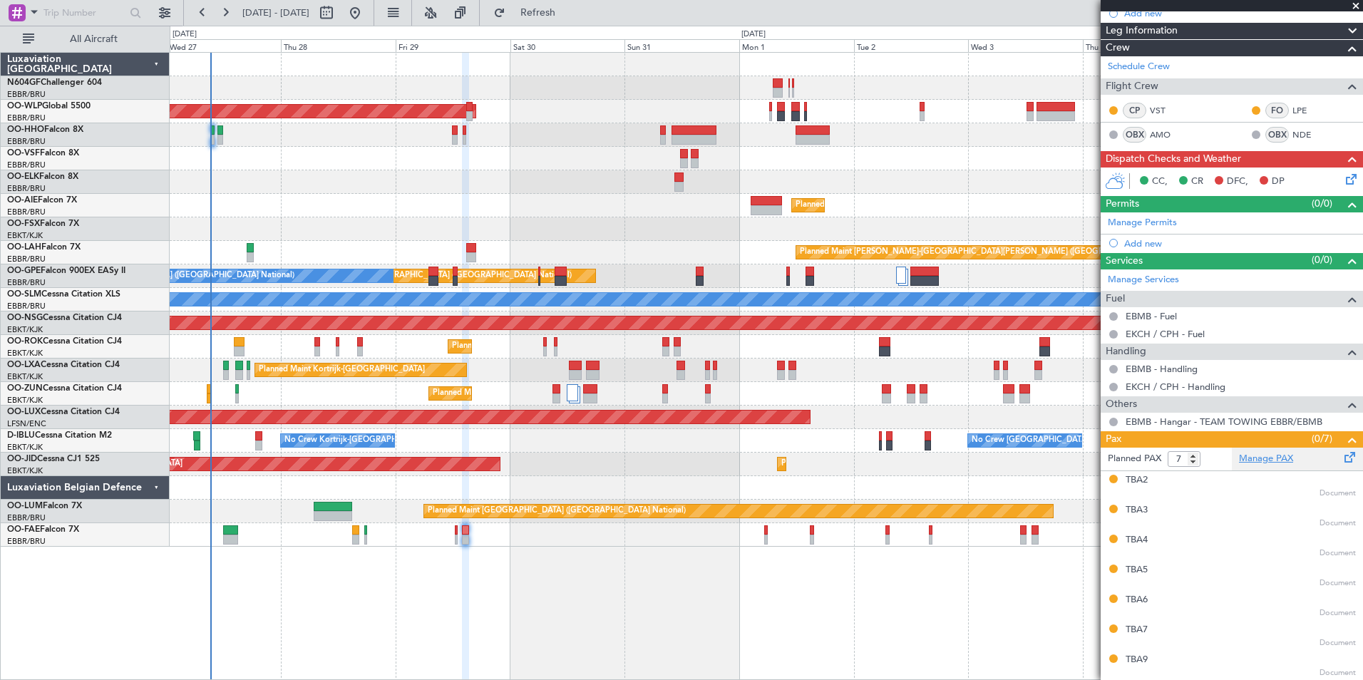
click at [1260, 458] on link "Manage PAX" at bounding box center [1266, 459] width 54 height 14
click at [547, 14] on button "Refresh" at bounding box center [530, 12] width 86 height 23
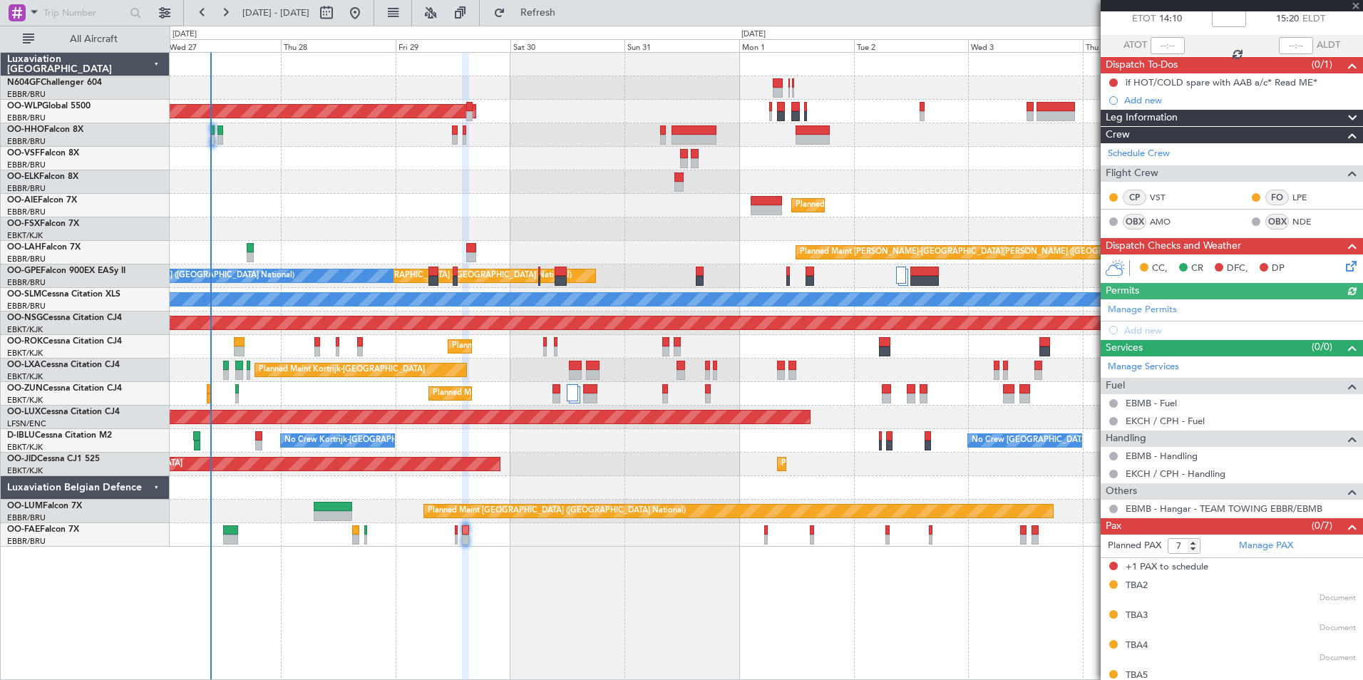
scroll to position [0, 0]
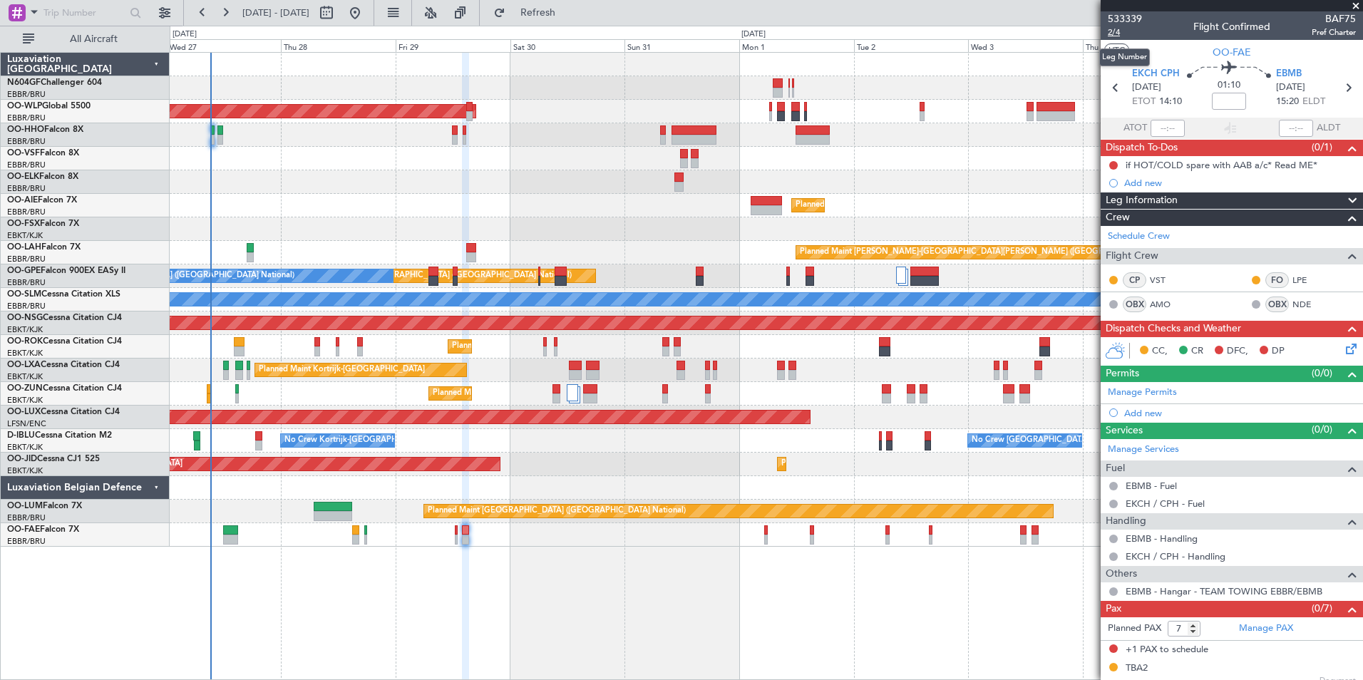
click at [1125, 34] on span "2/4" at bounding box center [1125, 32] width 34 height 12
click at [553, 11] on button "Refresh" at bounding box center [530, 12] width 86 height 23
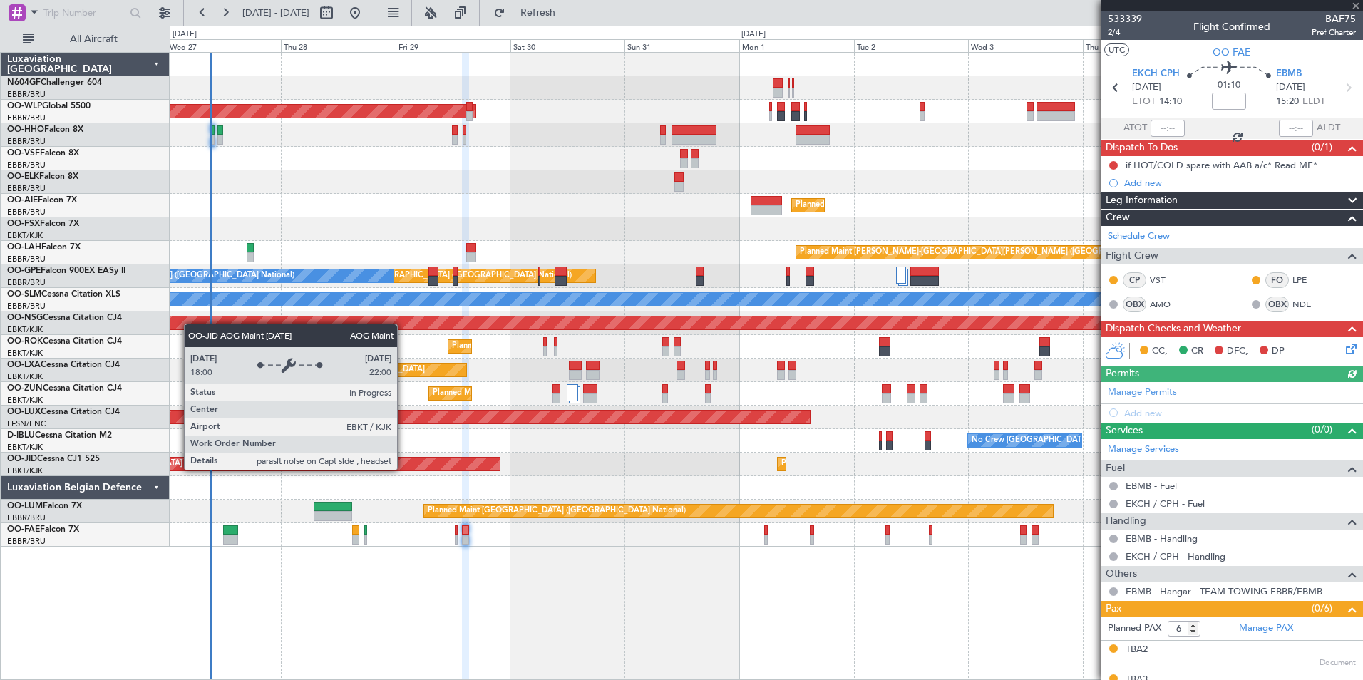
click at [483, 474] on div "Planned Maint Kortrijk-[GEOGRAPHIC_DATA] AOG Maint [GEOGRAPHIC_DATA]-[GEOGRAPHI…" at bounding box center [766, 465] width 1193 height 24
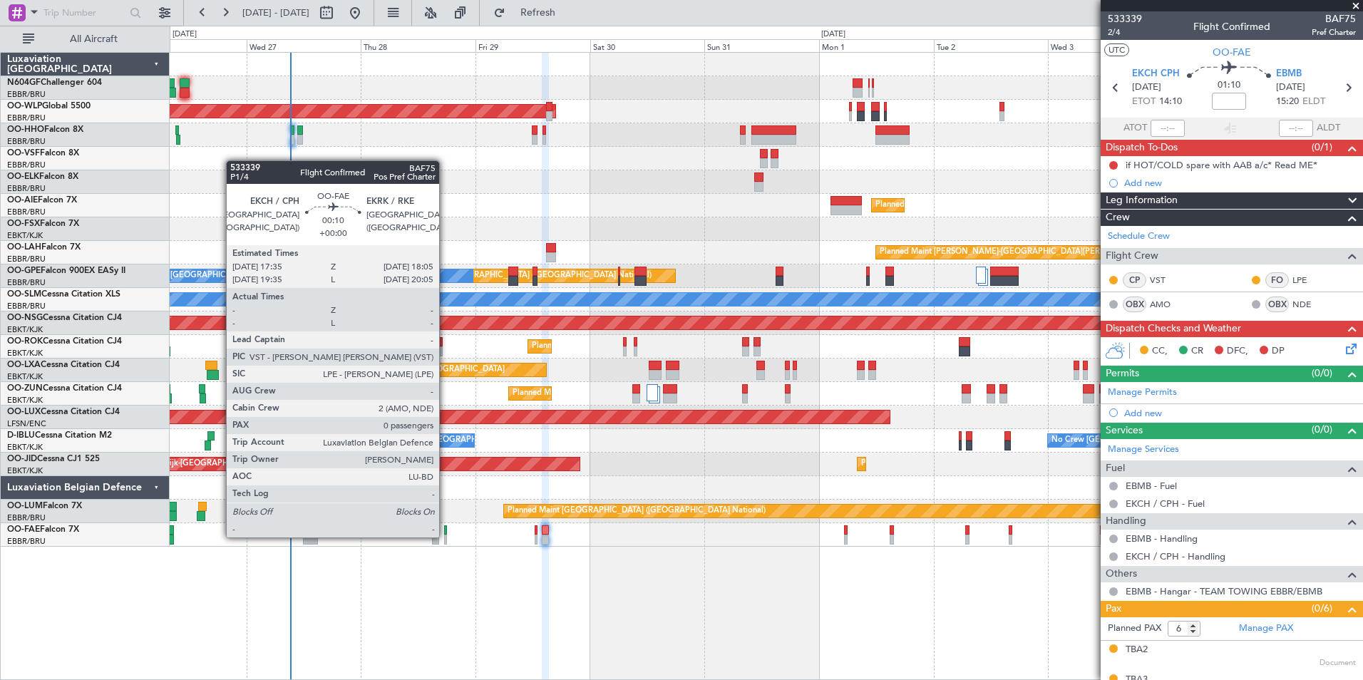
click at [446, 536] on div at bounding box center [445, 540] width 3 height 10
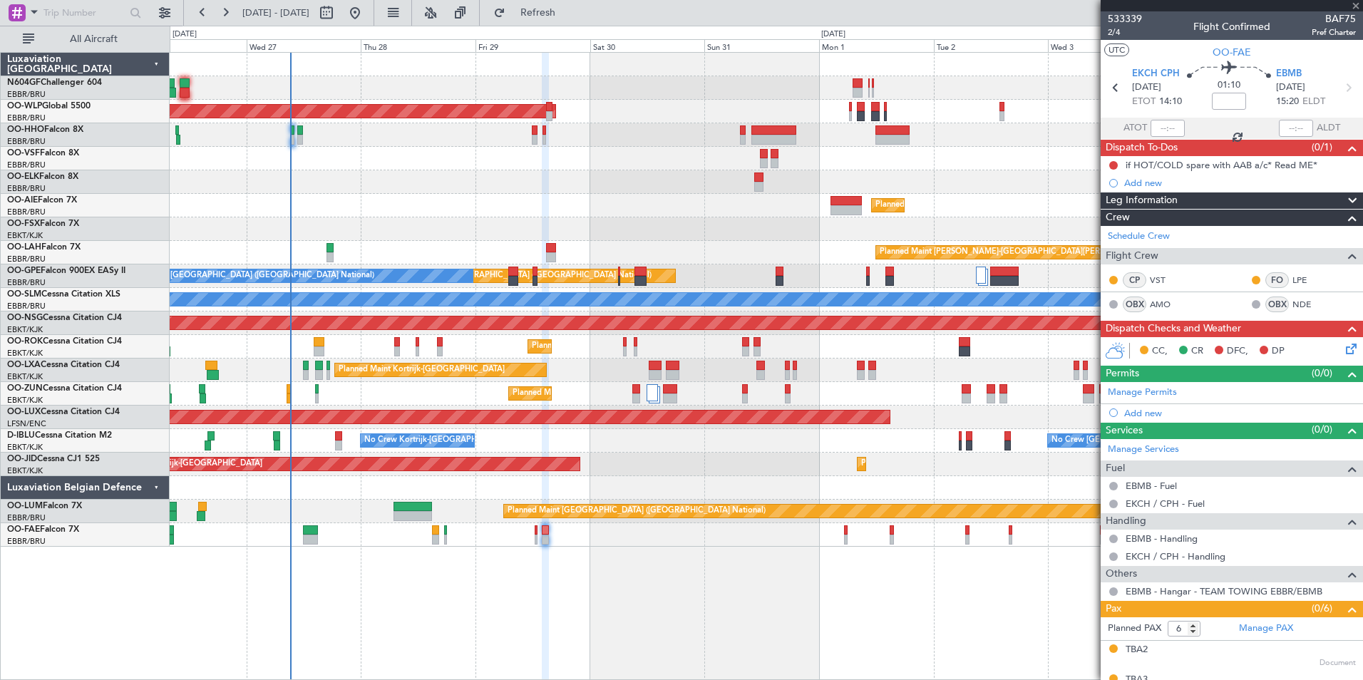
type input "0"
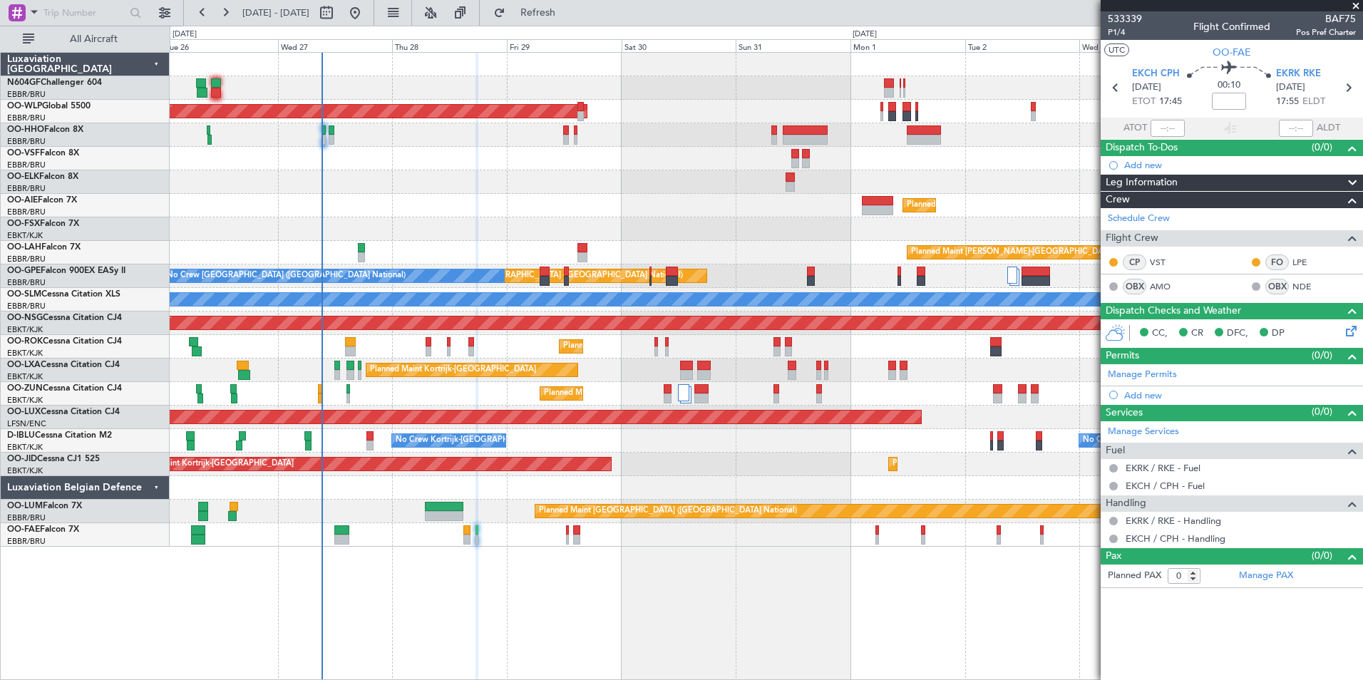
click at [482, 545] on div "Owner Melsbroek Air Base" at bounding box center [766, 535] width 1193 height 24
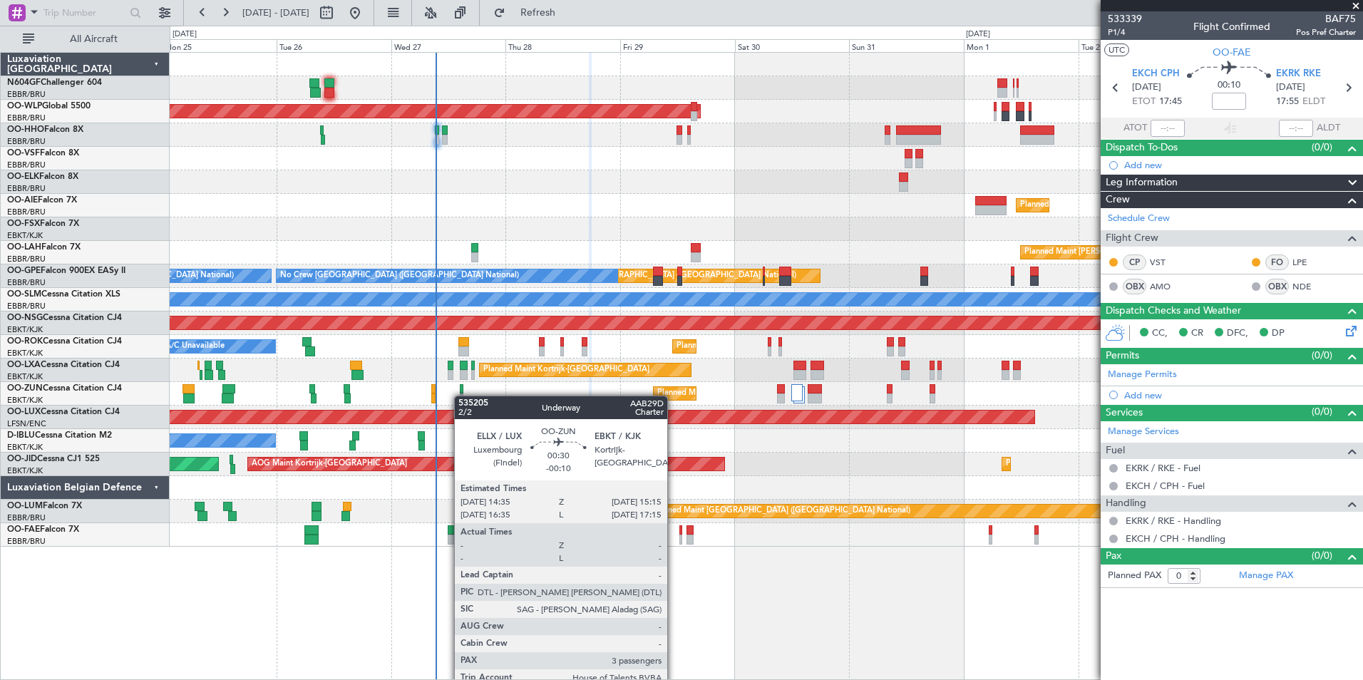
click at [462, 396] on div "Planned Maint Kortrijk-[GEOGRAPHIC_DATA]" at bounding box center [766, 394] width 1193 height 24
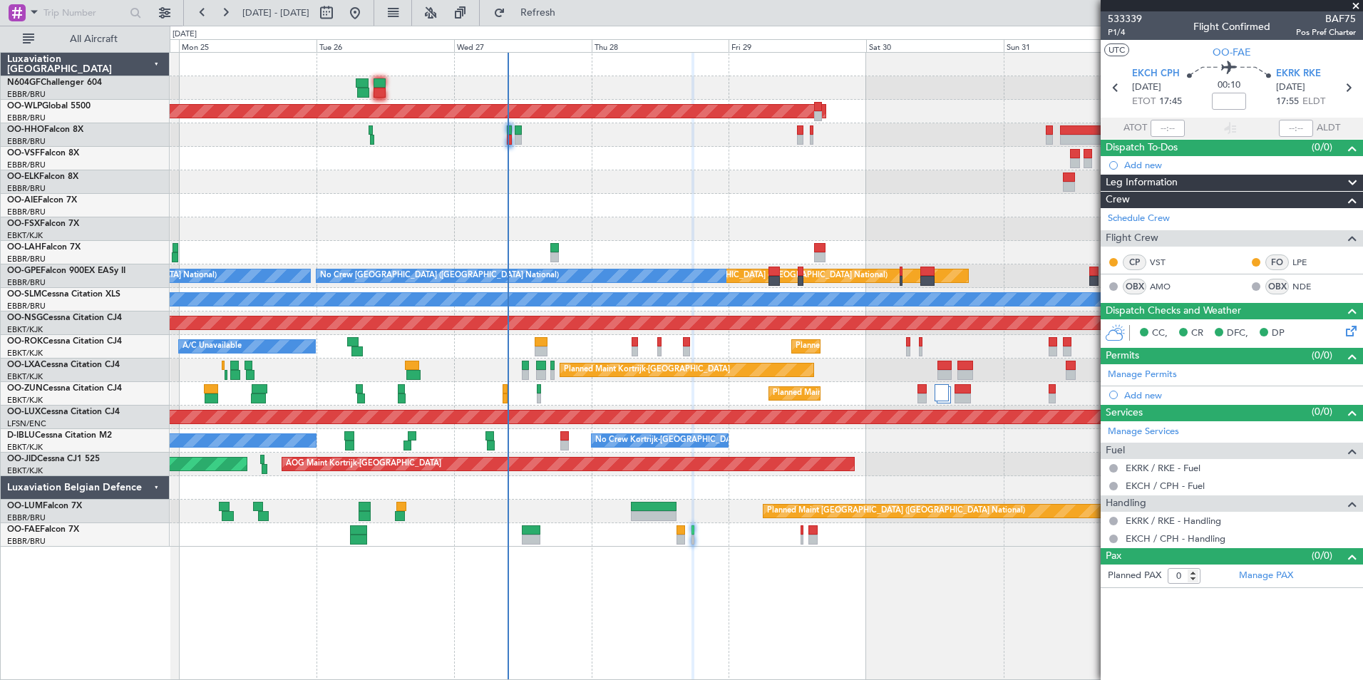
click at [676, 539] on div "Owner Melsbroek Air Base Planned Maint [GEOGRAPHIC_DATA]-[GEOGRAPHIC_DATA]" at bounding box center [766, 535] width 1193 height 24
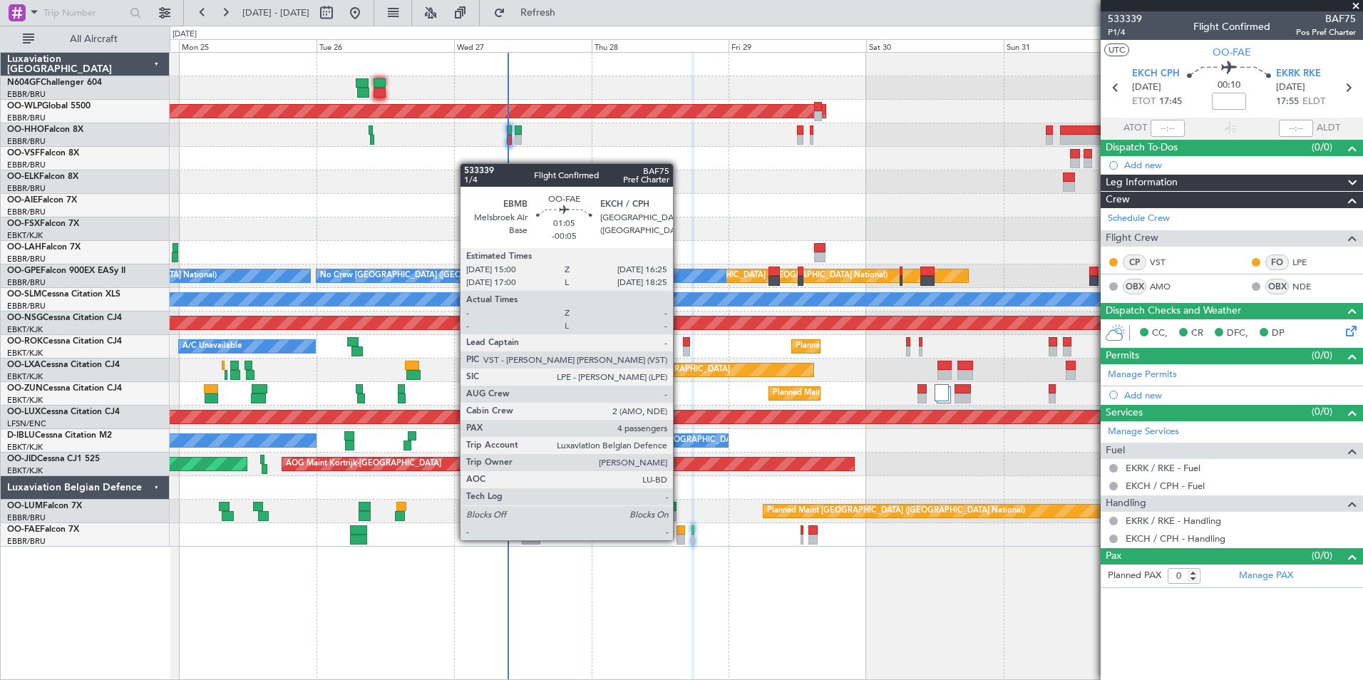
click at [680, 539] on div at bounding box center [681, 540] width 9 height 10
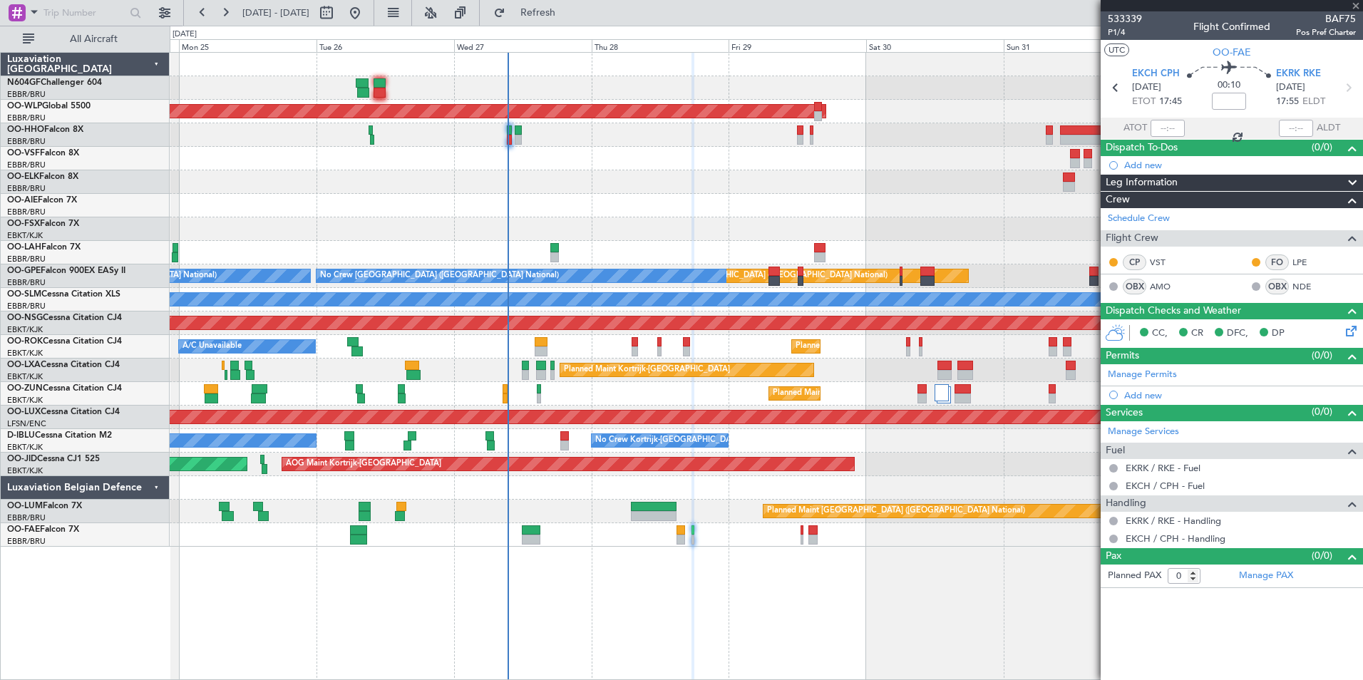
type input "-00:05"
type input "4"
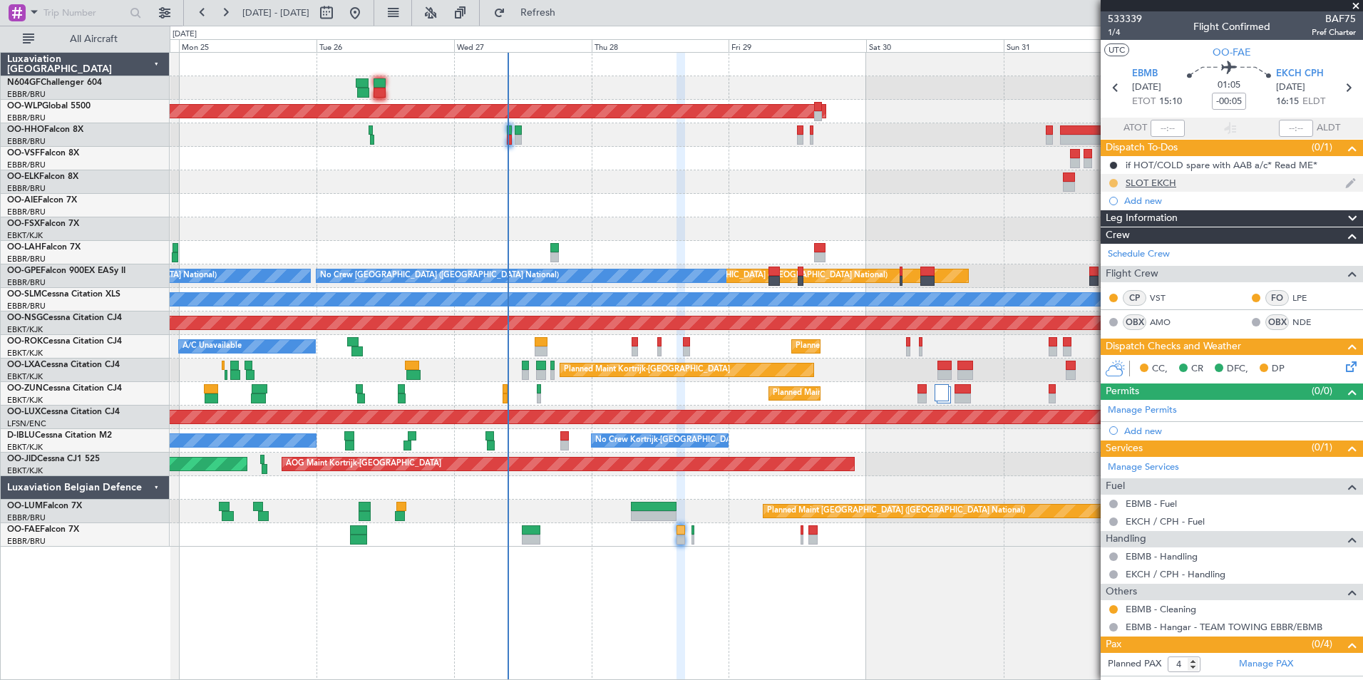
click at [1113, 181] on button at bounding box center [1114, 183] width 9 height 9
click at [1126, 240] on span "Completed" at bounding box center [1119, 246] width 47 height 14
click at [1143, 199] on div "Add new" at bounding box center [1234, 201] width 219 height 12
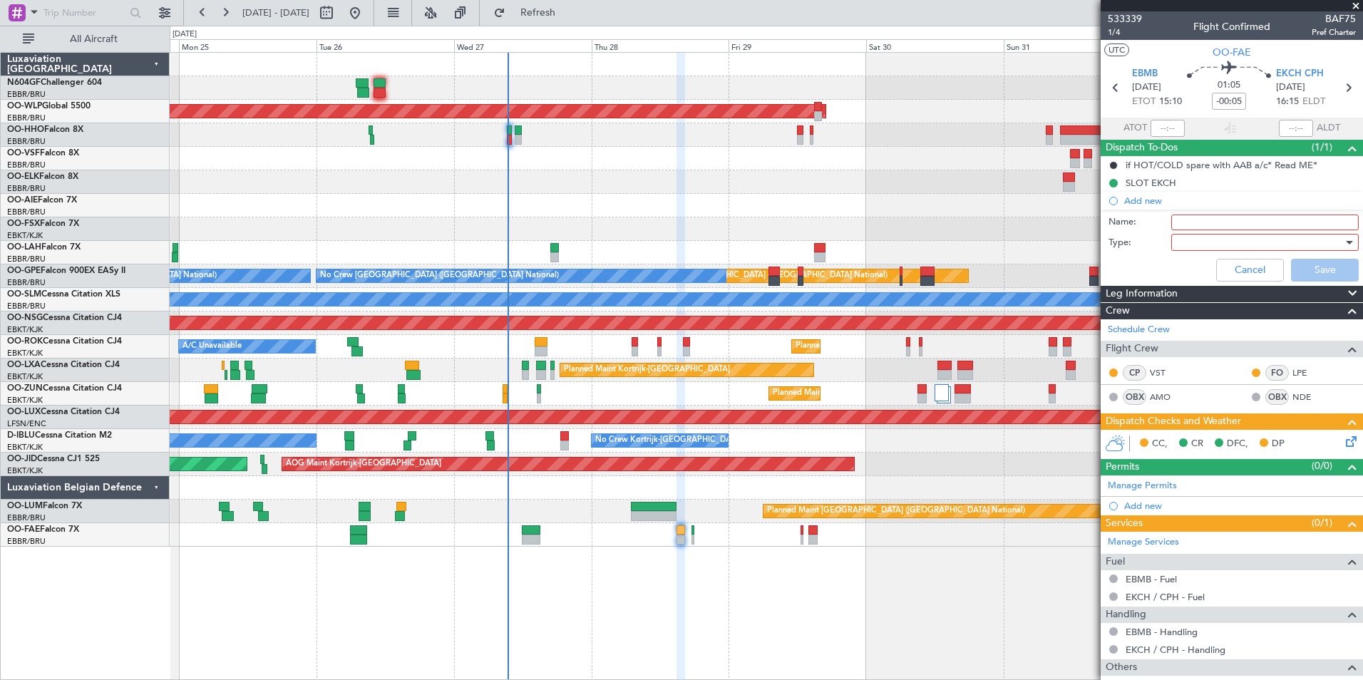
click at [1187, 218] on input "Name:" at bounding box center [1266, 223] width 188 height 16
type input "I"
type input "In case of flight plan suspension"
click at [1184, 240] on div at bounding box center [1260, 242] width 166 height 21
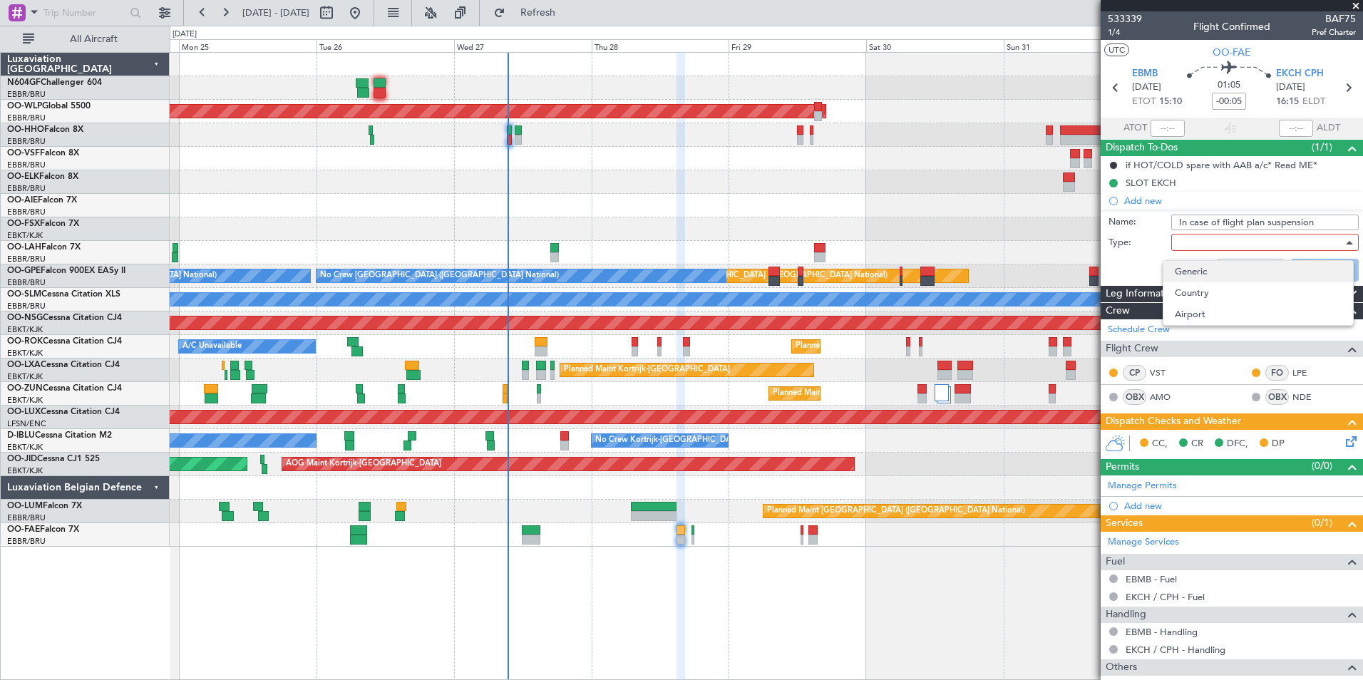
click at [1192, 262] on span "Generic" at bounding box center [1258, 271] width 167 height 21
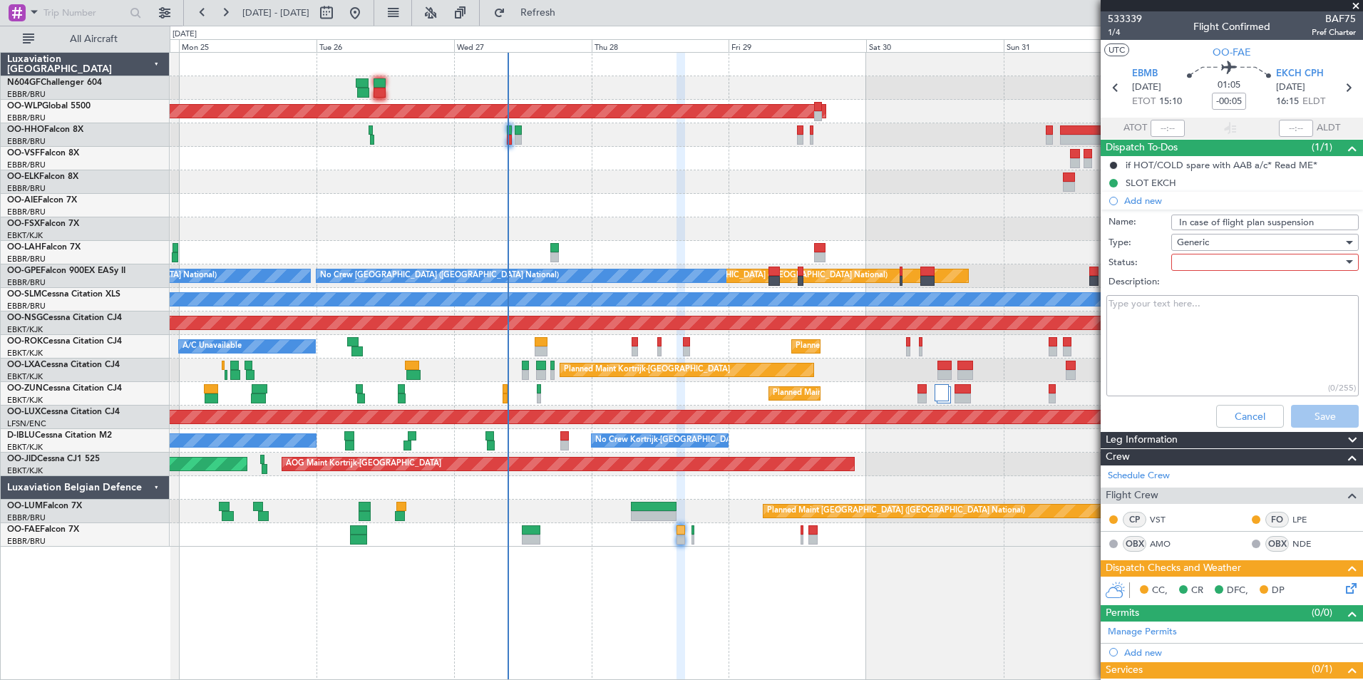
click at [1192, 265] on div at bounding box center [1260, 262] width 166 height 21
click at [1209, 314] on span "In Progress" at bounding box center [1258, 312] width 167 height 21
click at [1185, 314] on textarea "Description:" at bounding box center [1233, 346] width 252 height 102
type textarea "If we have a flight plan suspension please check the flagged mail on the folder…"
click at [1315, 428] on div "Cancel Save" at bounding box center [1228, 416] width 269 height 34
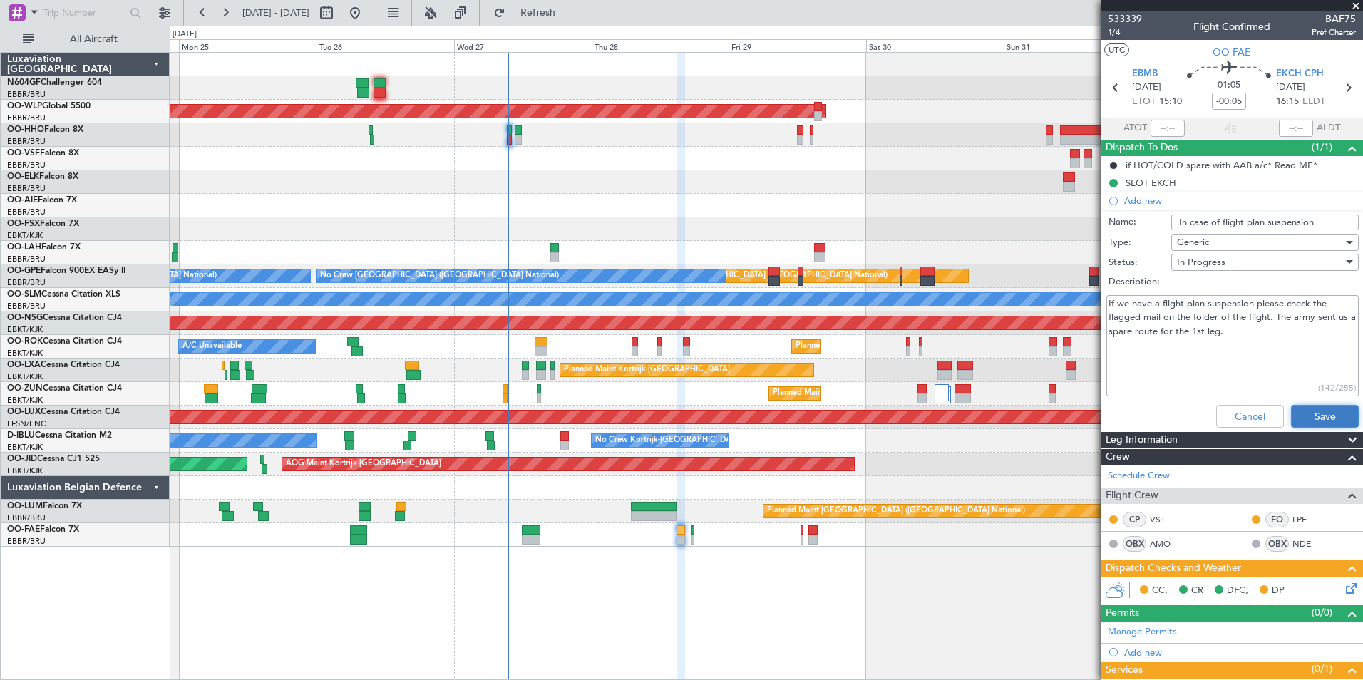
click at [1304, 419] on button "Save" at bounding box center [1325, 416] width 68 height 23
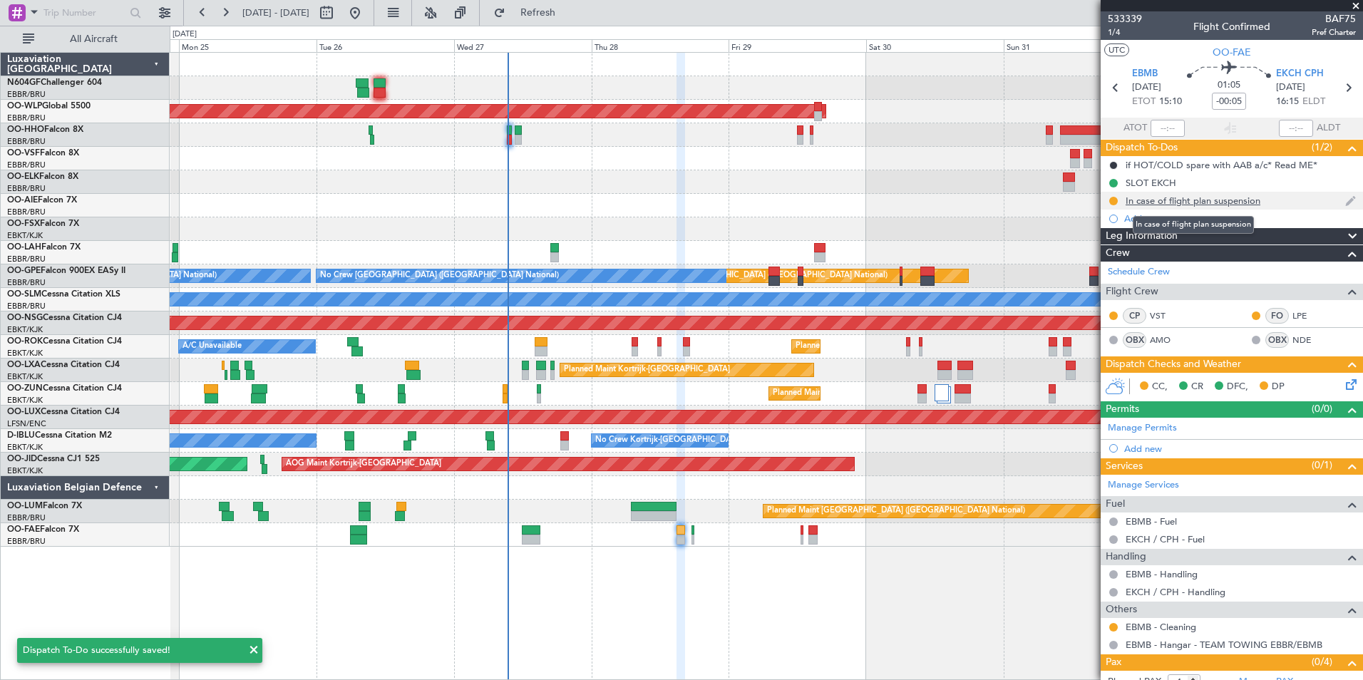
click at [1202, 202] on div "In case of flight plan suspension" at bounding box center [1193, 201] width 135 height 12
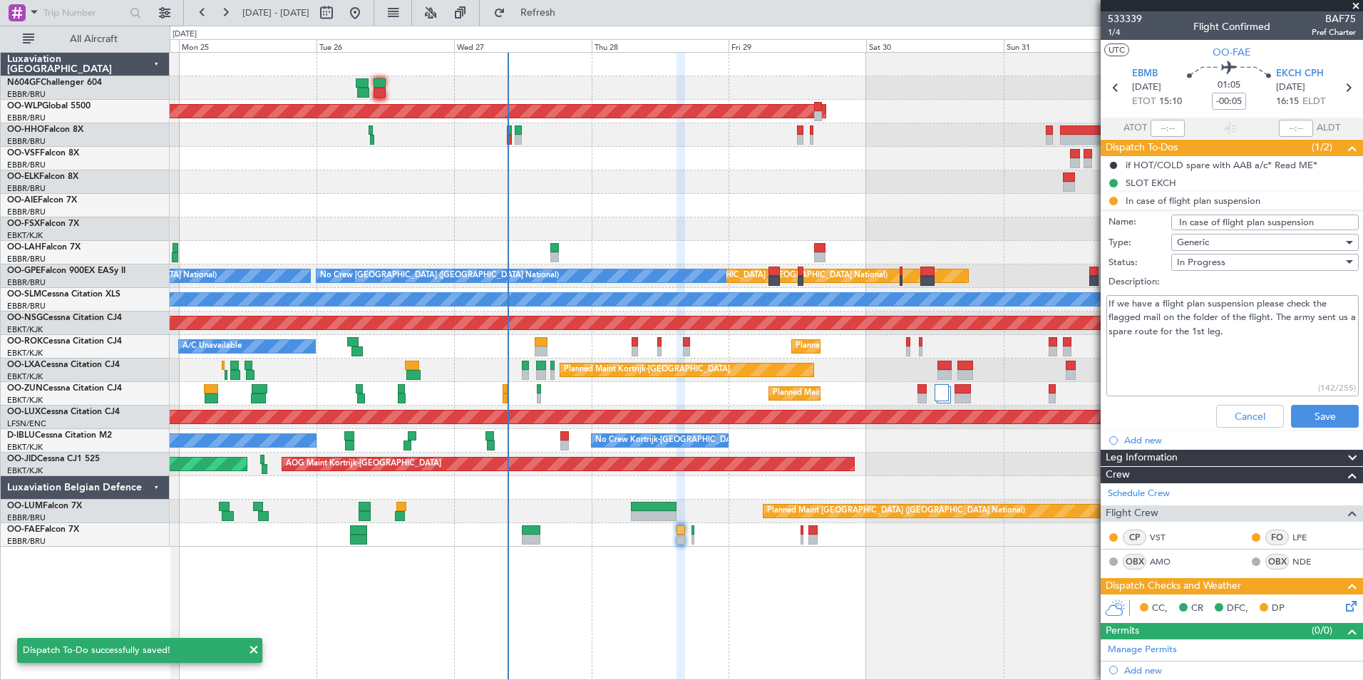
click at [1314, 222] on input "In case of flight plan suspension" at bounding box center [1266, 223] width 188 height 16
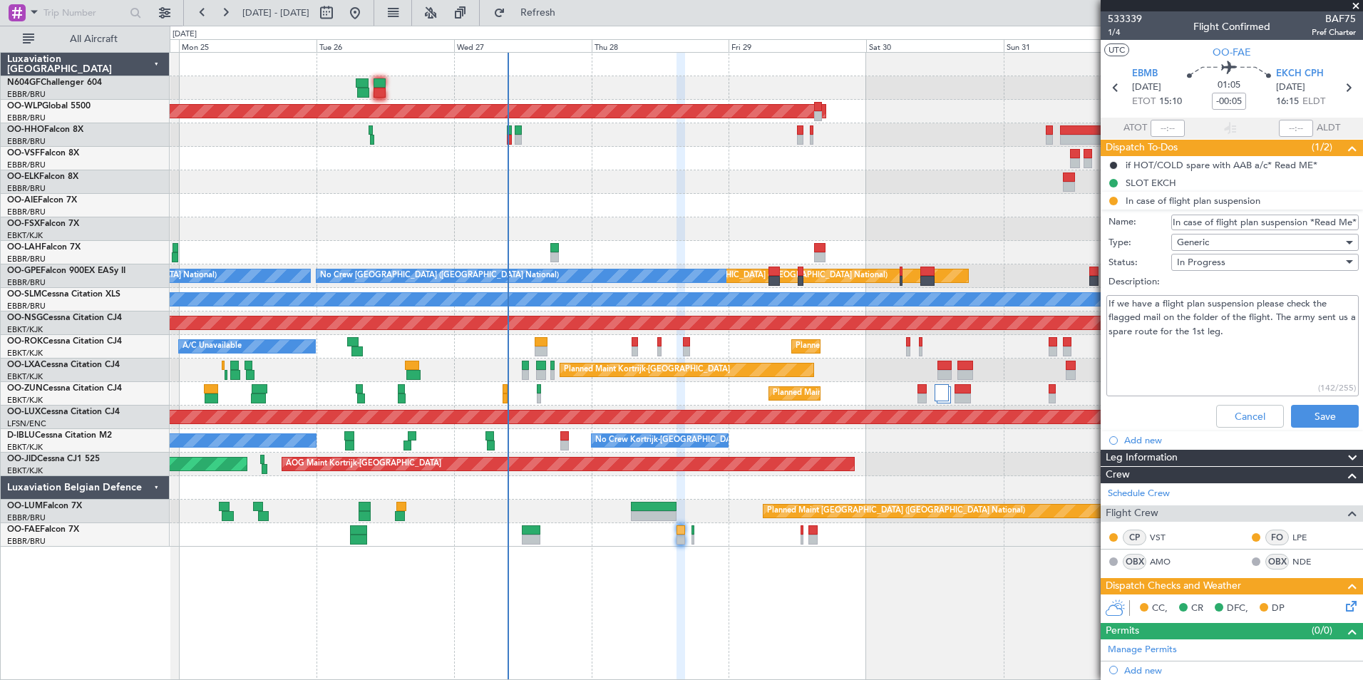
scroll to position [0, 11]
type input "In case of flight plan suspension *Read Me*"
click at [1321, 425] on button "Save" at bounding box center [1325, 416] width 68 height 23
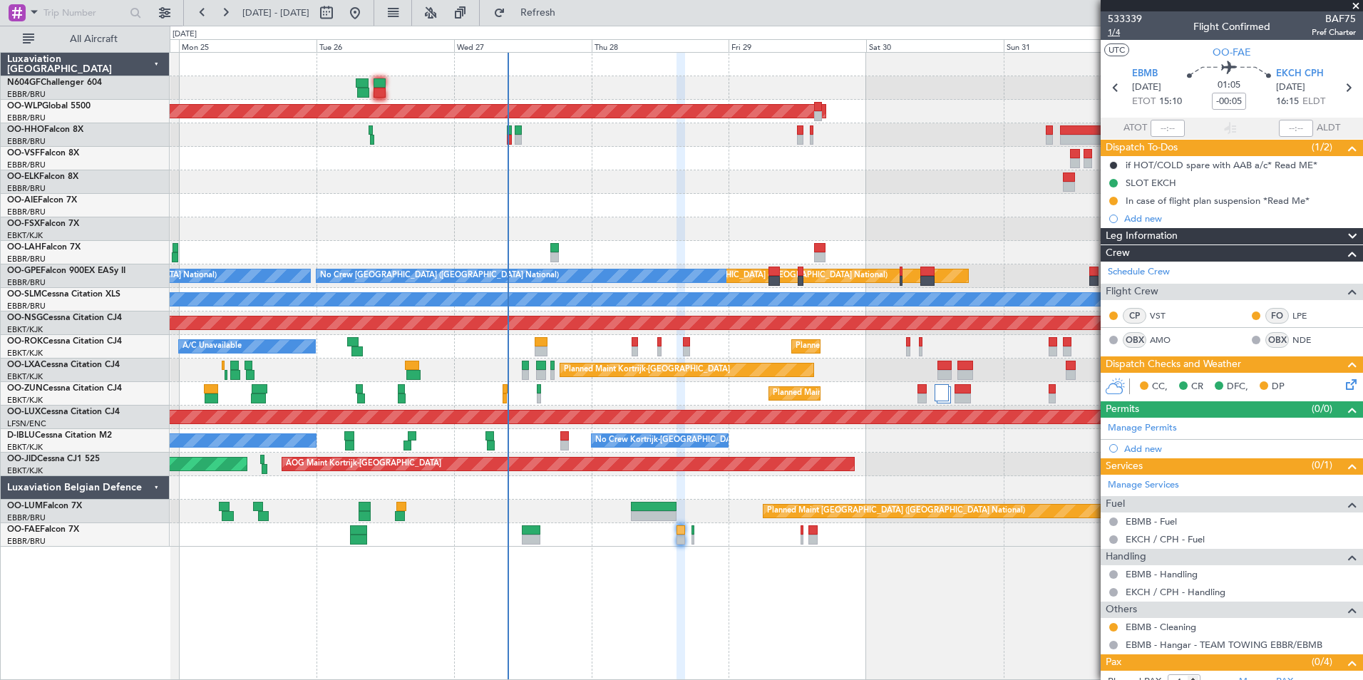
click at [1123, 29] on span "1/4" at bounding box center [1125, 32] width 34 height 12
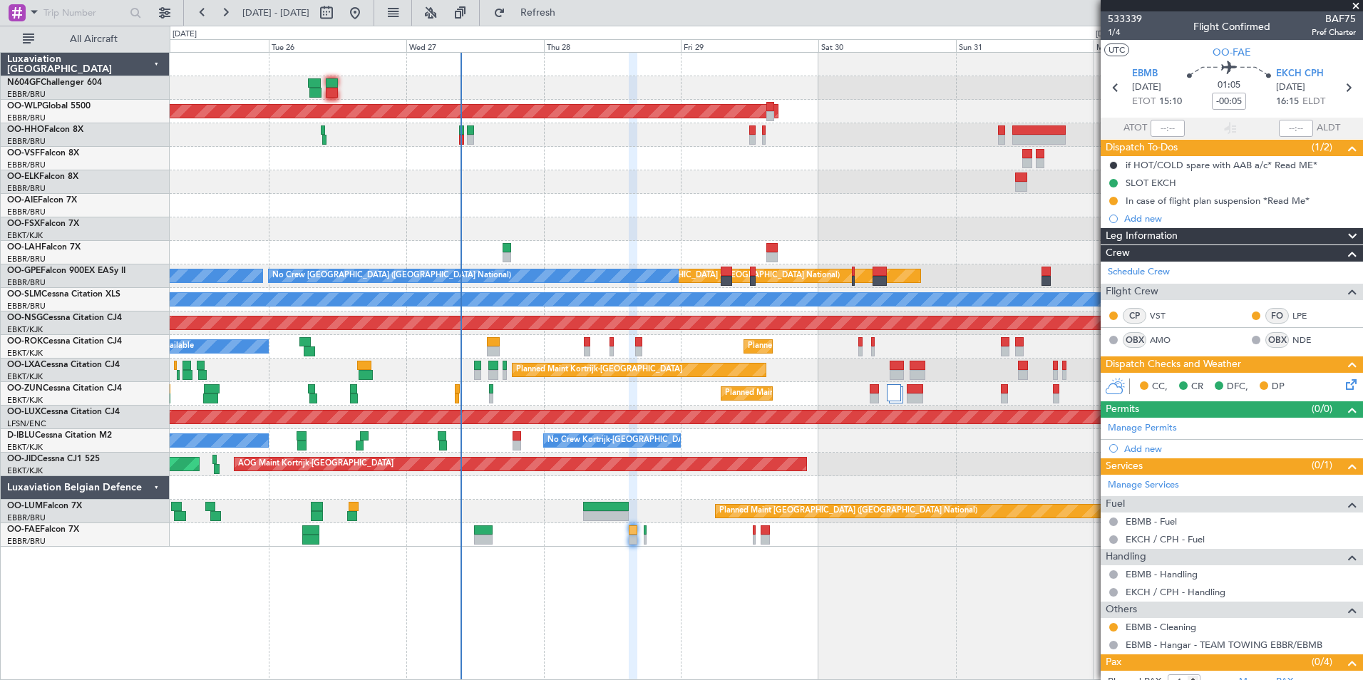
click at [677, 210] on div "Planned Maint Berlin (Brandenburg) Planned Maint London (Farnborough) Planned M…" at bounding box center [766, 300] width 1193 height 494
click at [1217, 205] on div "In case of flight plan suspension *Read Me*" at bounding box center [1218, 201] width 184 height 12
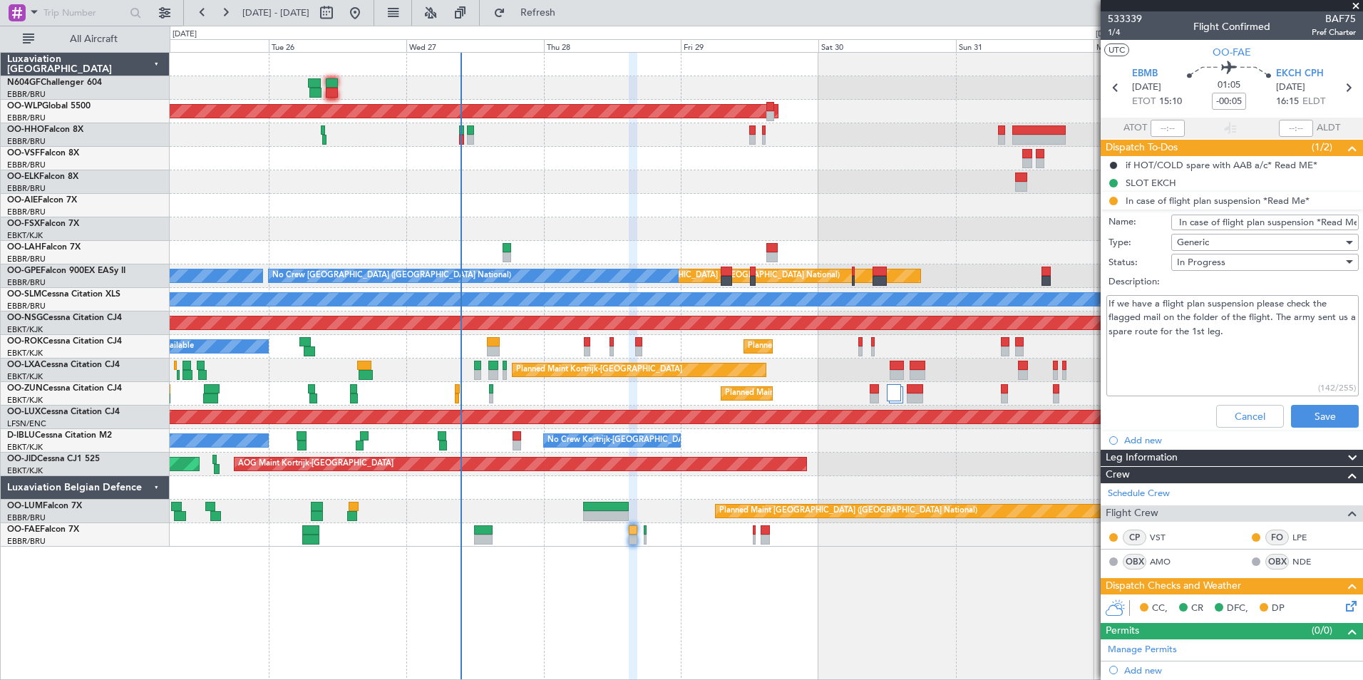
click at [1256, 344] on textarea "If we have a flight plan suspension please check the flagged mail on the folder…" at bounding box center [1233, 346] width 252 height 102
type textarea "If we have a flight plan suspension please check the flagged mail on the folder…"
click at [1236, 412] on button "Cancel" at bounding box center [1251, 416] width 68 height 23
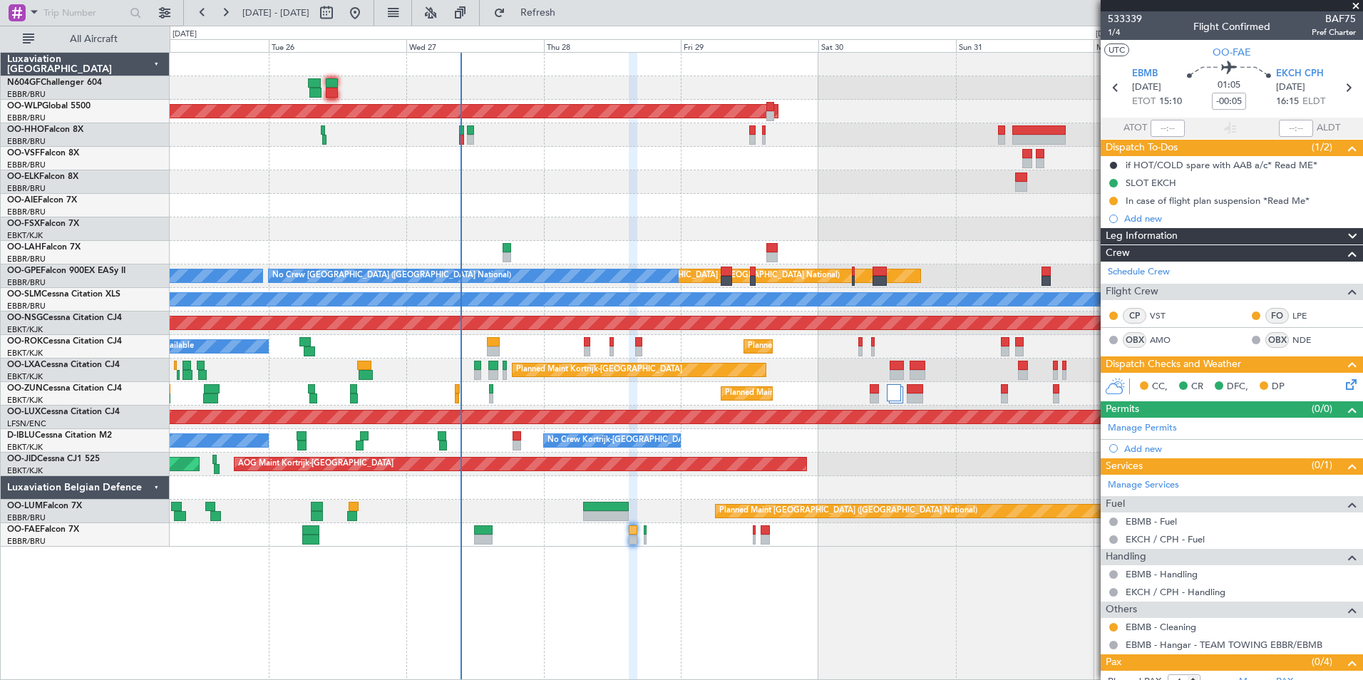
click at [1343, 388] on icon at bounding box center [1348, 382] width 11 height 11
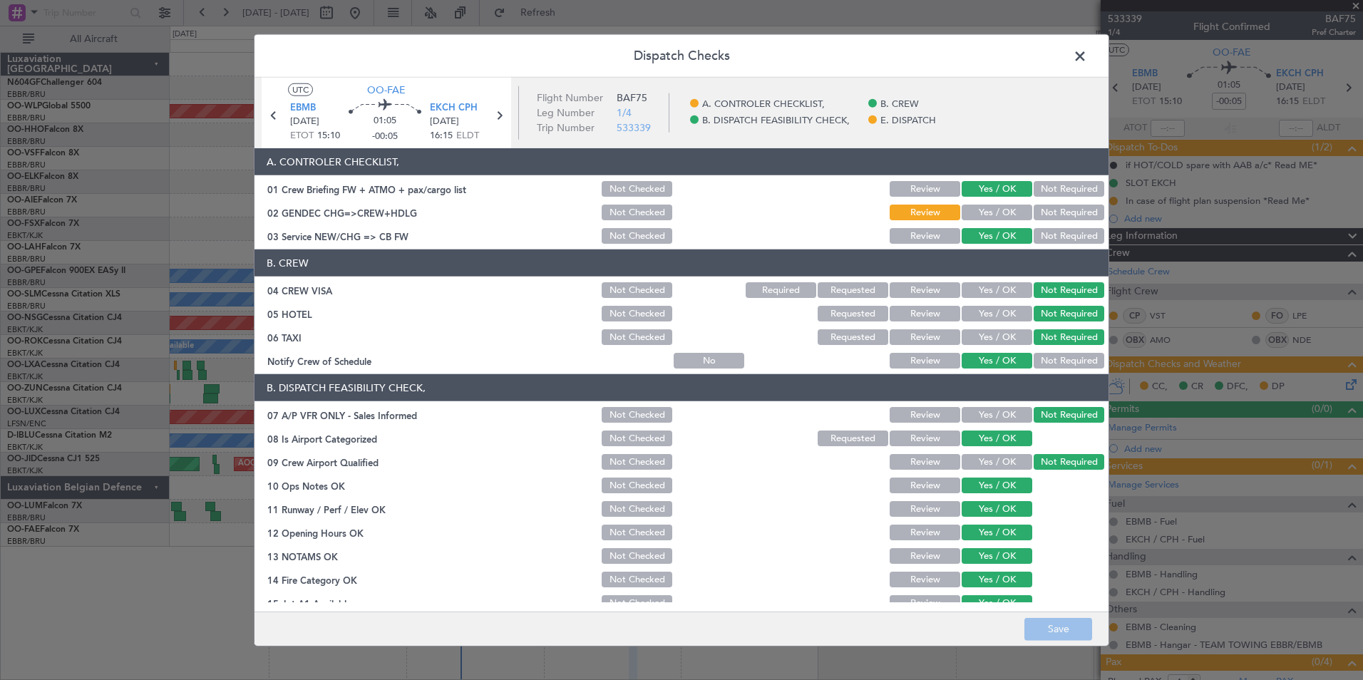
click at [978, 214] on button "Yes / OK" at bounding box center [997, 213] width 71 height 16
click at [1042, 214] on button "Not Required" at bounding box center [1069, 213] width 71 height 16
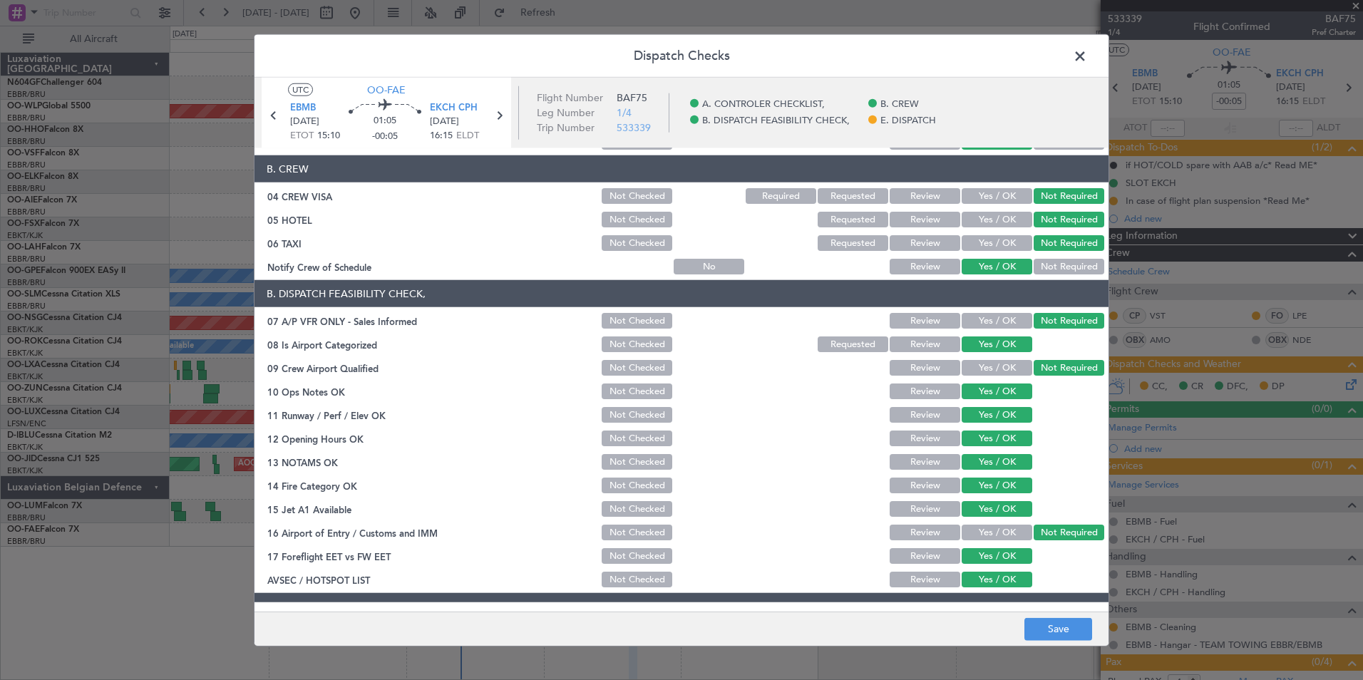
scroll to position [210, 0]
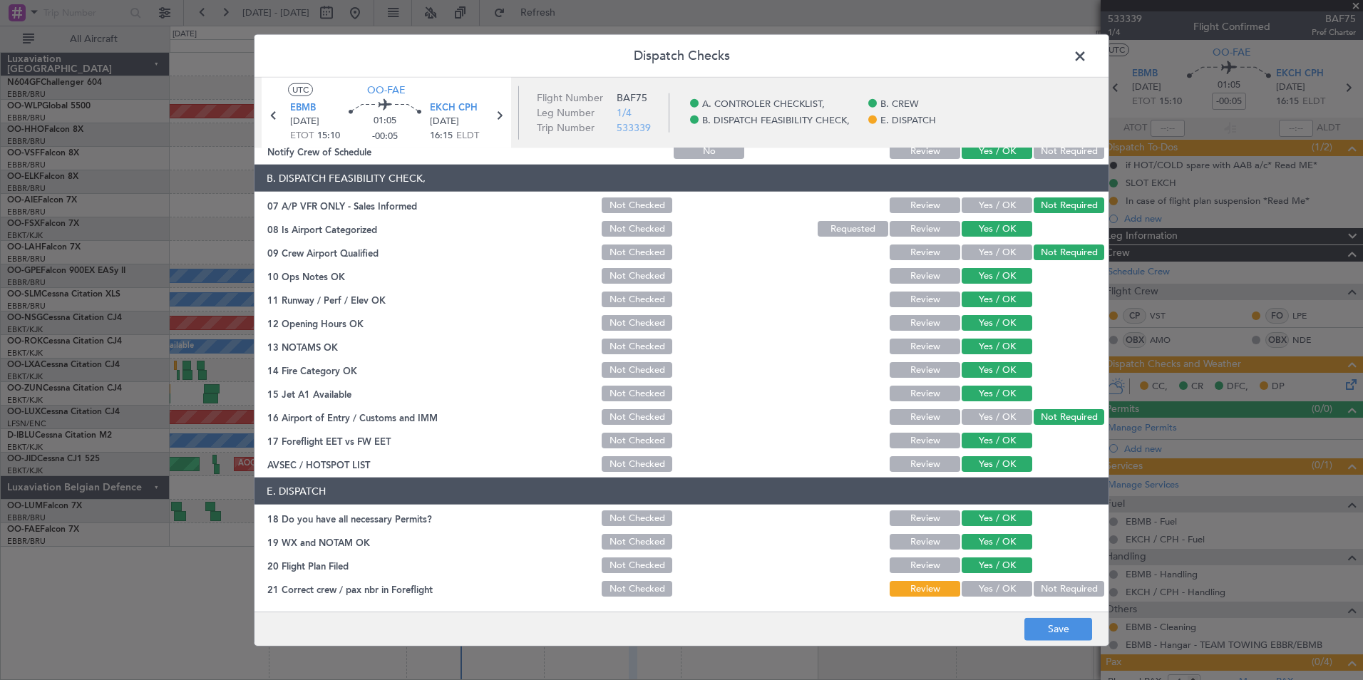
click at [1006, 590] on button "Yes / OK" at bounding box center [997, 589] width 71 height 16
click at [1038, 628] on button "Save" at bounding box center [1059, 629] width 68 height 23
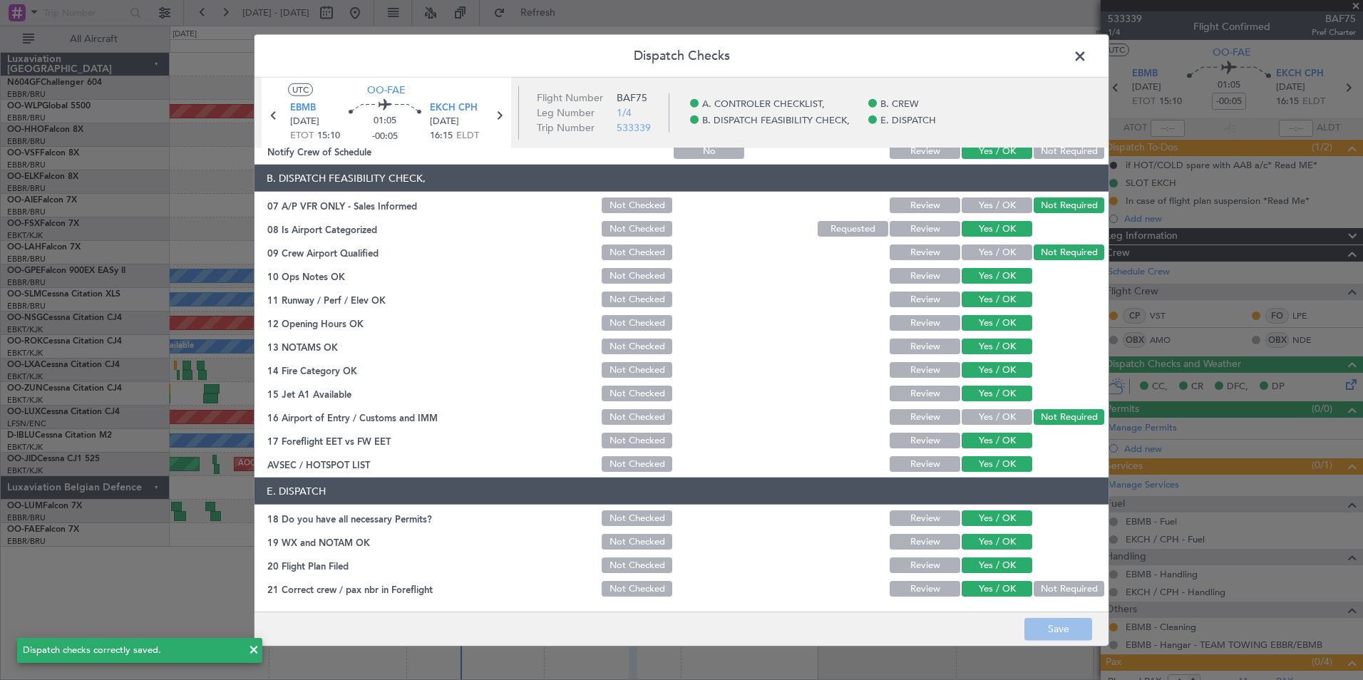
click at [1087, 58] on span at bounding box center [1087, 60] width 0 height 29
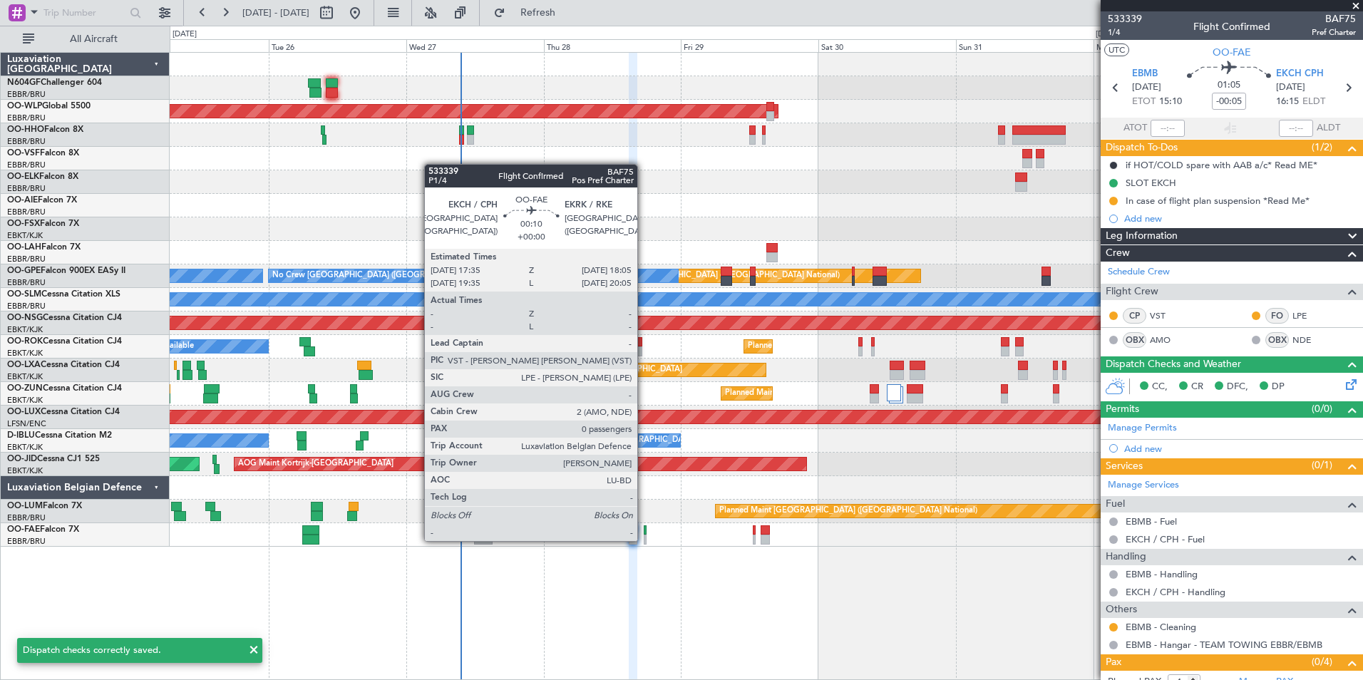
click at [644, 540] on div at bounding box center [646, 540] width 4 height 10
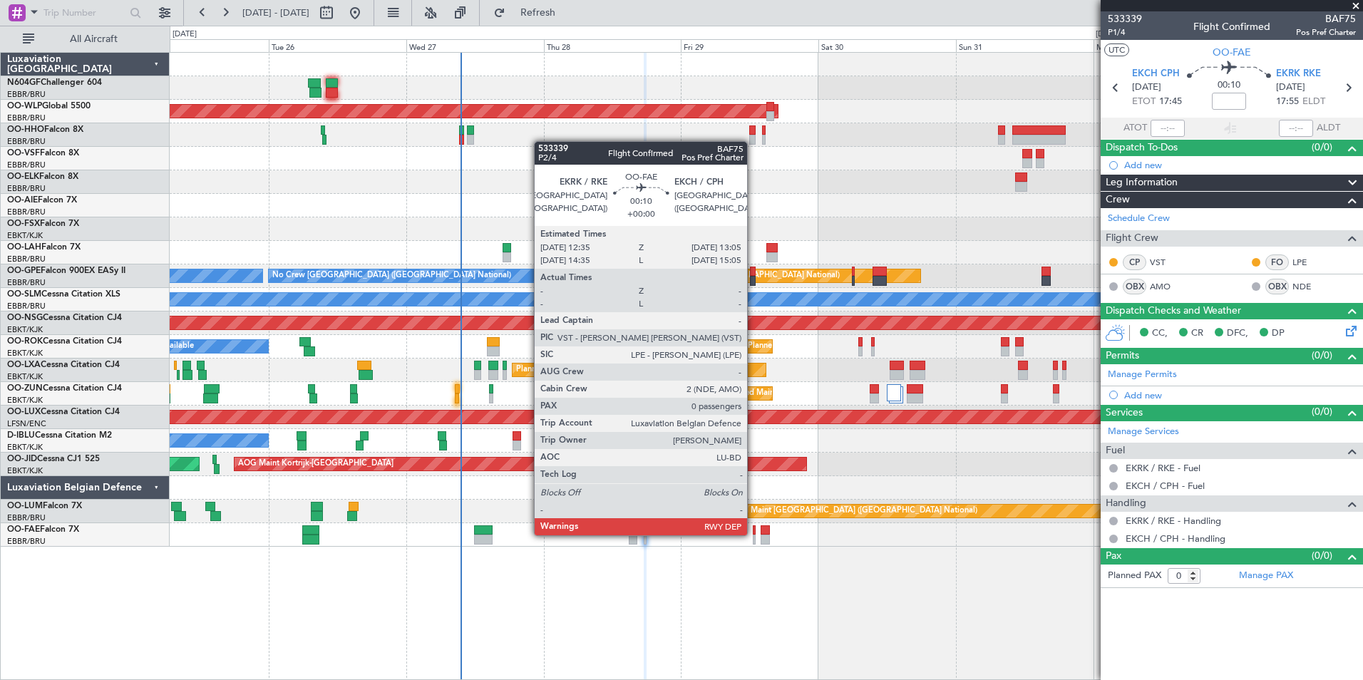
click at [754, 534] on div at bounding box center [755, 531] width 4 height 10
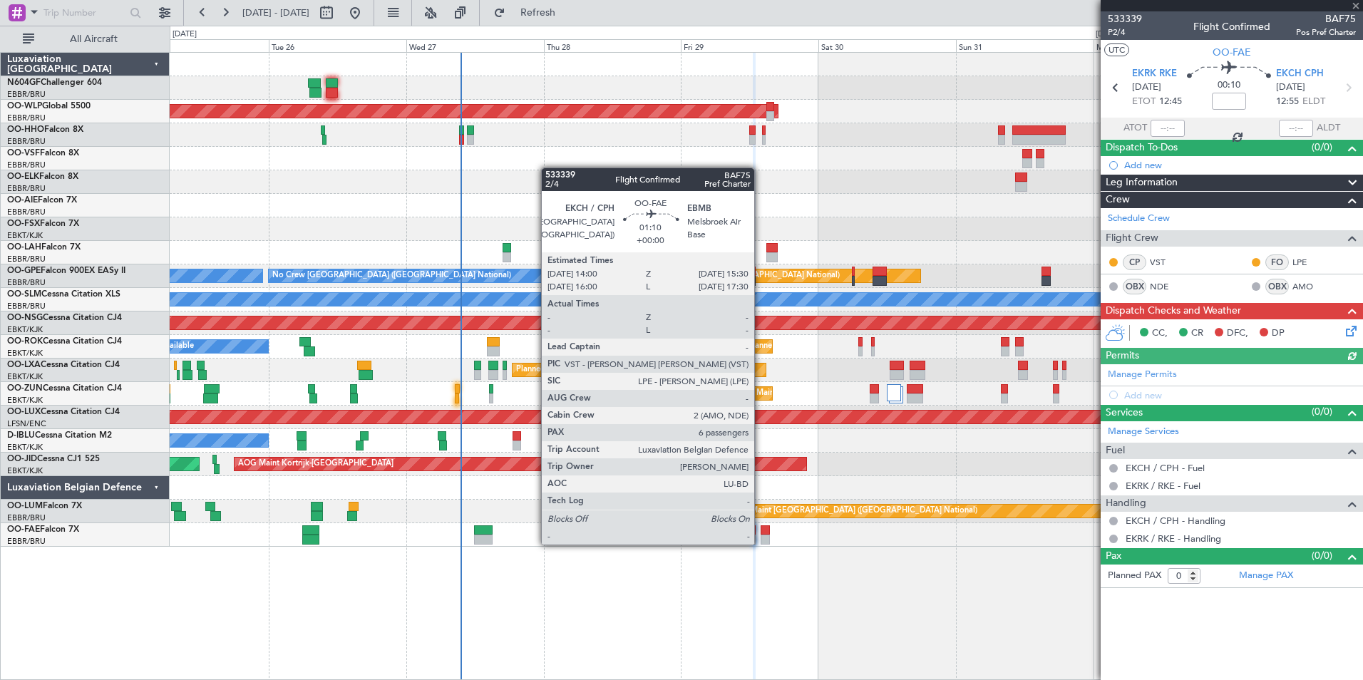
click at [762, 541] on div at bounding box center [765, 540] width 9 height 10
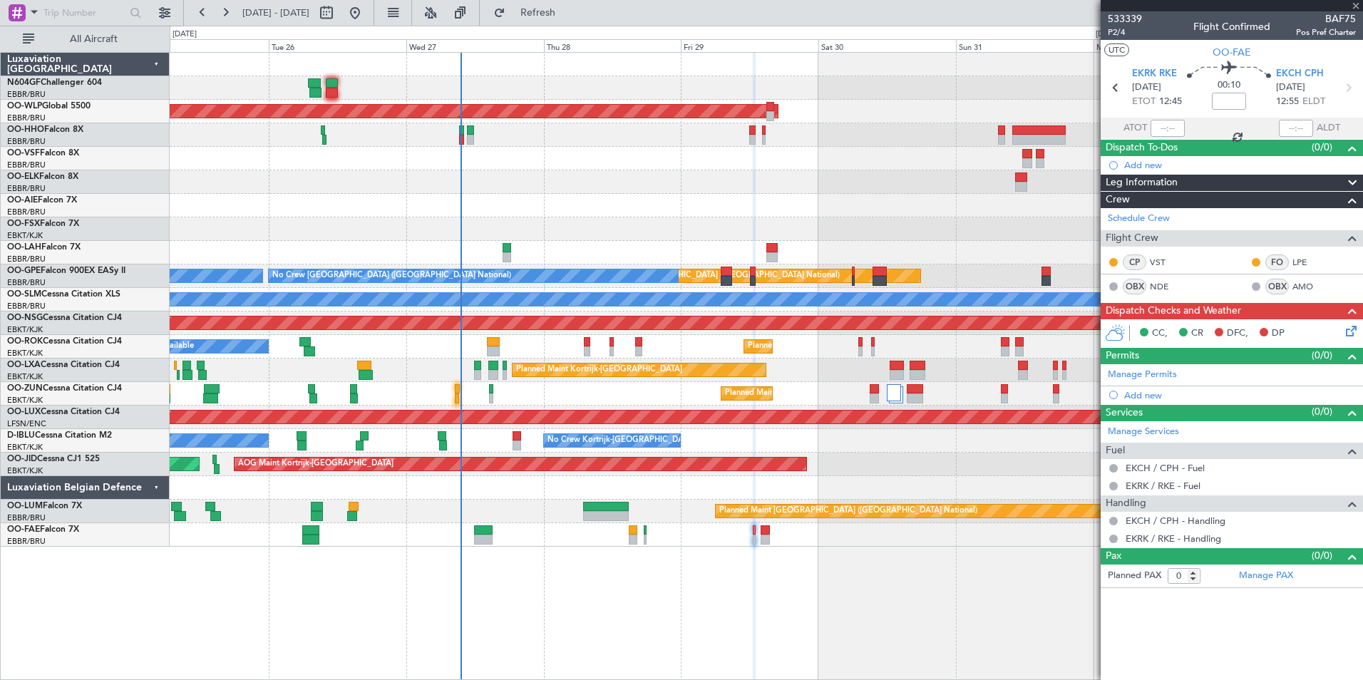
type input "6"
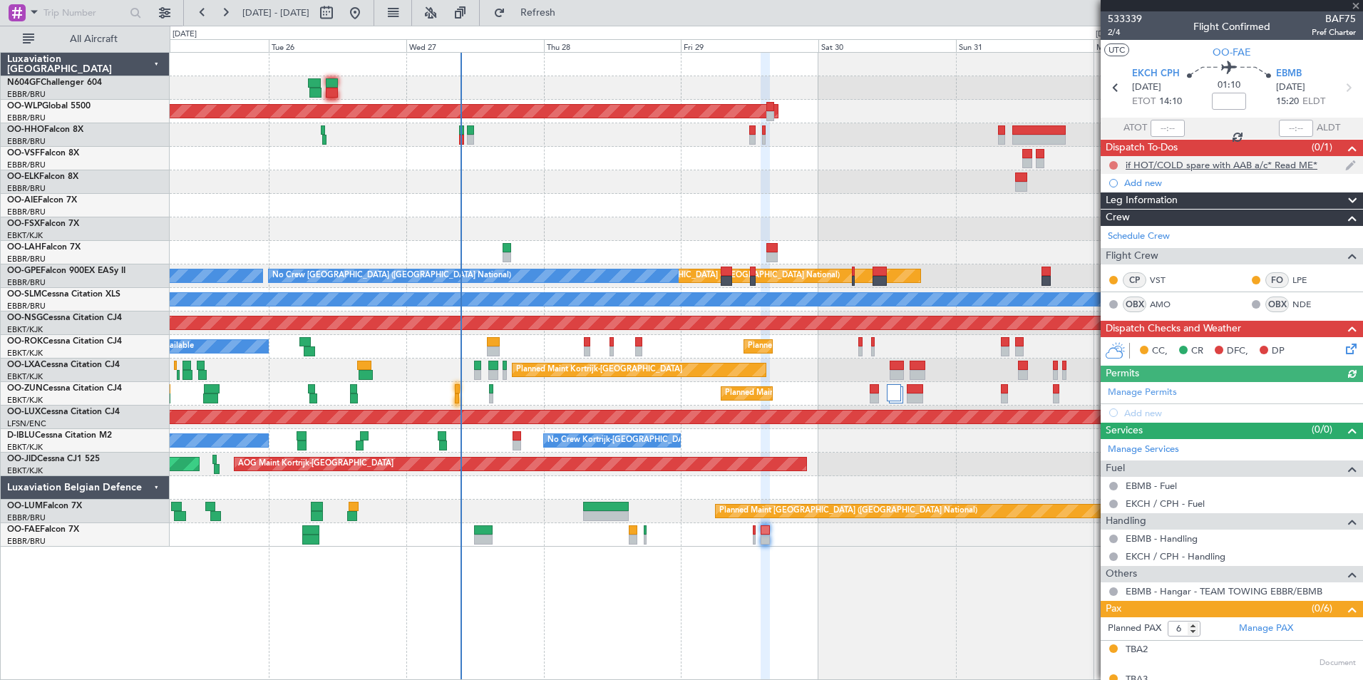
click at [1115, 165] on button at bounding box center [1114, 165] width 9 height 9
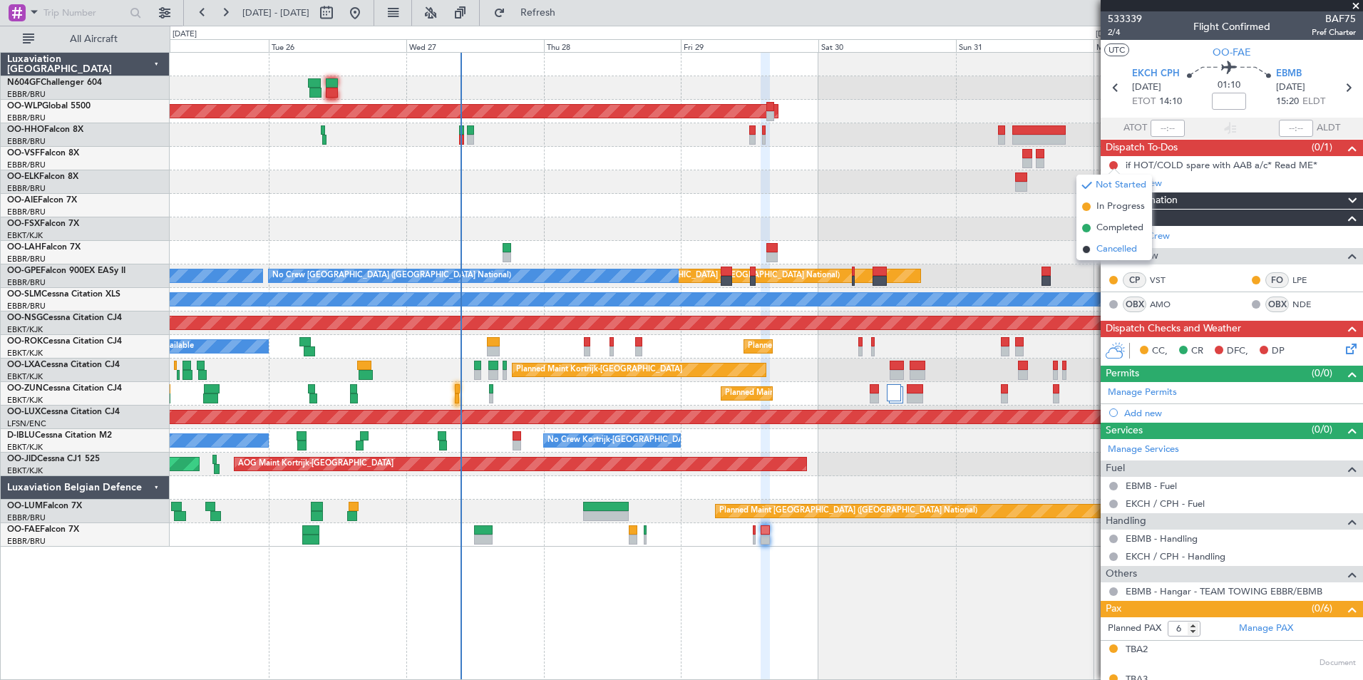
click at [1107, 250] on span "Cancelled" at bounding box center [1117, 249] width 41 height 14
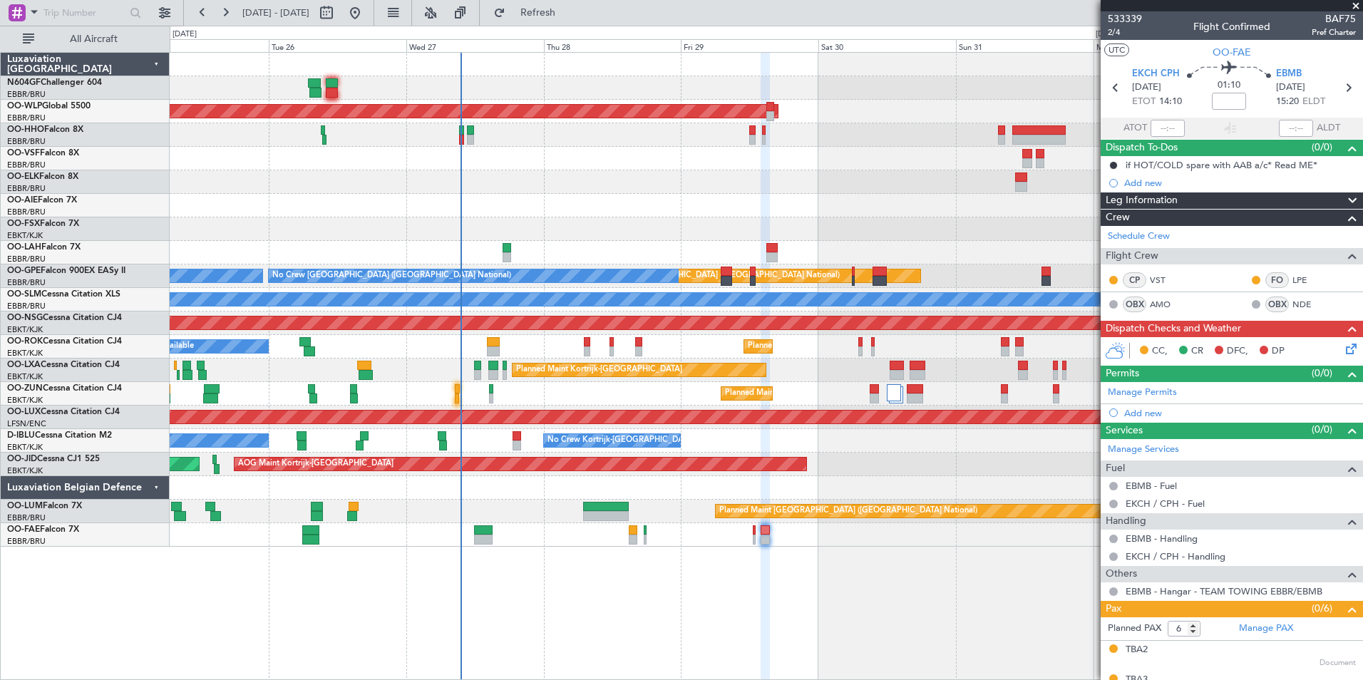
click at [1343, 351] on icon at bounding box center [1348, 346] width 11 height 11
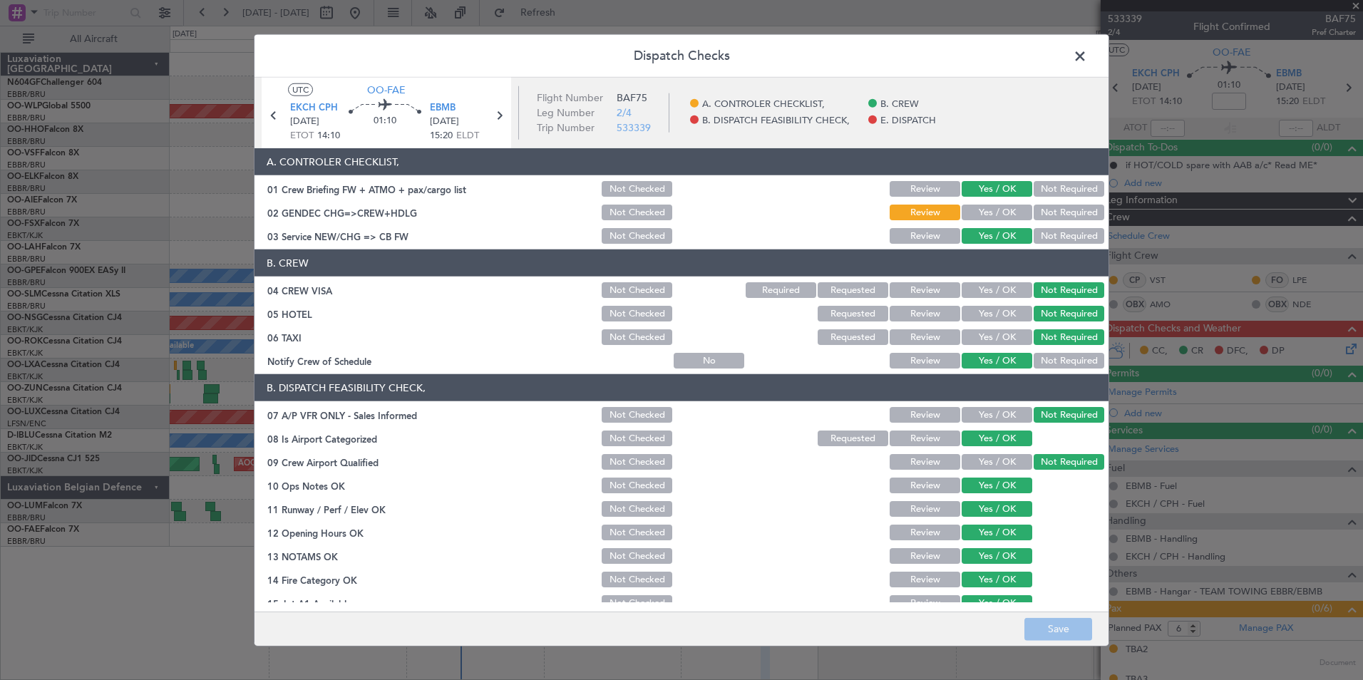
click at [1059, 216] on button "Not Required" at bounding box center [1069, 213] width 71 height 16
click at [1052, 627] on button "Save" at bounding box center [1059, 629] width 68 height 23
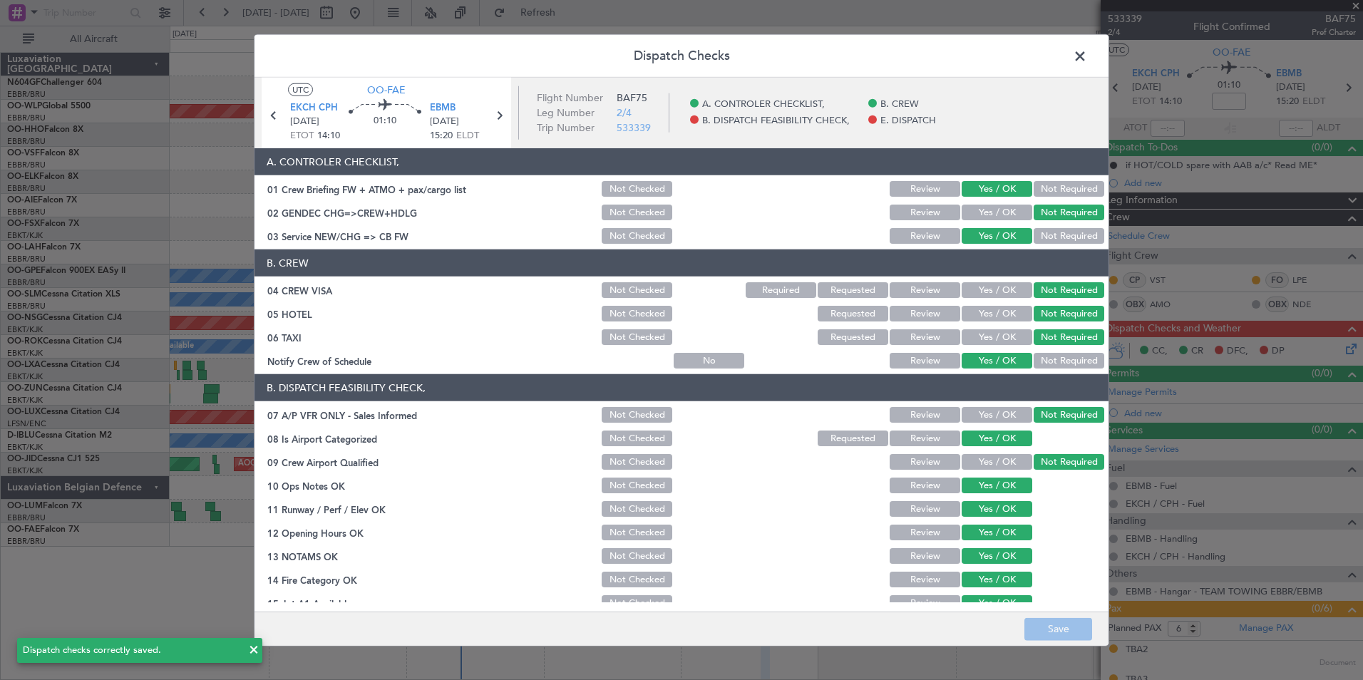
click at [1087, 66] on span at bounding box center [1087, 60] width 0 height 29
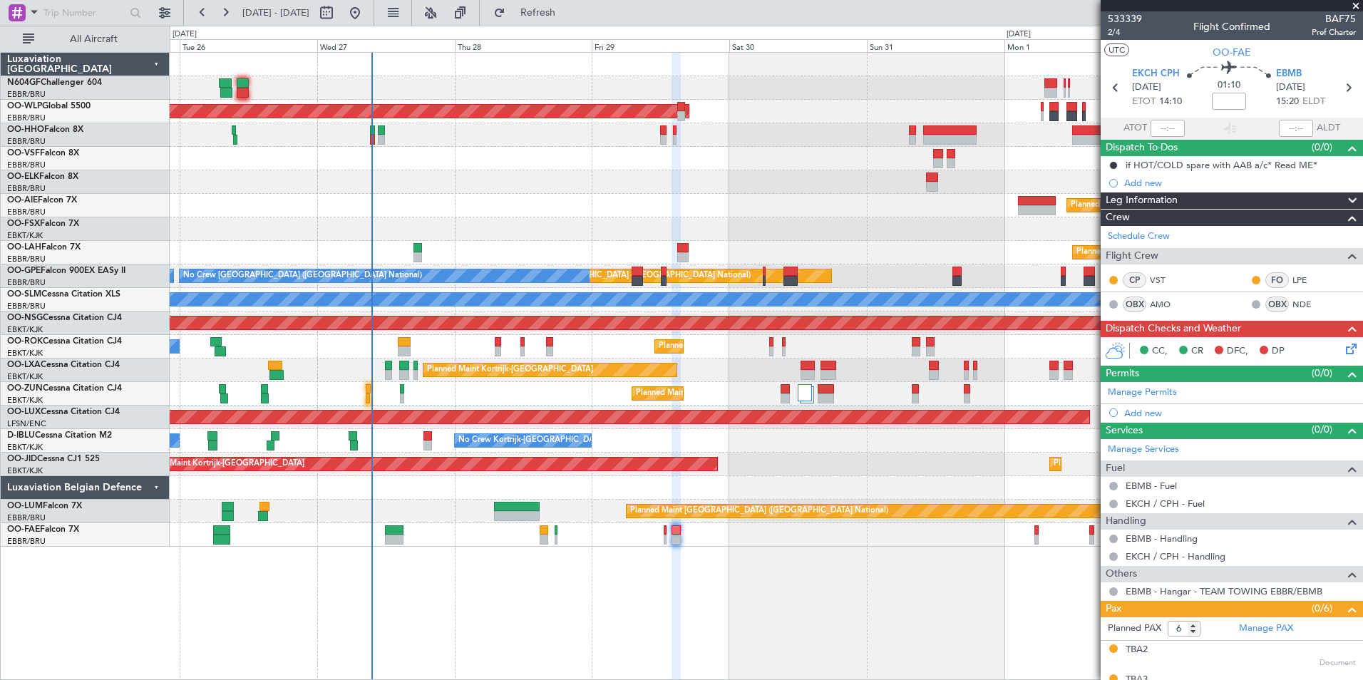
click at [757, 369] on div "Planned Maint Kortrijk-Wevelgem A/C Unavailable Brussels (Brussels National)" at bounding box center [766, 371] width 1193 height 24
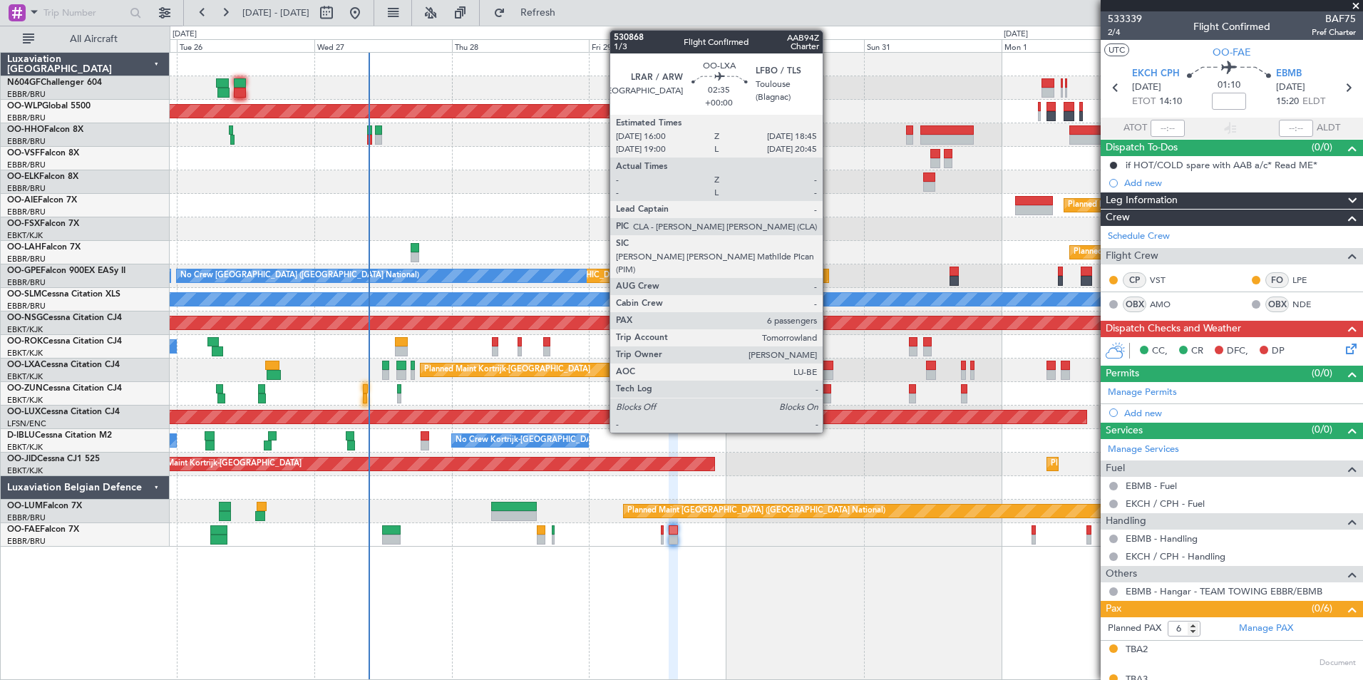
click at [829, 369] on div at bounding box center [826, 366] width 16 height 10
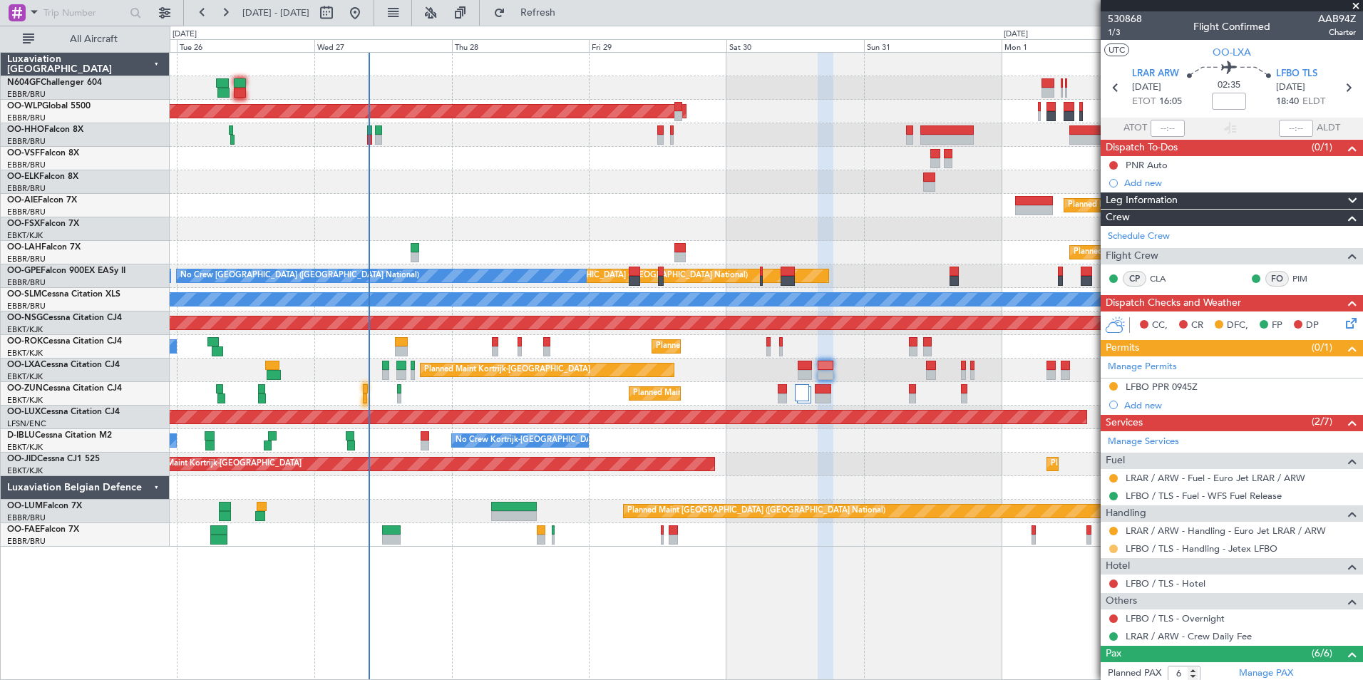
click at [1114, 546] on button at bounding box center [1114, 549] width 9 height 9
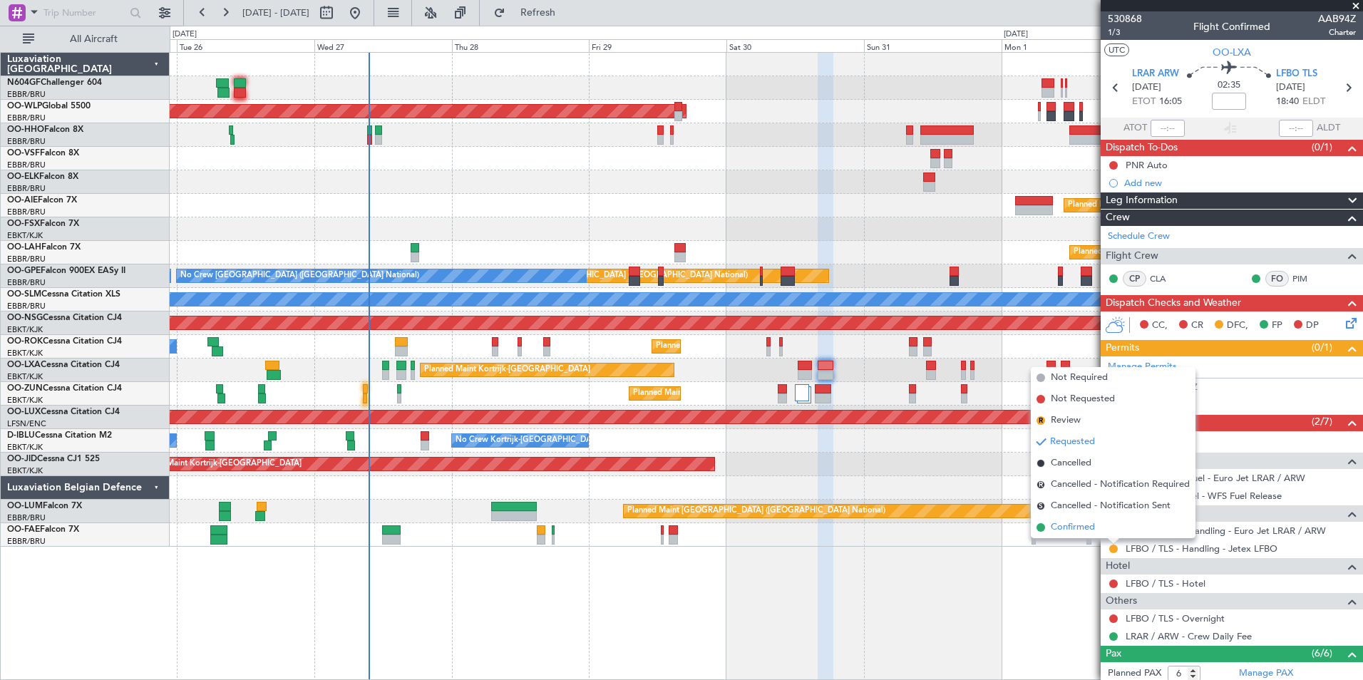
click at [1095, 529] on span "Confirmed" at bounding box center [1073, 528] width 44 height 14
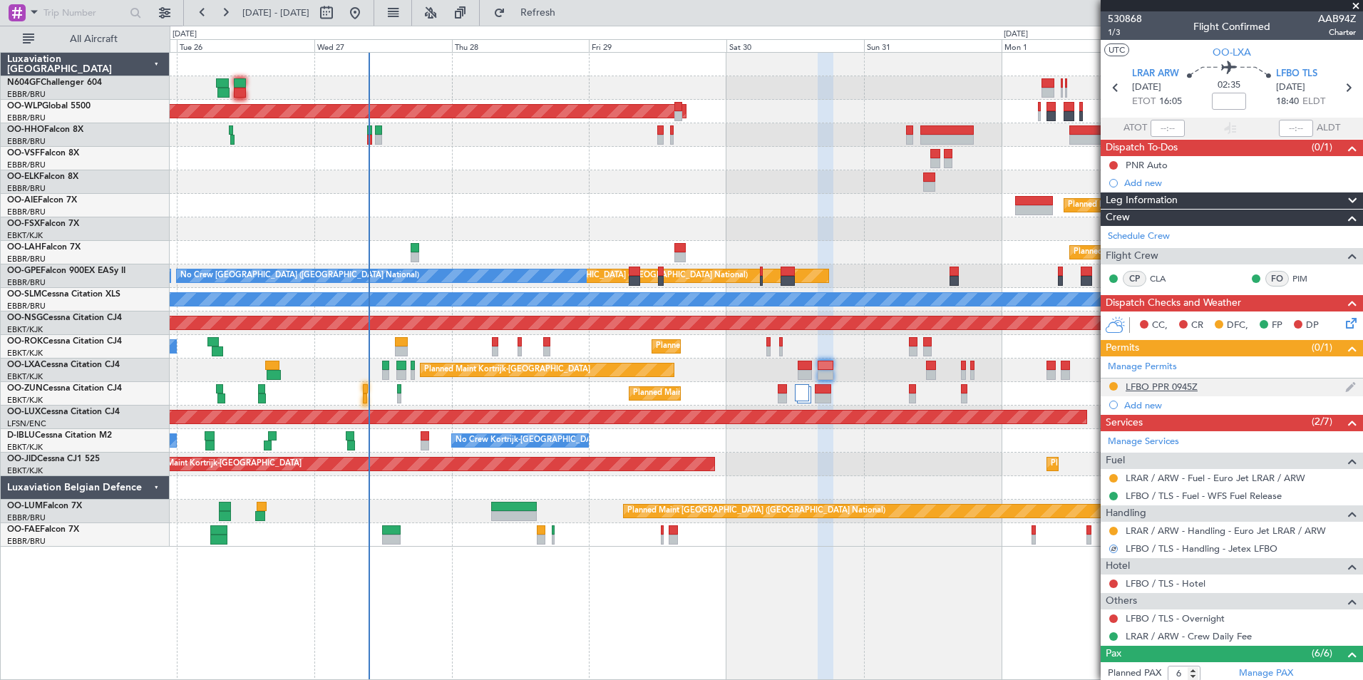
click at [1152, 382] on div "LFBO PPR 0945Z" at bounding box center [1162, 387] width 72 height 12
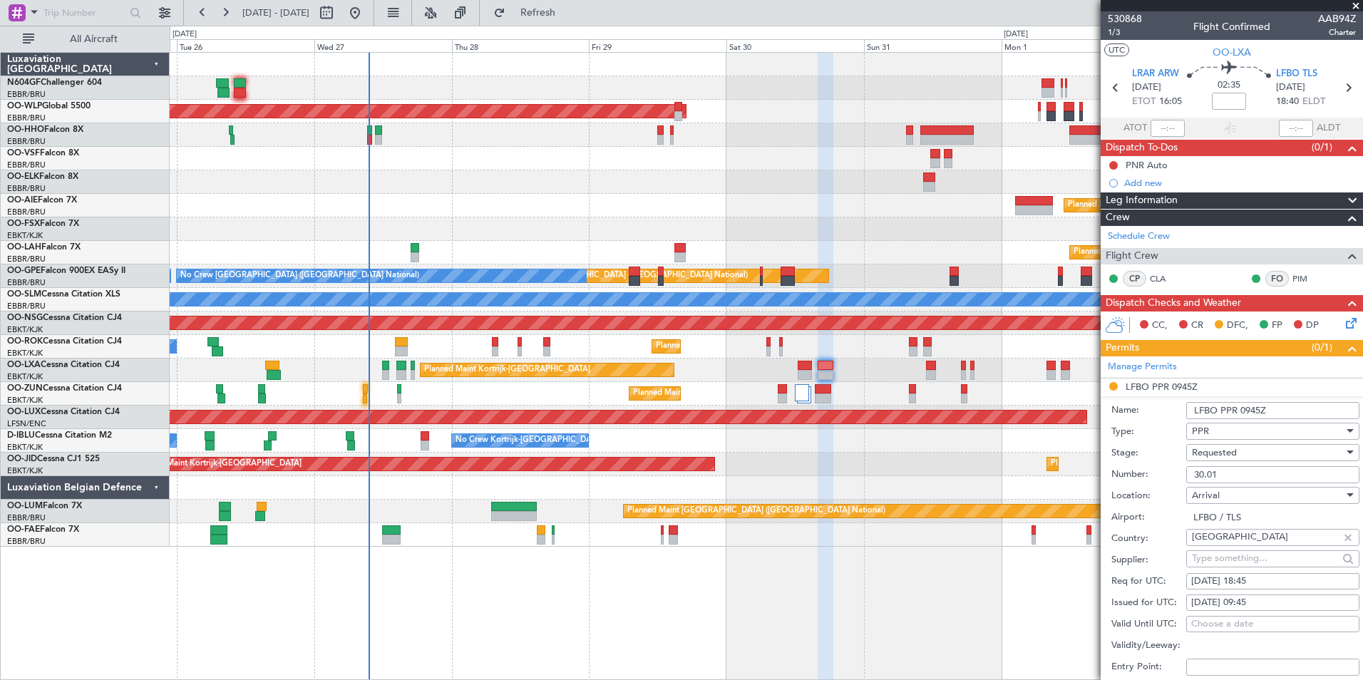
scroll to position [71, 0]
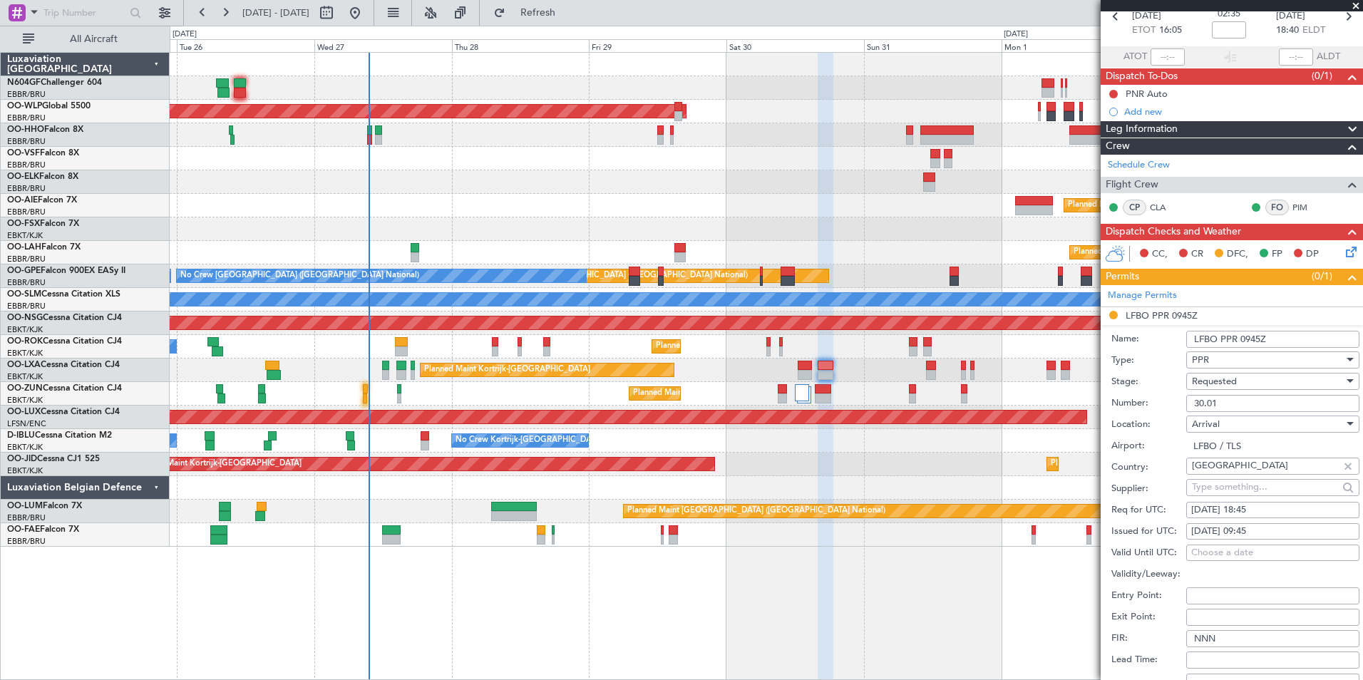
click at [1249, 376] on div "Requested" at bounding box center [1268, 381] width 152 height 21
click at [1238, 488] on span "Received OK" at bounding box center [1268, 488] width 150 height 21
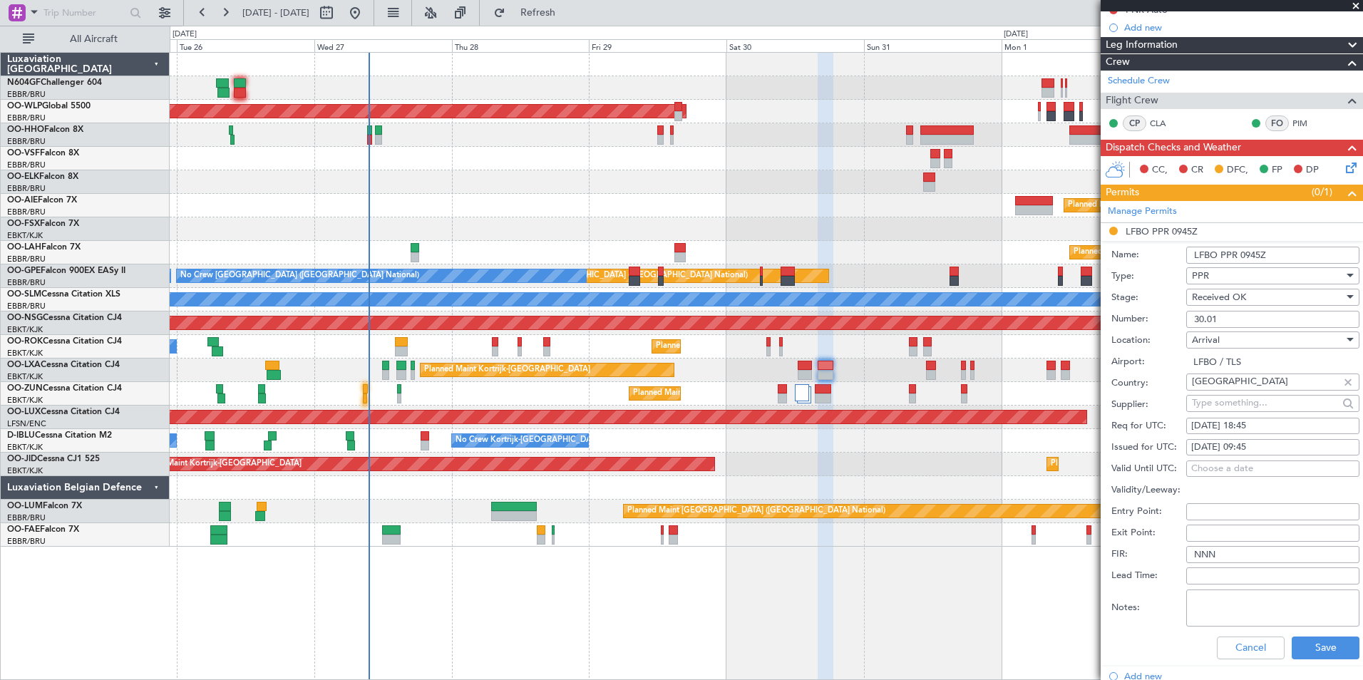
scroll to position [214, 0]
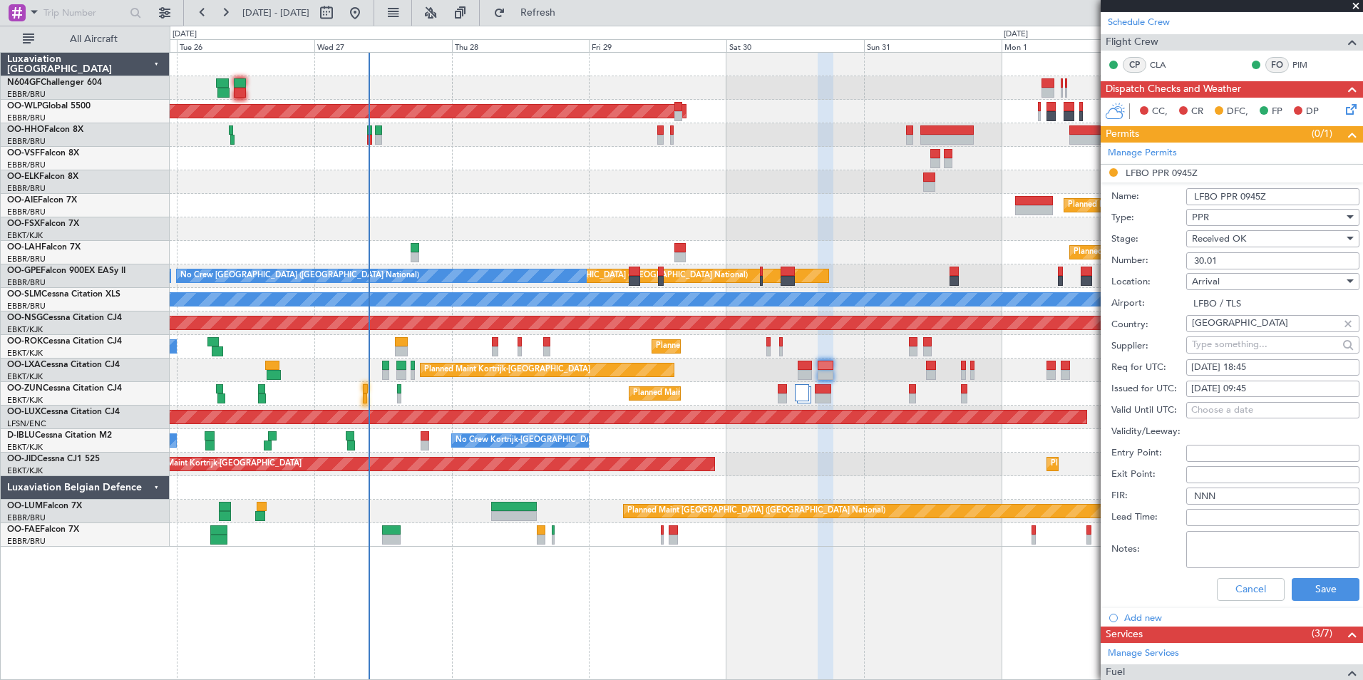
click at [1259, 389] on div "30/08/2025 09:45" at bounding box center [1273, 389] width 163 height 14
select select "8"
select select "2025"
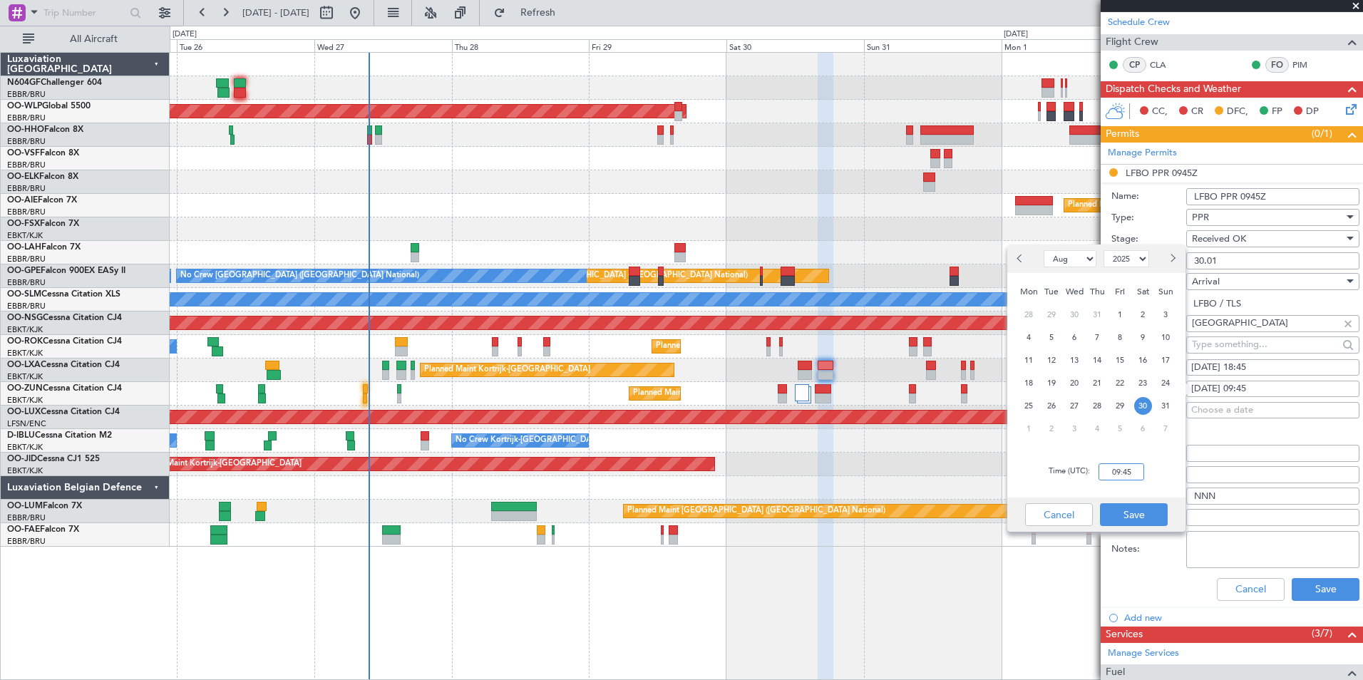
click at [1121, 476] on input "09:45" at bounding box center [1122, 472] width 46 height 17
click at [1155, 449] on div "Time (UTC): 1845" at bounding box center [1097, 471] width 178 height 51
type input "18:45"
click at [1138, 517] on button "Save" at bounding box center [1134, 514] width 68 height 23
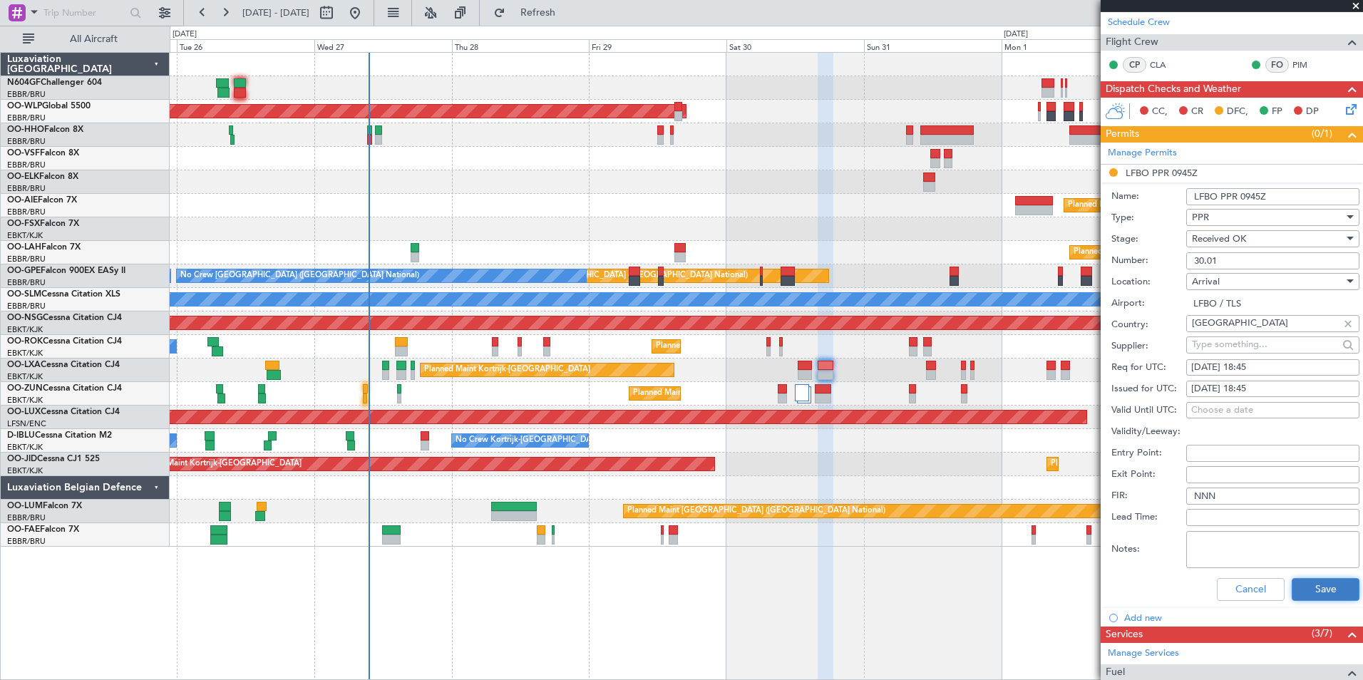
click at [1301, 591] on button "Save" at bounding box center [1326, 589] width 68 height 23
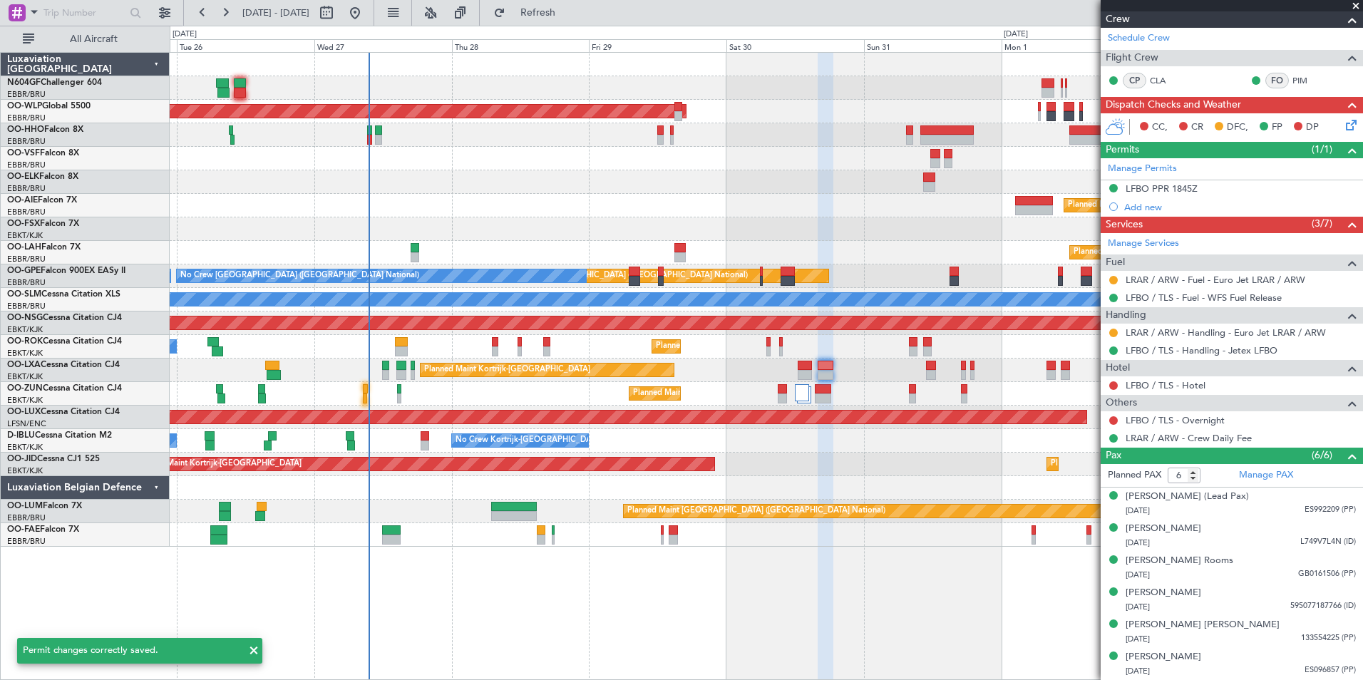
scroll to position [198, 0]
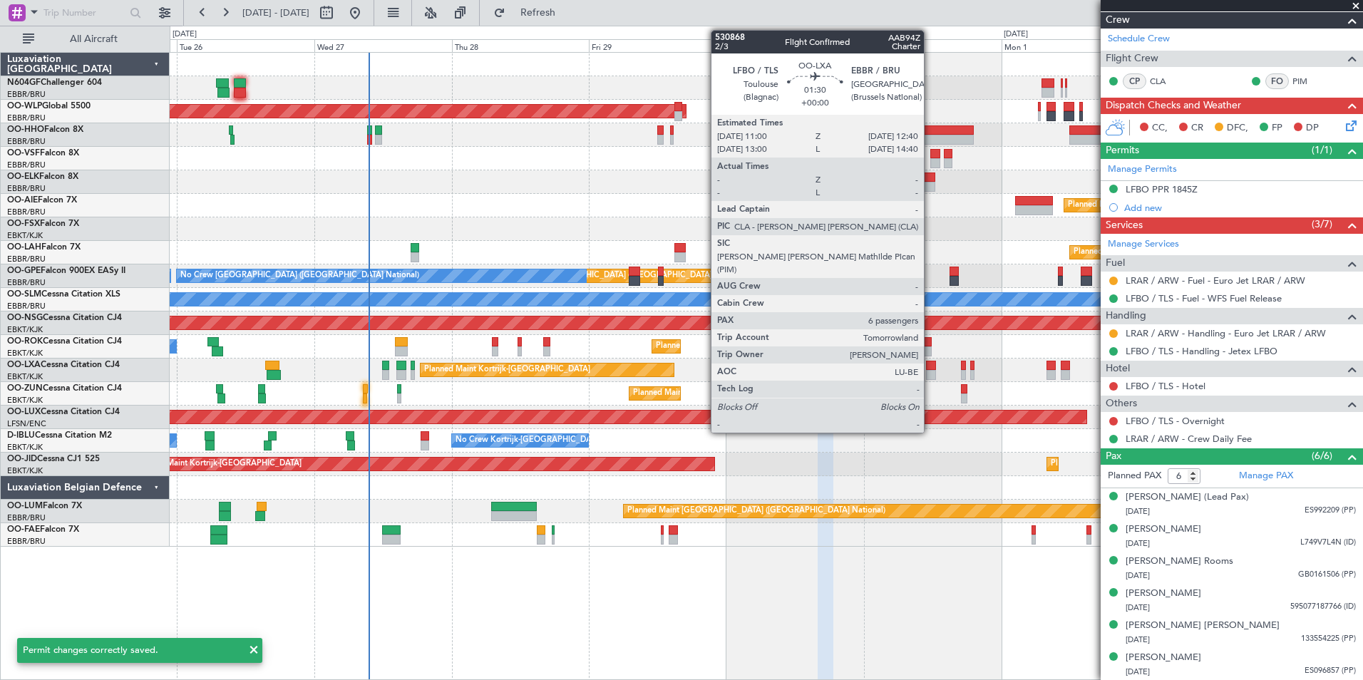
click at [931, 370] on div at bounding box center [931, 375] width 10 height 10
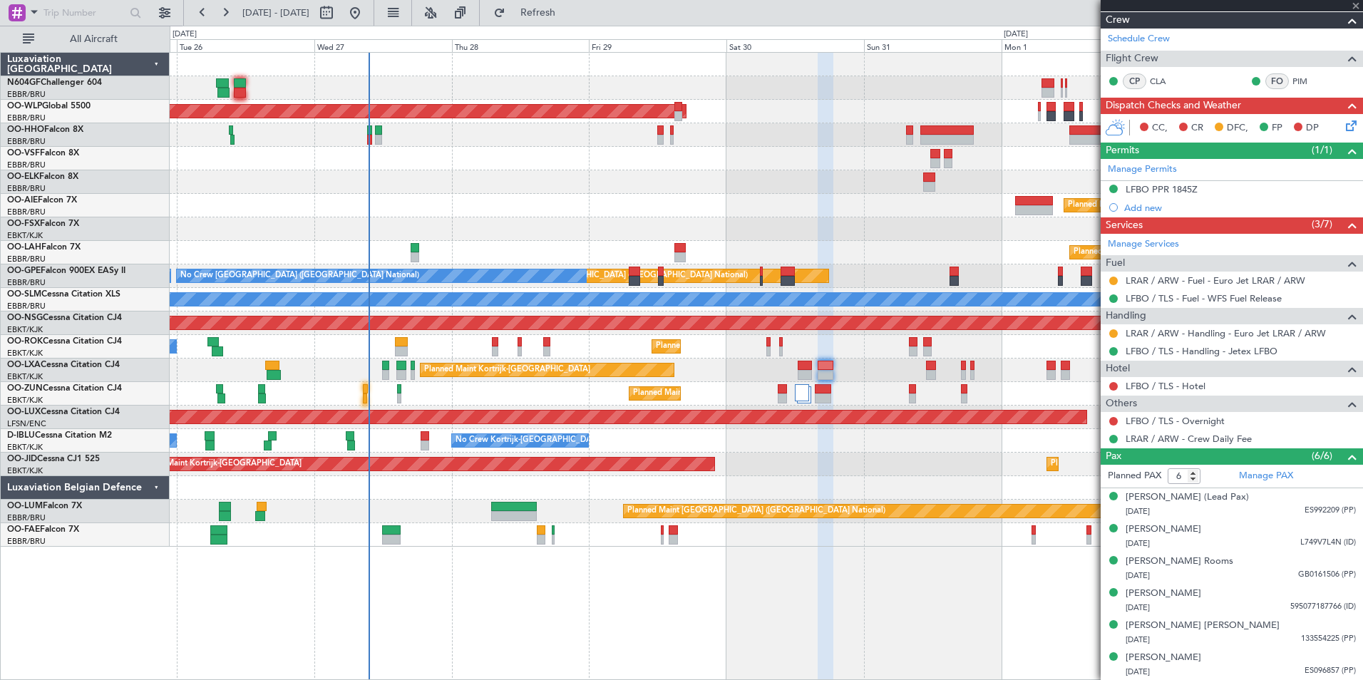
scroll to position [0, 0]
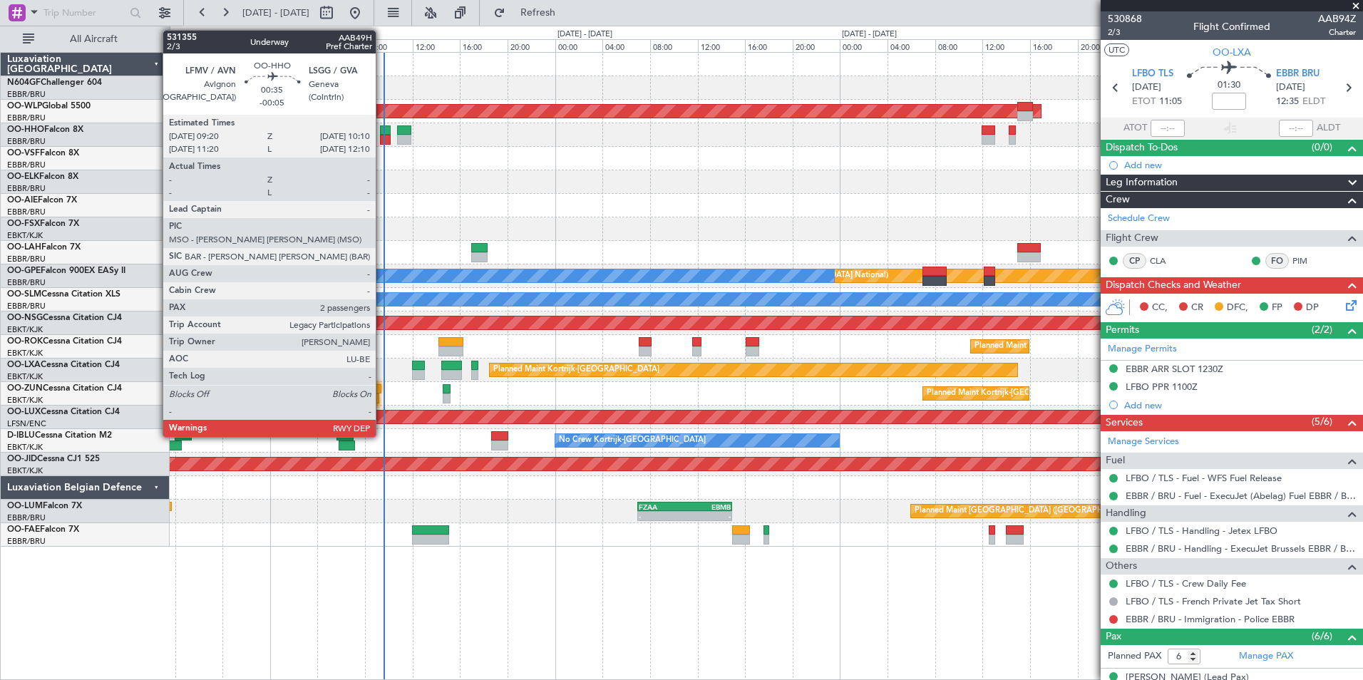
click at [382, 144] on div at bounding box center [385, 140] width 10 height 10
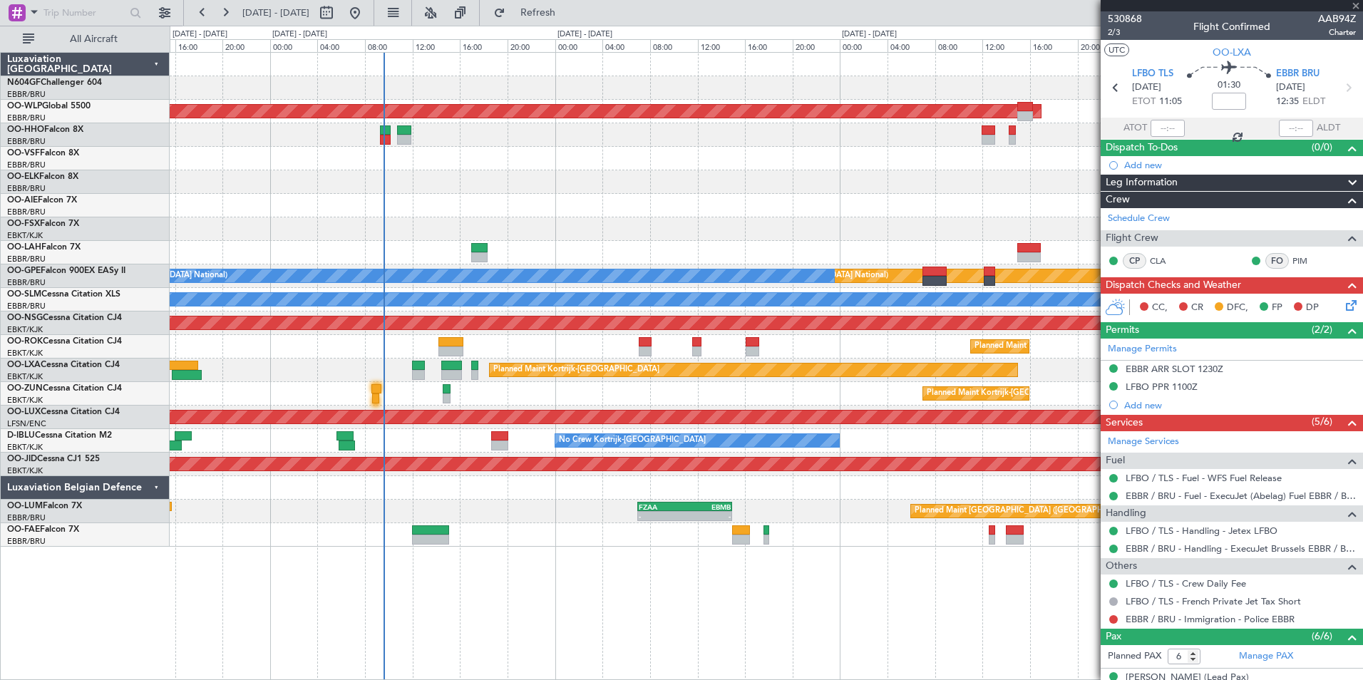
type input "-00:05"
type input "2"
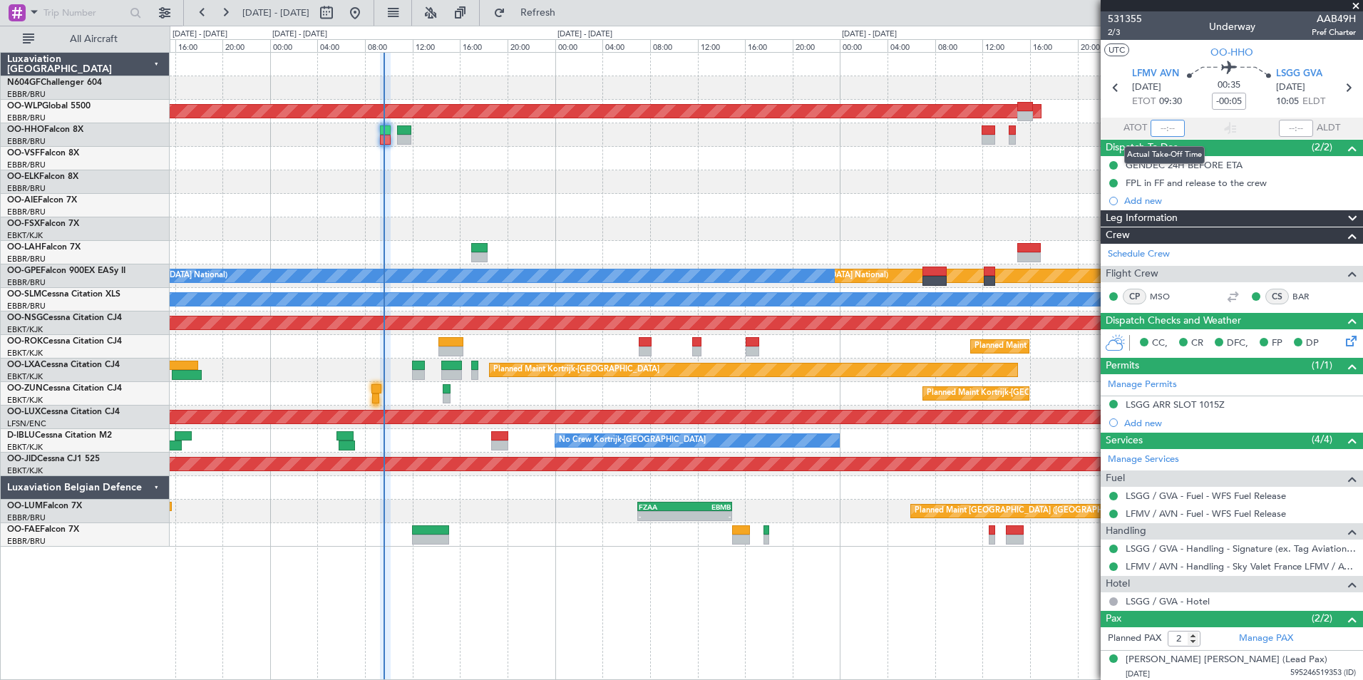
click at [1170, 125] on input "text" at bounding box center [1168, 128] width 34 height 17
click at [1170, 59] on section "UTC OO-HHO" at bounding box center [1232, 50] width 262 height 21
type input "09:26"
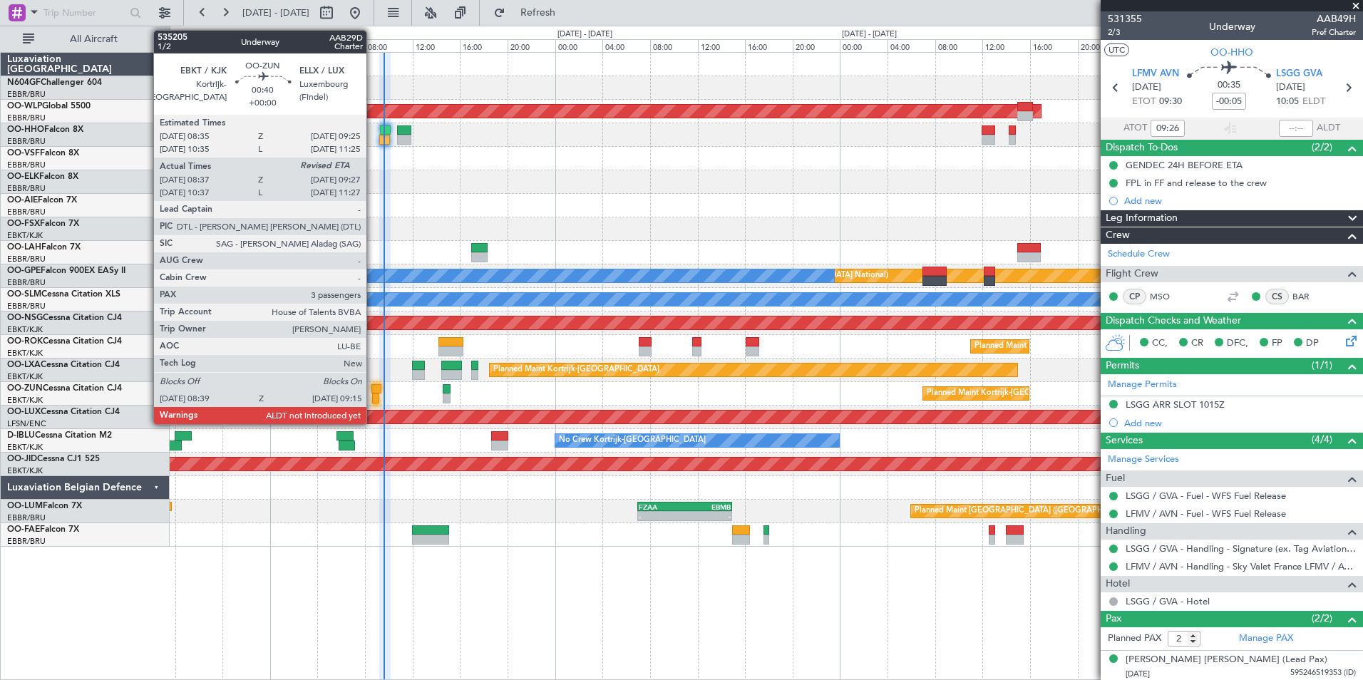
click at [373, 396] on div at bounding box center [375, 399] width 7 height 10
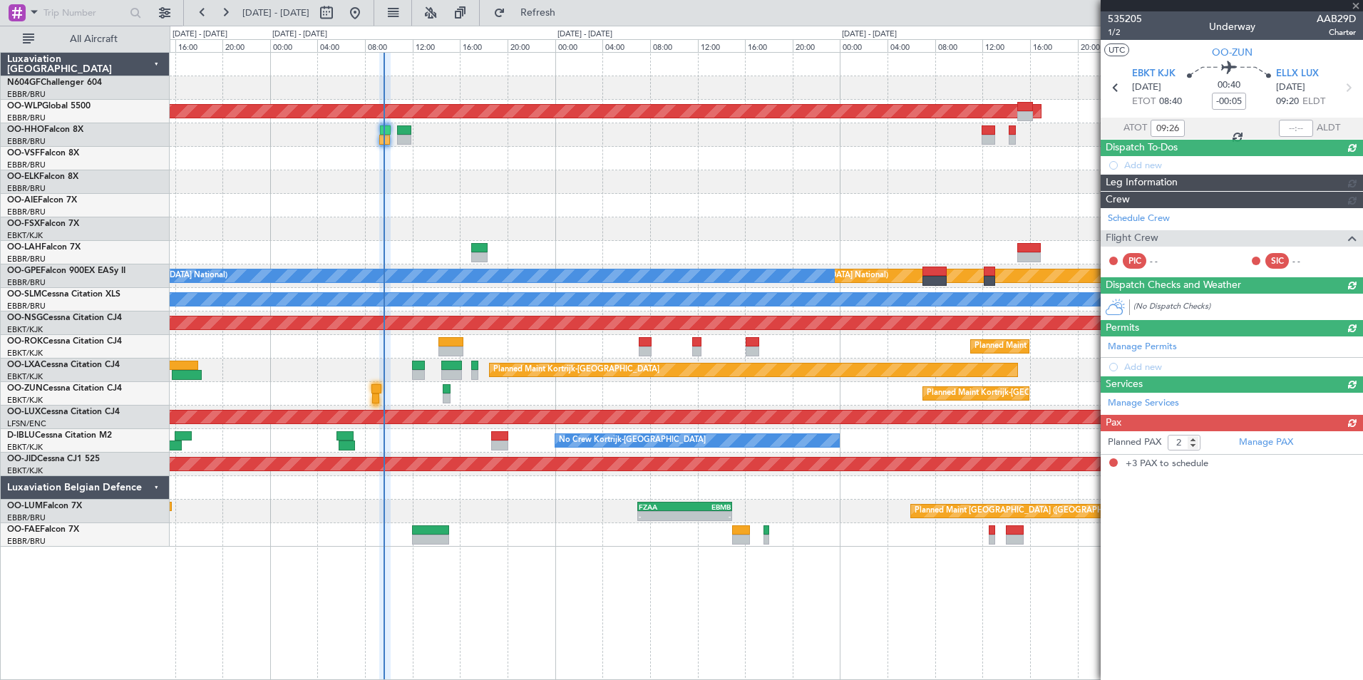
type input "08:42"
type input "3"
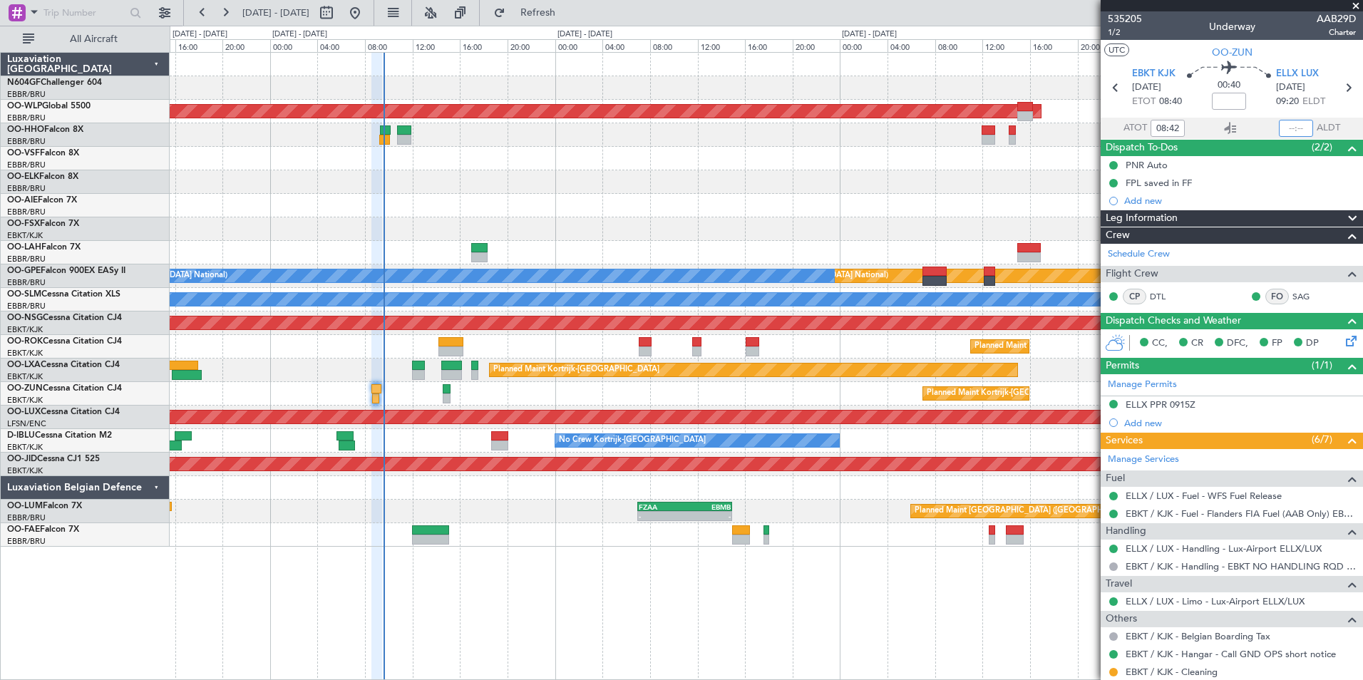
click at [1288, 126] on input "text" at bounding box center [1296, 128] width 34 height 17
click at [295, 178] on div at bounding box center [766, 182] width 1193 height 24
type input "09:13"
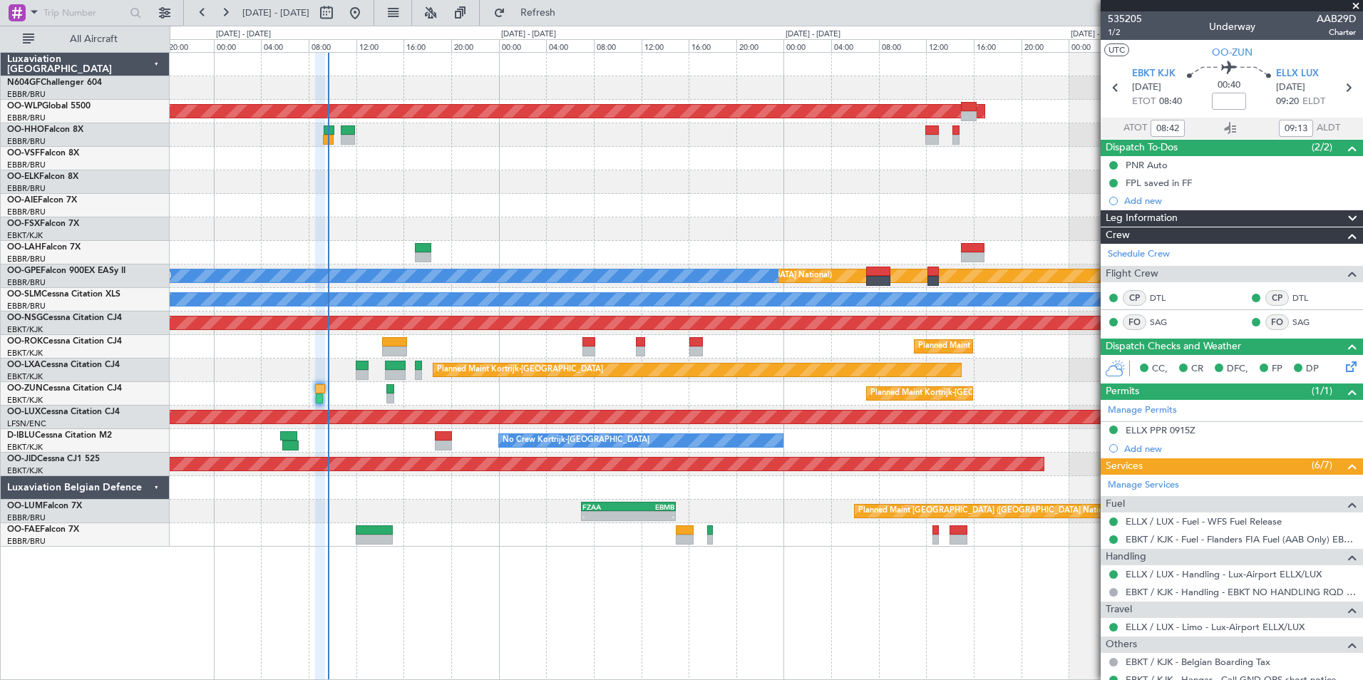
click at [362, 201] on div "Planned Maint Berlin (Brandenburg) - - LIEO 10:00 Z KTEB 19:15 Z Planned Maint …" at bounding box center [766, 300] width 1193 height 494
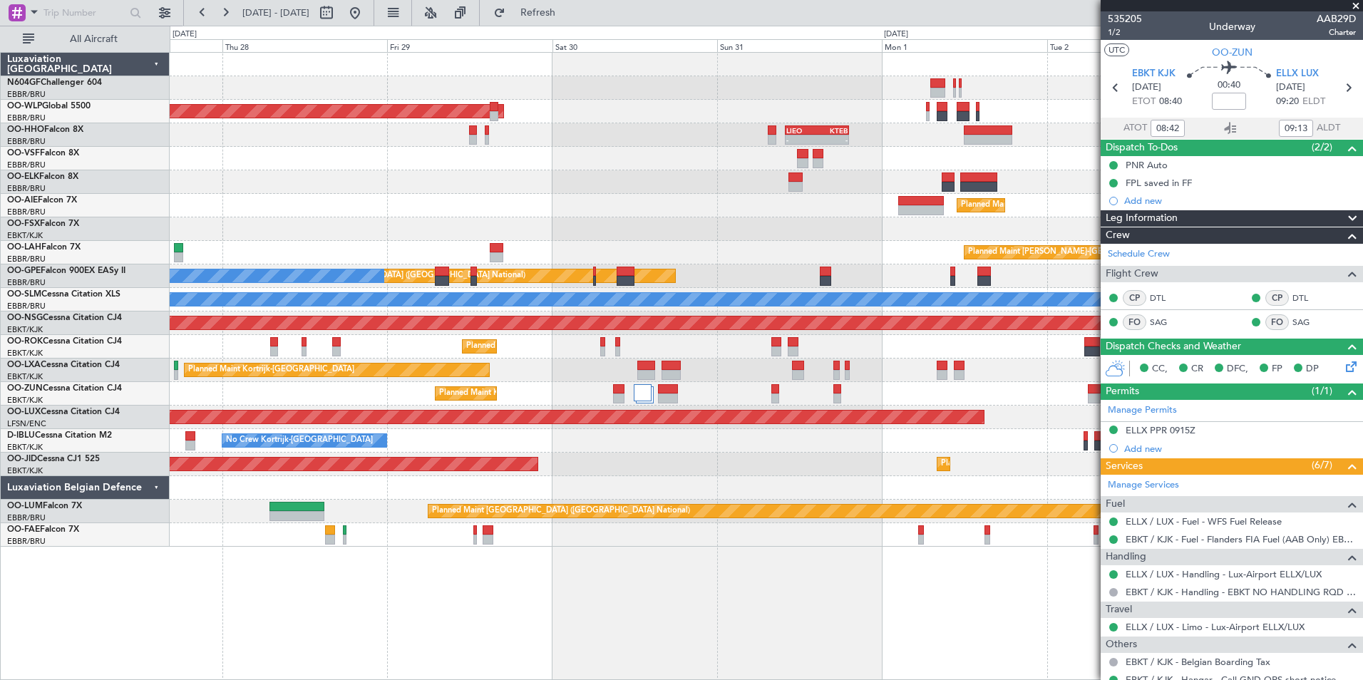
click at [552, 190] on div at bounding box center [766, 182] width 1193 height 24
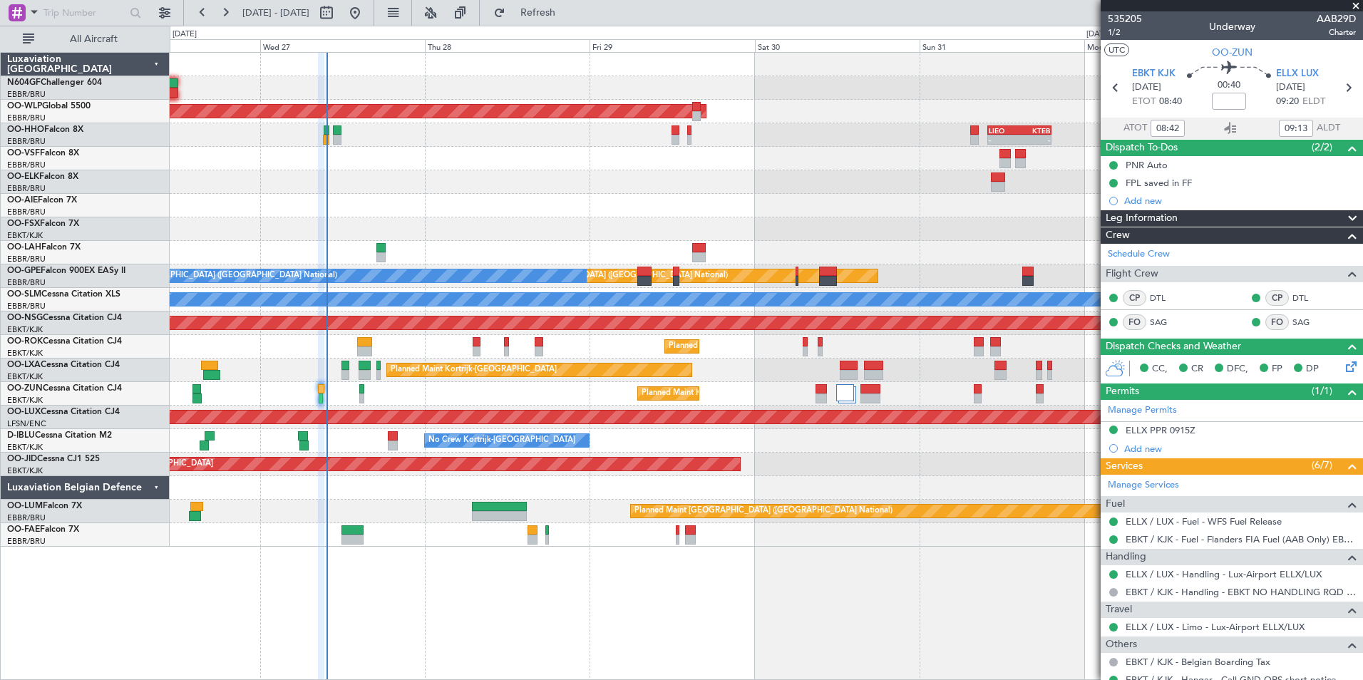
click at [610, 201] on div "Planned Maint [GEOGRAPHIC_DATA] ([GEOGRAPHIC_DATA])" at bounding box center [766, 206] width 1193 height 24
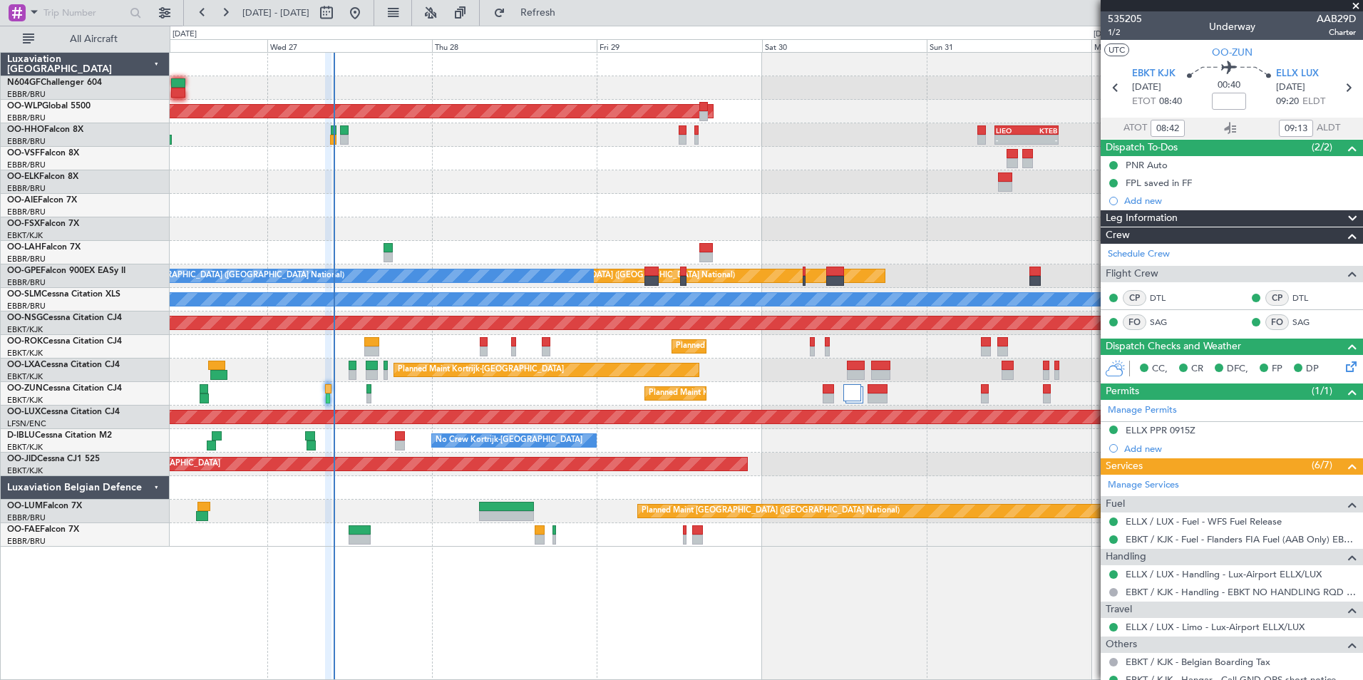
click at [547, 194] on div "Planned Maint [GEOGRAPHIC_DATA] ([GEOGRAPHIC_DATA])" at bounding box center [766, 206] width 1193 height 24
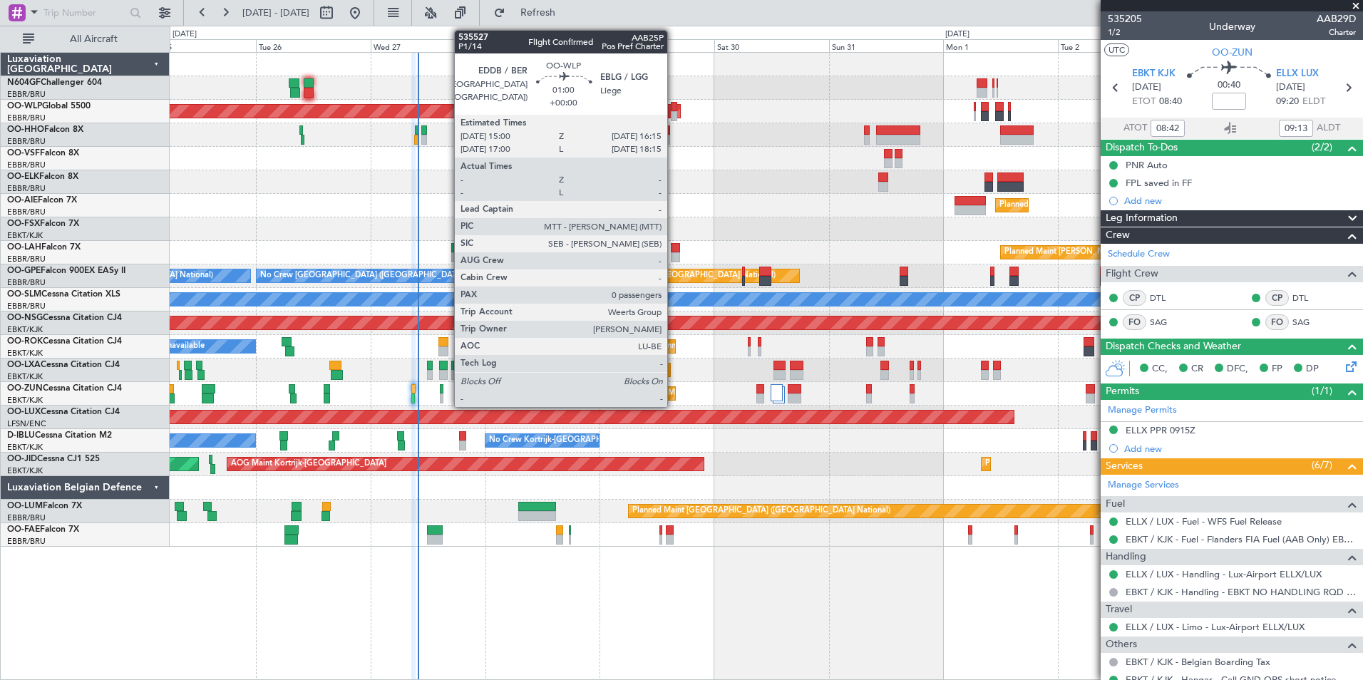
click at [674, 111] on div at bounding box center [674, 116] width 6 height 10
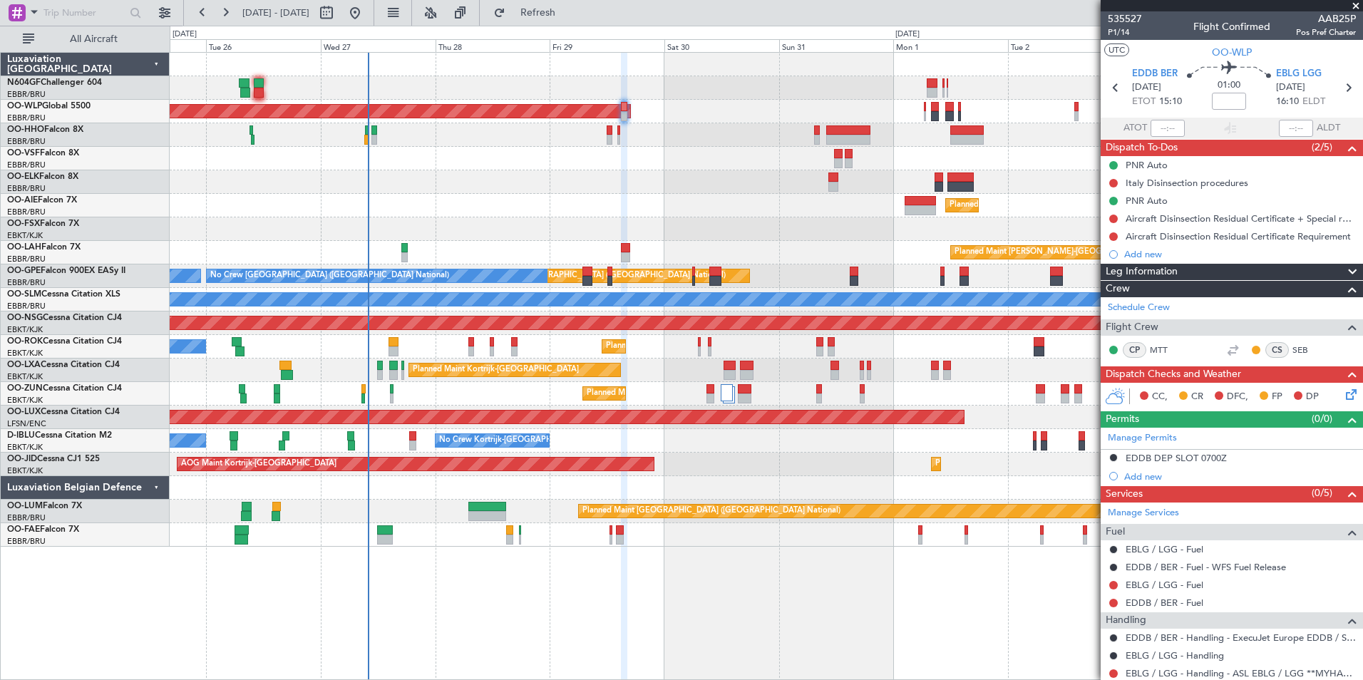
click at [662, 168] on div "Planned Maint Berlin (Brandenburg) Planned Maint London (Farnborough) Planned M…" at bounding box center [766, 300] width 1193 height 494
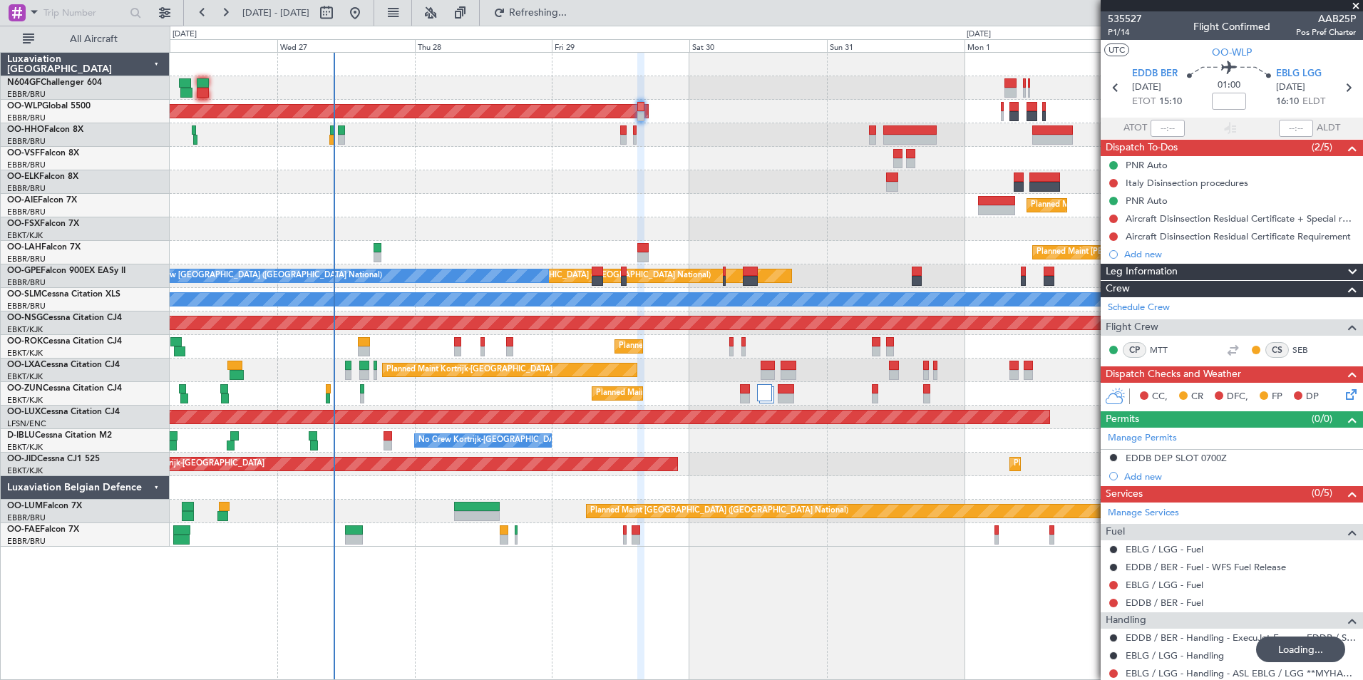
click at [454, 348] on div "Planned Maint Kortrijk-Wevelgem A/C Unavailable" at bounding box center [766, 347] width 1193 height 24
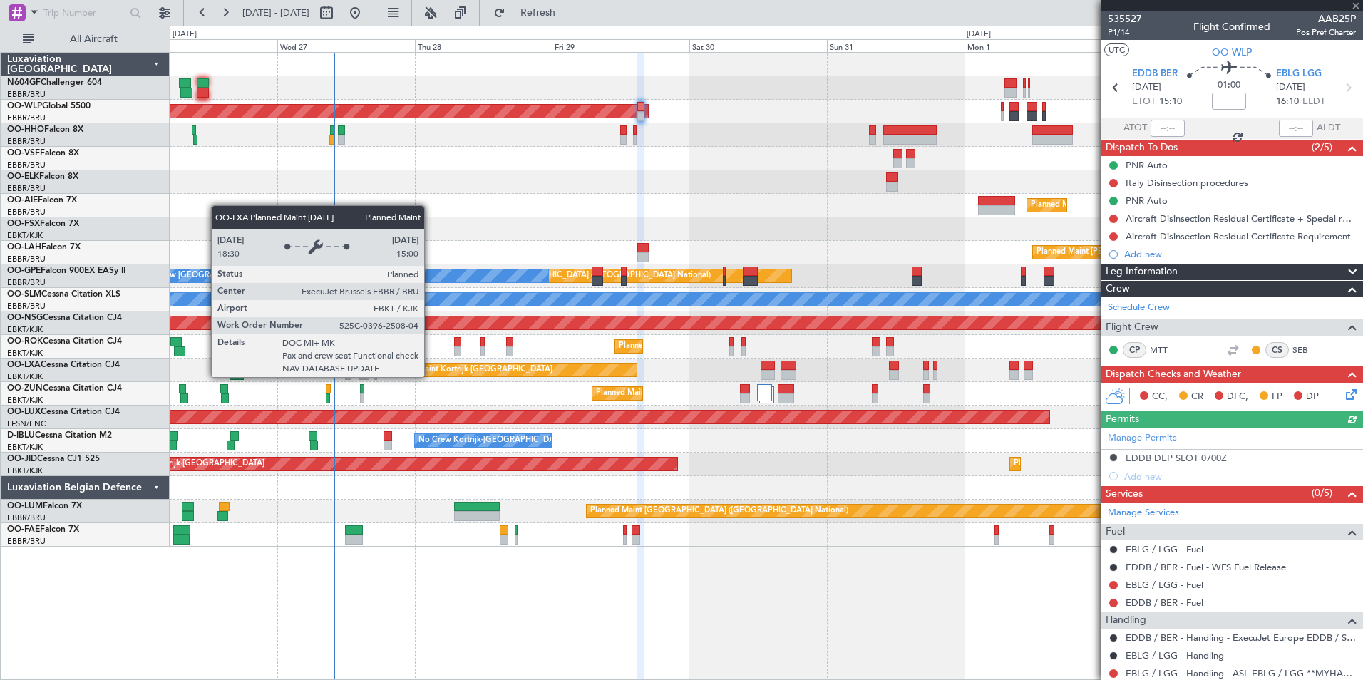
type input "2"
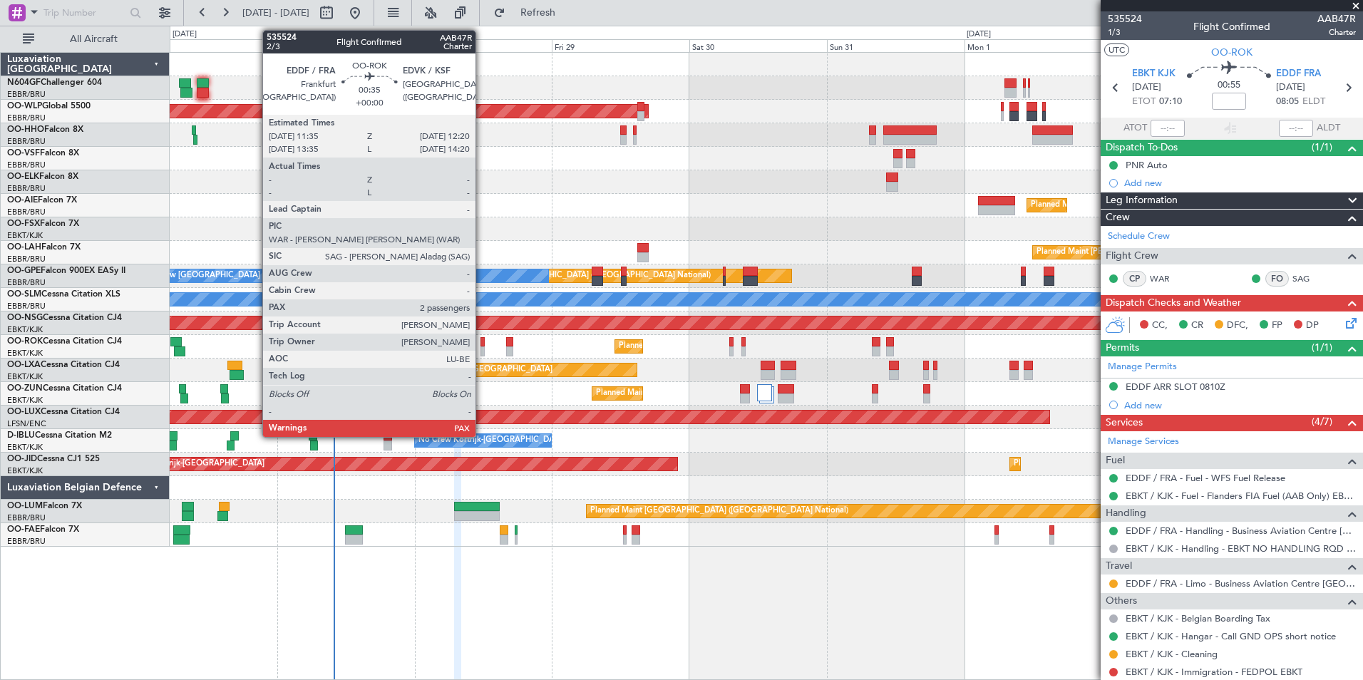
click at [482, 341] on div at bounding box center [483, 342] width 5 height 10
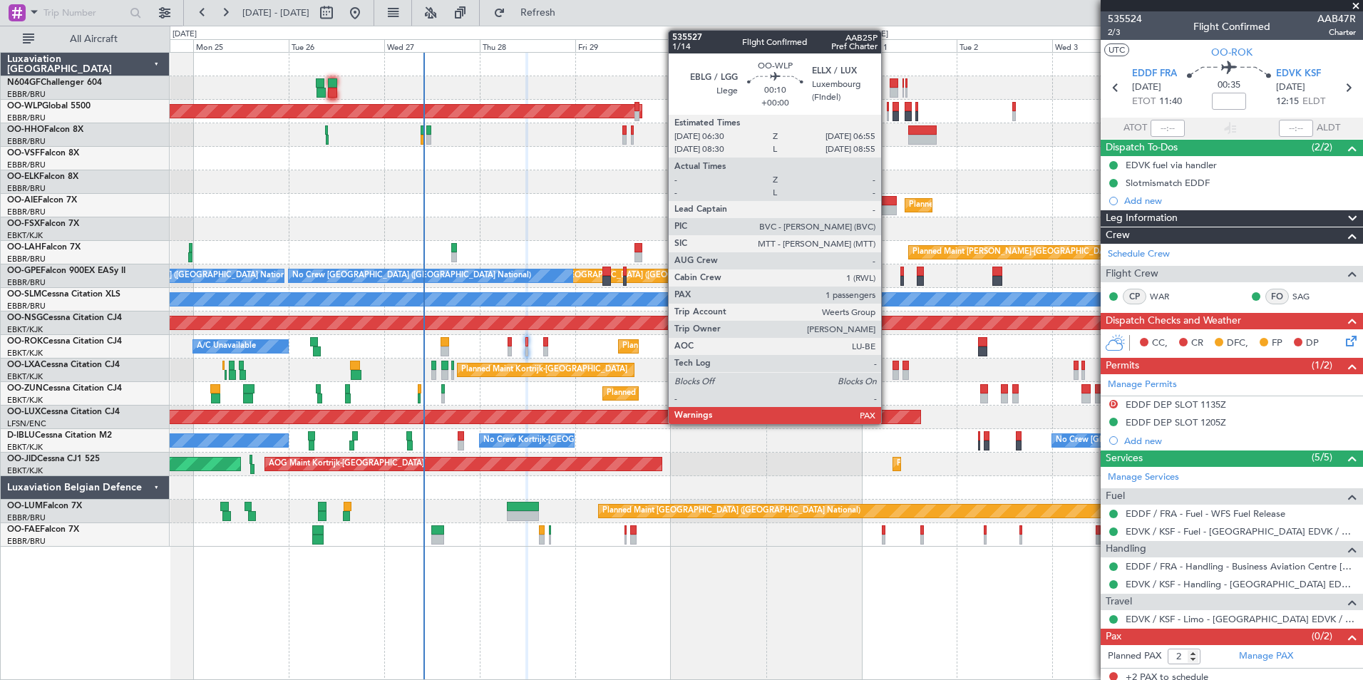
click at [888, 112] on div at bounding box center [888, 116] width 2 height 10
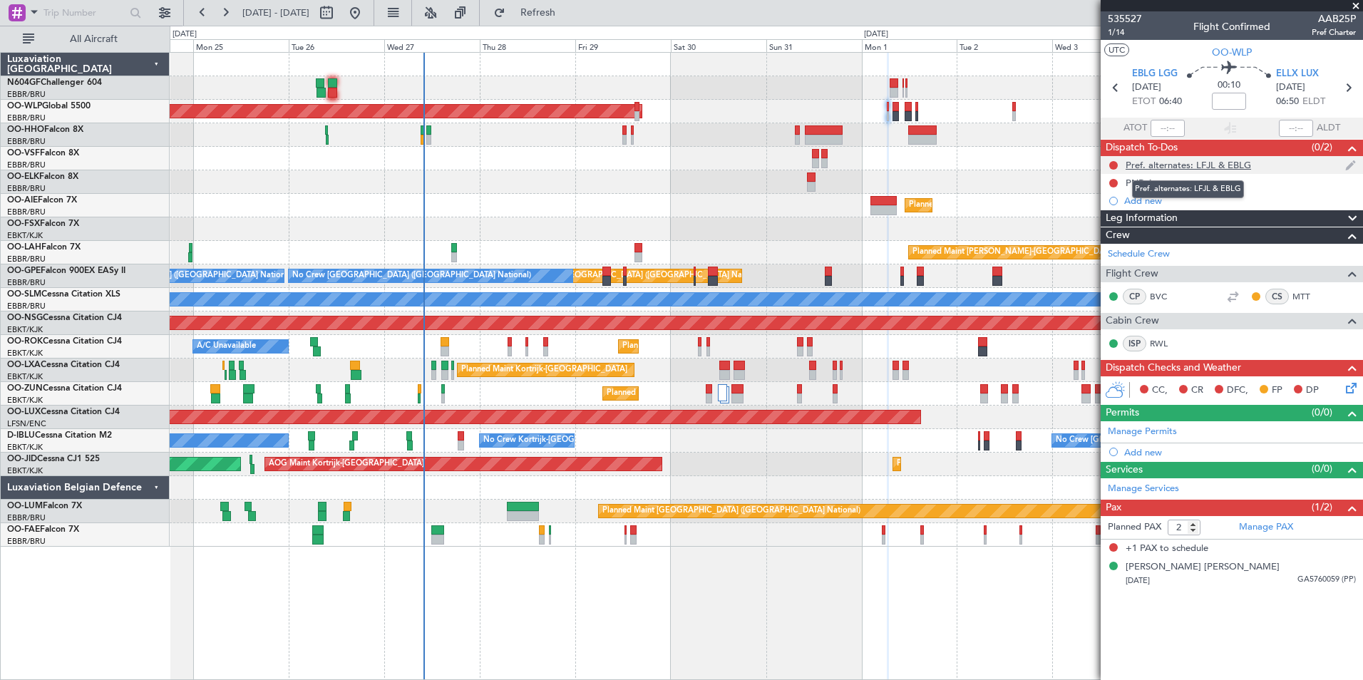
click at [1212, 170] on div "Pref. alternates: LFJL & EBLG" at bounding box center [1189, 165] width 126 height 12
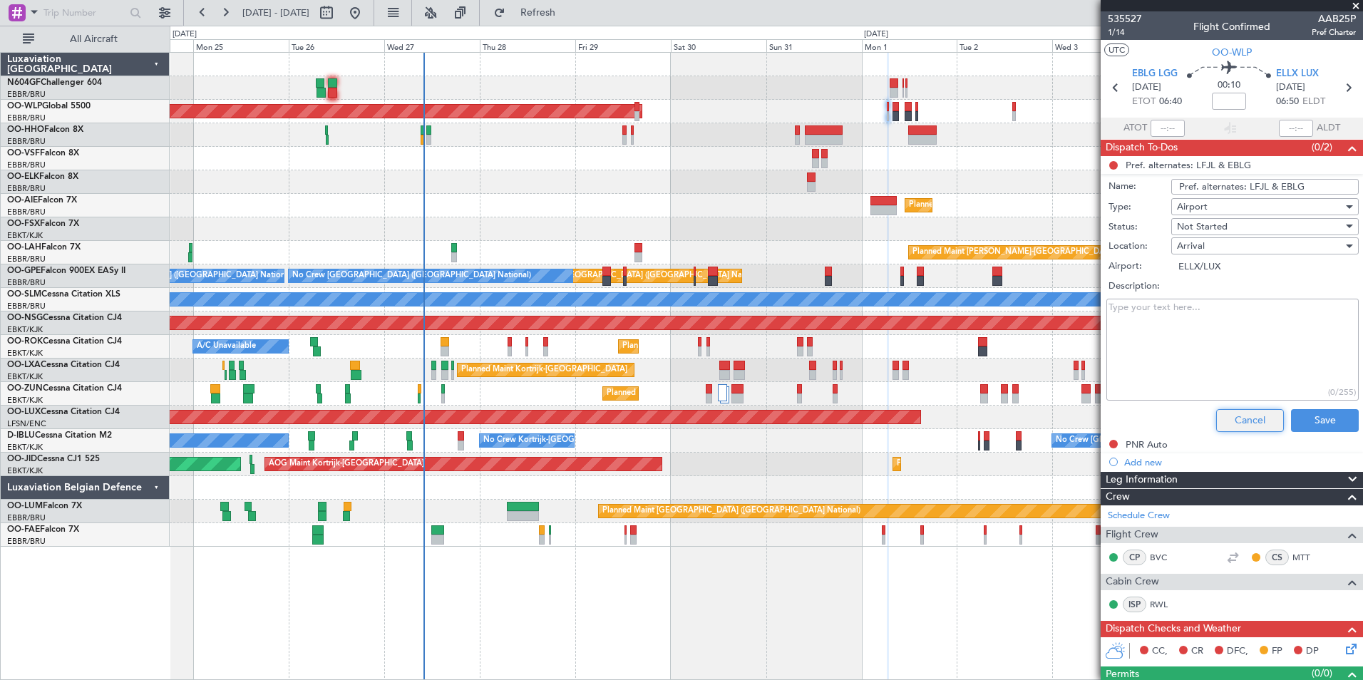
click at [1238, 416] on button "Cancel" at bounding box center [1251, 420] width 68 height 23
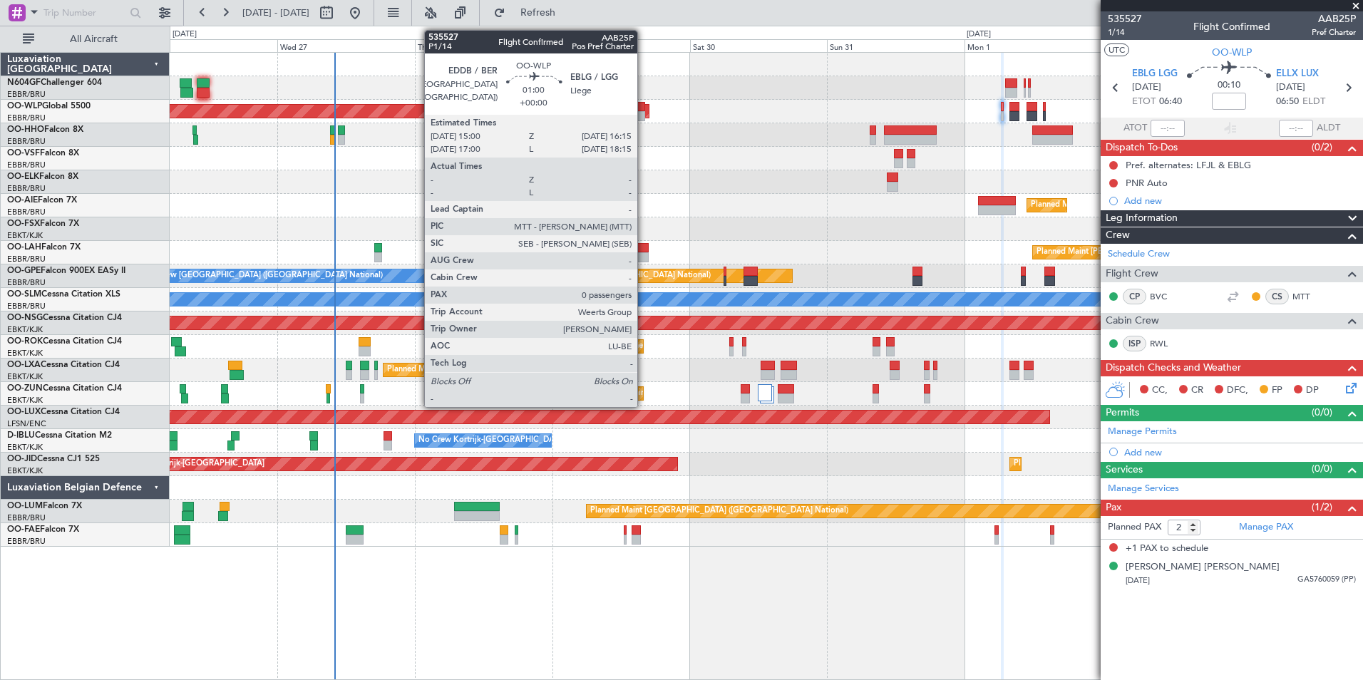
click at [644, 102] on div at bounding box center [642, 107] width 8 height 10
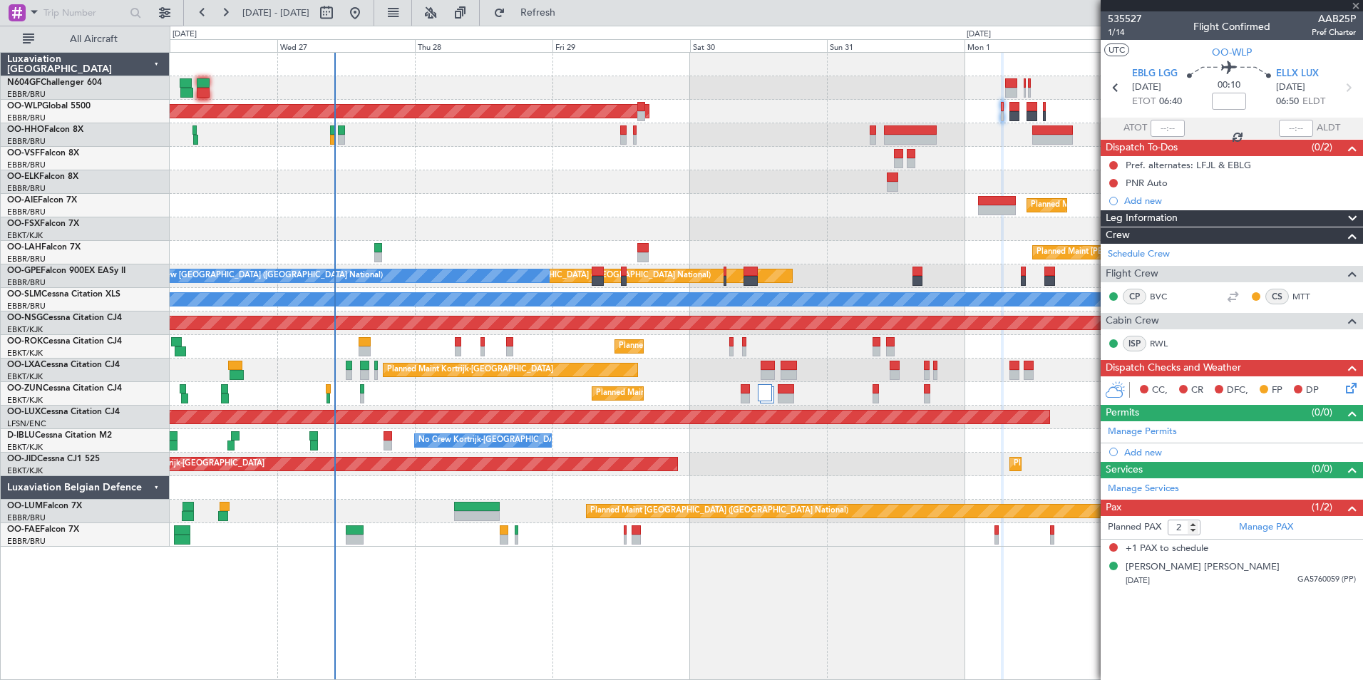
type input "0"
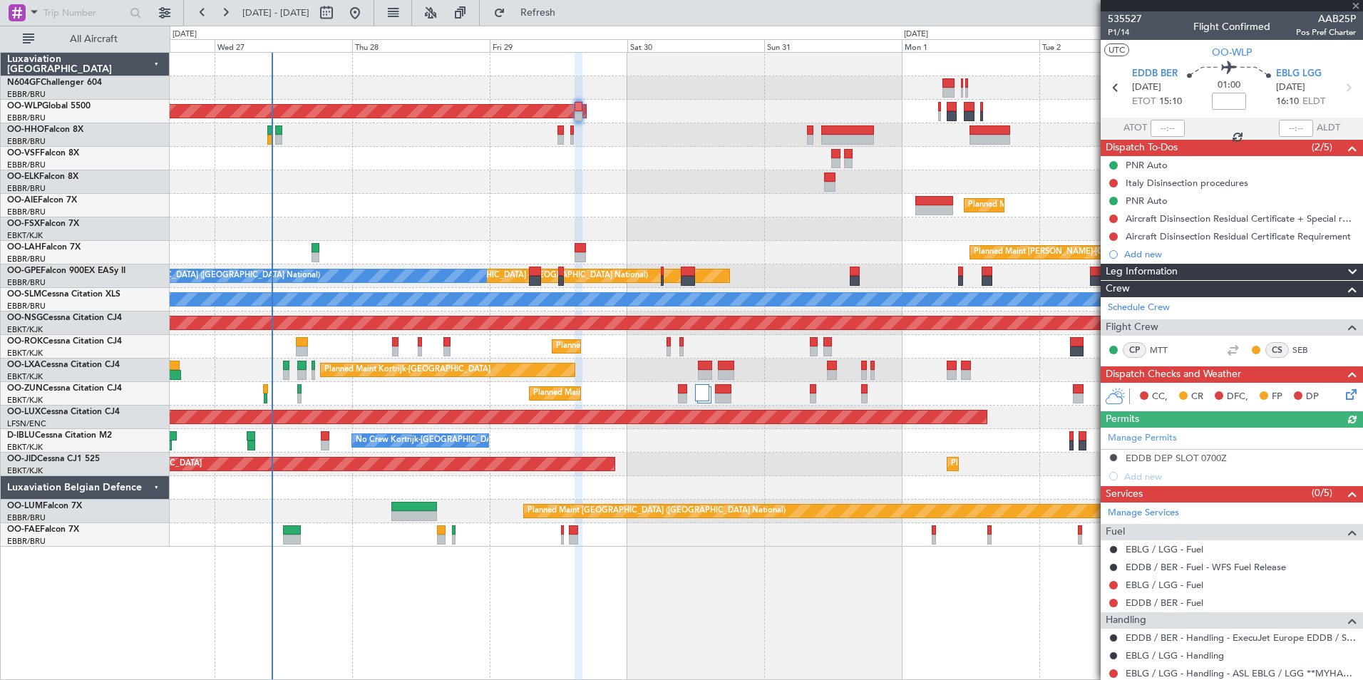
click at [707, 219] on div "Planned Maint Kortrijk-[GEOGRAPHIC_DATA]" at bounding box center [766, 229] width 1193 height 24
click at [1127, 38] on span "P1/14" at bounding box center [1125, 32] width 34 height 12
click at [571, 4] on button "Refresh" at bounding box center [530, 12] width 86 height 23
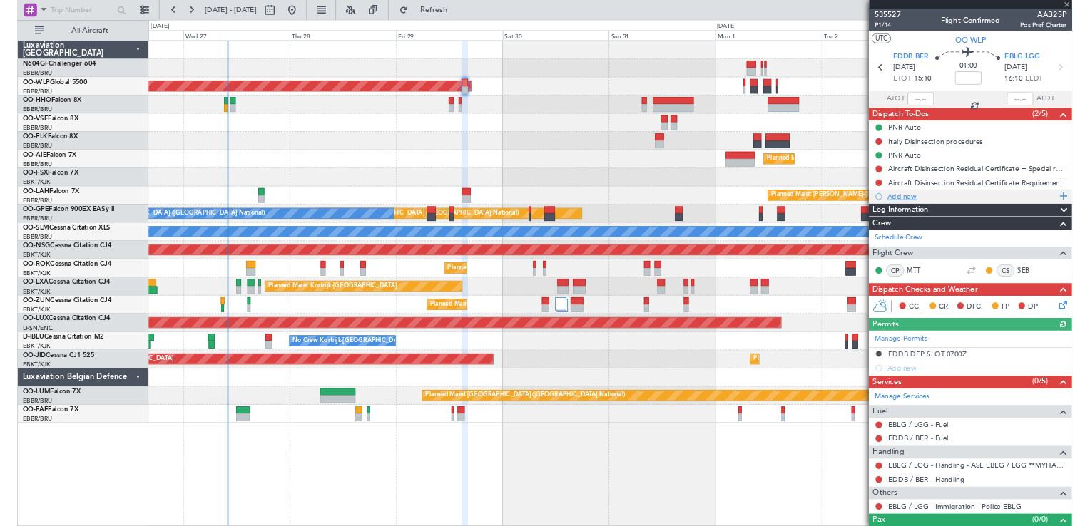
scroll to position [24, 0]
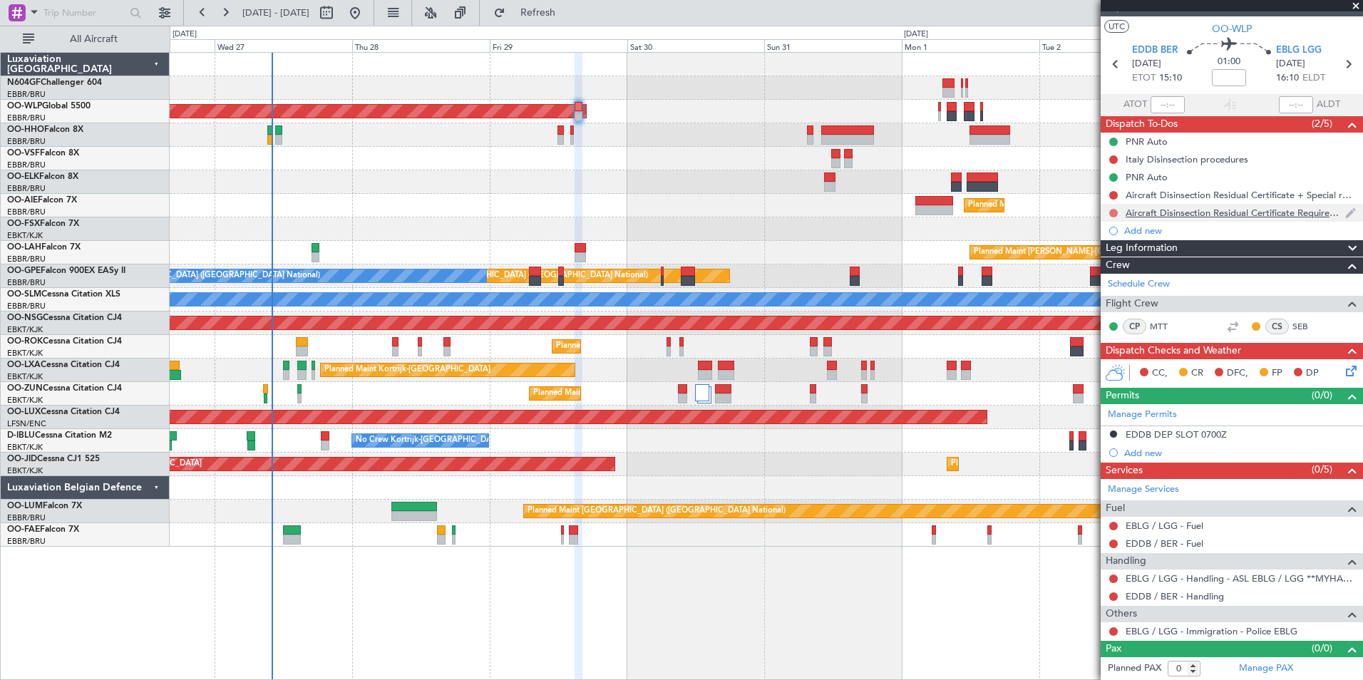
click at [1113, 213] on button at bounding box center [1114, 213] width 9 height 9
click at [1117, 274] on span "Completed" at bounding box center [1120, 276] width 47 height 14
click at [1116, 194] on button at bounding box center [1114, 195] width 9 height 9
click at [1105, 259] on span "Completed" at bounding box center [1120, 258] width 47 height 14
click at [1117, 162] on button at bounding box center [1114, 159] width 9 height 9
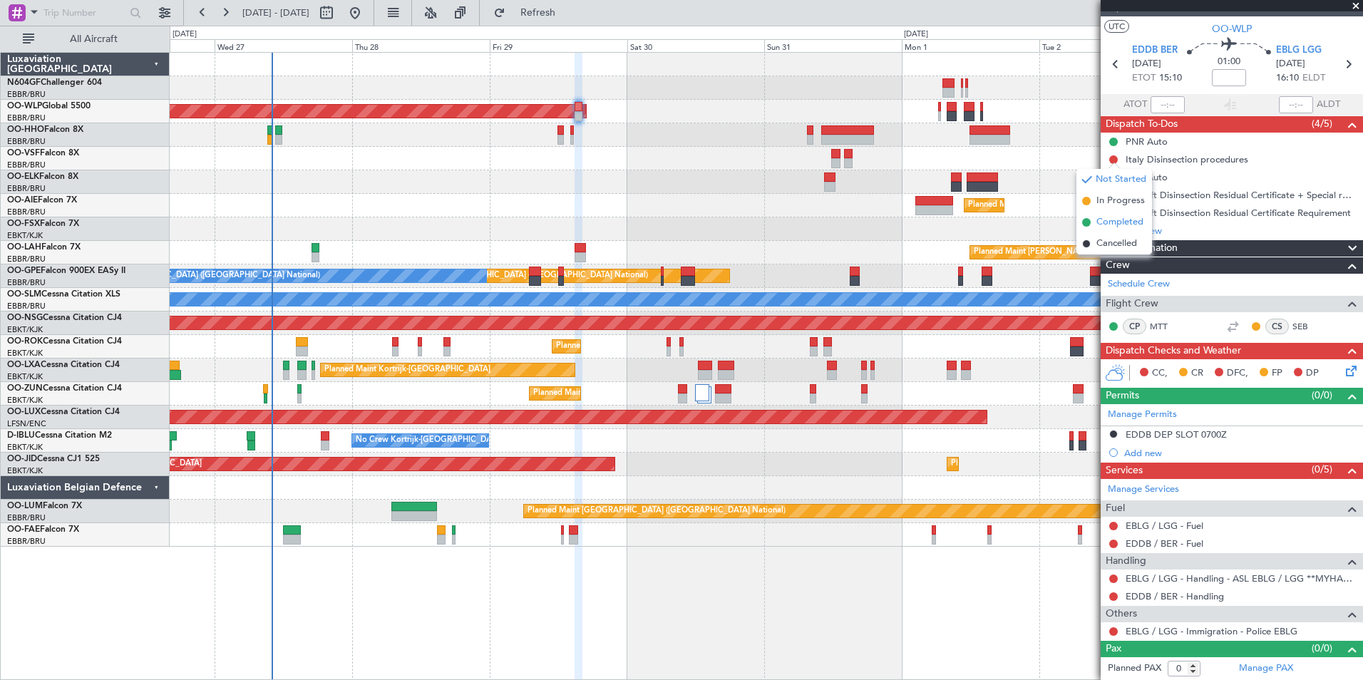
click at [1111, 217] on span "Completed" at bounding box center [1120, 222] width 47 height 14
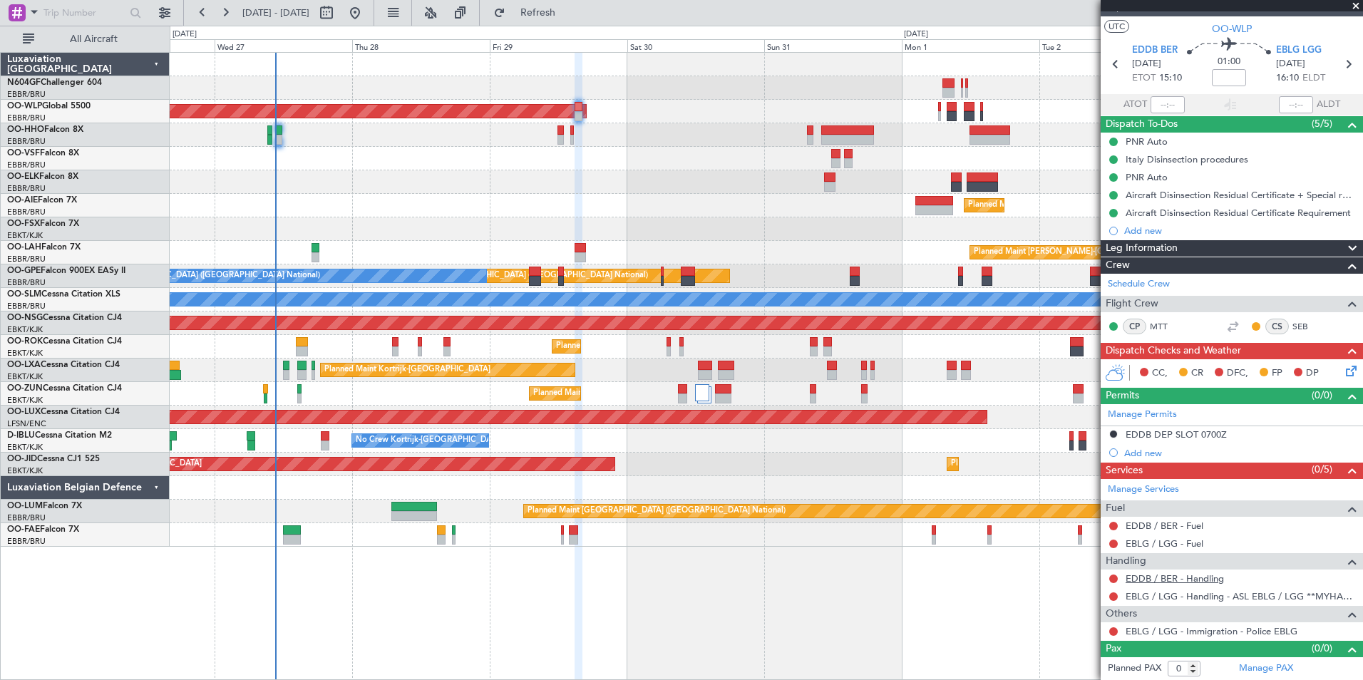
click at [1161, 573] on link "EDDB / BER - Handling" at bounding box center [1175, 579] width 98 height 12
click at [568, 18] on span "Refresh" at bounding box center [538, 13] width 60 height 10
click at [1173, 575] on link "EDDB / BER - Handling - ExecuJet Europe EDDB / SXF" at bounding box center [1241, 579] width 230 height 12
click at [1113, 580] on button at bounding box center [1114, 579] width 9 height 9
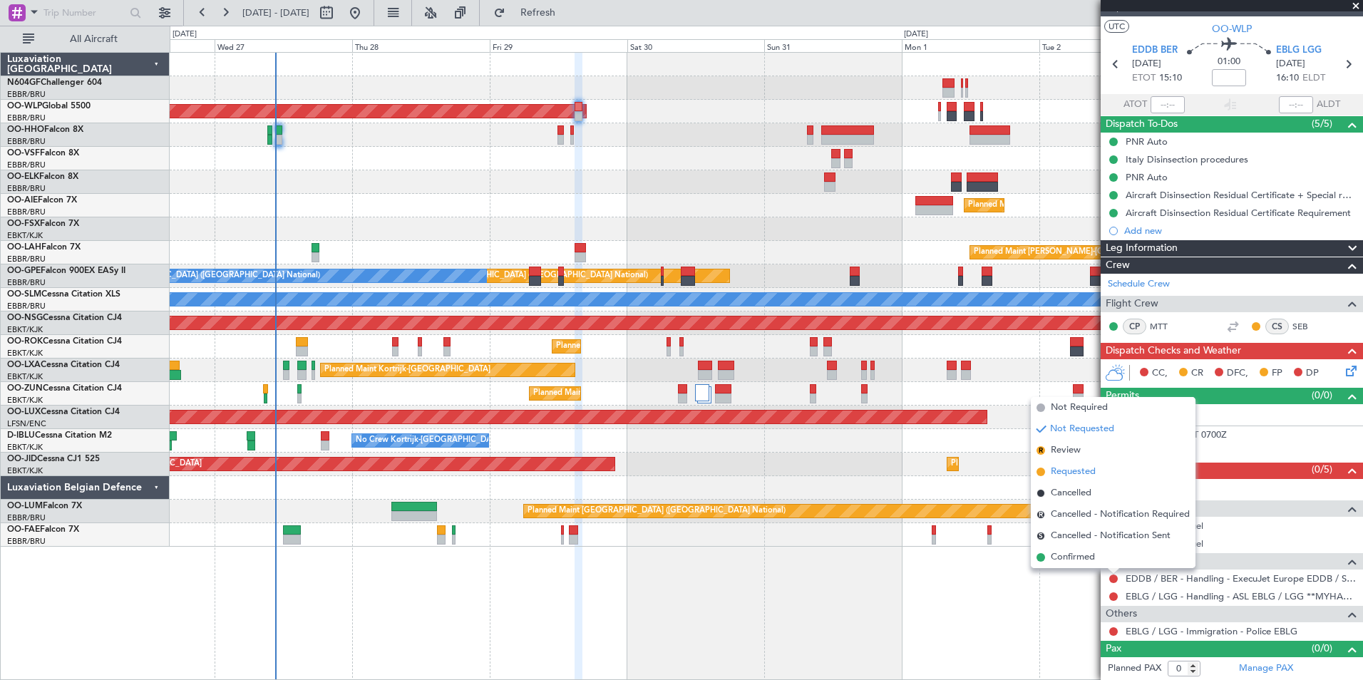
click at [1070, 471] on span "Requested" at bounding box center [1073, 472] width 45 height 14
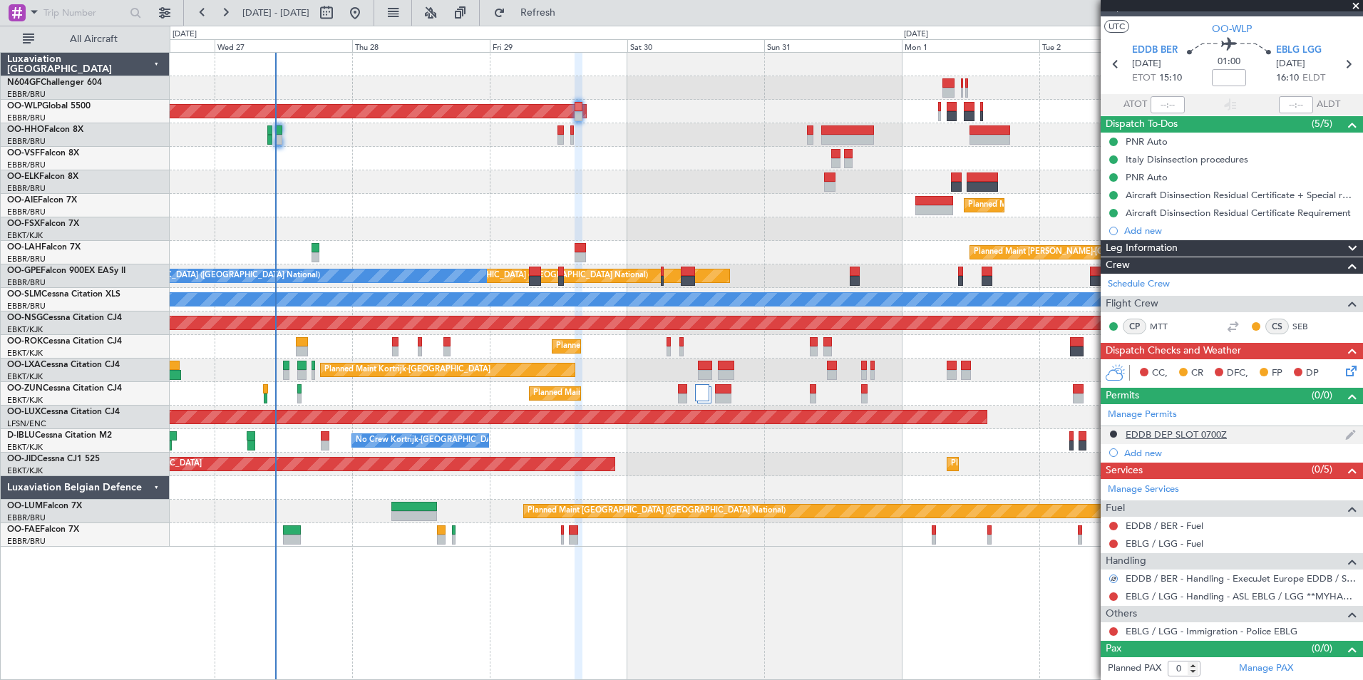
click at [1133, 435] on div "EDDB DEP SLOT 0700Z" at bounding box center [1176, 435] width 101 height 12
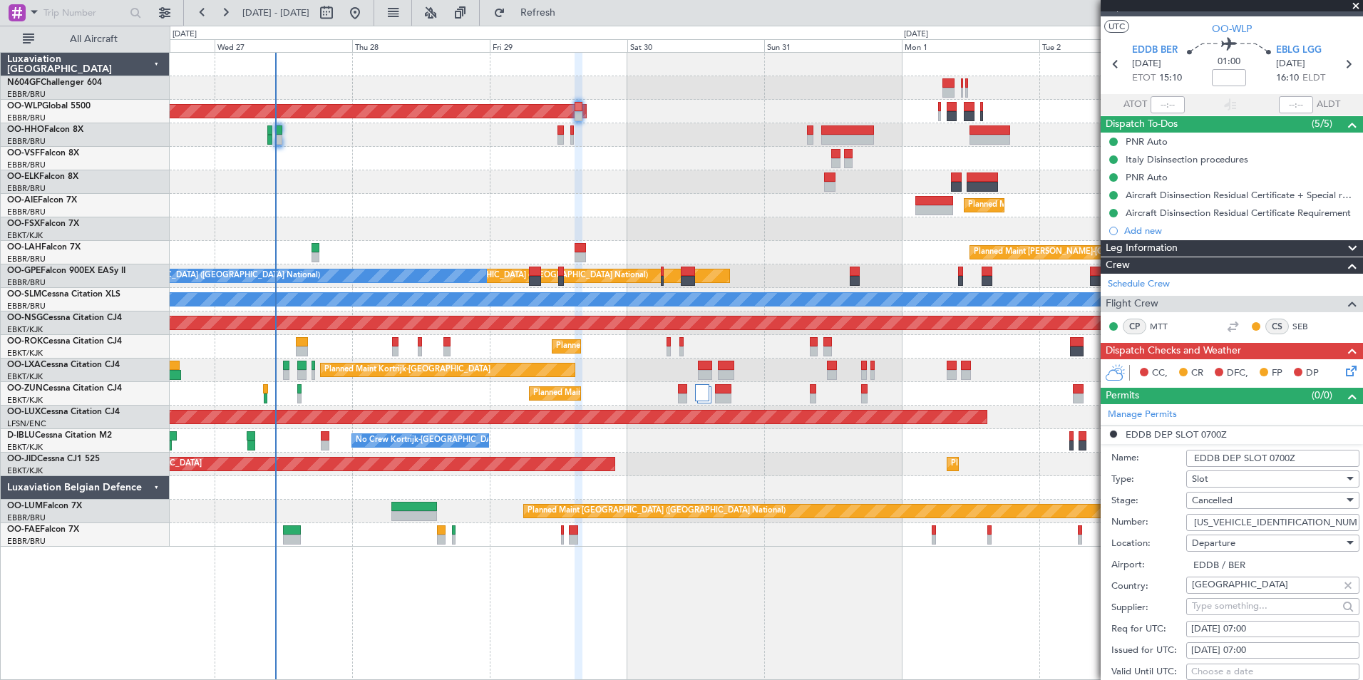
scroll to position [166, 0]
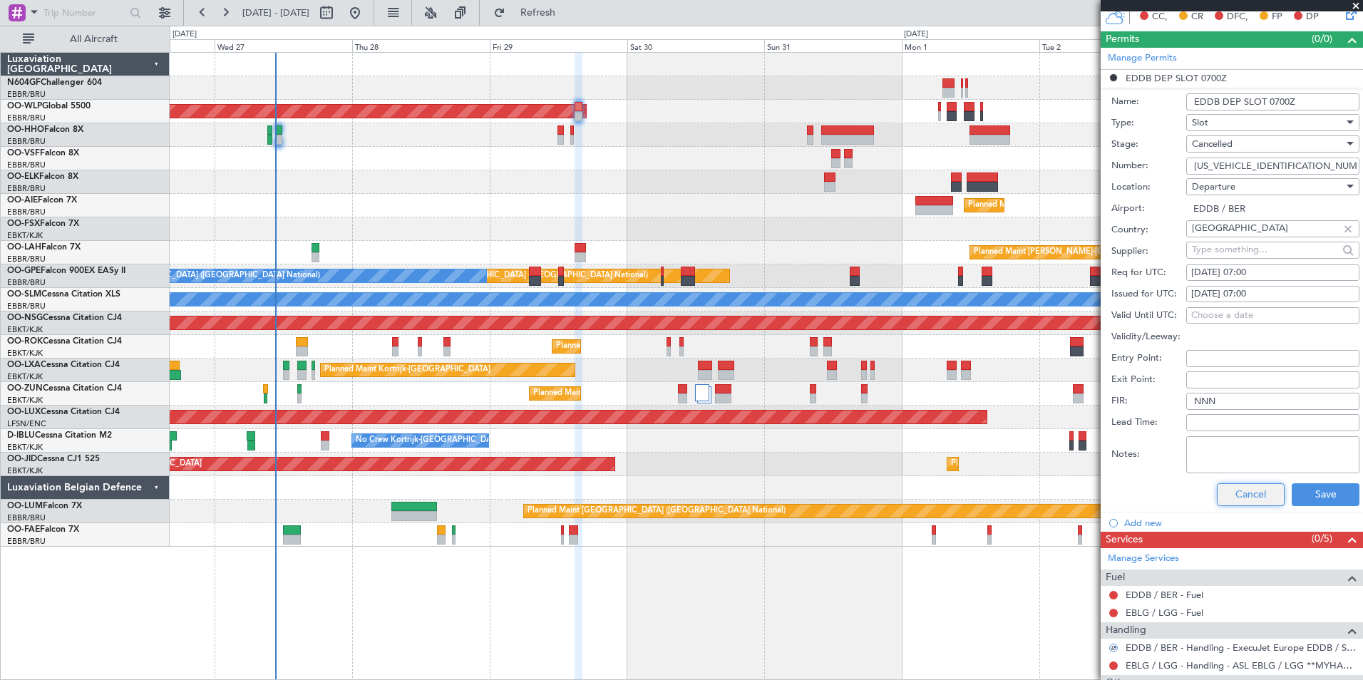
click at [1239, 494] on button "Cancel" at bounding box center [1251, 494] width 68 height 23
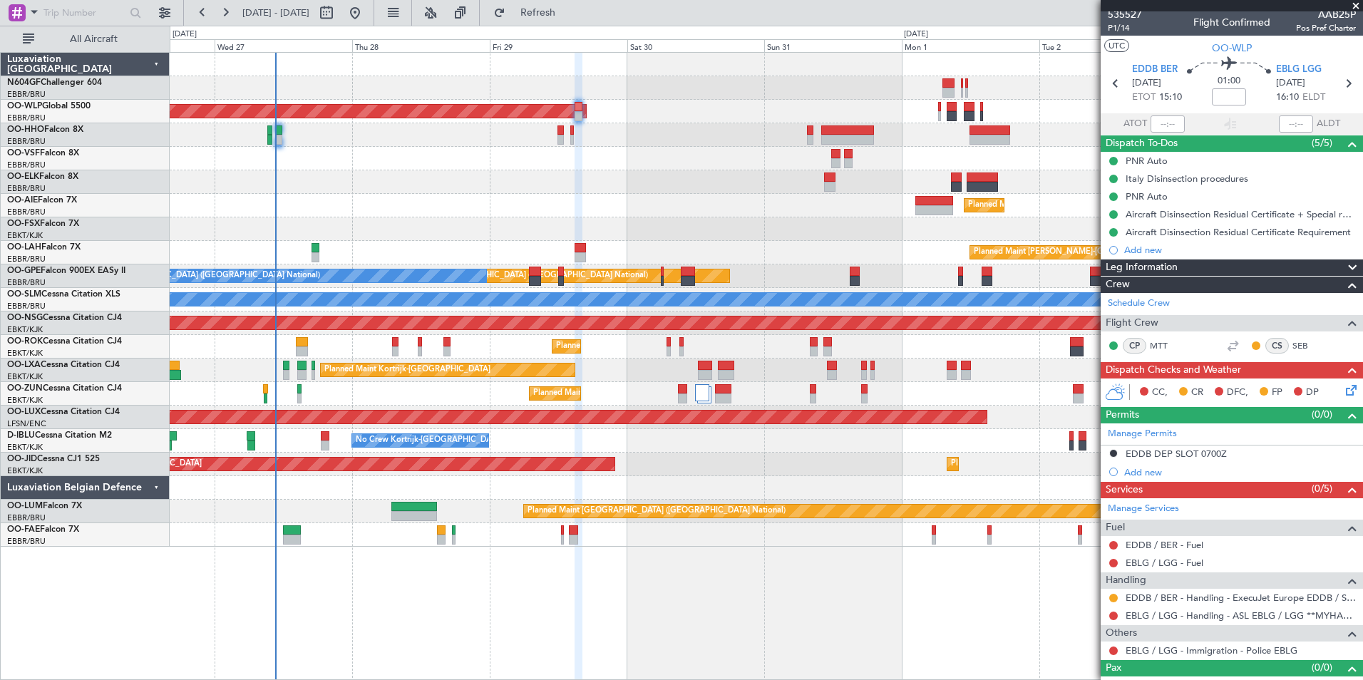
scroll to position [0, 0]
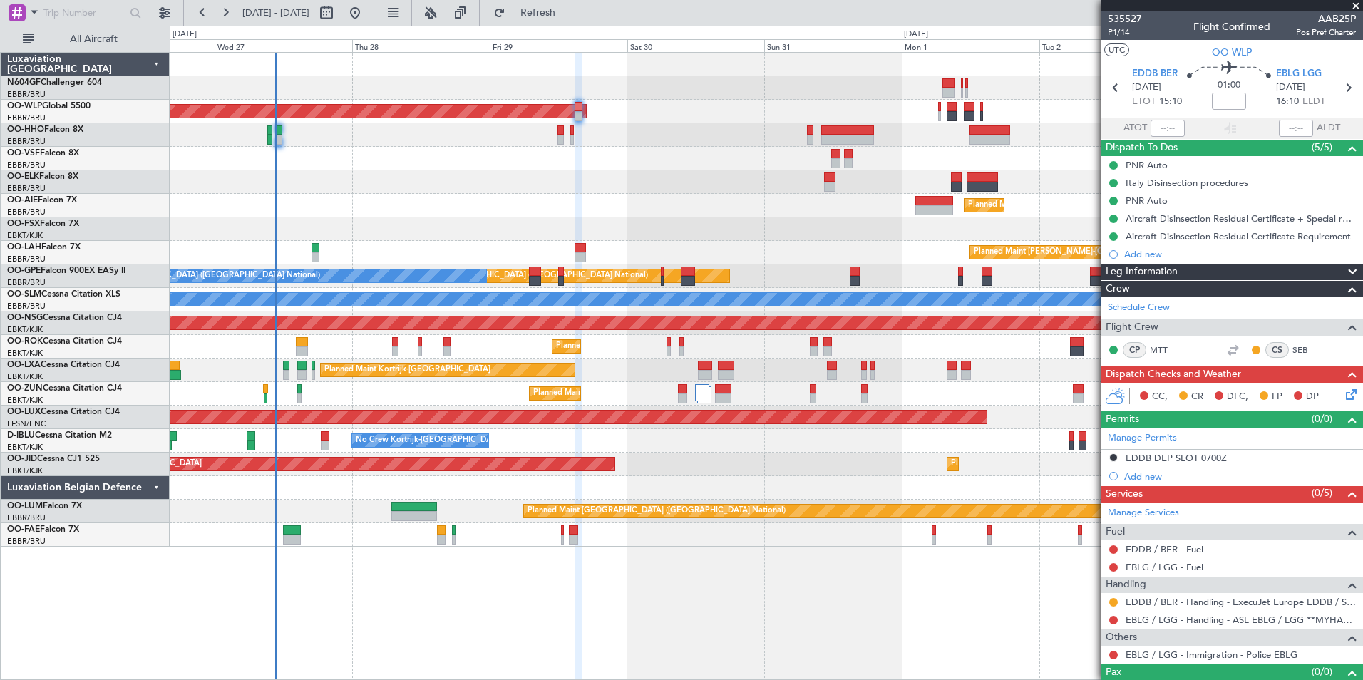
click at [1134, 35] on span "P1/14" at bounding box center [1125, 32] width 34 height 12
click at [568, 18] on span "Refresh" at bounding box center [538, 13] width 60 height 10
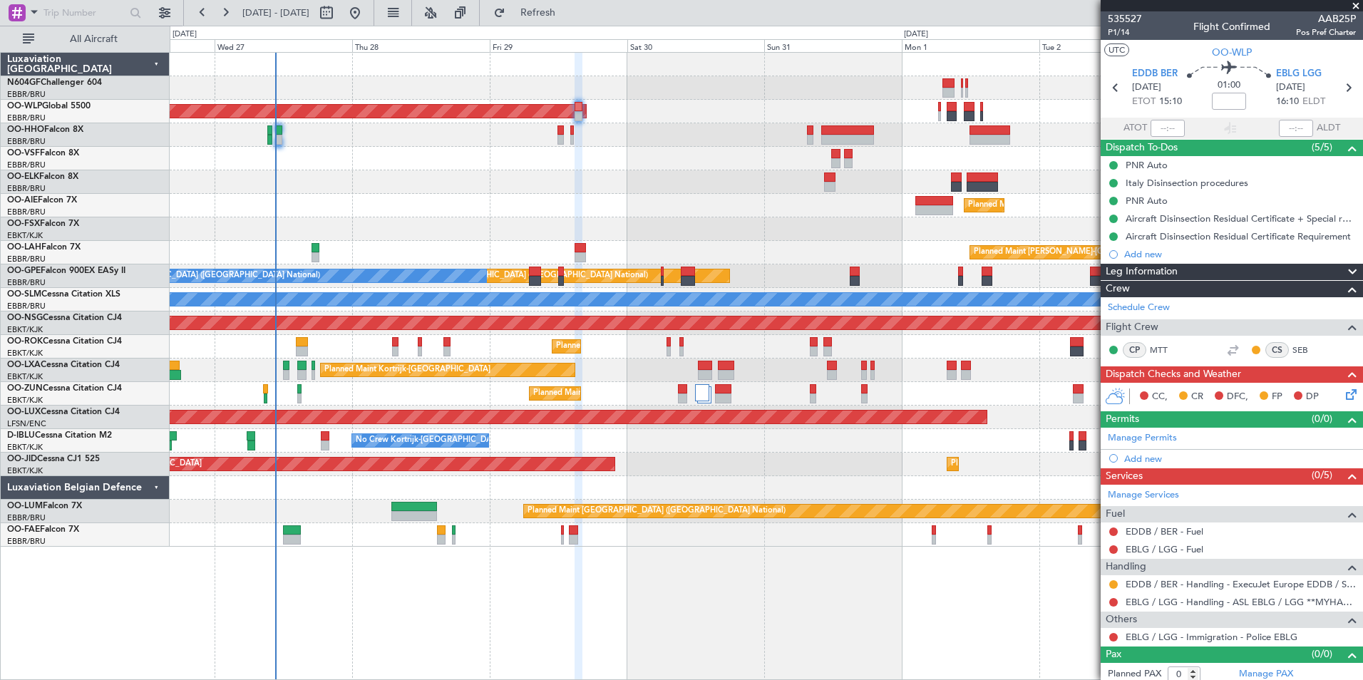
click at [1137, 464] on div "Add new" at bounding box center [1232, 459] width 262 height 18
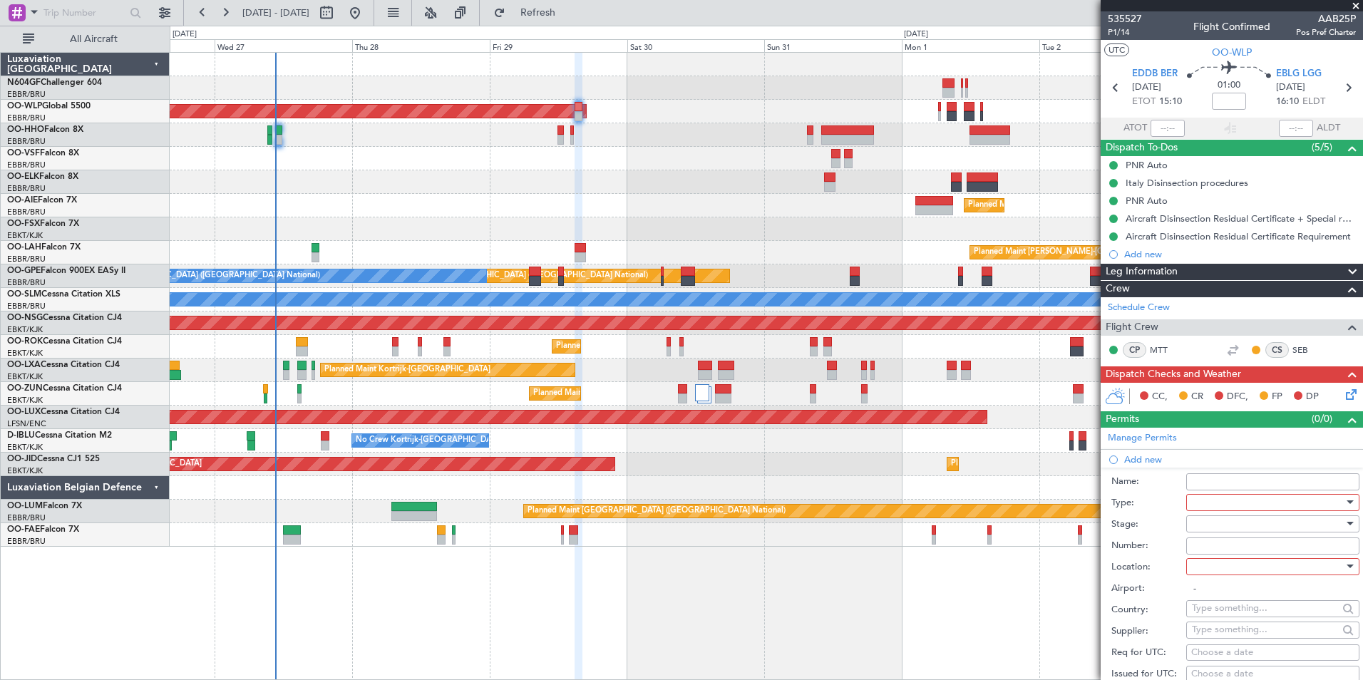
click at [1236, 502] on div at bounding box center [1268, 502] width 152 height 21
click at [1232, 630] on span "Slot" at bounding box center [1268, 636] width 150 height 21
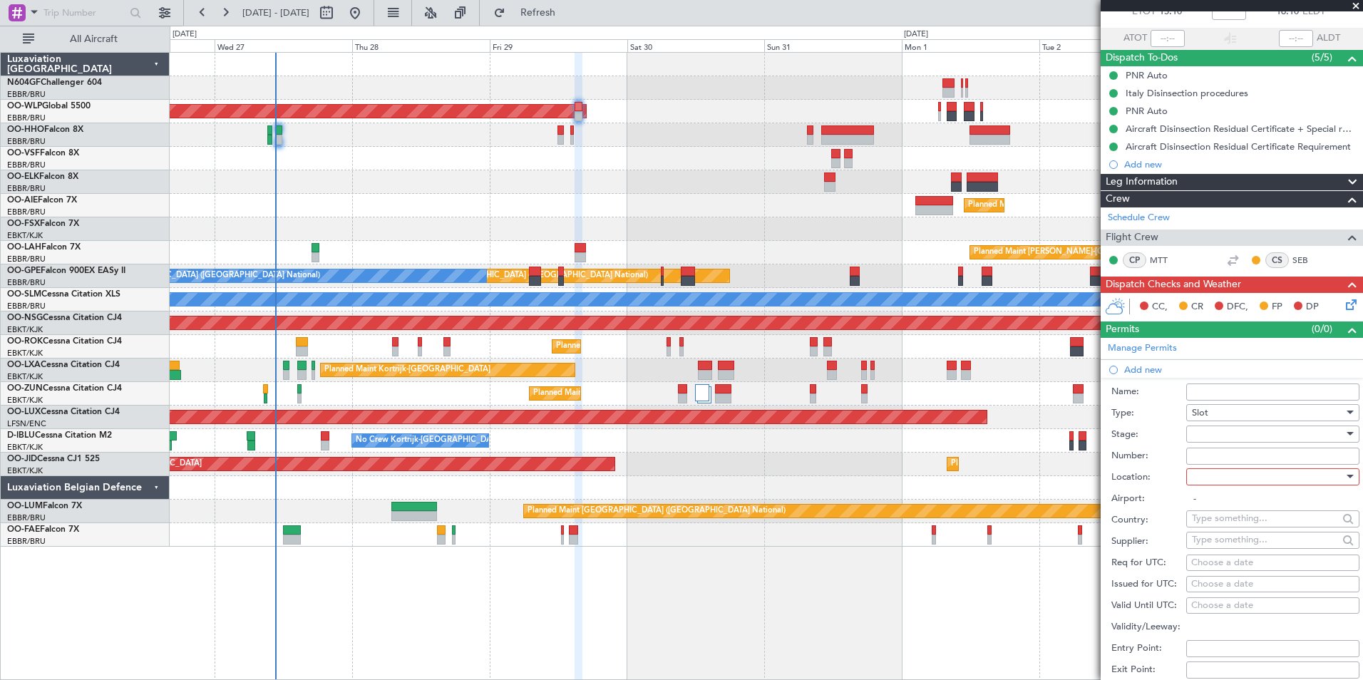
scroll to position [143, 0]
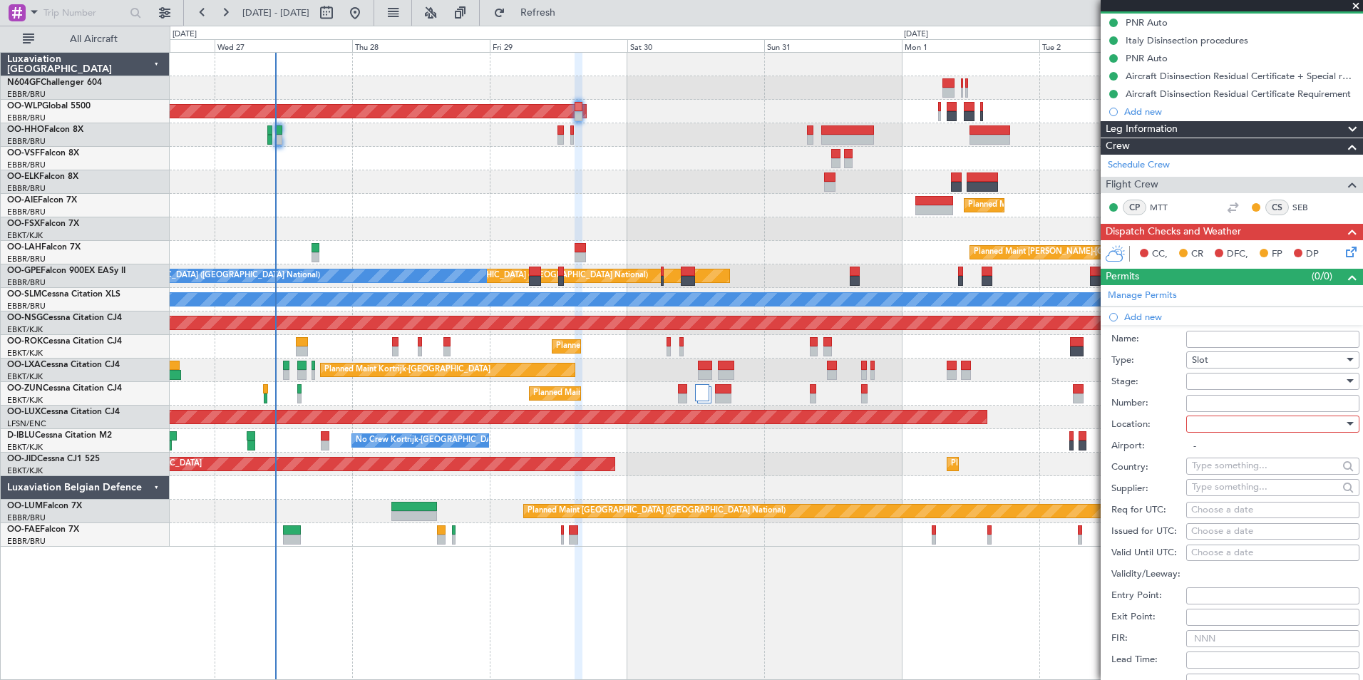
click at [1209, 382] on div at bounding box center [1268, 381] width 152 height 21
click at [1236, 474] on span "Requested" at bounding box center [1268, 474] width 150 height 21
click at [1225, 431] on div at bounding box center [1268, 424] width 152 height 21
click at [1224, 450] on span "Departure" at bounding box center [1268, 452] width 150 height 21
type input "EDDB / BER"
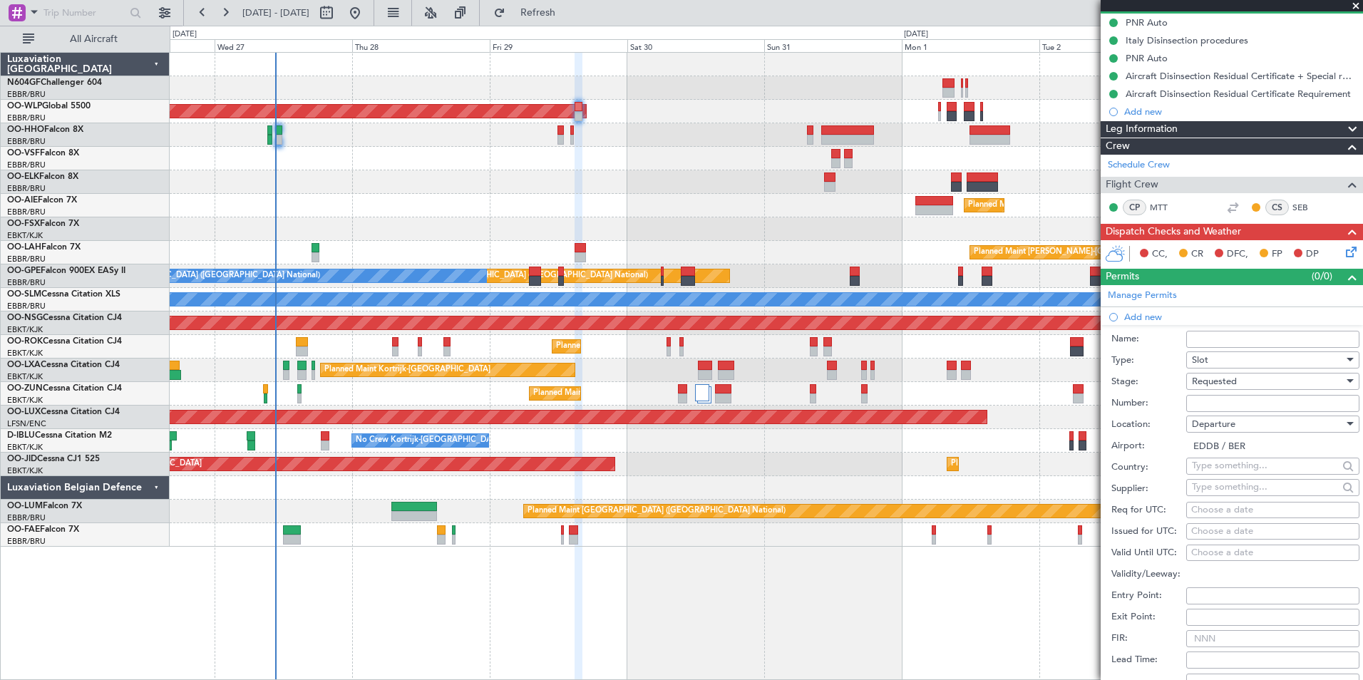
click at [1194, 514] on div "Choose a date" at bounding box center [1273, 510] width 163 height 14
select select "8"
select select "2025"
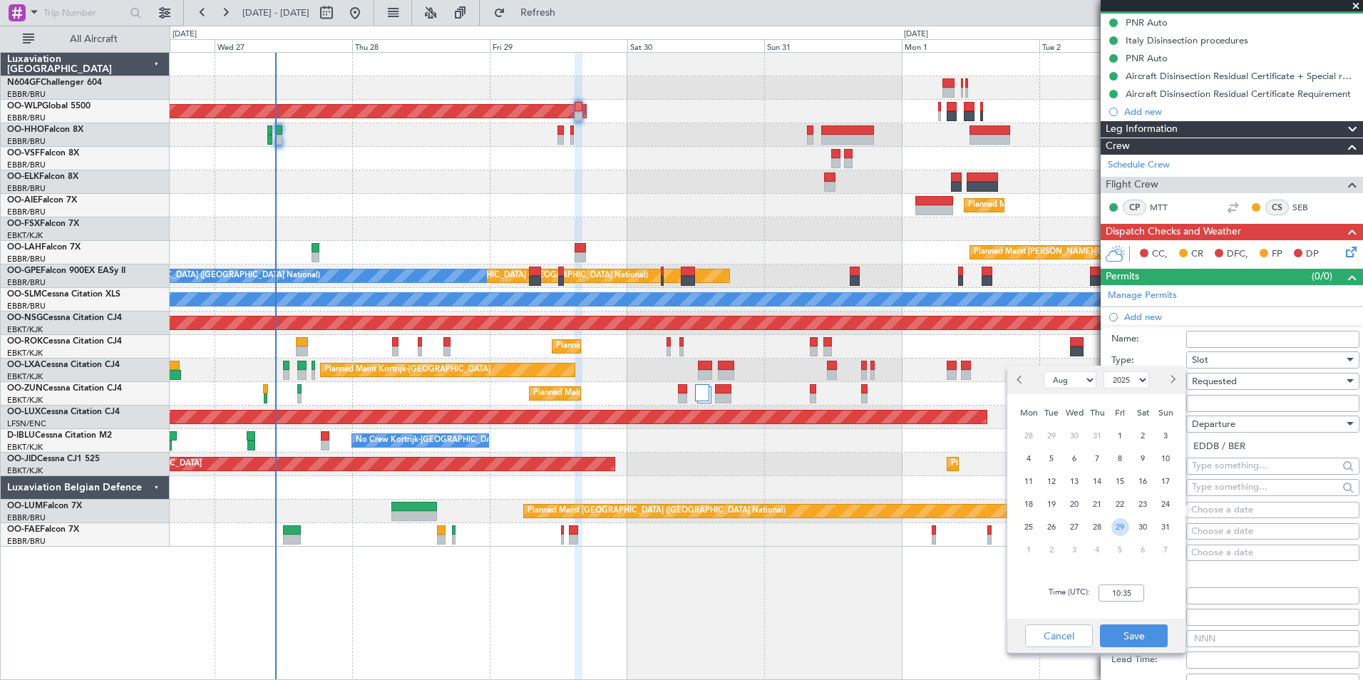
click at [1117, 523] on span "29" at bounding box center [1121, 527] width 18 height 18
click at [1127, 584] on div "Time (UTC): 00:00" at bounding box center [1097, 593] width 178 height 51
click at [1121, 584] on div "Time (UTC): 00:00" at bounding box center [1097, 593] width 178 height 51
click at [1120, 596] on input "00:00" at bounding box center [1122, 593] width 46 height 17
type input "15:00"
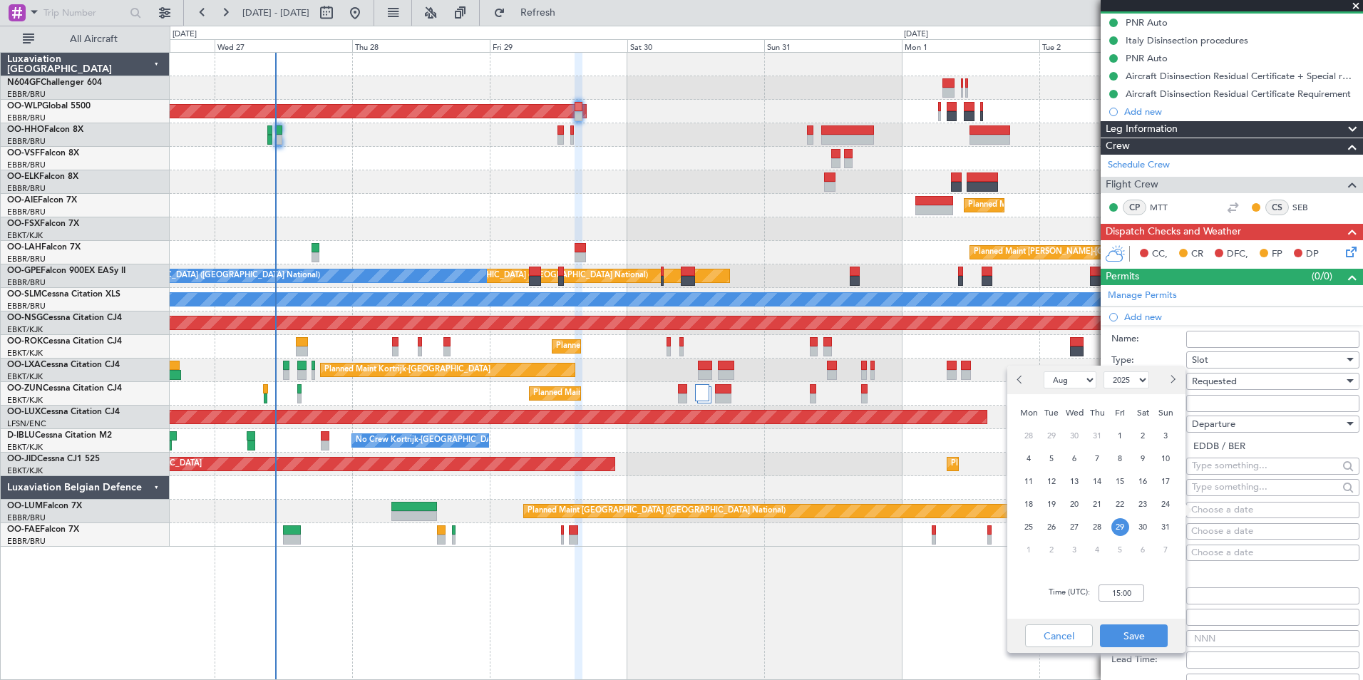
click at [1160, 620] on div "Cancel Save" at bounding box center [1097, 636] width 178 height 34
click at [1139, 627] on button "Save" at bounding box center [1134, 636] width 68 height 23
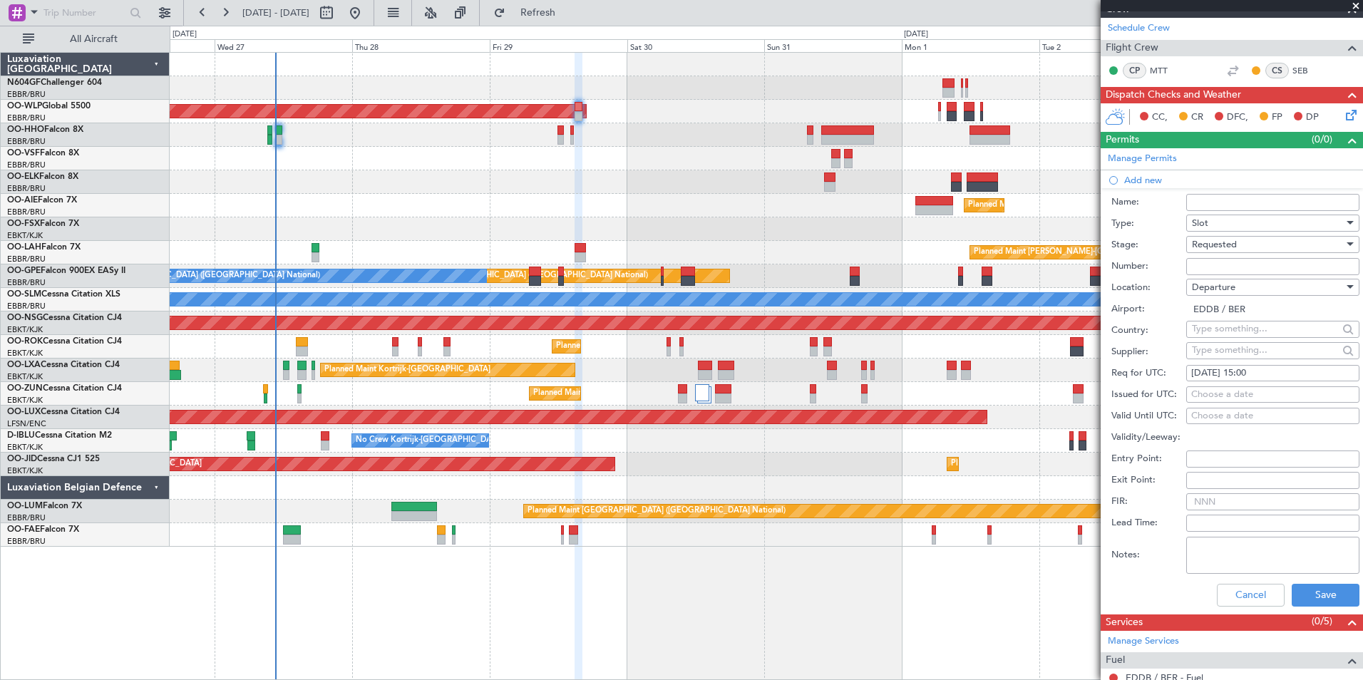
scroll to position [357, 0]
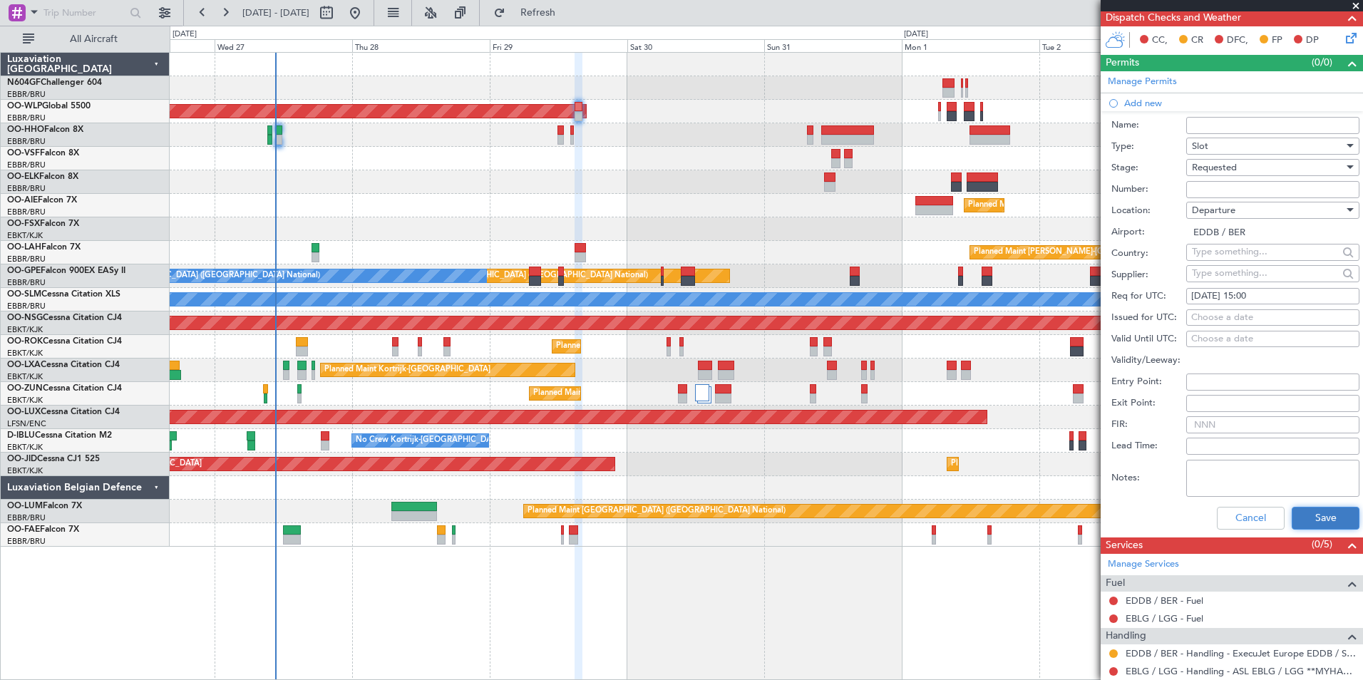
click at [1332, 525] on button "Save" at bounding box center [1326, 518] width 68 height 23
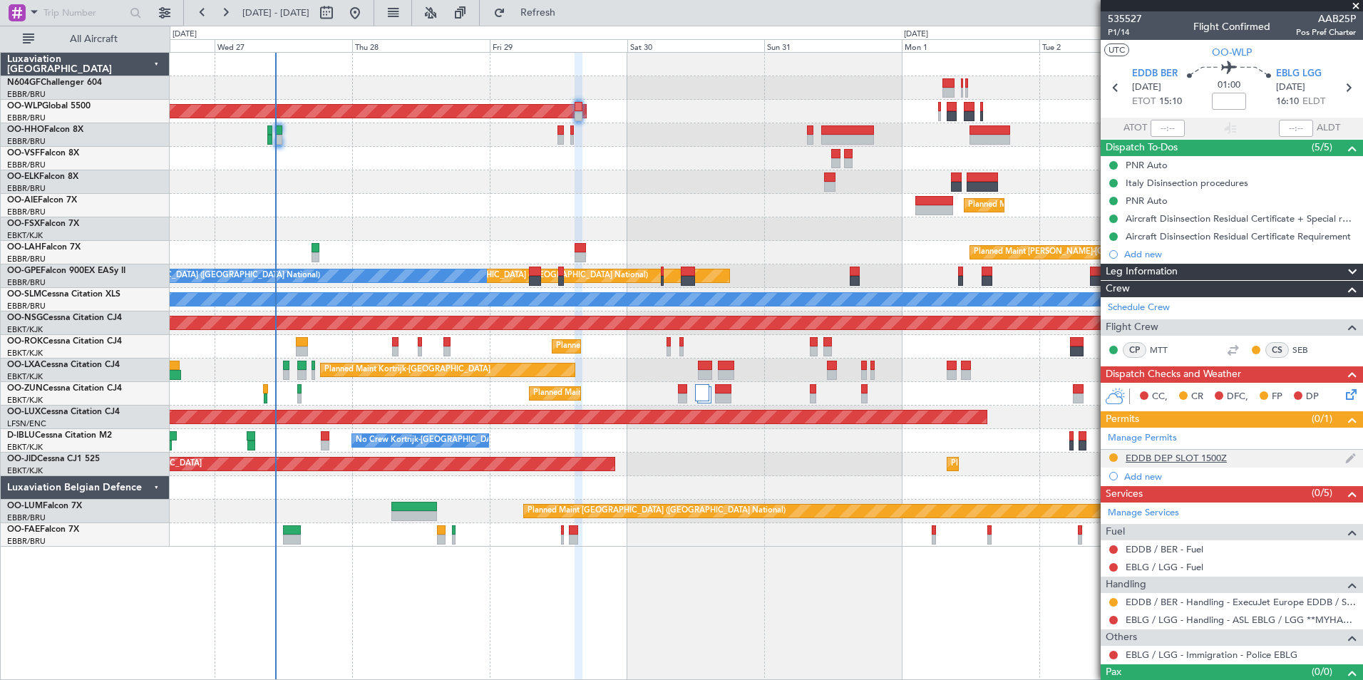
scroll to position [24, 0]
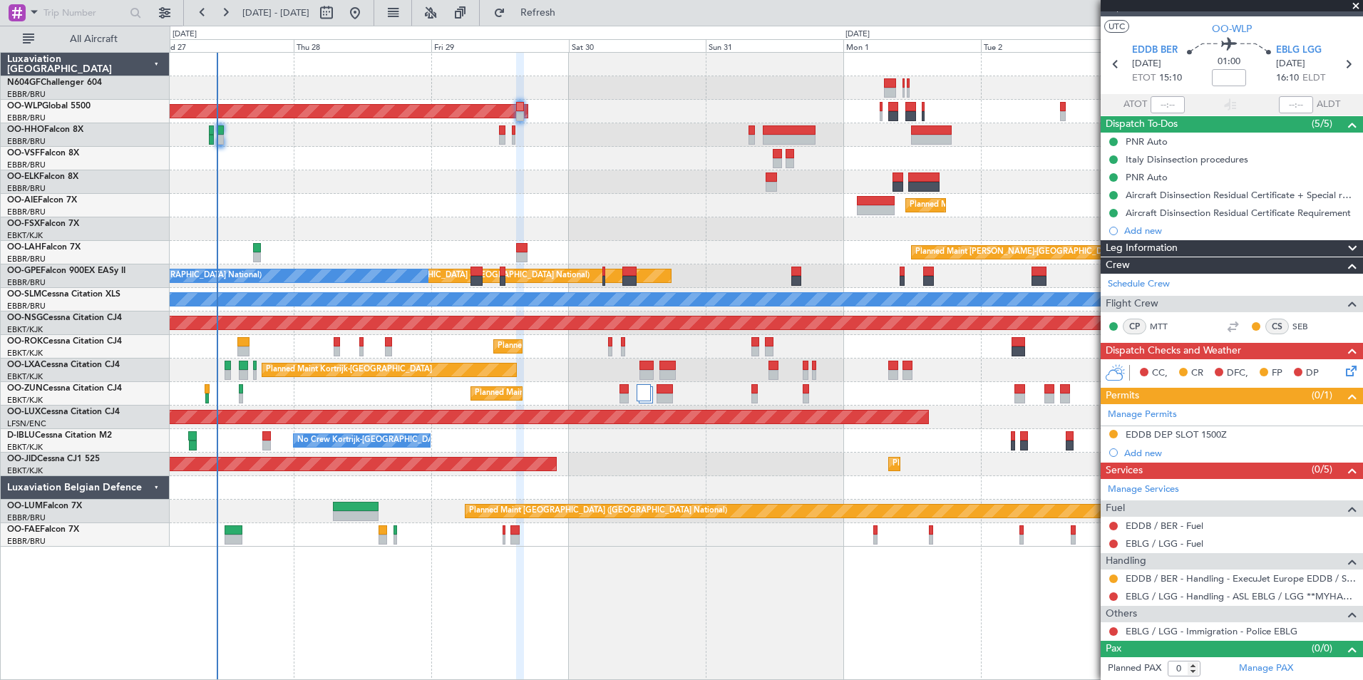
click at [607, 116] on div "Planned Maint [GEOGRAPHIC_DATA] ([GEOGRAPHIC_DATA])" at bounding box center [766, 112] width 1193 height 24
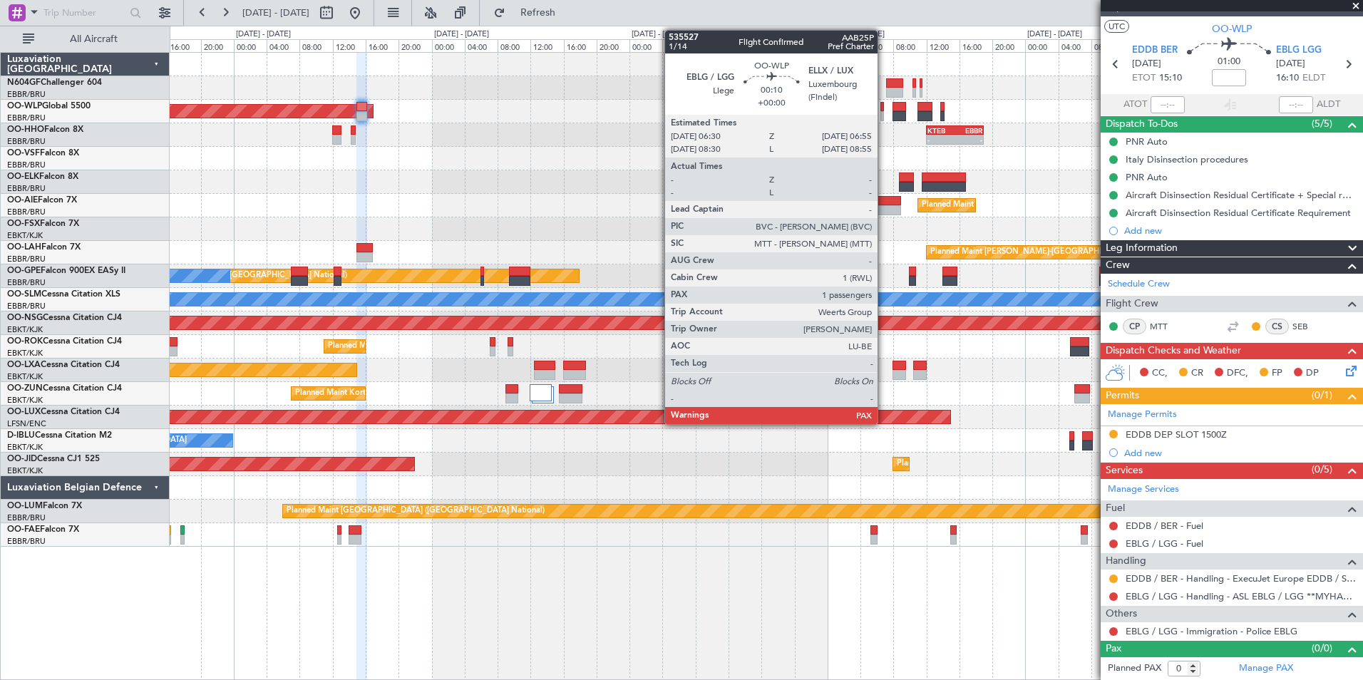
click at [884, 112] on div at bounding box center [883, 116] width 4 height 10
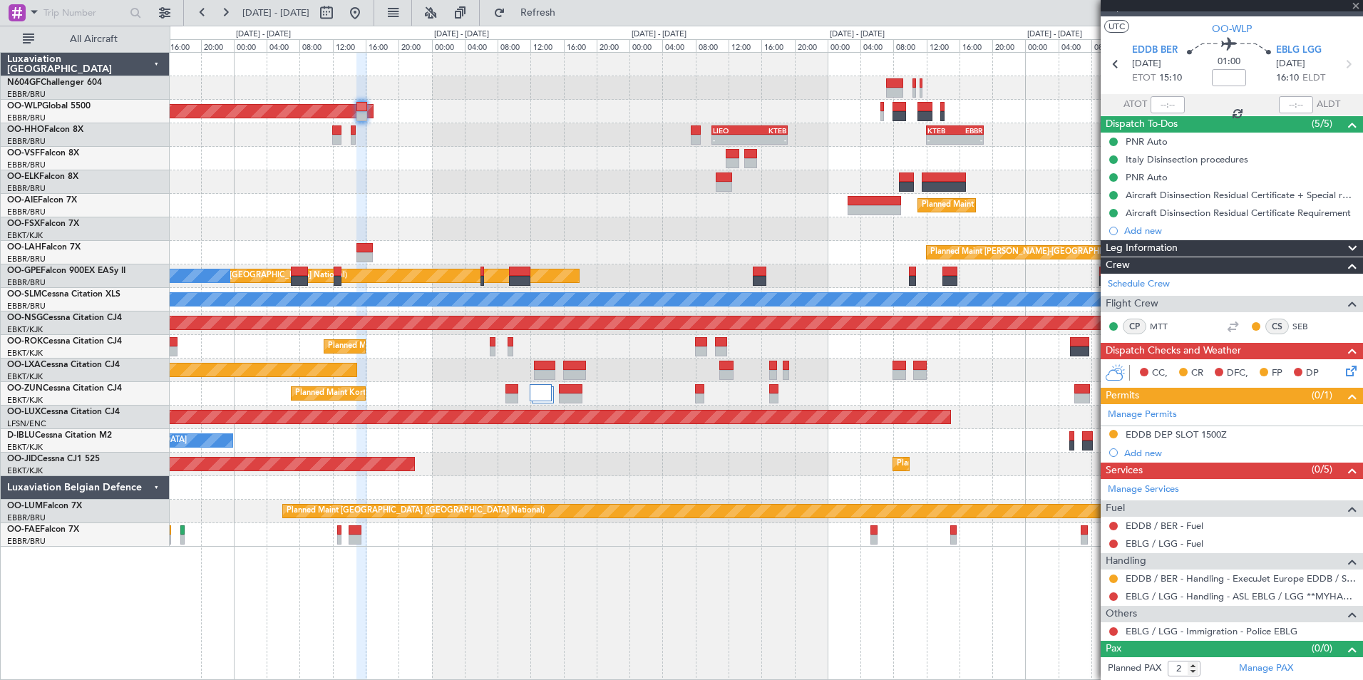
scroll to position [0, 0]
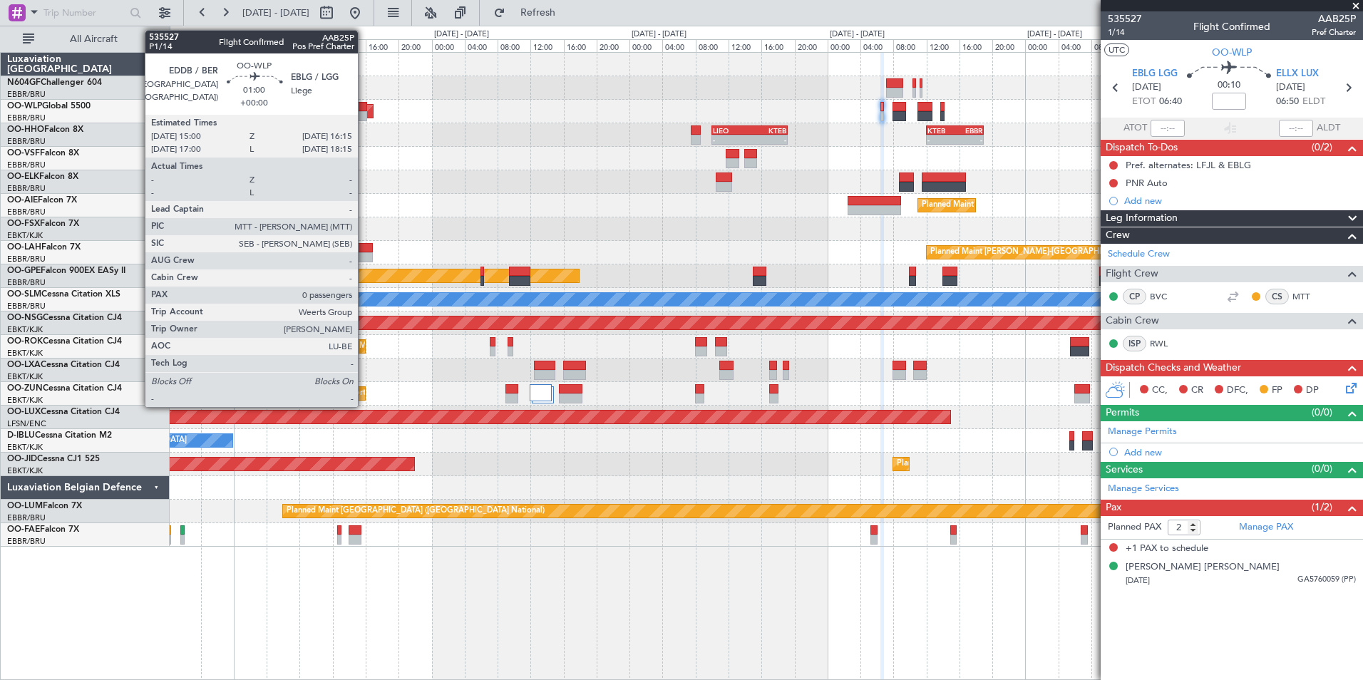
click at [364, 118] on div at bounding box center [362, 116] width 11 height 10
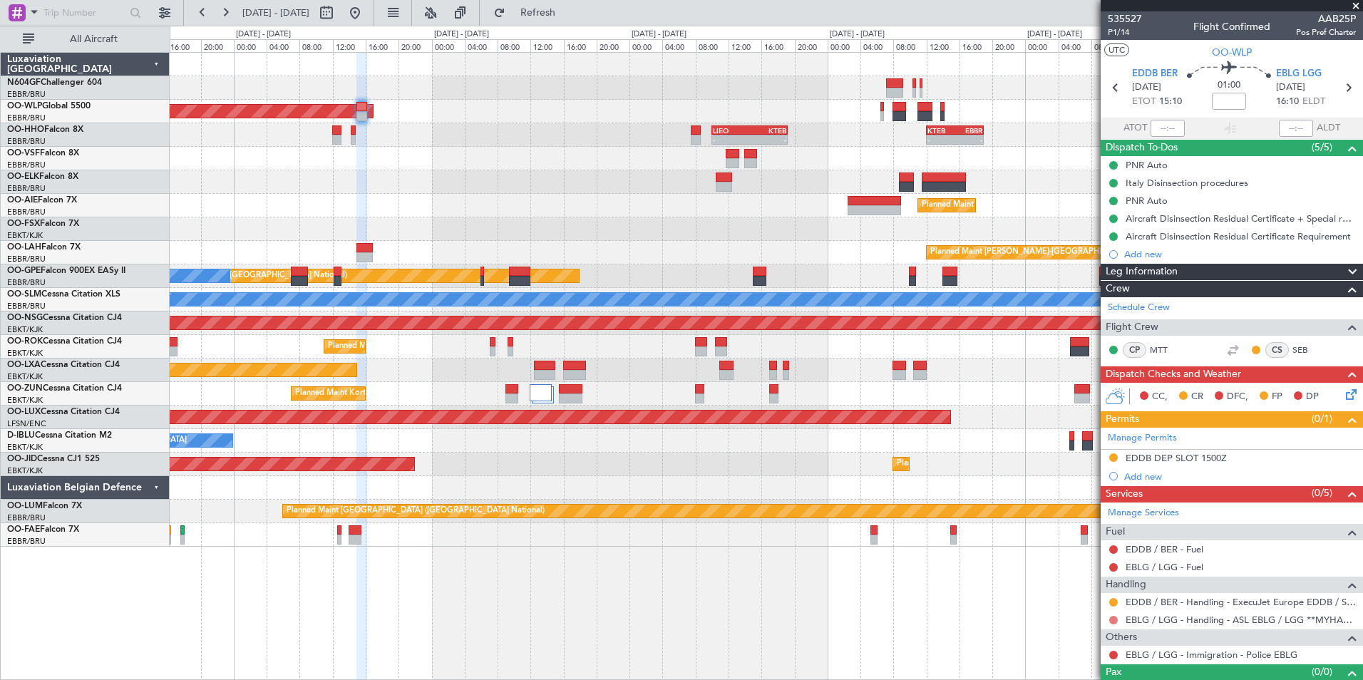
click at [1114, 616] on button at bounding box center [1114, 620] width 9 height 9
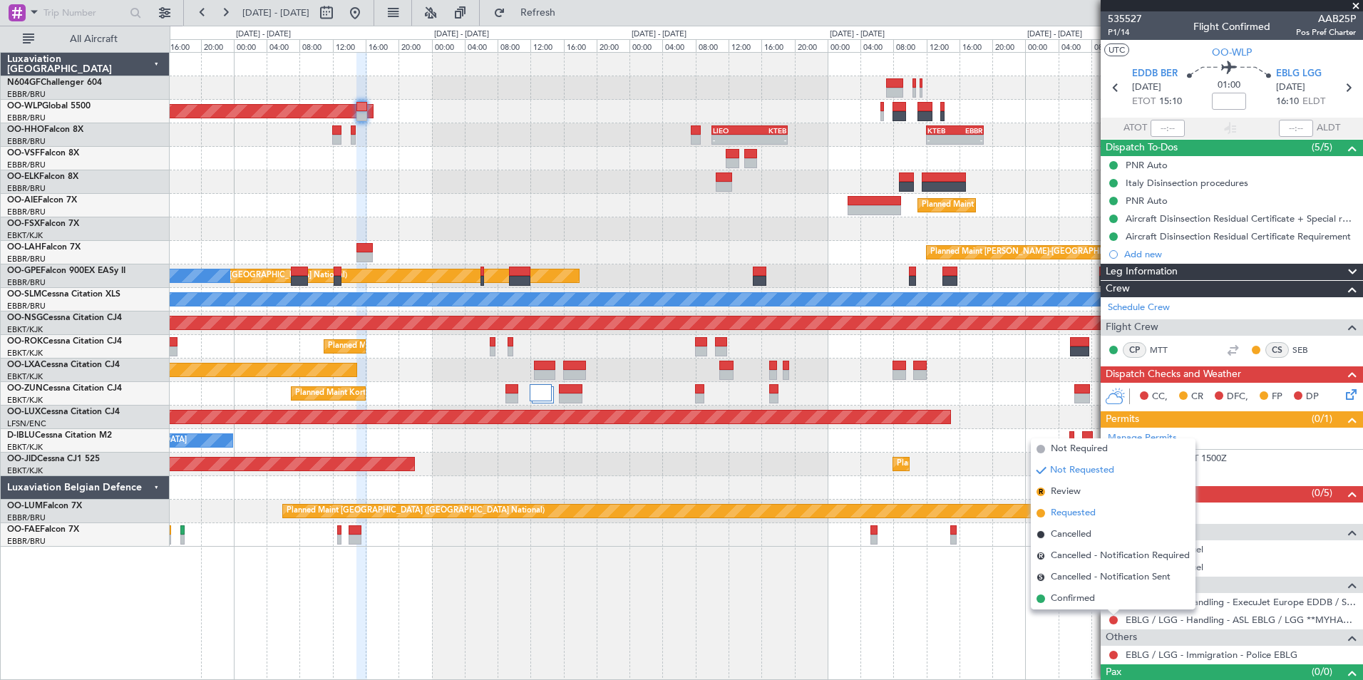
click at [1060, 506] on span "Requested" at bounding box center [1073, 513] width 45 height 14
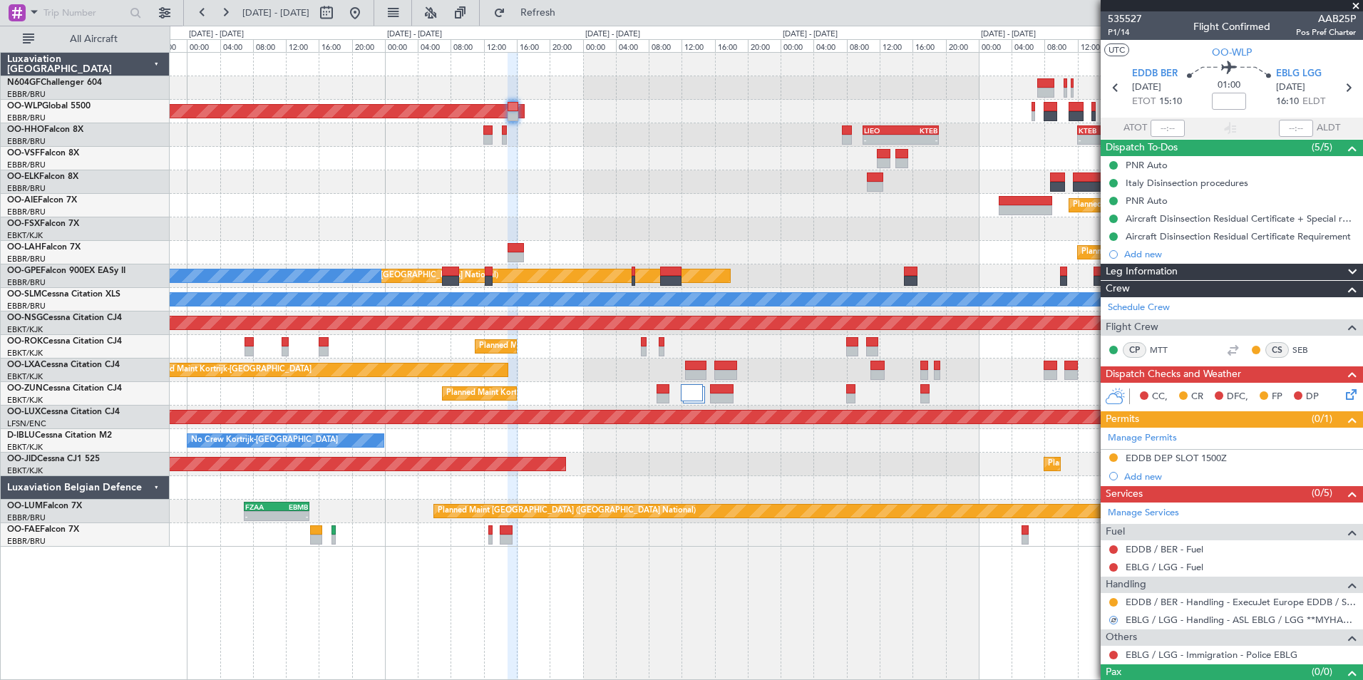
click at [665, 219] on div "Planned Maint [GEOGRAPHIC_DATA] ([GEOGRAPHIC_DATA]) - - EBLG 14:30 Z KDAY 22:25…" at bounding box center [766, 300] width 1193 height 494
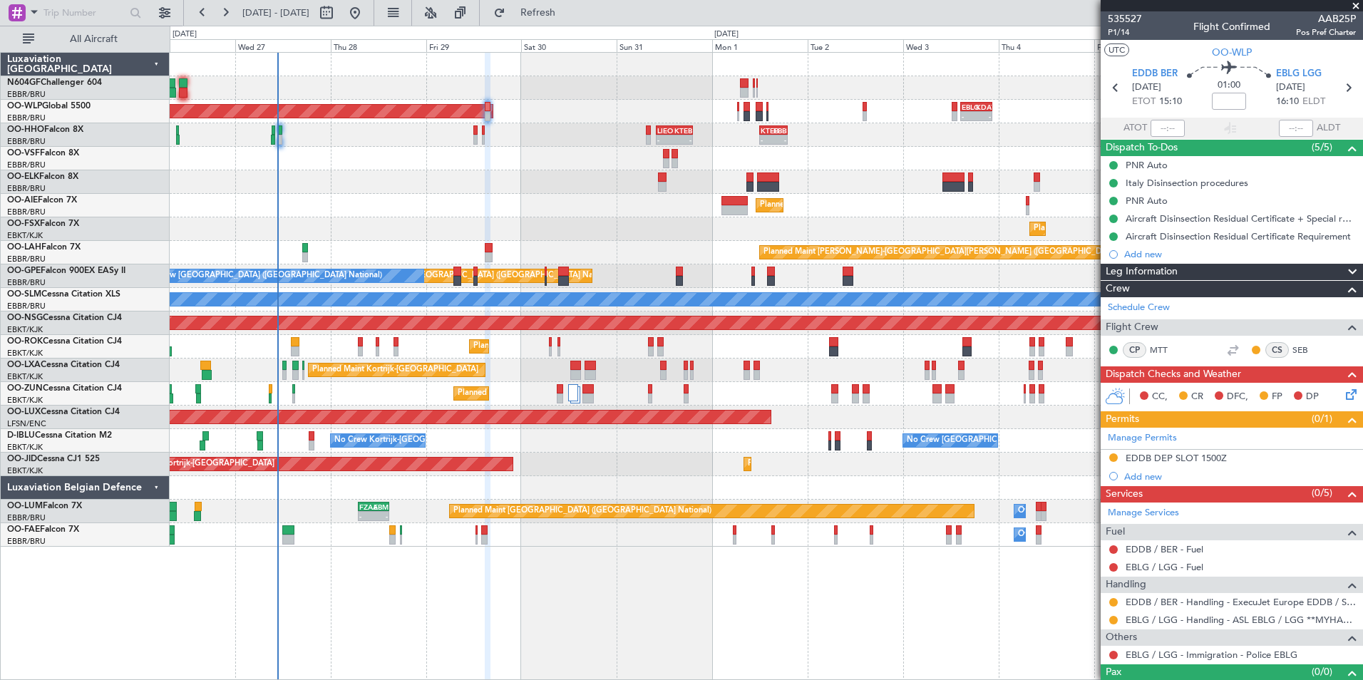
click at [627, 184] on div "Planned Maint Kortrijk-[GEOGRAPHIC_DATA]" at bounding box center [766, 182] width 1193 height 24
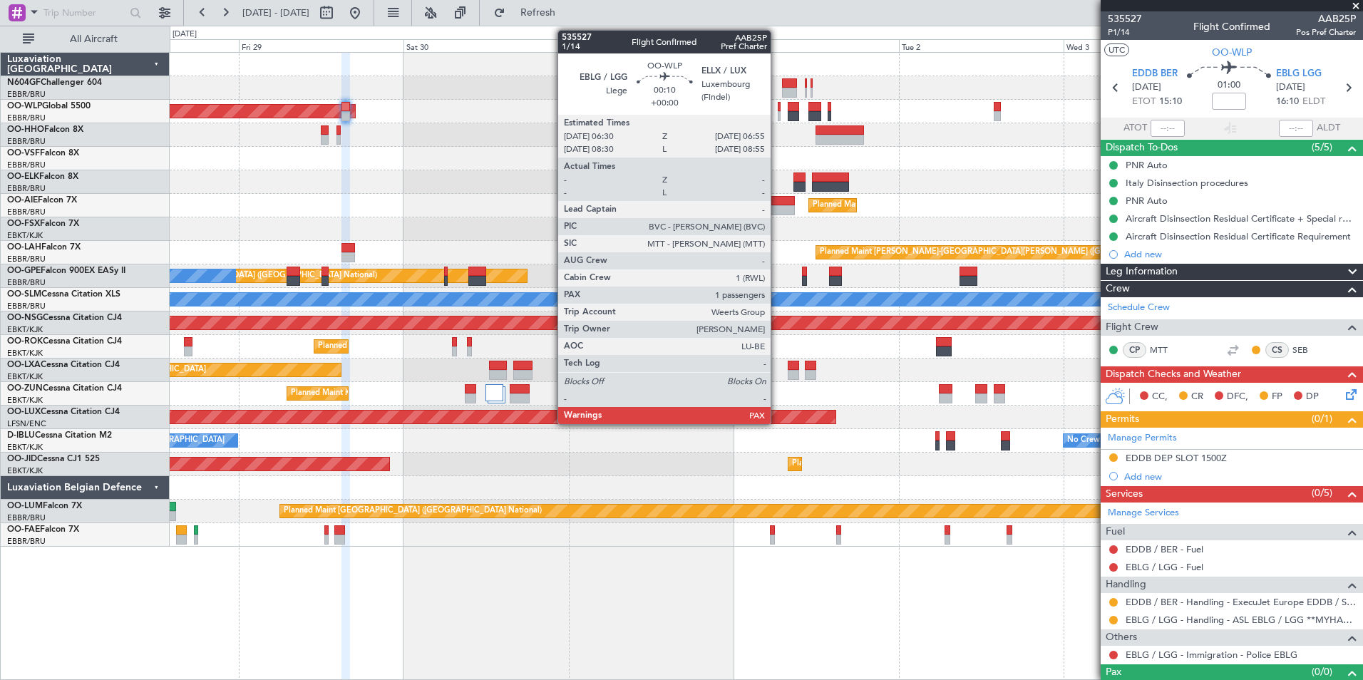
click at [778, 110] on div at bounding box center [780, 107] width 4 height 10
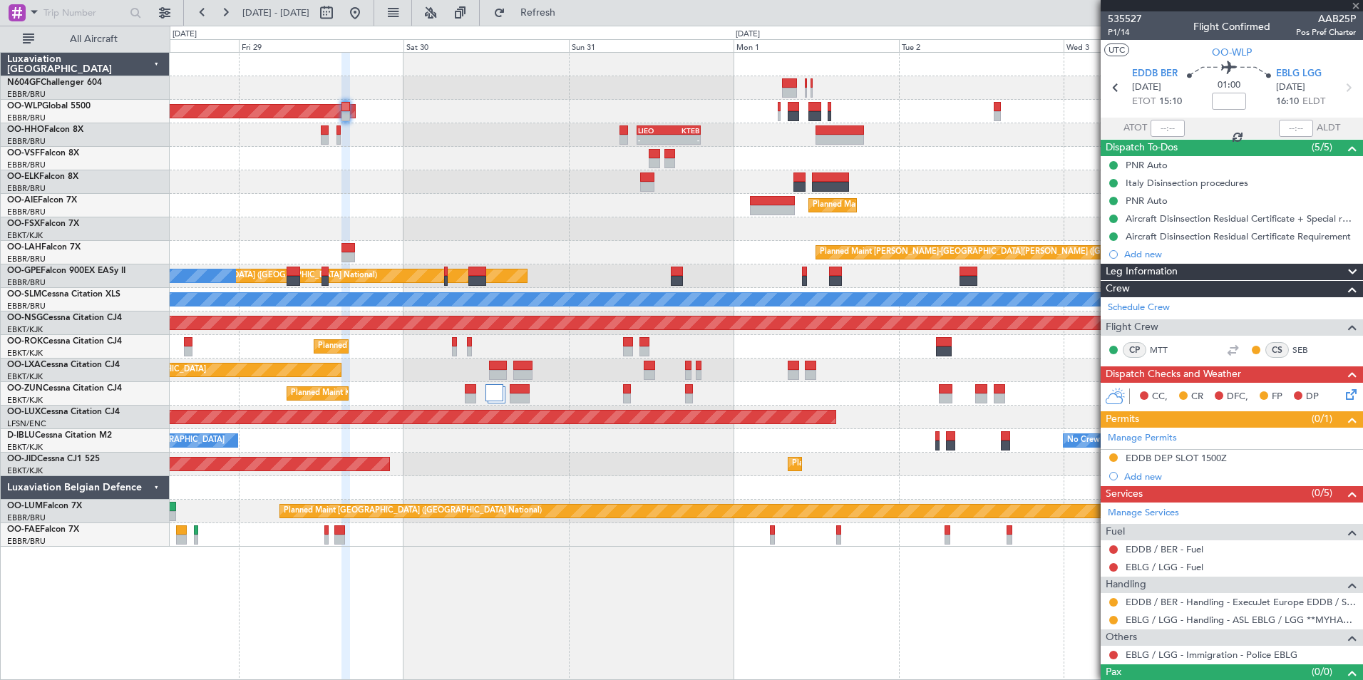
type input "2"
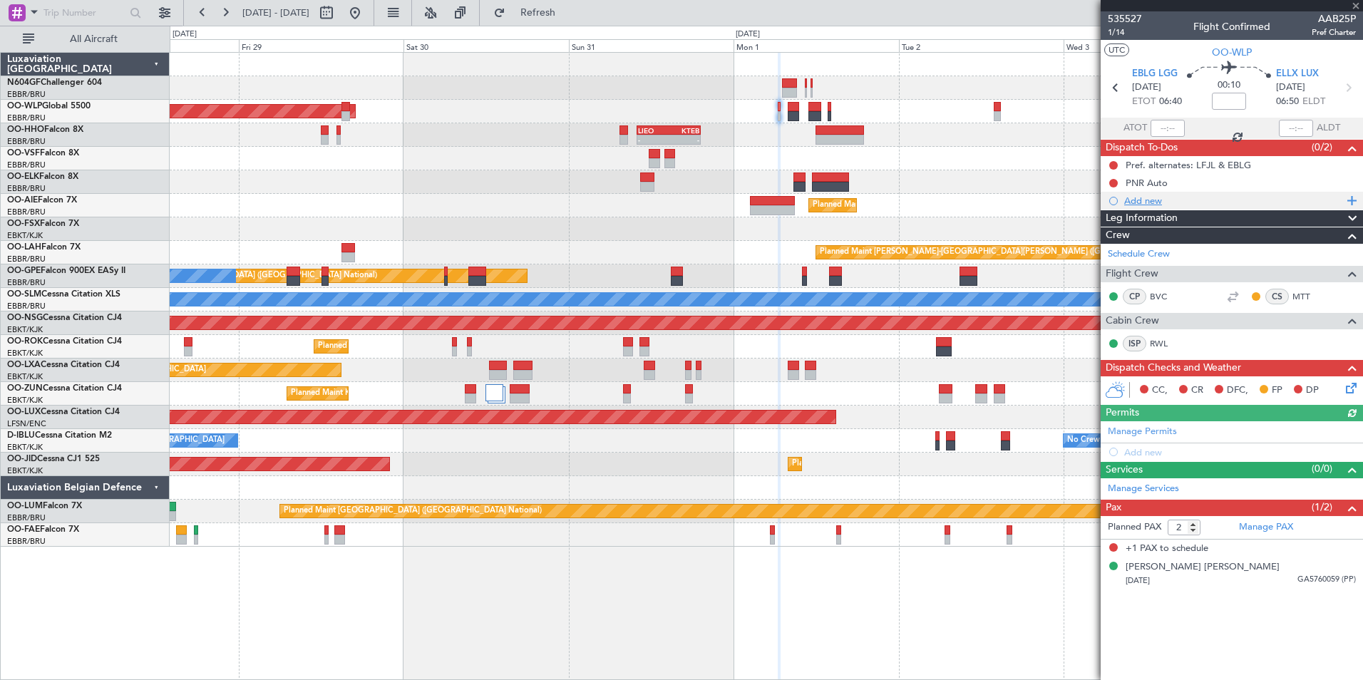
click at [1163, 200] on div "Add new" at bounding box center [1234, 201] width 219 height 12
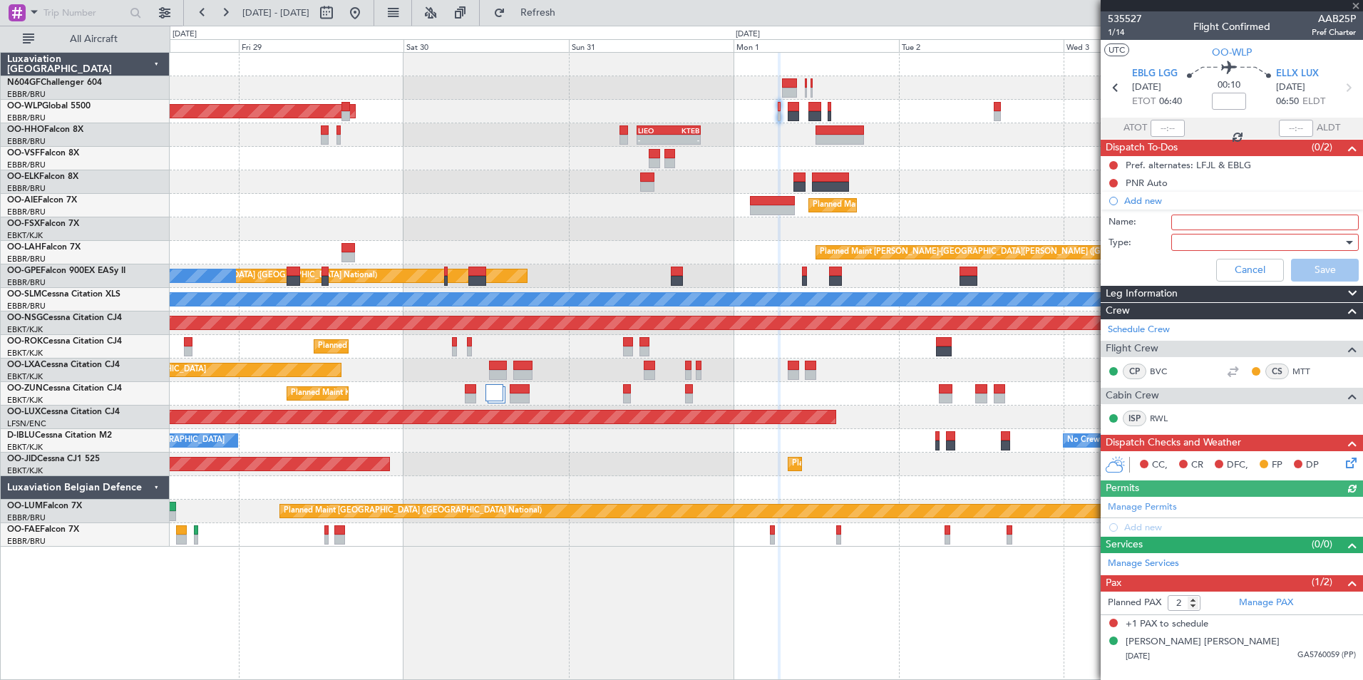
click at [1211, 220] on input "Name:" at bounding box center [1266, 223] width 188 height 16
type input "Handling EBLG requested"
click at [1194, 240] on div at bounding box center [1260, 242] width 166 height 21
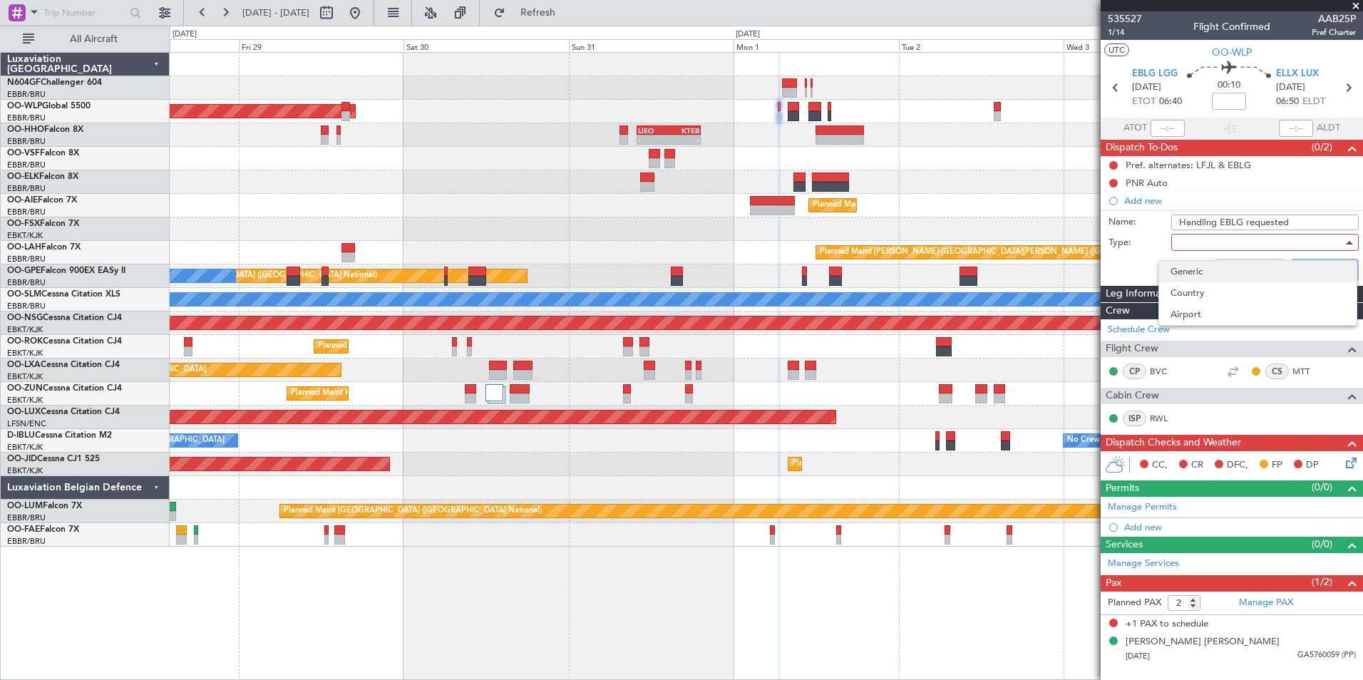
click at [1198, 280] on span "Generic" at bounding box center [1258, 271] width 175 height 21
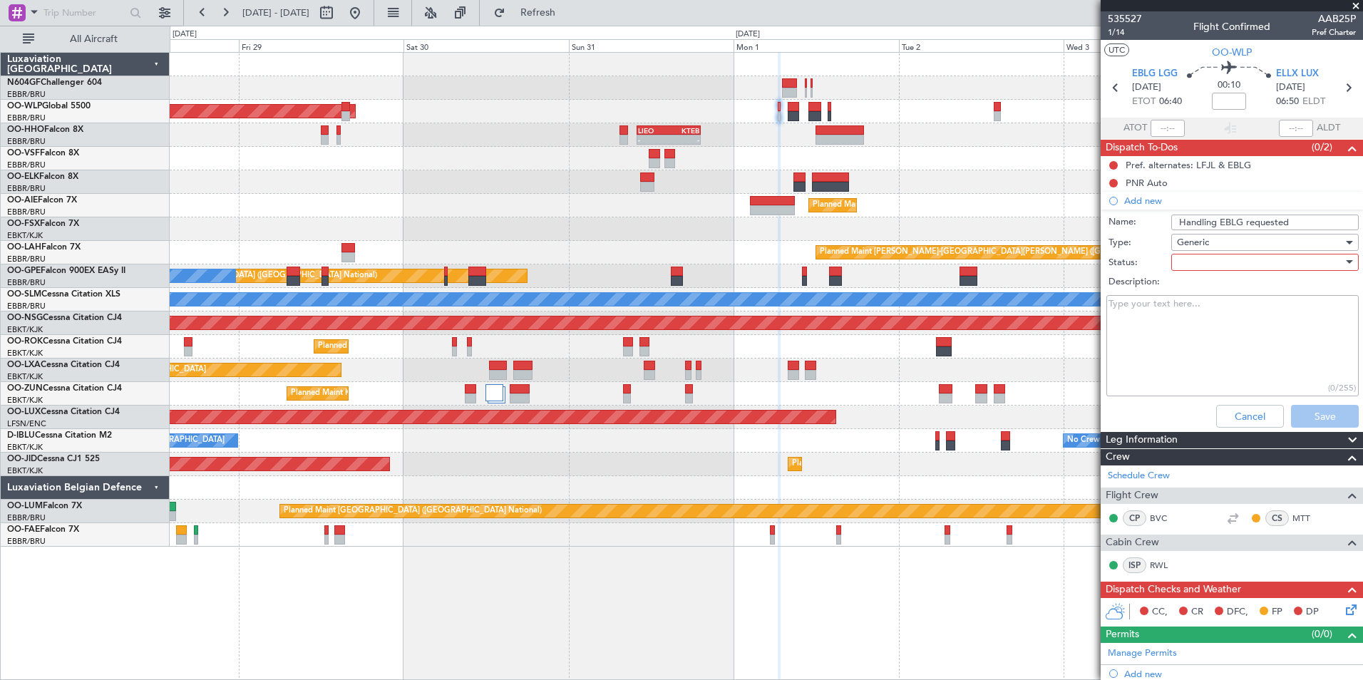
click at [1189, 270] on div at bounding box center [1260, 262] width 166 height 21
click at [1204, 307] on span "In Progress" at bounding box center [1258, 312] width 167 height 21
click at [1318, 408] on button "Save" at bounding box center [1325, 416] width 68 height 23
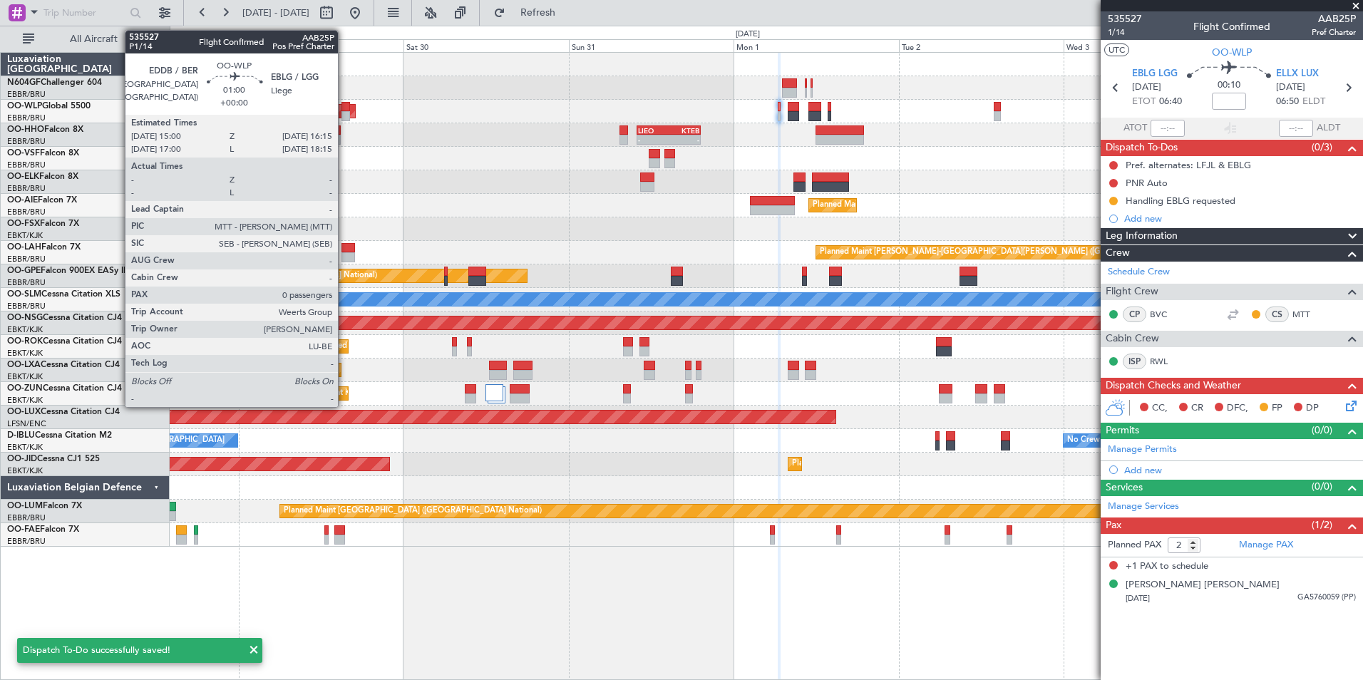
click at [344, 111] on div at bounding box center [346, 116] width 9 height 10
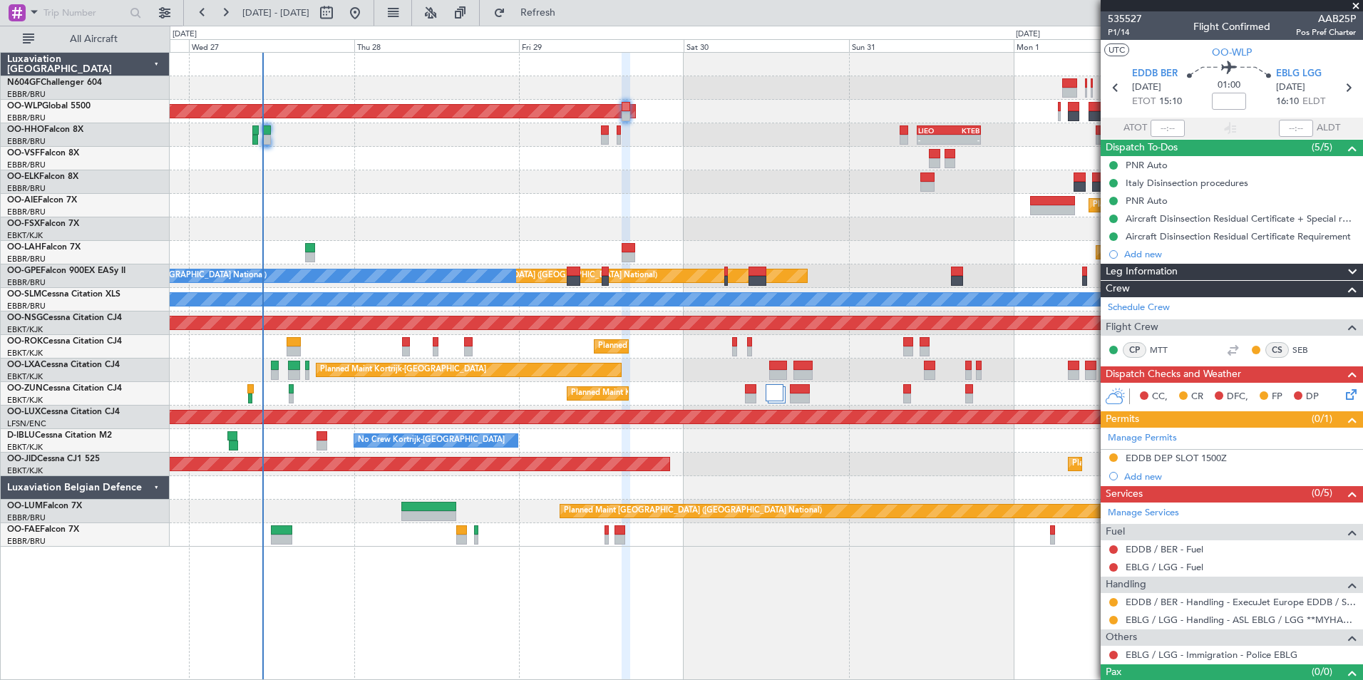
click at [872, 248] on div "Planned Maint [GEOGRAPHIC_DATA] ([GEOGRAPHIC_DATA]) - - [PERSON_NAME] 10:00 Z K…" at bounding box center [766, 300] width 1193 height 494
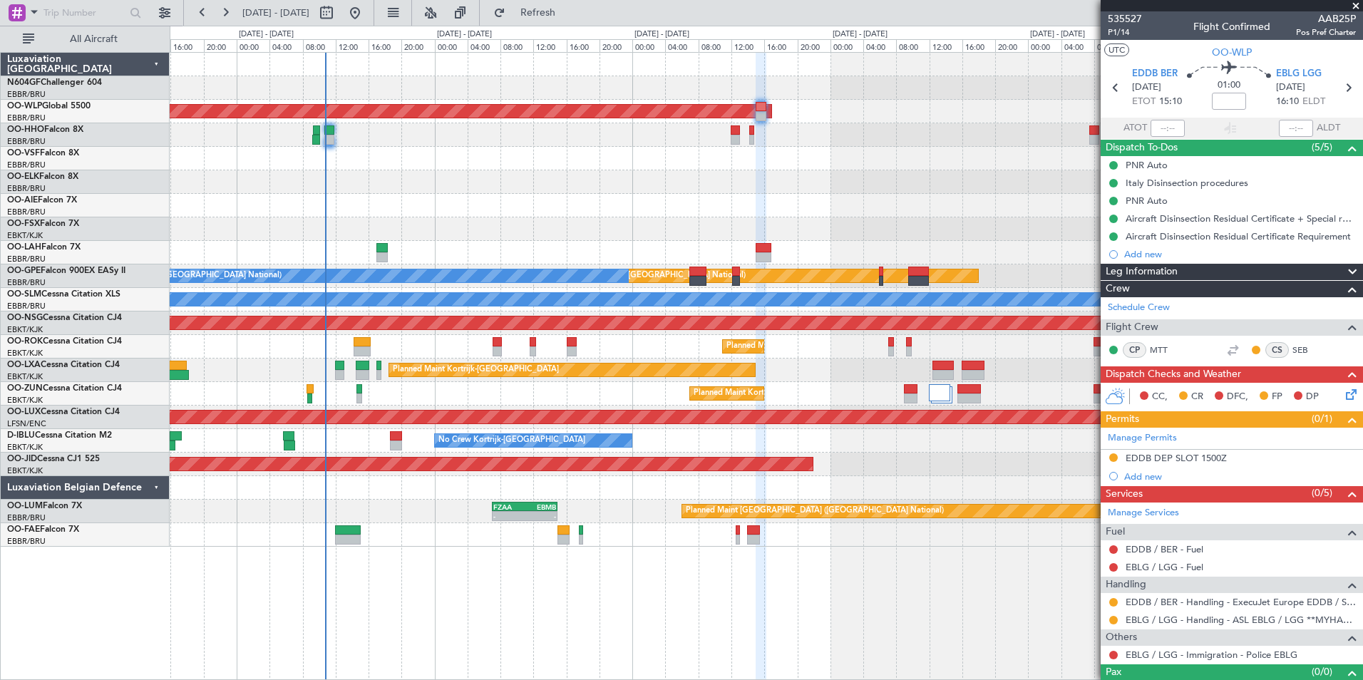
click at [682, 196] on div "Planned Maint [GEOGRAPHIC_DATA] ([GEOGRAPHIC_DATA])" at bounding box center [766, 206] width 1193 height 24
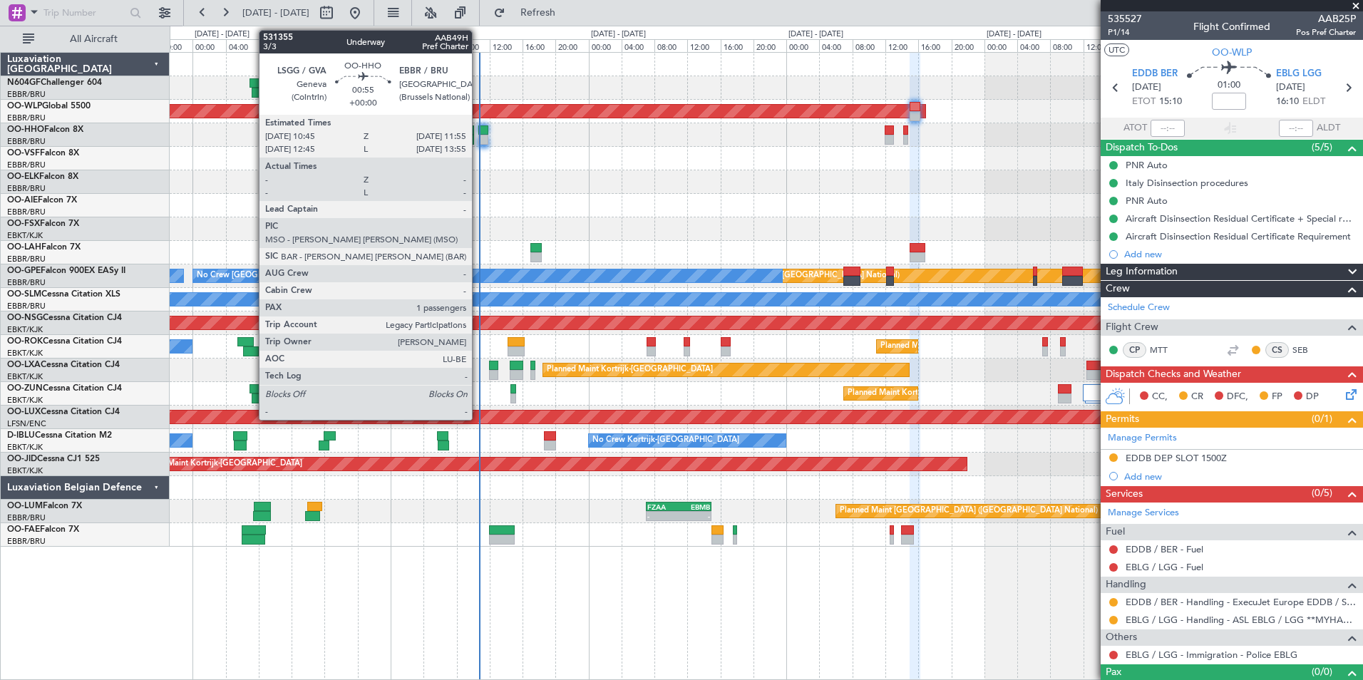
click at [478, 133] on div at bounding box center [483, 131] width 10 height 10
click at [484, 133] on div at bounding box center [483, 131] width 10 height 10
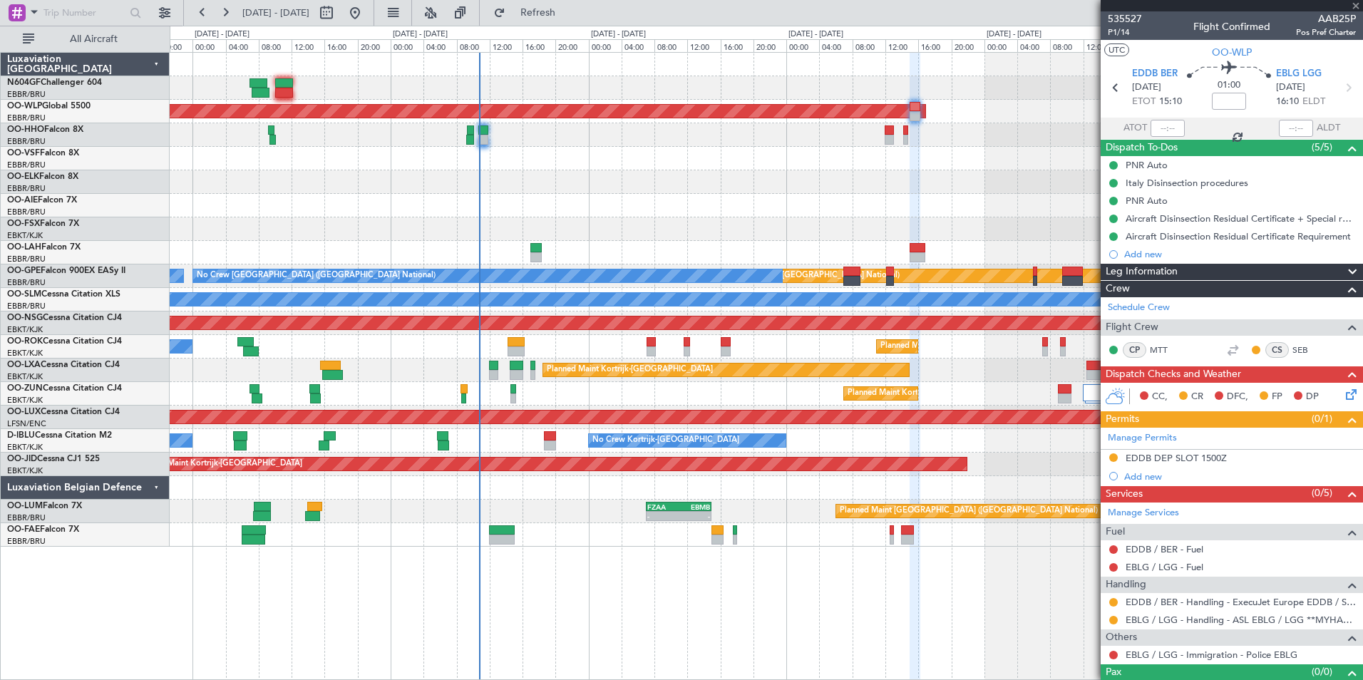
type input "1"
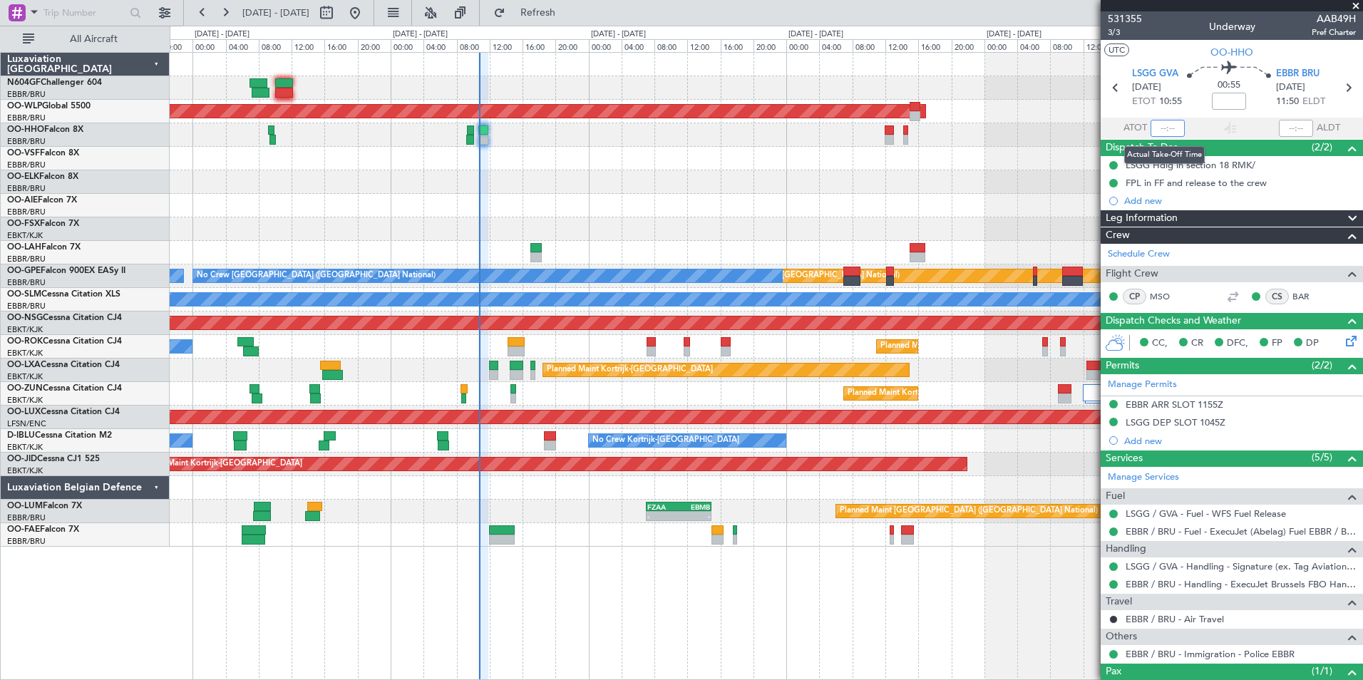
click at [1160, 129] on input "text" at bounding box center [1168, 128] width 34 height 17
type input "10:43"
click at [1160, 55] on section "UTC OO-HHO" at bounding box center [1232, 50] width 262 height 21
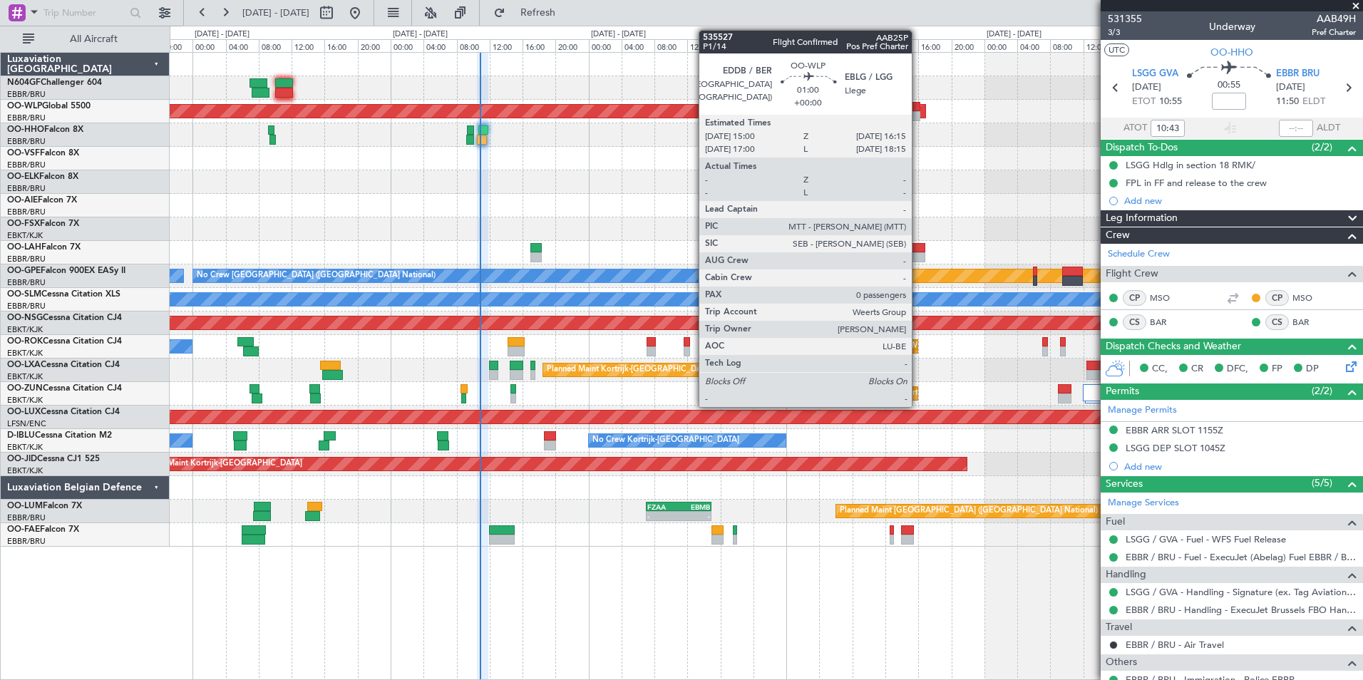
click at [918, 108] on div at bounding box center [915, 107] width 11 height 10
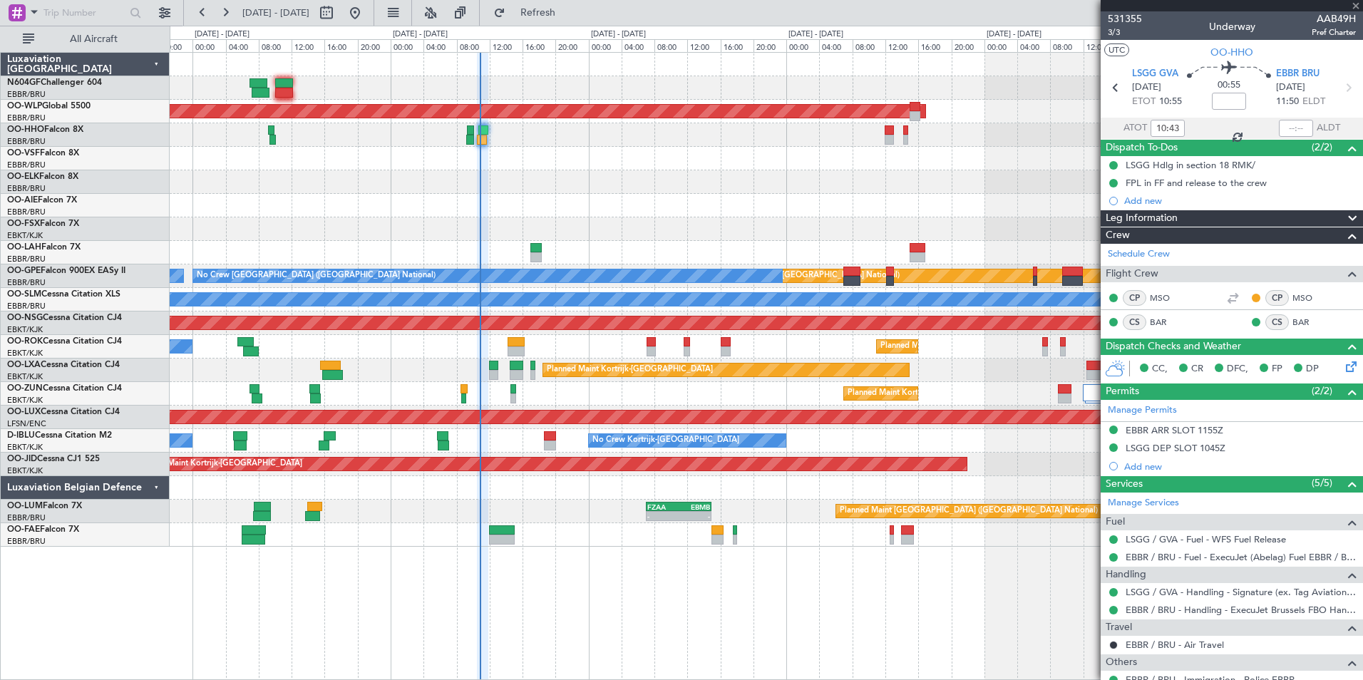
type input "0"
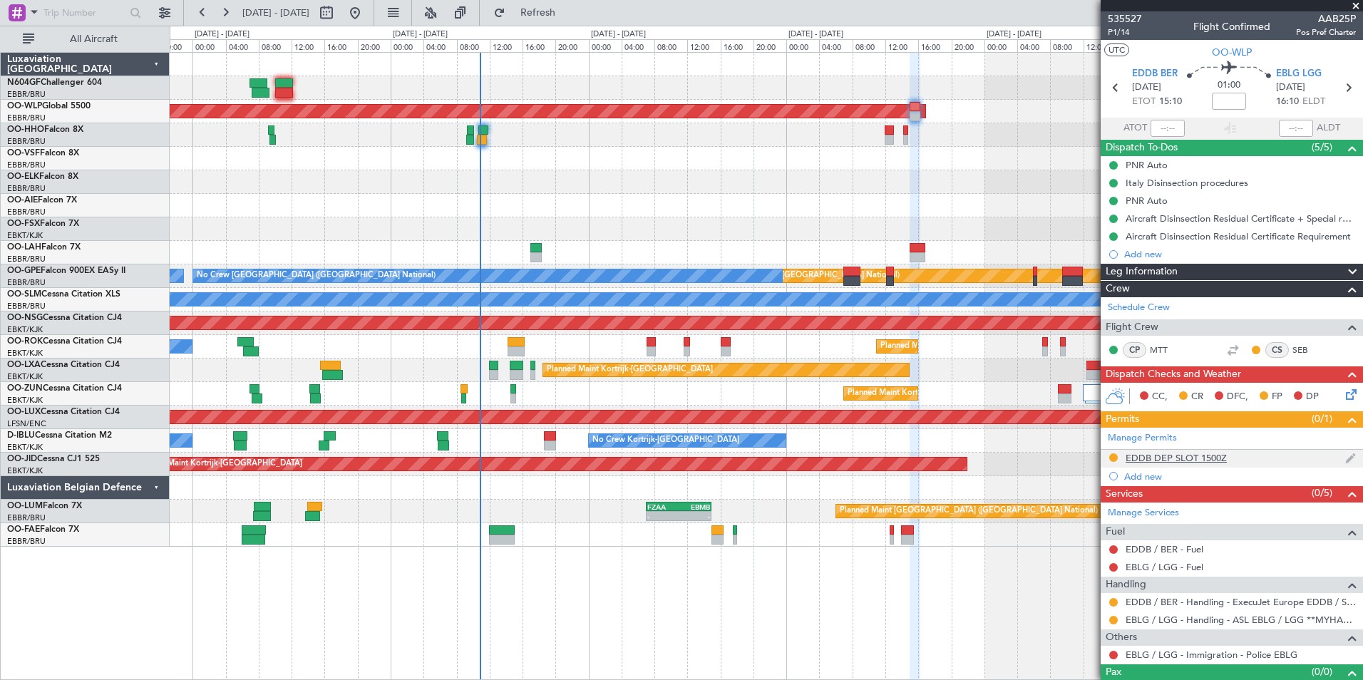
click at [1182, 456] on div "EDDB DEP SLOT 1500Z" at bounding box center [1176, 458] width 101 height 12
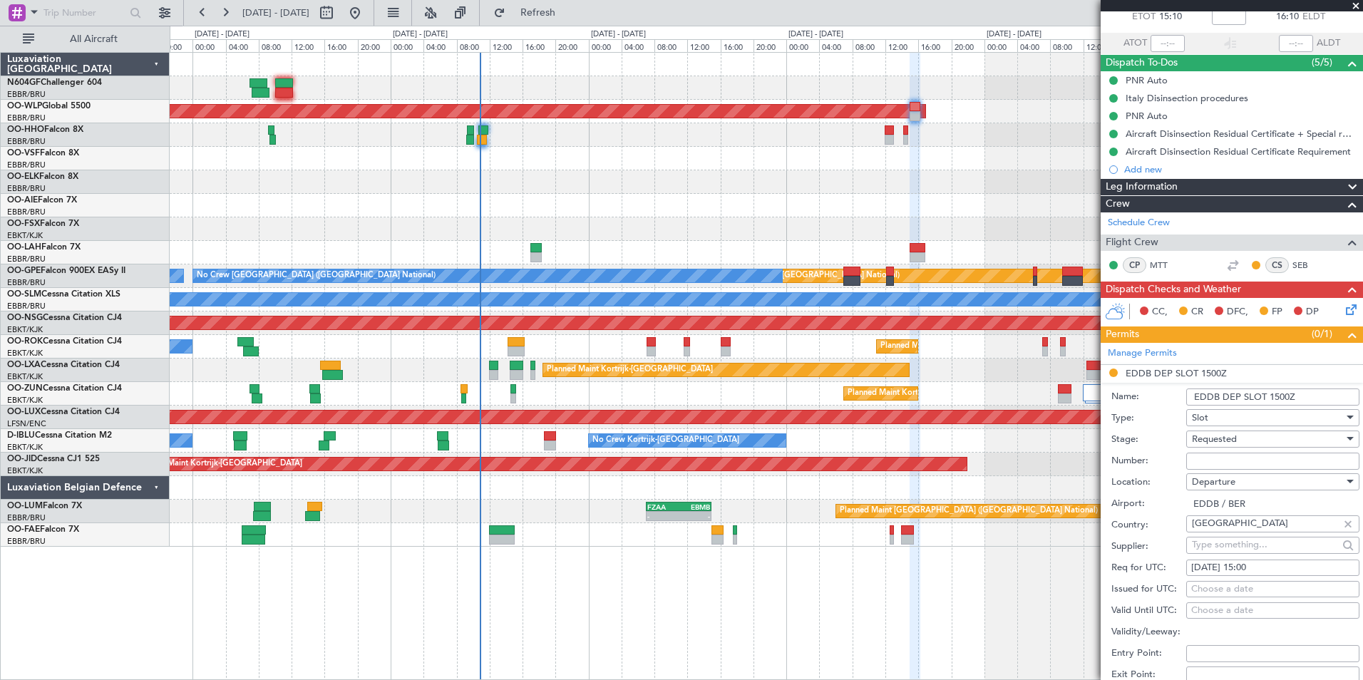
scroll to position [214, 0]
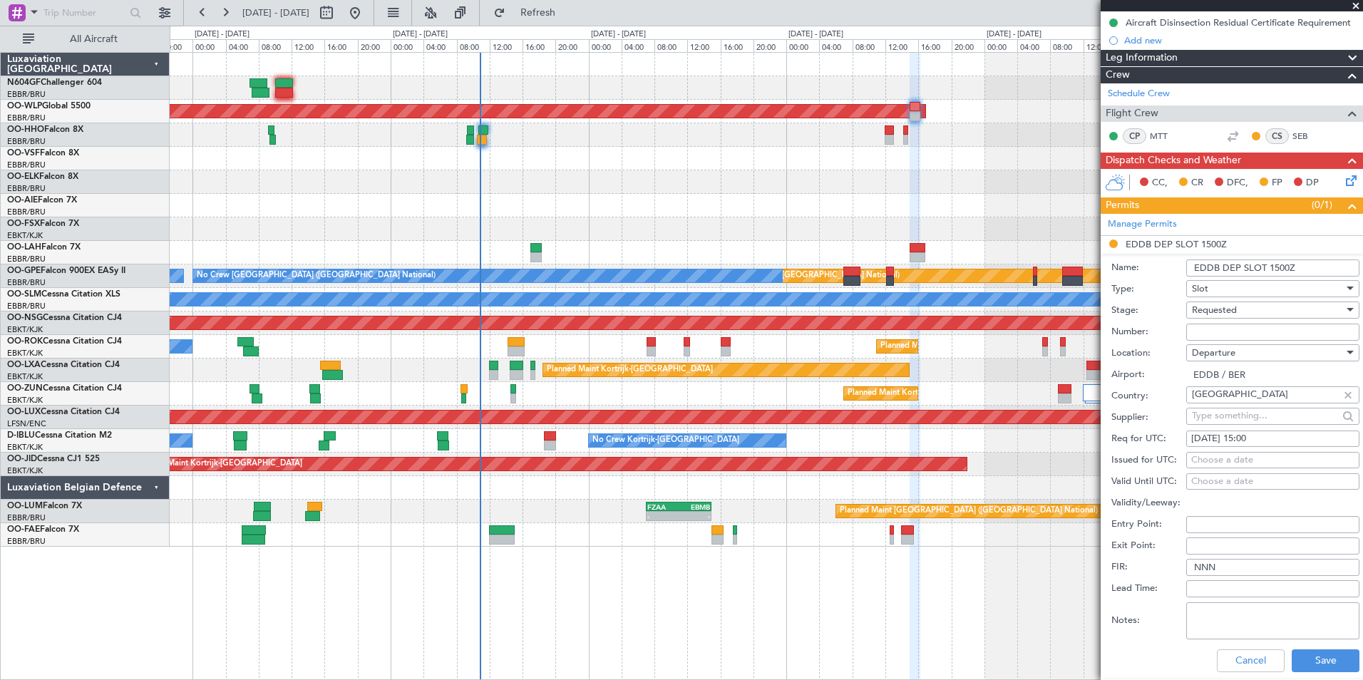
paste input "EDDB2708251796"
type input "EDDB2708251796"
click at [1251, 312] on div "Requested" at bounding box center [1268, 310] width 152 height 21
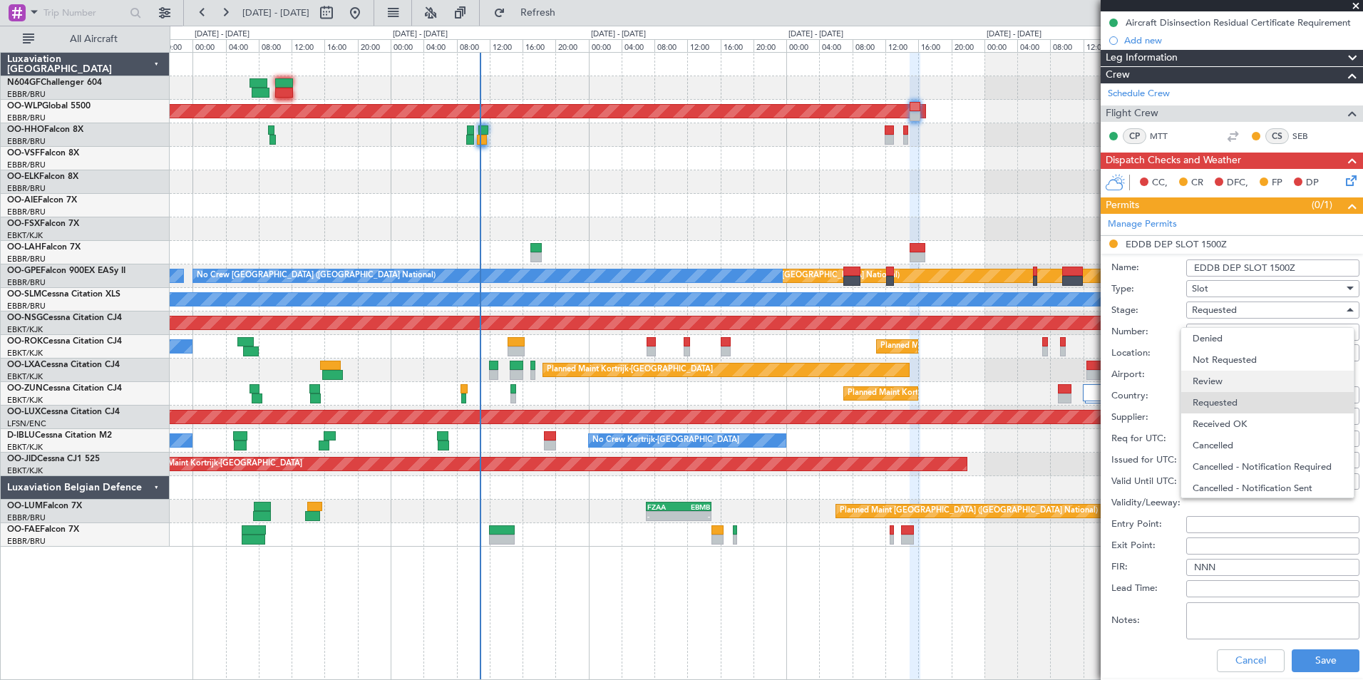
scroll to position [6, 0]
click at [1247, 417] on span "Received OK" at bounding box center [1268, 417] width 150 height 21
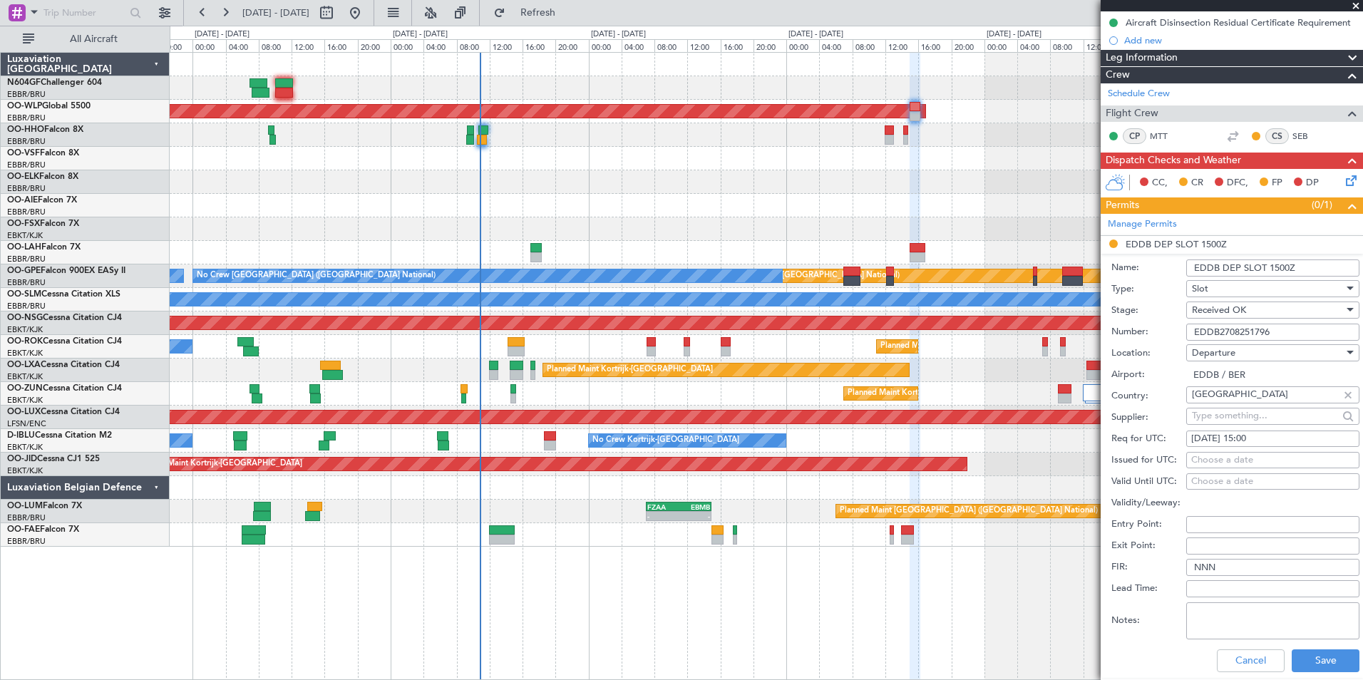
scroll to position [357, 0]
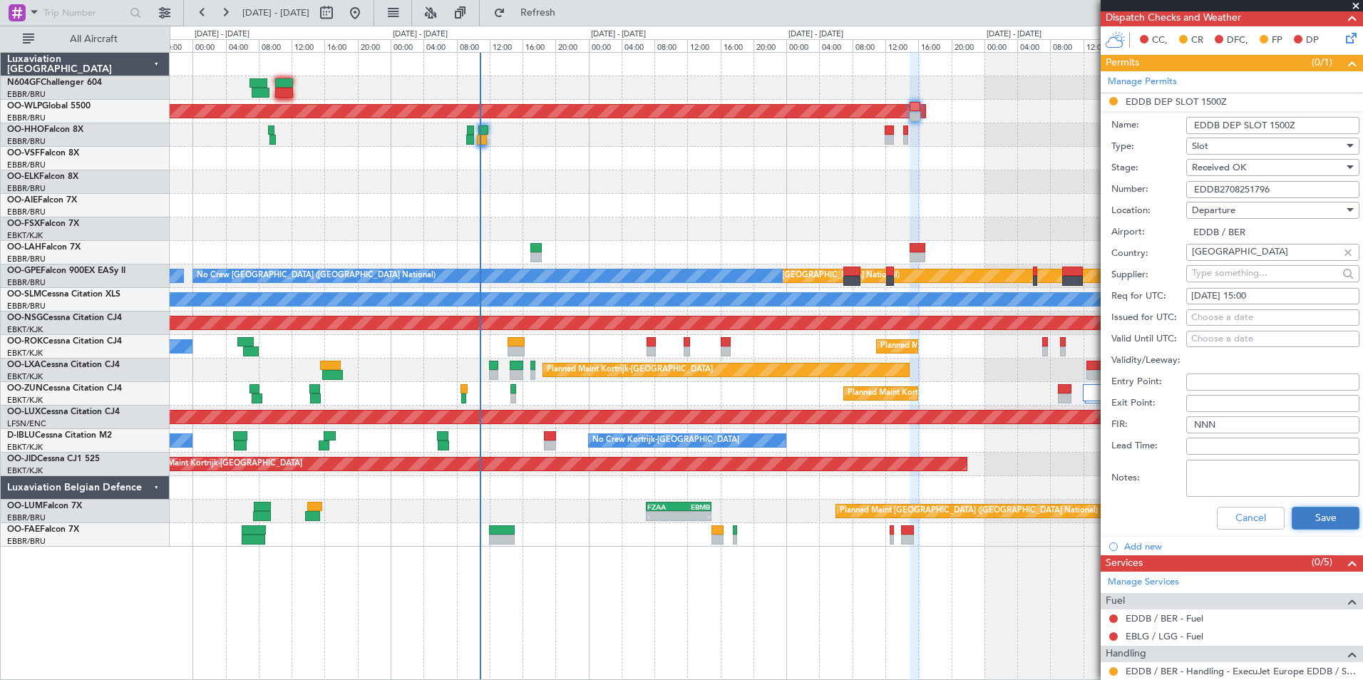
click at [1311, 511] on button "Save" at bounding box center [1326, 518] width 68 height 23
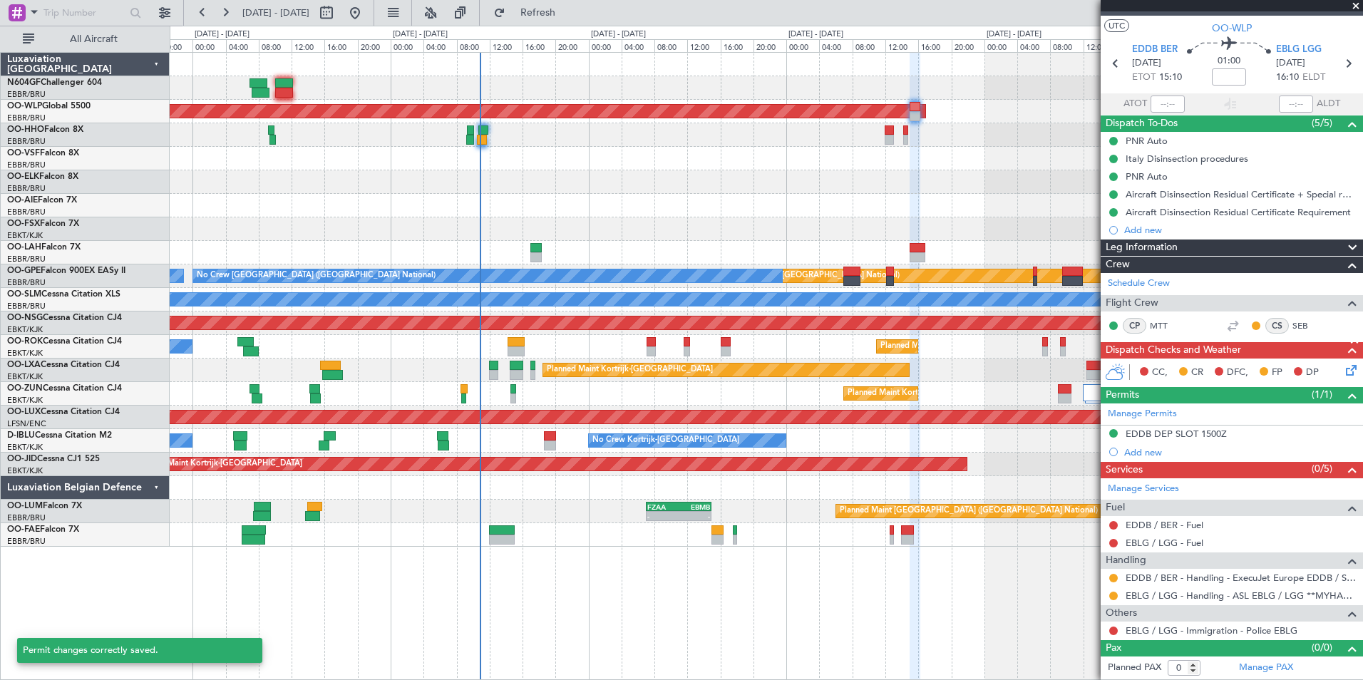
scroll to position [24, 0]
click at [1113, 581] on button at bounding box center [1114, 579] width 9 height 9
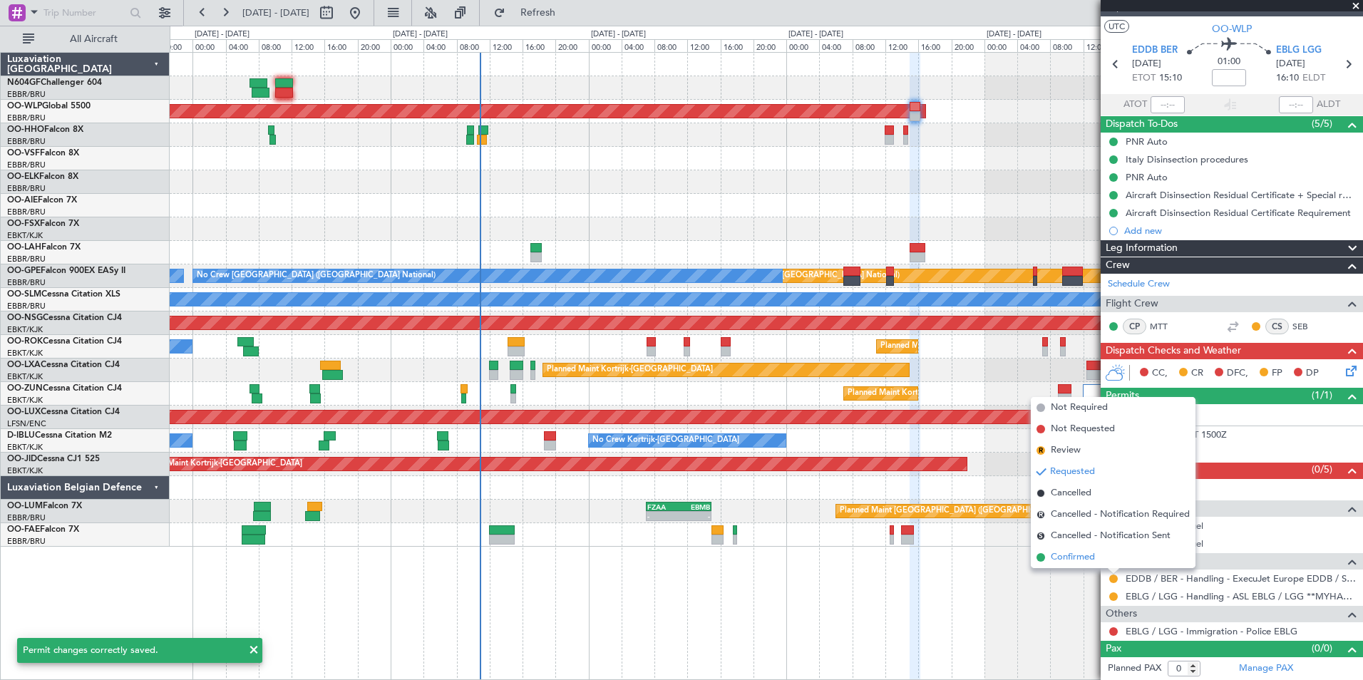
click at [1100, 561] on li "Confirmed" at bounding box center [1113, 557] width 165 height 21
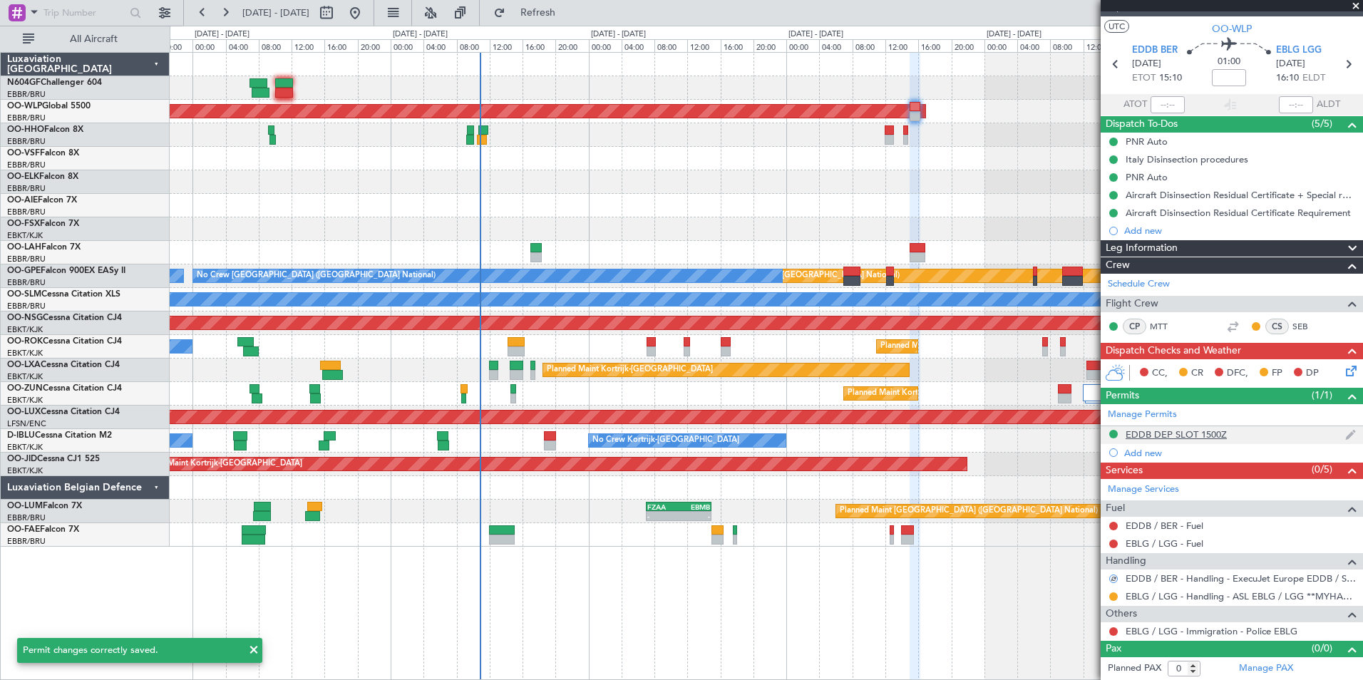
click at [1187, 437] on div "EDDB DEP SLOT 1500Z" at bounding box center [1176, 435] width 101 height 12
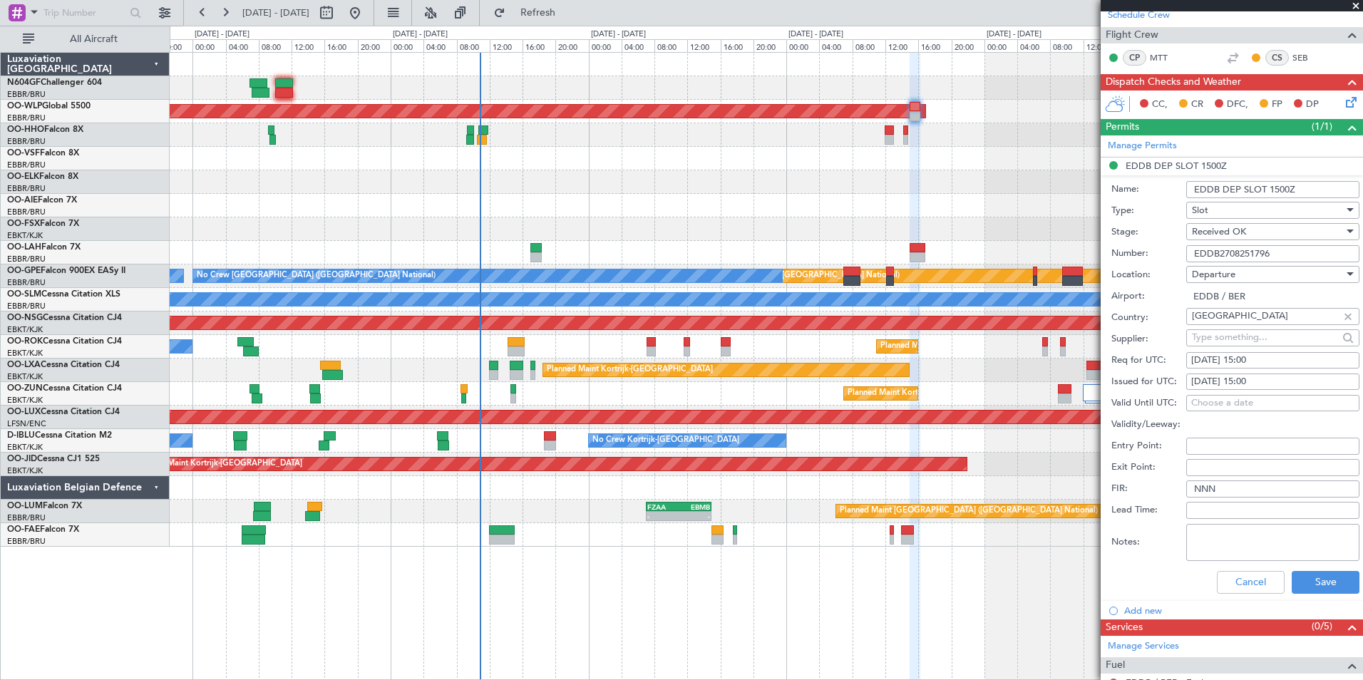
scroll to position [380, 0]
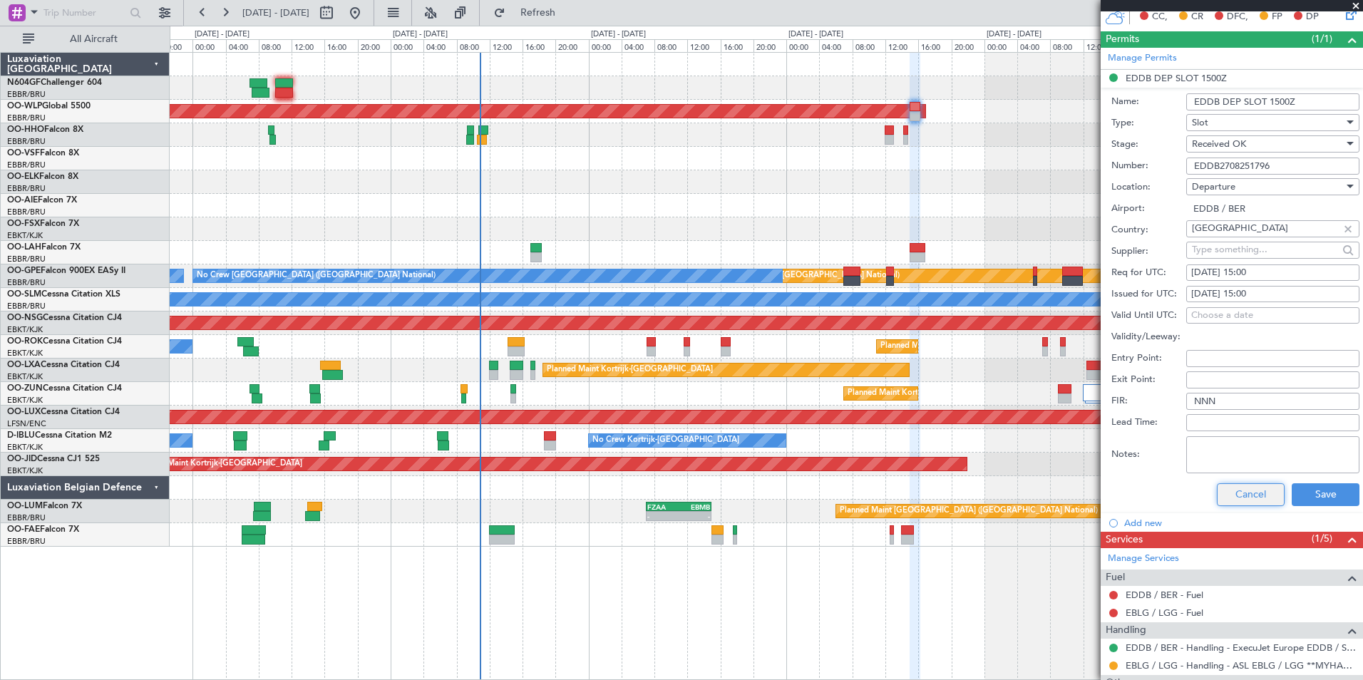
click at [1255, 489] on button "Cancel" at bounding box center [1251, 494] width 68 height 23
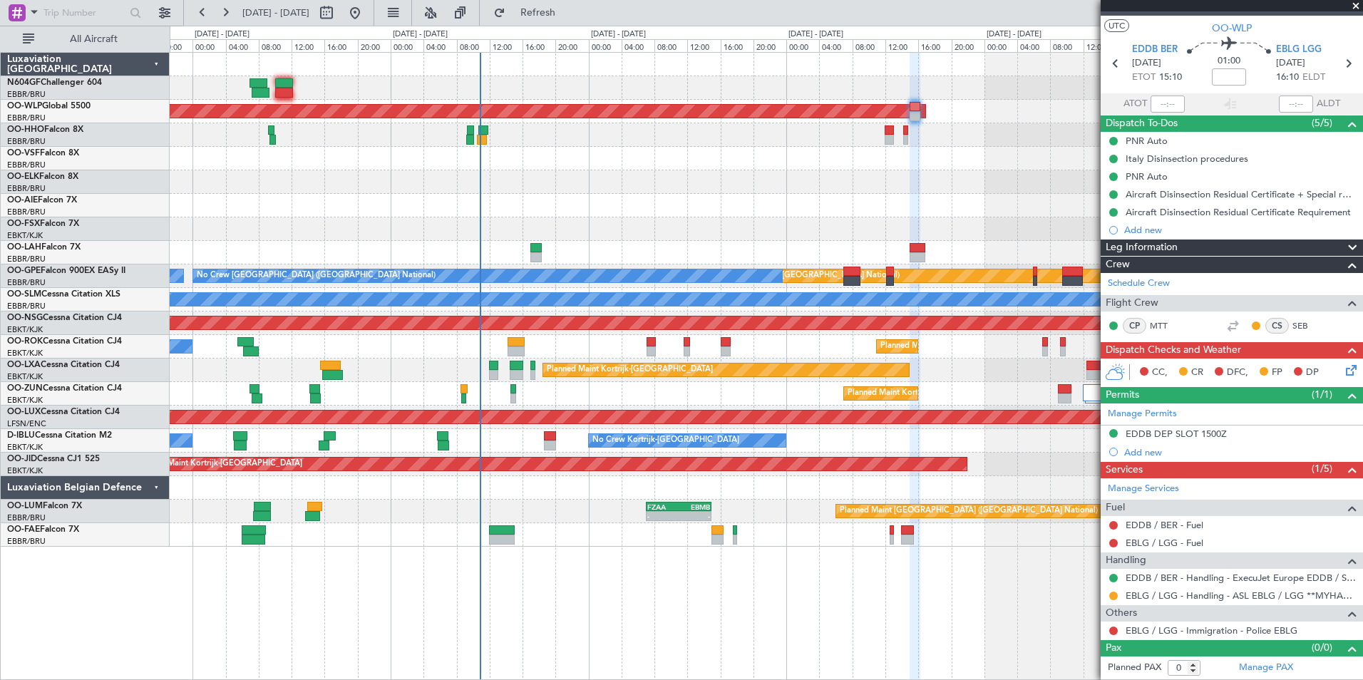
scroll to position [24, 0]
click at [618, 200] on div "Planned Maint [GEOGRAPHIC_DATA] ([GEOGRAPHIC_DATA])" at bounding box center [766, 206] width 1193 height 24
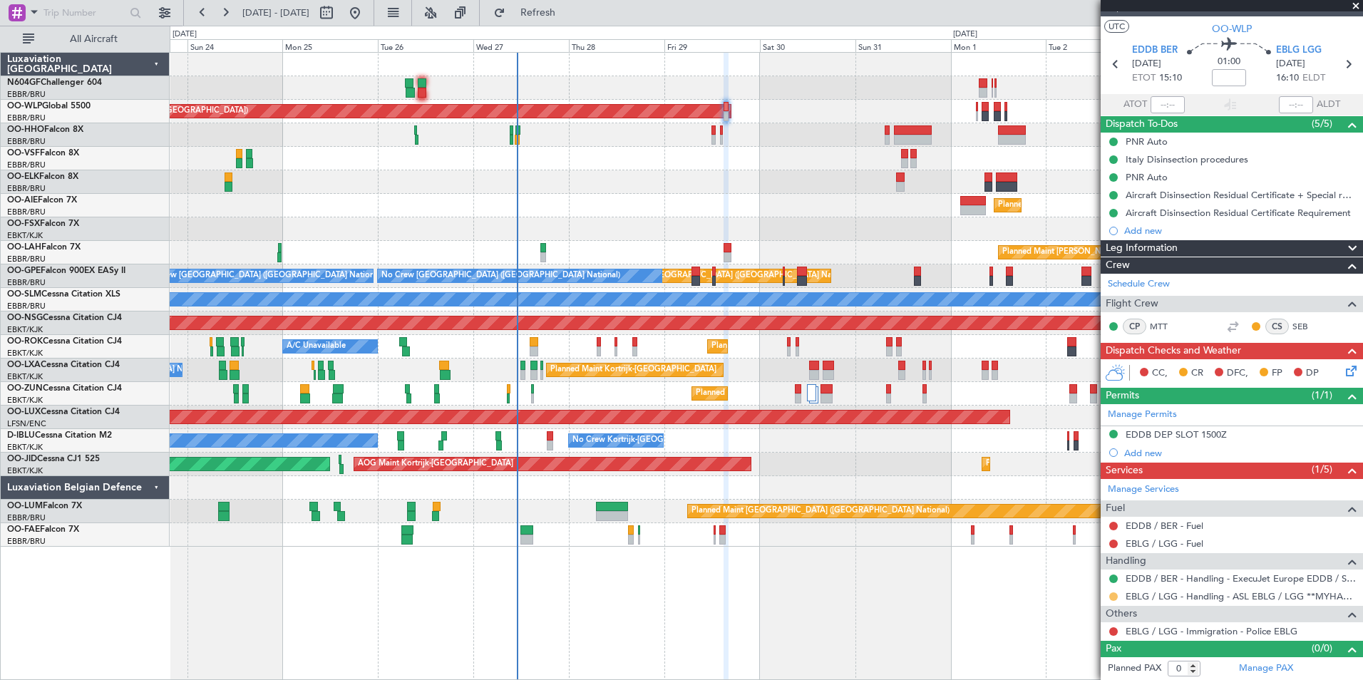
click at [1110, 595] on button at bounding box center [1114, 597] width 9 height 9
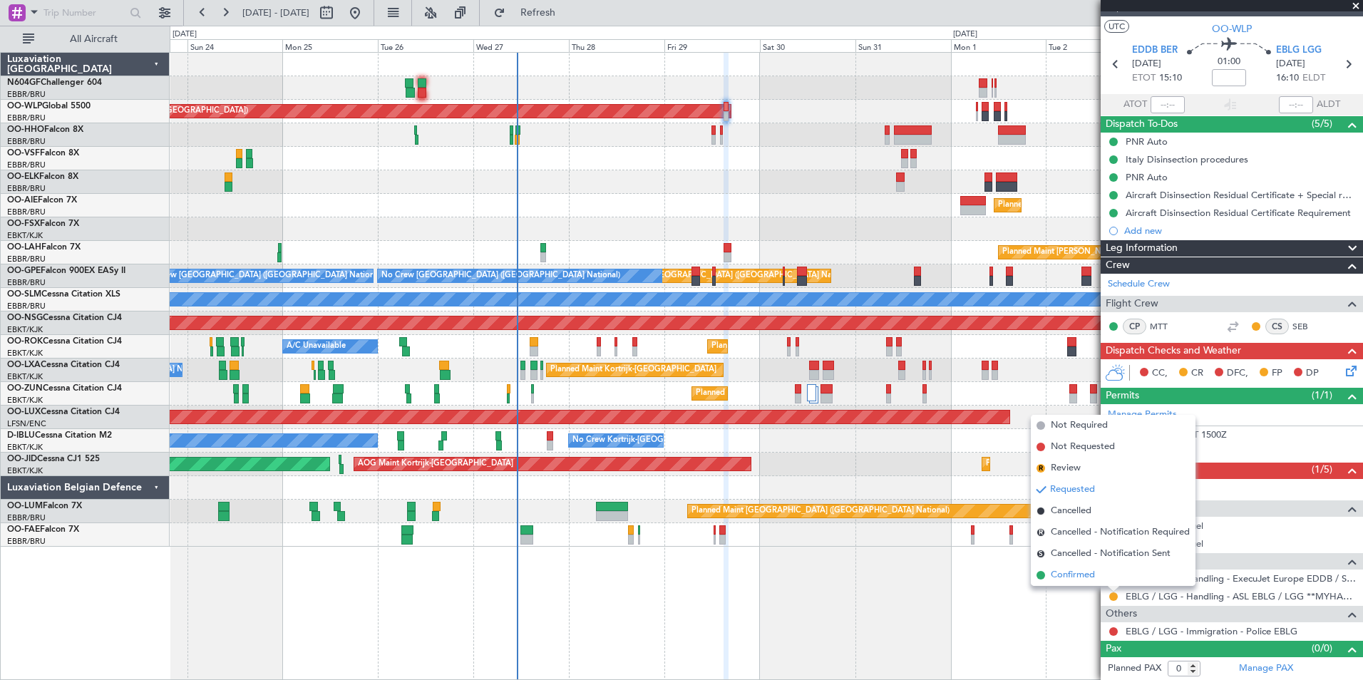
click at [1063, 572] on span "Confirmed" at bounding box center [1073, 575] width 44 height 14
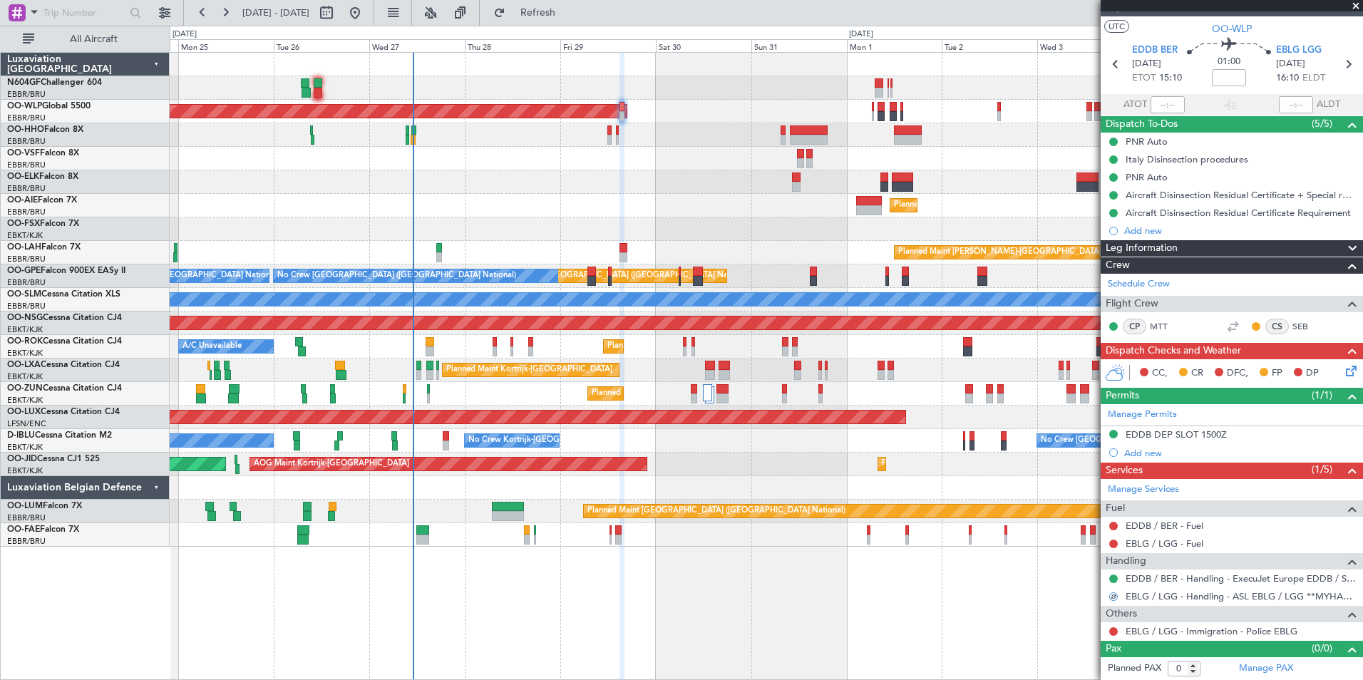
click at [739, 174] on div "Planned Maint Berlin (Brandenburg) Planned Maint Kortrijk-Wevelgem Planned Main…" at bounding box center [766, 300] width 1193 height 494
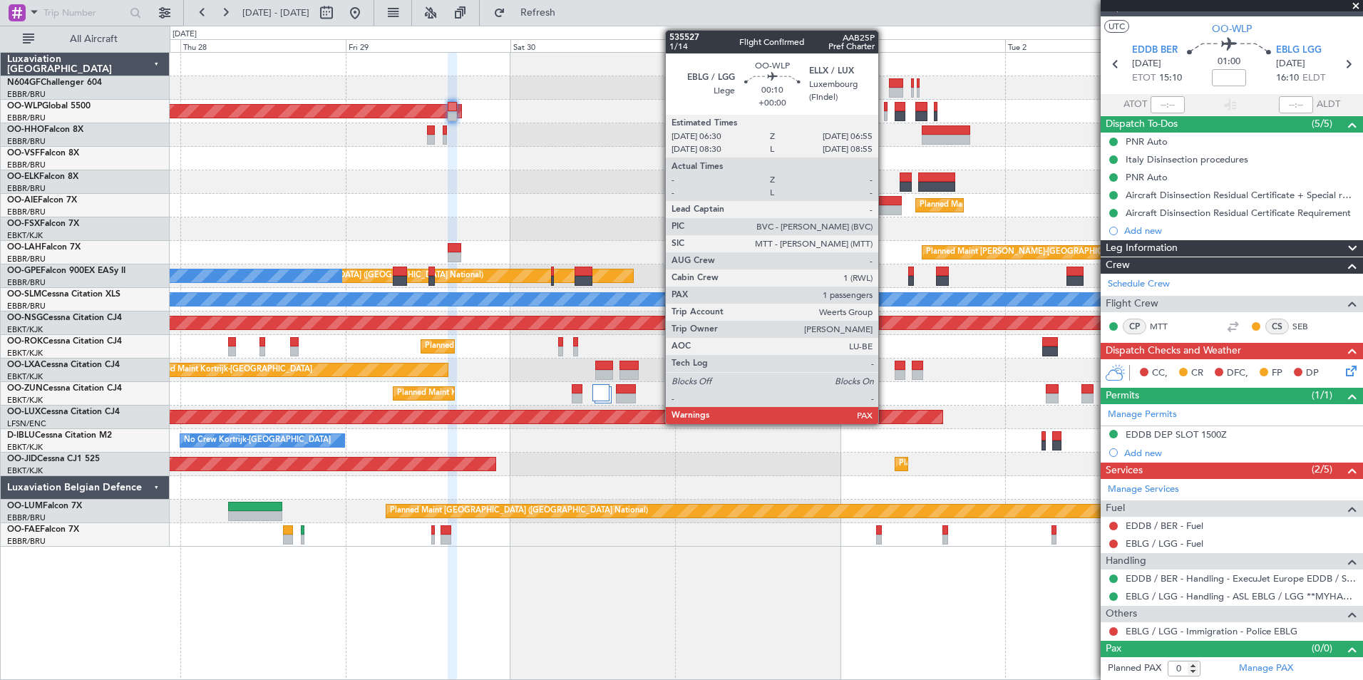
click at [885, 109] on div at bounding box center [886, 107] width 4 height 10
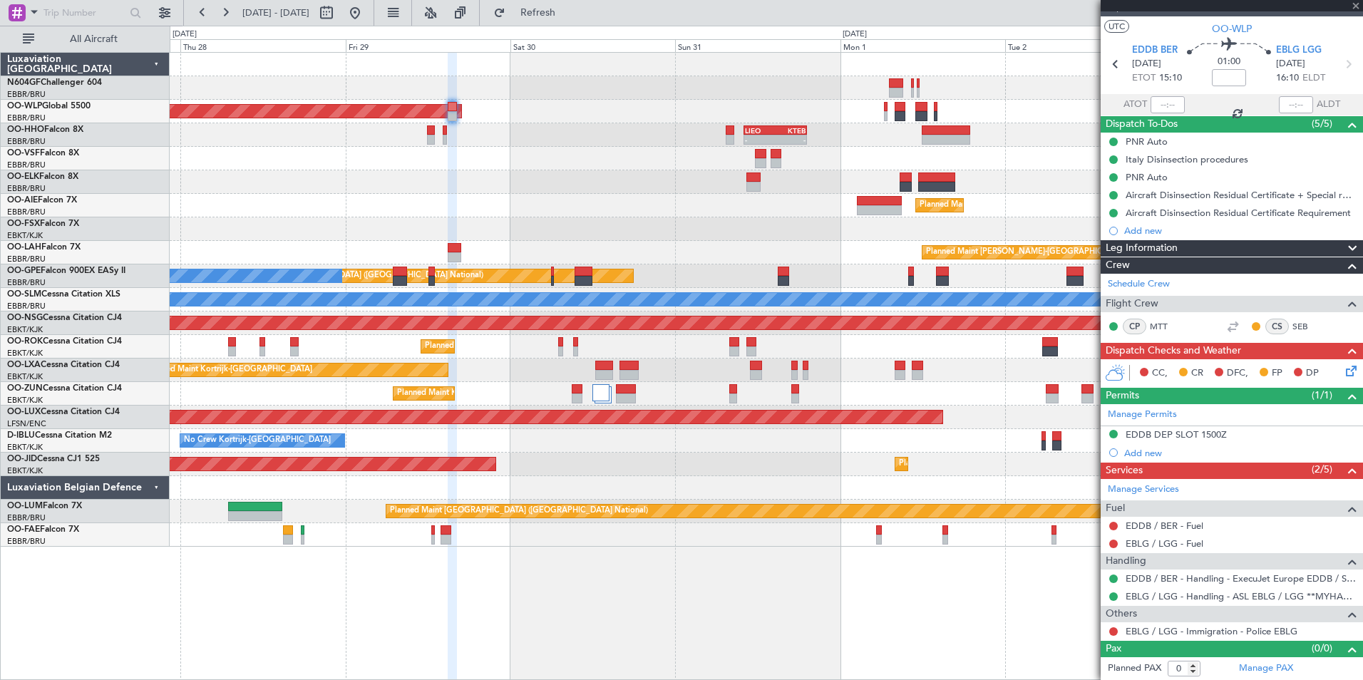
type input "2"
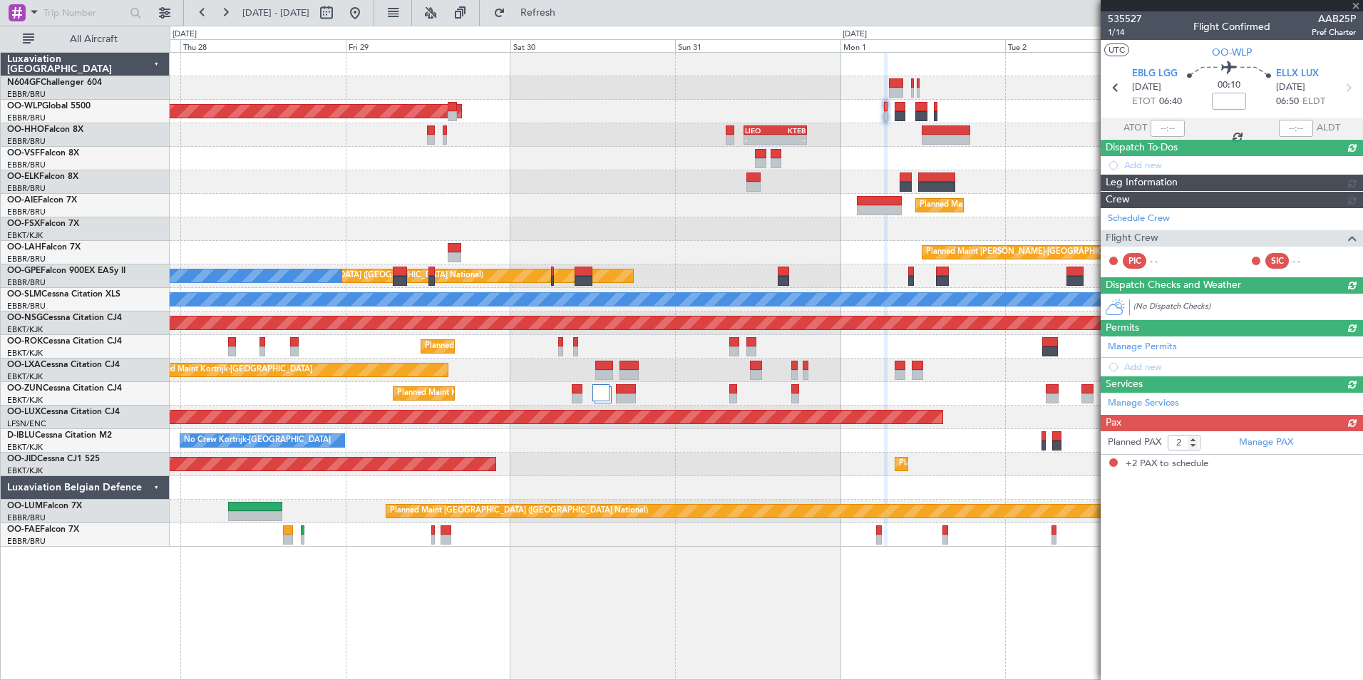
scroll to position [0, 0]
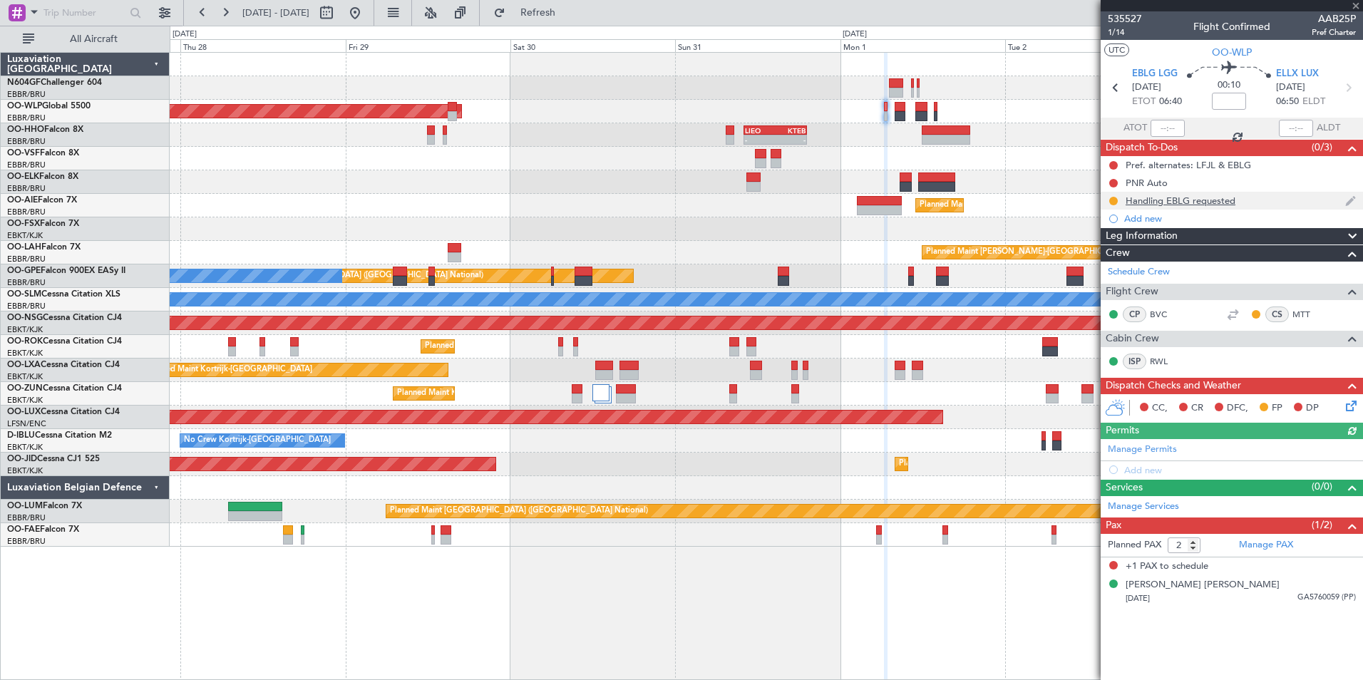
click at [1184, 200] on div "Handling EBLG requested" at bounding box center [1181, 201] width 110 height 12
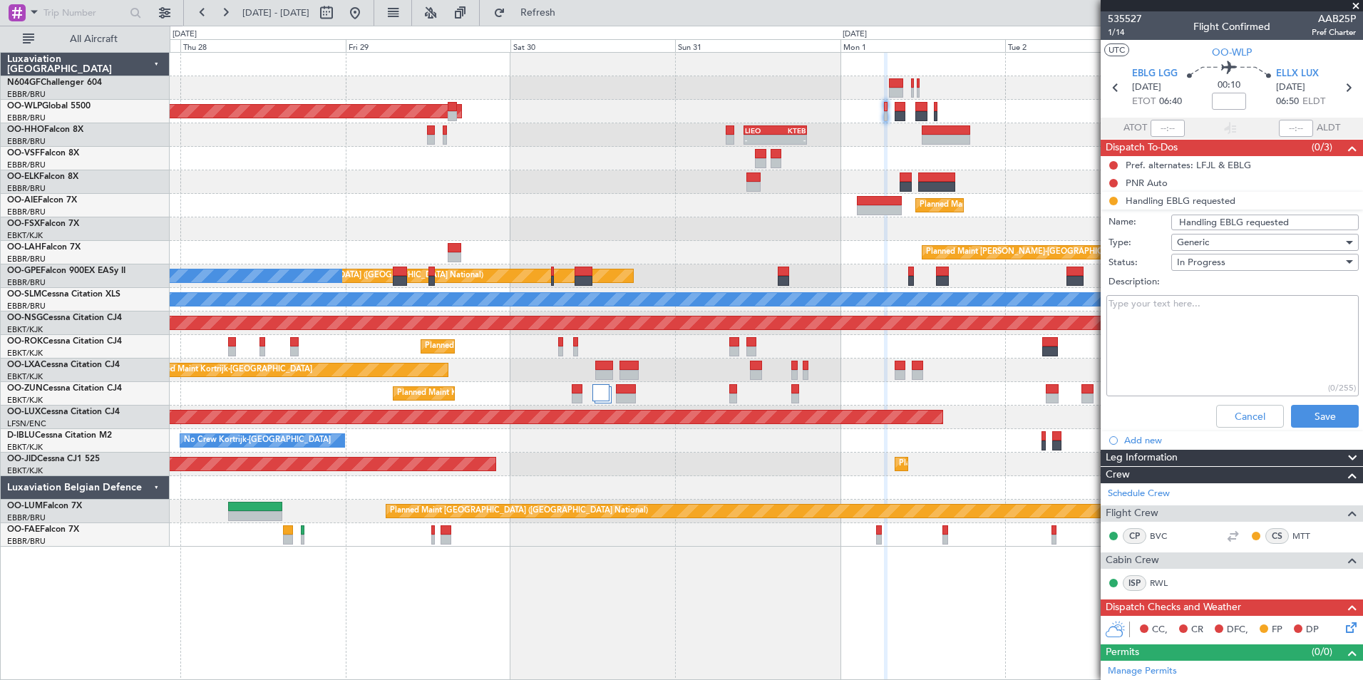
click at [1299, 222] on input "Handling EBLG requested" at bounding box center [1266, 223] width 188 height 16
type input "Handling EBLG Confirmed"
click at [1227, 257] on div "In Progress" at bounding box center [1260, 262] width 166 height 21
click at [1232, 325] on span "Completed" at bounding box center [1258, 333] width 167 height 21
click at [1312, 416] on button "Save" at bounding box center [1325, 416] width 68 height 23
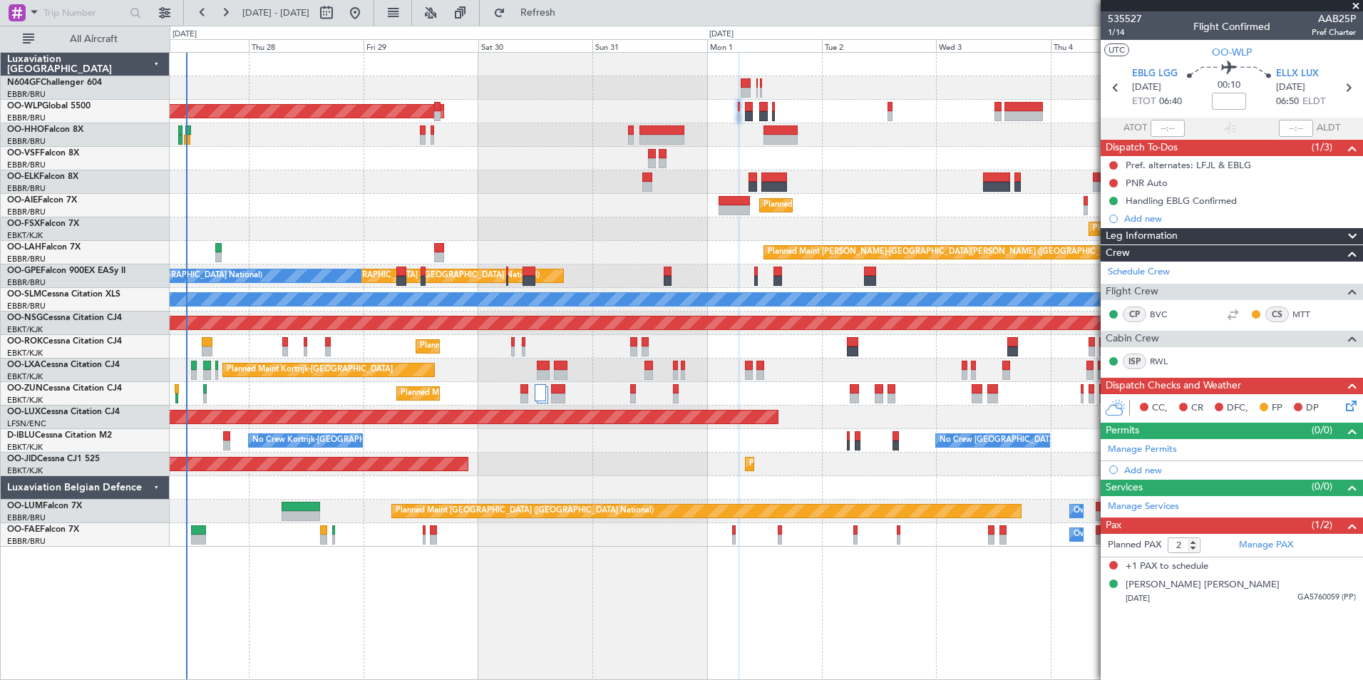
click at [479, 211] on div "Planned Maint [GEOGRAPHIC_DATA] ([GEOGRAPHIC_DATA])" at bounding box center [766, 206] width 1193 height 24
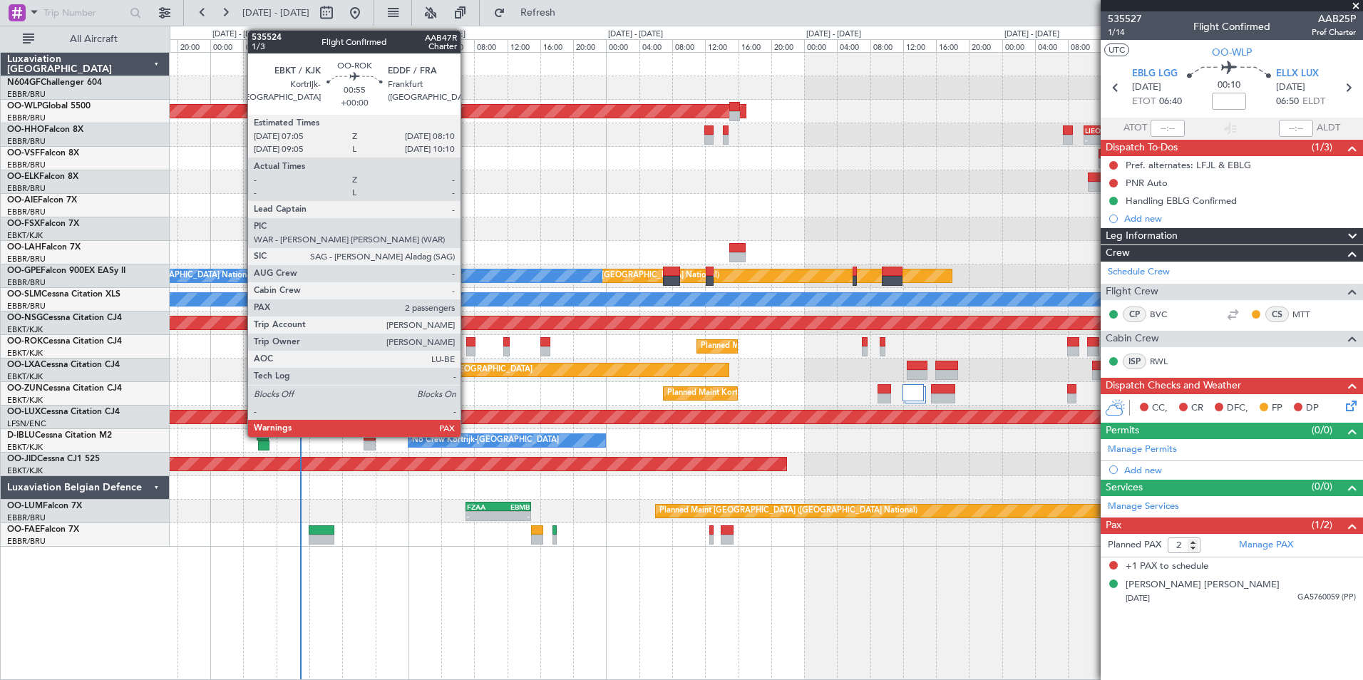
click at [467, 342] on div at bounding box center [470, 342] width 9 height 10
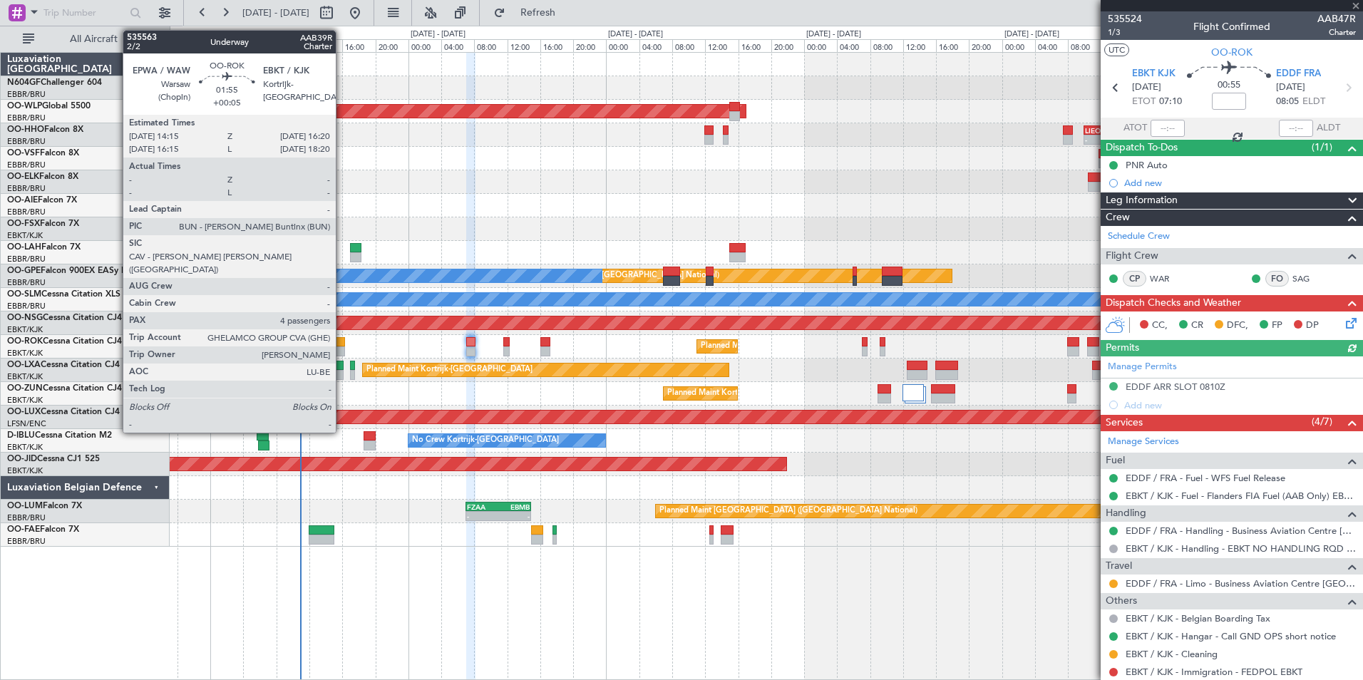
click at [342, 348] on div at bounding box center [336, 352] width 18 height 10
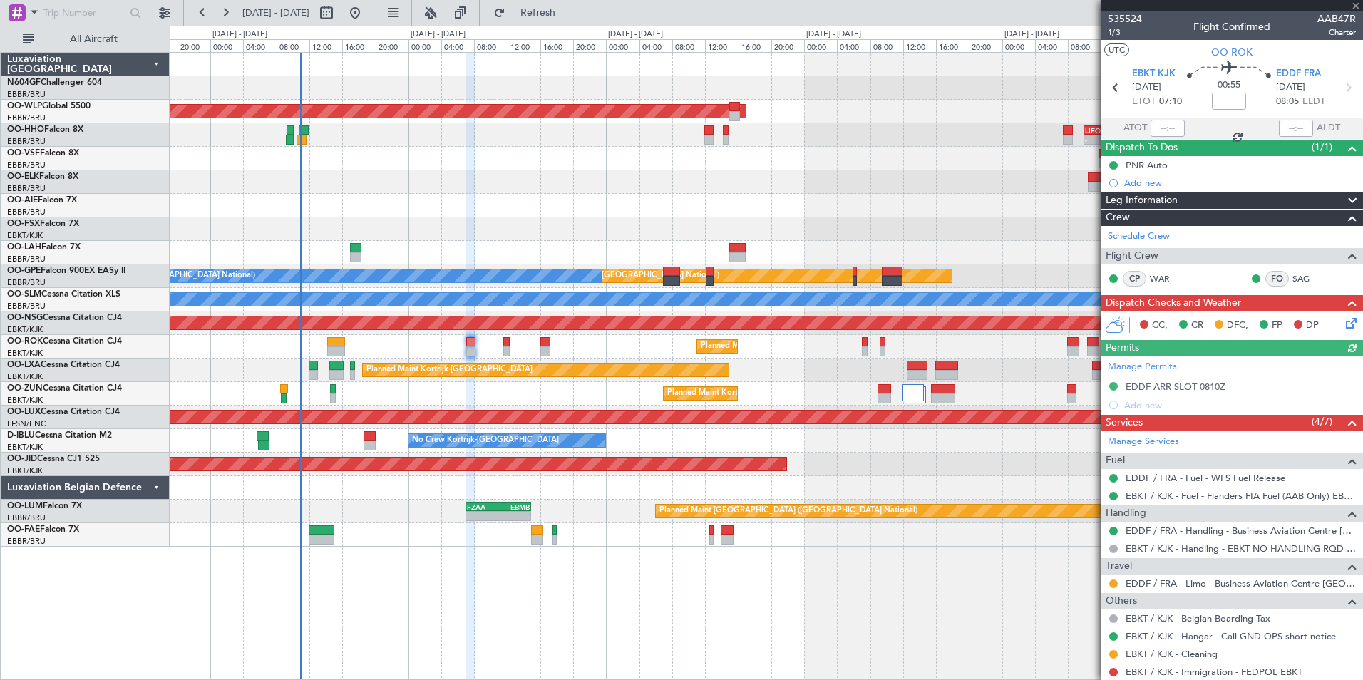
type input "+00:05"
type input "4"
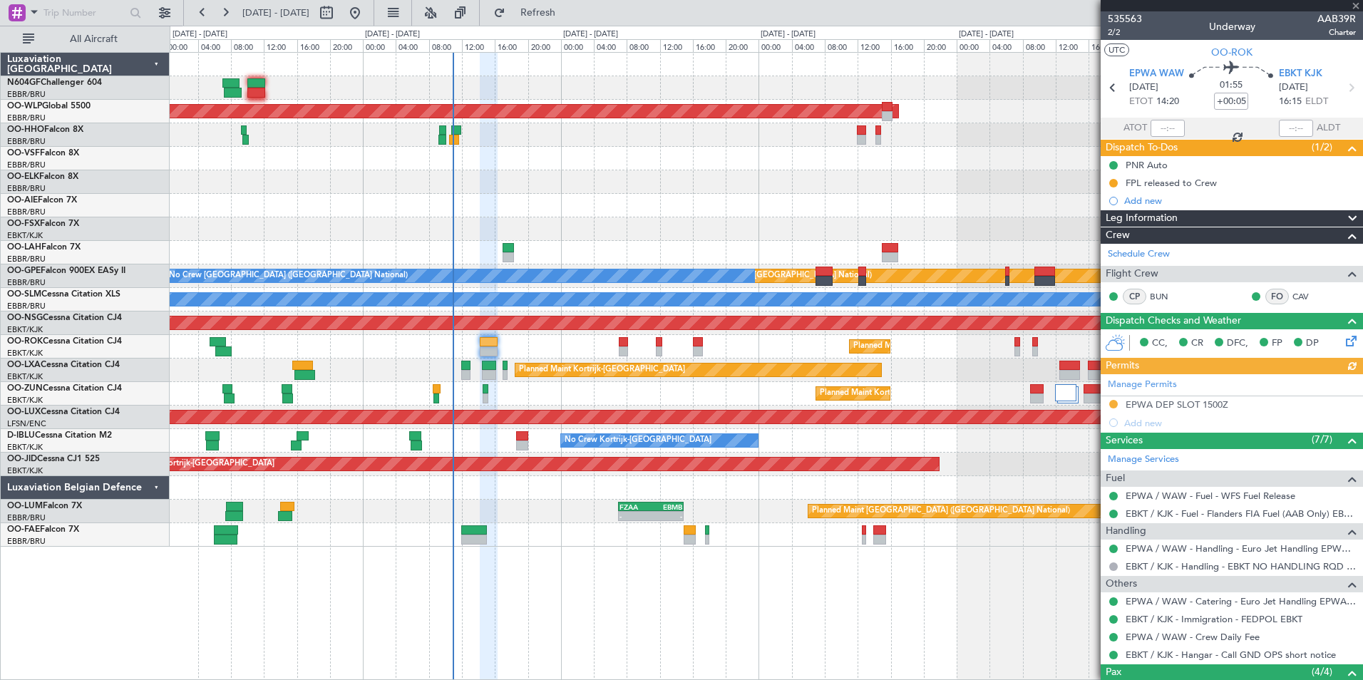
click at [570, 309] on div "Planned Maint Berlin (Brandenburg) - - LIEO 10:00 Z KTEB 19:15 Z - - KTEB 12:00…" at bounding box center [766, 300] width 1193 height 494
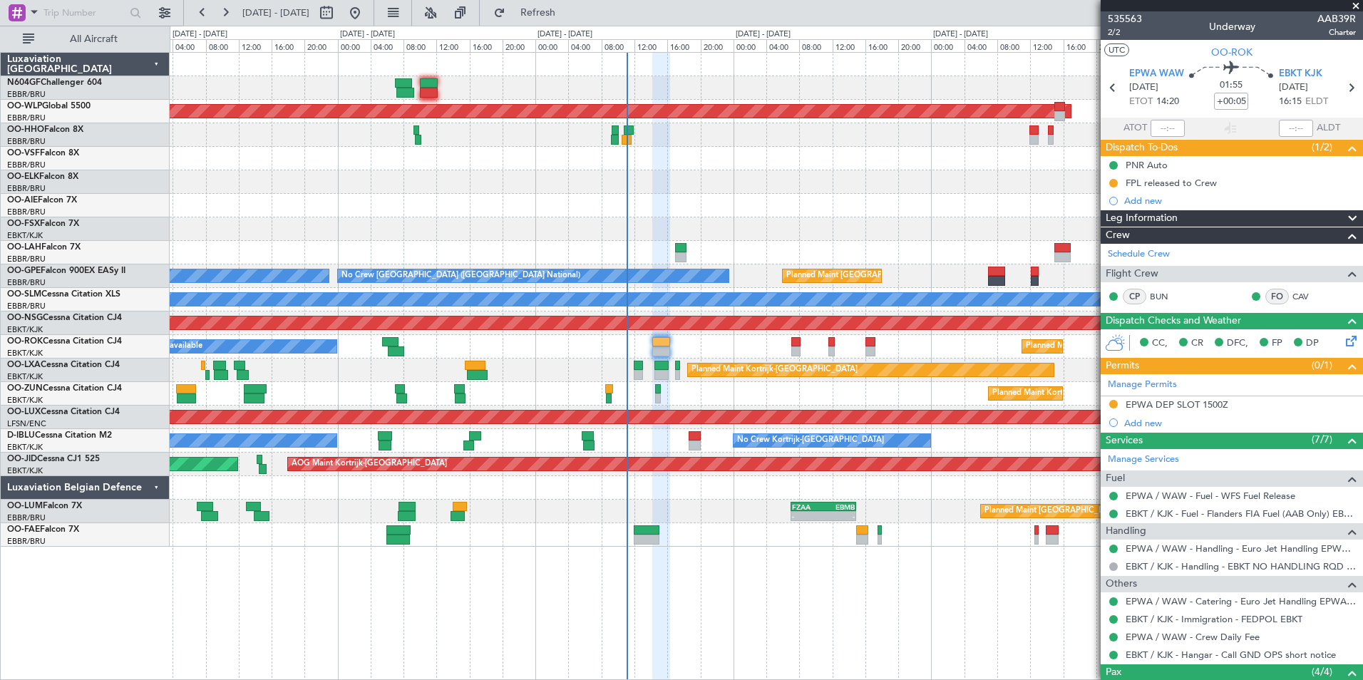
click at [735, 213] on div "Planned Maint [GEOGRAPHIC_DATA] ([GEOGRAPHIC_DATA])" at bounding box center [766, 206] width 1193 height 24
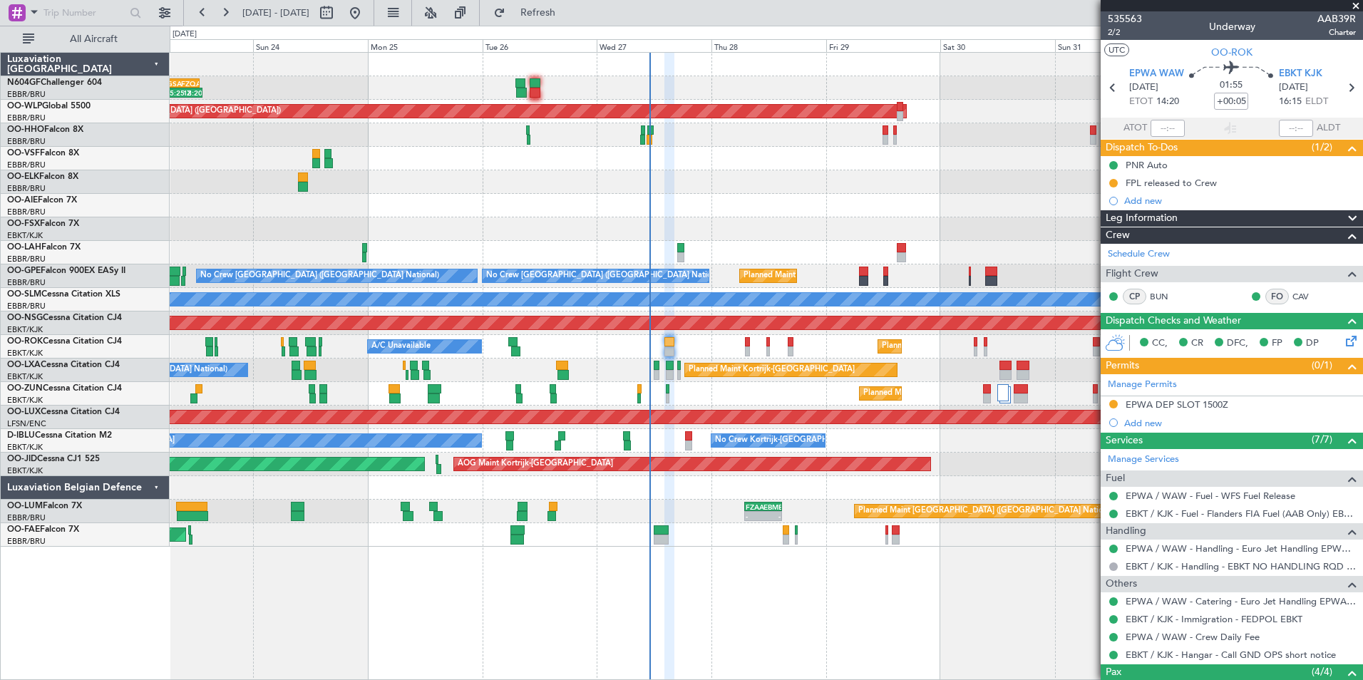
click at [345, 205] on div "05:25 Z 13:20 Z LGSA 05:00 Z FZQA 12:50 Z Planned Maint Berlin (Brandenburg) - …" at bounding box center [766, 300] width 1193 height 494
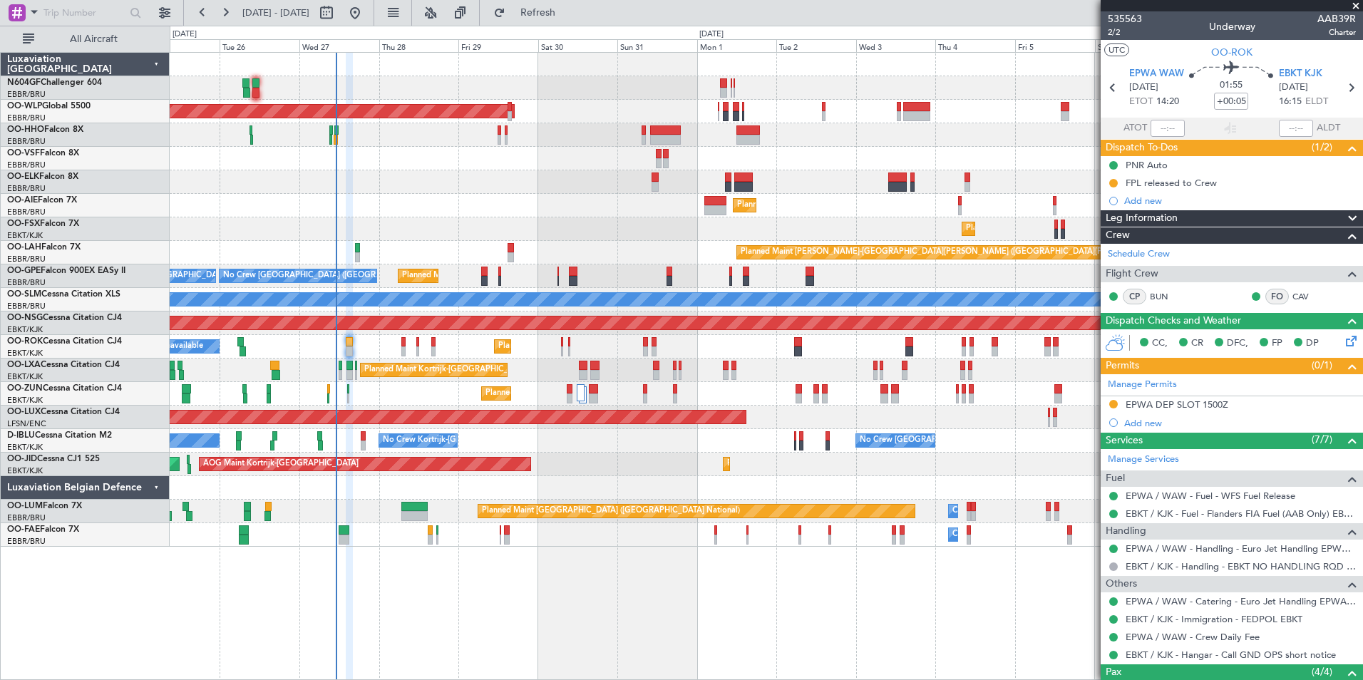
click at [128, 179] on div "Planned Maint Berlin (Brandenburg) Planned Maint Kortrijk-Wevelgem Planned Main…" at bounding box center [681, 353] width 1363 height 655
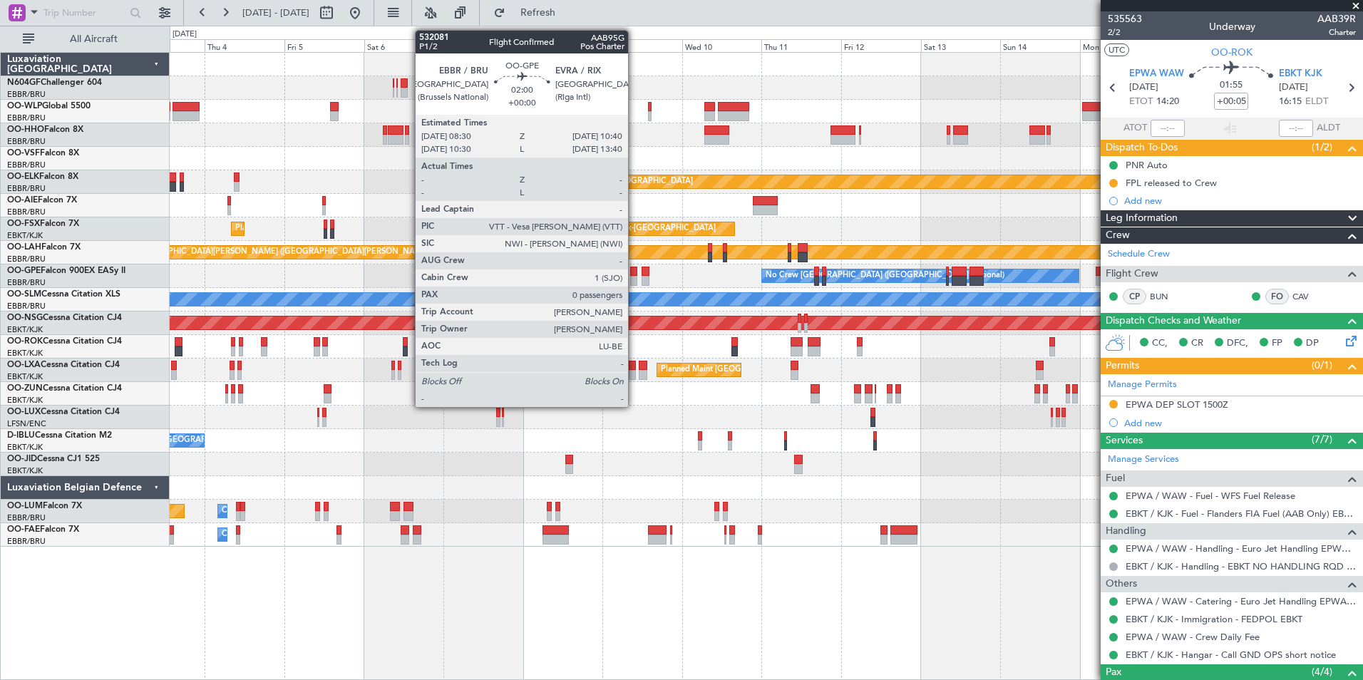
click at [635, 270] on div at bounding box center [634, 272] width 8 height 10
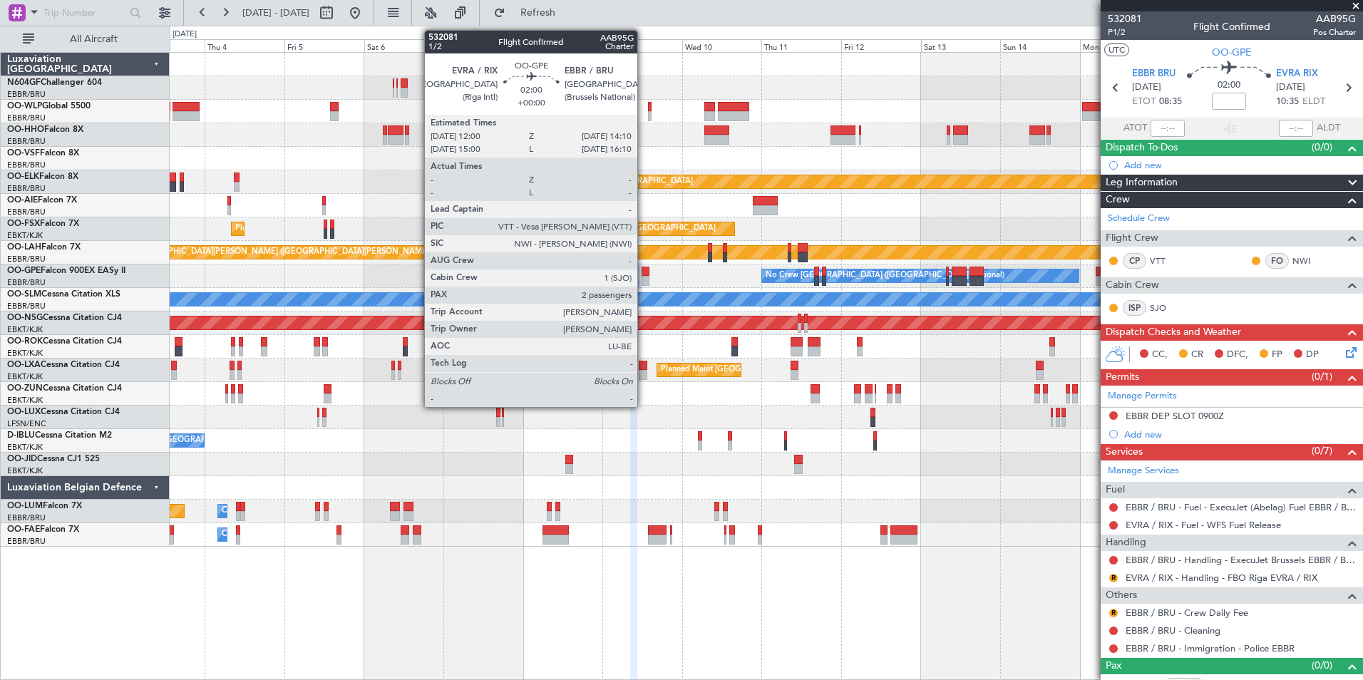
click at [644, 271] on div at bounding box center [646, 272] width 8 height 10
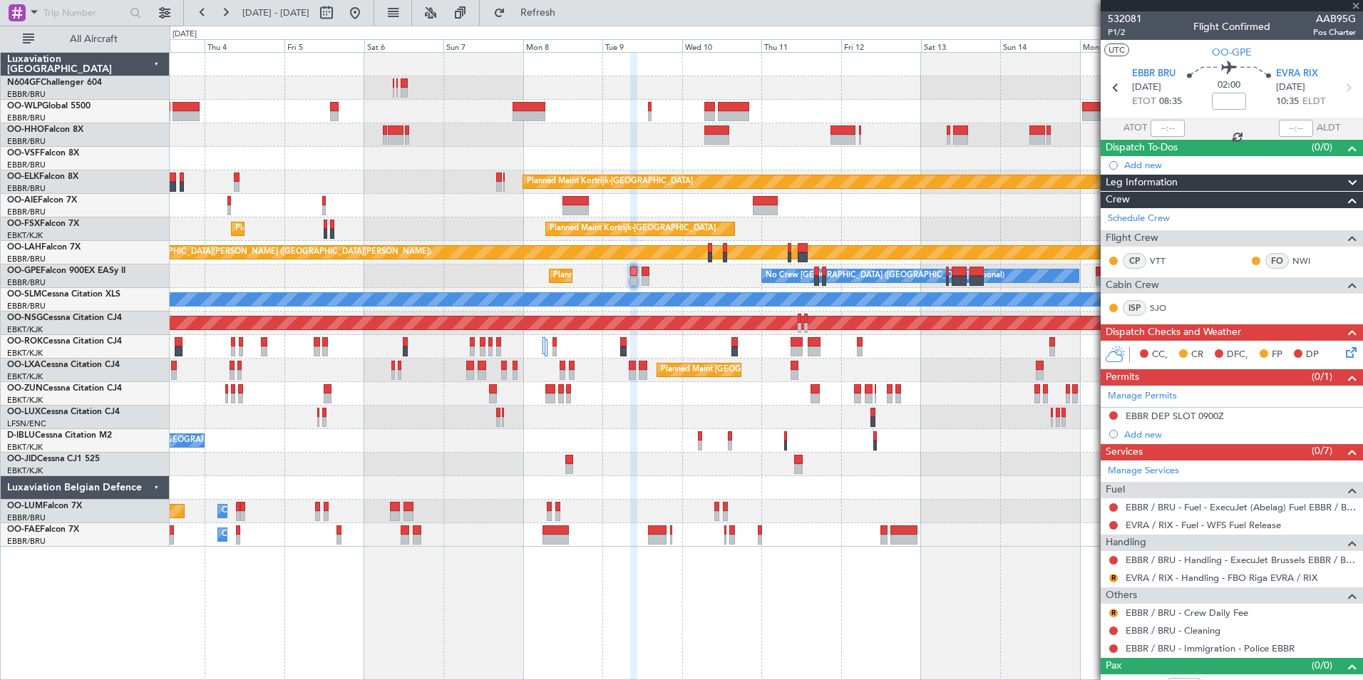
type input "2"
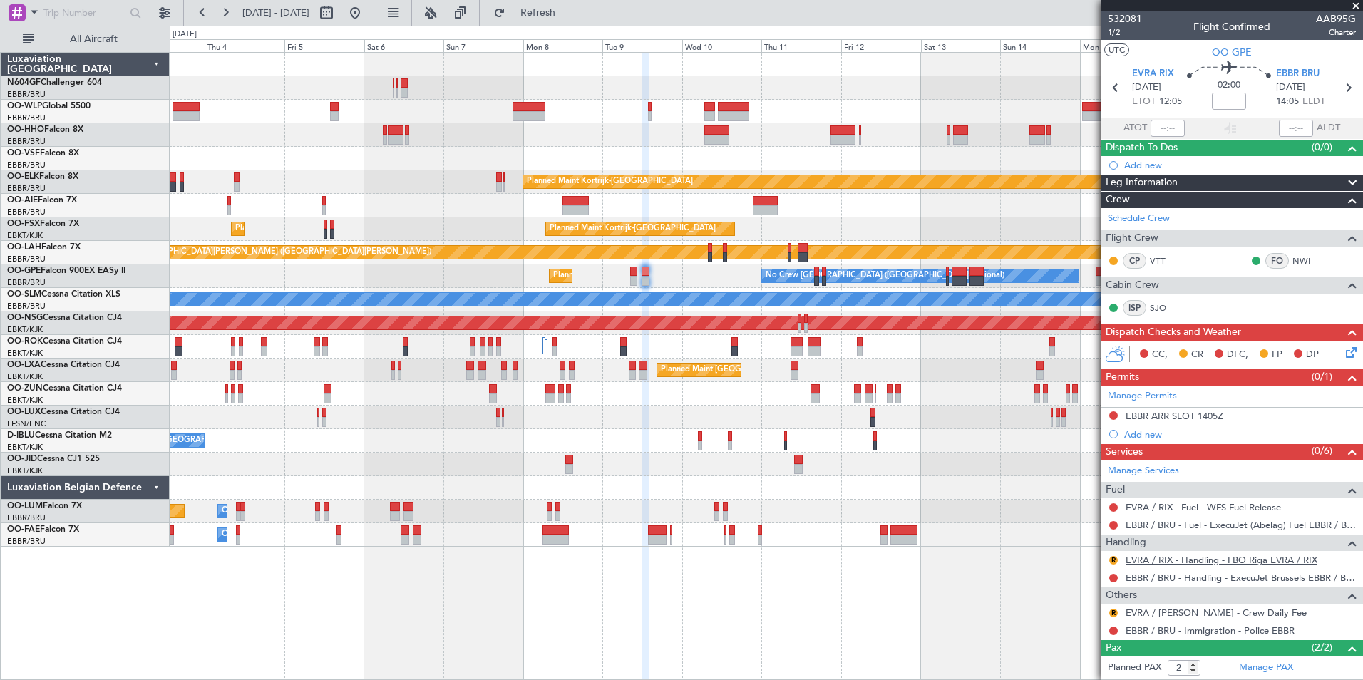
click at [1215, 564] on link "EVRA / RIX - Handling - FBO Riga EVRA / RIX" at bounding box center [1222, 560] width 192 height 12
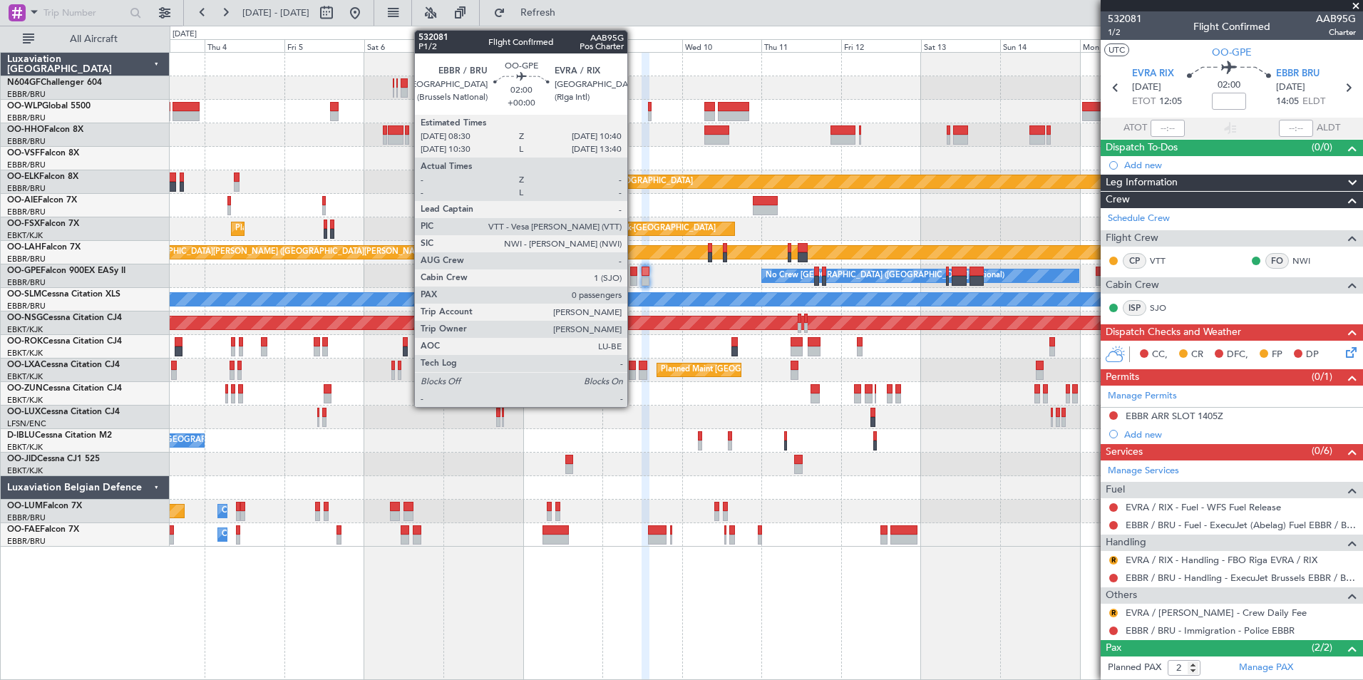
click at [634, 275] on div at bounding box center [634, 272] width 8 height 10
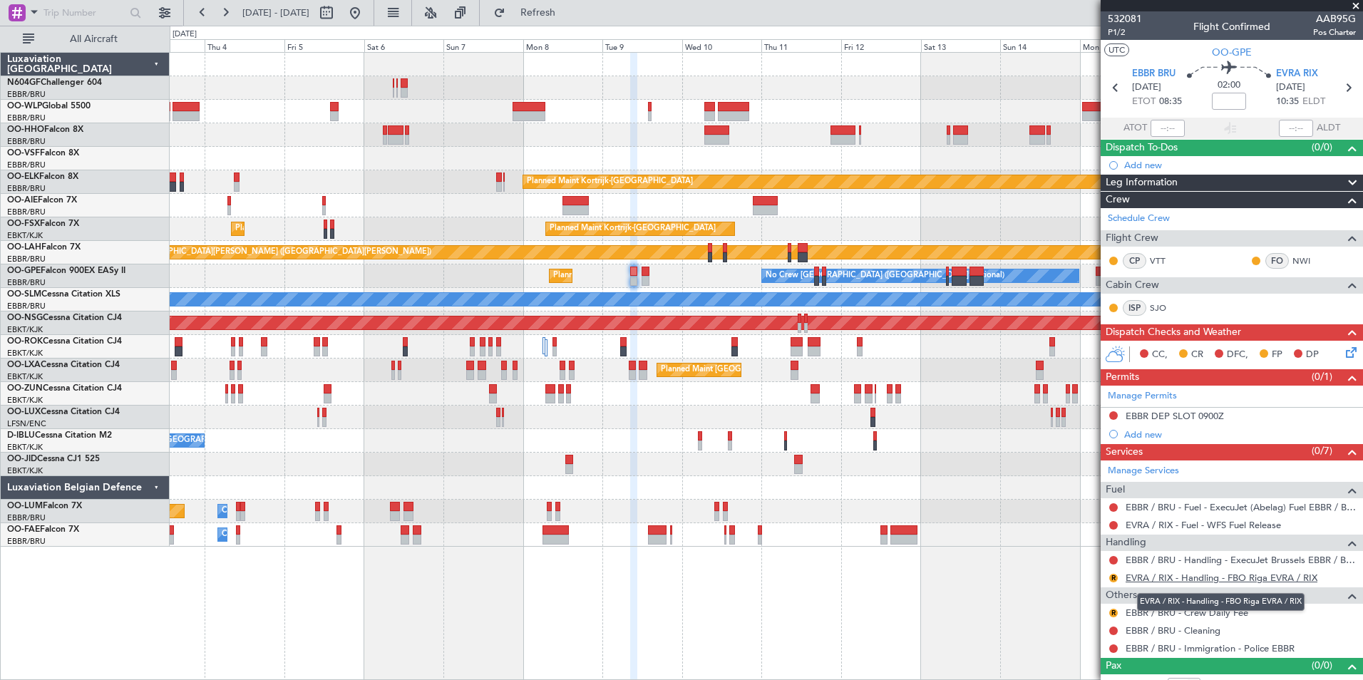
click at [1162, 579] on link "EVRA / RIX - Handling - FBO Riga EVRA / RIX" at bounding box center [1222, 578] width 192 height 12
click at [1307, 67] on span "EVRA RIX" at bounding box center [1297, 74] width 42 height 14
click at [1114, 576] on button "R" at bounding box center [1114, 578] width 9 height 9
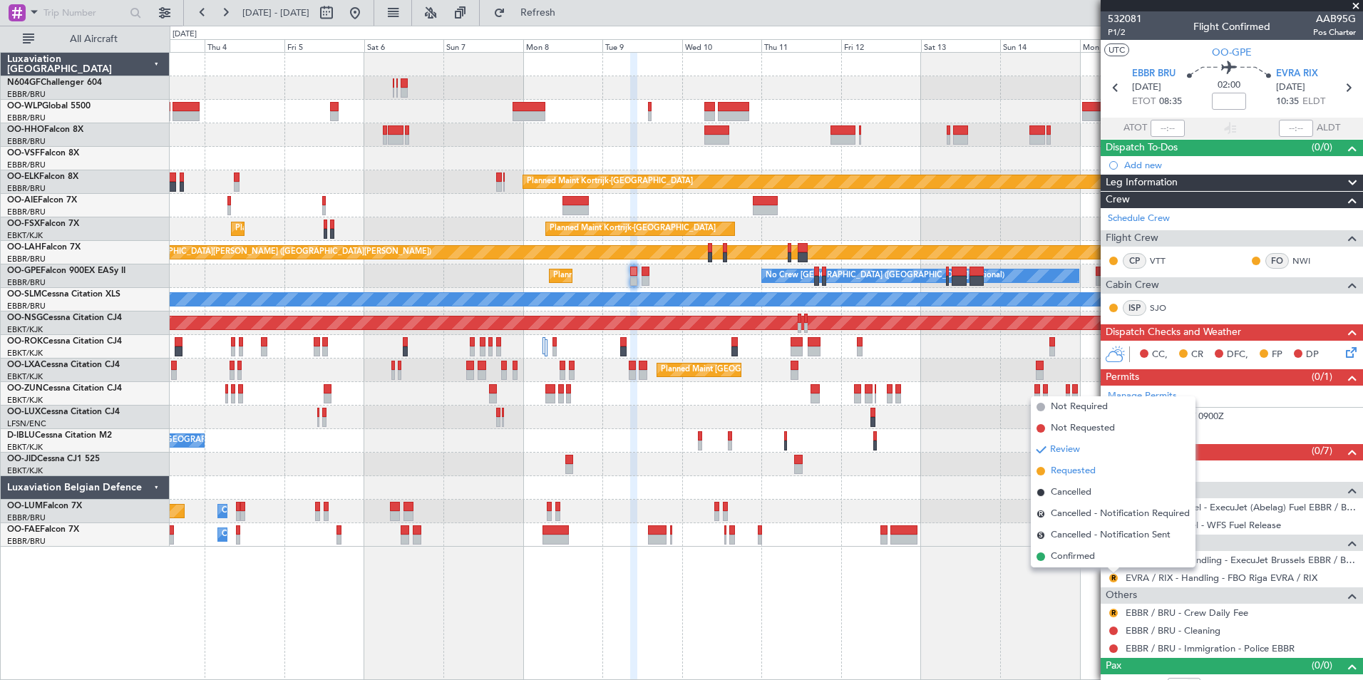
click at [1077, 473] on span "Requested" at bounding box center [1073, 471] width 45 height 14
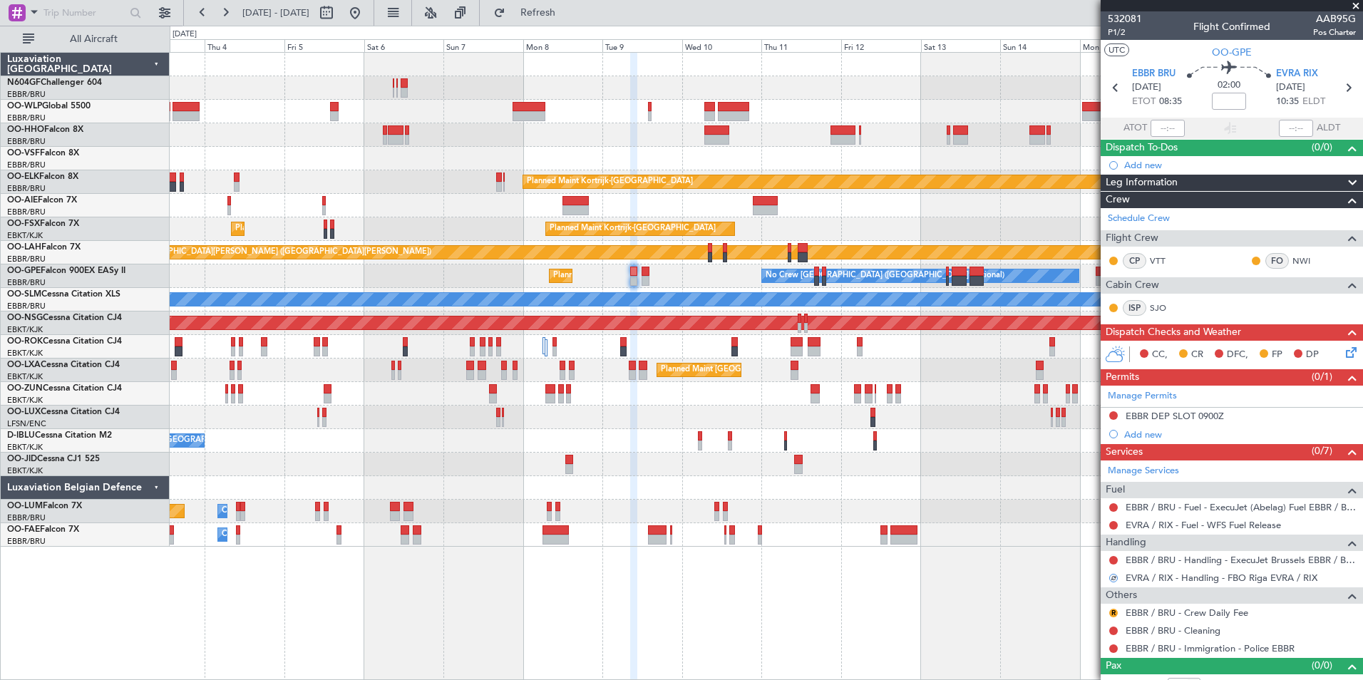
click at [1110, 608] on div "R" at bounding box center [1113, 613] width 11 height 11
click at [1115, 610] on button "R" at bounding box center [1114, 613] width 9 height 9
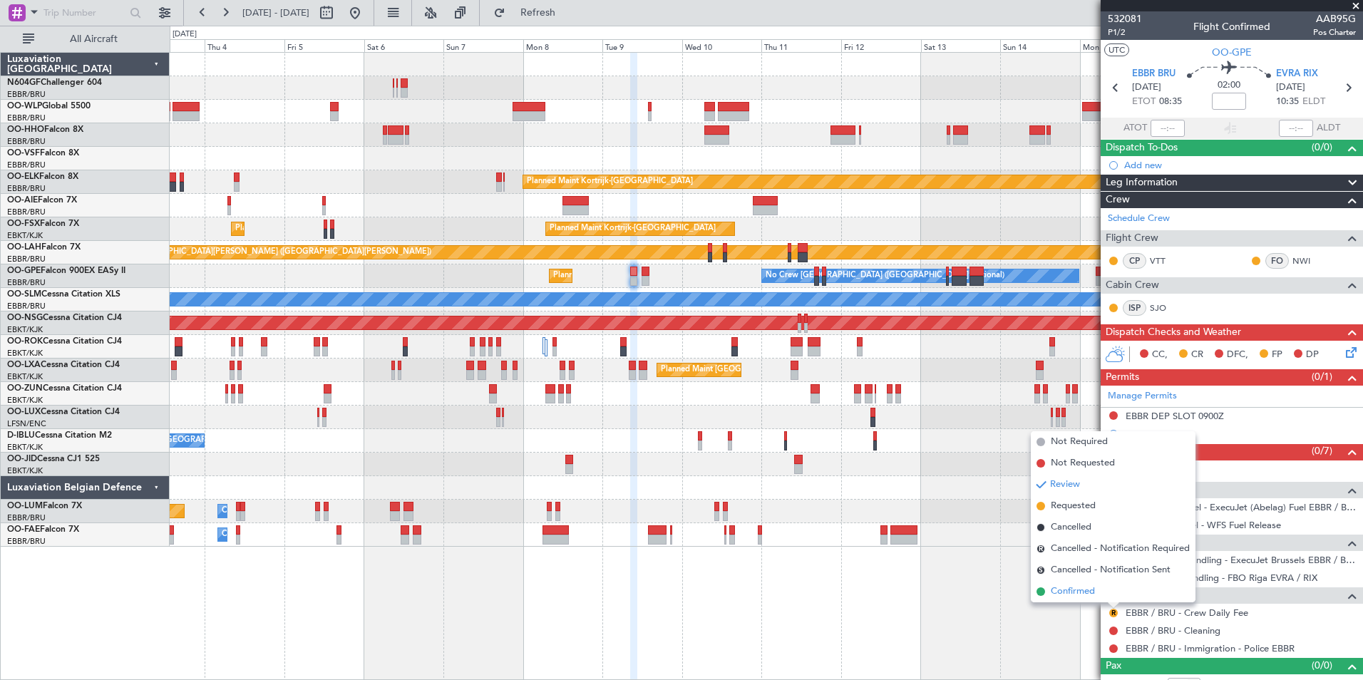
click at [1098, 595] on li "Confirmed" at bounding box center [1113, 591] width 165 height 21
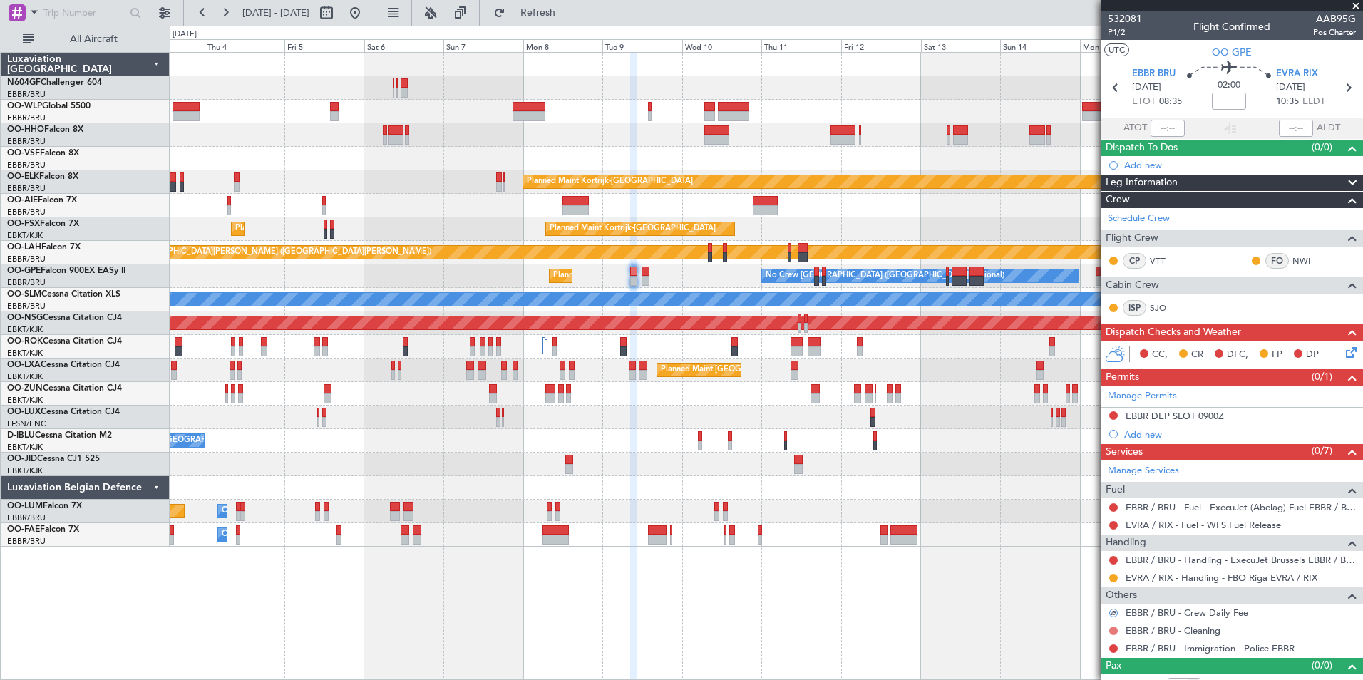
click at [1117, 630] on button at bounding box center [1114, 631] width 9 height 9
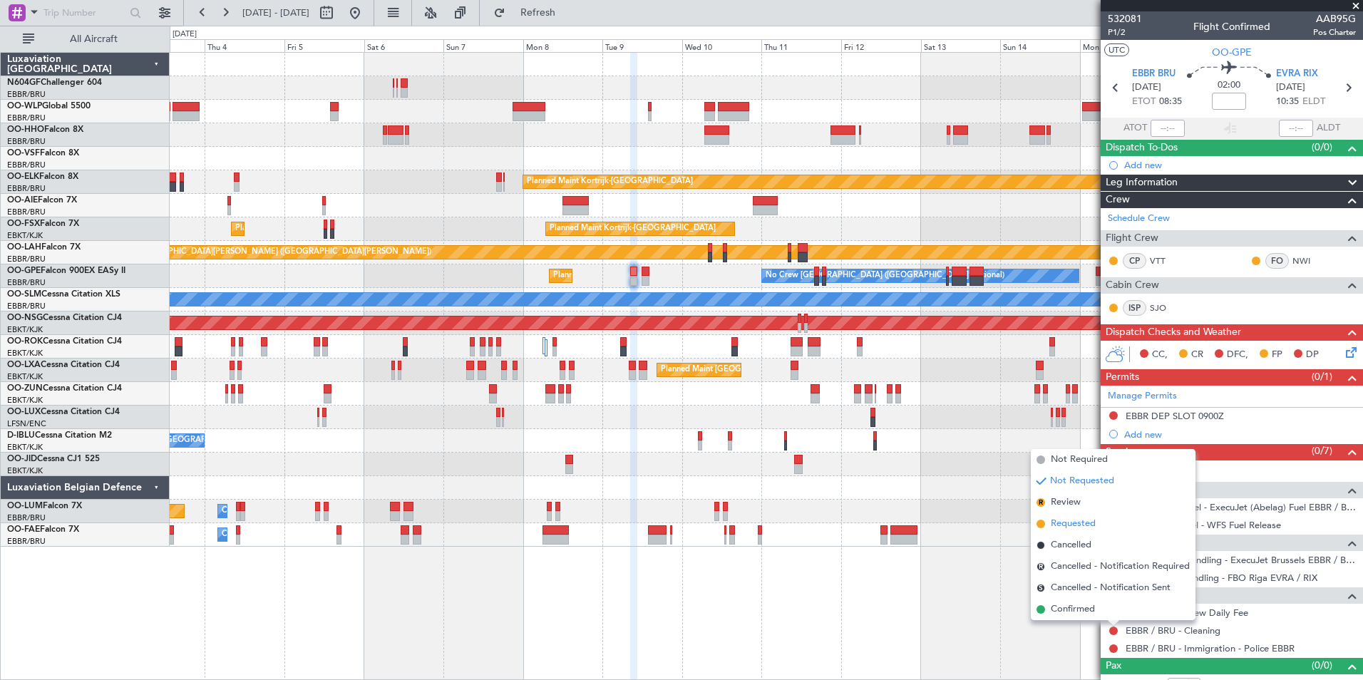
click at [1072, 521] on span "Requested" at bounding box center [1073, 524] width 45 height 14
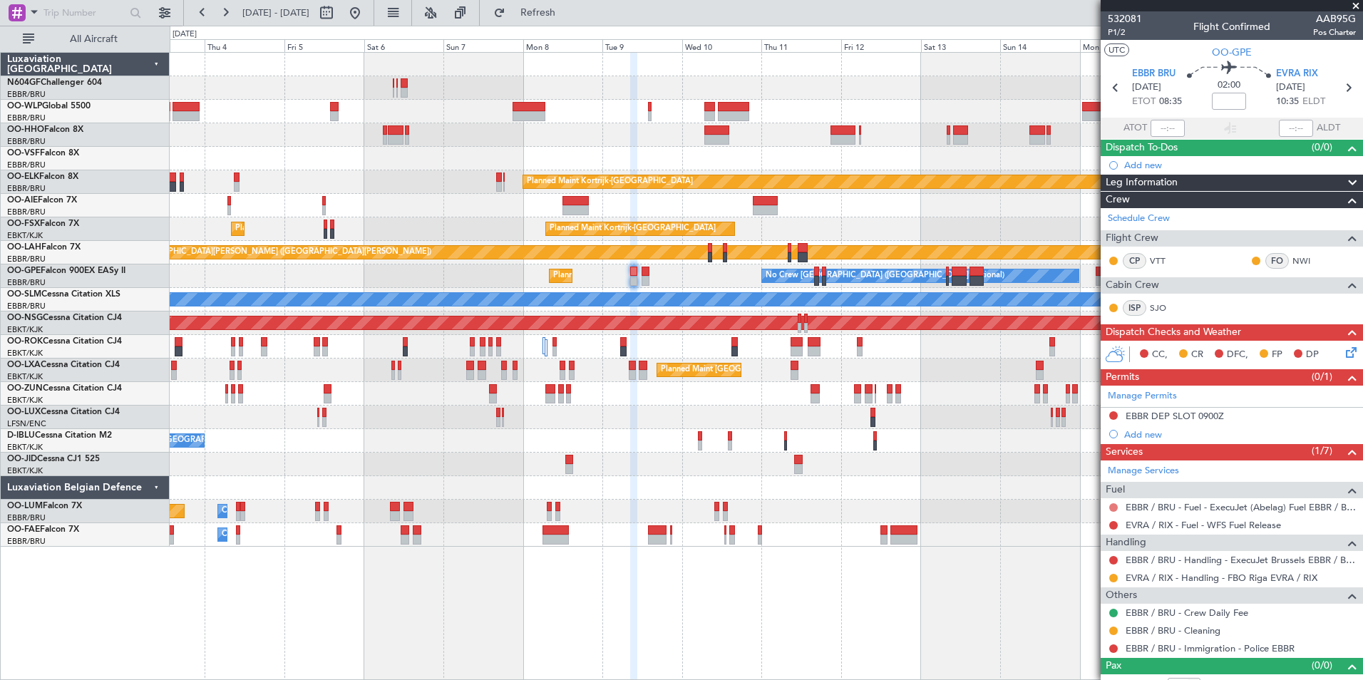
click at [1110, 505] on button at bounding box center [1114, 507] width 9 height 9
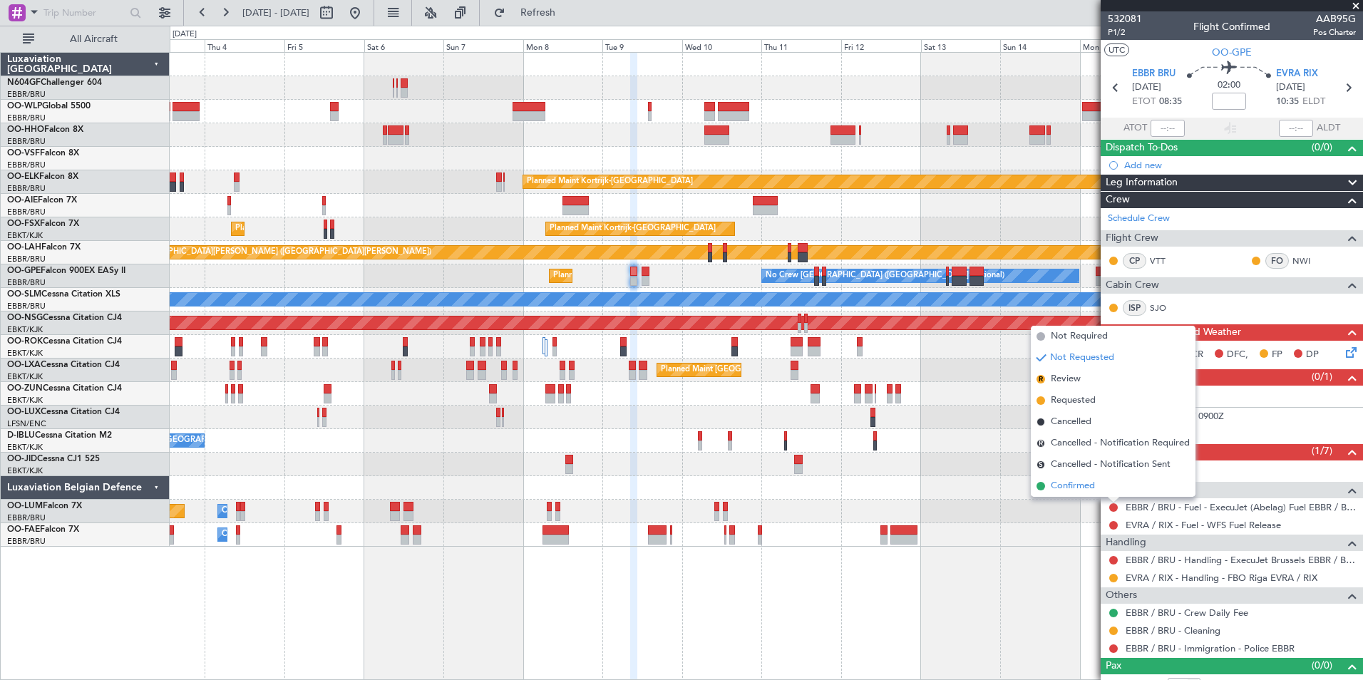
click at [1075, 486] on span "Confirmed" at bounding box center [1073, 486] width 44 height 14
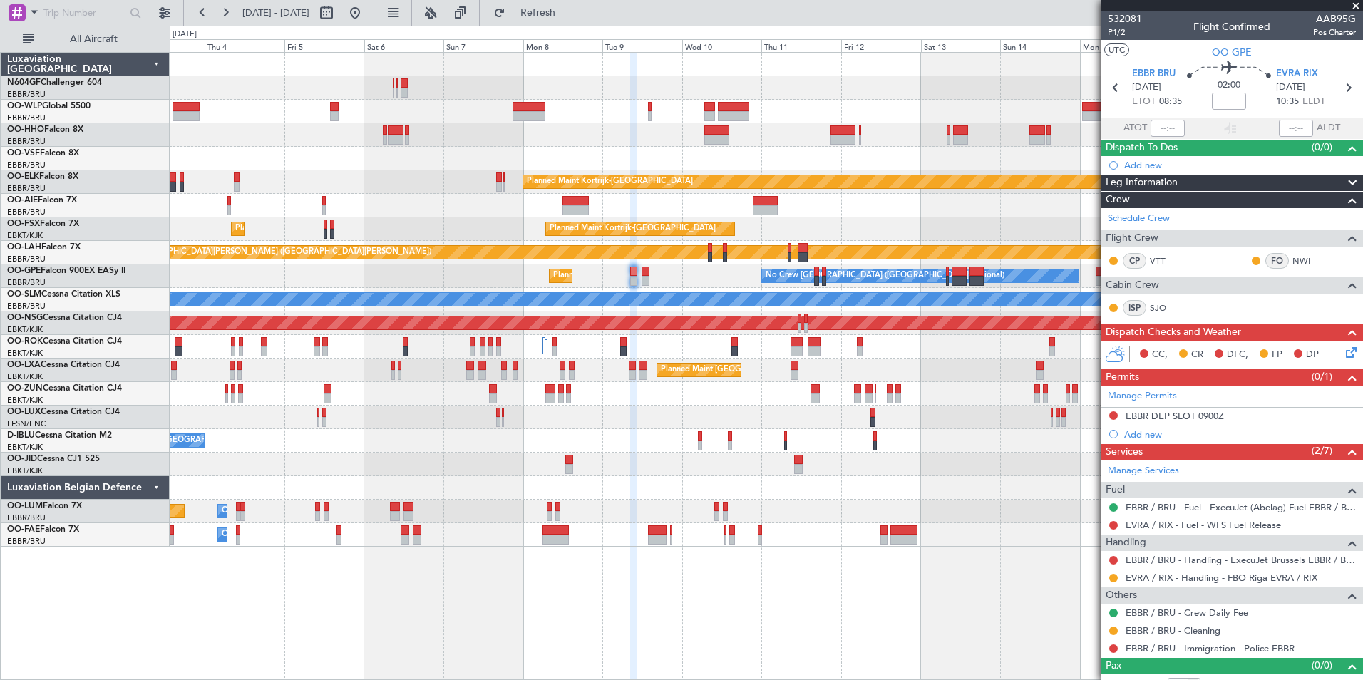
click at [1343, 351] on icon at bounding box center [1348, 349] width 11 height 11
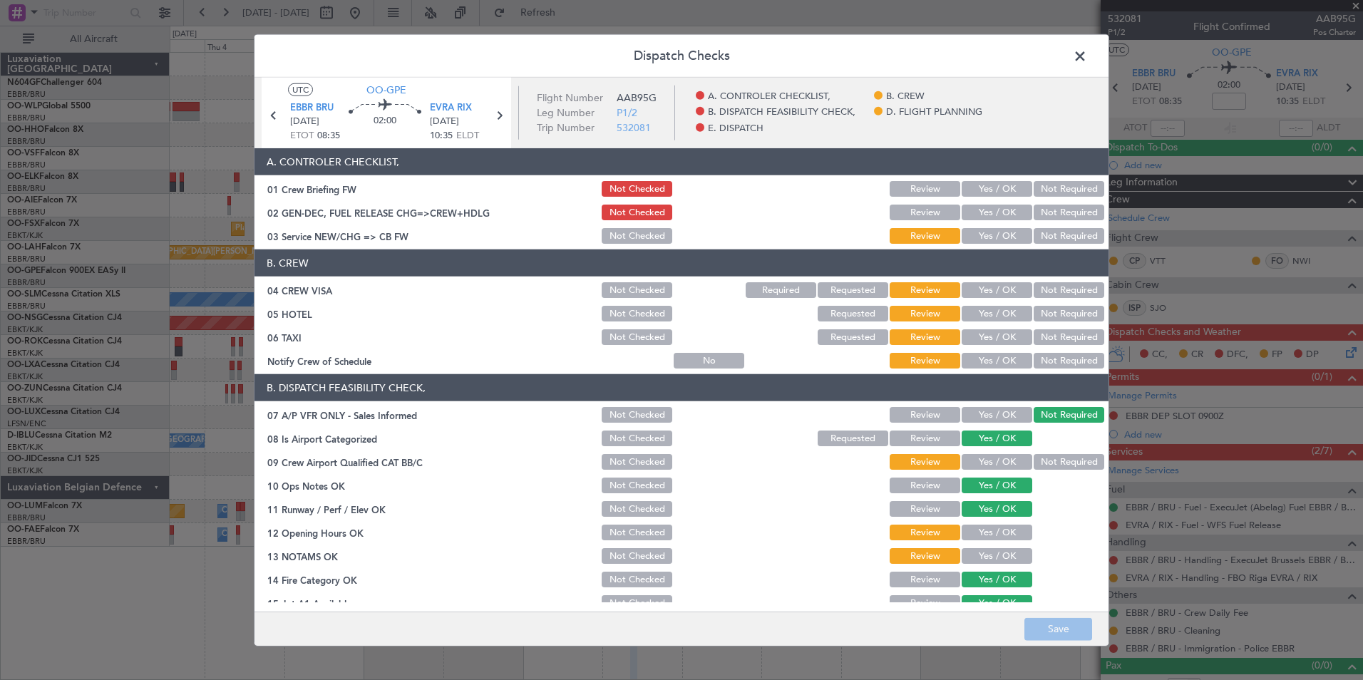
click at [1005, 230] on button "Yes / OK" at bounding box center [997, 236] width 71 height 16
drag, startPoint x: 1033, startPoint y: 277, endPoint x: 1039, endPoint y: 290, distance: 14.0
click at [1034, 278] on section "B. CREW 04 CREW VISA Not Checked Required Requested Review Yes / OK Not Require…" at bounding box center [682, 310] width 854 height 121
click at [1044, 286] on button "Not Required" at bounding box center [1069, 290] width 71 height 16
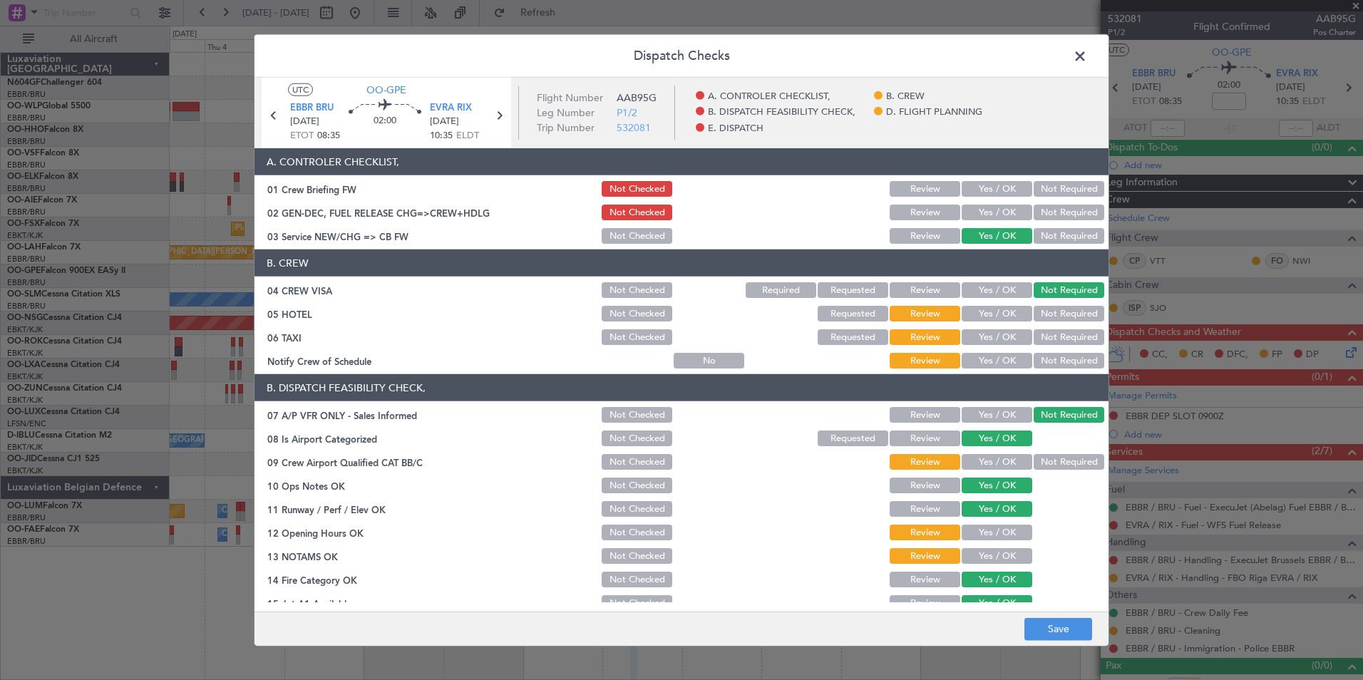
click at [1048, 319] on button "Not Required" at bounding box center [1069, 314] width 71 height 16
click at [1034, 337] on button "Not Required" at bounding box center [1069, 337] width 71 height 16
click at [1008, 363] on button "Yes / OK" at bounding box center [997, 361] width 71 height 16
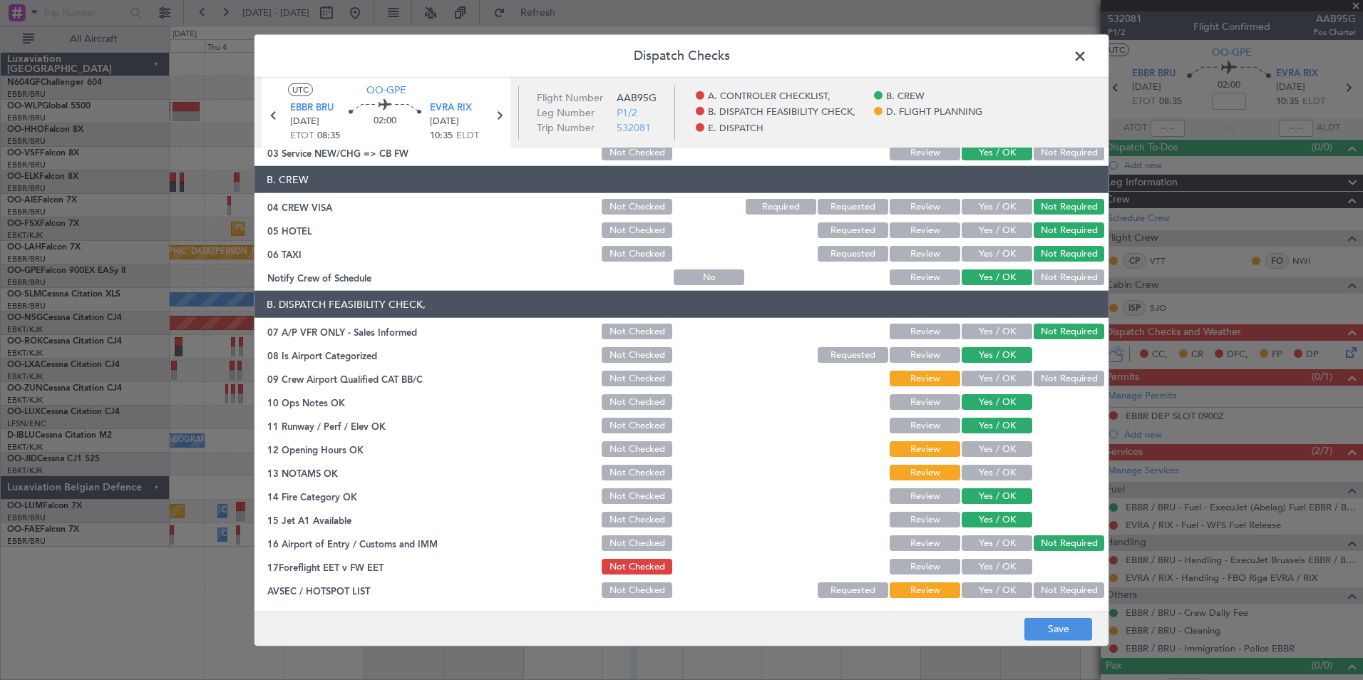
scroll to position [143, 0]
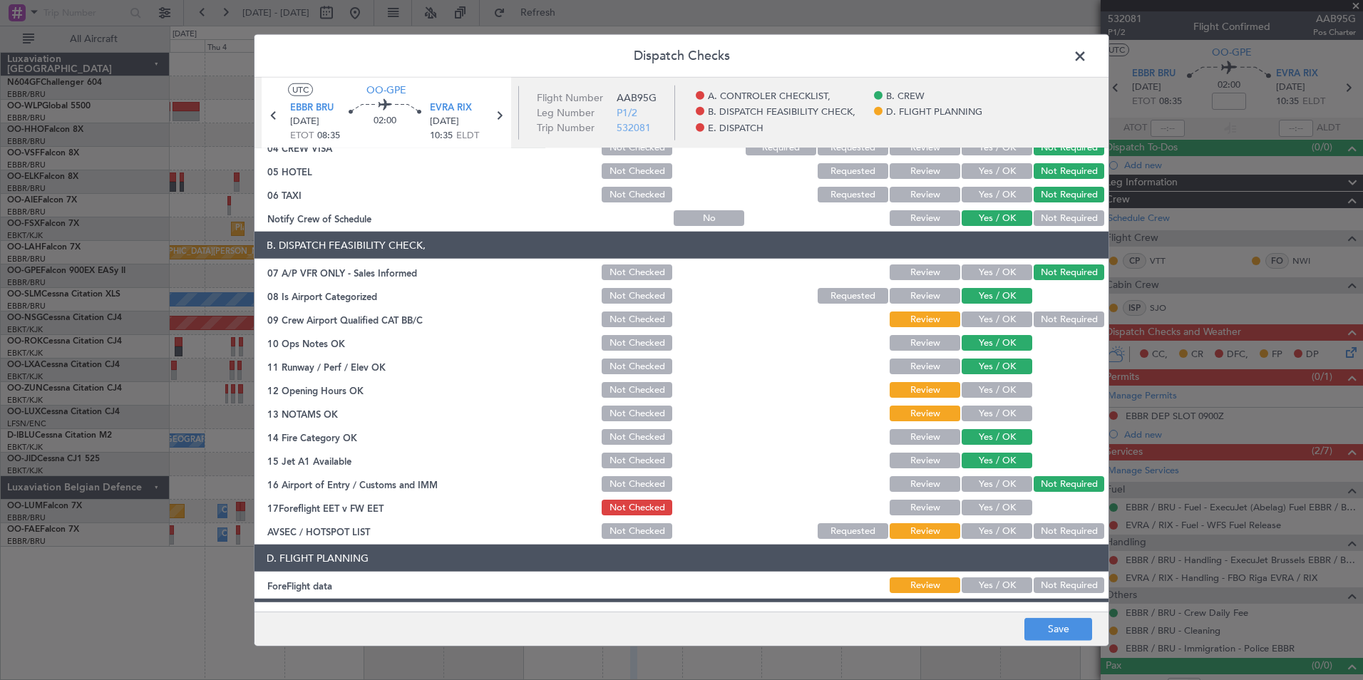
click at [1042, 325] on button "Not Required" at bounding box center [1069, 320] width 71 height 16
click at [991, 395] on button "Yes / OK" at bounding box center [997, 390] width 71 height 16
click at [989, 412] on button "Yes / OK" at bounding box center [997, 414] width 71 height 16
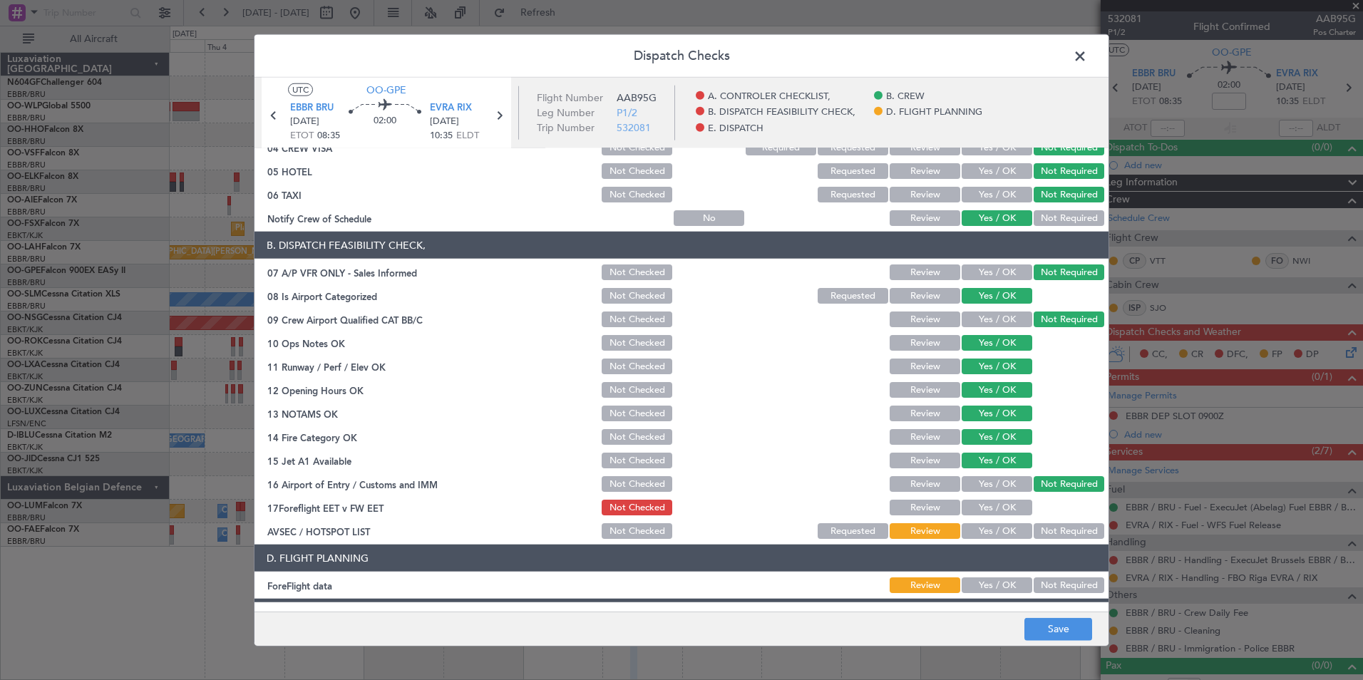
click at [993, 528] on button "Yes / OK" at bounding box center [997, 531] width 71 height 16
click at [991, 580] on button "Yes / OK" at bounding box center [997, 586] width 71 height 16
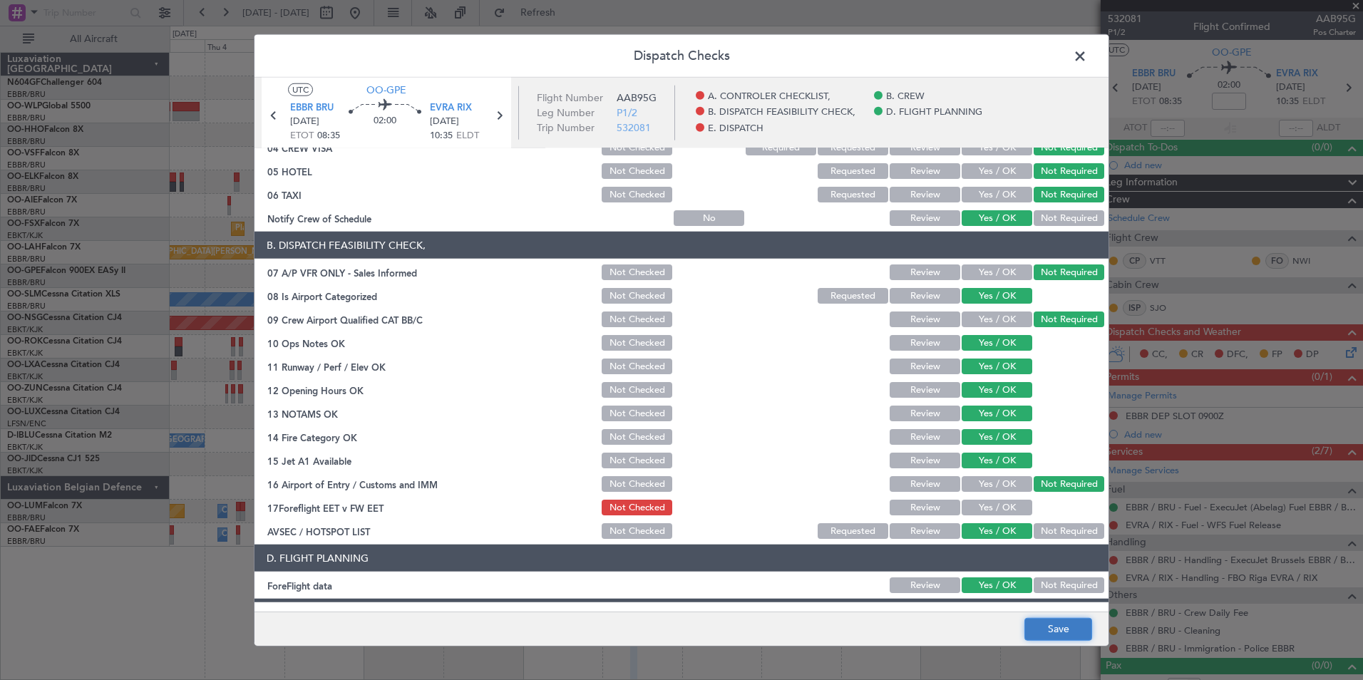
click at [1031, 631] on button "Save" at bounding box center [1059, 629] width 68 height 23
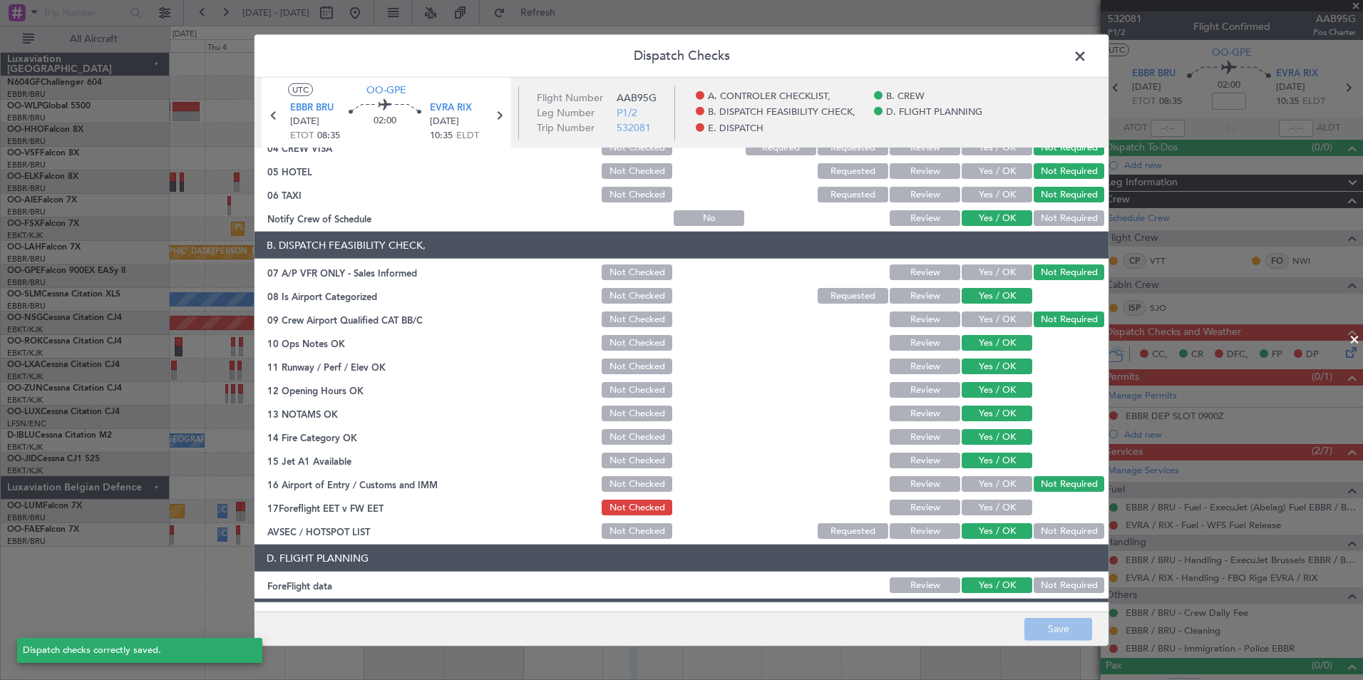
click at [1087, 59] on span at bounding box center [1087, 60] width 0 height 29
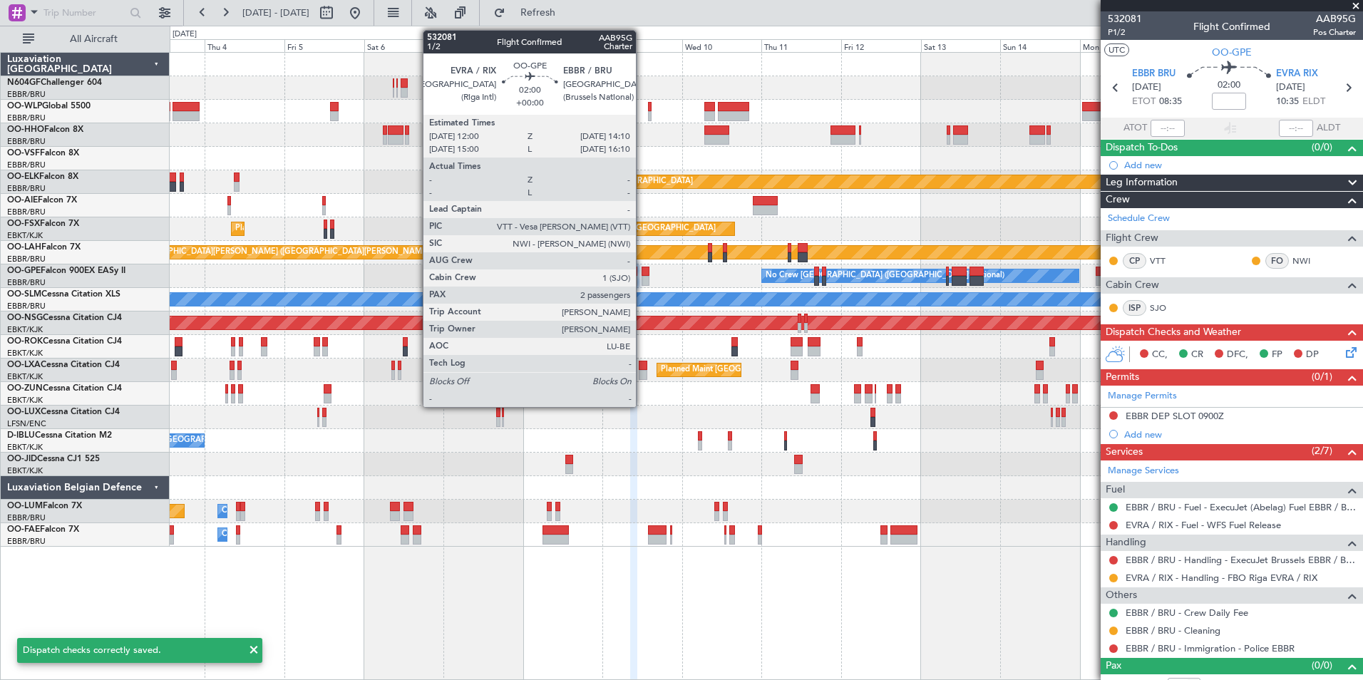
click at [643, 275] on div at bounding box center [646, 272] width 8 height 10
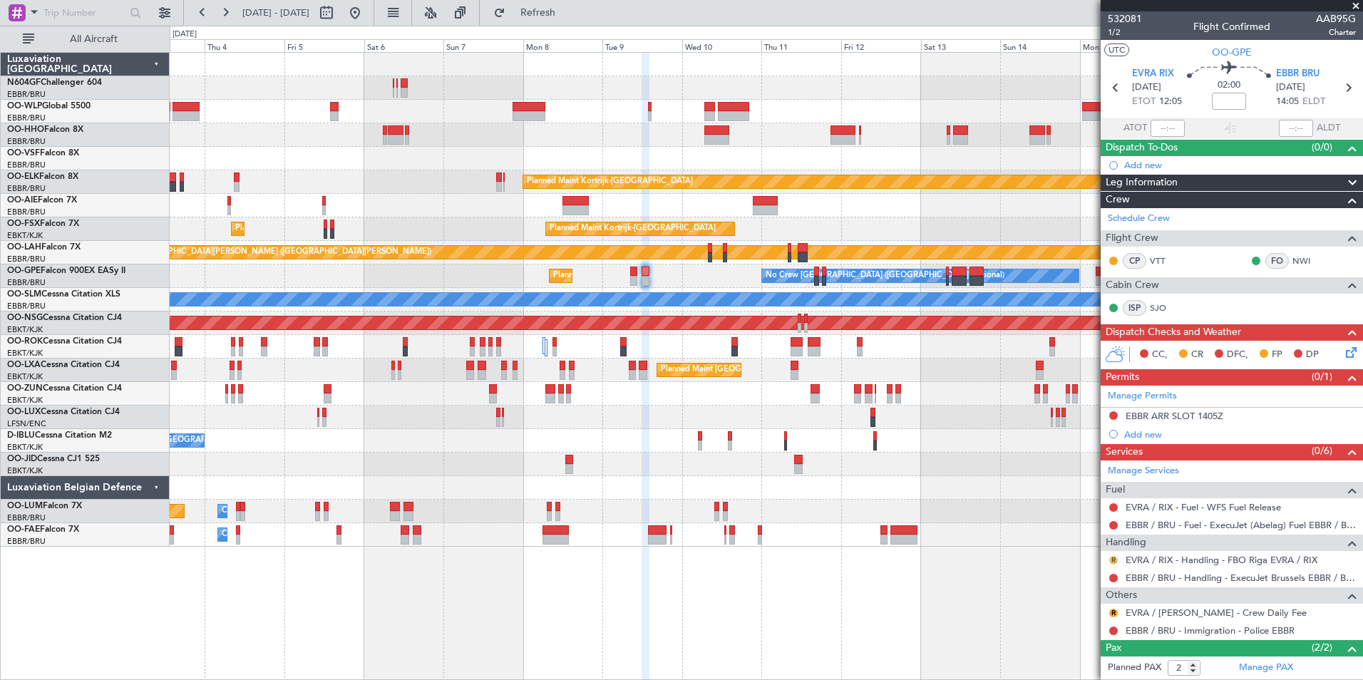
click at [1114, 561] on button "R" at bounding box center [1114, 560] width 9 height 9
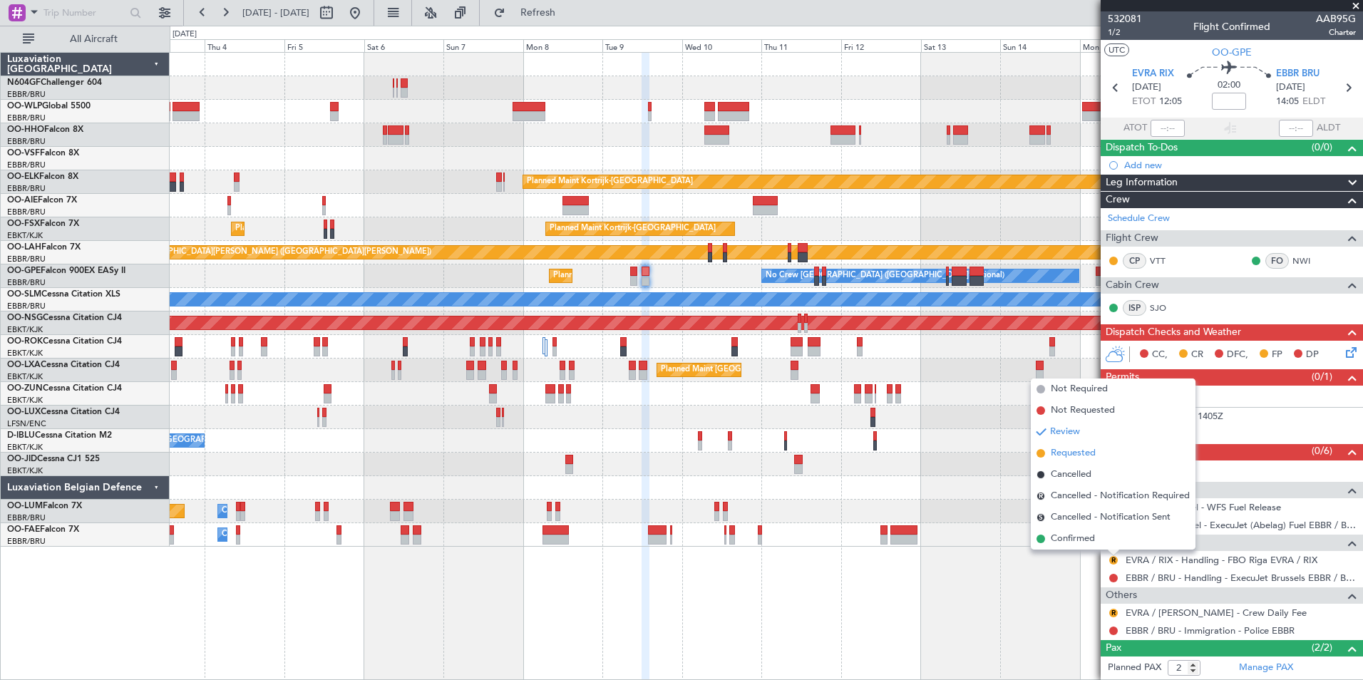
click at [1076, 459] on span "Requested" at bounding box center [1073, 453] width 45 height 14
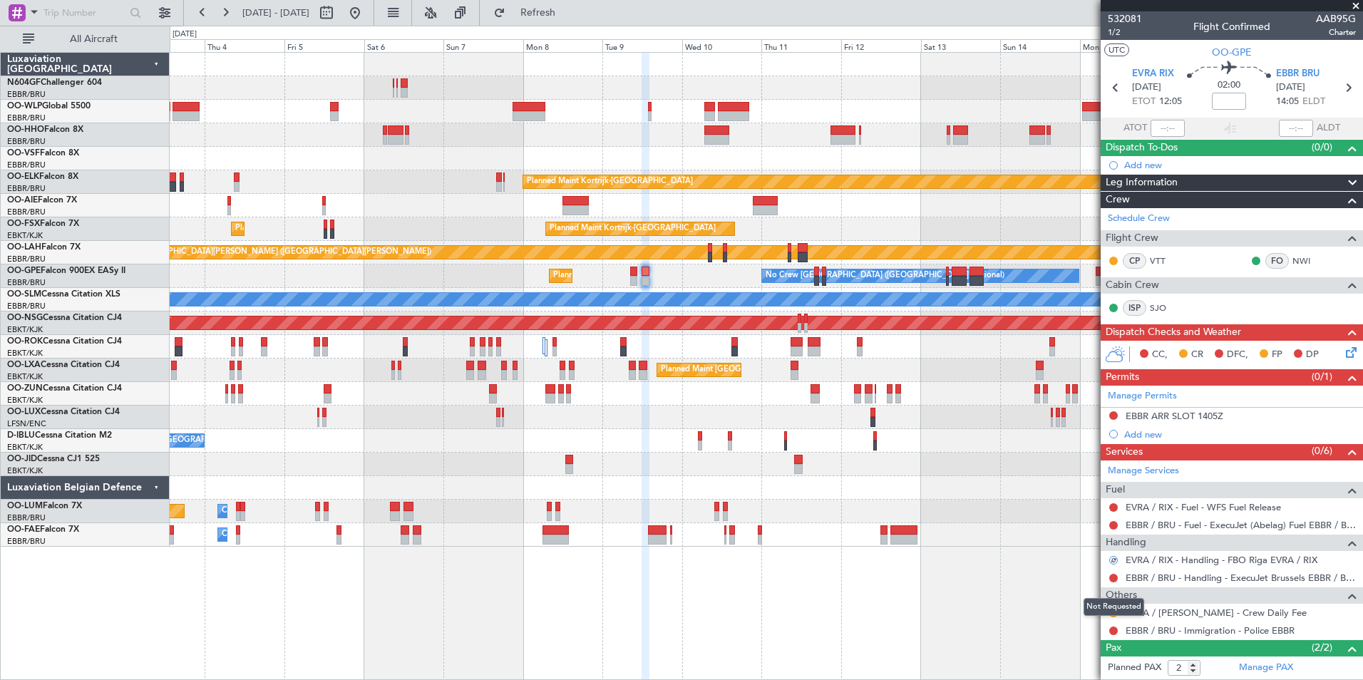
click at [1114, 611] on div "Not Requested" at bounding box center [1114, 607] width 61 height 18
click at [1114, 613] on button "R" at bounding box center [1114, 613] width 9 height 9
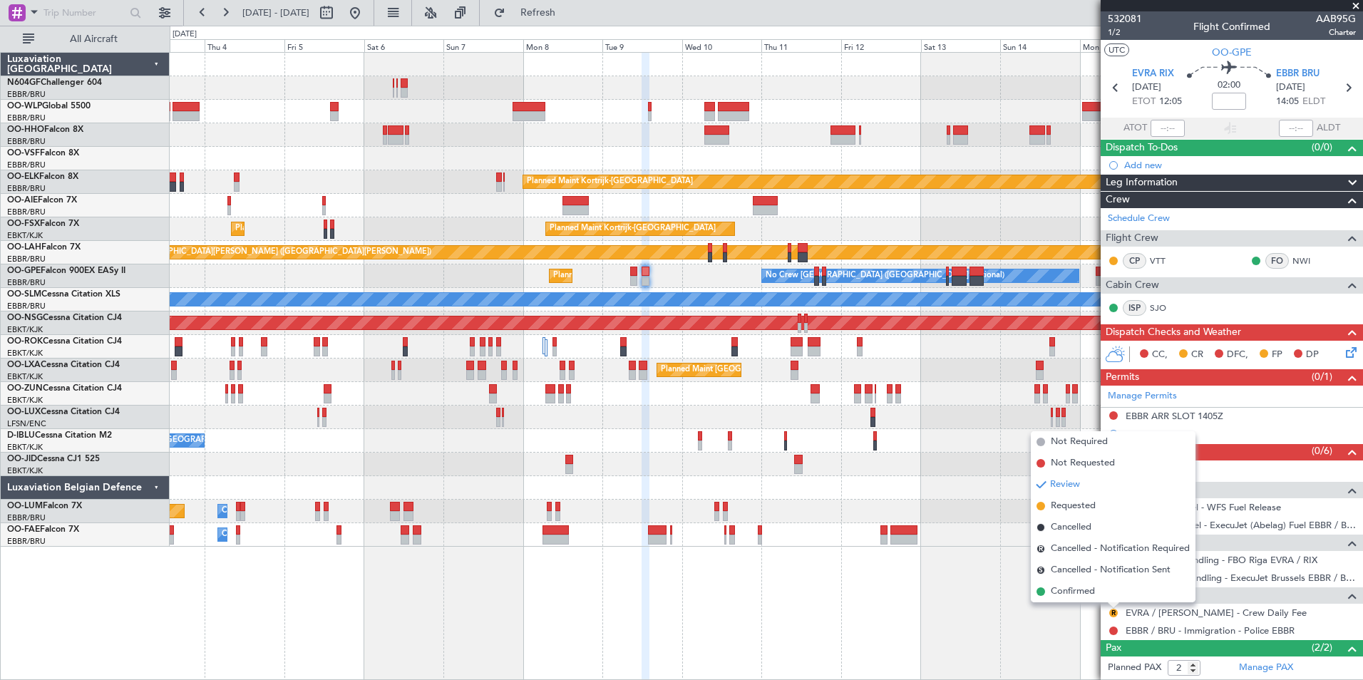
click at [1090, 594] on span "Confirmed" at bounding box center [1073, 592] width 44 height 14
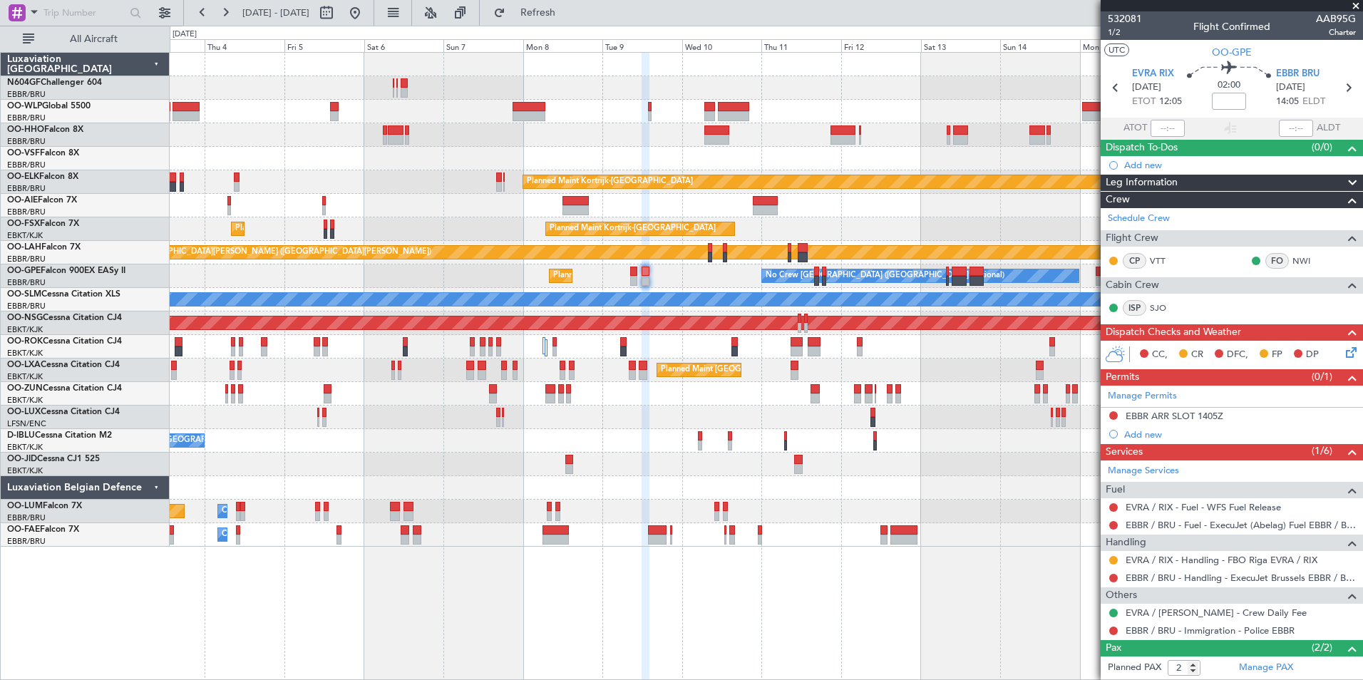
click at [682, 279] on div "Planned Maint Brussels (Brussels National) No Crew Brussels (Brussels National)…" at bounding box center [766, 277] width 1193 height 24
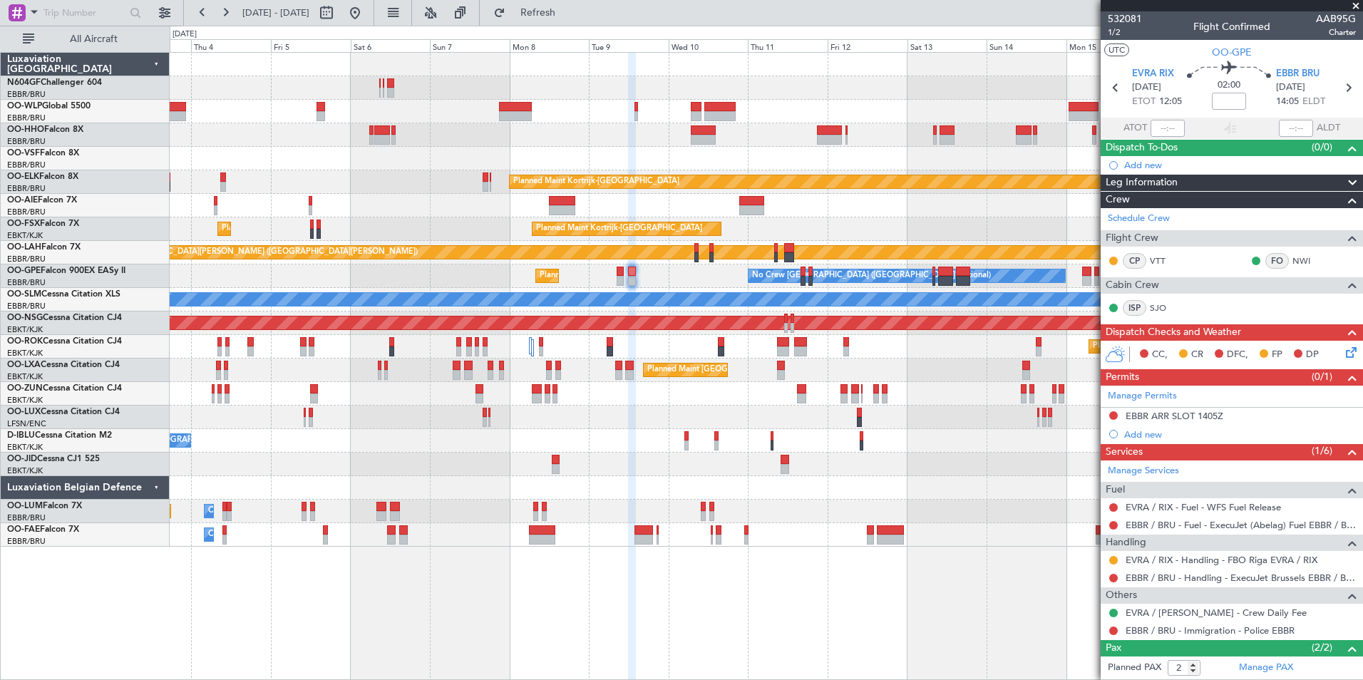
click at [1346, 353] on icon at bounding box center [1348, 349] width 11 height 11
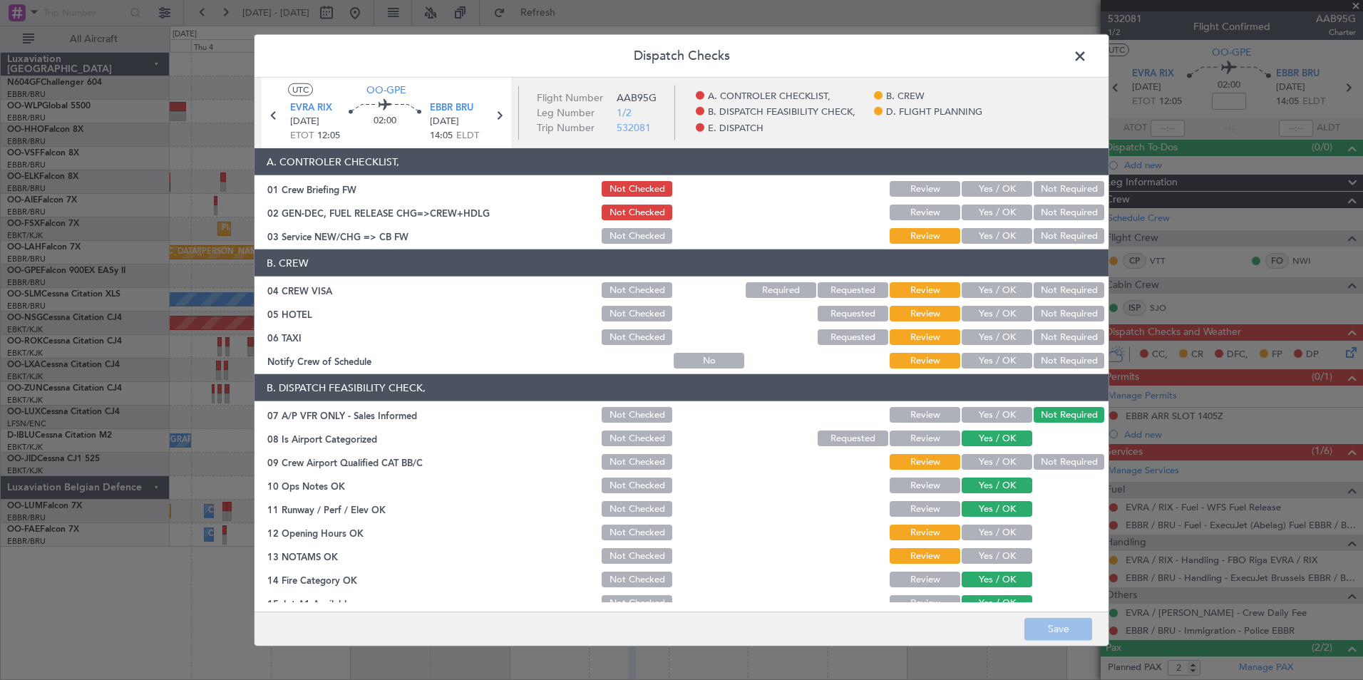
click at [984, 244] on div "Yes / OK" at bounding box center [996, 236] width 72 height 20
click at [989, 237] on button "Yes / OK" at bounding box center [997, 236] width 71 height 16
drag, startPoint x: 1041, startPoint y: 290, endPoint x: 1045, endPoint y: 298, distance: 9.6
click at [1042, 290] on button "Not Required" at bounding box center [1069, 290] width 71 height 16
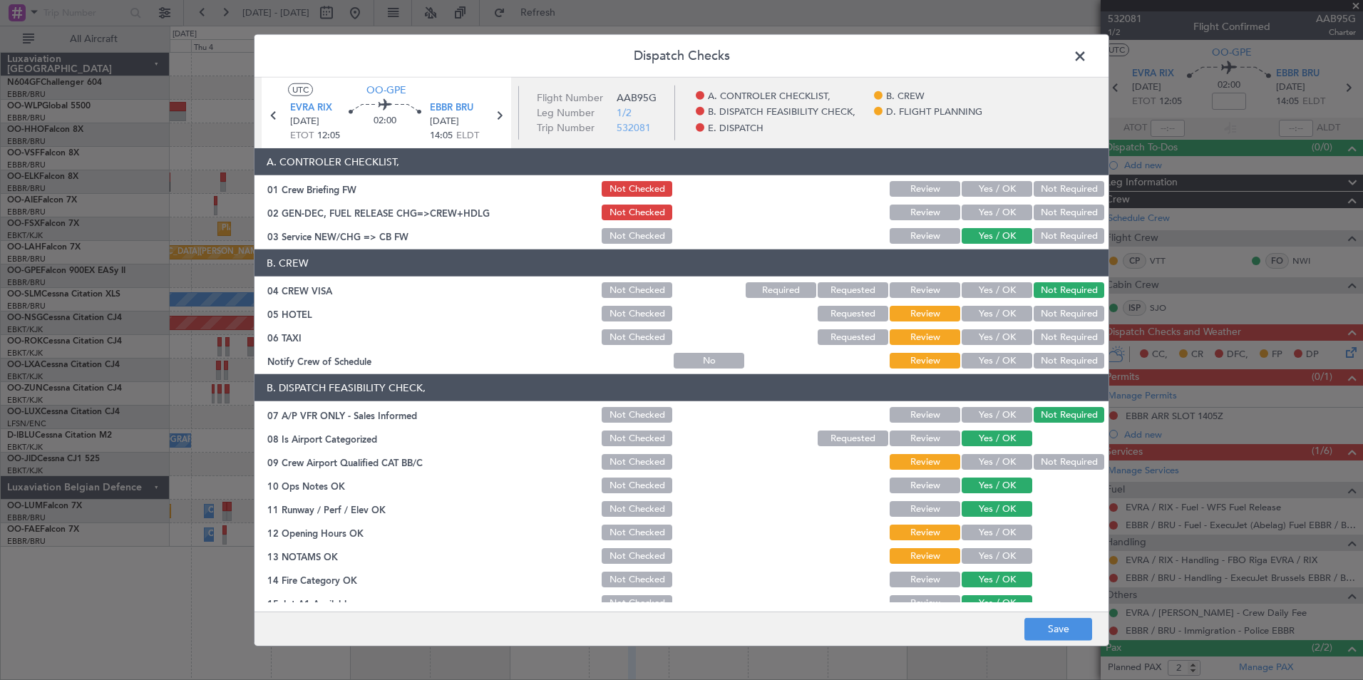
drag, startPoint x: 1050, startPoint y: 311, endPoint x: 1050, endPoint y: 332, distance: 21.4
click at [1050, 312] on button "Not Required" at bounding box center [1069, 314] width 71 height 16
drag, startPoint x: 1049, startPoint y: 333, endPoint x: 1018, endPoint y: 353, distance: 37.2
click at [1049, 334] on button "Not Required" at bounding box center [1069, 337] width 71 height 16
click at [994, 359] on button "Yes / OK" at bounding box center [997, 361] width 71 height 16
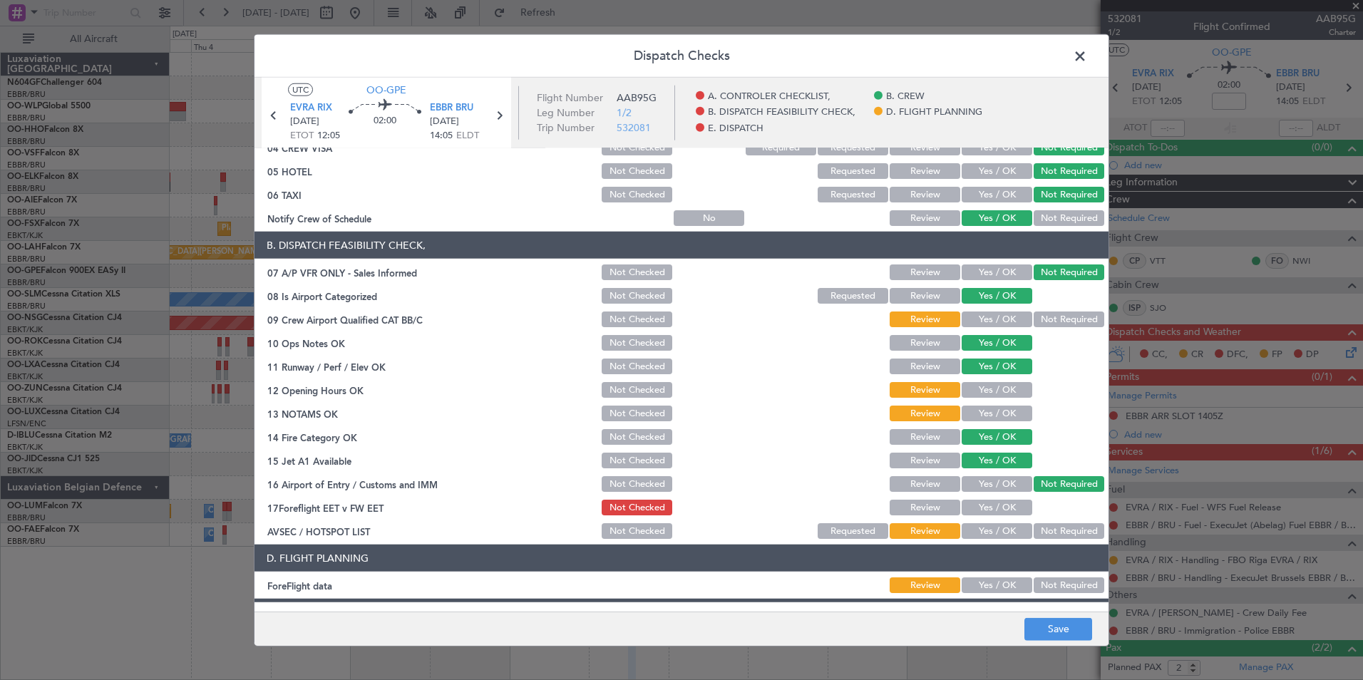
click at [1049, 324] on button "Not Required" at bounding box center [1069, 320] width 71 height 16
click at [1006, 385] on button "Yes / OK" at bounding box center [997, 390] width 71 height 16
click at [995, 411] on button "Yes / OK" at bounding box center [997, 414] width 71 height 16
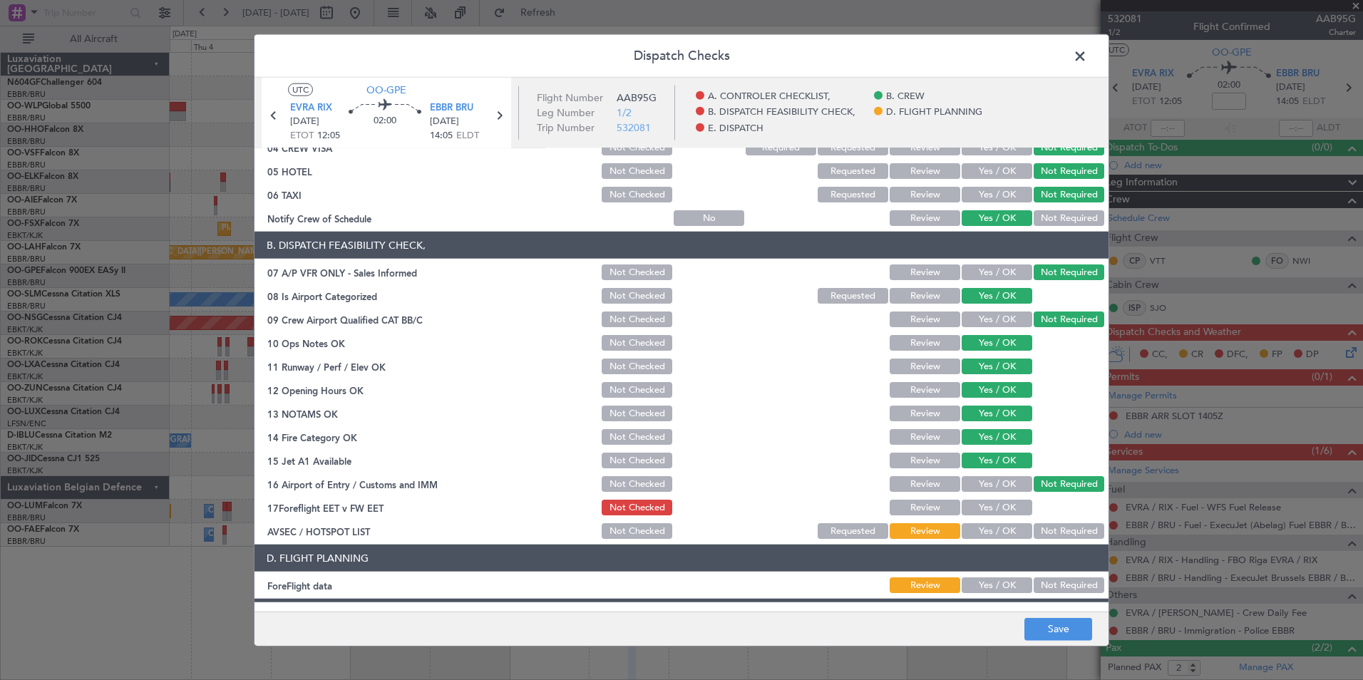
click at [1000, 529] on button "Yes / OK" at bounding box center [997, 531] width 71 height 16
click at [1044, 622] on button "Save" at bounding box center [1059, 629] width 68 height 23
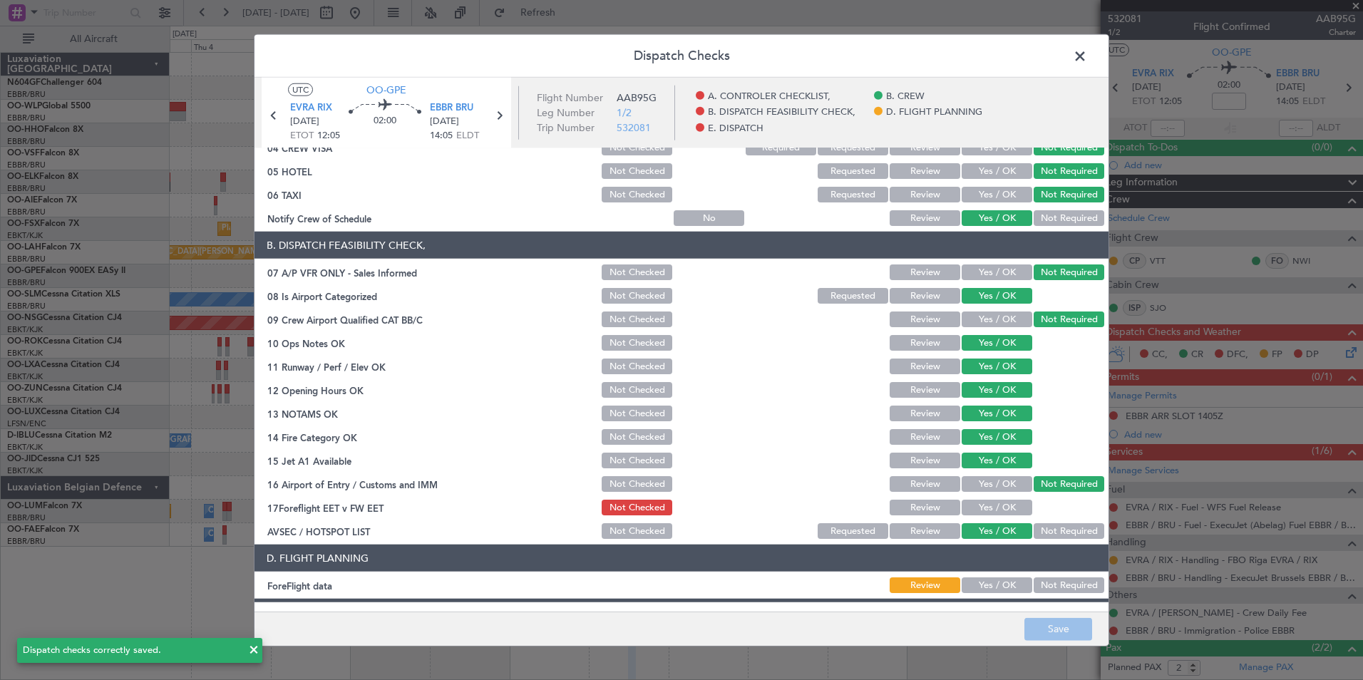
click at [1087, 58] on span at bounding box center [1087, 60] width 0 height 29
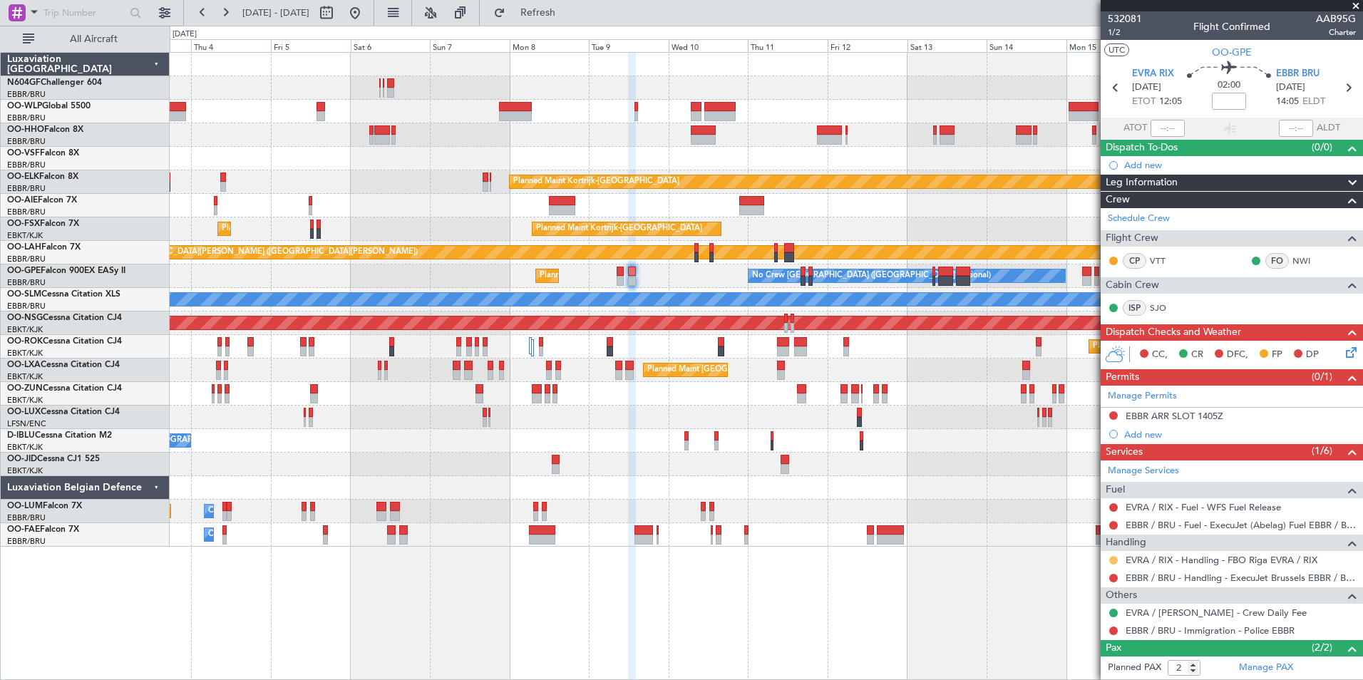
click at [1115, 556] on button at bounding box center [1114, 560] width 9 height 9
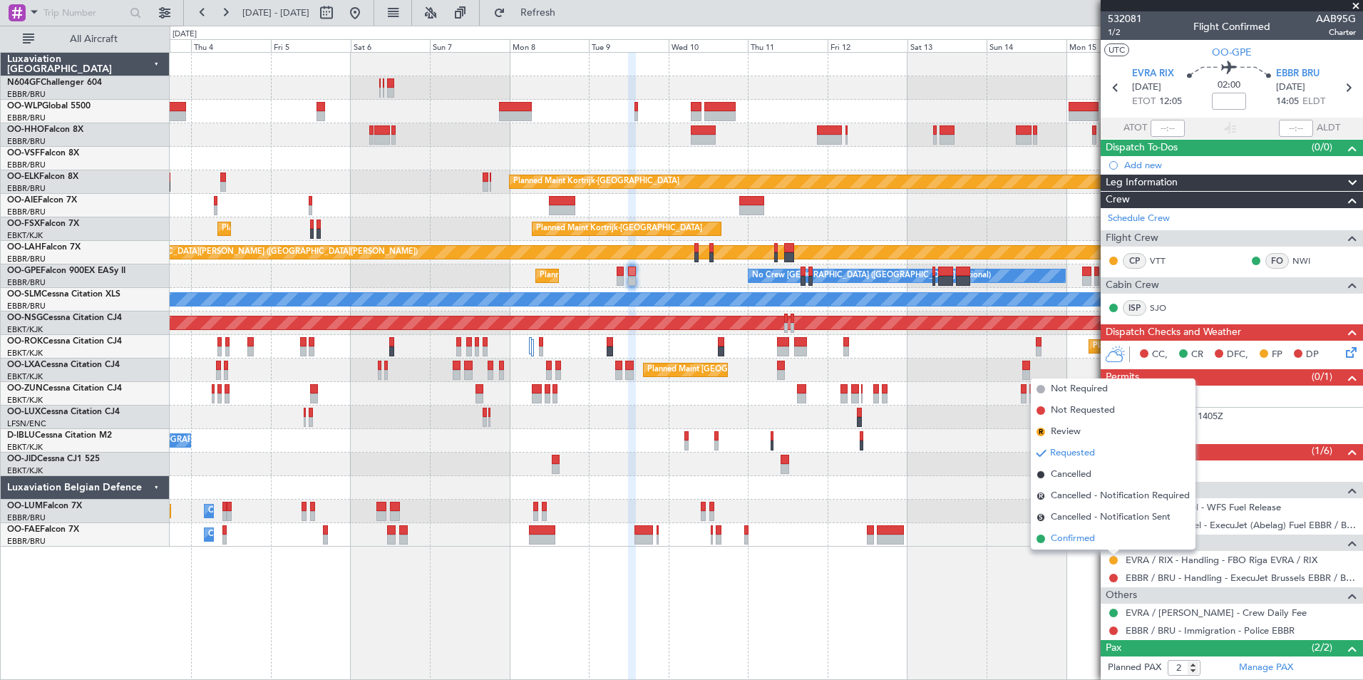
click at [1073, 541] on span "Confirmed" at bounding box center [1073, 539] width 44 height 14
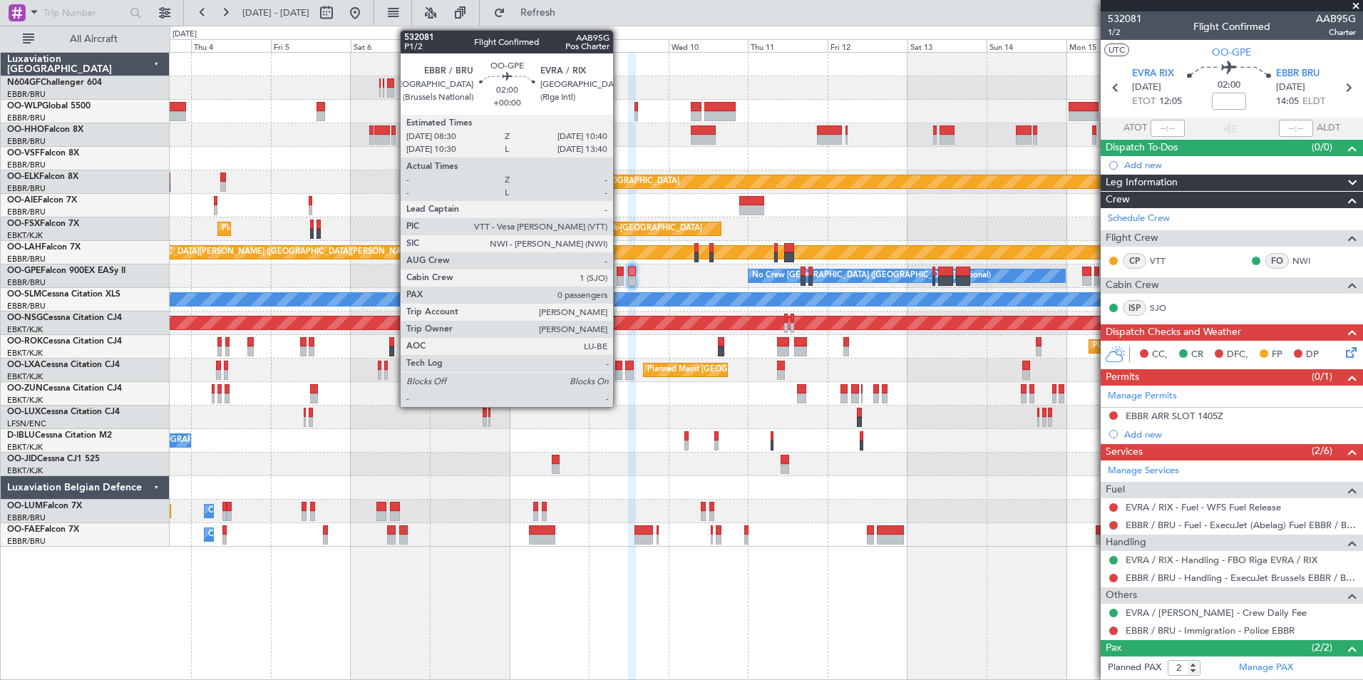
click at [620, 272] on div at bounding box center [621, 272] width 8 height 10
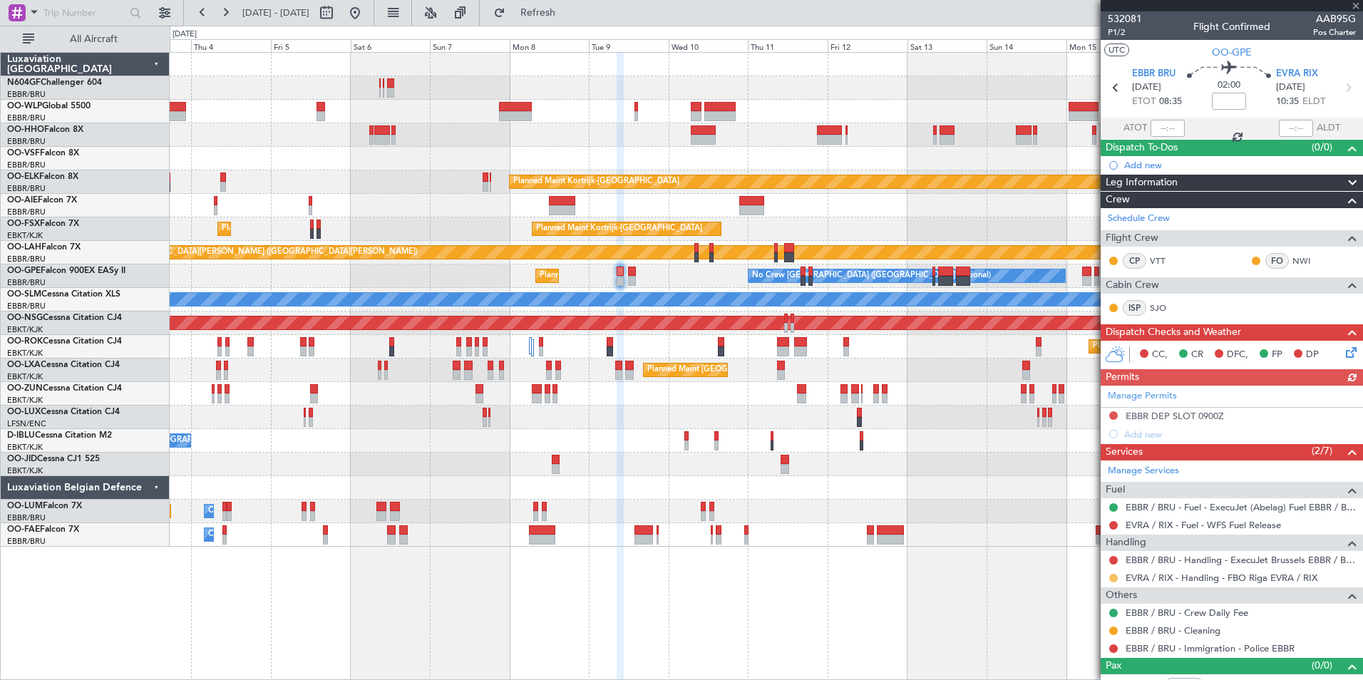
click at [1112, 575] on button at bounding box center [1114, 578] width 9 height 9
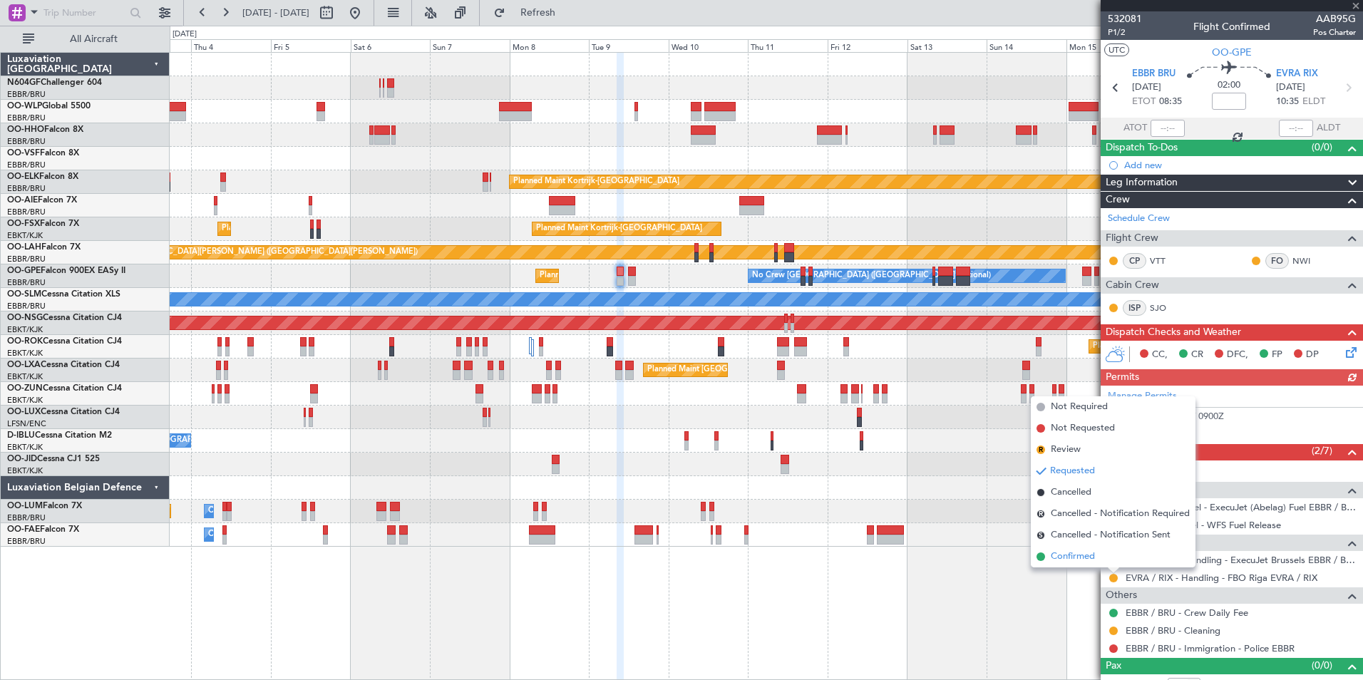
click at [1091, 556] on span "Confirmed" at bounding box center [1073, 557] width 44 height 14
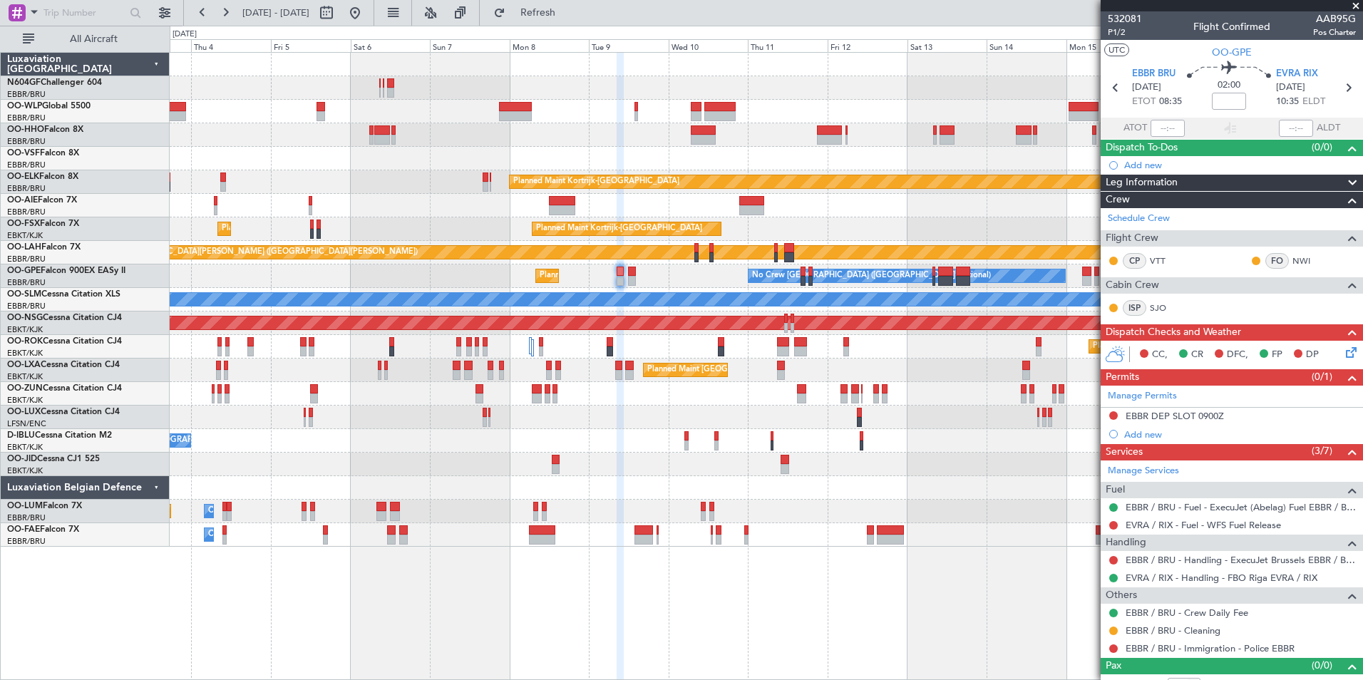
click at [520, 275] on div "Planned Maint Kortrijk-Wevelgem Planned Maint London (Farnborough) Planned Main…" at bounding box center [766, 300] width 1193 height 494
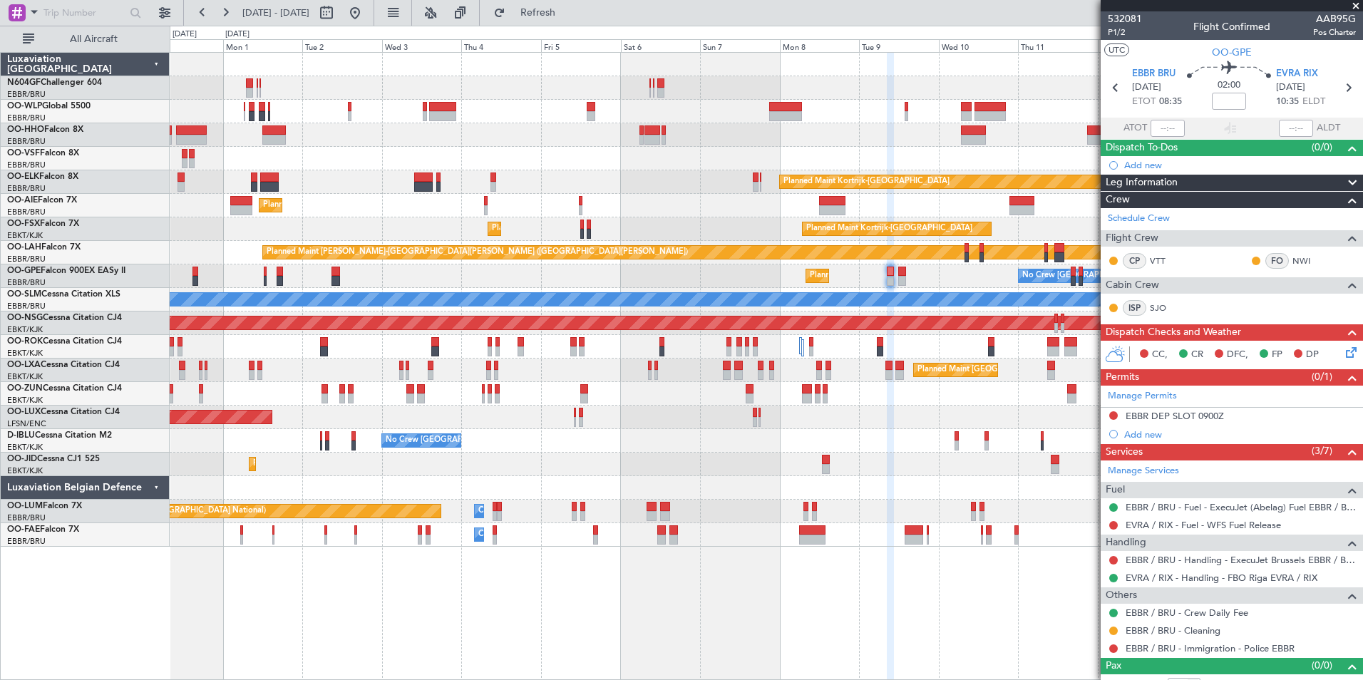
click at [635, 307] on div "A/C Unavailable [GEOGRAPHIC_DATA]" at bounding box center [766, 300] width 1193 height 24
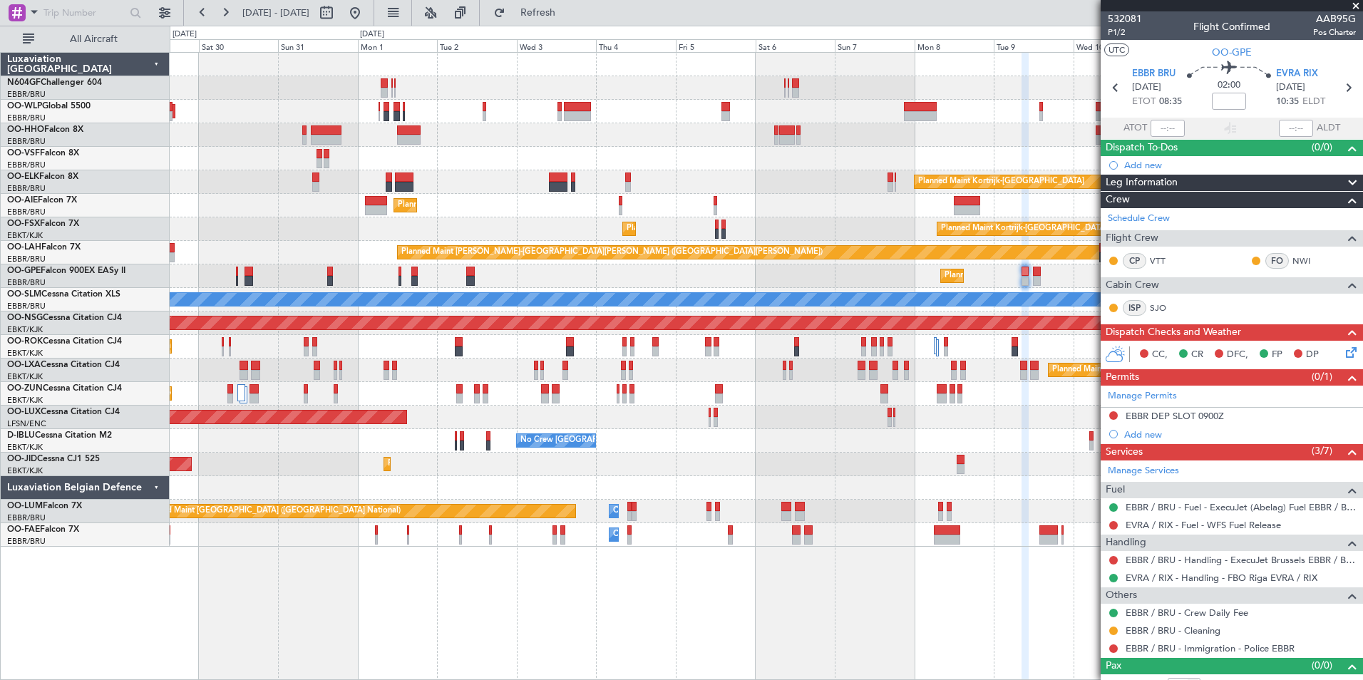
click at [518, 245] on div "Planned Maint Berlin (Brandenburg) Planned Maint Kortrijk-Wevelgem Planned Main…" at bounding box center [766, 300] width 1193 height 494
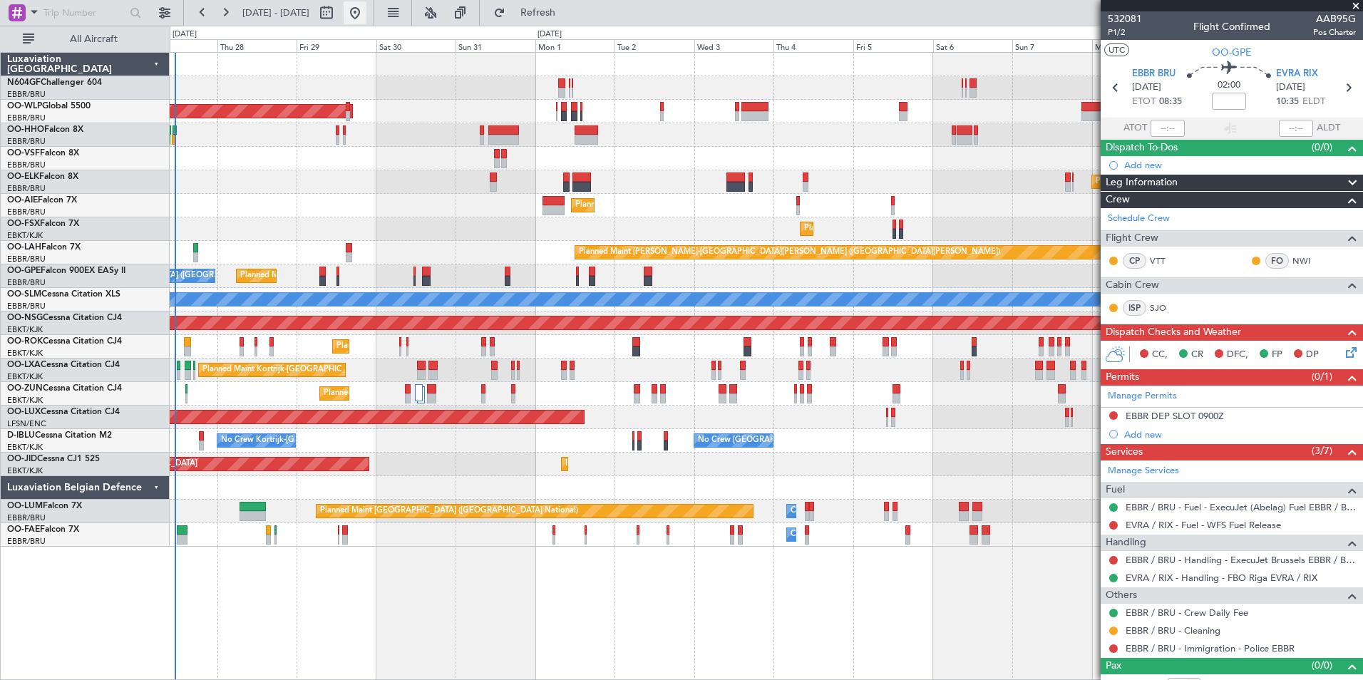
click at [367, 5] on button at bounding box center [355, 12] width 23 height 23
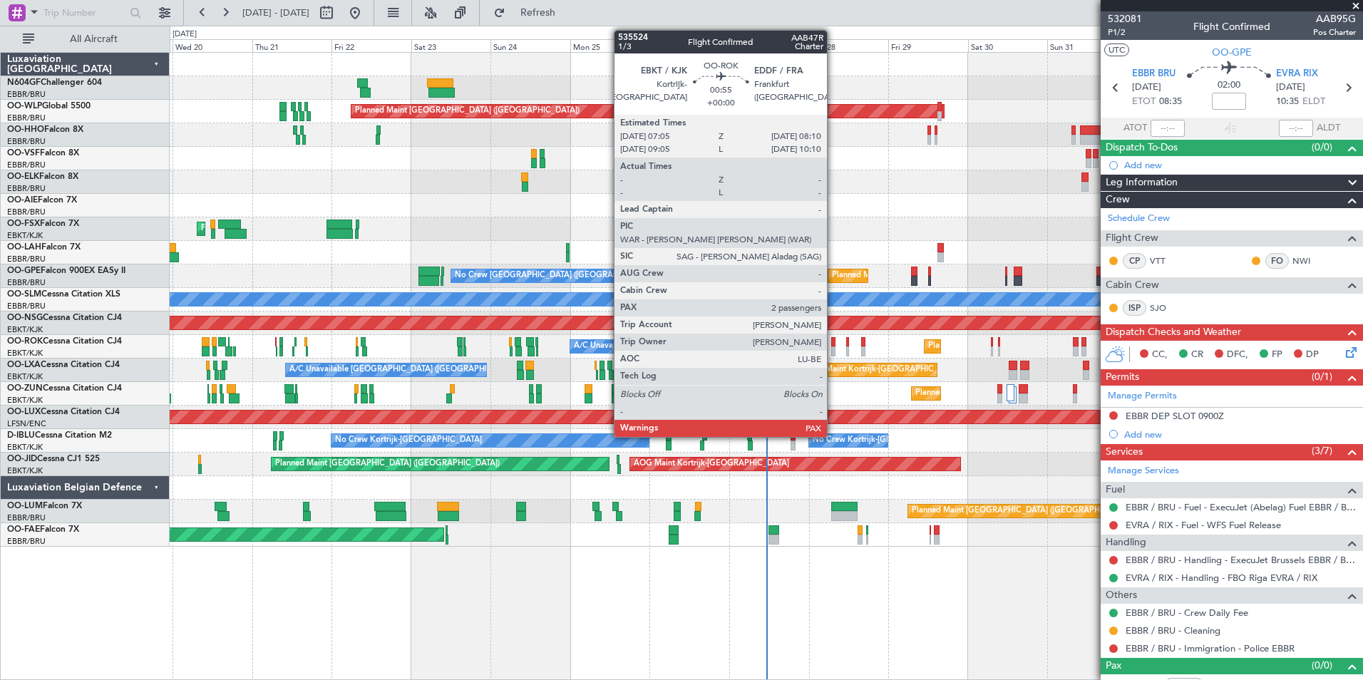
click at [834, 341] on div at bounding box center [833, 342] width 4 height 10
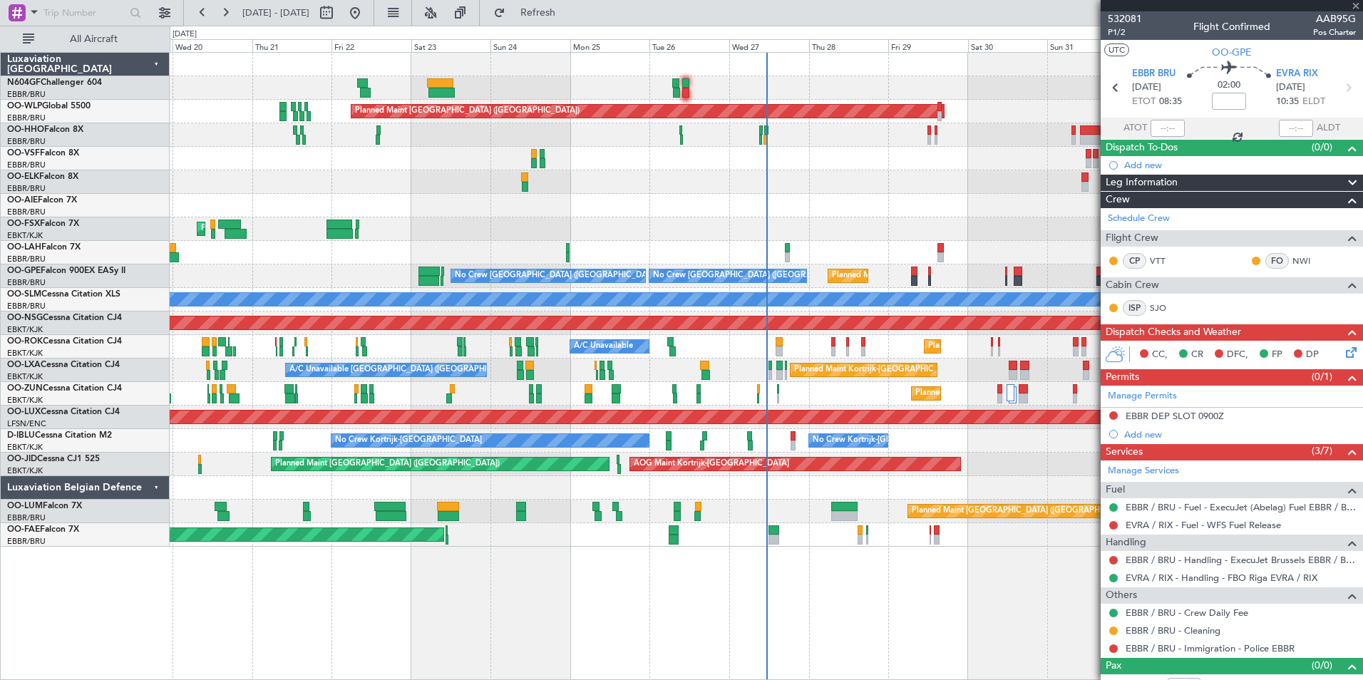
type input "2"
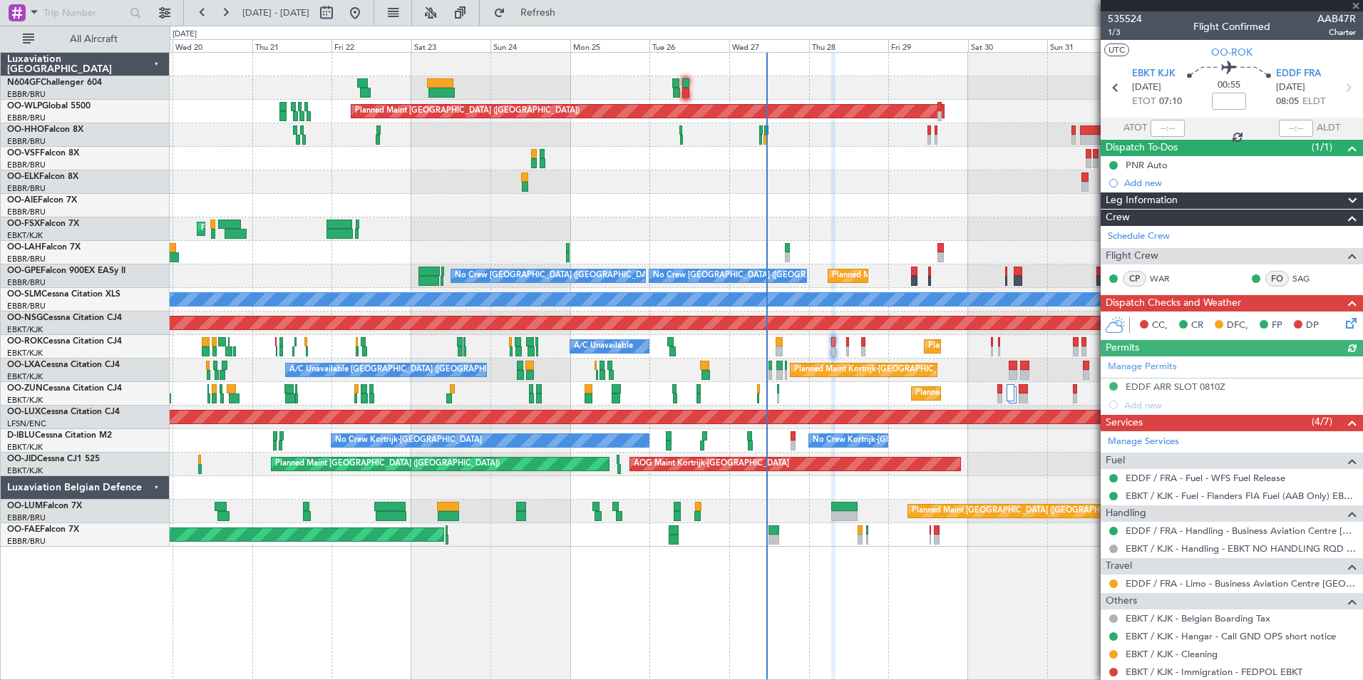
scroll to position [59, 0]
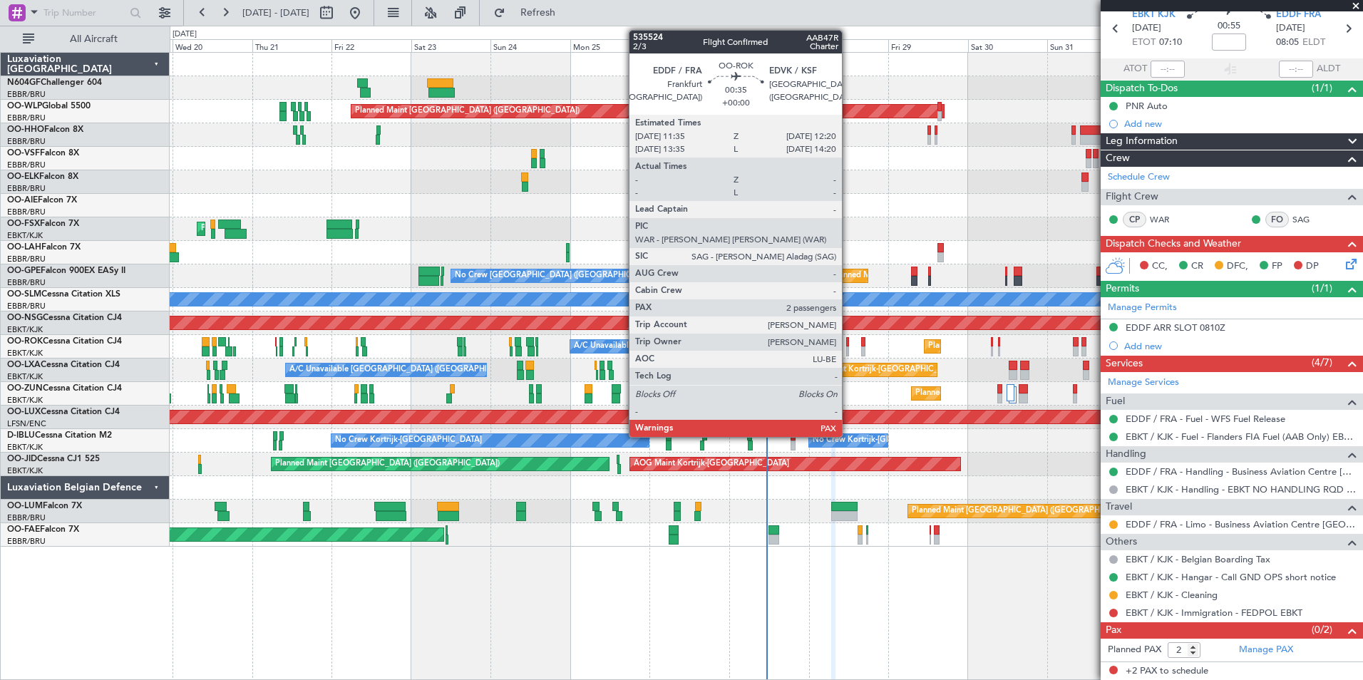
click at [849, 342] on div at bounding box center [847, 342] width 3 height 10
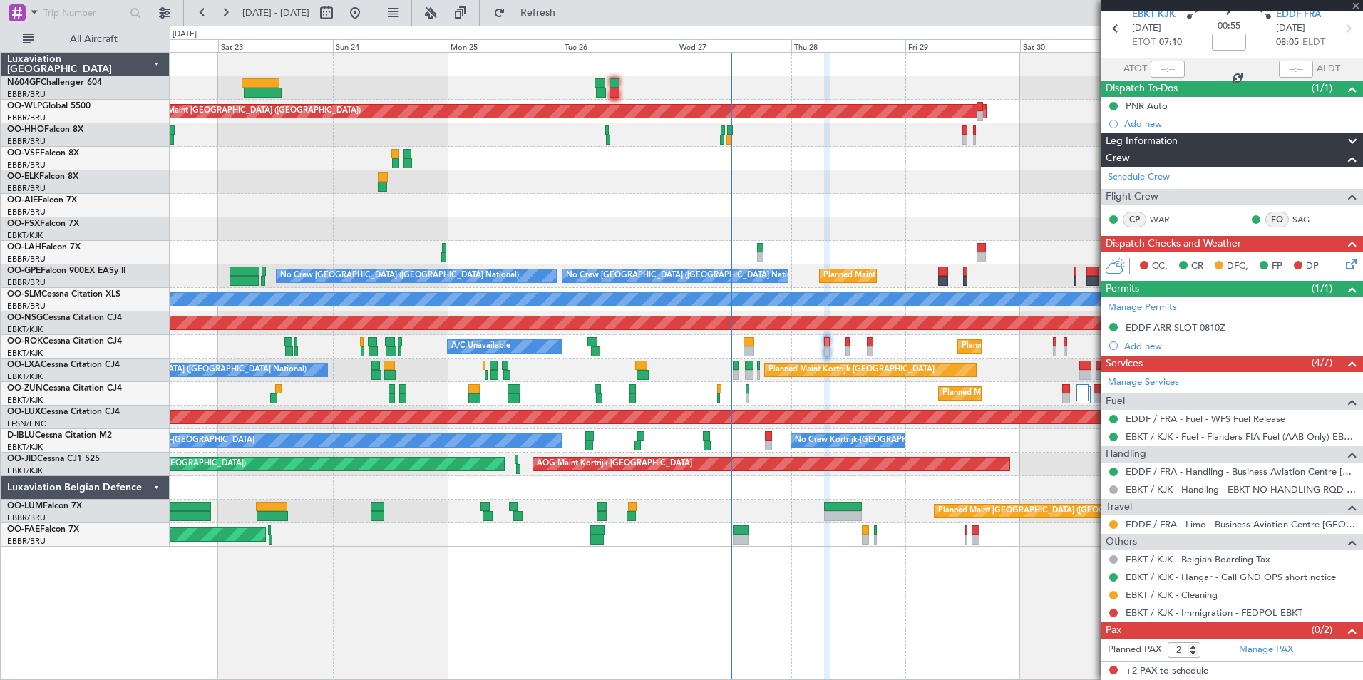
scroll to position [0, 0]
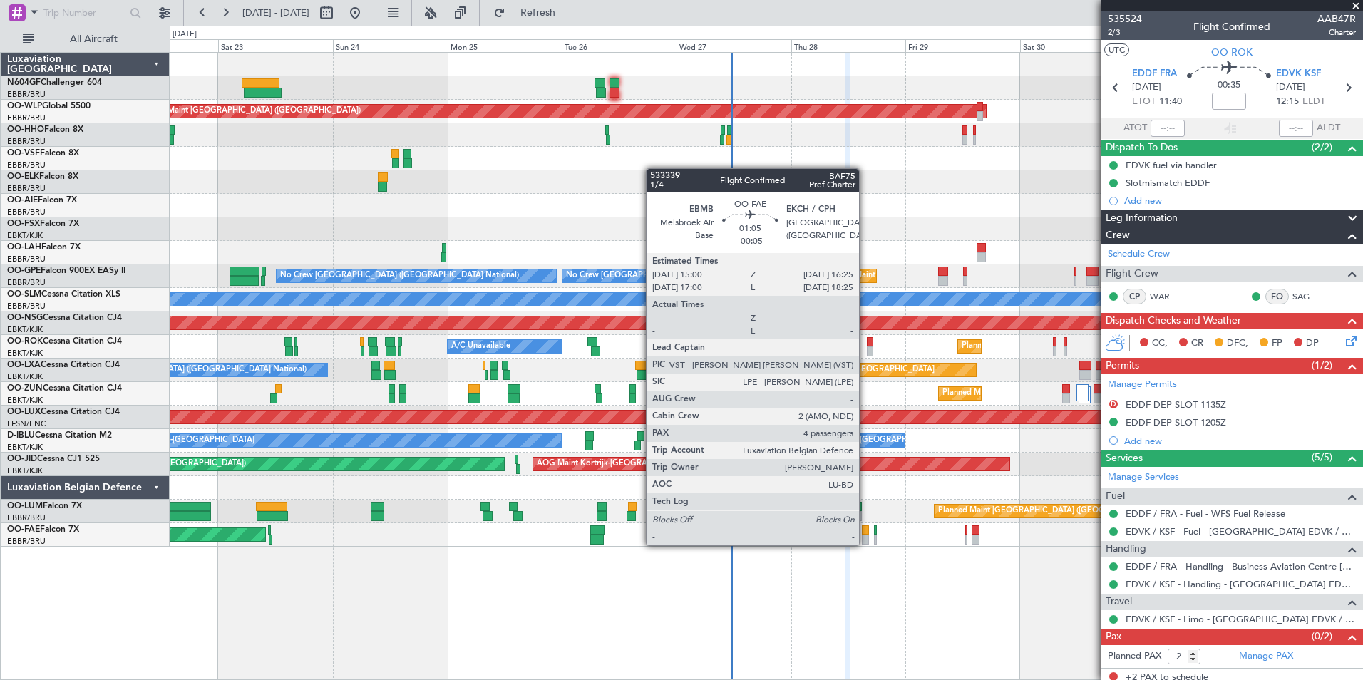
click at [866, 544] on div at bounding box center [865, 540] width 7 height 10
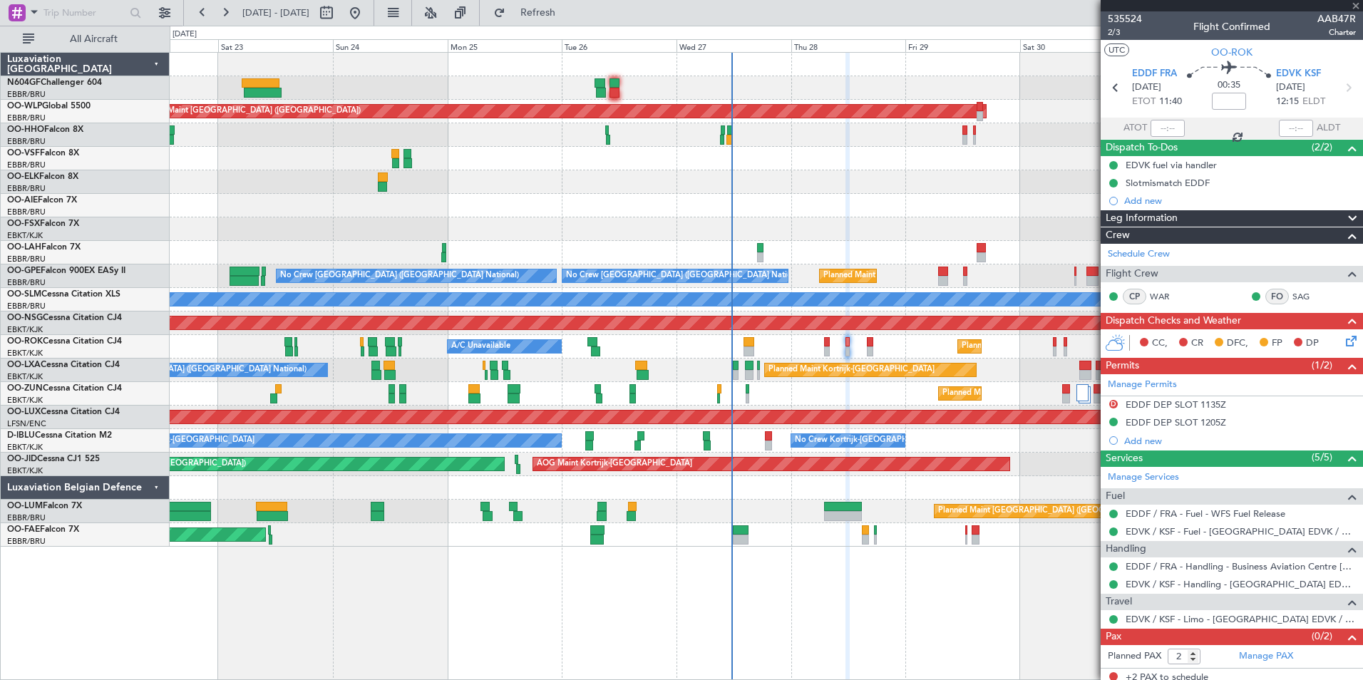
type input "-00:05"
type input "4"
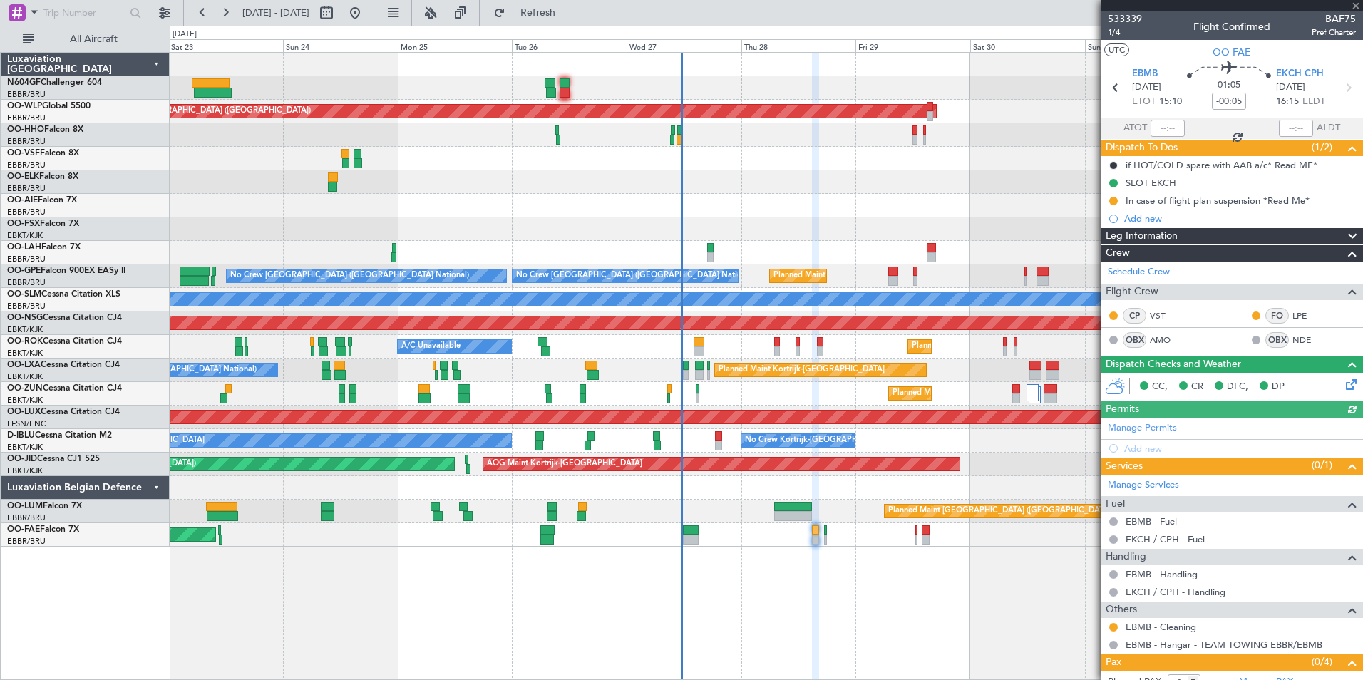
click at [863, 548] on div "Planned Maint Berlin (Brandenburg) Planned Maint London (Farnborough) Planned M…" at bounding box center [767, 366] width 1194 height 628
click at [1160, 175] on div "SLOT EKCH" at bounding box center [1232, 183] width 262 height 18
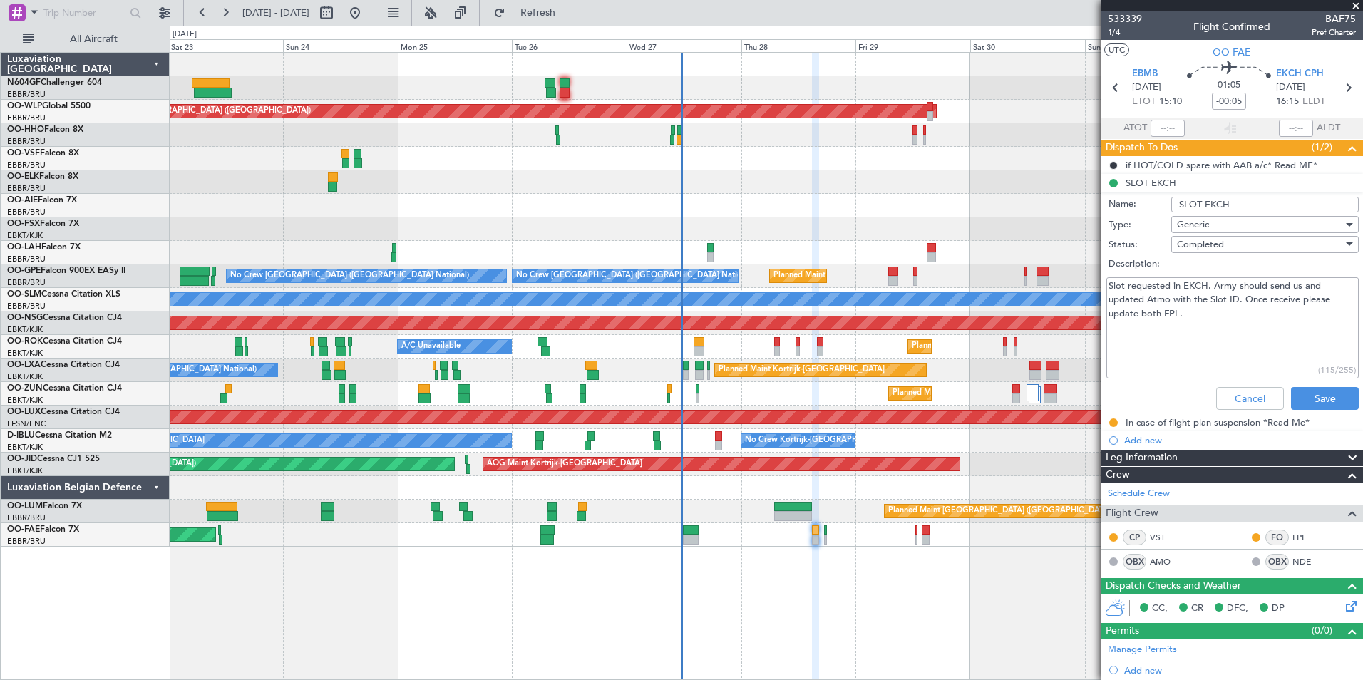
click at [1199, 316] on textarea "Slot requested in EKCH. Army should send us and updated Atmo with the Slot ID. …" at bounding box center [1233, 328] width 252 height 102
type textarea "S"
type textarea "No slot ID needed in EKCH."
click at [1312, 390] on button "Save" at bounding box center [1325, 398] width 68 height 23
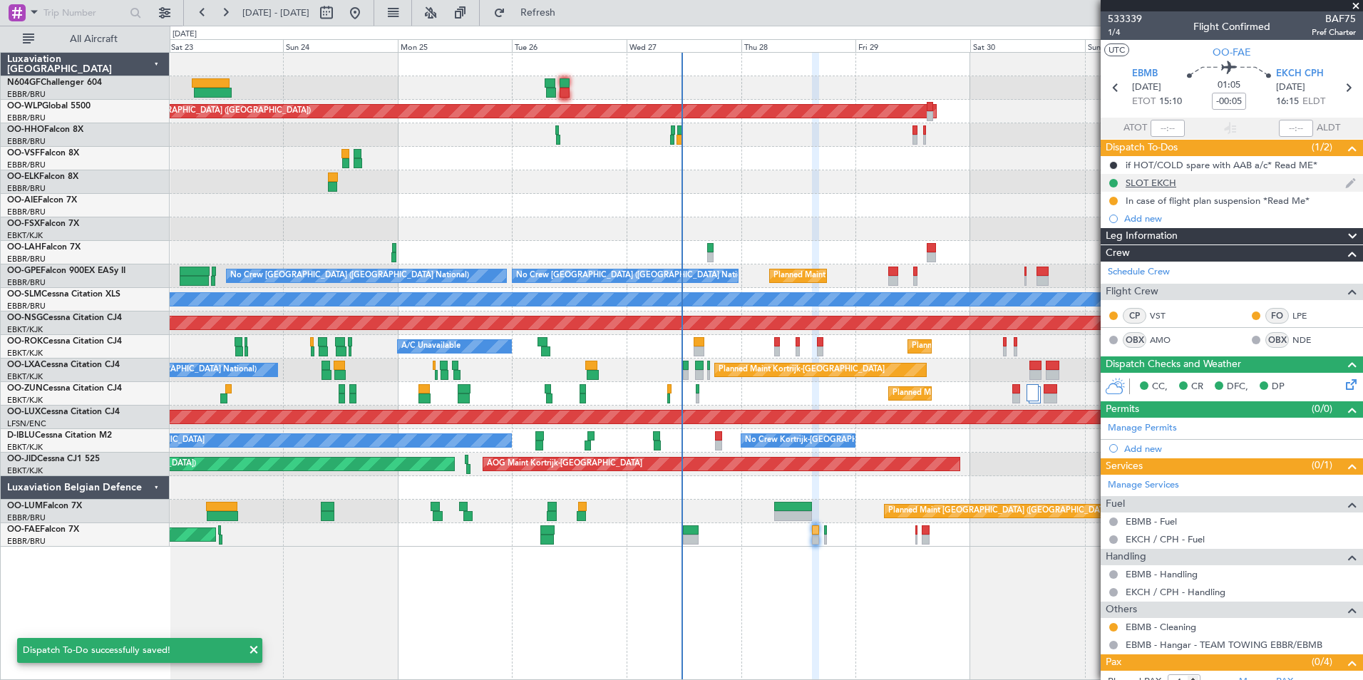
click at [1177, 188] on div "SLOT EKCH" at bounding box center [1232, 183] width 262 height 18
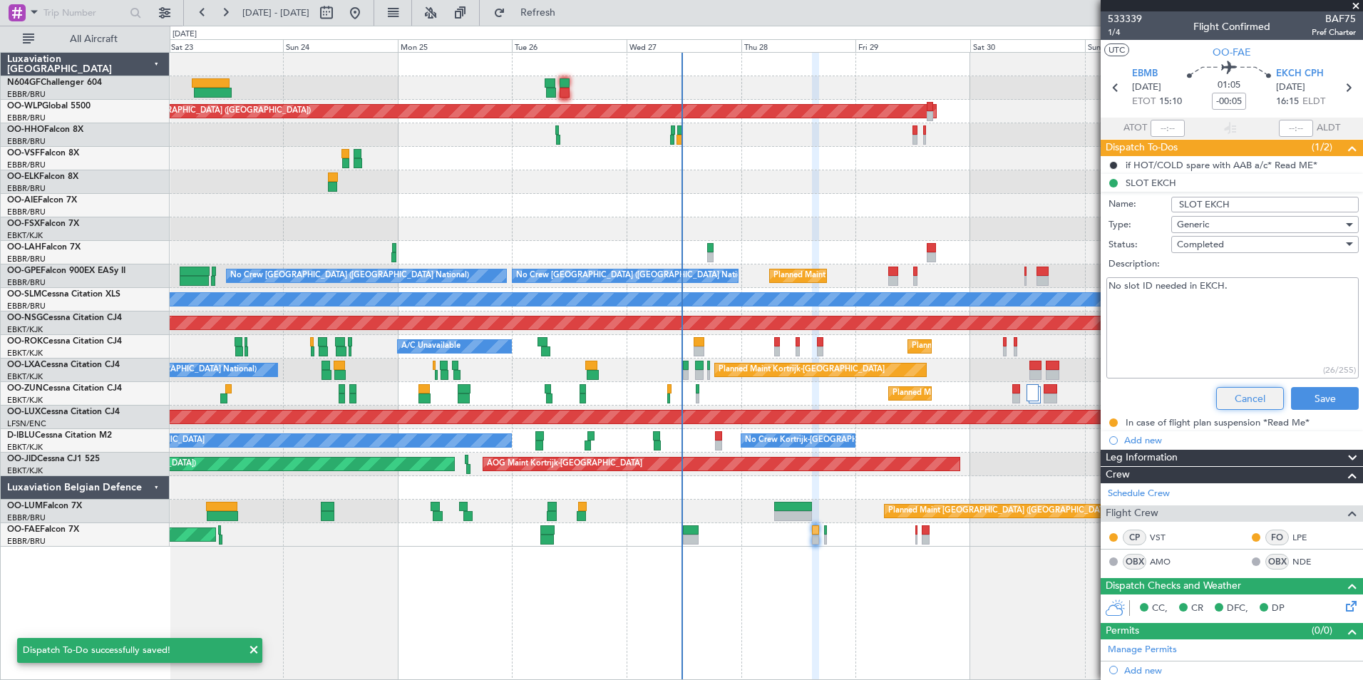
click at [1233, 398] on button "Cancel" at bounding box center [1251, 398] width 68 height 23
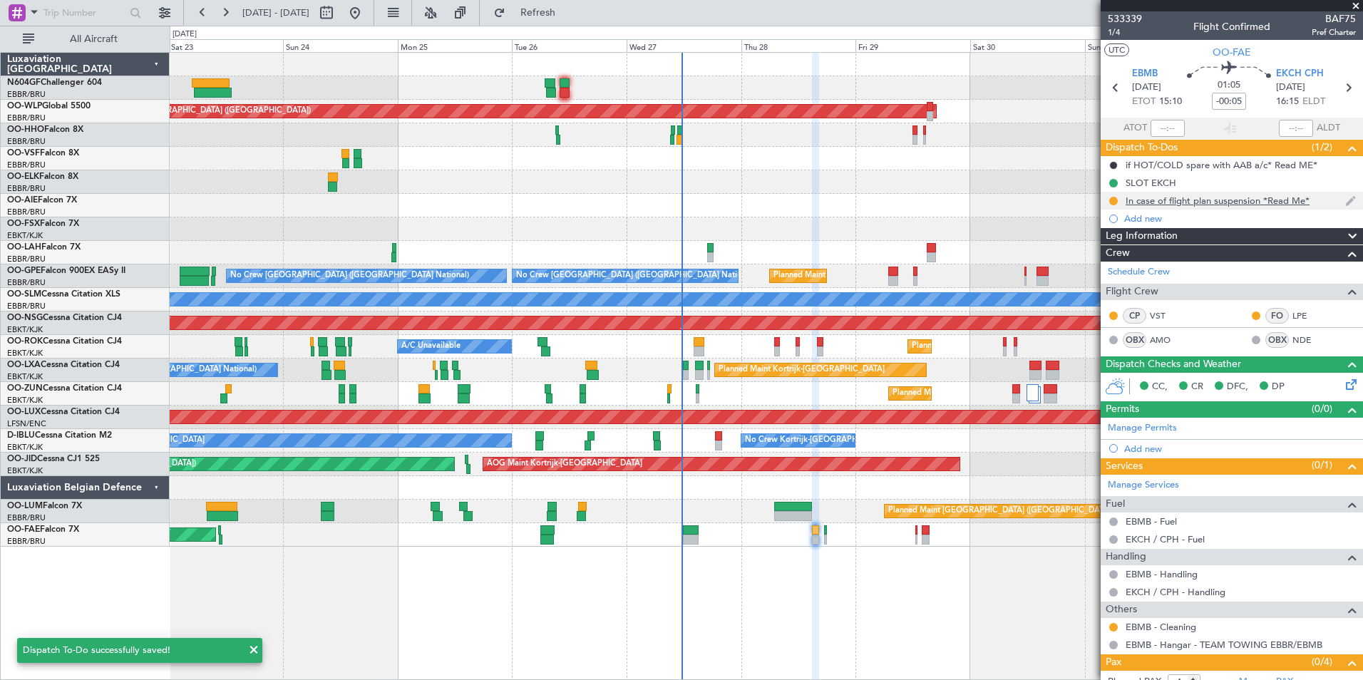
click at [1162, 206] on div "In case of flight plan suspension *Read Me*" at bounding box center [1232, 201] width 262 height 18
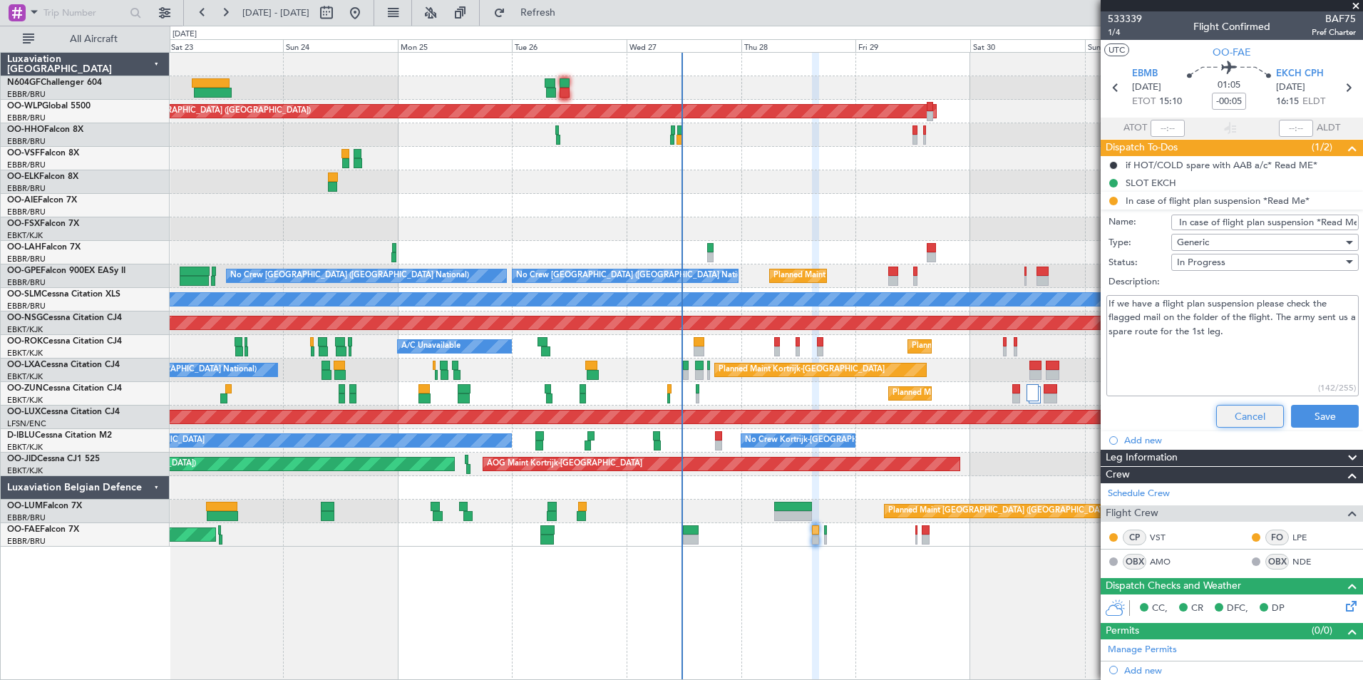
click at [1262, 421] on button "Cancel" at bounding box center [1251, 416] width 68 height 23
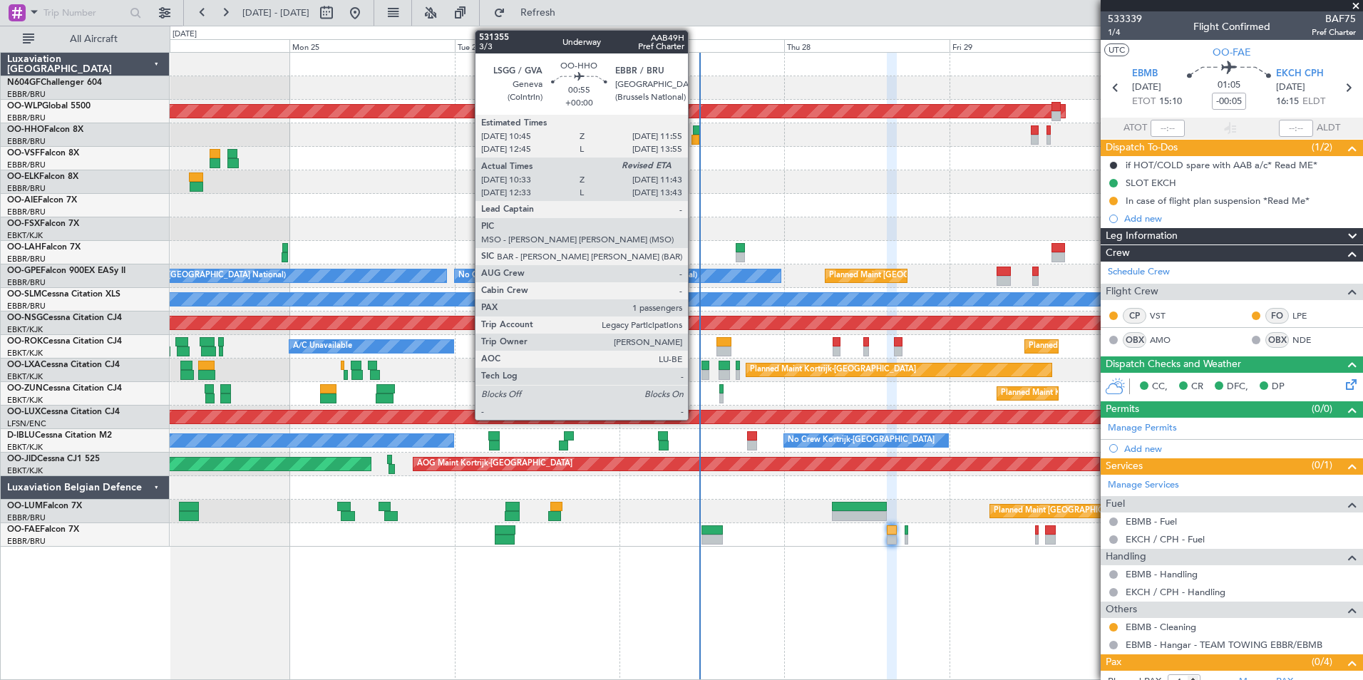
click at [695, 132] on div at bounding box center [697, 131] width 9 height 10
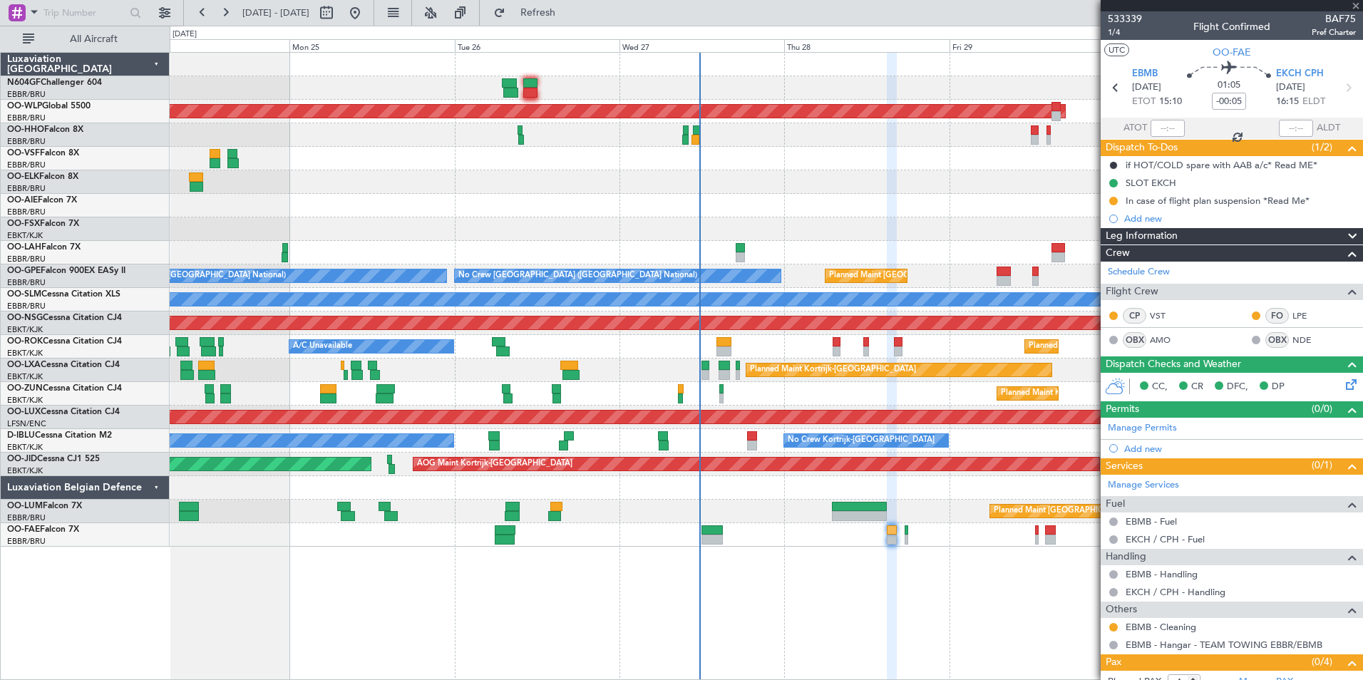
type input "10:43"
type input "1"
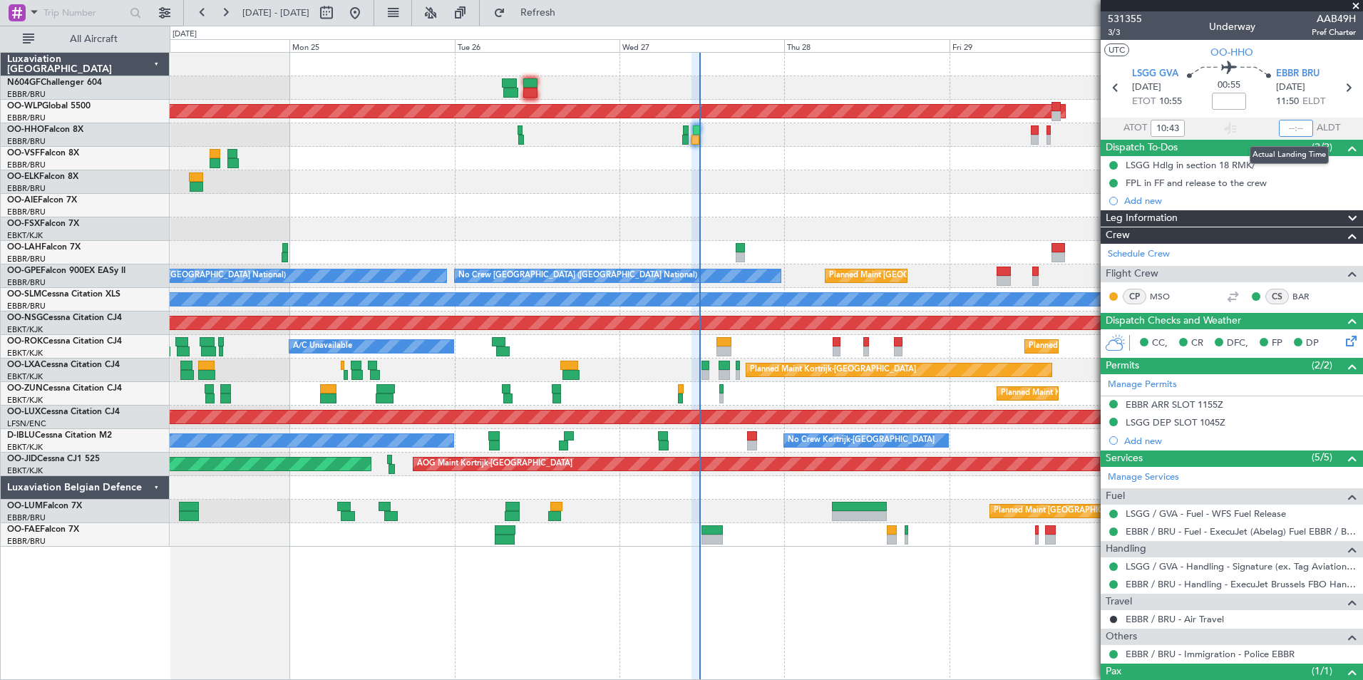
click at [1292, 123] on input "text" at bounding box center [1296, 128] width 34 height 17
type input "11:36"
click at [1290, 41] on section "UTC OO-HHO" at bounding box center [1232, 50] width 262 height 21
click at [523, 223] on div "Planned Maint [GEOGRAPHIC_DATA] ([GEOGRAPHIC_DATA]) - - [PERSON_NAME] 10:00 Z K…" at bounding box center [766, 300] width 1193 height 494
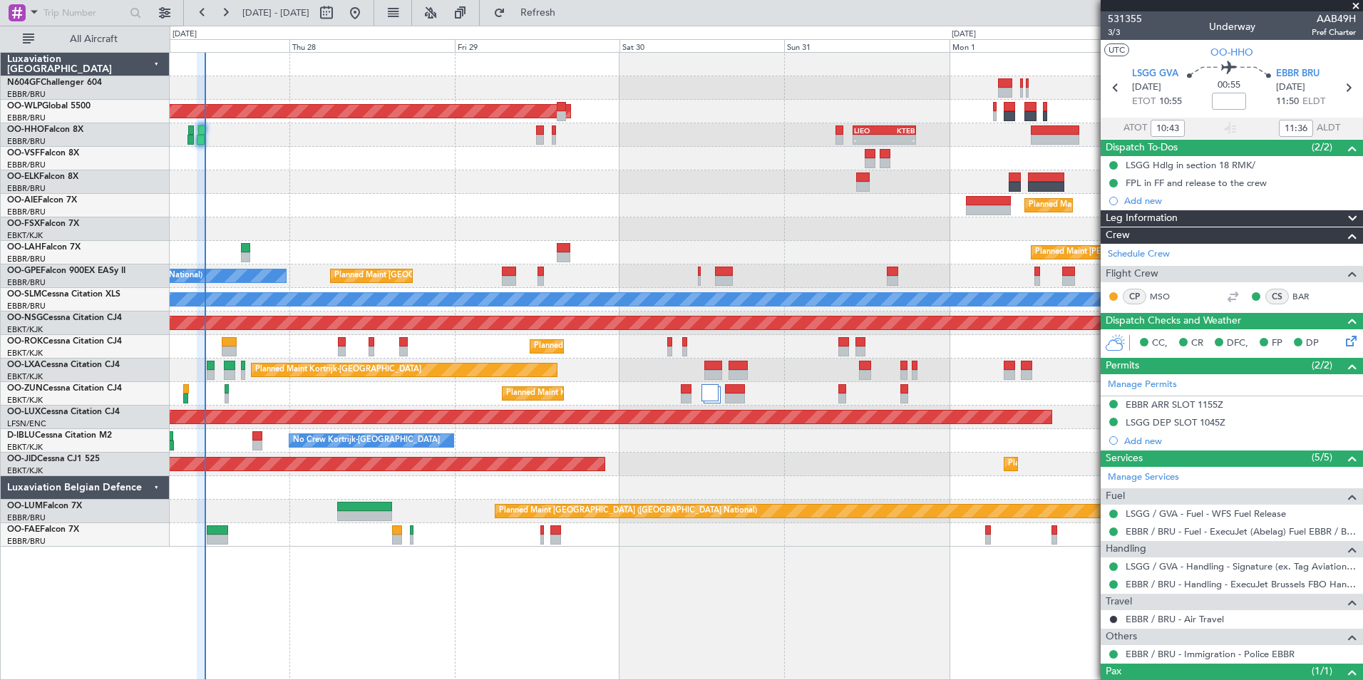
click at [188, 243] on div "Planned Maint Berlin (Brandenburg) - - LIEO 10:00 Z KTEB 19:15 Z Planned Maint …" at bounding box center [766, 300] width 1193 height 494
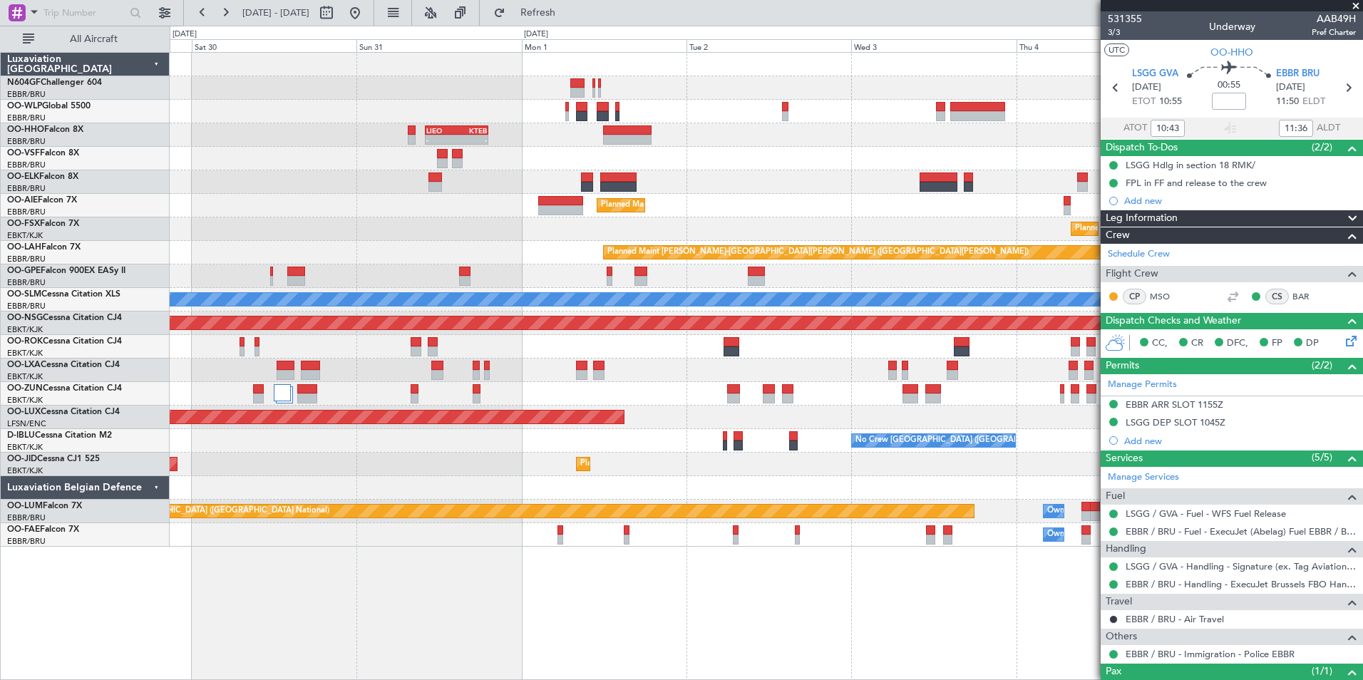
click at [370, 258] on div "- - KAUS 21:00 Z ELLX 06:45 Z Planned Maint Berlin (Brandenburg) - - LIEO 10:00…" at bounding box center [766, 300] width 1193 height 494
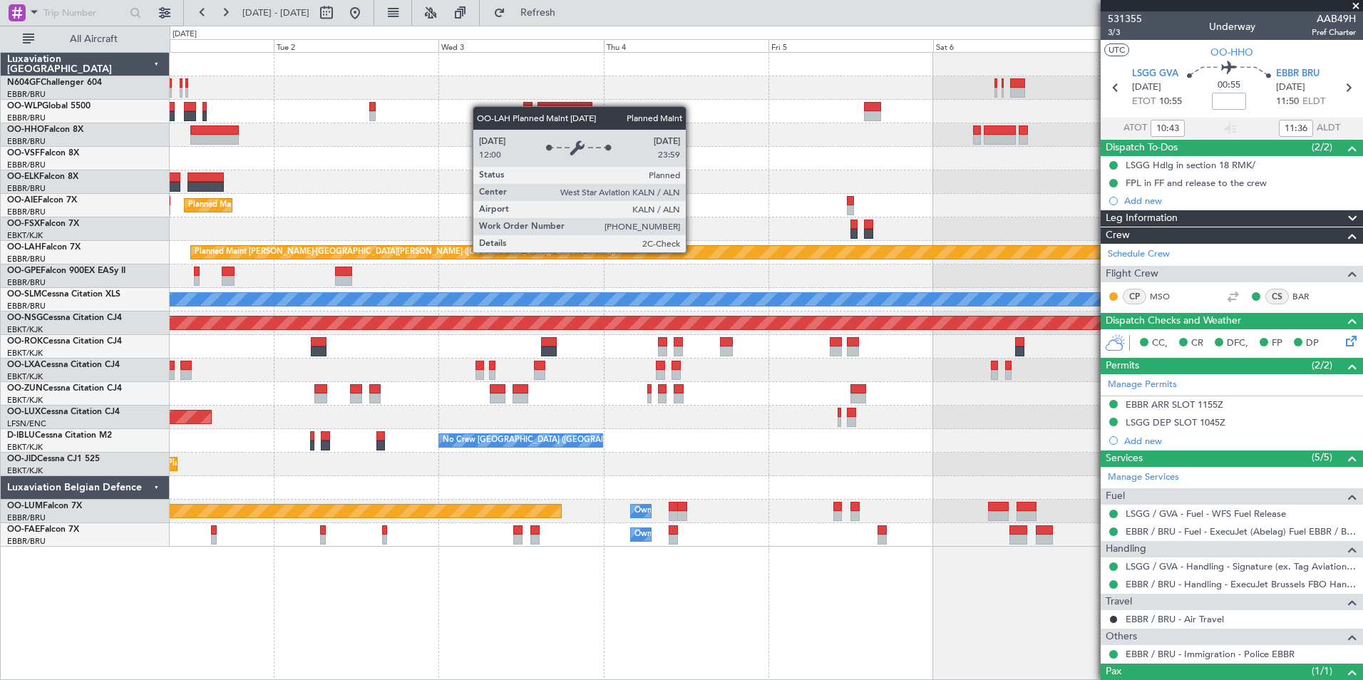
click at [394, 280] on div "- - KAUS 21:00 Z ELLX 06:45 Z - - LIEO 10:00 Z KTEB 19:15 Z Planned Maint Kortr…" at bounding box center [766, 300] width 1193 height 494
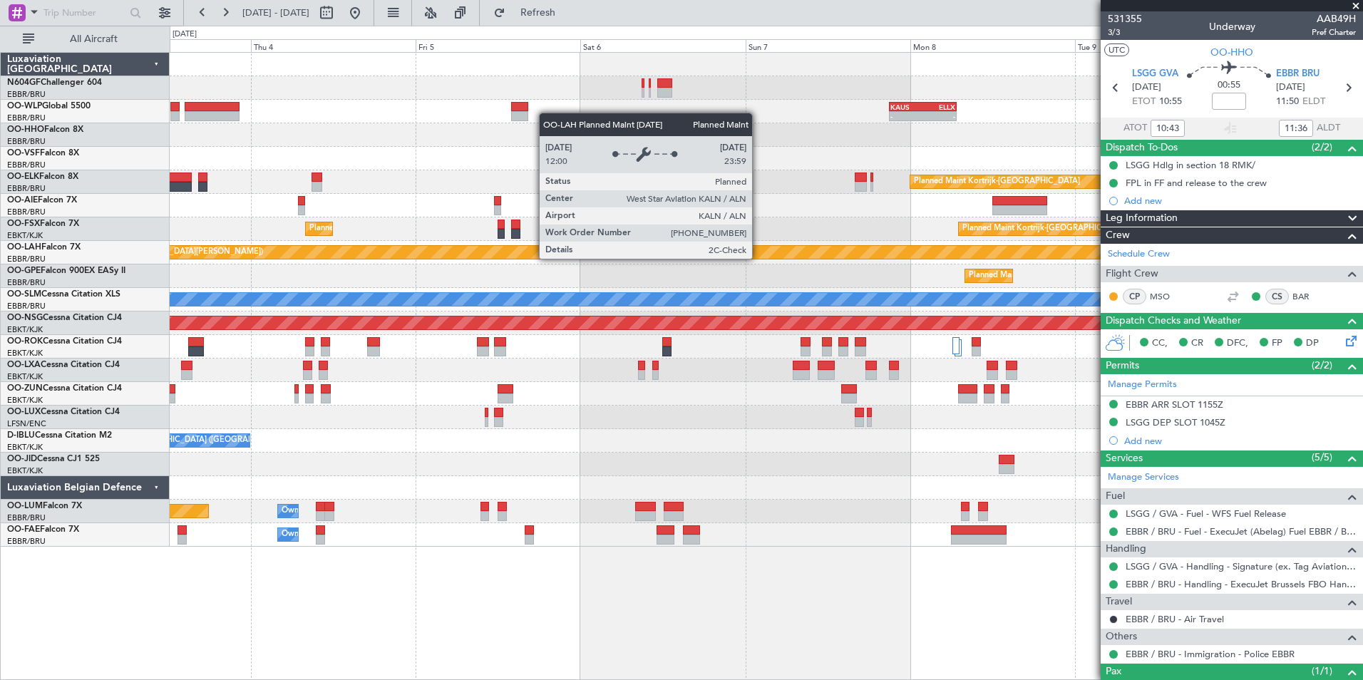
click at [410, 284] on div "- - KAUS 21:00 Z ELLX 06:45 Z - - LTCG 11:00 Z RJAA 20:25 Z Planned Maint Kortr…" at bounding box center [766, 300] width 1193 height 494
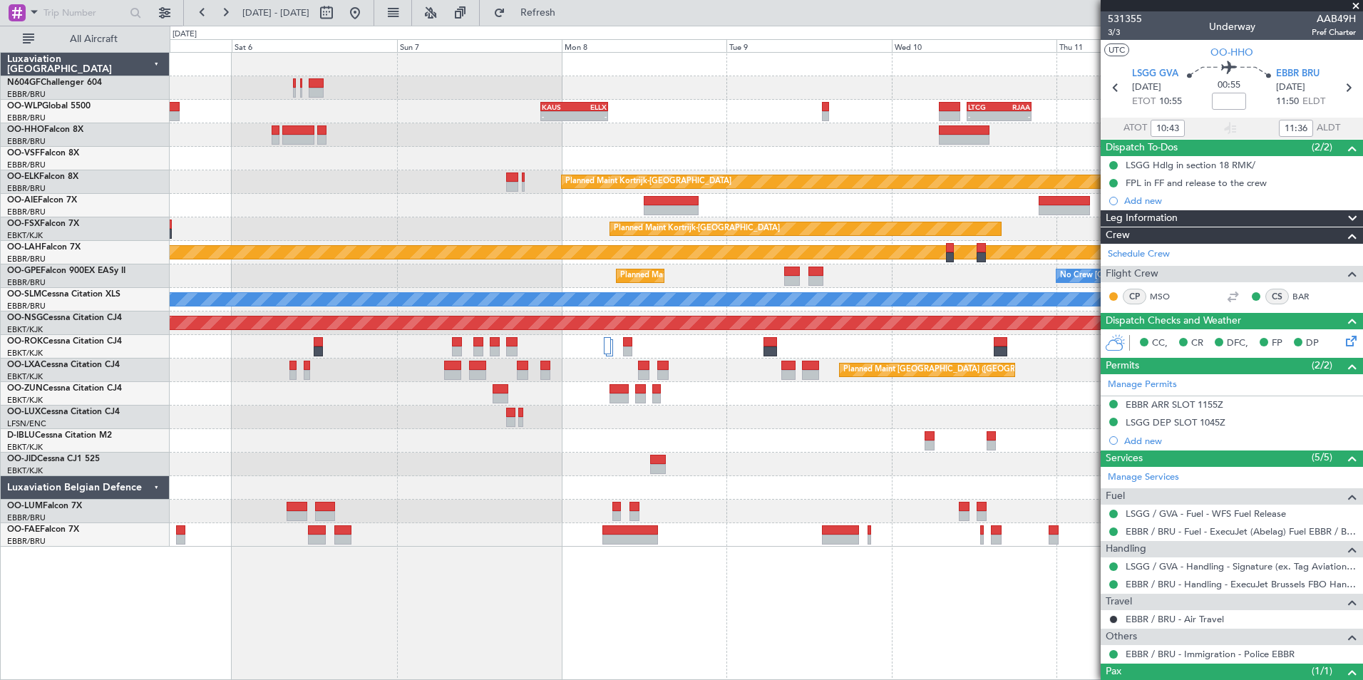
click at [334, 285] on div "Planned Maint Brussels (Brussels National) No Crew Brussels (Brussels National)" at bounding box center [766, 277] width 1193 height 24
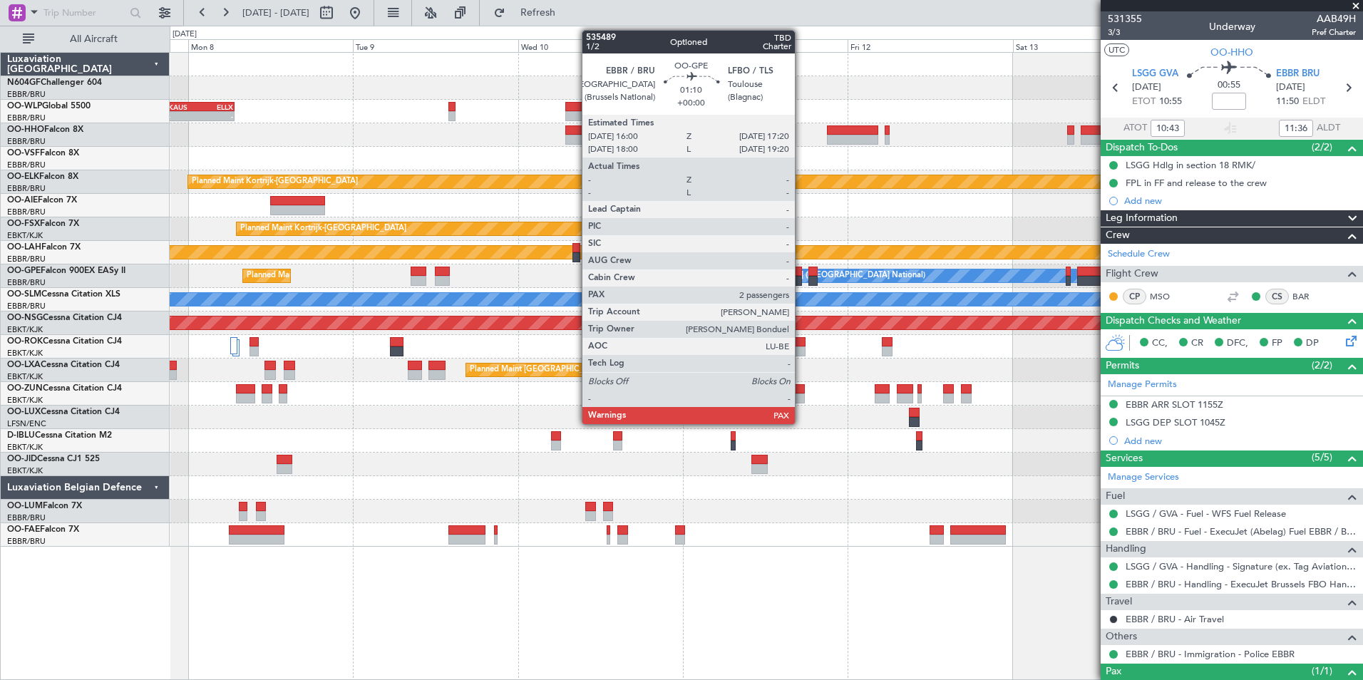
click at [466, 294] on div "- - KAUS 21:00 Z ELLX 06:45 Z - - LTCG 11:00 Z RJAA 20:25 Z - - RJAA 01:00 Z UB…" at bounding box center [766, 300] width 1193 height 494
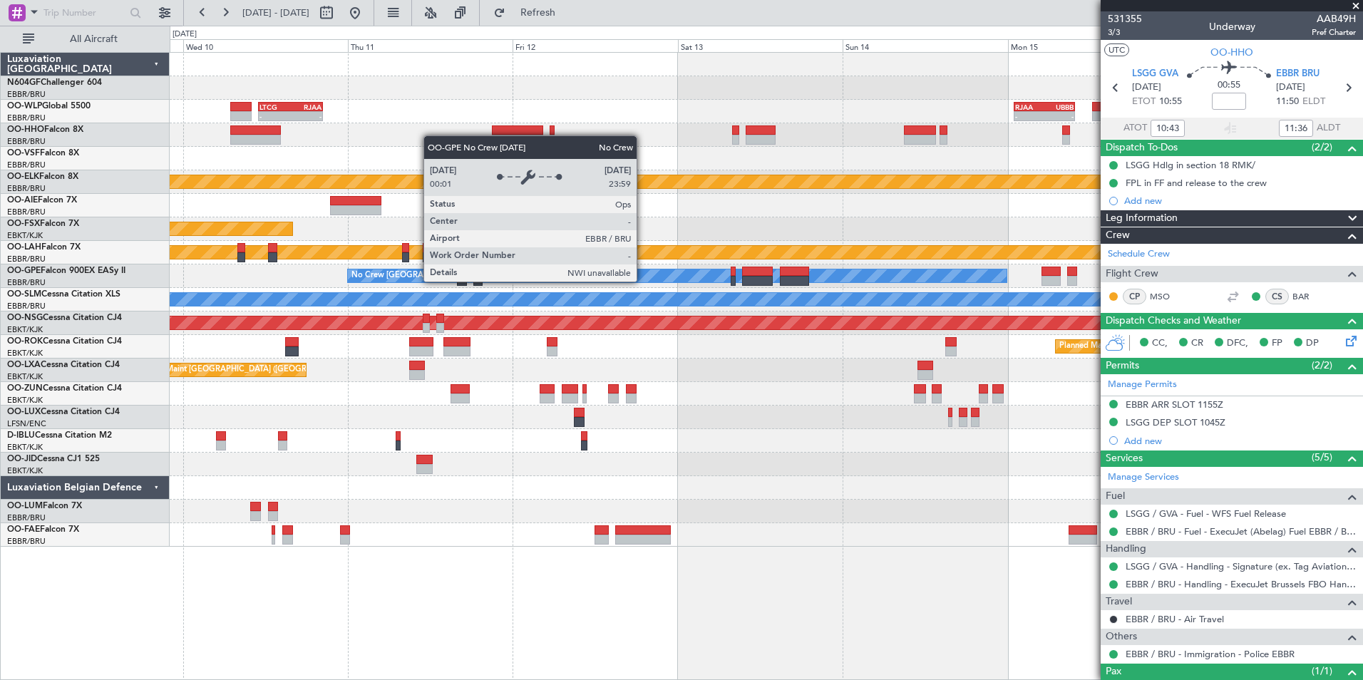
click at [202, 359] on div "Planned Maint [GEOGRAPHIC_DATA] ([GEOGRAPHIC_DATA] National)" at bounding box center [766, 371] width 1193 height 24
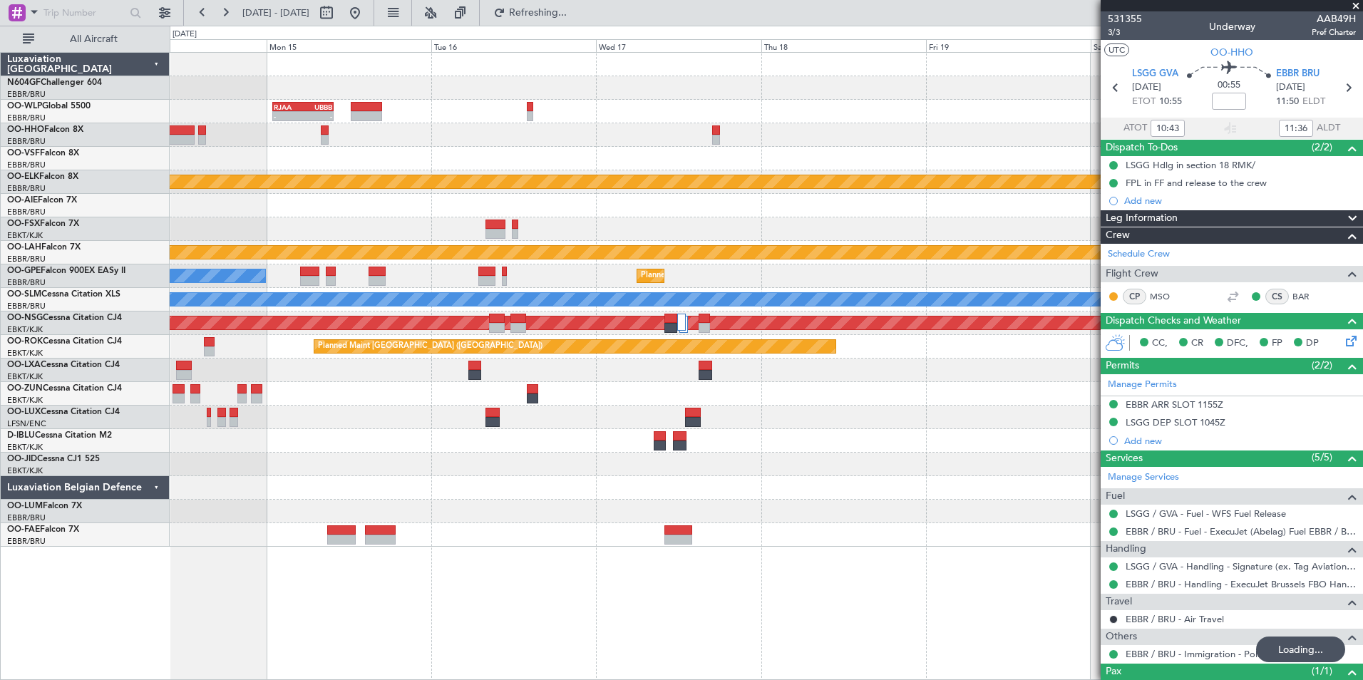
click at [276, 397] on div "- - RJAA 01:00 Z UBBB 09:50 Z Planned Maint Kortrijk-Wevelgem Planned Maint Alt…" at bounding box center [766, 300] width 1193 height 494
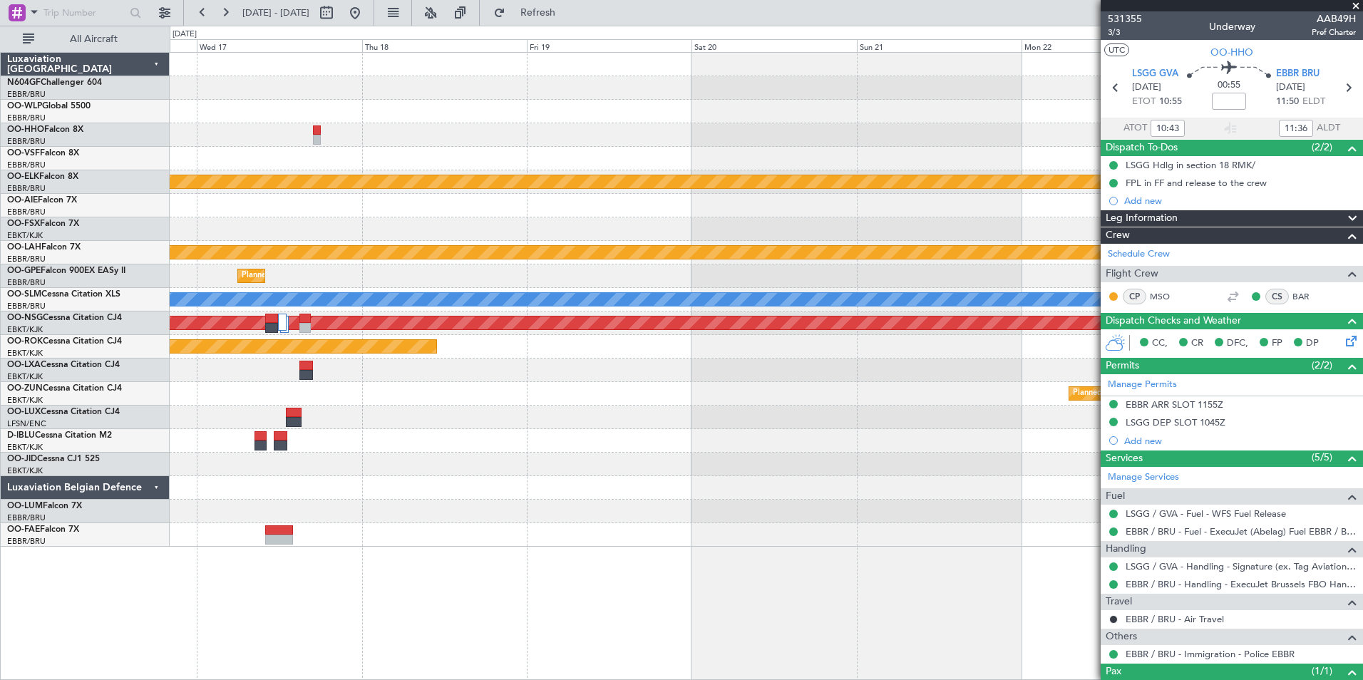
click at [521, 454] on div "RJAA 01:00 Z UBBB 09:50 Z - - Planned Maint Kortrijk-Wevelgem Planned Maint Alt…" at bounding box center [766, 300] width 1193 height 494
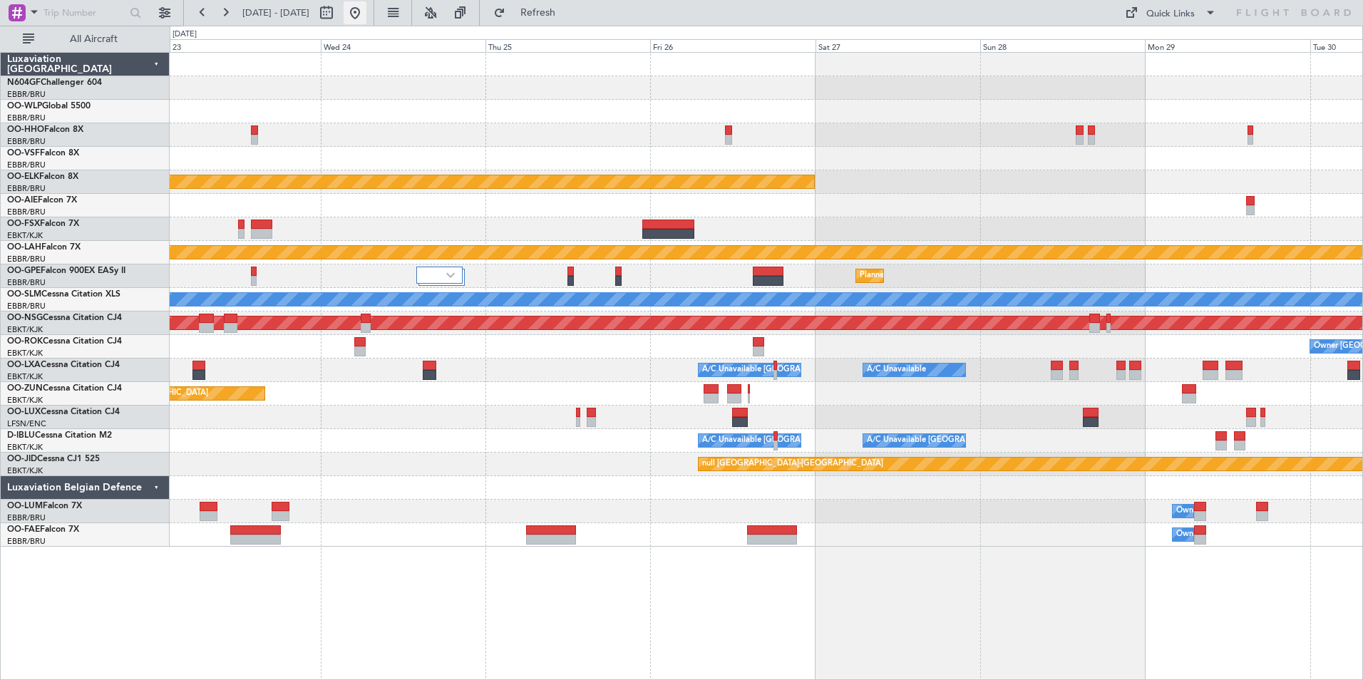
click at [367, 15] on button at bounding box center [355, 12] width 23 height 23
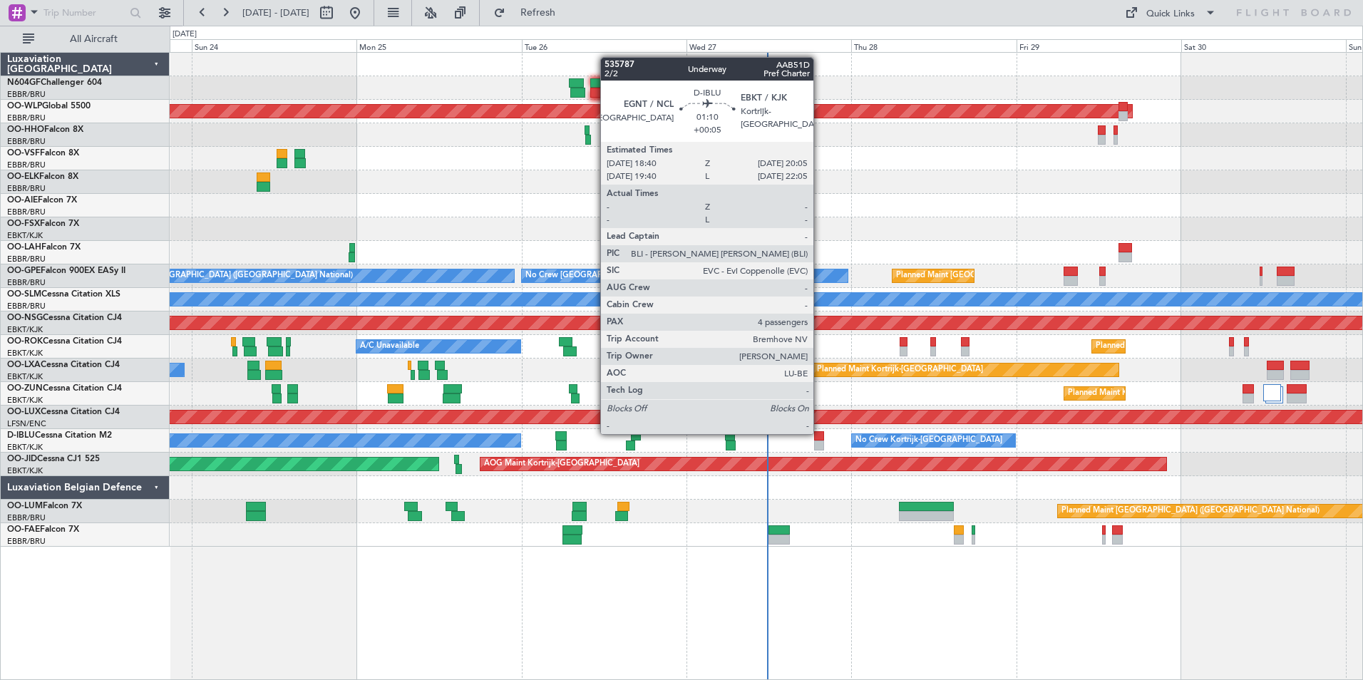
click at [820, 433] on div at bounding box center [819, 436] width 10 height 10
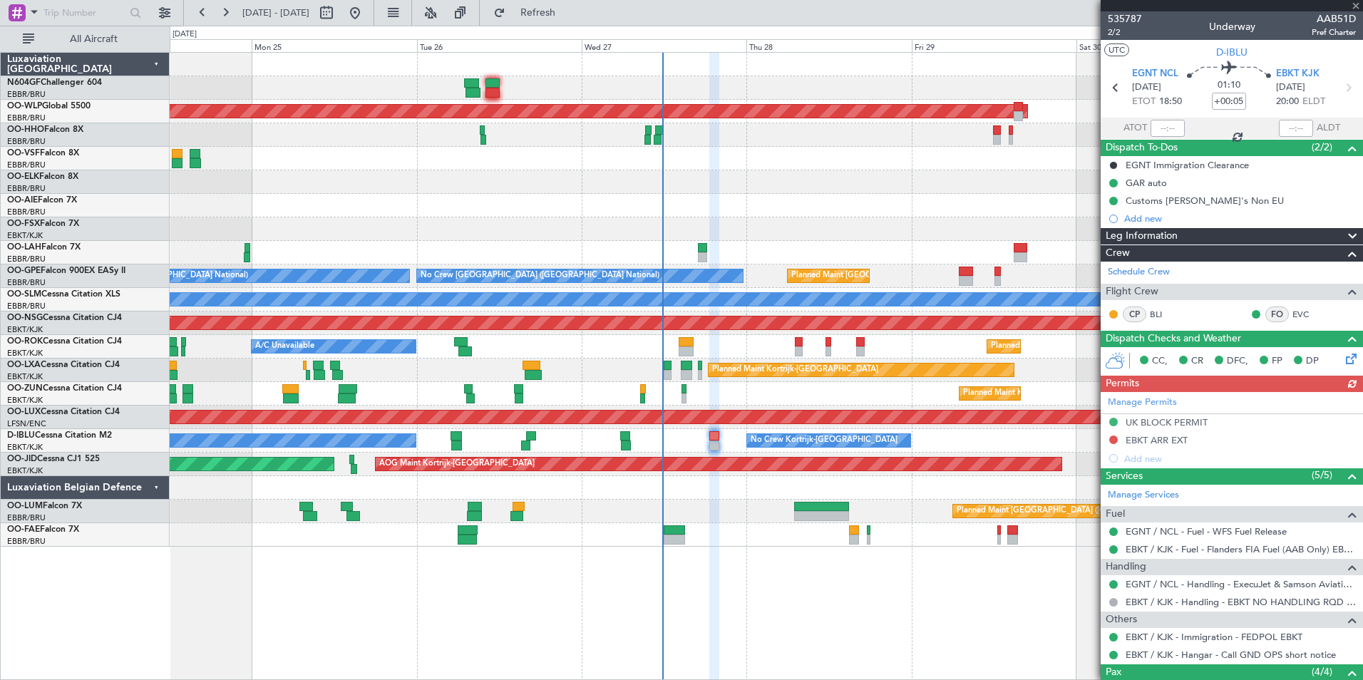
click at [789, 361] on div "Planned Maint Kortrijk-Wevelgem A/C Unavailable Brussels (Brussels National)" at bounding box center [766, 371] width 1193 height 24
click at [1144, 439] on div "EBKT ARR EXT" at bounding box center [1157, 440] width 62 height 12
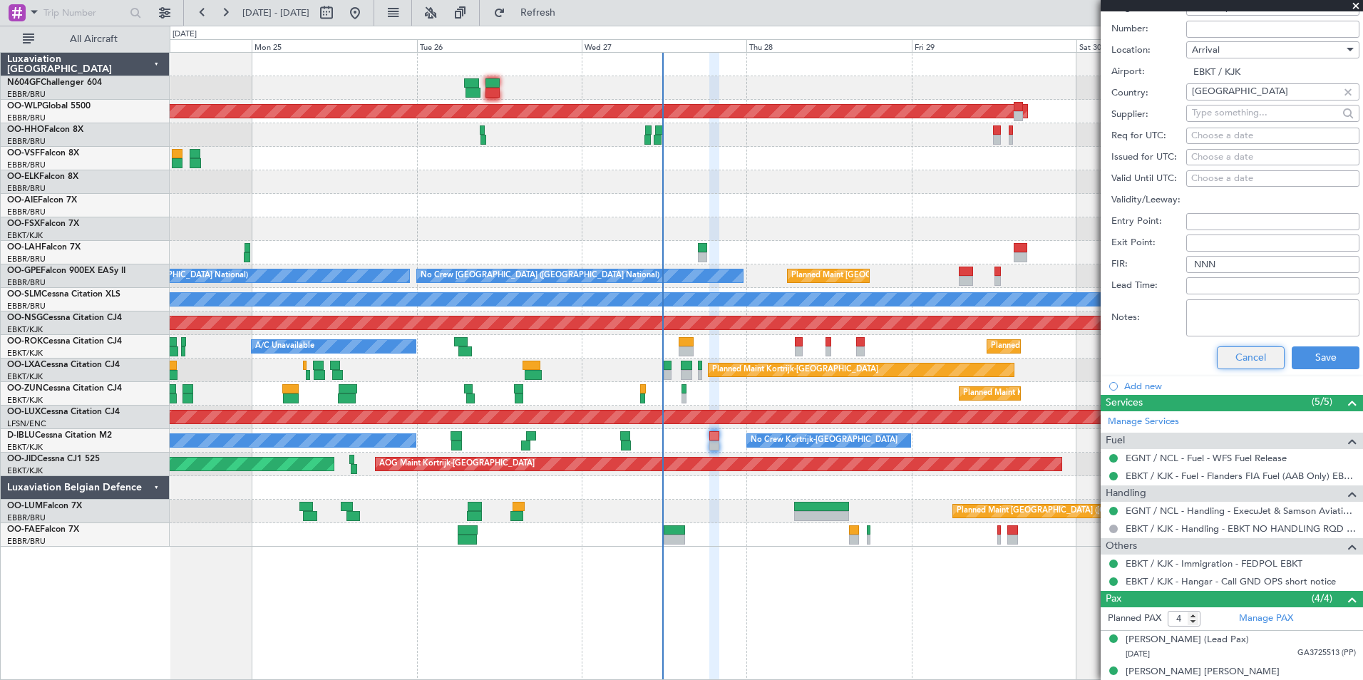
click at [1242, 361] on button "Cancel" at bounding box center [1251, 358] width 68 height 23
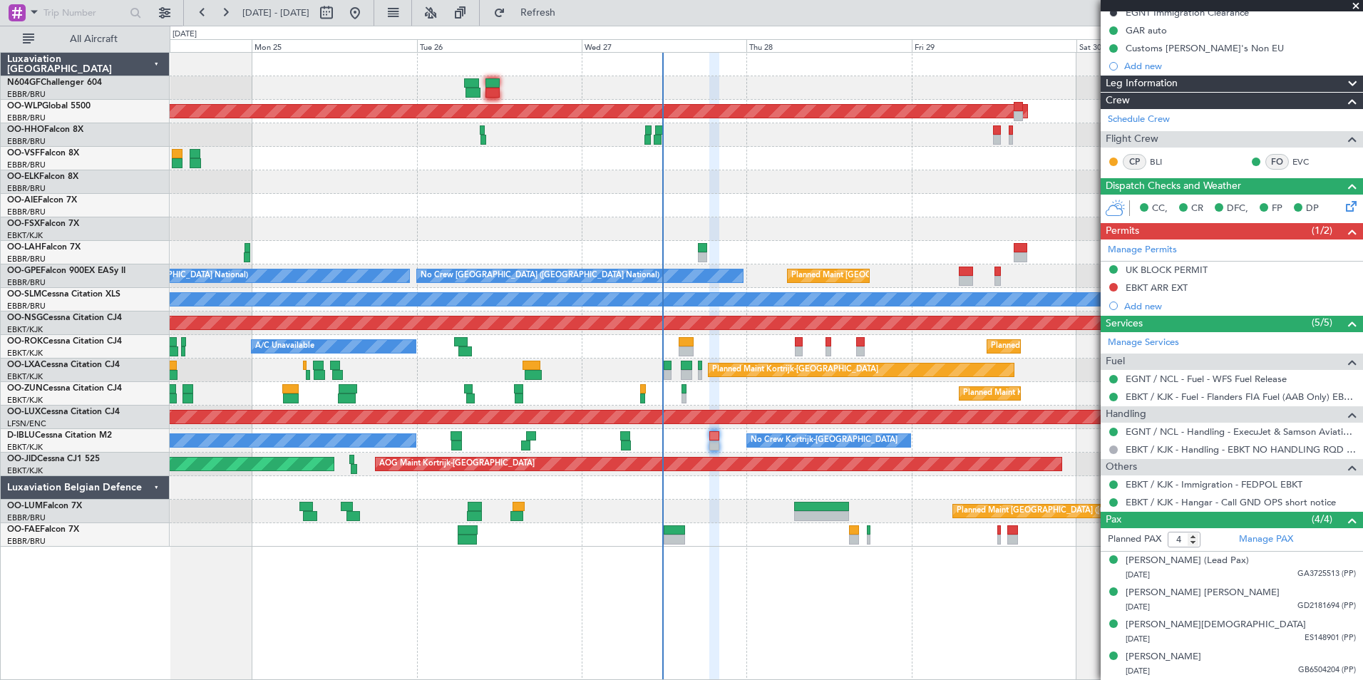
scroll to position [152, 0]
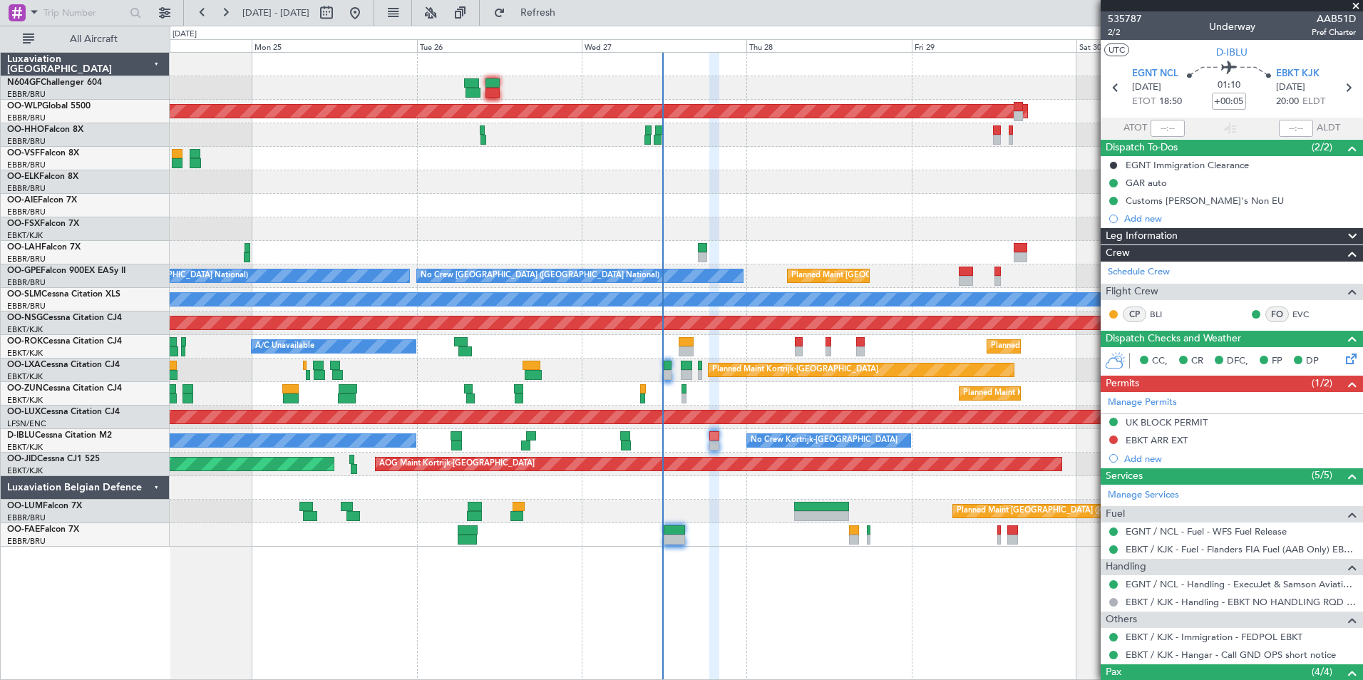
scroll to position [152, 0]
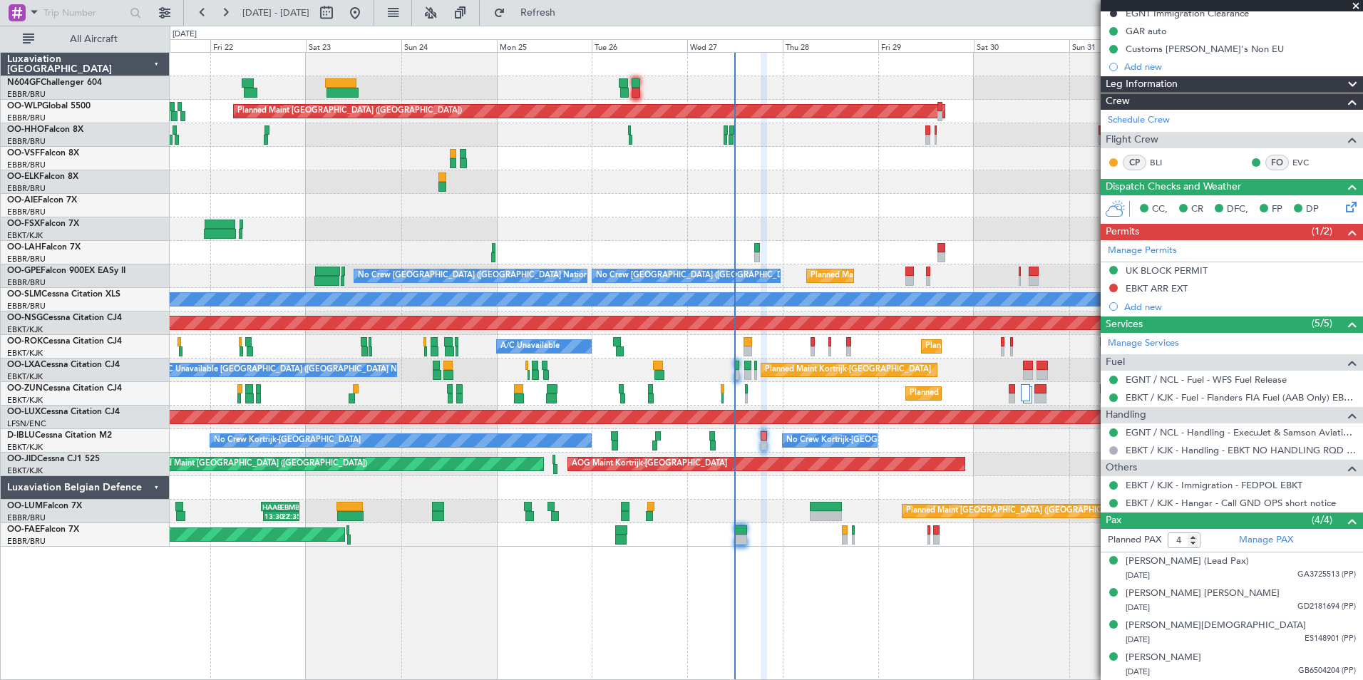
click at [755, 227] on div "Planned Maint [GEOGRAPHIC_DATA] ([GEOGRAPHIC_DATA]) - - [PERSON_NAME] 10:00 Z K…" at bounding box center [766, 300] width 1193 height 494
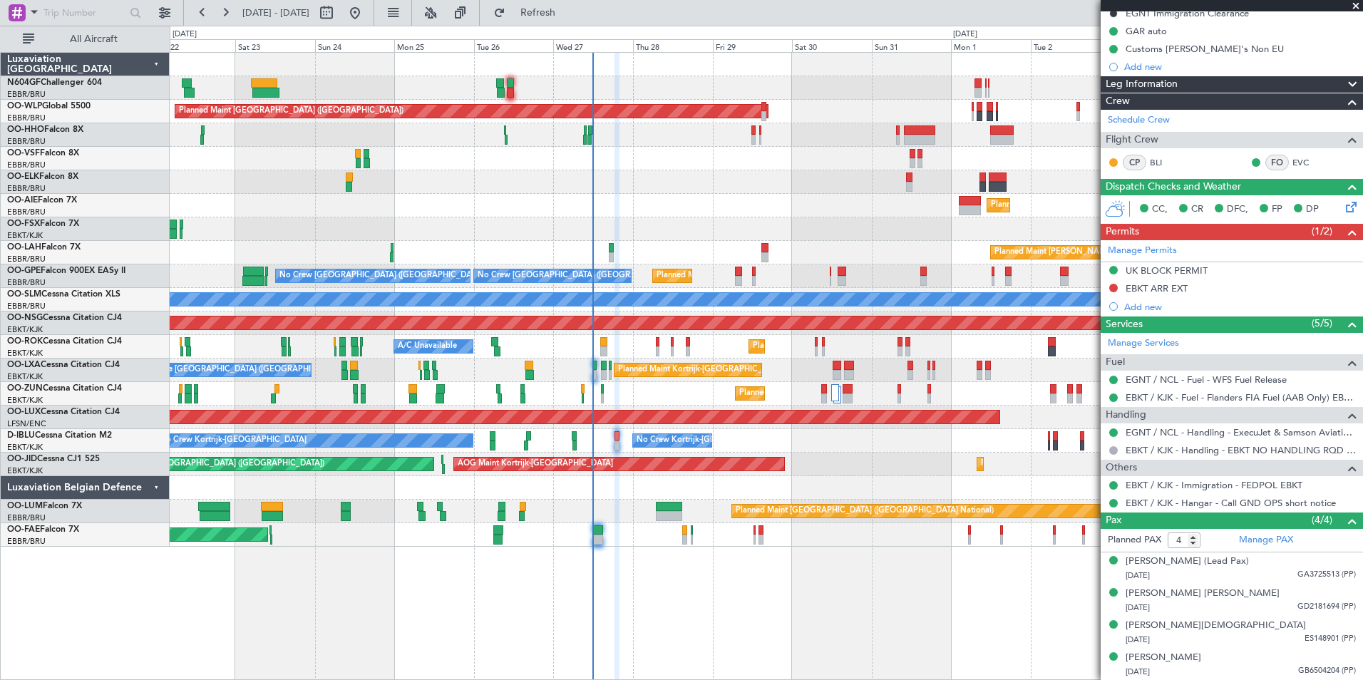
click at [807, 100] on div "Planned Maint [GEOGRAPHIC_DATA] ([GEOGRAPHIC_DATA])" at bounding box center [766, 112] width 1193 height 24
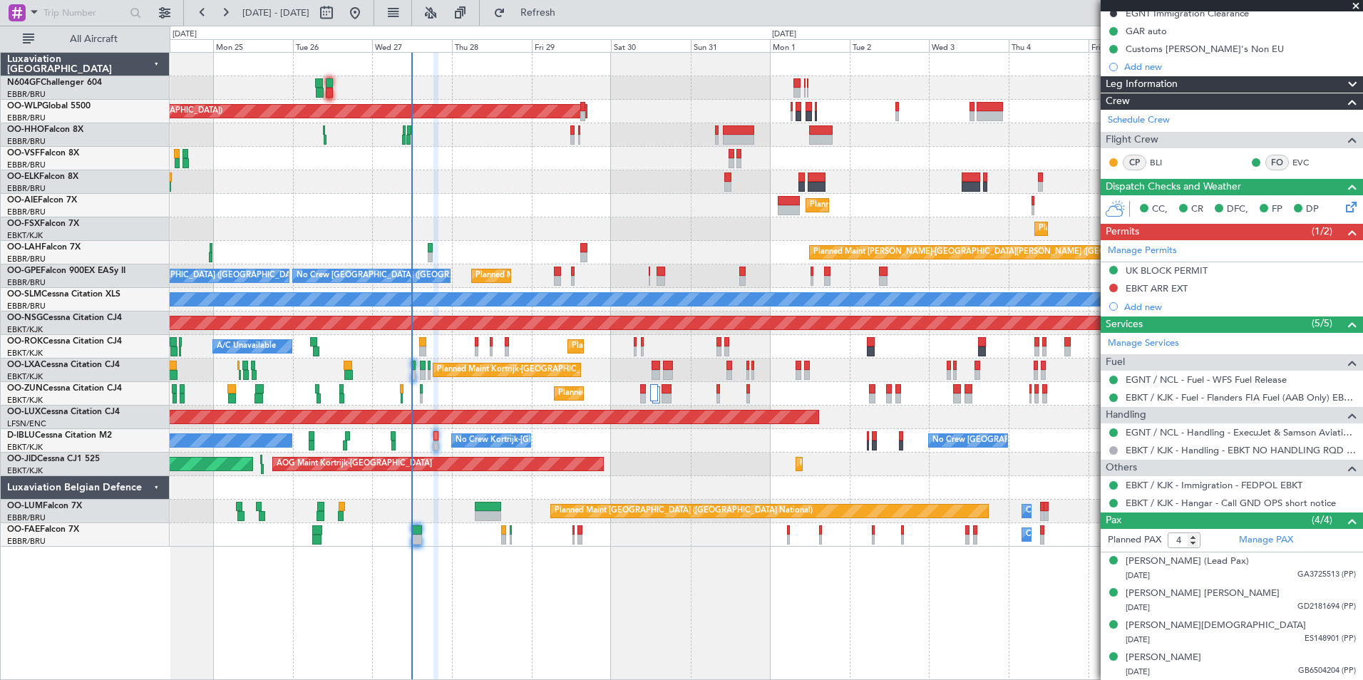
click at [752, 199] on div "Planned Maint [GEOGRAPHIC_DATA] ([GEOGRAPHIC_DATA]) Planned Maint [GEOGRAPHIC_D…" at bounding box center [766, 300] width 1193 height 494
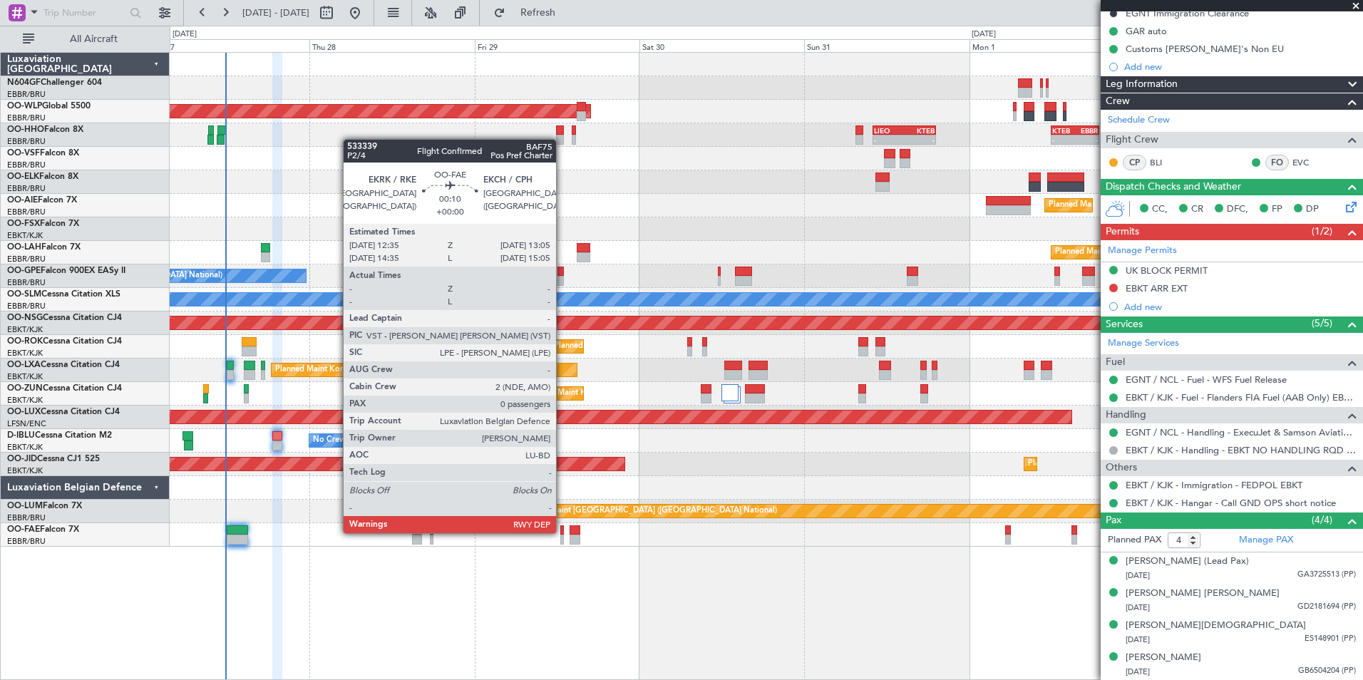
click at [563, 532] on div at bounding box center [563, 531] width 4 height 10
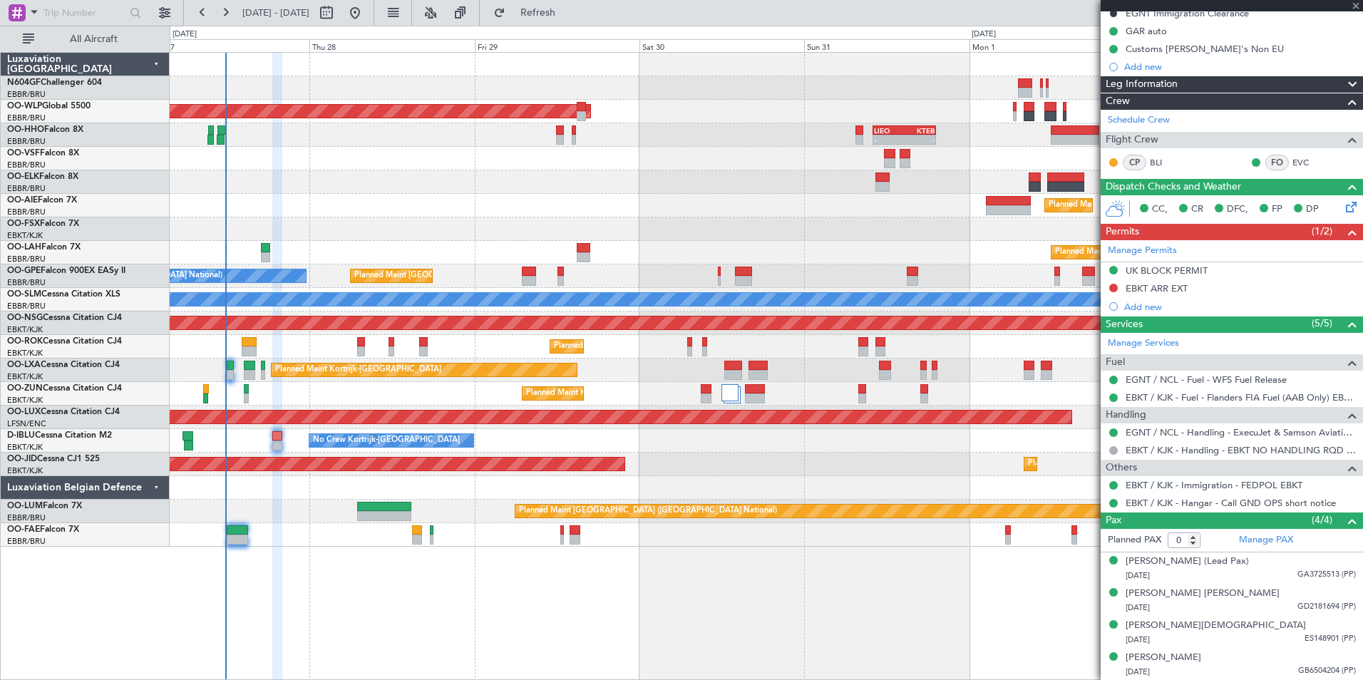
scroll to position [0, 0]
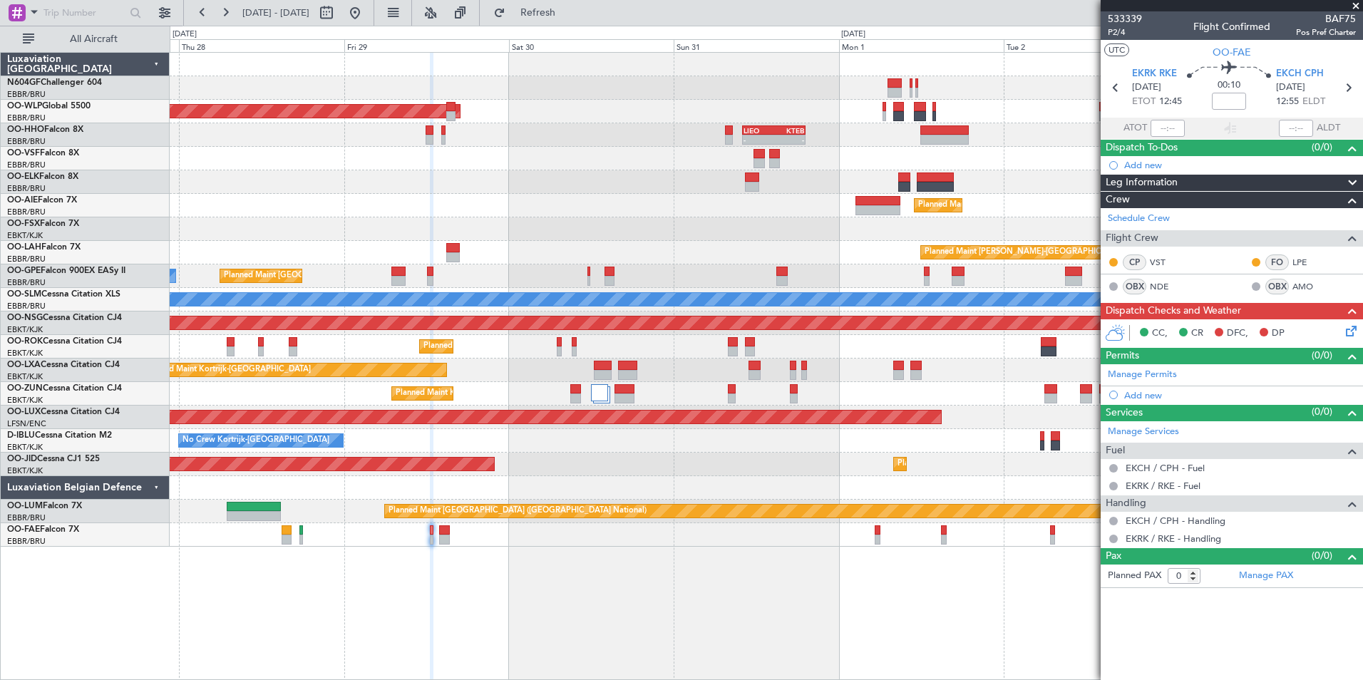
click at [603, 140] on div "- - [PERSON_NAME] 10:00 Z KTEB 19:15 Z" at bounding box center [766, 135] width 1193 height 24
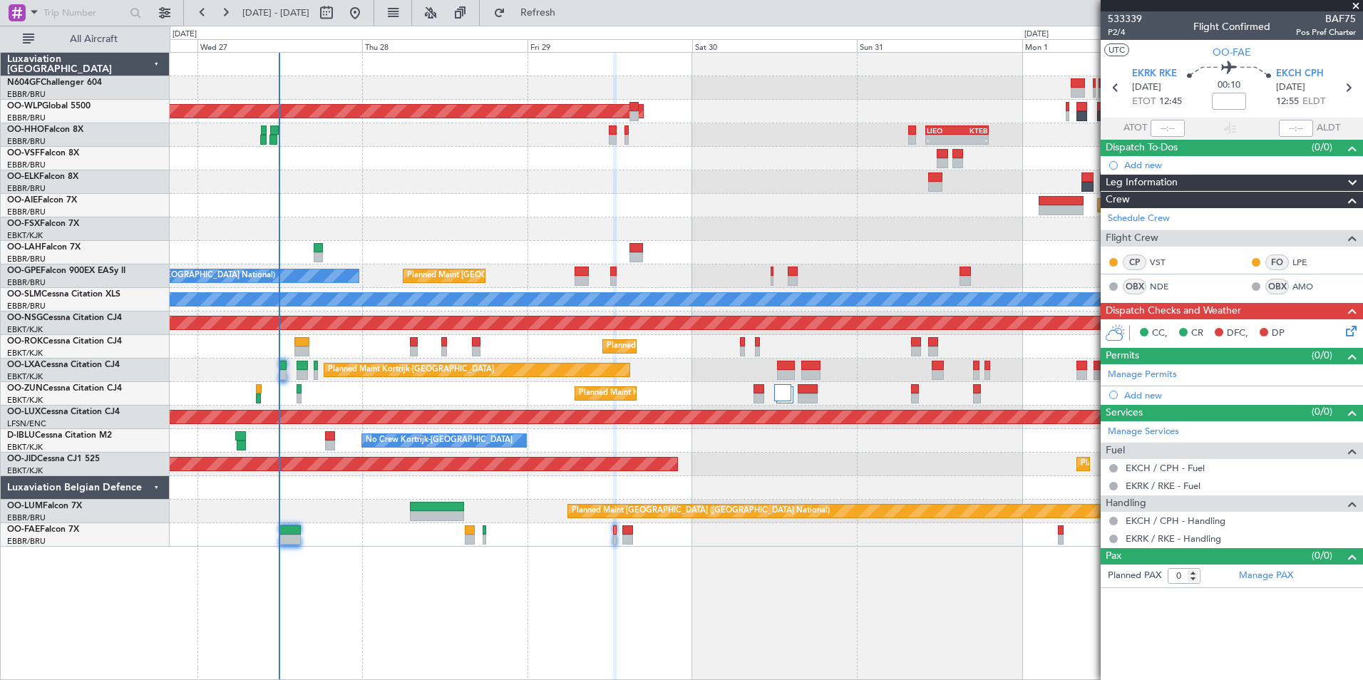
click at [817, 178] on div "Planned Maint [GEOGRAPHIC_DATA] ([GEOGRAPHIC_DATA]) - - [PERSON_NAME] 10:00 Z K…" at bounding box center [766, 300] width 1193 height 494
click at [367, 11] on button at bounding box center [355, 12] width 23 height 23
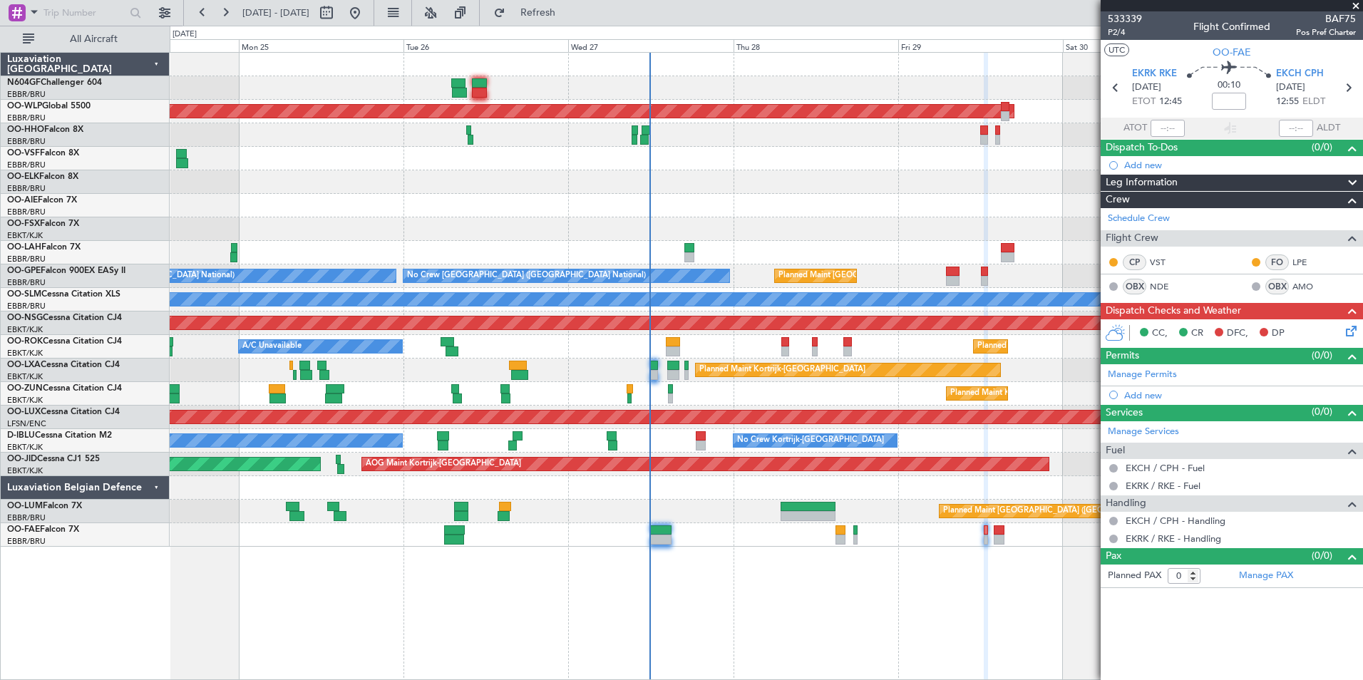
click at [572, 167] on div "Planned Maint [GEOGRAPHIC_DATA] ([GEOGRAPHIC_DATA]) - - [PERSON_NAME] 10:00 Z K…" at bounding box center [766, 300] width 1193 height 494
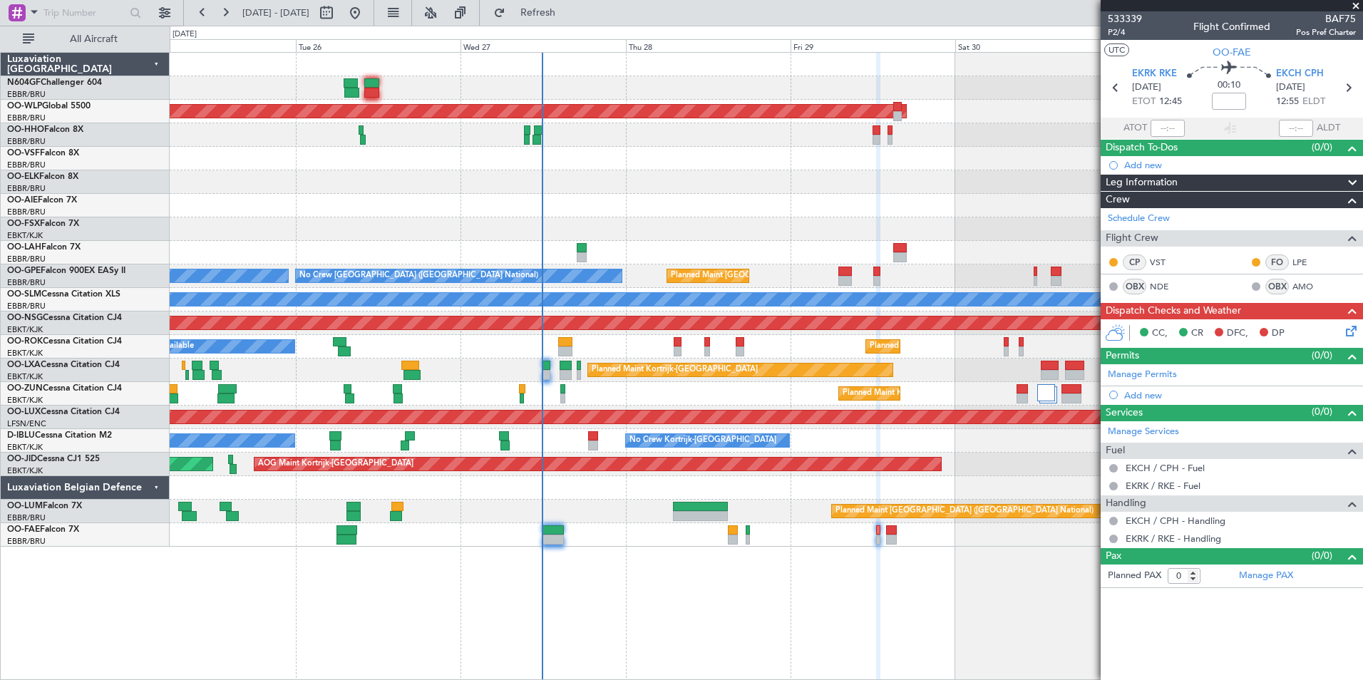
click at [633, 163] on div "Planned Maint [GEOGRAPHIC_DATA] ([GEOGRAPHIC_DATA]) - - [PERSON_NAME] 10:00 Z K…" at bounding box center [766, 300] width 1193 height 494
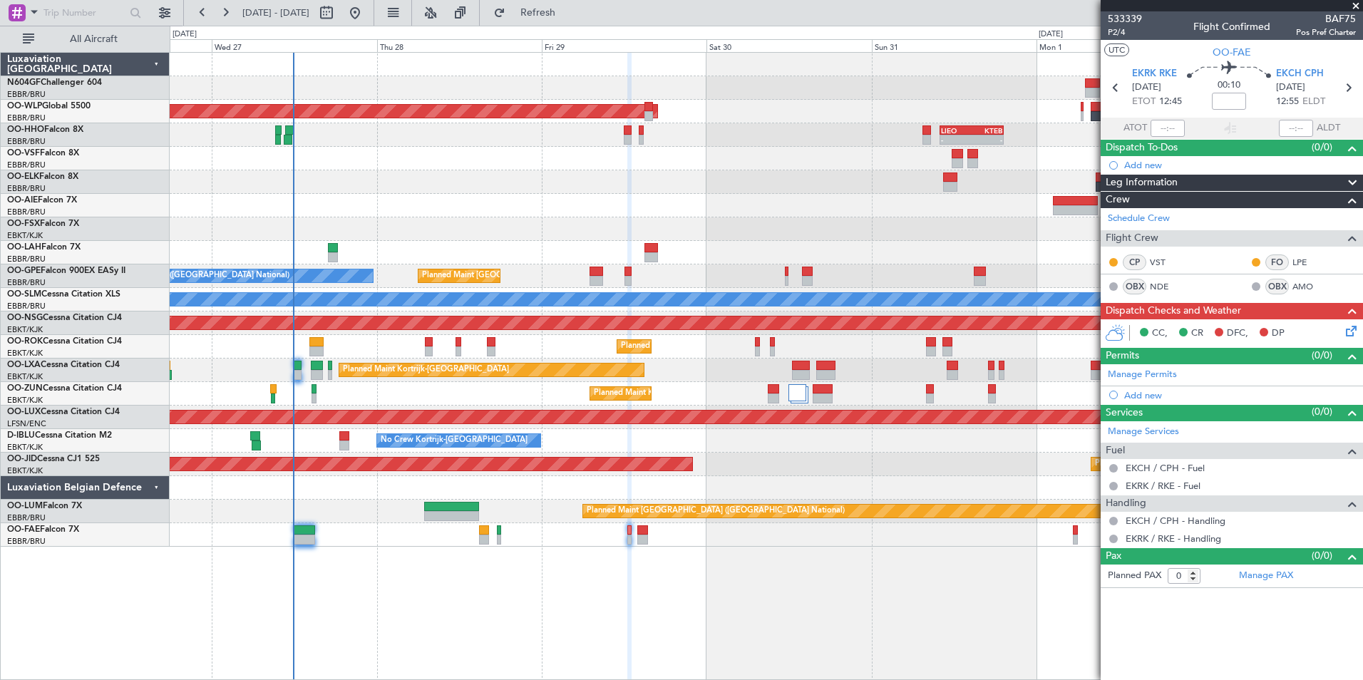
click at [482, 200] on div "Planned Maint [GEOGRAPHIC_DATA] ([GEOGRAPHIC_DATA])" at bounding box center [766, 206] width 1193 height 24
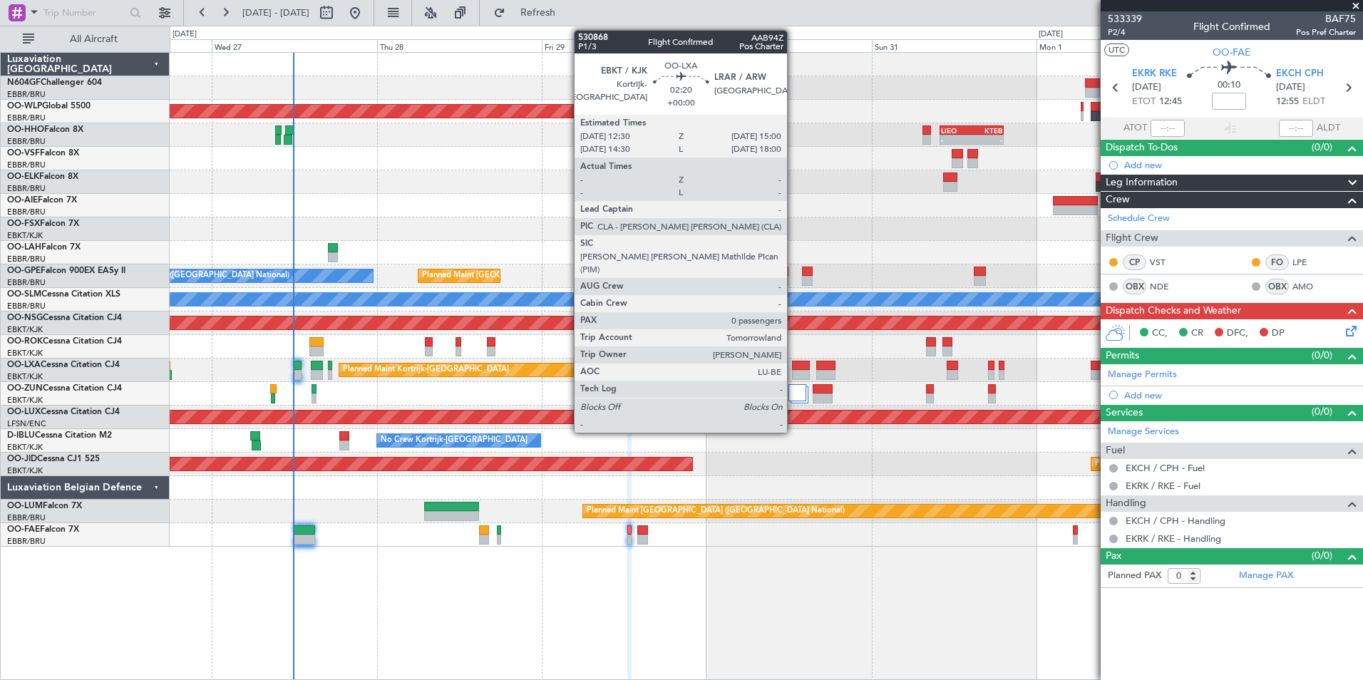
click at [794, 369] on div at bounding box center [801, 366] width 18 height 10
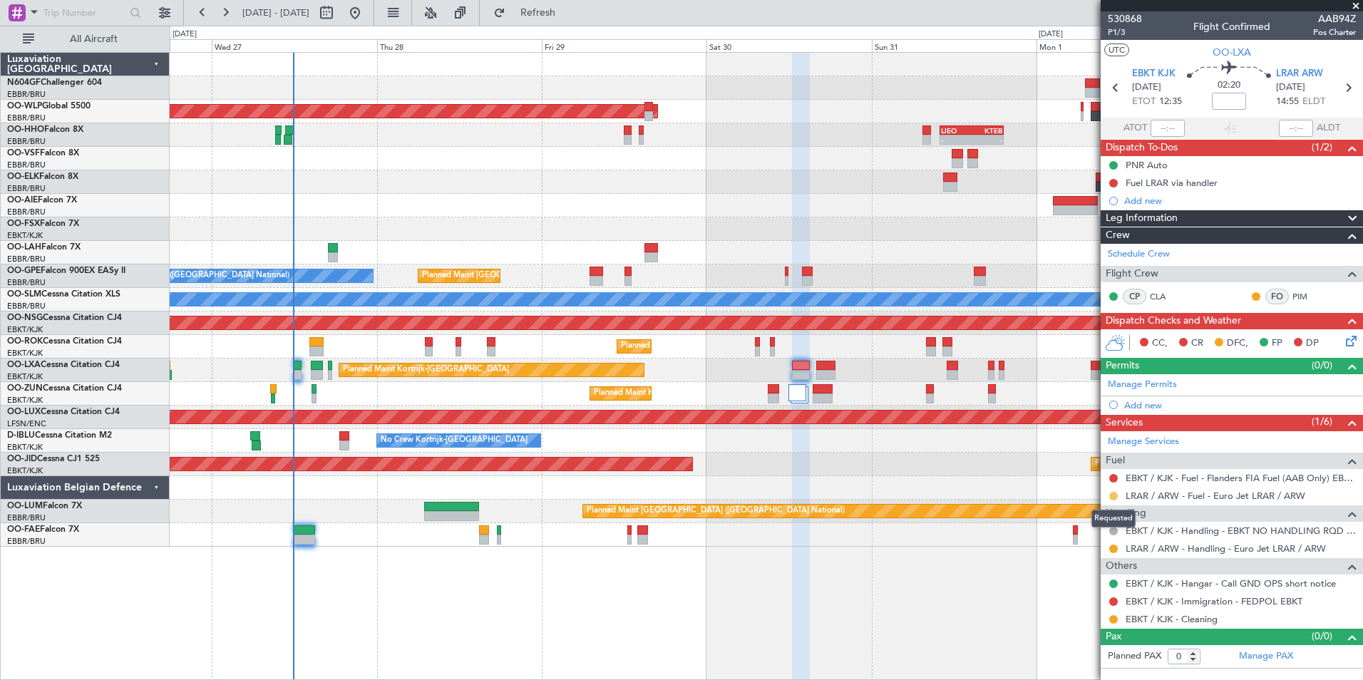
click at [1110, 498] on button at bounding box center [1114, 496] width 9 height 9
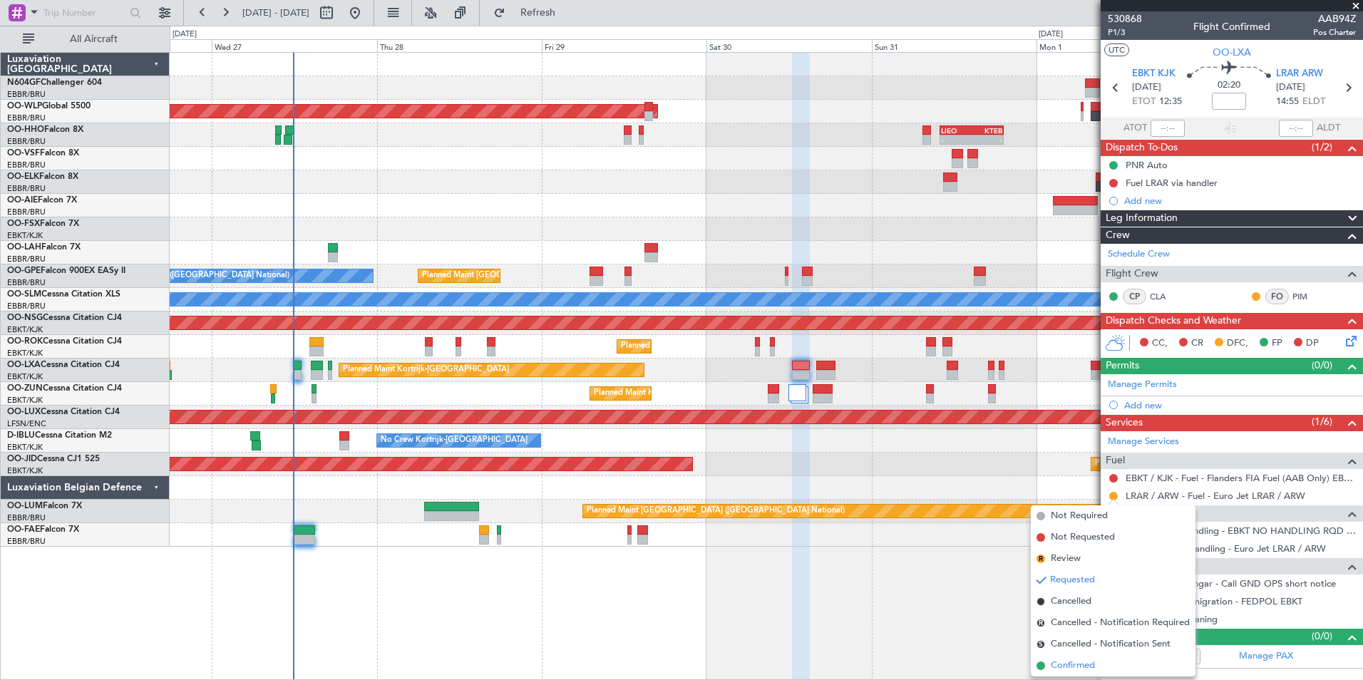
click at [1069, 668] on span "Confirmed" at bounding box center [1073, 666] width 44 height 14
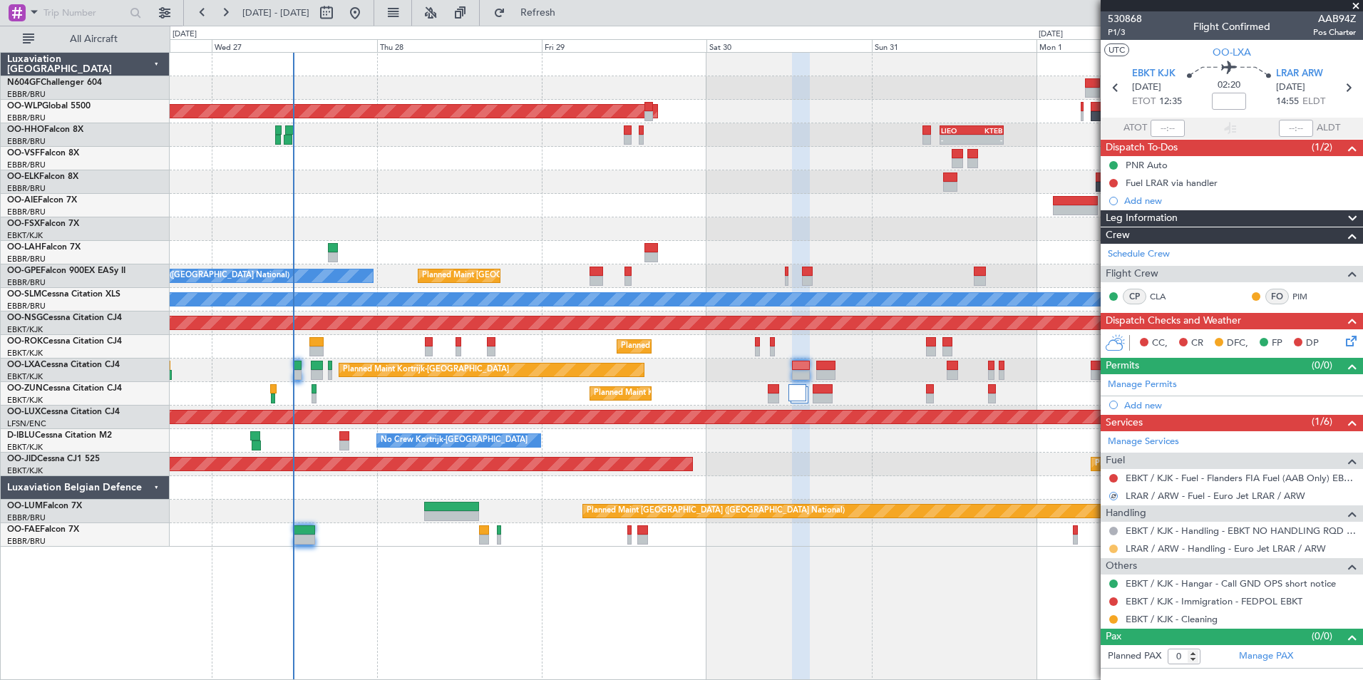
click at [1110, 546] on button at bounding box center [1114, 549] width 9 height 9
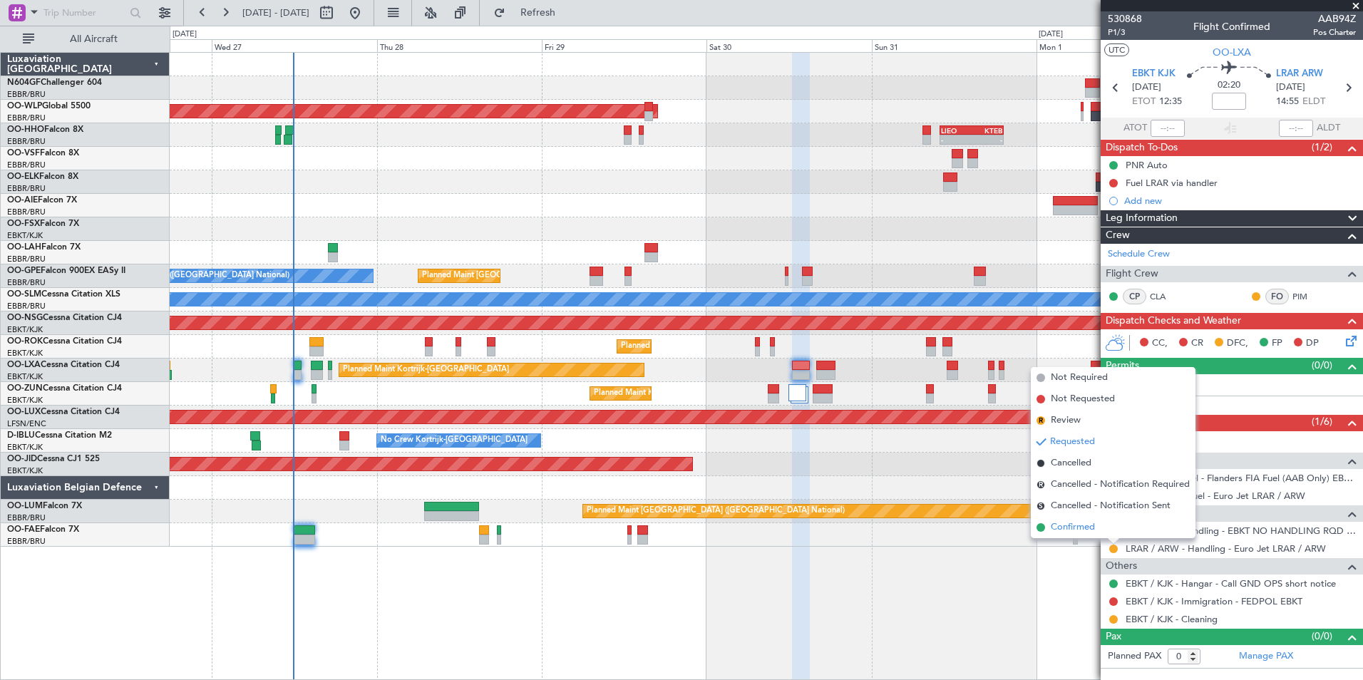
click at [1084, 531] on span "Confirmed" at bounding box center [1073, 528] width 44 height 14
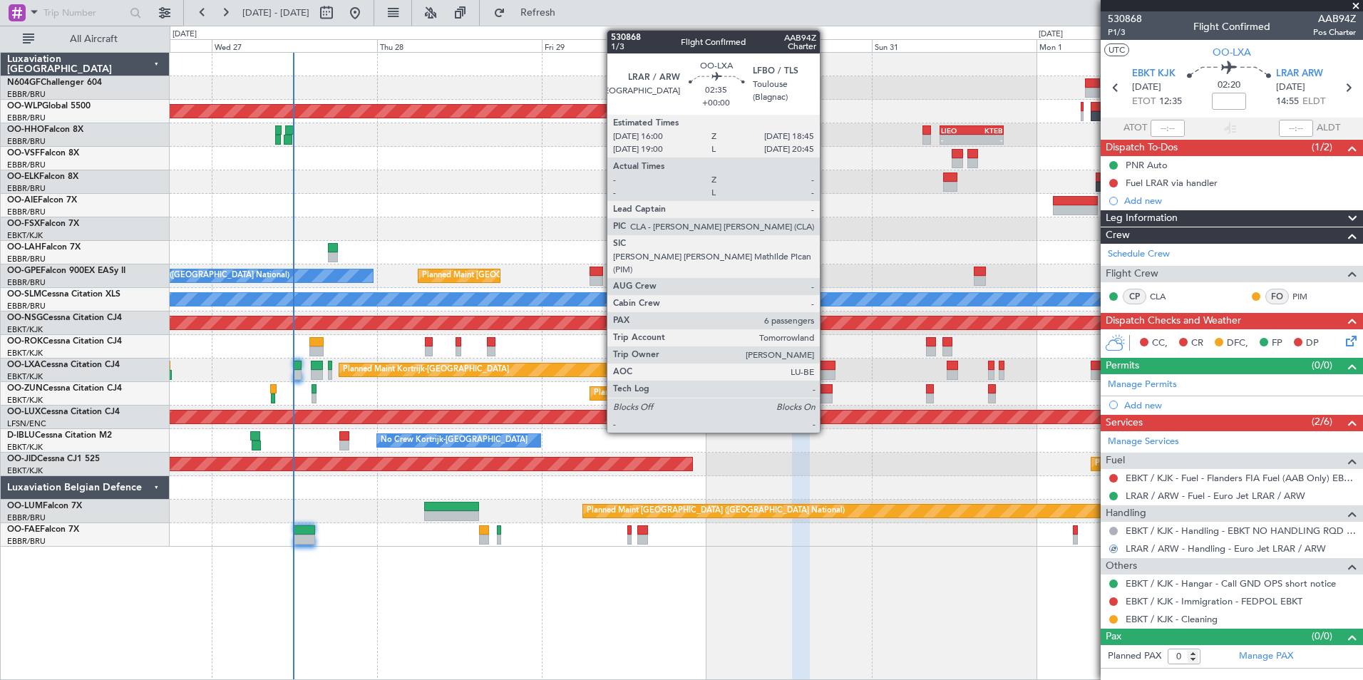
click at [826, 374] on div at bounding box center [826, 375] width 19 height 10
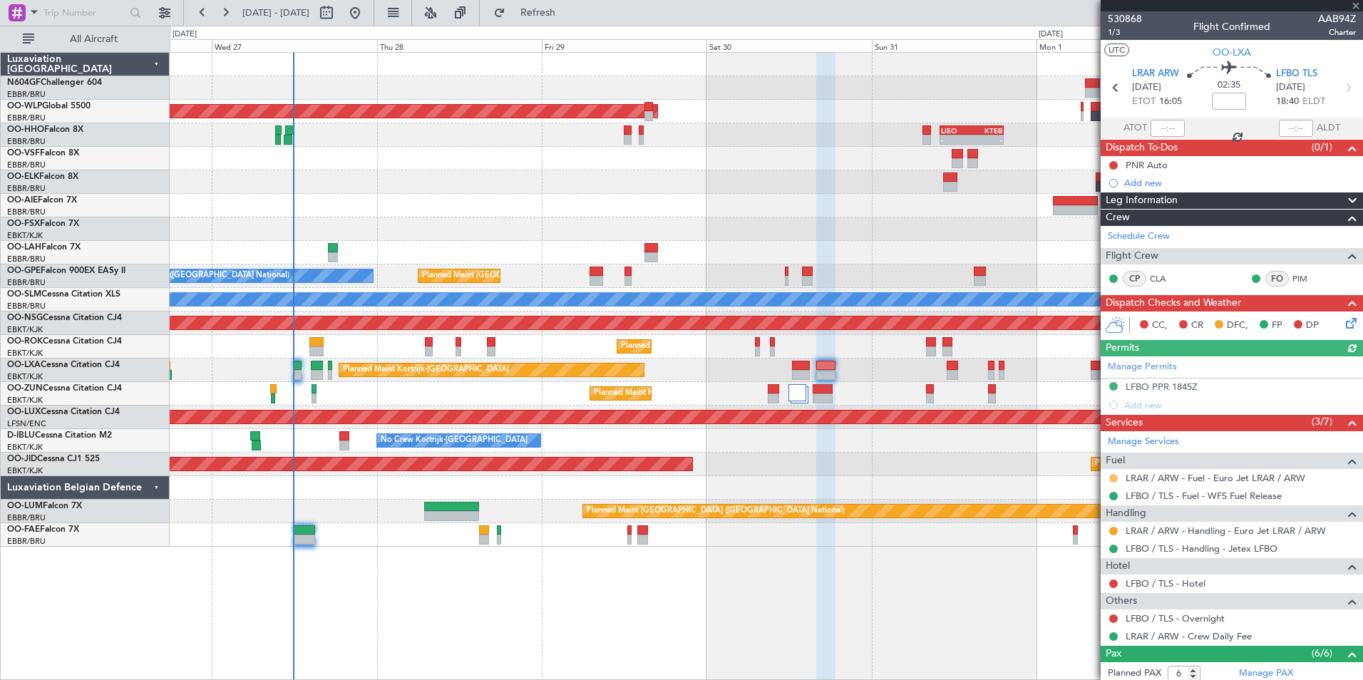
click at [1115, 480] on button at bounding box center [1114, 478] width 9 height 9
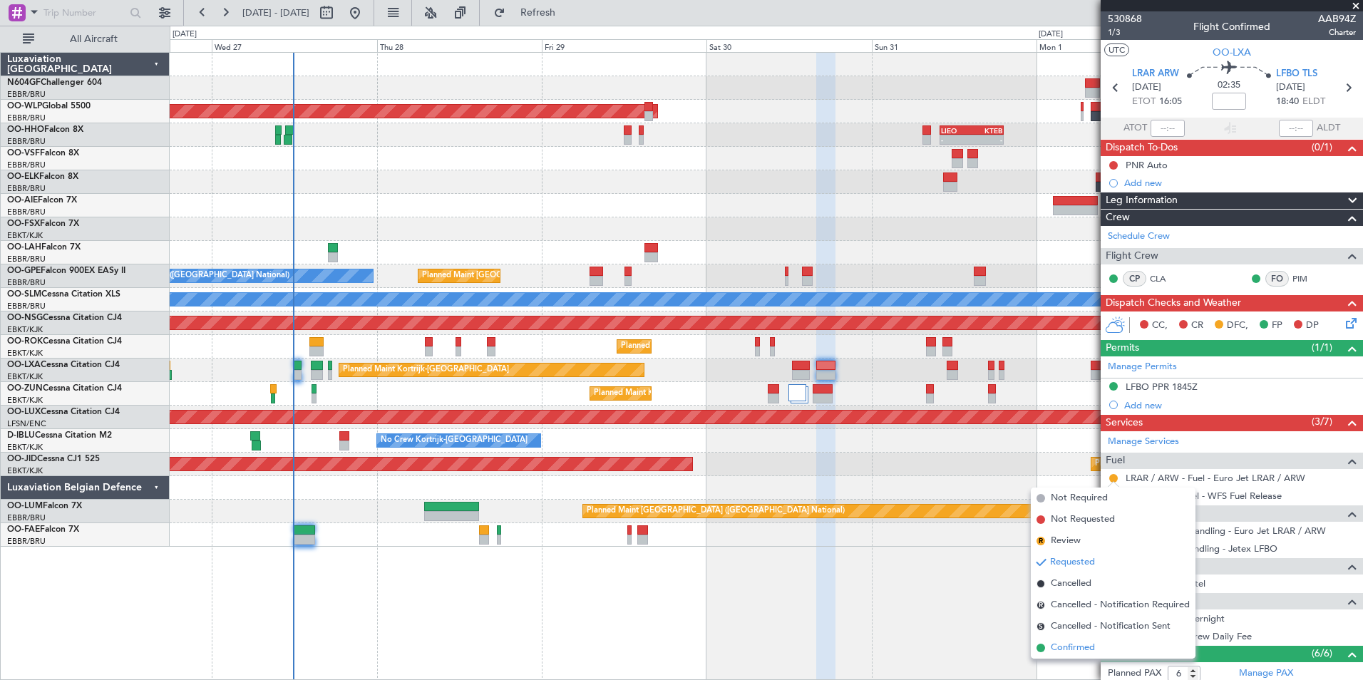
click at [1070, 652] on span "Confirmed" at bounding box center [1073, 648] width 44 height 14
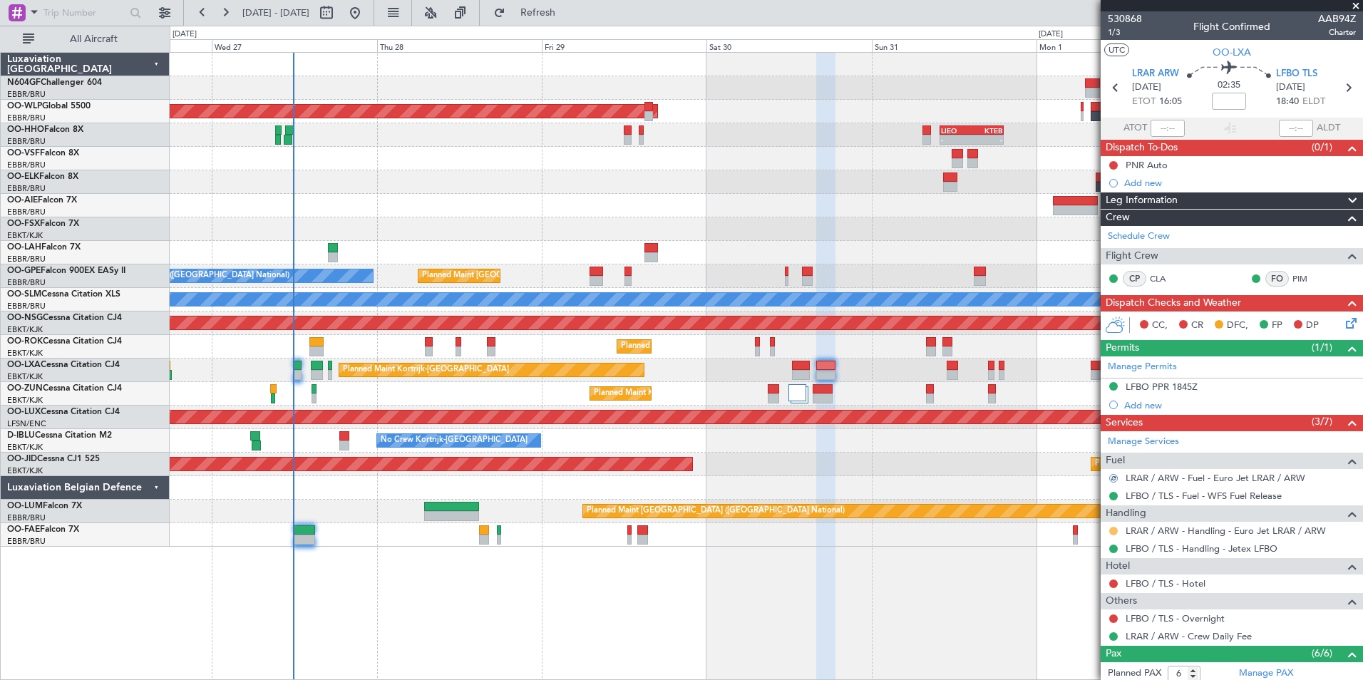
click at [1112, 528] on button at bounding box center [1114, 531] width 9 height 9
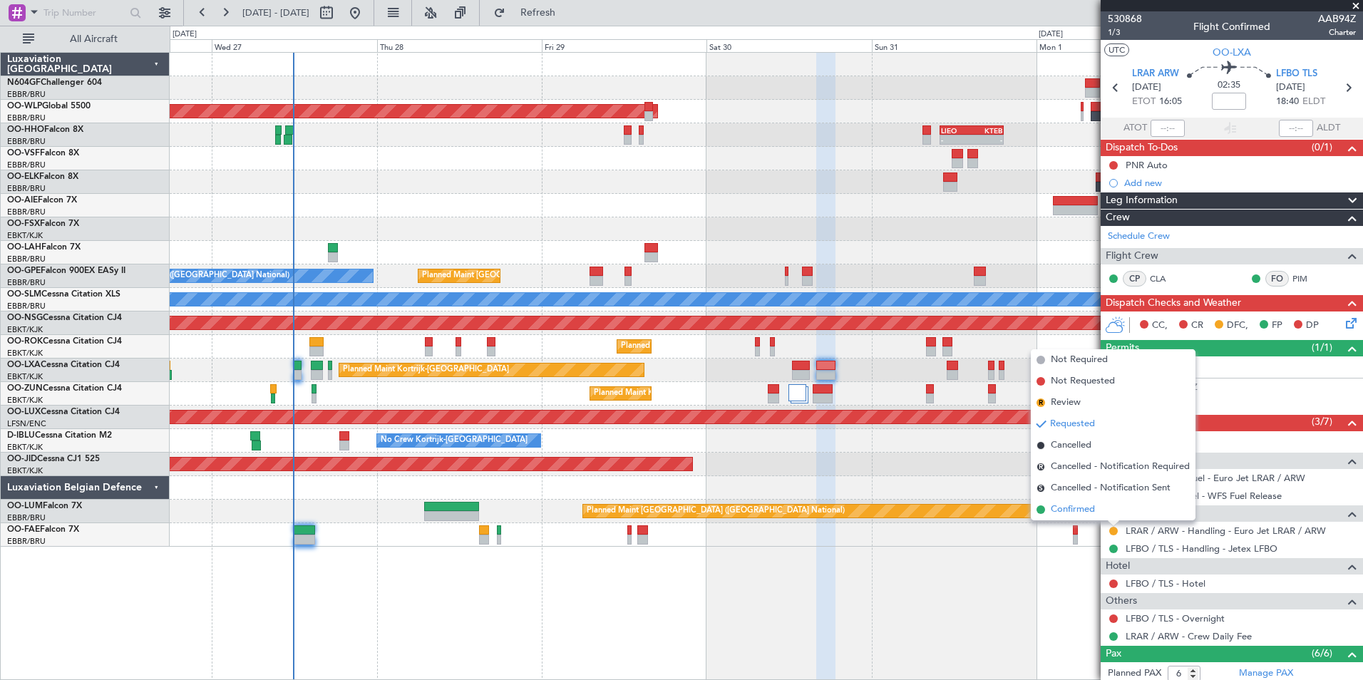
click at [1081, 513] on span "Confirmed" at bounding box center [1073, 510] width 44 height 14
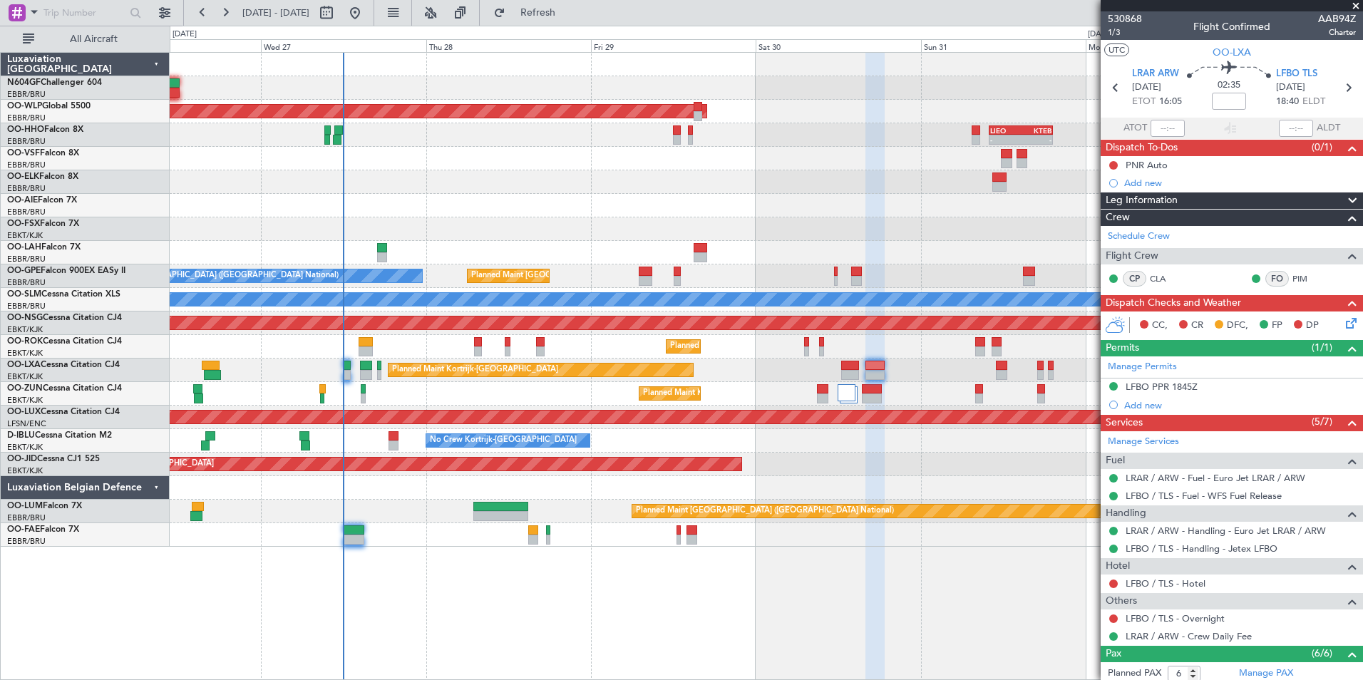
click at [444, 188] on div "Planned Maint [GEOGRAPHIC_DATA] ([GEOGRAPHIC_DATA]) - - [PERSON_NAME] 10:00 Z K…" at bounding box center [766, 300] width 1193 height 494
click at [1115, 162] on button at bounding box center [1114, 165] width 9 height 9
click at [1109, 225] on span "Completed" at bounding box center [1120, 228] width 47 height 14
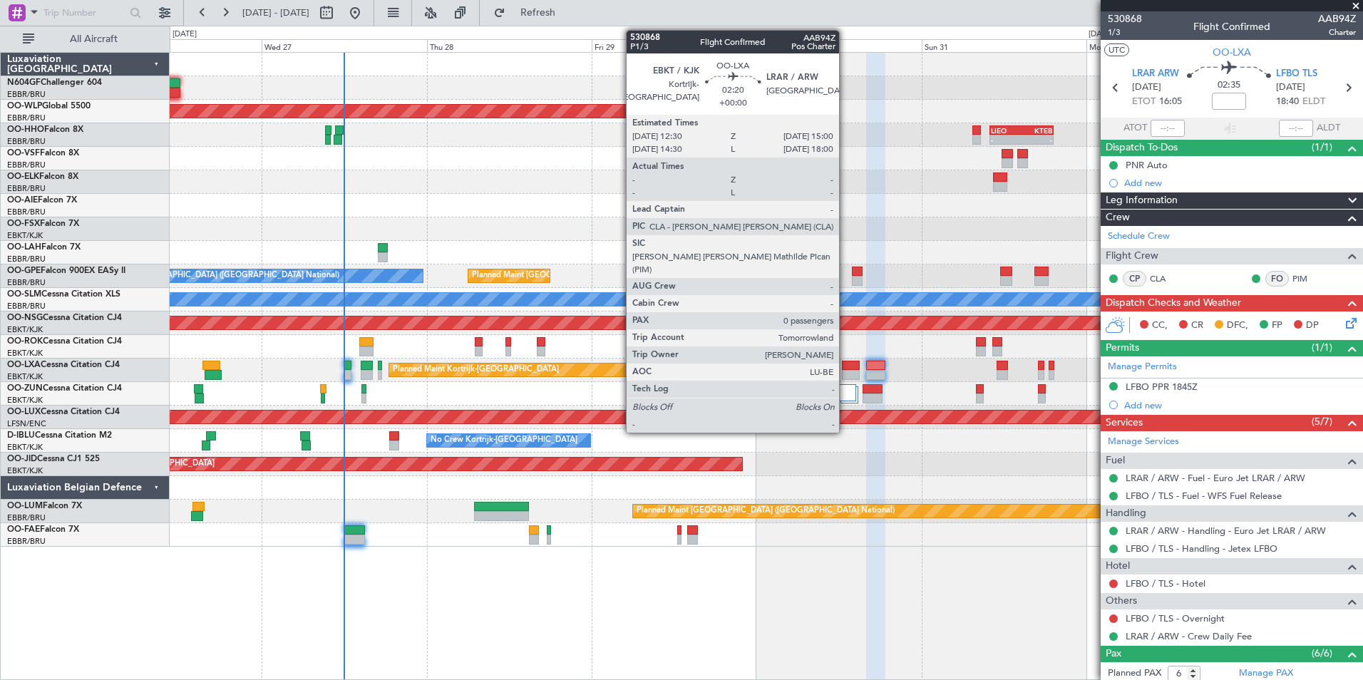
click at [846, 372] on div at bounding box center [851, 375] width 18 height 10
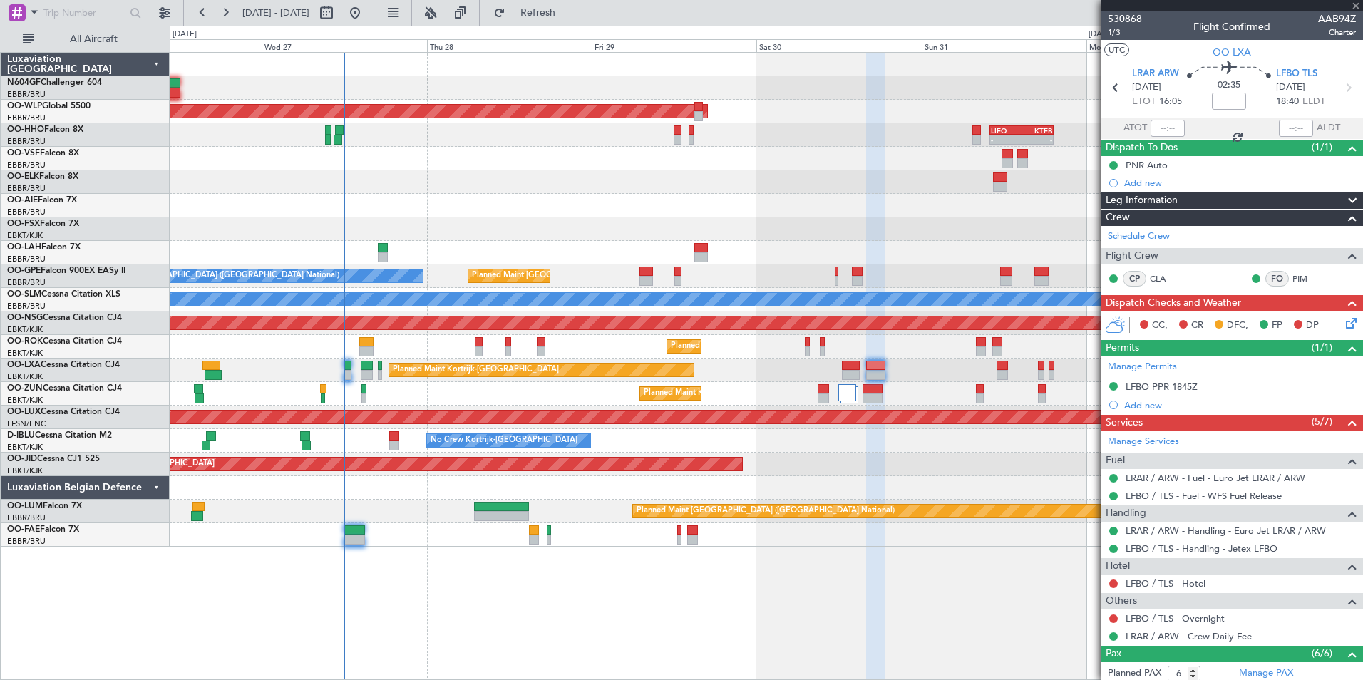
type input "0"
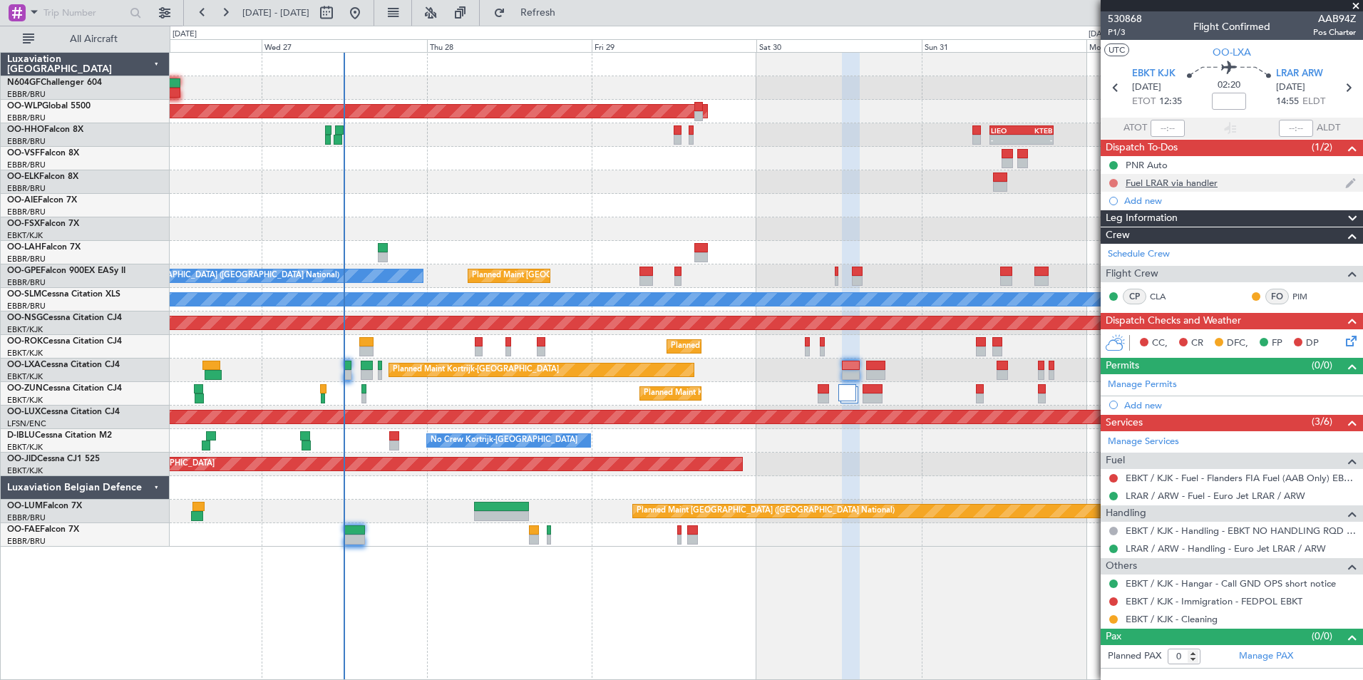
click at [1116, 185] on button at bounding box center [1114, 183] width 9 height 9
click at [1102, 244] on span "Completed" at bounding box center [1120, 246] width 47 height 14
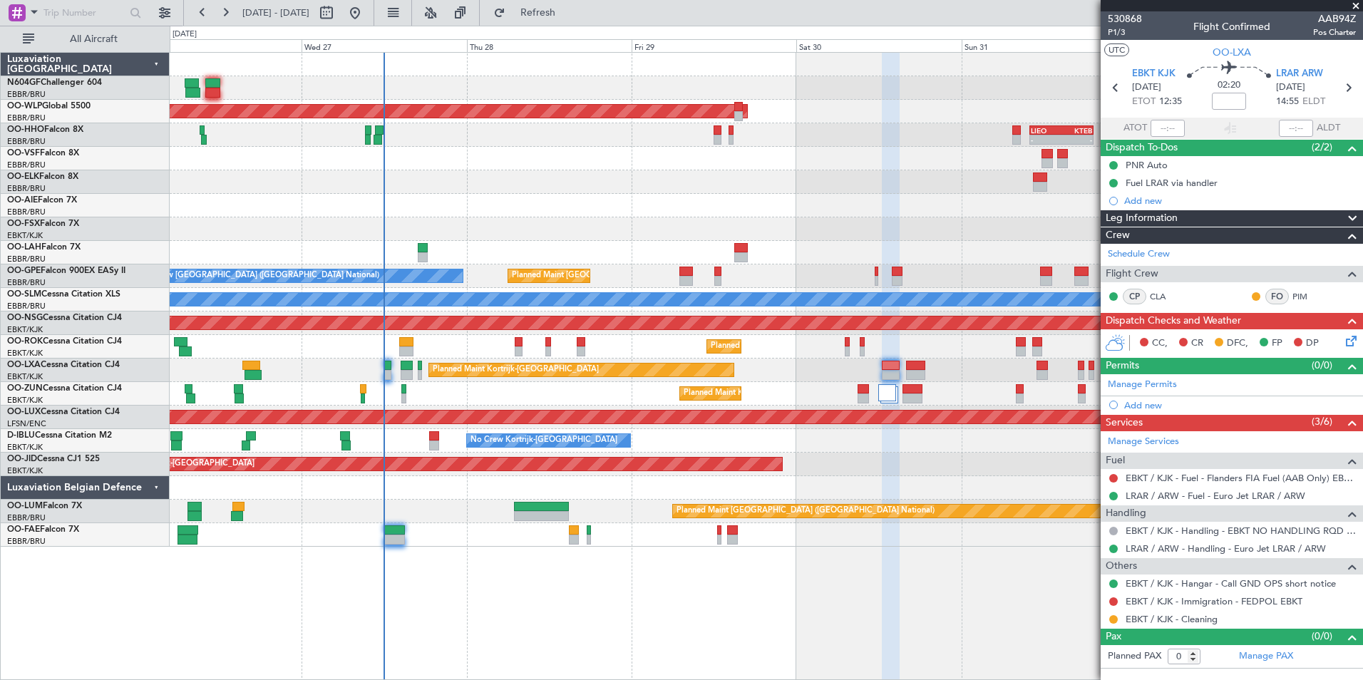
click at [431, 230] on div at bounding box center [766, 229] width 1193 height 24
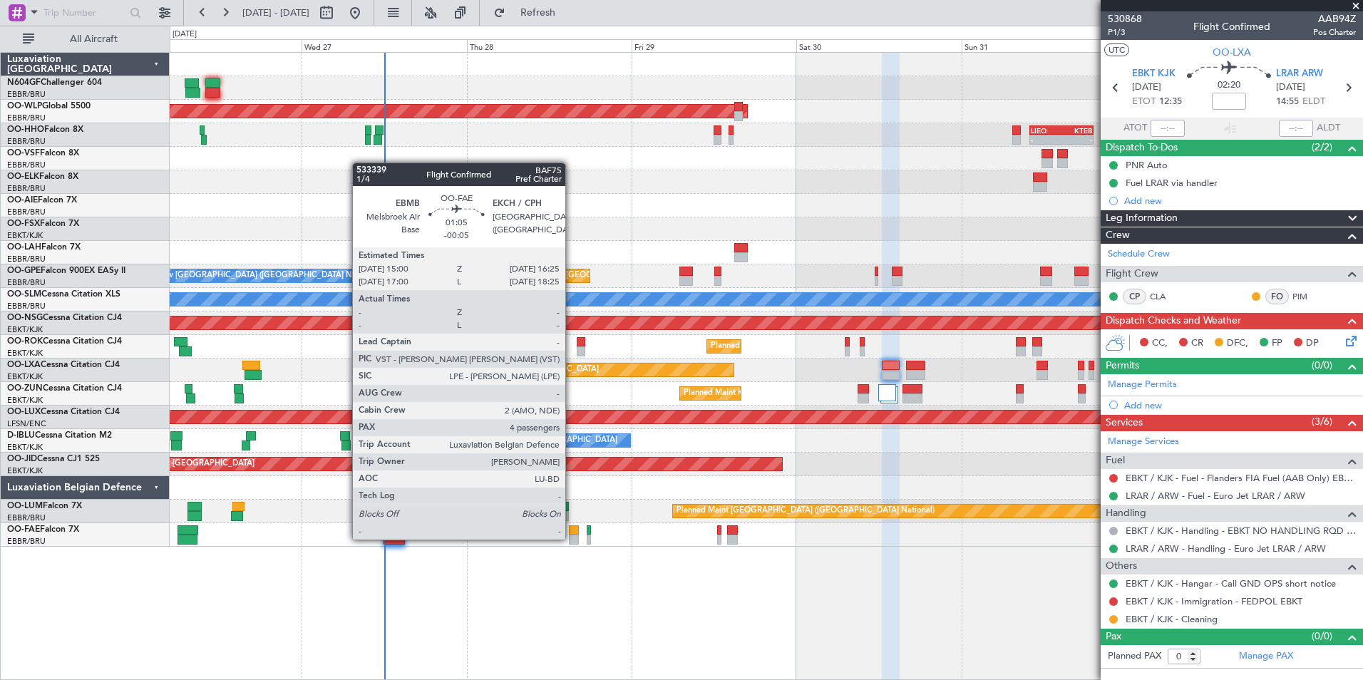
click at [572, 539] on div at bounding box center [574, 540] width 10 height 10
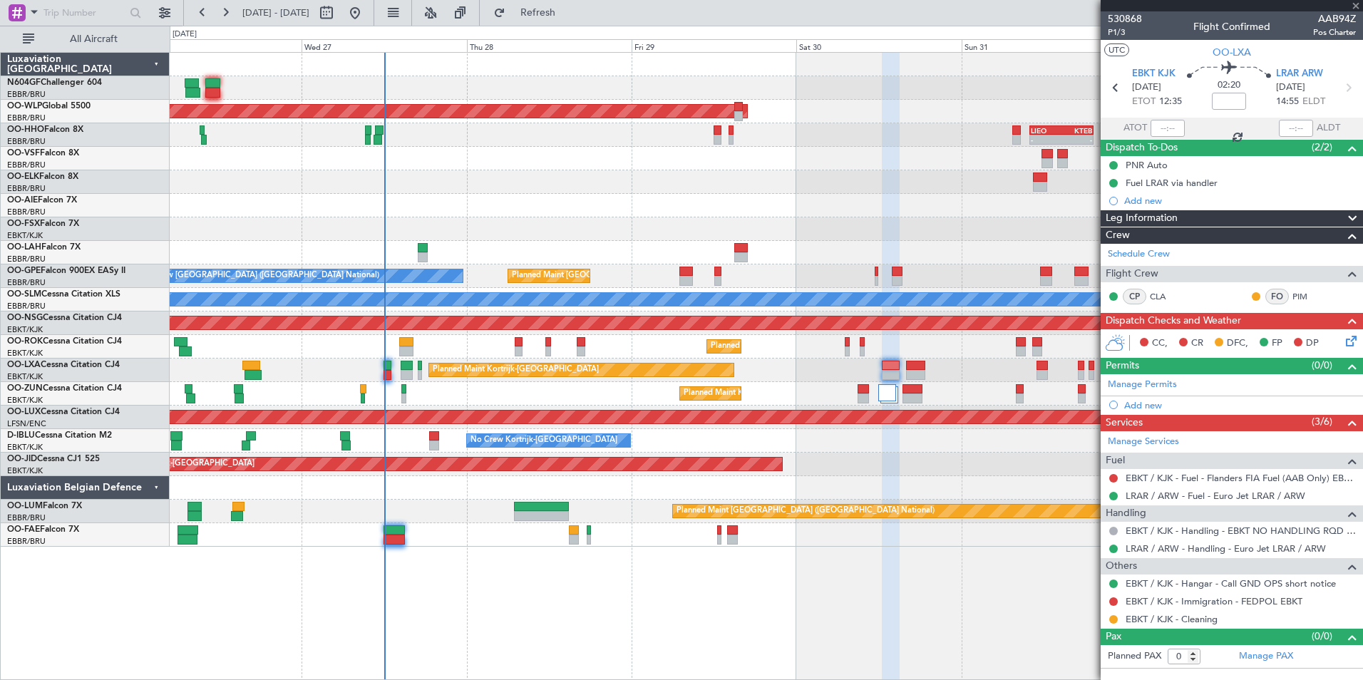
type input "-00:05"
type input "4"
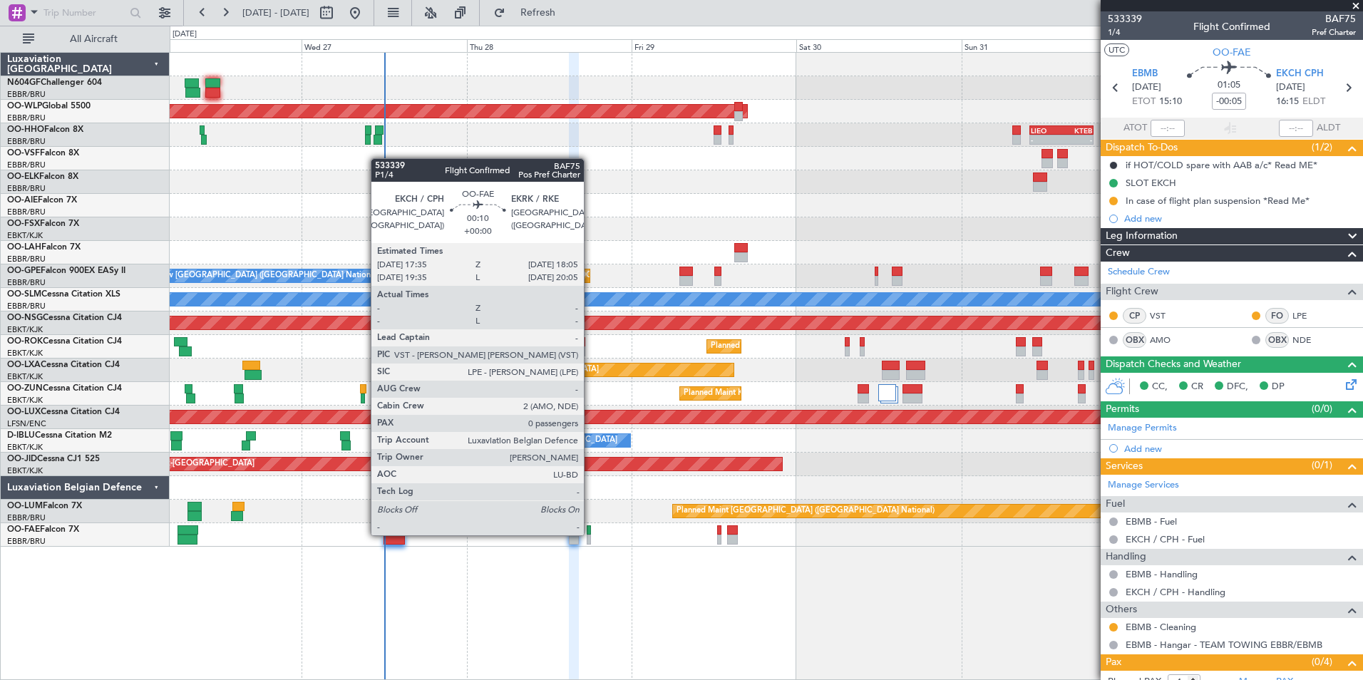
click at [590, 534] on div at bounding box center [589, 531] width 4 height 10
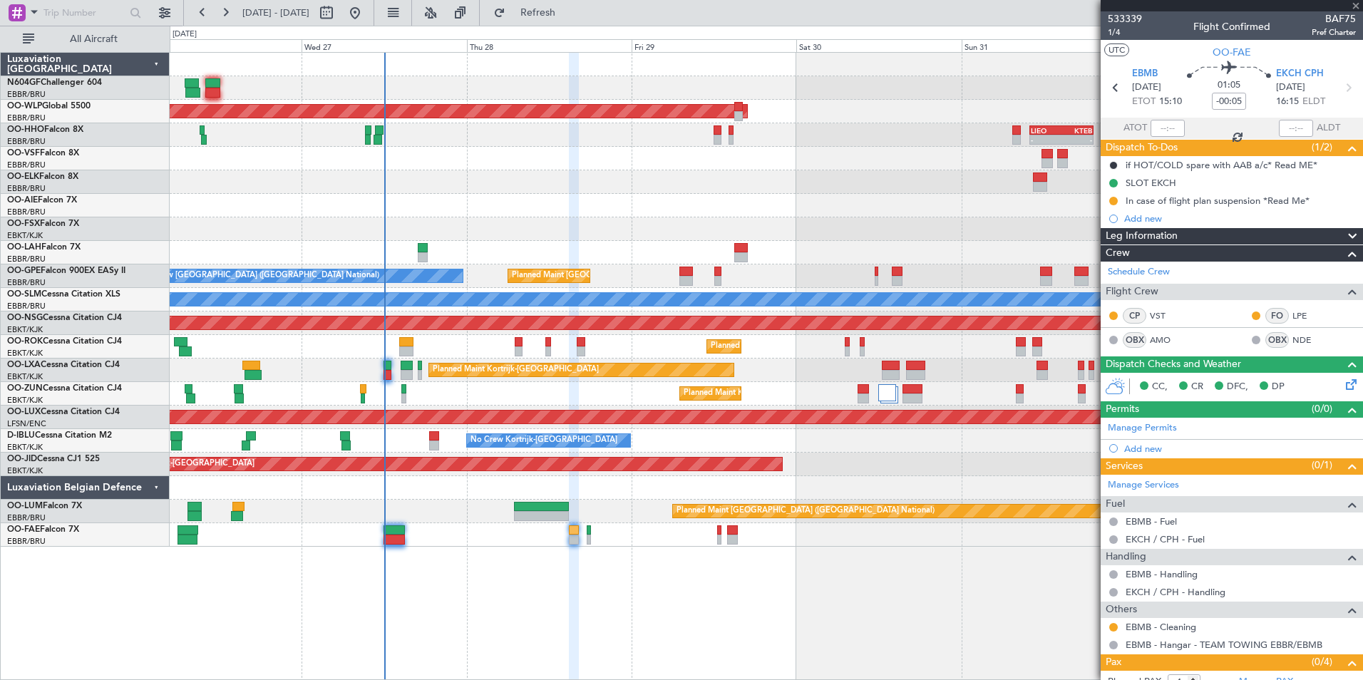
type input "0"
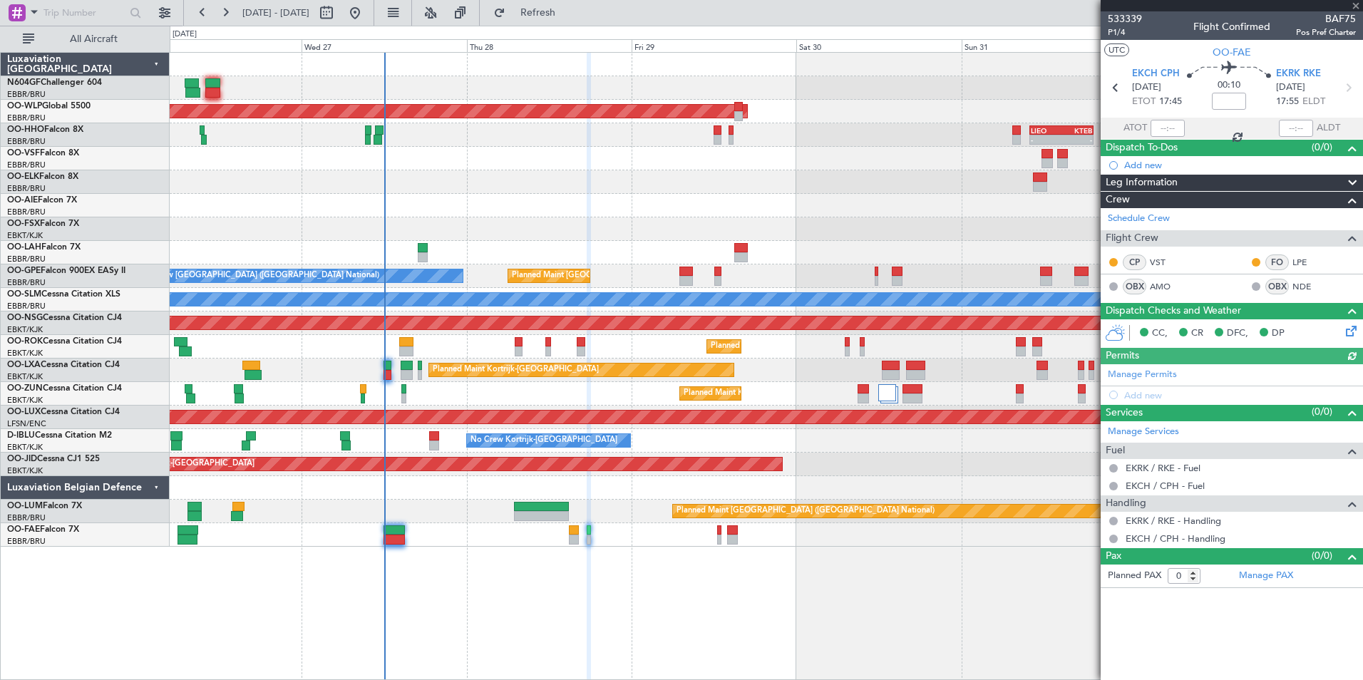
click at [595, 506] on div "Planned Maint [GEOGRAPHIC_DATA] ([GEOGRAPHIC_DATA] National) Owner [GEOGRAPHIC_…" at bounding box center [766, 512] width 1193 height 24
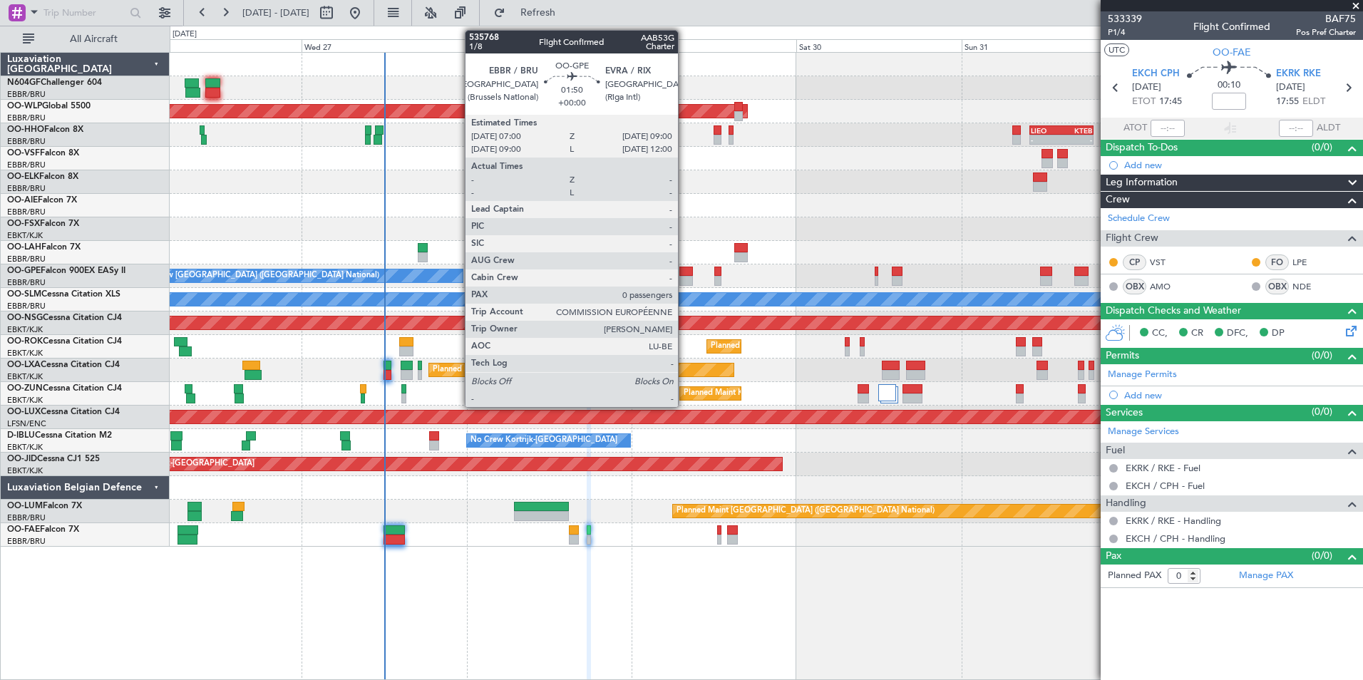
click at [685, 275] on div at bounding box center [687, 272] width 14 height 10
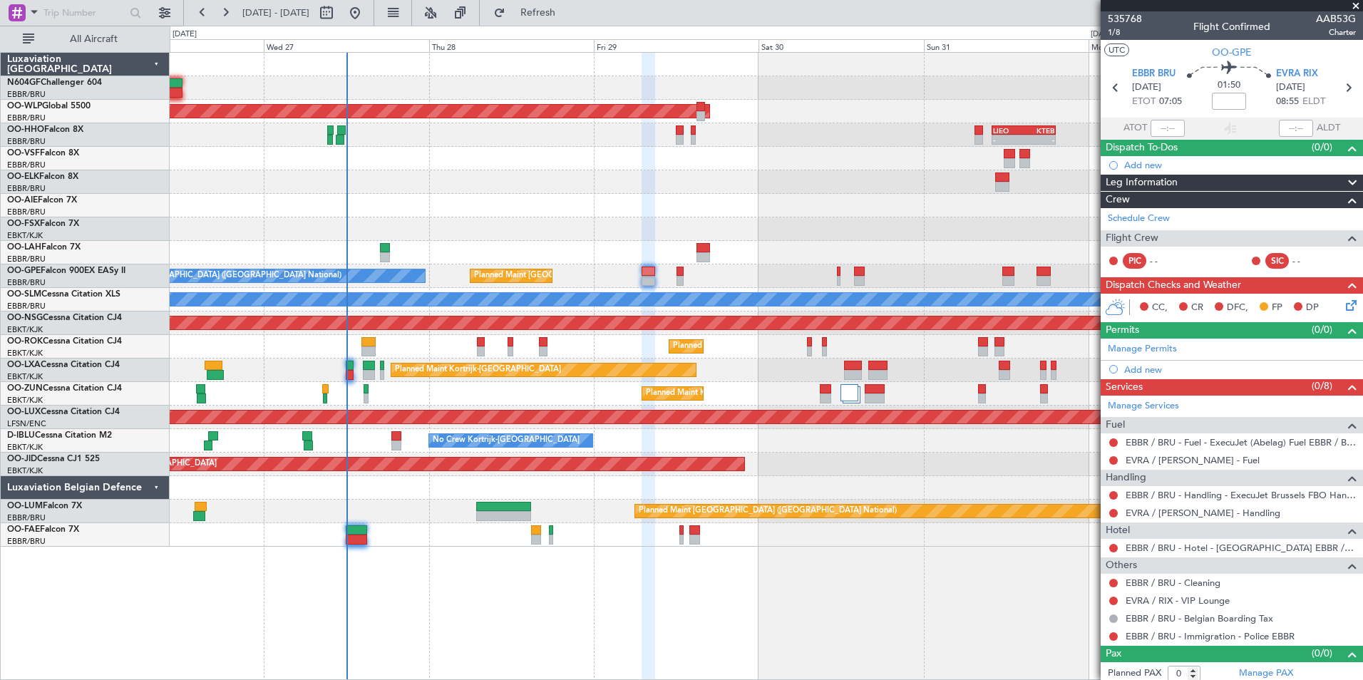
click at [723, 267] on div "Planned Maint [GEOGRAPHIC_DATA] ([GEOGRAPHIC_DATA] National) No Crew [GEOGRAPHI…" at bounding box center [766, 277] width 1193 height 24
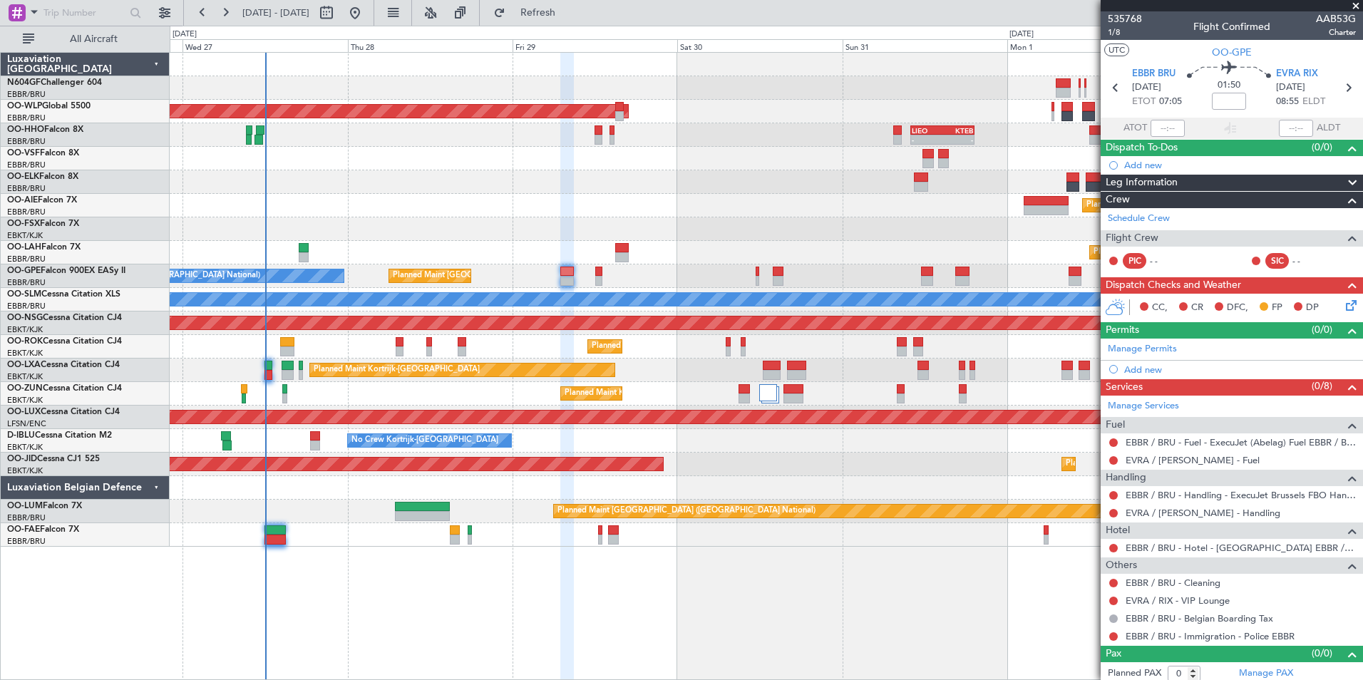
click at [827, 261] on div "Planned Maint [PERSON_NAME]-[GEOGRAPHIC_DATA][PERSON_NAME] ([GEOGRAPHIC_DATA][P…" at bounding box center [766, 253] width 1193 height 24
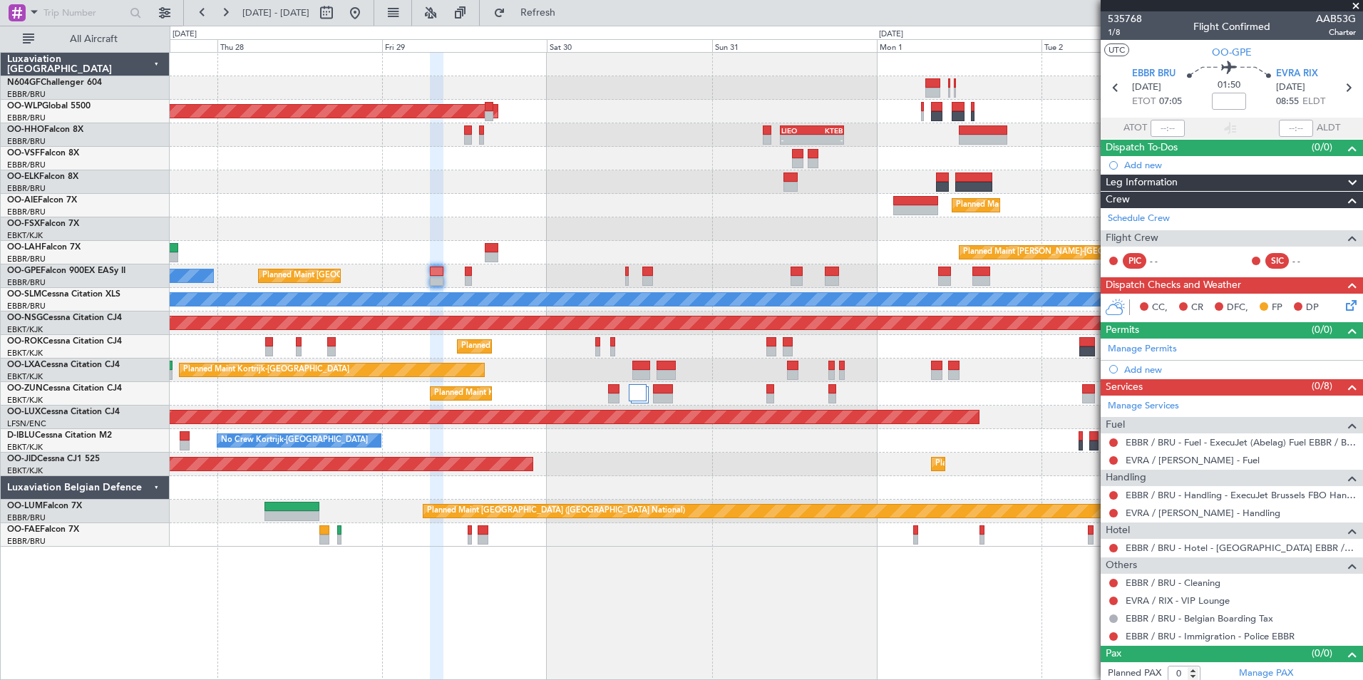
click at [876, 284] on div "Planned Maint [GEOGRAPHIC_DATA] ([GEOGRAPHIC_DATA] National) No Crew [GEOGRAPHI…" at bounding box center [766, 277] width 1193 height 24
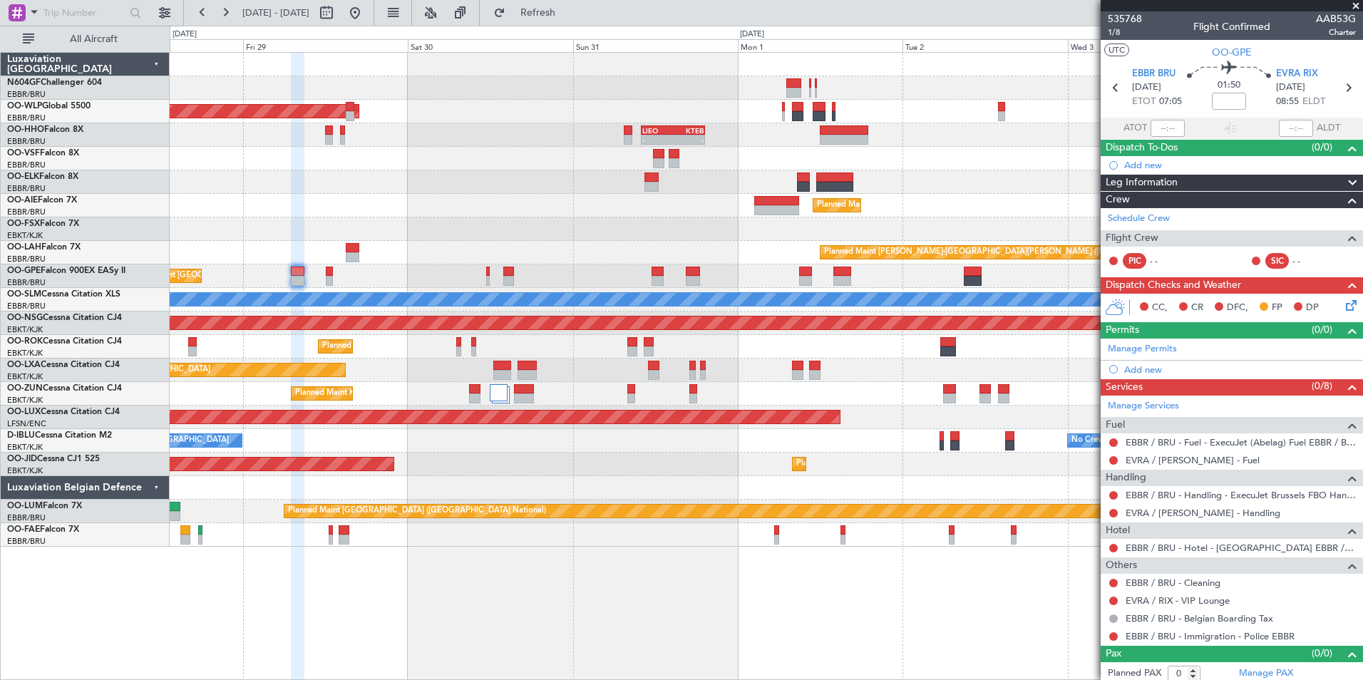
click at [797, 217] on div "Planned Maint [GEOGRAPHIC_DATA] ([GEOGRAPHIC_DATA]) - - [PERSON_NAME] 10:00 Z K…" at bounding box center [766, 300] width 1193 height 494
